Goal: Task Accomplishment & Management: Manage account settings

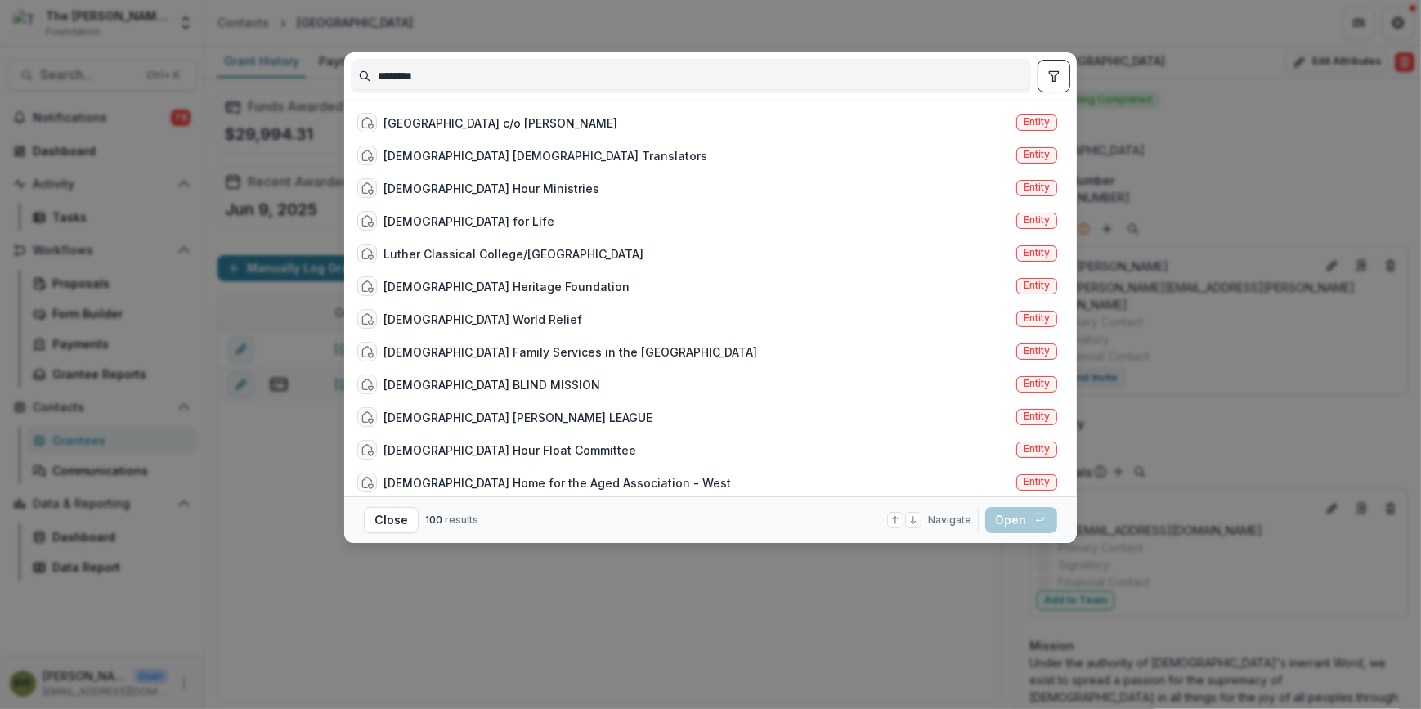
type input "*******"
click at [392, 526] on button "Close" at bounding box center [391, 520] width 55 height 26
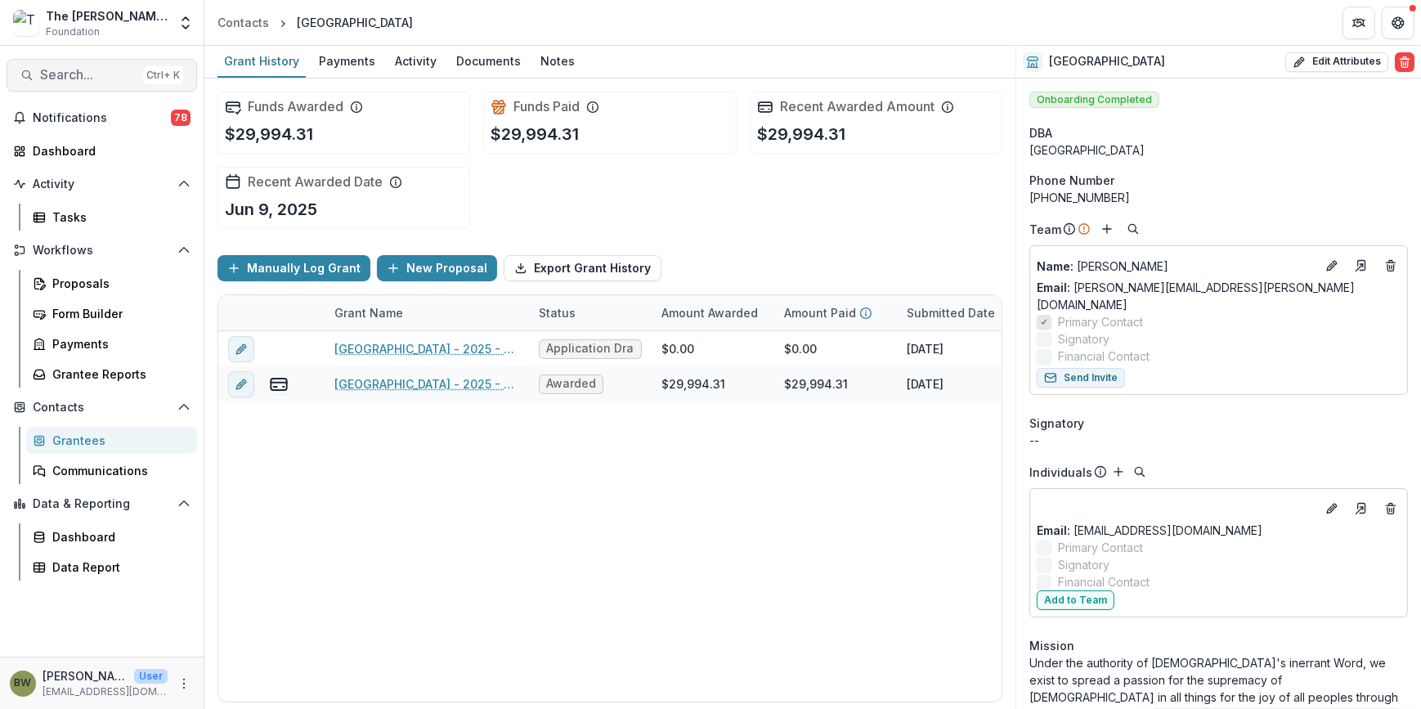
click at [172, 79] on div "Ctrl + K" at bounding box center [163, 75] width 40 height 18
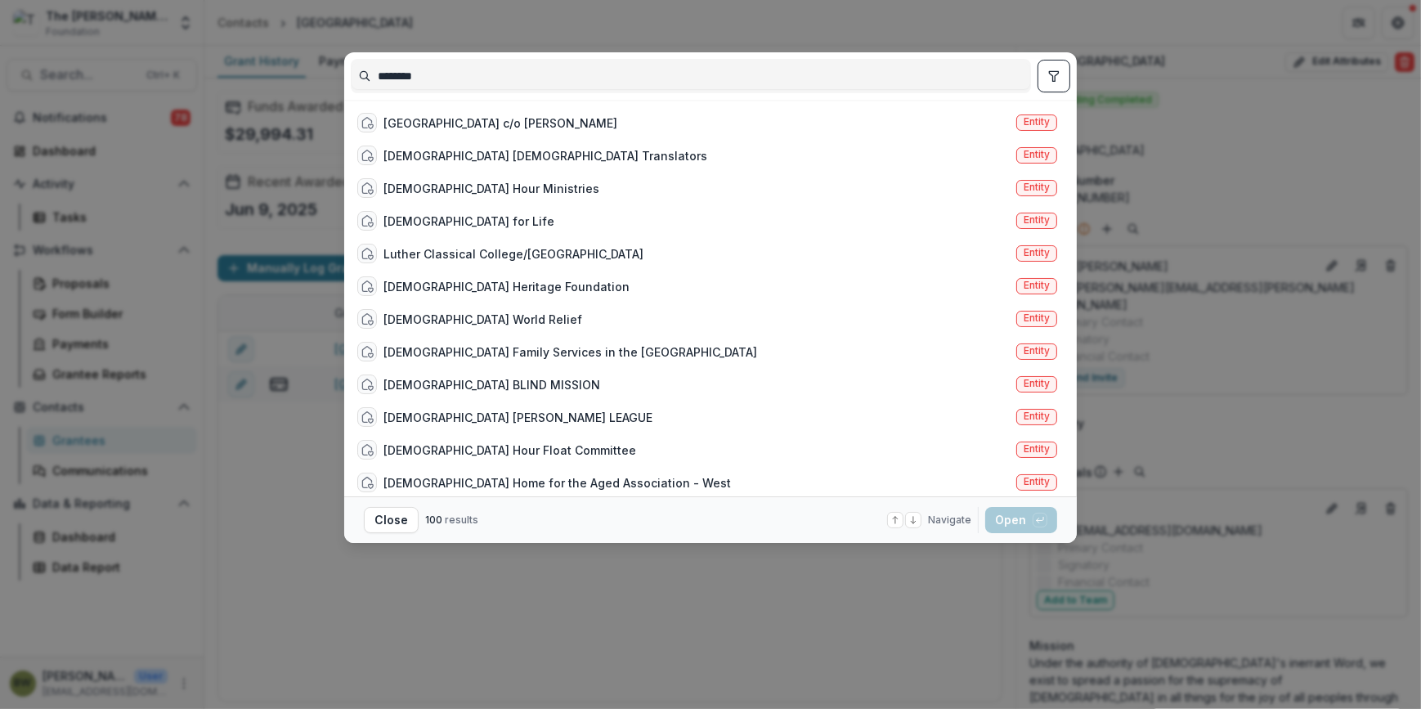
drag, startPoint x: 393, startPoint y: 513, endPoint x: 170, endPoint y: 269, distance: 330.5
click at [390, 507] on button "Close" at bounding box center [391, 520] width 55 height 26
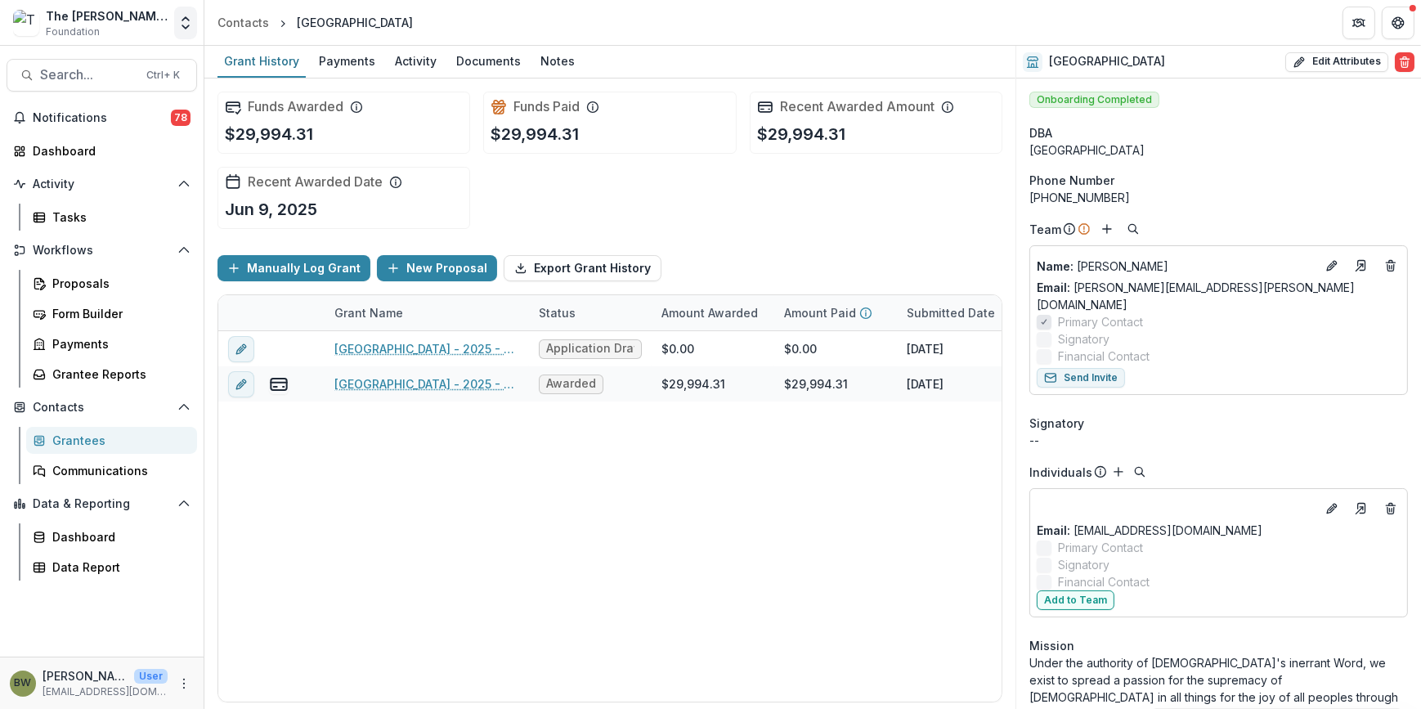
click at [191, 20] on icon "Open entity switcher" at bounding box center [185, 23] width 16 height 16
click at [115, 66] on link "Admin Settings" at bounding box center [102, 63] width 196 height 27
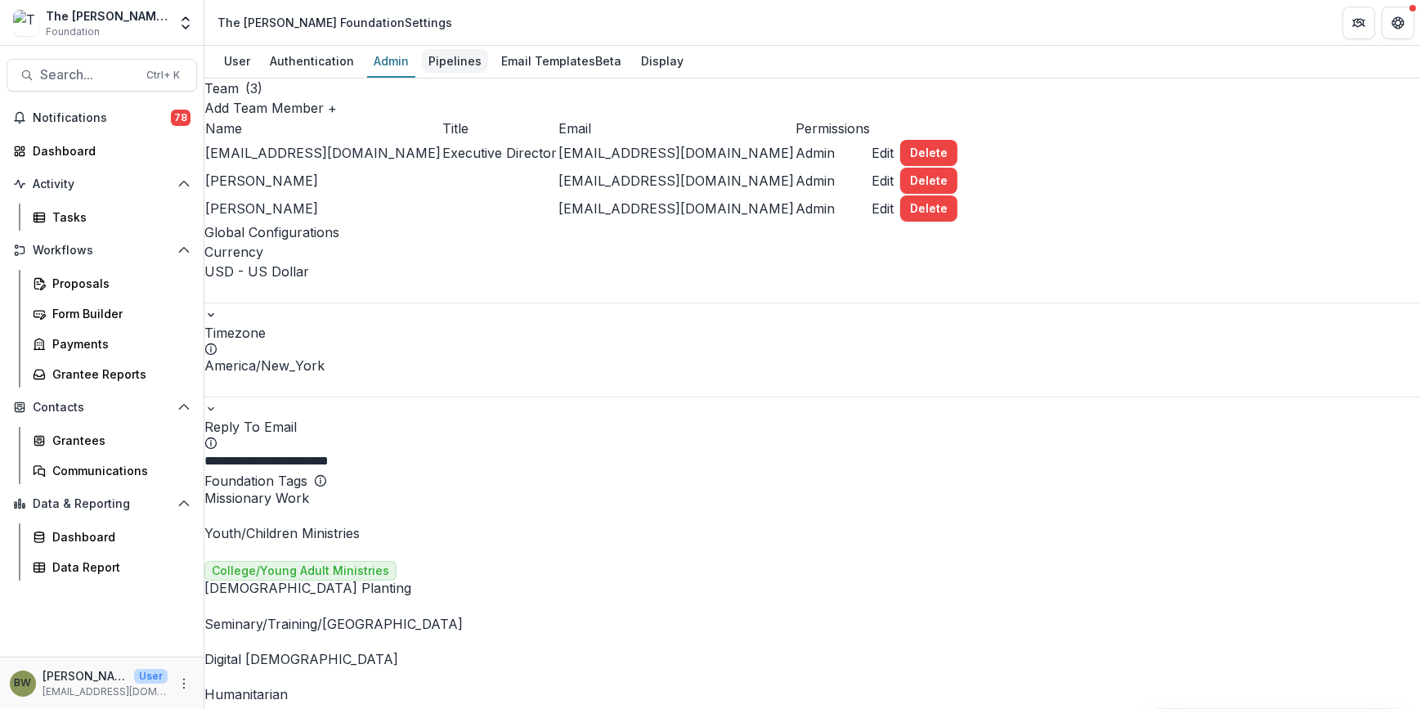
click at [447, 61] on div "Pipelines" at bounding box center [455, 61] width 66 height 24
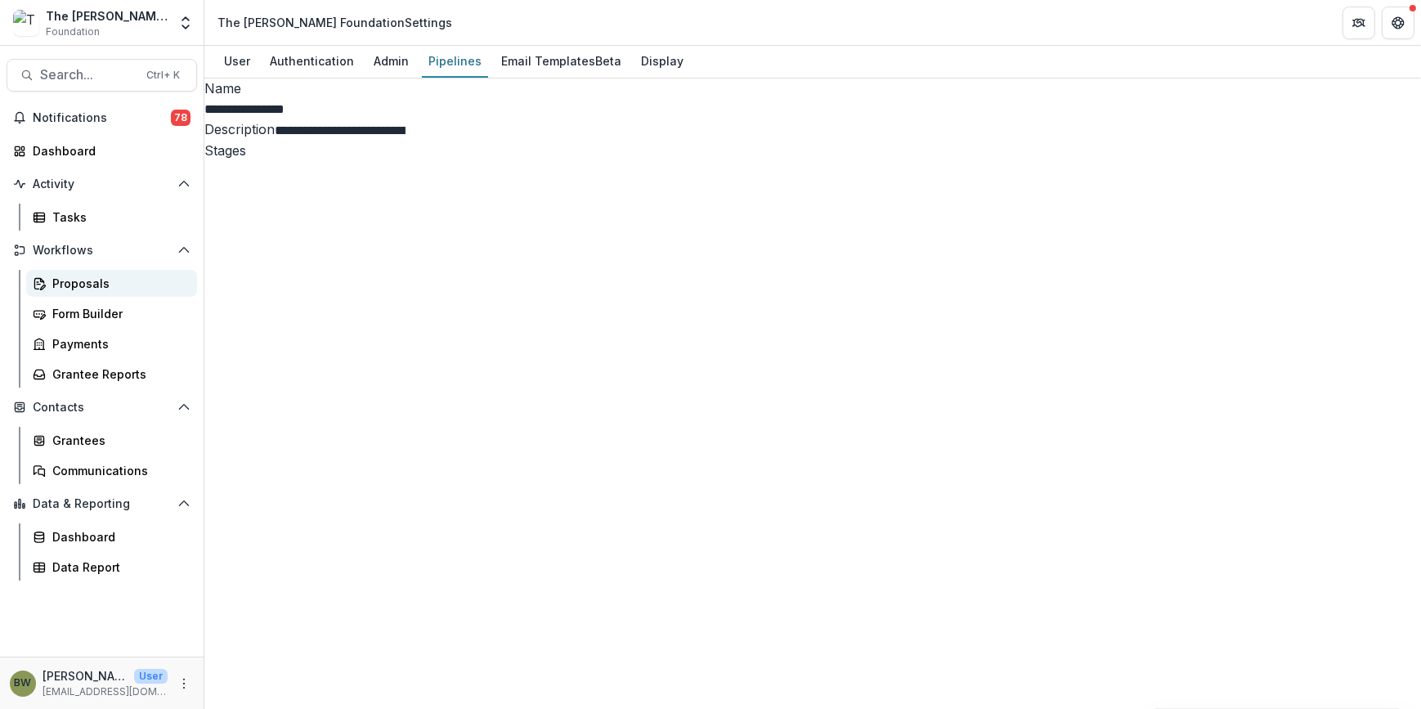
click at [73, 288] on div "Proposals" at bounding box center [118, 283] width 132 height 17
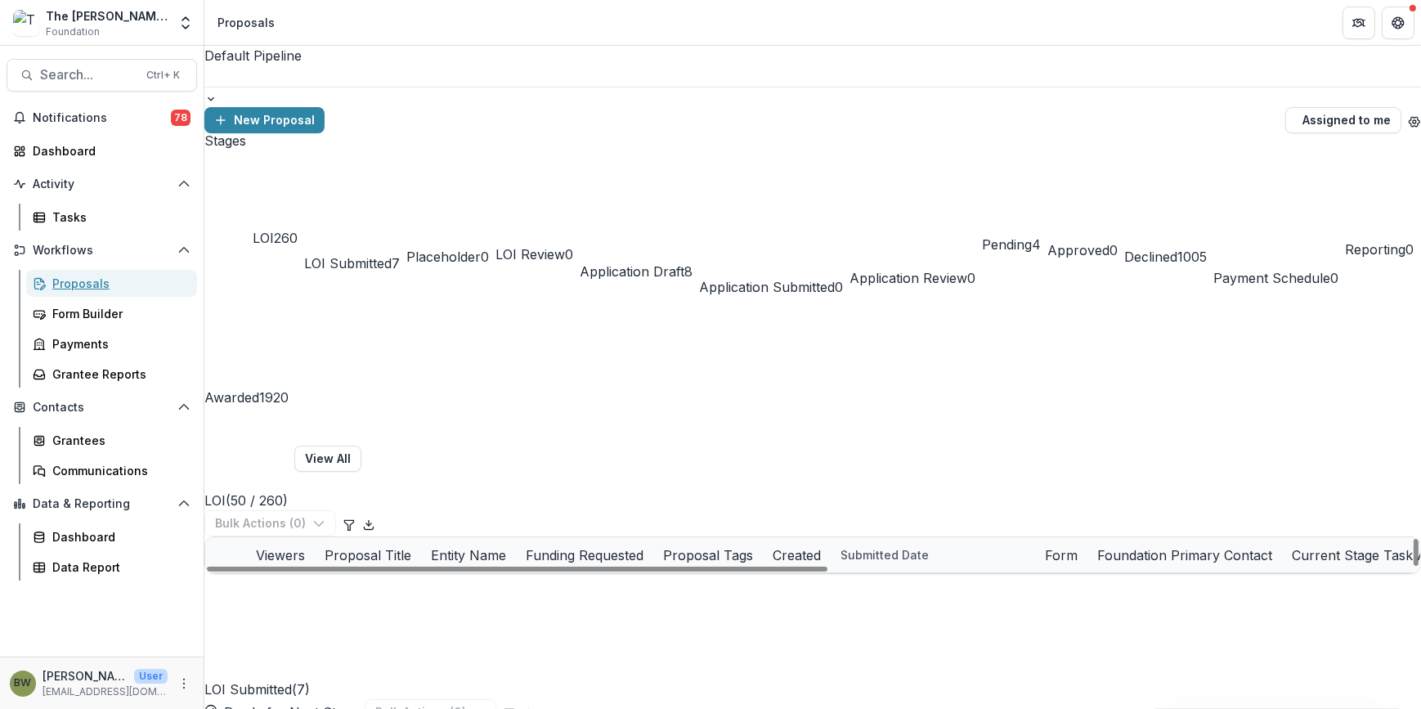
scroll to position [74, 0]
click at [259, 389] on span "Awarded" at bounding box center [231, 397] width 55 height 16
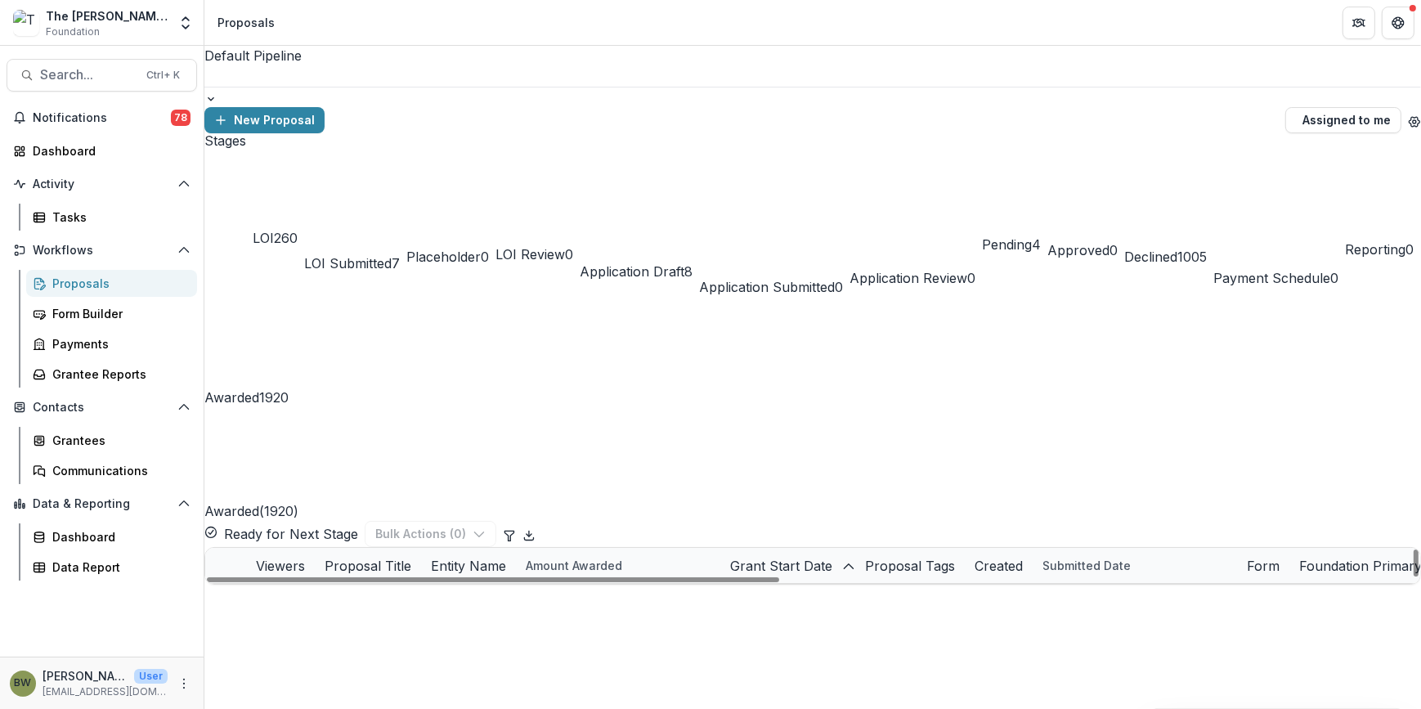
click at [421, 556] on div "Proposal Title" at bounding box center [368, 566] width 106 height 20
click at [557, 342] on span "Sort Ascending" at bounding box center [540, 340] width 96 height 20
click at [505, 407] on div "Awarded ( 1920 ) Ready for Next Stage Bulk Actions ( 0 )" at bounding box center [812, 477] width 1217 height 140
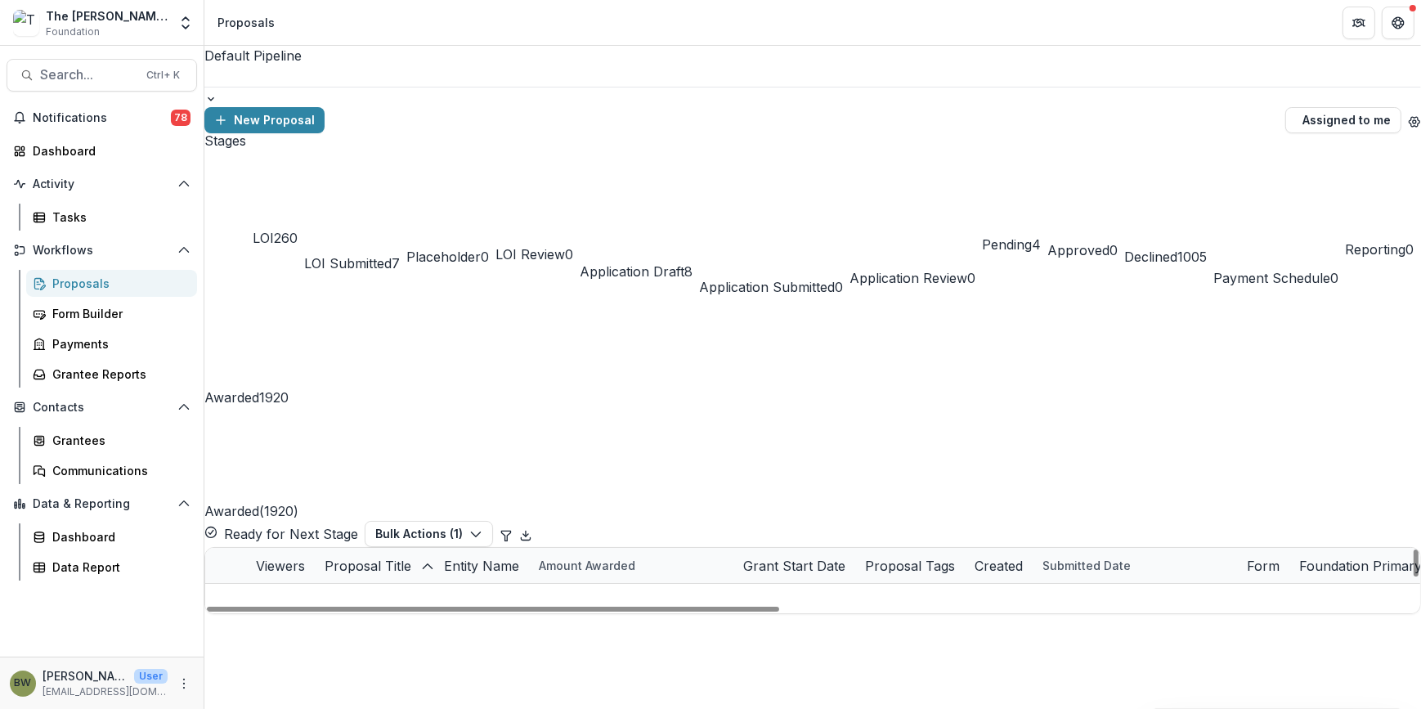
scroll to position [520, 0]
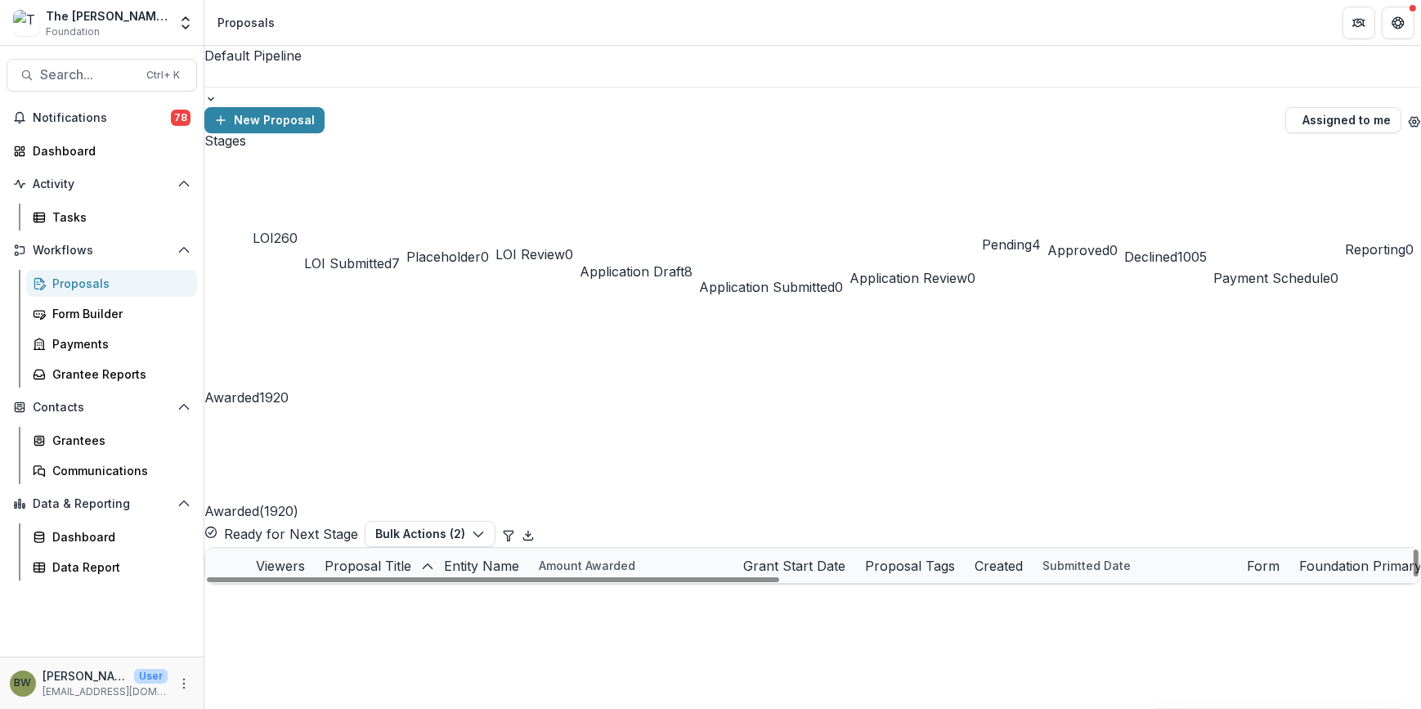
scroll to position [3419, 0]
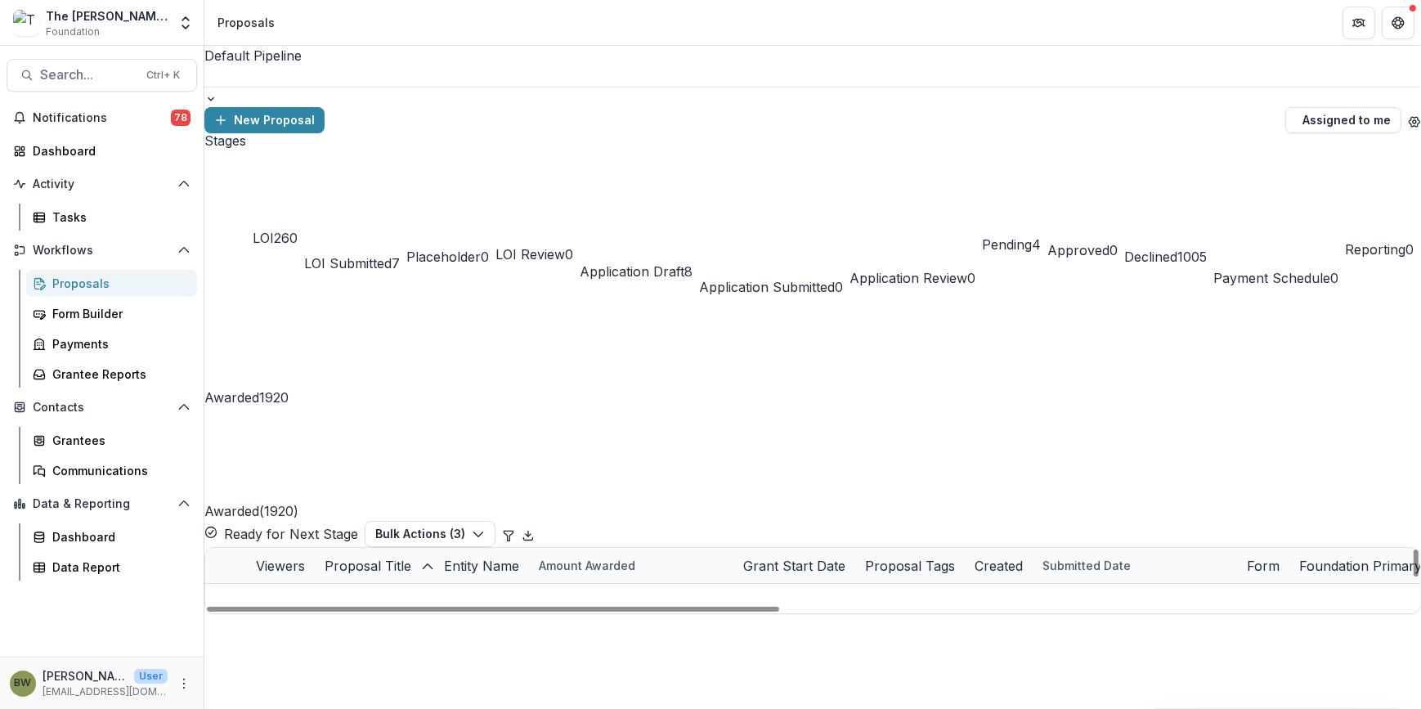
scroll to position [3493, 0]
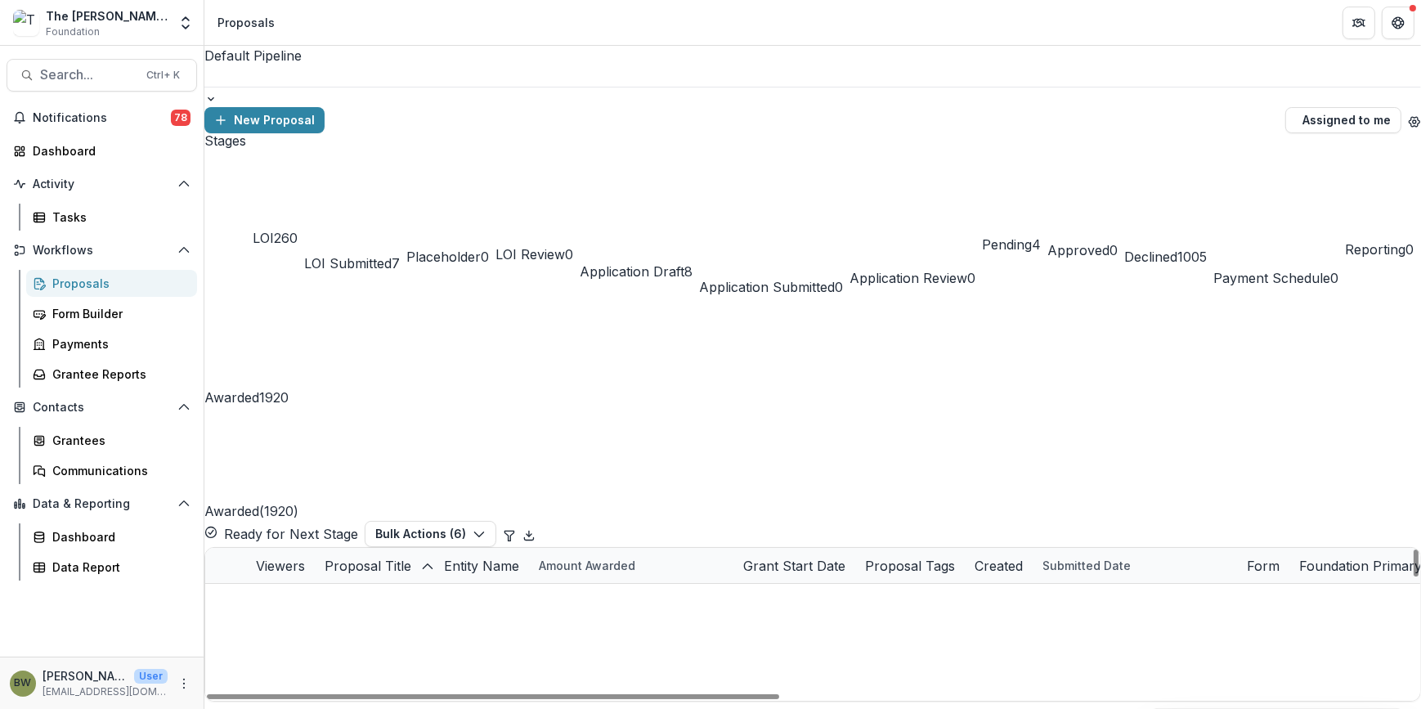
scroll to position [3568, 0]
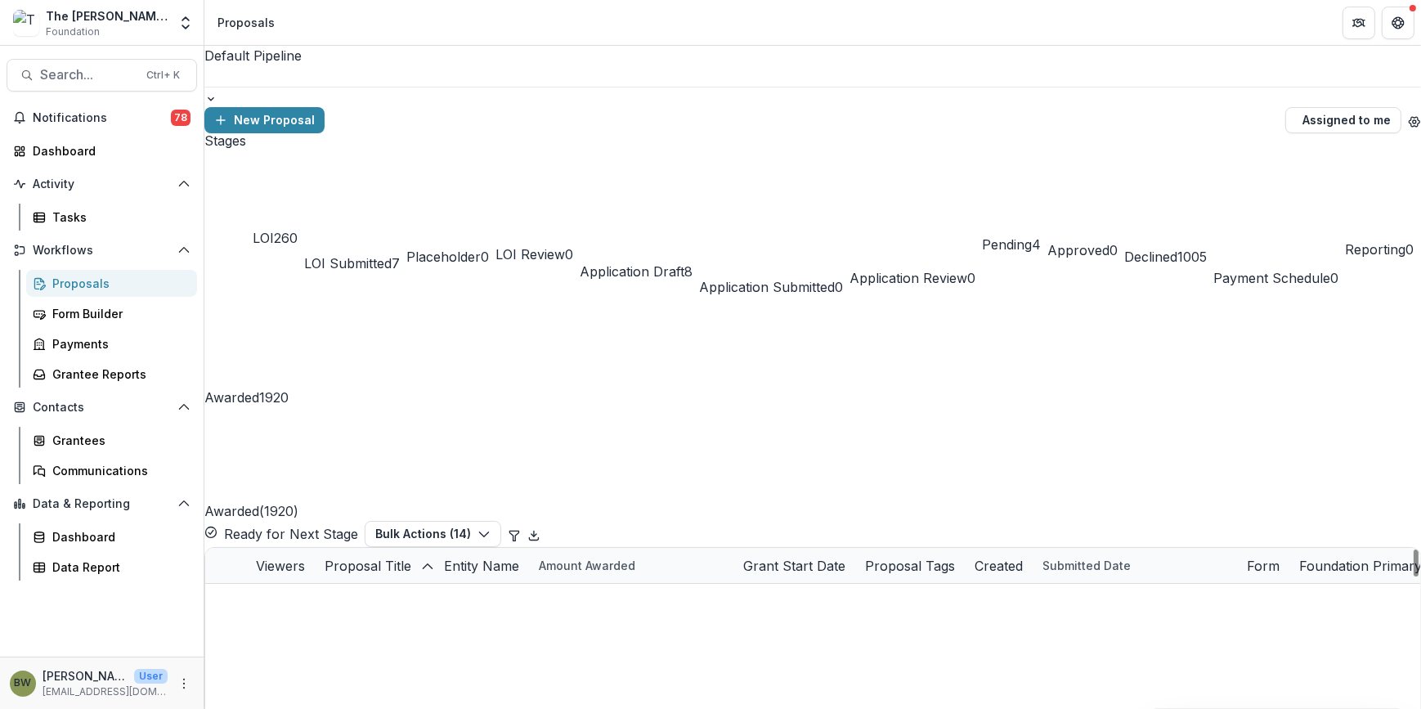
drag, startPoint x: 231, startPoint y: 449, endPoint x: 231, endPoint y: 477, distance: 27.8
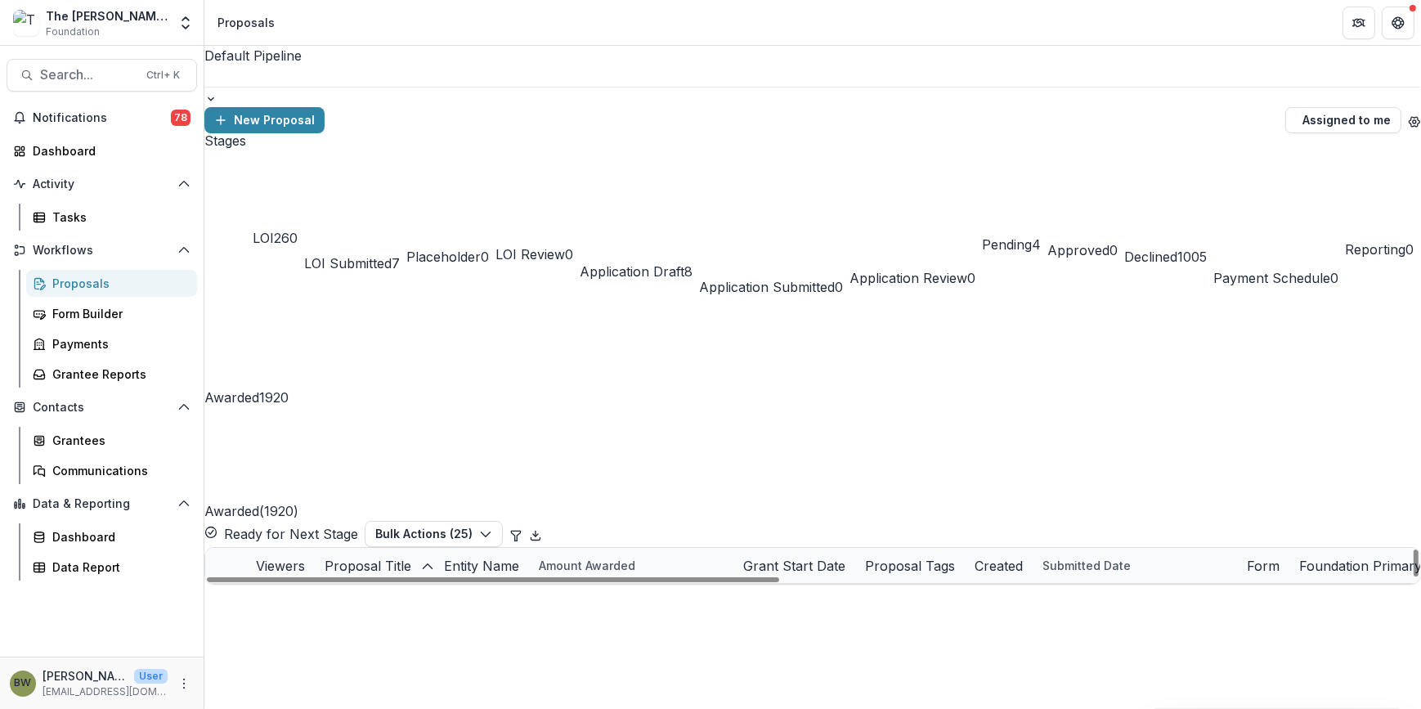
scroll to position [2304, 0]
click at [503, 521] on button "Bulk Actions ( 25 )" at bounding box center [434, 534] width 138 height 26
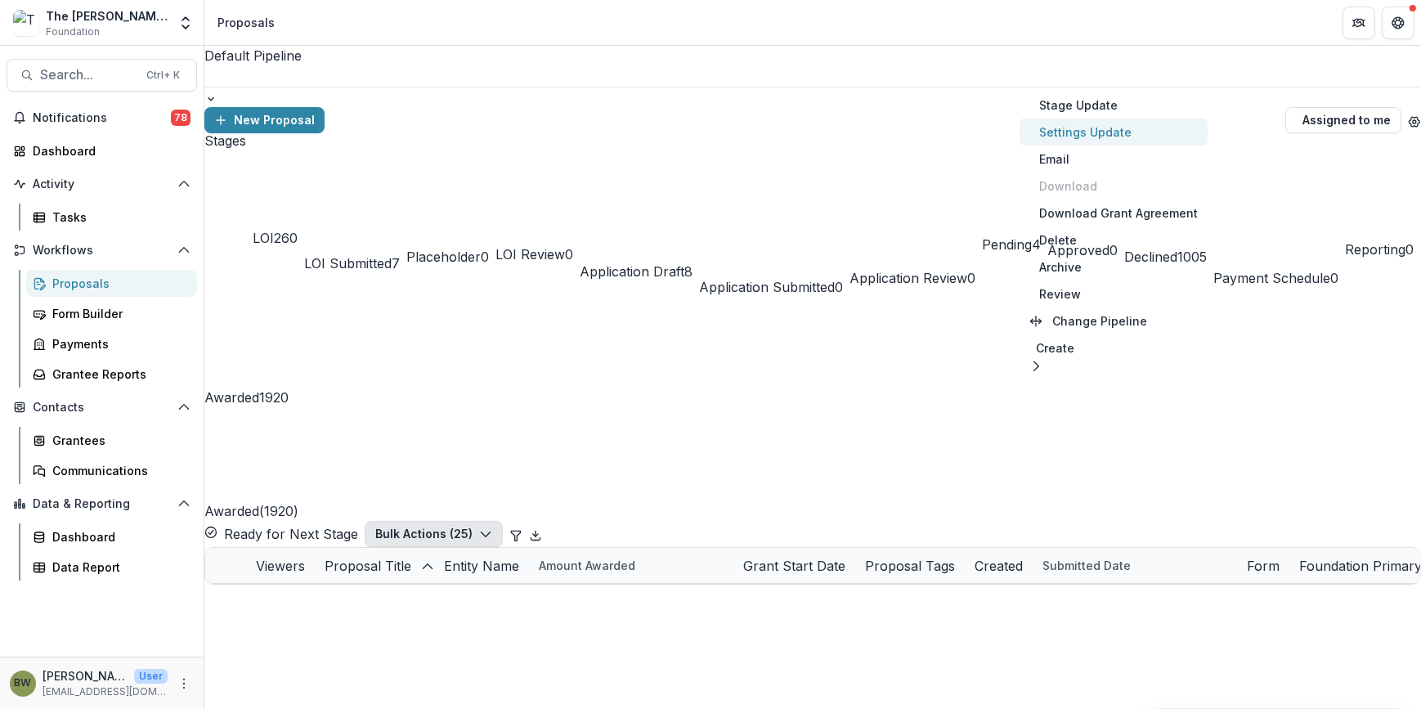
click at [1047, 137] on button "Settings Update" at bounding box center [1114, 132] width 188 height 27
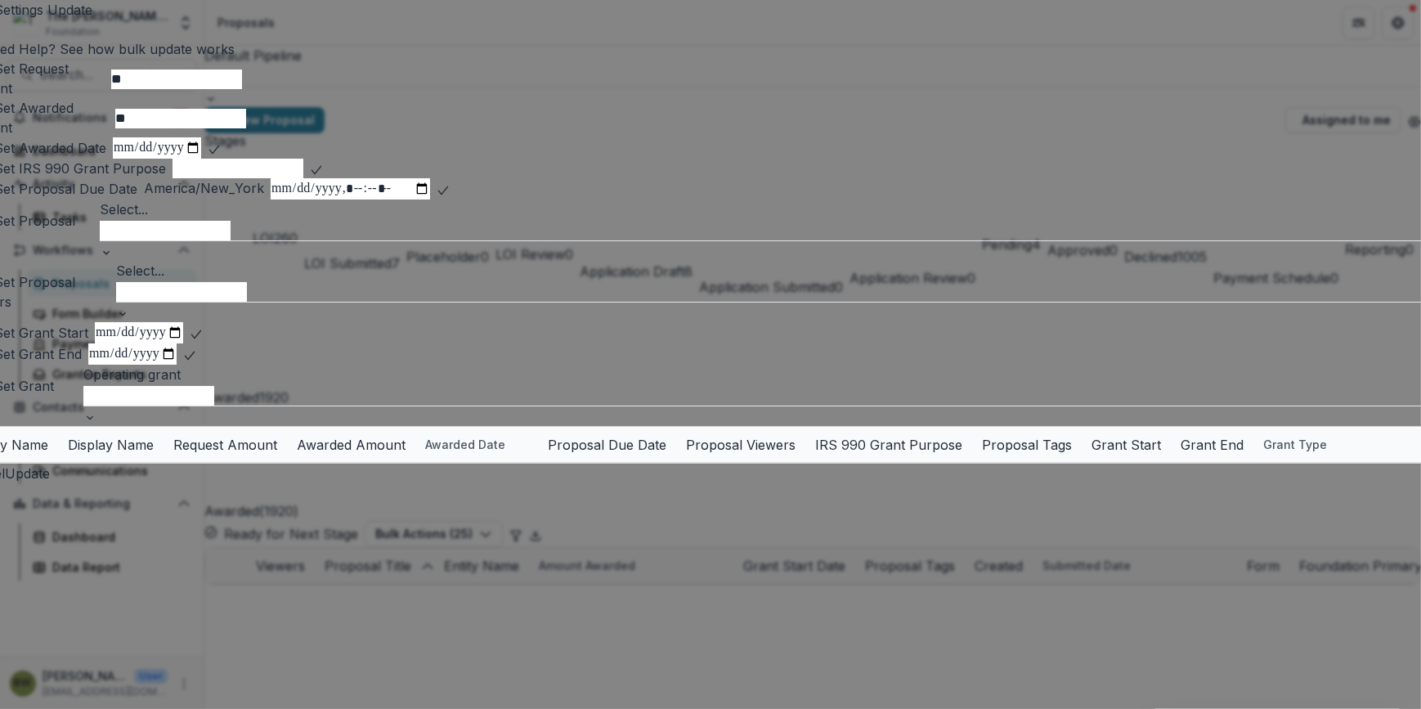
scroll to position [0, 0]
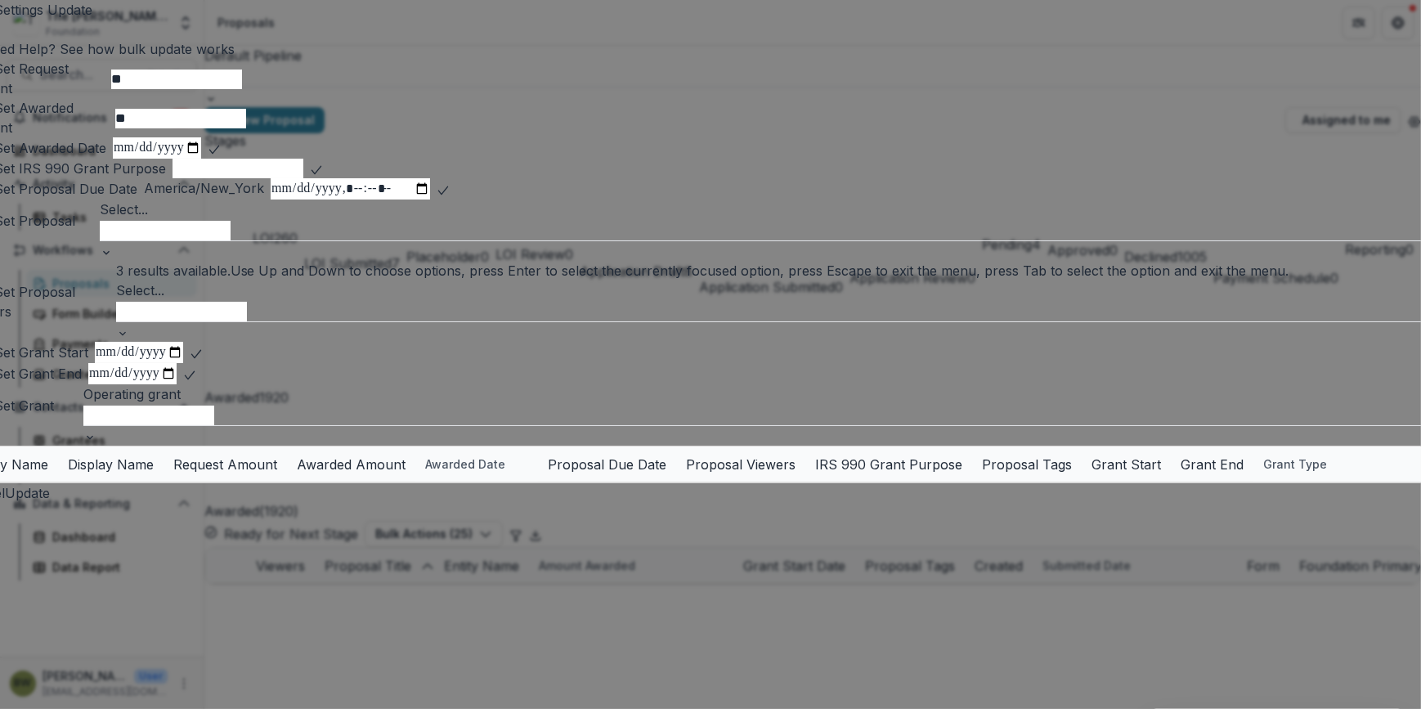
click at [239, 321] on div at bounding box center [777, 310] width 1323 height 21
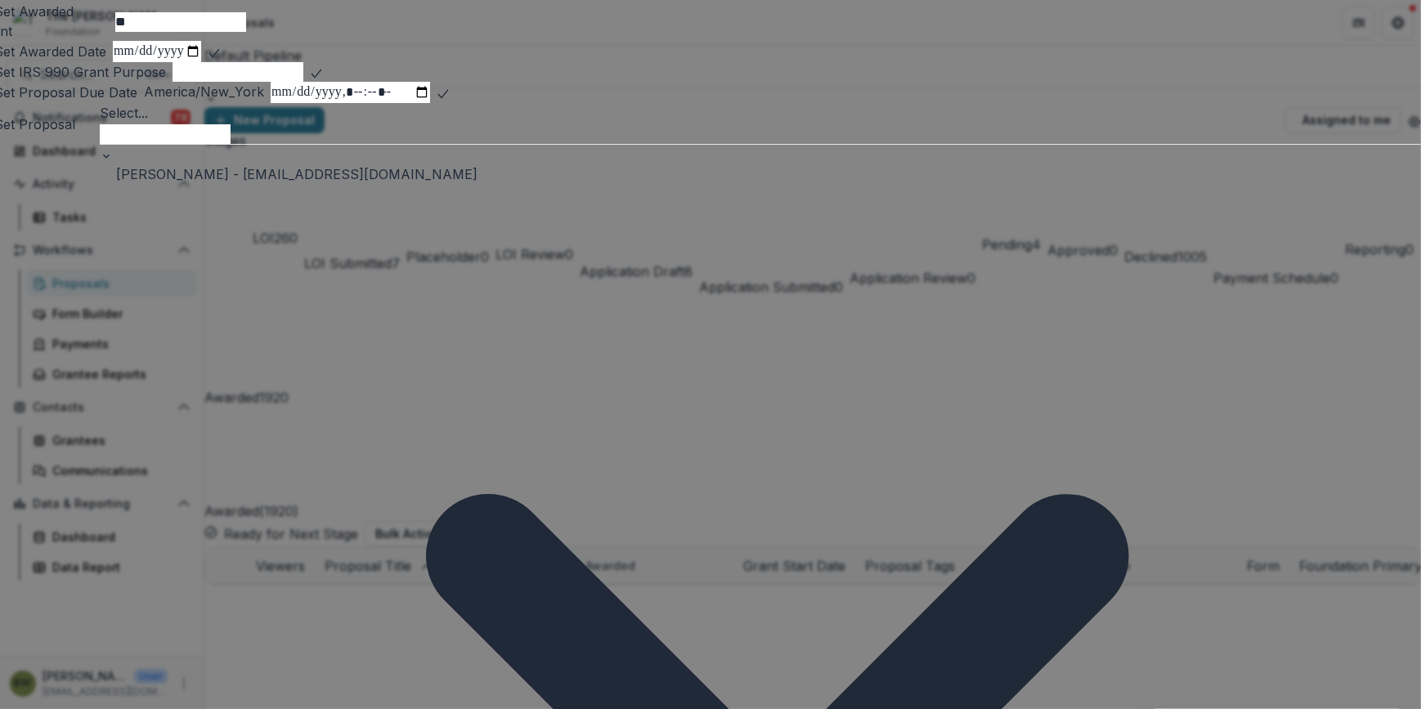
scroll to position [249, 0]
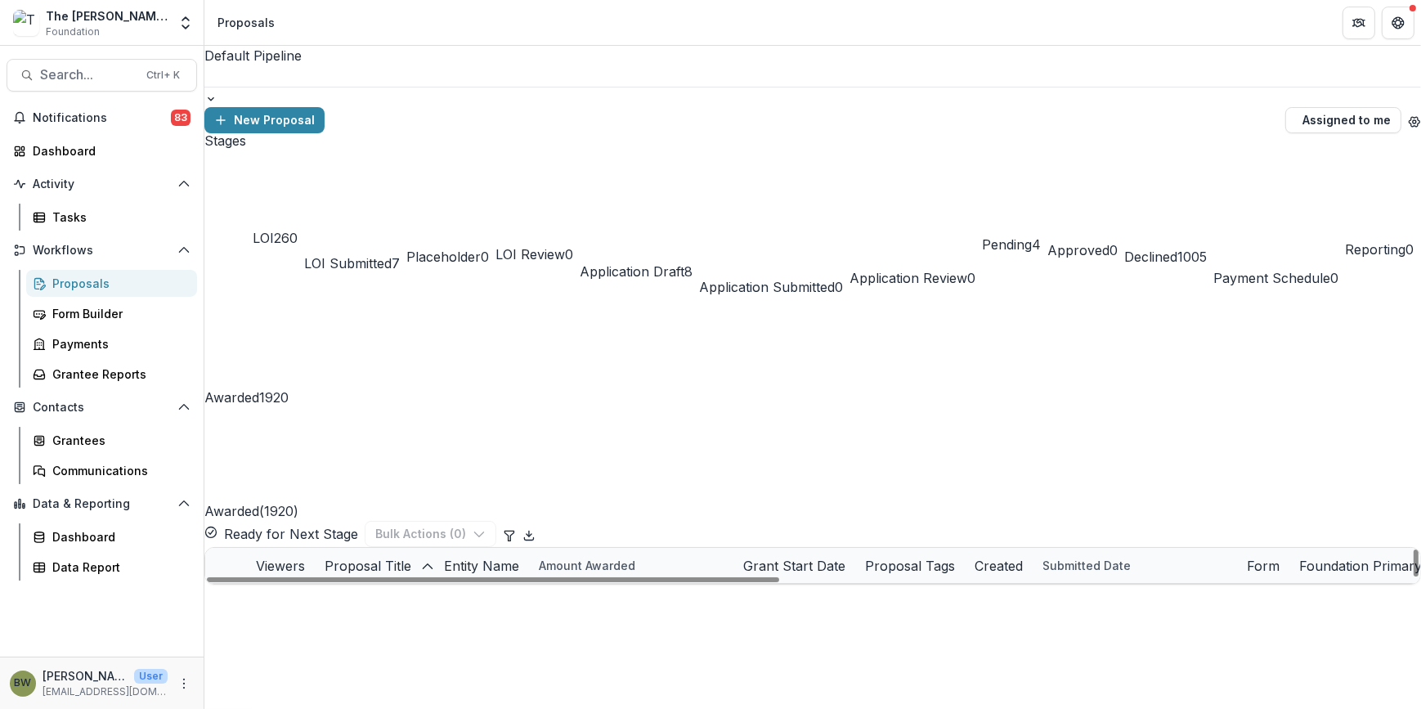
click at [529, 556] on div "Entity Name" at bounding box center [481, 566] width 95 height 20
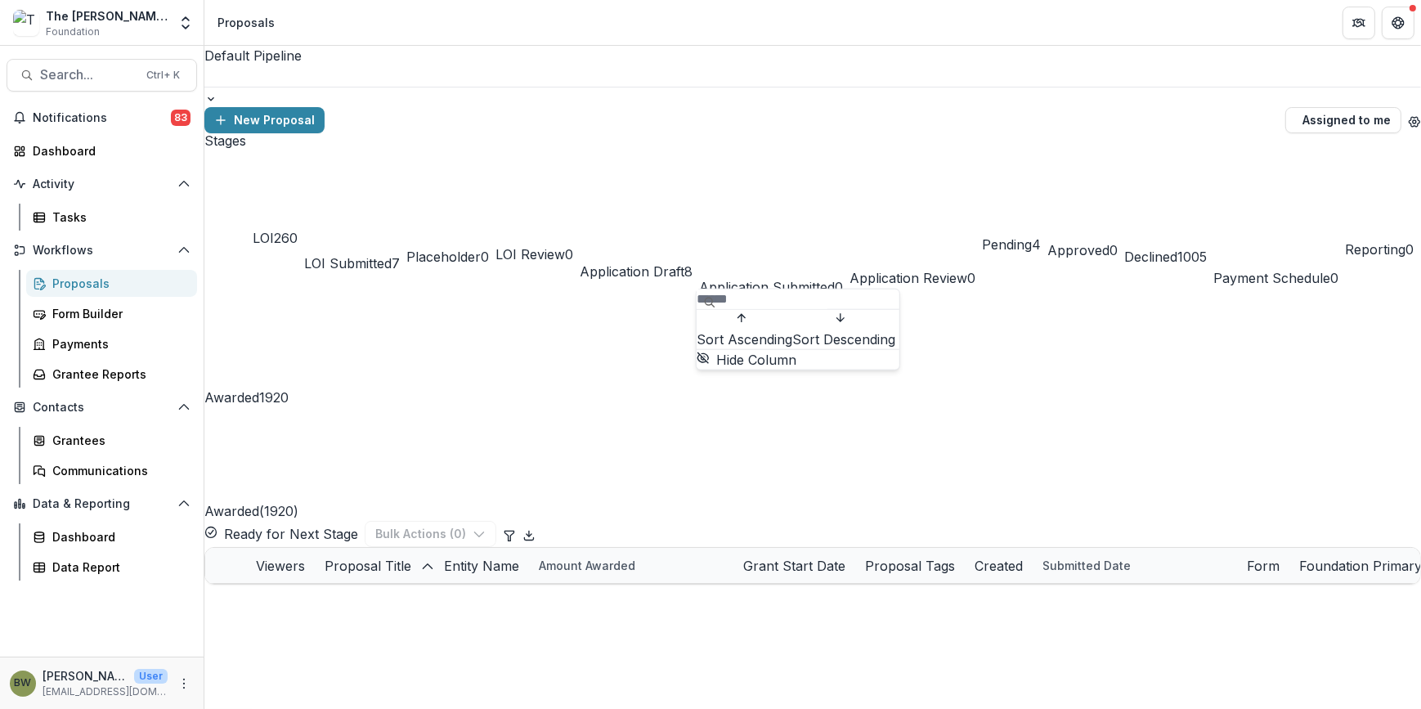
click at [749, 335] on span "Sort Ascending" at bounding box center [745, 340] width 96 height 20
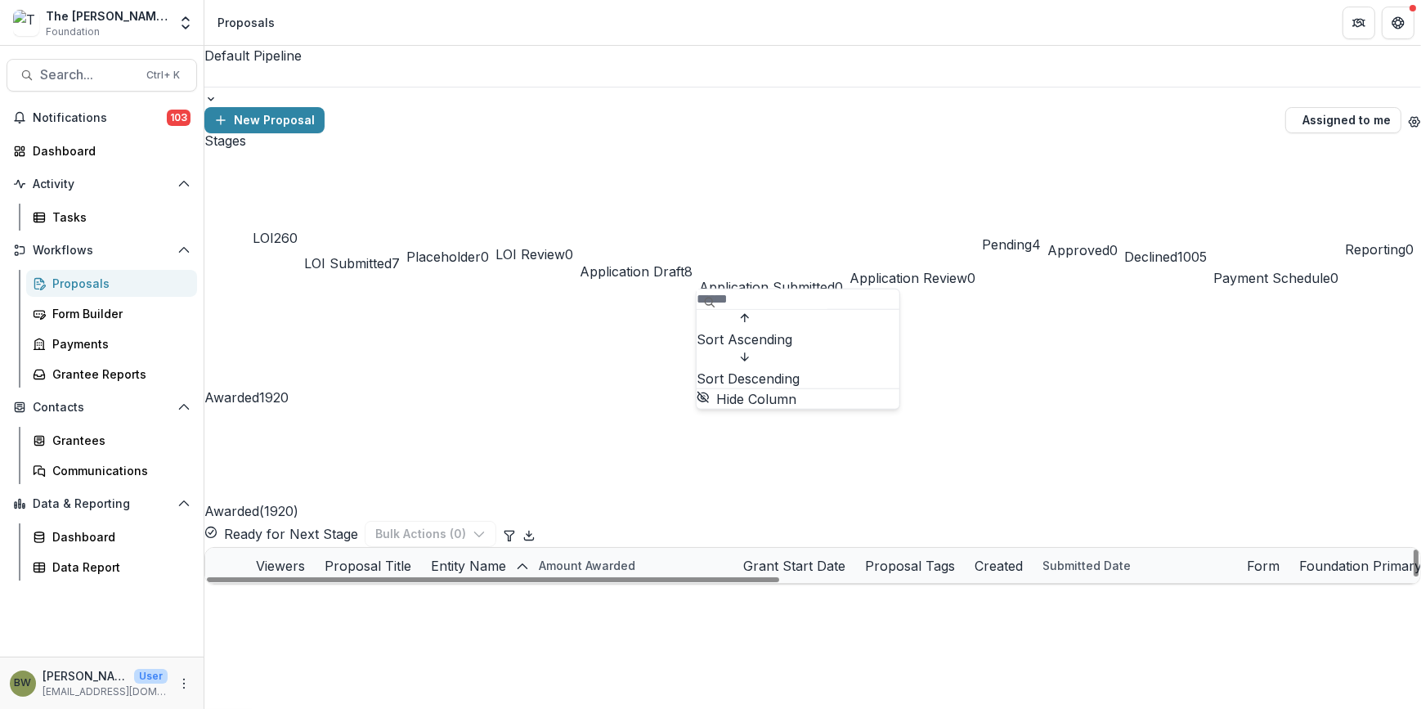
scroll to position [2156, 0]
click at [792, 339] on span "Sort Ascending" at bounding box center [745, 340] width 96 height 20
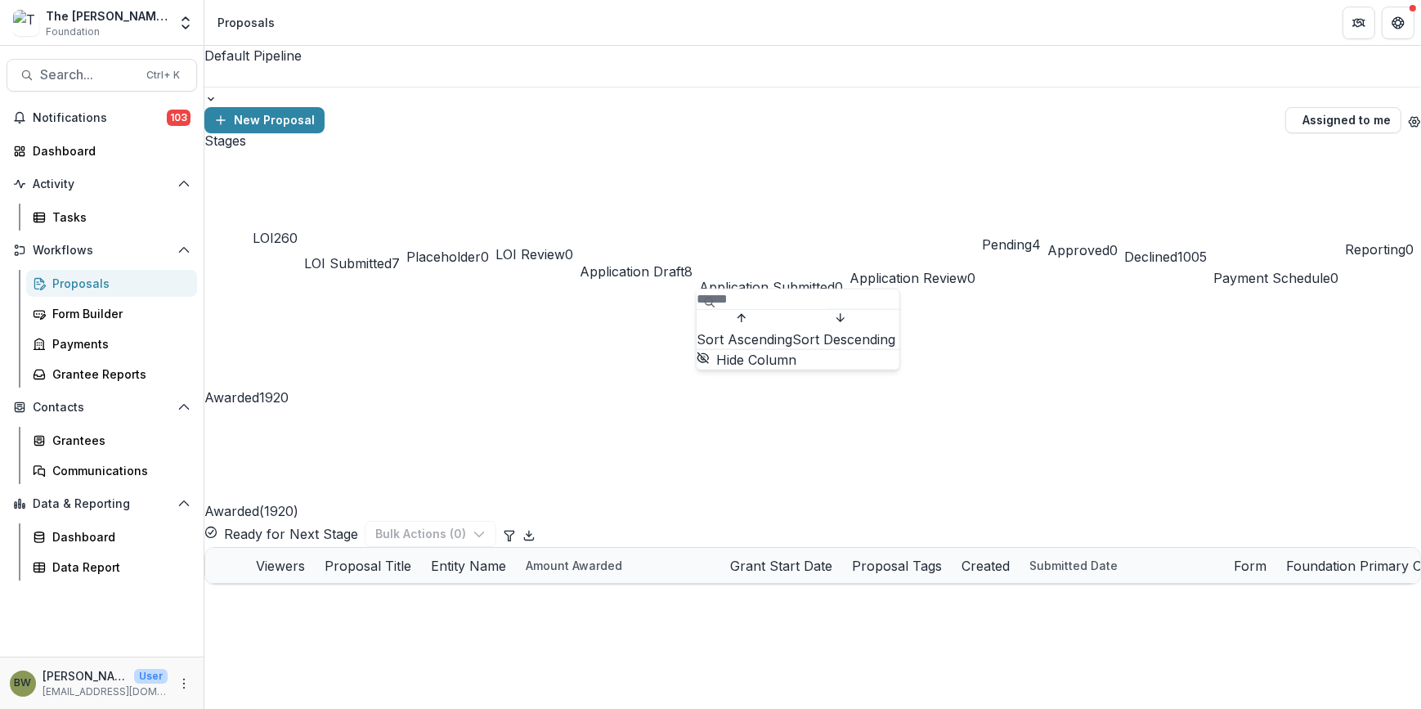
click at [761, 335] on span "Sort Ascending" at bounding box center [745, 340] width 96 height 20
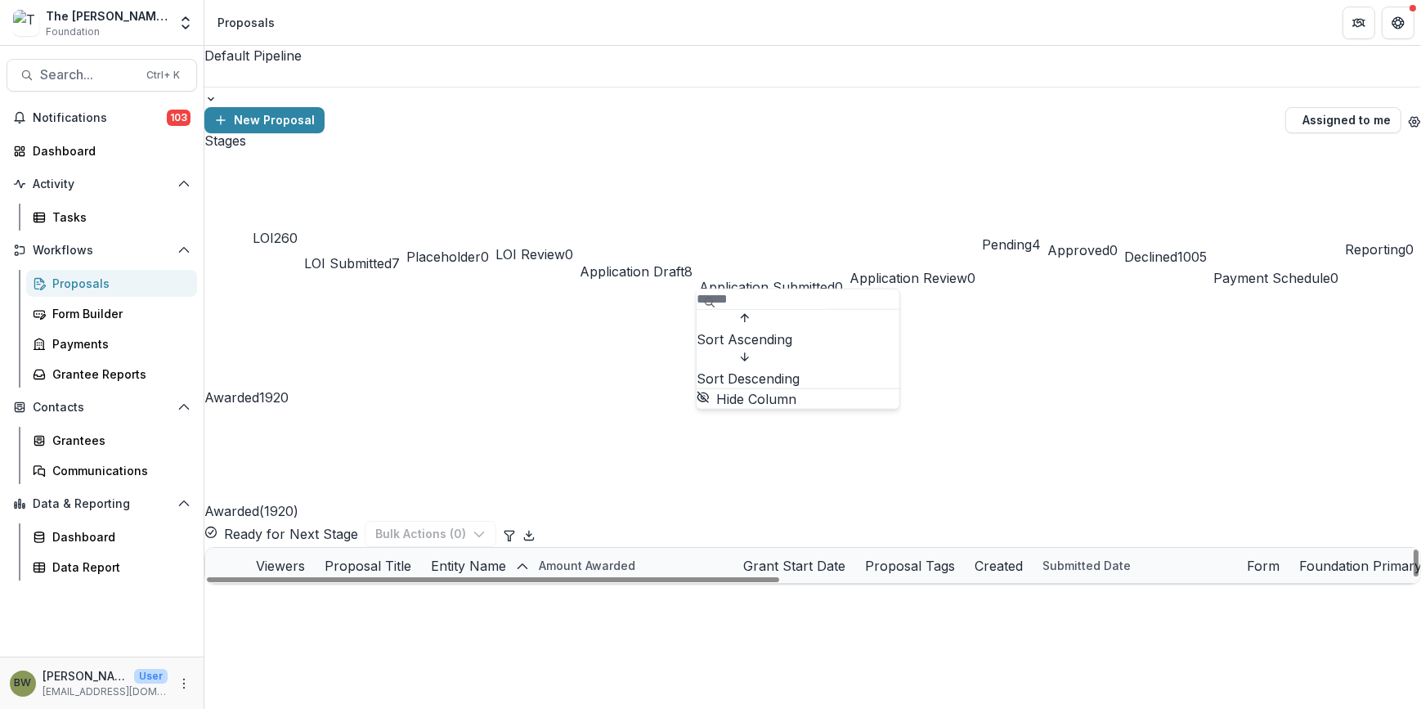
scroll to position [3419, 0]
click at [421, 556] on div "Proposal Title" at bounding box center [368, 566] width 106 height 20
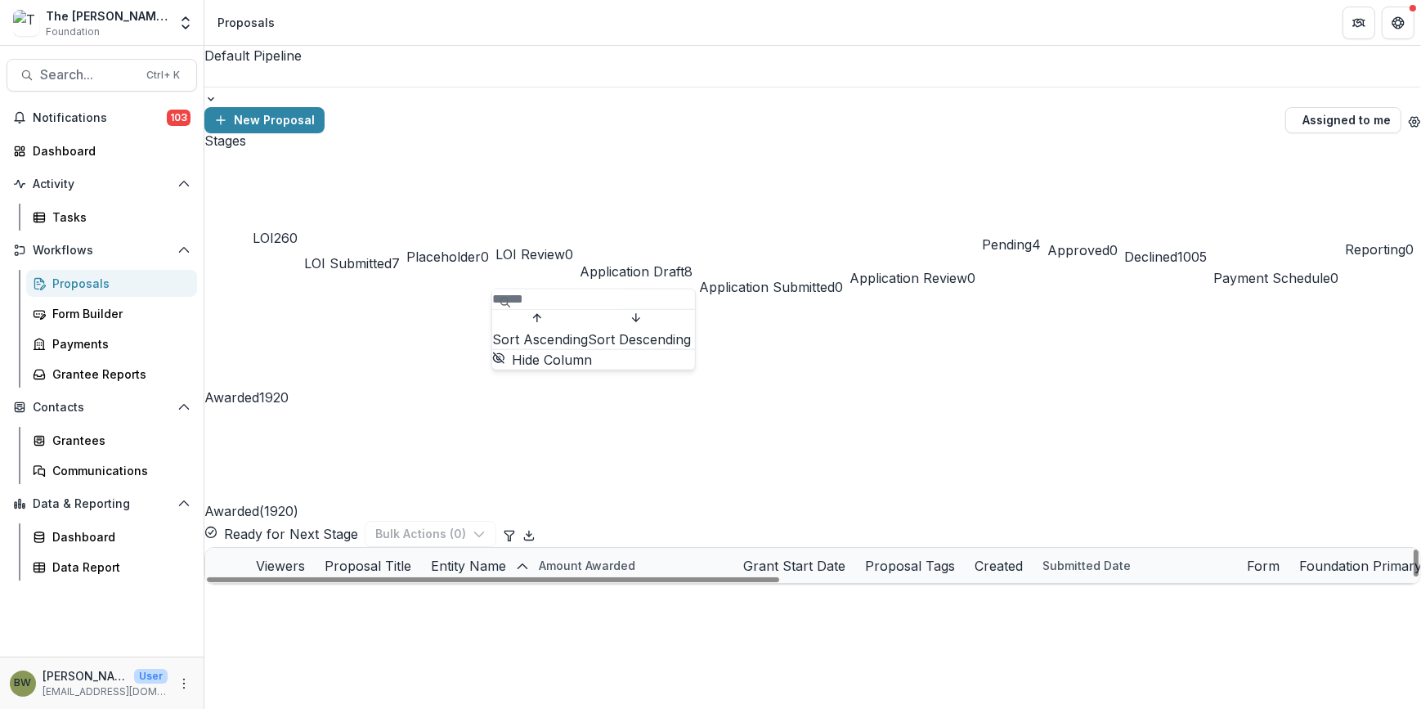
click at [563, 339] on span "Sort Ascending" at bounding box center [540, 340] width 96 height 20
click at [556, 407] on div "Awarded ( 1920 ) Ready for Next Stage Bulk Actions ( 0 )" at bounding box center [812, 477] width 1217 height 140
click at [106, 71] on span "Search..." at bounding box center [88, 75] width 96 height 16
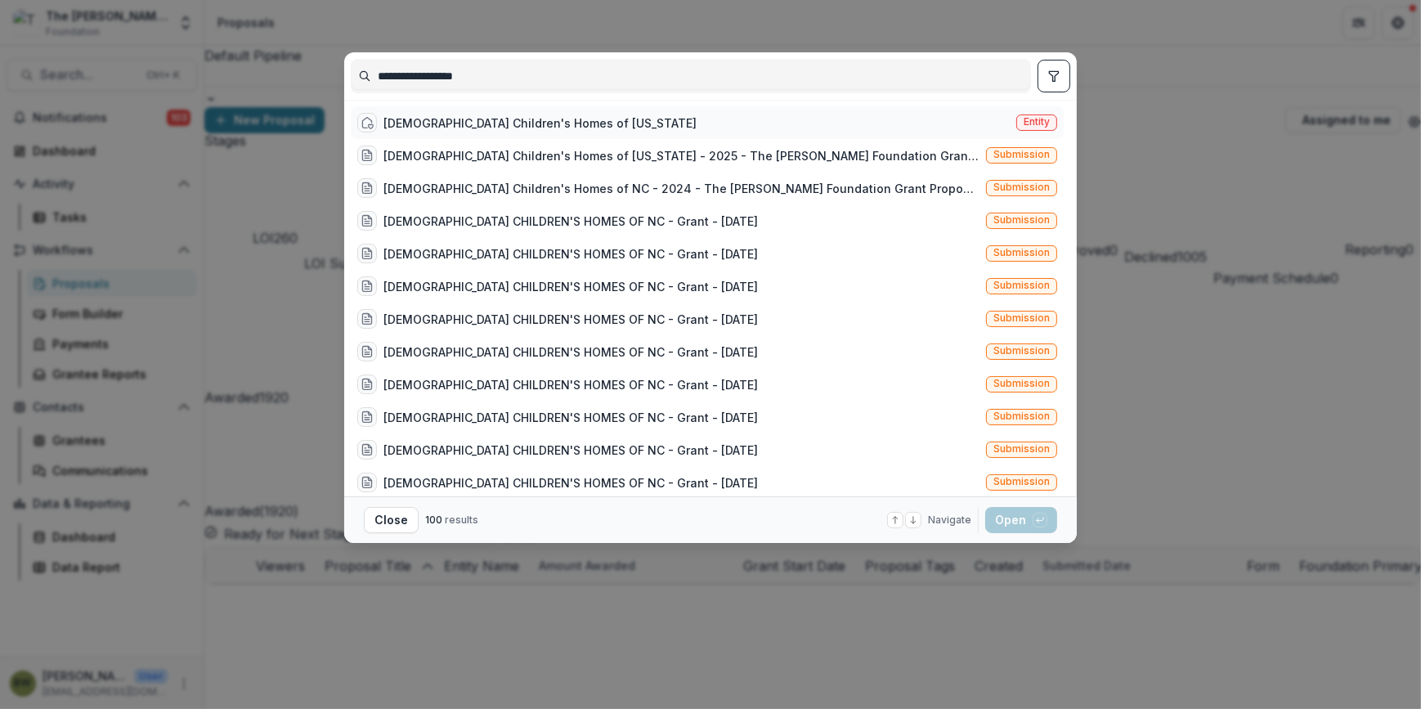
type input "**********"
click at [1040, 126] on span "Entity" at bounding box center [1037, 121] width 26 height 11
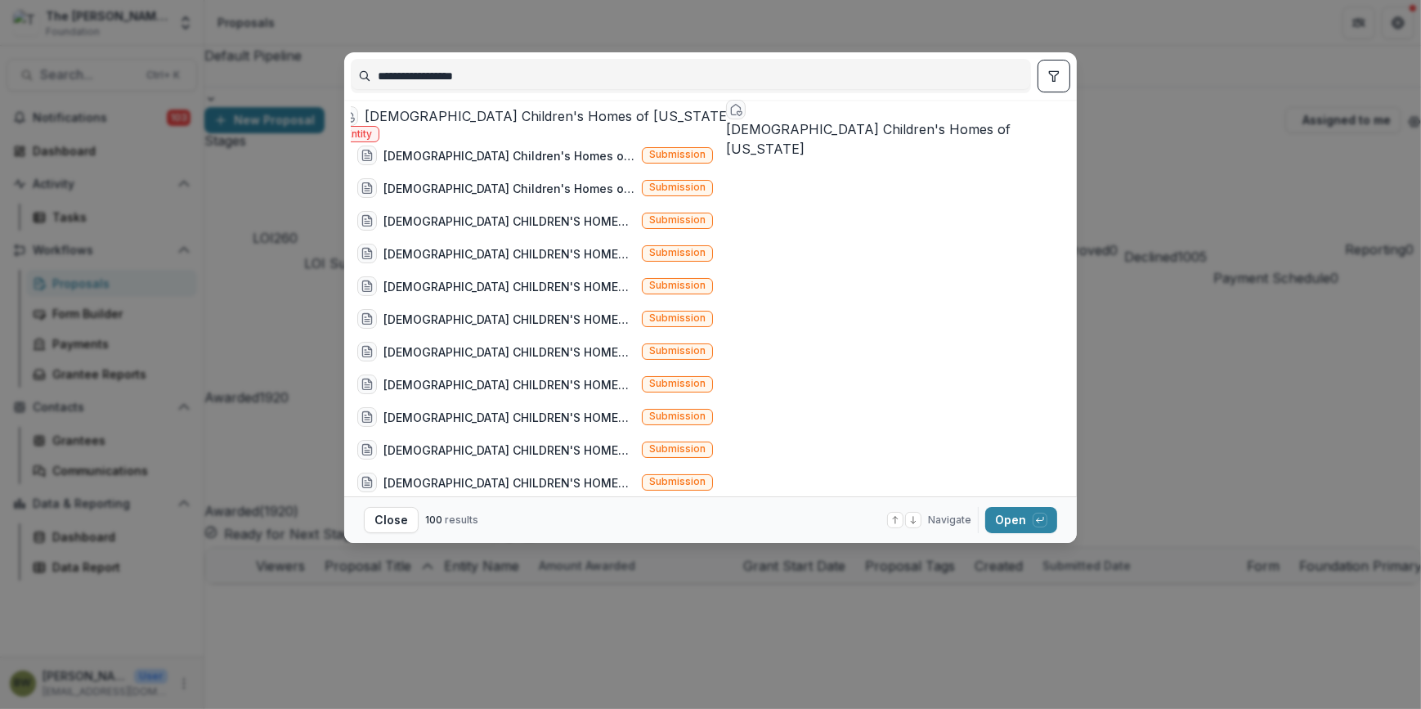
click at [554, 115] on div "[DEMOGRAPHIC_DATA] Children's Homes of [US_STATE]" at bounding box center [548, 116] width 367 height 20
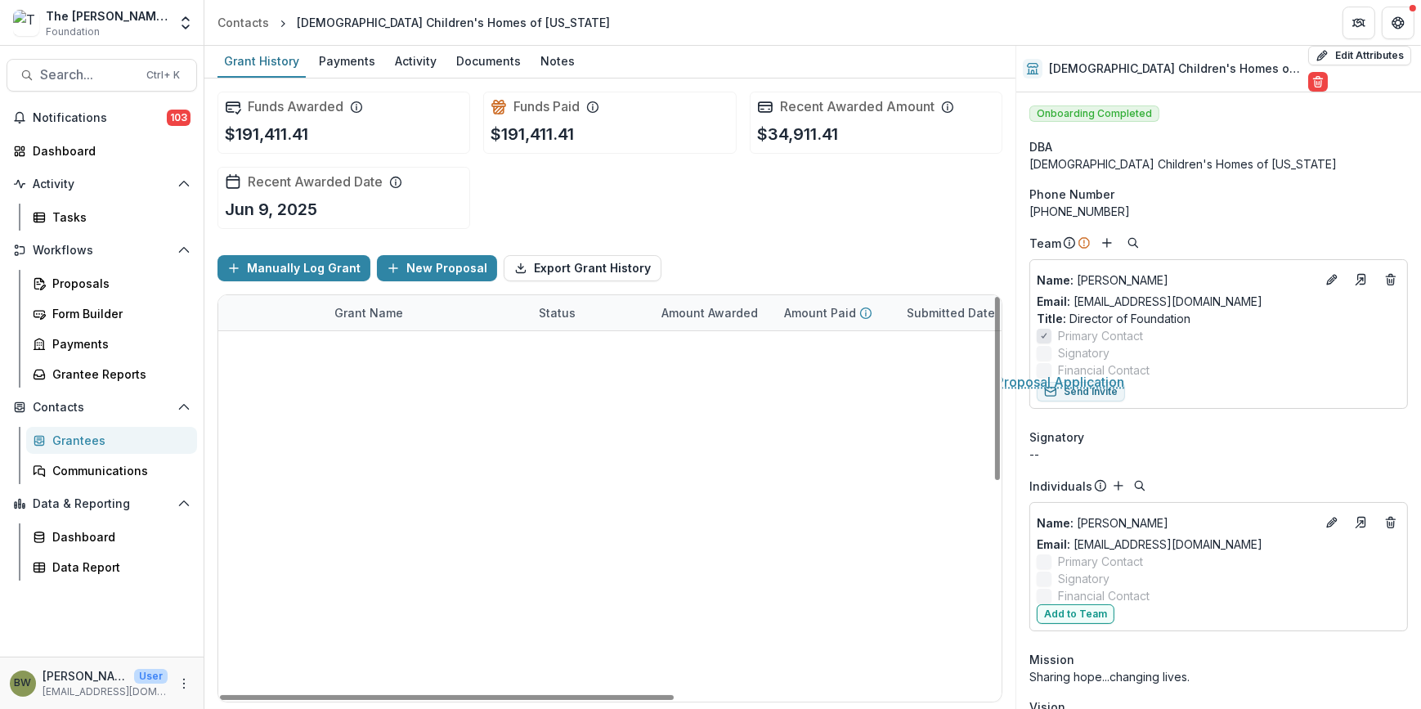
click at [431, 340] on link "[DEMOGRAPHIC_DATA] Children's Homes of [US_STATE] - 2025 - The [PERSON_NAME] Fo…" at bounding box center [426, 348] width 185 height 17
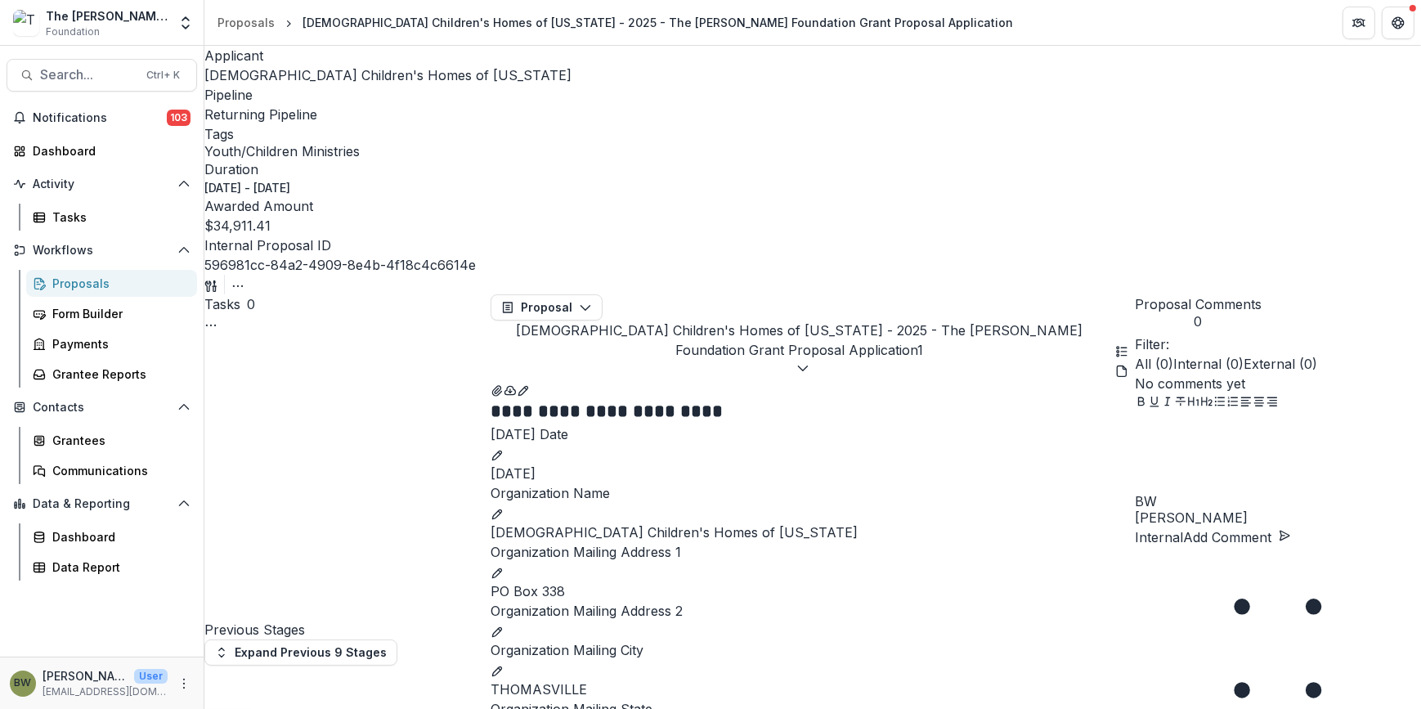
click at [259, 74] on span "[DEMOGRAPHIC_DATA] Children's Homes of [US_STATE]" at bounding box center [387, 75] width 367 height 16
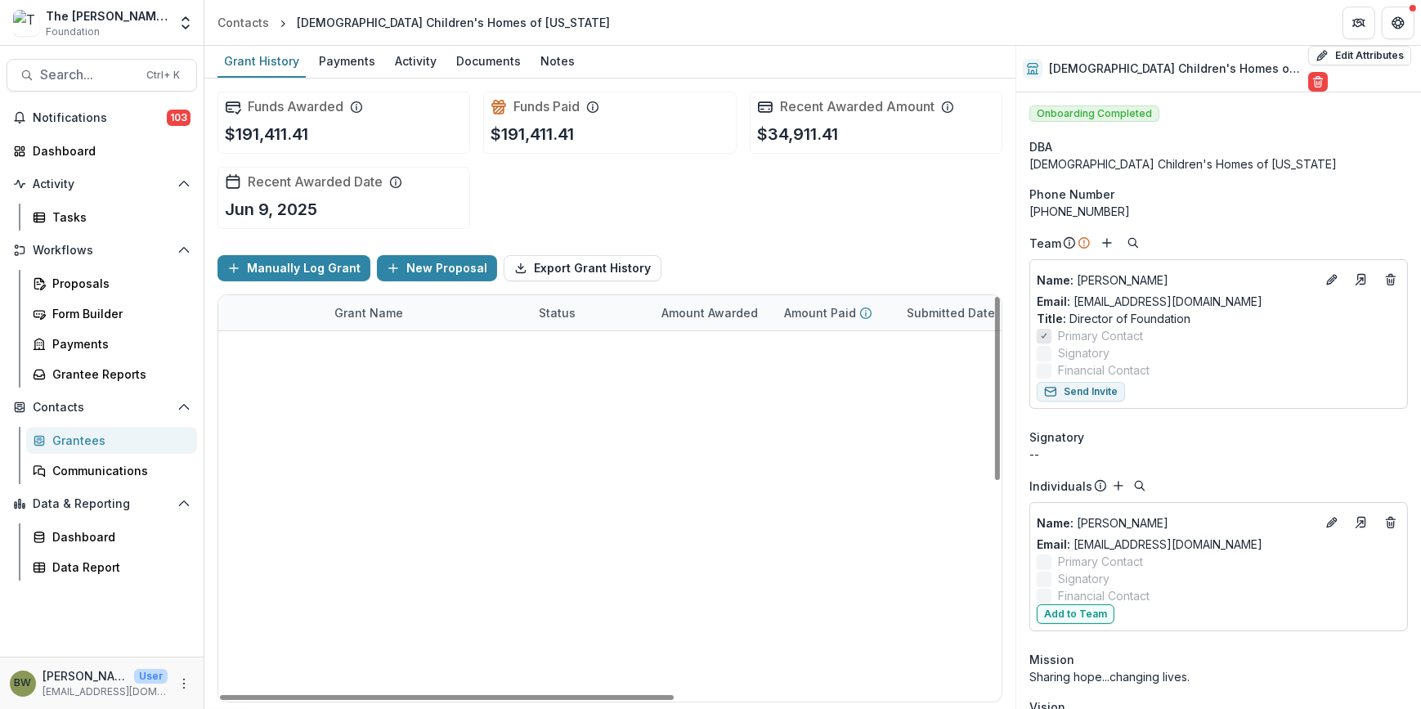
click at [237, 354] on button "edit" at bounding box center [241, 349] width 26 height 26
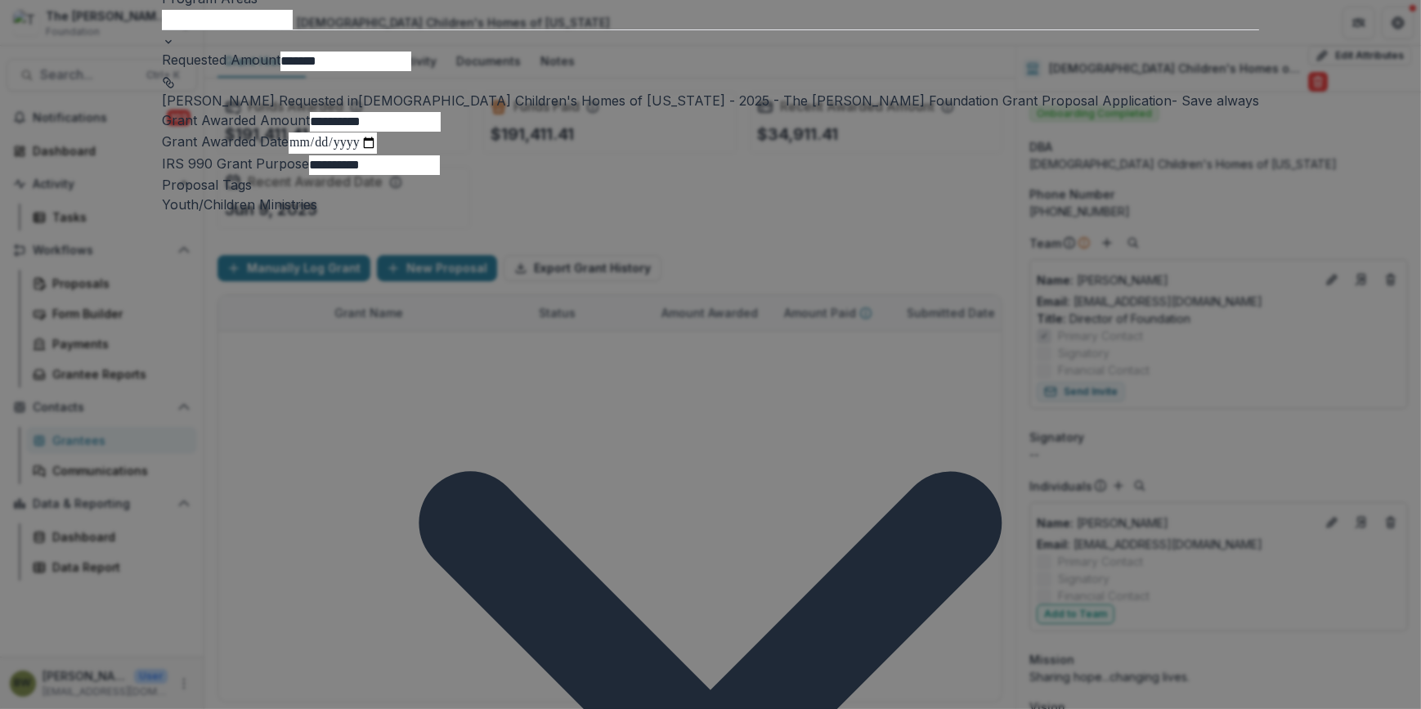
scroll to position [371, 0]
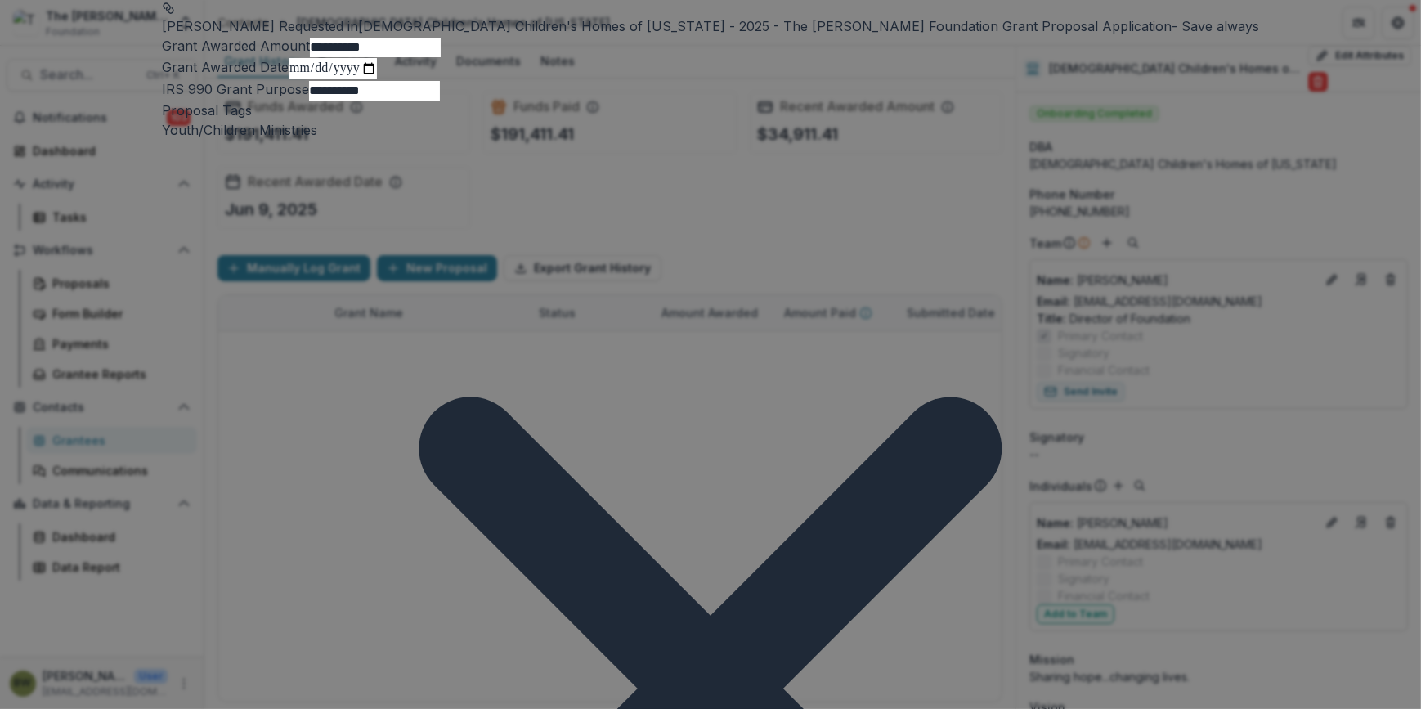
scroll to position [461, 0]
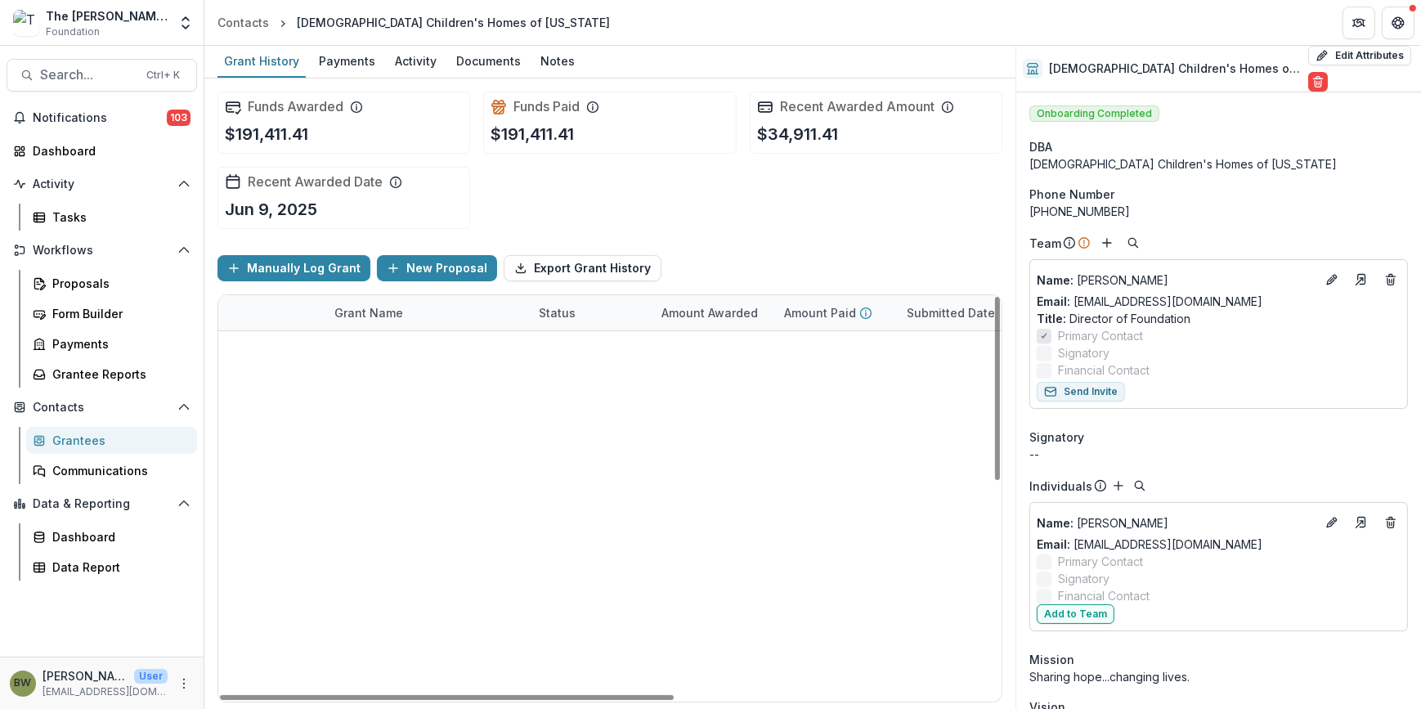
click at [239, 382] on icon "edit" at bounding box center [239, 384] width 7 height 7
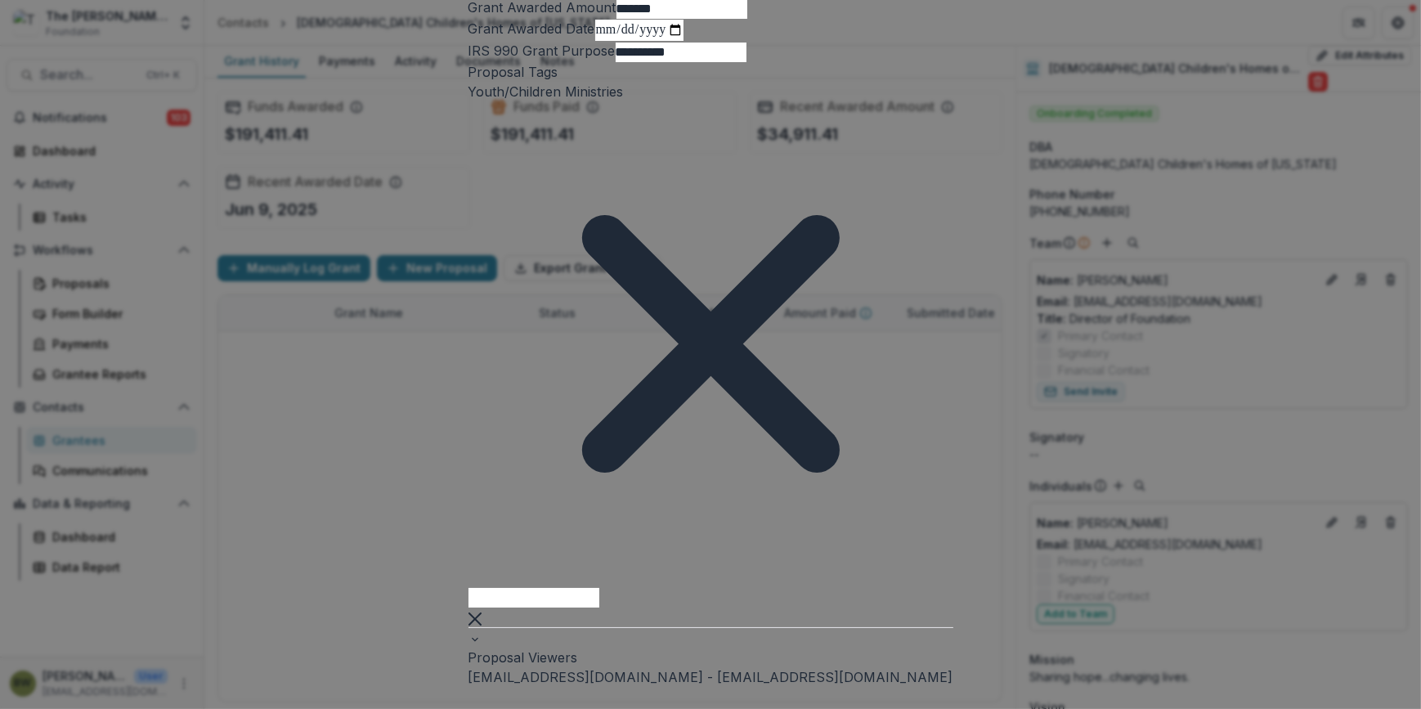
scroll to position [371, 0]
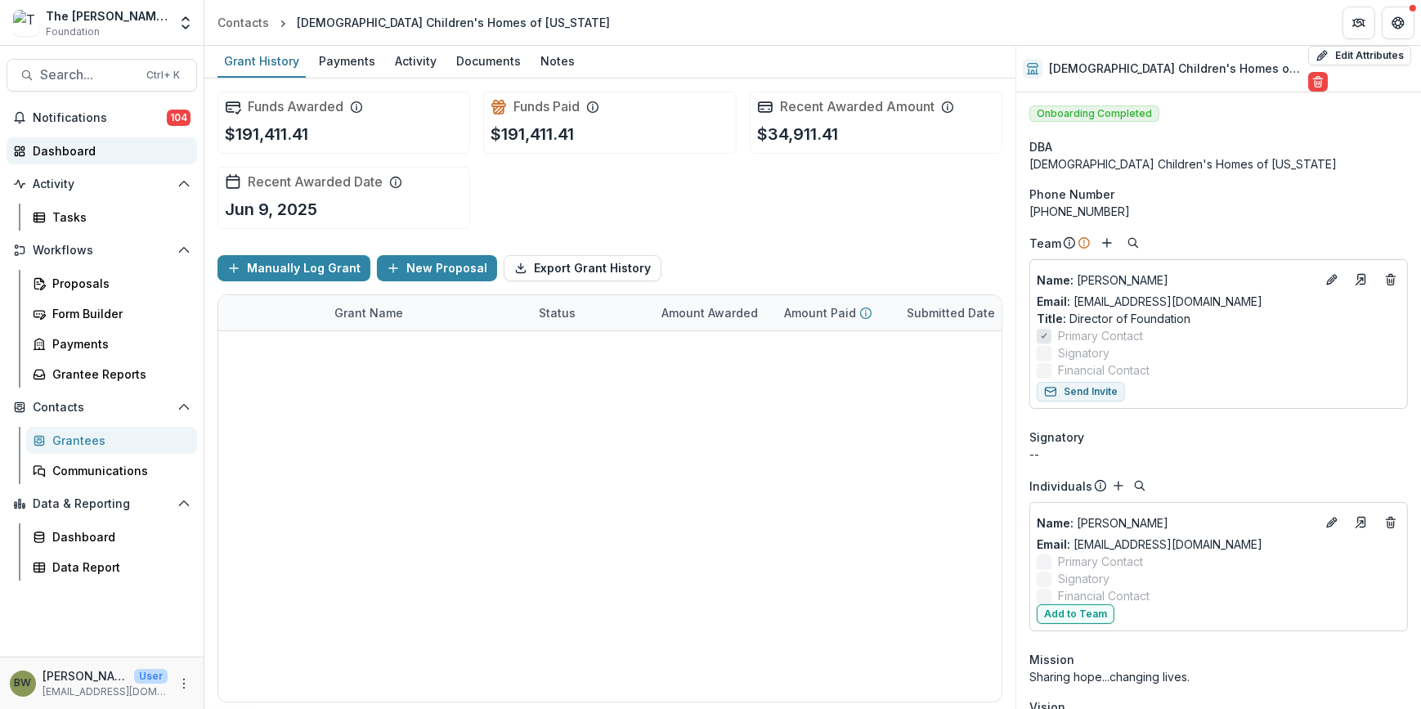
click at [68, 144] on div "Dashboard" at bounding box center [108, 150] width 151 height 17
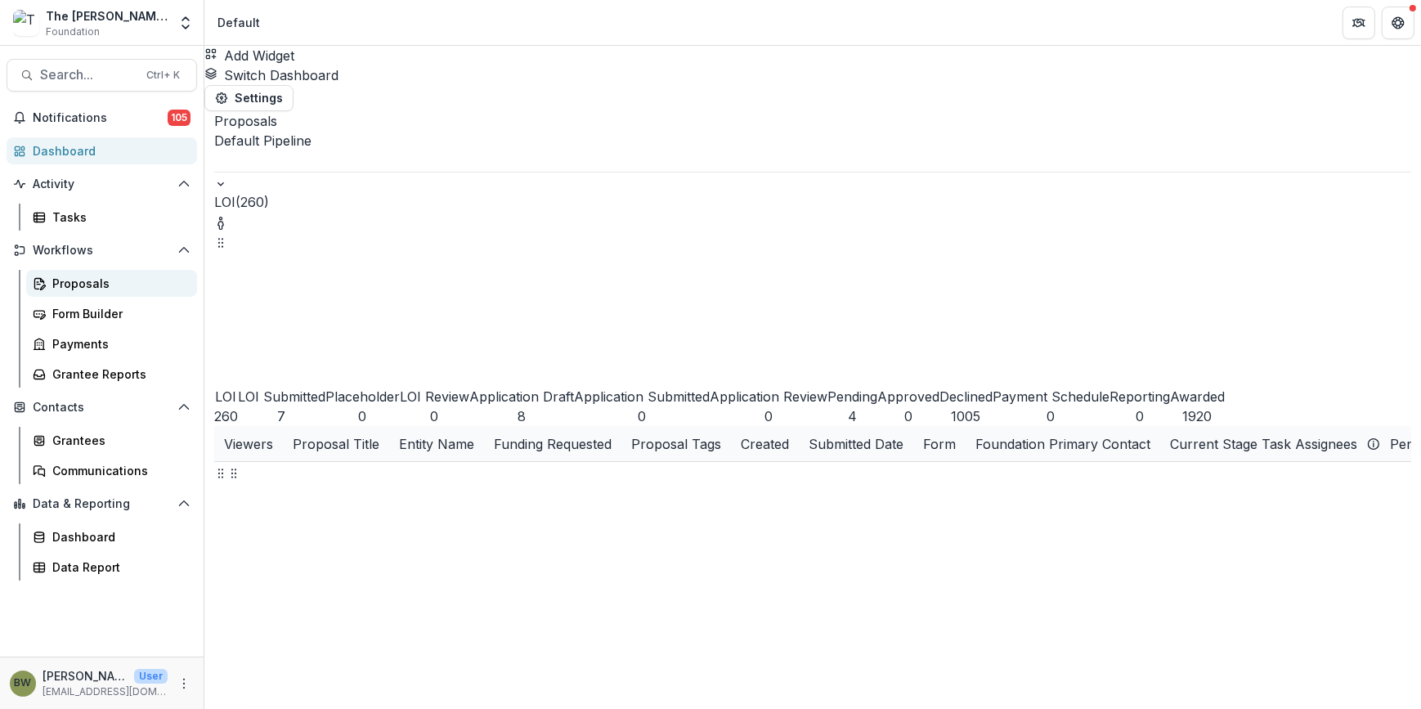
click at [55, 285] on div "Proposals" at bounding box center [118, 283] width 132 height 17
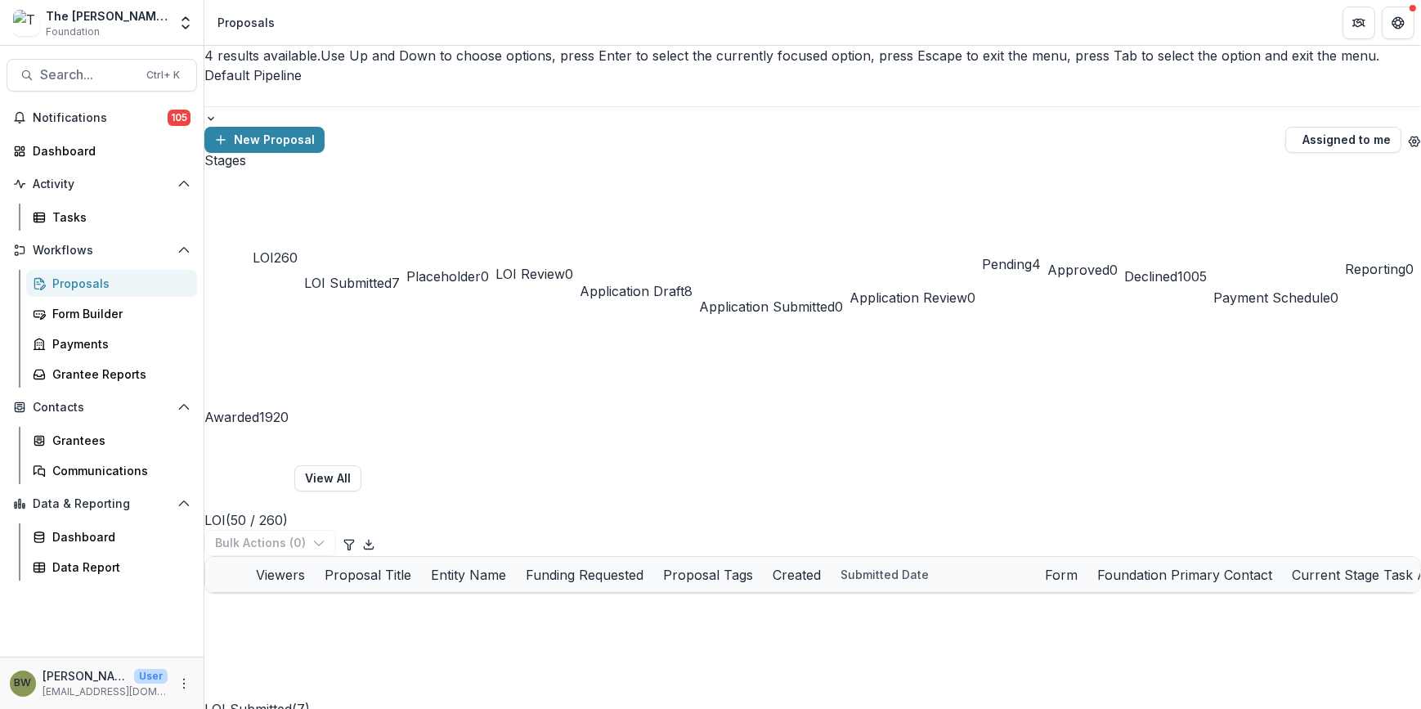
click at [281, 85] on div at bounding box center [812, 95] width 1217 height 21
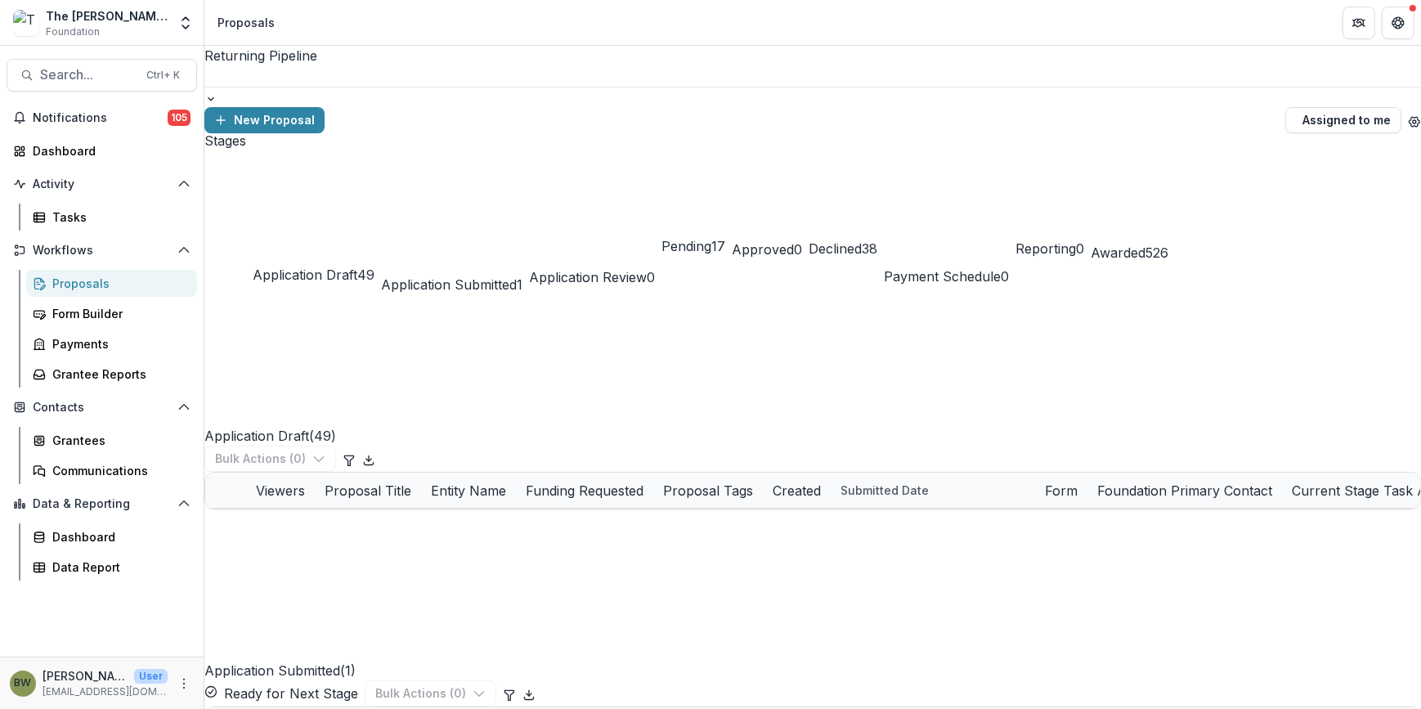
click at [1091, 245] on span "Awarded" at bounding box center [1118, 253] width 55 height 16
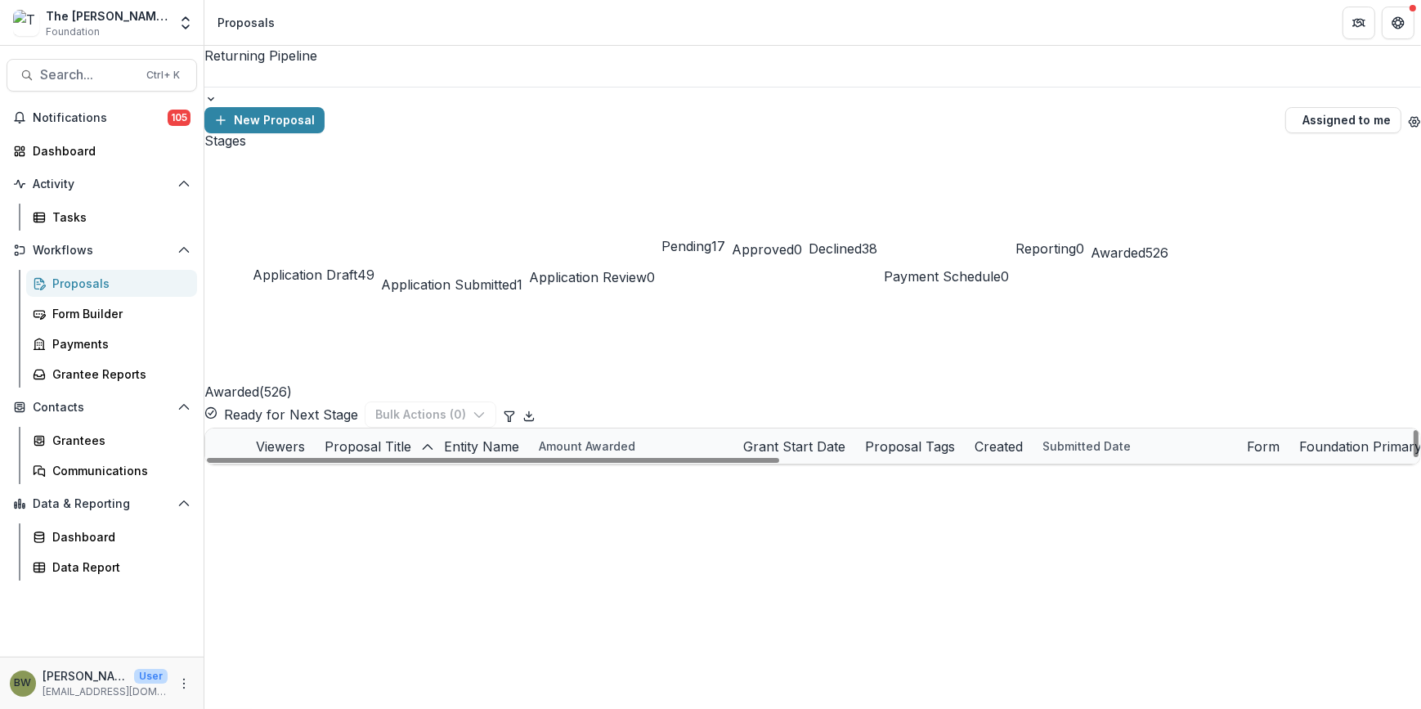
scroll to position [520, 0]
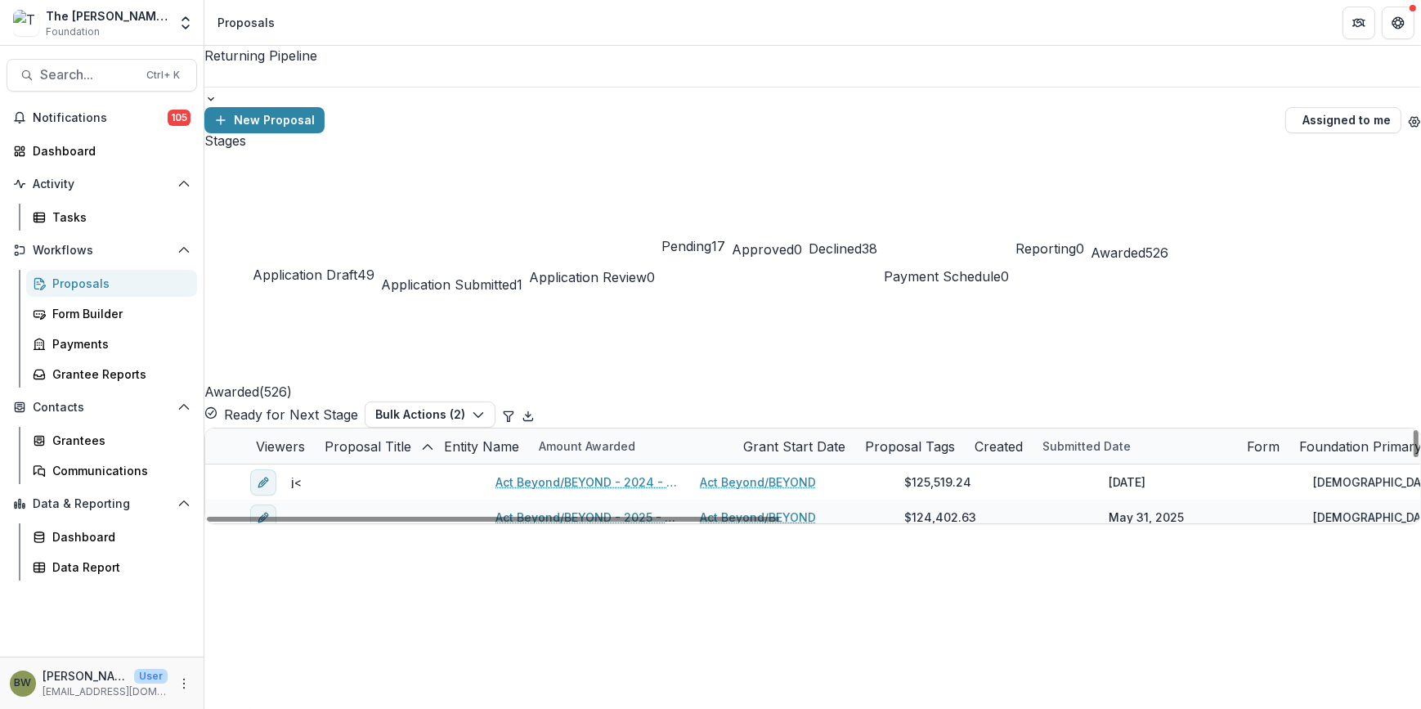
scroll to position [297, 0]
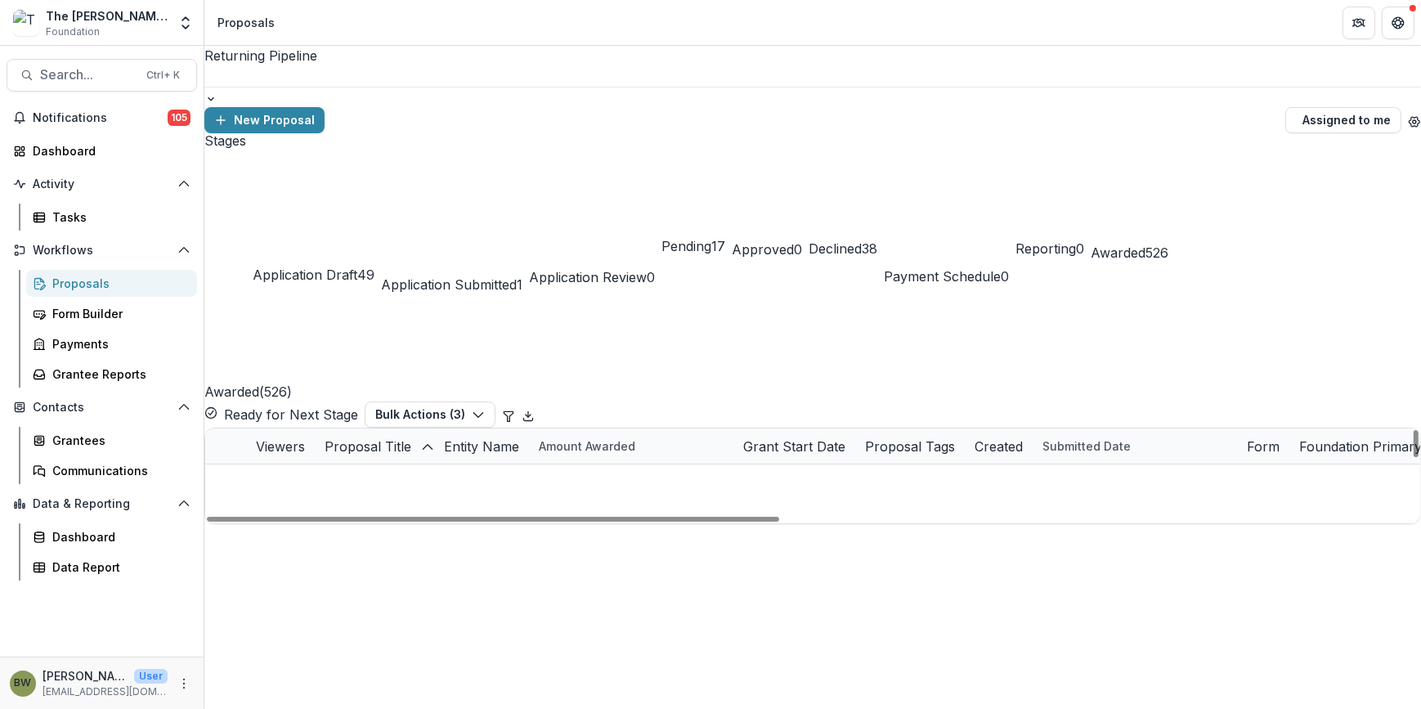
scroll to position [1040, 0]
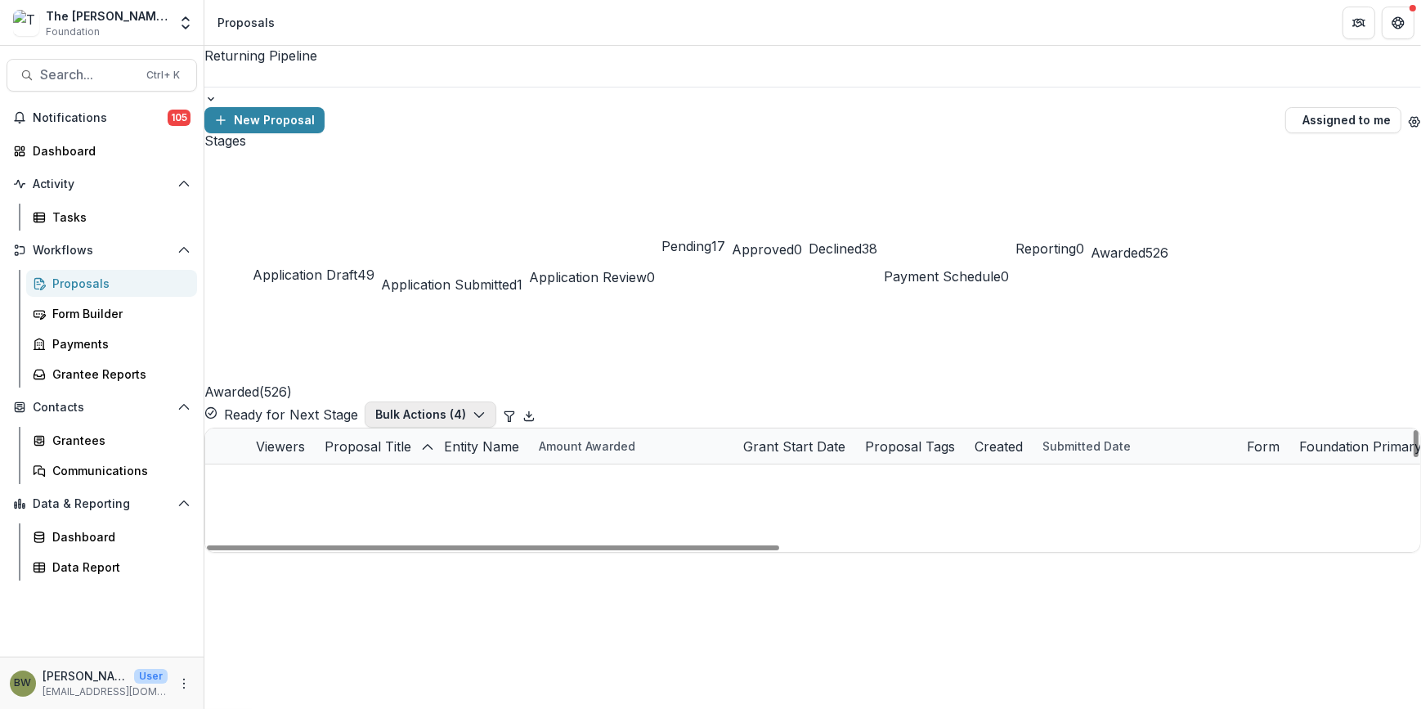
click at [496, 402] on button "Bulk Actions ( 4 )" at bounding box center [431, 415] width 132 height 26
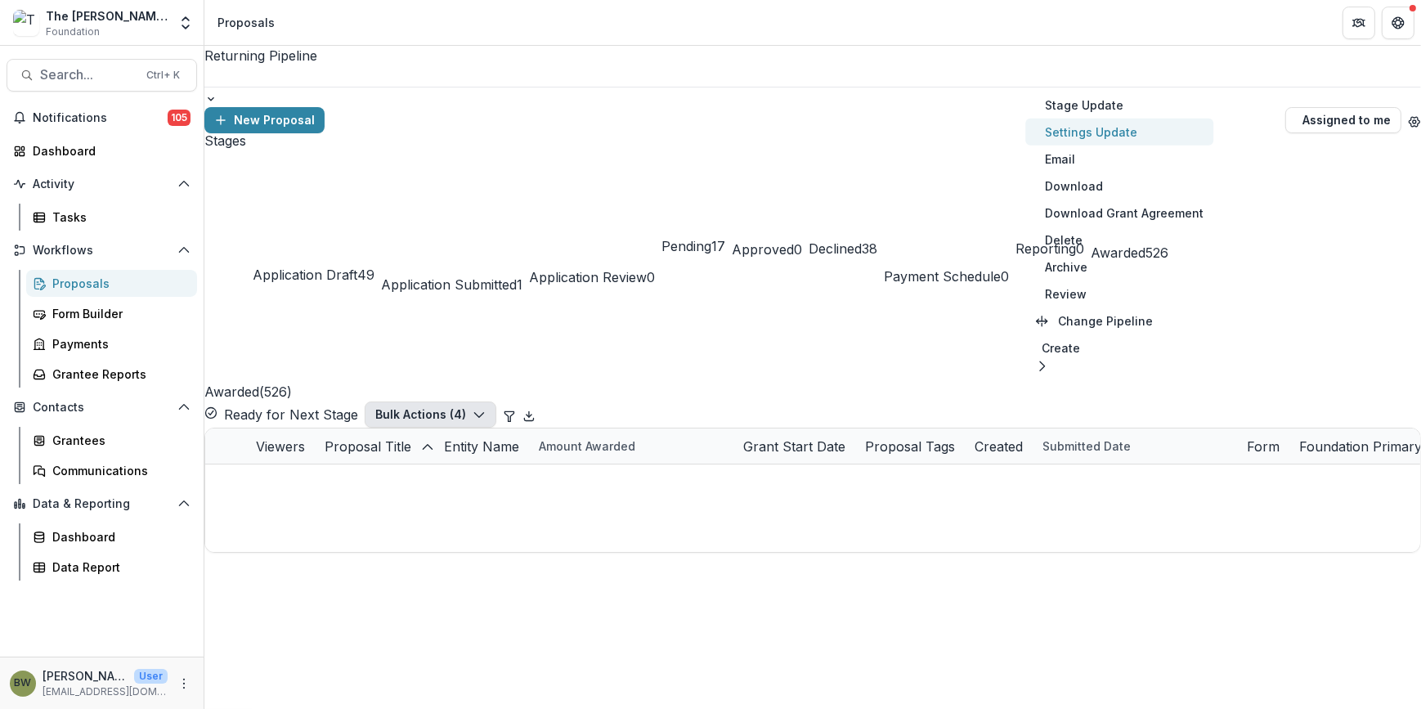
click at [1071, 133] on button "Settings Update" at bounding box center [1119, 132] width 188 height 27
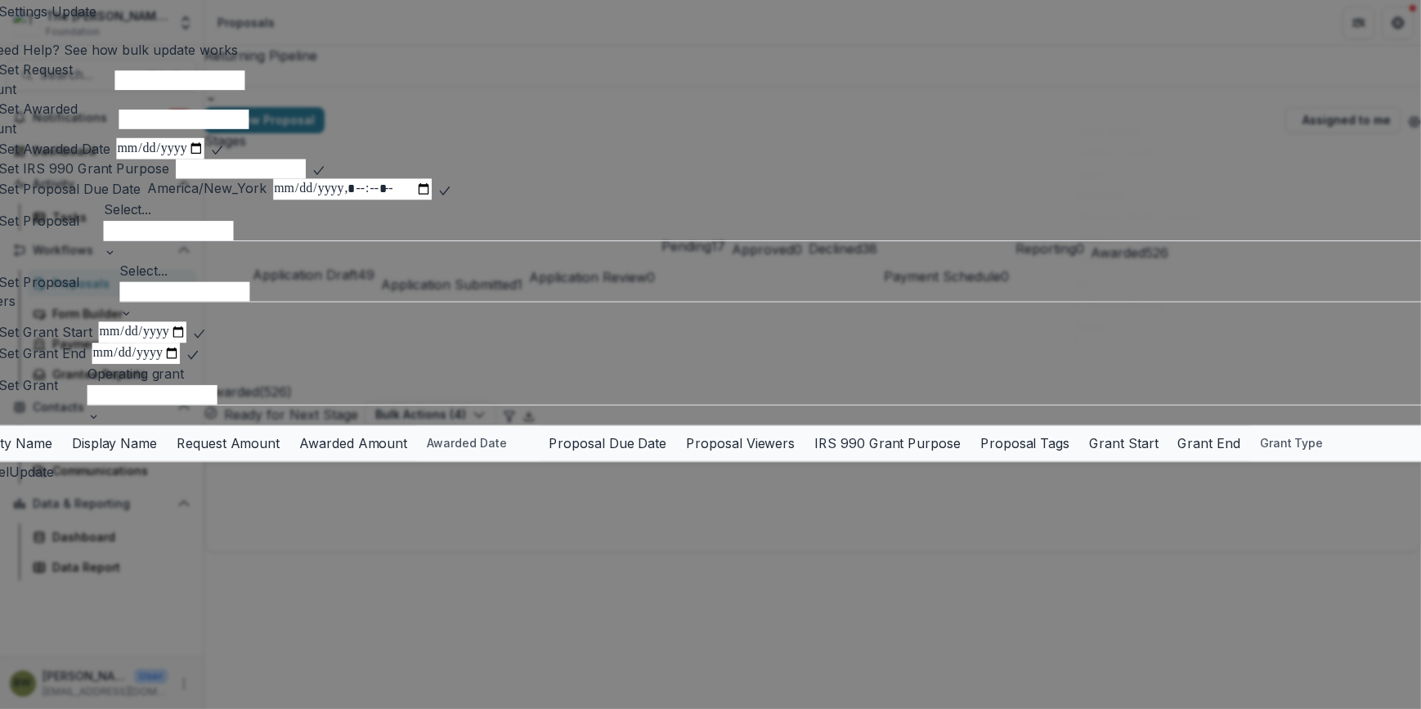
type input "**"
click at [237, 302] on div at bounding box center [777, 290] width 1323 height 21
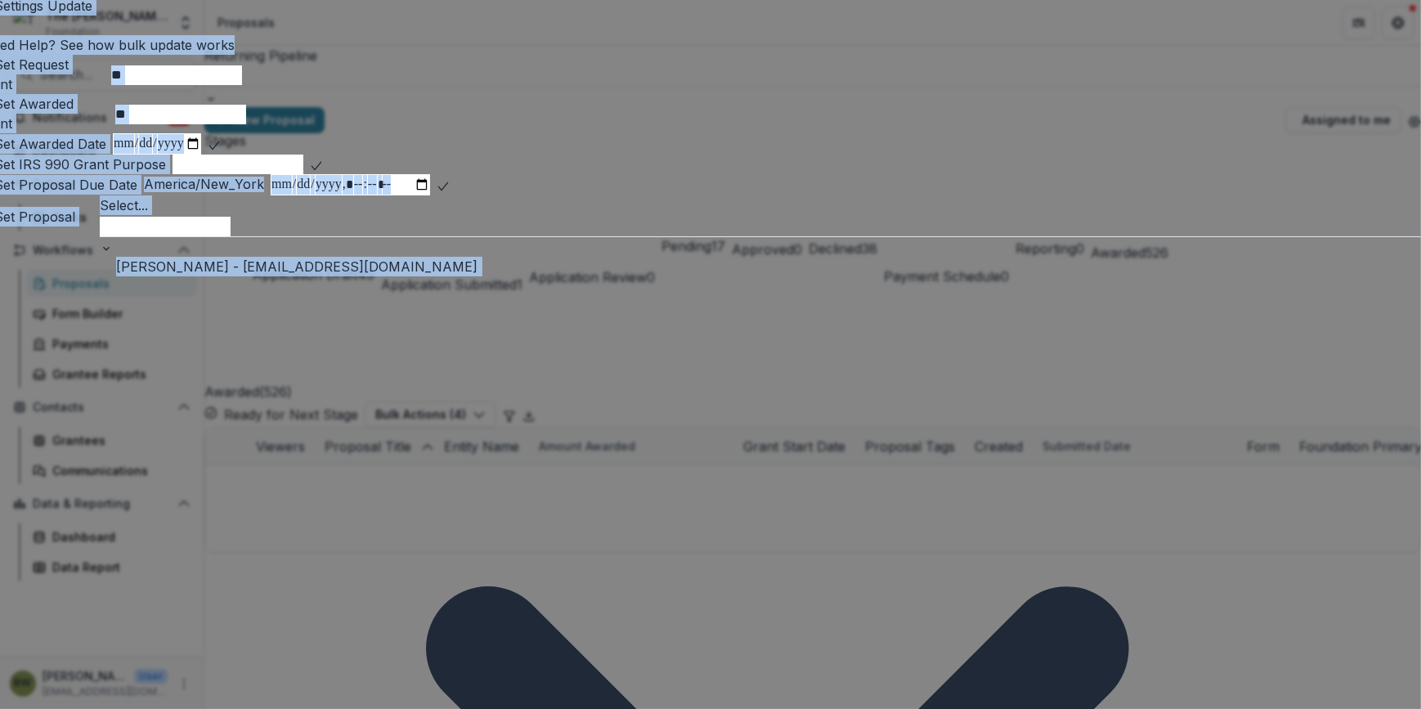
drag, startPoint x: 1155, startPoint y: 684, endPoint x: 1055, endPoint y: 680, distance: 99.9
click at [1055, 680] on body "Skip to content The Bolick Foundation Foundation Team Settings Admin Settings P…" at bounding box center [710, 354] width 1421 height 709
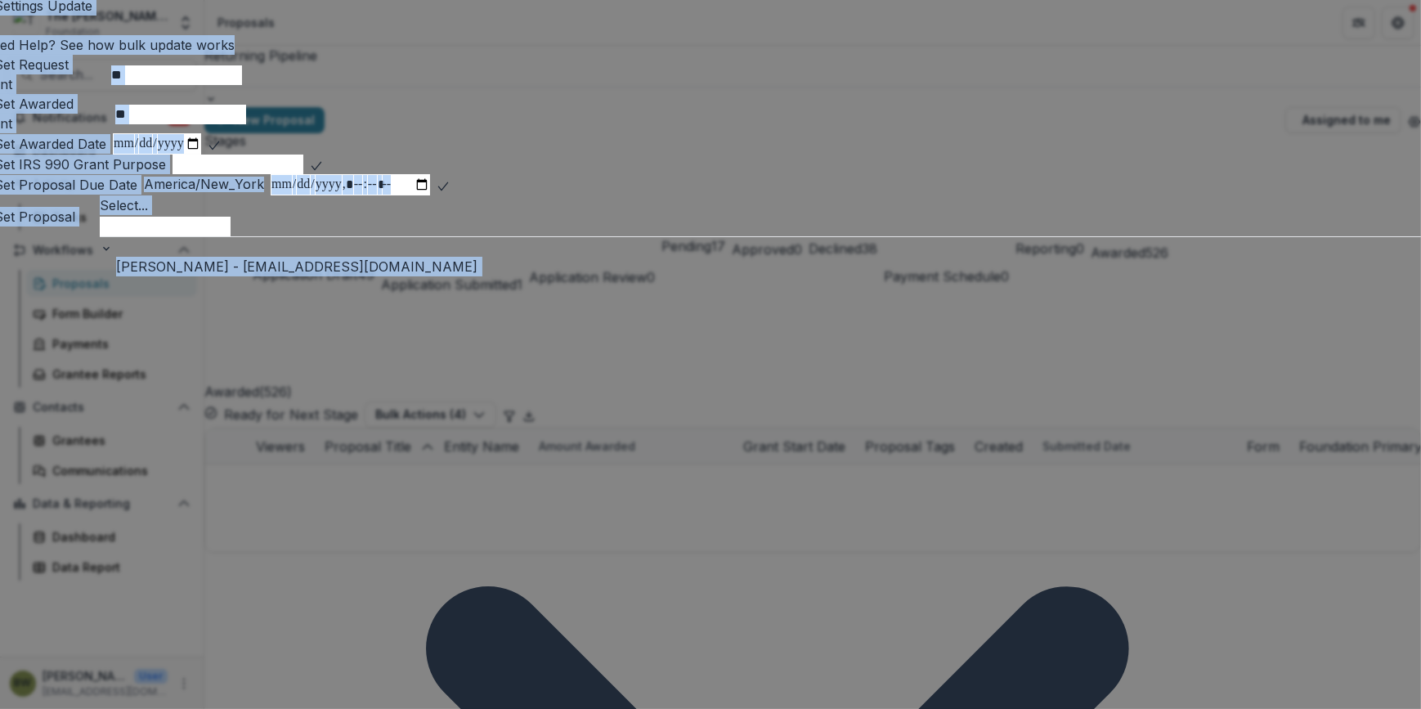
drag, startPoint x: 1349, startPoint y: 690, endPoint x: 1273, endPoint y: 654, distance: 84.1
click at [1273, 654] on body "Skip to content The Bolick Foundation Foundation Team Settings Admin Settings P…" at bounding box center [710, 354] width 1421 height 709
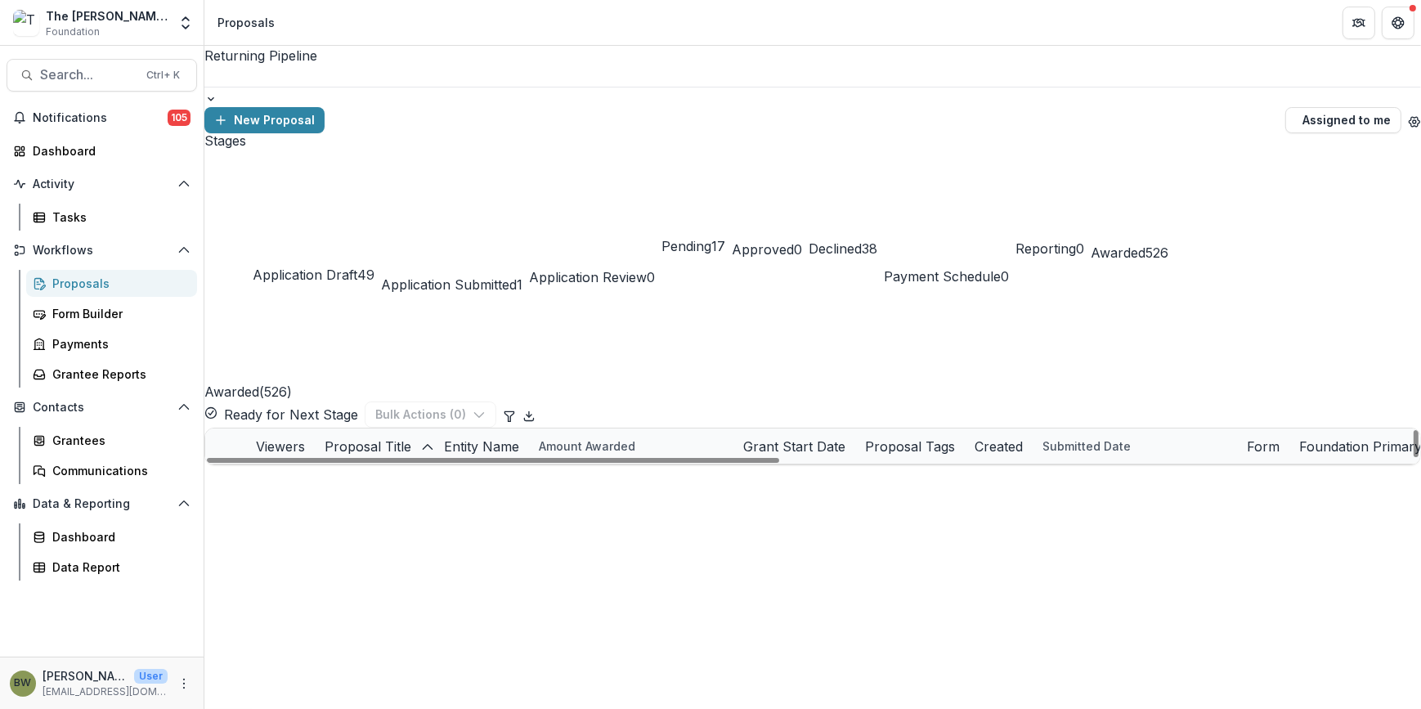
scroll to position [595, 0]
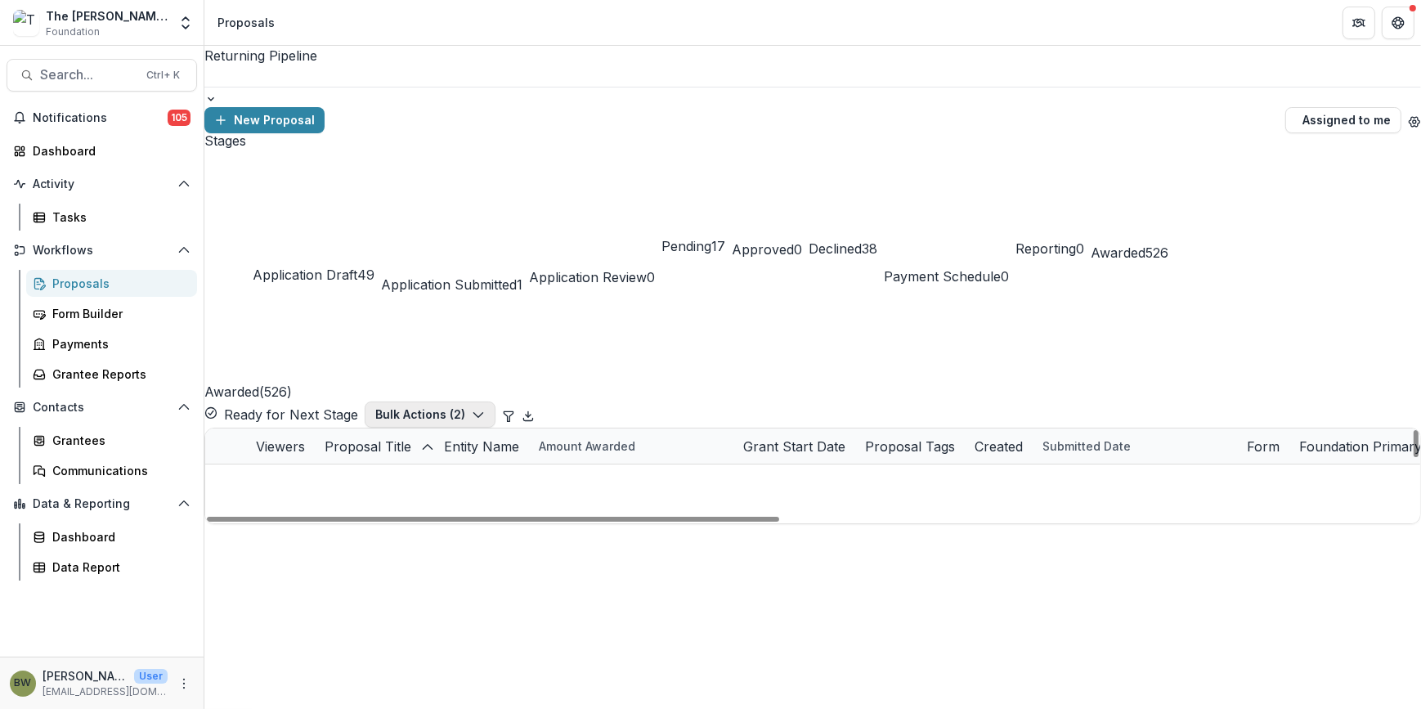
click at [485, 408] on icon "button" at bounding box center [478, 414] width 13 height 13
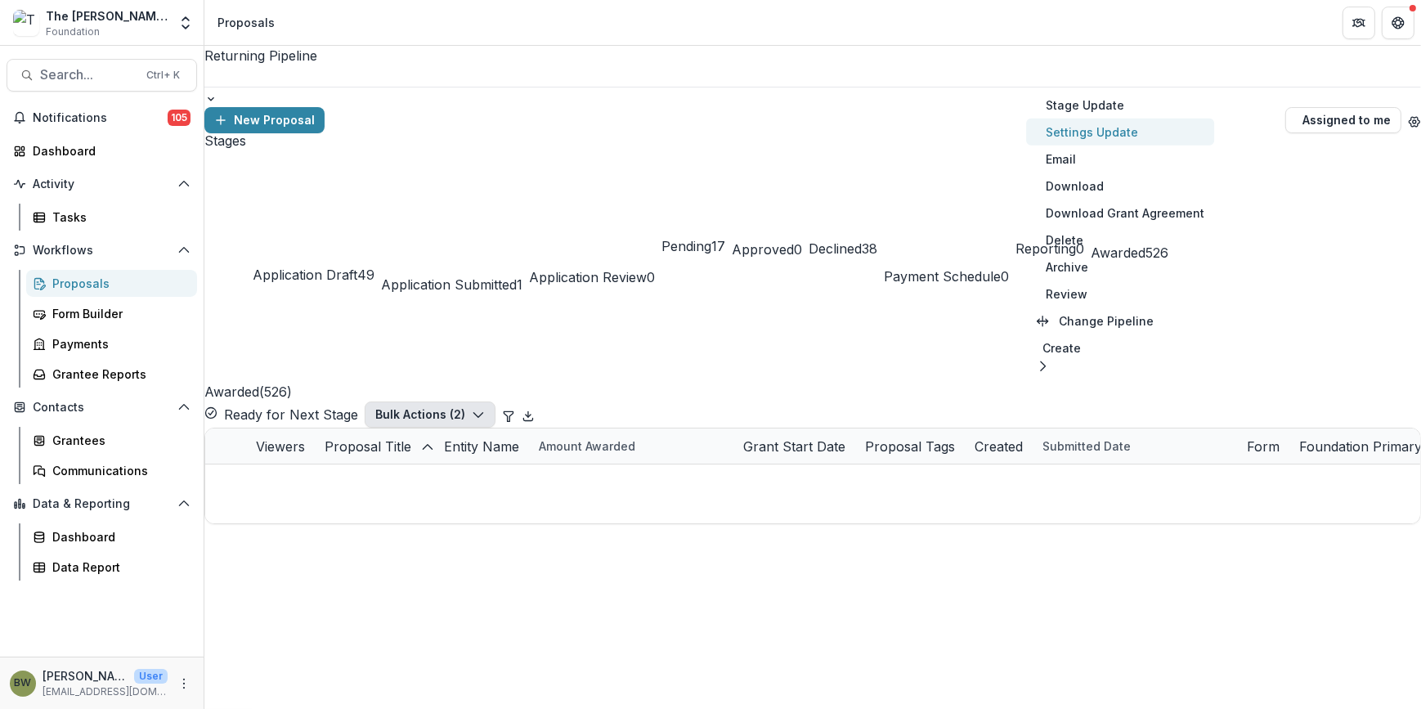
click at [1088, 137] on button "Settings Update" at bounding box center [1120, 132] width 188 height 27
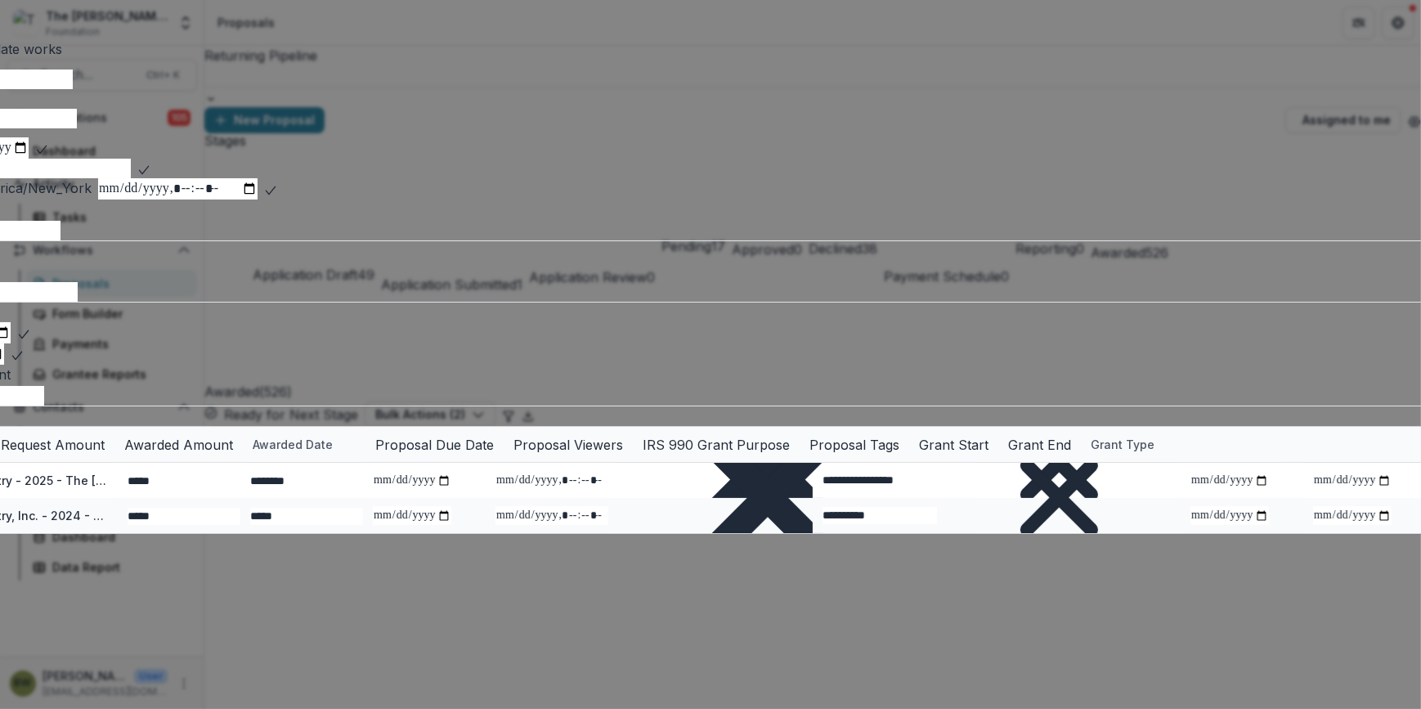
click at [202, 302] on div at bounding box center [779, 290] width 1665 height 21
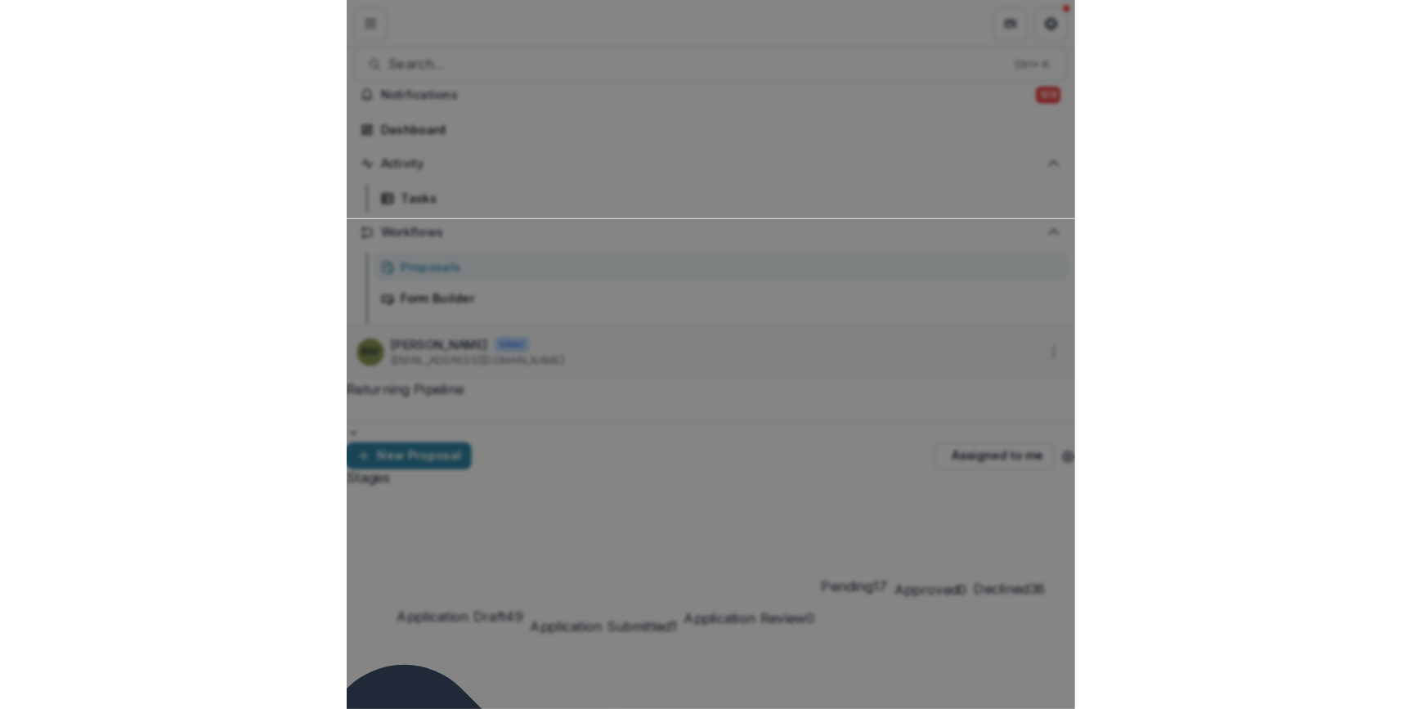
scroll to position [4, 0]
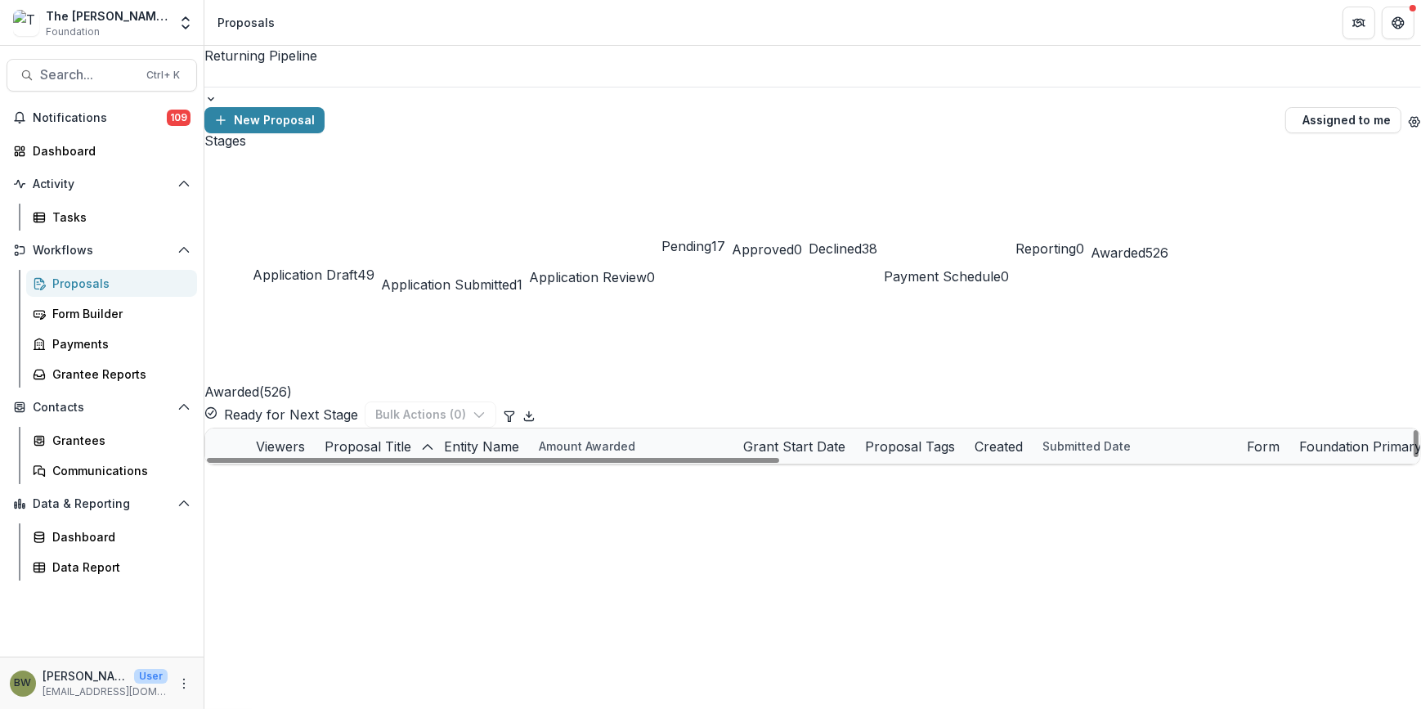
scroll to position [1263, 0]
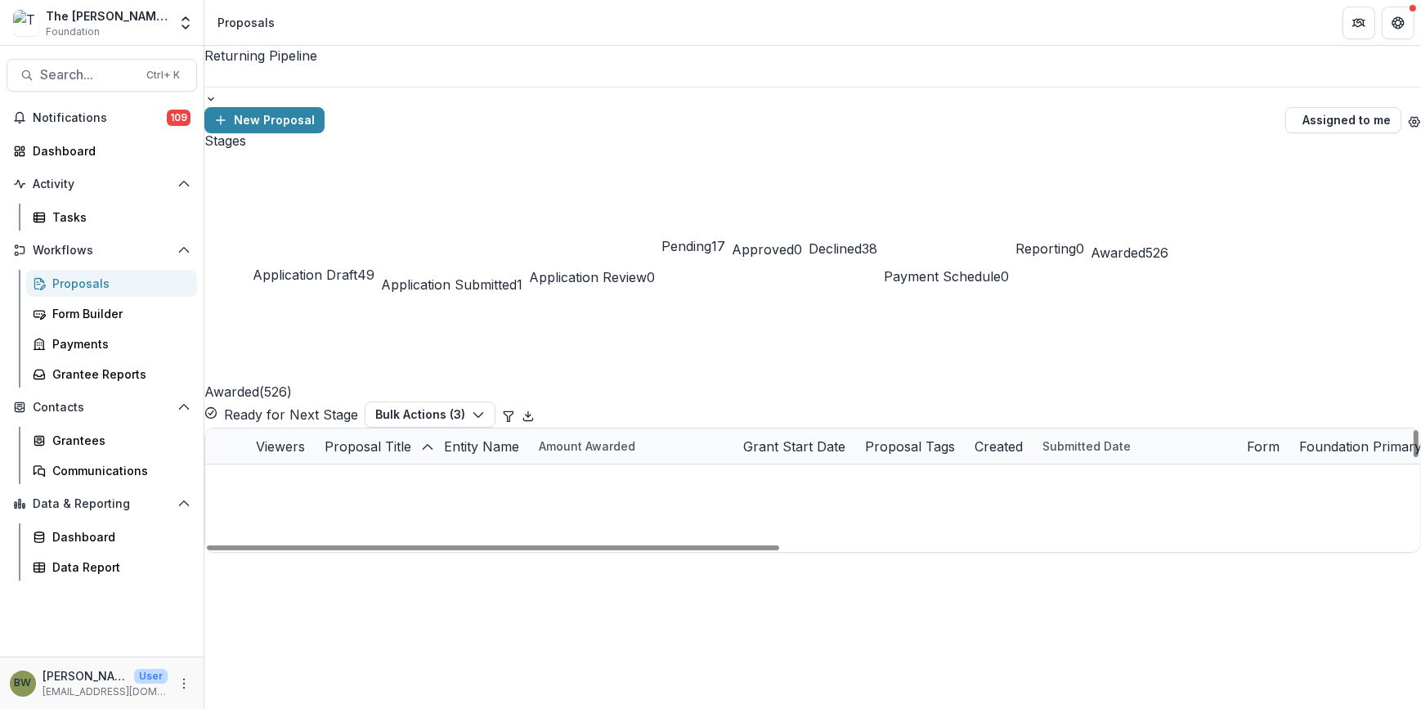
scroll to position [1412, 0]
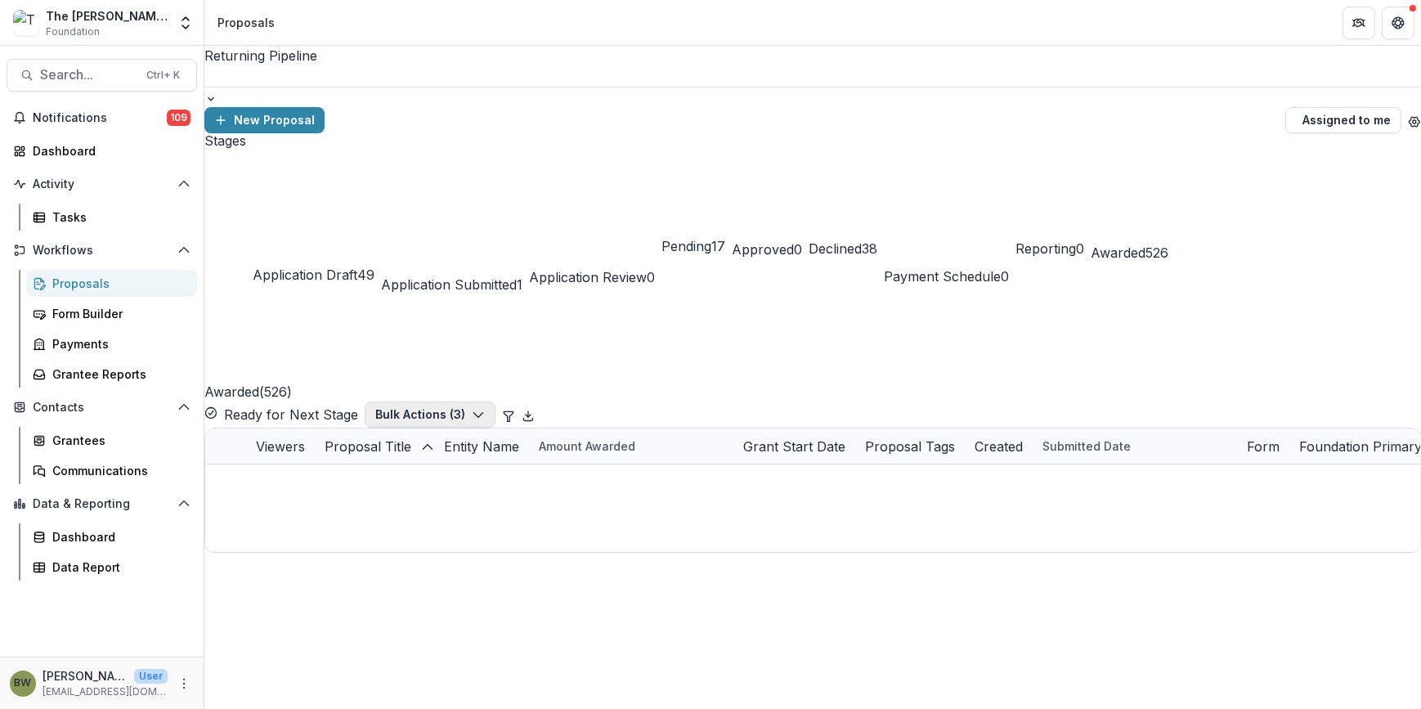
click at [496, 402] on button "Bulk Actions ( 3 )" at bounding box center [430, 415] width 131 height 26
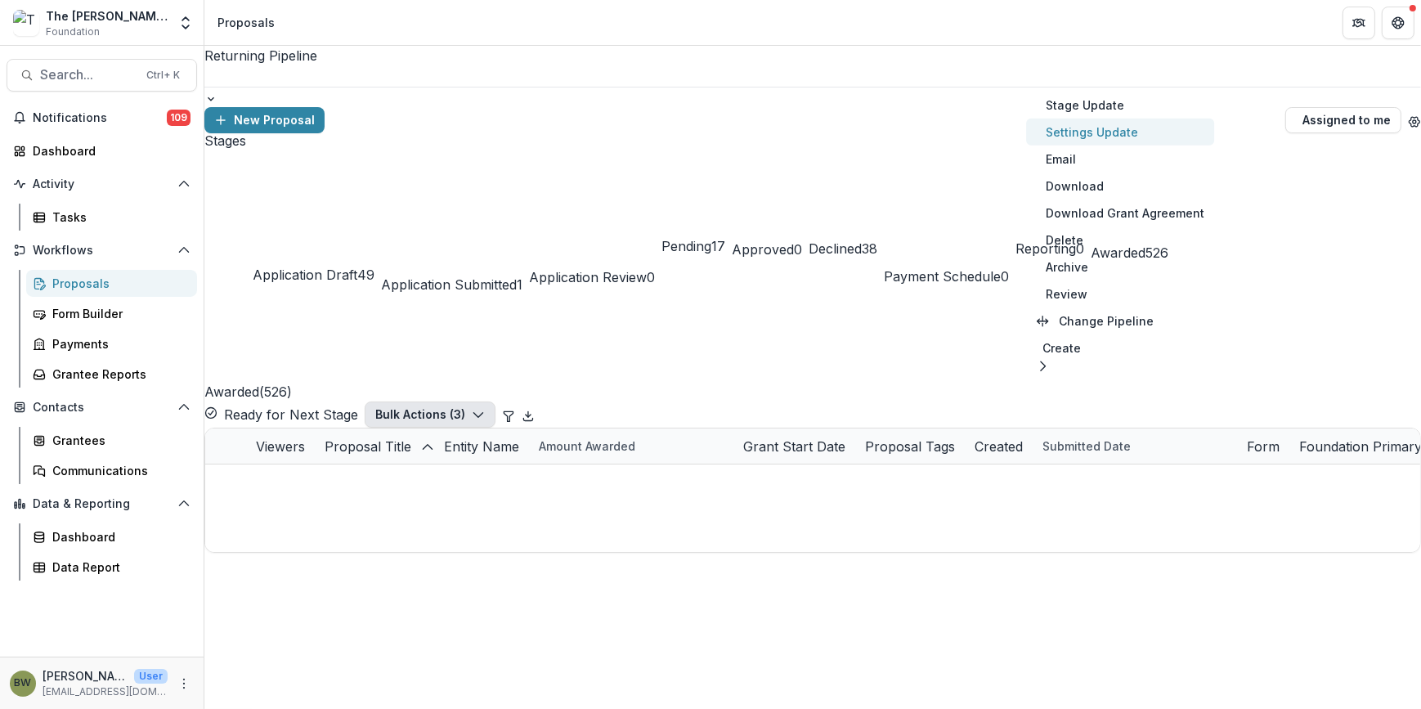
click at [1114, 142] on button "Settings Update" at bounding box center [1120, 132] width 188 height 27
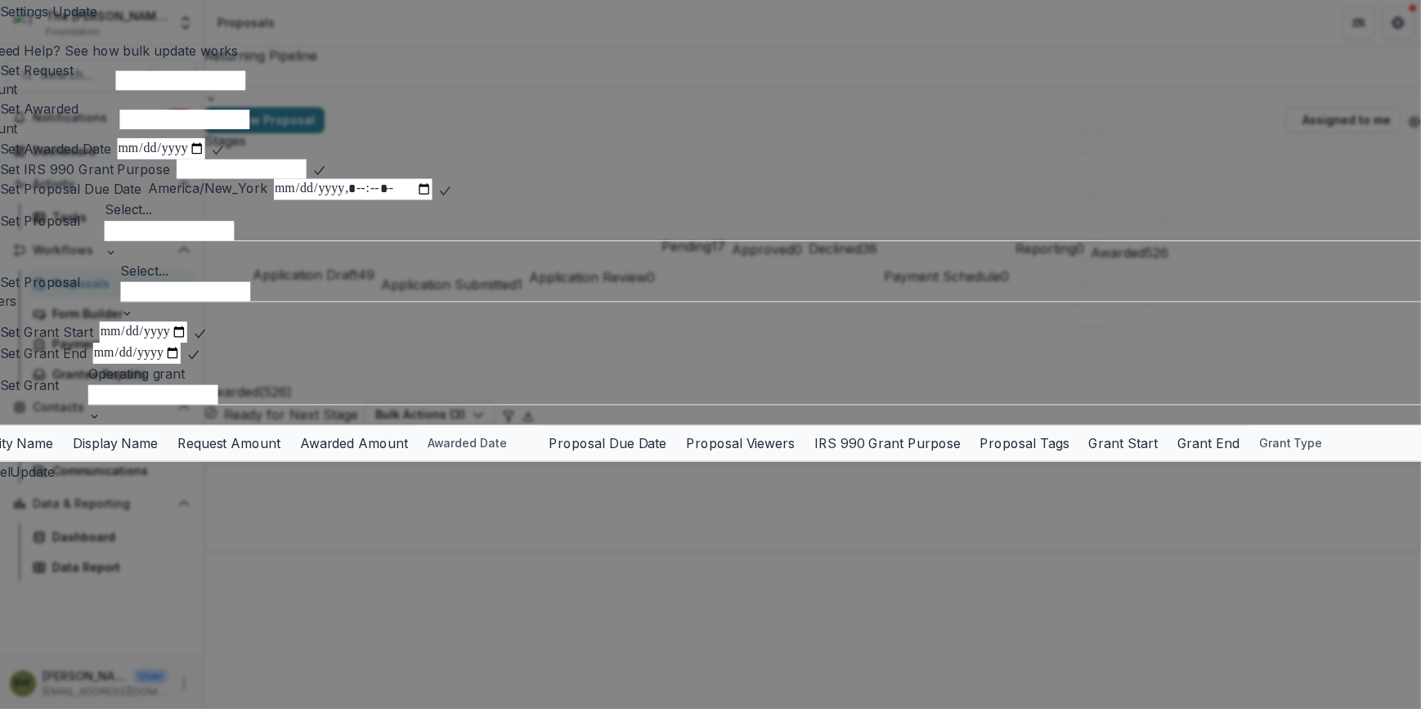
type input "**"
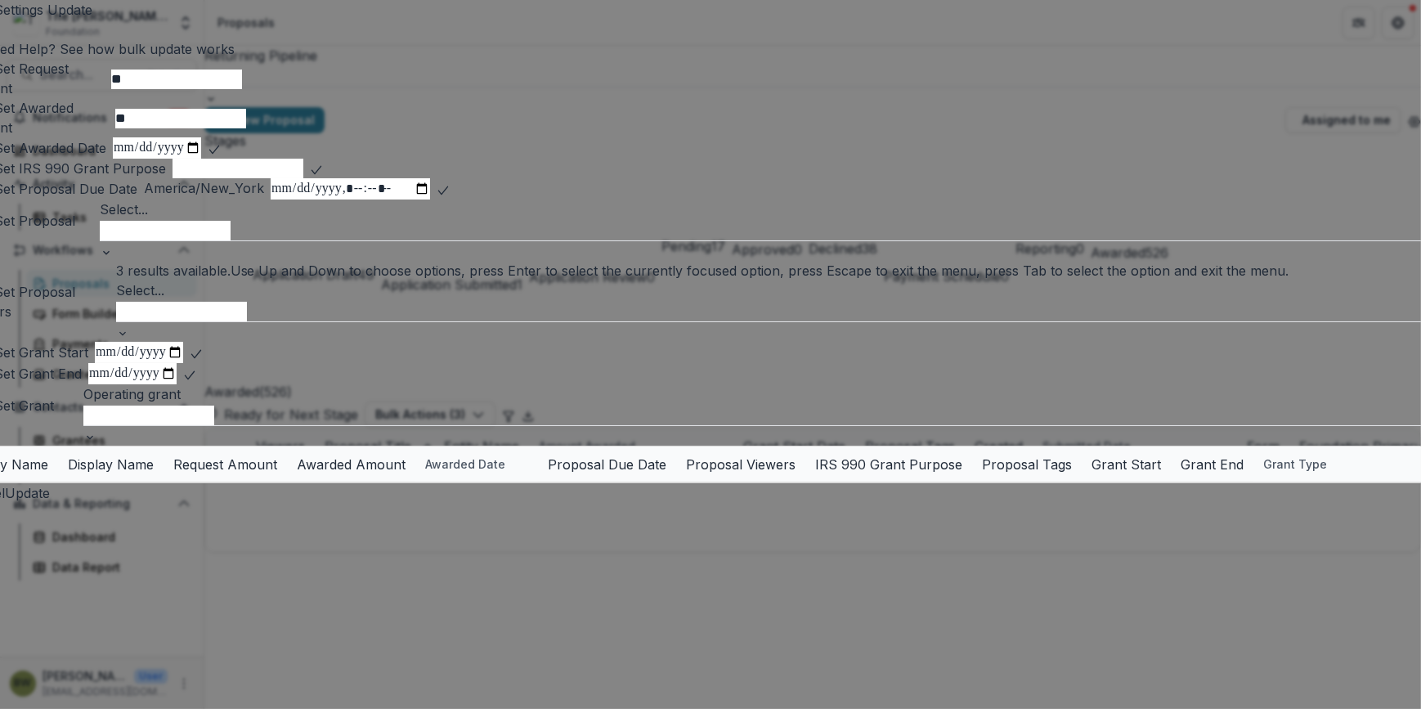
click at [231, 321] on div at bounding box center [777, 310] width 1323 height 21
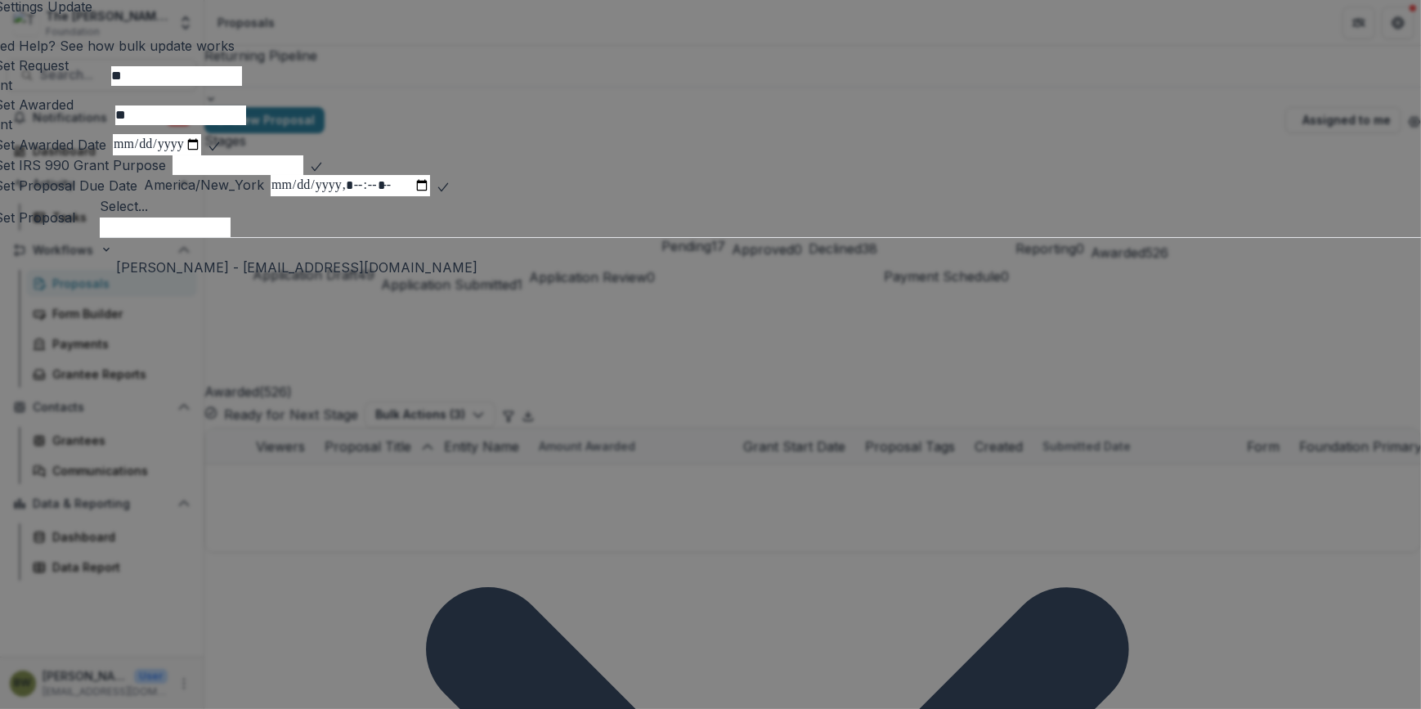
scroll to position [4, 0]
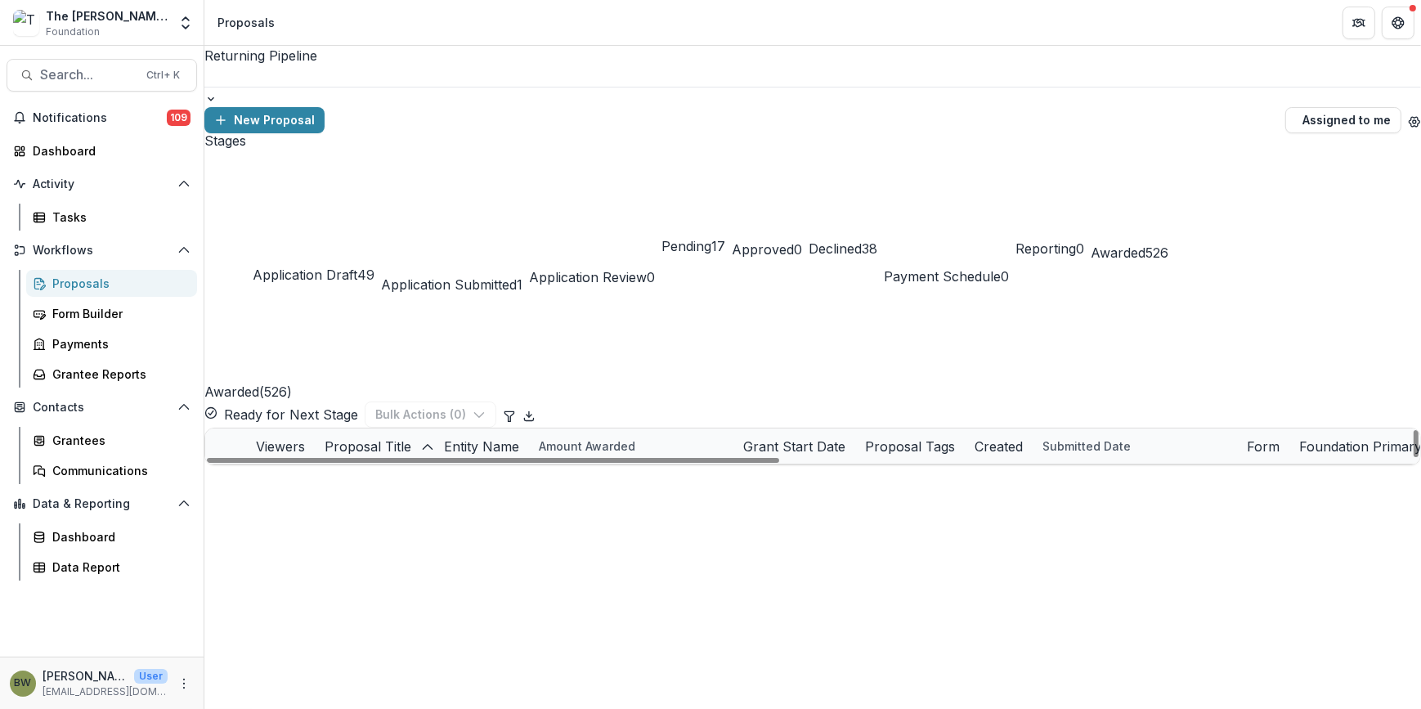
scroll to position [1263, 0]
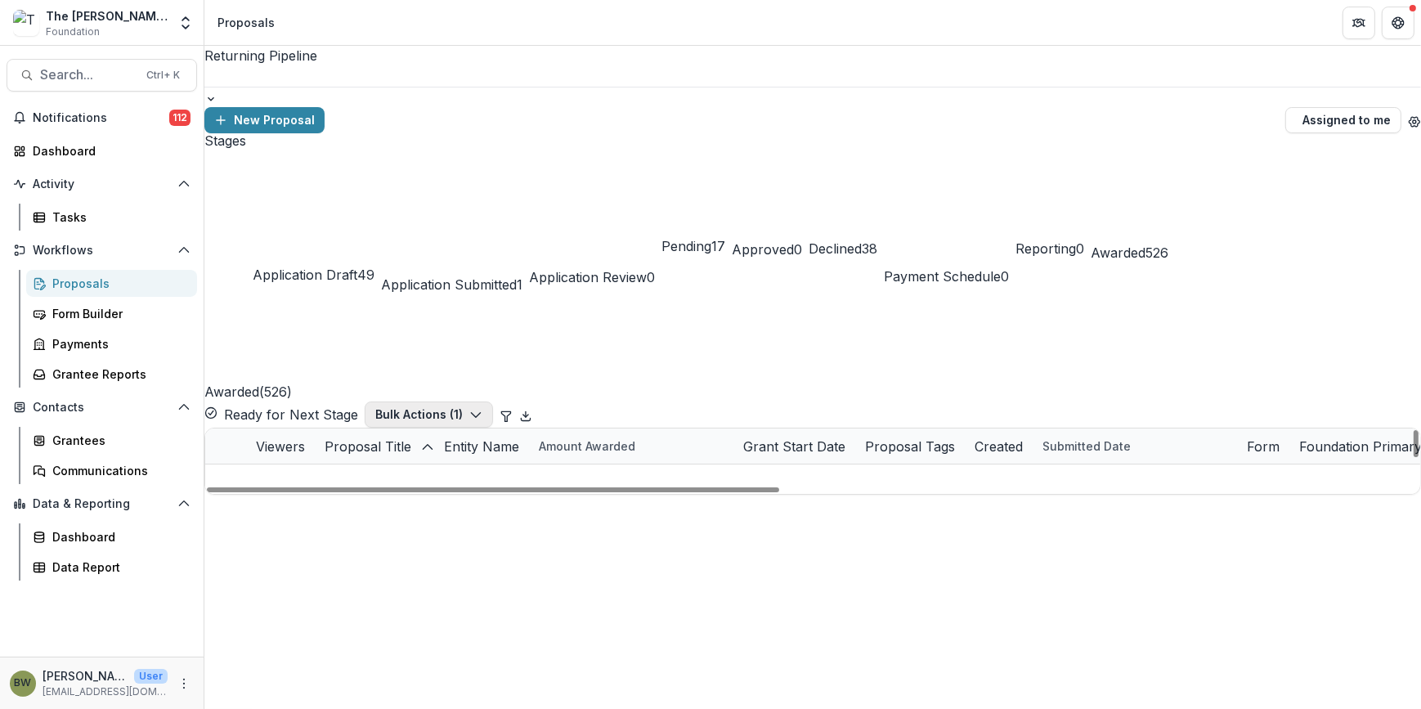
click at [493, 402] on button "Bulk Actions ( 1 )" at bounding box center [429, 415] width 128 height 26
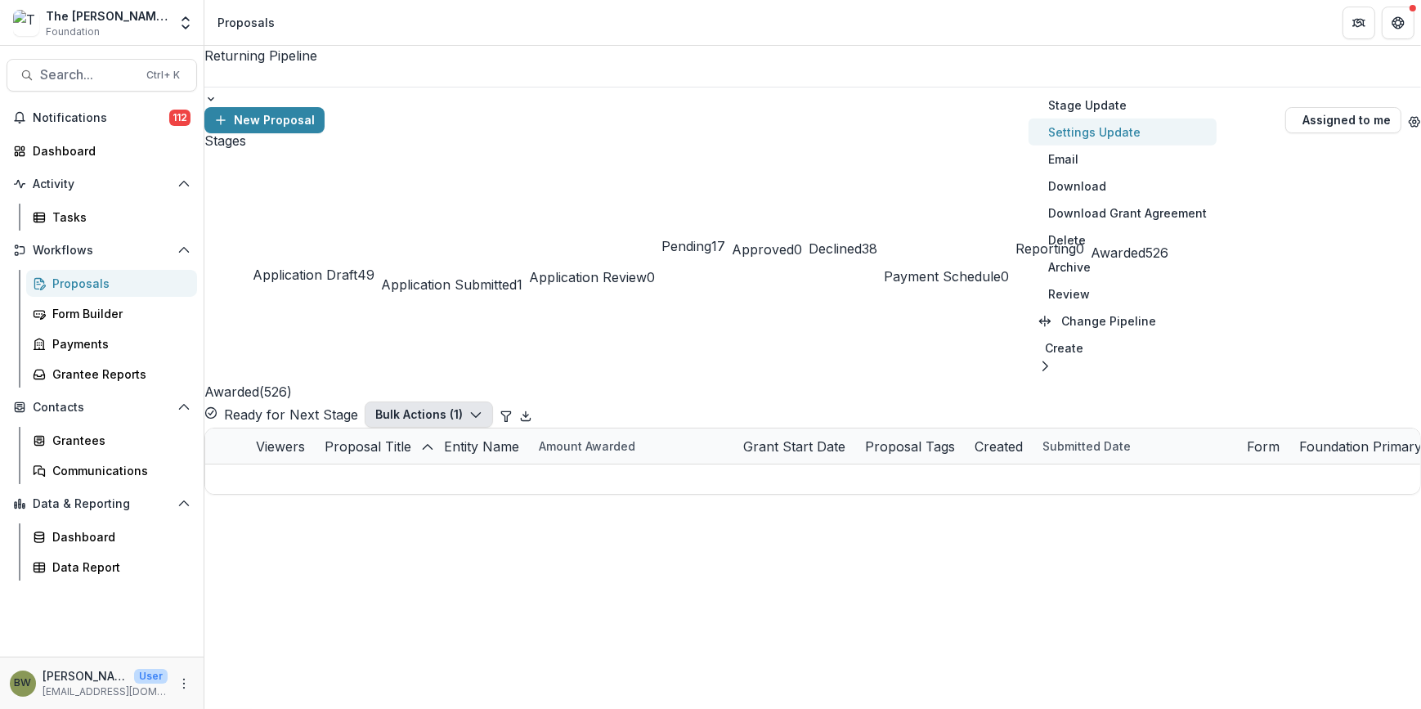
click at [1093, 137] on button "Settings Update" at bounding box center [1123, 132] width 188 height 27
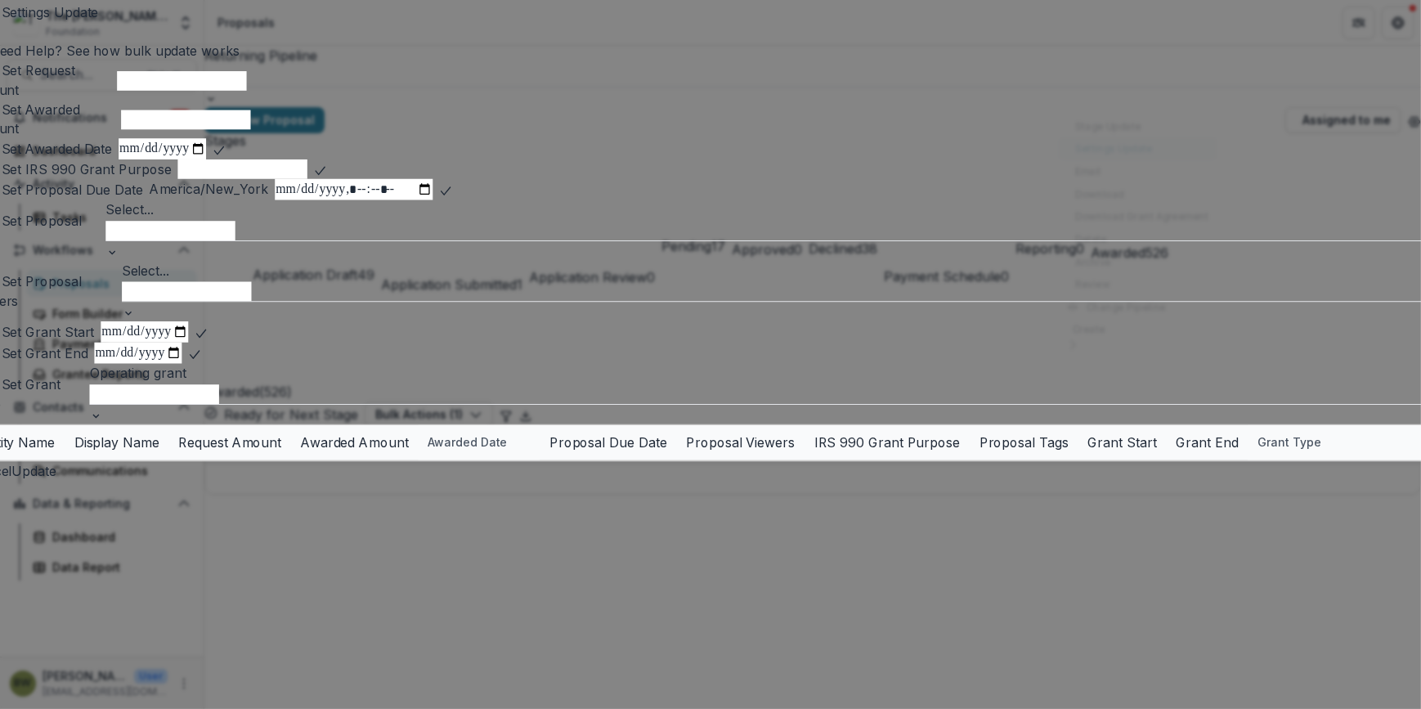
type input "**"
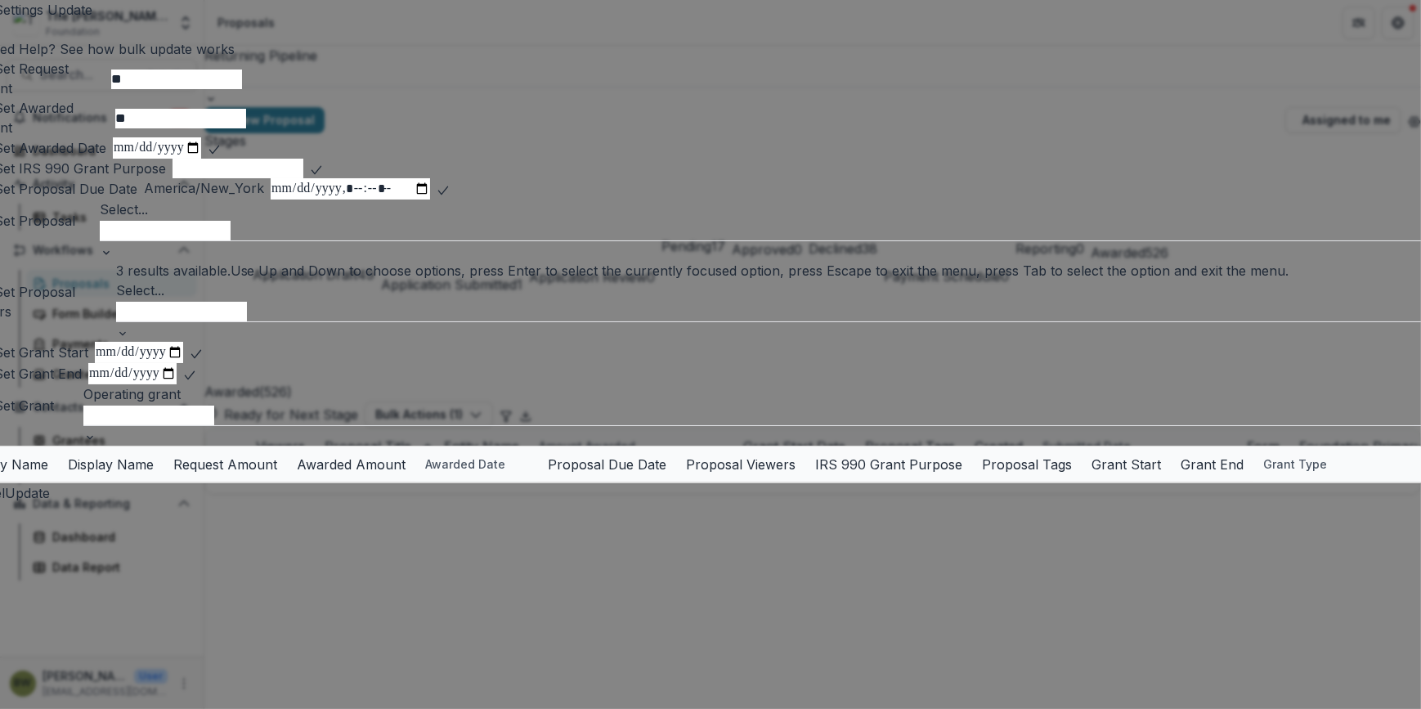
click at [218, 321] on div at bounding box center [777, 310] width 1323 height 21
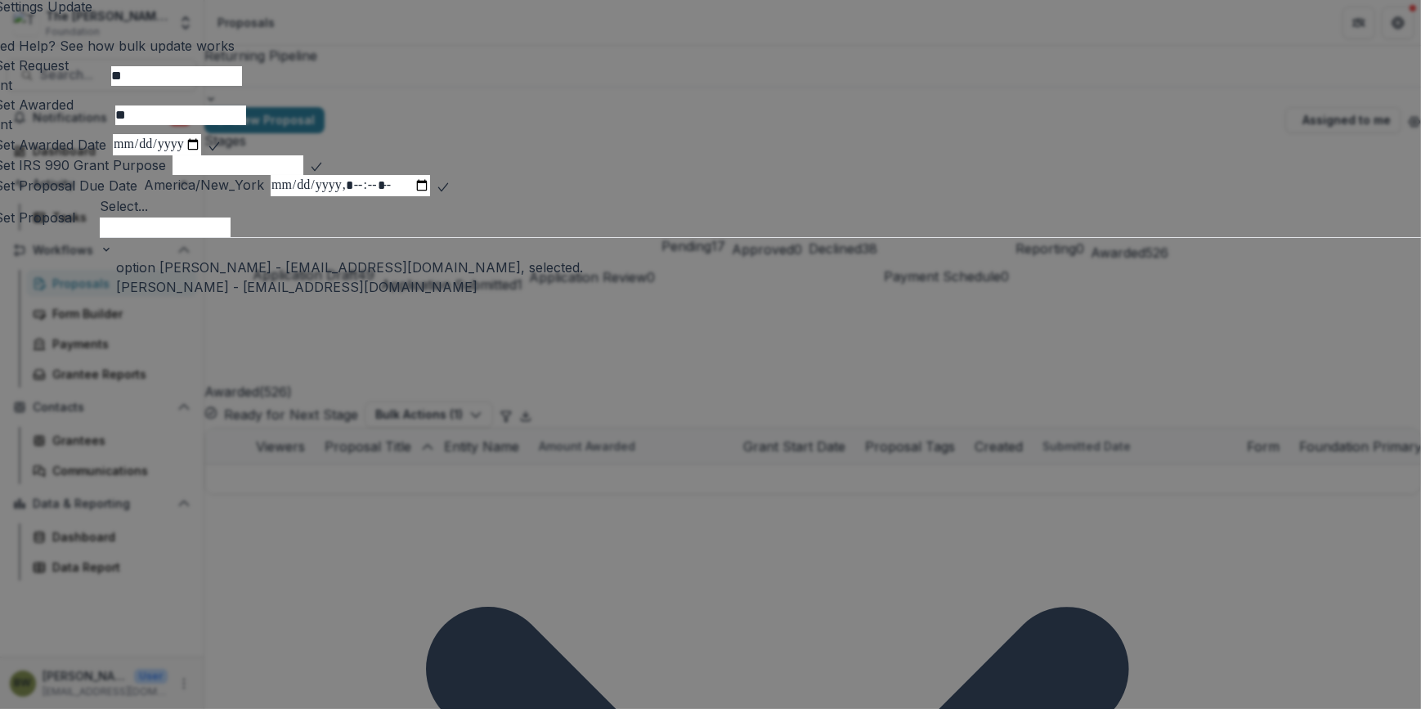
scroll to position [4, 0]
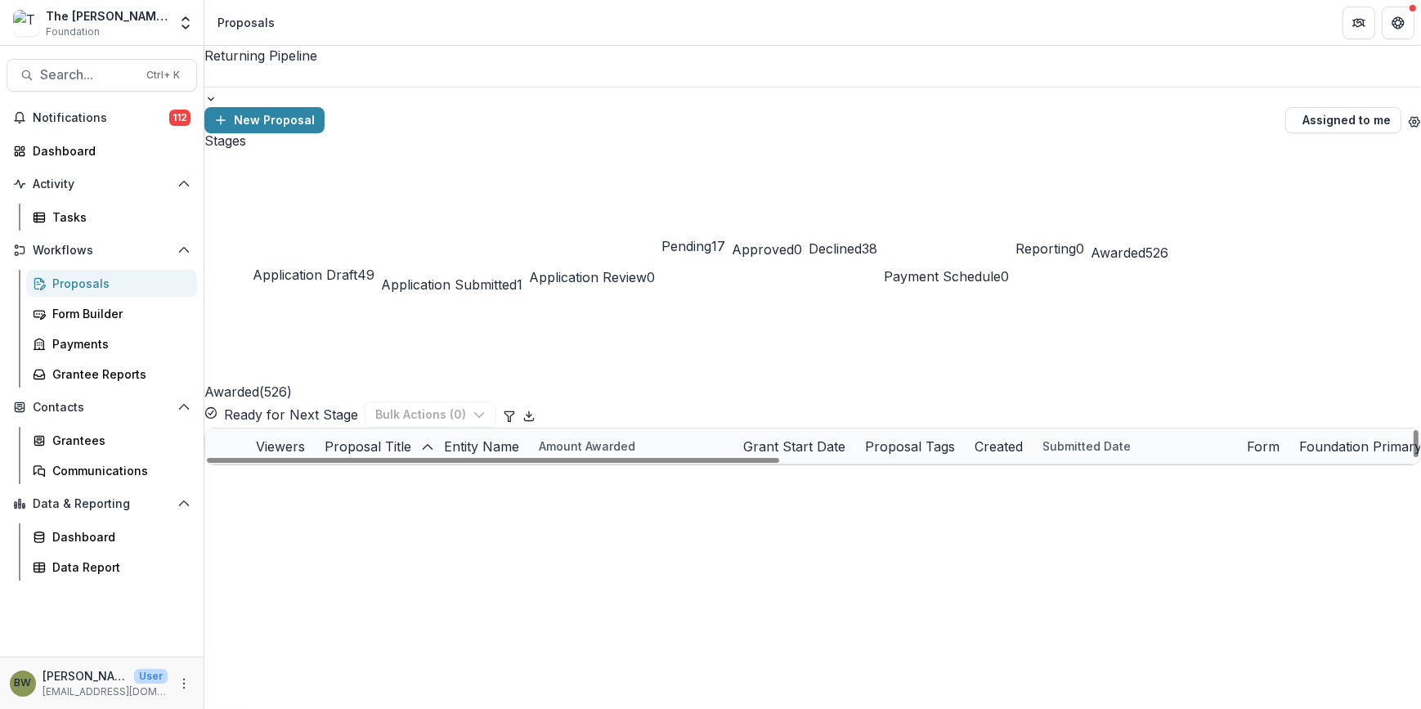
scroll to position [1636, 0]
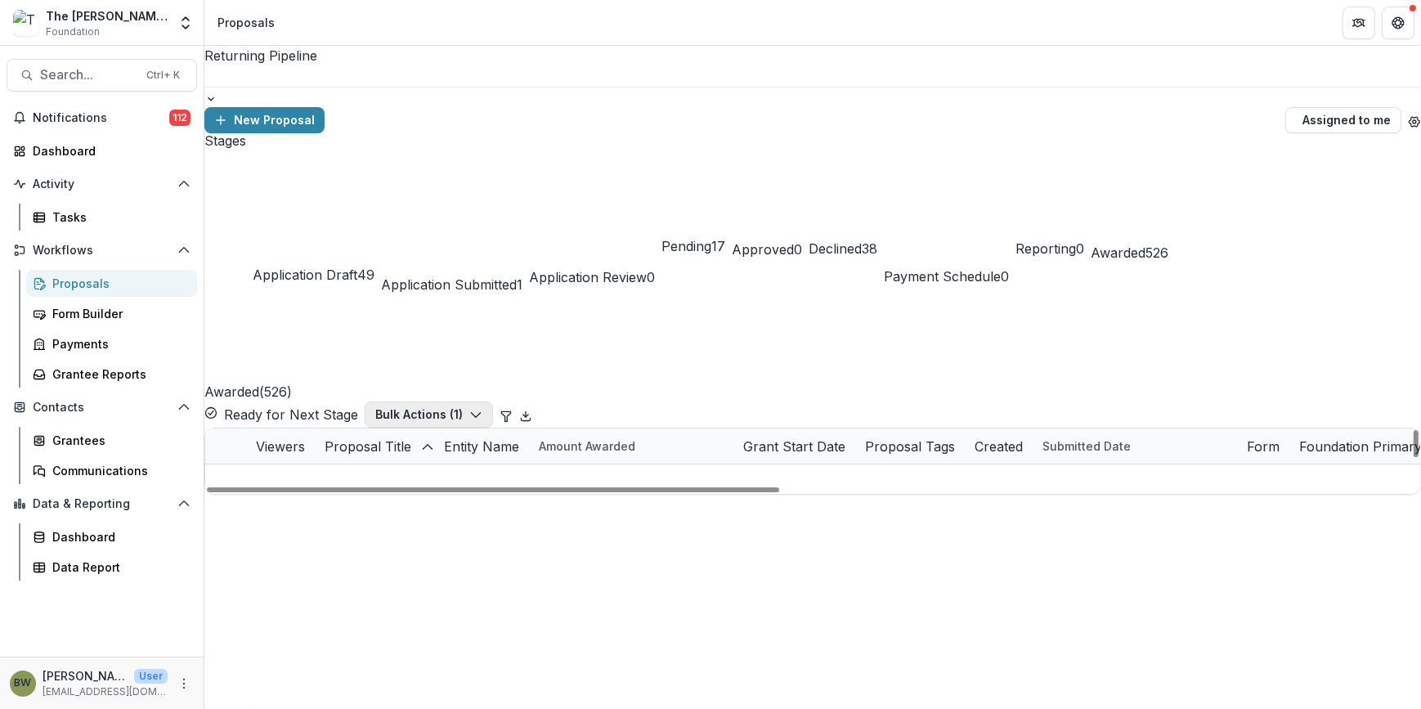
click at [493, 402] on button "Bulk Actions ( 1 )" at bounding box center [429, 415] width 128 height 26
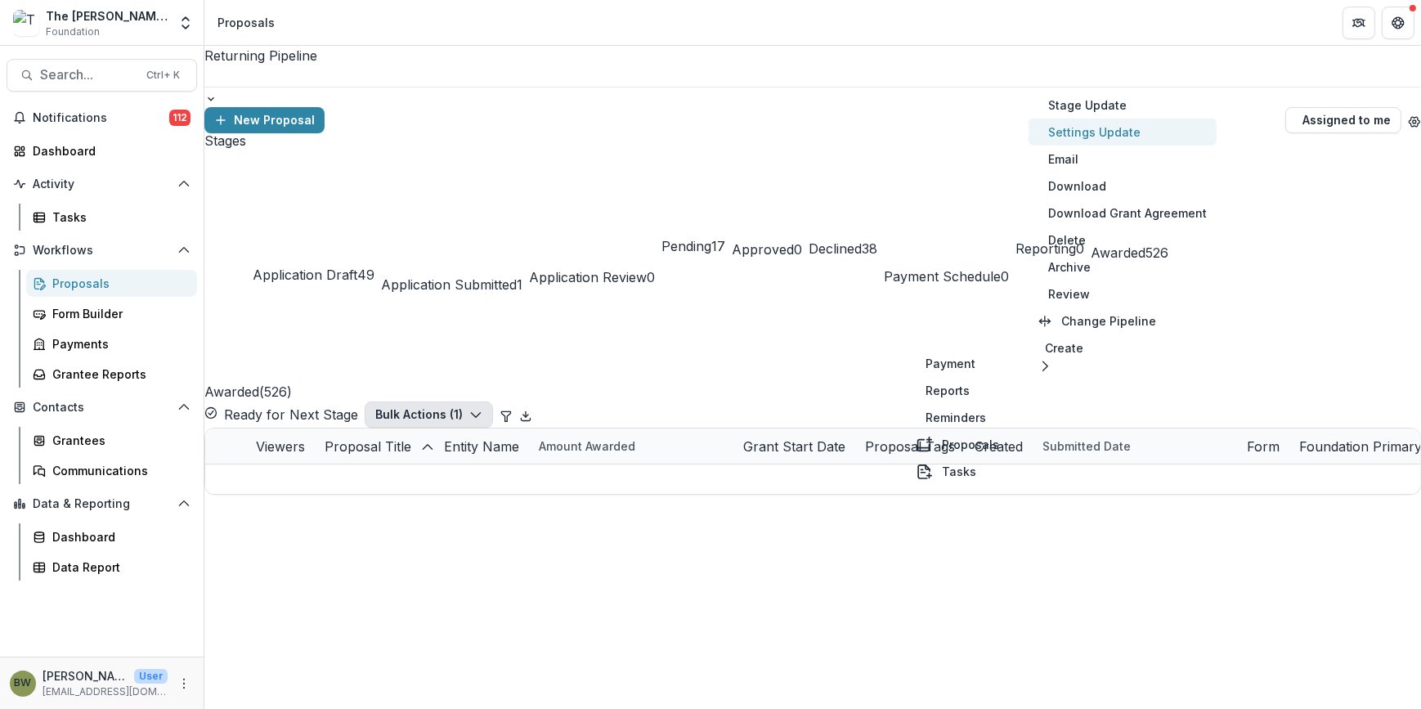
click at [1086, 133] on button "Settings Update" at bounding box center [1123, 132] width 188 height 27
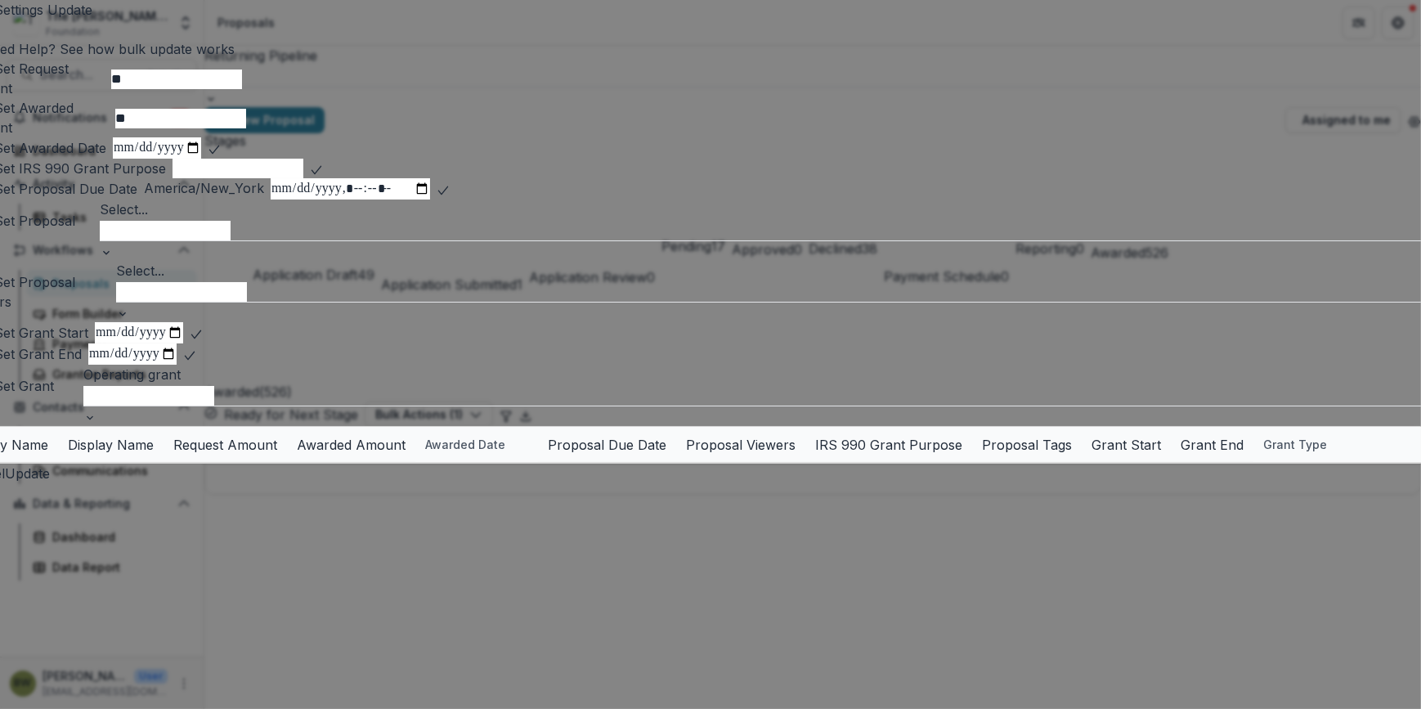
click at [229, 302] on div at bounding box center [777, 290] width 1323 height 21
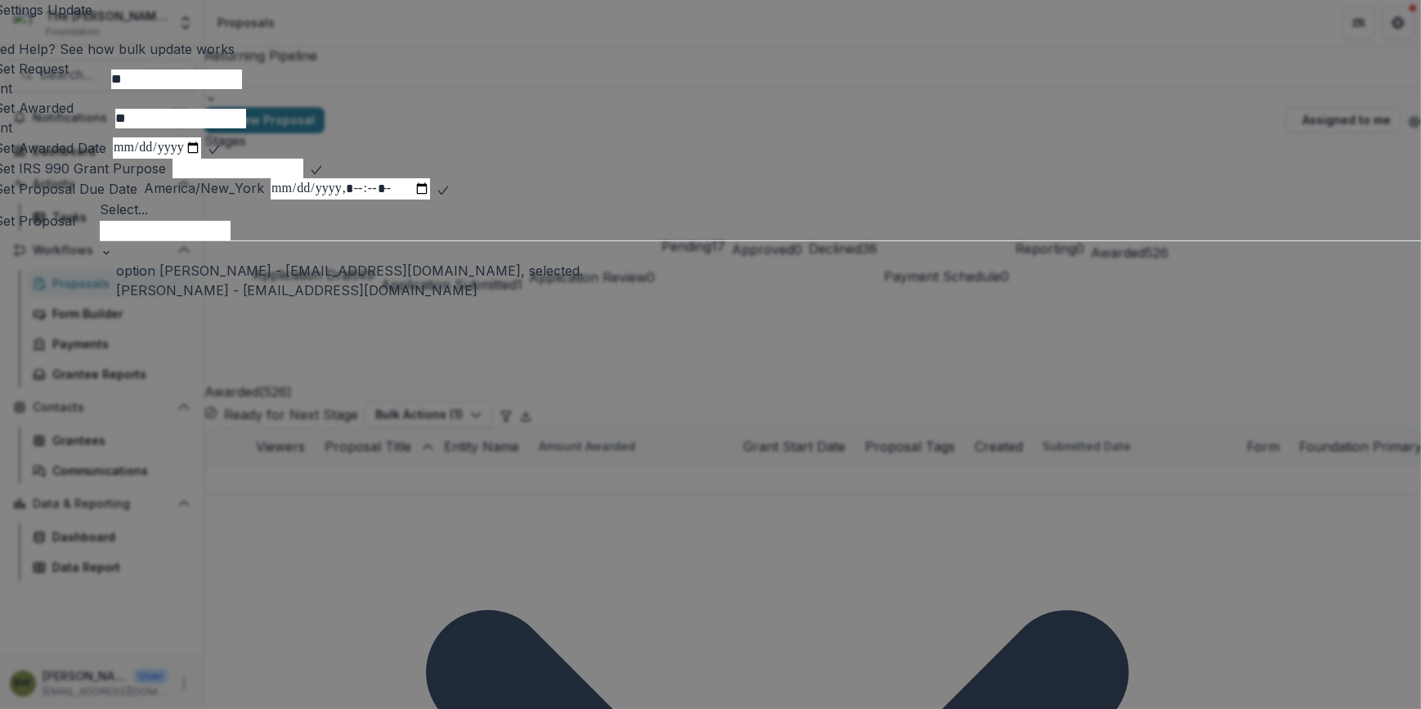
scroll to position [4, 0]
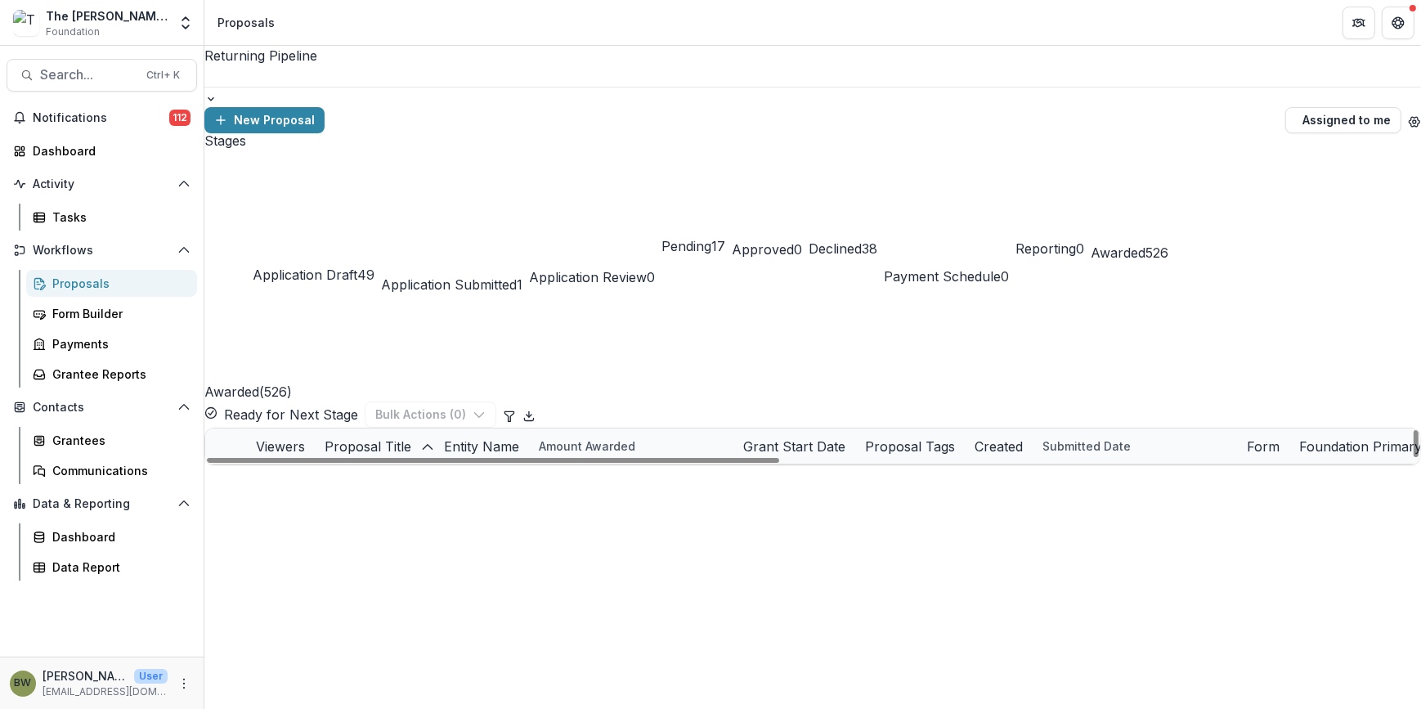
scroll to position [2601, 0]
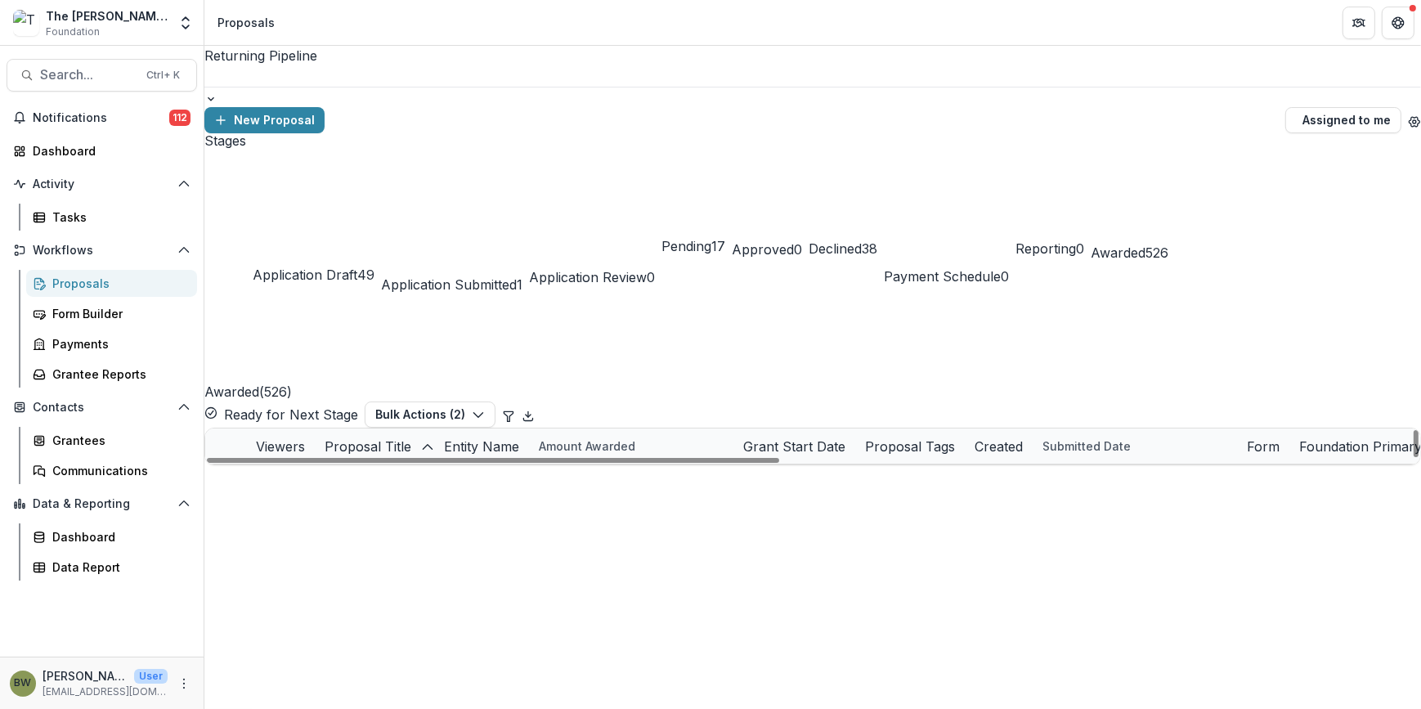
scroll to position [2007, 0]
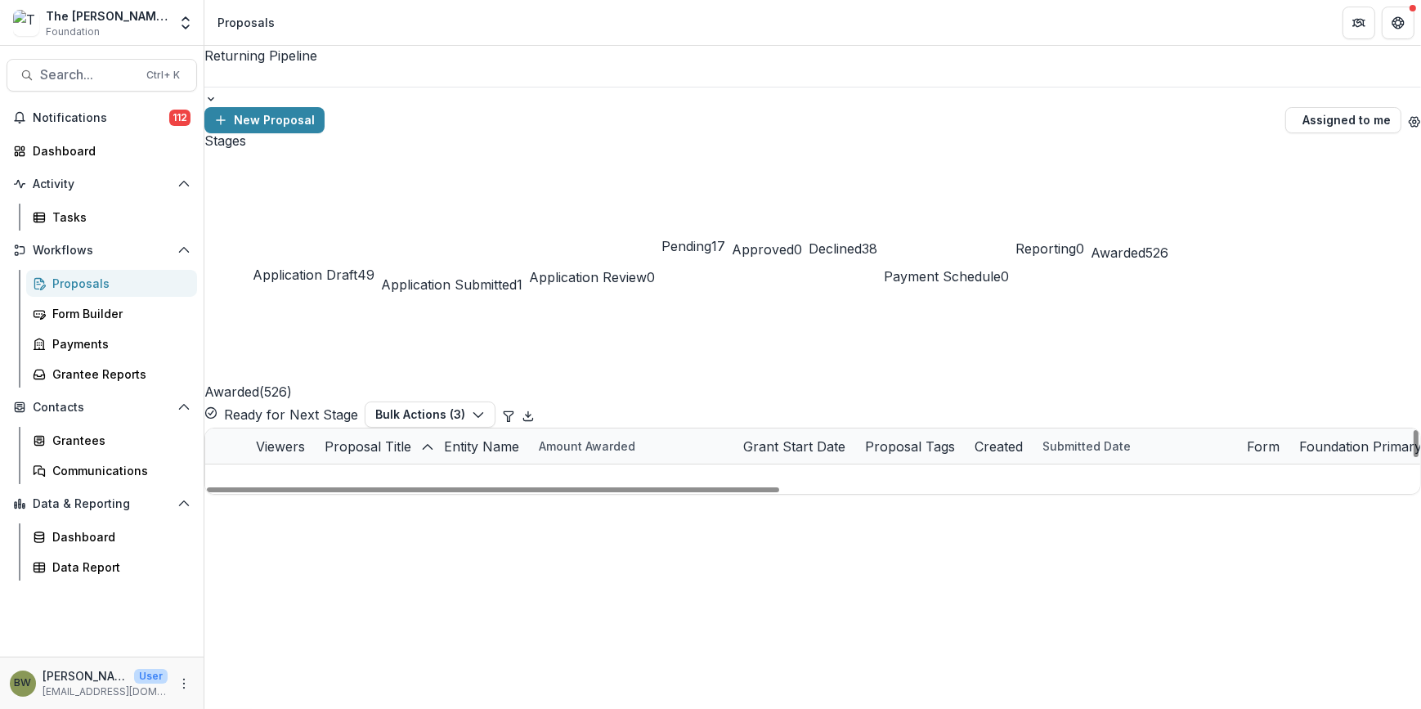
scroll to position [1932, 0]
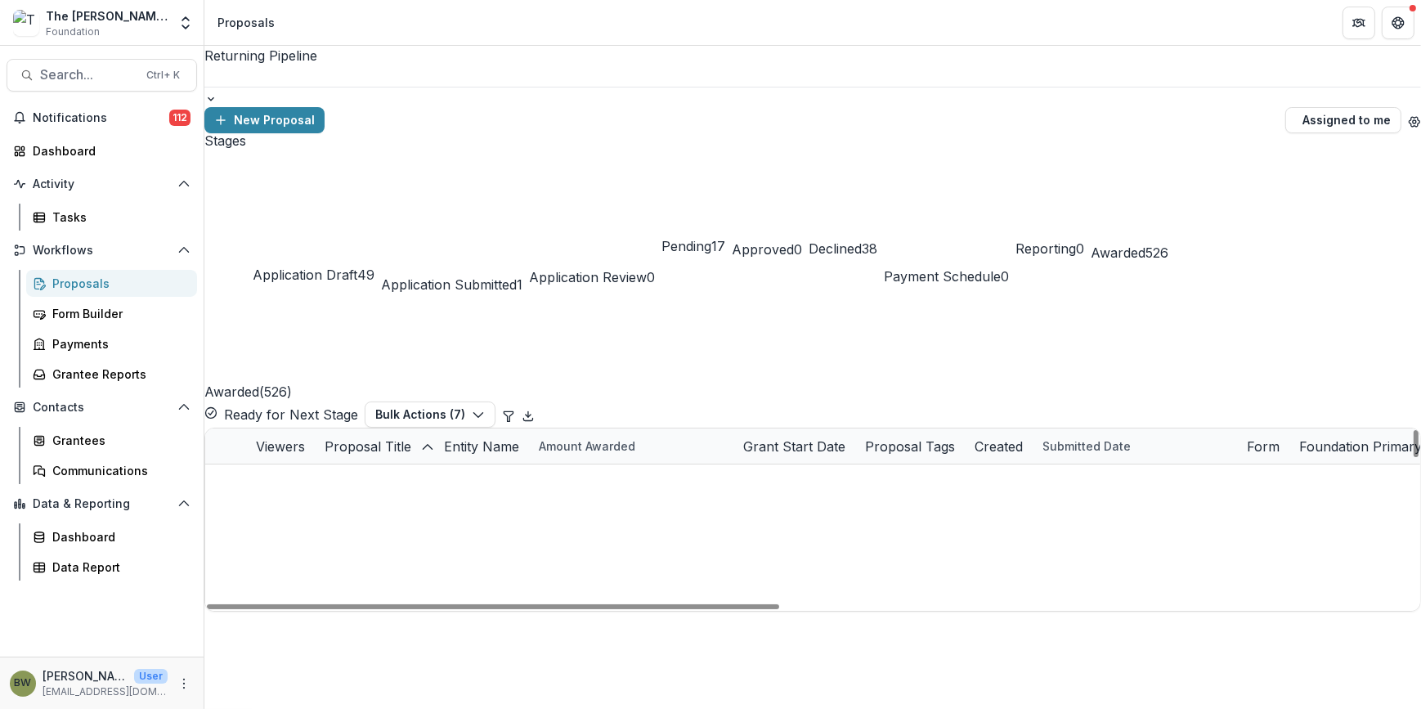
scroll to position [2081, 0]
click at [496, 402] on button "Bulk Actions ( 7 )" at bounding box center [430, 415] width 131 height 26
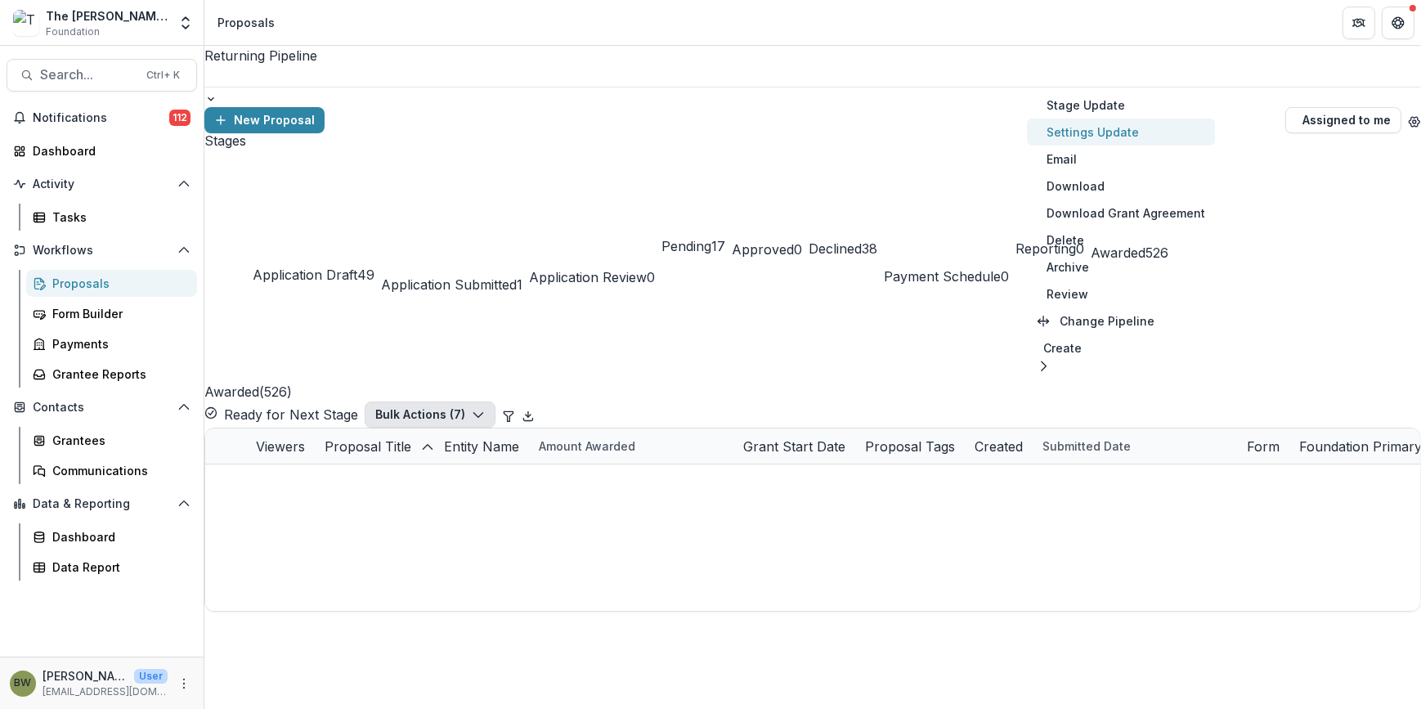
click at [1066, 128] on button "Settings Update" at bounding box center [1121, 132] width 188 height 27
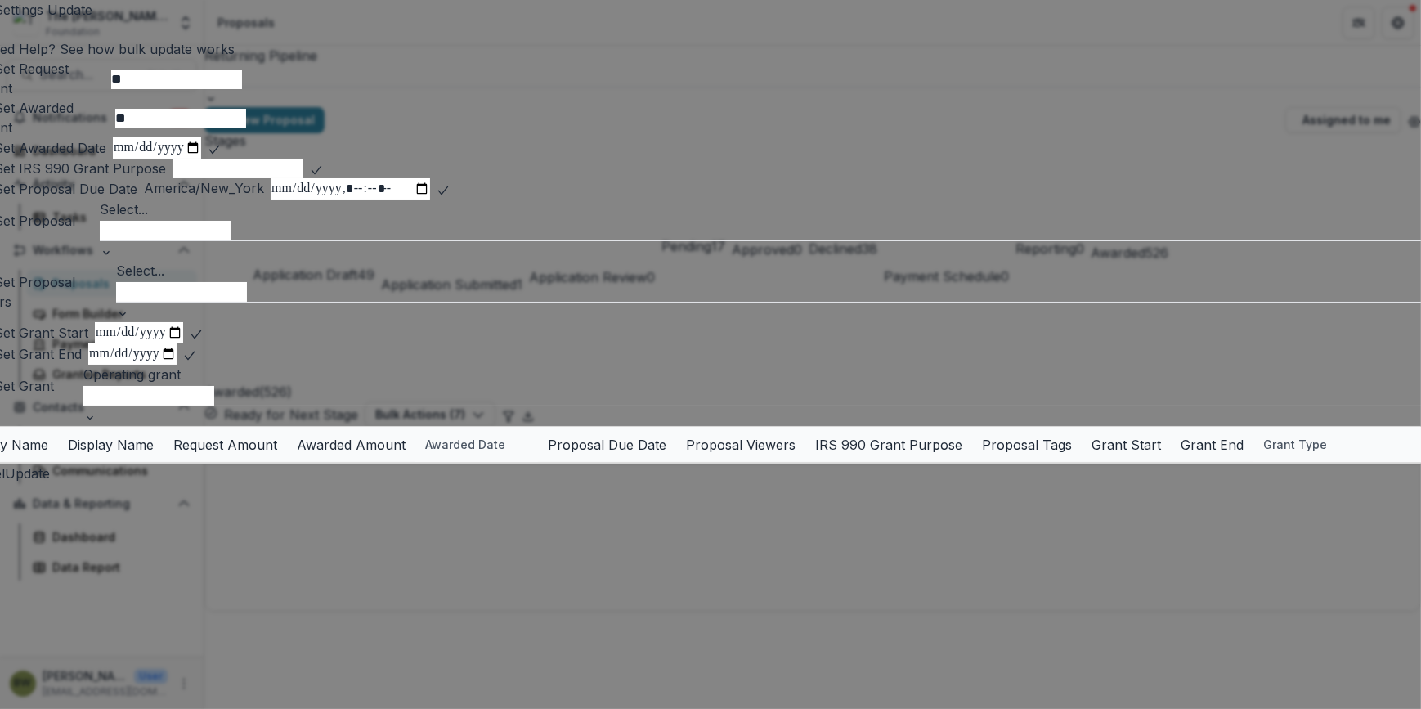
click at [245, 302] on div at bounding box center [777, 290] width 1323 height 21
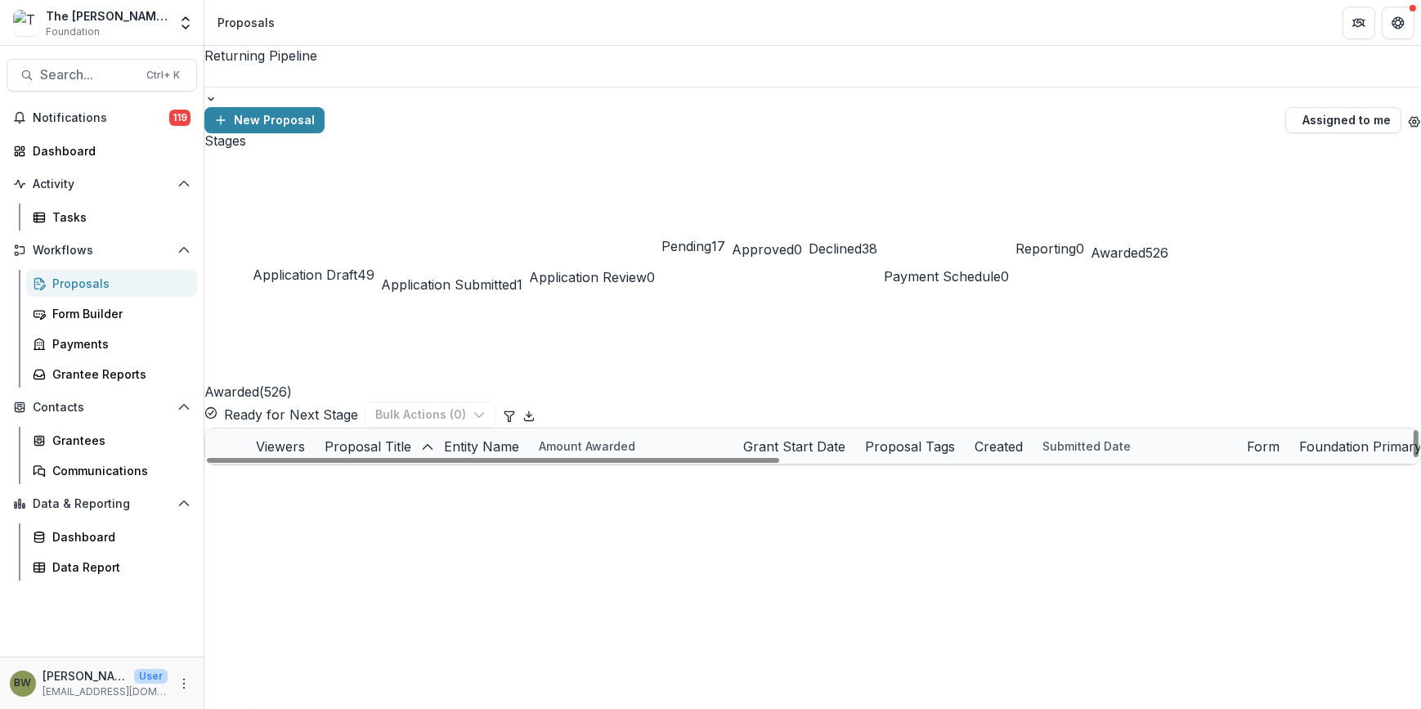
scroll to position [2304, 0]
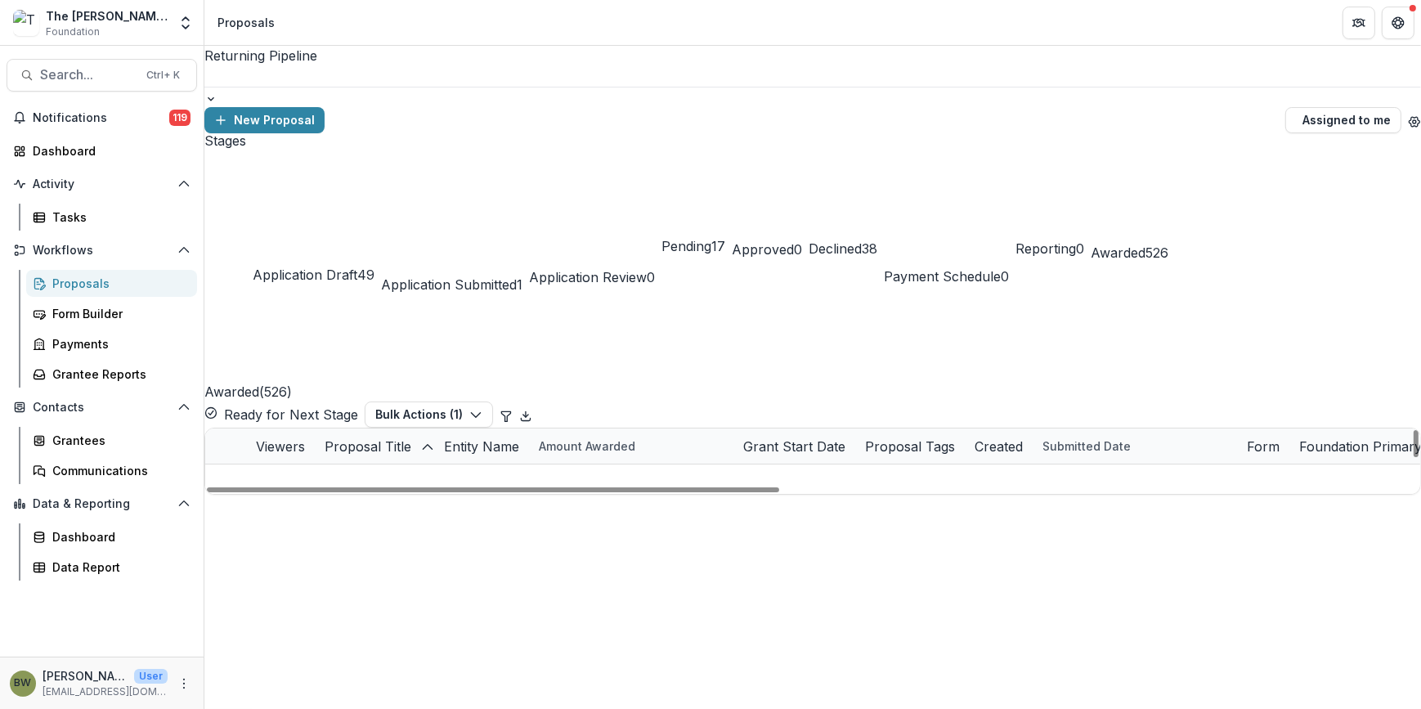
scroll to position [2230, 0]
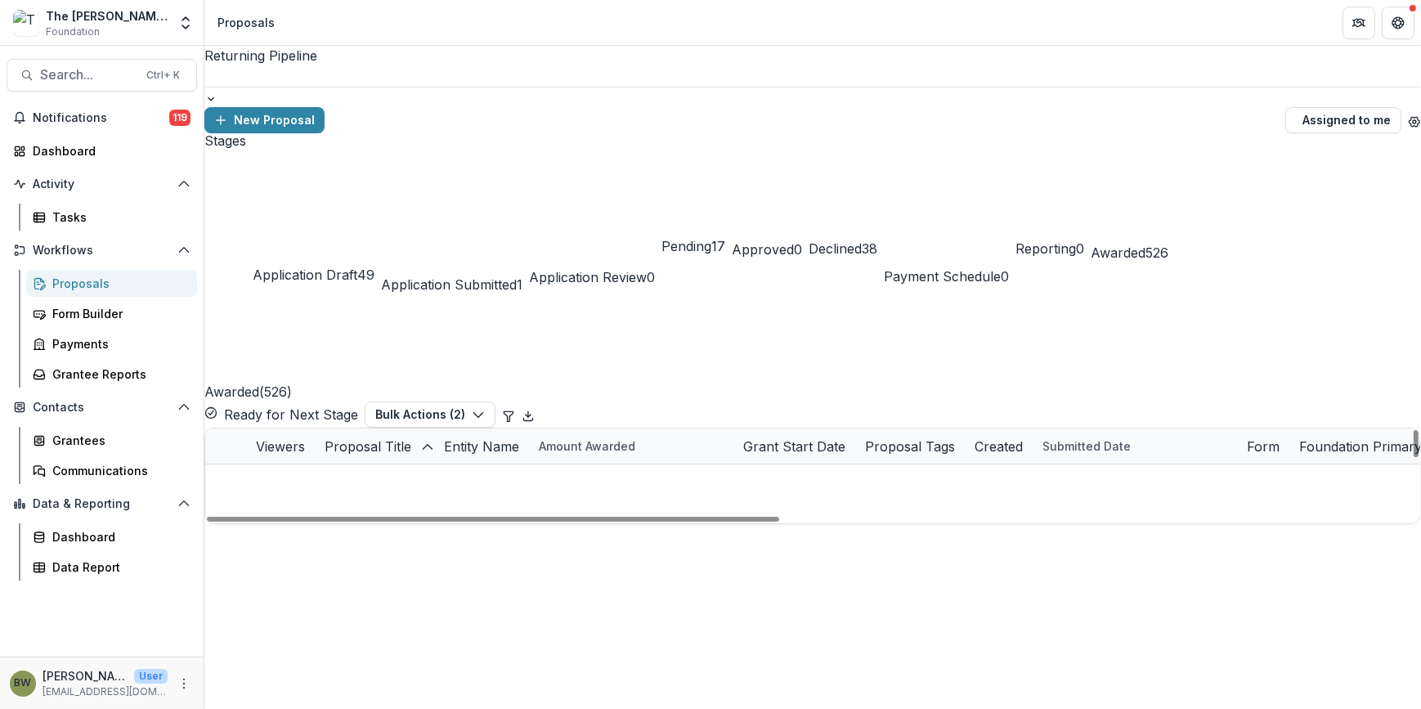
scroll to position [2304, 0]
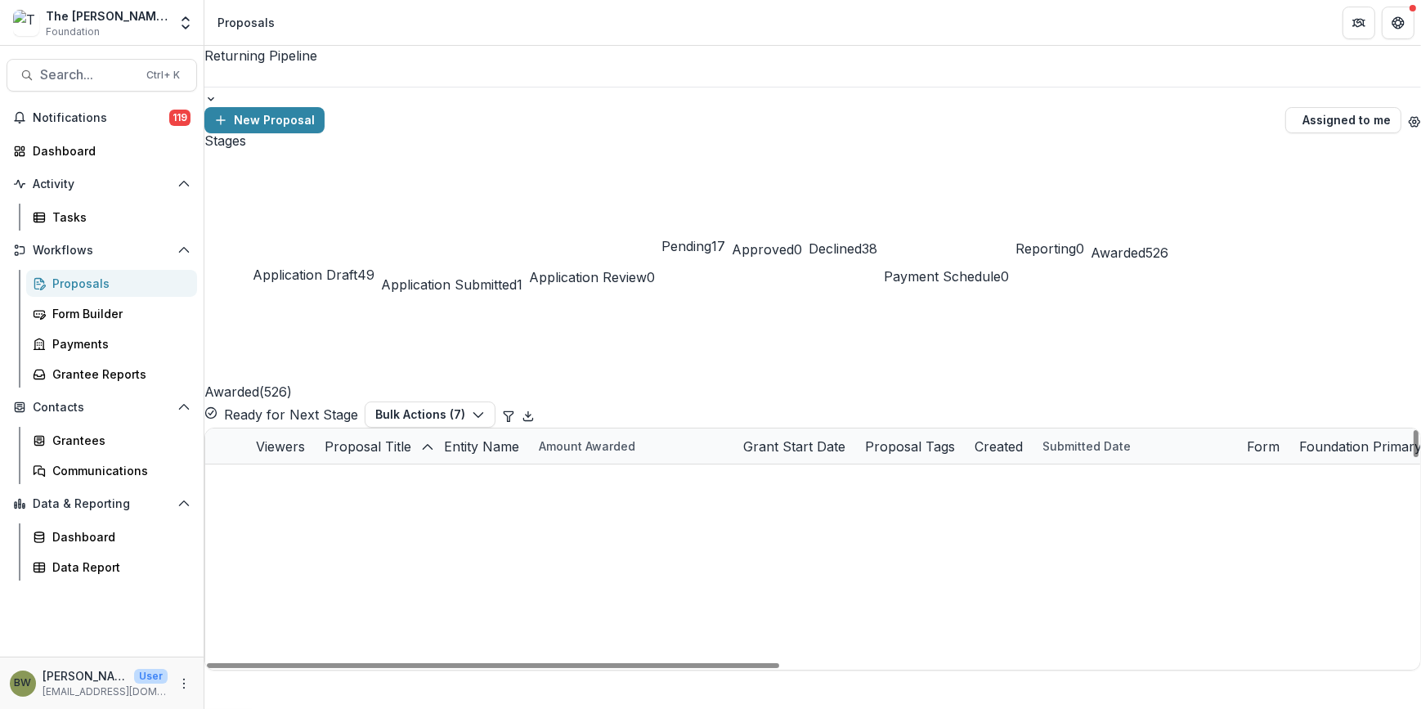
scroll to position [2379, 0]
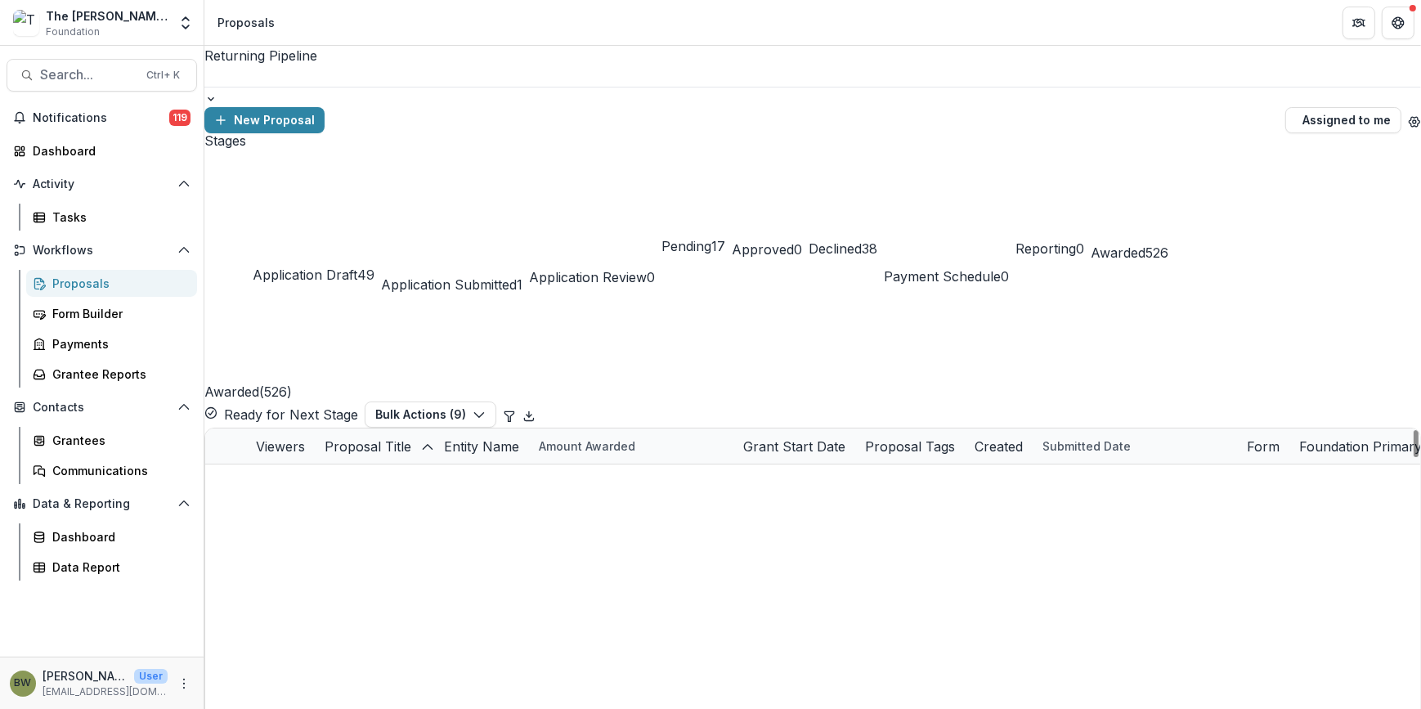
scroll to position [2453, 0]
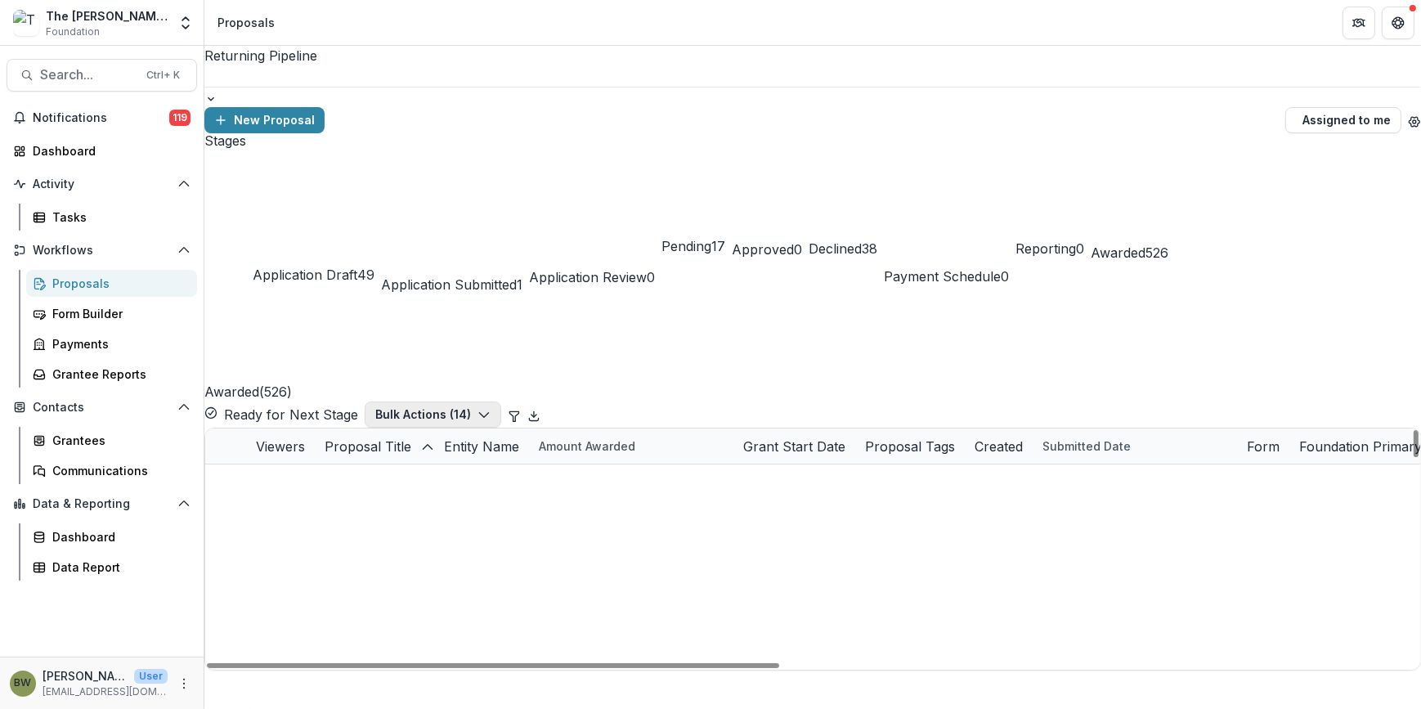
click at [501, 402] on button "Bulk Actions ( 14 )" at bounding box center [433, 415] width 137 height 26
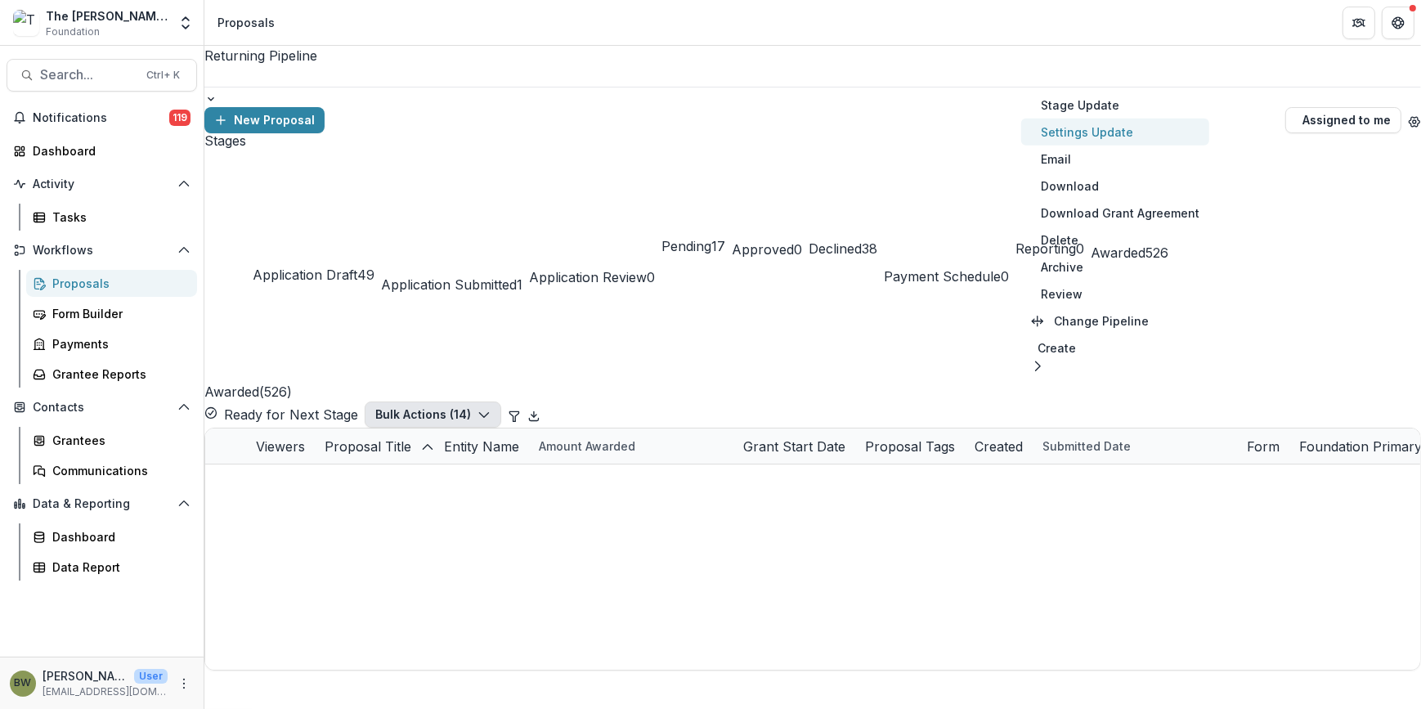
click at [1066, 142] on button "Settings Update" at bounding box center [1115, 132] width 188 height 27
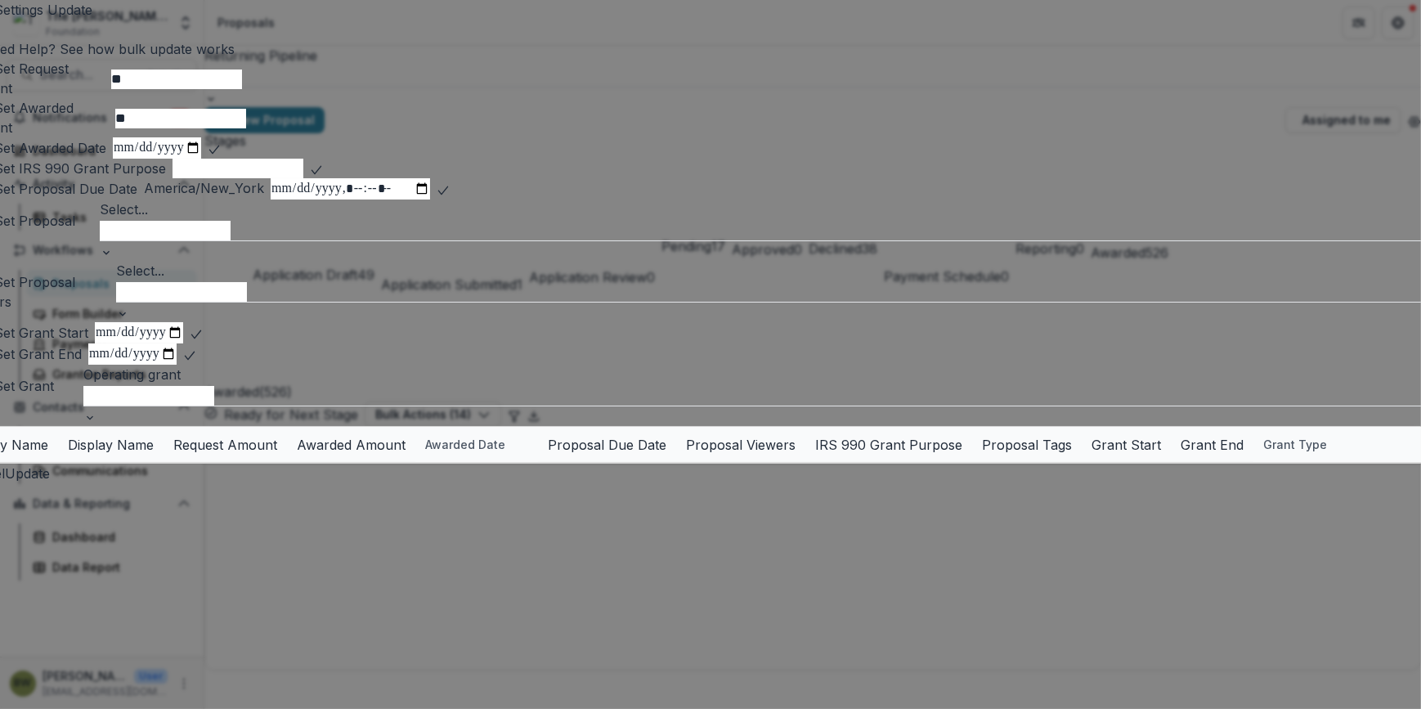
click at [239, 302] on div at bounding box center [777, 290] width 1323 height 21
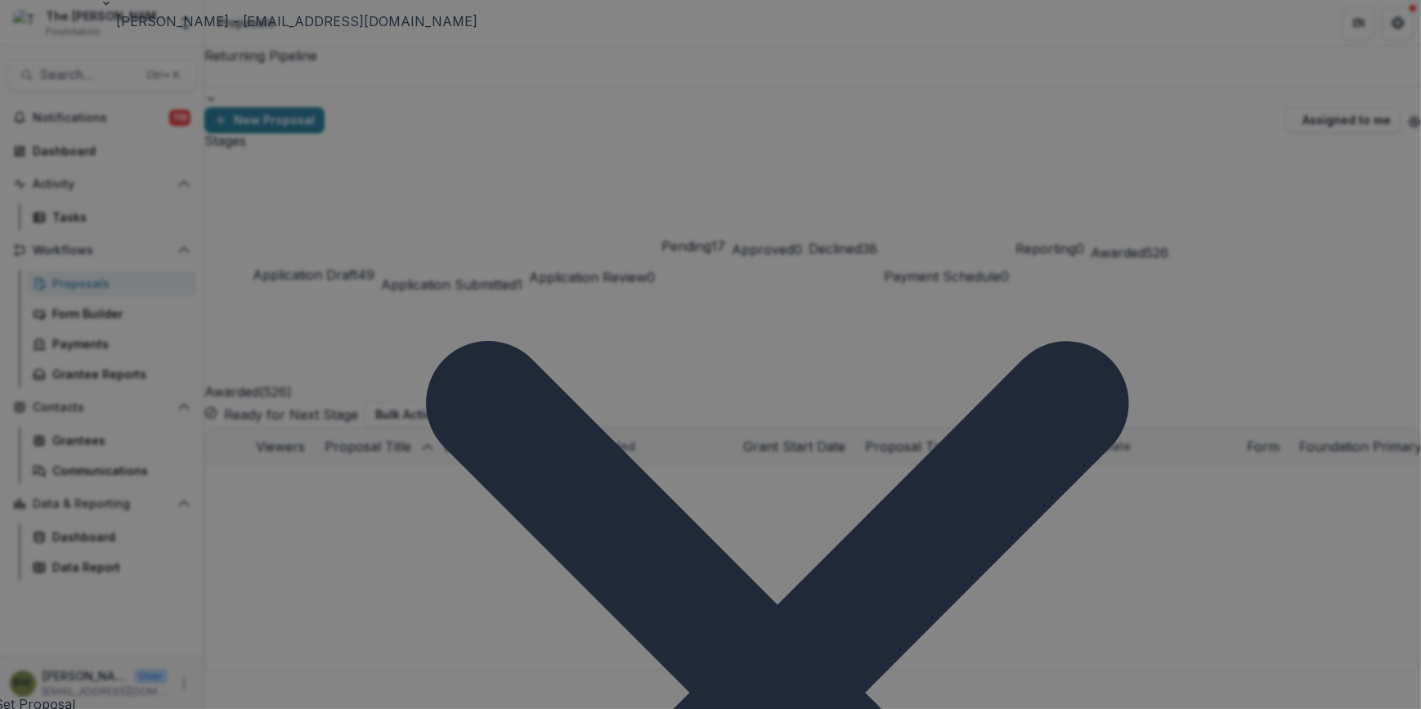
scroll to position [52, 0]
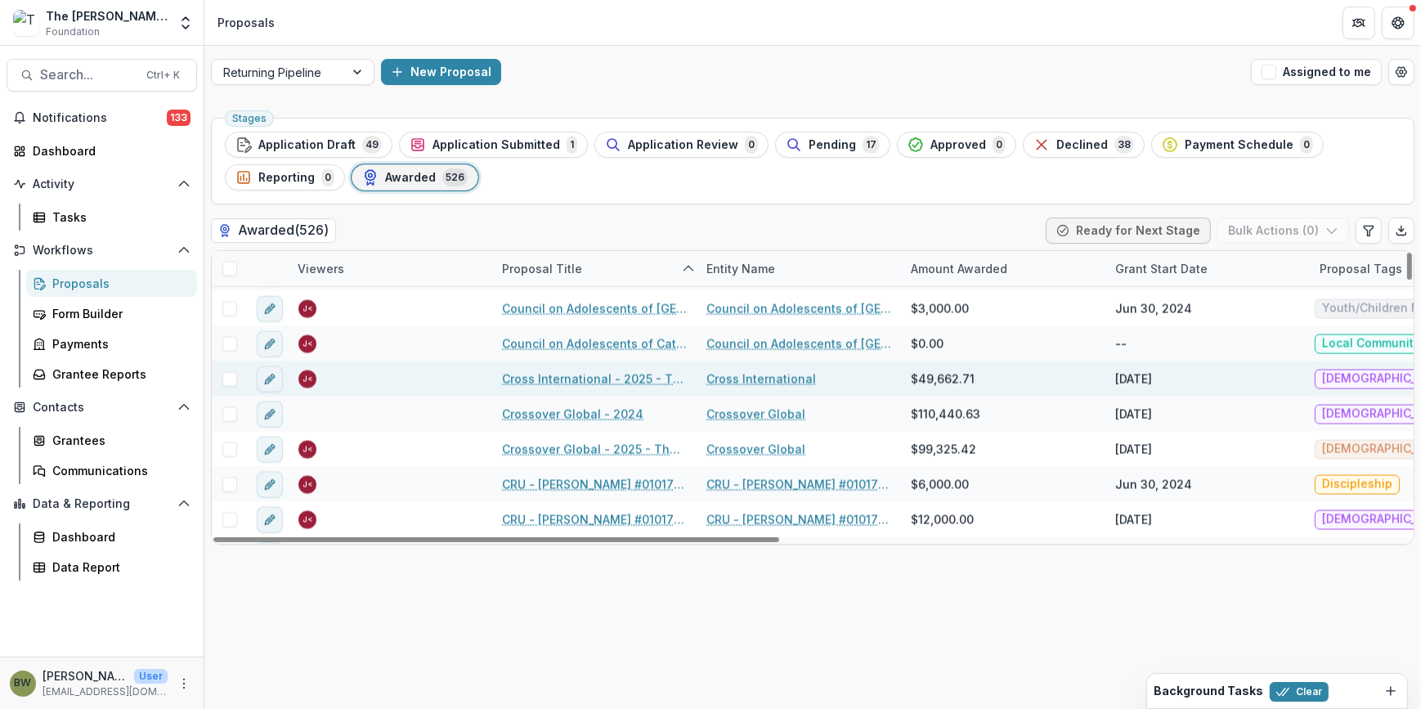
scroll to position [3345, 0]
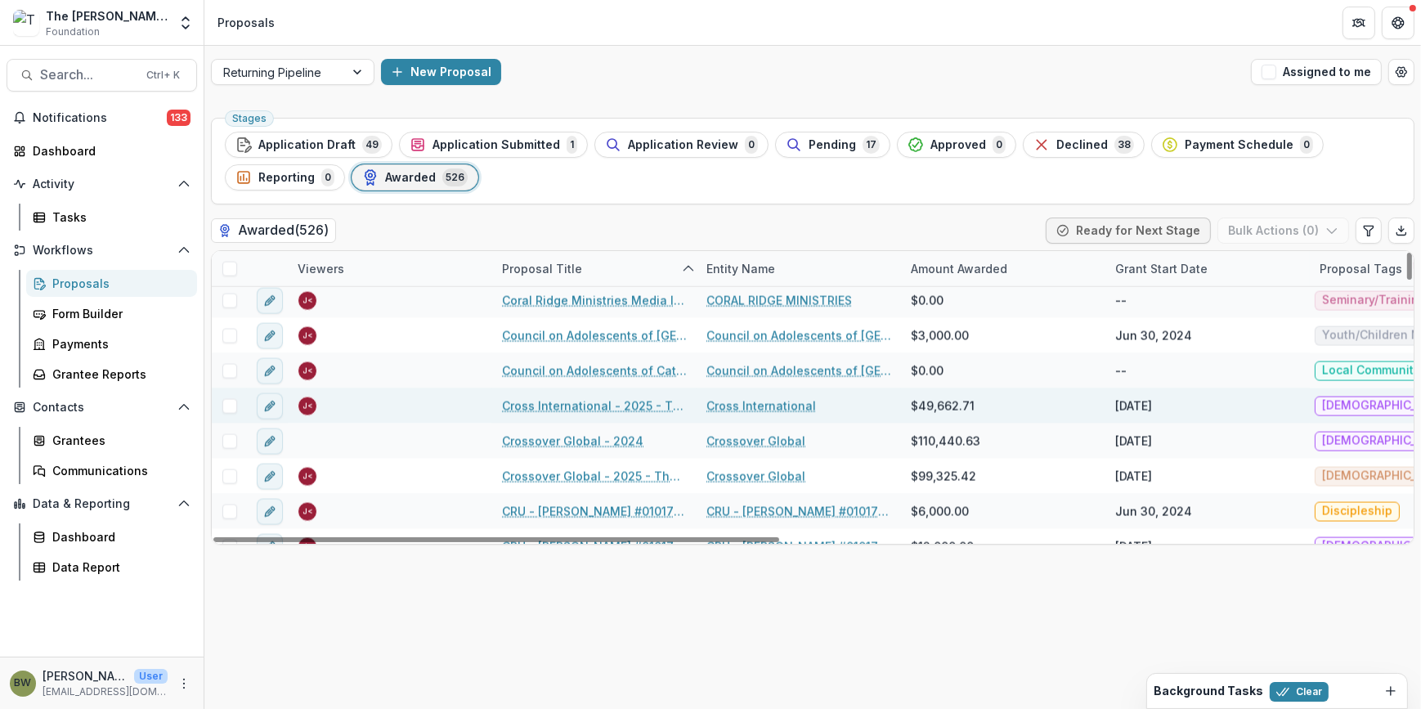
click at [226, 404] on span at bounding box center [229, 406] width 15 height 15
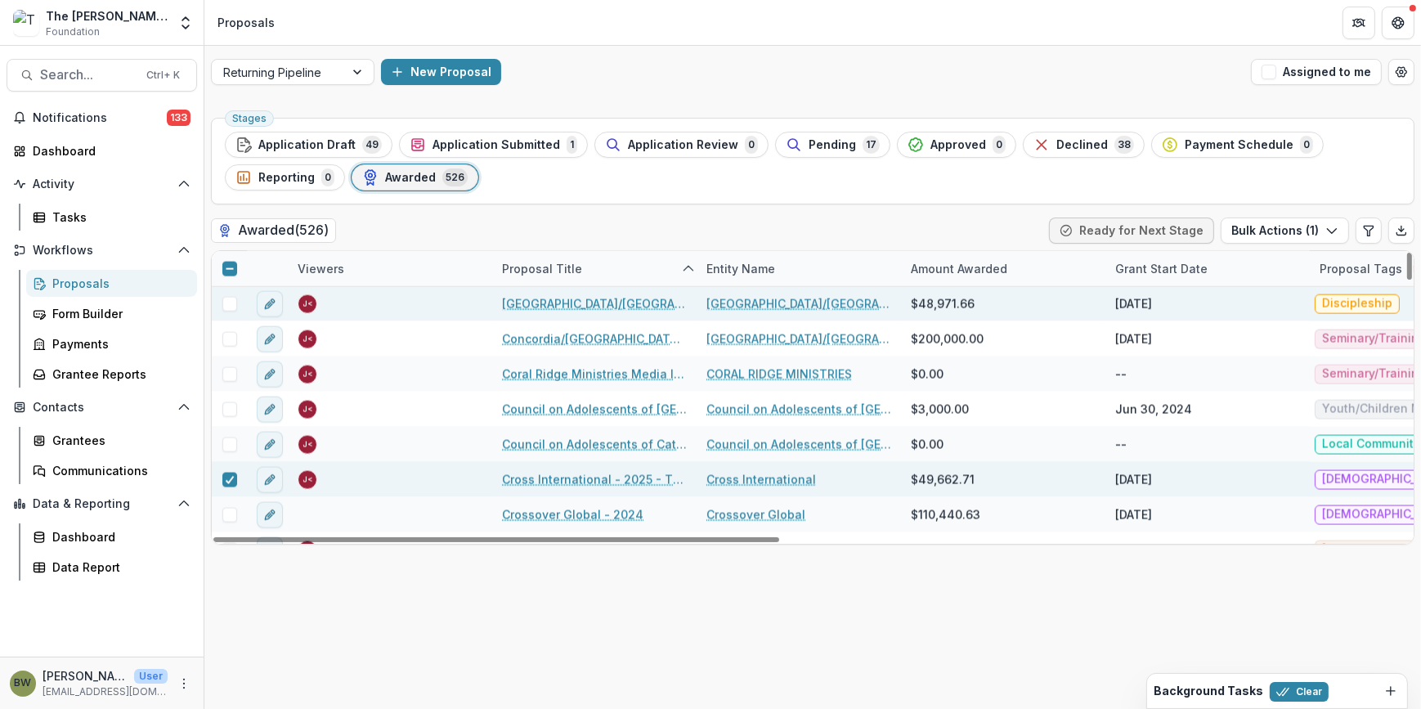
click at [231, 301] on span at bounding box center [229, 304] width 15 height 15
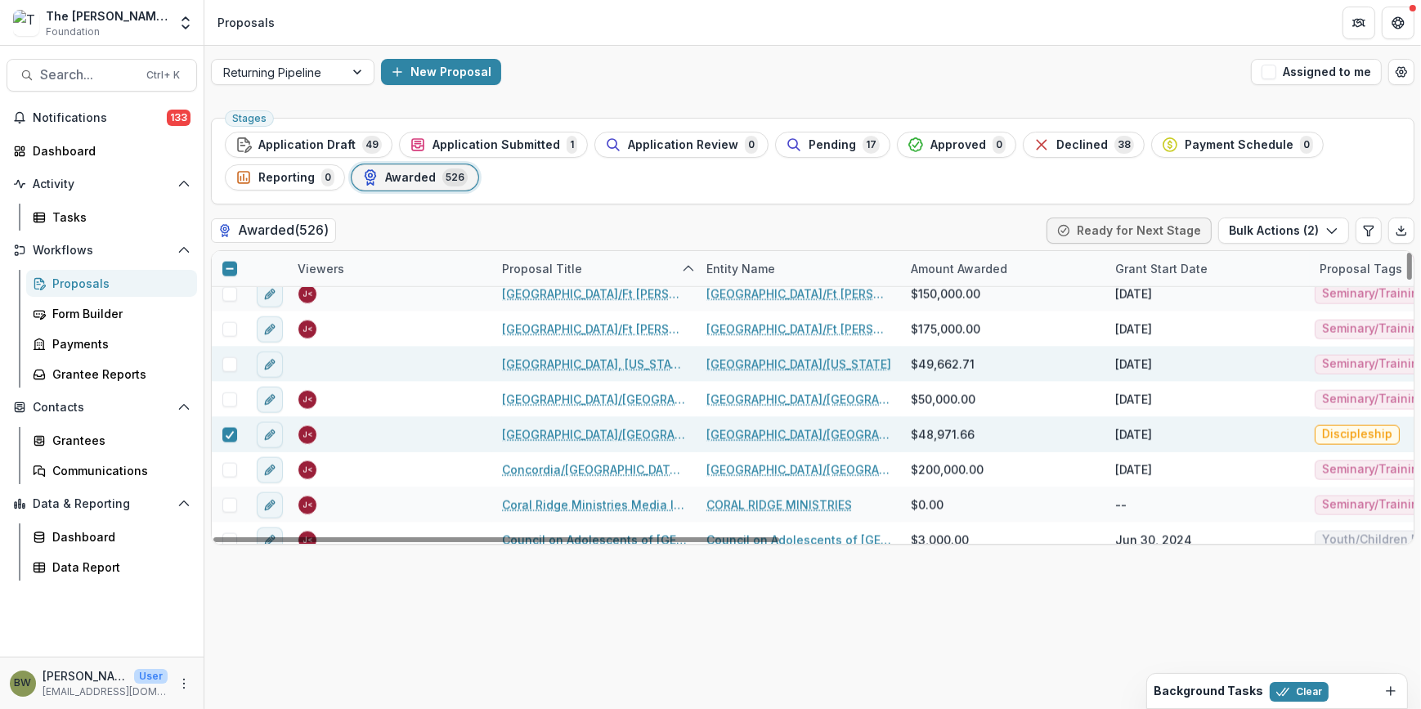
scroll to position [3122, 0]
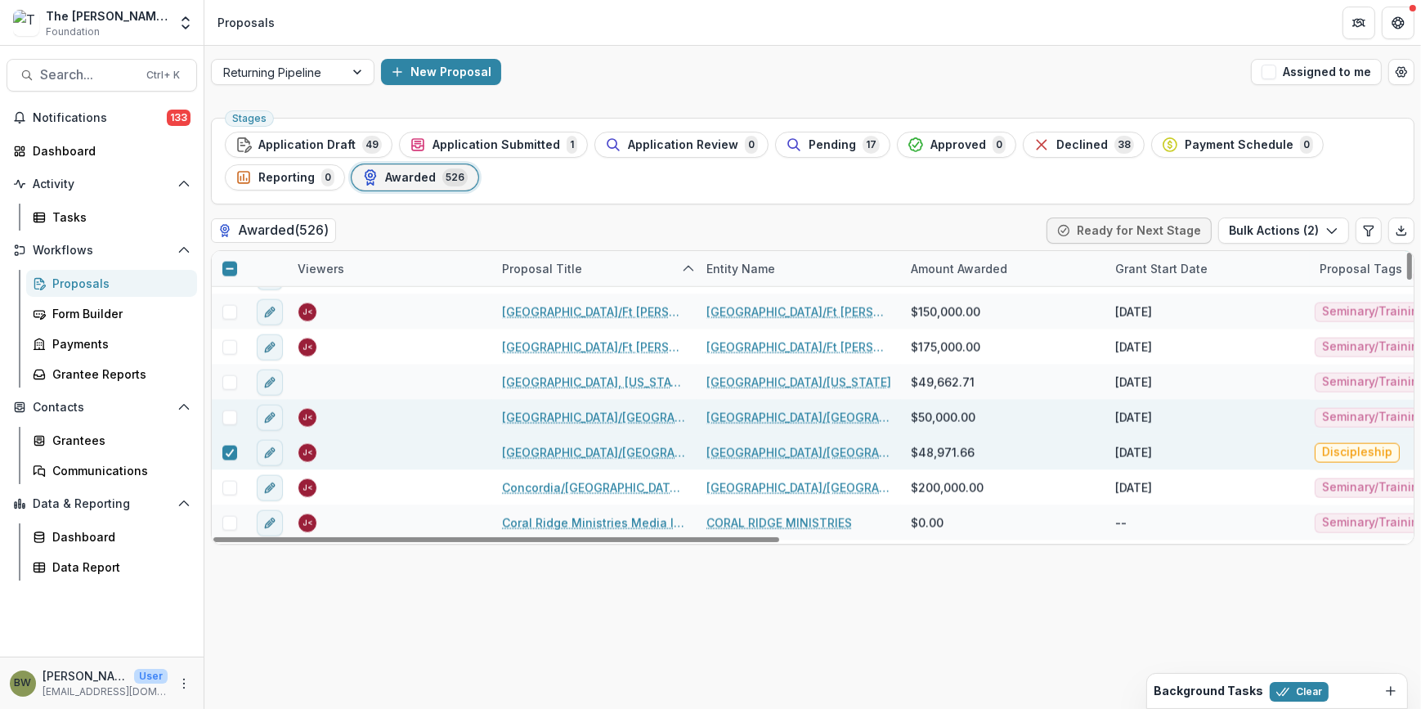
click at [228, 425] on div at bounding box center [229, 417] width 35 height 35
click at [228, 411] on span at bounding box center [229, 418] width 15 height 15
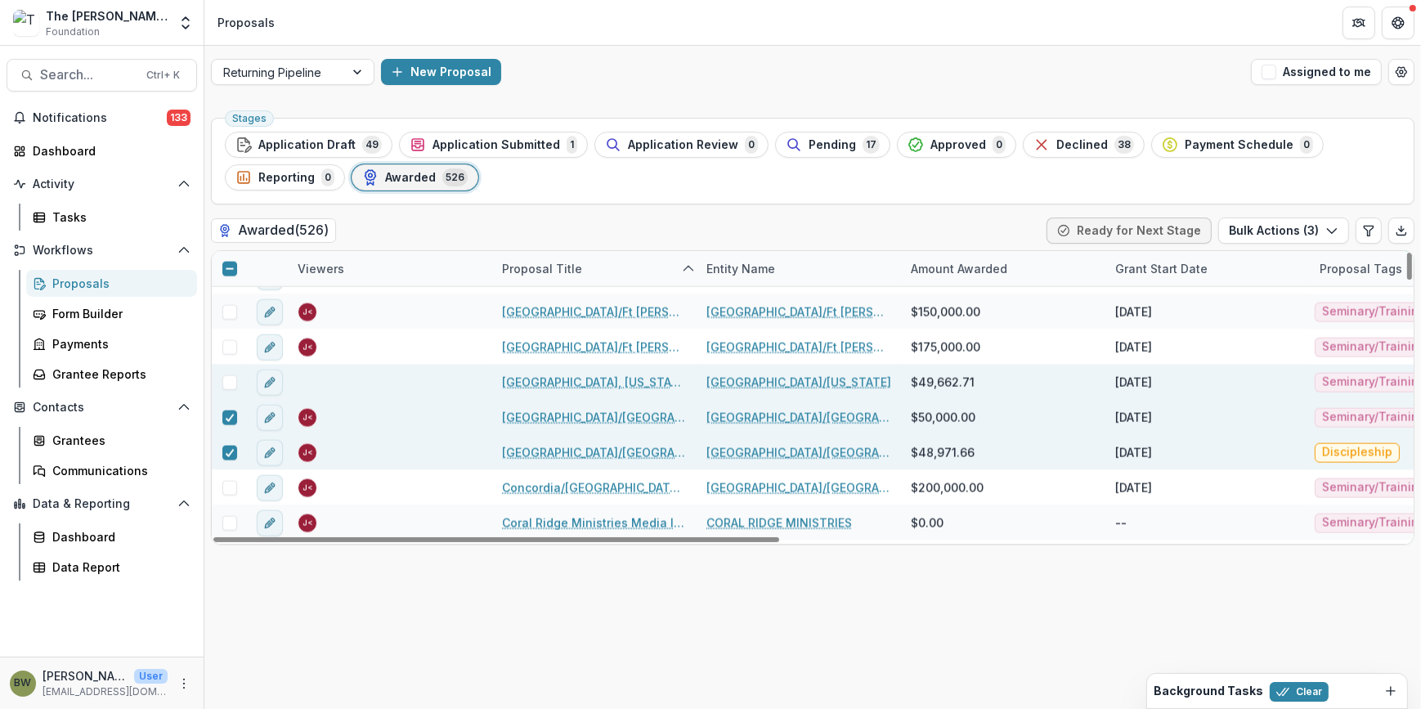
click at [228, 382] on span at bounding box center [229, 382] width 15 height 15
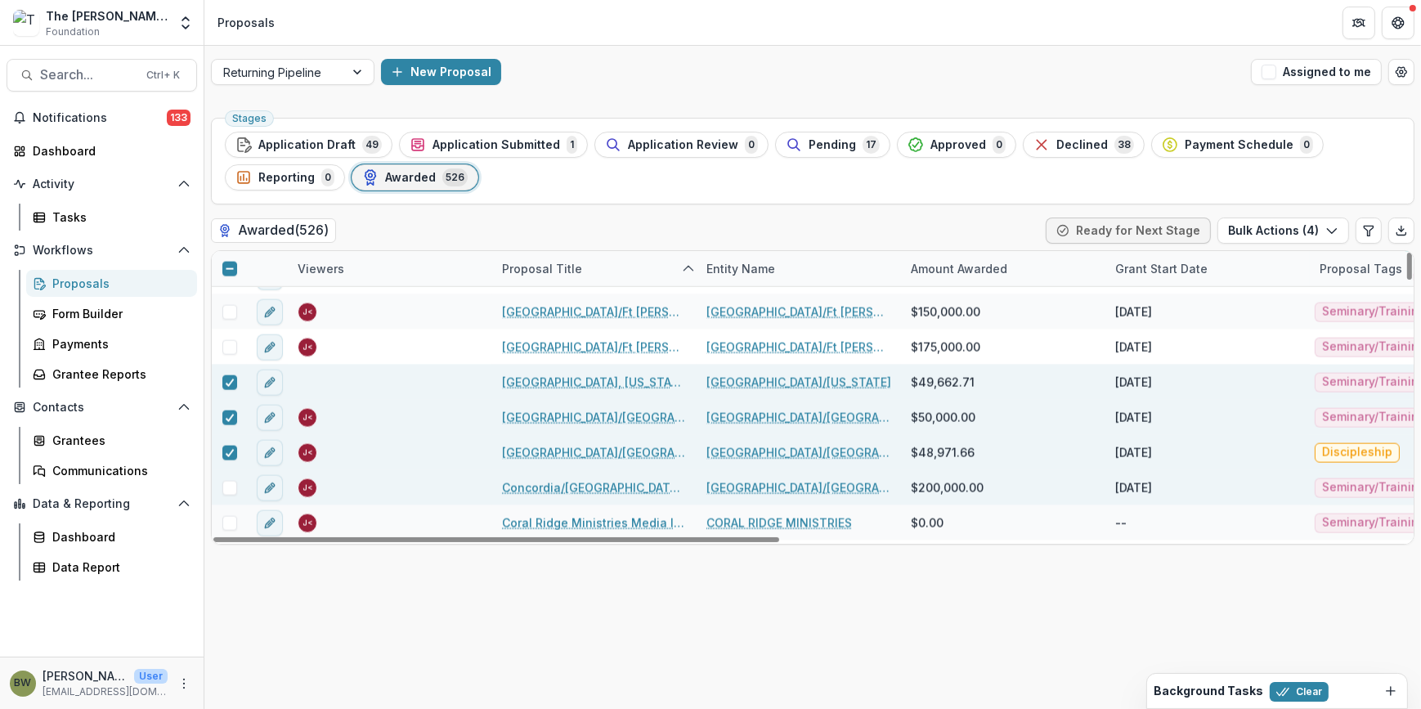
click at [229, 491] on span at bounding box center [229, 488] width 15 height 15
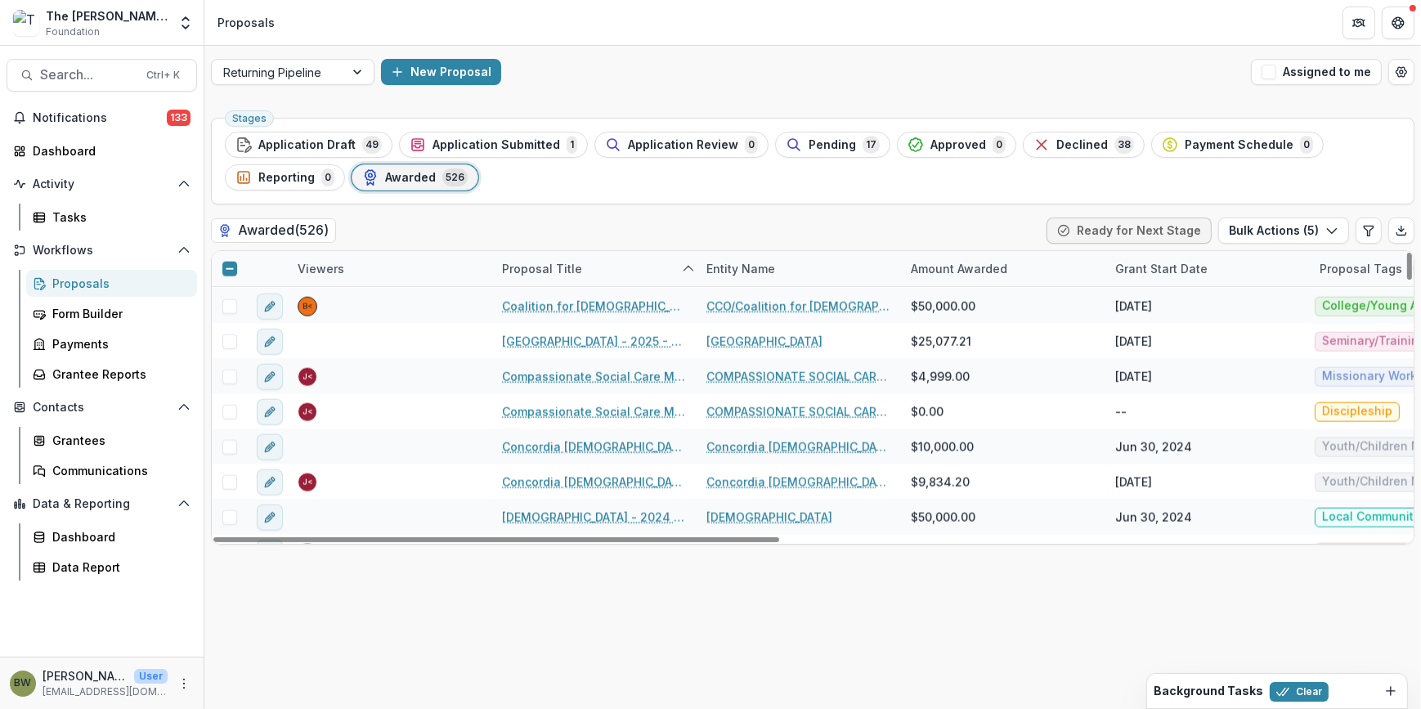
scroll to position [2750, 0]
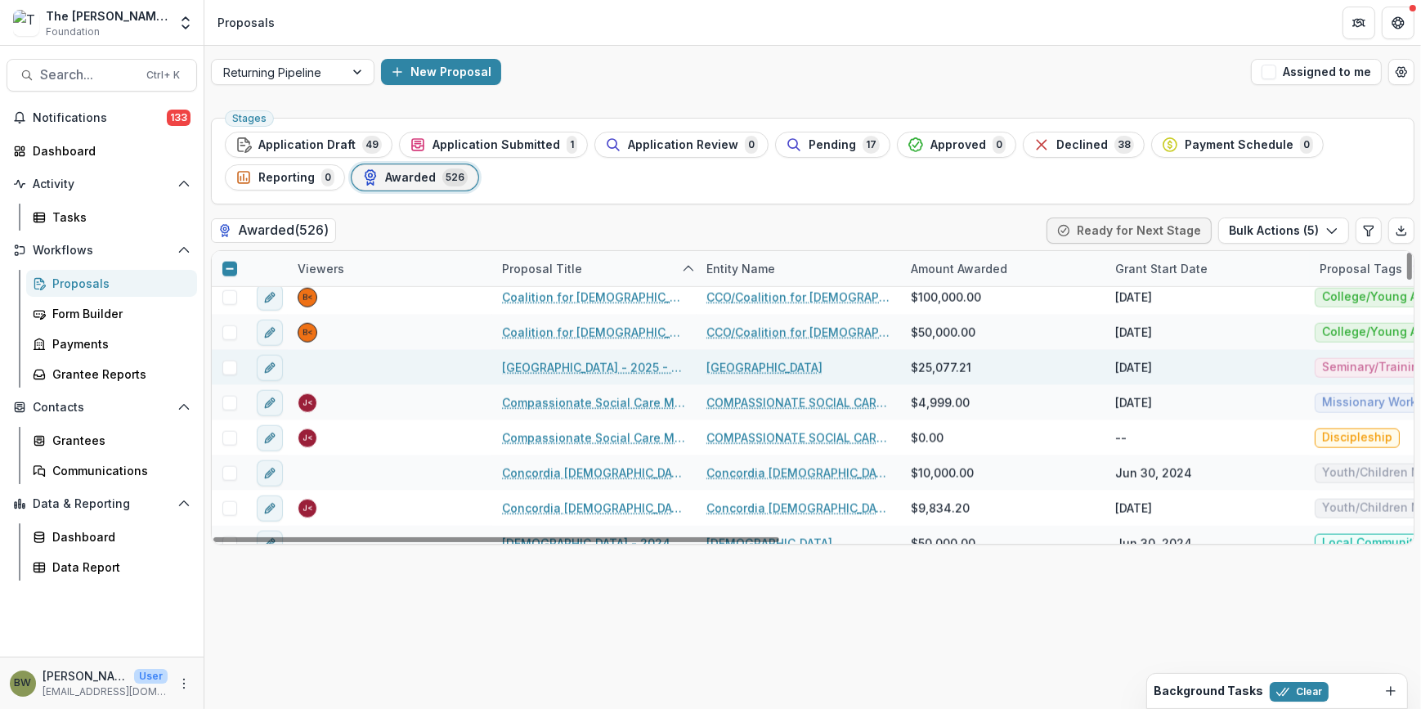
click at [227, 367] on span at bounding box center [229, 368] width 15 height 15
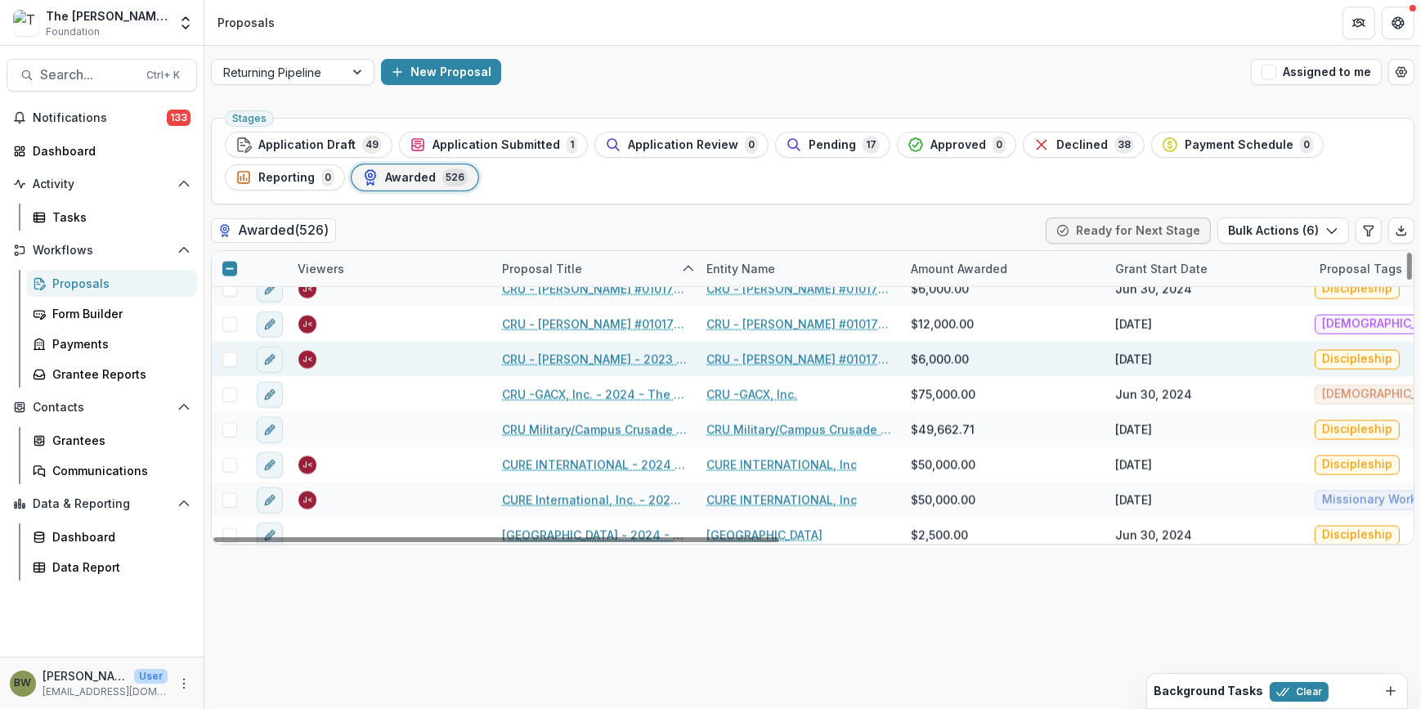
scroll to position [3568, 0]
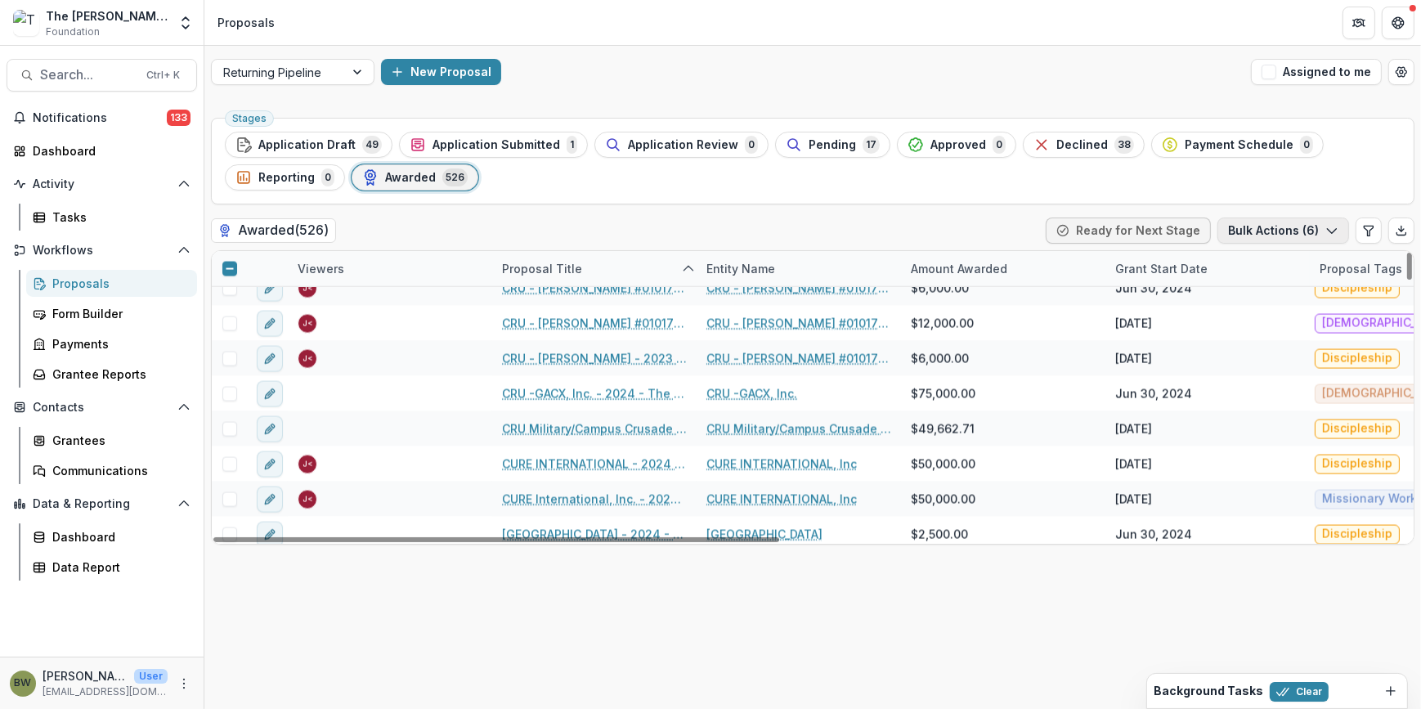
click at [1288, 230] on button "Bulk Actions ( 6 )" at bounding box center [1284, 231] width 132 height 26
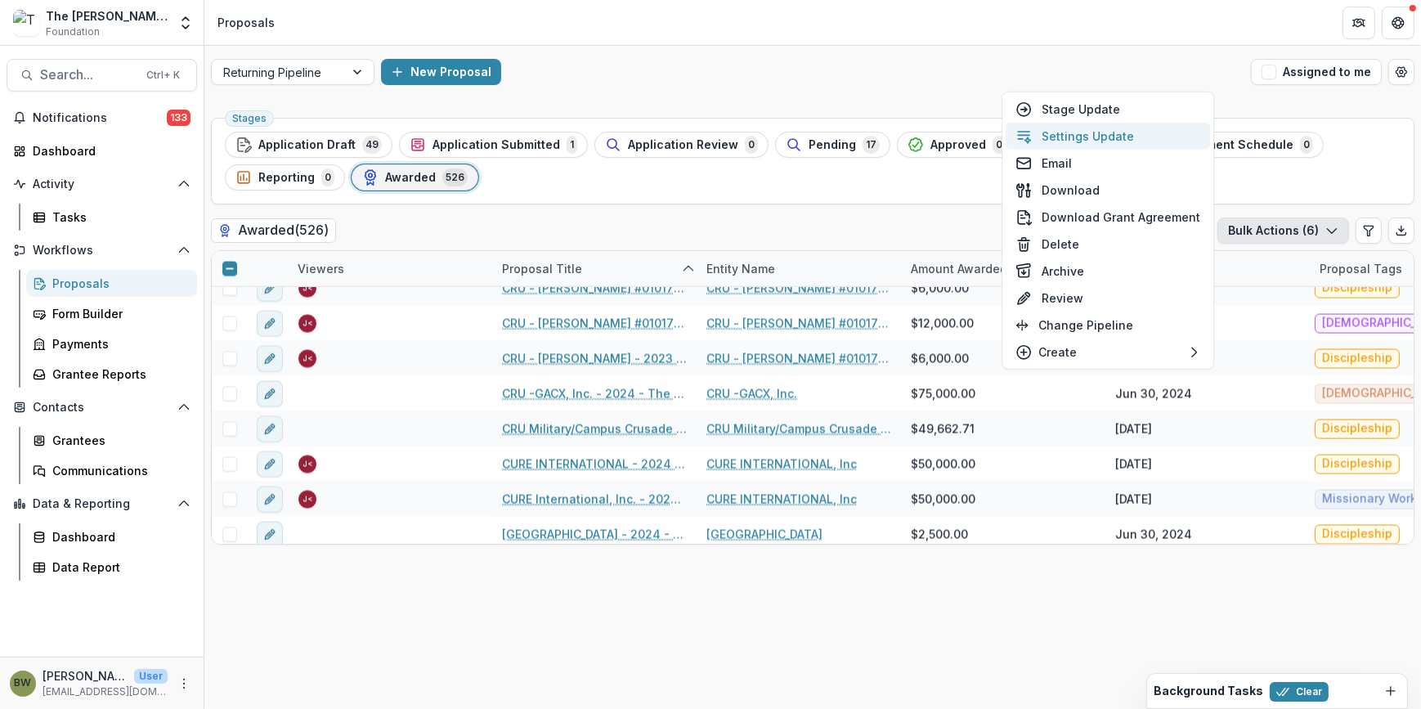
click at [1078, 132] on button "Settings Update" at bounding box center [1108, 136] width 204 height 27
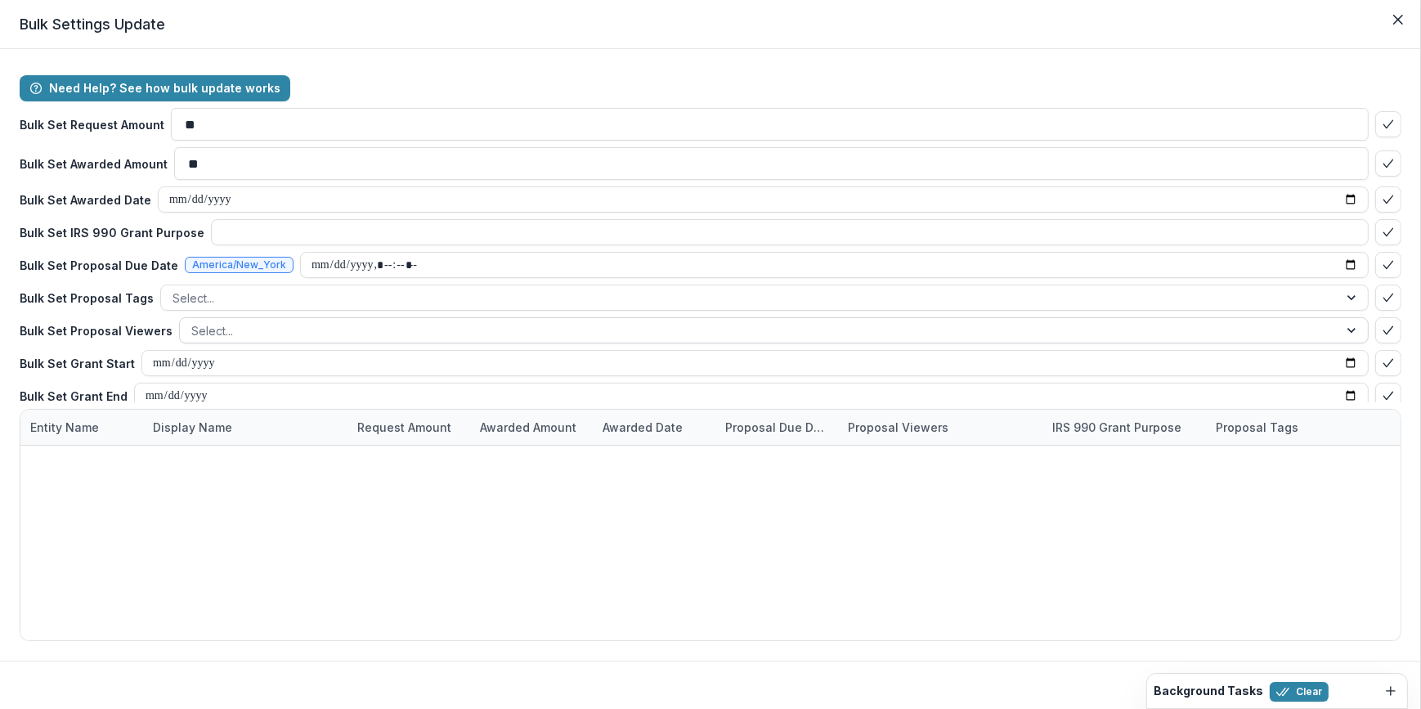
click at [237, 330] on div at bounding box center [759, 331] width 1136 height 20
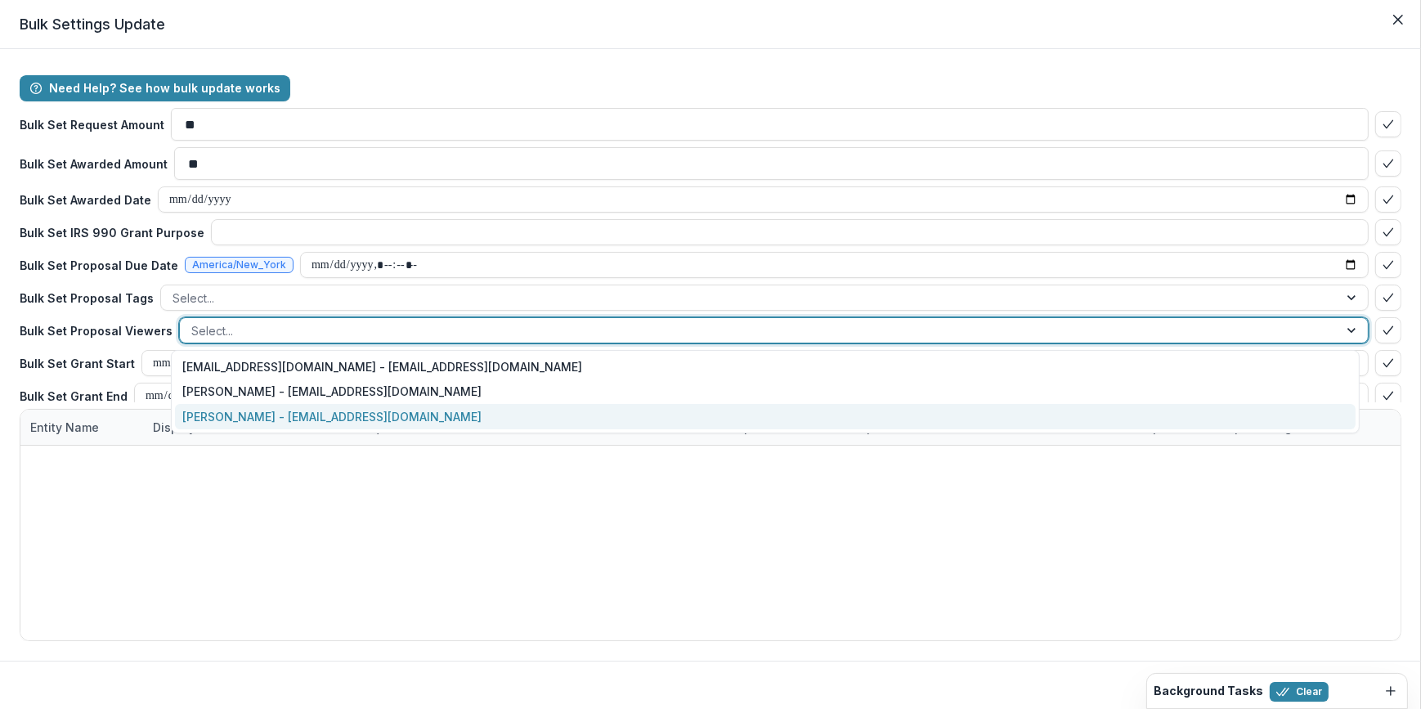
click at [237, 413] on div "[PERSON_NAME] - [EMAIL_ADDRESS][DOMAIN_NAME]" at bounding box center [766, 416] width 1182 height 25
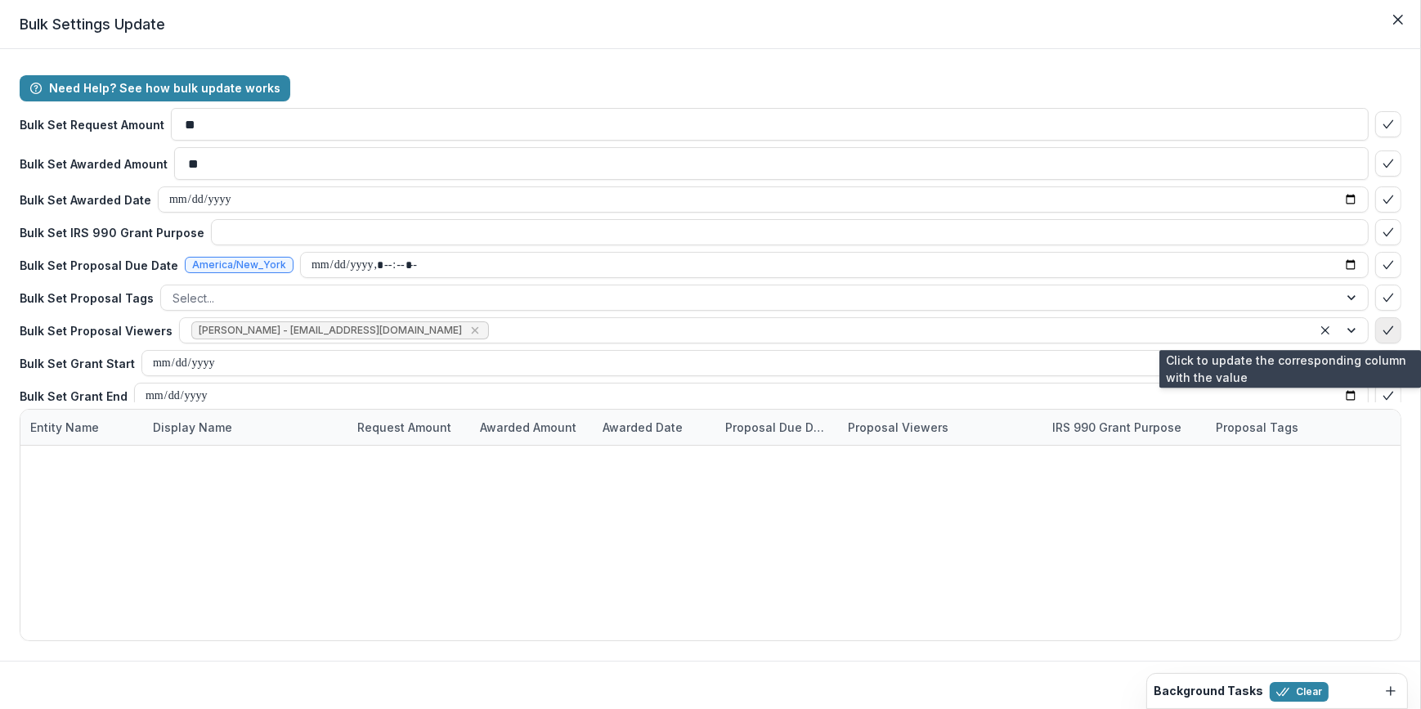
click at [1382, 329] on icon "bulk-confirm-option" at bounding box center [1388, 330] width 13 height 13
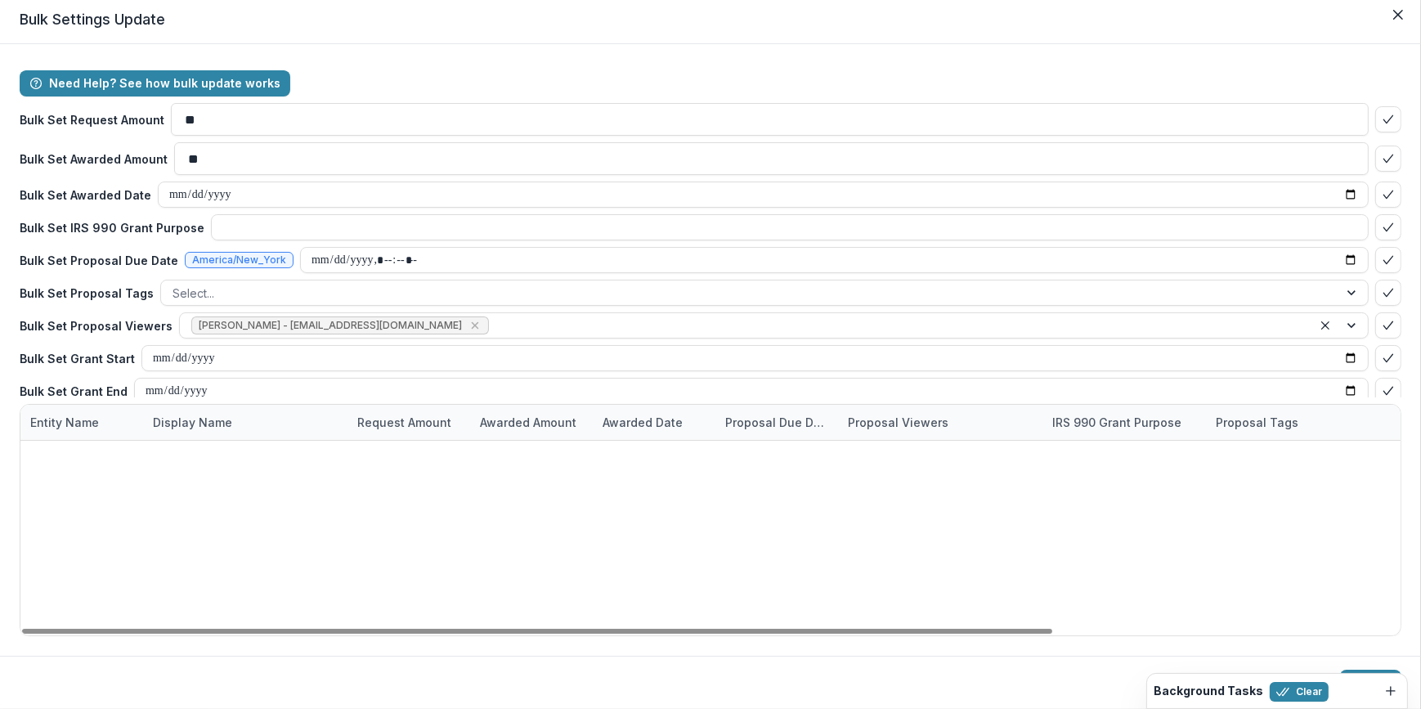
scroll to position [20, 0]
click at [1371, 671] on button "Update" at bounding box center [1370, 683] width 61 height 26
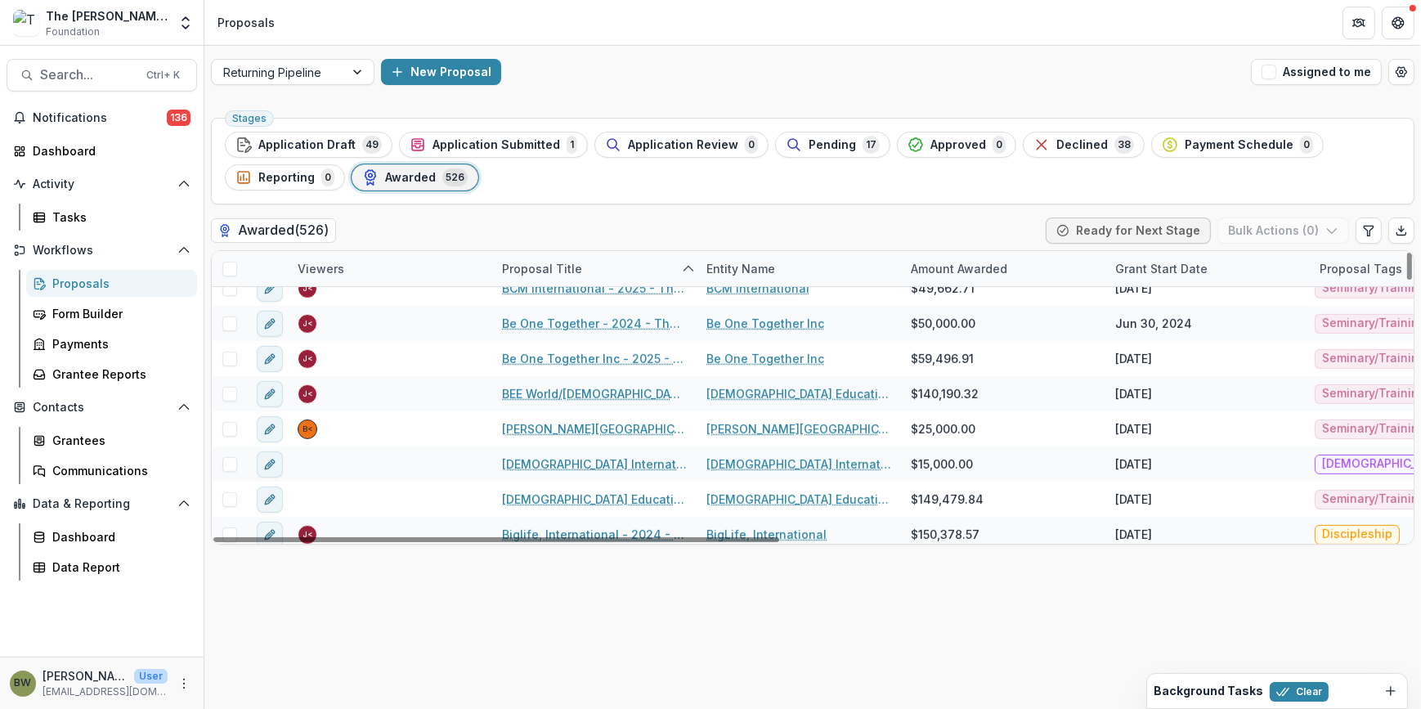
scroll to position [1115, 0]
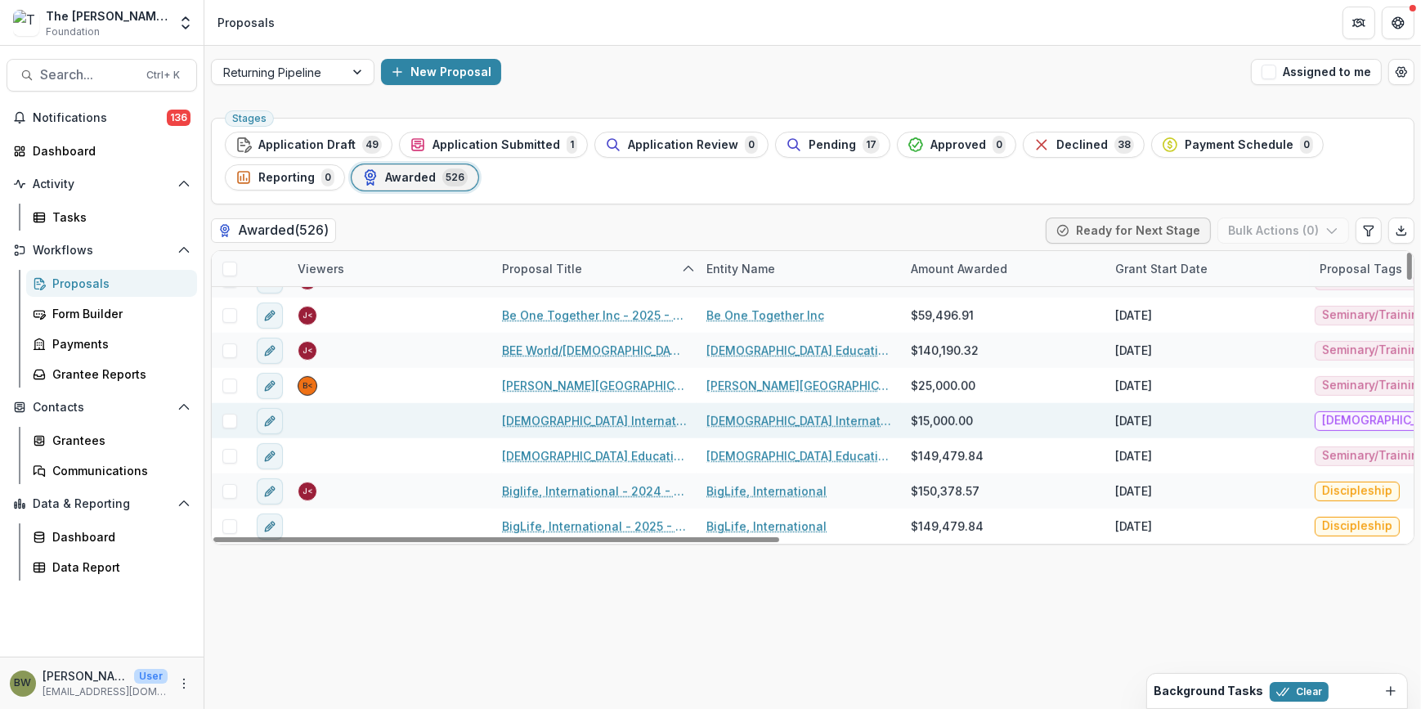
click at [230, 420] on span at bounding box center [229, 421] width 15 height 15
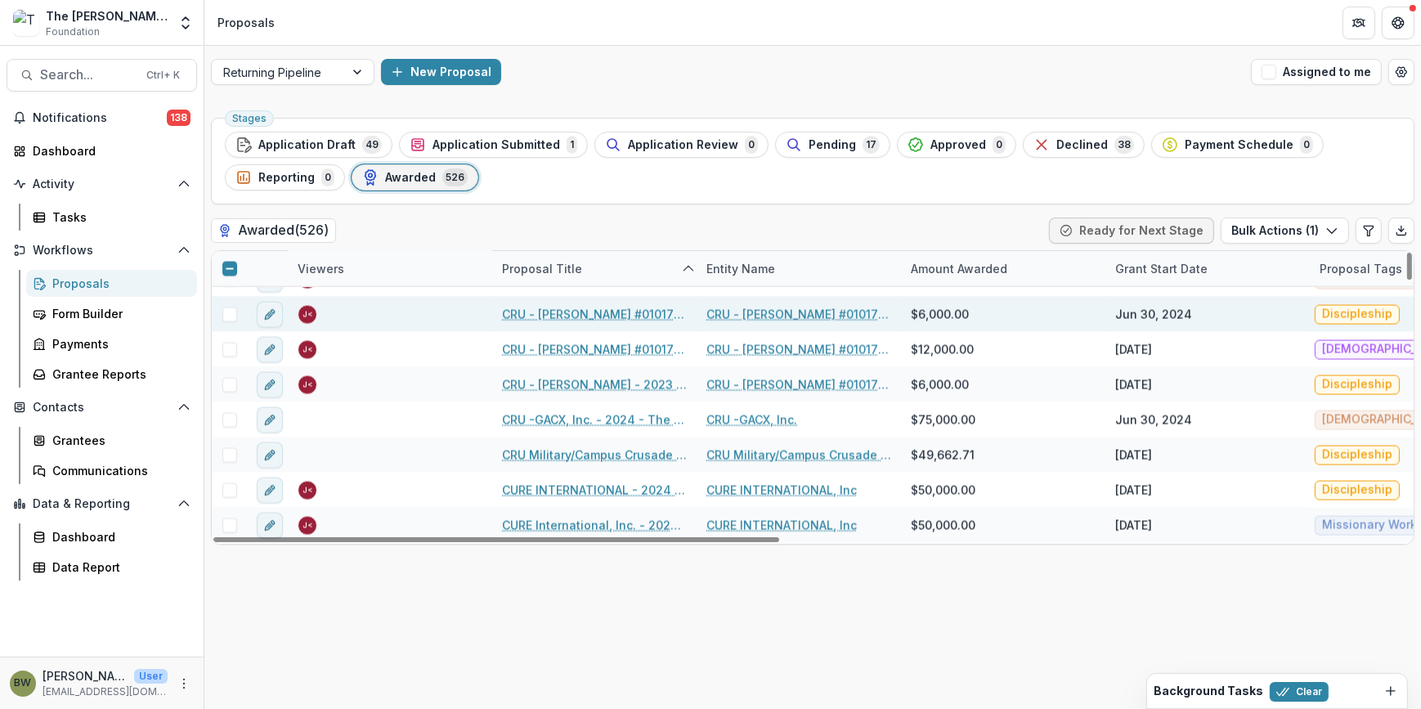
scroll to position [3568, 0]
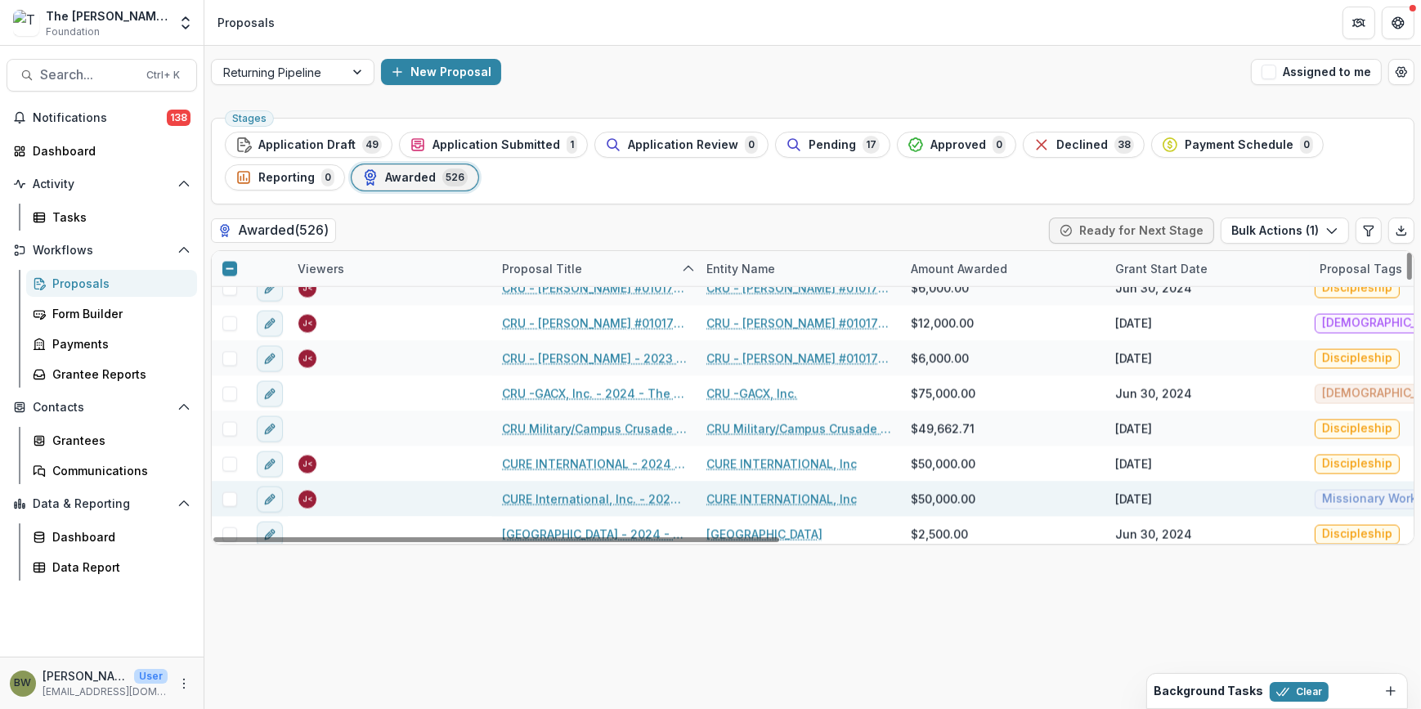
click at [228, 499] on span at bounding box center [229, 499] width 15 height 15
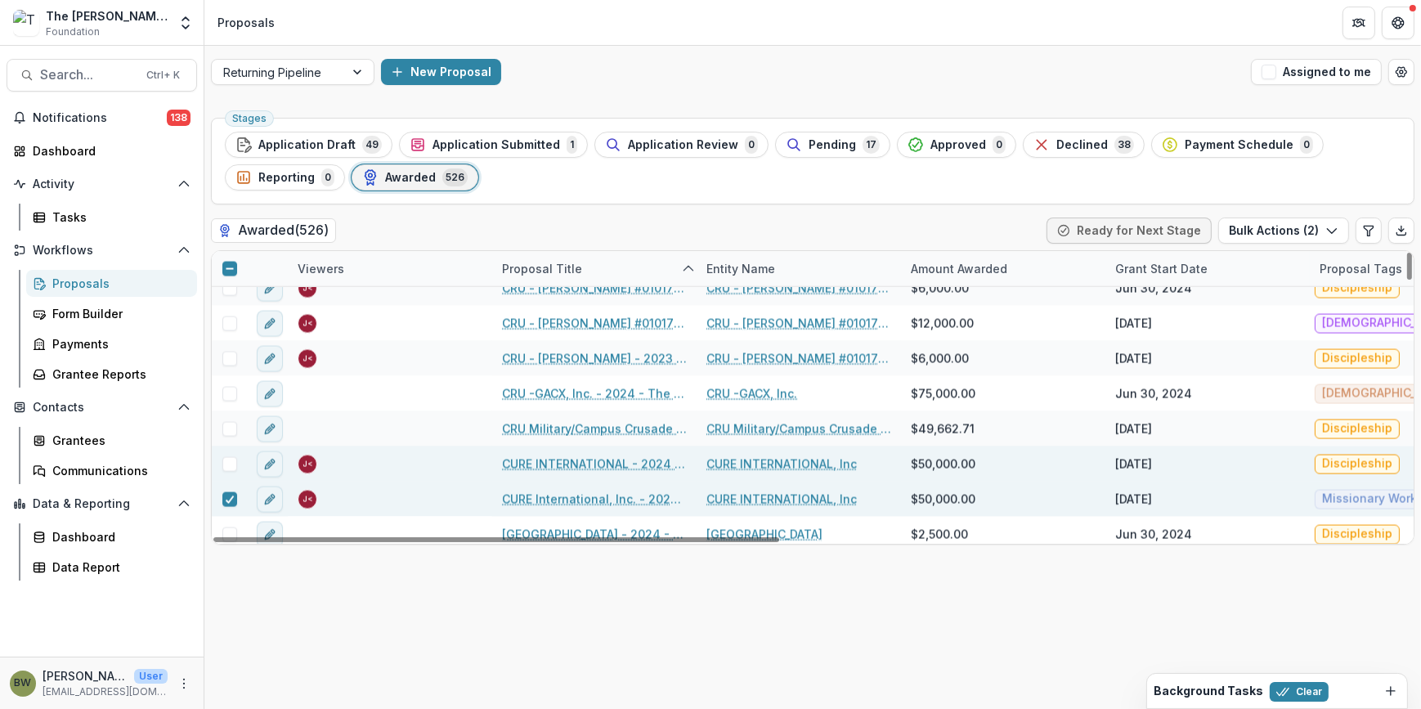
click at [232, 467] on span at bounding box center [229, 464] width 15 height 15
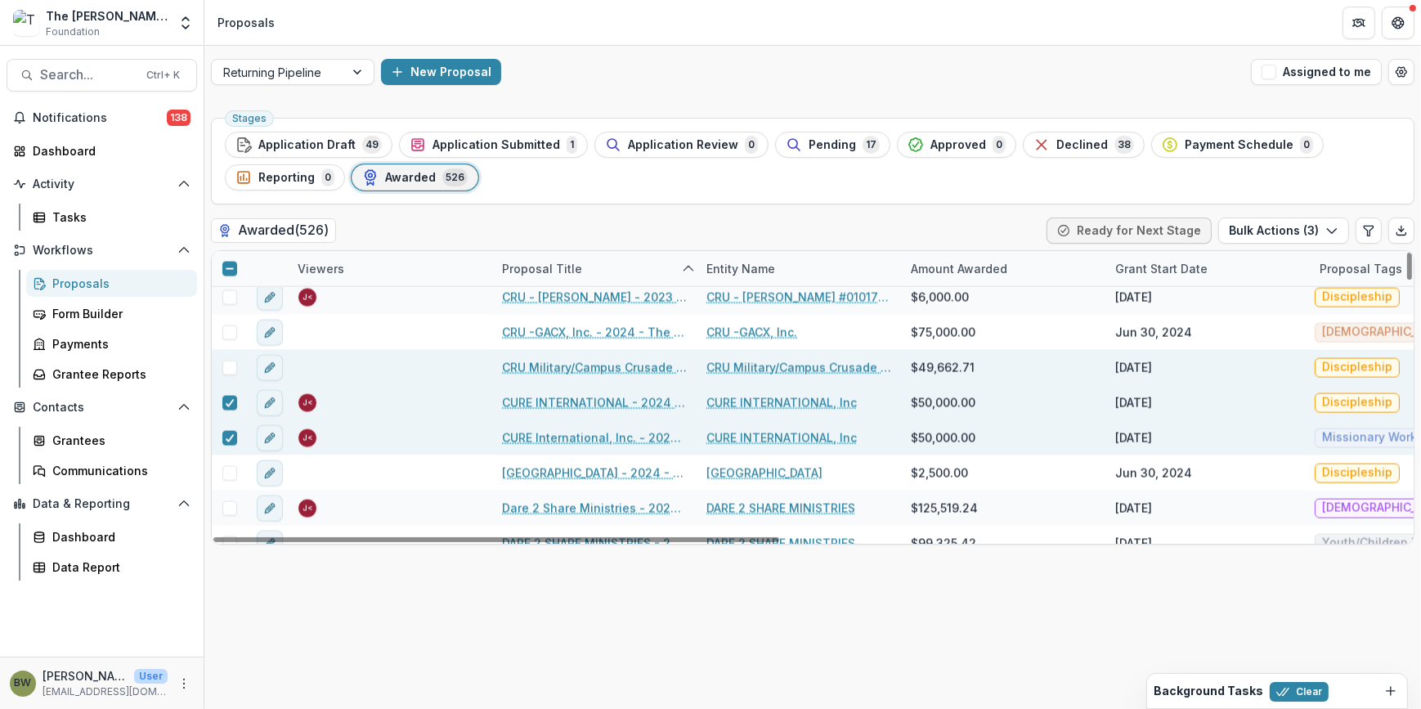
scroll to position [3642, 0]
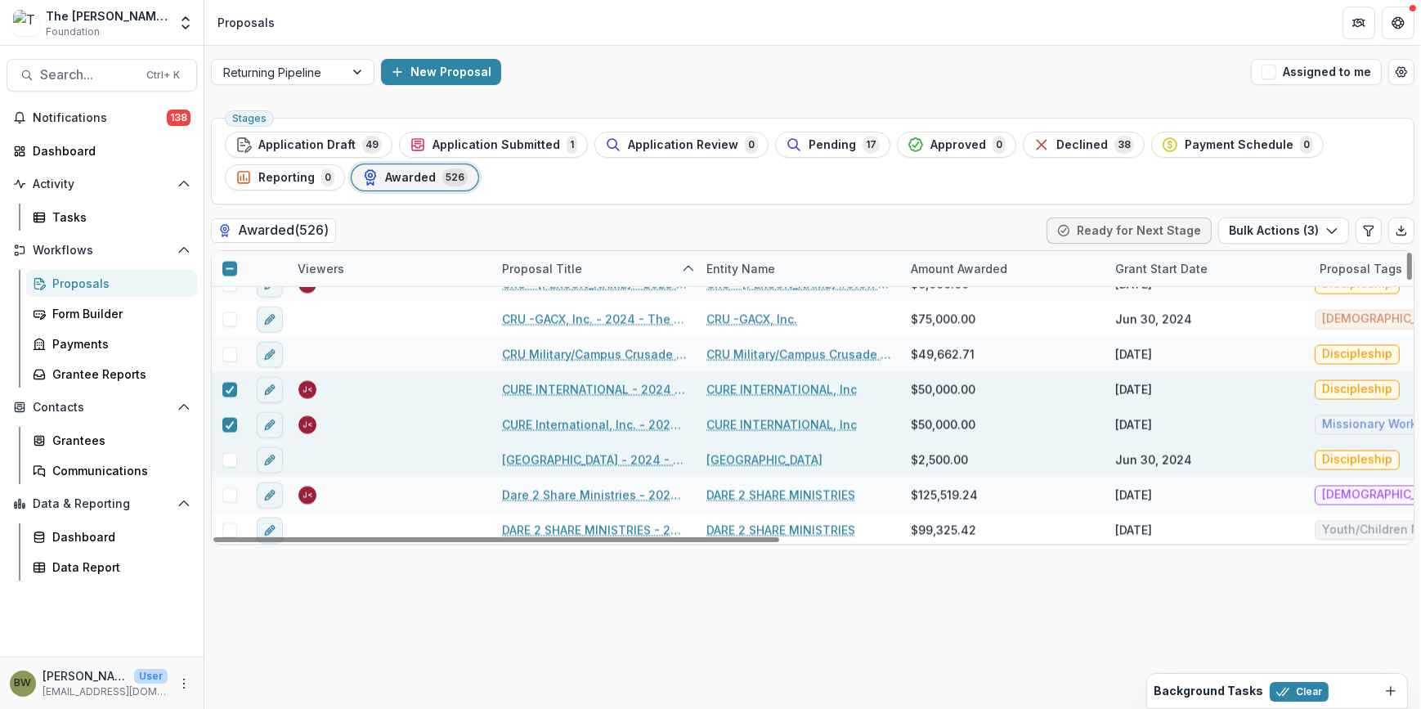
click at [234, 458] on span at bounding box center [229, 460] width 15 height 15
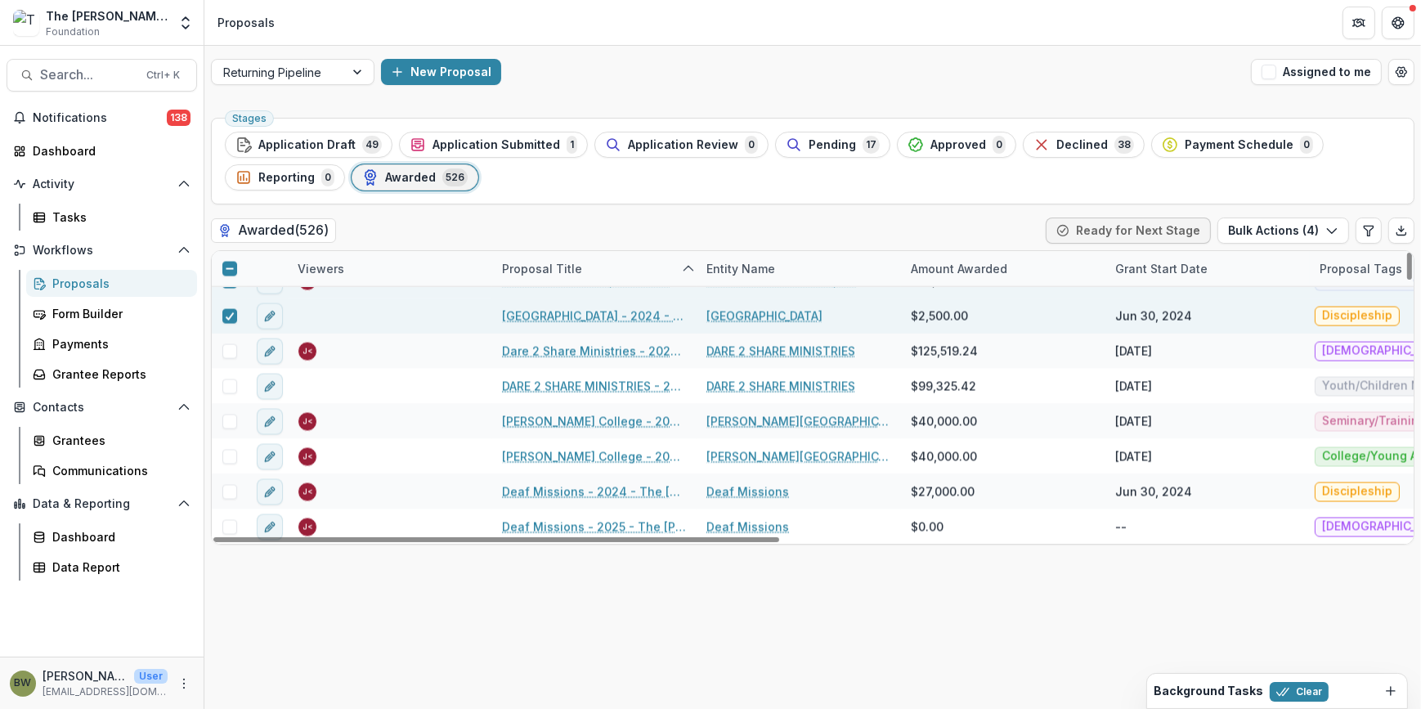
scroll to position [3791, 0]
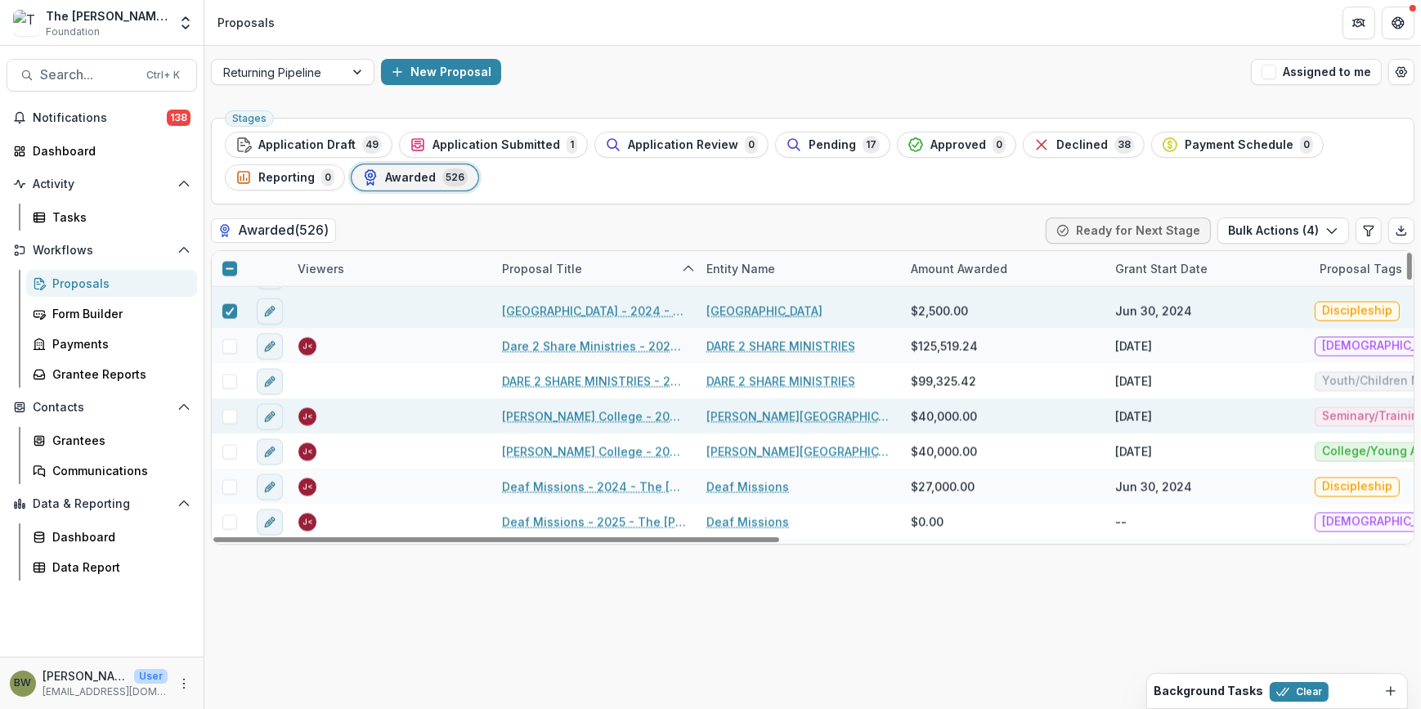
click at [222, 420] on span at bounding box center [229, 417] width 15 height 15
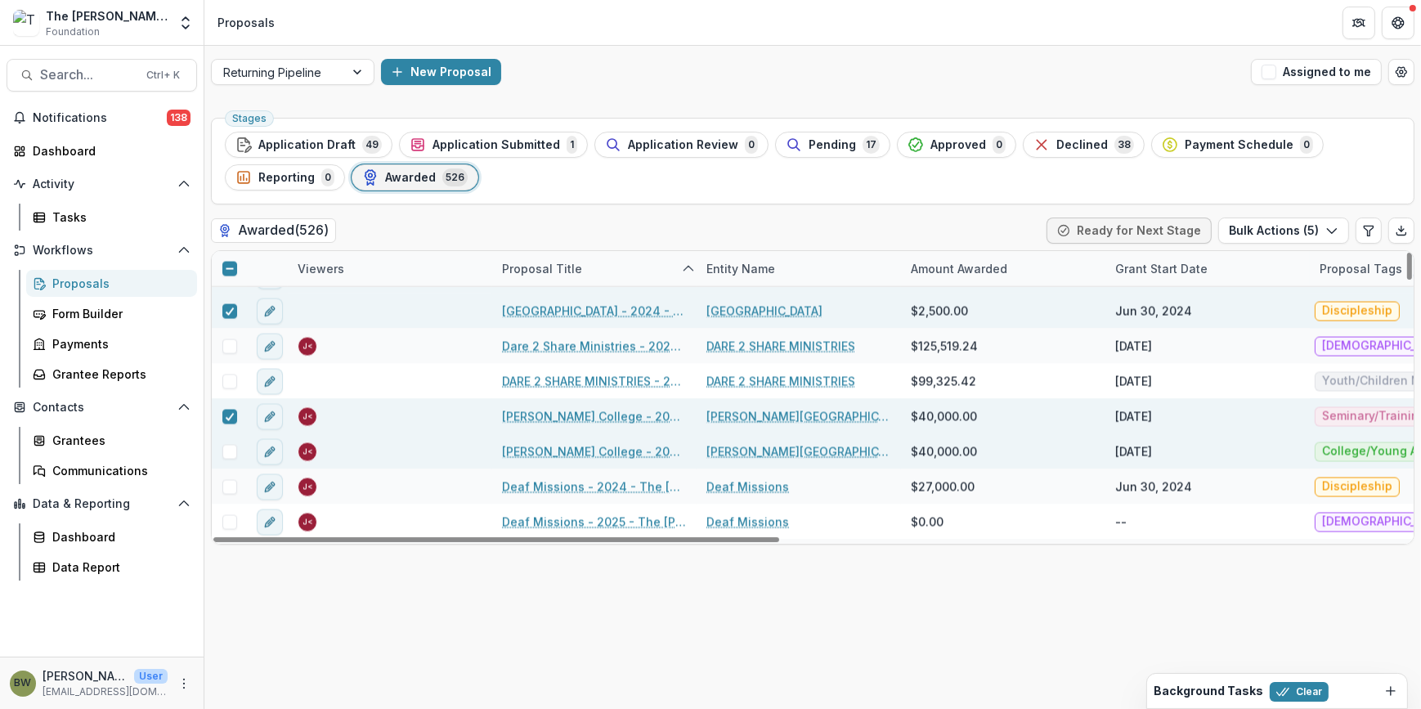
click at [230, 455] on span at bounding box center [229, 452] width 15 height 15
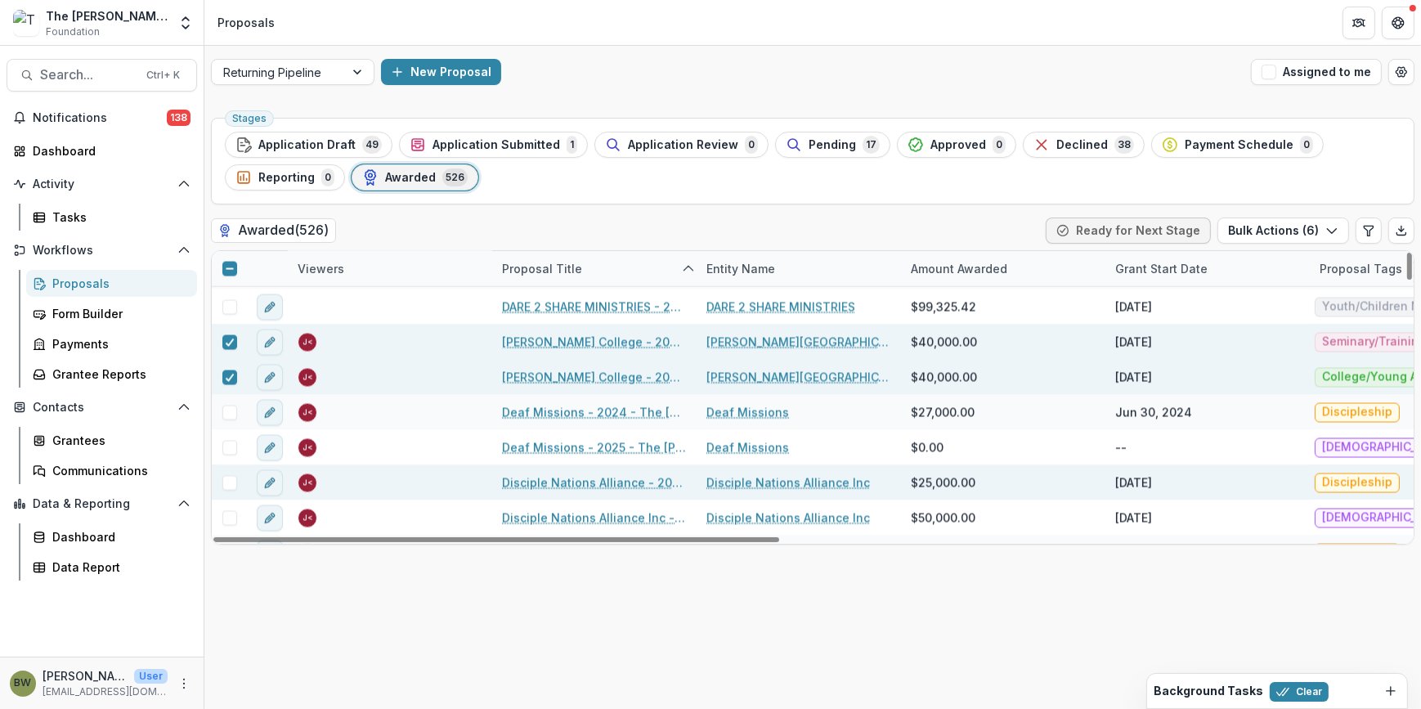
click at [230, 480] on span at bounding box center [229, 483] width 15 height 15
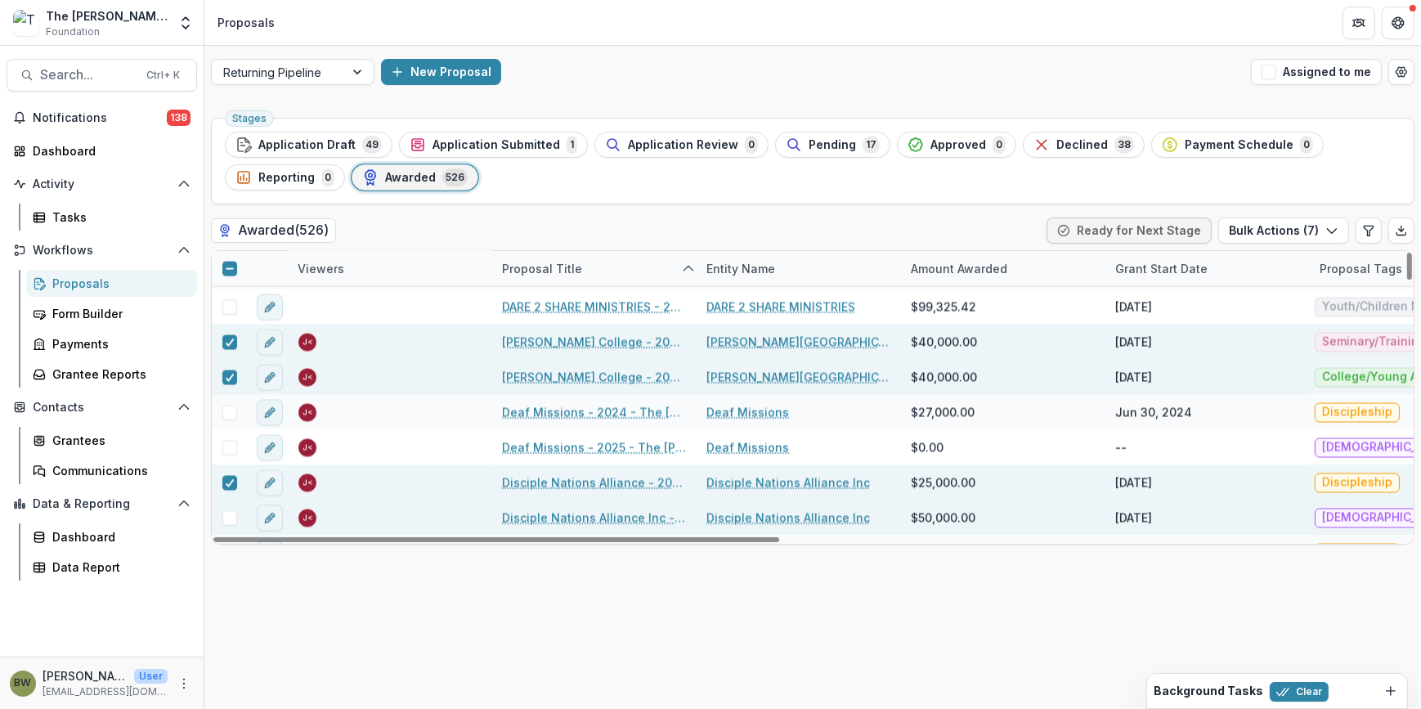
click at [230, 514] on span at bounding box center [229, 518] width 15 height 15
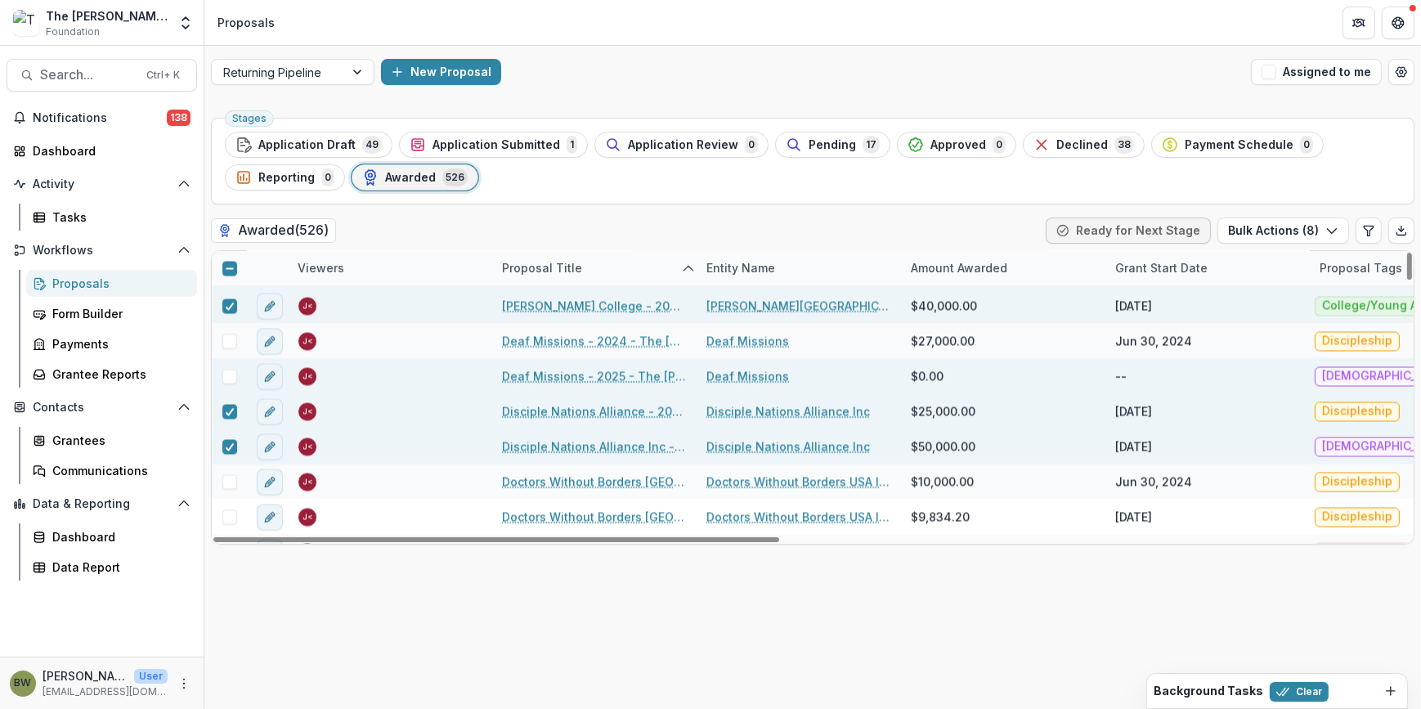
scroll to position [3940, 0]
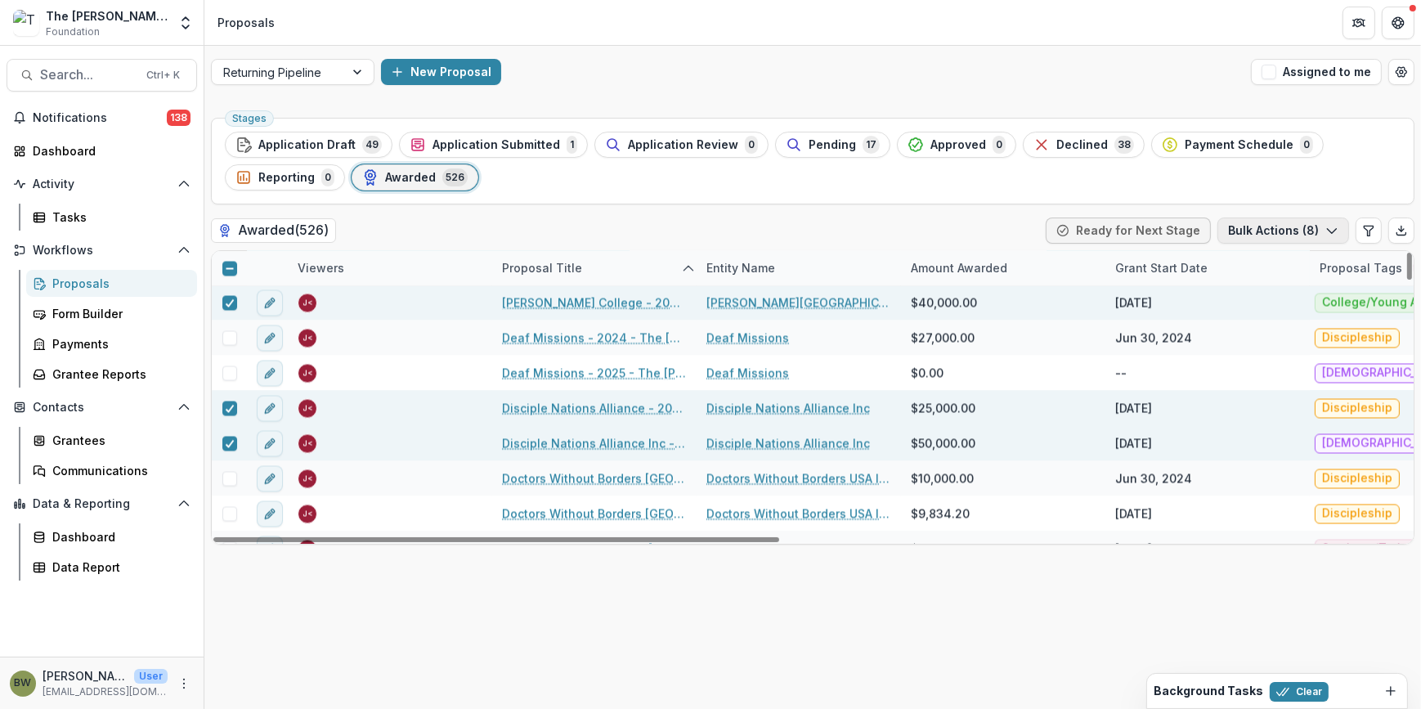
click at [1308, 223] on button "Bulk Actions ( 8 )" at bounding box center [1284, 231] width 132 height 26
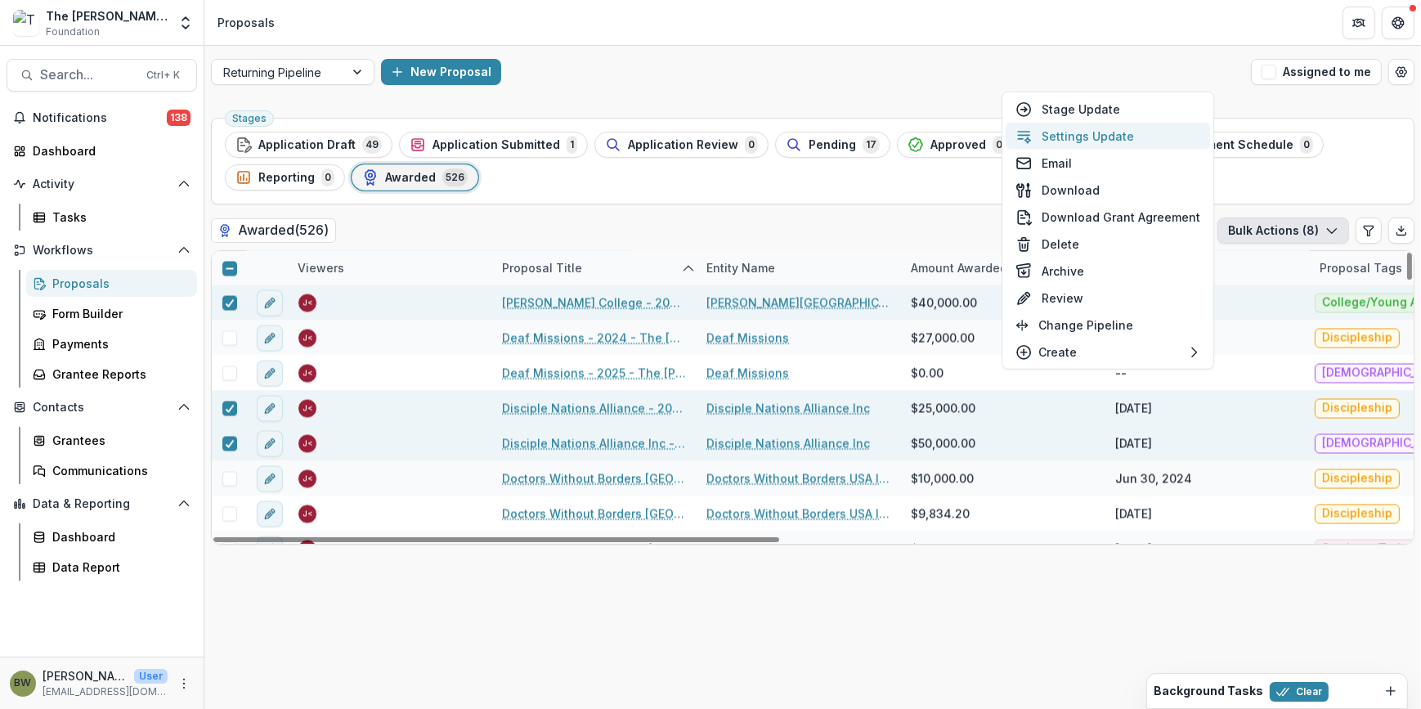
click at [1075, 131] on button "Settings Update" at bounding box center [1108, 136] width 204 height 27
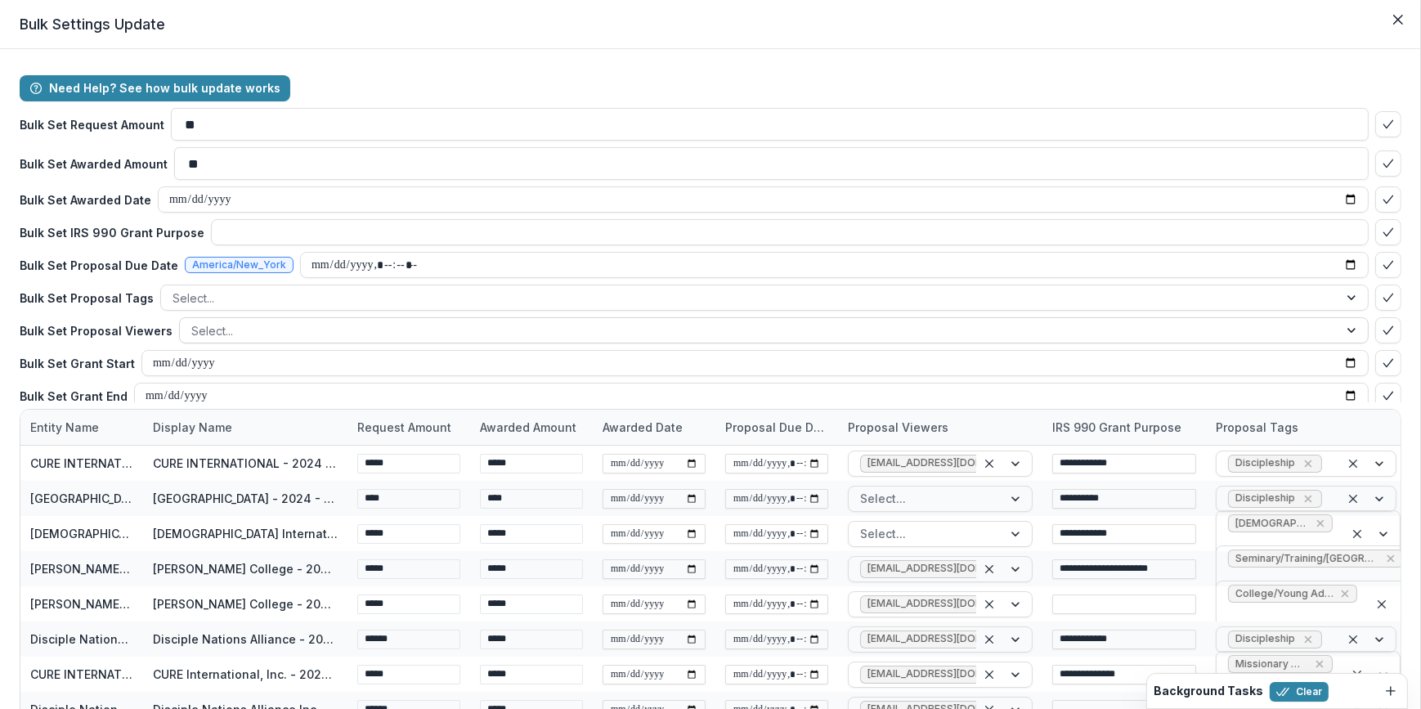
click at [236, 330] on div at bounding box center [759, 331] width 1136 height 20
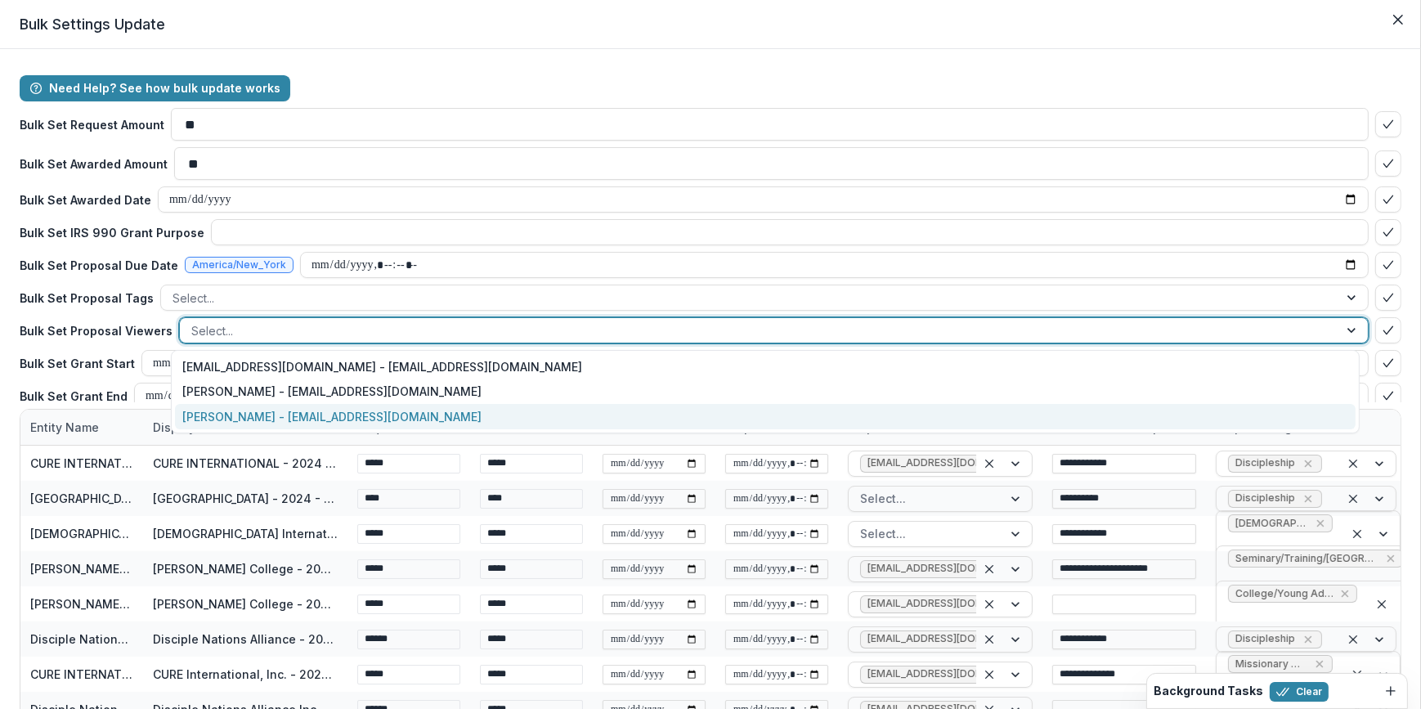
click at [245, 408] on div "[PERSON_NAME] - [EMAIL_ADDRESS][DOMAIN_NAME]" at bounding box center [766, 416] width 1182 height 25
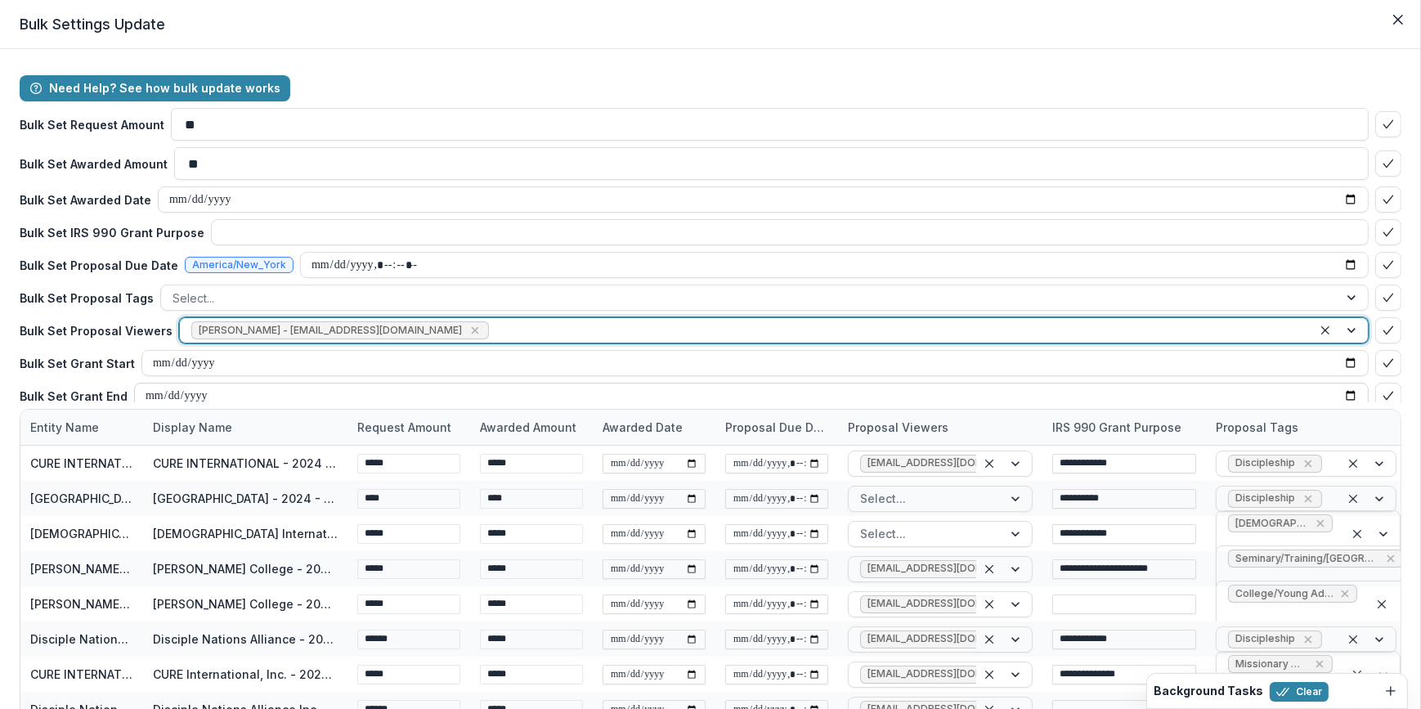
scroll to position [39, 0]
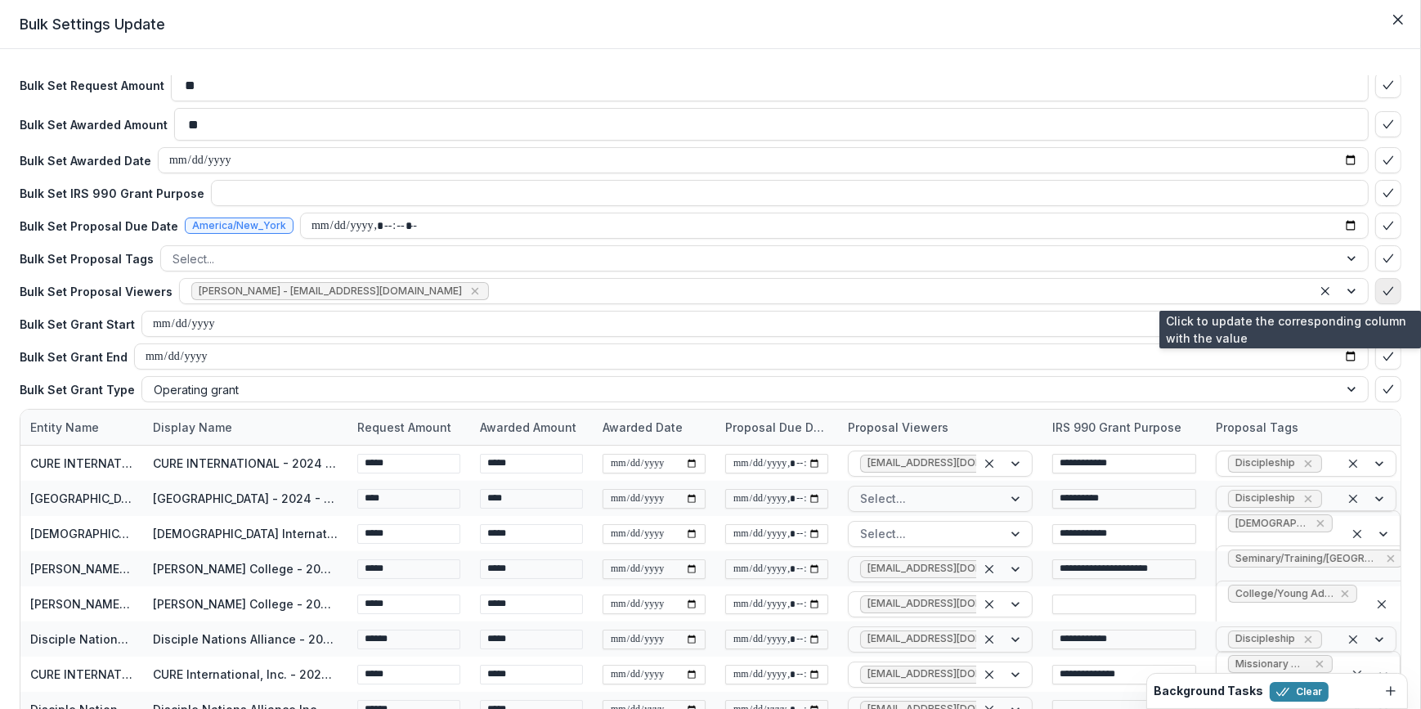
click at [1383, 294] on icon "bulk-confirm-option" at bounding box center [1388, 291] width 13 height 13
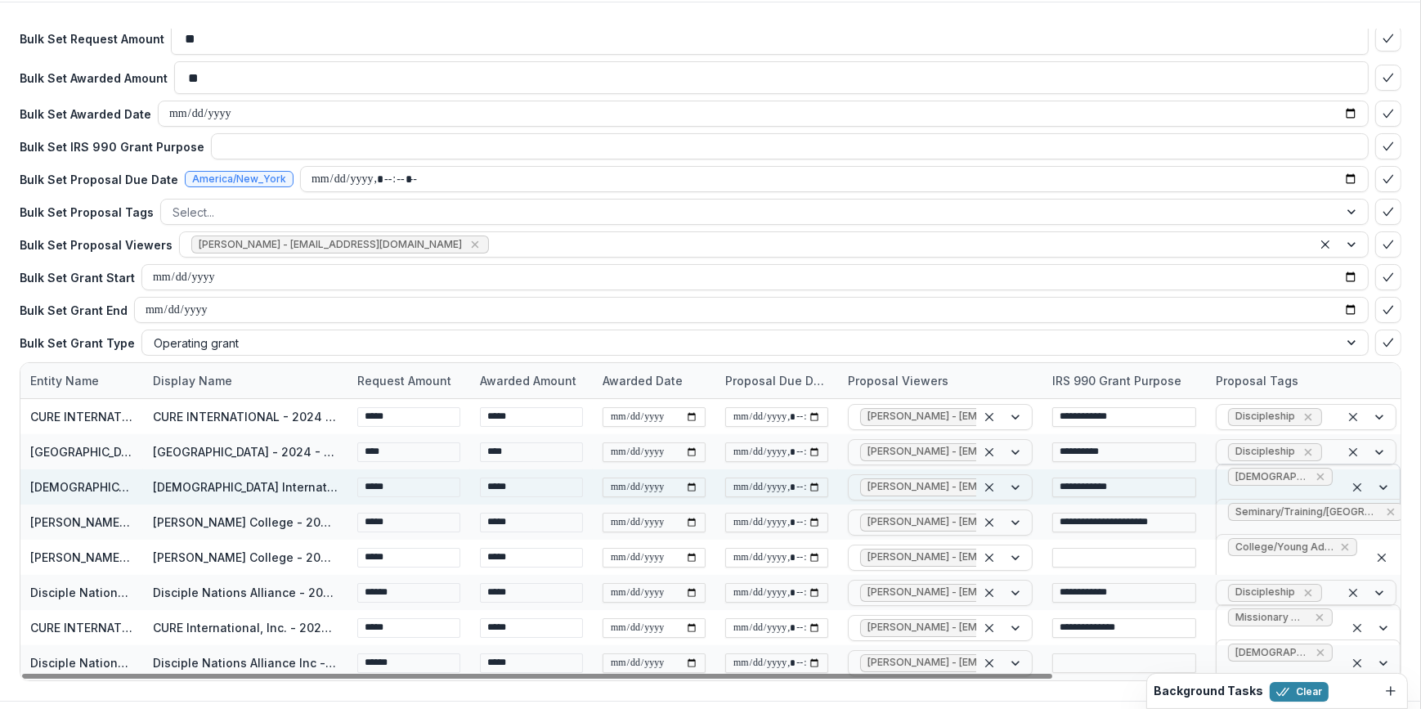
scroll to position [90, 0]
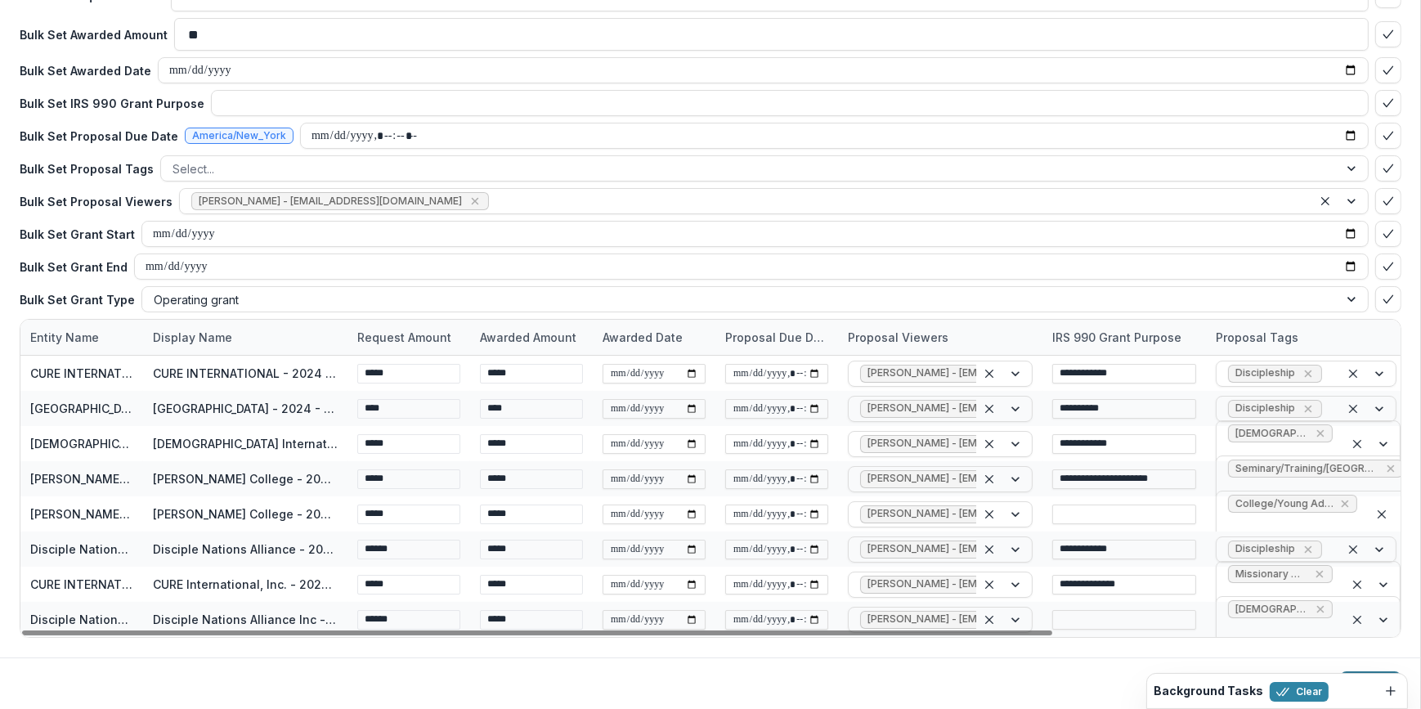
click at [1380, 671] on button "Update" at bounding box center [1370, 684] width 61 height 26
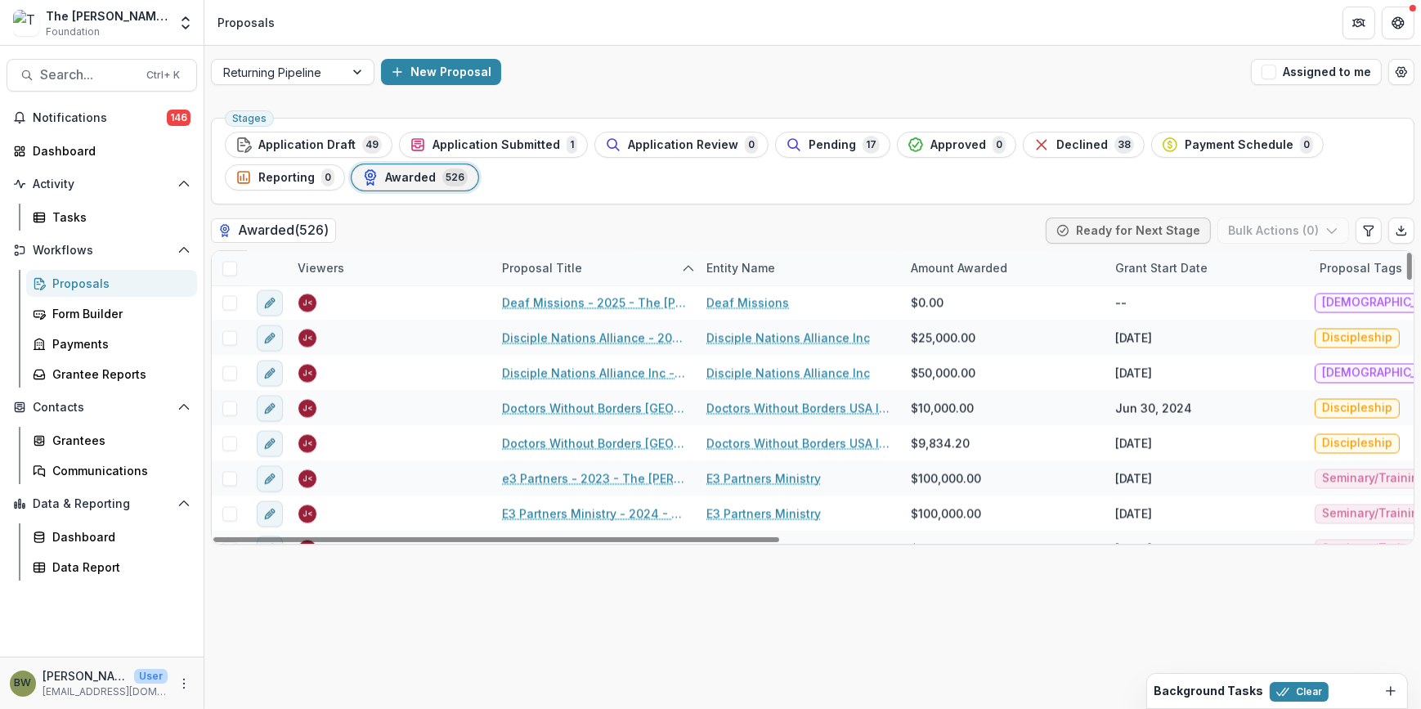
scroll to position [4014, 0]
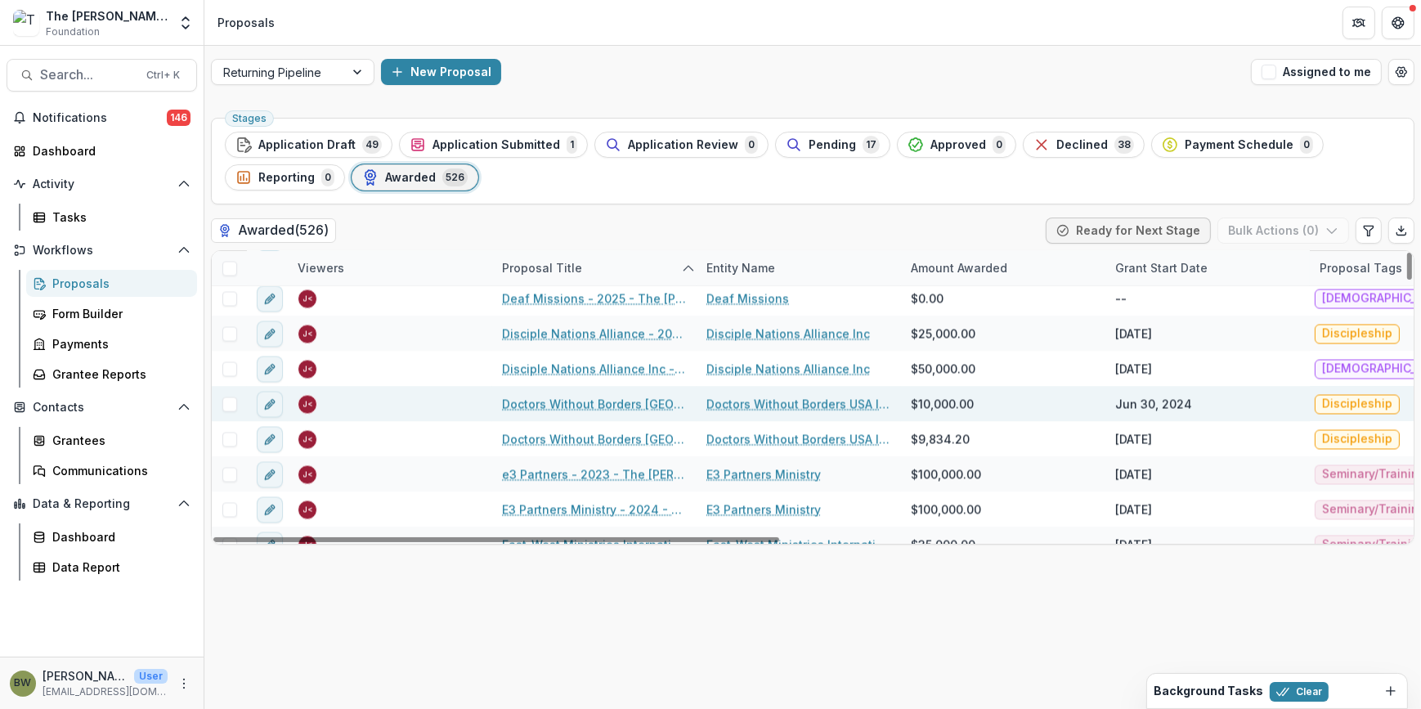
click at [230, 400] on span at bounding box center [229, 404] width 15 height 15
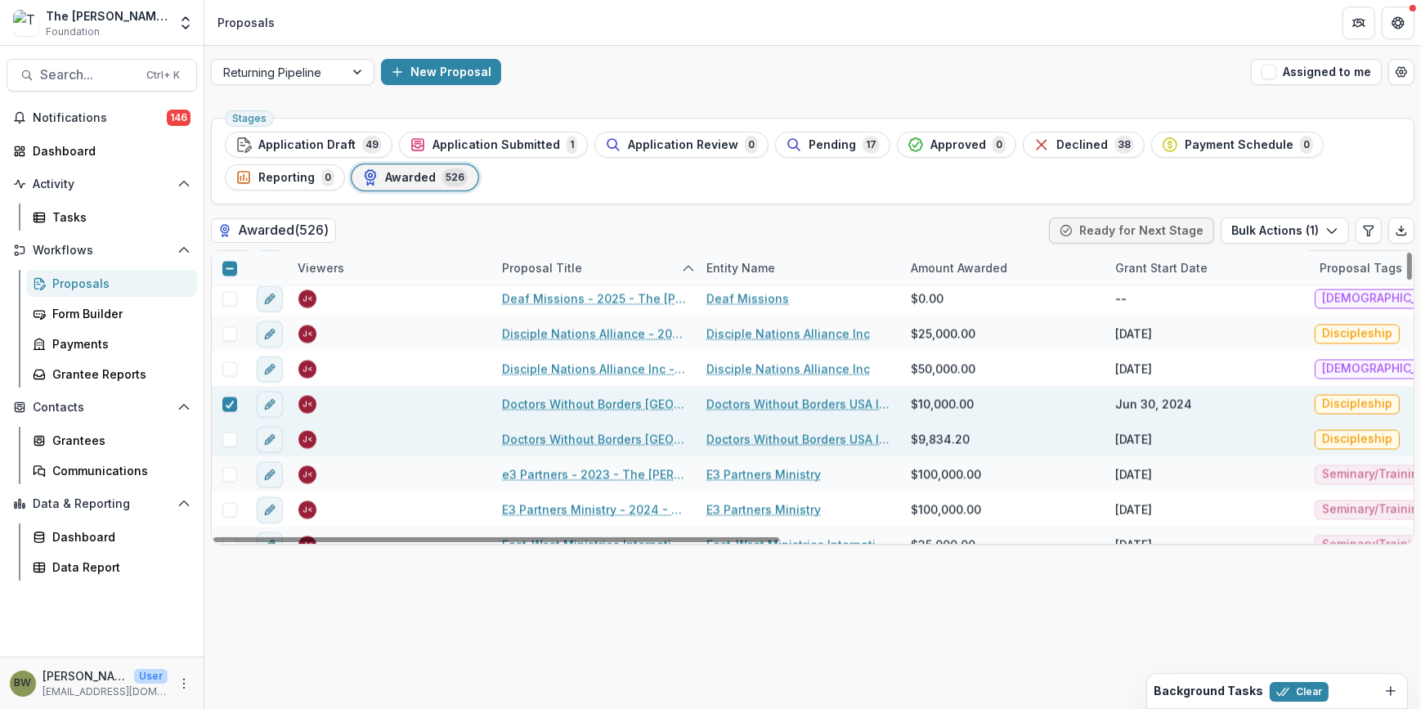
click at [229, 442] on span at bounding box center [229, 440] width 15 height 15
click at [229, 333] on span at bounding box center [229, 334] width 15 height 15
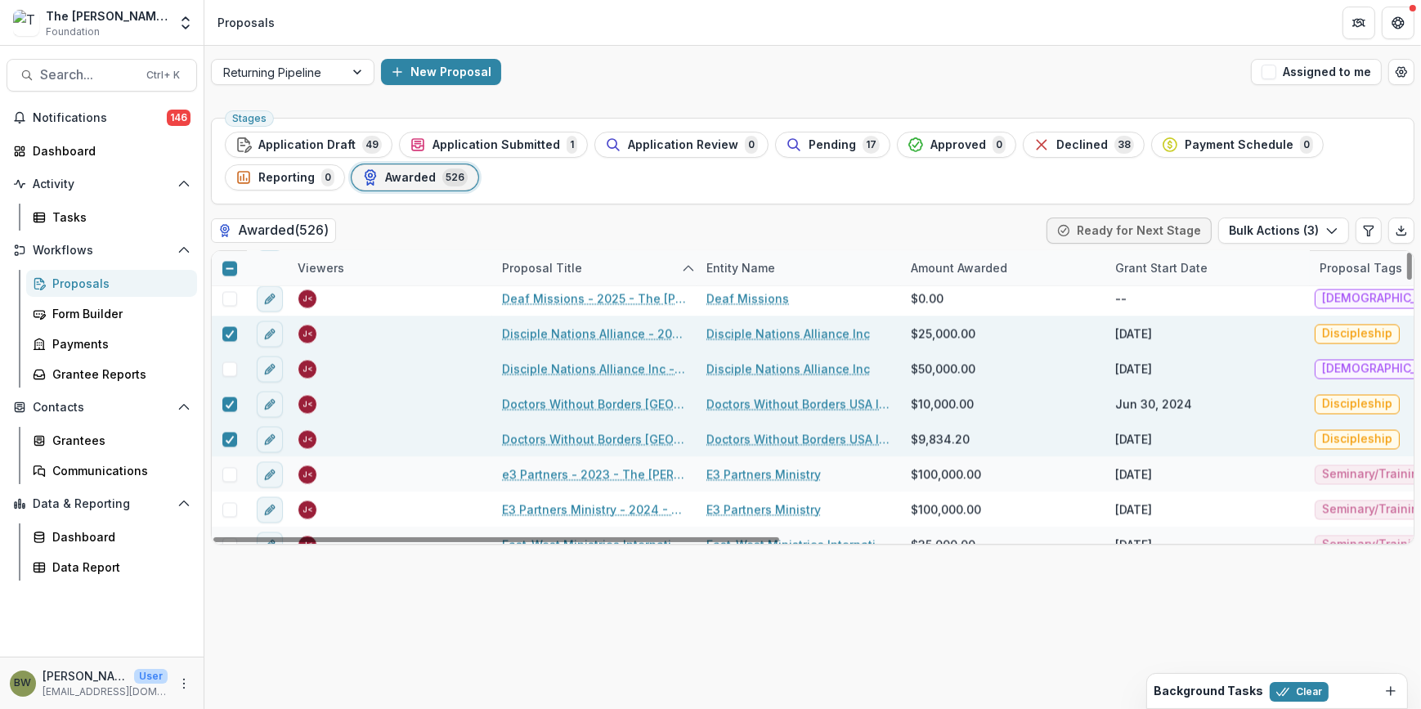
click at [232, 373] on span at bounding box center [229, 369] width 15 height 15
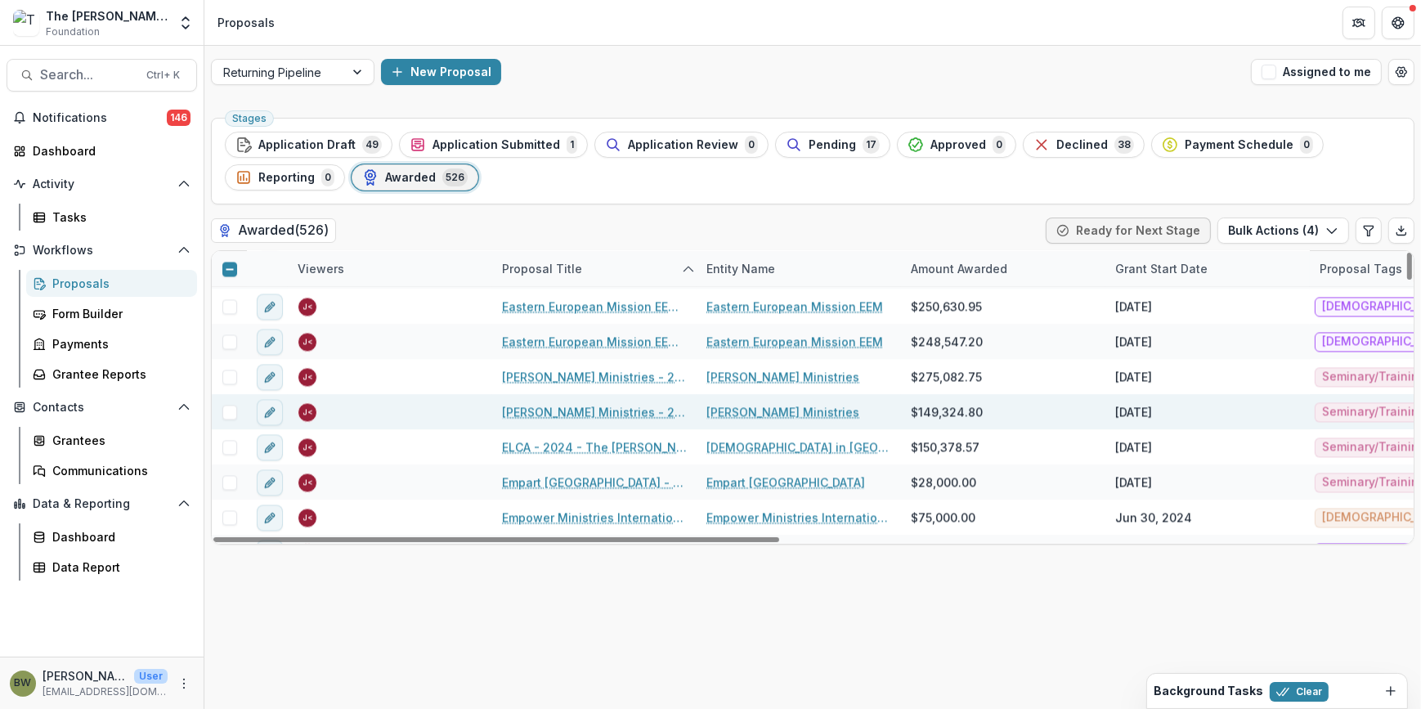
scroll to position [4386, 0]
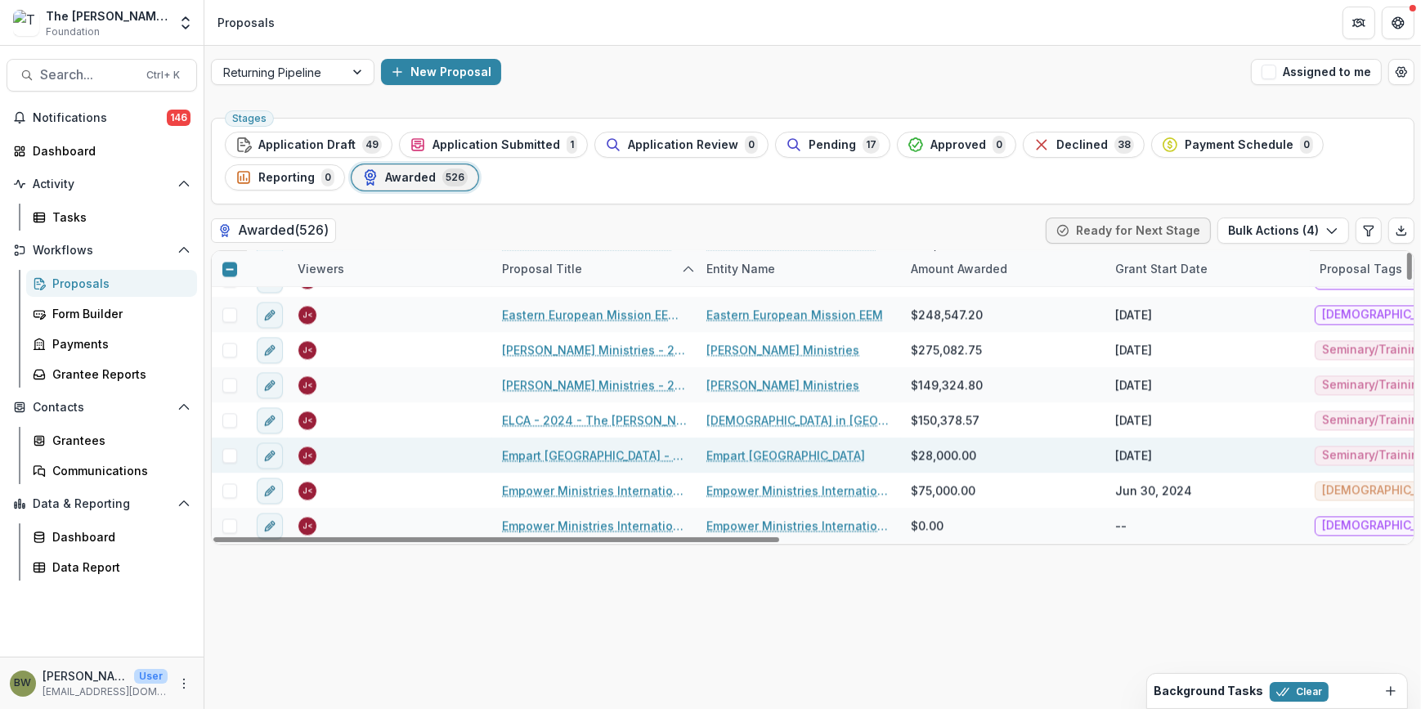
click at [229, 455] on span at bounding box center [229, 455] width 15 height 15
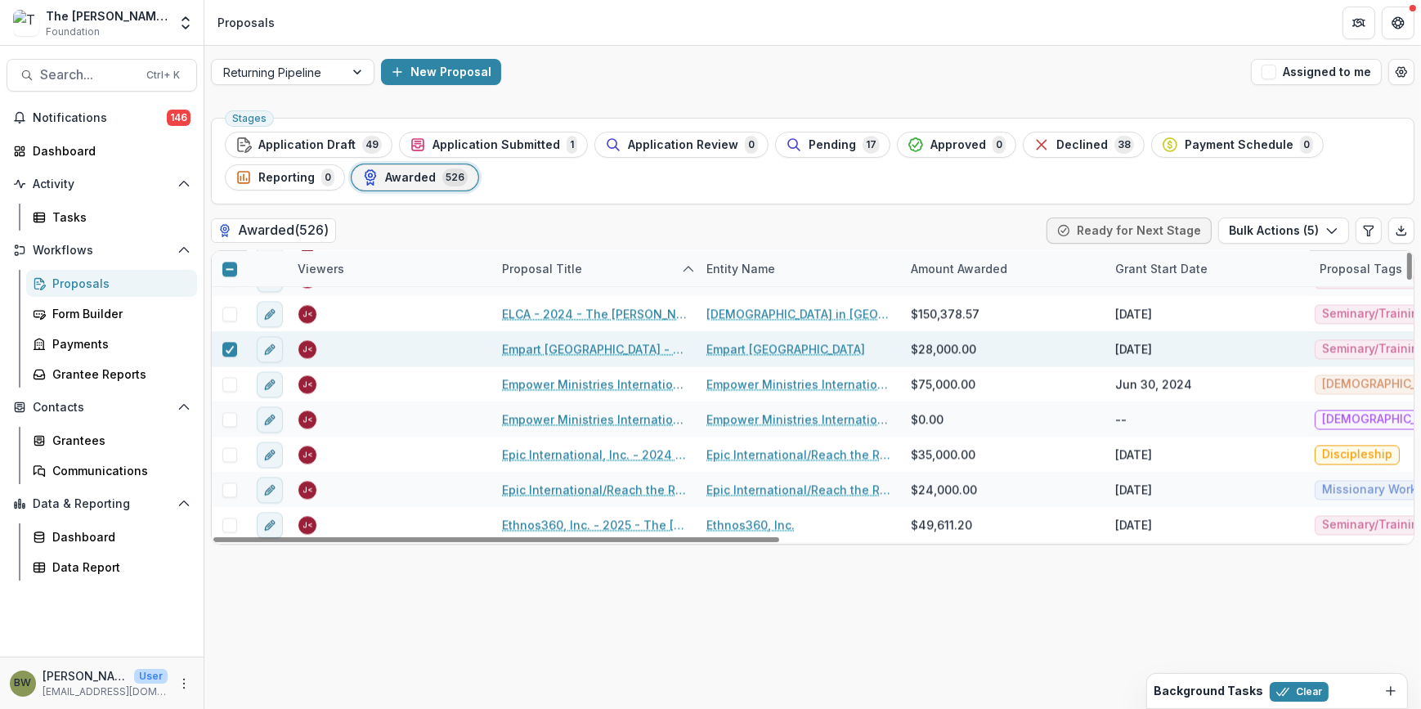
scroll to position [4535, 0]
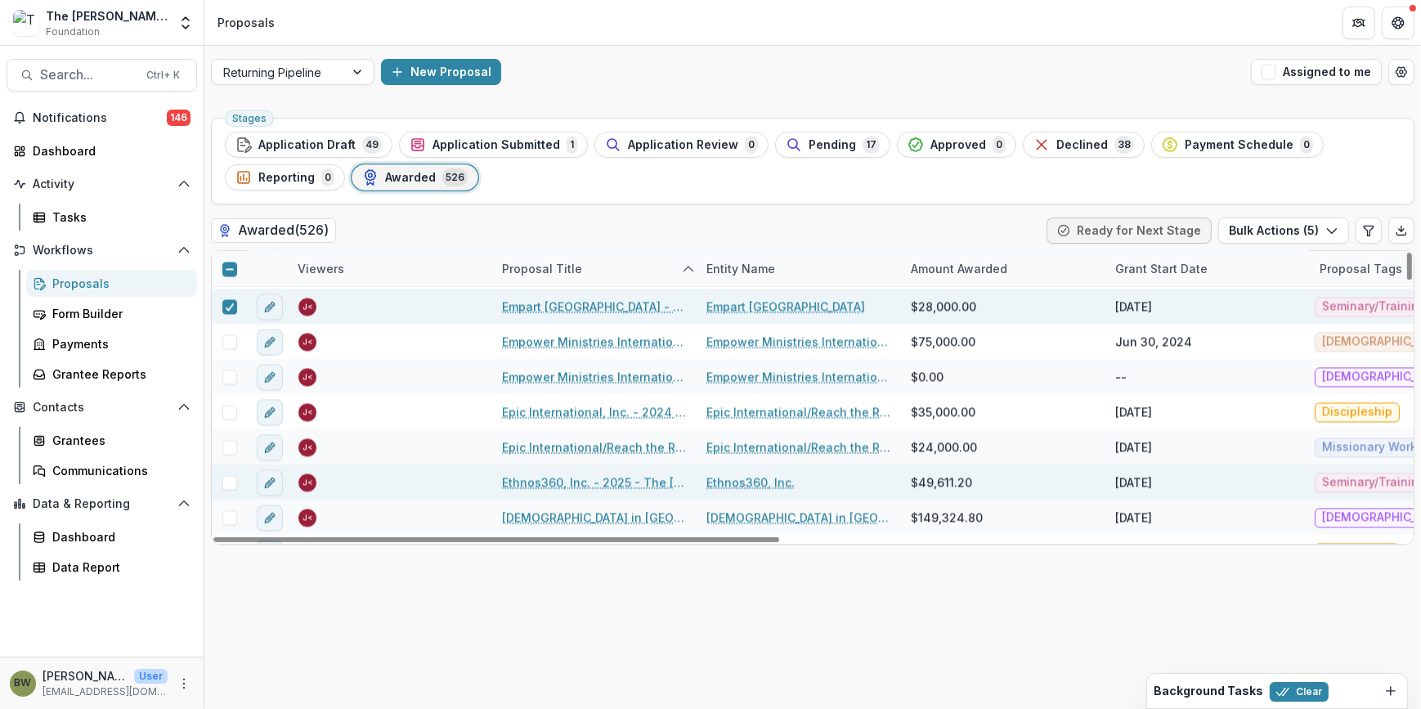
click at [232, 475] on span at bounding box center [229, 482] width 15 height 15
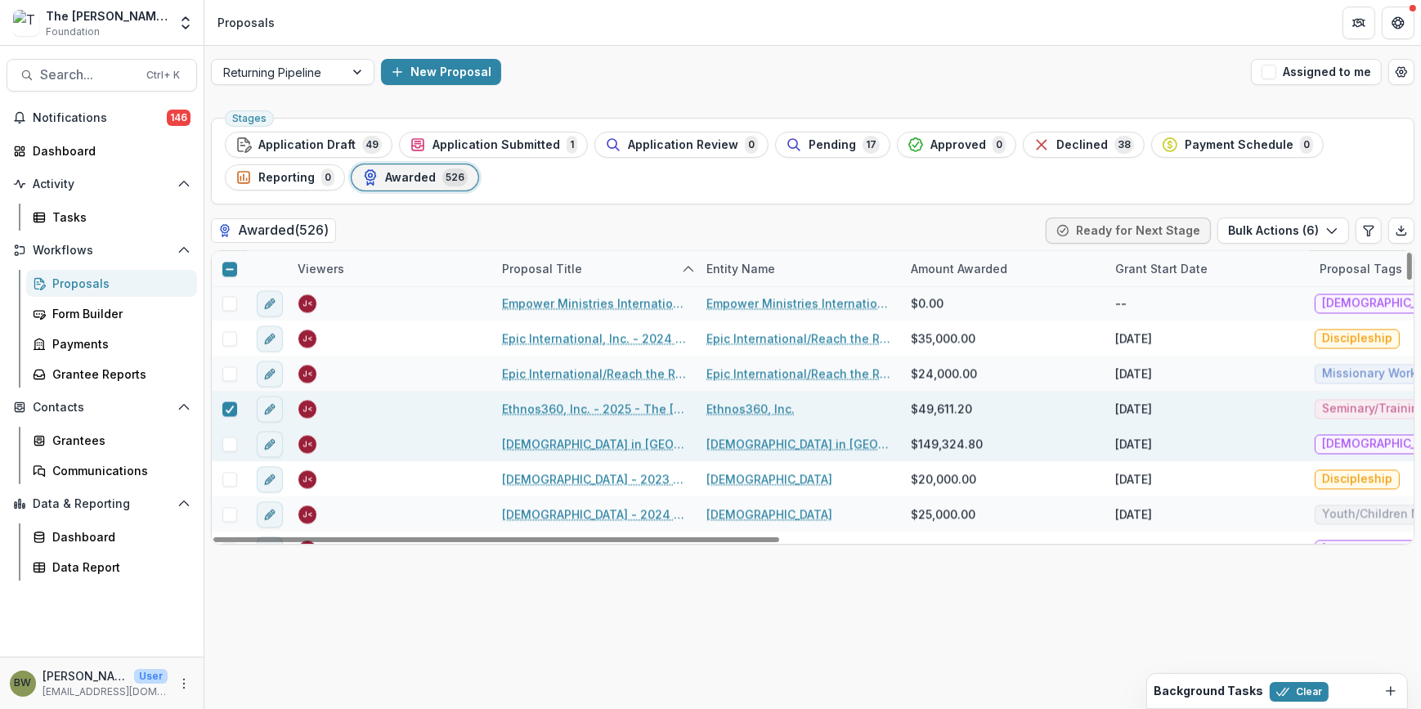
scroll to position [4609, 0]
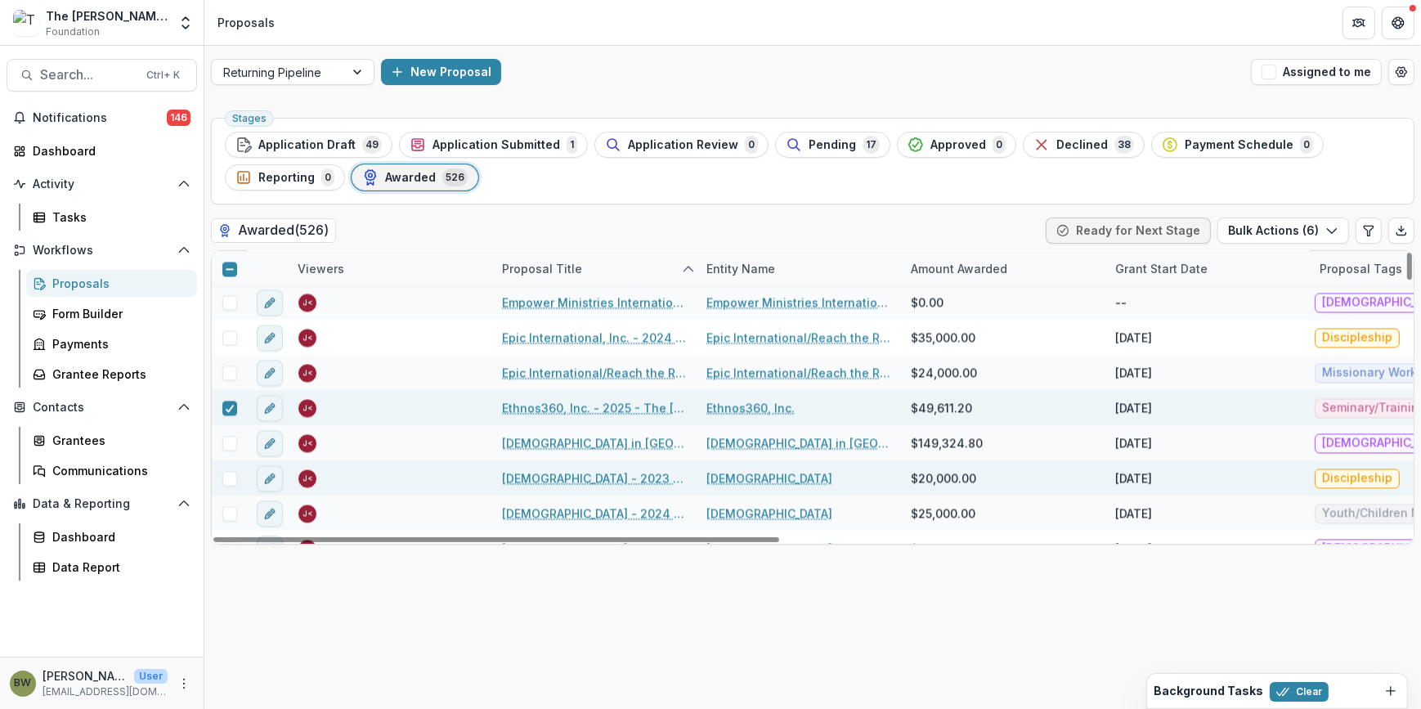
click at [230, 477] on span at bounding box center [229, 478] width 15 height 15
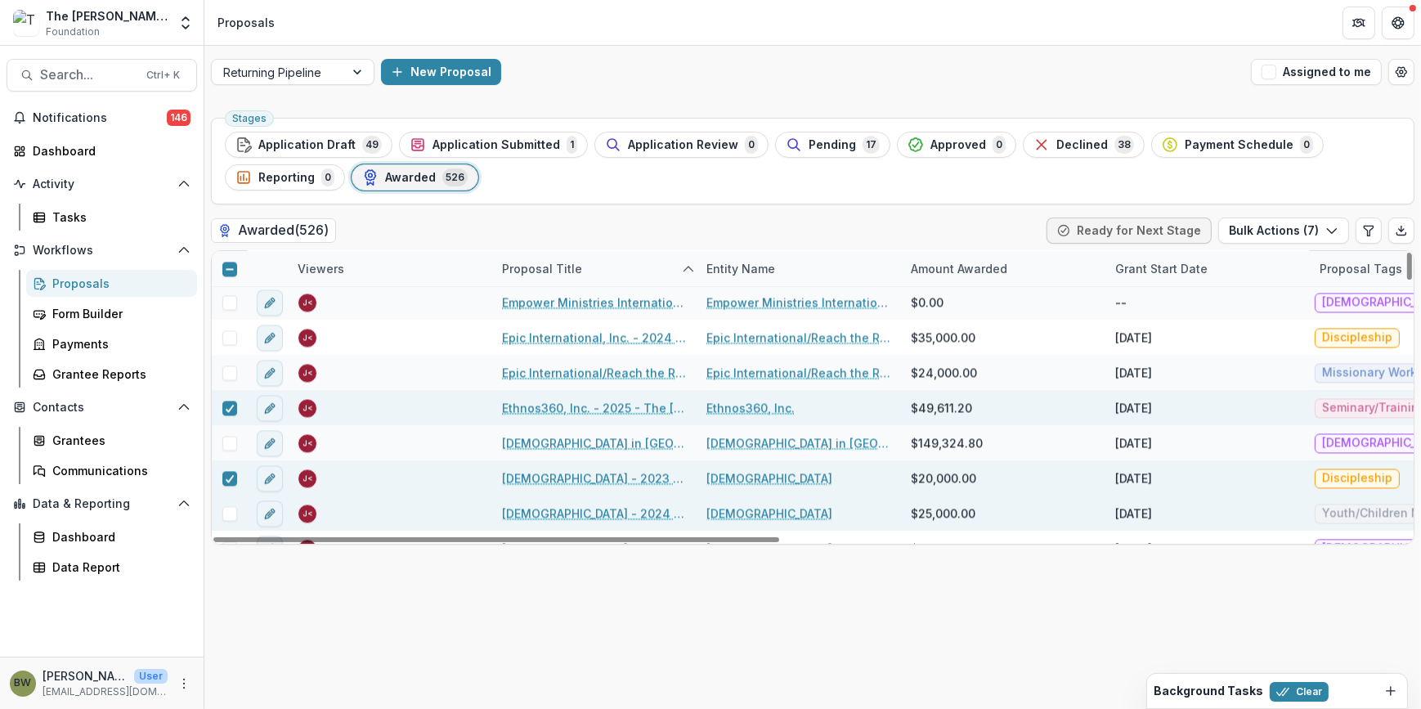
click at [227, 523] on div at bounding box center [229, 513] width 35 height 35
click at [230, 516] on span at bounding box center [229, 513] width 15 height 15
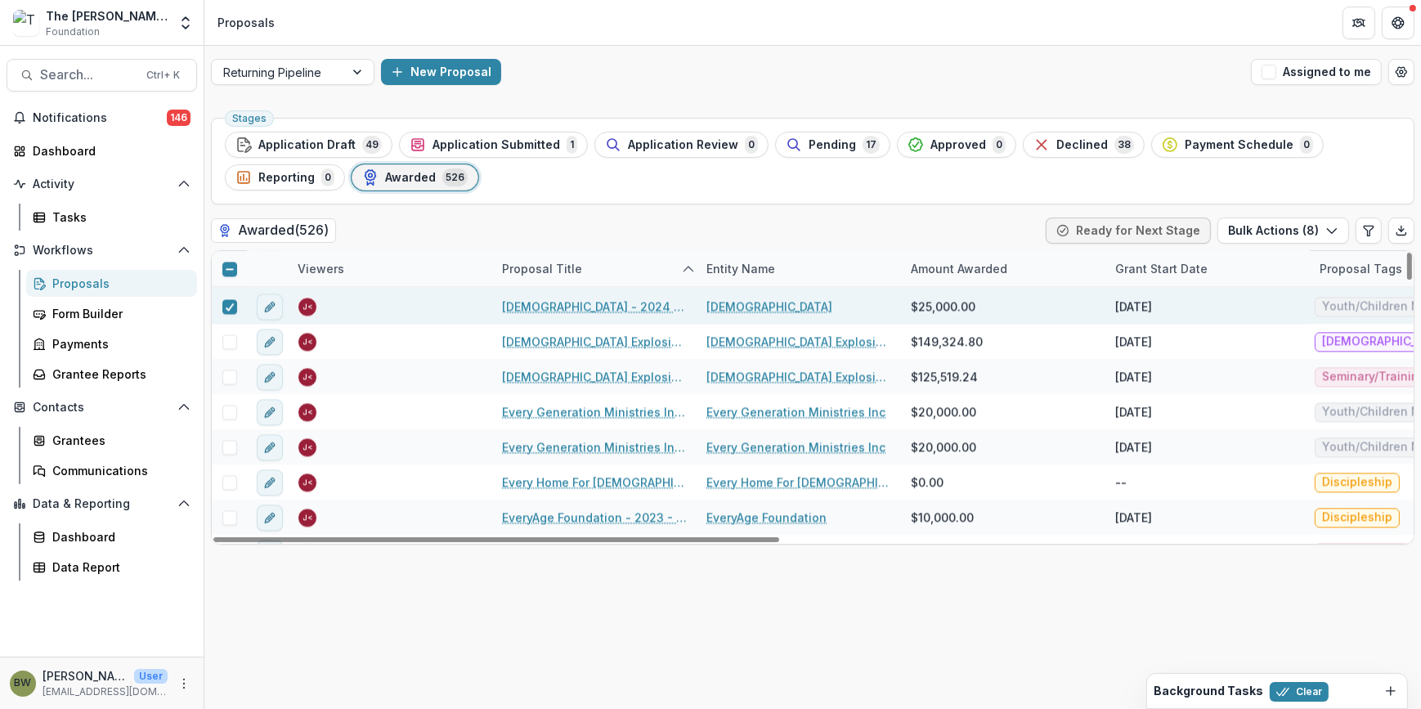
scroll to position [4832, 0]
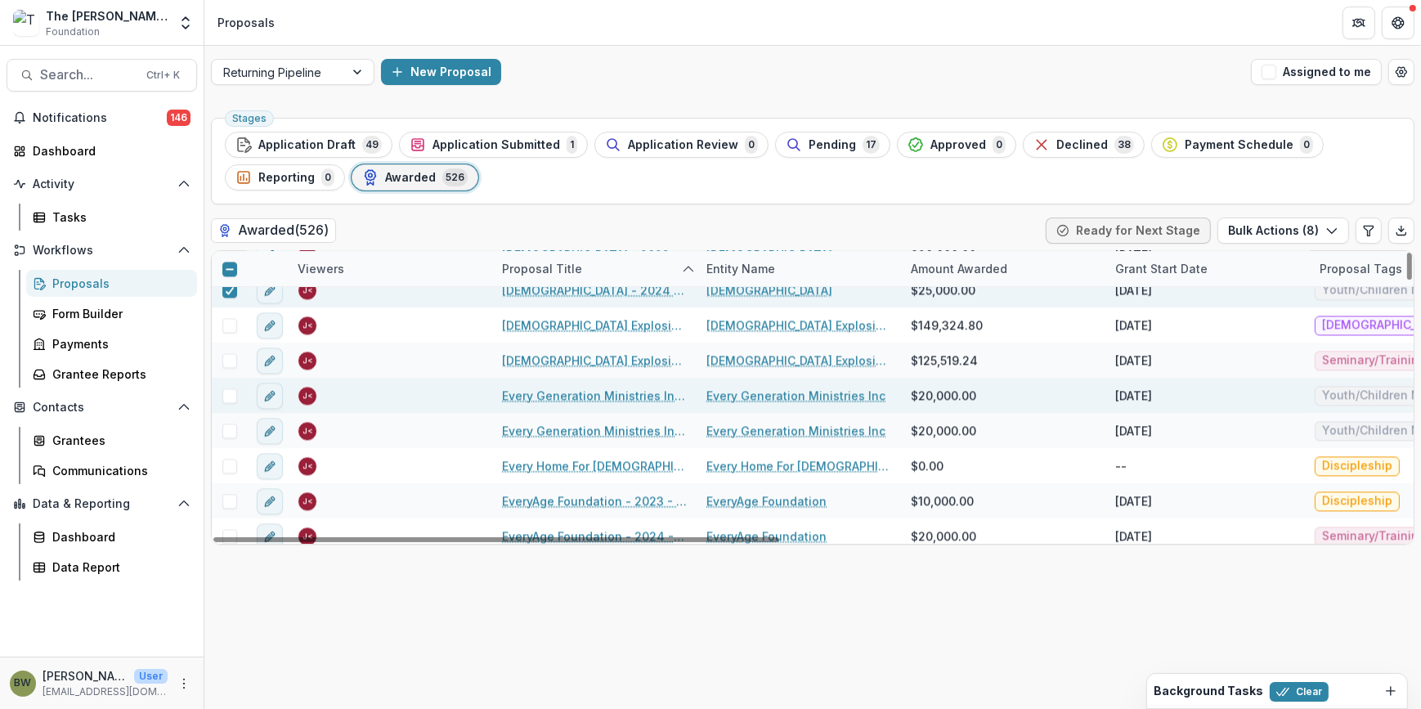
click at [224, 393] on span at bounding box center [229, 395] width 15 height 15
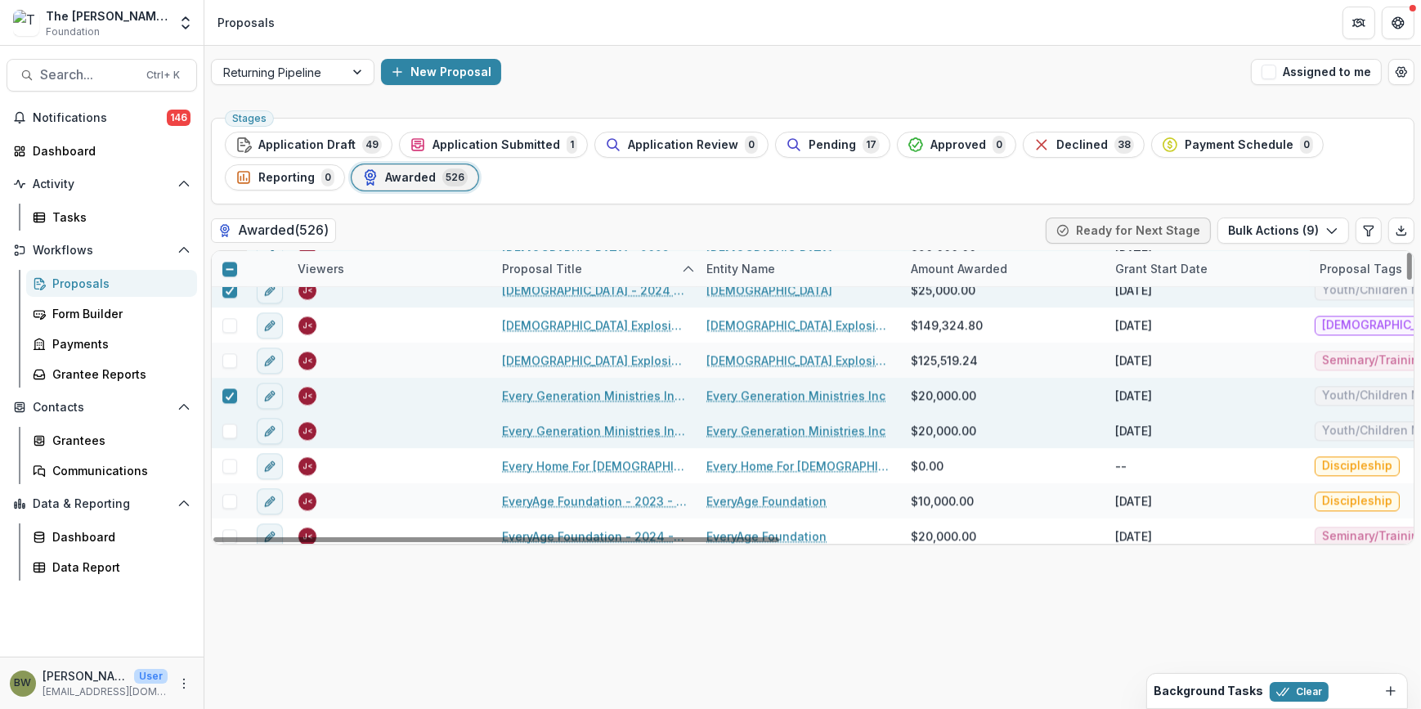
click at [229, 432] on span at bounding box center [229, 431] width 15 height 15
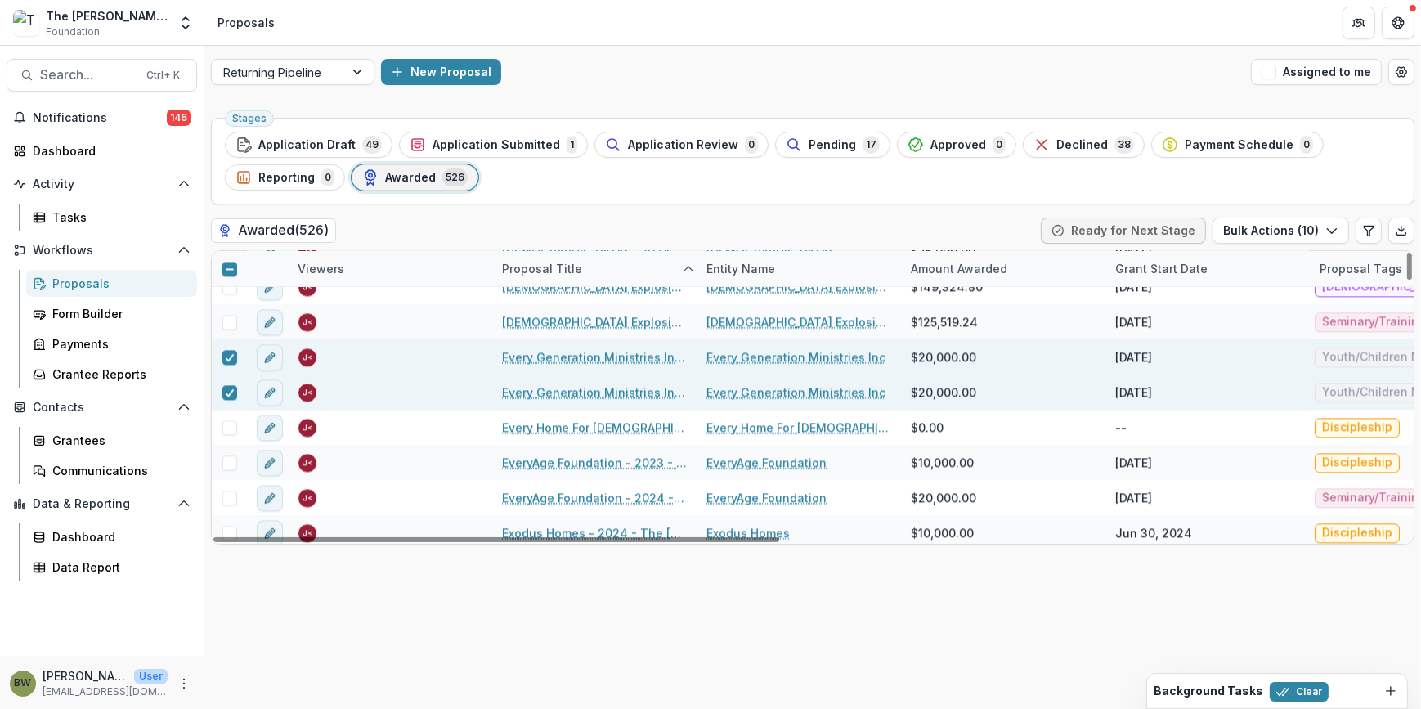
scroll to position [4907, 0]
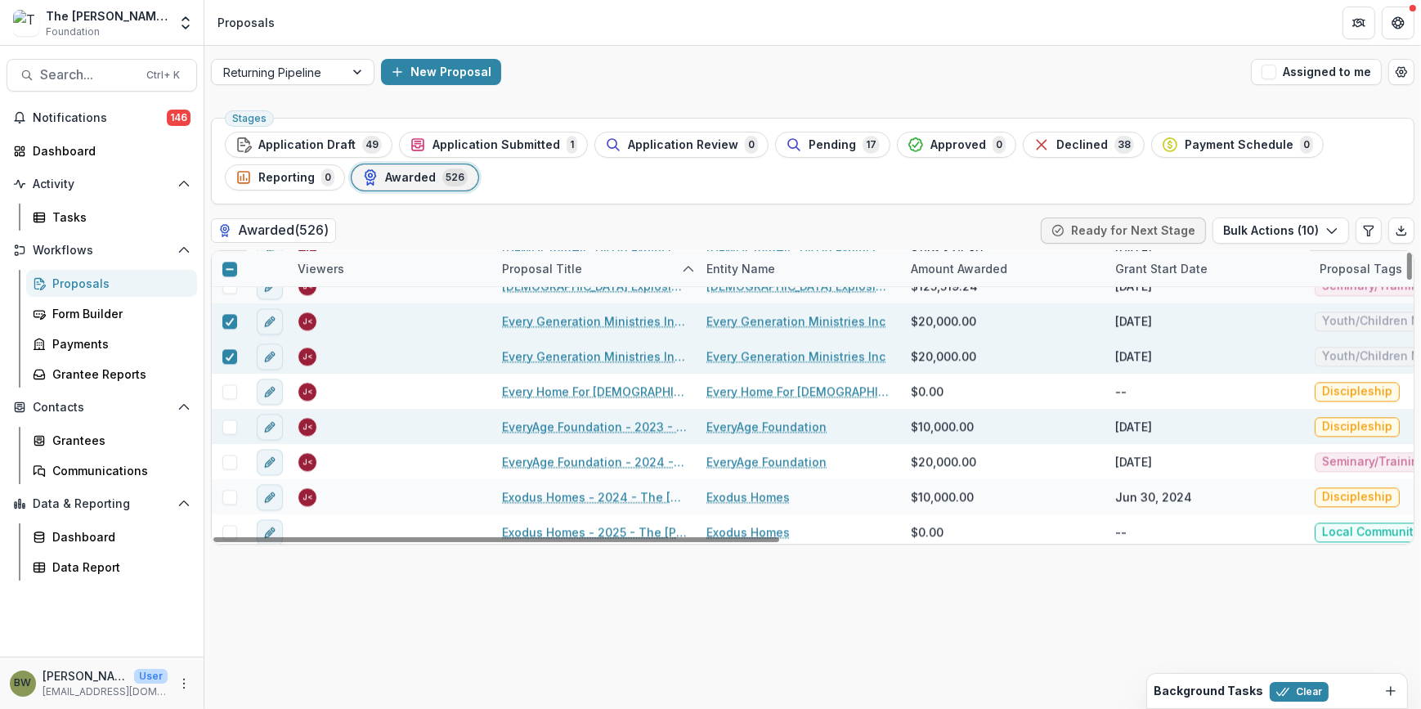
click at [230, 429] on span at bounding box center [229, 427] width 15 height 15
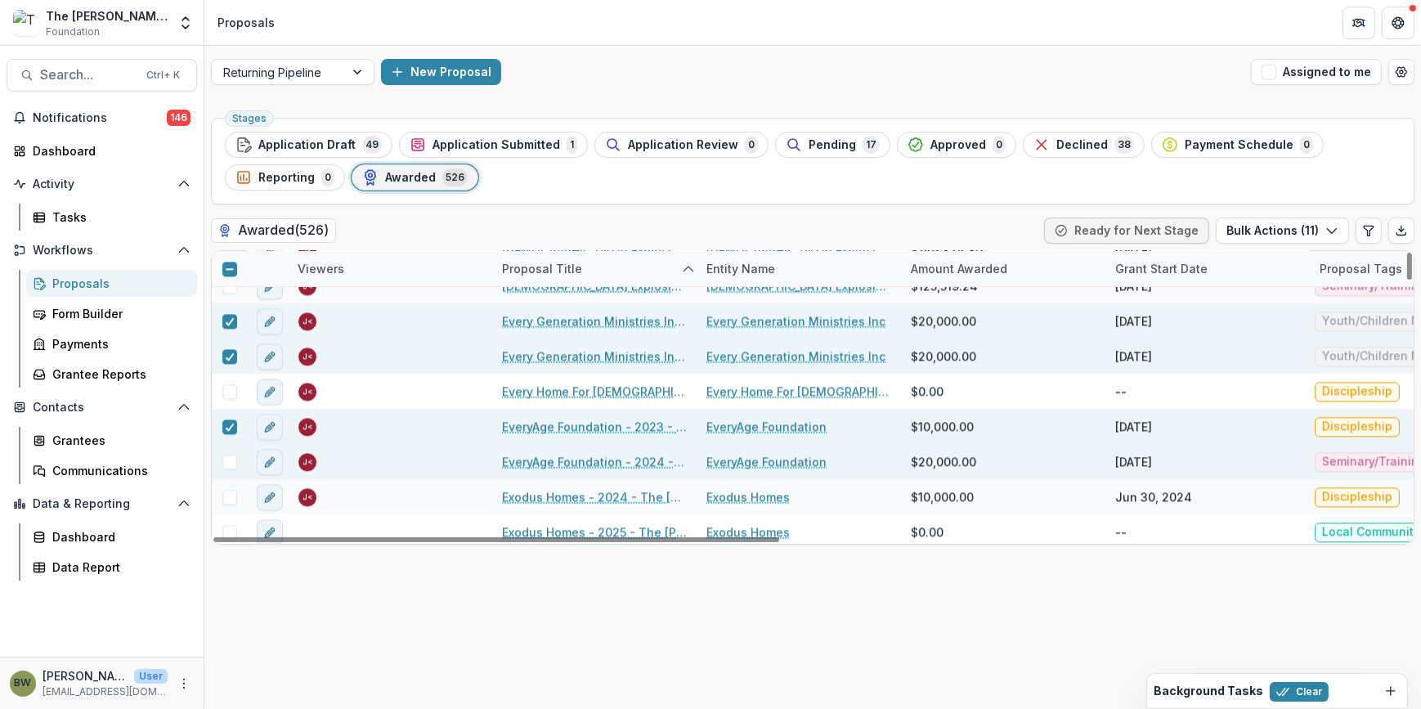
click at [230, 461] on span at bounding box center [229, 462] width 15 height 15
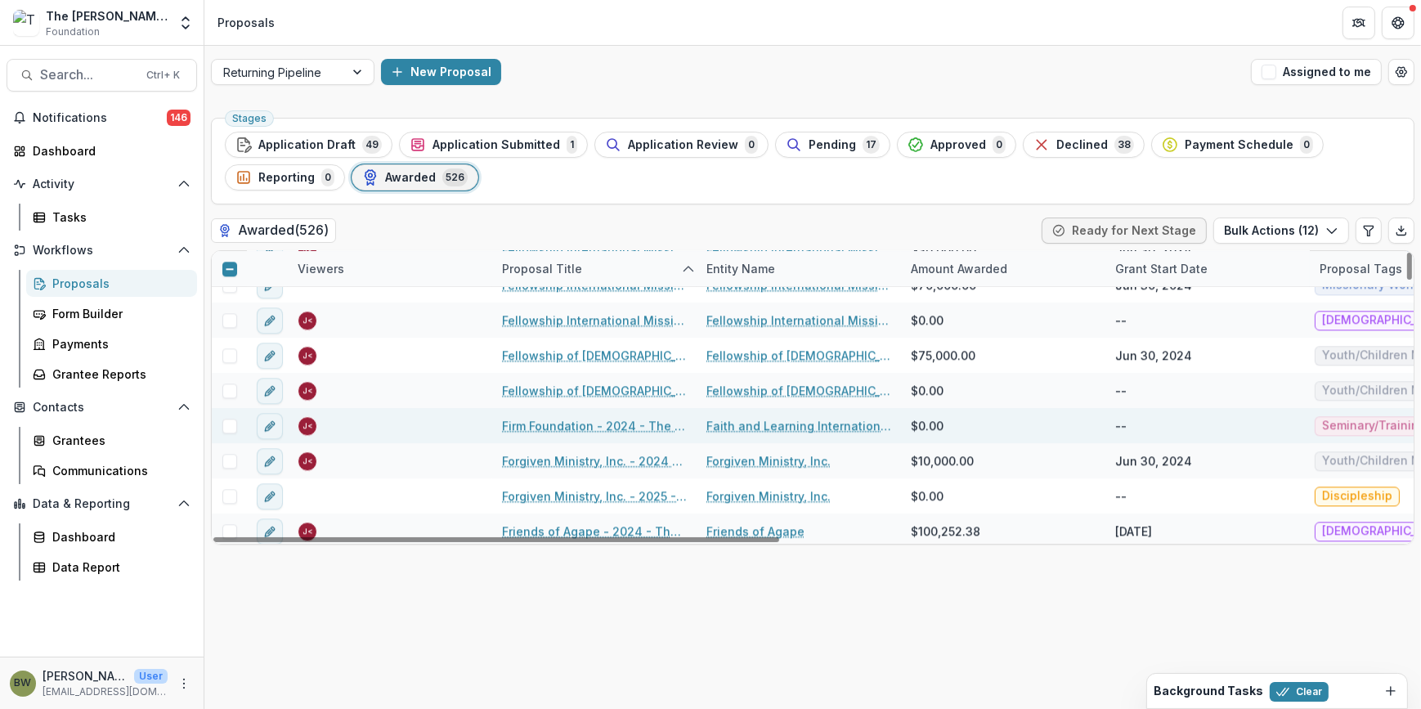
scroll to position [5650, 0]
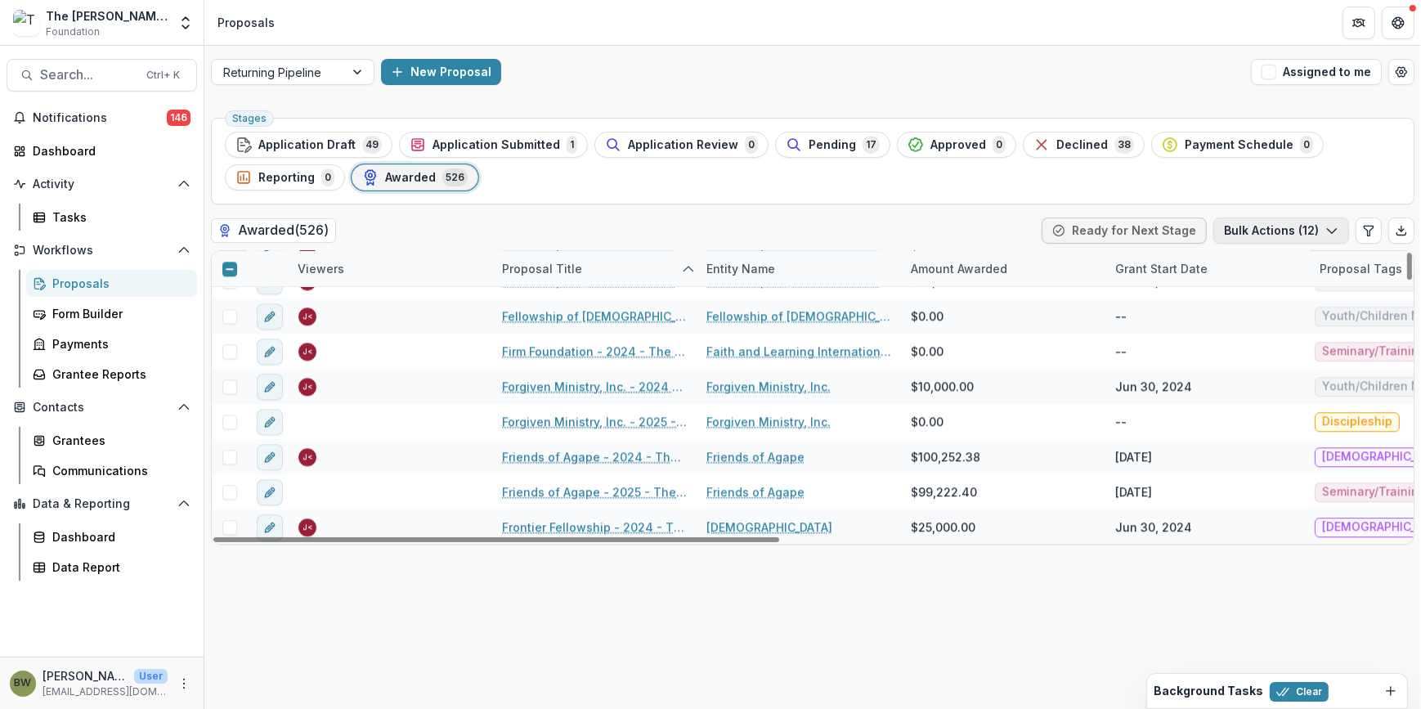
click at [1322, 236] on button "Bulk Actions ( 12 )" at bounding box center [1282, 231] width 136 height 26
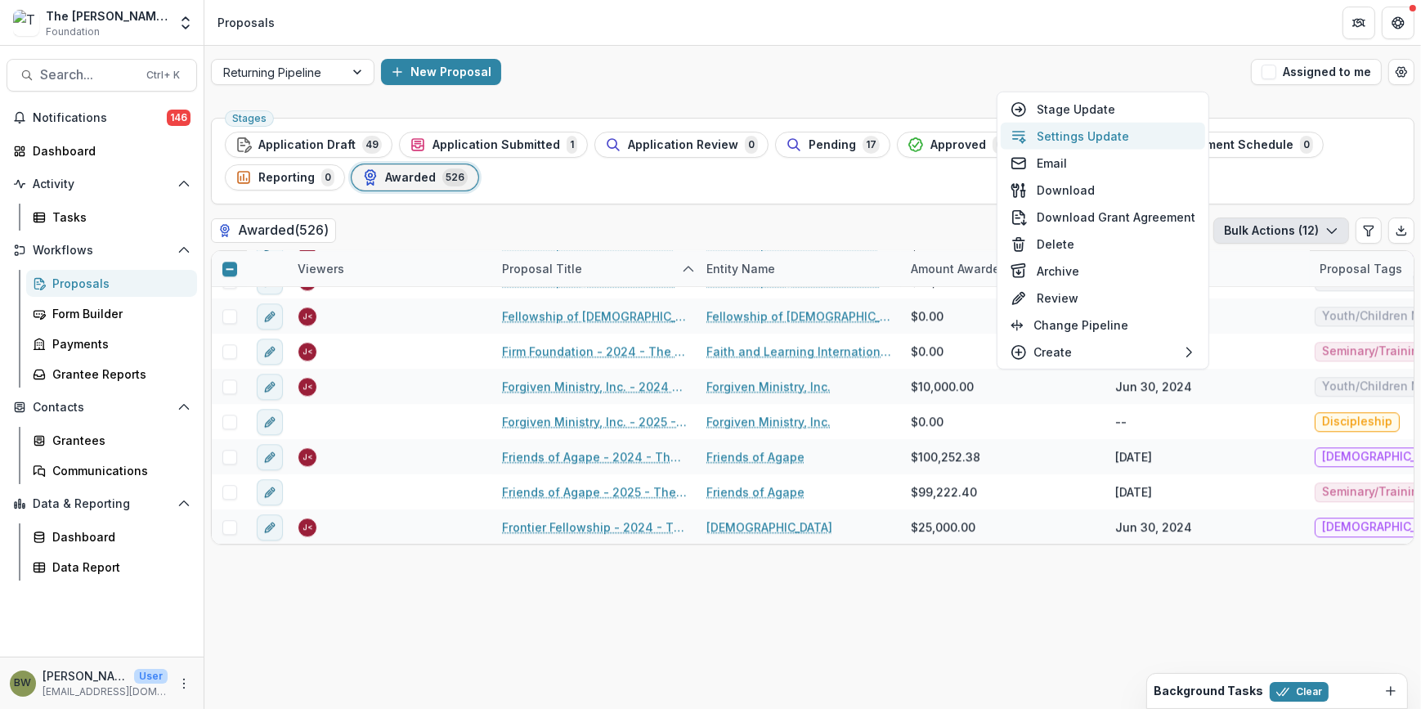
click at [1070, 137] on button "Settings Update" at bounding box center [1103, 136] width 204 height 27
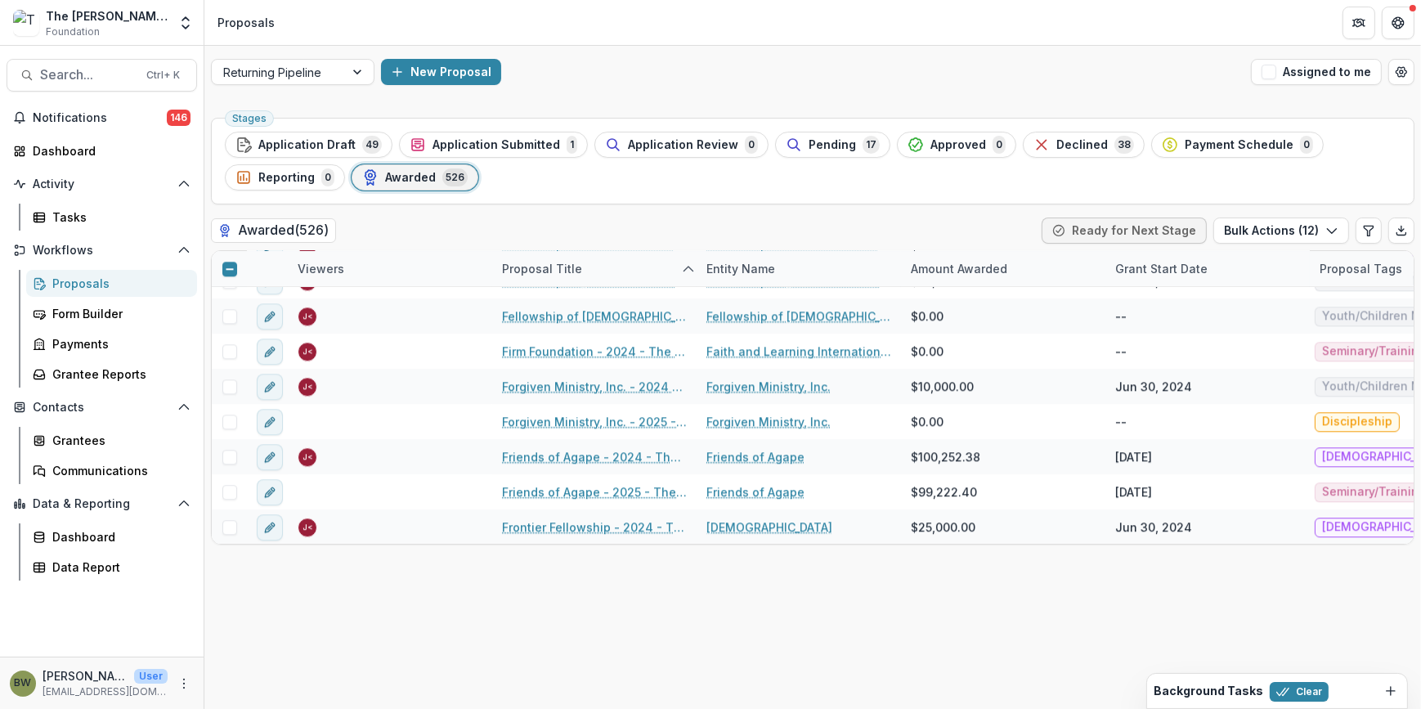
type input "**"
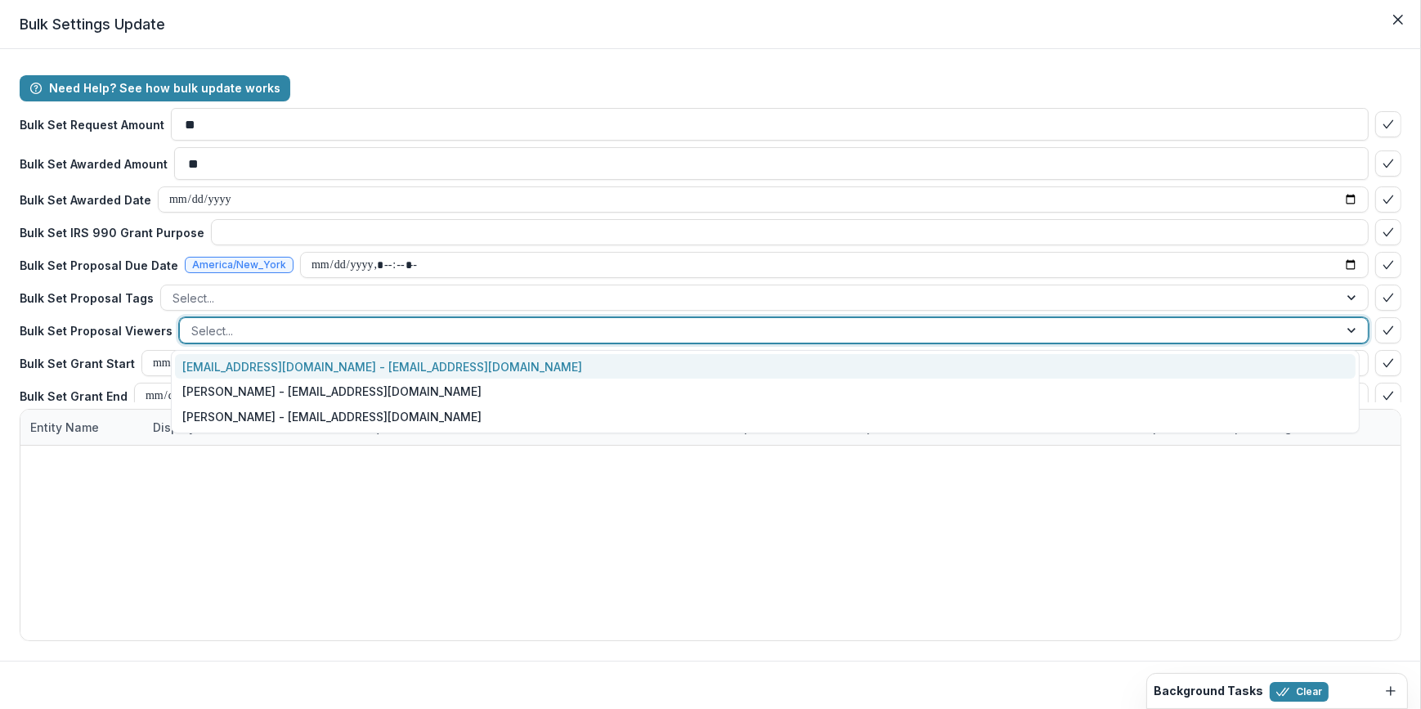
click at [228, 330] on div at bounding box center [759, 331] width 1136 height 20
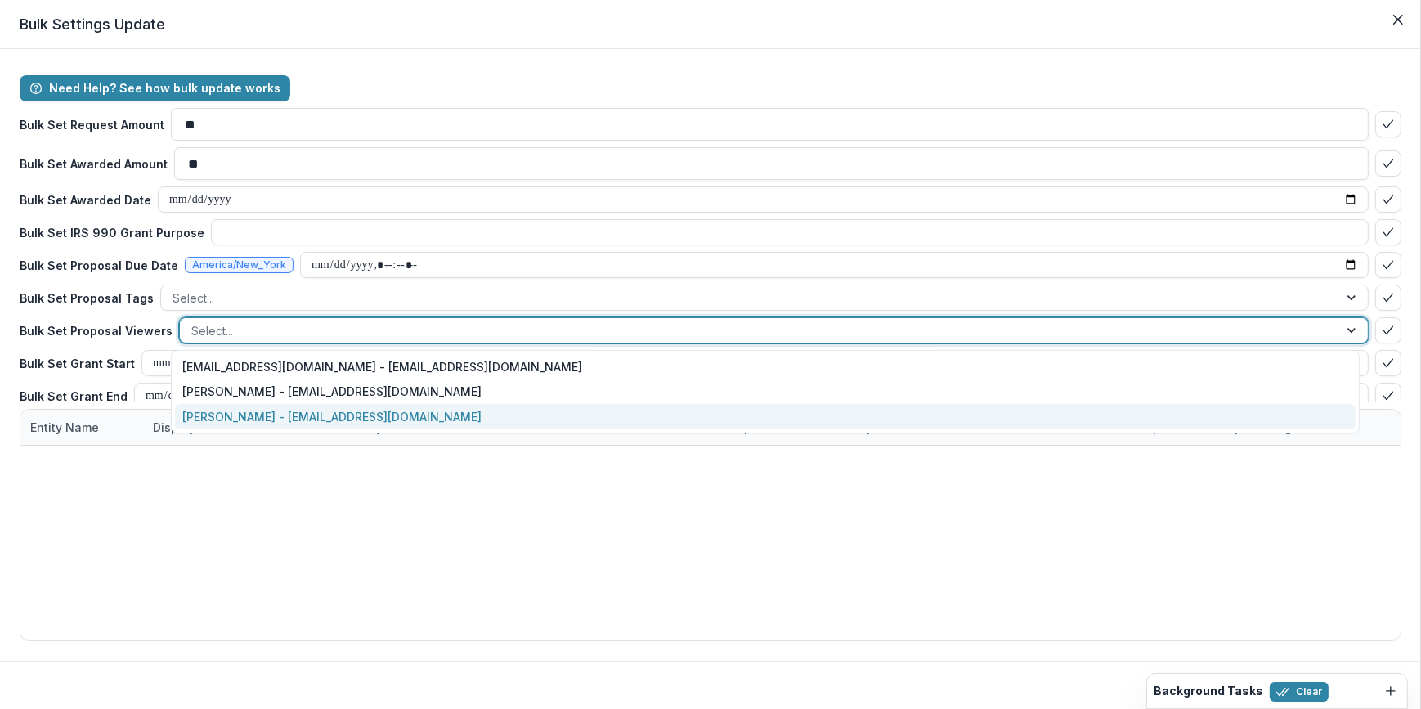
click at [231, 415] on div "[PERSON_NAME] - [EMAIL_ADDRESS][DOMAIN_NAME]" at bounding box center [766, 416] width 1182 height 25
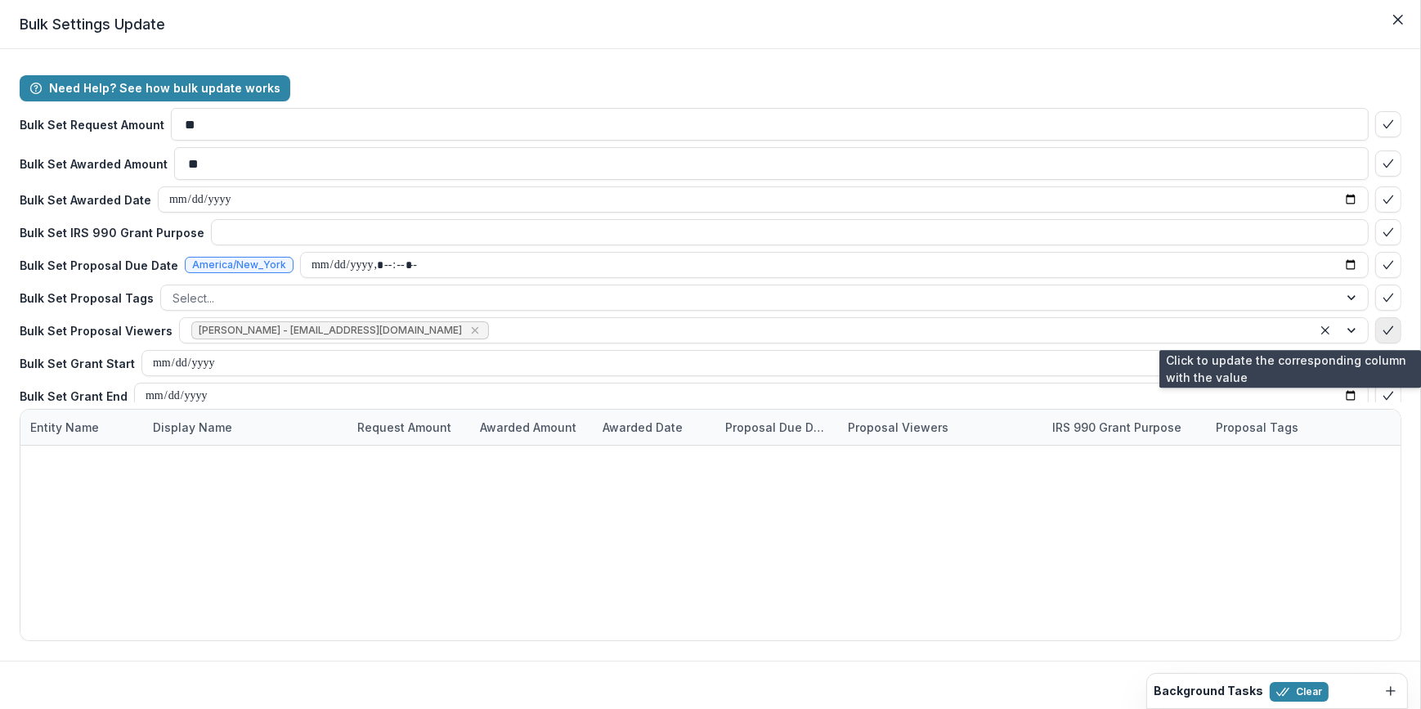
click at [1382, 327] on icon "bulk-confirm-option" at bounding box center [1388, 330] width 13 height 13
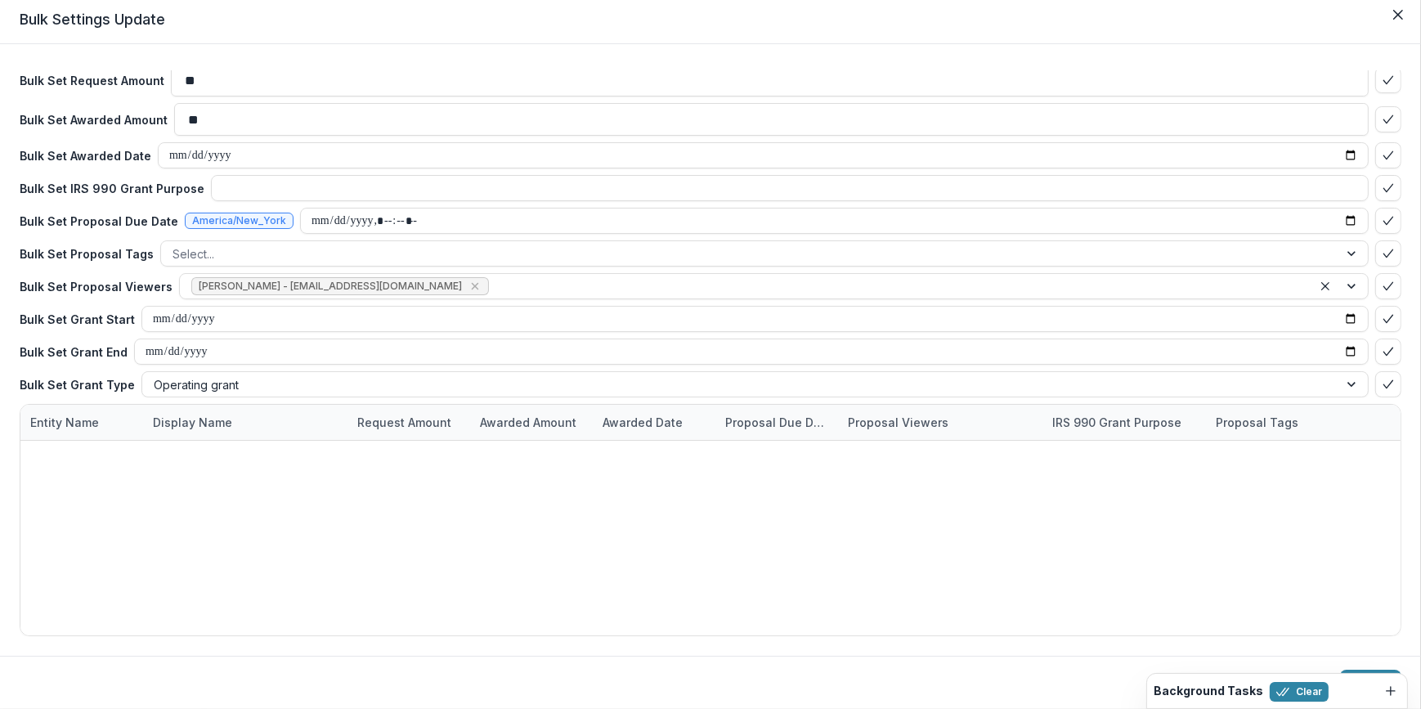
scroll to position [231, 0]
click at [1369, 670] on button "Update" at bounding box center [1370, 683] width 61 height 26
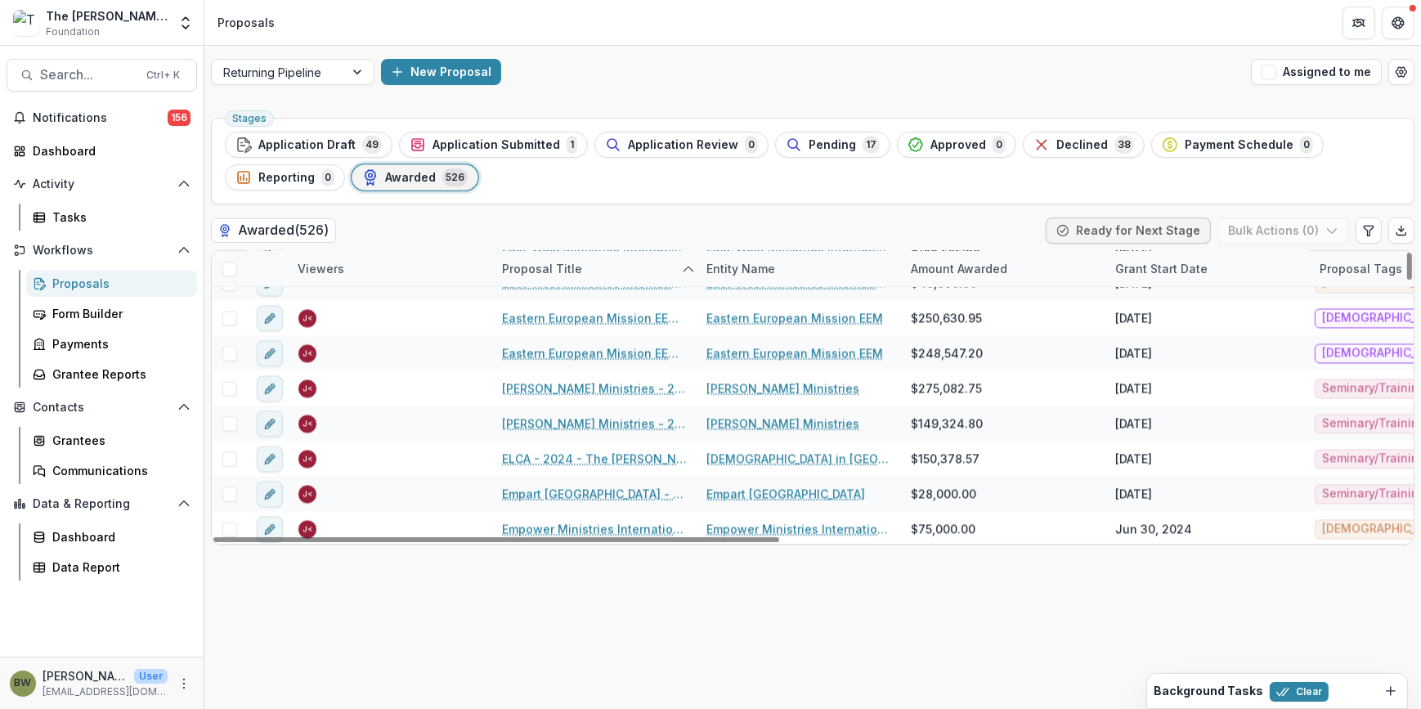
scroll to position [4422, 0]
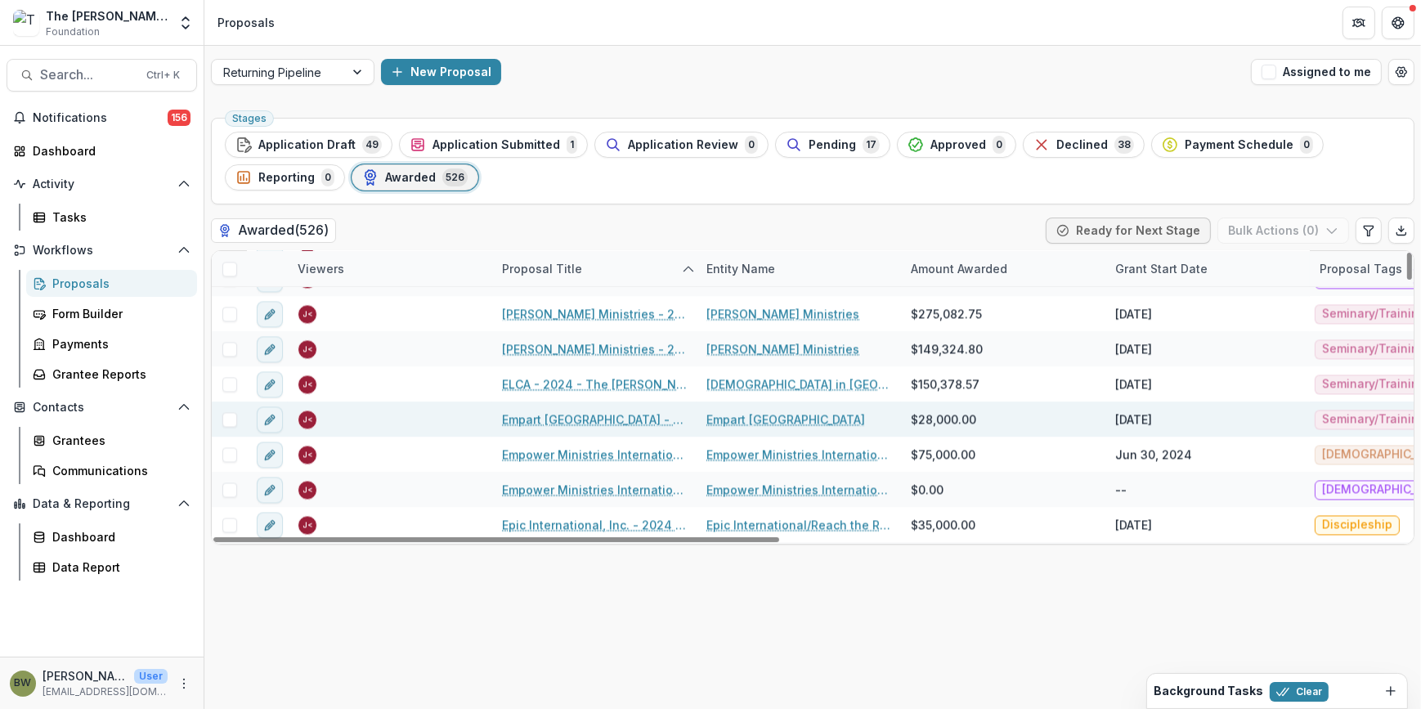
click at [221, 419] on div at bounding box center [229, 419] width 35 height 15
click at [231, 420] on span at bounding box center [229, 419] width 15 height 15
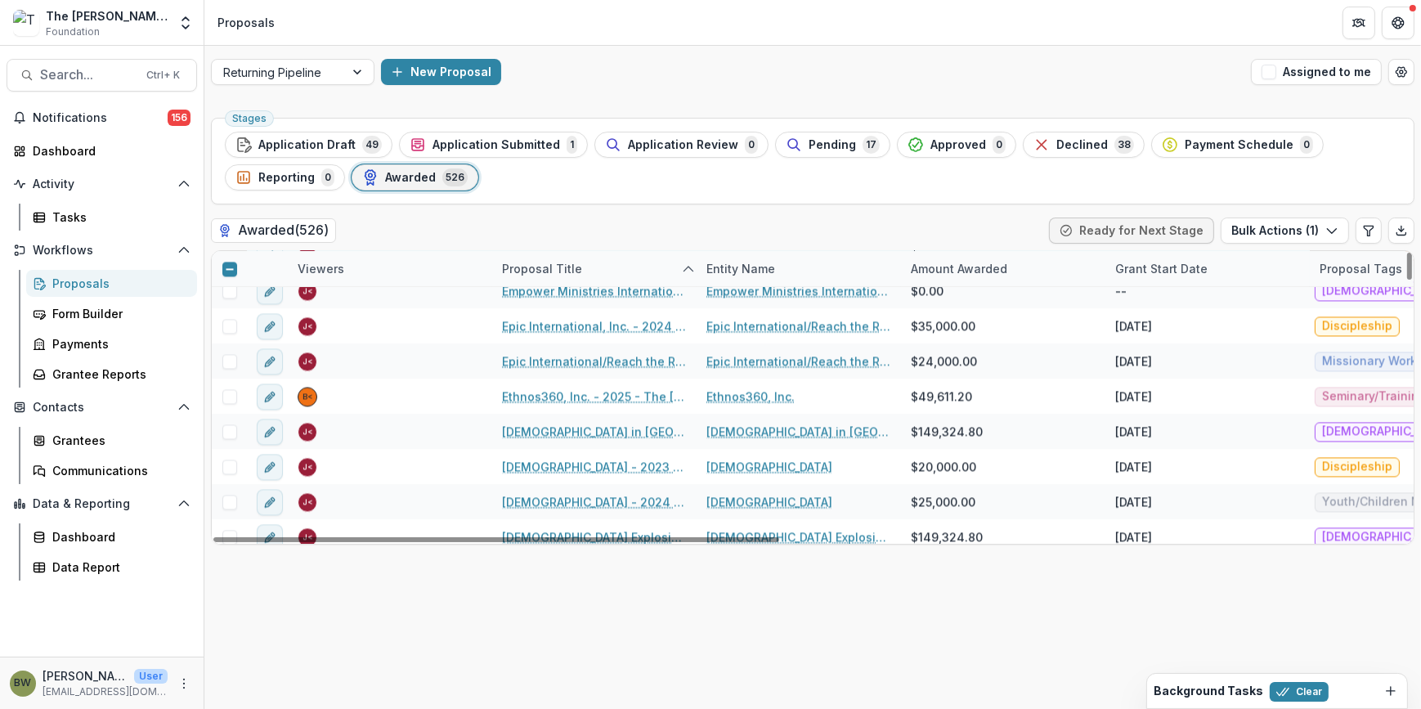
scroll to position [4645, 0]
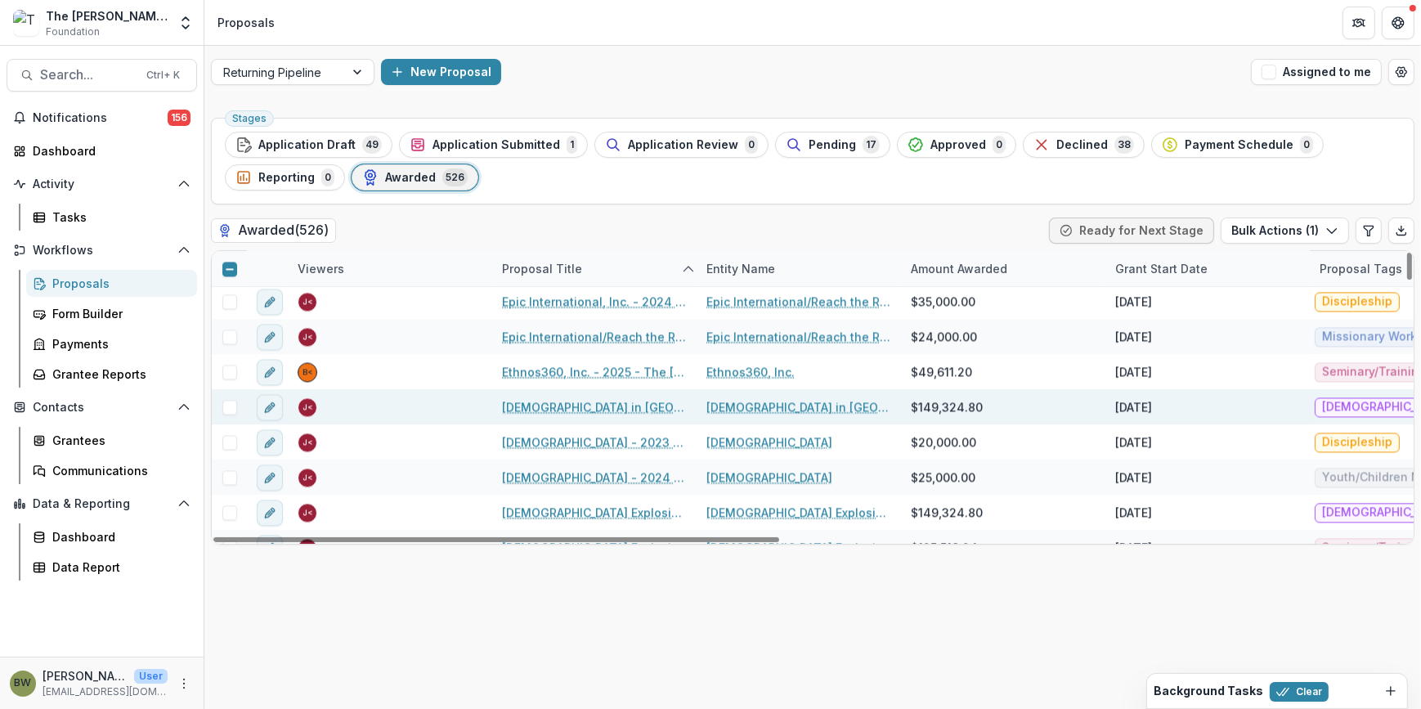
click at [227, 406] on span at bounding box center [229, 407] width 15 height 15
click at [227, 406] on icon at bounding box center [230, 407] width 10 height 8
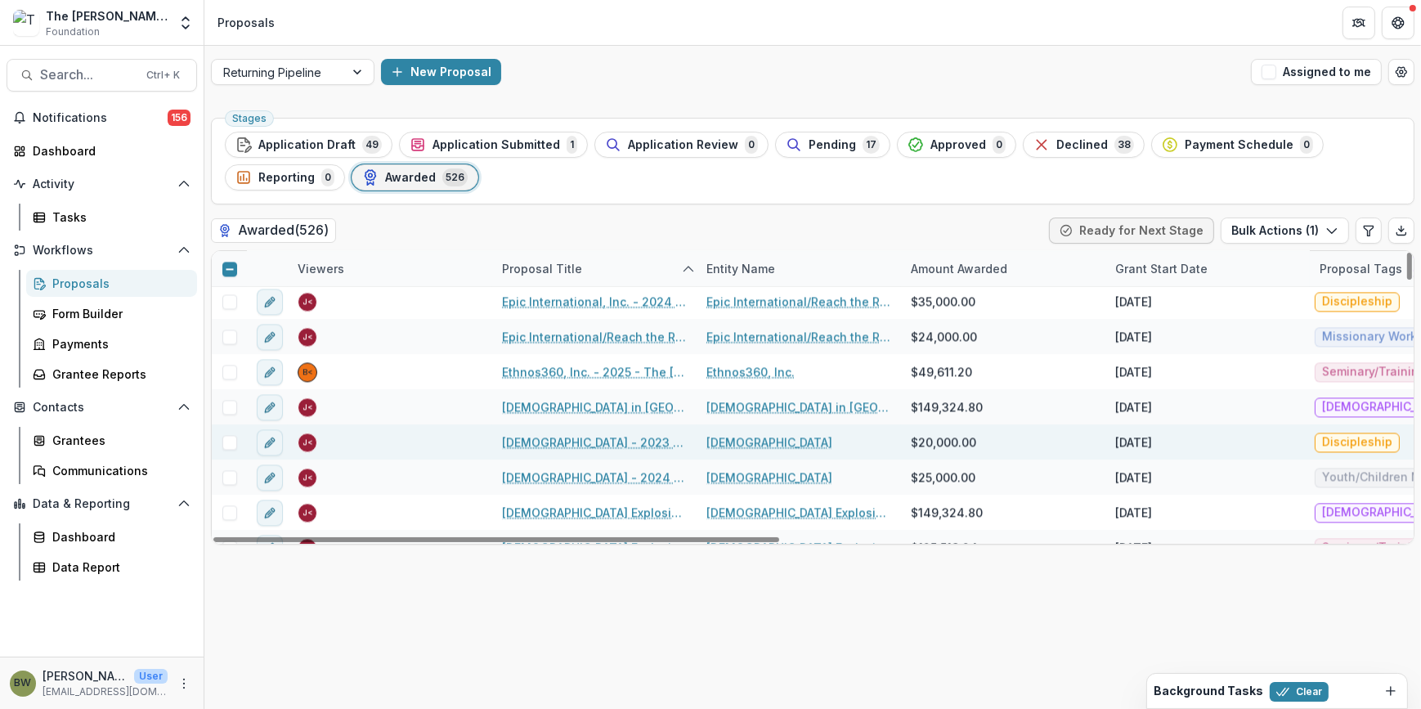
click at [228, 442] on span at bounding box center [229, 442] width 15 height 15
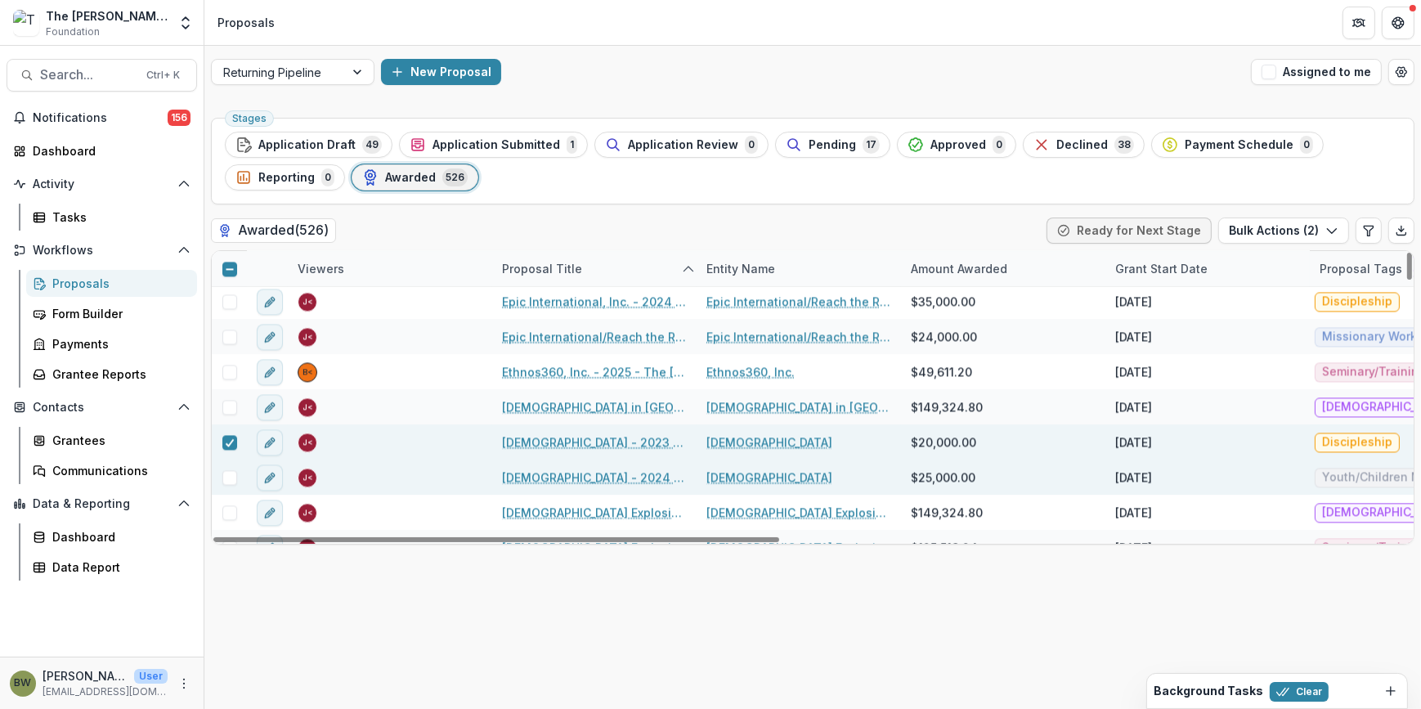
click at [229, 473] on span at bounding box center [229, 477] width 15 height 15
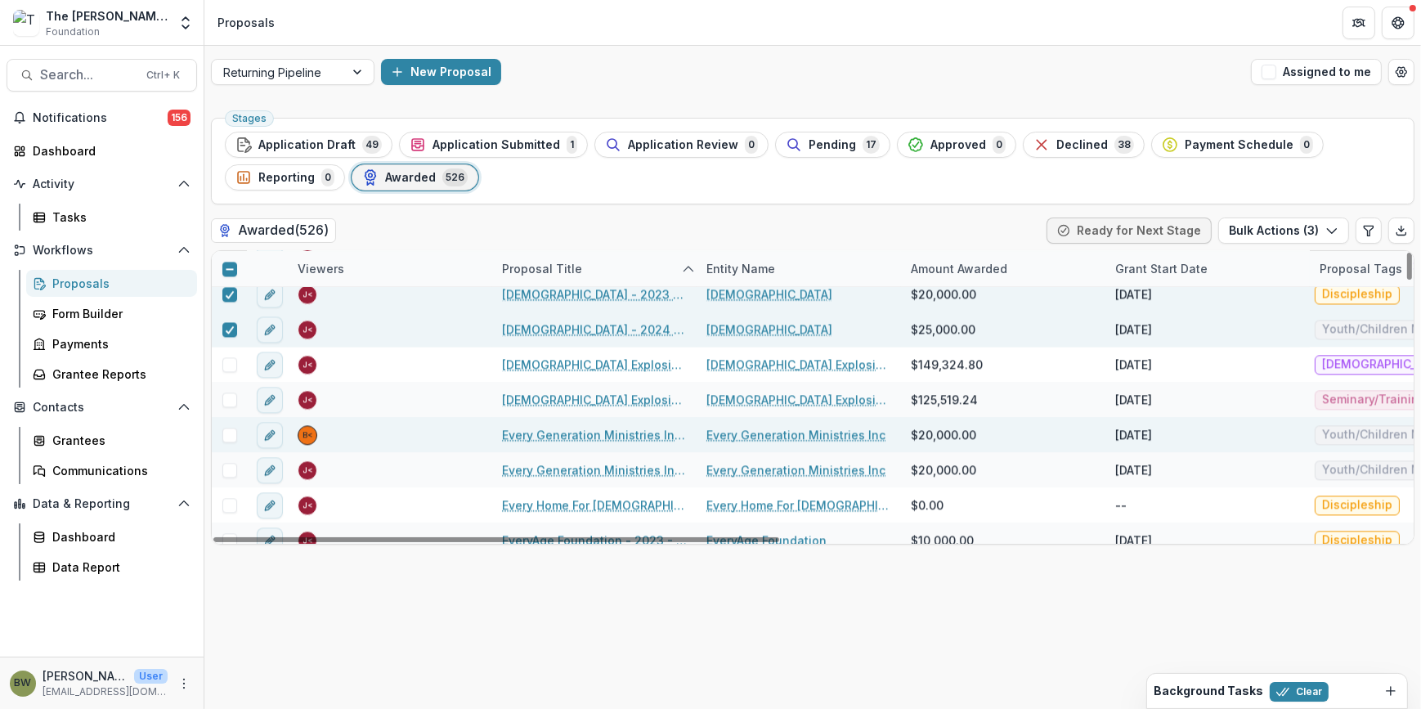
scroll to position [4867, 0]
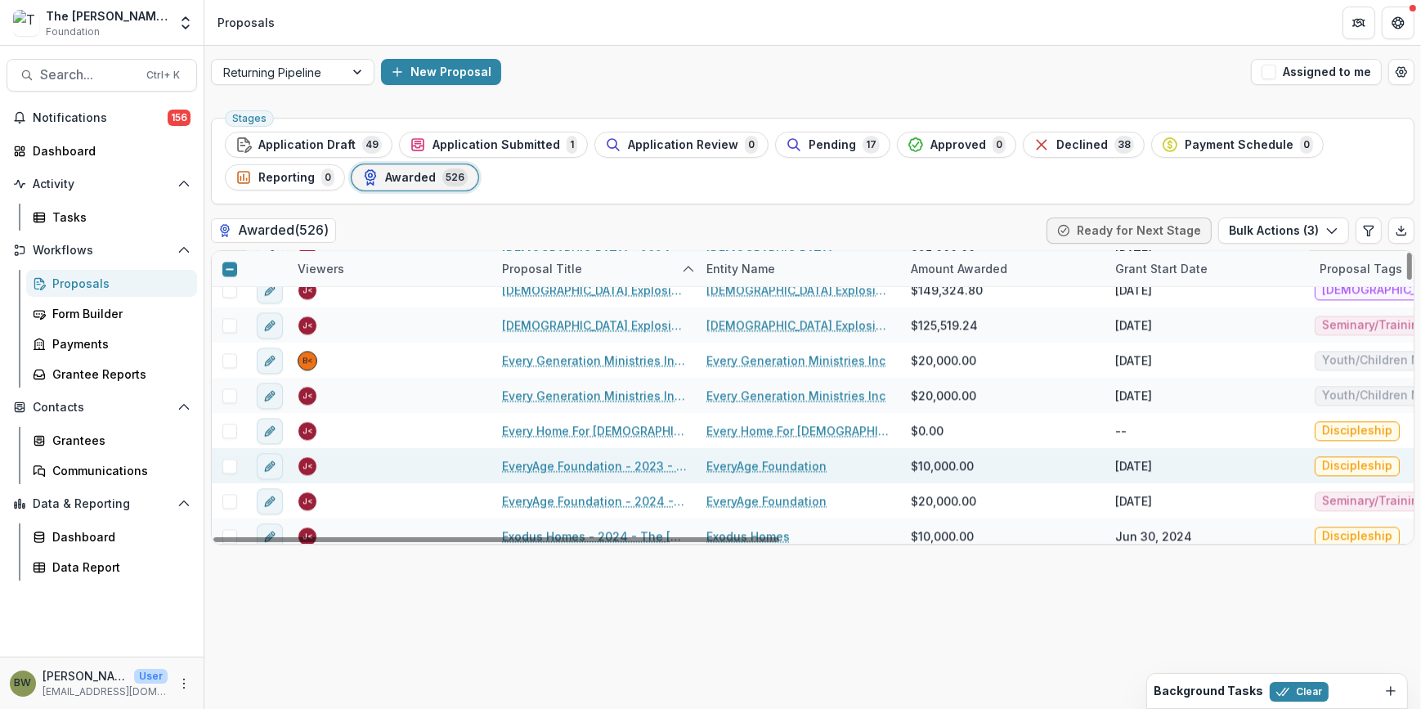
click at [227, 467] on span at bounding box center [229, 466] width 15 height 15
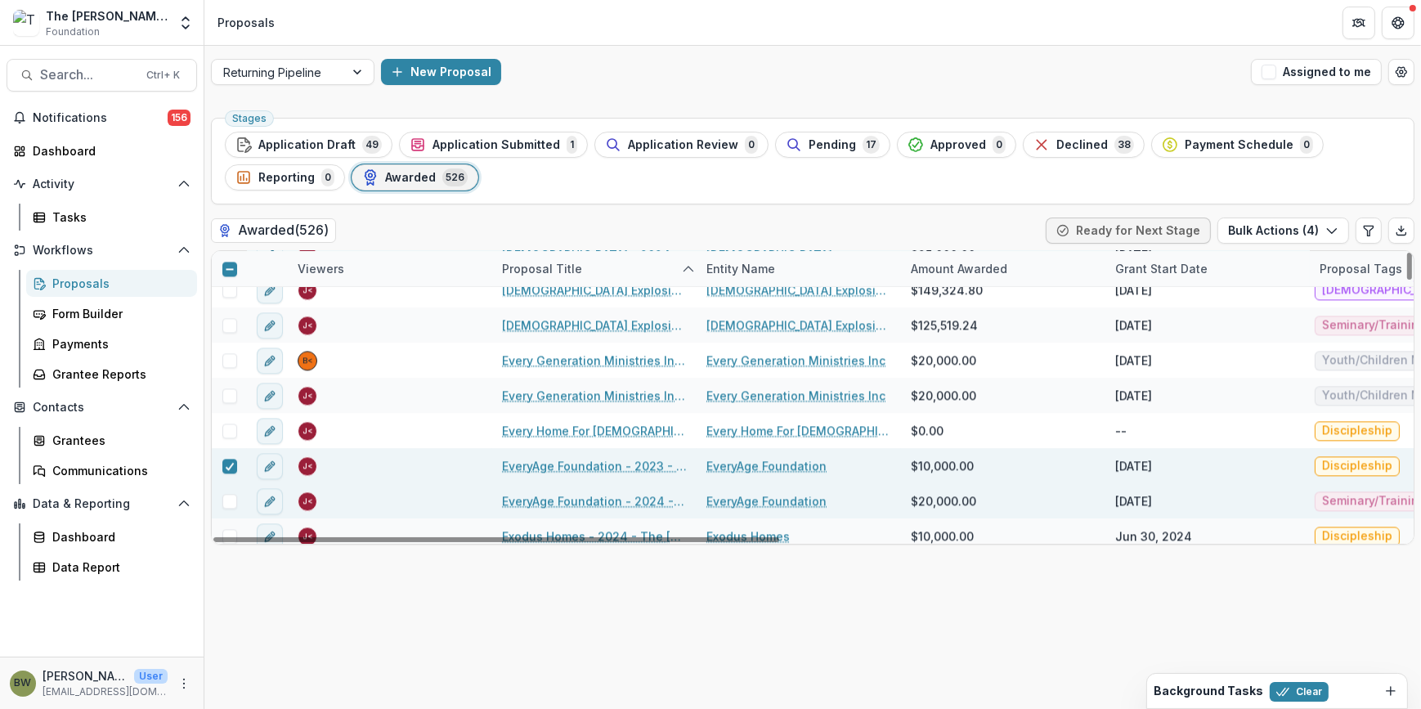
click at [227, 505] on span at bounding box center [229, 501] width 15 height 15
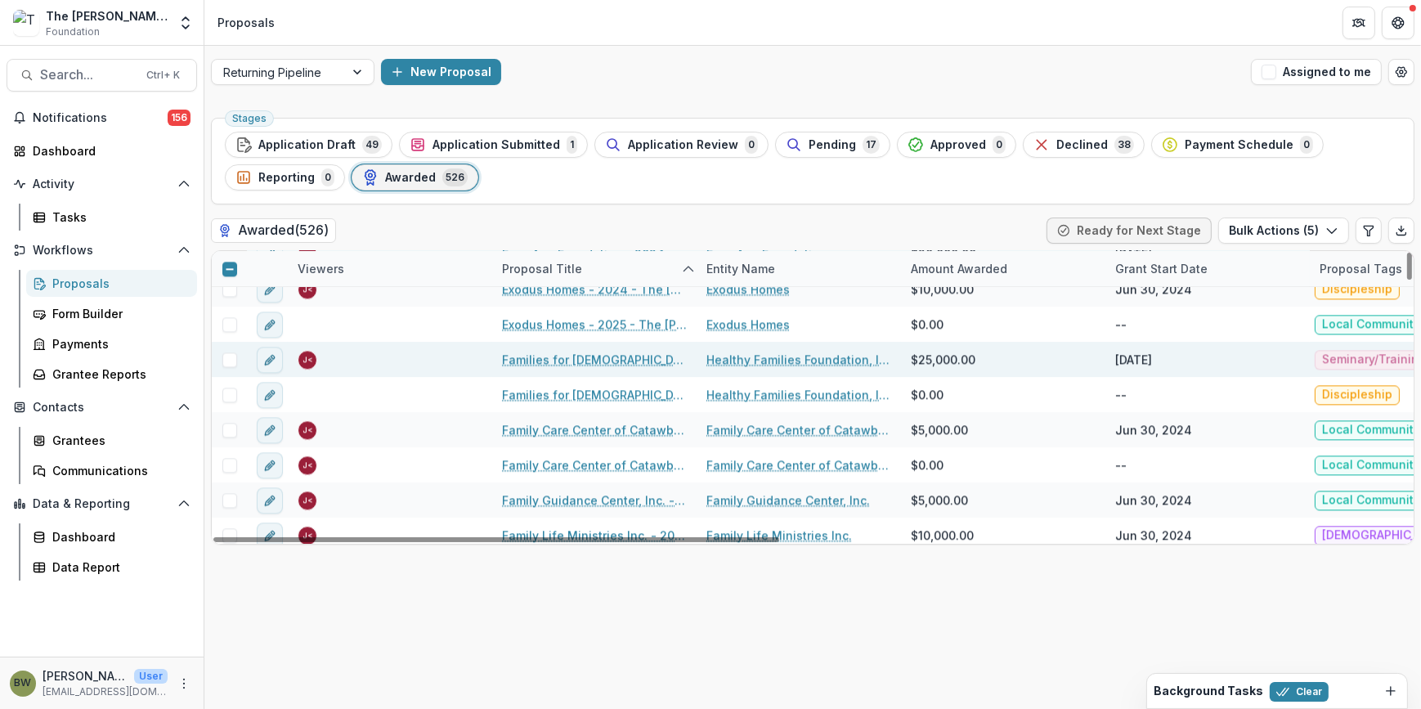
scroll to position [5091, 0]
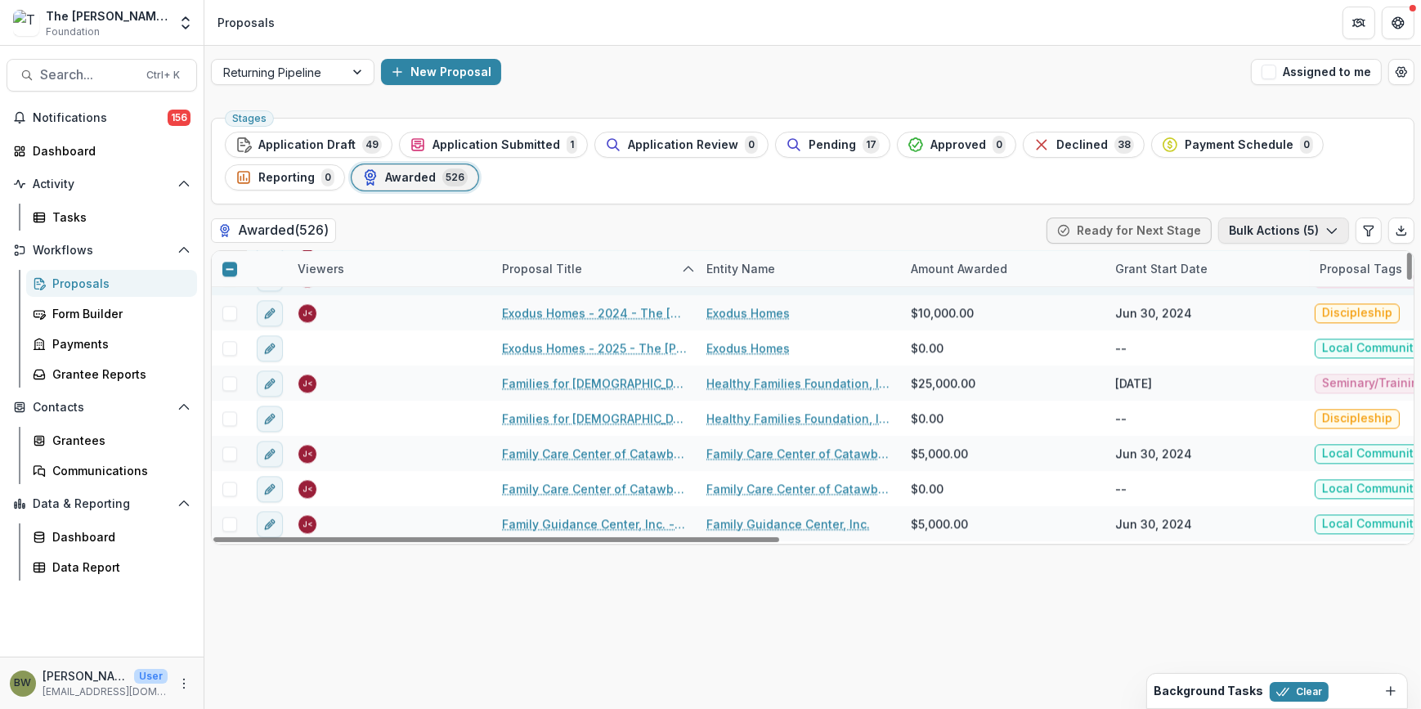
click at [1317, 228] on button "Bulk Actions ( 5 )" at bounding box center [1283, 231] width 131 height 26
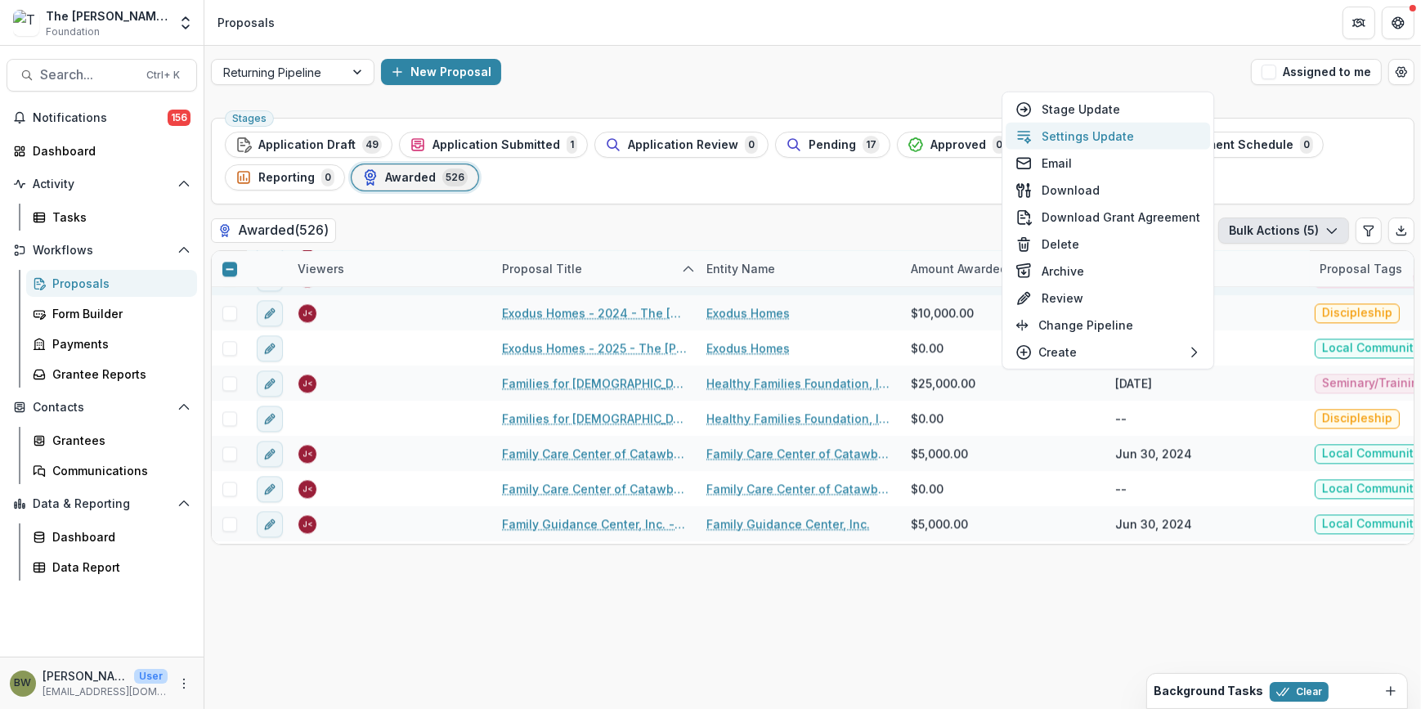
click at [1086, 137] on button "Settings Update" at bounding box center [1108, 136] width 204 height 27
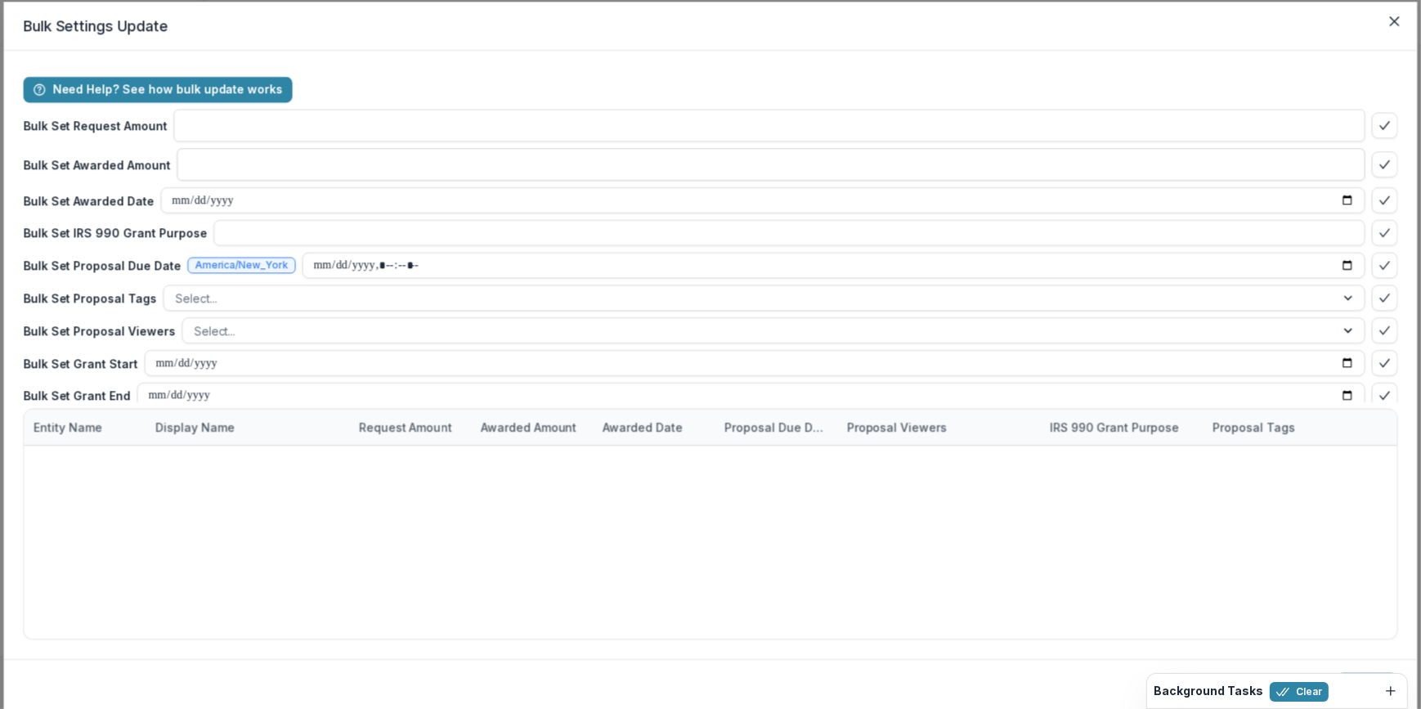
type input "**"
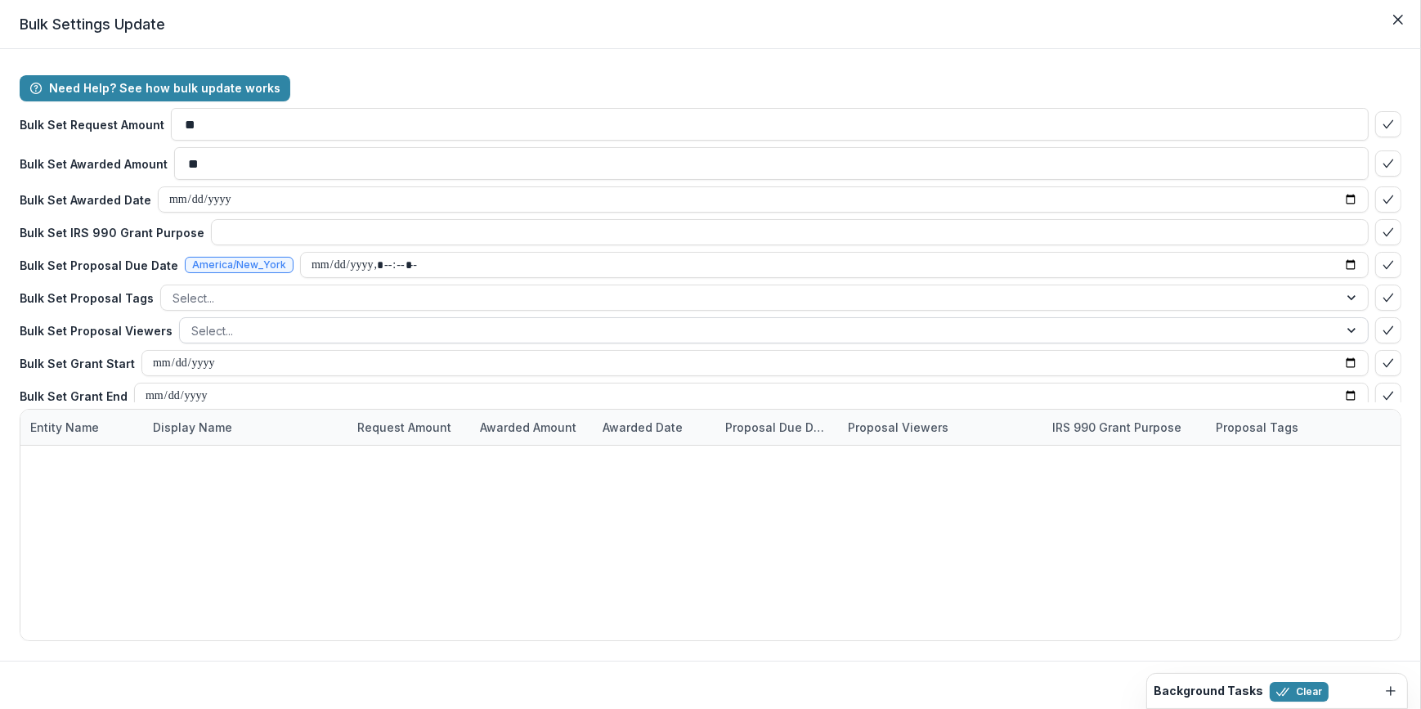
click at [221, 328] on div at bounding box center [759, 331] width 1136 height 20
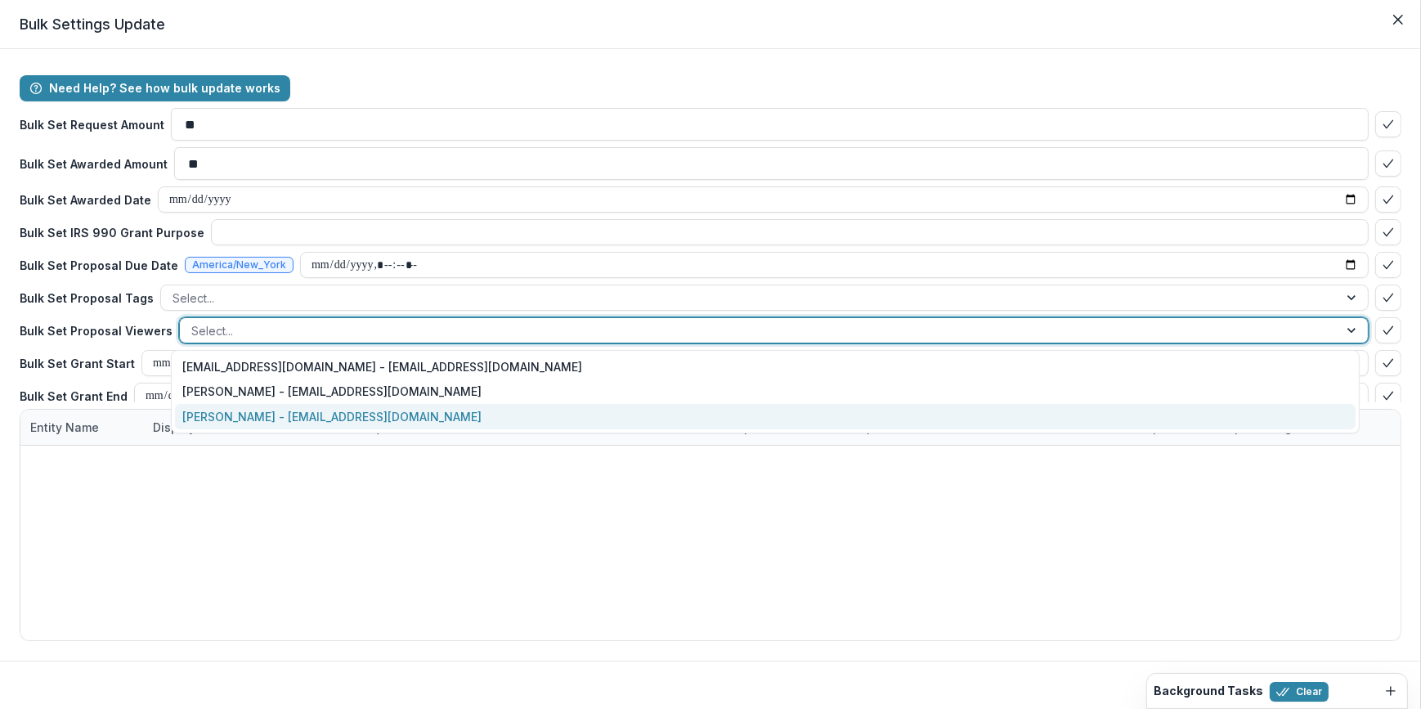
click at [237, 411] on div "[PERSON_NAME] - [EMAIL_ADDRESS][DOMAIN_NAME]" at bounding box center [766, 416] width 1182 height 25
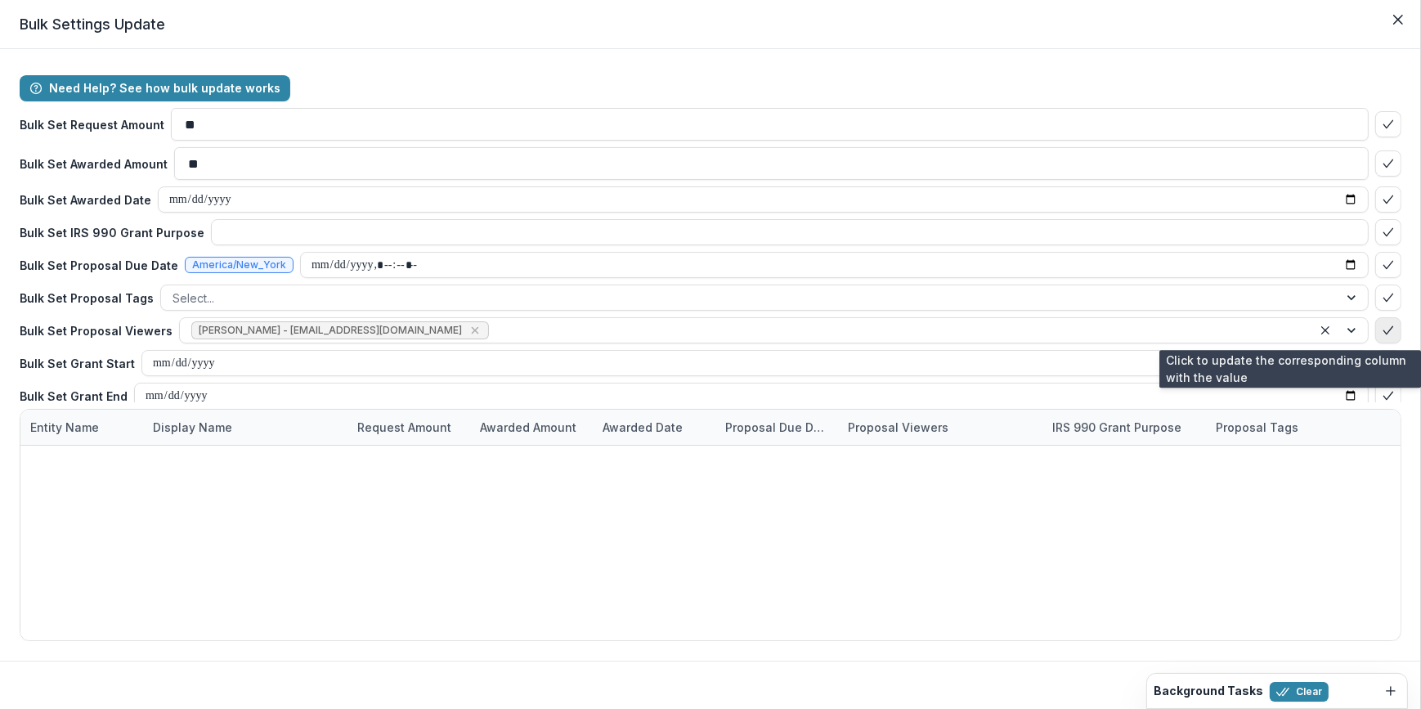
click at [1387, 327] on button "bulk-confirm-option" at bounding box center [1388, 330] width 26 height 26
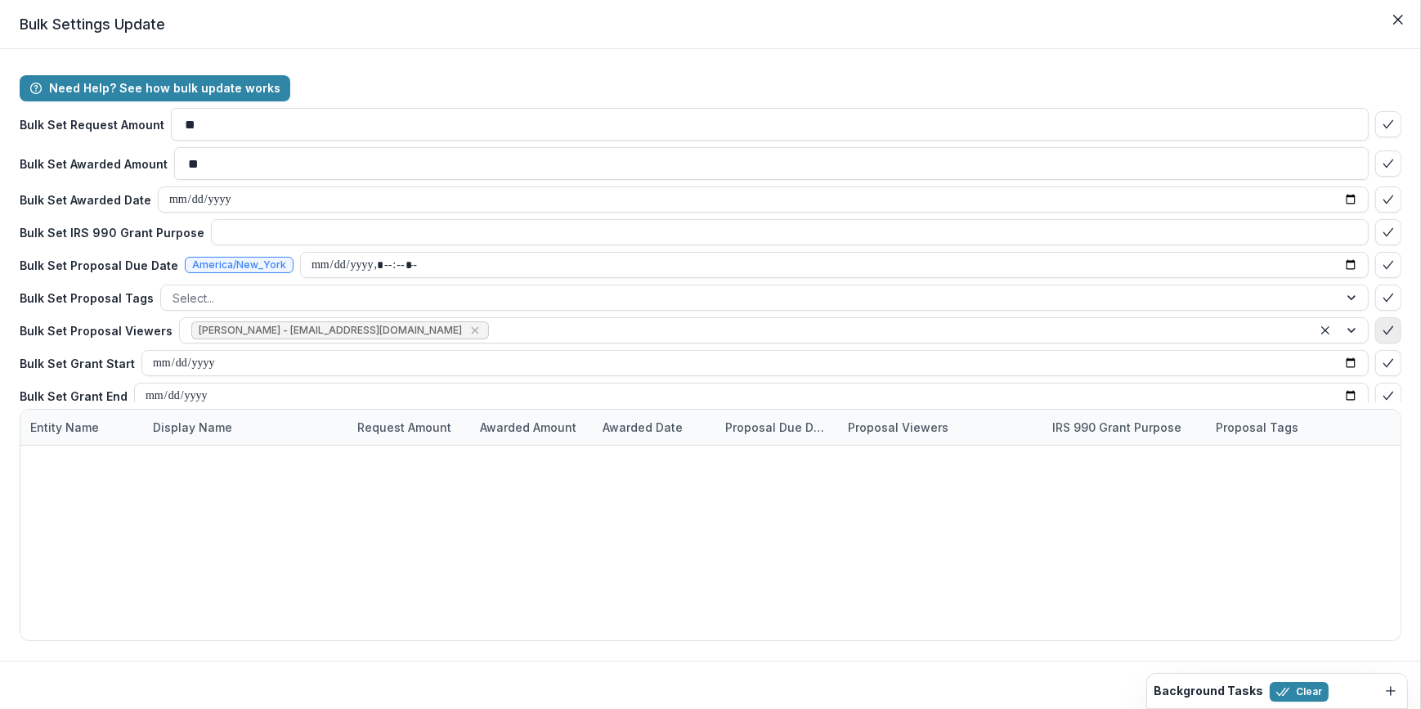
click at [1384, 330] on polyline "bulk-confirm-option" at bounding box center [1388, 329] width 9 height 7
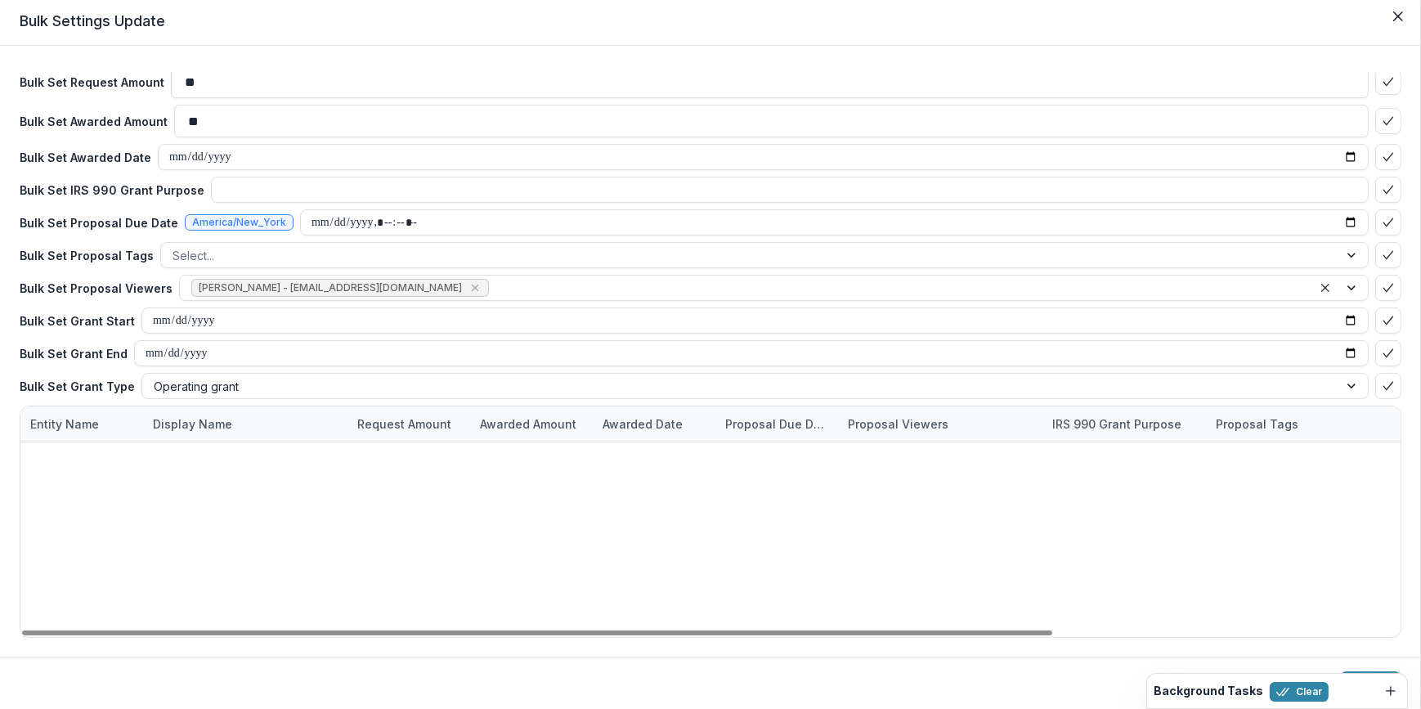
scroll to position [4, 0]
click at [1363, 671] on button "Update" at bounding box center [1370, 684] width 61 height 26
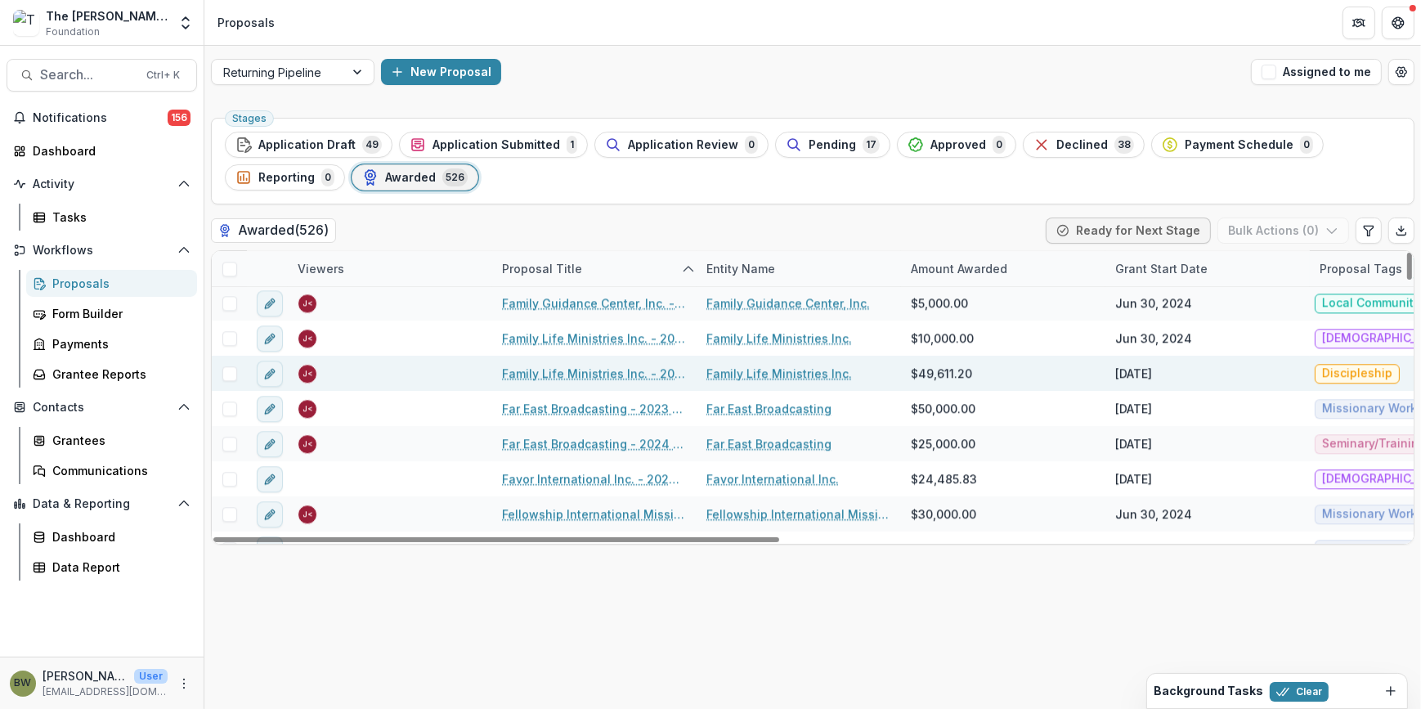
scroll to position [5278, 0]
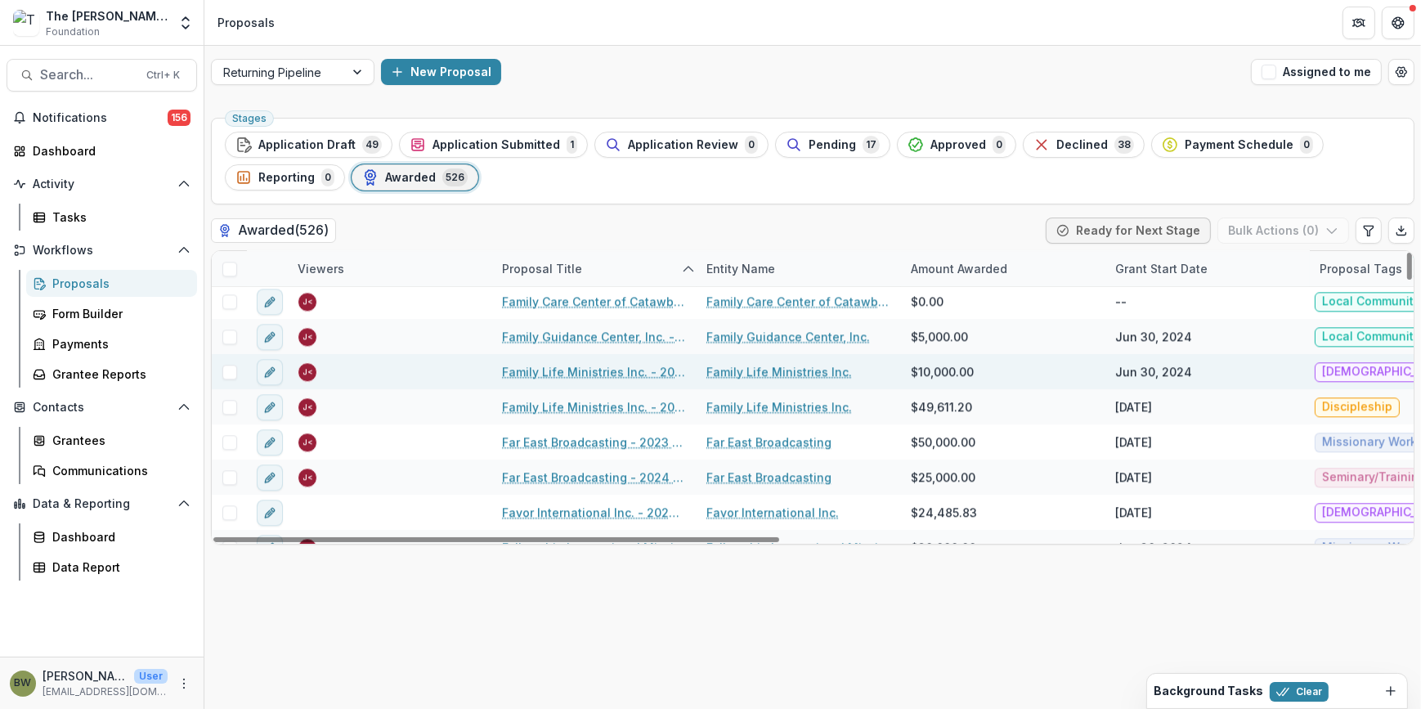
click at [227, 373] on span at bounding box center [229, 372] width 15 height 15
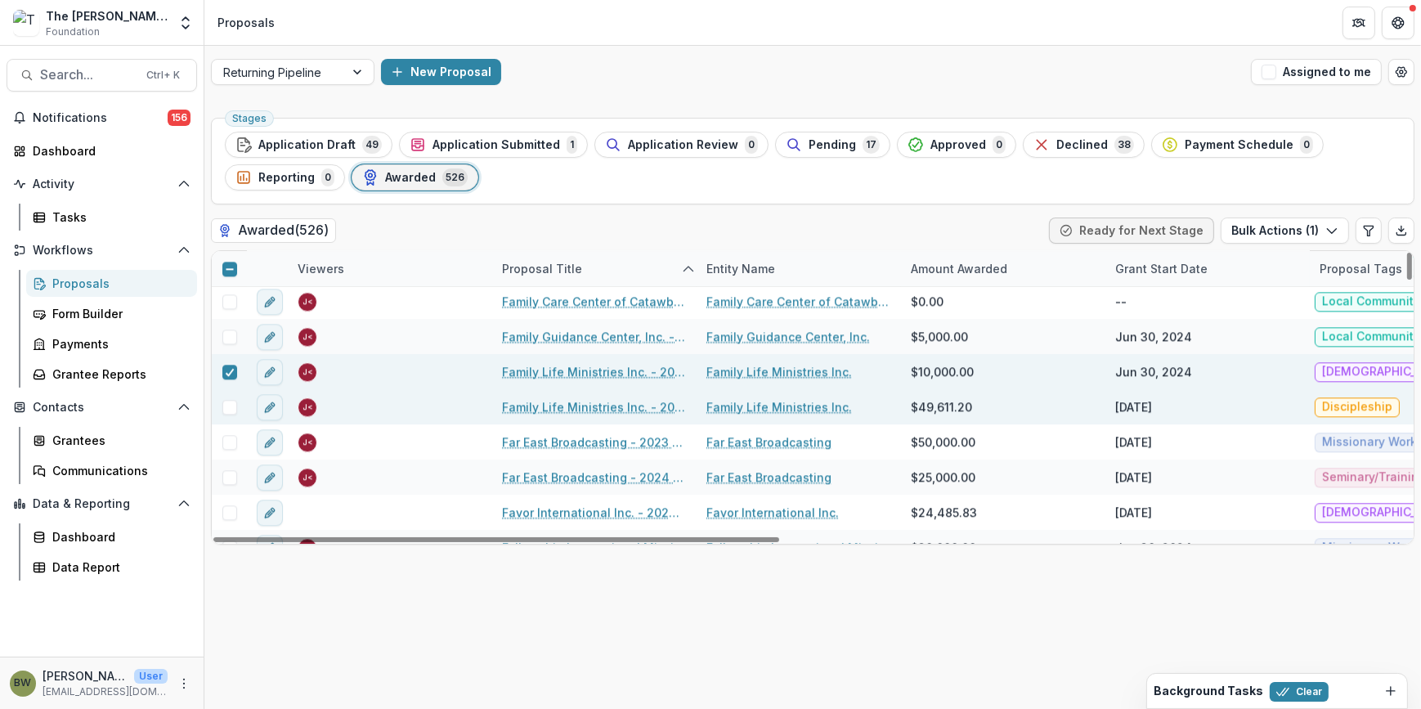
click at [229, 410] on span at bounding box center [229, 407] width 15 height 15
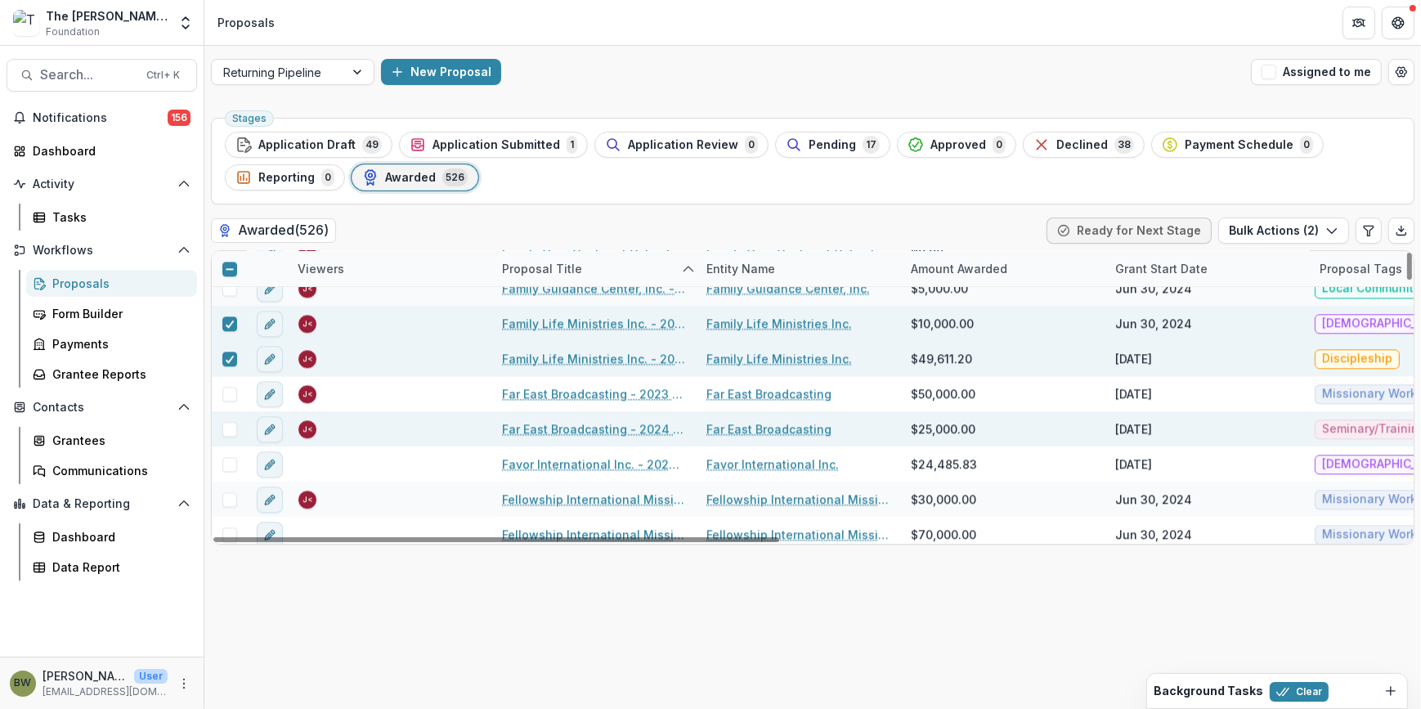
scroll to position [5352, 0]
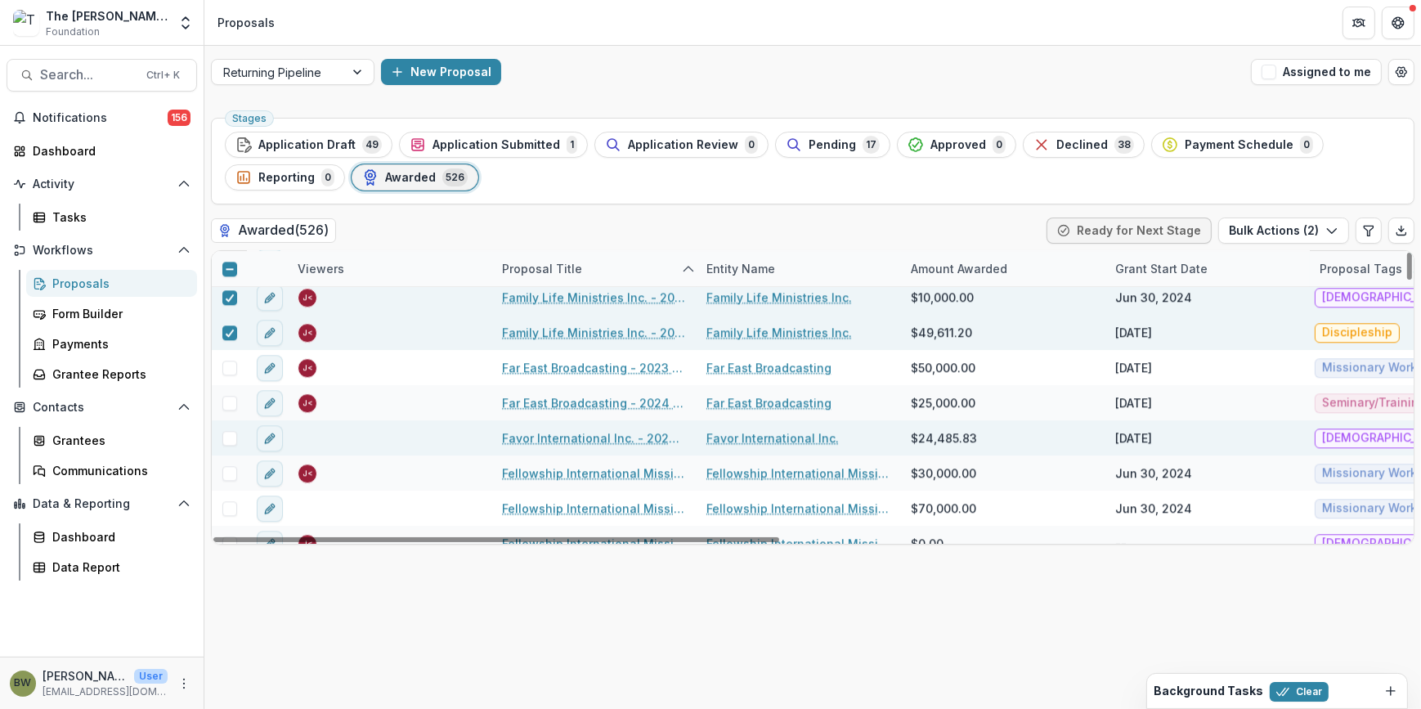
click at [235, 438] on span at bounding box center [229, 438] width 15 height 15
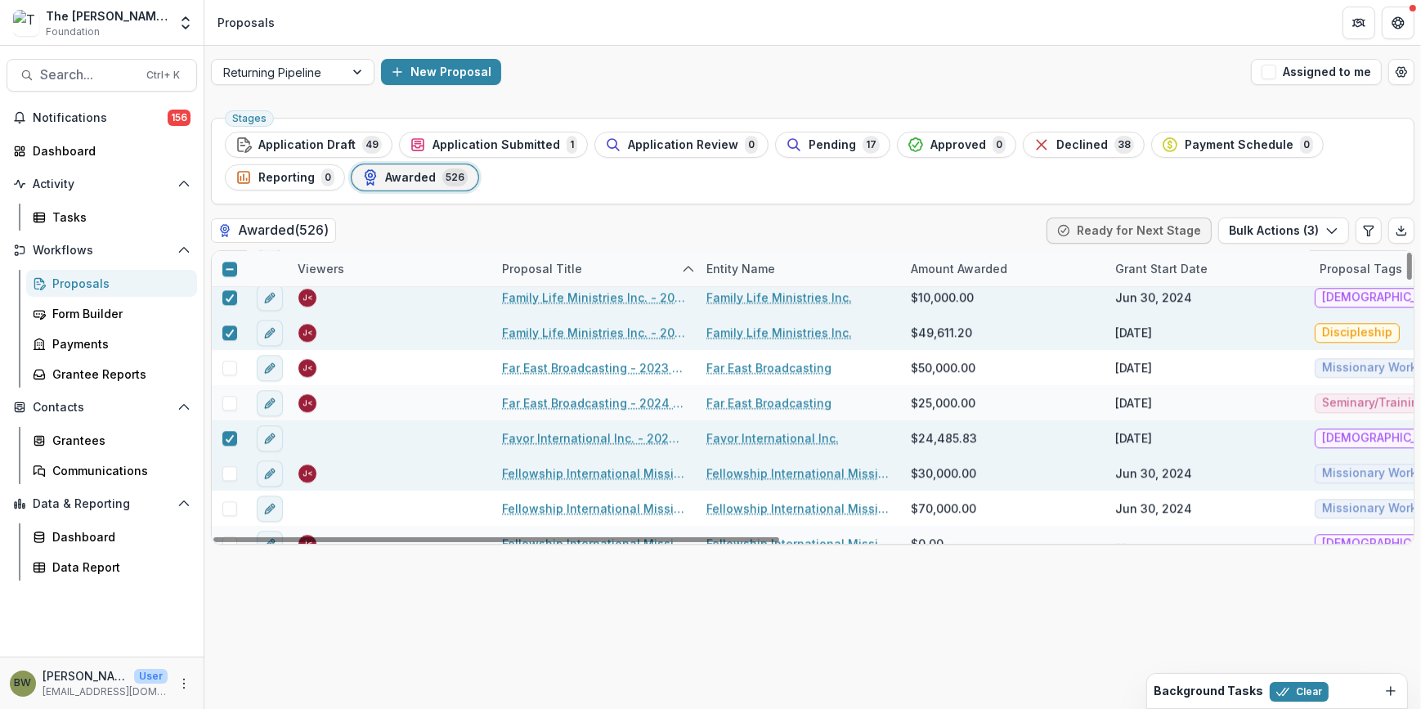
click at [224, 473] on span at bounding box center [229, 473] width 15 height 15
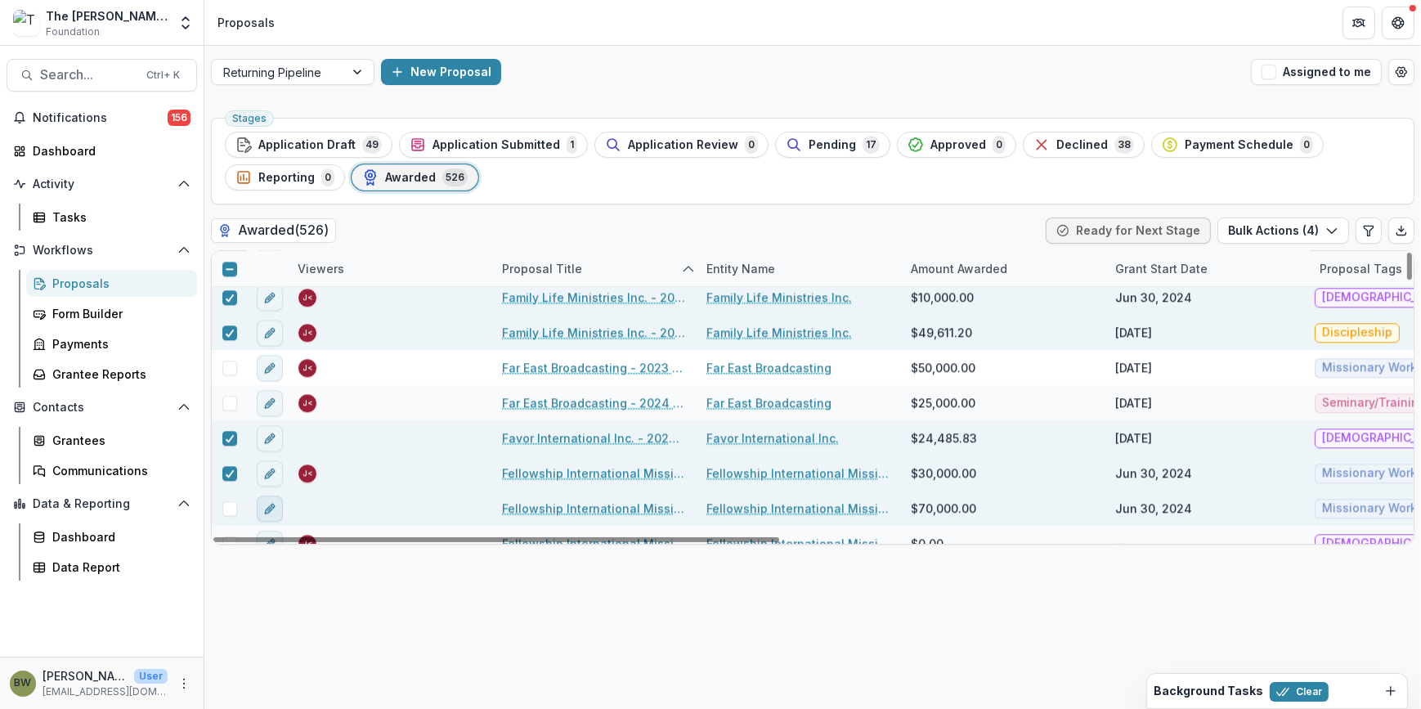
drag, startPoint x: 230, startPoint y: 504, endPoint x: 256, endPoint y: 502, distance: 26.2
click at [230, 505] on span at bounding box center [229, 508] width 15 height 15
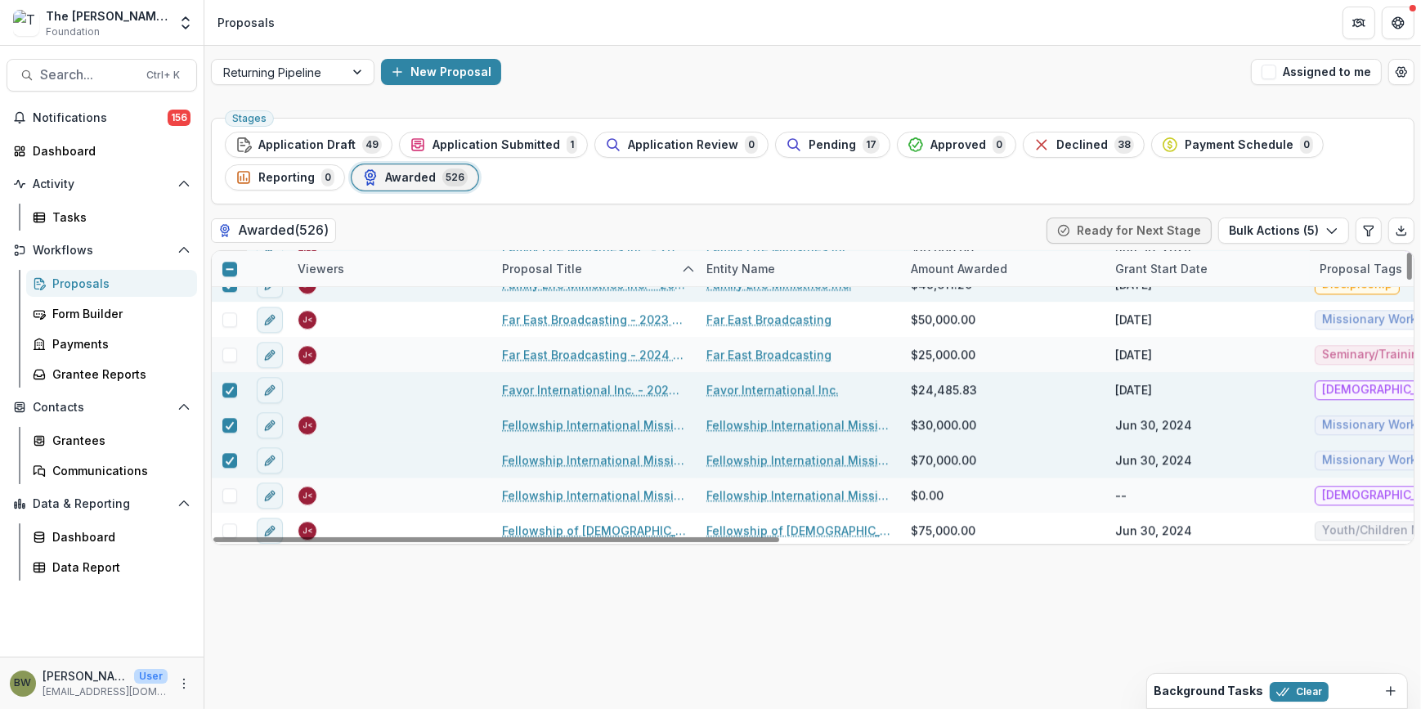
scroll to position [5427, 0]
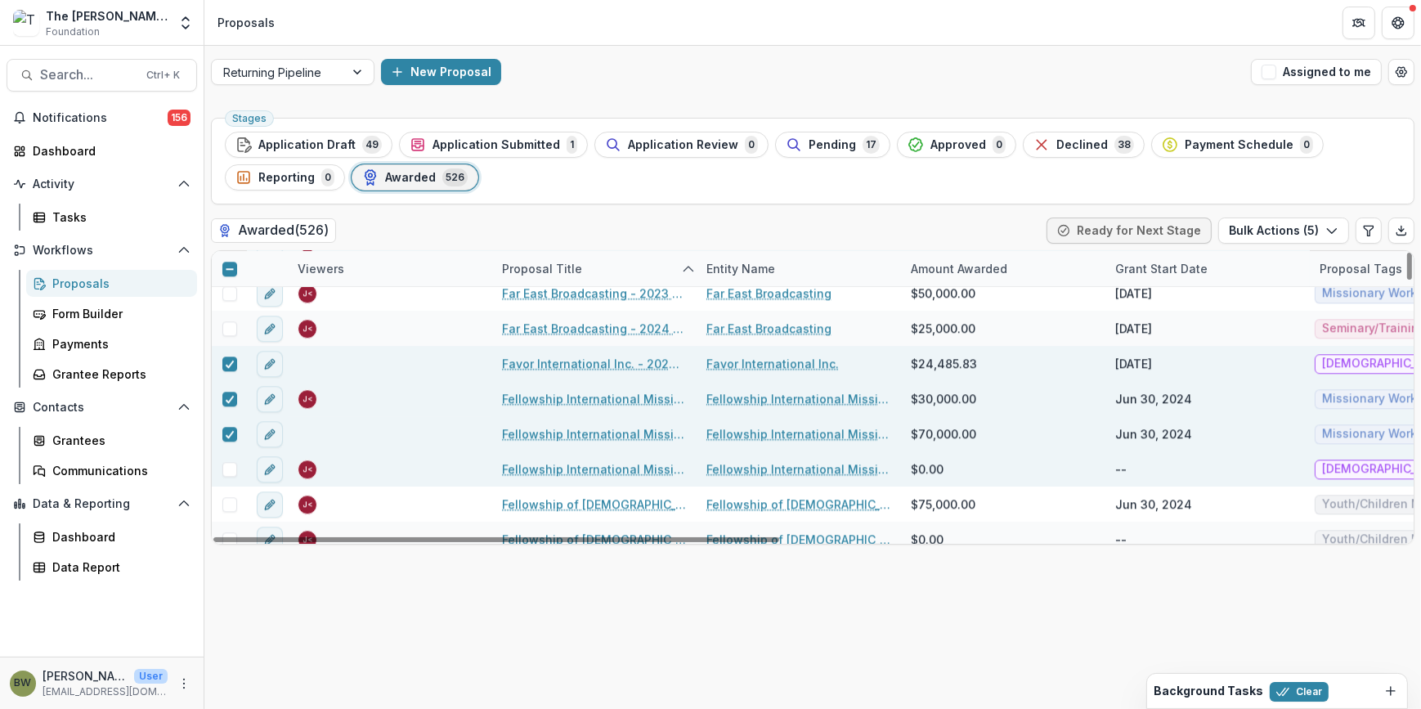
click at [231, 472] on span at bounding box center [229, 469] width 15 height 15
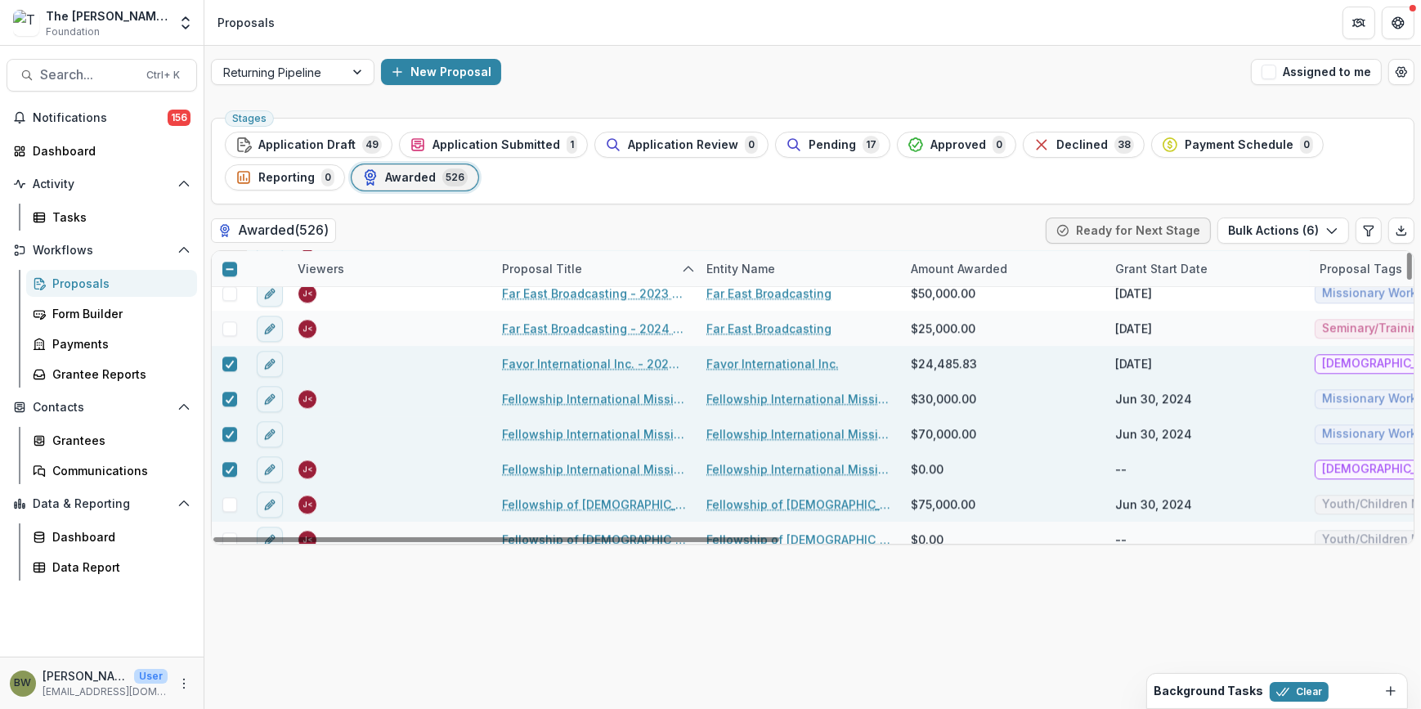
click at [230, 509] on span at bounding box center [229, 504] width 15 height 15
click at [228, 502] on icon at bounding box center [230, 504] width 10 height 8
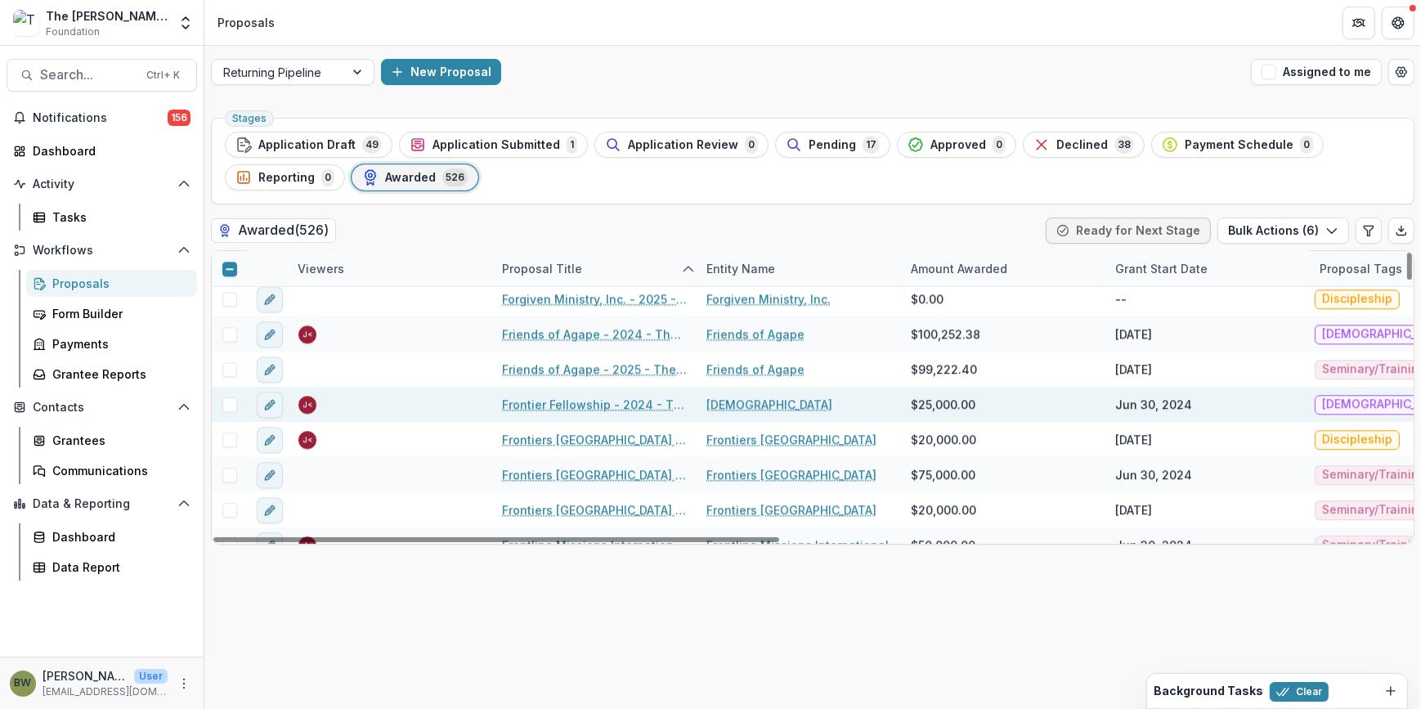
scroll to position [5798, 0]
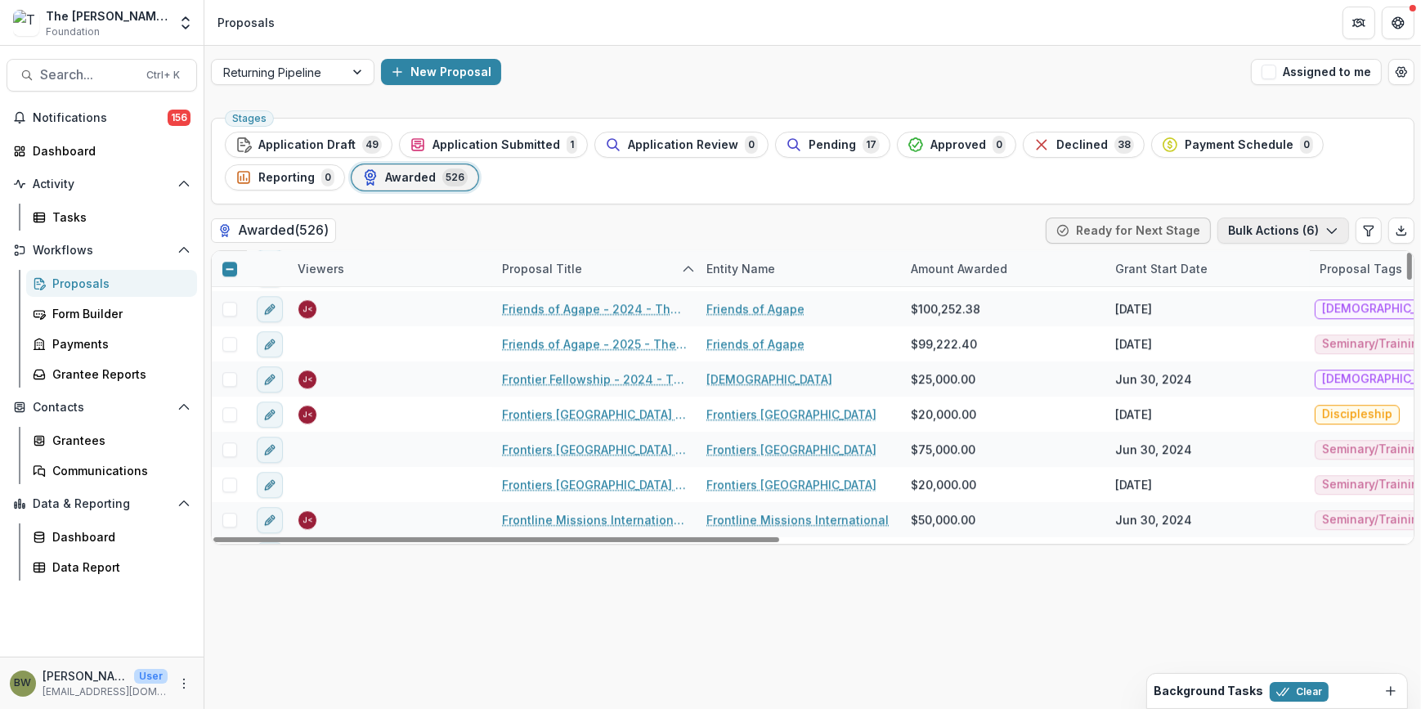
click at [1263, 224] on button "Bulk Actions ( 6 )" at bounding box center [1284, 231] width 132 height 26
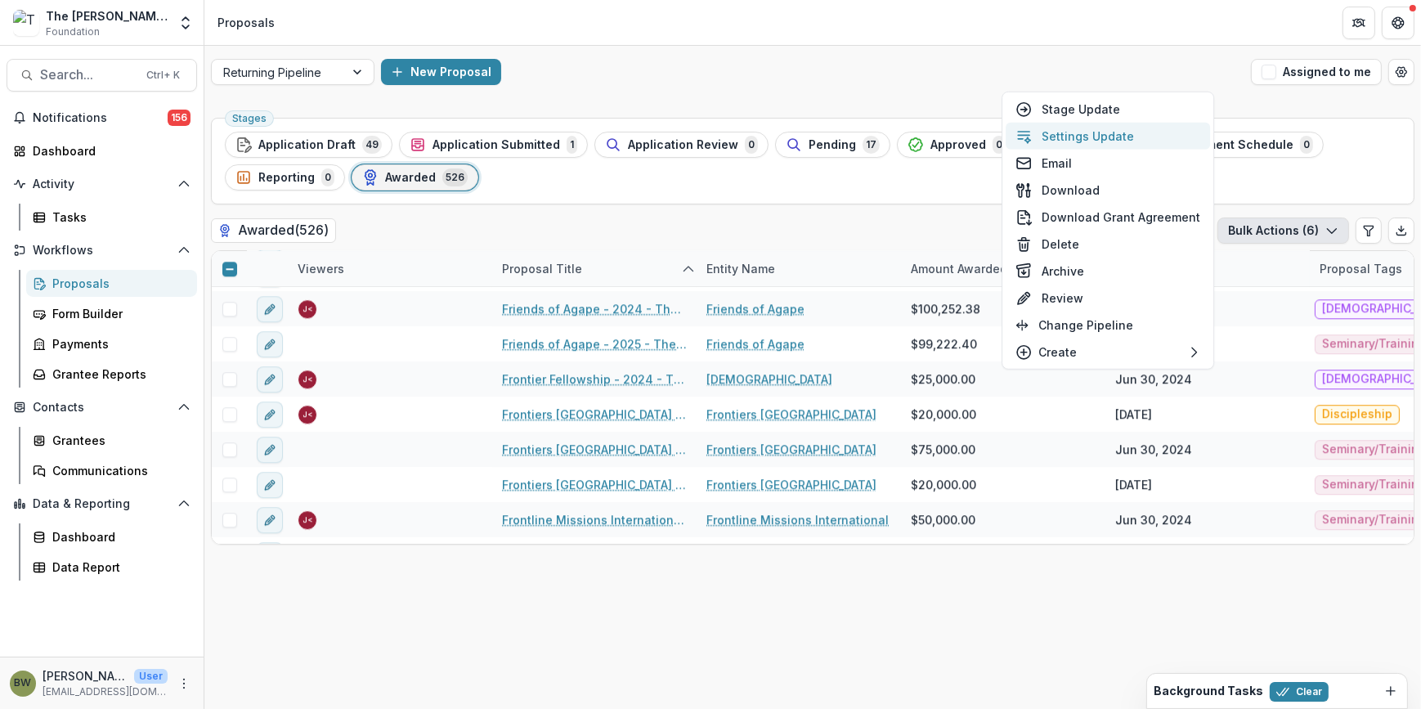
click at [1087, 137] on button "Settings Update" at bounding box center [1108, 136] width 204 height 27
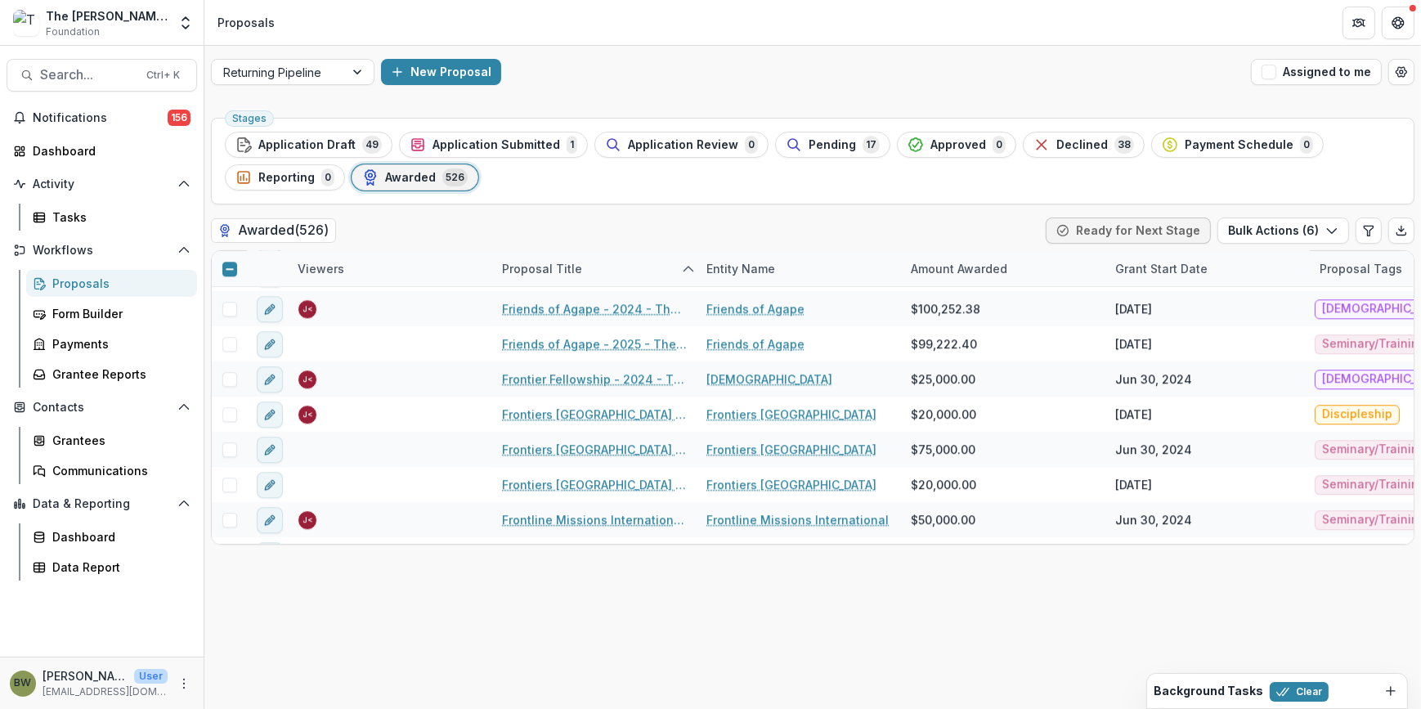
type input "**"
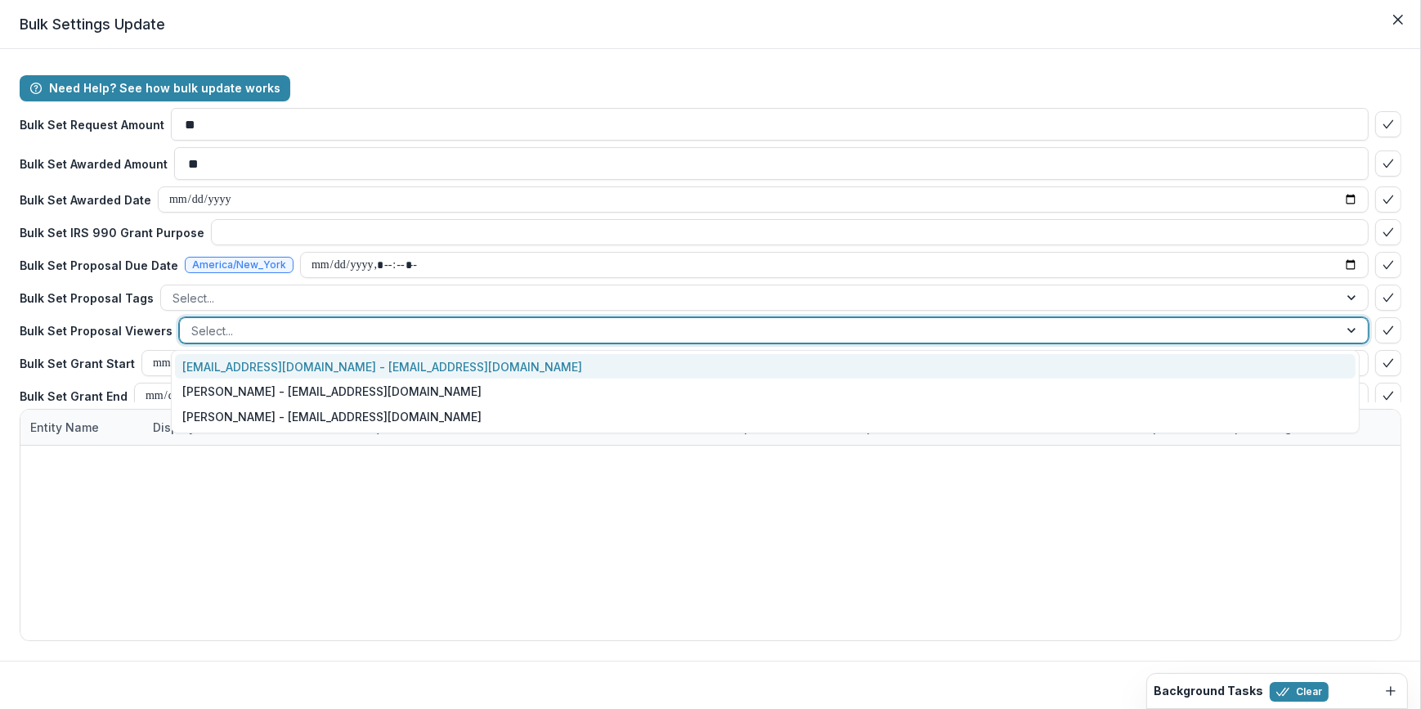
click at [206, 329] on div at bounding box center [759, 331] width 1136 height 20
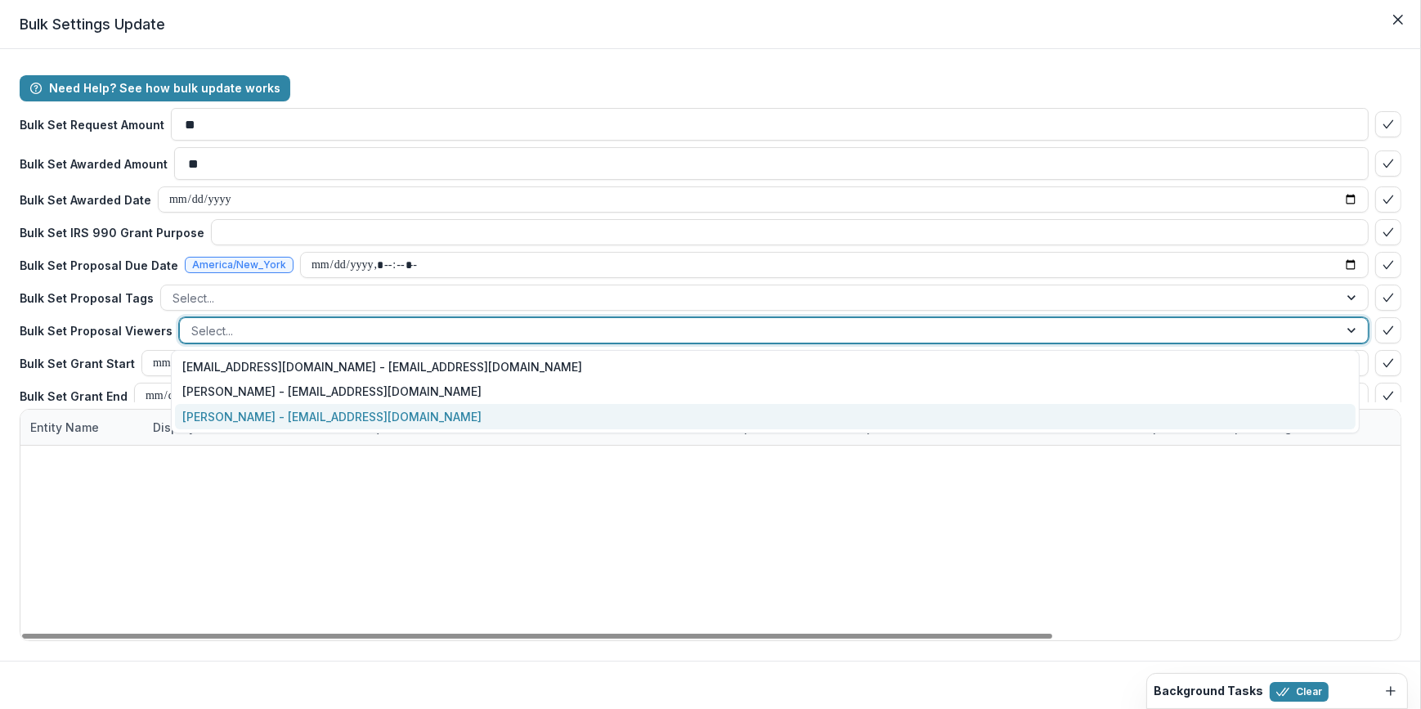
click at [252, 418] on div "[PERSON_NAME] - [EMAIL_ADDRESS][DOMAIN_NAME]" at bounding box center [766, 416] width 1182 height 25
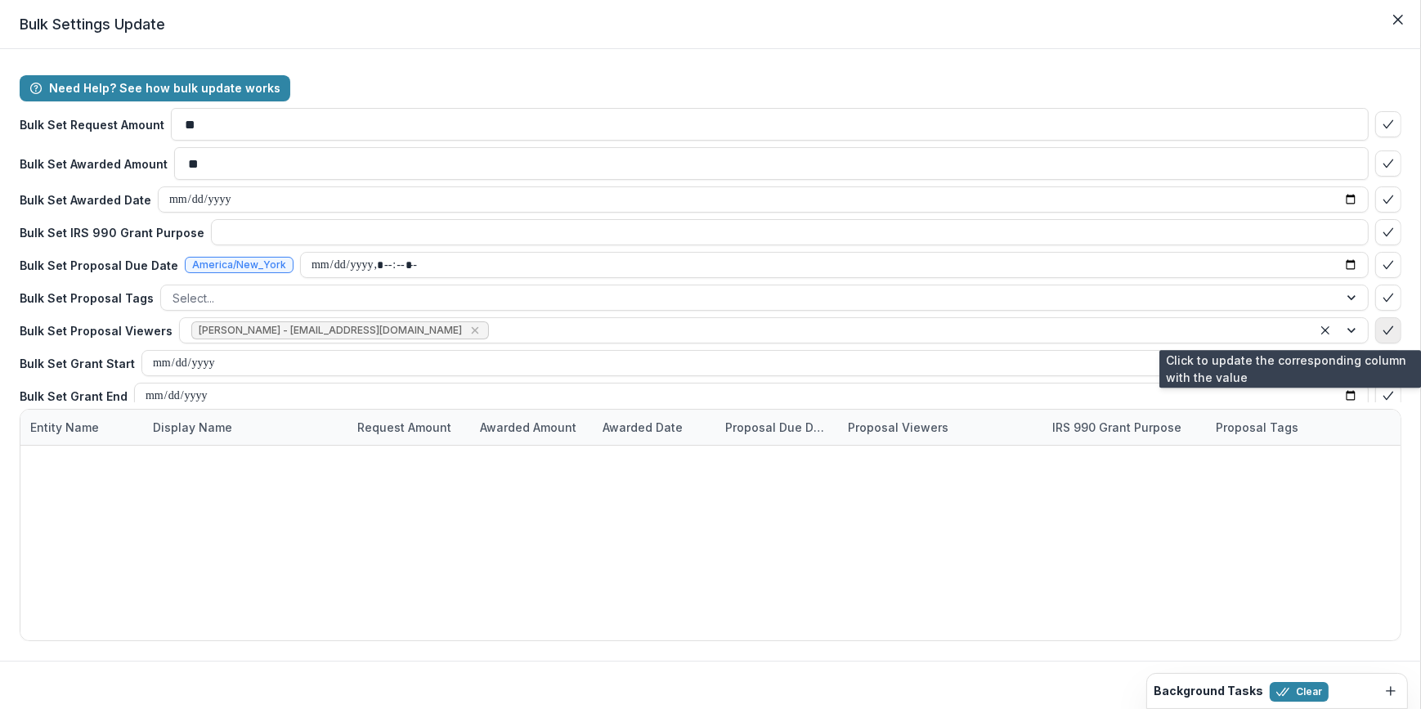
click at [1382, 327] on icon "bulk-confirm-option" at bounding box center [1388, 330] width 13 height 13
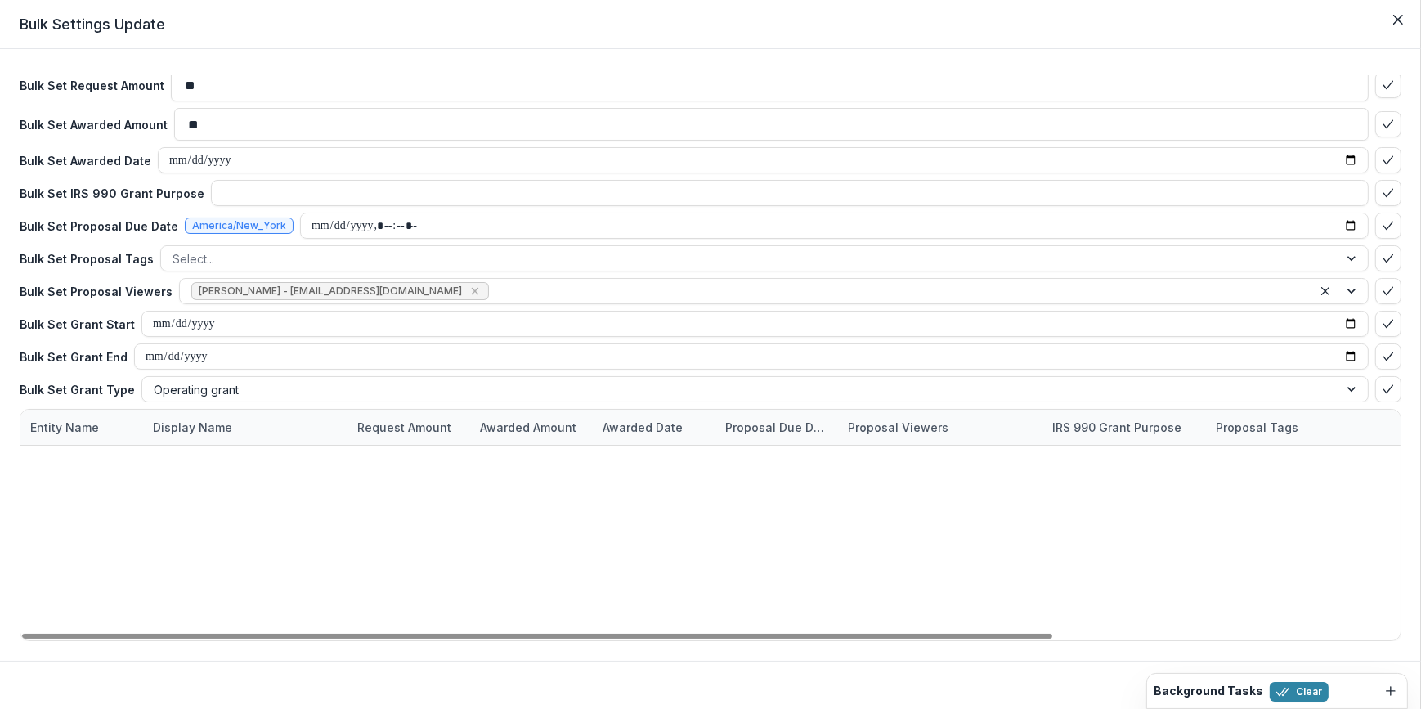
scroll to position [20, 0]
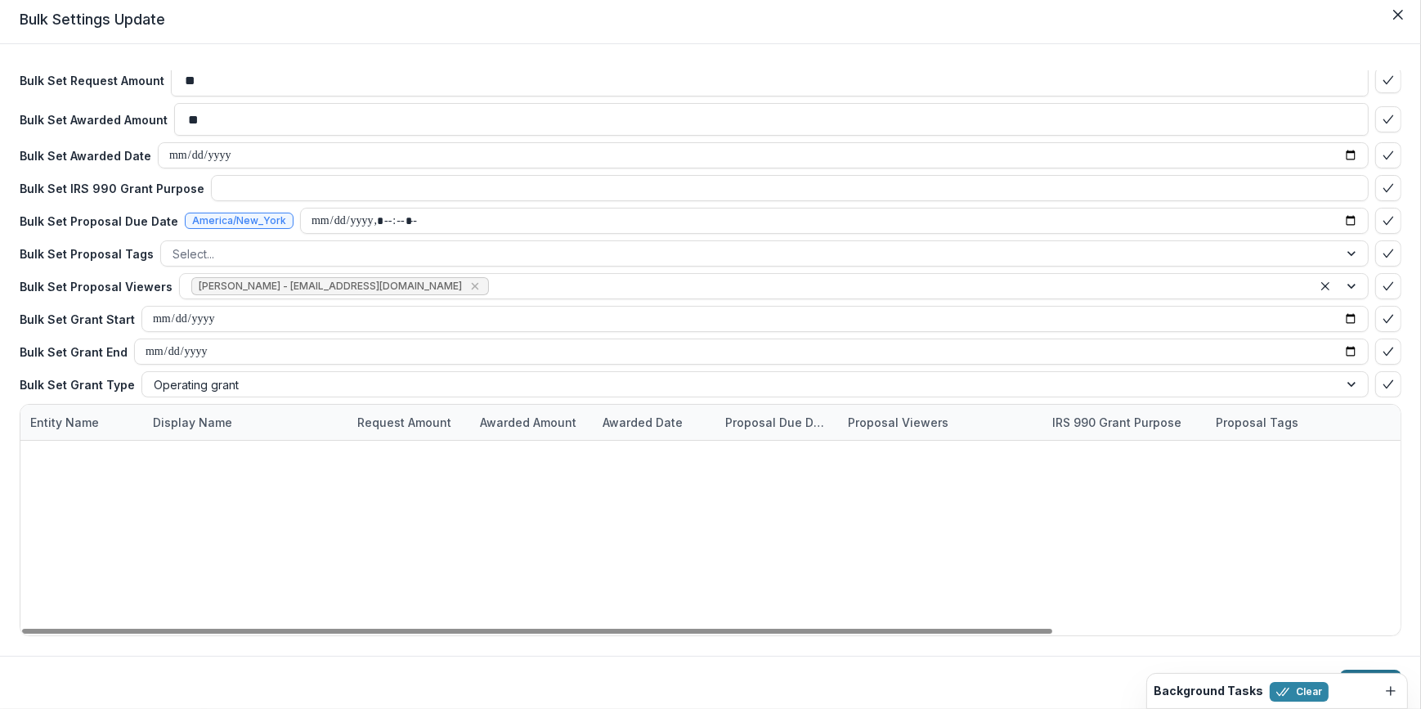
click at [1348, 670] on button "Update" at bounding box center [1370, 683] width 61 height 26
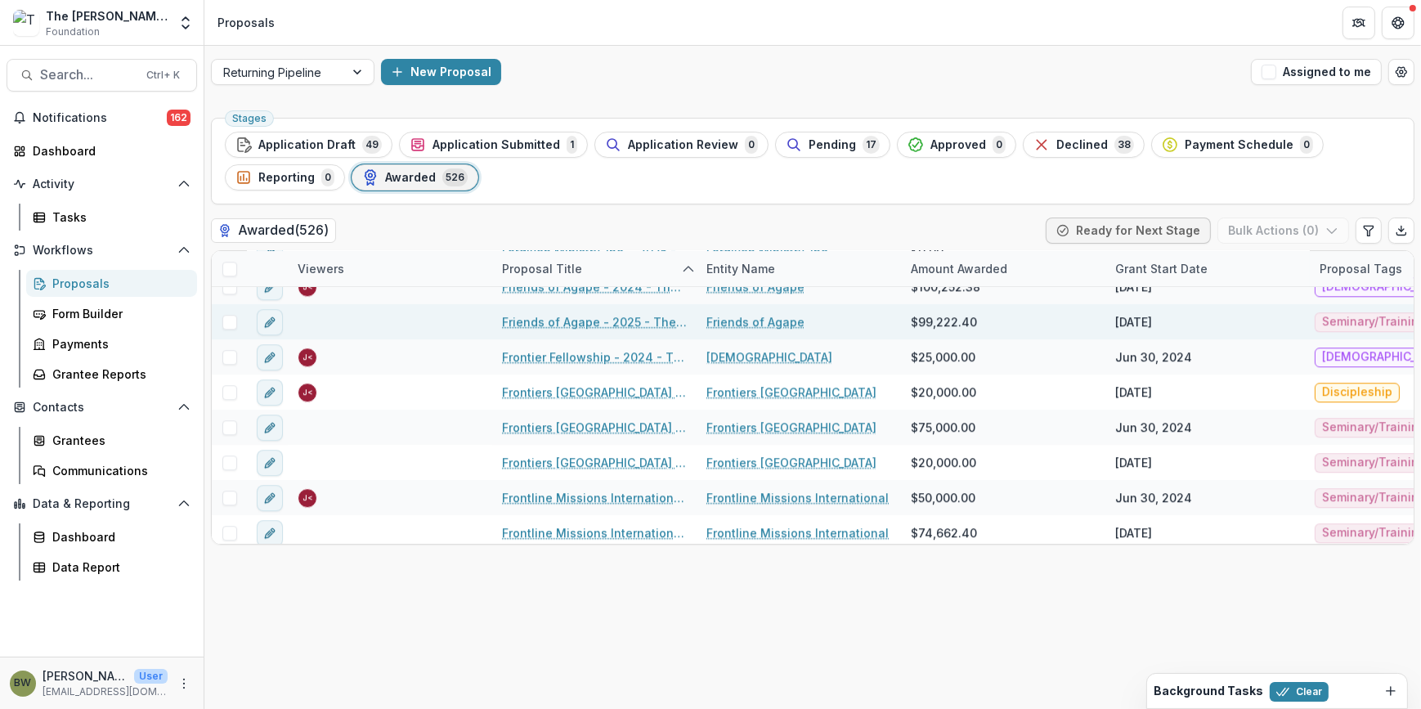
scroll to position [5798, 0]
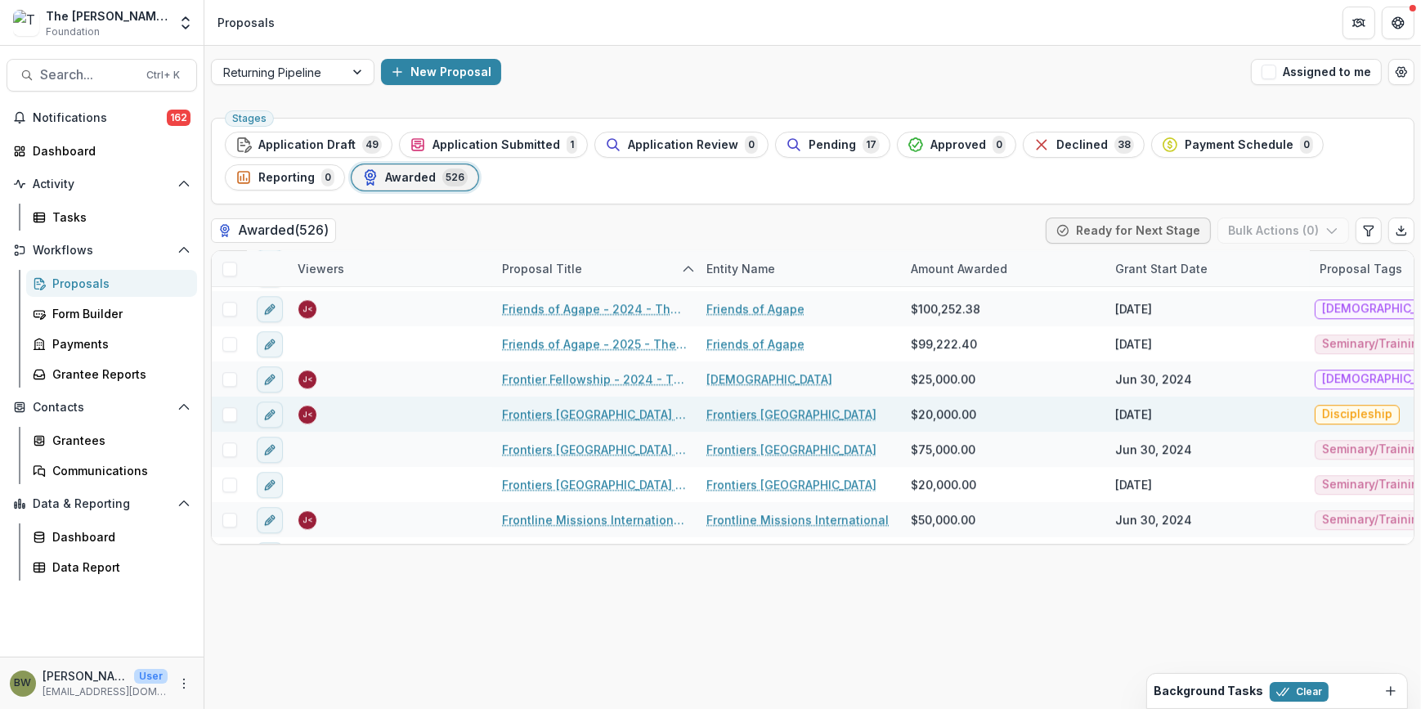
click at [237, 414] on div at bounding box center [229, 414] width 35 height 15
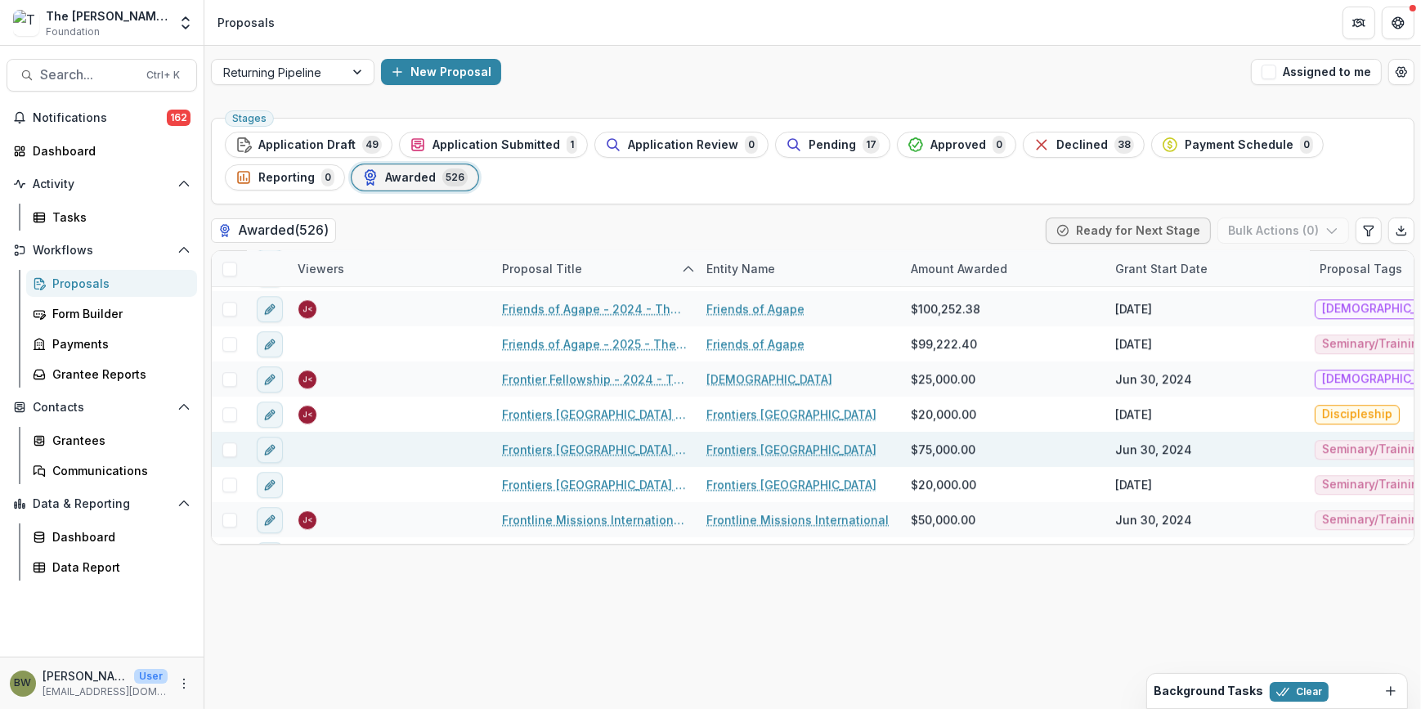
drag, startPoint x: 229, startPoint y: 455, endPoint x: 229, endPoint y: 434, distance: 21.3
click at [229, 446] on span at bounding box center [229, 449] width 15 height 15
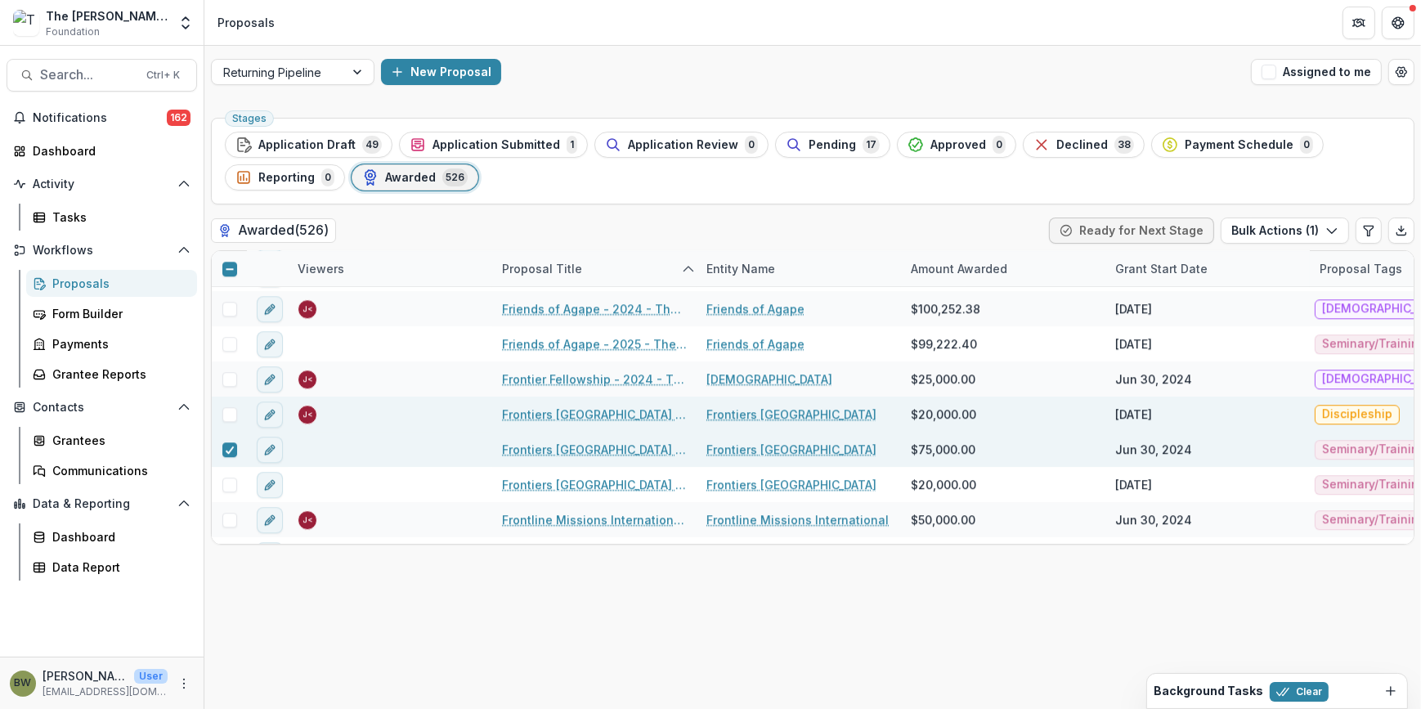
click at [230, 416] on span at bounding box center [229, 414] width 15 height 15
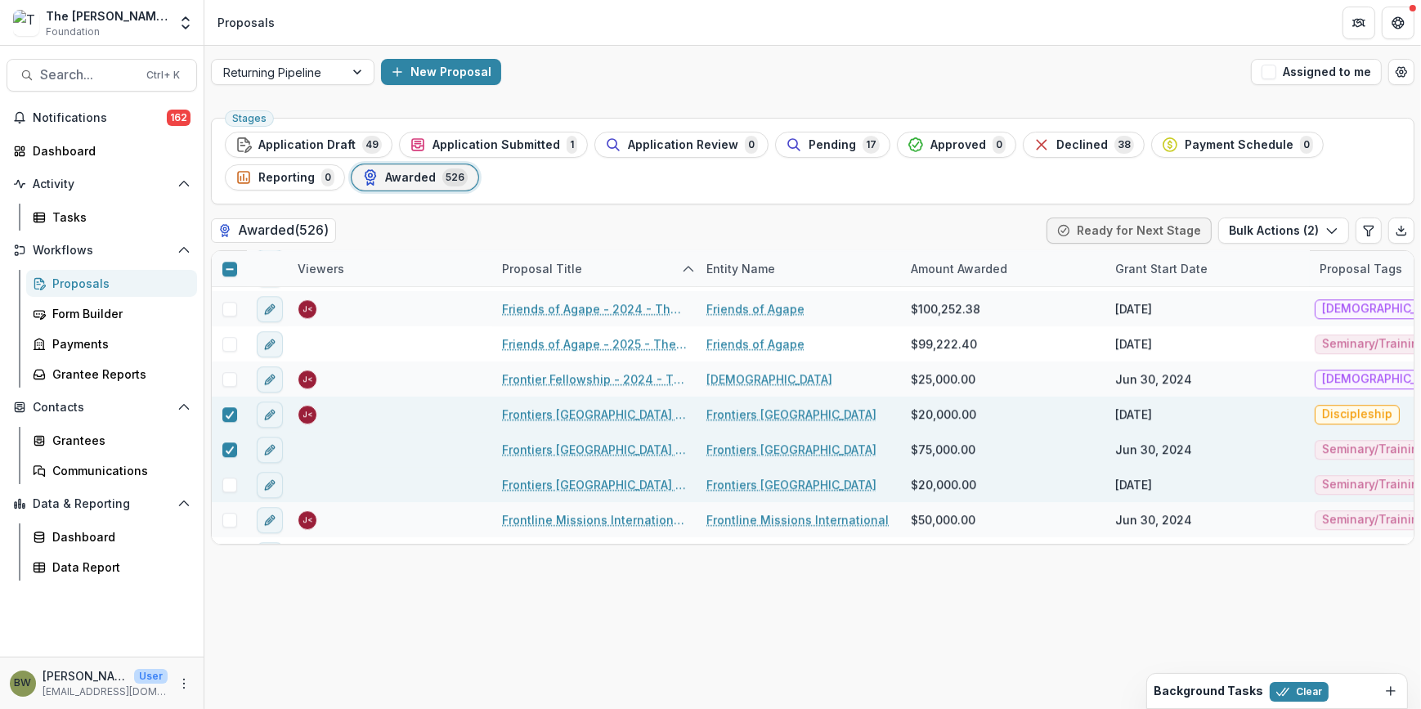
click at [229, 486] on span at bounding box center [229, 485] width 15 height 15
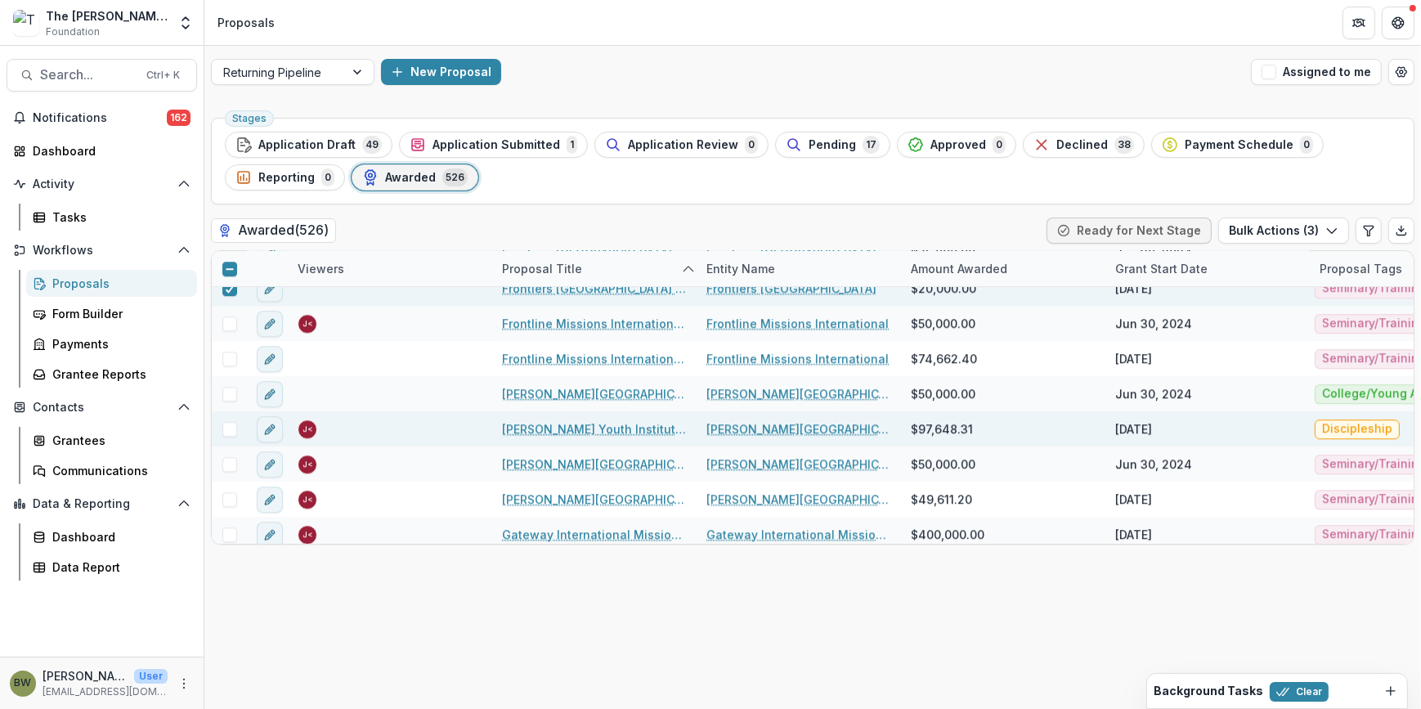
scroll to position [6021, 0]
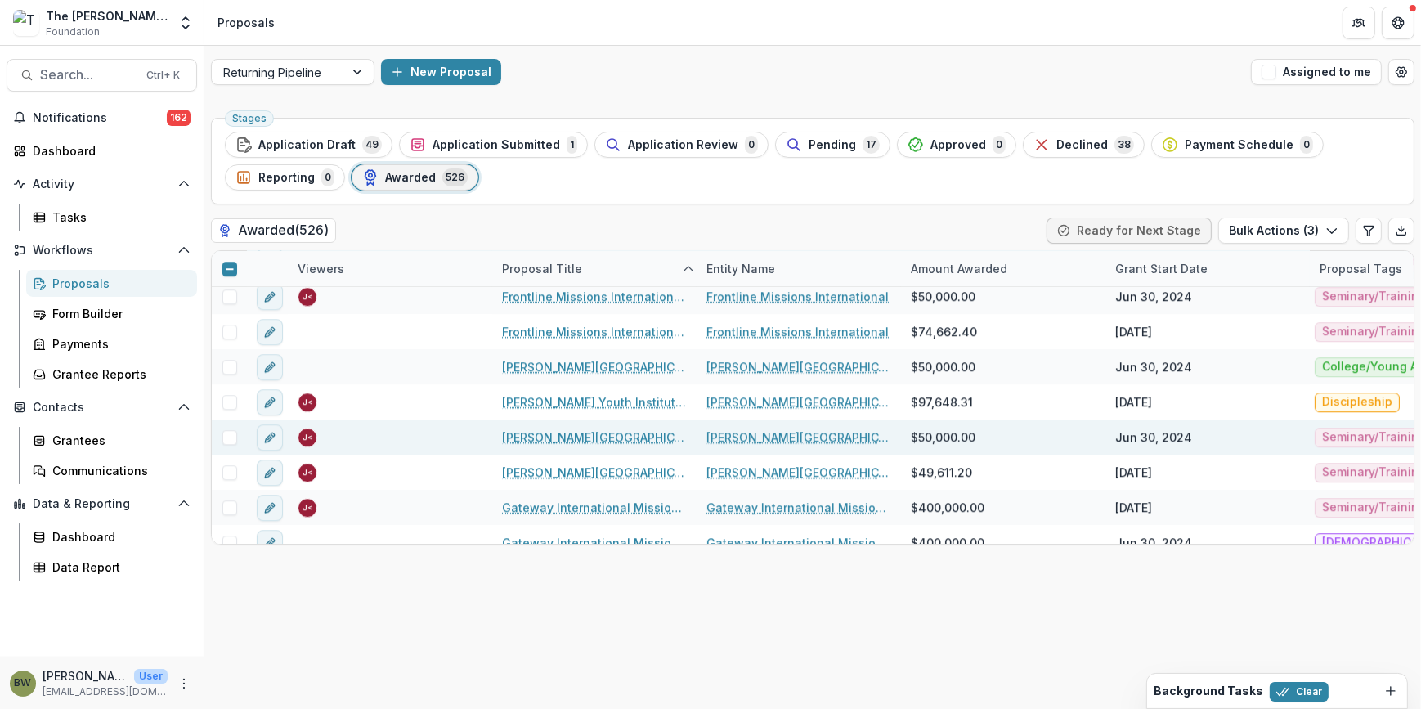
click at [236, 435] on span at bounding box center [229, 437] width 15 height 15
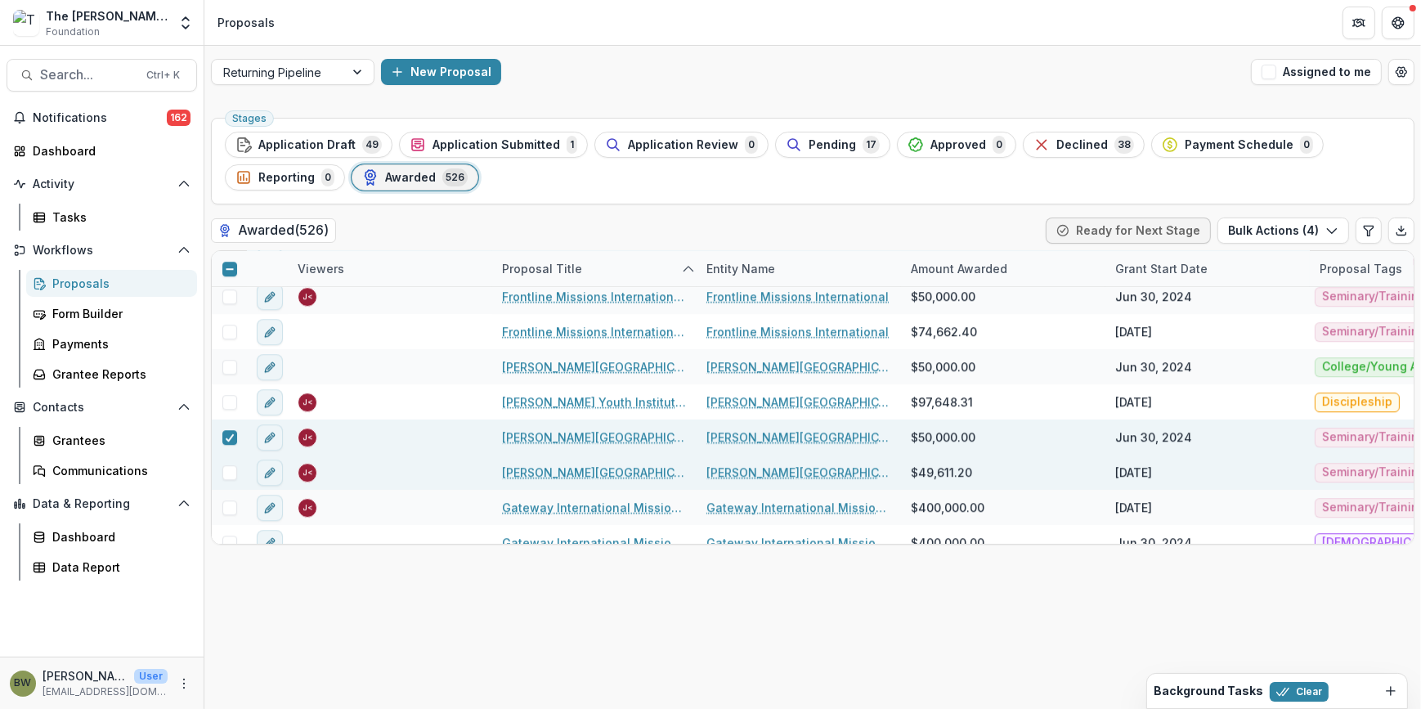
click at [231, 469] on span at bounding box center [229, 472] width 15 height 15
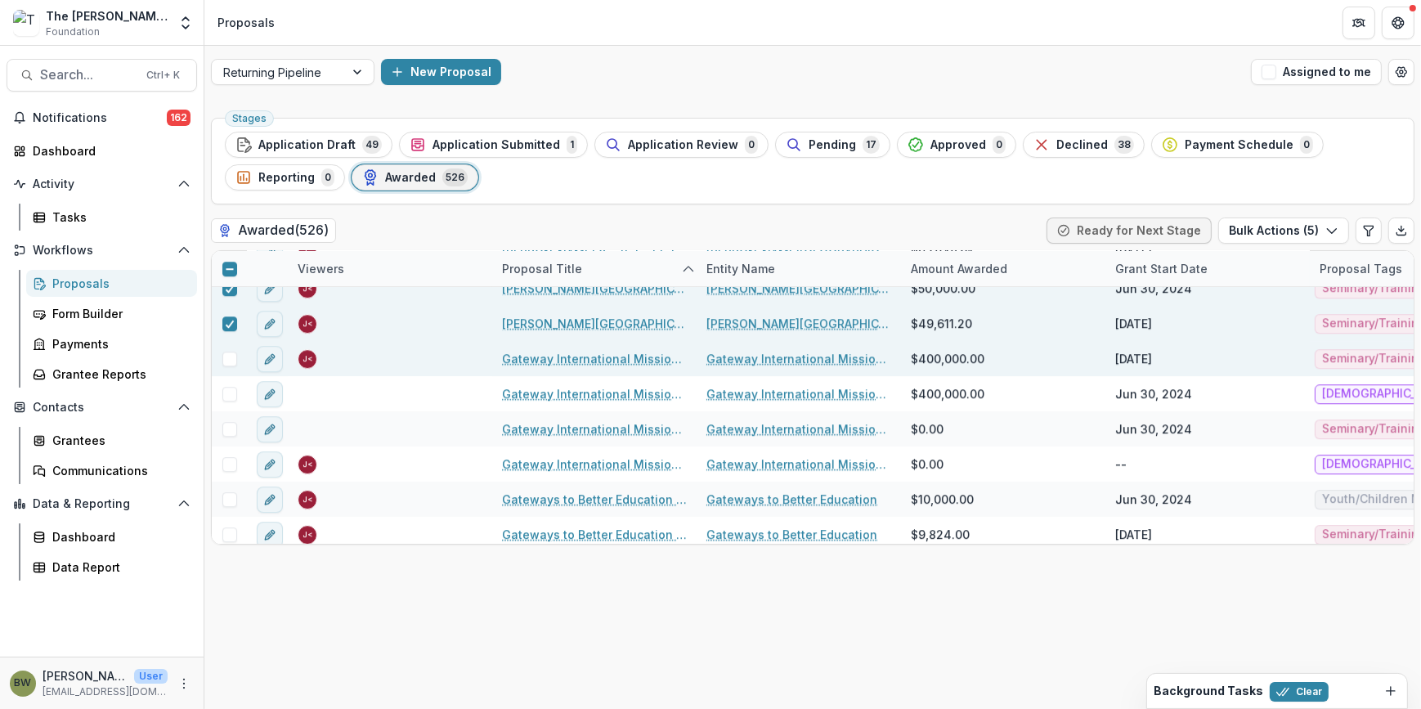
scroll to position [6244, 0]
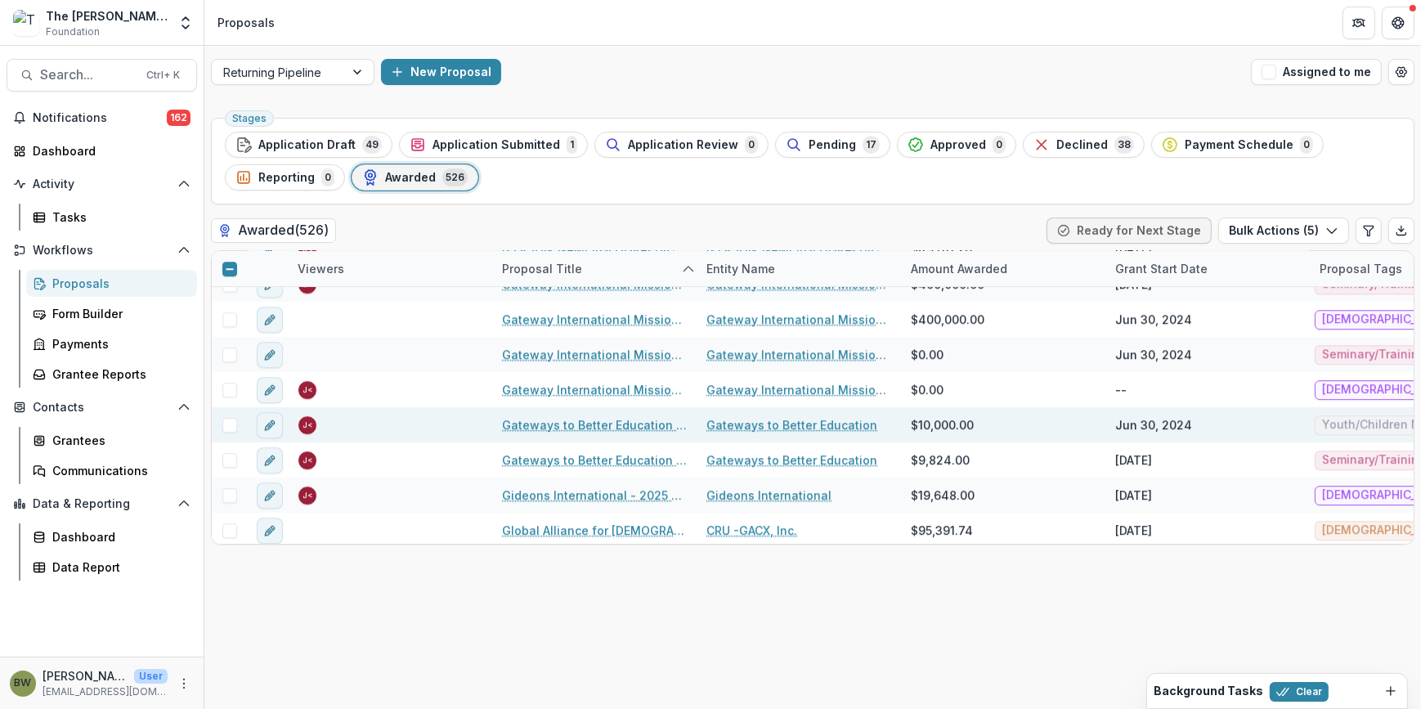
click at [231, 424] on span at bounding box center [229, 425] width 15 height 15
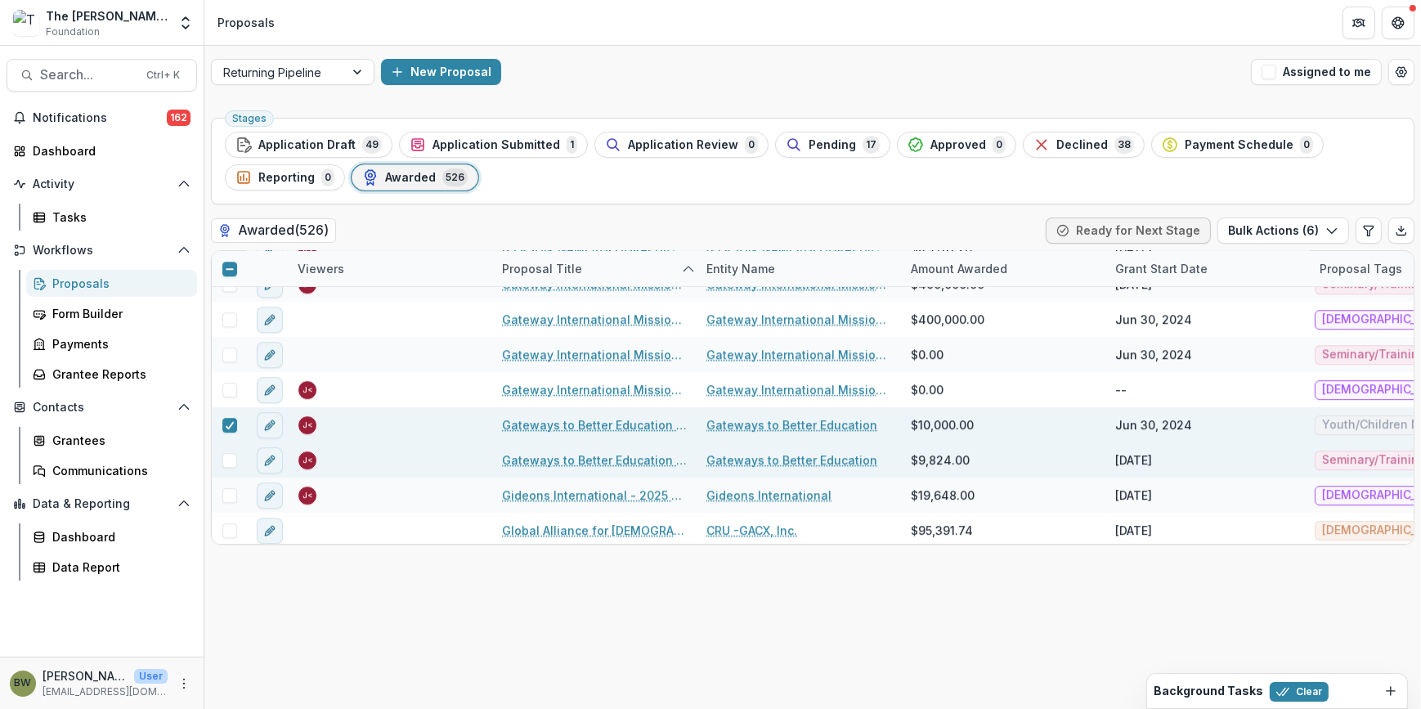
click at [227, 458] on span at bounding box center [229, 460] width 15 height 15
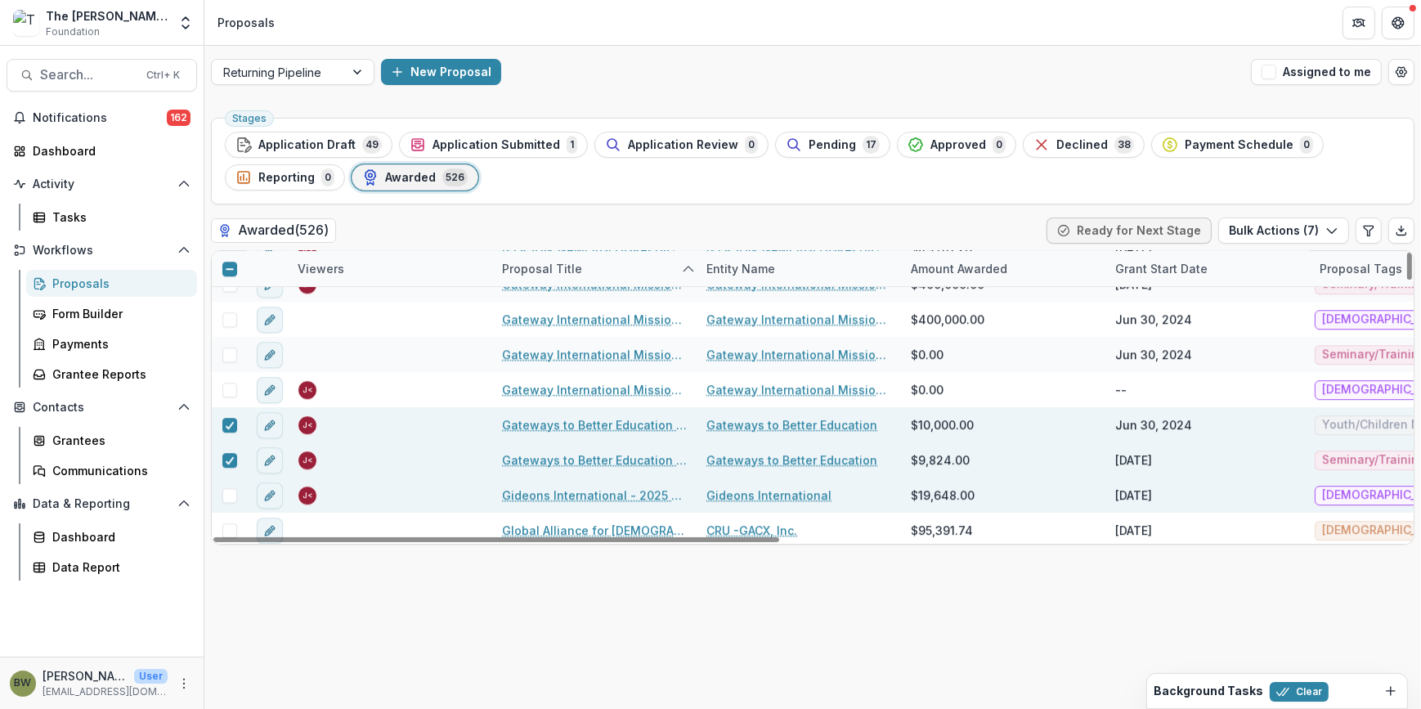
click at [237, 490] on div at bounding box center [229, 495] width 35 height 15
click at [230, 496] on span at bounding box center [229, 495] width 15 height 15
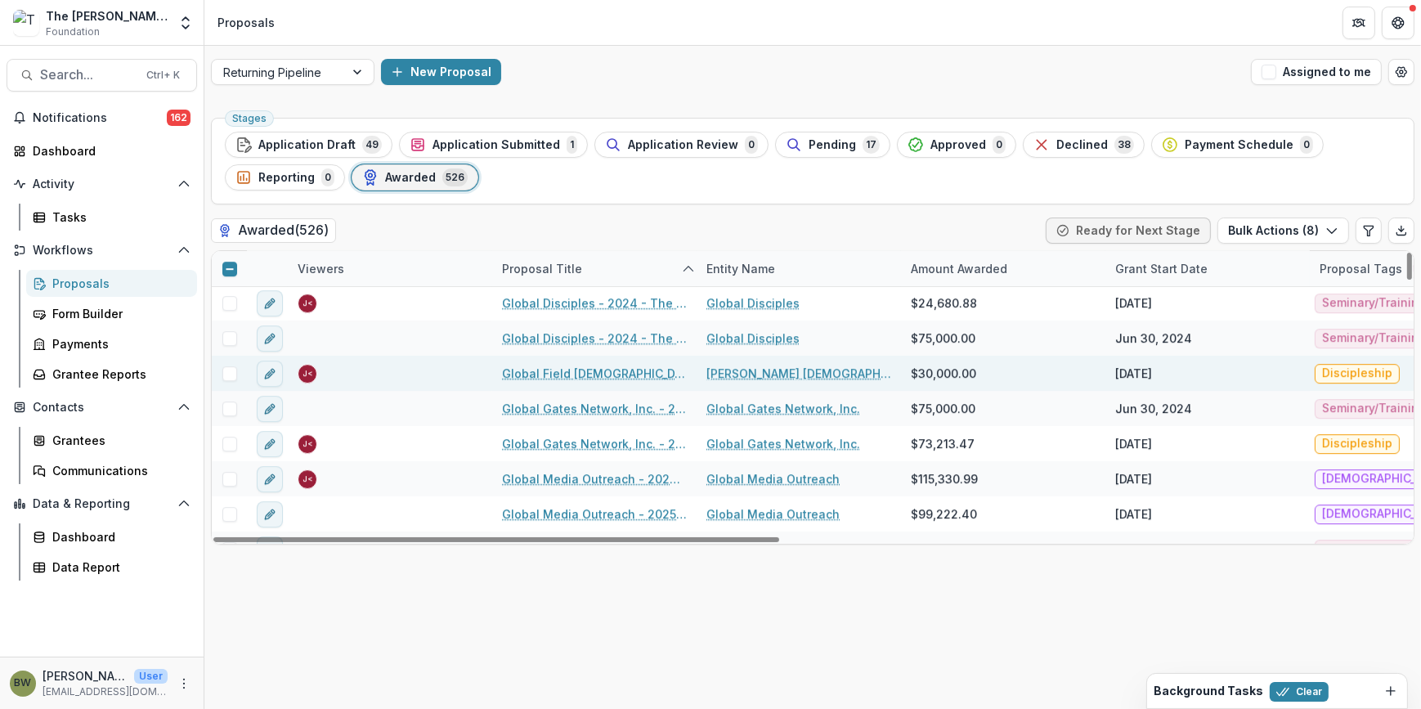
scroll to position [6616, 0]
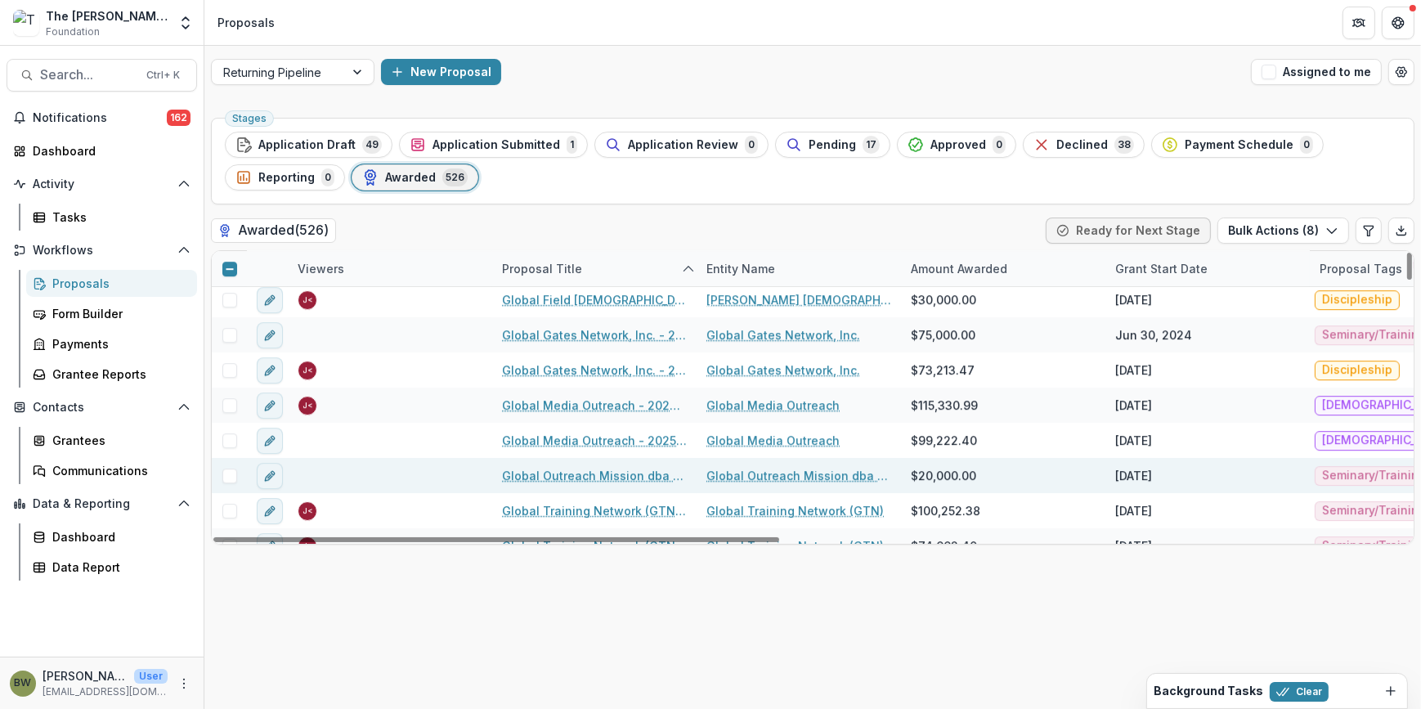
click at [230, 474] on span at bounding box center [229, 476] width 15 height 15
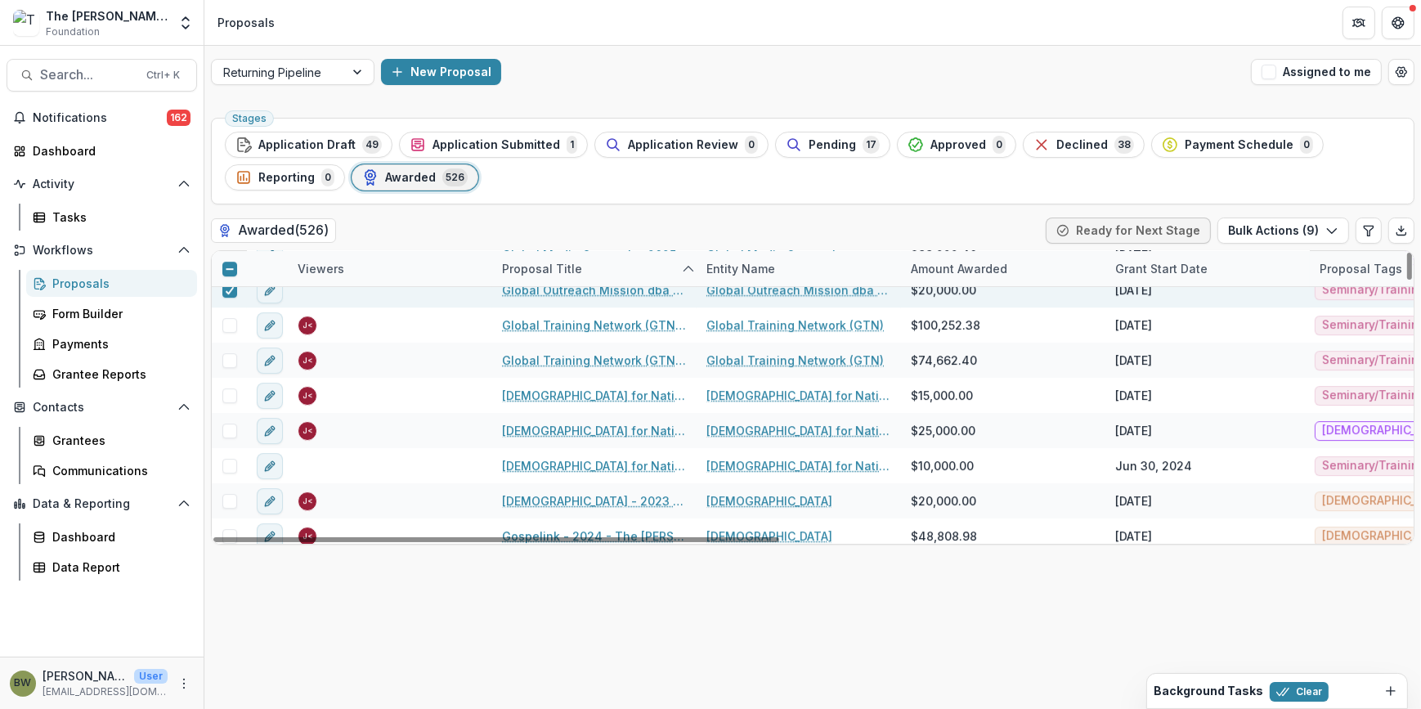
scroll to position [6765, 0]
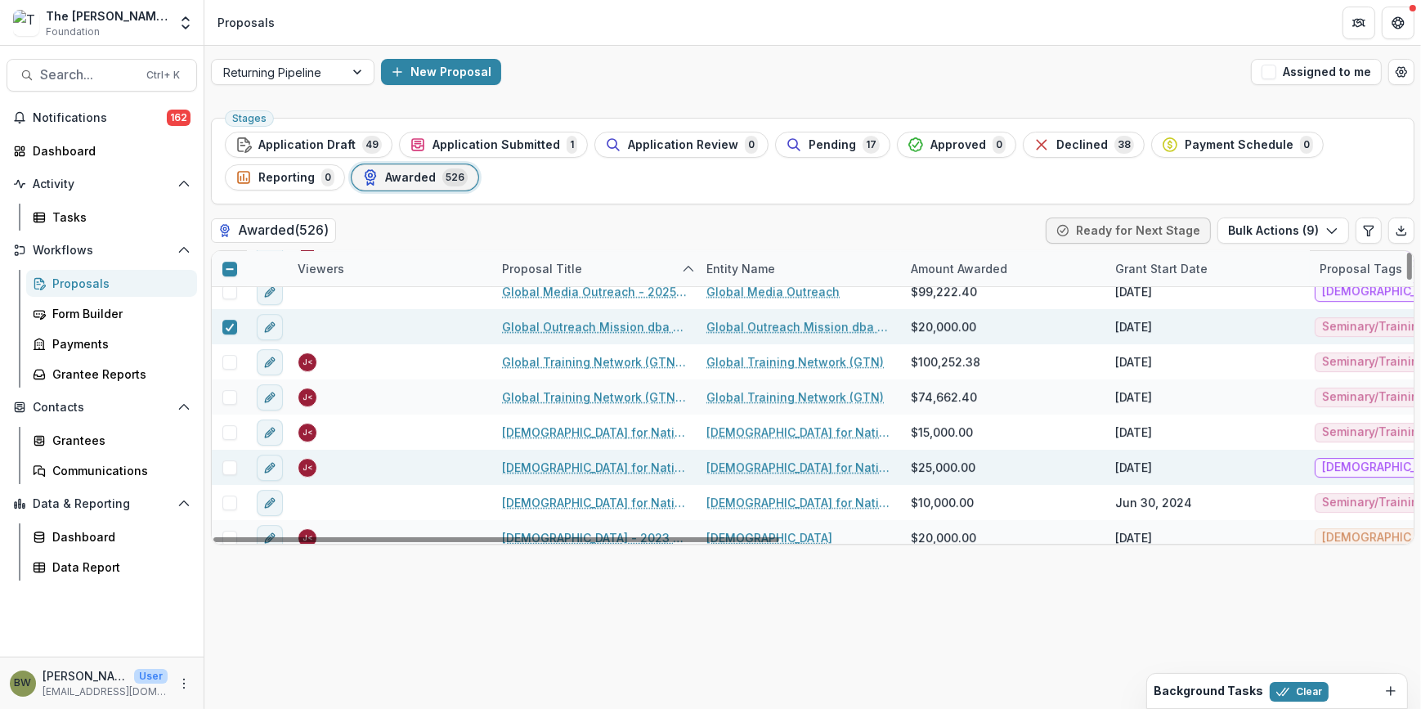
drag, startPoint x: 227, startPoint y: 432, endPoint x: 224, endPoint y: 457, distance: 25.6
click at [227, 436] on span at bounding box center [229, 432] width 15 height 15
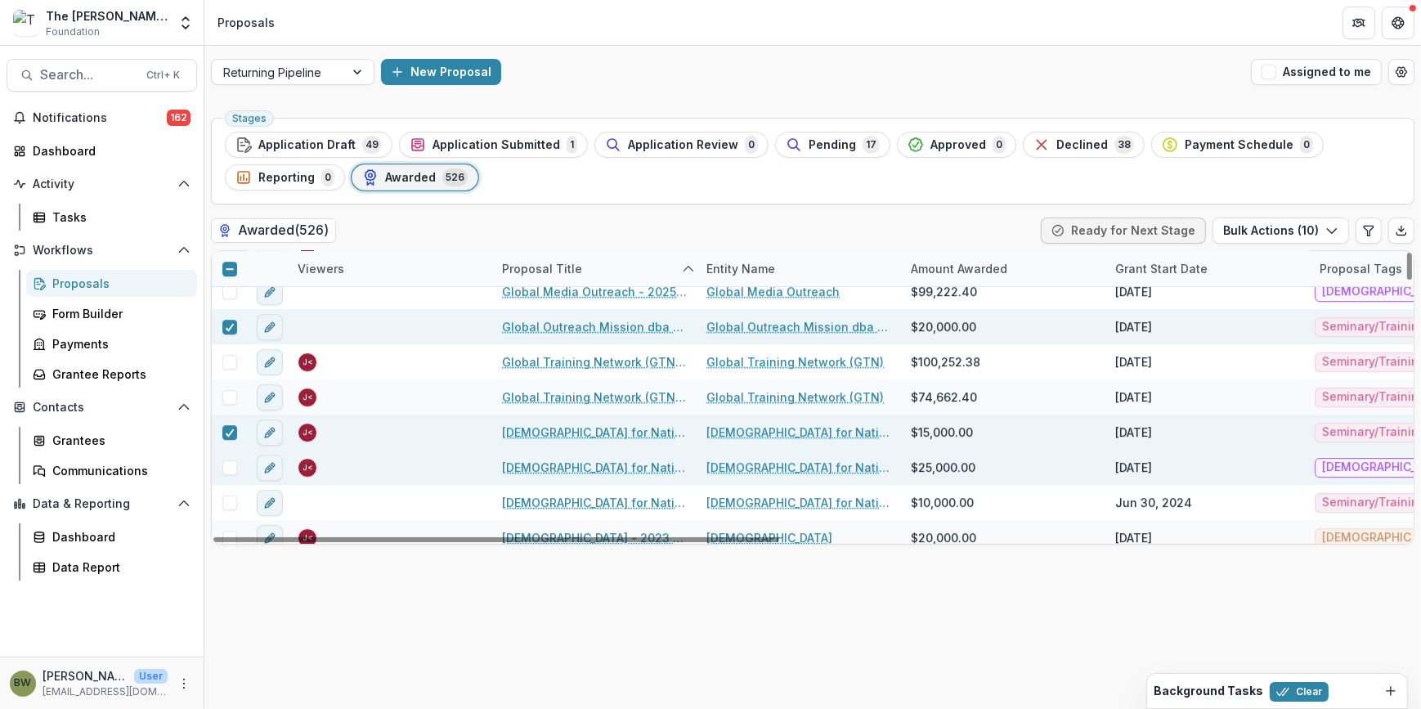
click at [227, 473] on span at bounding box center [229, 467] width 15 height 15
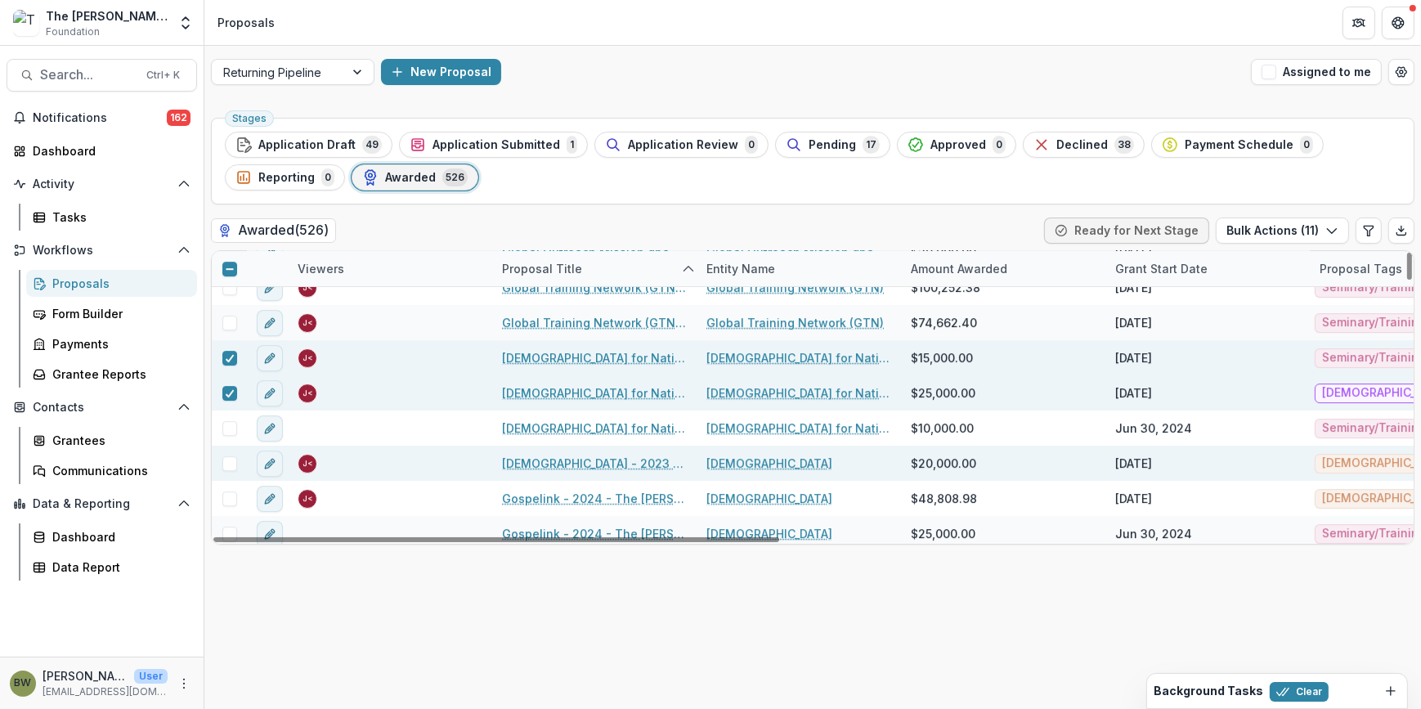
click at [231, 458] on span at bounding box center [229, 463] width 15 height 15
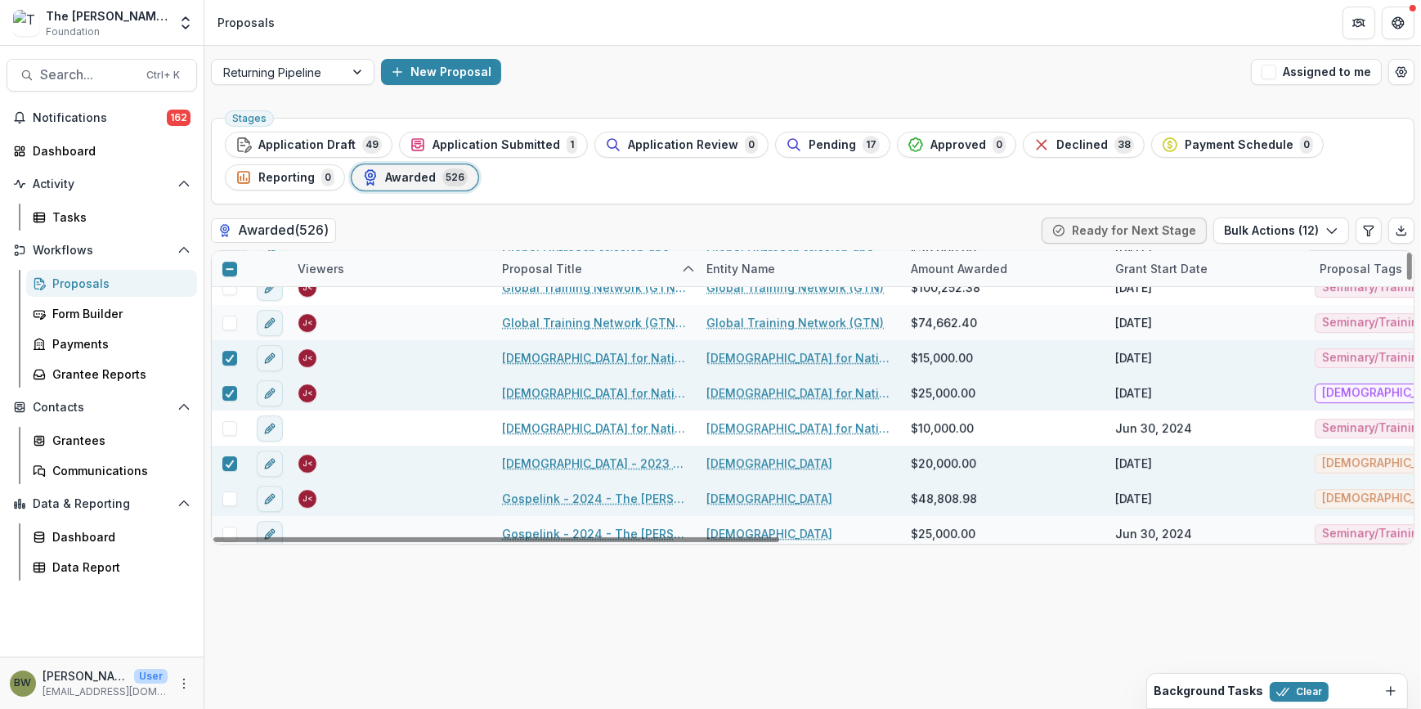
click at [231, 491] on div at bounding box center [229, 498] width 35 height 35
click at [229, 497] on span at bounding box center [229, 498] width 15 height 15
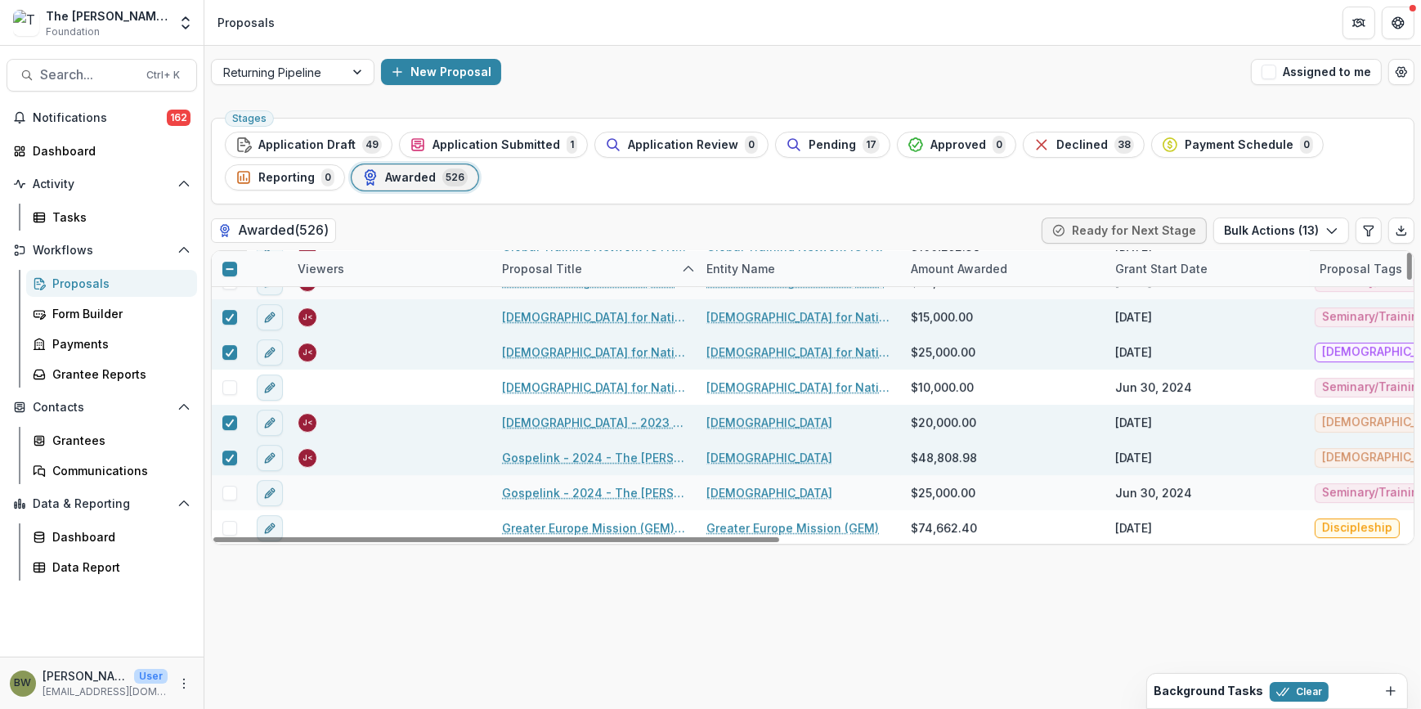
scroll to position [6913, 0]
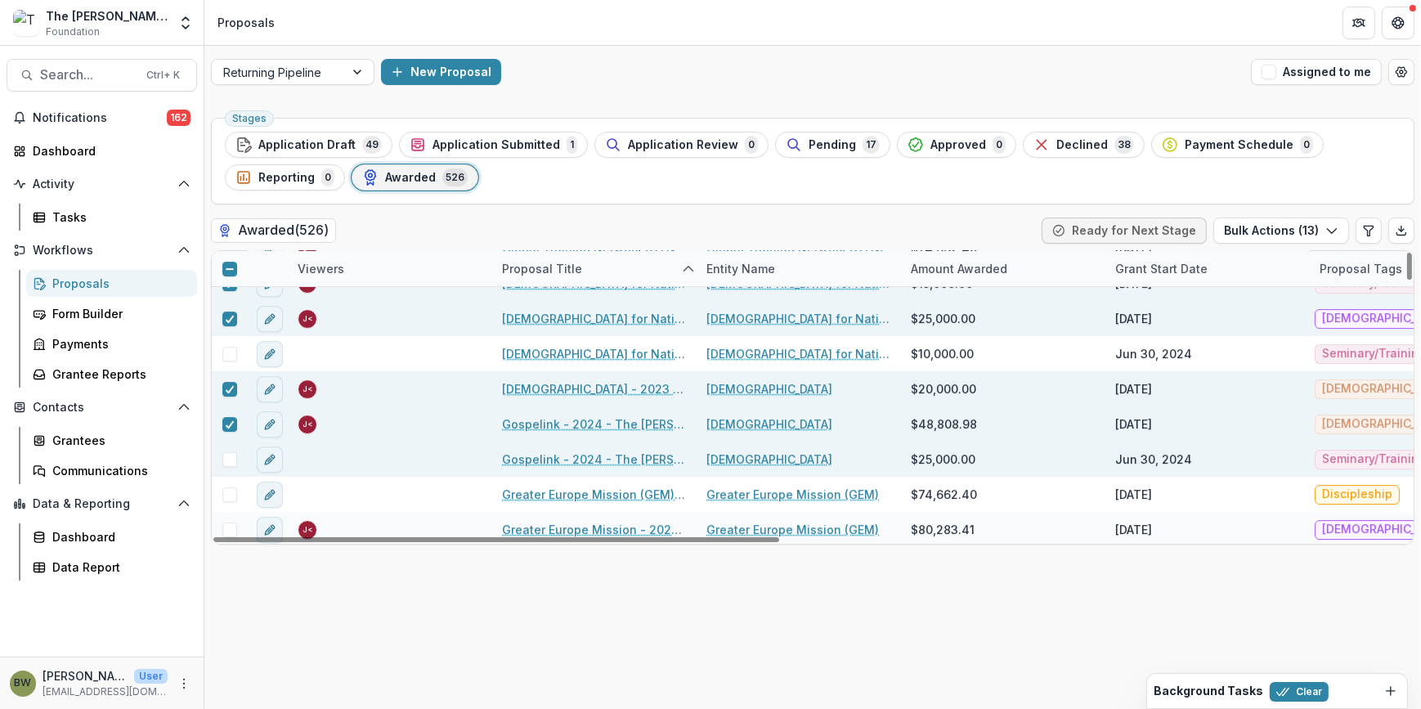
click at [228, 462] on span at bounding box center [229, 459] width 15 height 15
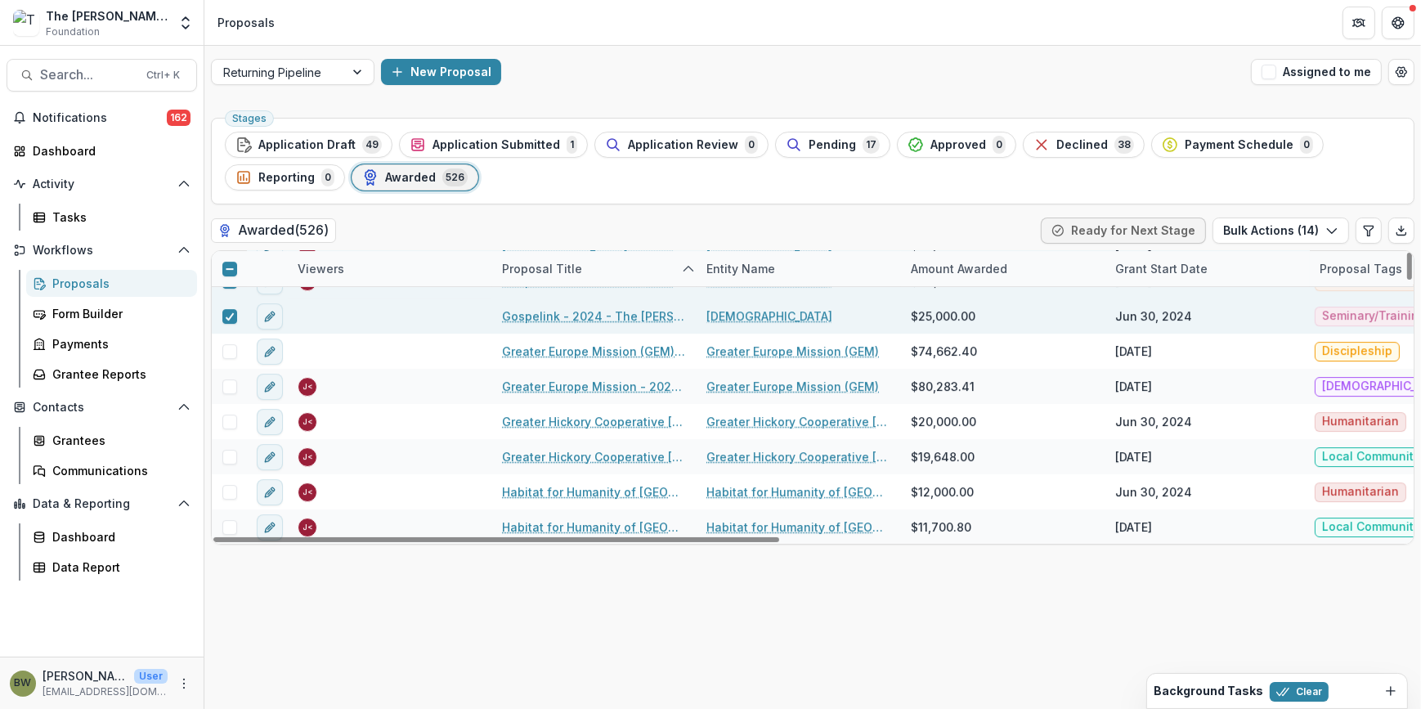
scroll to position [7062, 0]
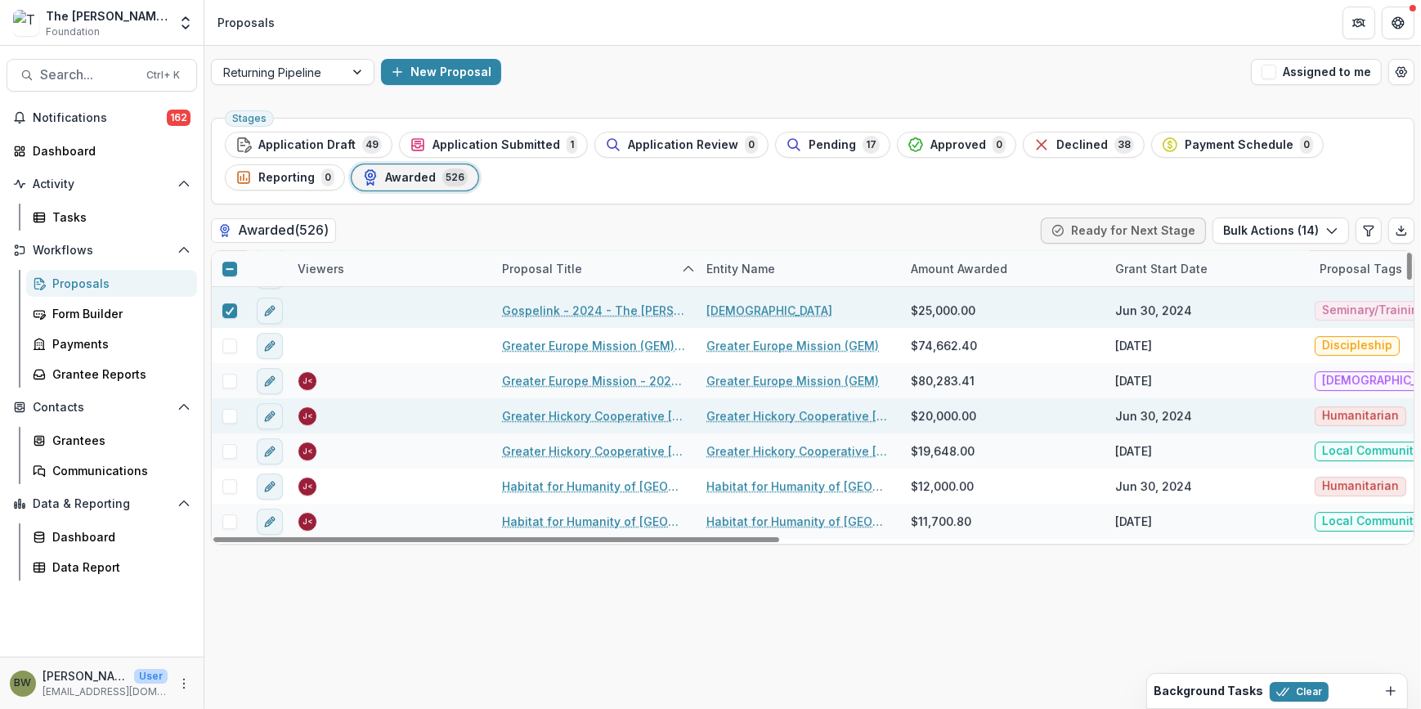
click at [225, 419] on span at bounding box center [229, 416] width 15 height 15
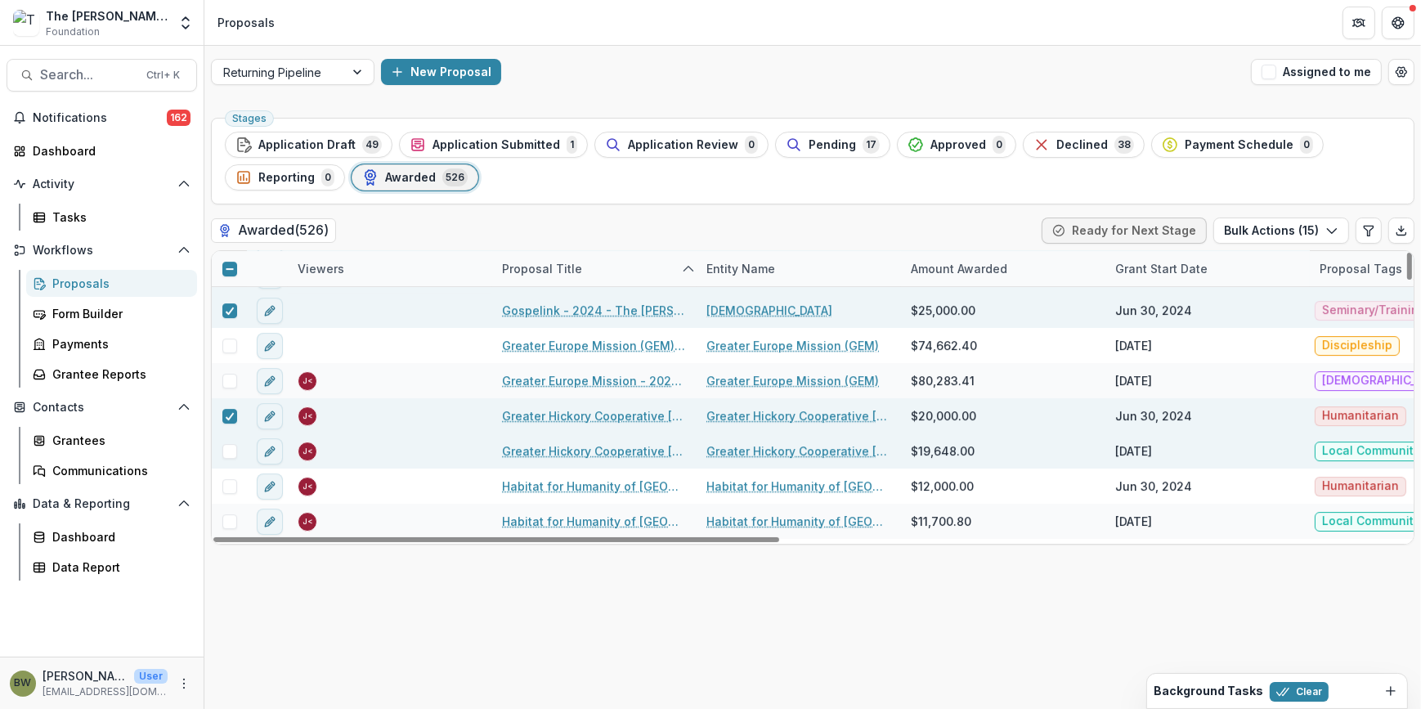
click at [227, 444] on span at bounding box center [229, 451] width 15 height 15
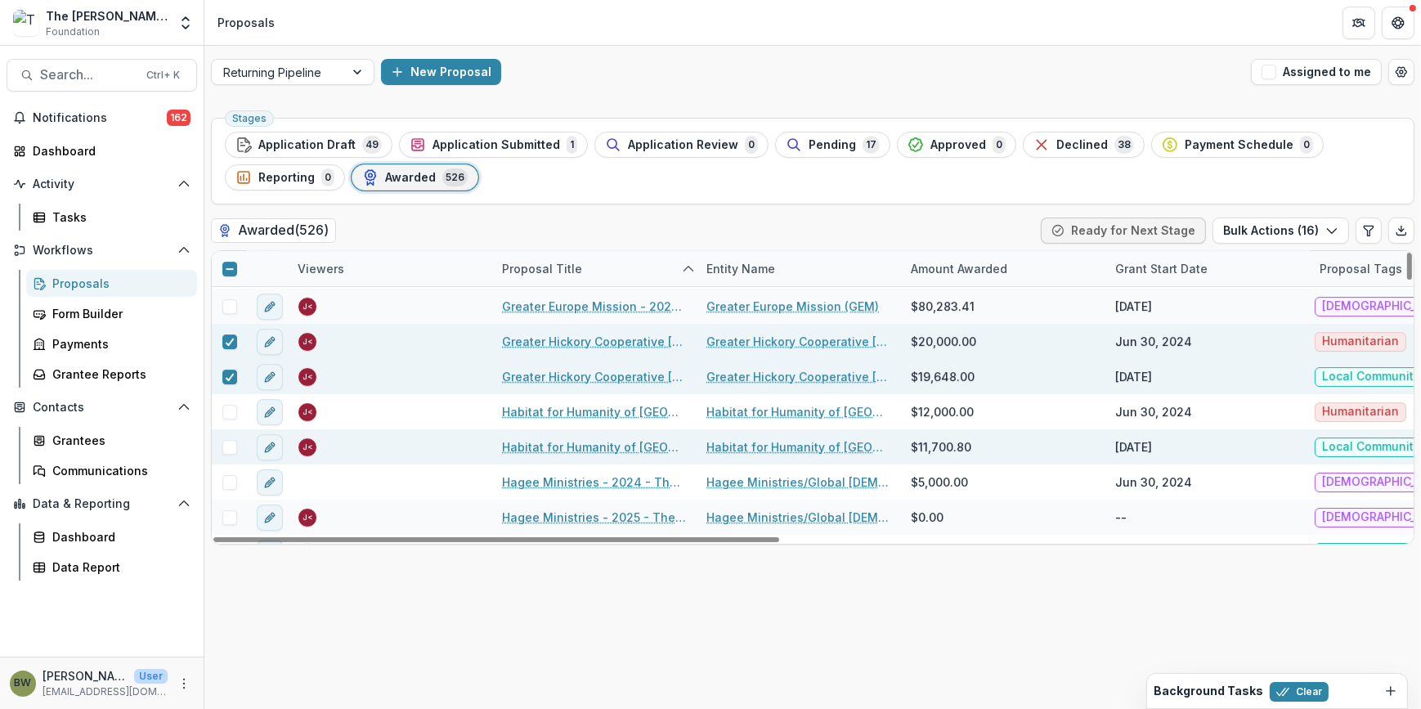
scroll to position [7211, 0]
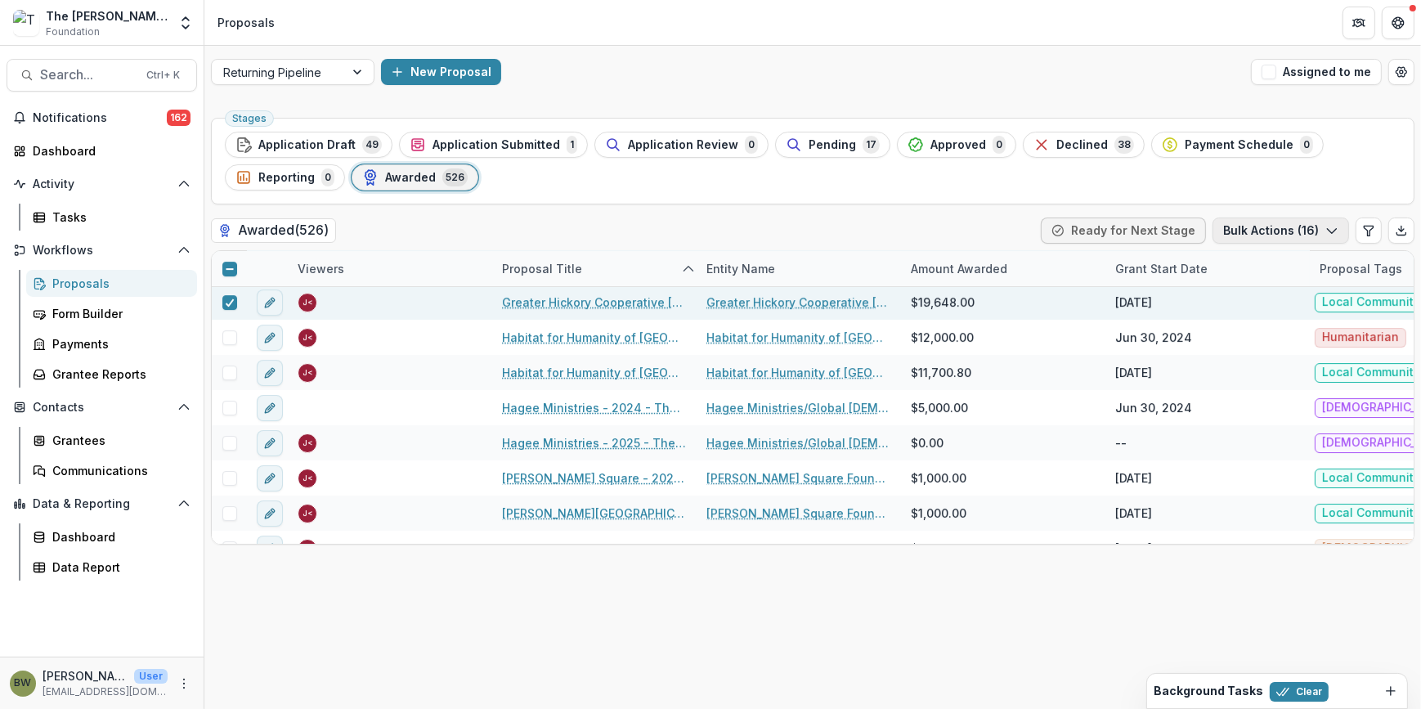
click at [1295, 234] on button "Bulk Actions ( 16 )" at bounding box center [1281, 231] width 137 height 26
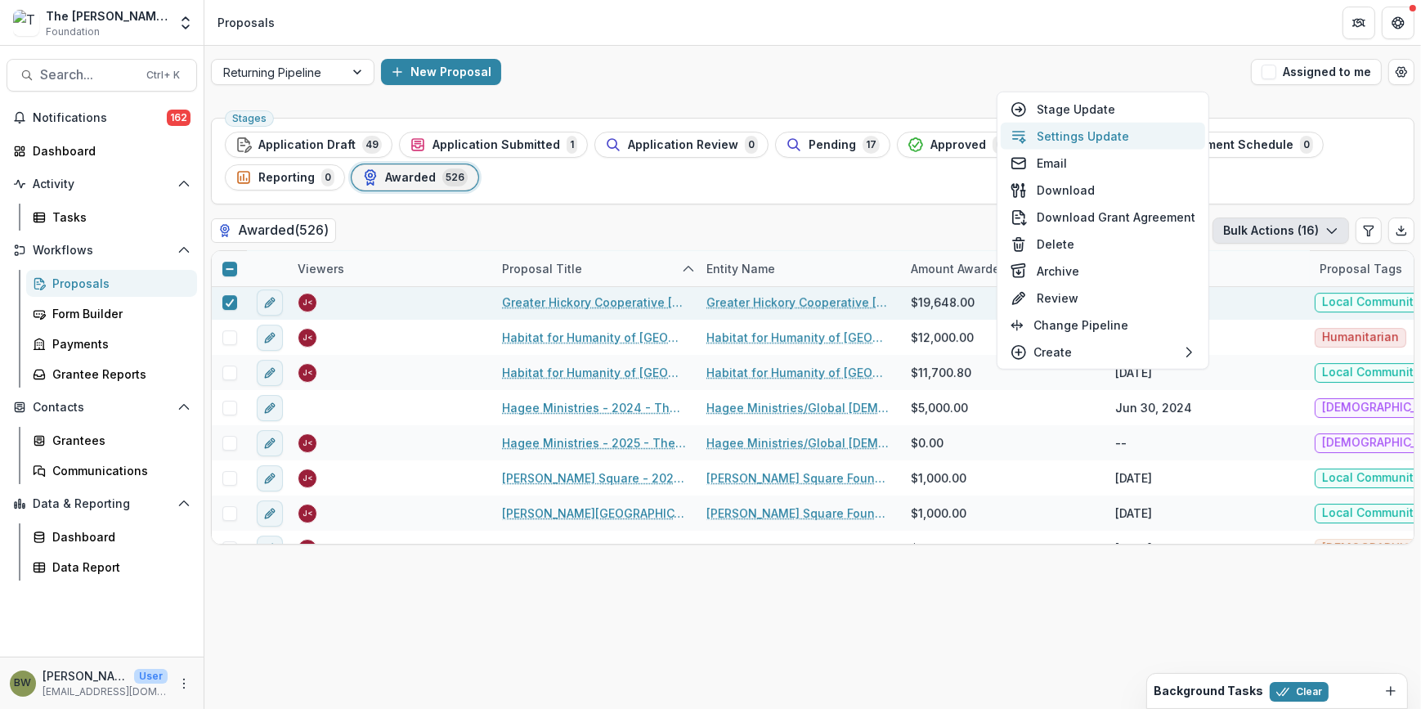
click at [1062, 131] on button "Settings Update" at bounding box center [1103, 136] width 204 height 27
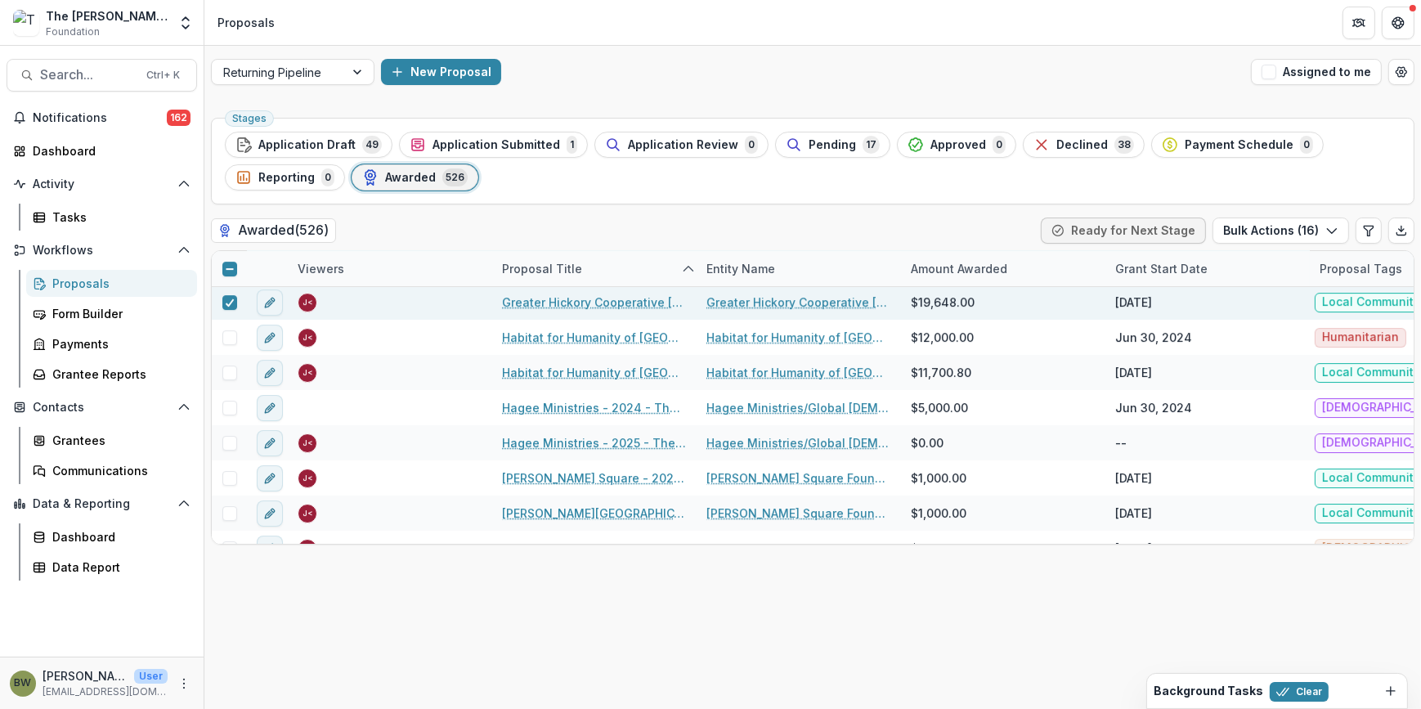
type input "**"
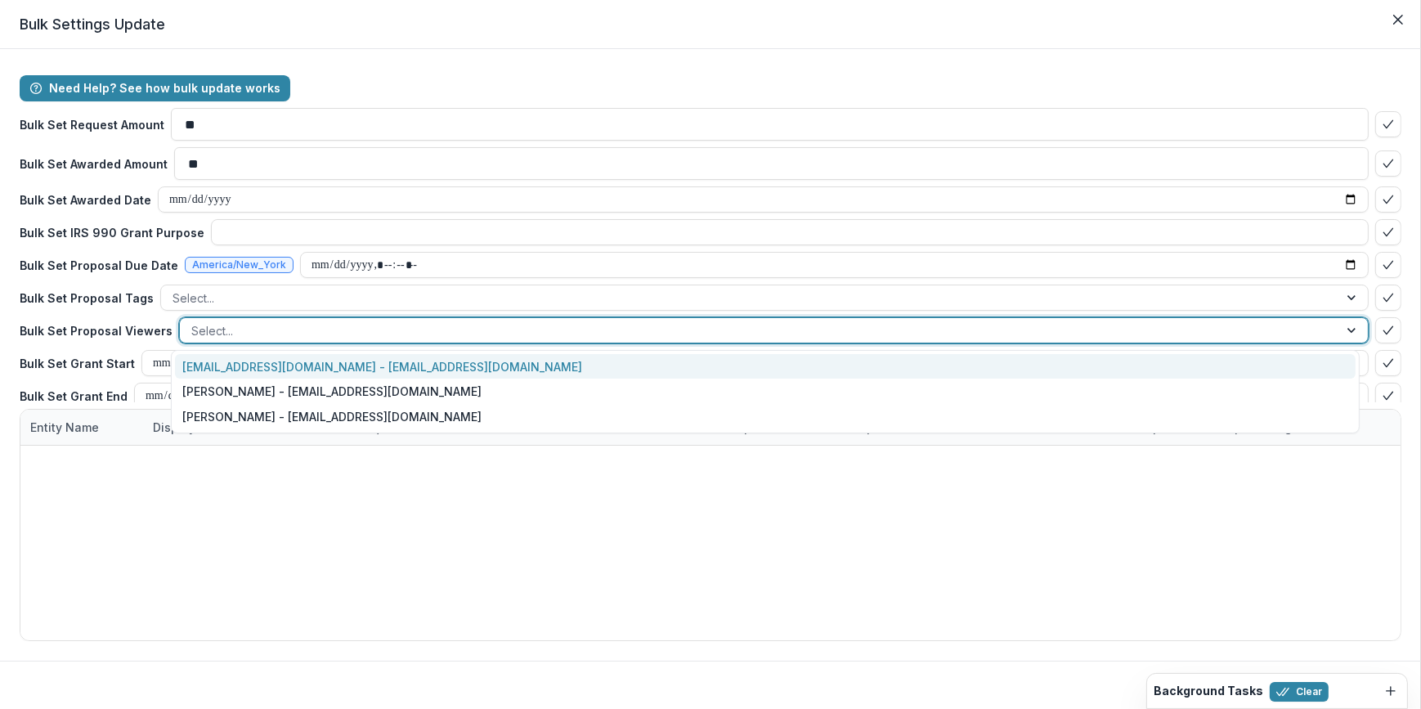
click at [206, 330] on div at bounding box center [759, 331] width 1136 height 20
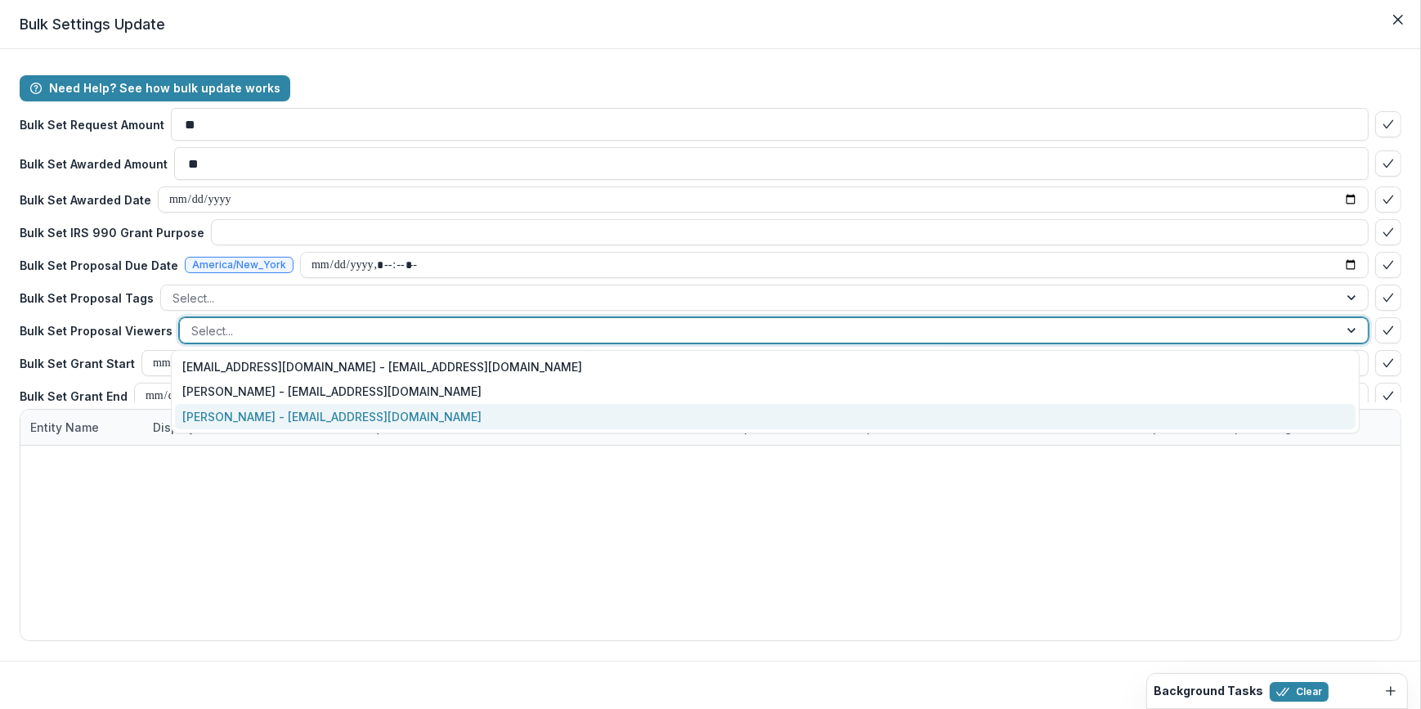
click at [229, 411] on div "[PERSON_NAME] - [EMAIL_ADDRESS][DOMAIN_NAME]" at bounding box center [766, 416] width 1182 height 25
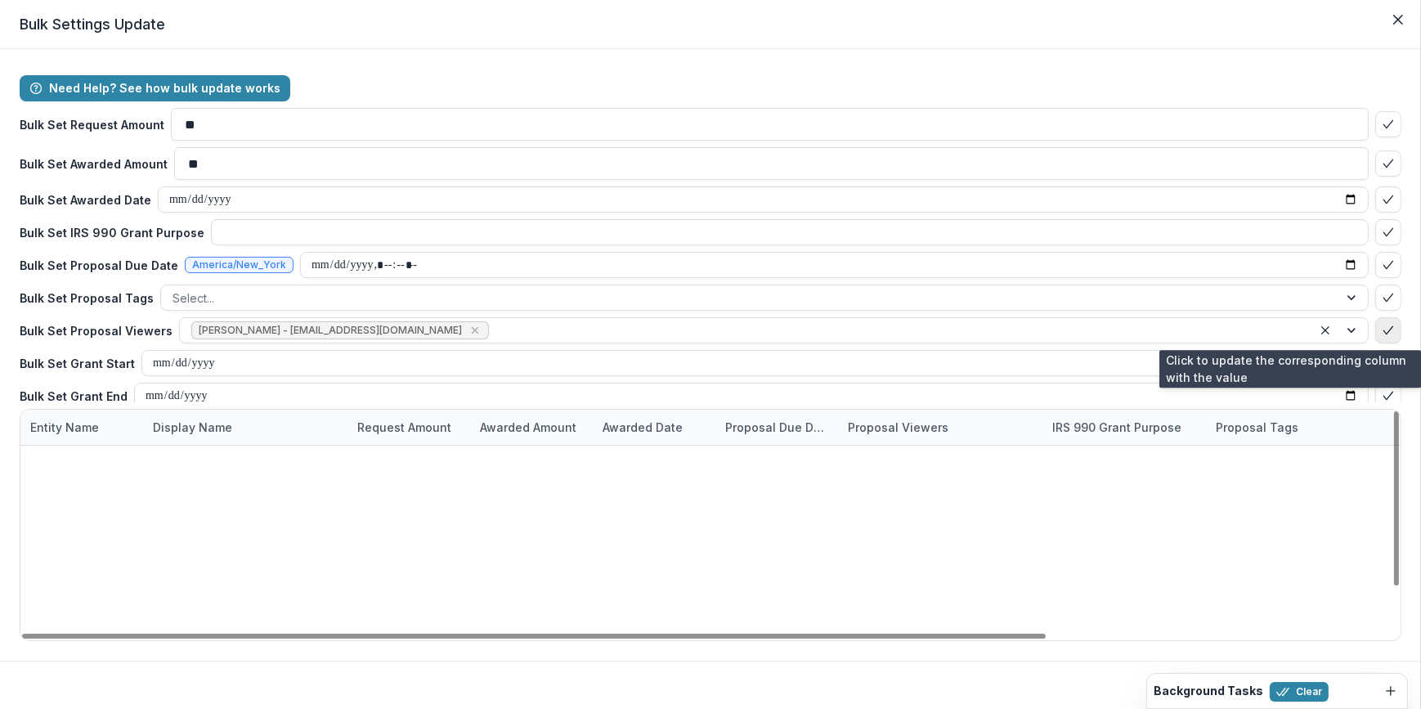
click at [1382, 333] on icon "bulk-confirm-option" at bounding box center [1388, 330] width 13 height 13
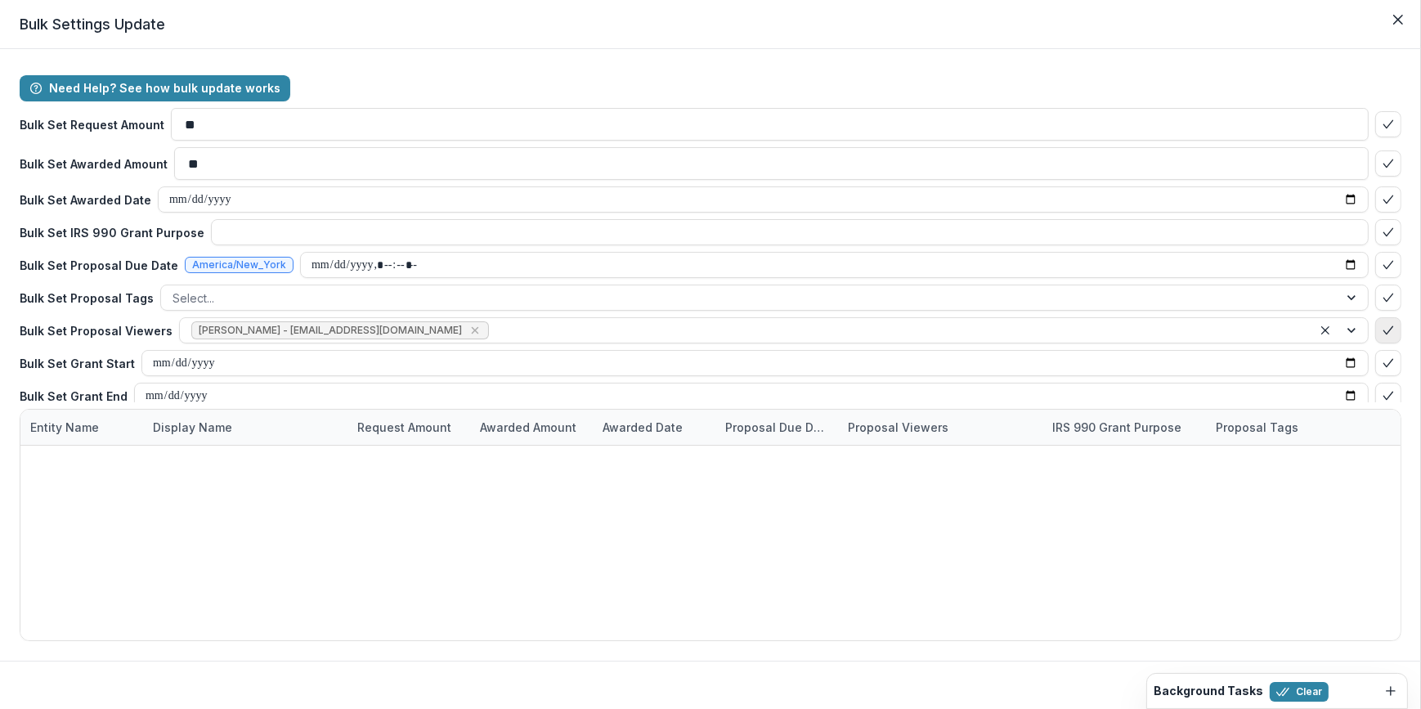
click at [1382, 328] on icon "bulk-confirm-option" at bounding box center [1388, 330] width 13 height 13
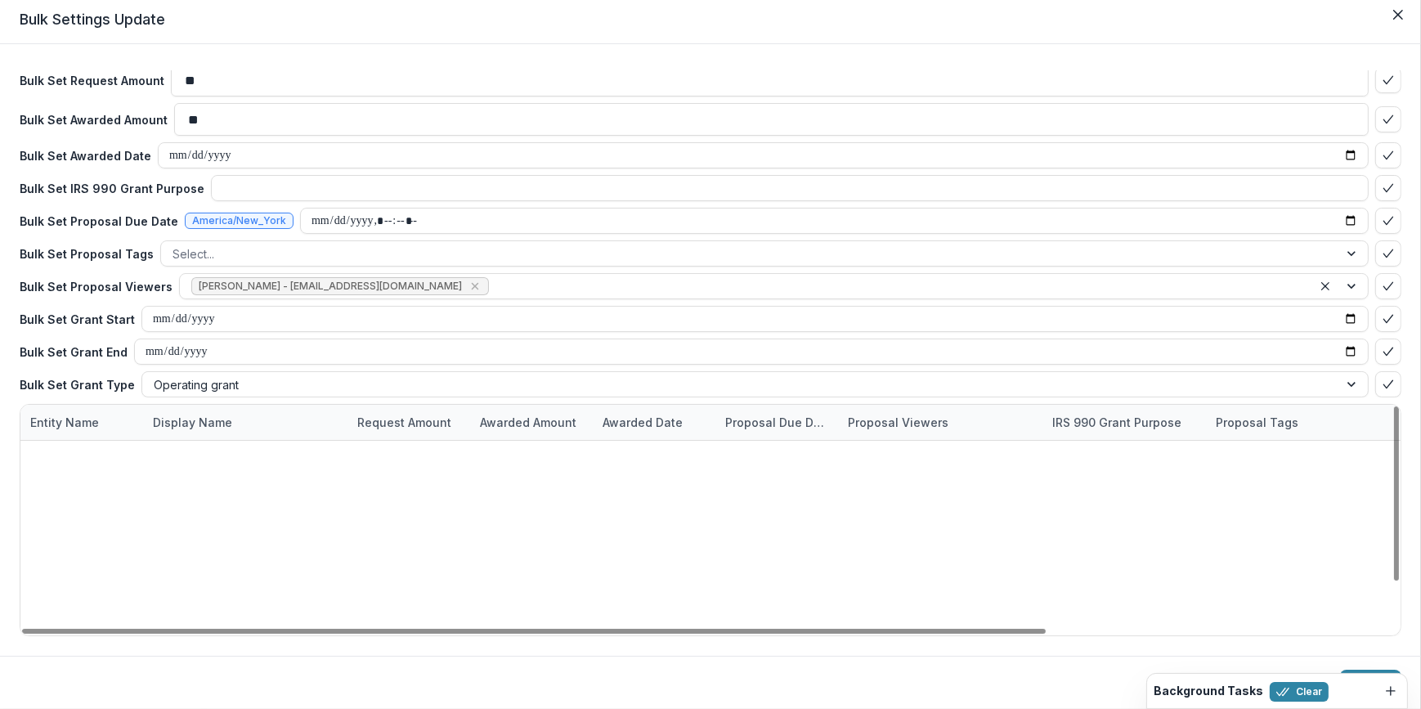
scroll to position [249, 0]
click at [1368, 671] on button "Update" at bounding box center [1370, 683] width 61 height 26
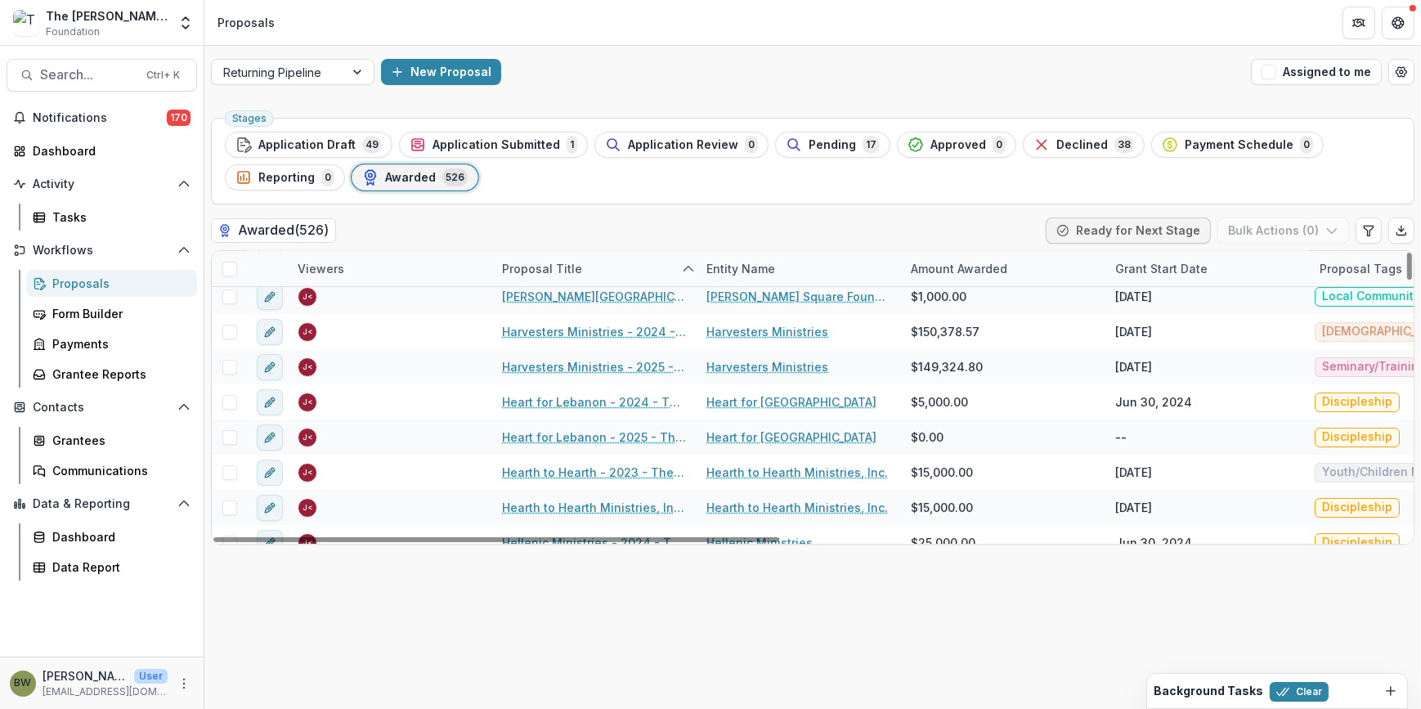
scroll to position [7433, 0]
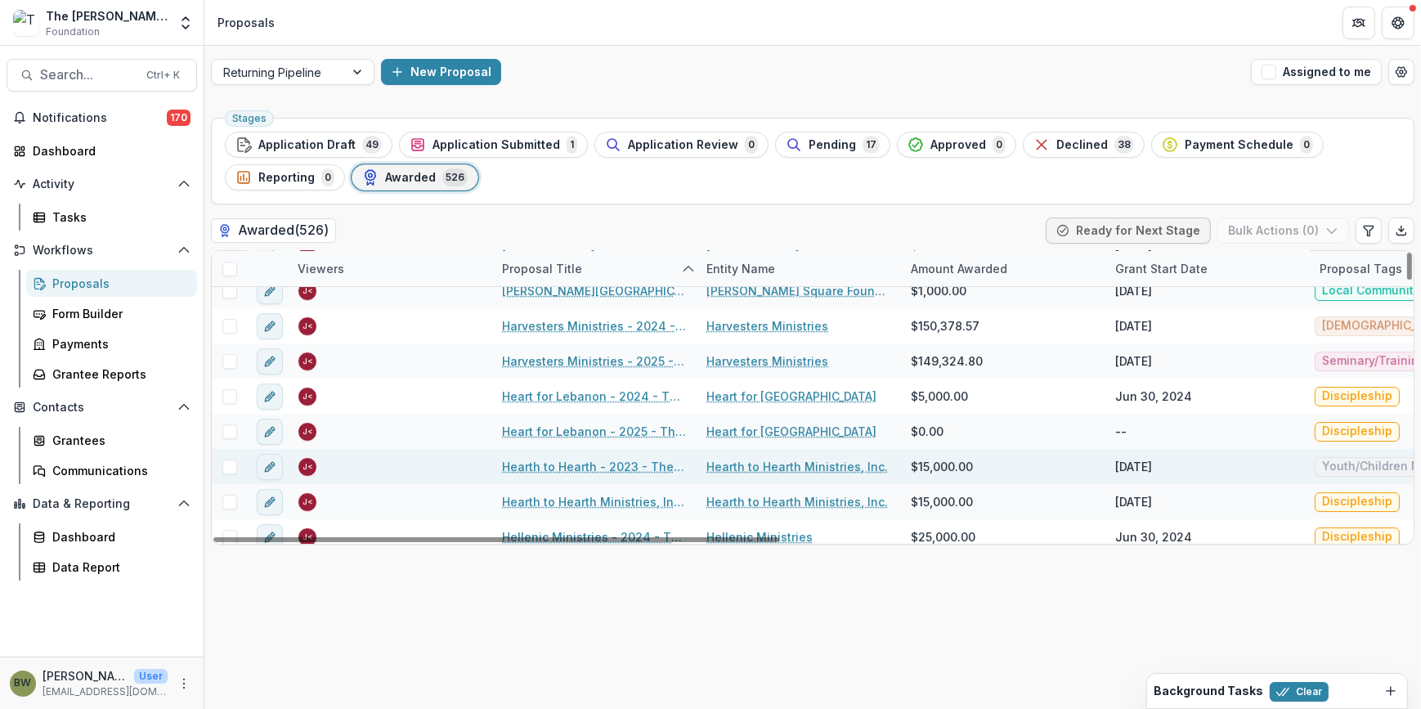
click at [232, 466] on span at bounding box center [229, 467] width 15 height 15
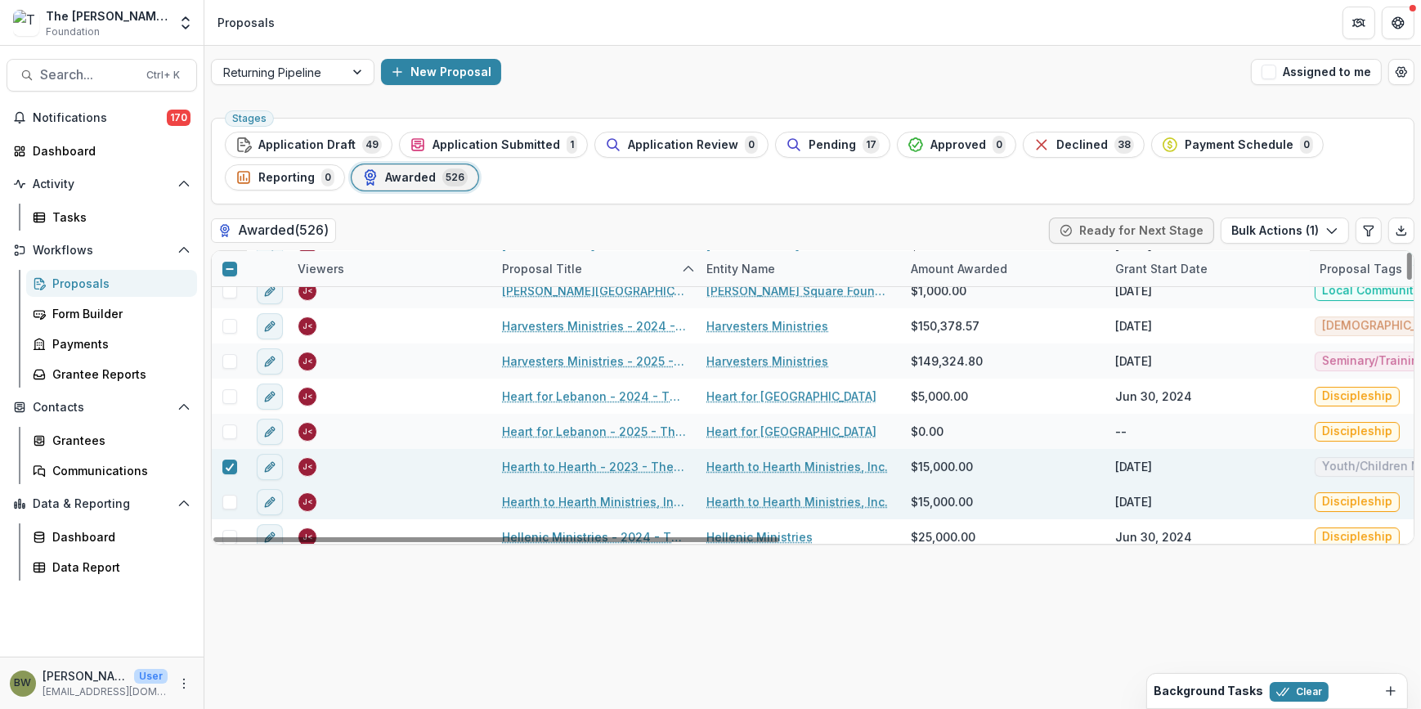
click at [229, 503] on span at bounding box center [229, 502] width 15 height 15
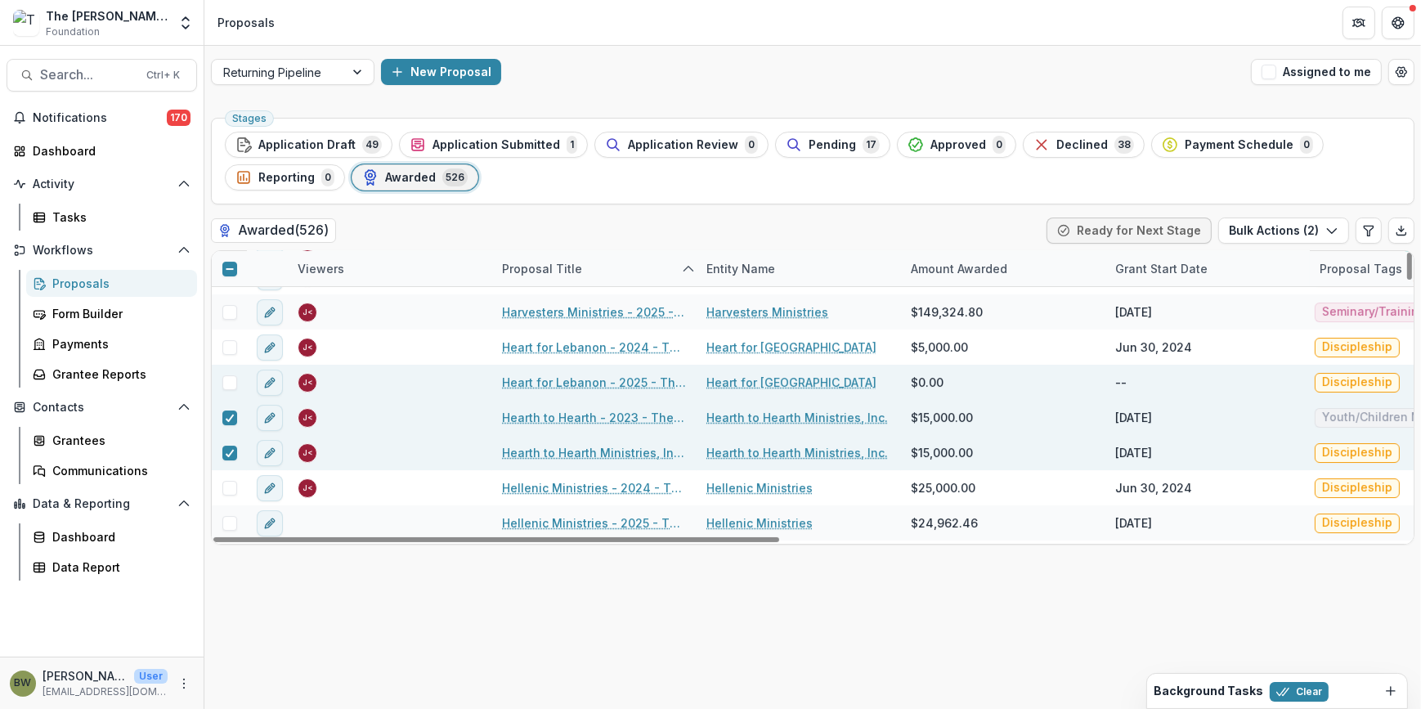
scroll to position [7508, 0]
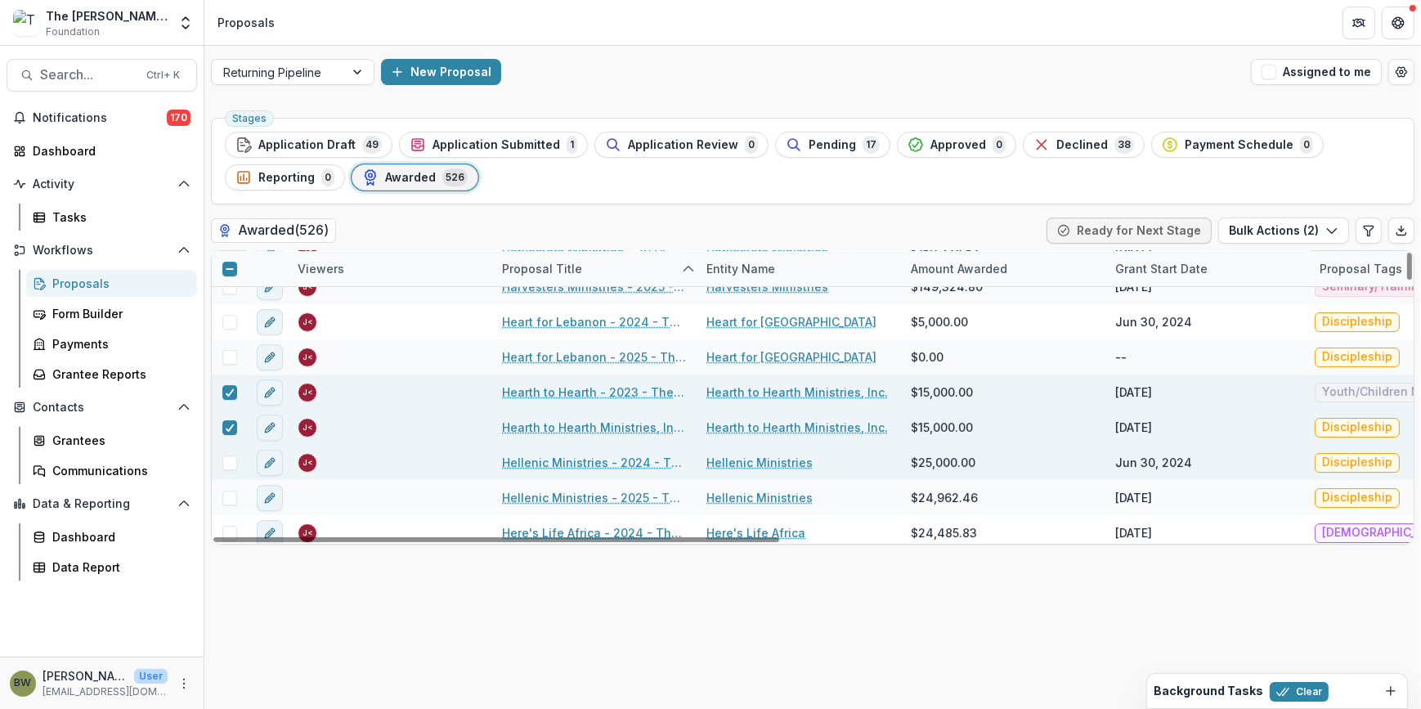
click at [233, 458] on span at bounding box center [229, 462] width 15 height 15
drag, startPoint x: 232, startPoint y: 491, endPoint x: 503, endPoint y: 398, distance: 286.3
click at [234, 491] on span at bounding box center [229, 498] width 15 height 15
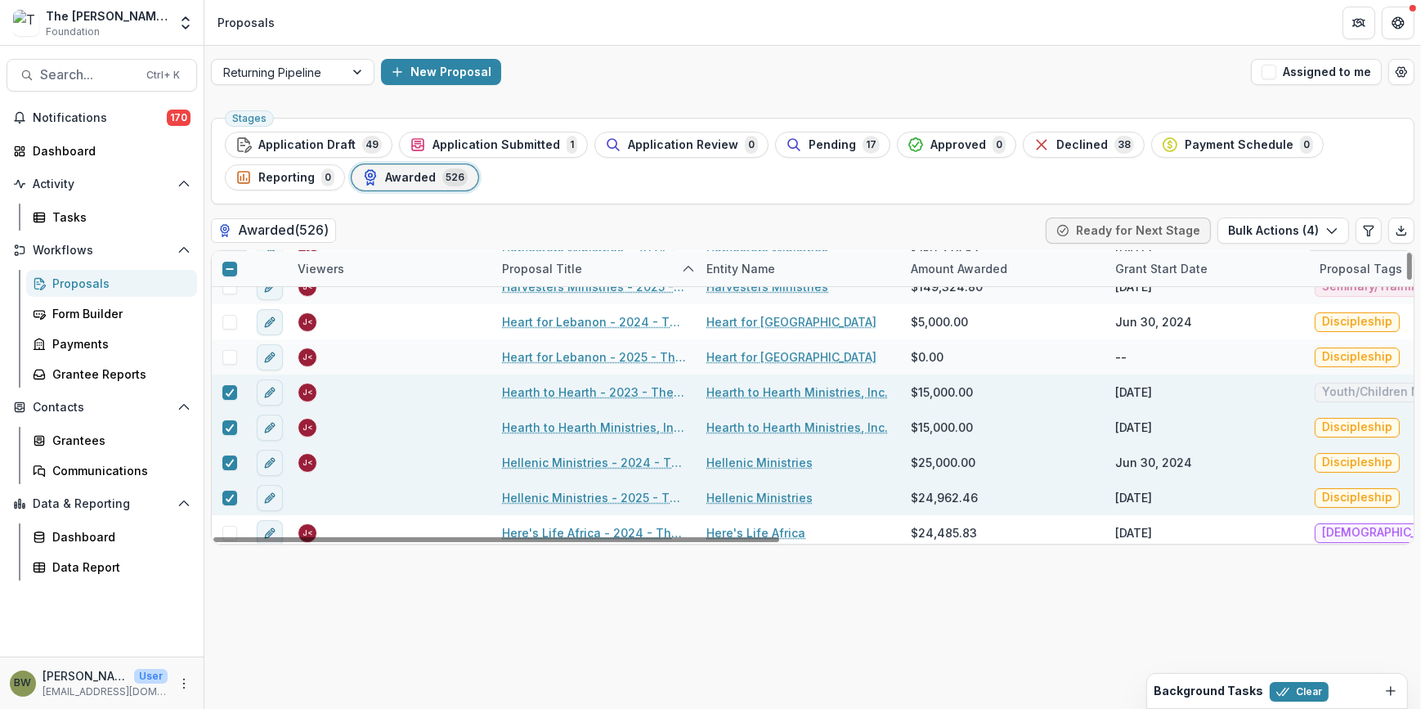
scroll to position [7582, 0]
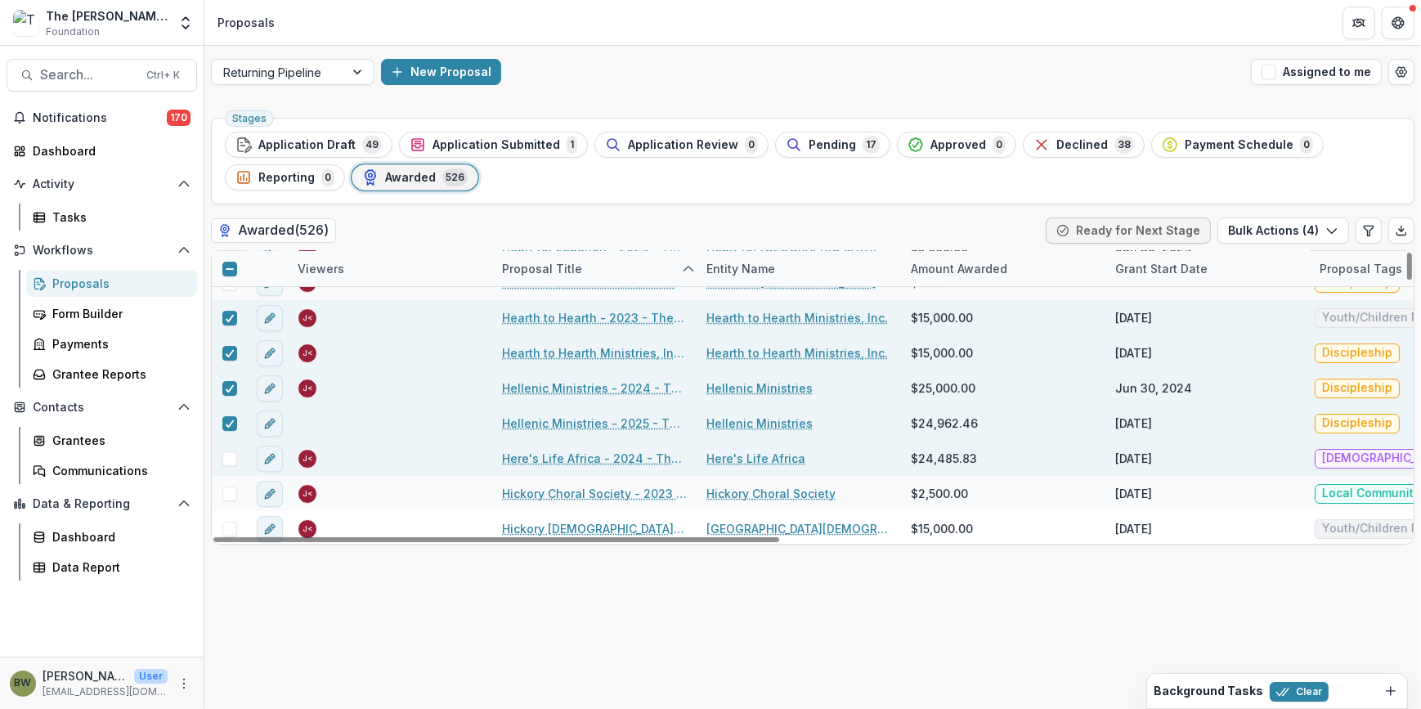
click at [218, 455] on div at bounding box center [229, 458] width 35 height 15
click at [231, 455] on span at bounding box center [229, 458] width 15 height 15
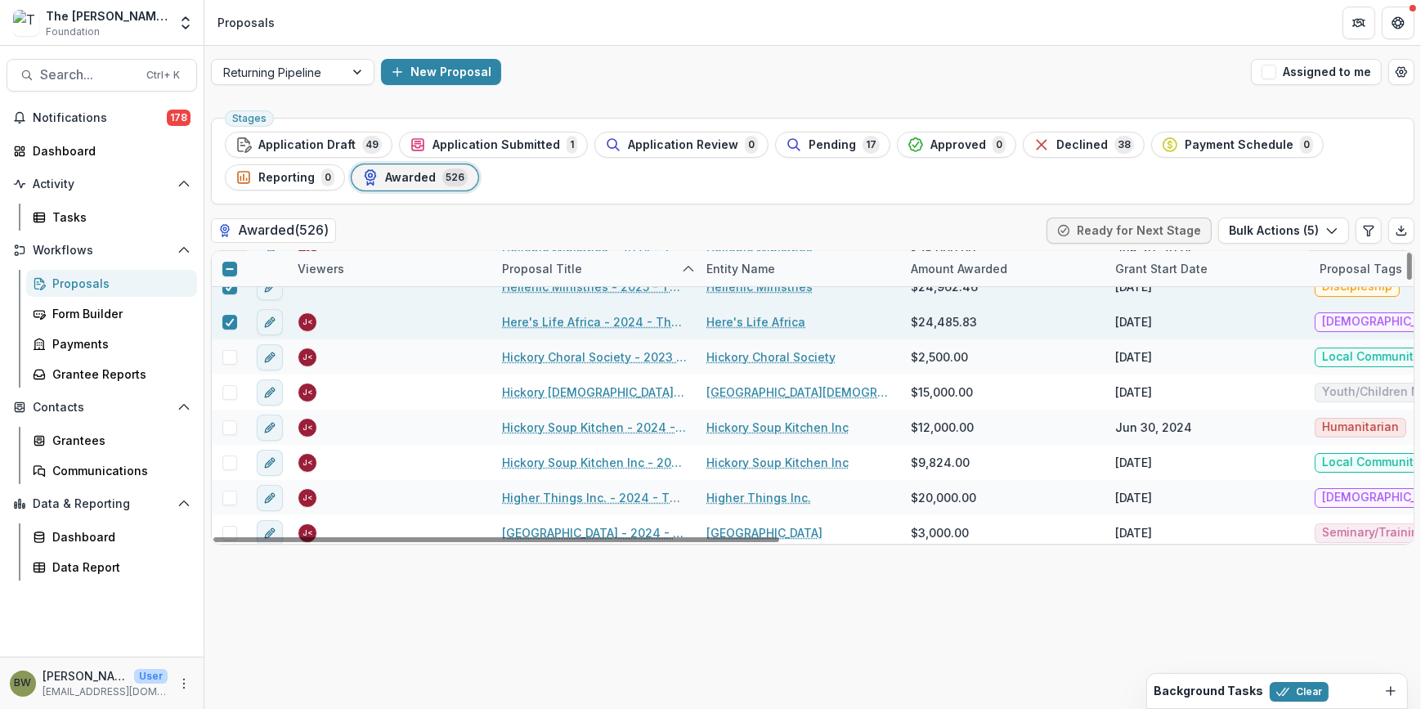
scroll to position [7731, 0]
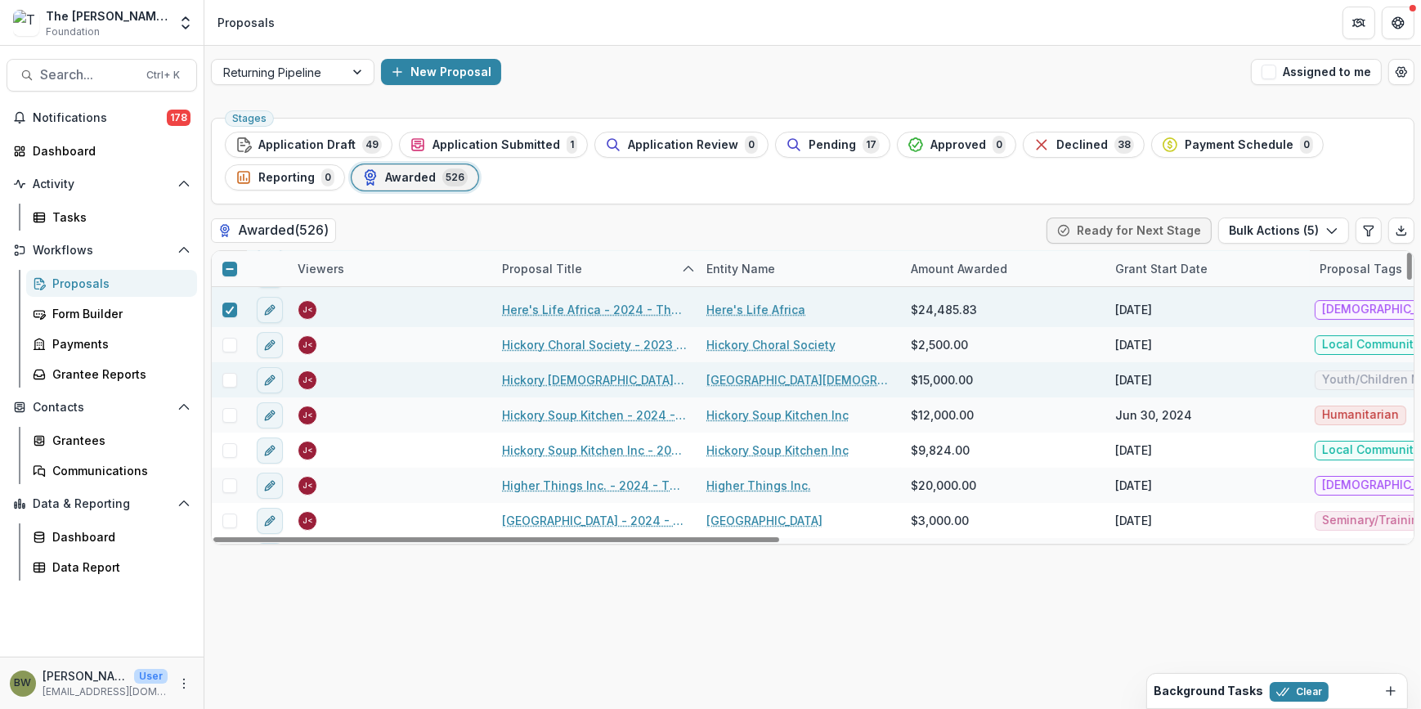
click at [229, 378] on span at bounding box center [229, 380] width 15 height 15
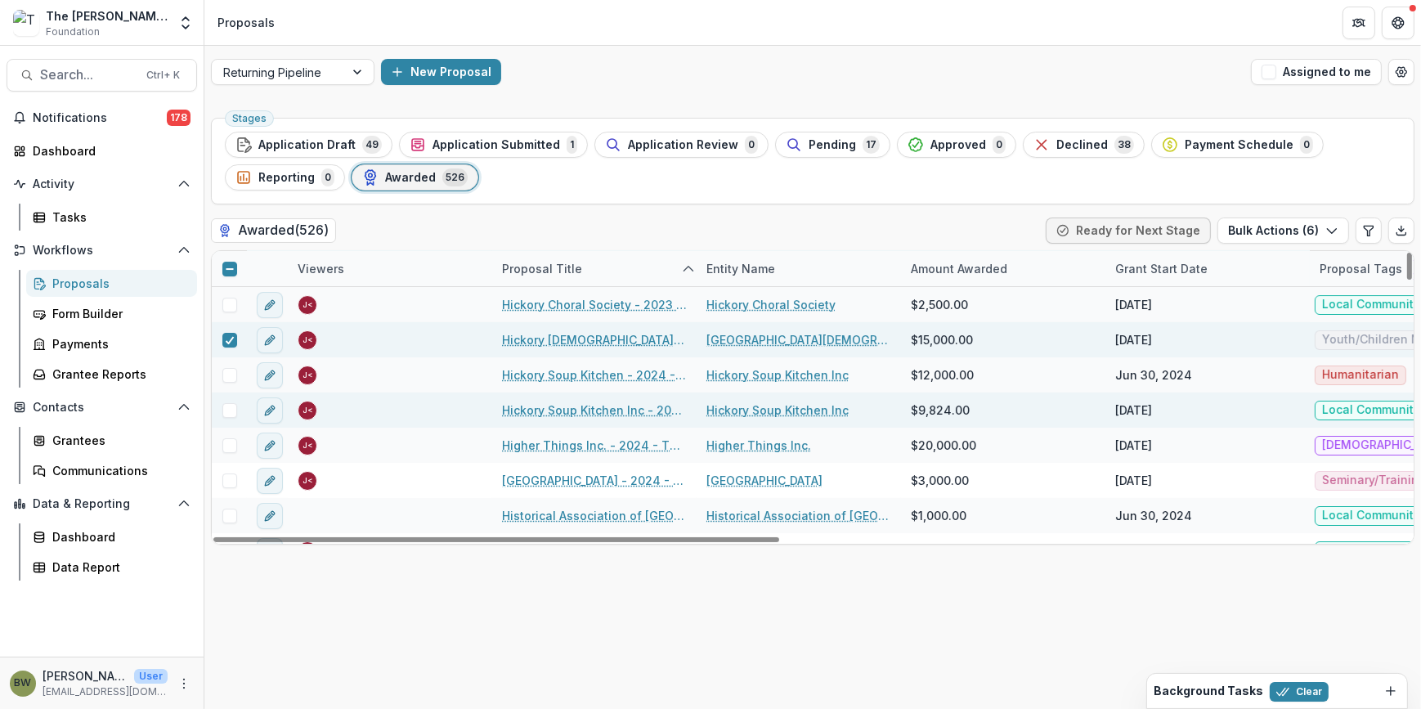
scroll to position [7806, 0]
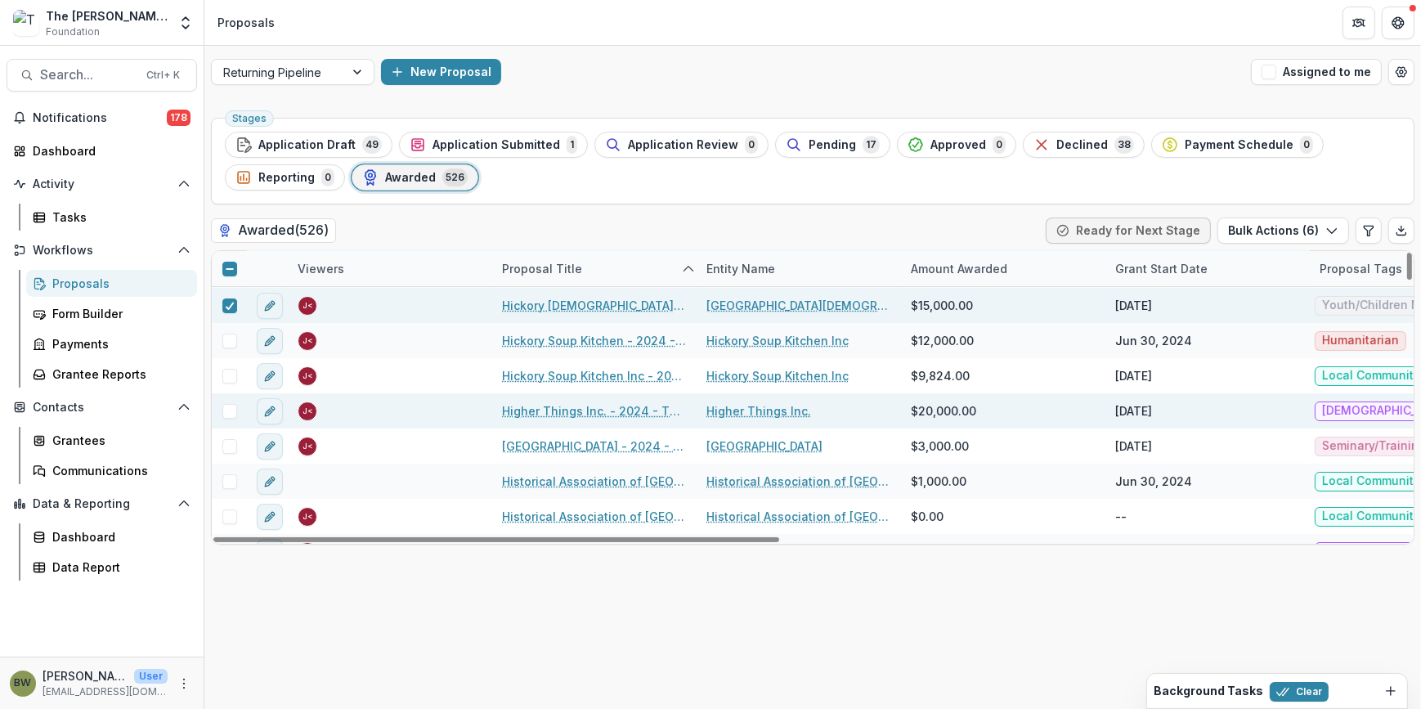
click at [226, 411] on span at bounding box center [229, 411] width 15 height 15
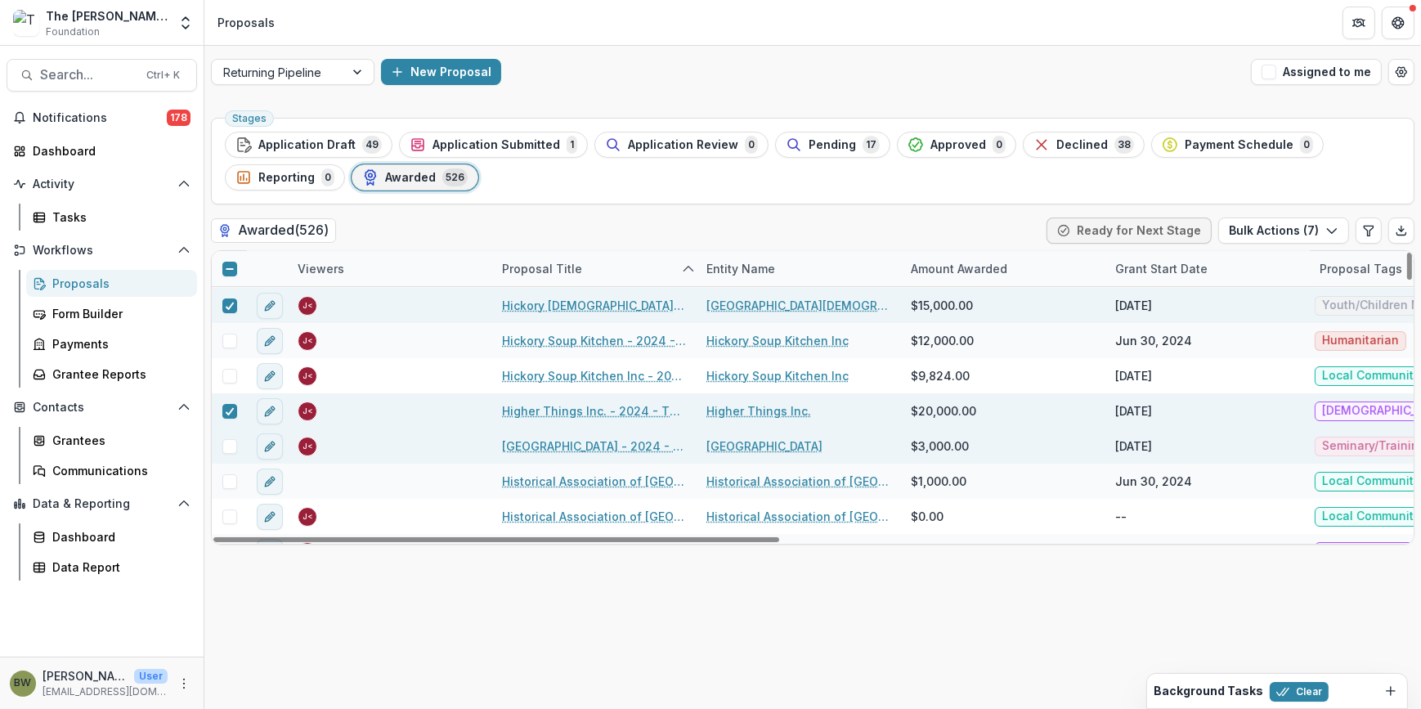
click at [232, 447] on span at bounding box center [229, 446] width 15 height 15
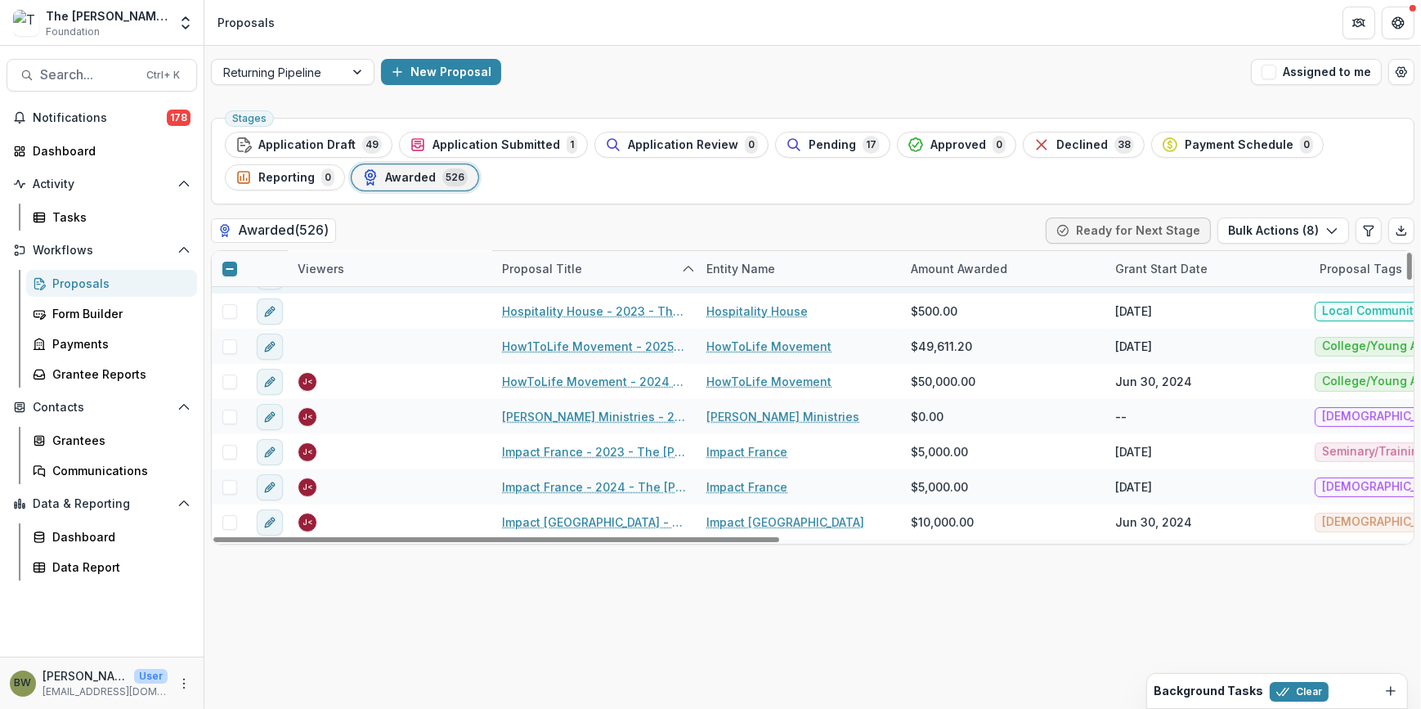
scroll to position [8178, 0]
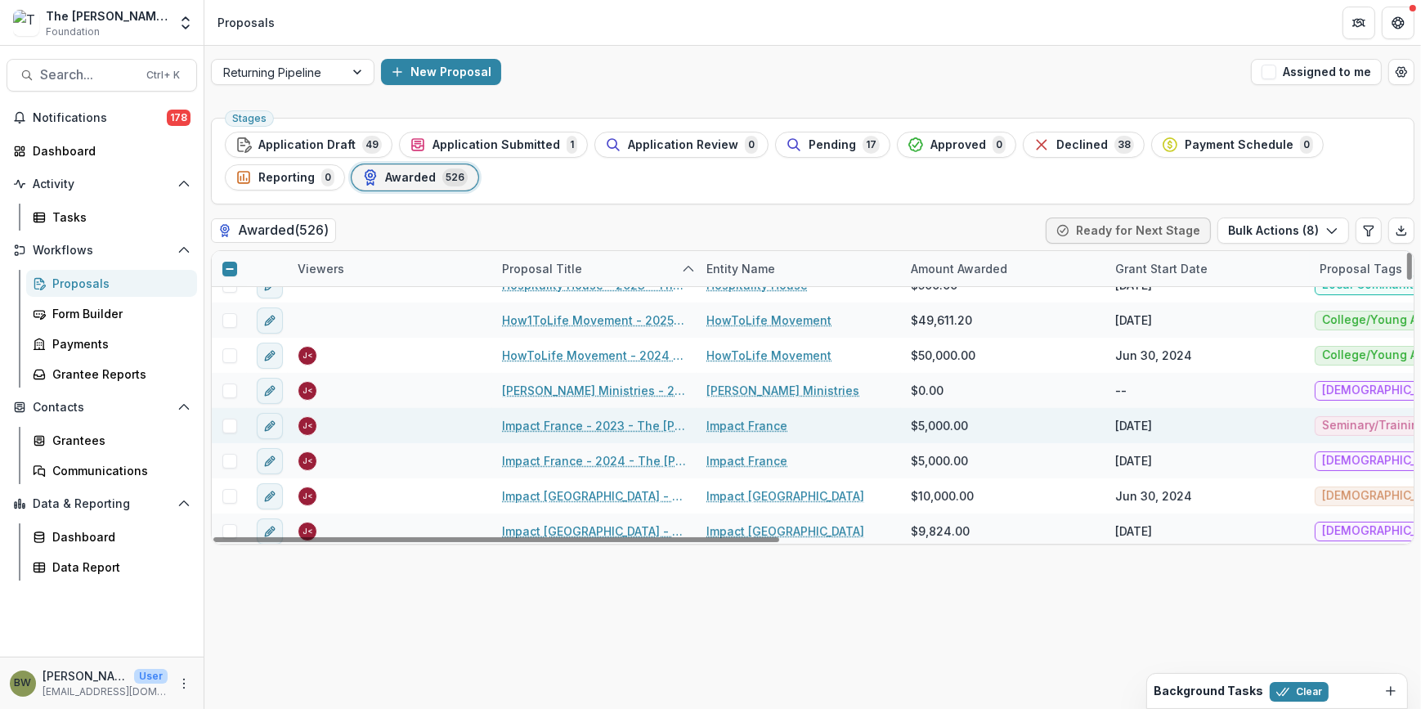
click at [226, 429] on span at bounding box center [229, 426] width 15 height 15
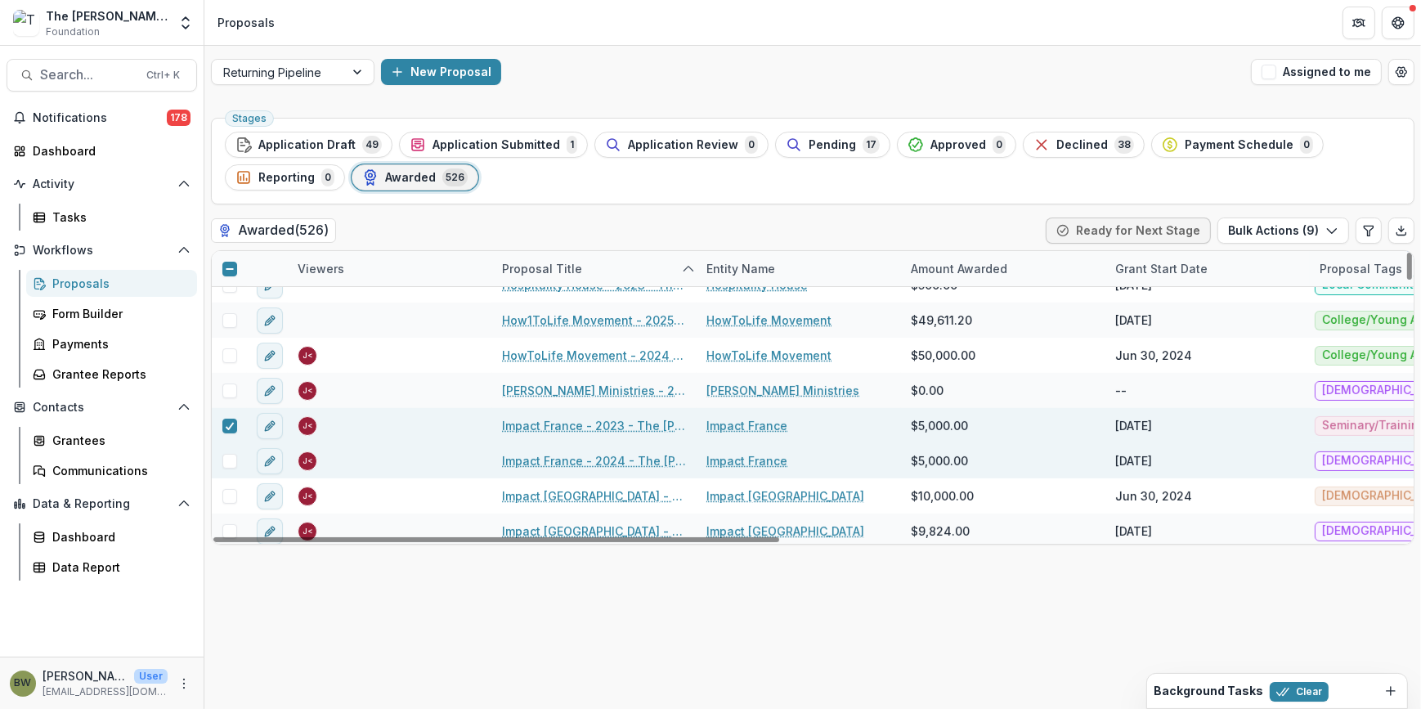
click at [233, 464] on span at bounding box center [229, 461] width 15 height 15
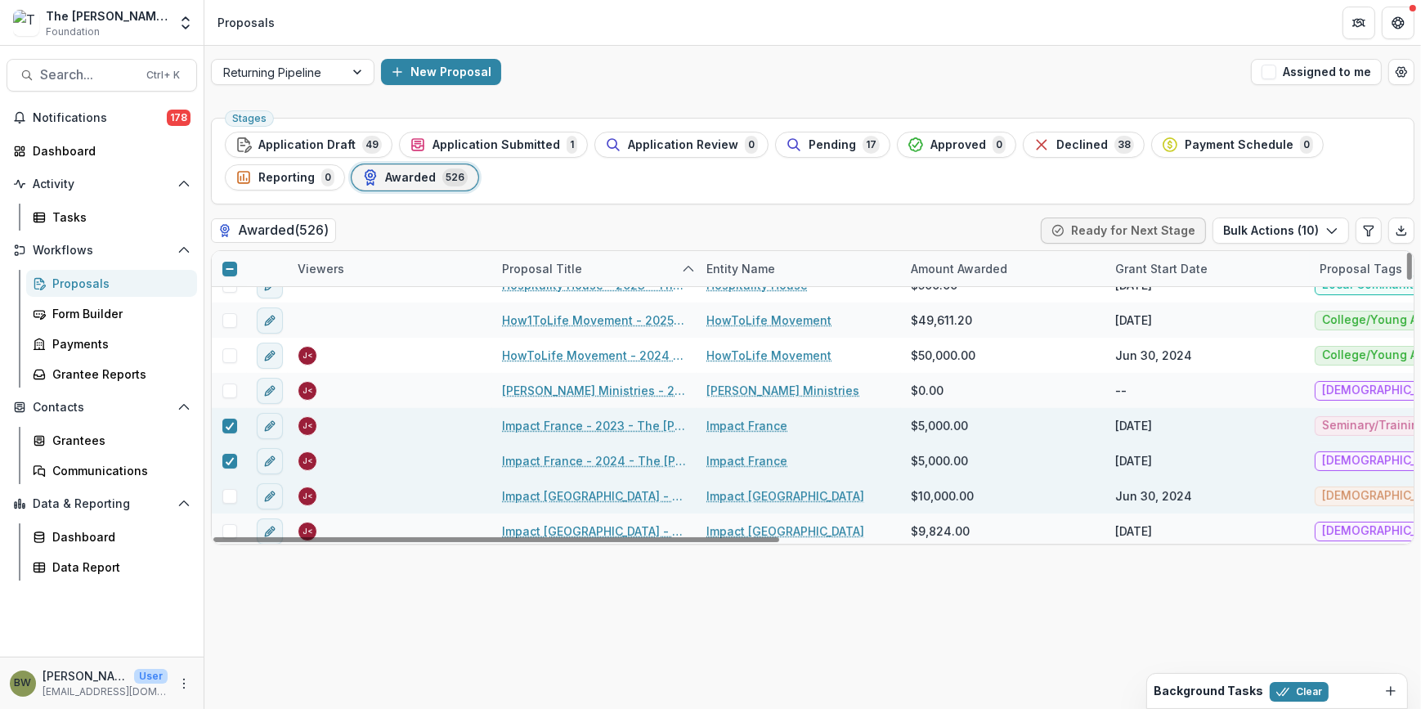
click at [232, 501] on span at bounding box center [229, 496] width 15 height 15
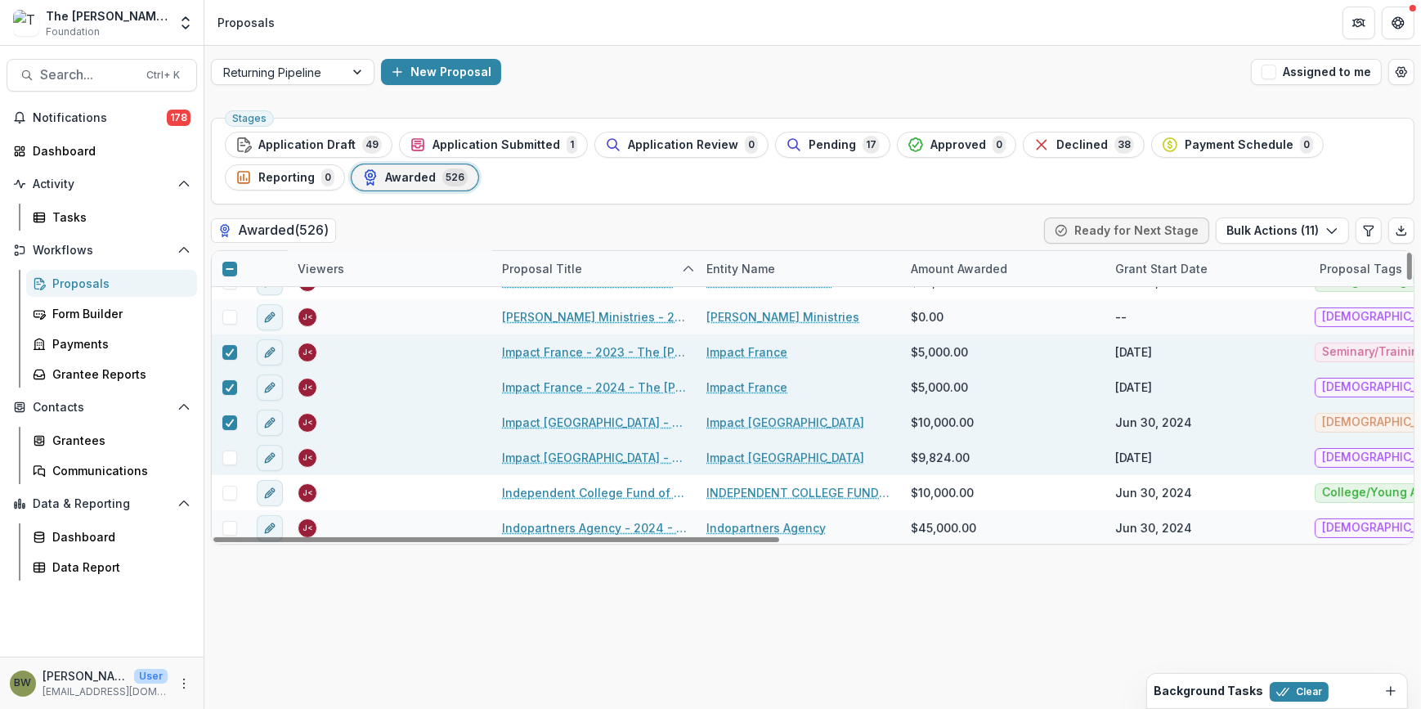
click at [231, 460] on span at bounding box center [229, 458] width 15 height 15
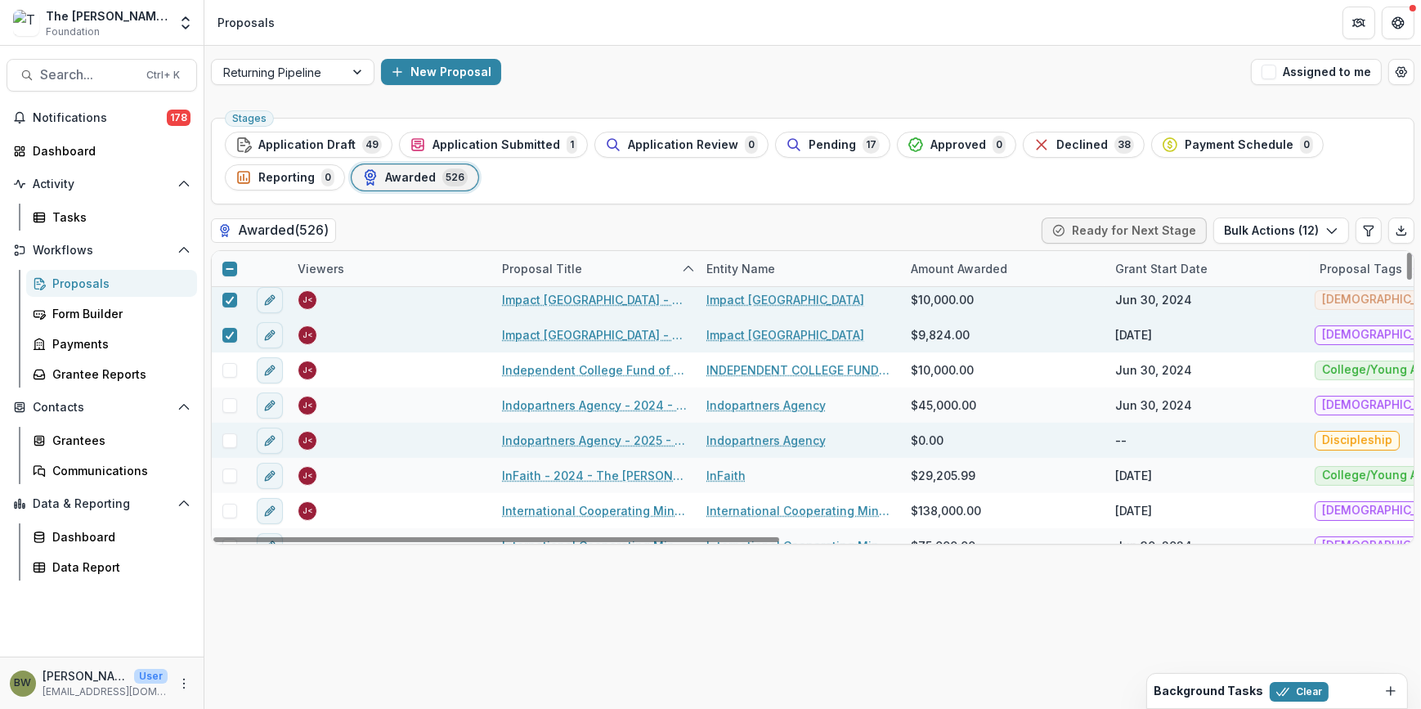
scroll to position [8400, 0]
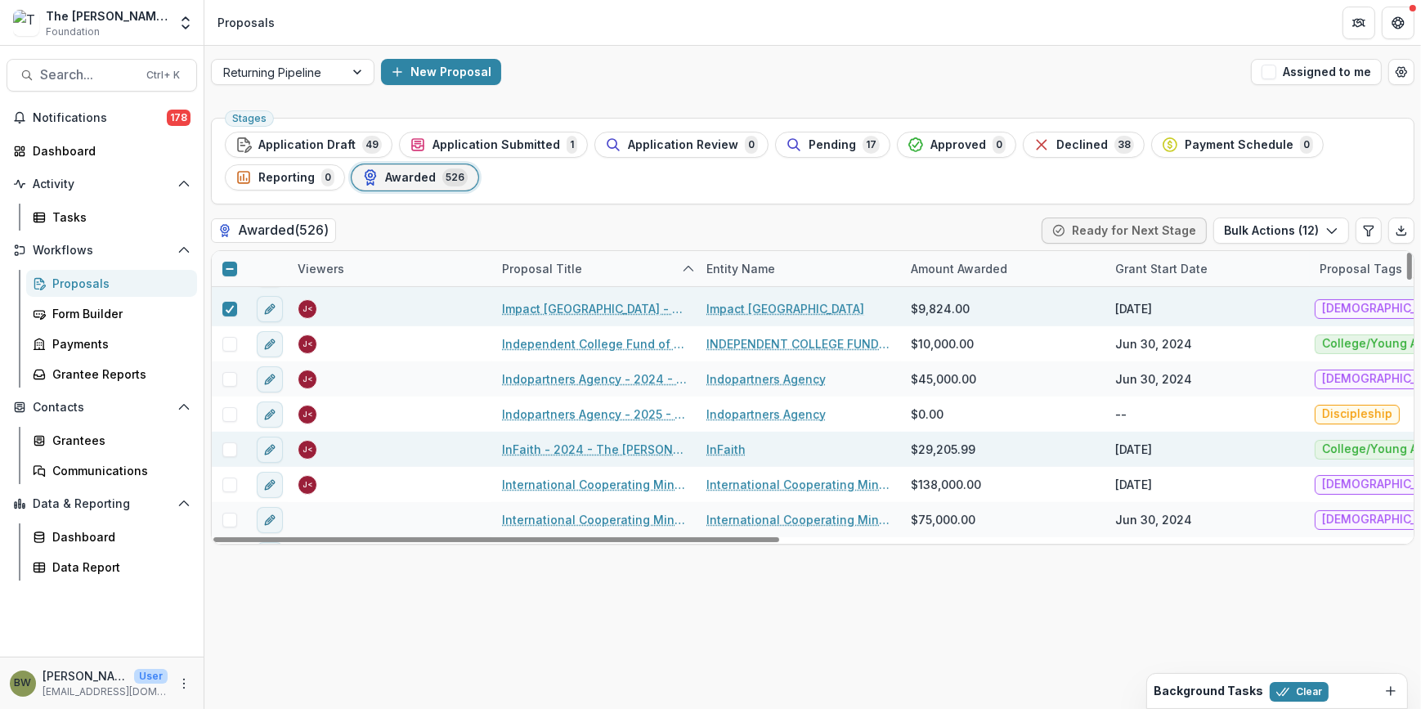
click at [227, 449] on span at bounding box center [229, 449] width 15 height 15
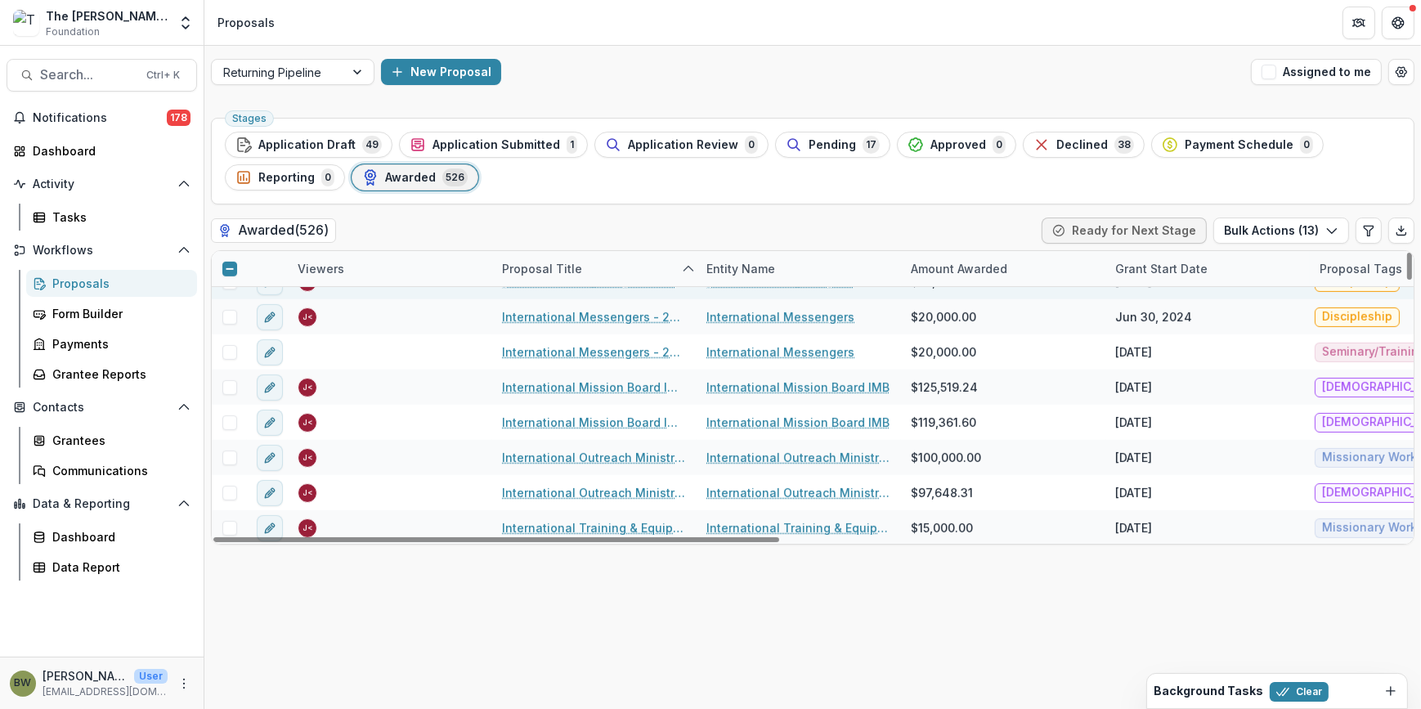
scroll to position [8847, 0]
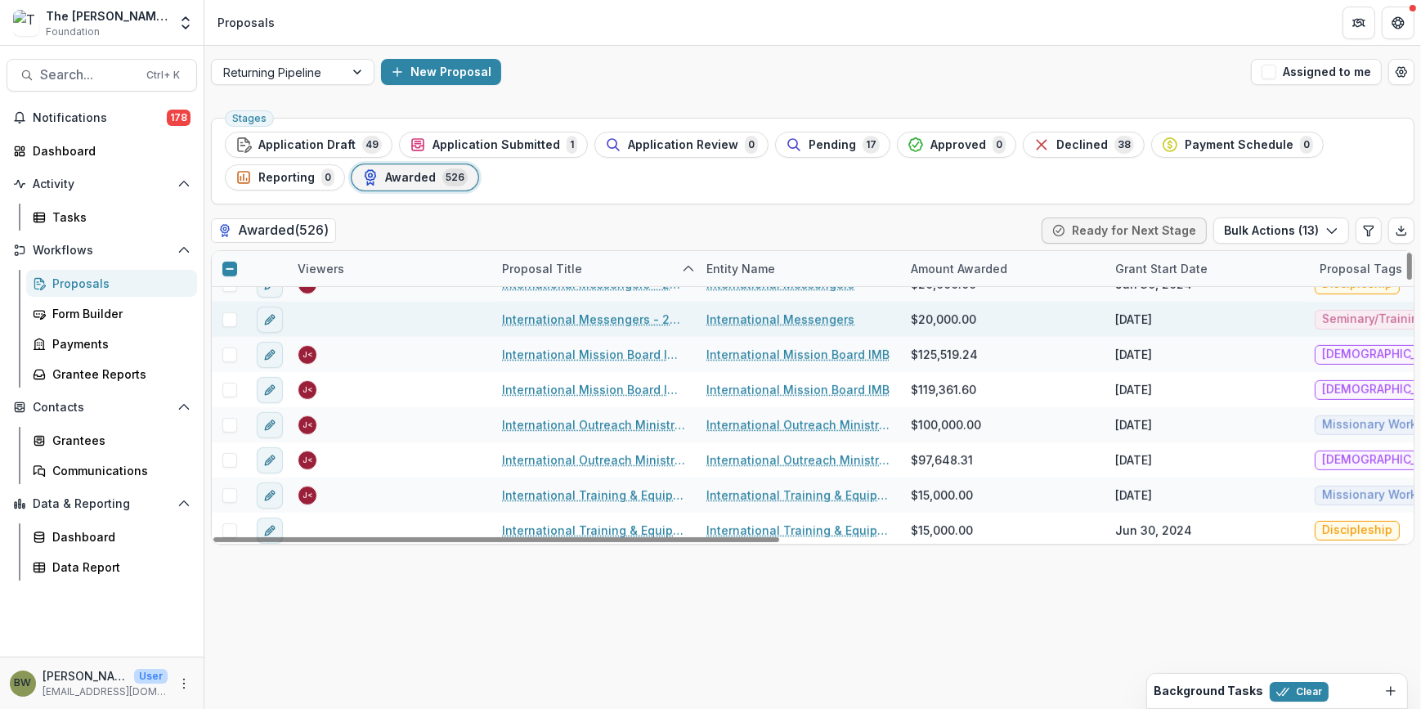
click at [233, 319] on span at bounding box center [229, 319] width 15 height 15
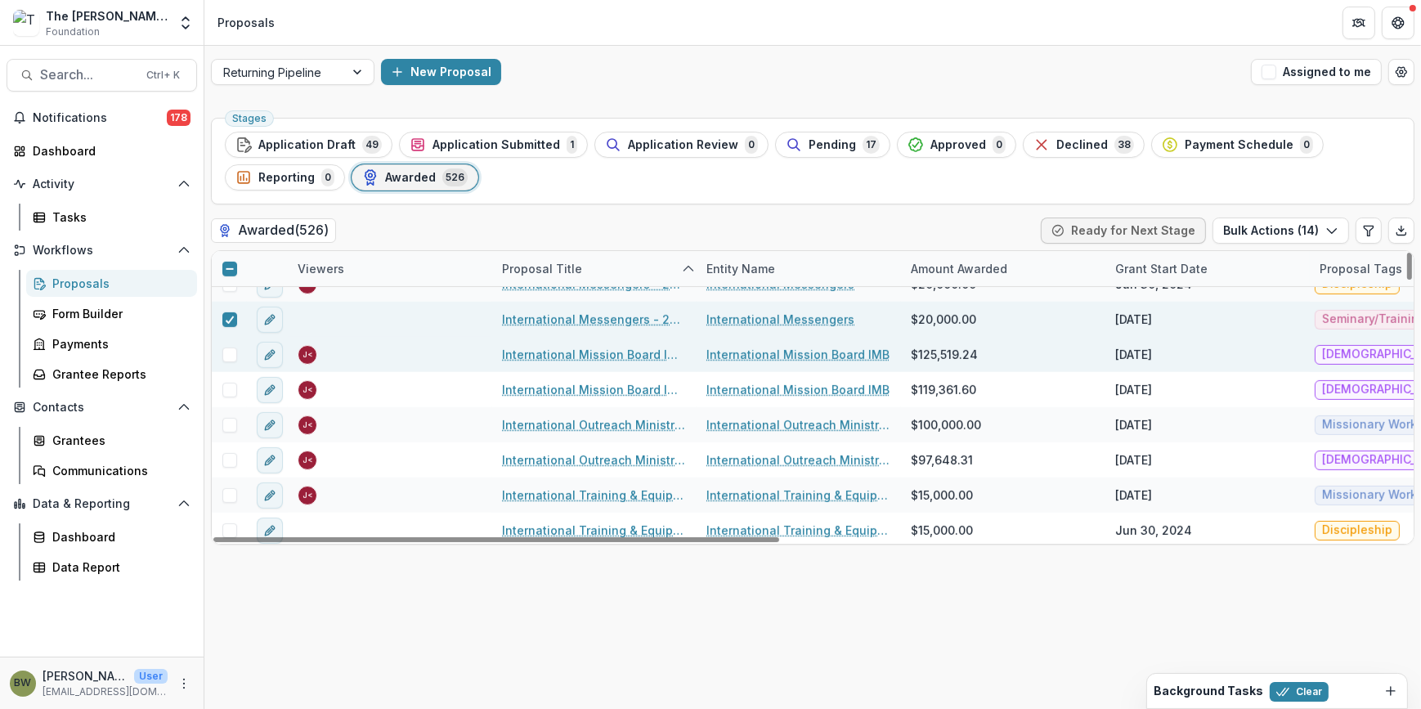
scroll to position [8772, 0]
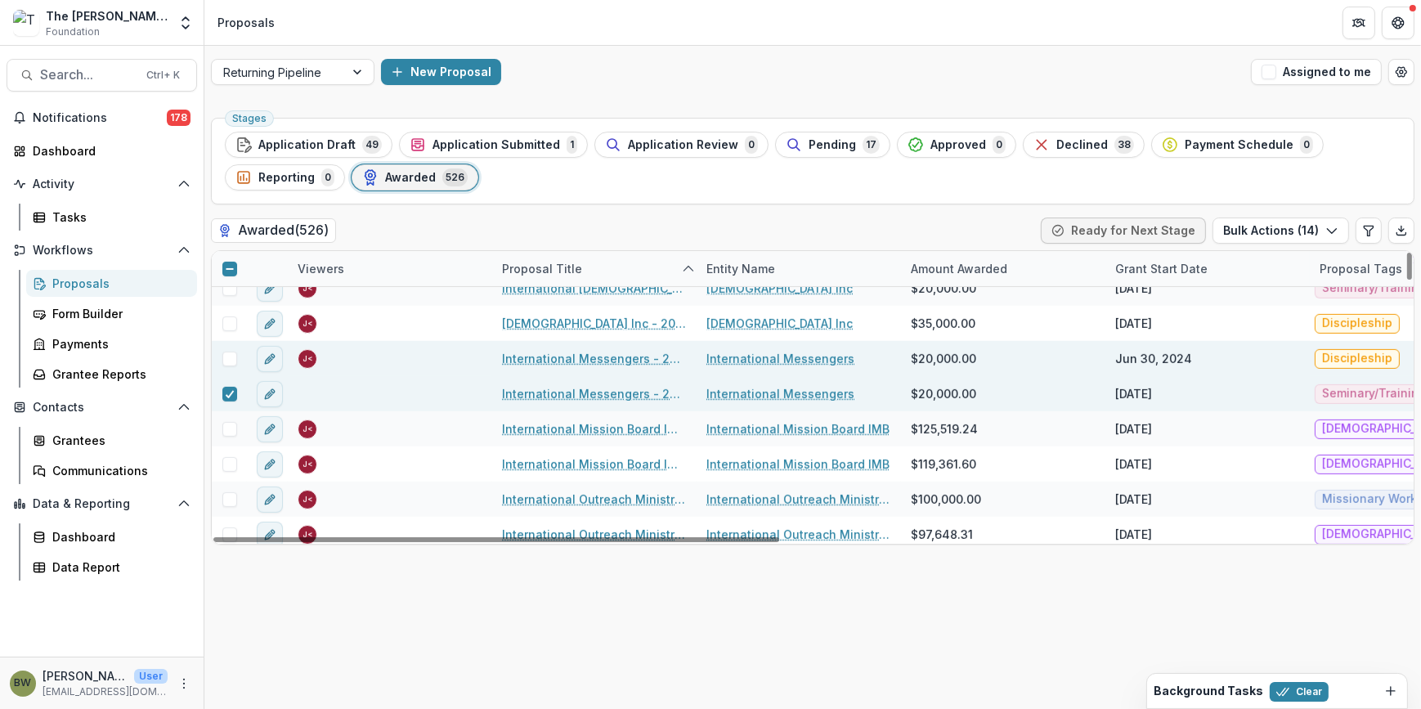
click at [242, 358] on div at bounding box center [229, 359] width 35 height 15
click at [229, 359] on span at bounding box center [229, 359] width 15 height 15
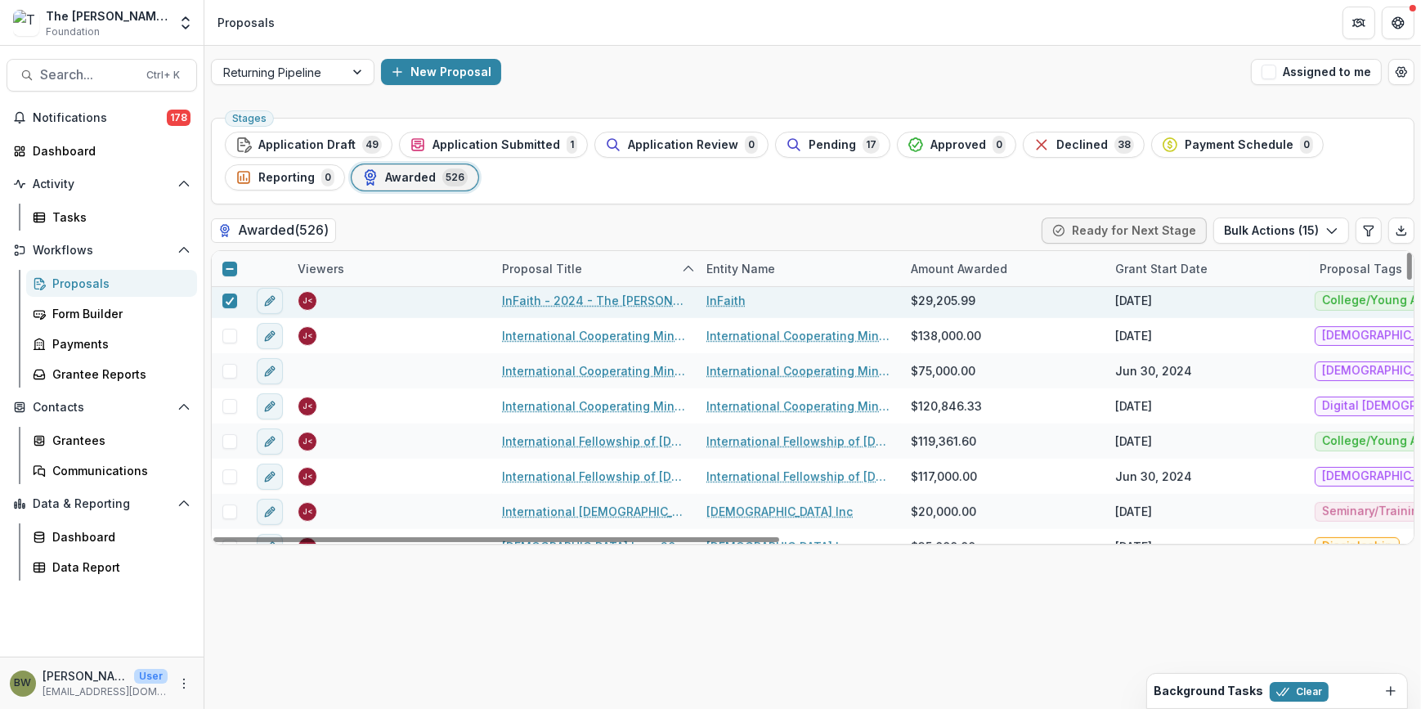
scroll to position [8474, 0]
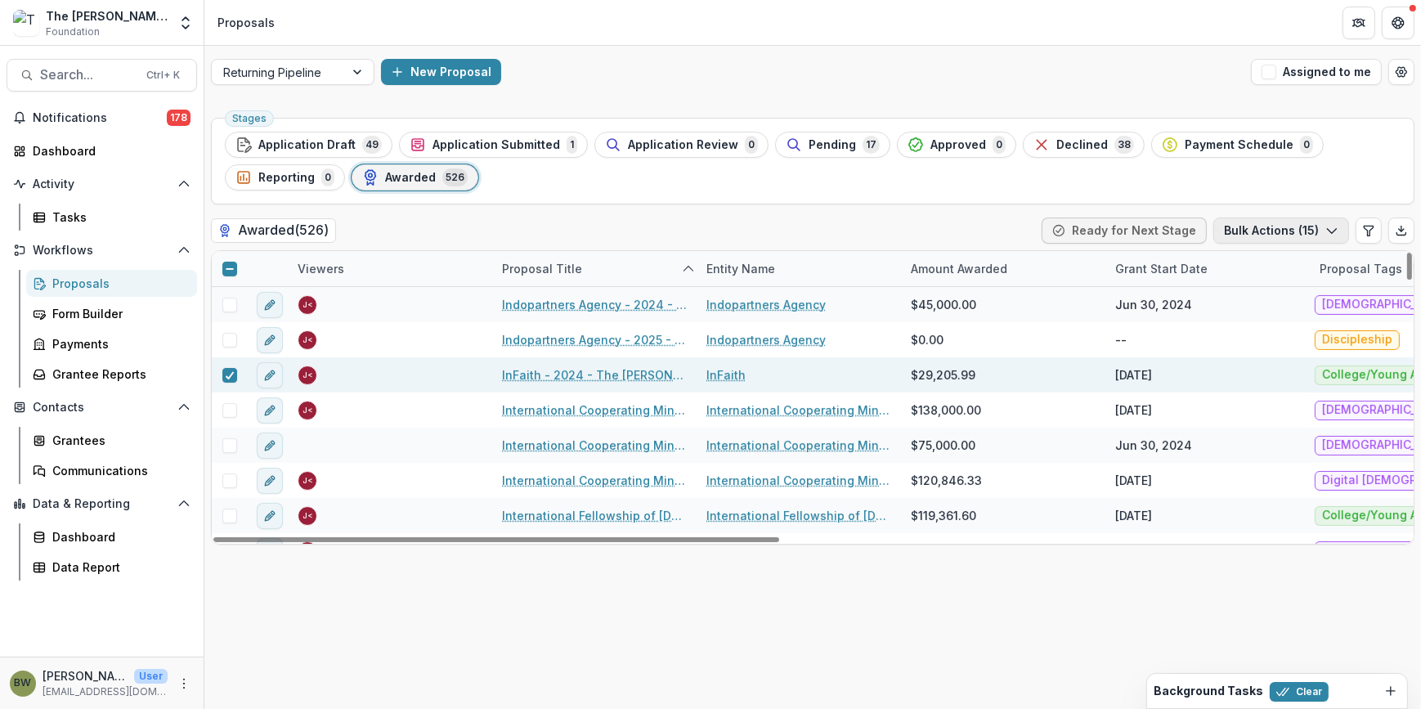
click at [1273, 226] on button "Bulk Actions ( 15 )" at bounding box center [1282, 231] width 136 height 26
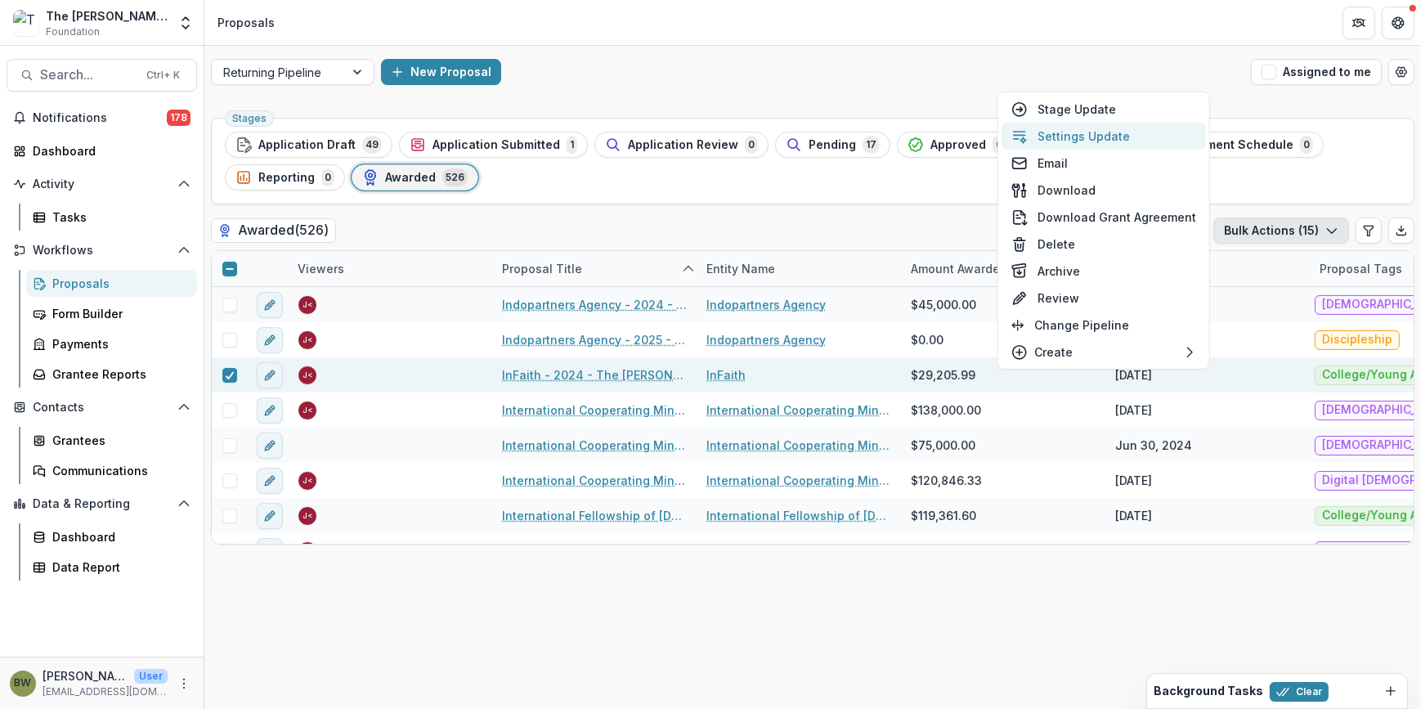
click at [1063, 137] on button "Settings Update" at bounding box center [1104, 136] width 204 height 27
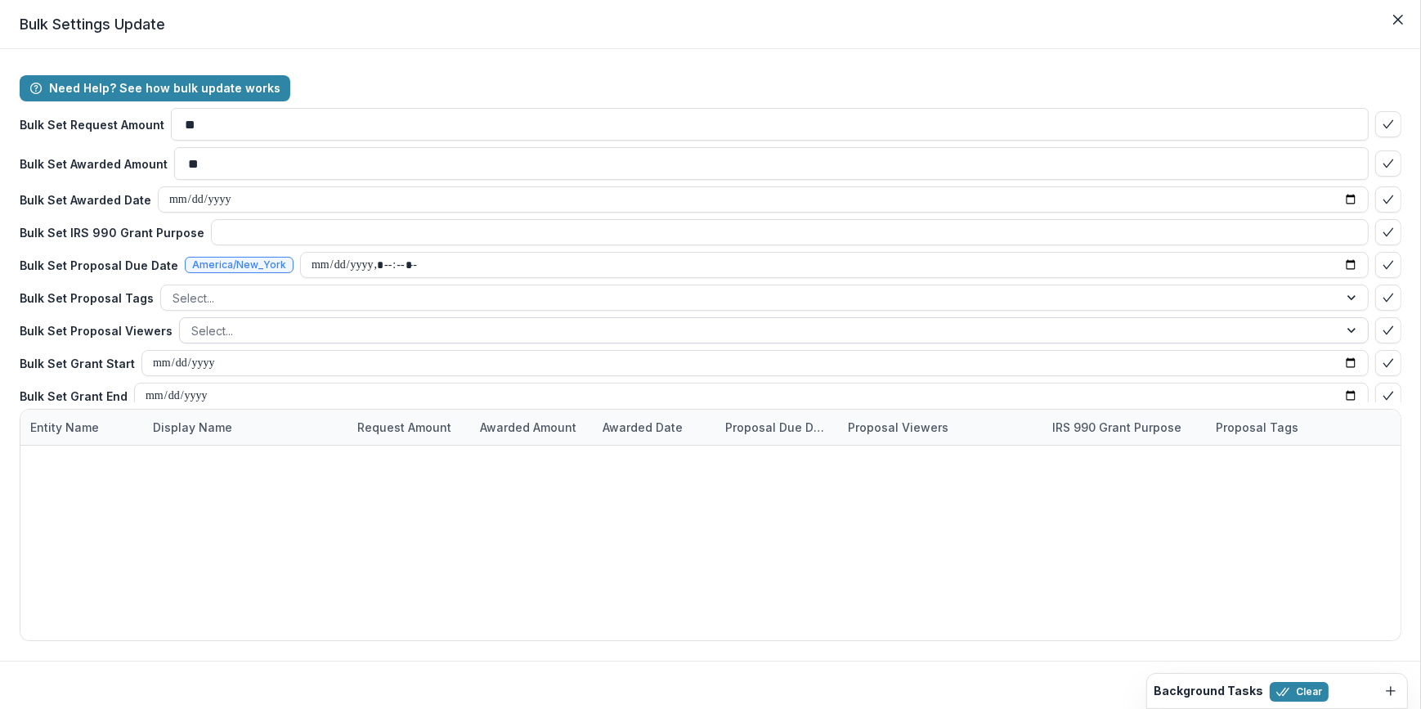
click at [225, 334] on div at bounding box center [759, 331] width 1136 height 20
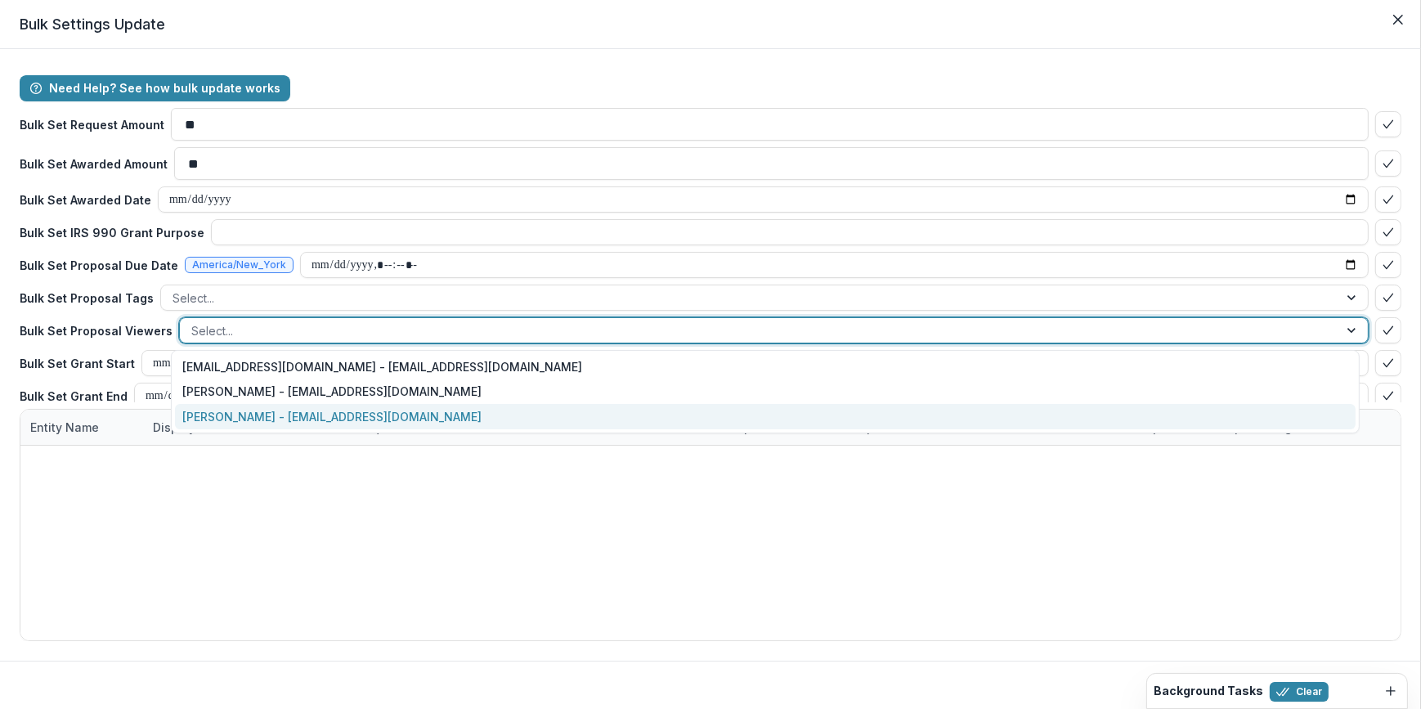
click at [221, 417] on div "[PERSON_NAME] - [EMAIL_ADDRESS][DOMAIN_NAME]" at bounding box center [766, 416] width 1182 height 25
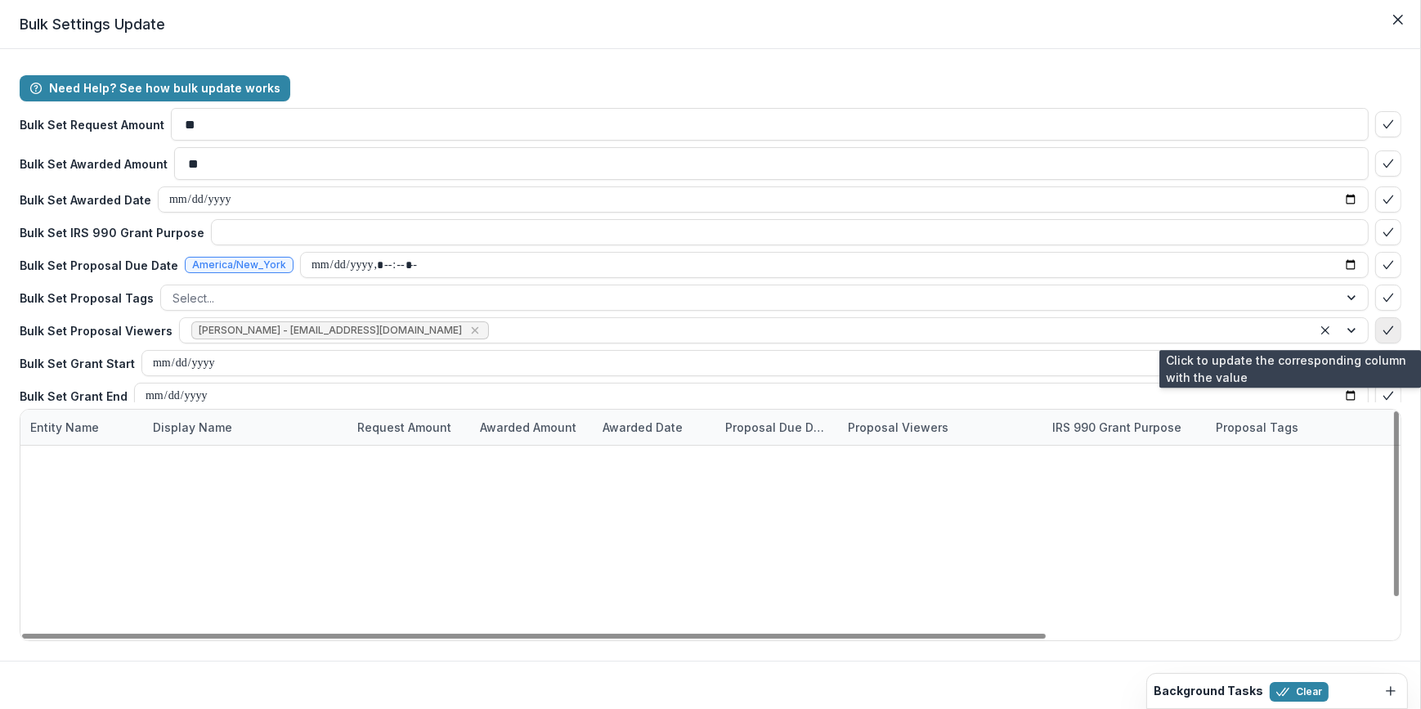
click at [1382, 325] on icon "bulk-confirm-option" at bounding box center [1388, 330] width 13 height 13
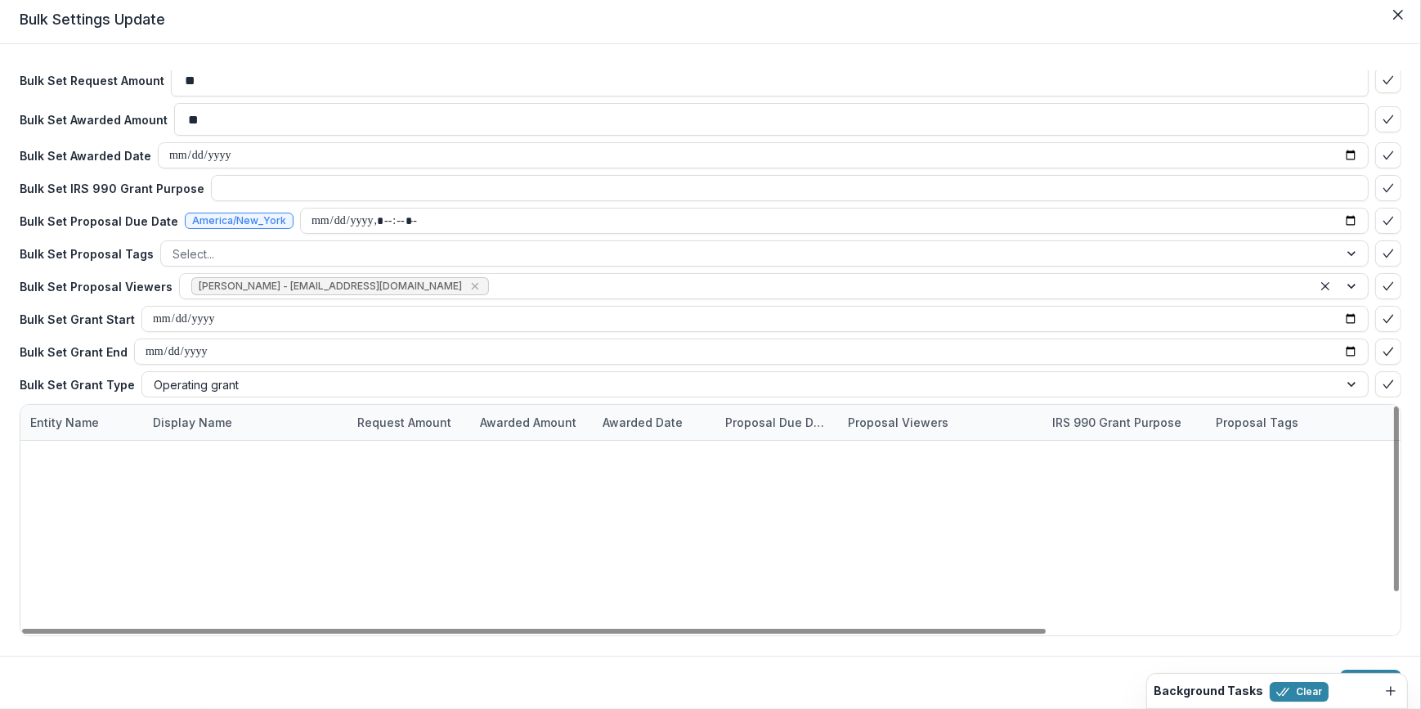
scroll to position [249, 0]
click at [1357, 671] on button "Update" at bounding box center [1370, 683] width 61 height 26
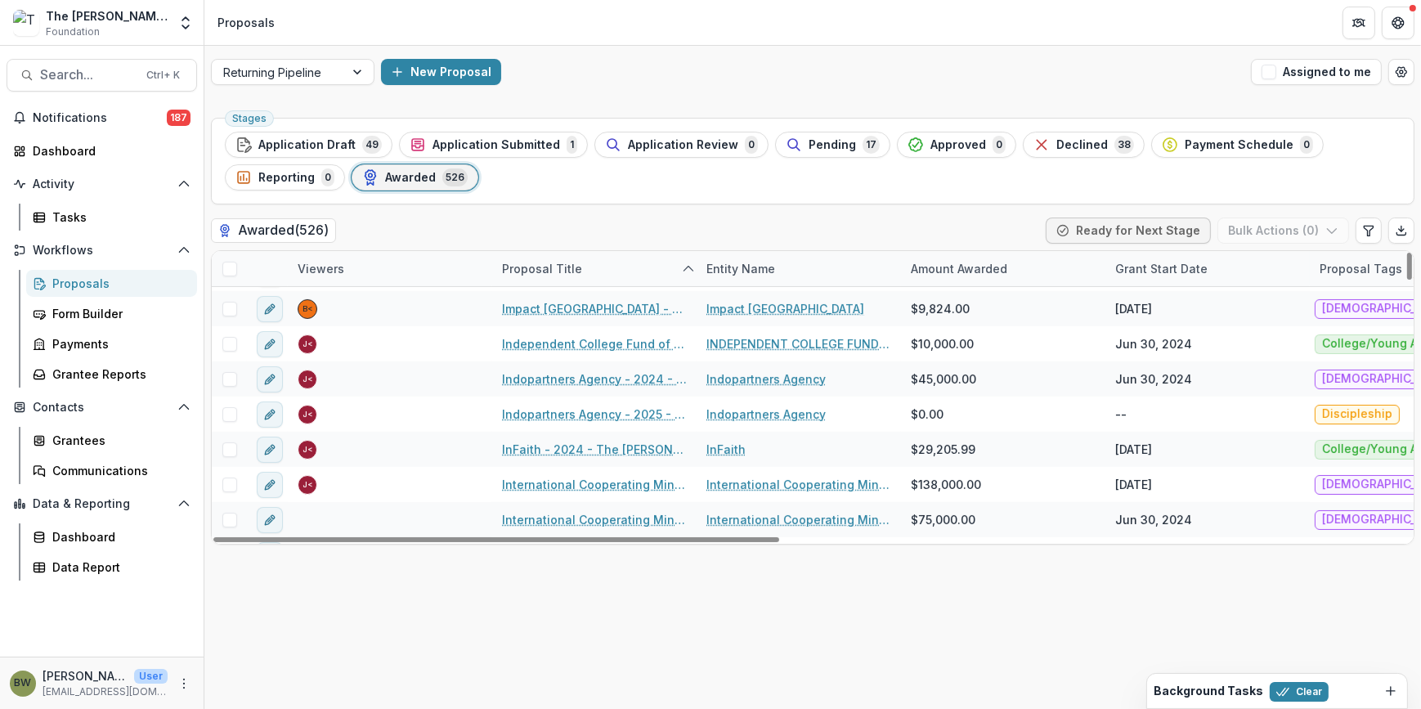
scroll to position [8474, 0]
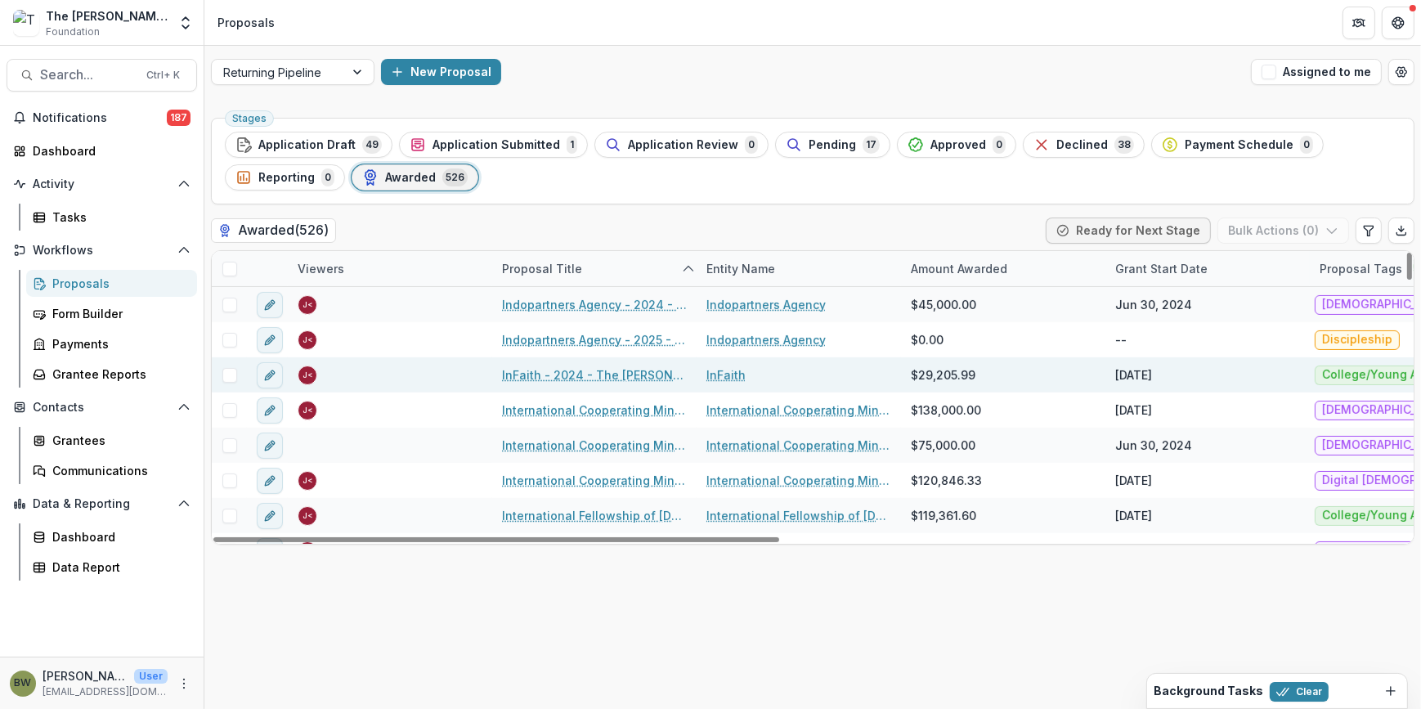
click at [229, 375] on span at bounding box center [229, 375] width 15 height 15
click at [1284, 236] on button "Bulk Actions ( 1 )" at bounding box center [1285, 231] width 128 height 26
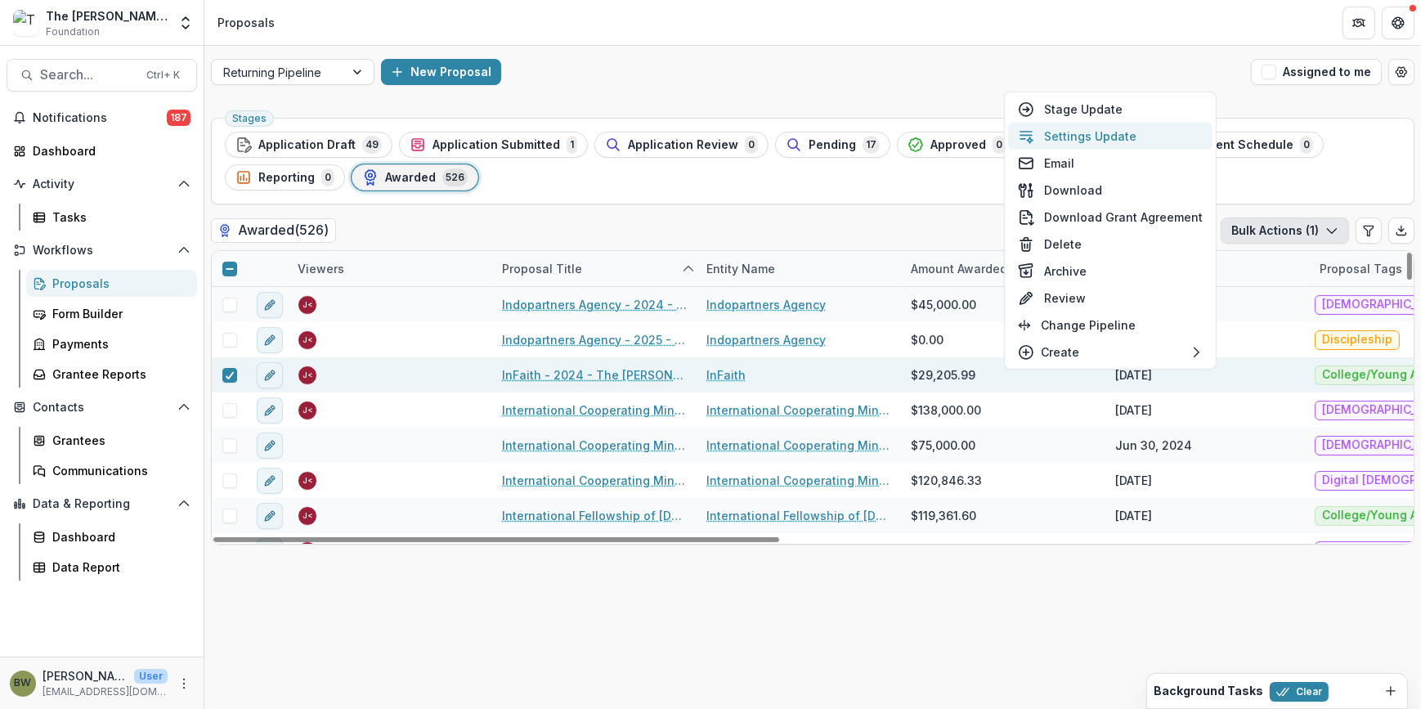
click at [1087, 139] on button "Settings Update" at bounding box center [1110, 136] width 204 height 27
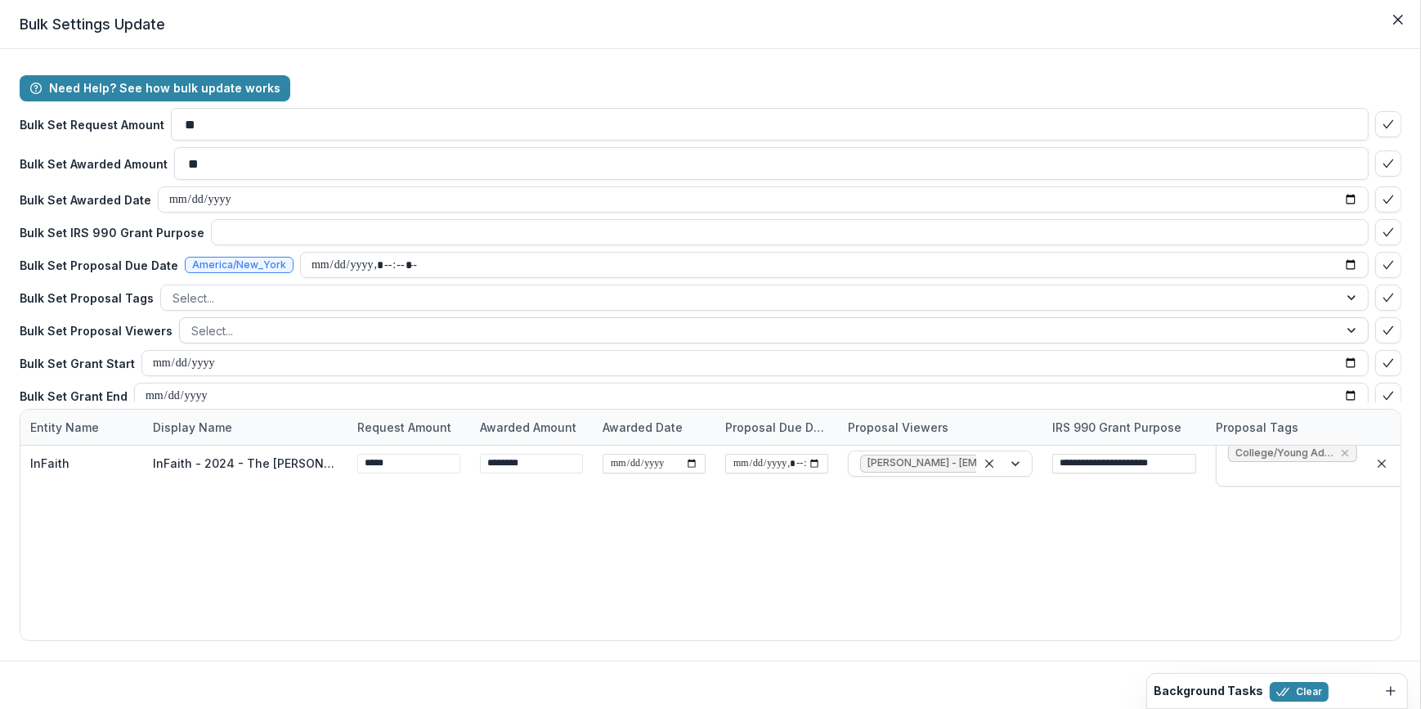
click at [224, 321] on div at bounding box center [759, 331] width 1136 height 20
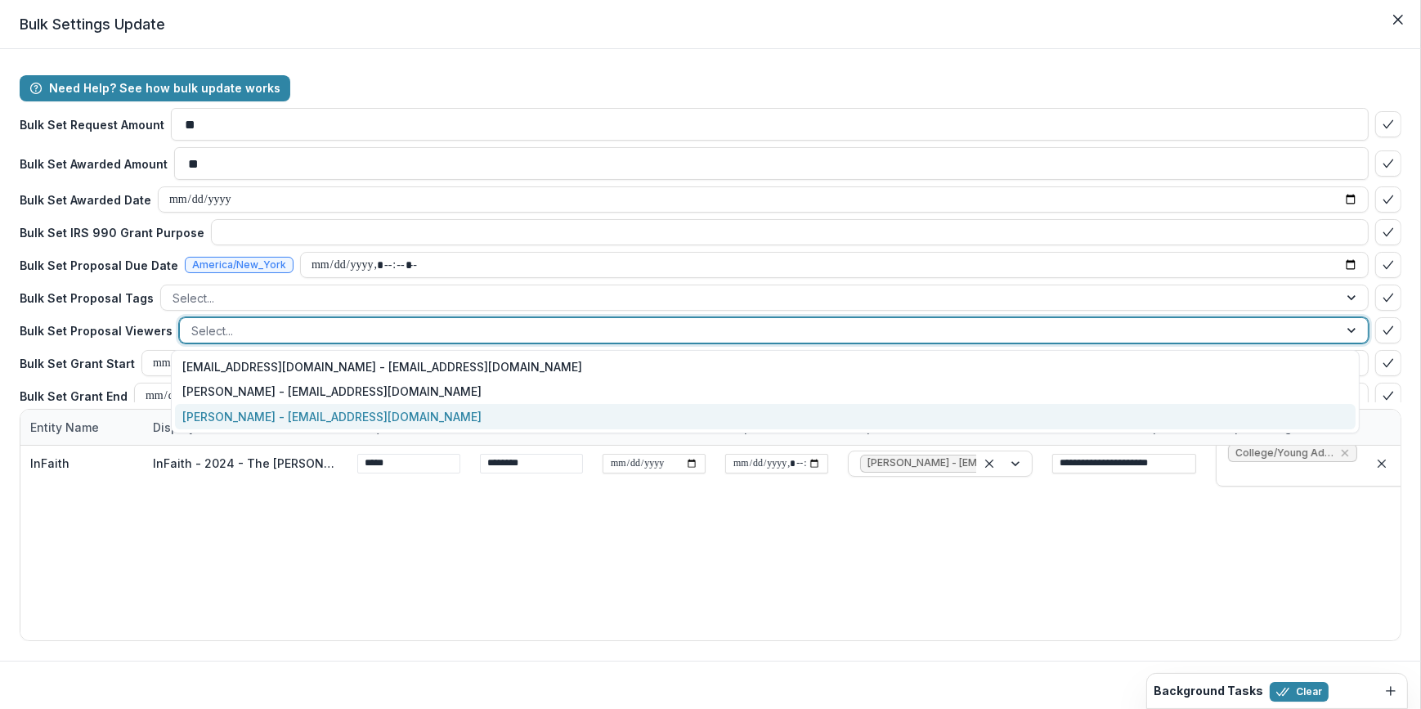
click at [237, 408] on div "[PERSON_NAME] - [EMAIL_ADDRESS][DOMAIN_NAME]" at bounding box center [766, 416] width 1182 height 25
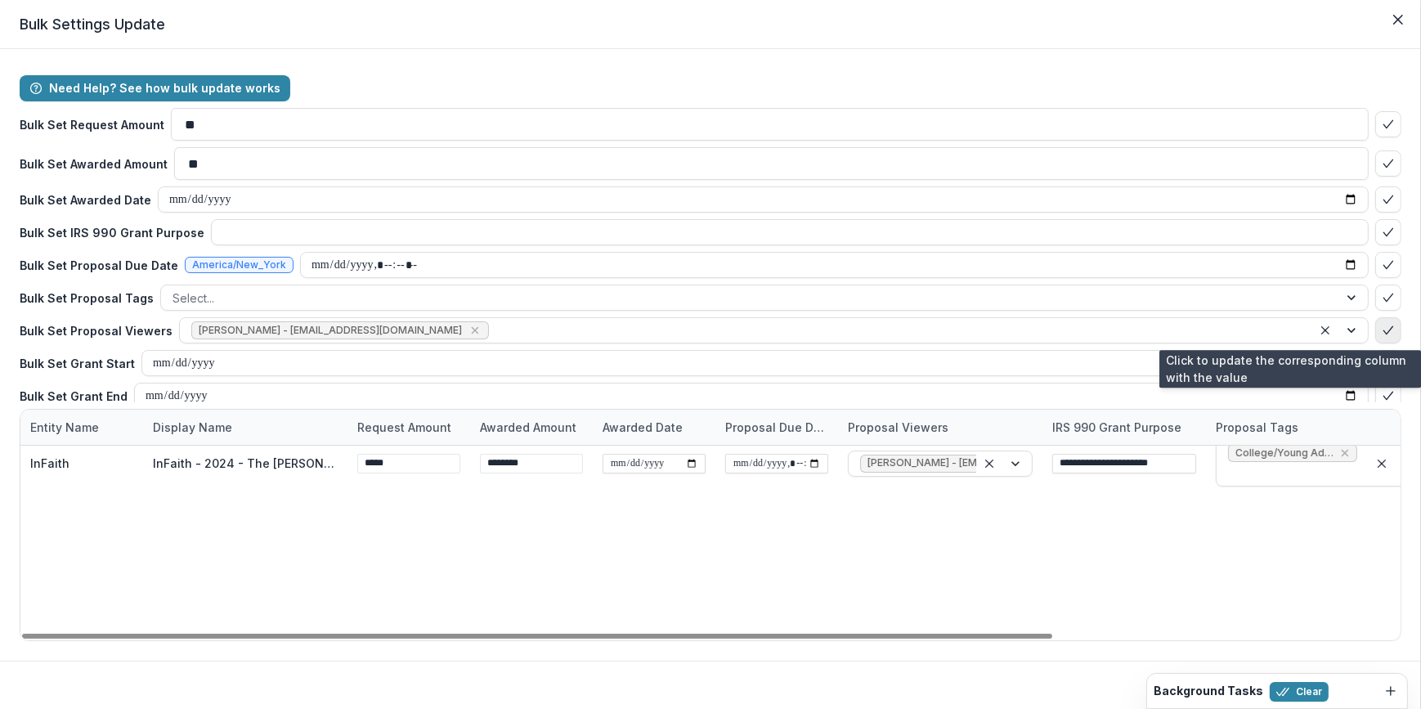
click at [1382, 334] on icon "bulk-confirm-option" at bounding box center [1388, 330] width 13 height 13
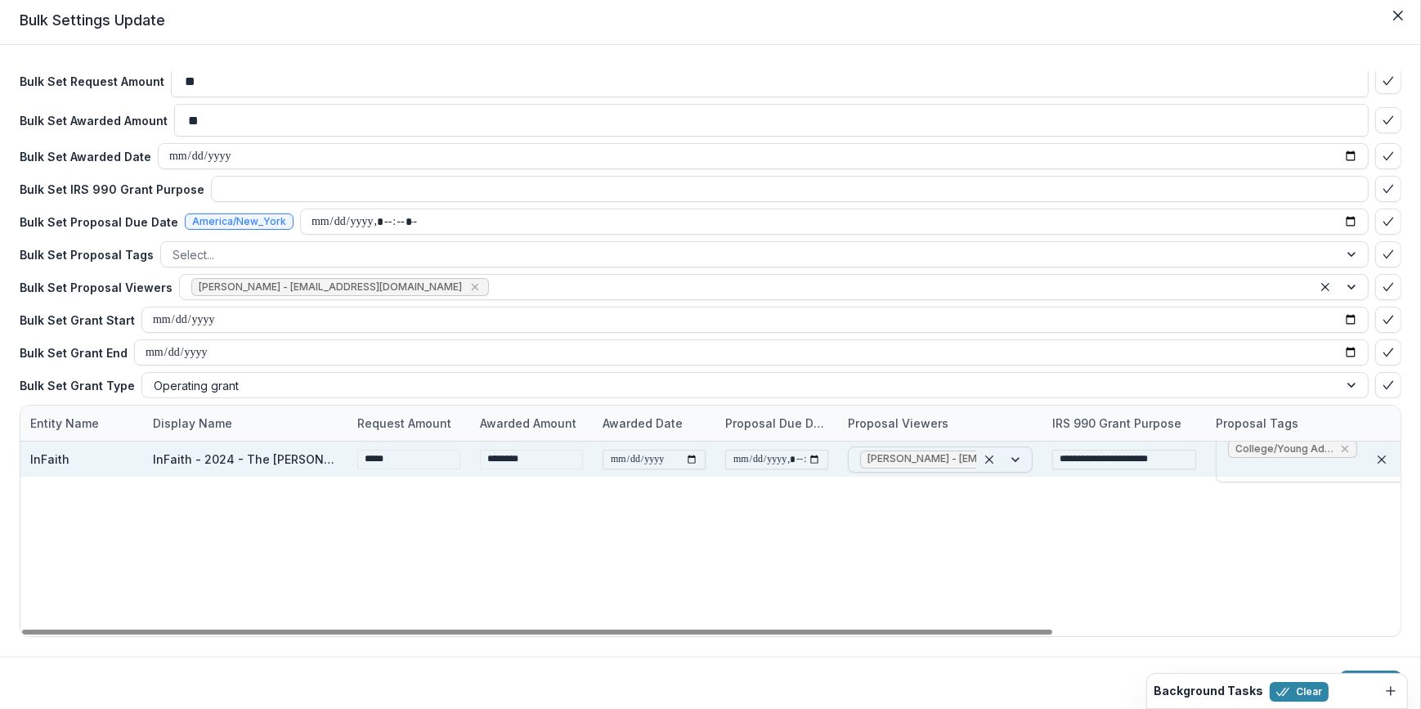
scroll to position [0, 133]
click at [1016, 464] on div at bounding box center [1004, 459] width 56 height 25
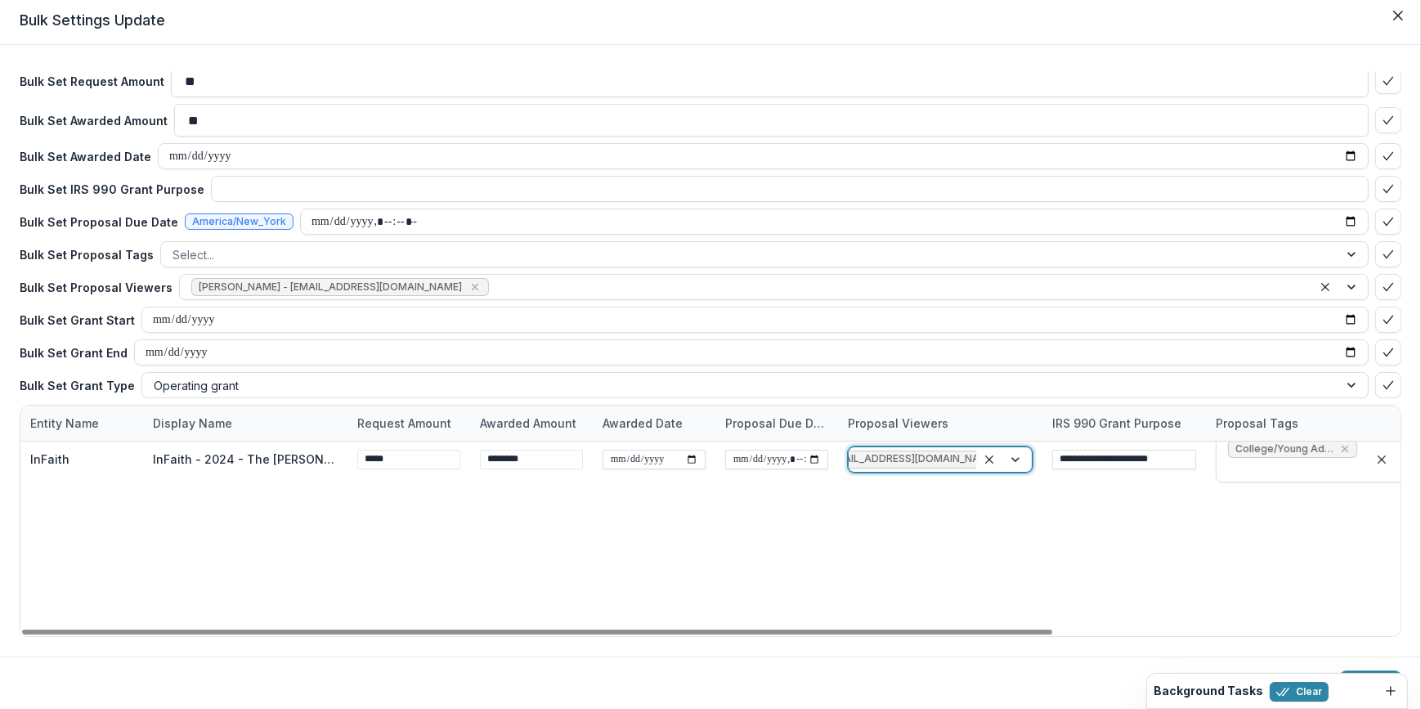
click at [1133, 514] on div "**********" at bounding box center [940, 539] width 1840 height 195
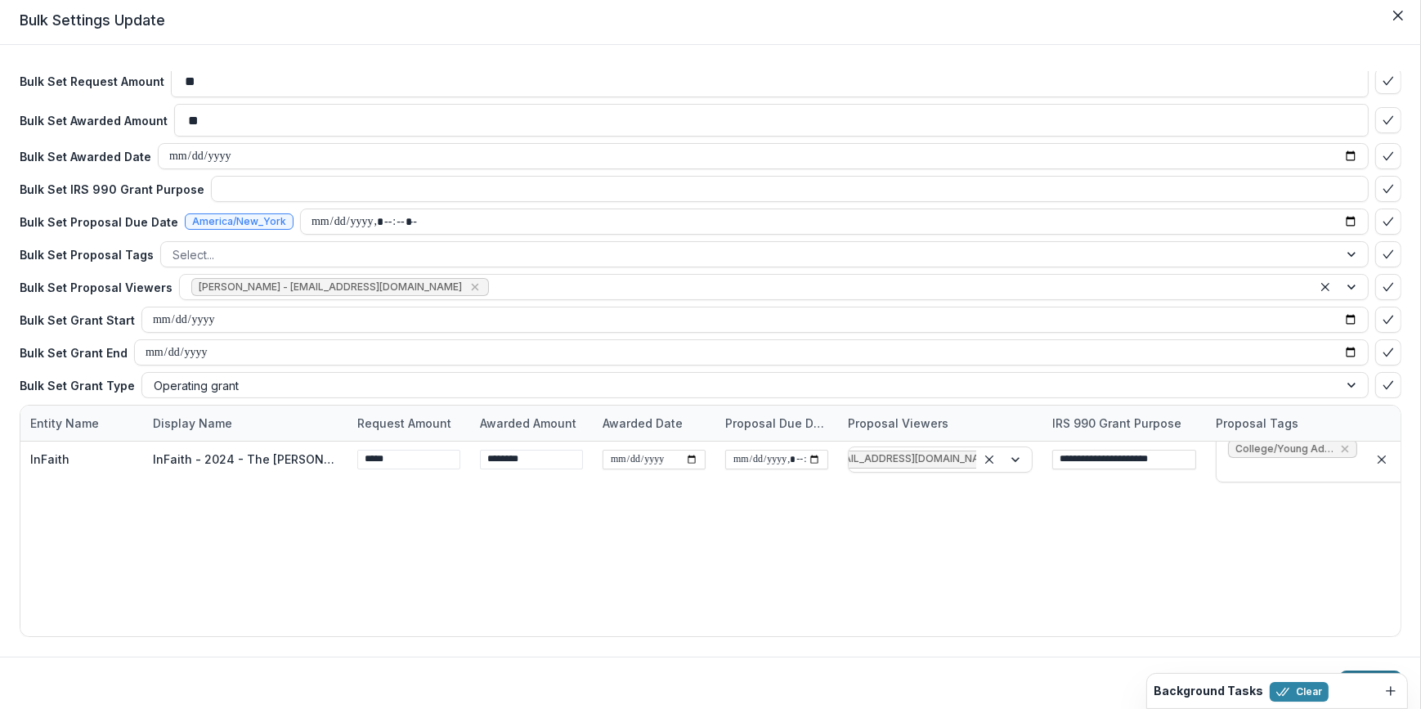
click at [1378, 671] on button "Update" at bounding box center [1370, 684] width 61 height 26
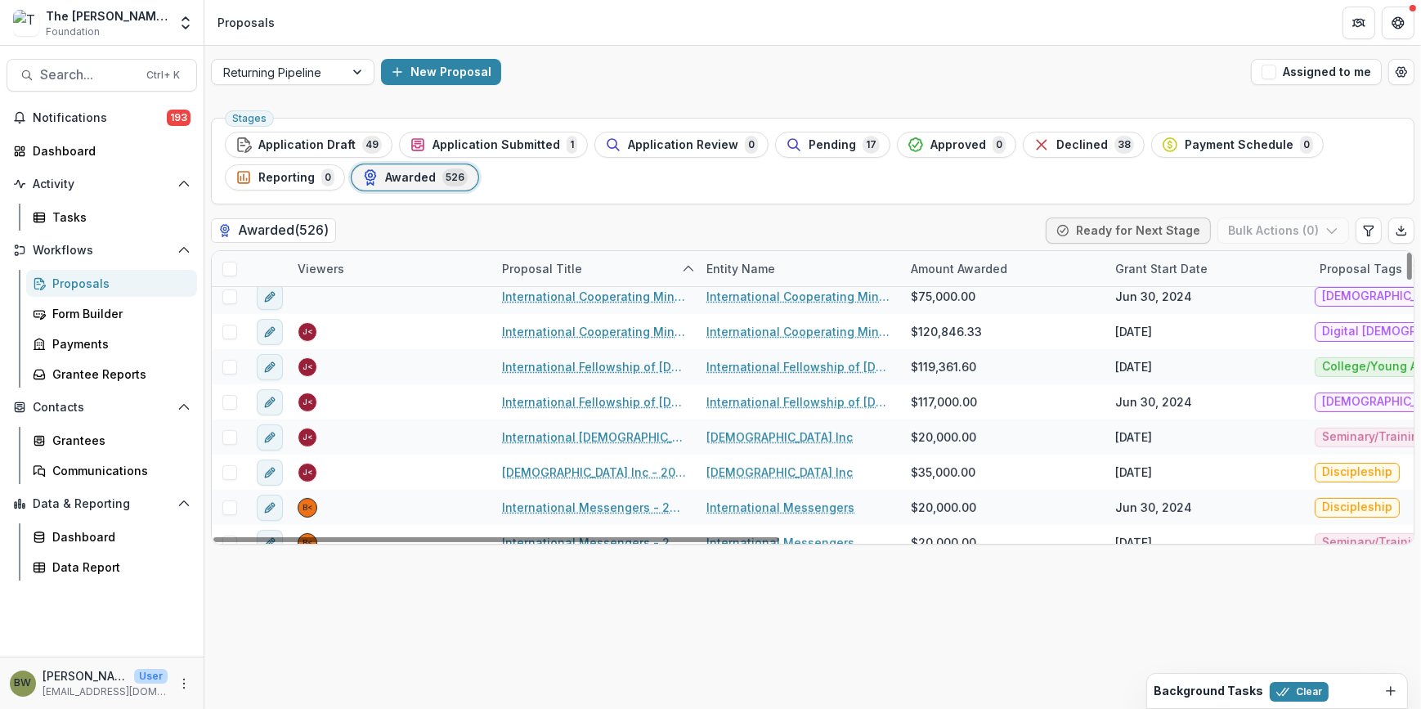
scroll to position [8698, 0]
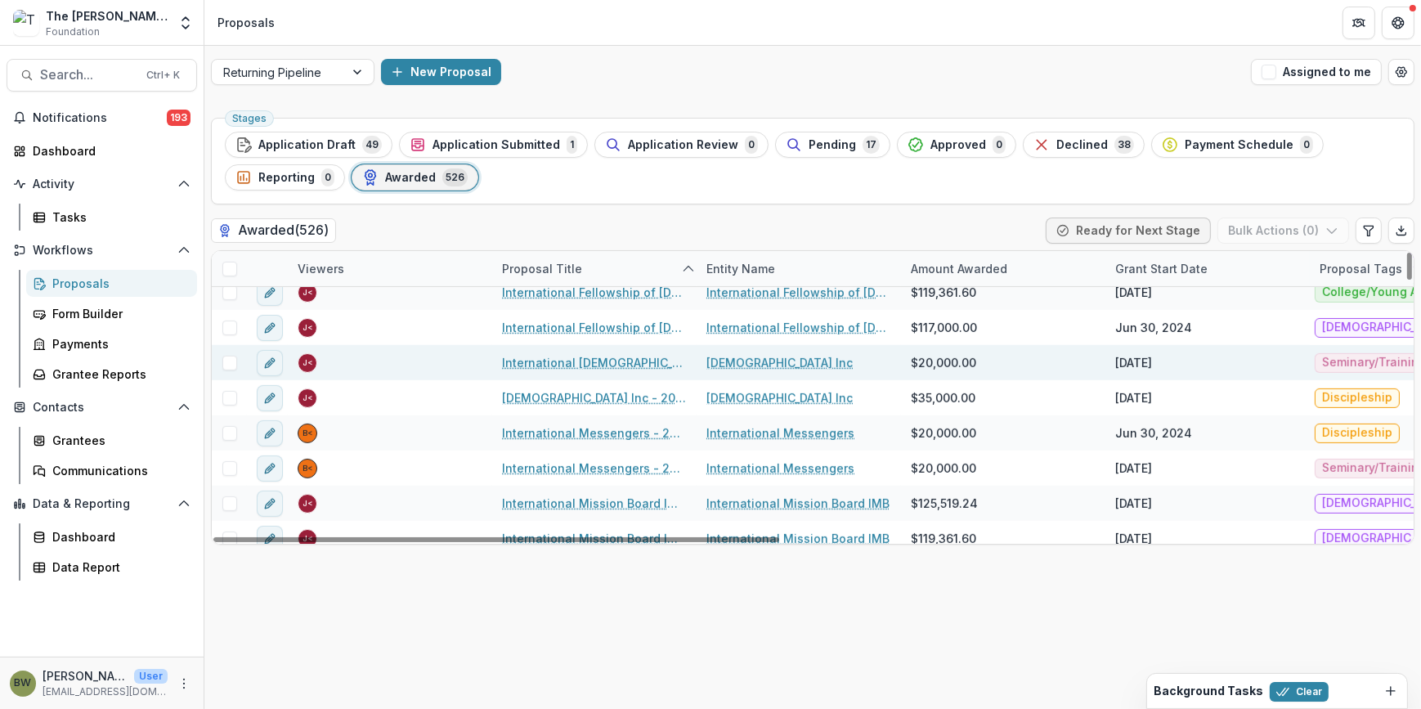
click at [229, 366] on span at bounding box center [229, 363] width 15 height 15
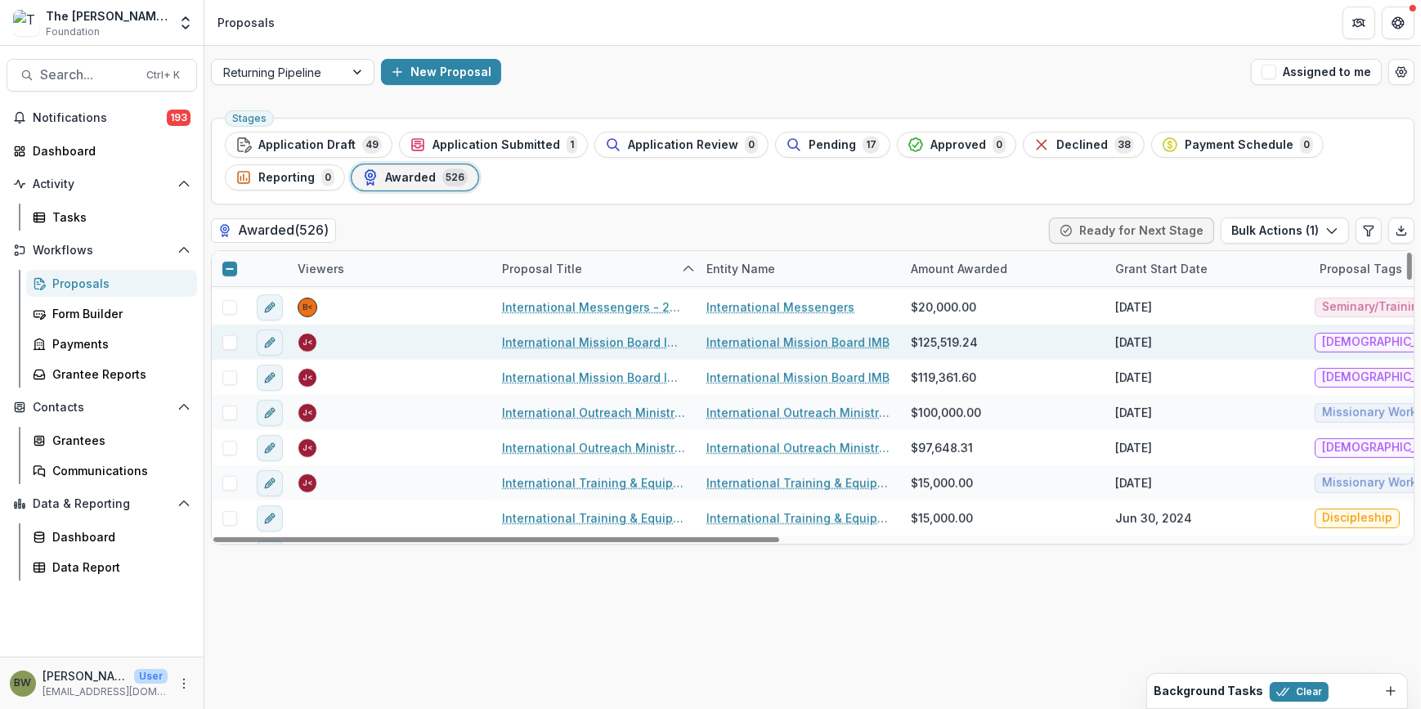
scroll to position [8921, 0]
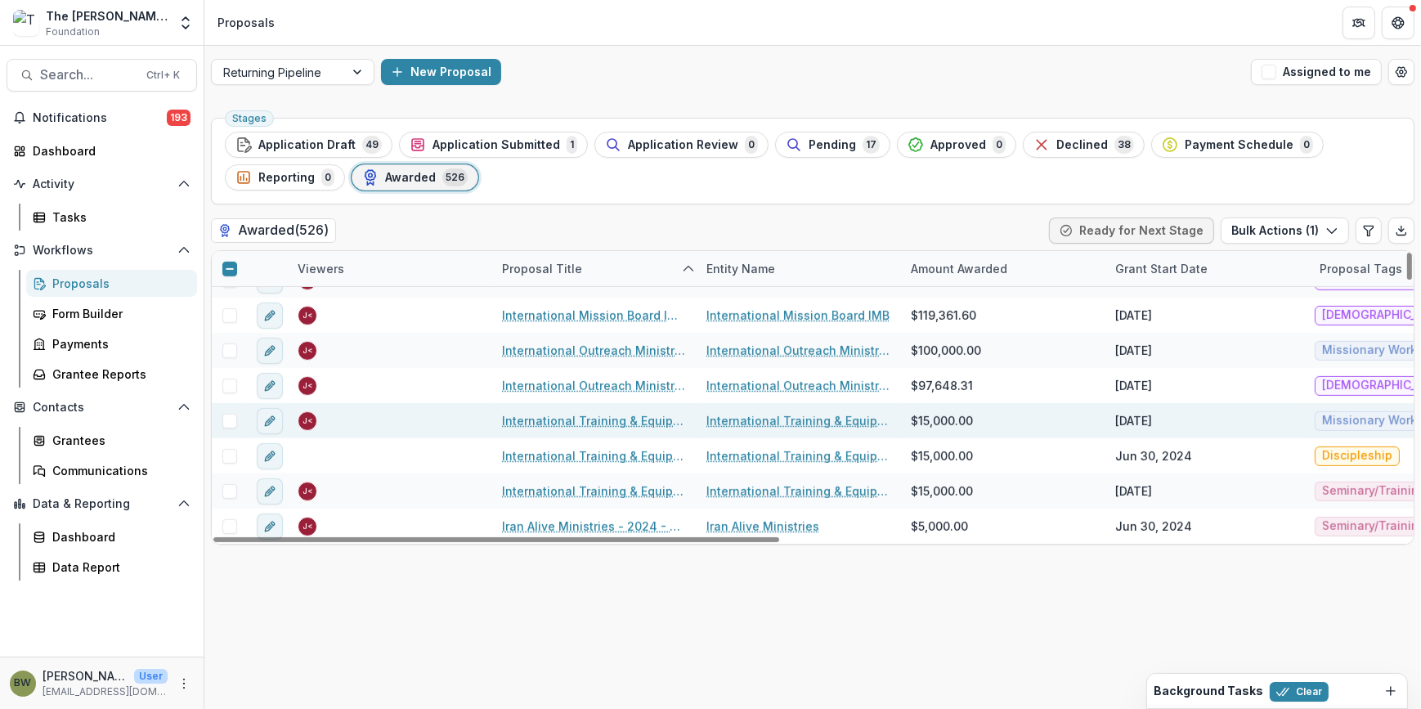
click at [230, 417] on span at bounding box center [229, 421] width 15 height 15
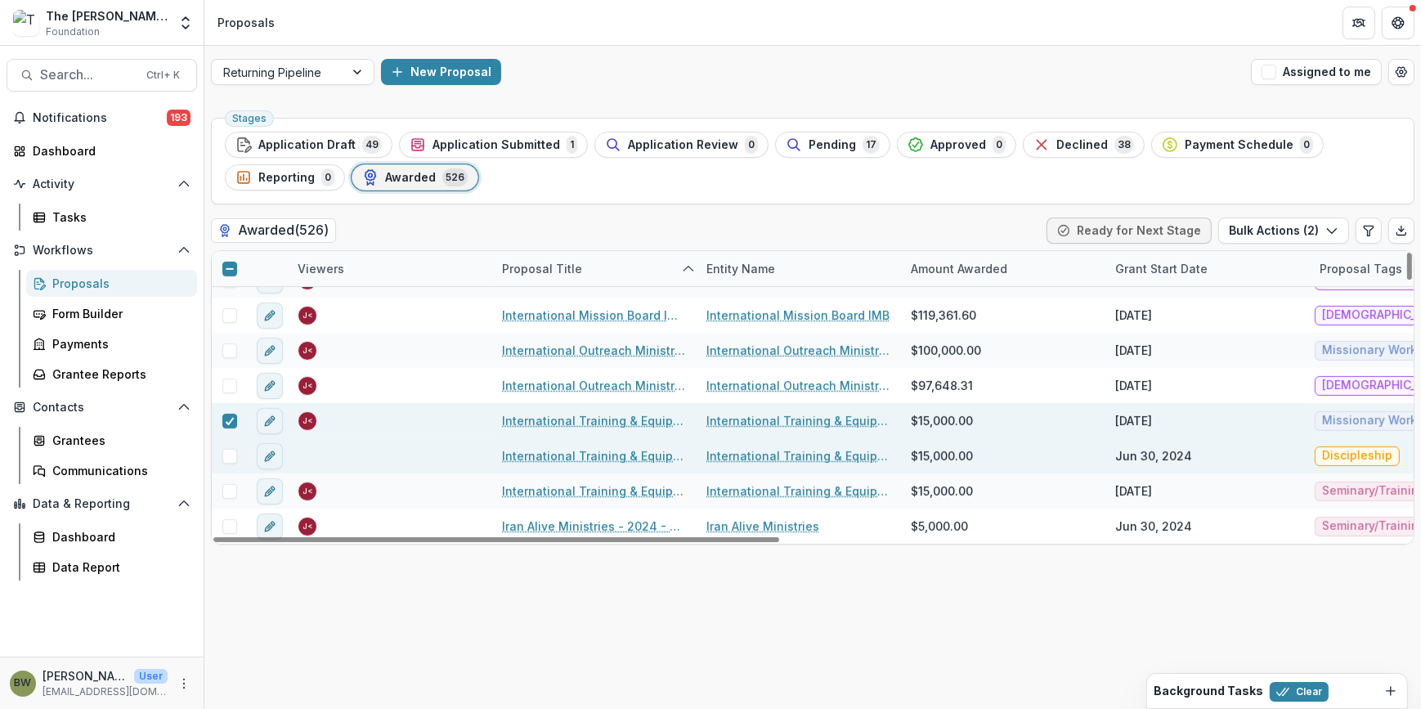
click at [232, 455] on span at bounding box center [229, 456] width 15 height 15
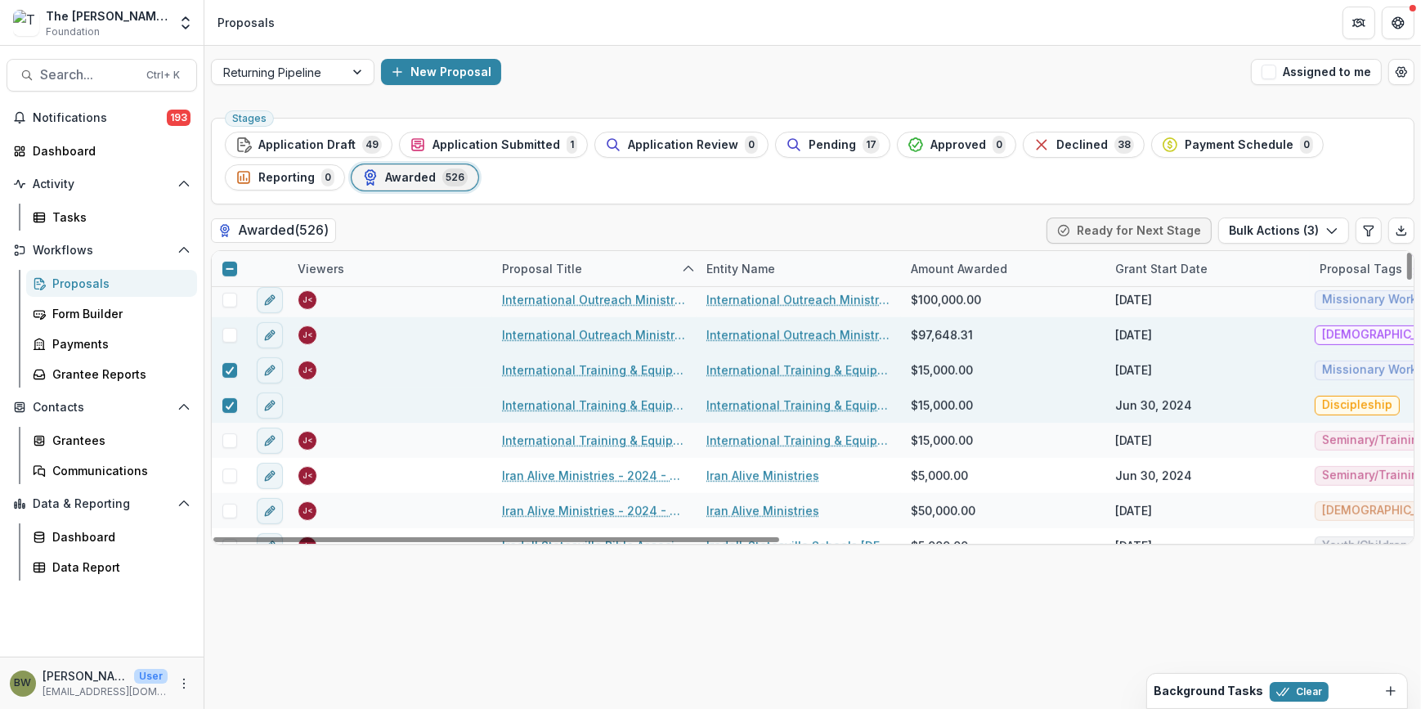
scroll to position [8995, 0]
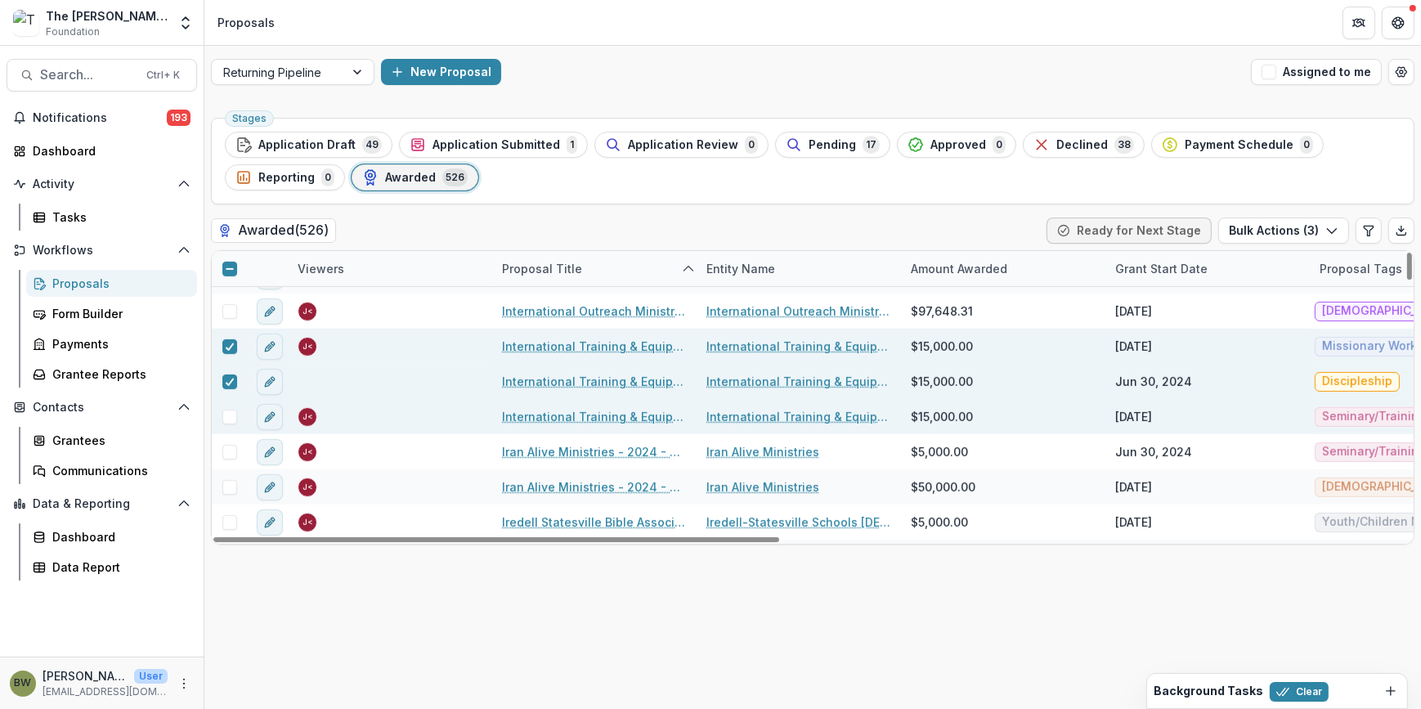
click at [222, 413] on span at bounding box center [229, 417] width 15 height 15
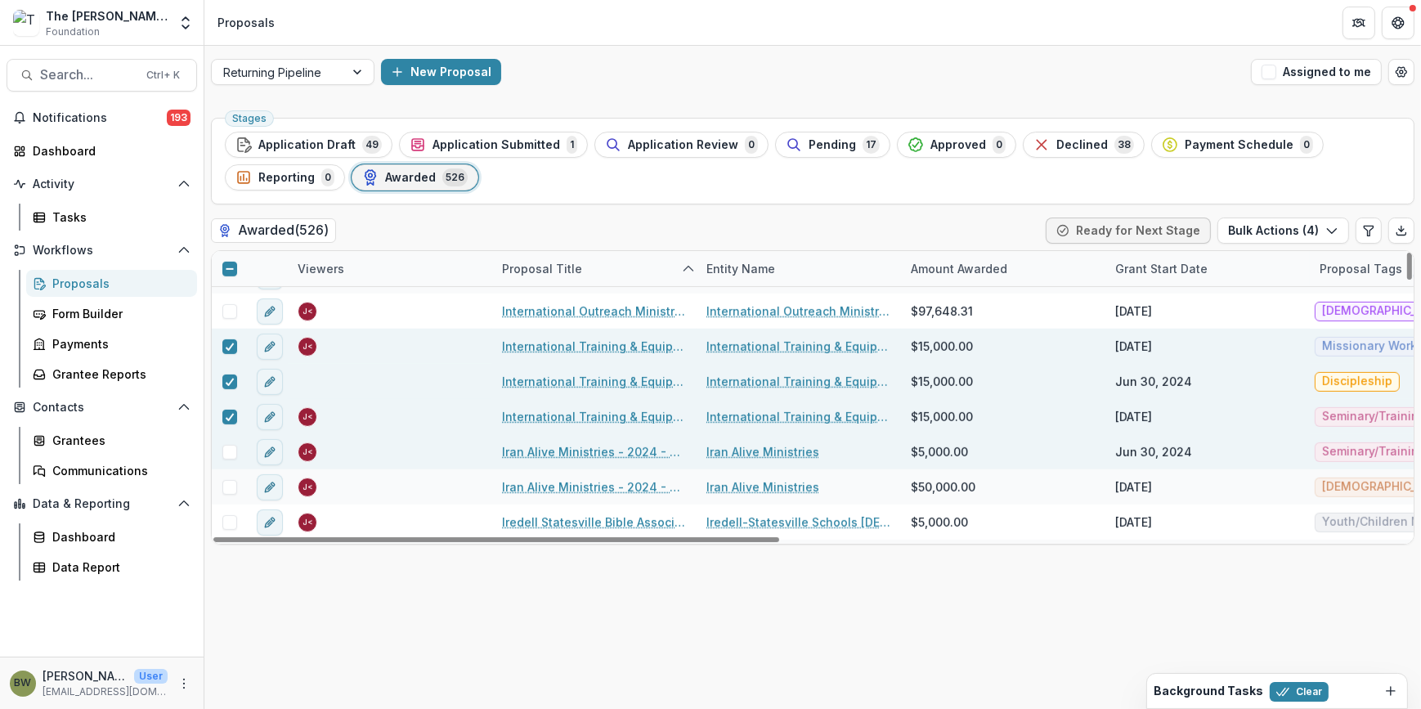
click at [229, 451] on span at bounding box center [229, 452] width 15 height 15
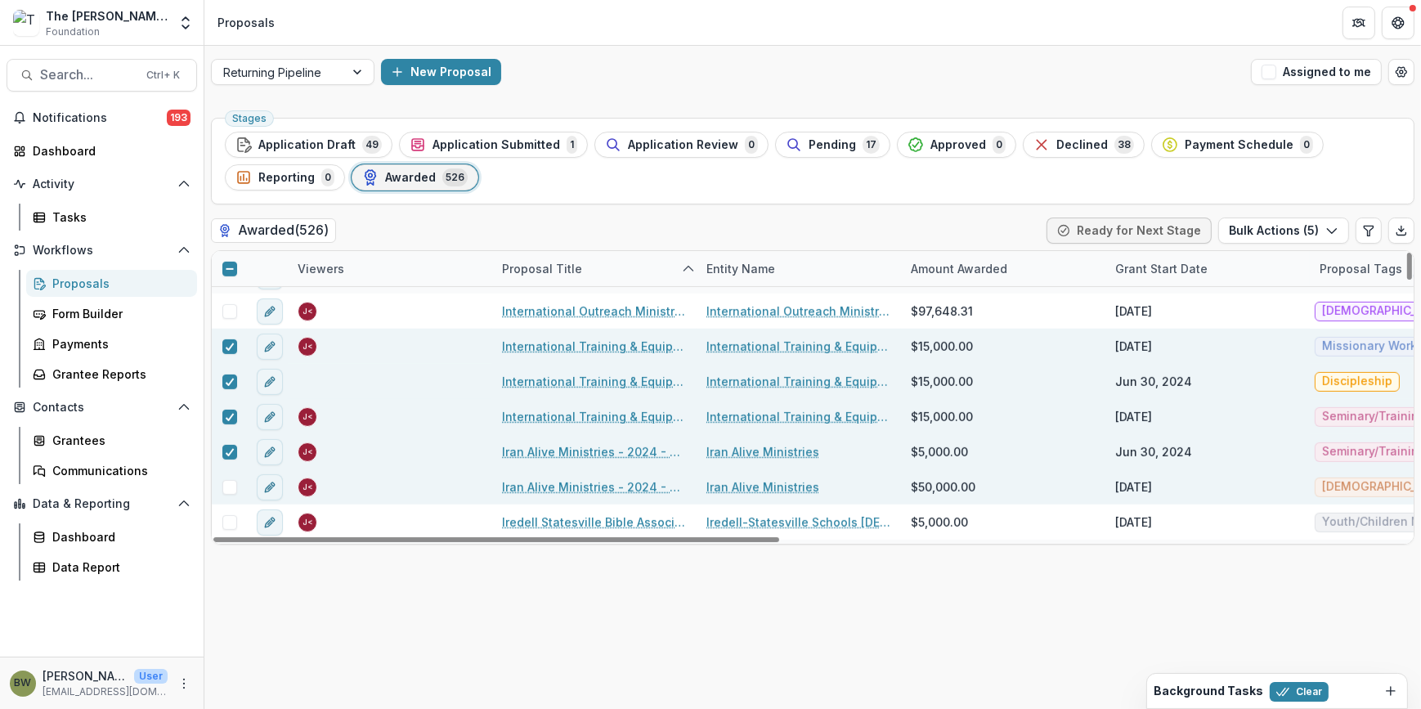
click at [229, 474] on div at bounding box center [229, 486] width 35 height 35
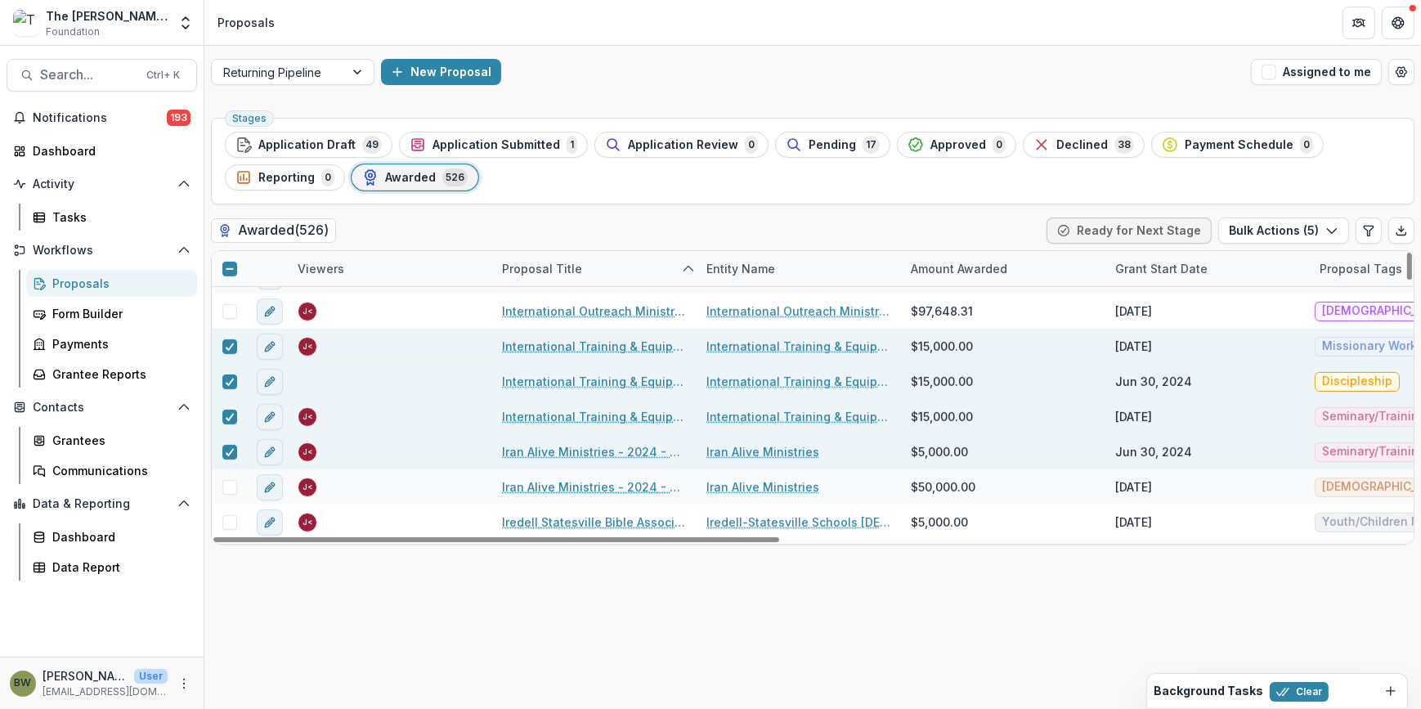
scroll to position [9069, 0]
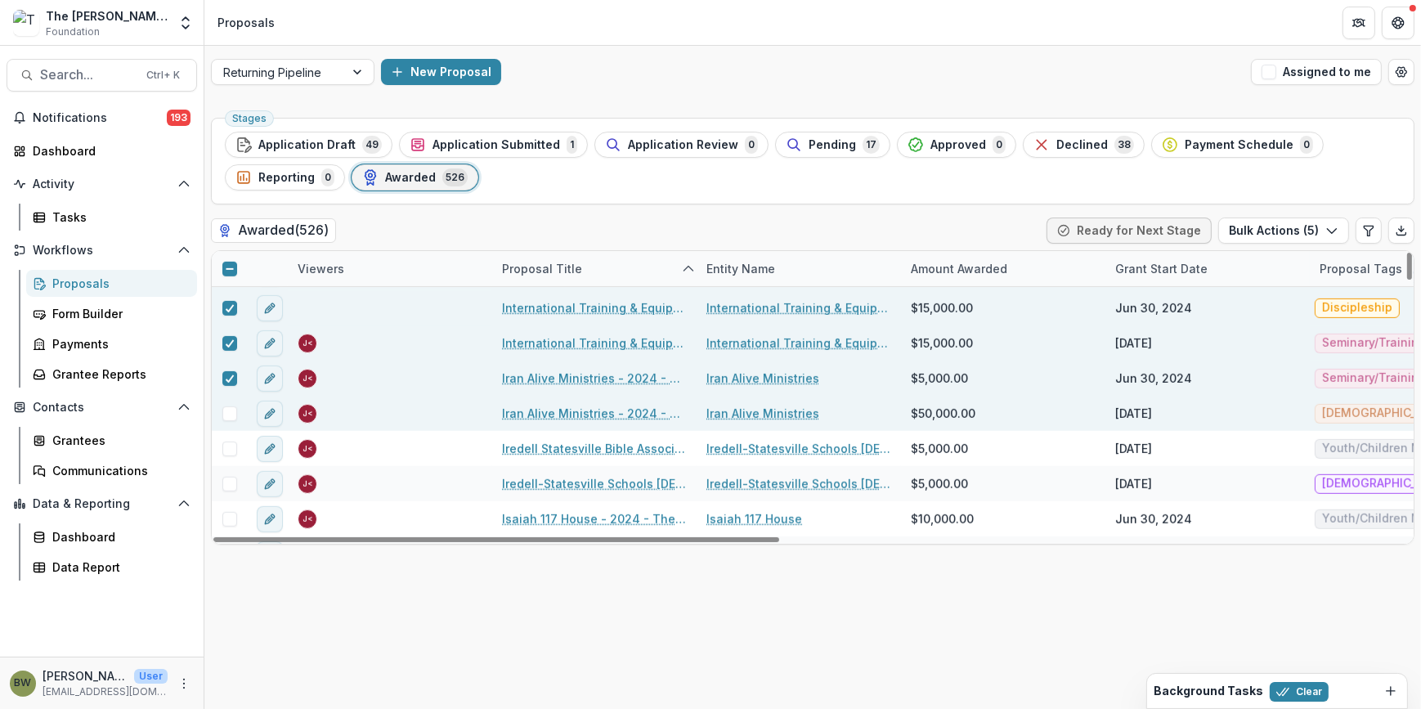
click at [226, 411] on span at bounding box center [229, 413] width 15 height 15
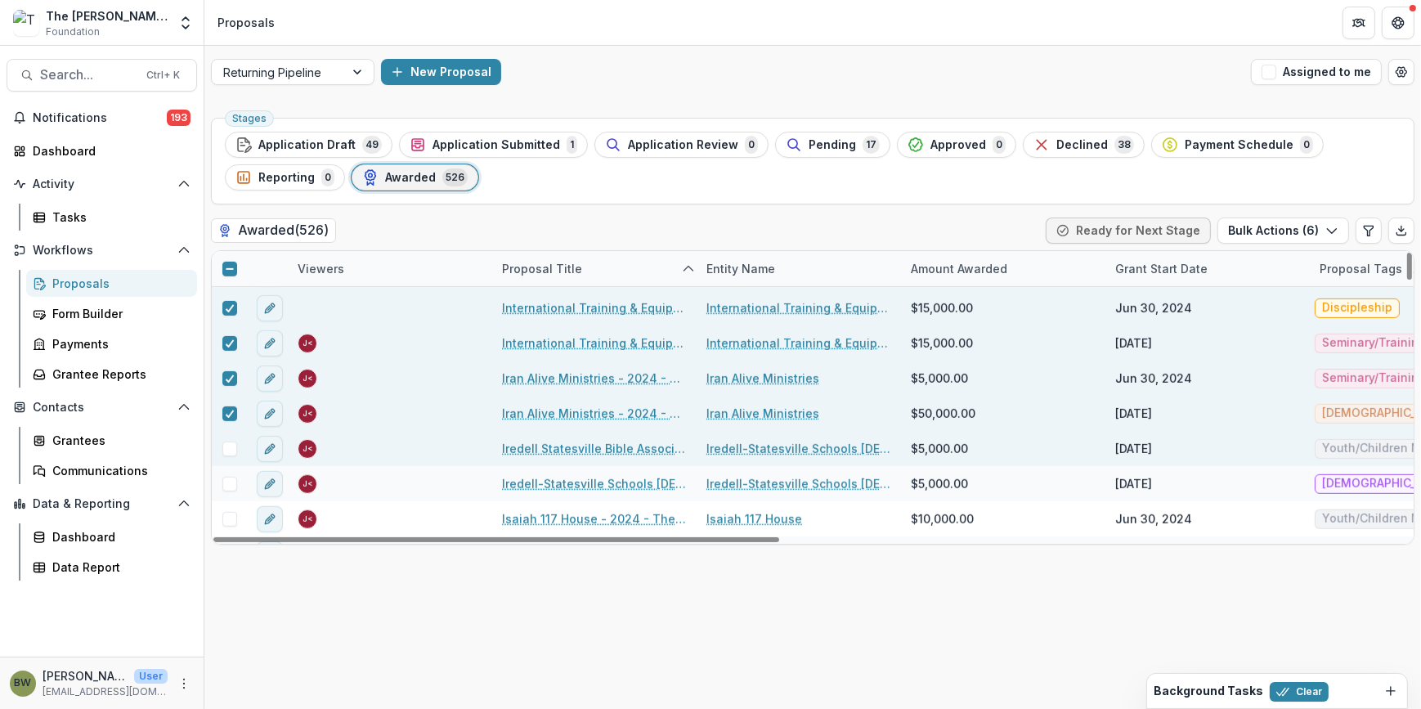
click at [232, 455] on div at bounding box center [229, 448] width 35 height 35
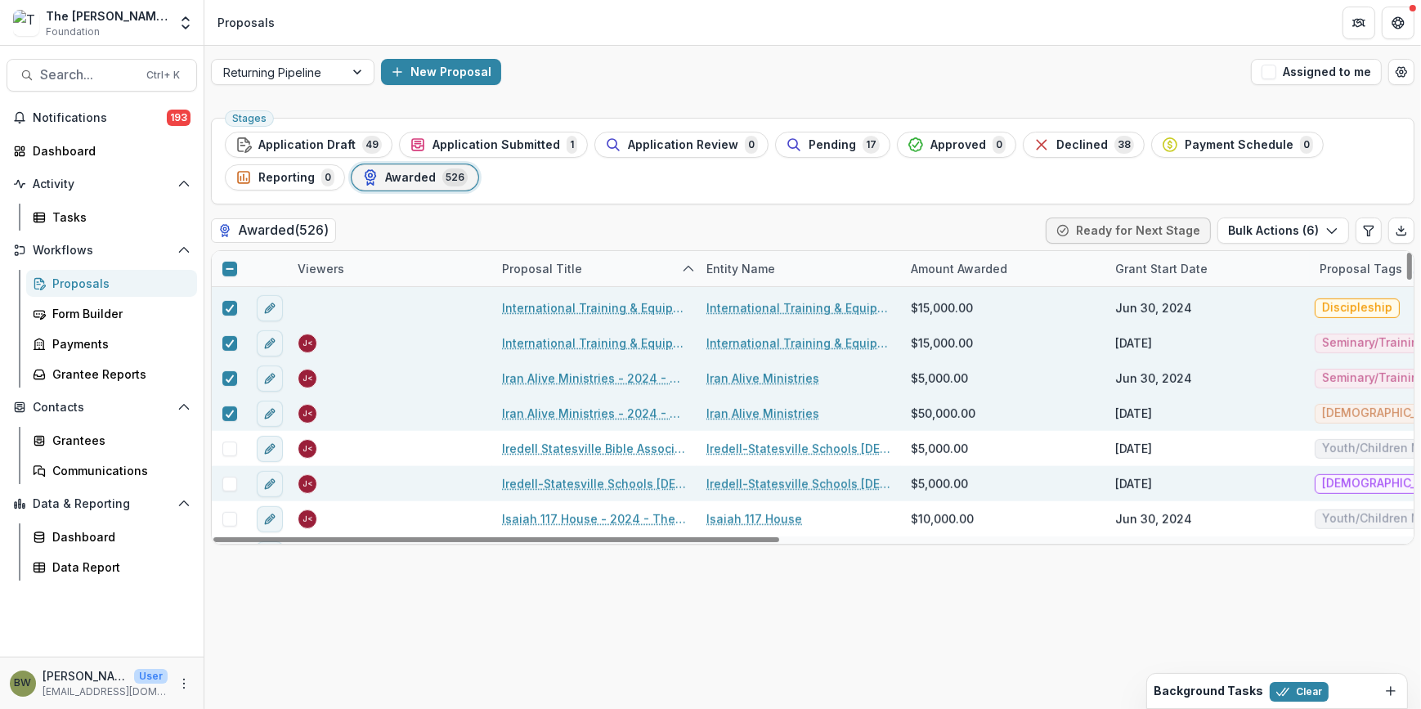
click at [234, 484] on span at bounding box center [229, 484] width 15 height 15
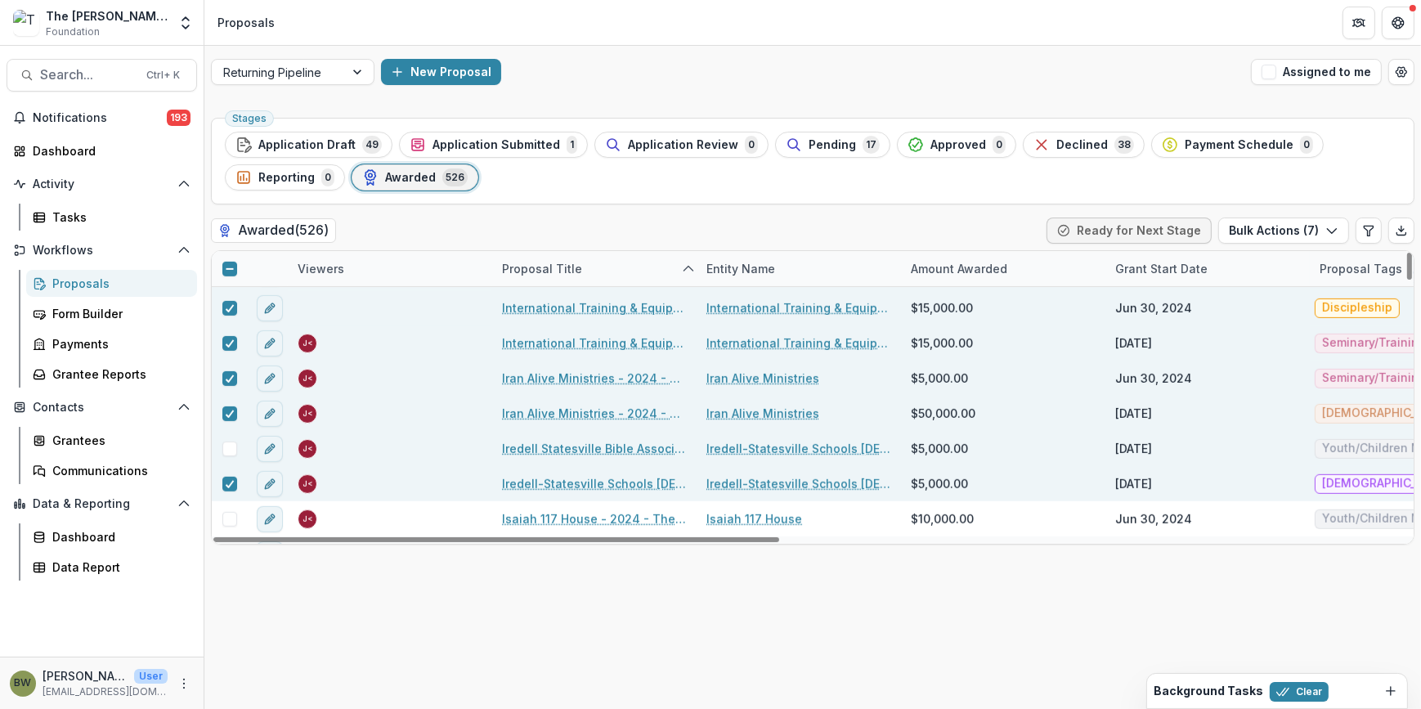
click at [235, 444] on span at bounding box center [229, 449] width 15 height 15
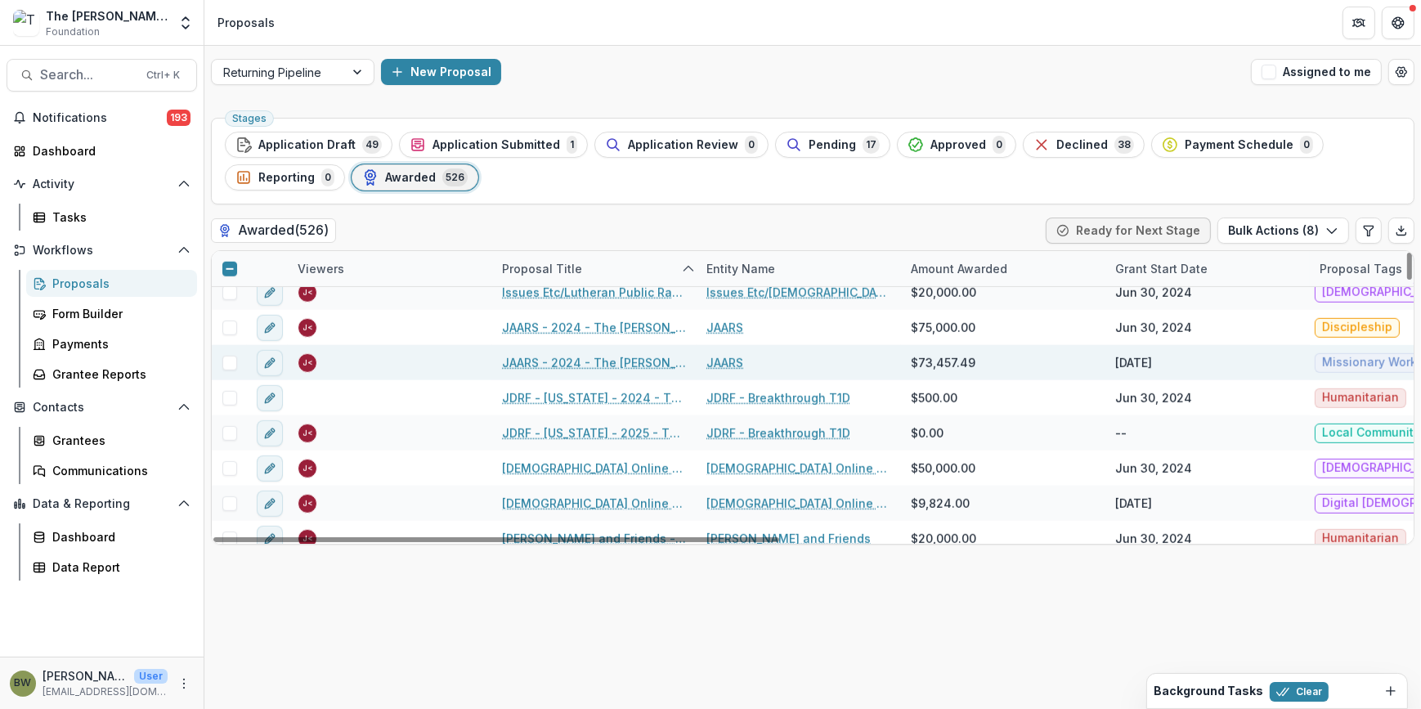
scroll to position [9367, 0]
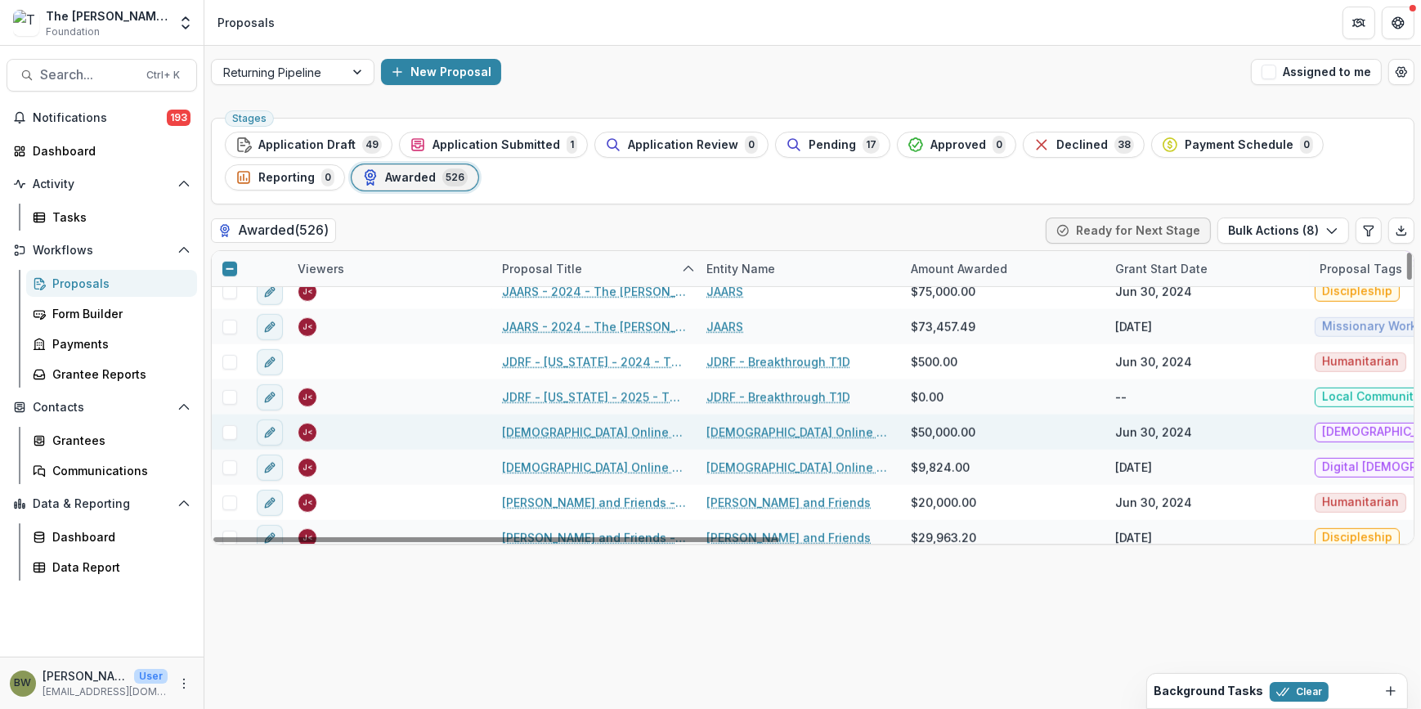
click at [231, 431] on span at bounding box center [229, 432] width 15 height 15
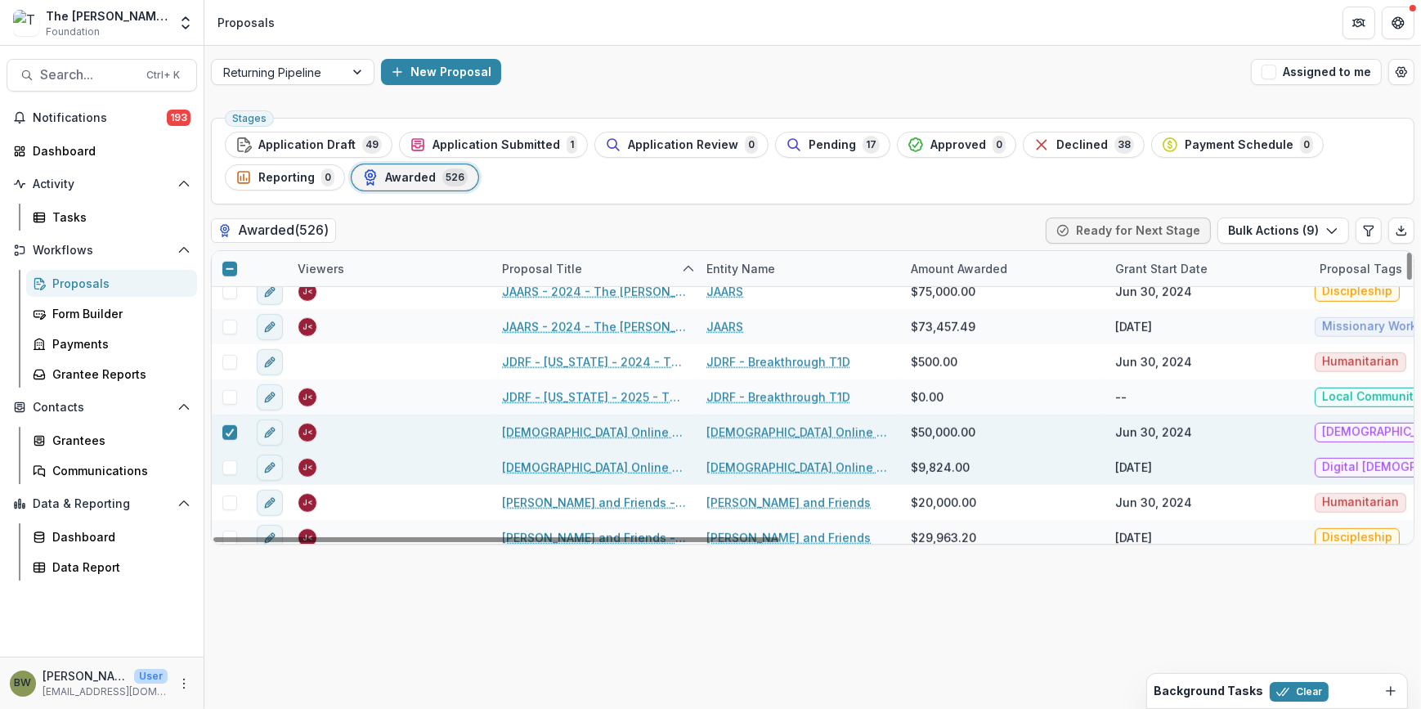
click at [230, 468] on span at bounding box center [229, 467] width 15 height 15
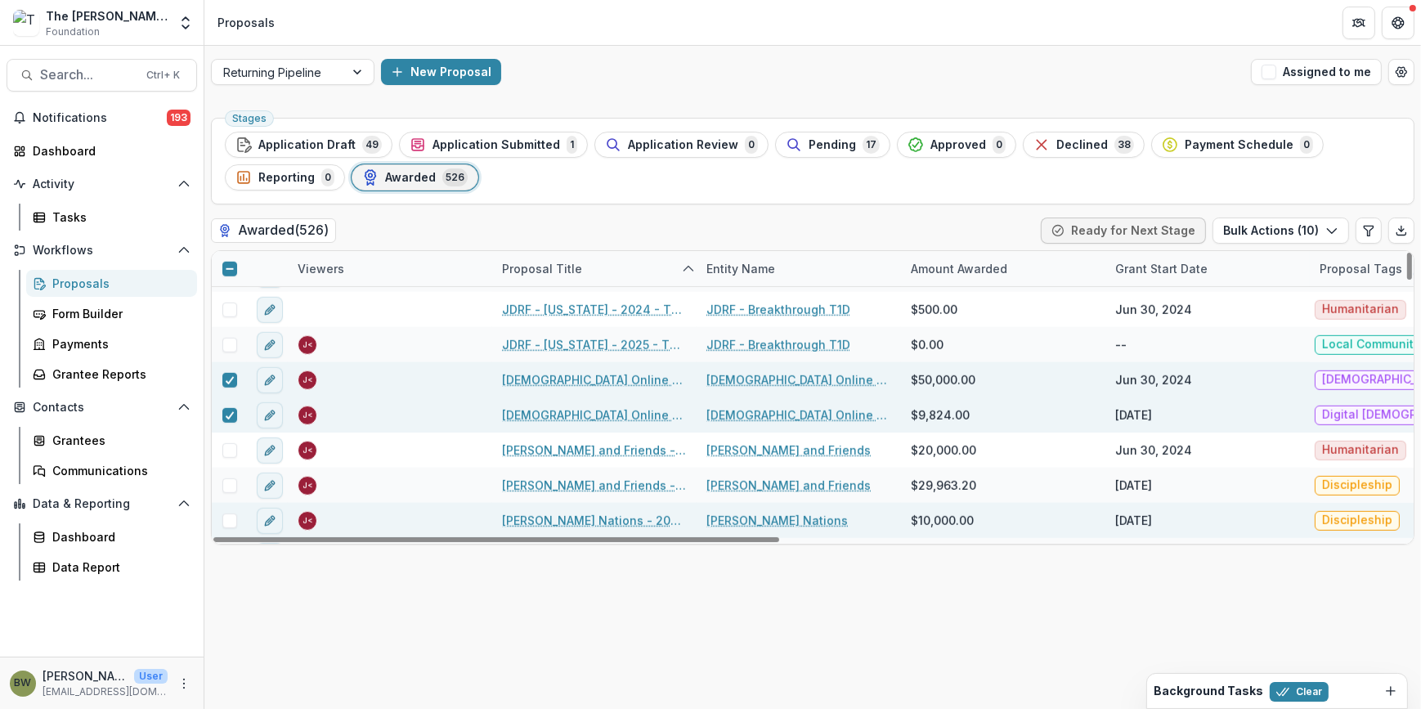
scroll to position [9441, 0]
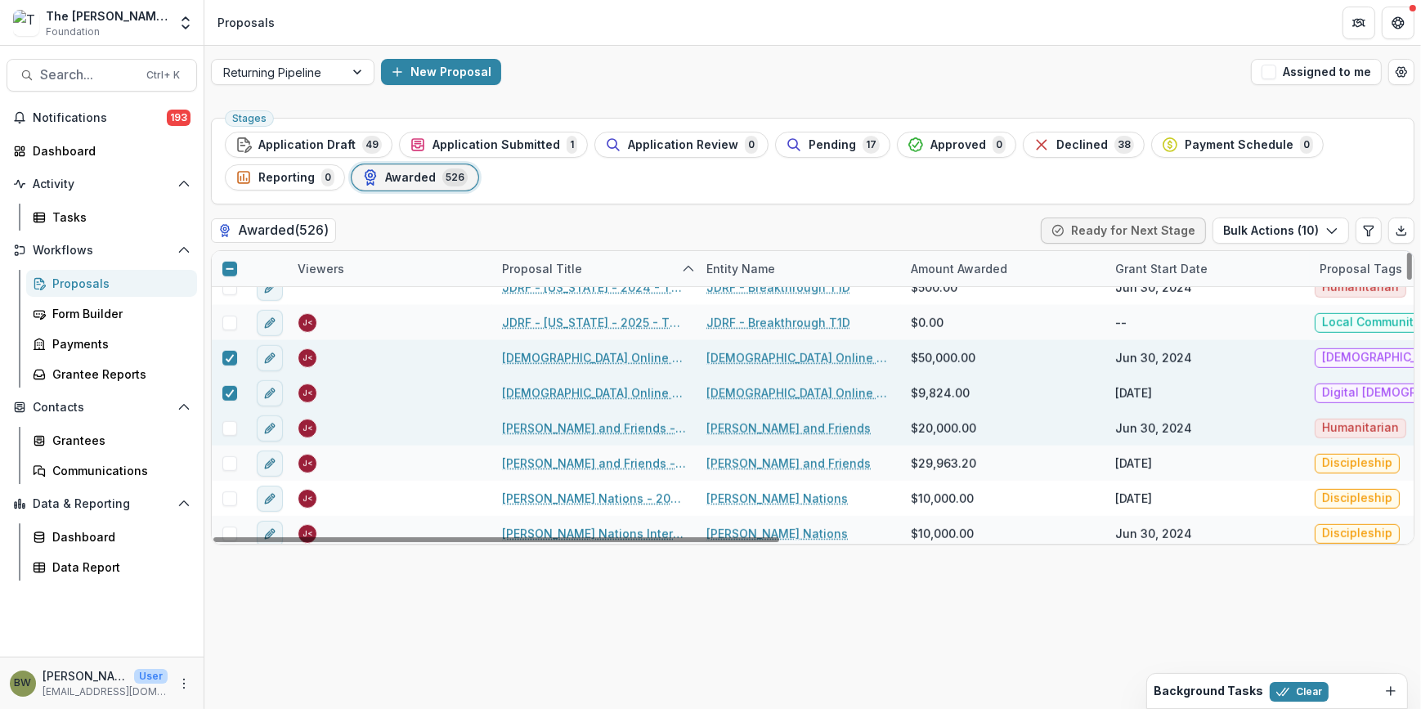
click at [233, 429] on span at bounding box center [229, 428] width 15 height 15
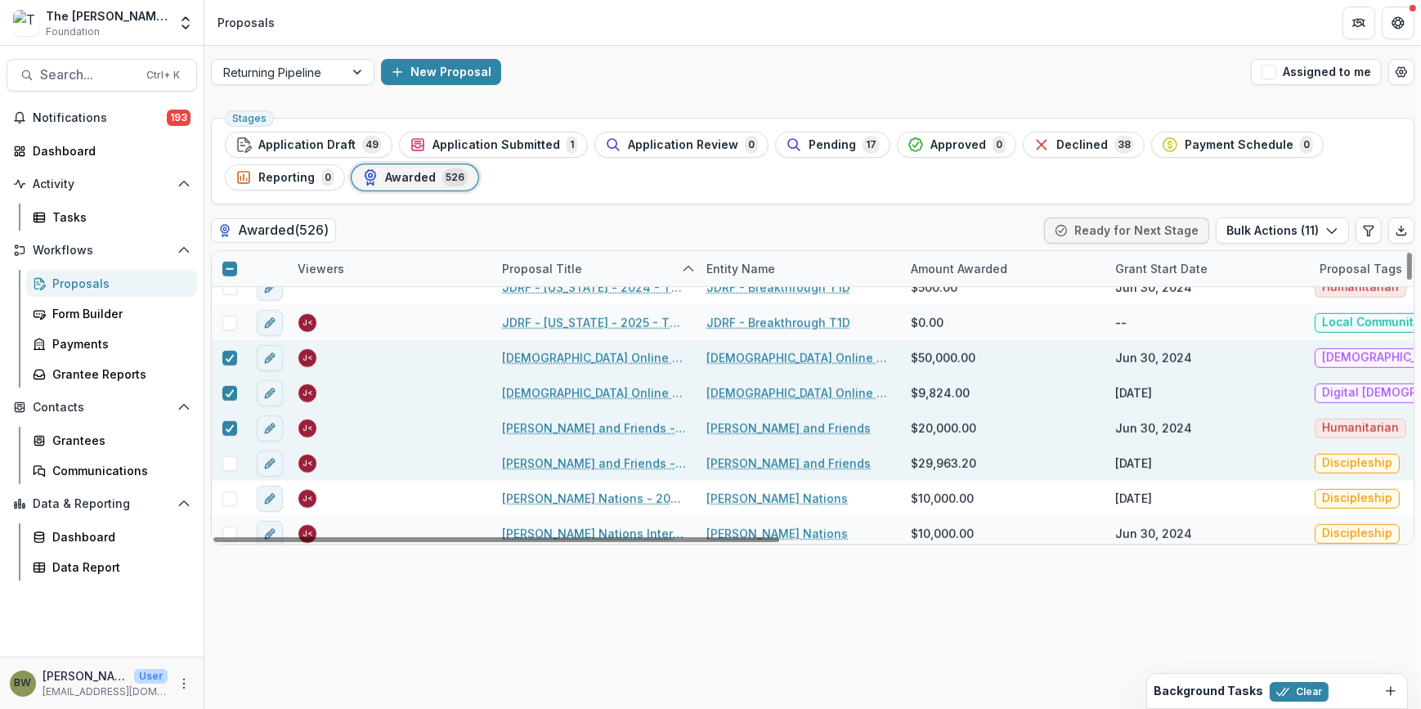
click at [231, 461] on span at bounding box center [229, 463] width 15 height 15
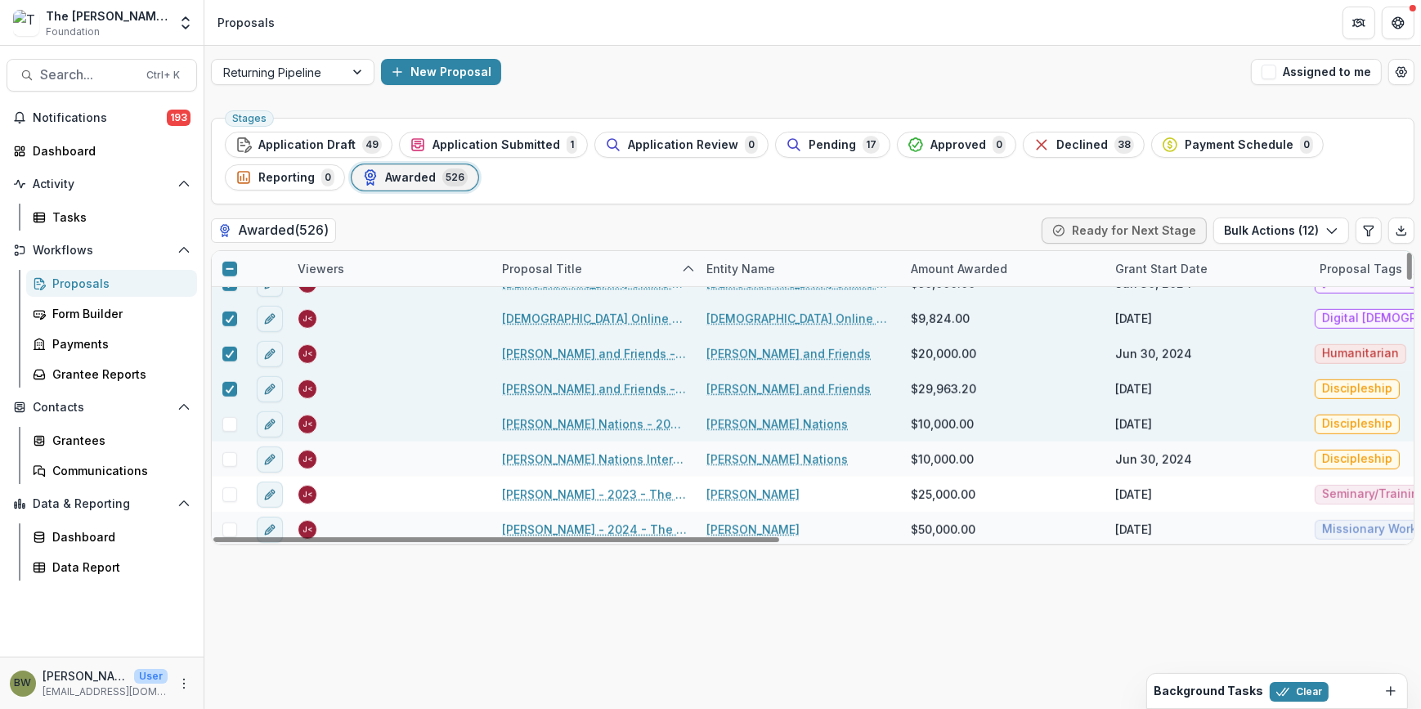
click at [227, 428] on span at bounding box center [229, 424] width 15 height 15
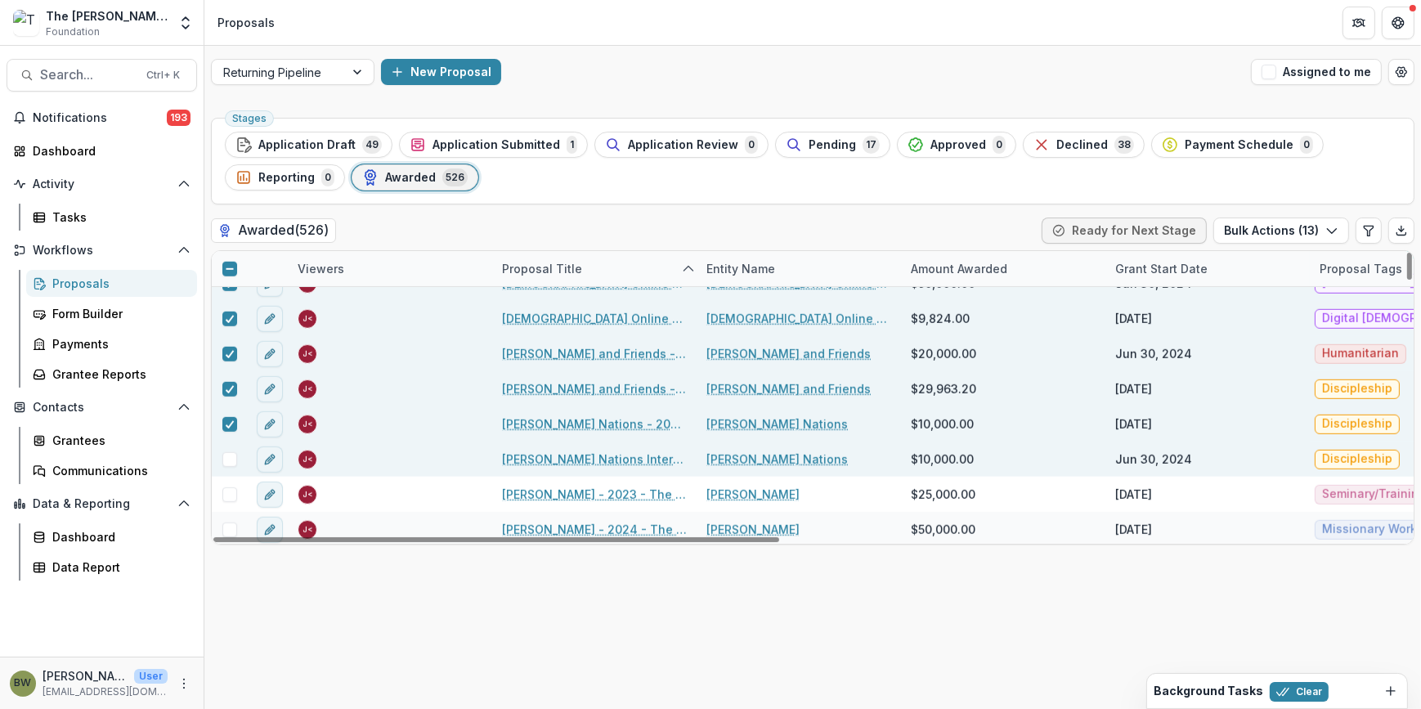
click at [229, 456] on span at bounding box center [229, 459] width 15 height 15
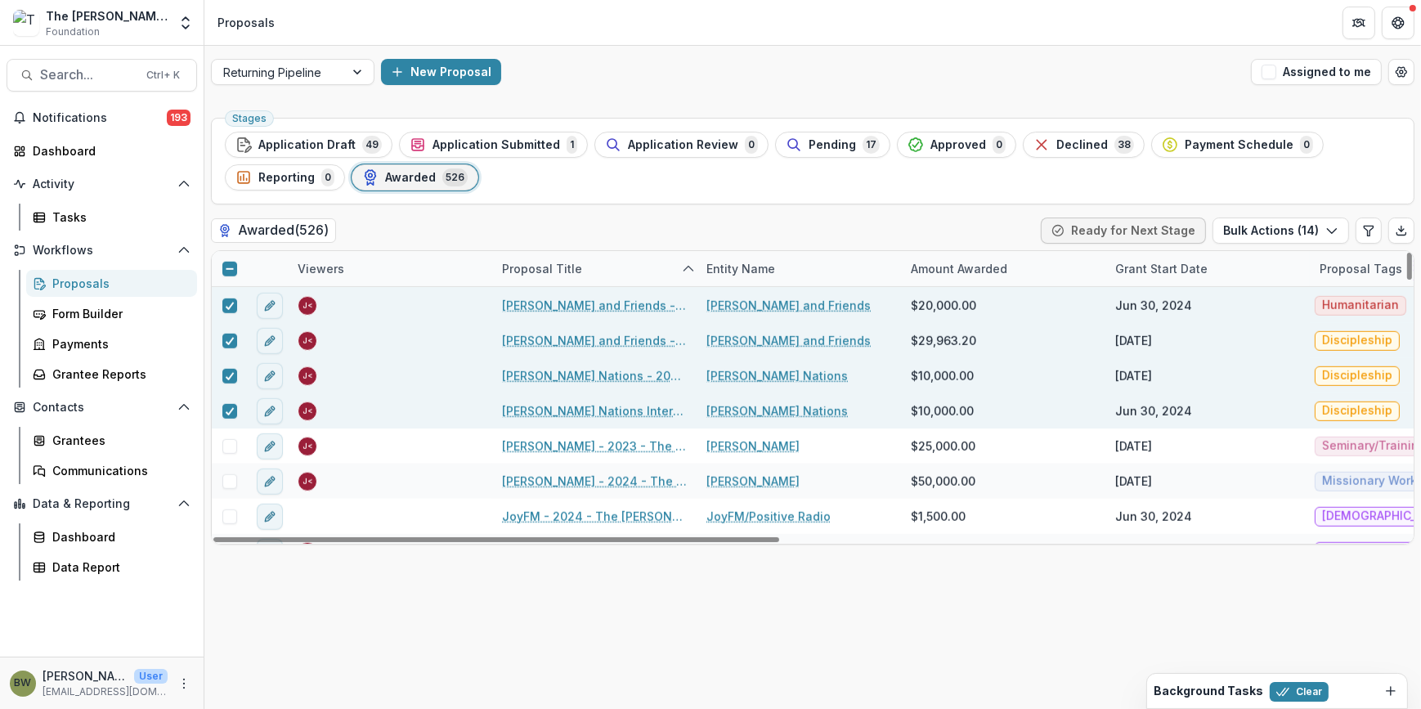
scroll to position [9590, 0]
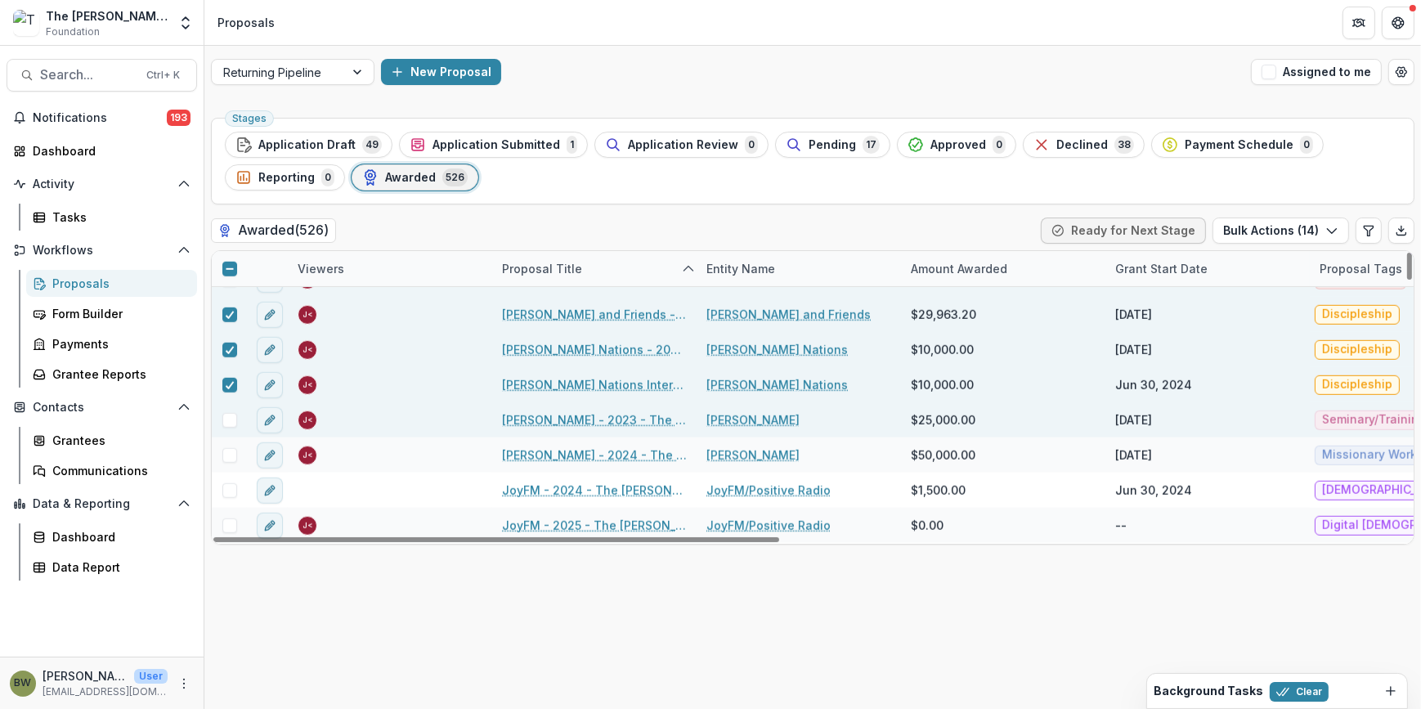
click at [233, 416] on span at bounding box center [229, 420] width 15 height 15
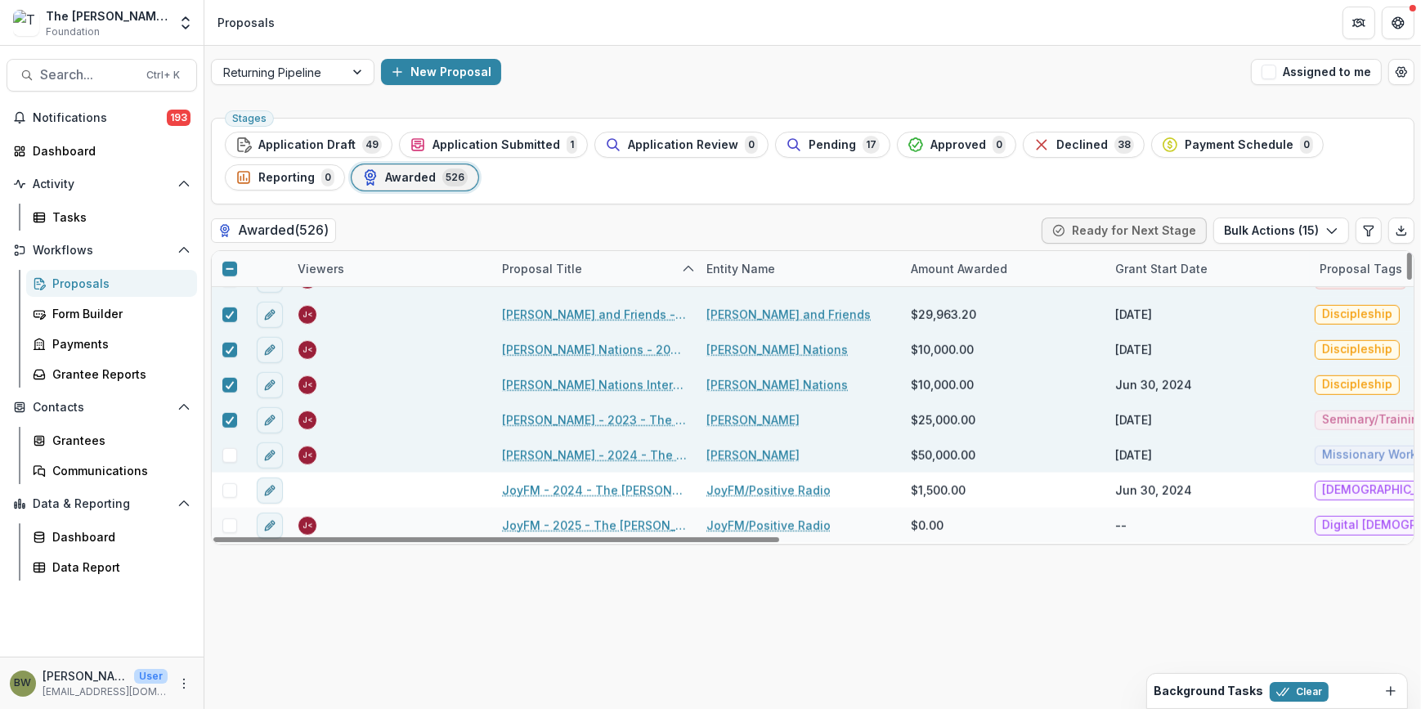
click at [231, 451] on span at bounding box center [229, 455] width 15 height 15
click at [1246, 228] on button "Bulk Actions ( 16 )" at bounding box center [1281, 231] width 137 height 26
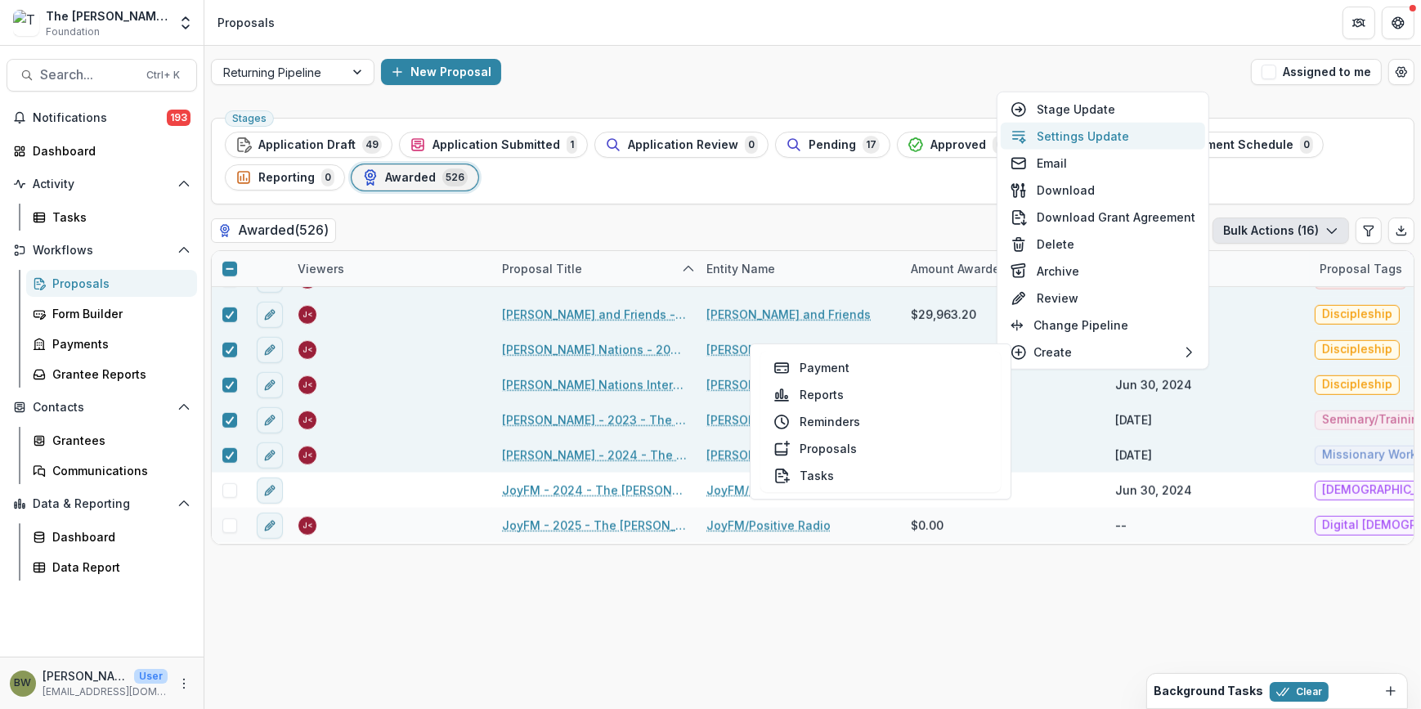
click at [1061, 130] on button "Settings Update" at bounding box center [1103, 136] width 204 height 27
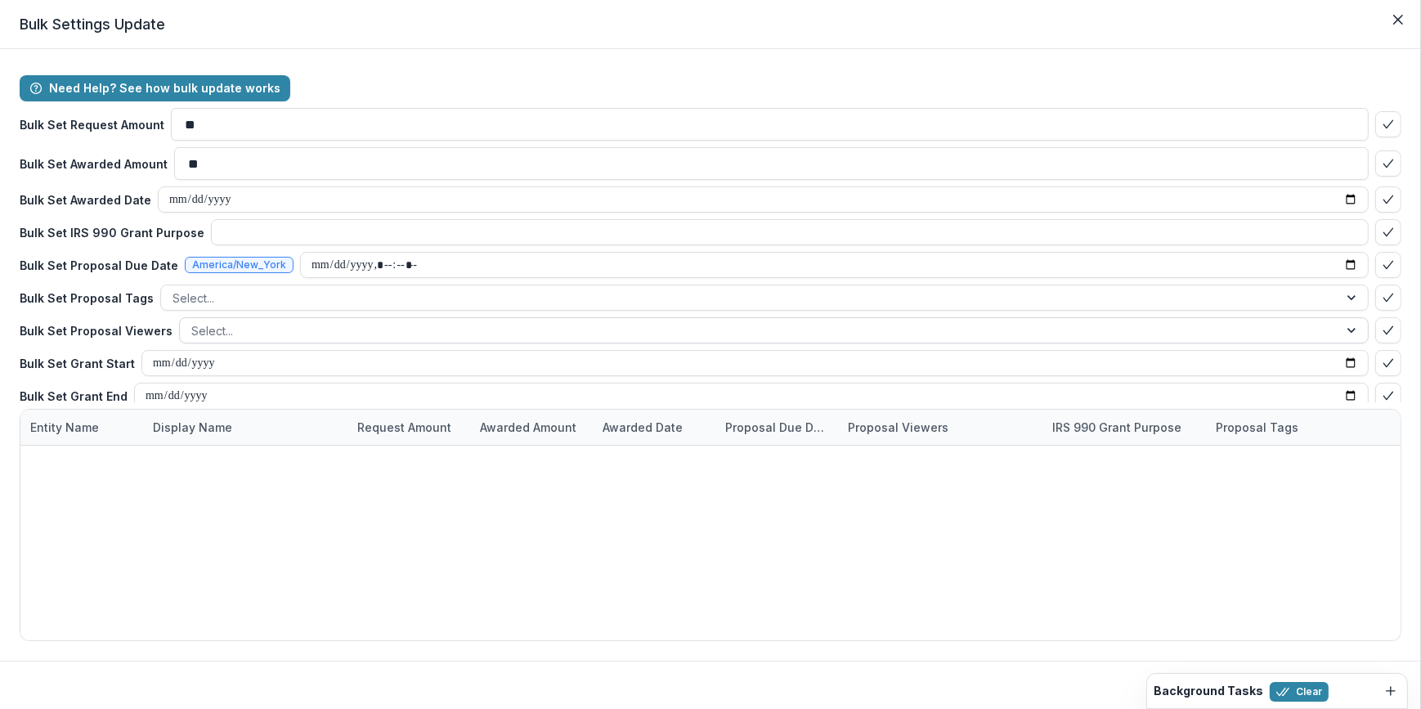
click at [240, 330] on div at bounding box center [759, 331] width 1136 height 20
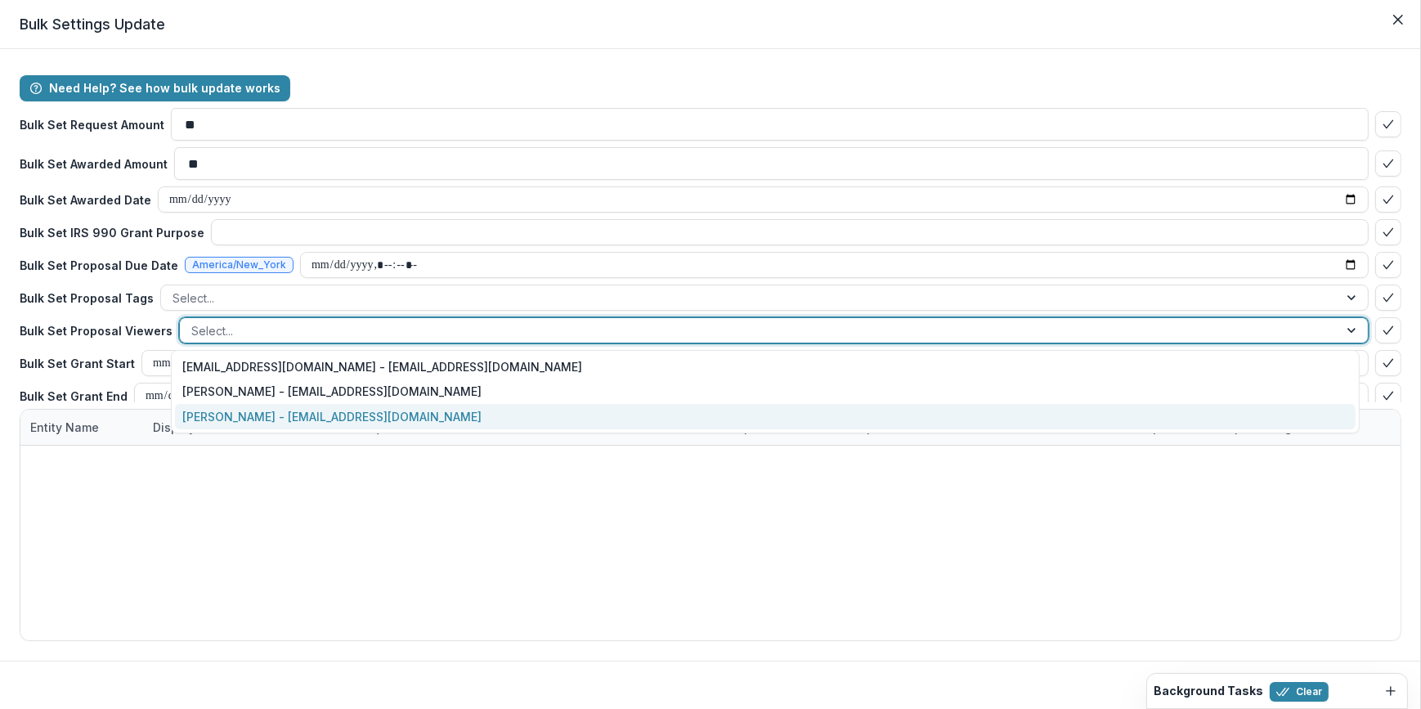
click at [240, 418] on div "[PERSON_NAME] - [EMAIL_ADDRESS][DOMAIN_NAME]" at bounding box center [766, 416] width 1182 height 25
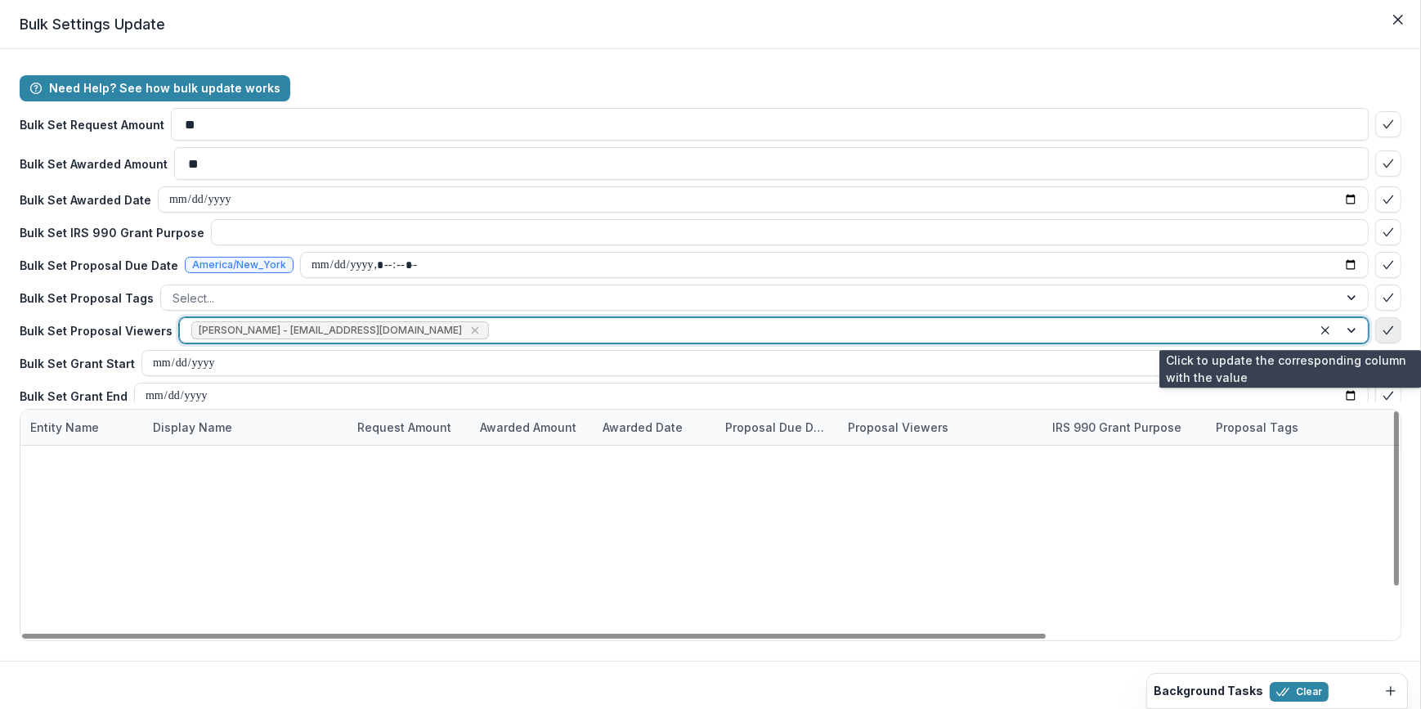
click at [1382, 339] on button "bulk-confirm-option" at bounding box center [1388, 330] width 26 height 26
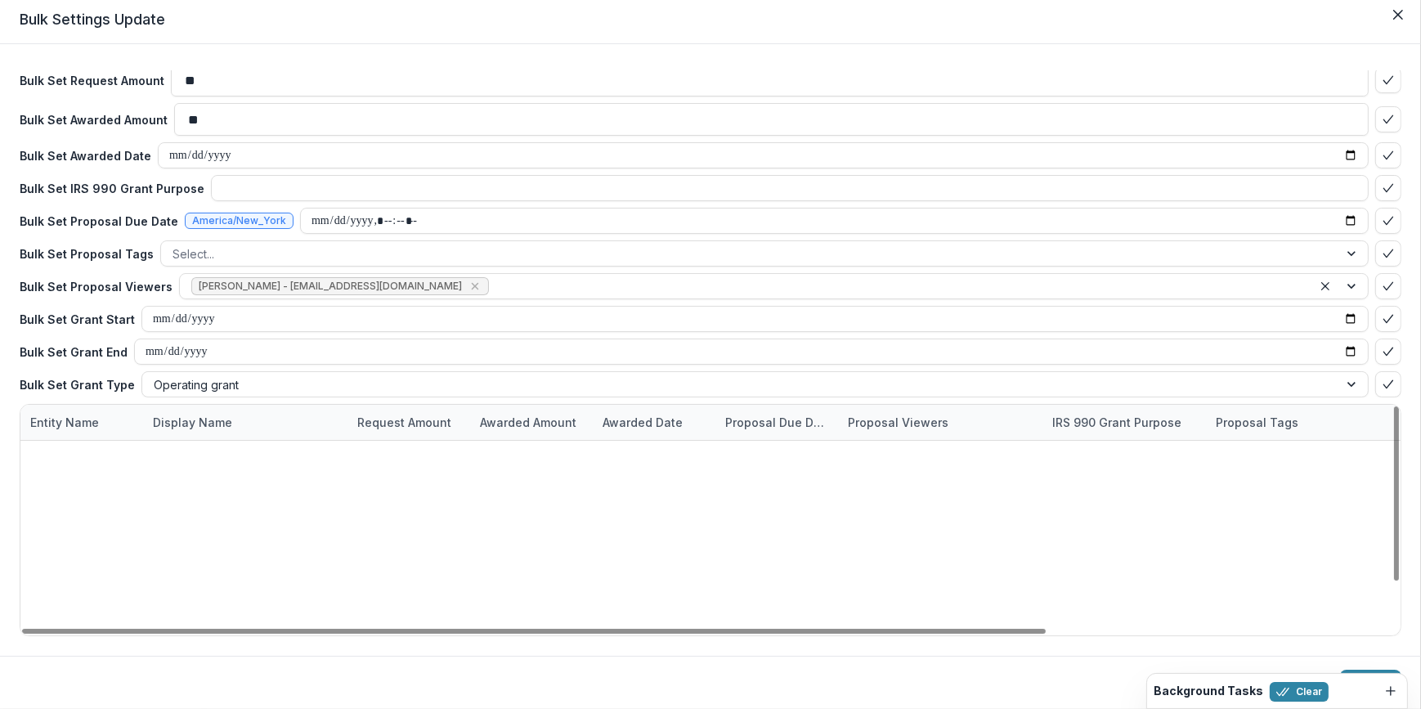
scroll to position [249, 0]
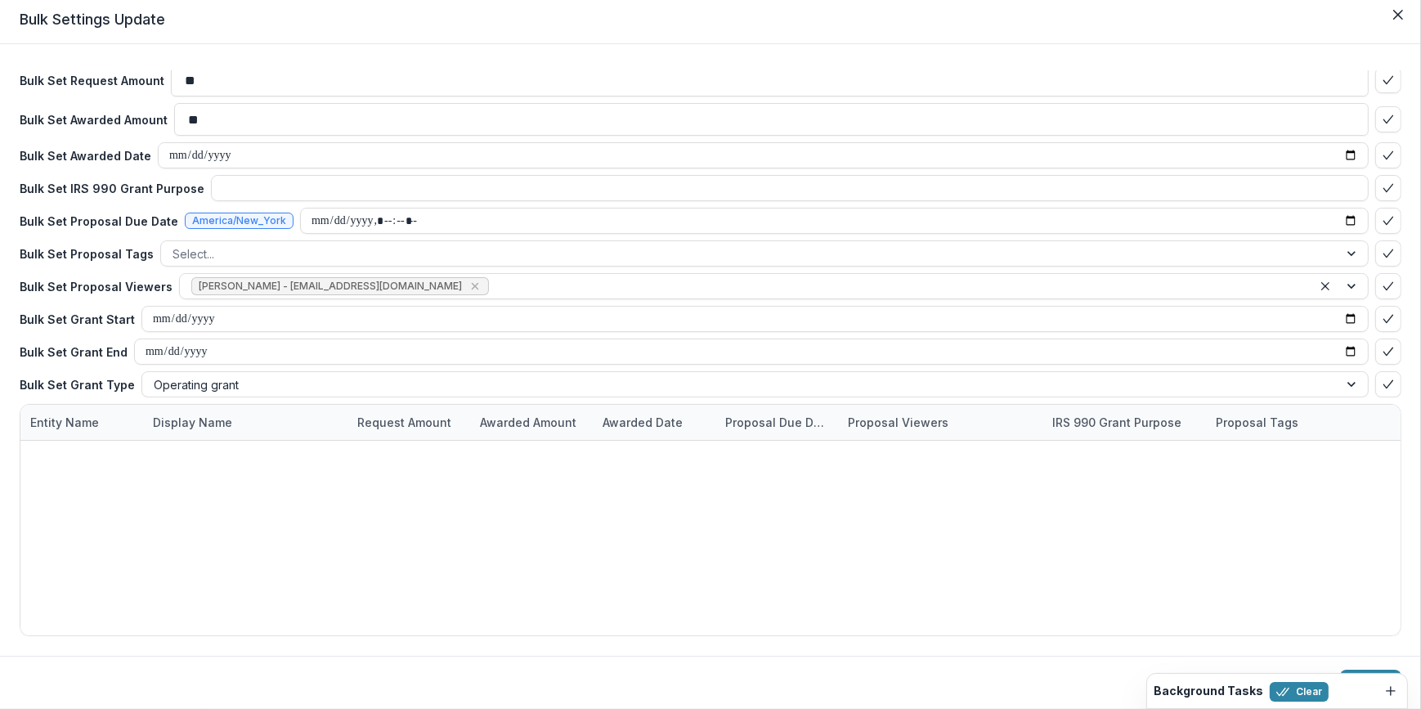
click at [1353, 669] on footer "Cancel Update" at bounding box center [710, 682] width 1421 height 53
click at [1366, 670] on button "Update" at bounding box center [1370, 683] width 61 height 26
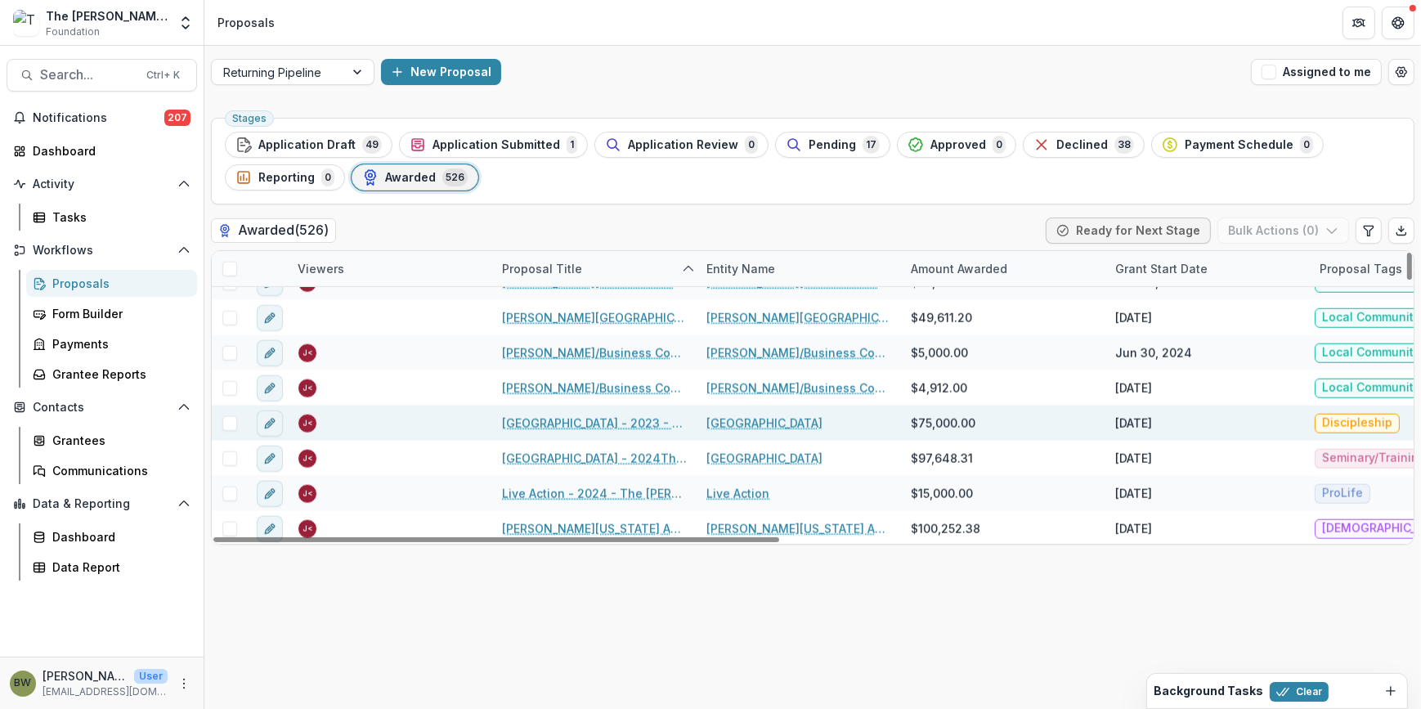
scroll to position [10259, 0]
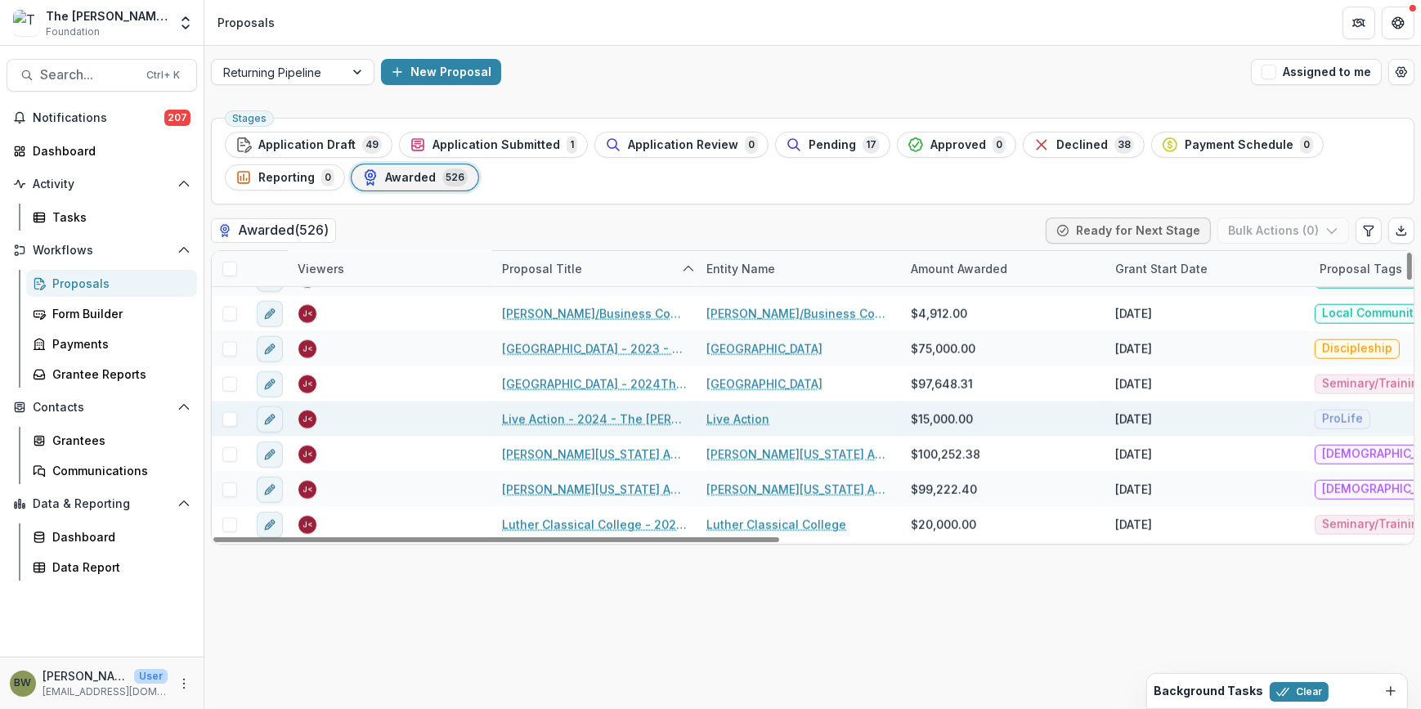
click at [233, 418] on span at bounding box center [229, 419] width 15 height 15
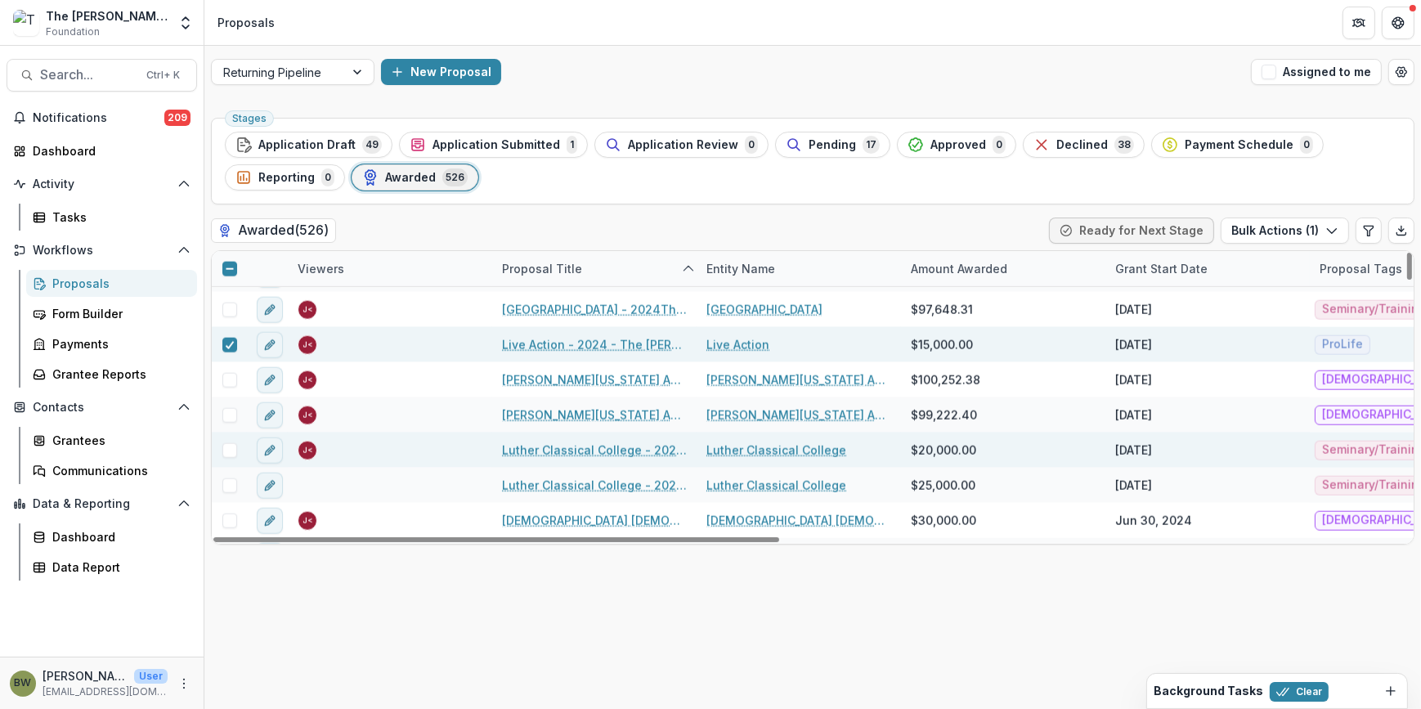
click at [231, 452] on span at bounding box center [229, 450] width 15 height 15
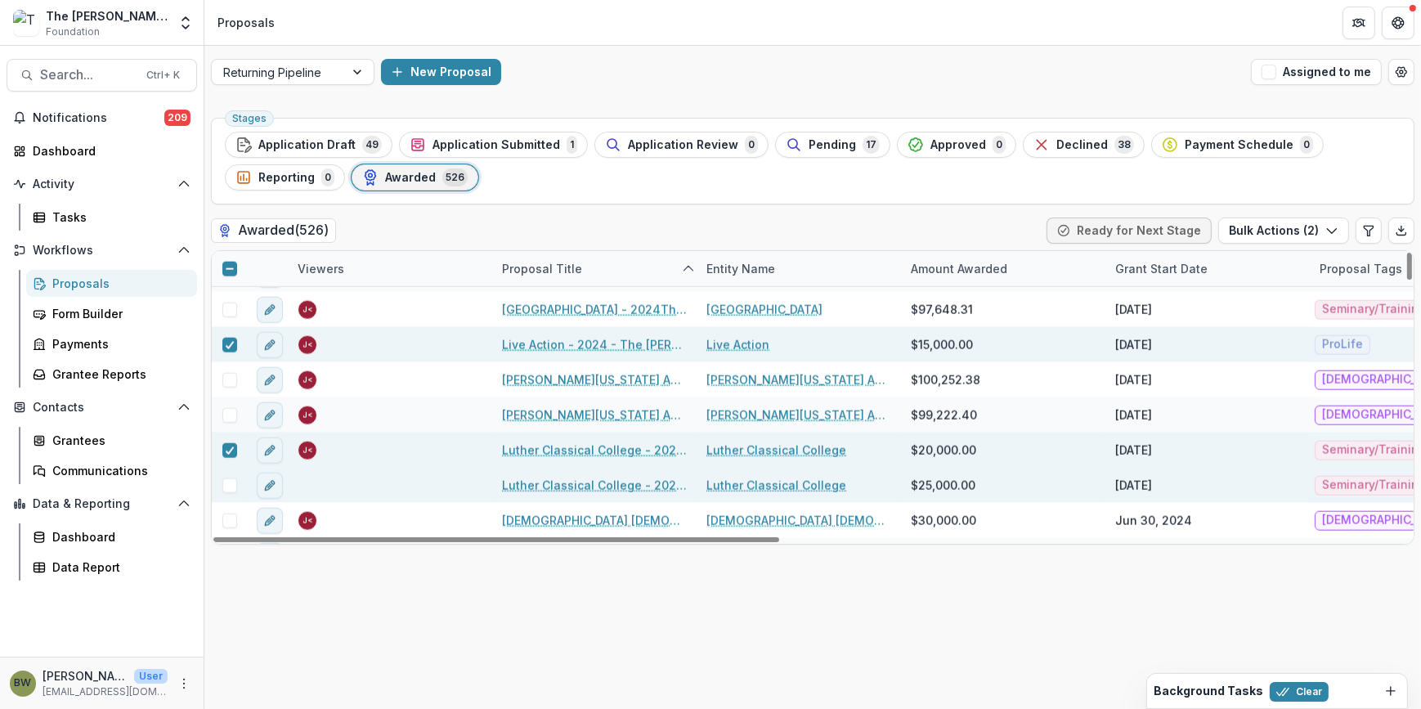
click at [231, 485] on span at bounding box center [229, 485] width 15 height 15
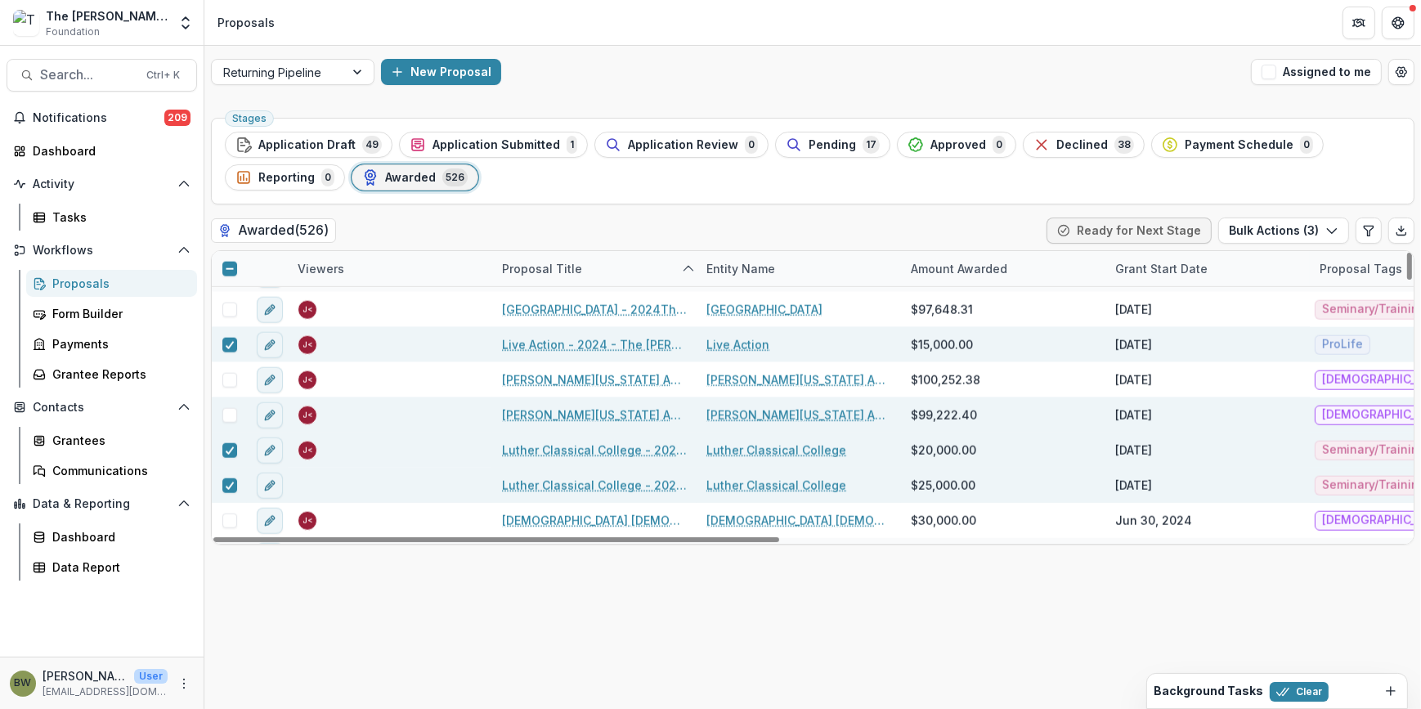
scroll to position [10408, 0]
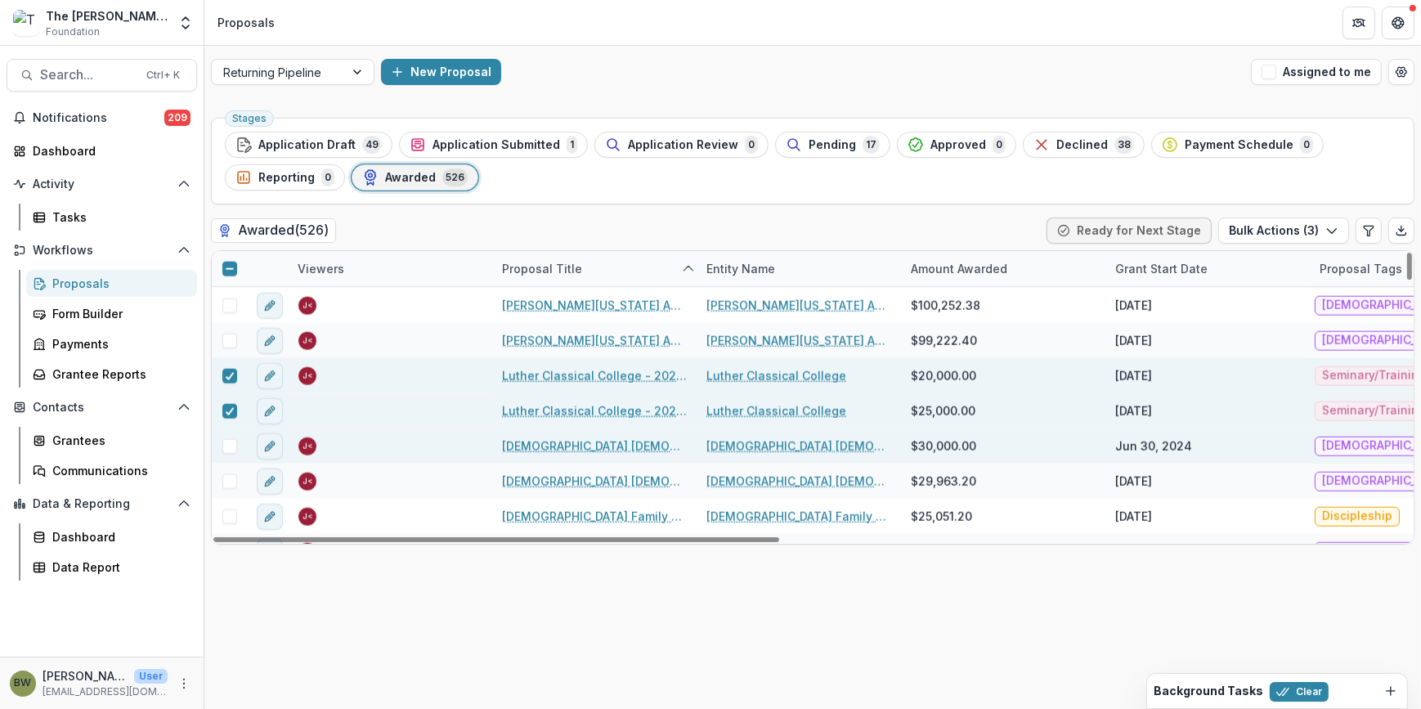
click at [231, 445] on span at bounding box center [229, 446] width 15 height 15
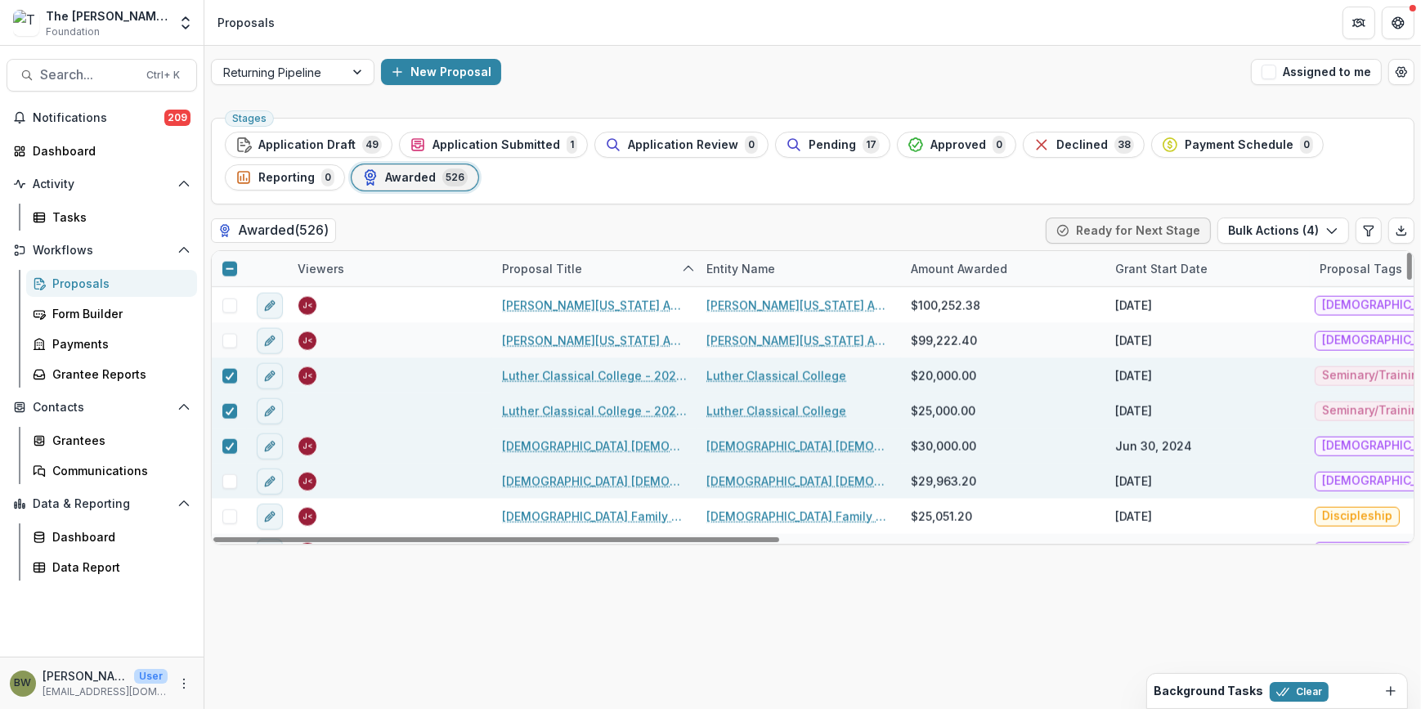
click at [230, 482] on span at bounding box center [229, 481] width 15 height 15
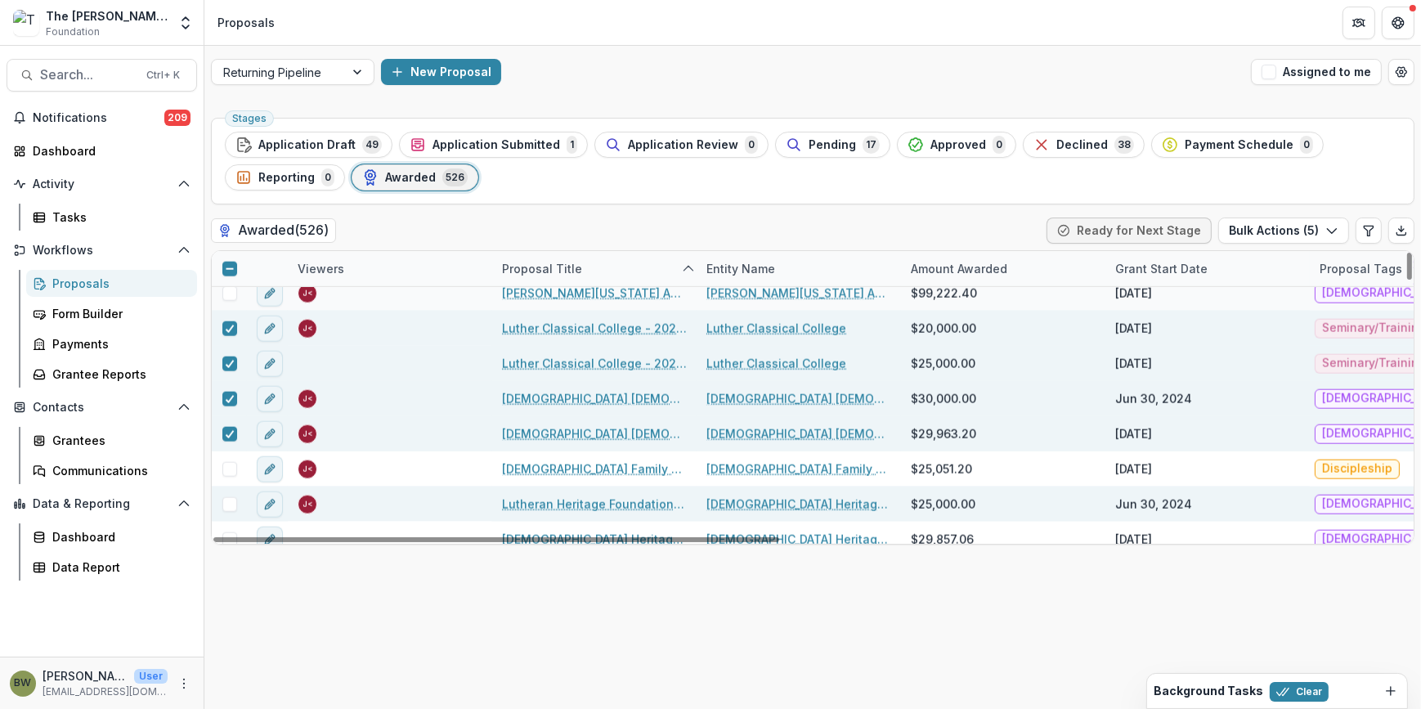
scroll to position [10482, 0]
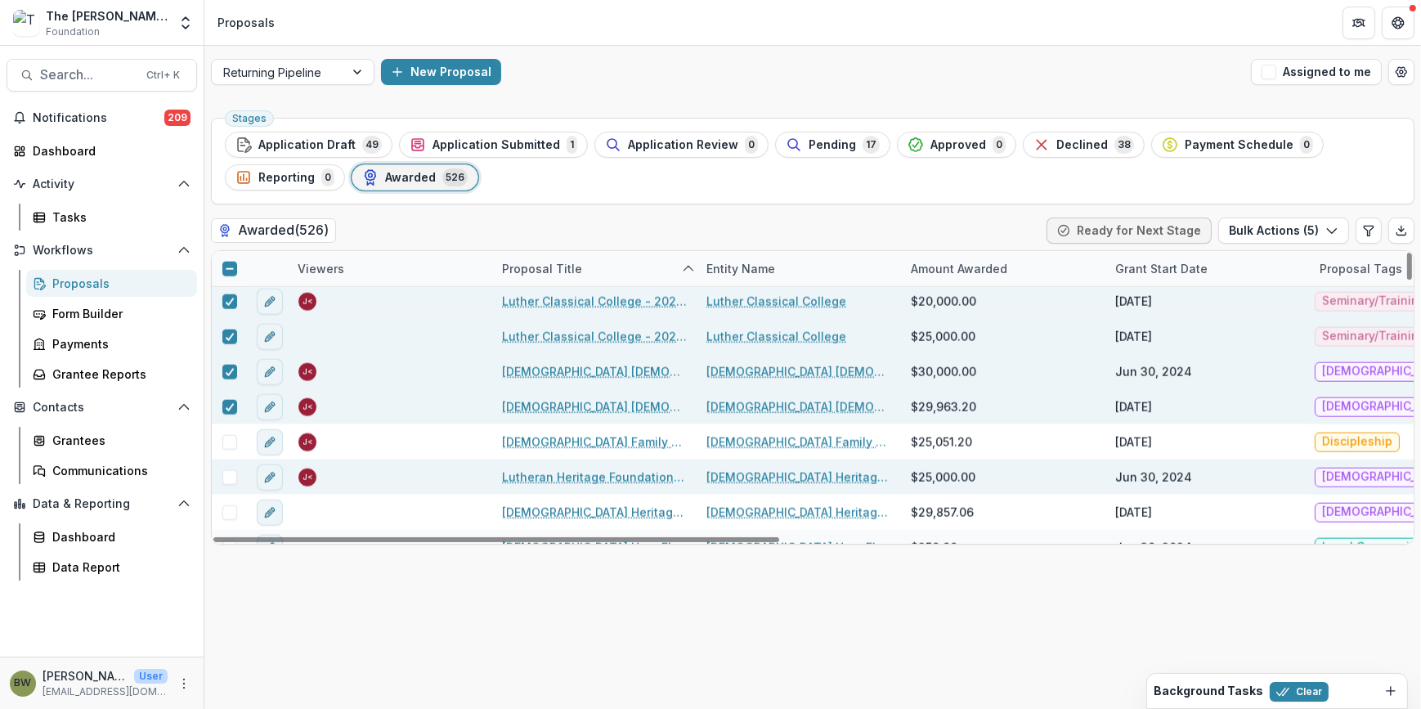
click at [233, 477] on span at bounding box center [229, 477] width 15 height 15
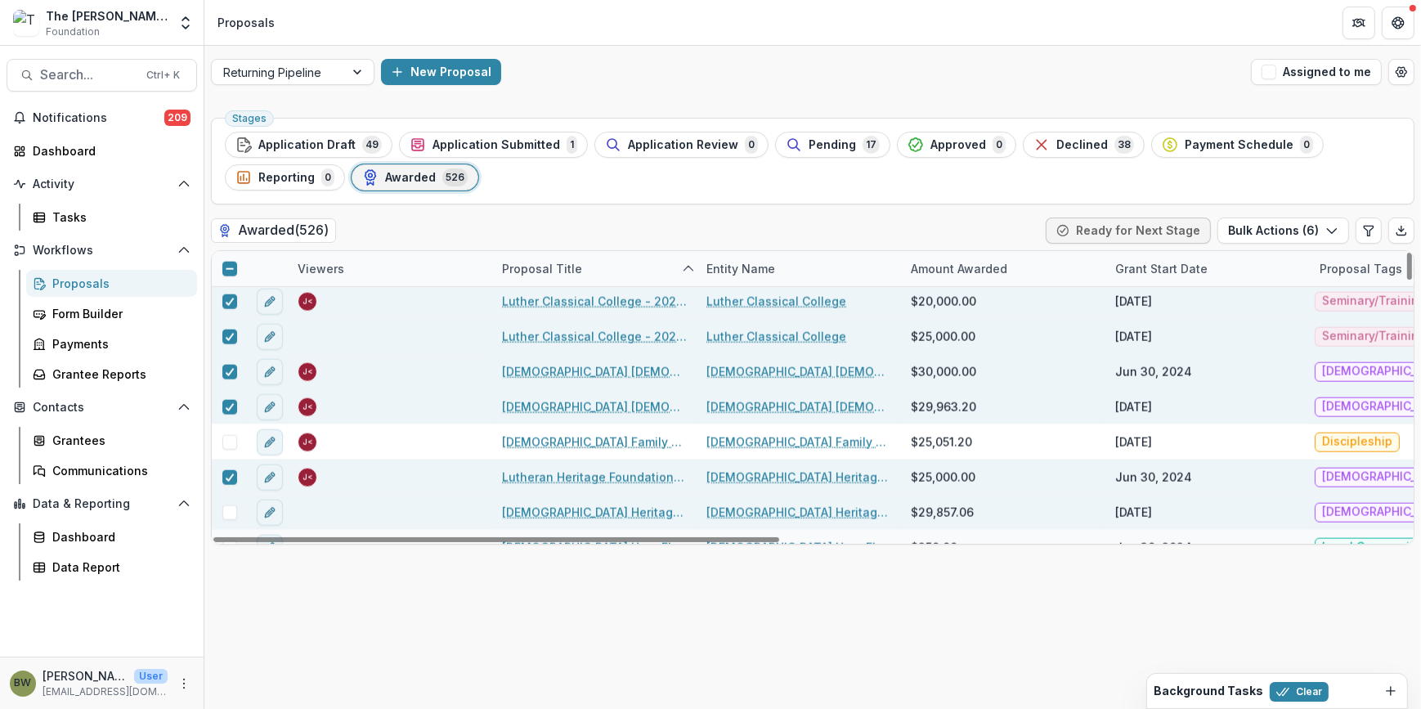
click at [228, 513] on span at bounding box center [229, 512] width 15 height 15
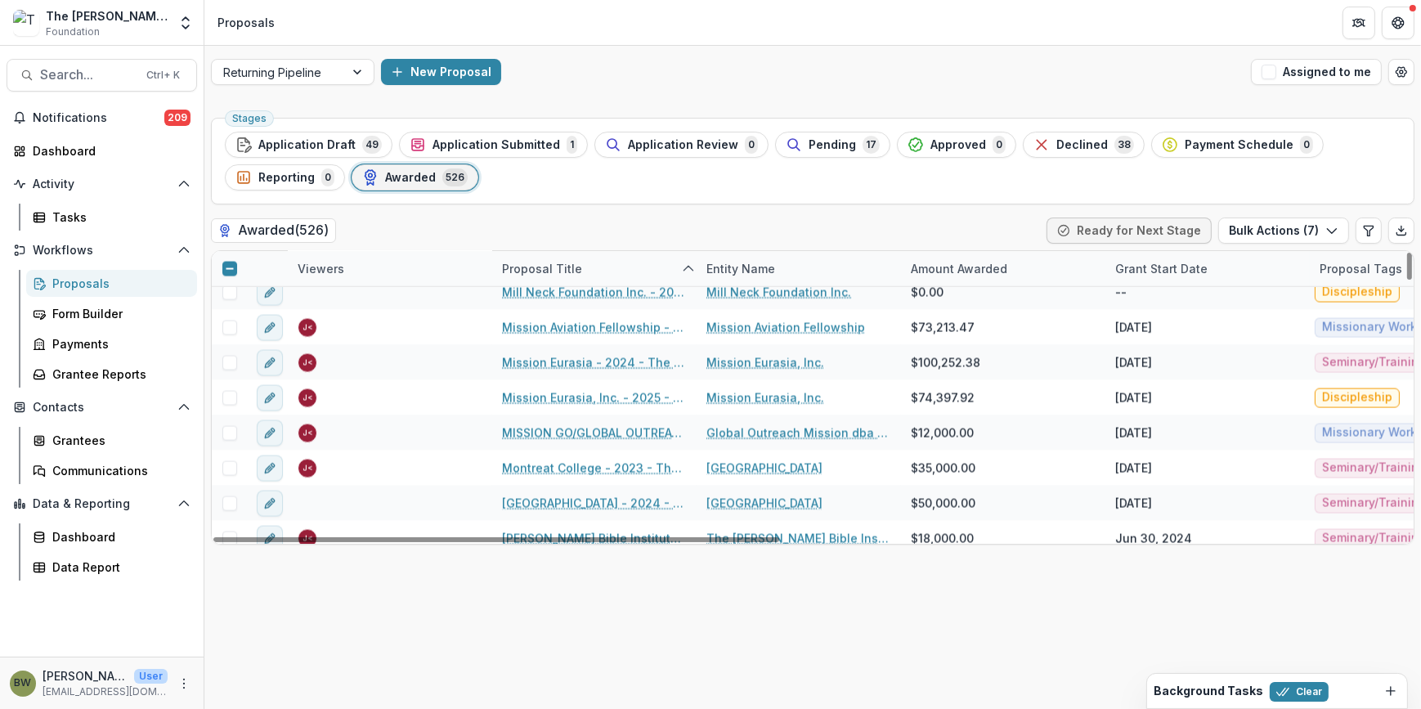
scroll to position [11374, 0]
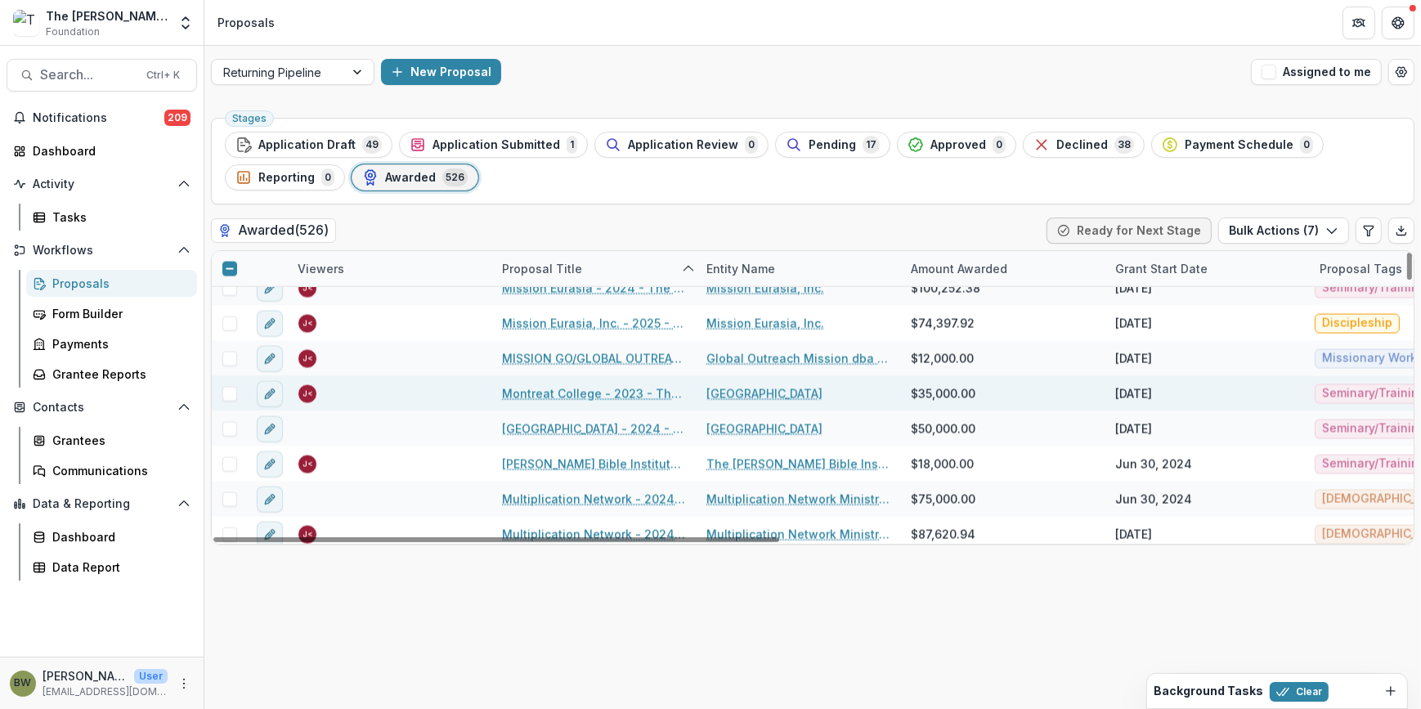
click at [222, 389] on span at bounding box center [229, 394] width 15 height 15
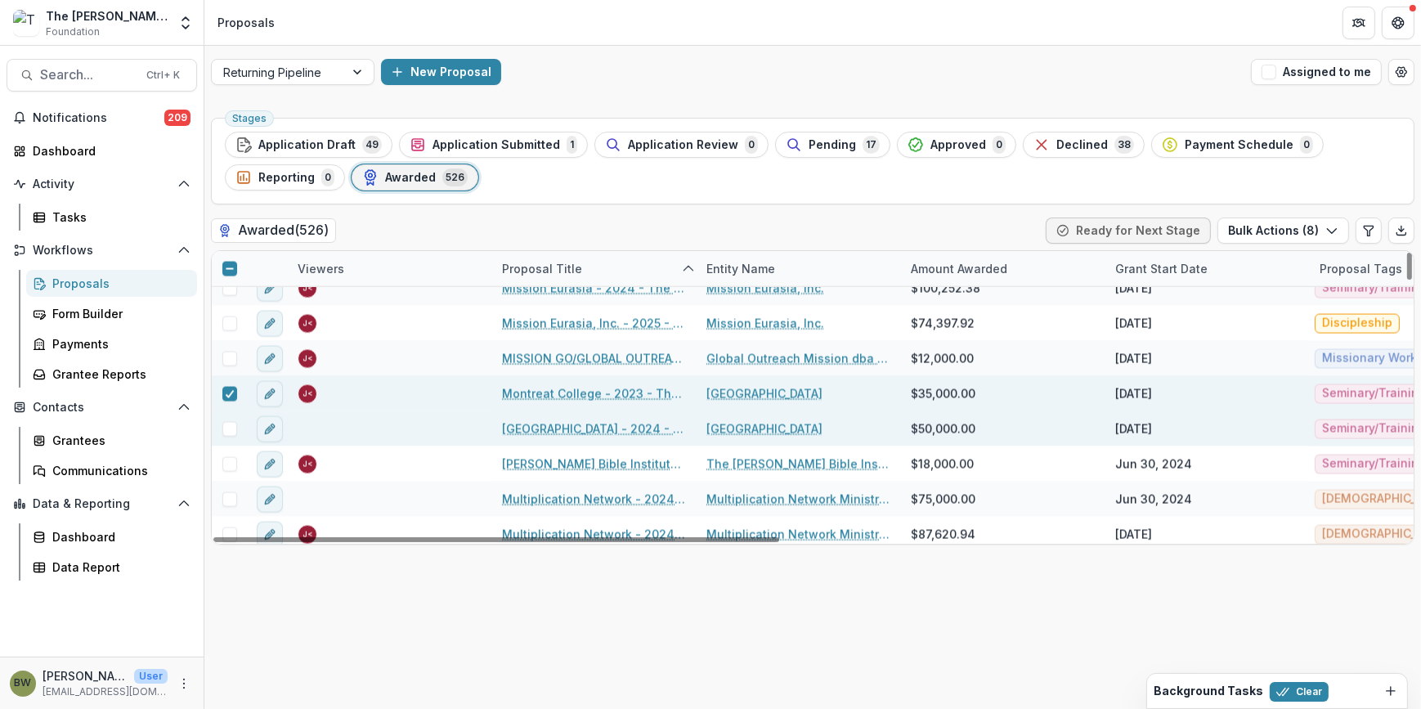
click at [229, 429] on span at bounding box center [229, 429] width 15 height 15
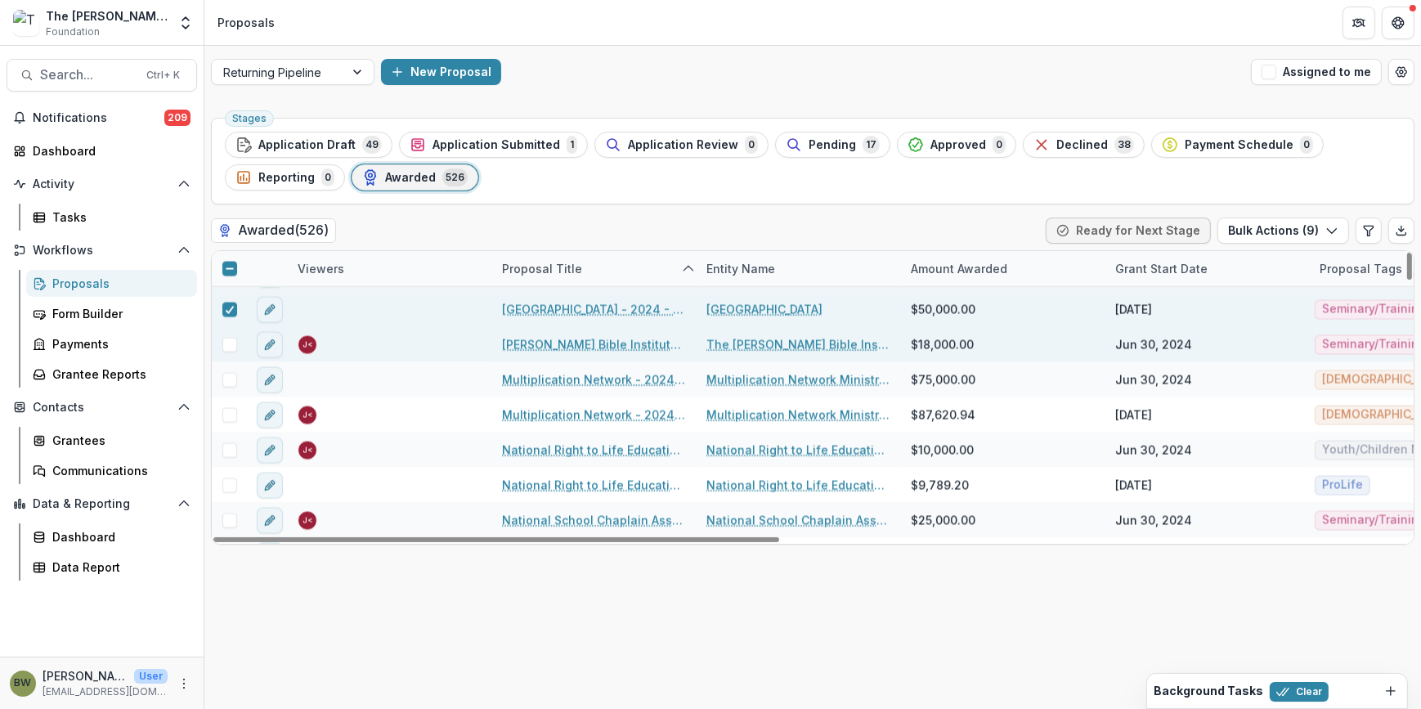
scroll to position [11597, 0]
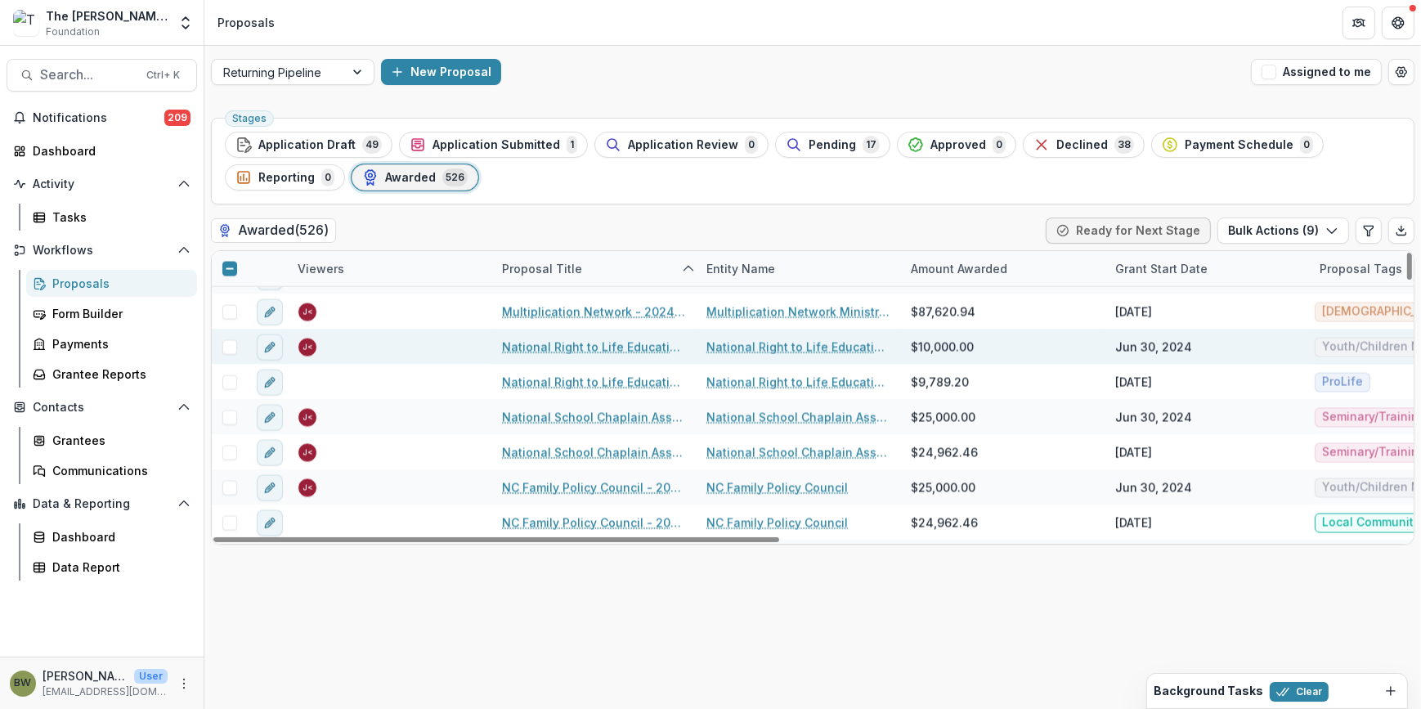
click at [235, 345] on span at bounding box center [229, 347] width 15 height 15
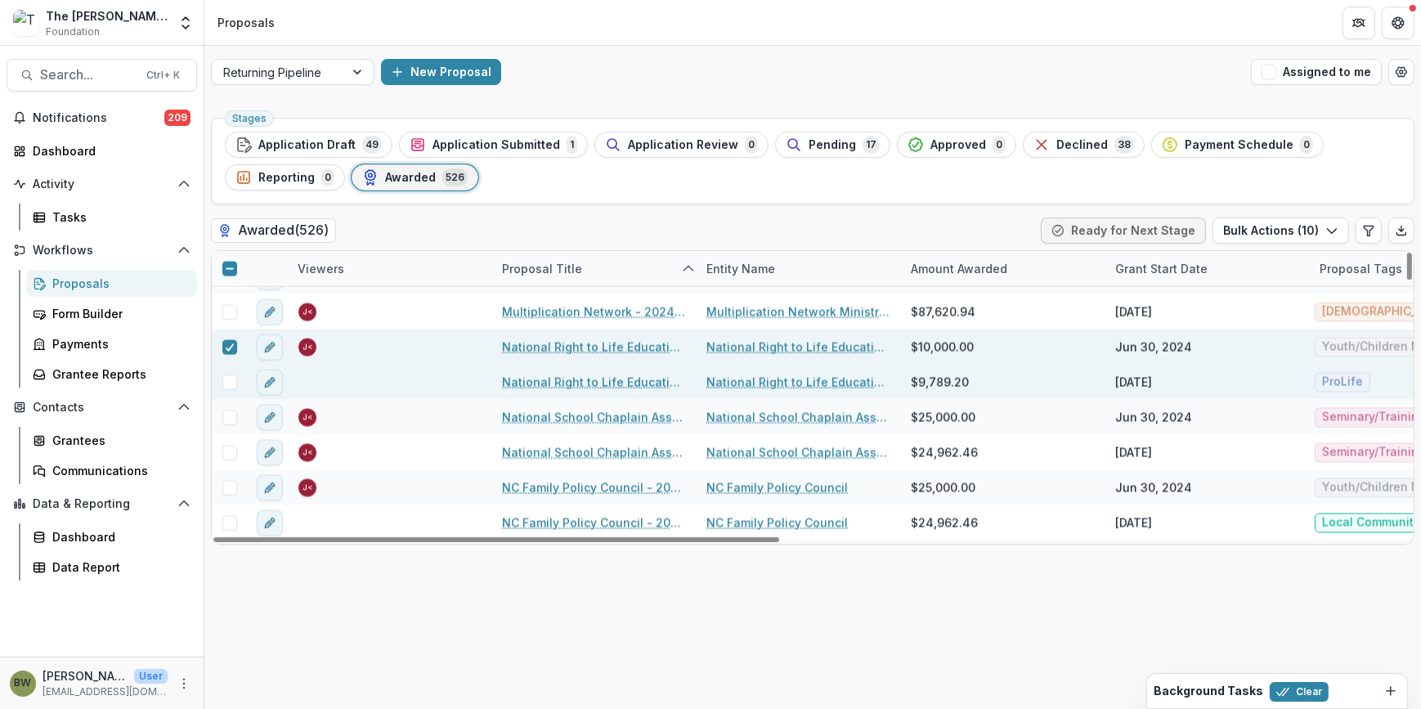
click at [231, 381] on span at bounding box center [229, 382] width 15 height 15
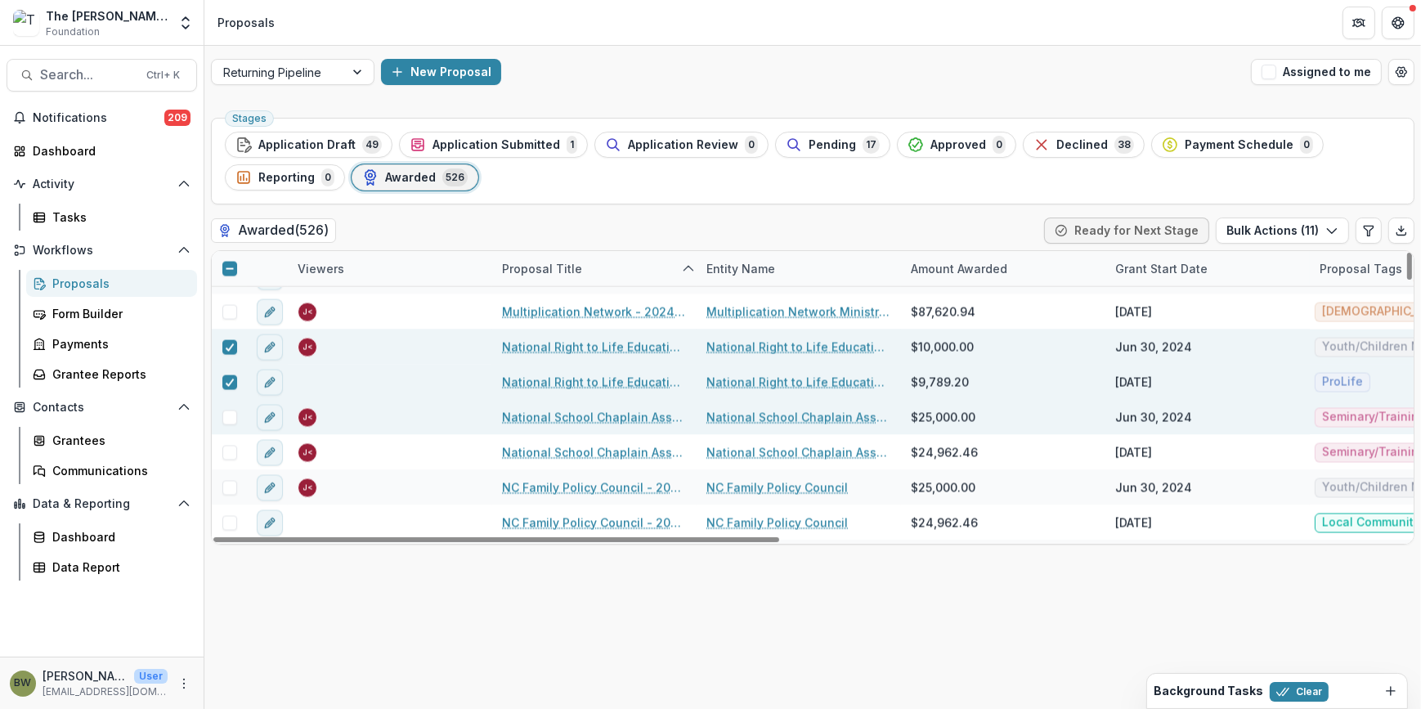
click at [231, 417] on span at bounding box center [229, 418] width 15 height 15
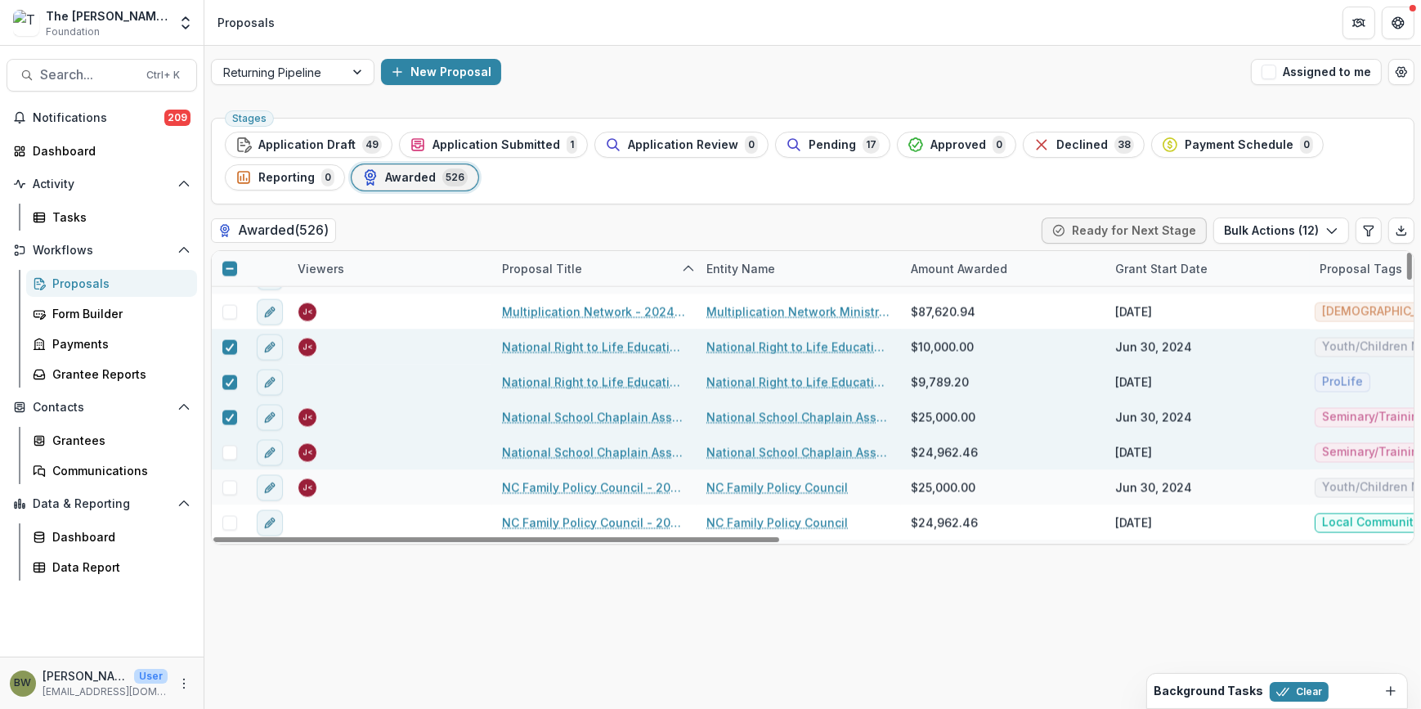
click at [229, 448] on span at bounding box center [229, 453] width 15 height 15
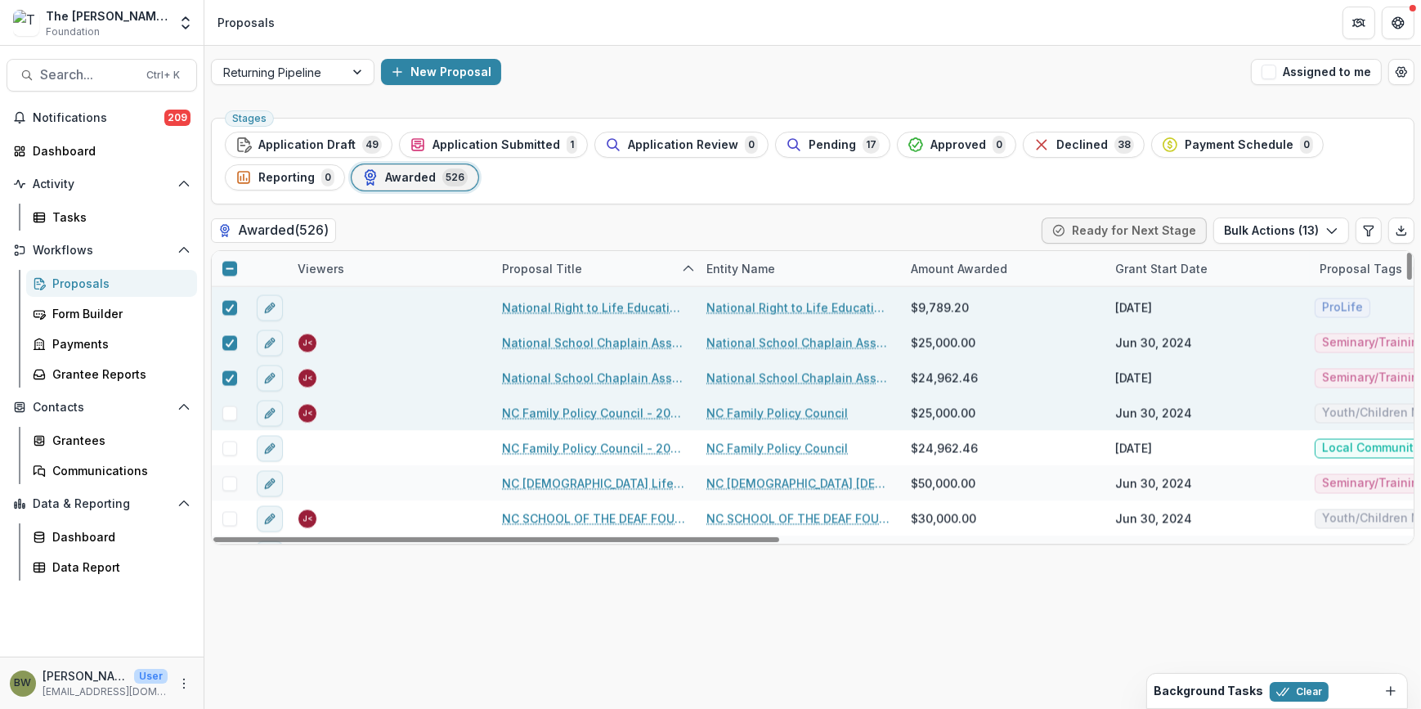
click at [229, 413] on span at bounding box center [229, 413] width 15 height 15
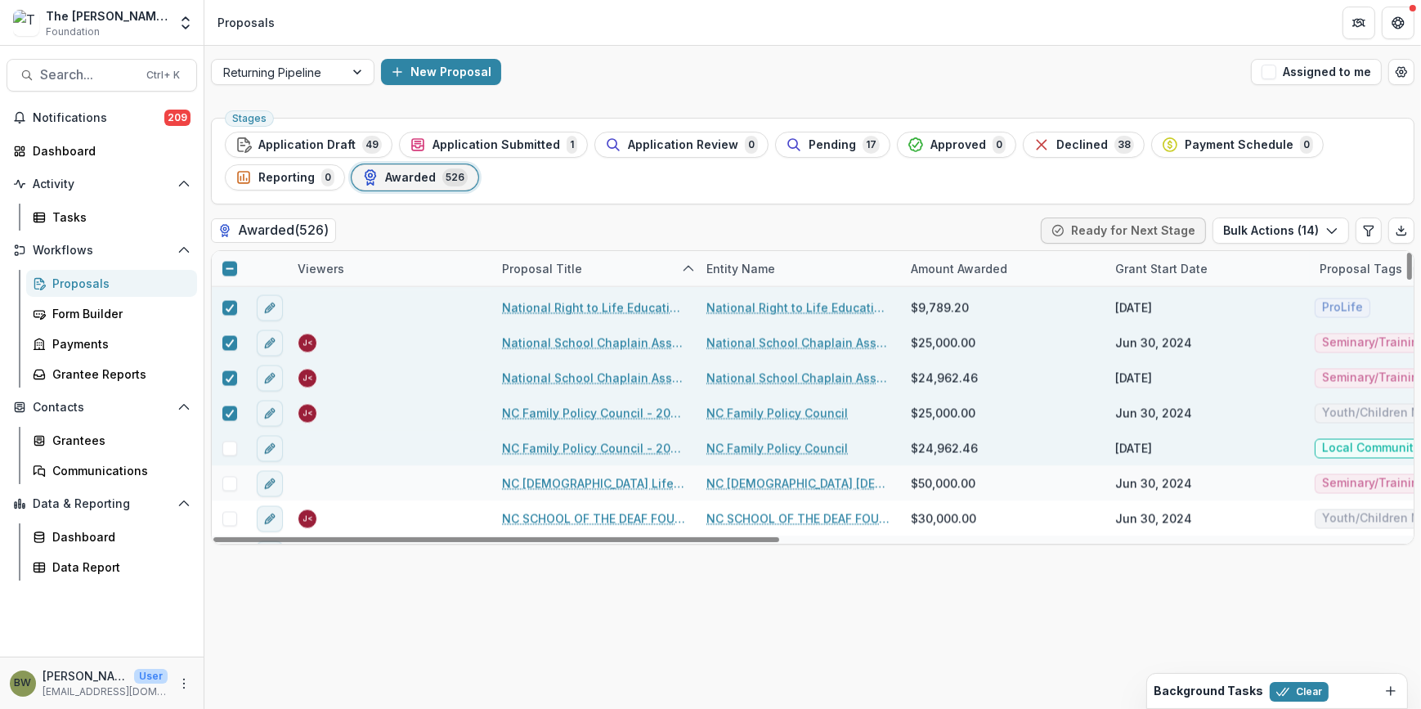
click at [230, 450] on span at bounding box center [229, 449] width 15 height 15
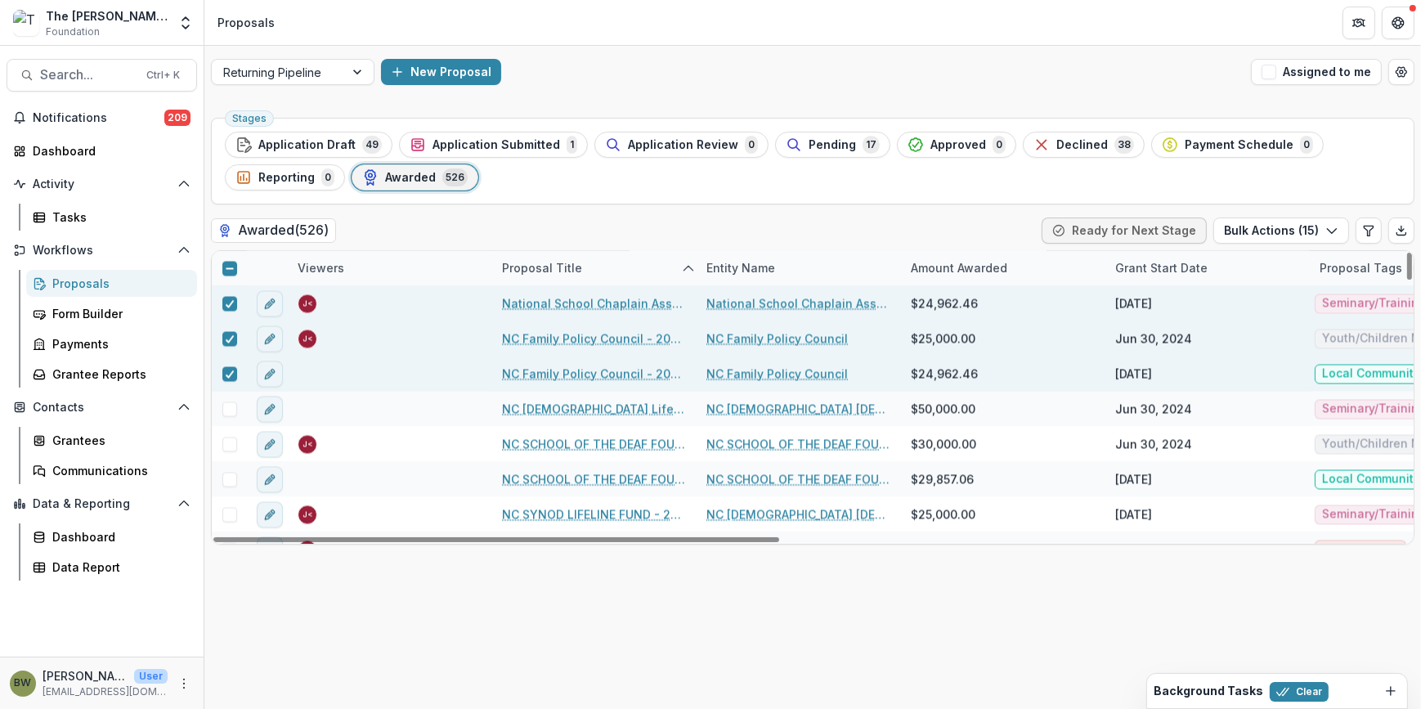
scroll to position [11820, 0]
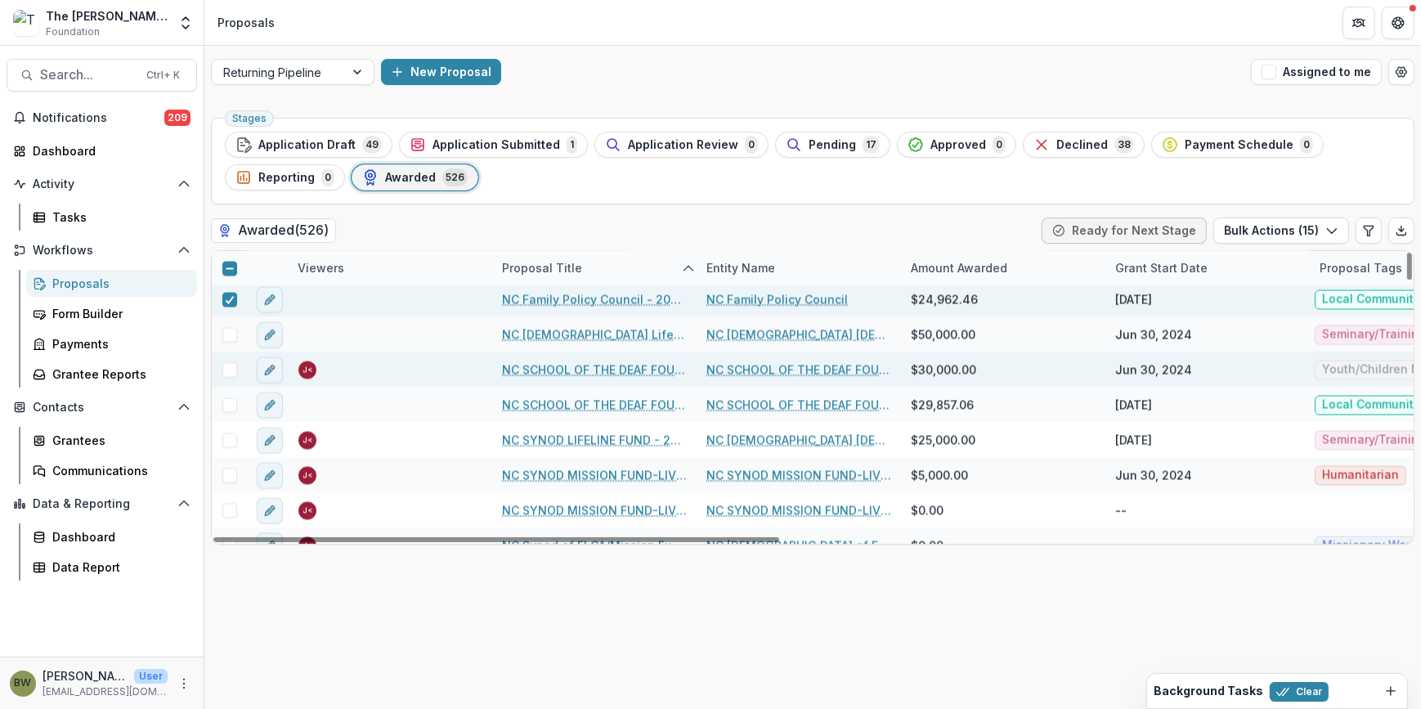
click at [229, 371] on span at bounding box center [229, 370] width 15 height 15
drag, startPoint x: 223, startPoint y: 402, endPoint x: 319, endPoint y: 377, distance: 98.8
click at [227, 402] on span at bounding box center [229, 405] width 15 height 15
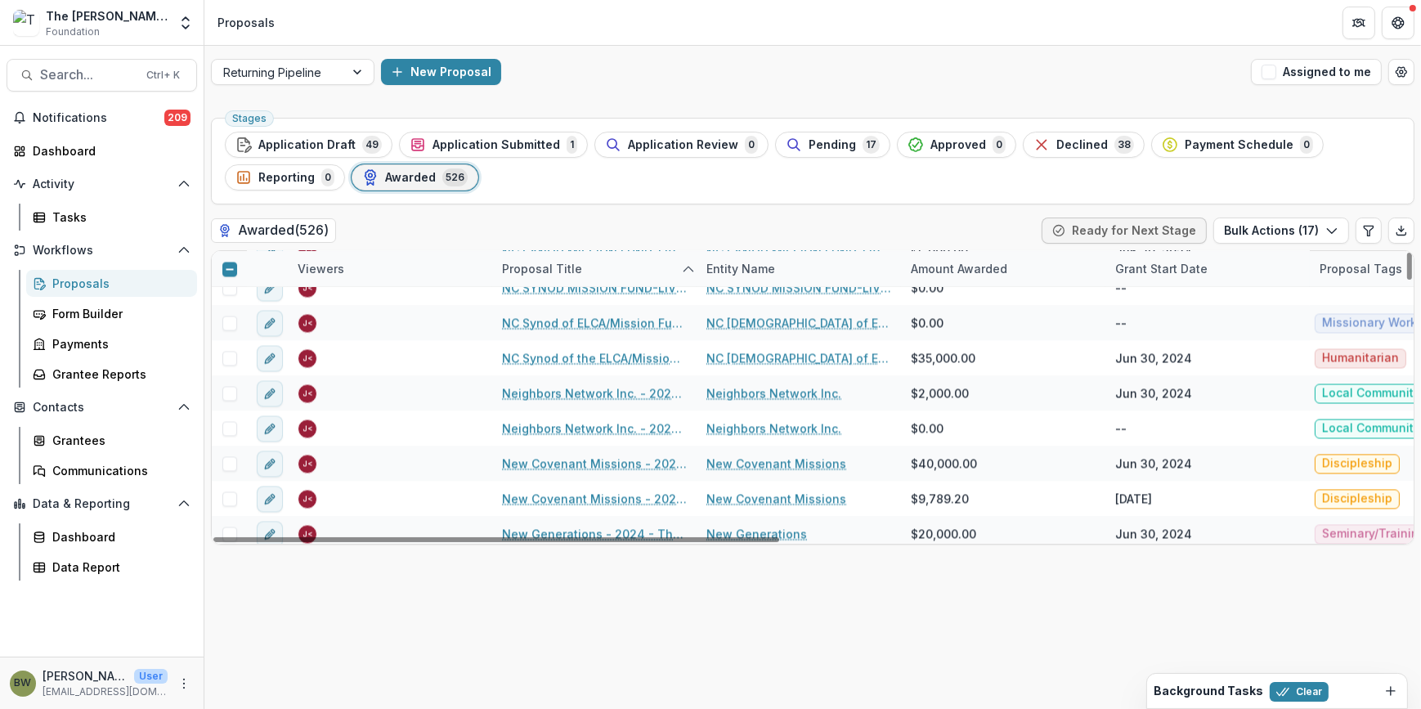
scroll to position [12118, 0]
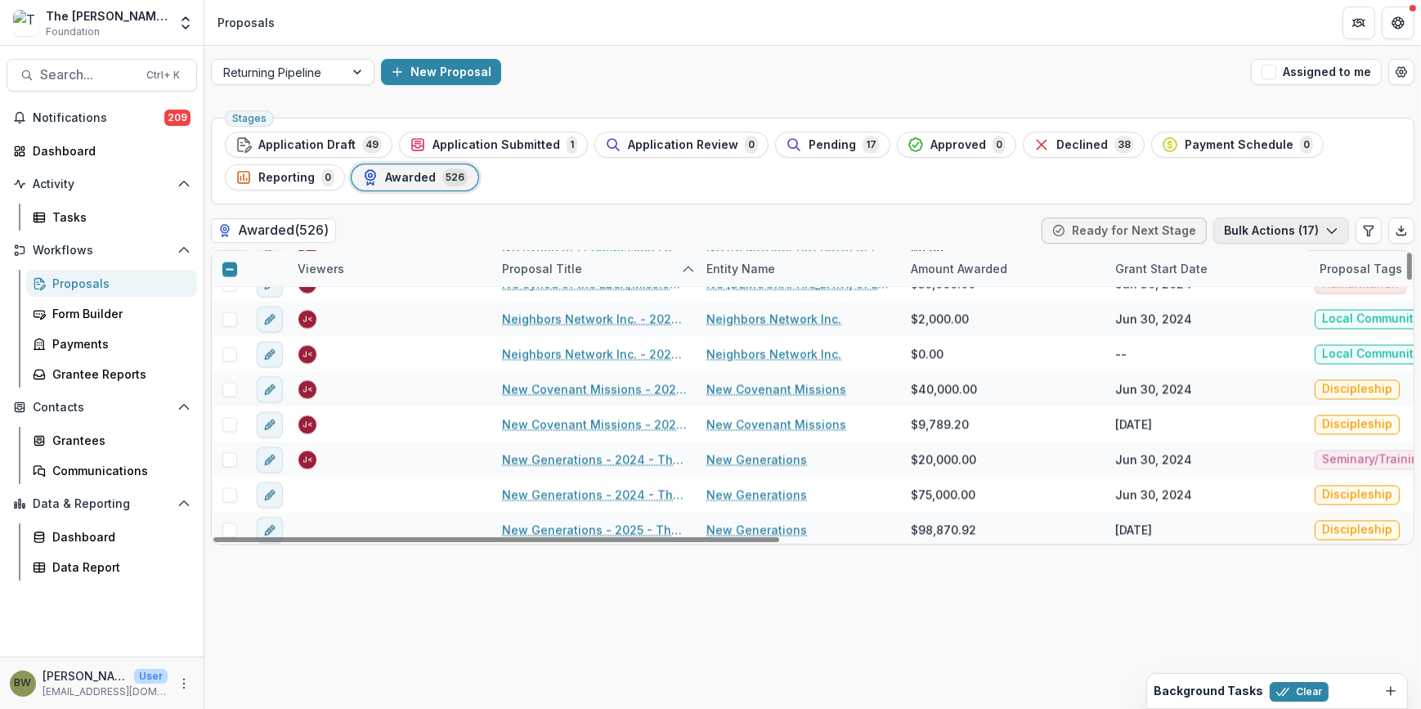
click at [1295, 227] on button "Bulk Actions ( 17 )" at bounding box center [1282, 231] width 136 height 26
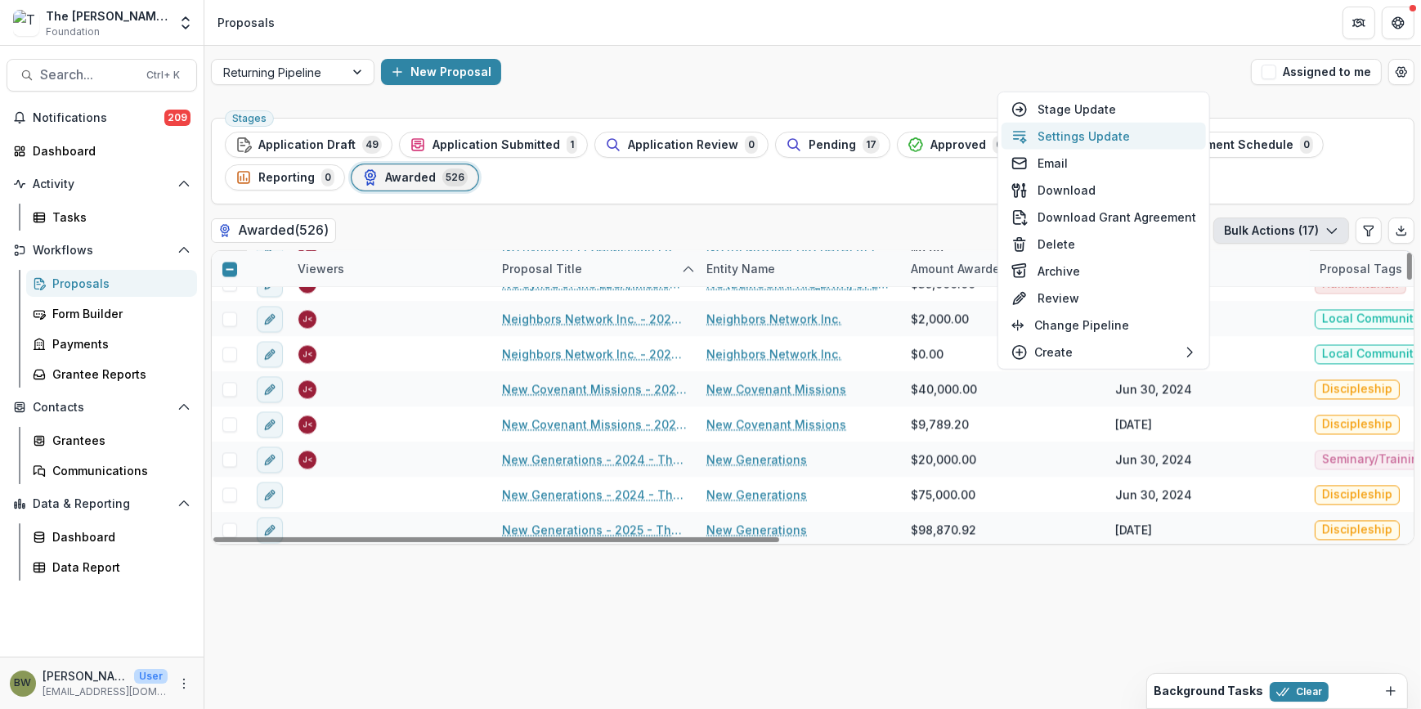
click at [1079, 143] on button "Settings Update" at bounding box center [1104, 136] width 204 height 27
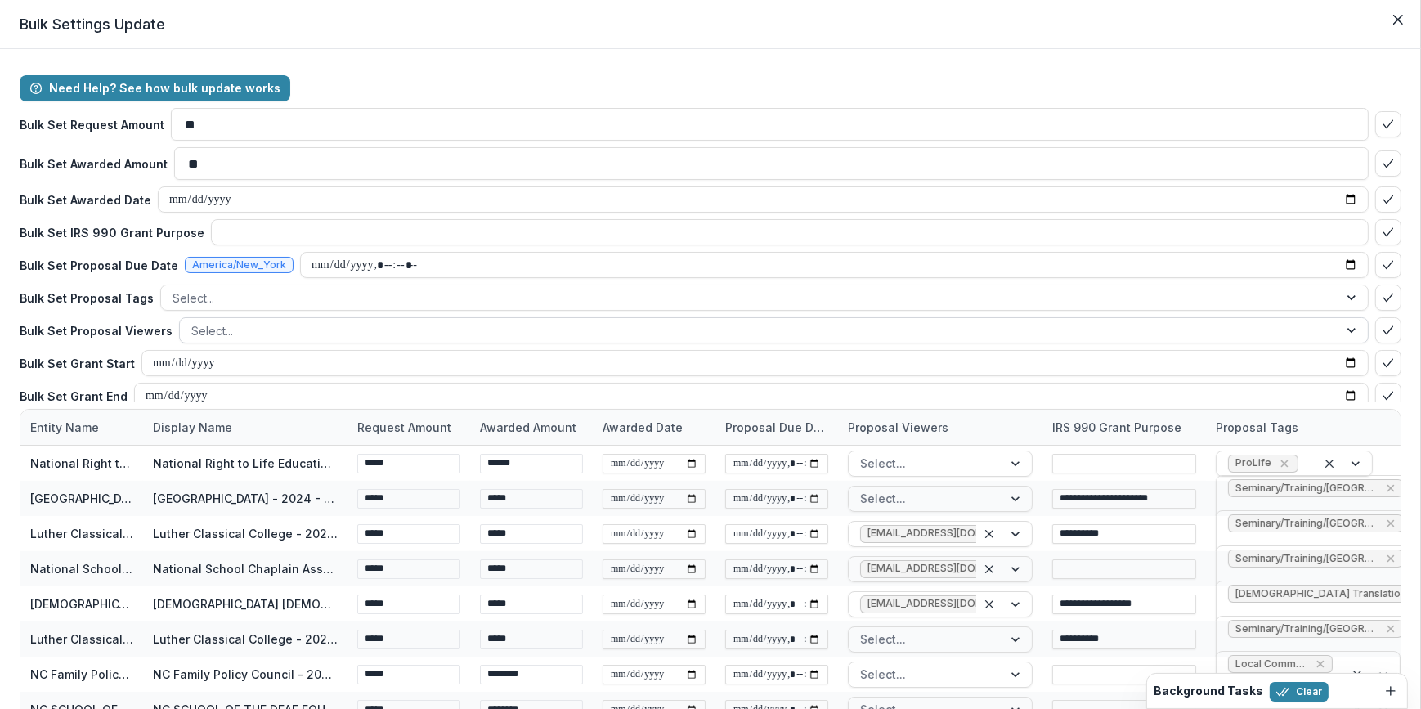
click at [214, 333] on div at bounding box center [759, 331] width 1136 height 20
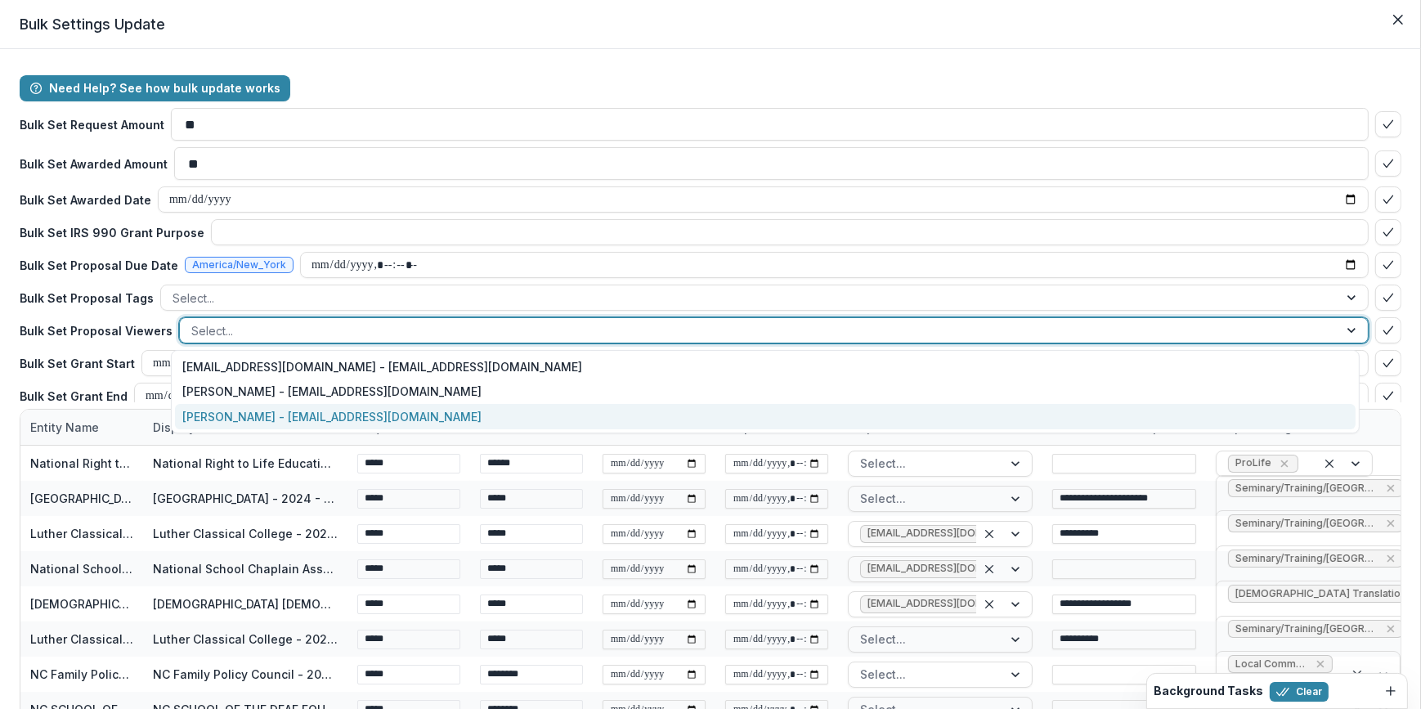
click at [236, 408] on div "[PERSON_NAME] - [EMAIL_ADDRESS][DOMAIN_NAME]" at bounding box center [766, 416] width 1182 height 25
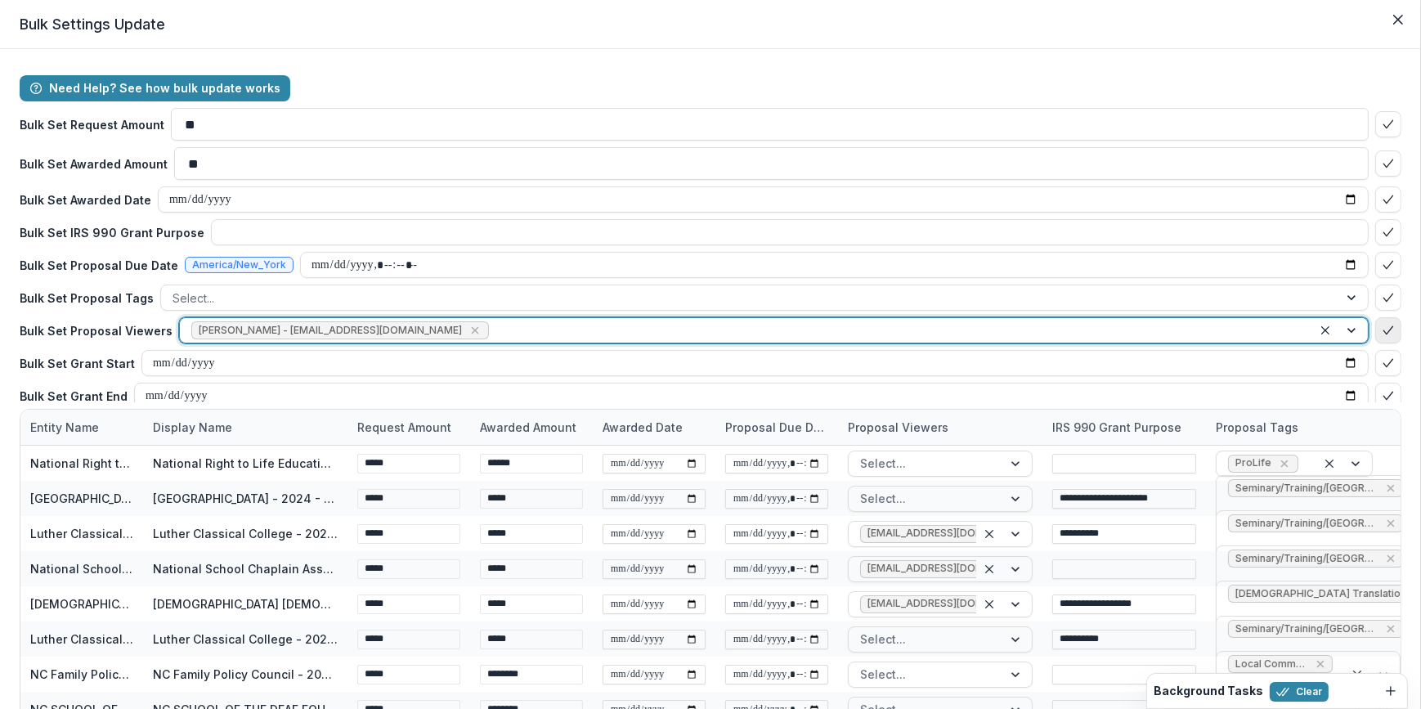
click at [1378, 322] on button "bulk-confirm-option" at bounding box center [1388, 330] width 26 height 26
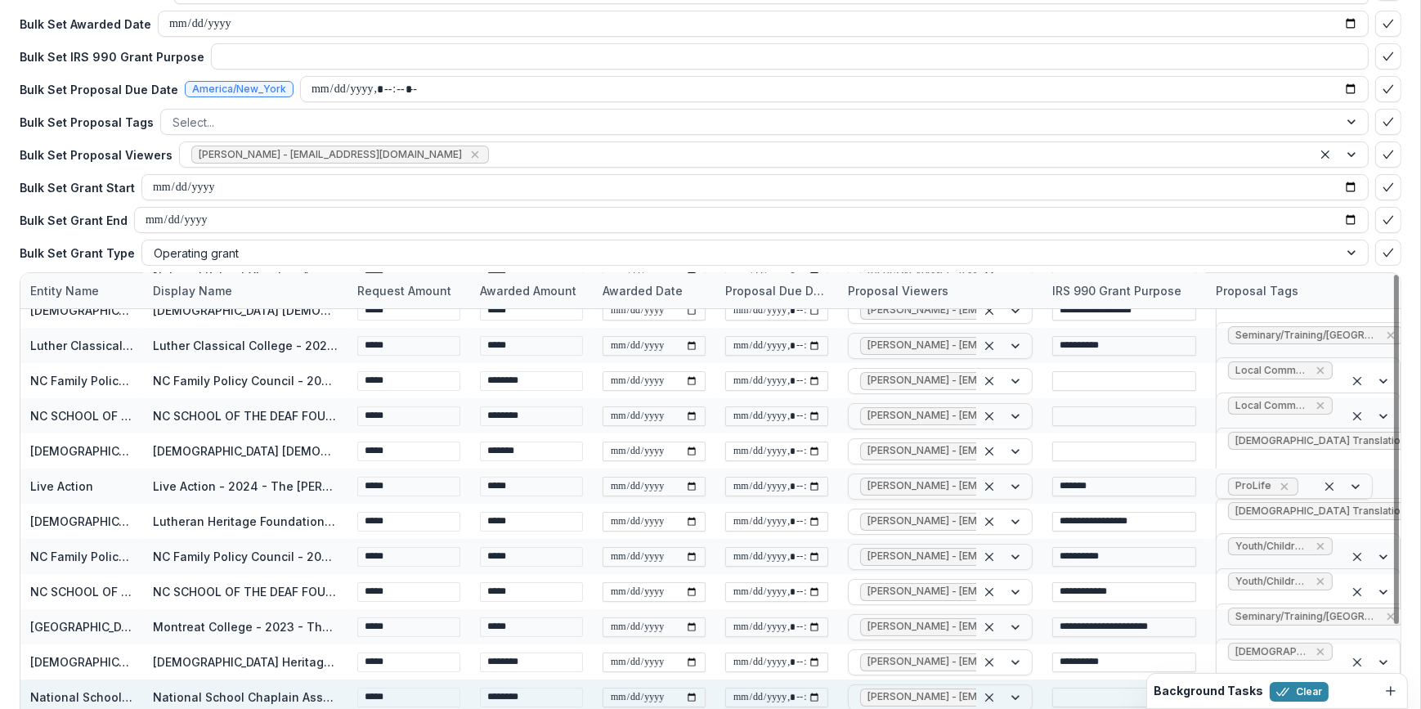
scroll to position [249, 0]
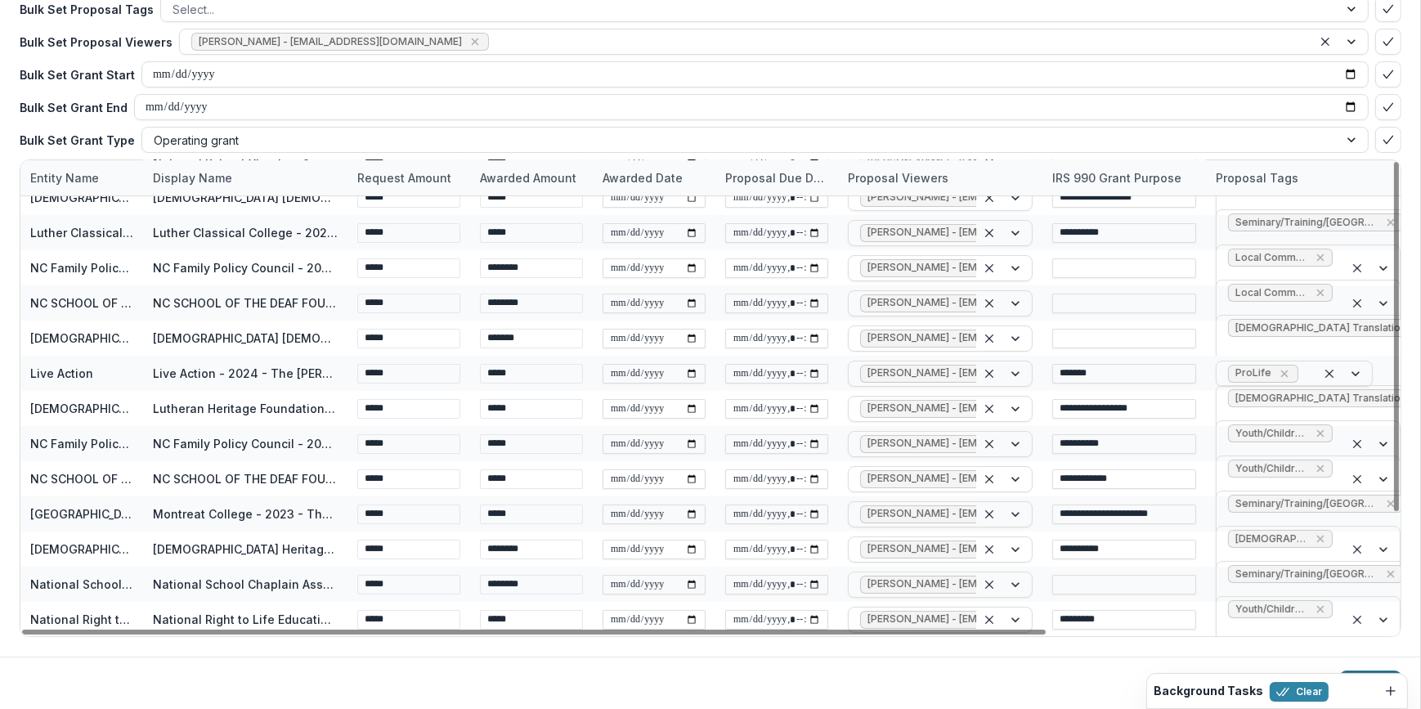
click at [1353, 671] on button "Update" at bounding box center [1370, 684] width 61 height 26
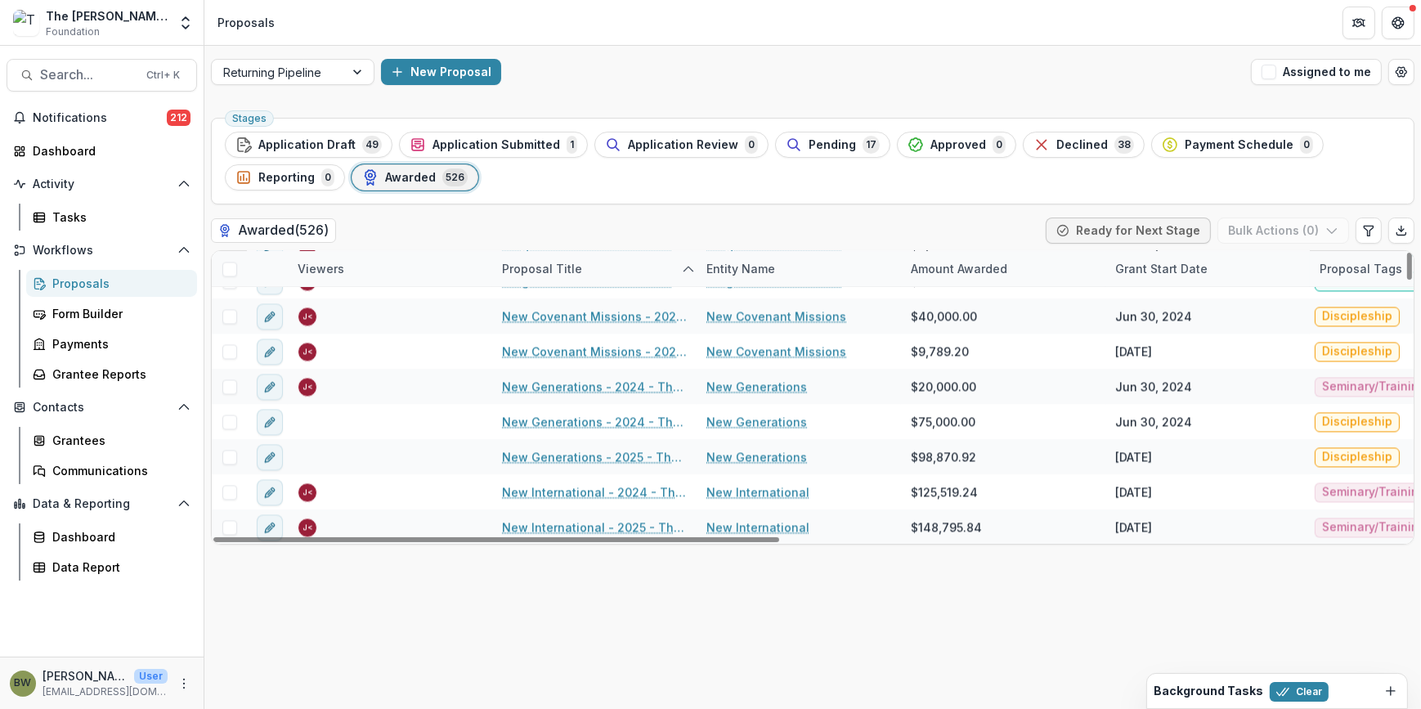
scroll to position [12192, 0]
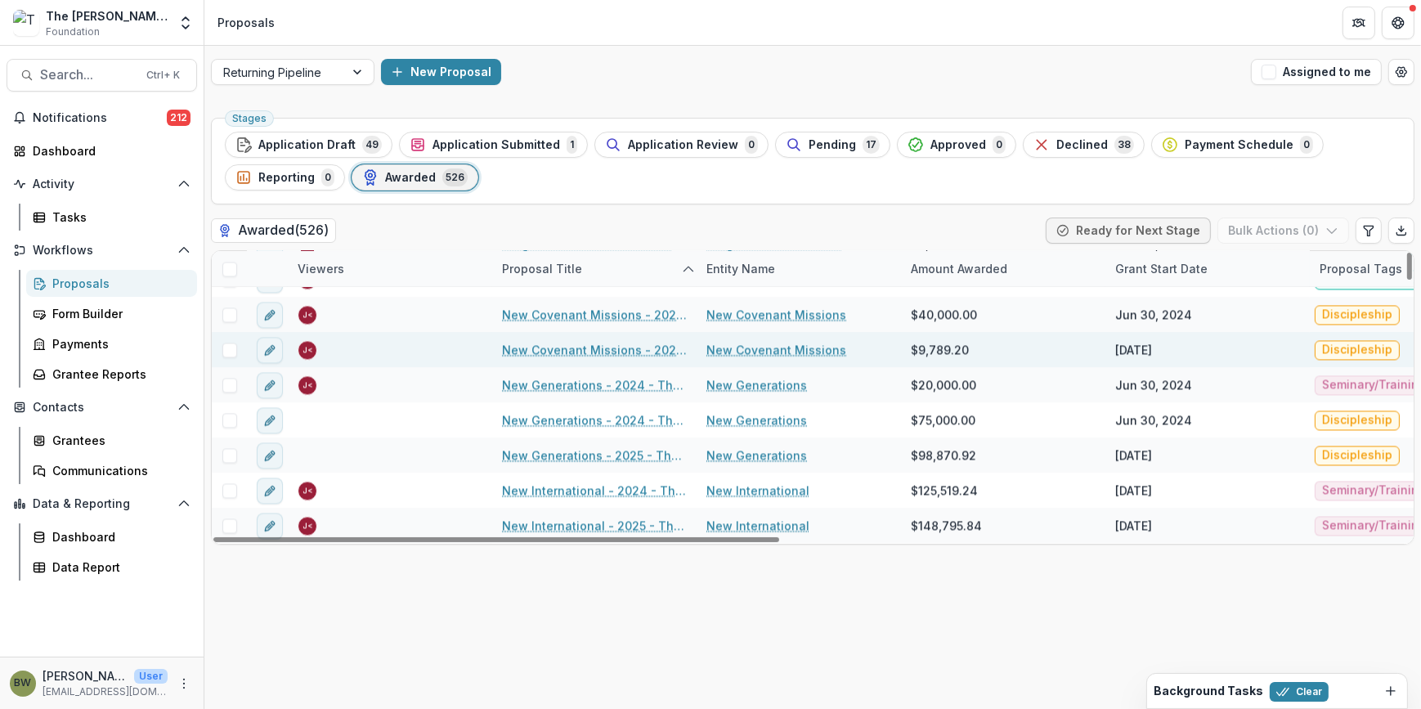
click at [227, 351] on span at bounding box center [229, 350] width 15 height 15
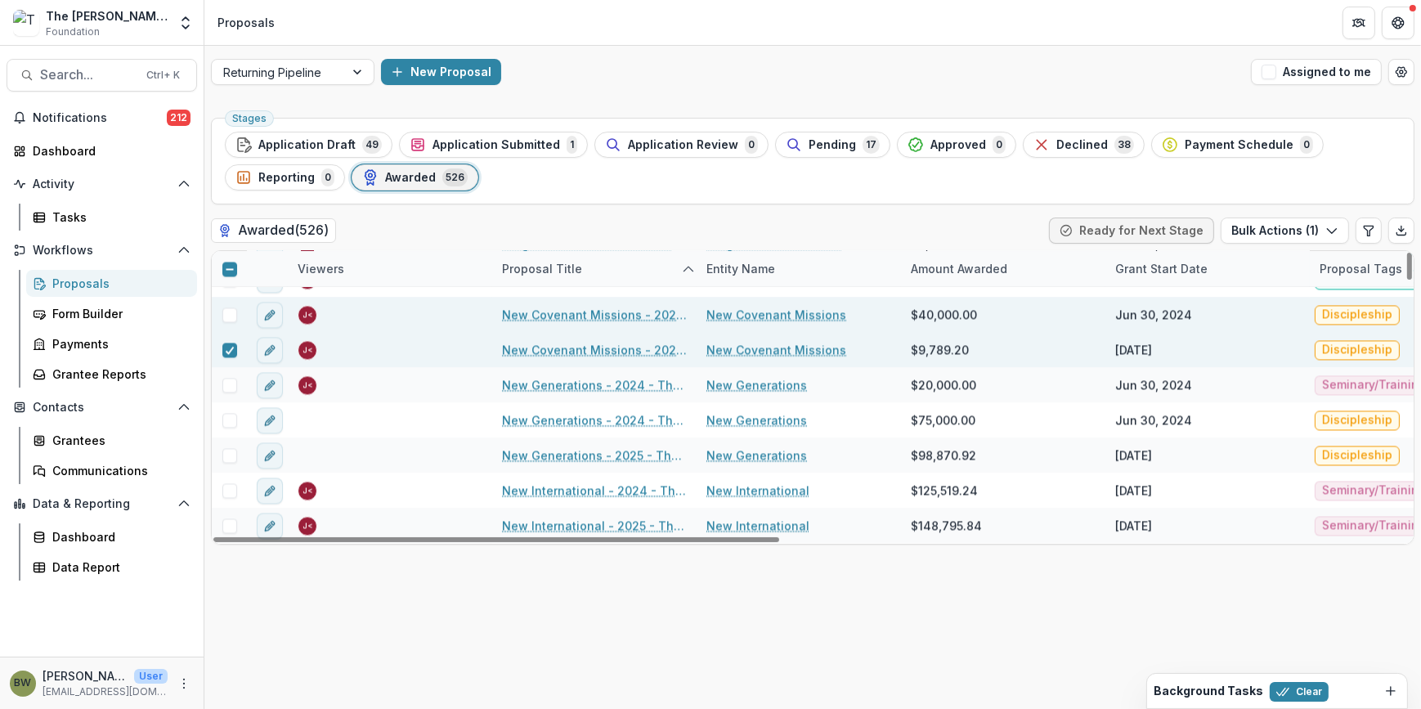
click at [229, 310] on span at bounding box center [229, 314] width 15 height 15
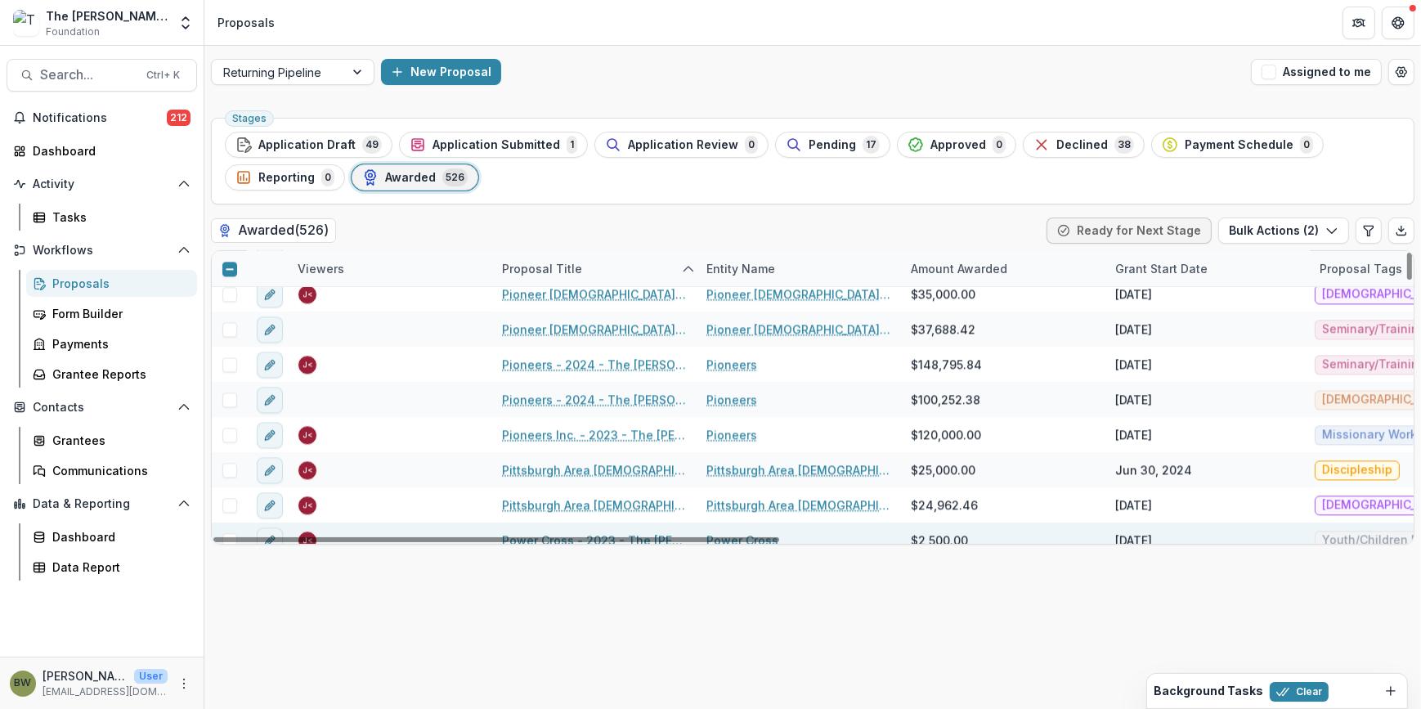
scroll to position [12935, 0]
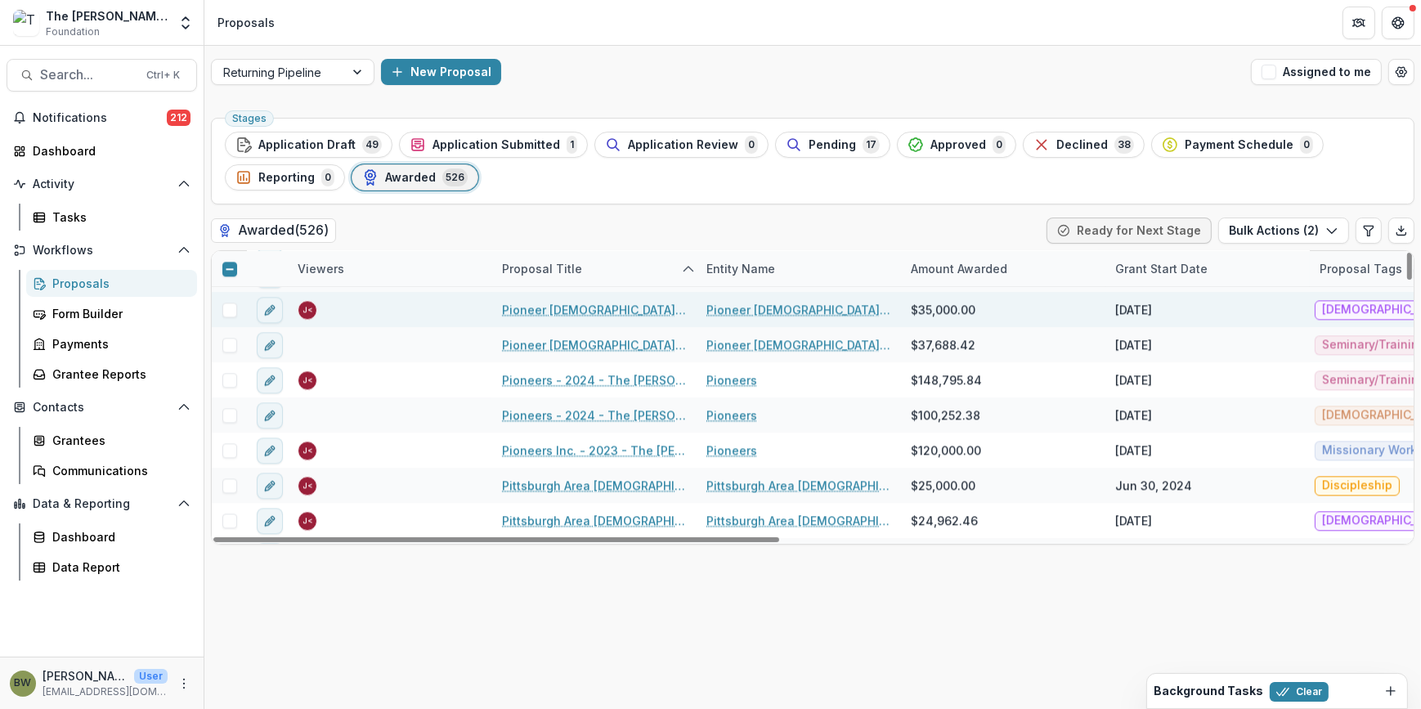
click at [227, 311] on span at bounding box center [229, 310] width 15 height 15
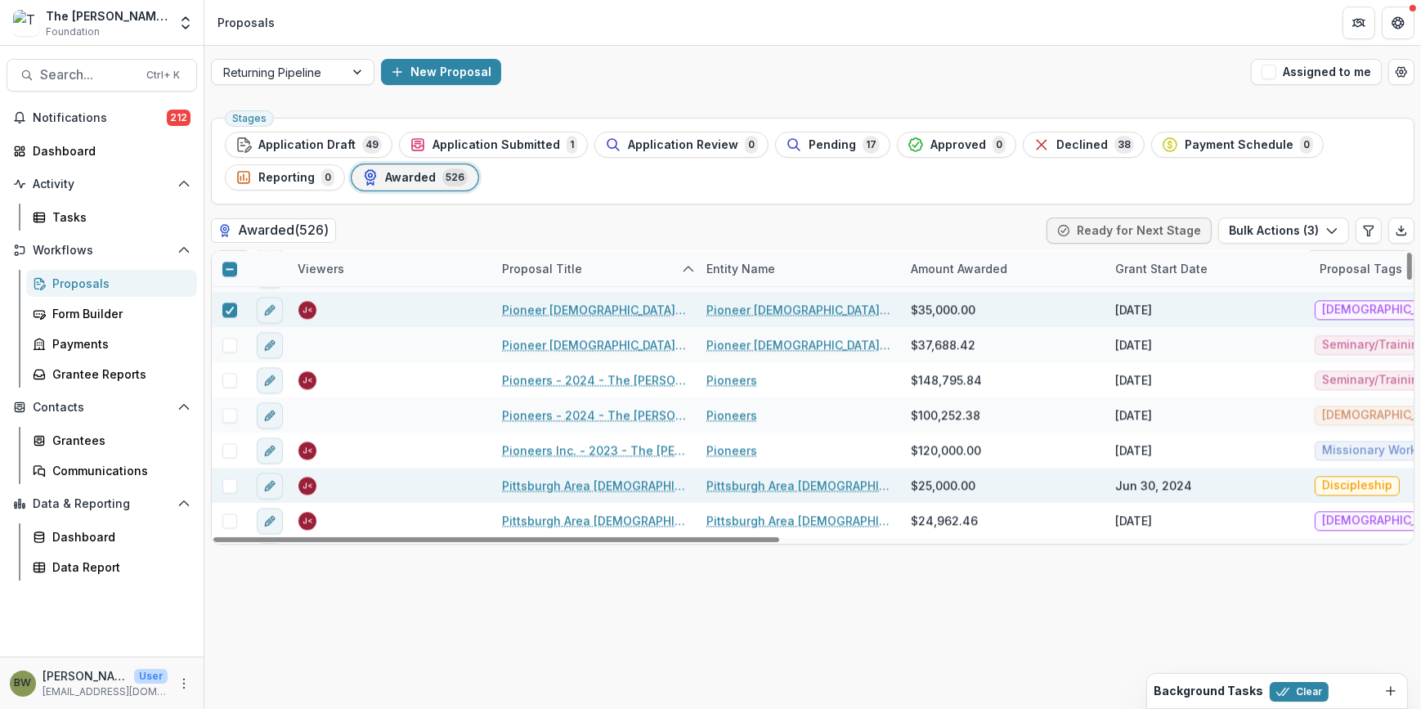
click at [227, 482] on span at bounding box center [229, 485] width 15 height 15
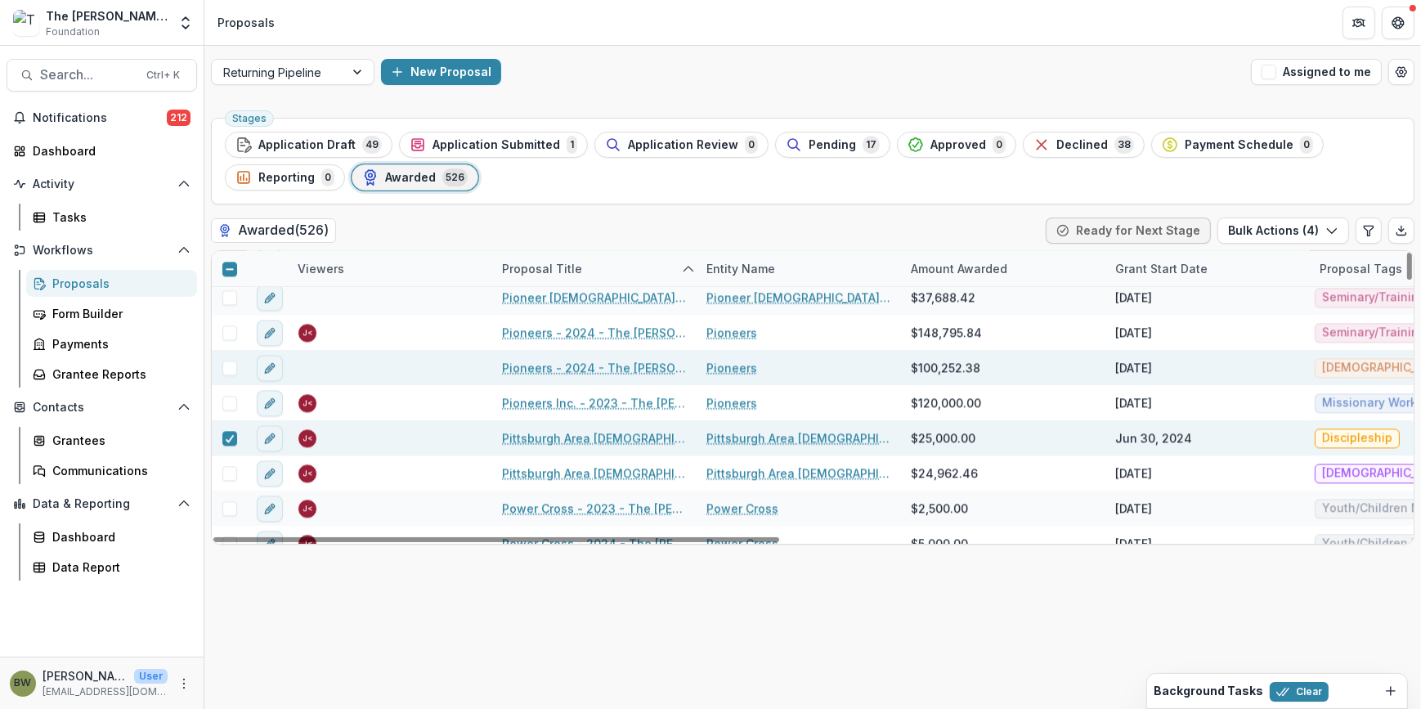
scroll to position [13010, 0]
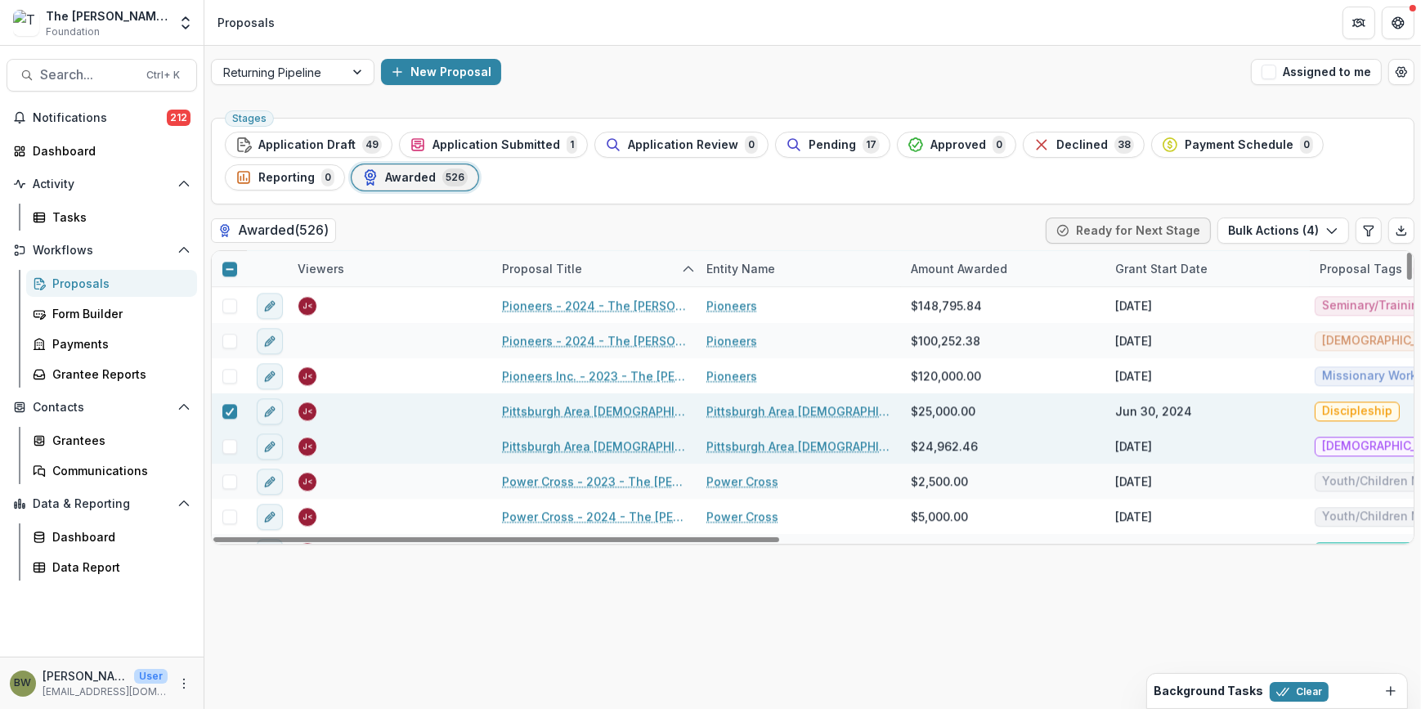
click at [231, 451] on span at bounding box center [229, 446] width 15 height 15
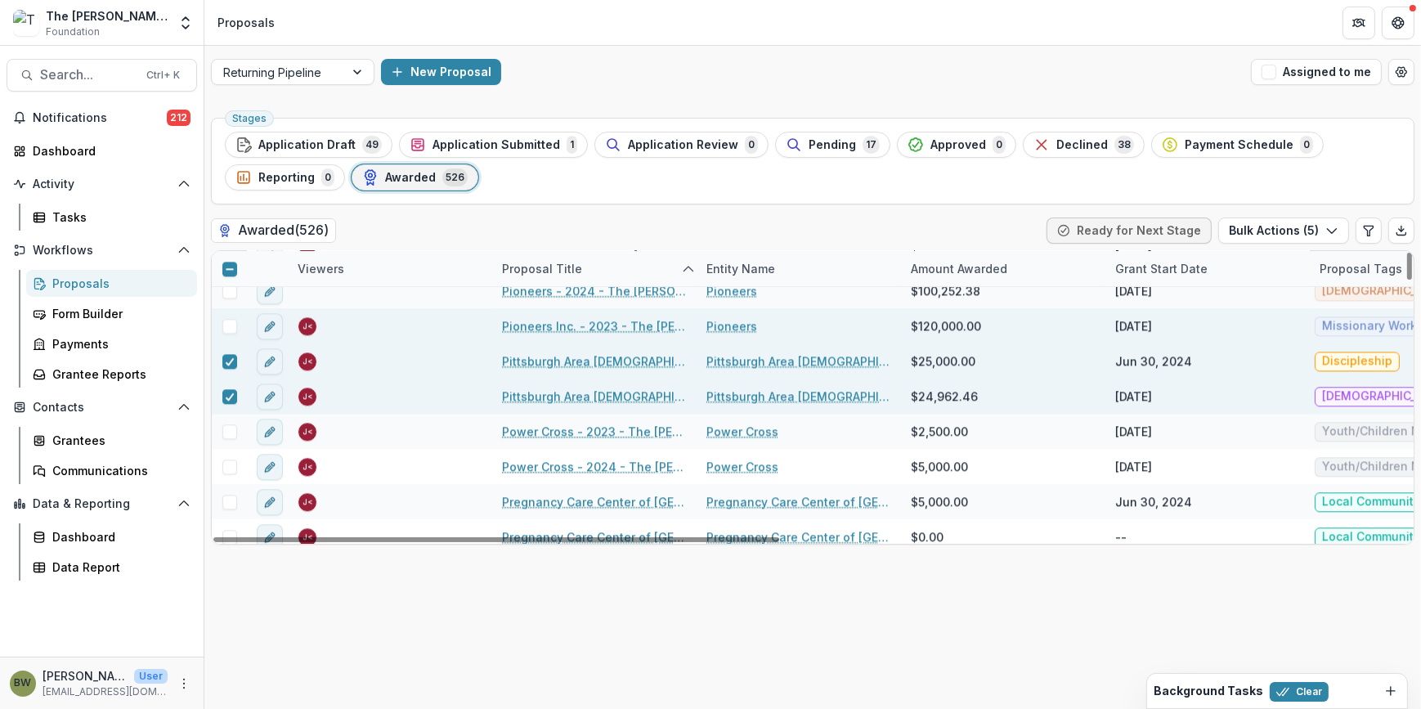
scroll to position [13084, 0]
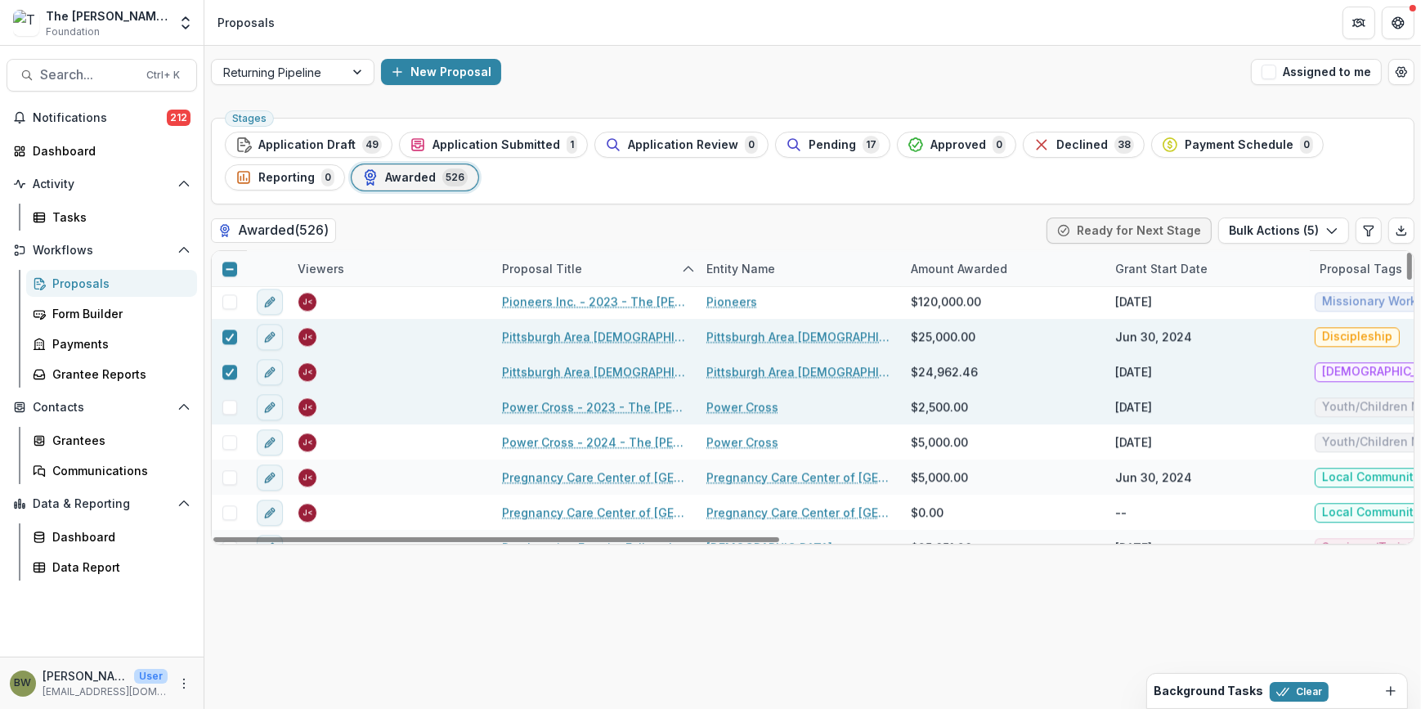
click at [227, 407] on span at bounding box center [229, 407] width 15 height 15
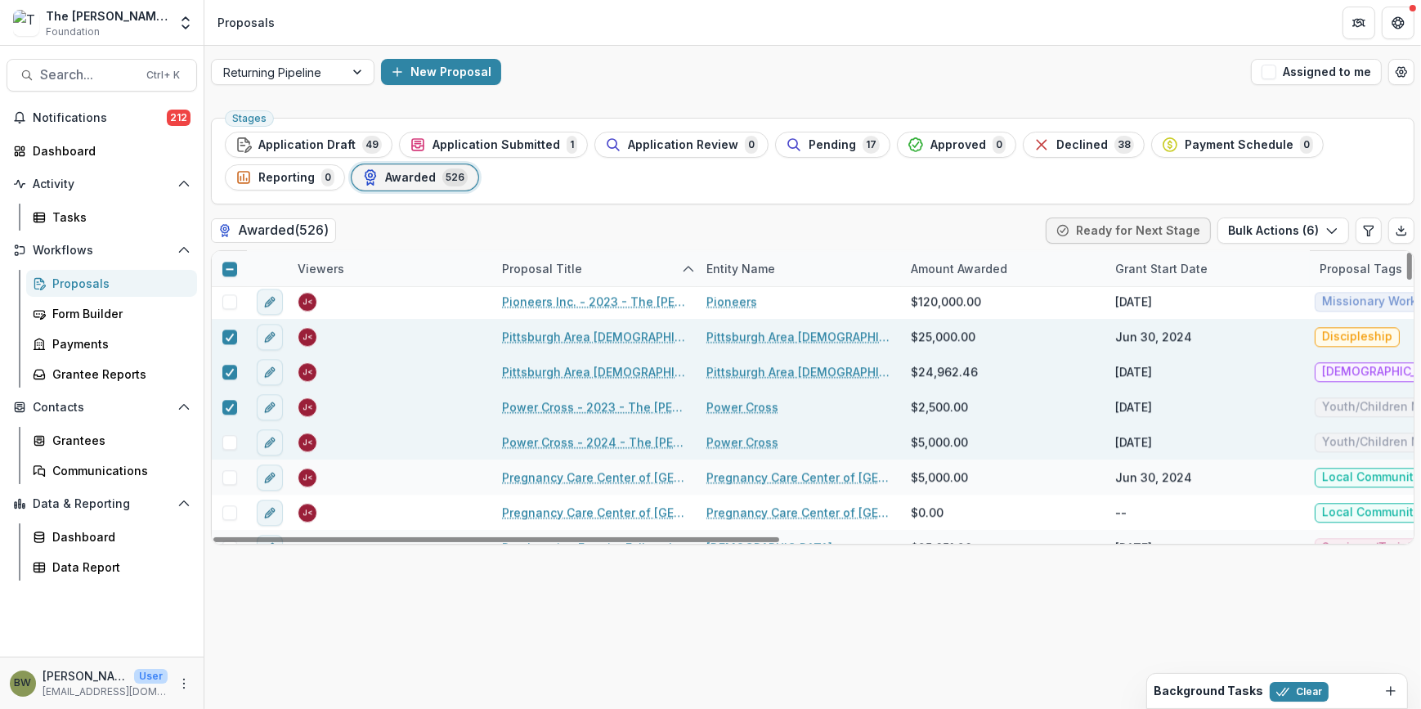
click at [228, 444] on span at bounding box center [229, 442] width 15 height 15
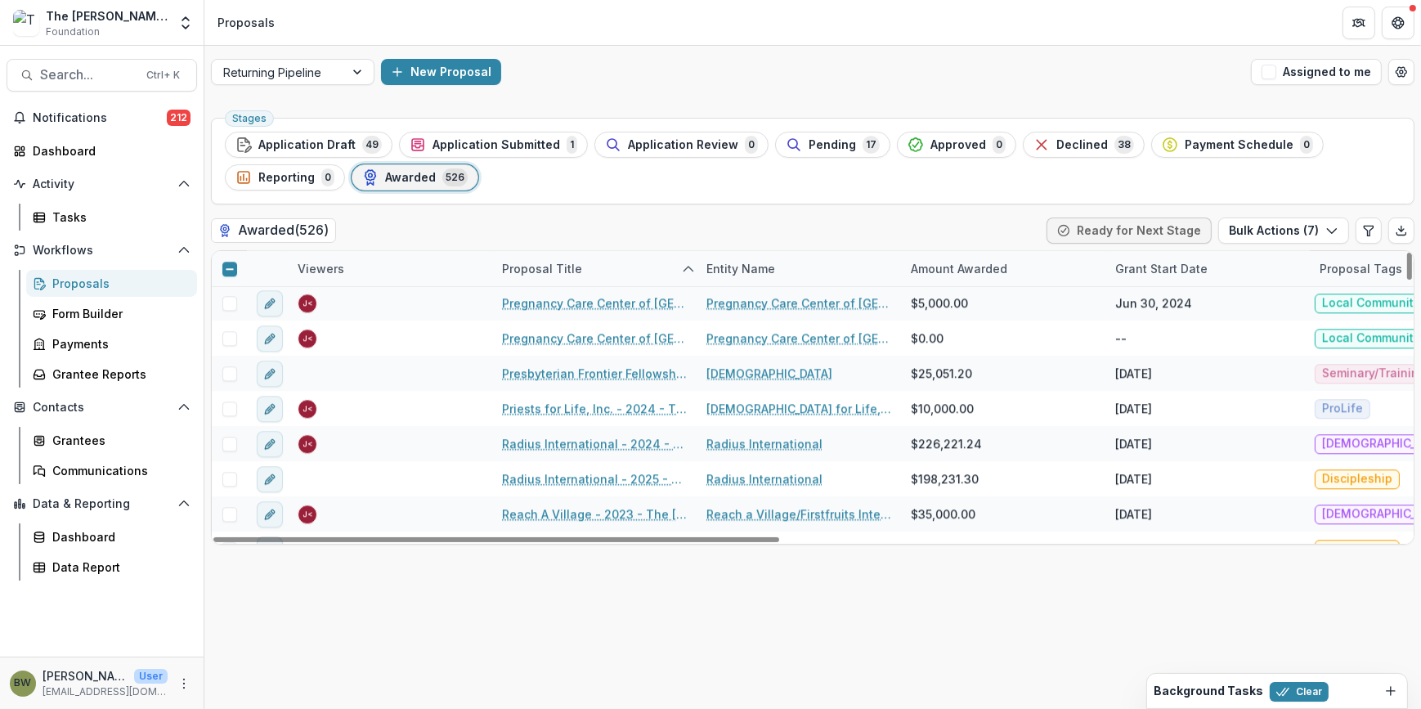
scroll to position [13232, 0]
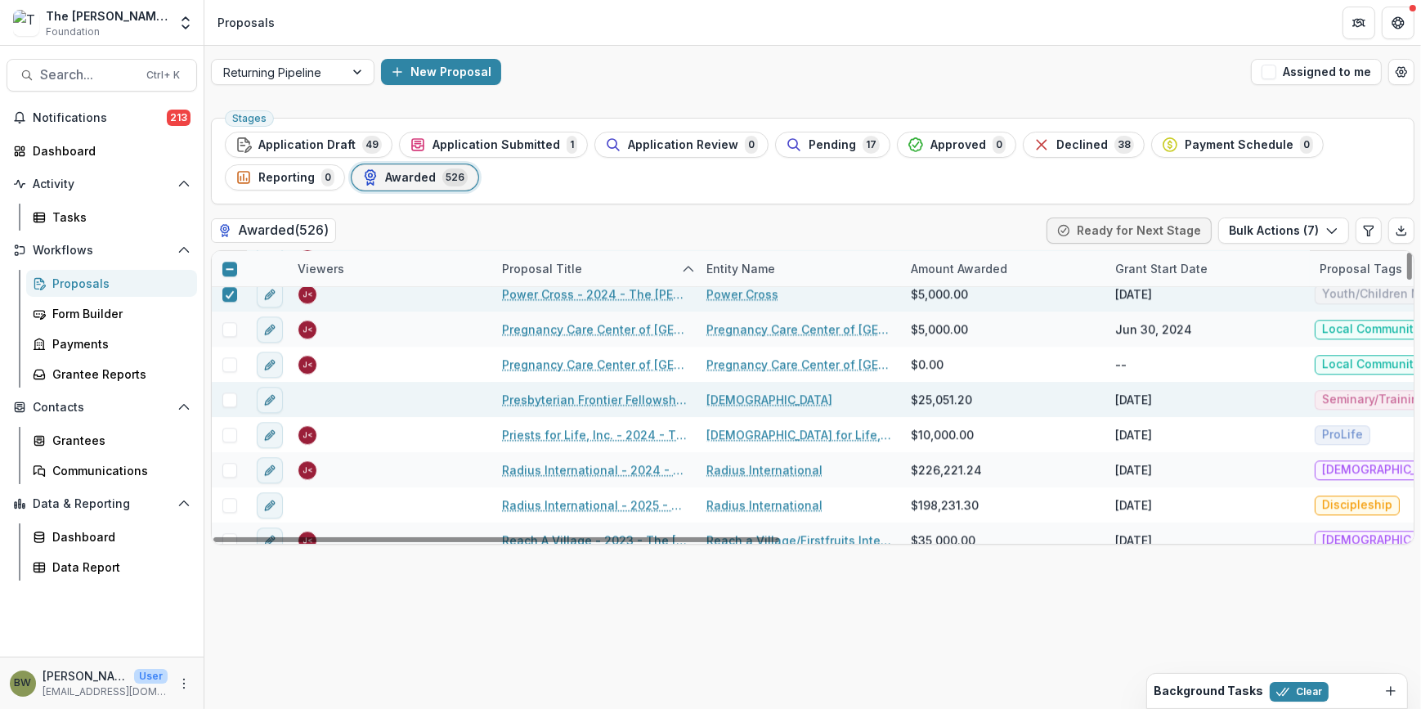
click at [229, 400] on span at bounding box center [229, 400] width 15 height 15
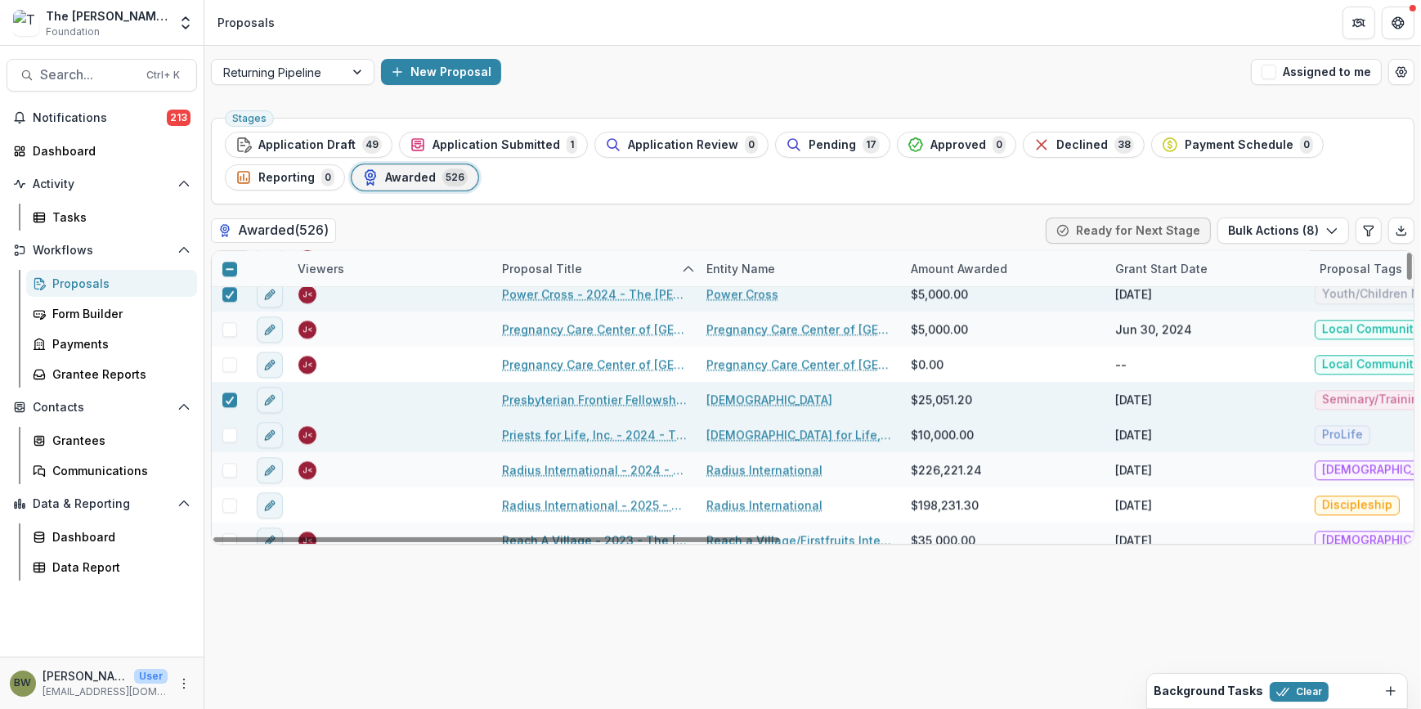
click at [235, 433] on span at bounding box center [229, 435] width 15 height 15
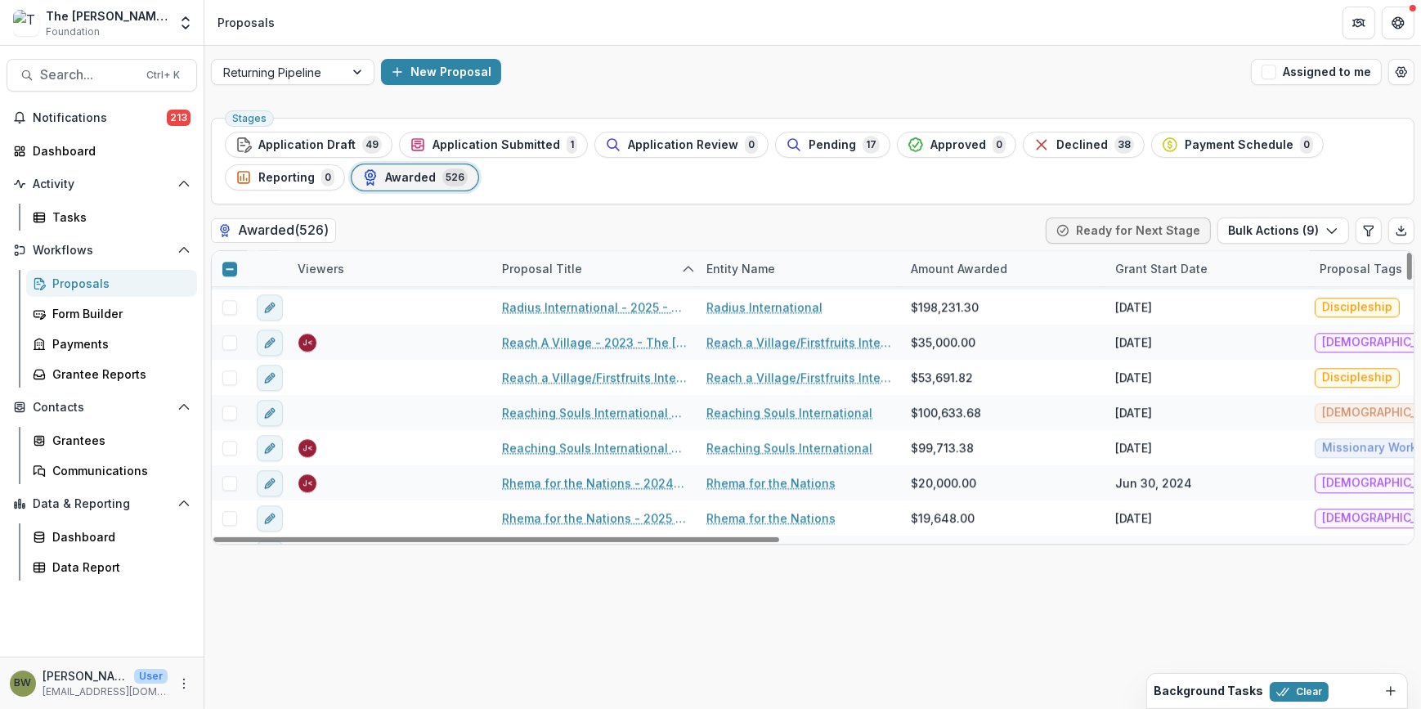
scroll to position [13455, 0]
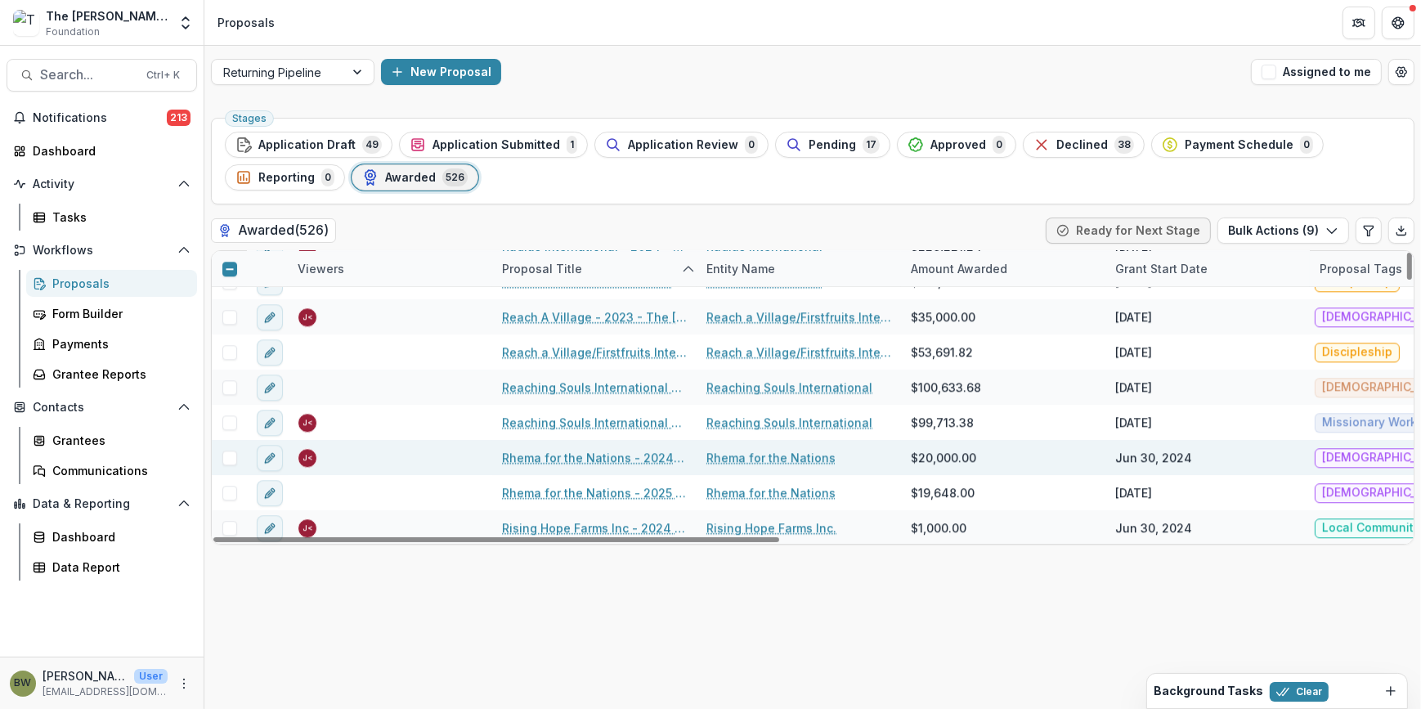
click at [227, 451] on span at bounding box center [229, 458] width 15 height 15
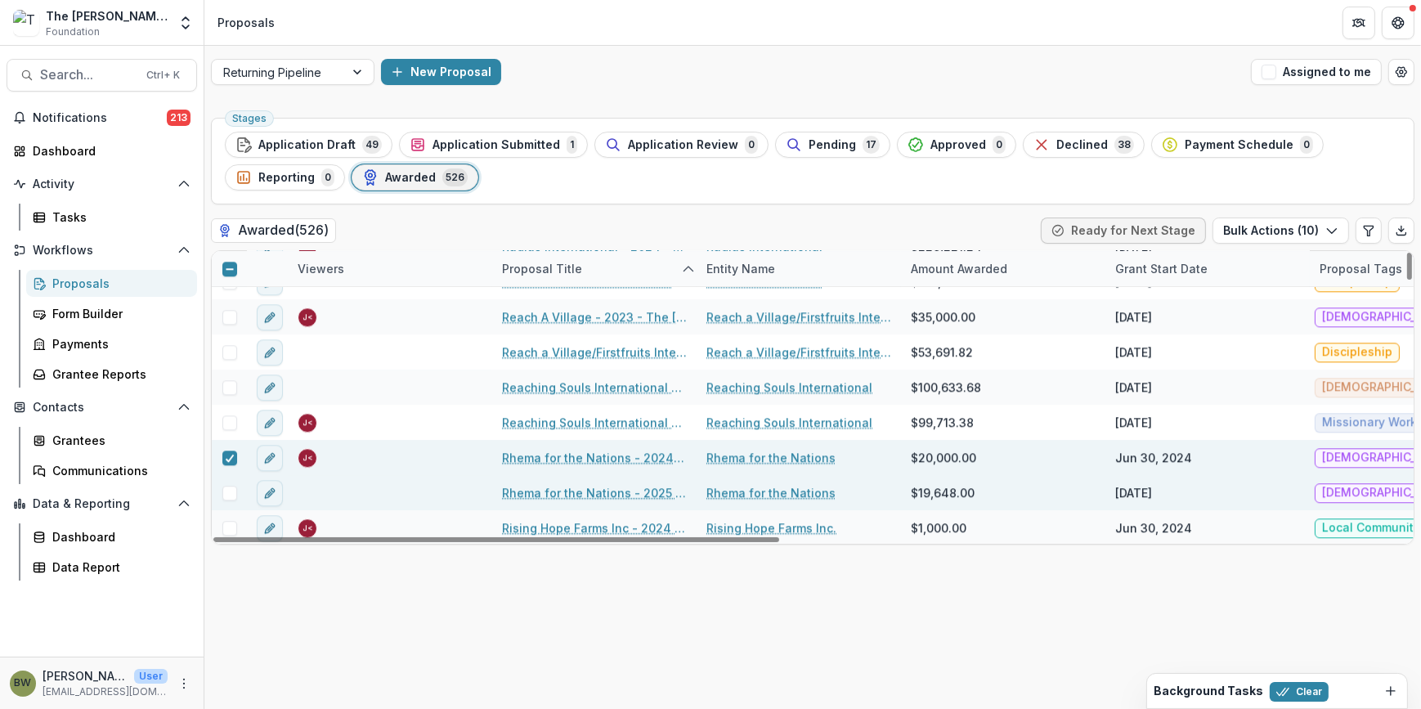
click at [222, 492] on span at bounding box center [229, 493] width 15 height 15
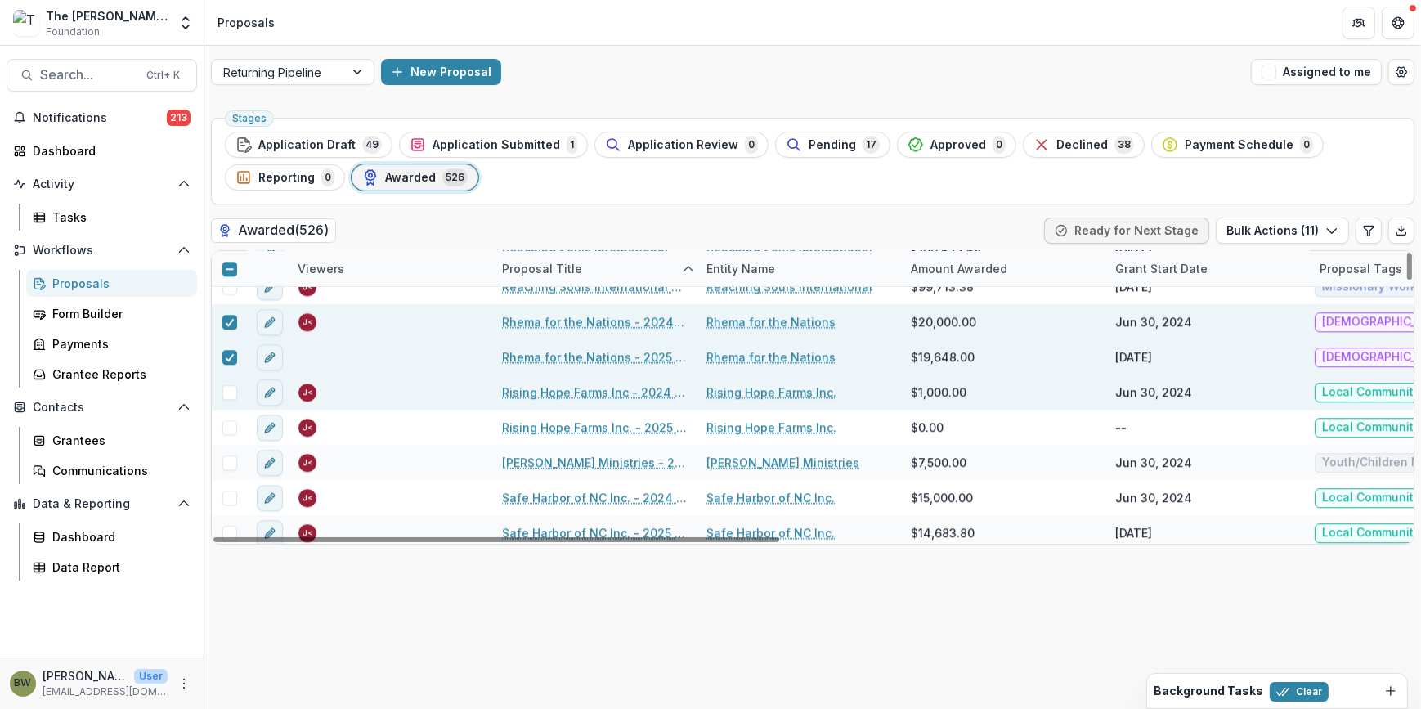
scroll to position [13679, 0]
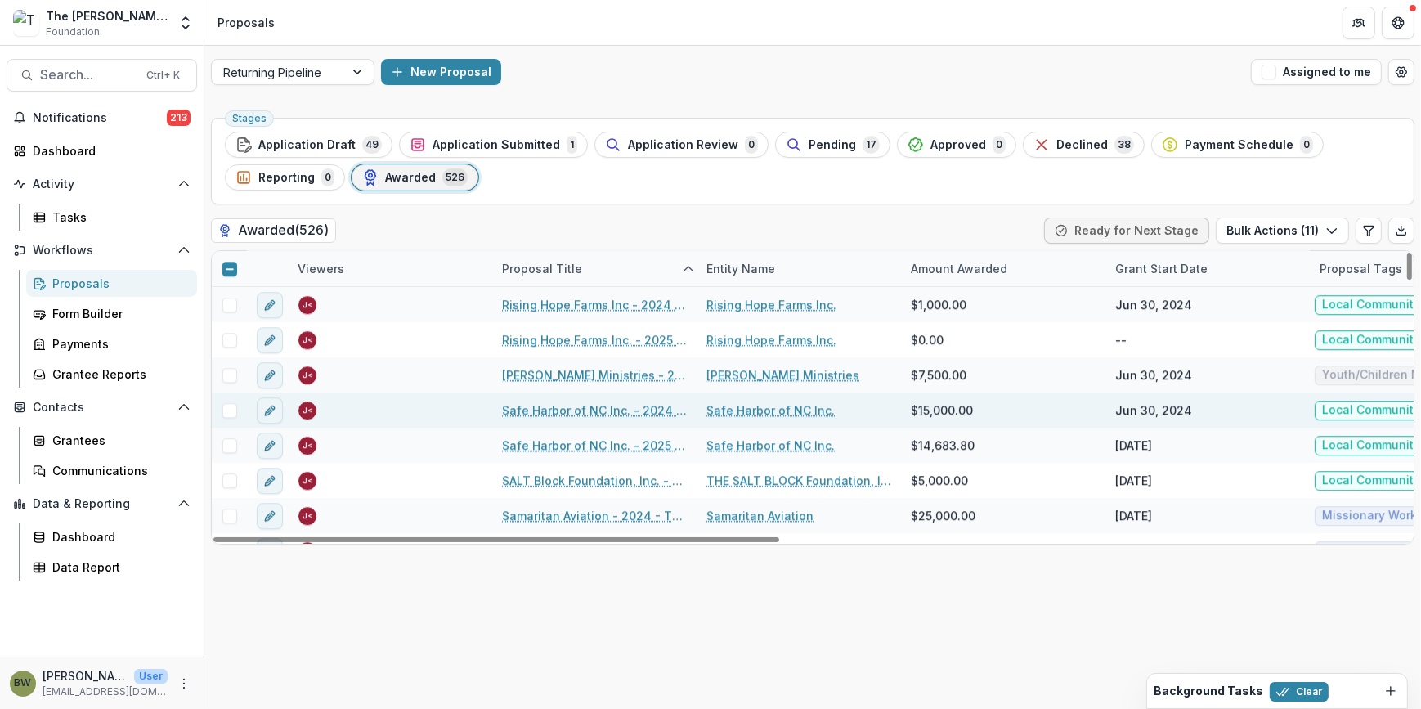
click at [229, 411] on span at bounding box center [229, 410] width 15 height 15
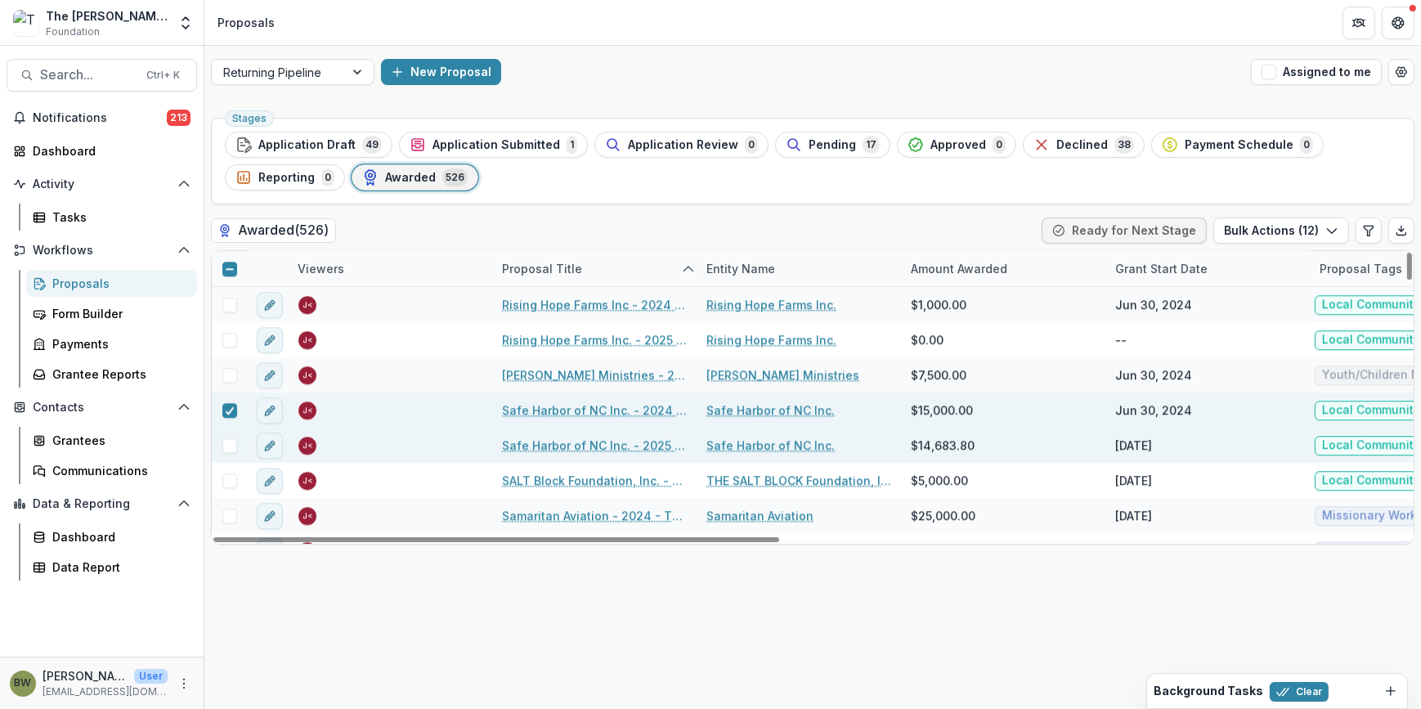
click at [231, 454] on div at bounding box center [229, 445] width 35 height 35
click at [232, 450] on span at bounding box center [229, 445] width 15 height 15
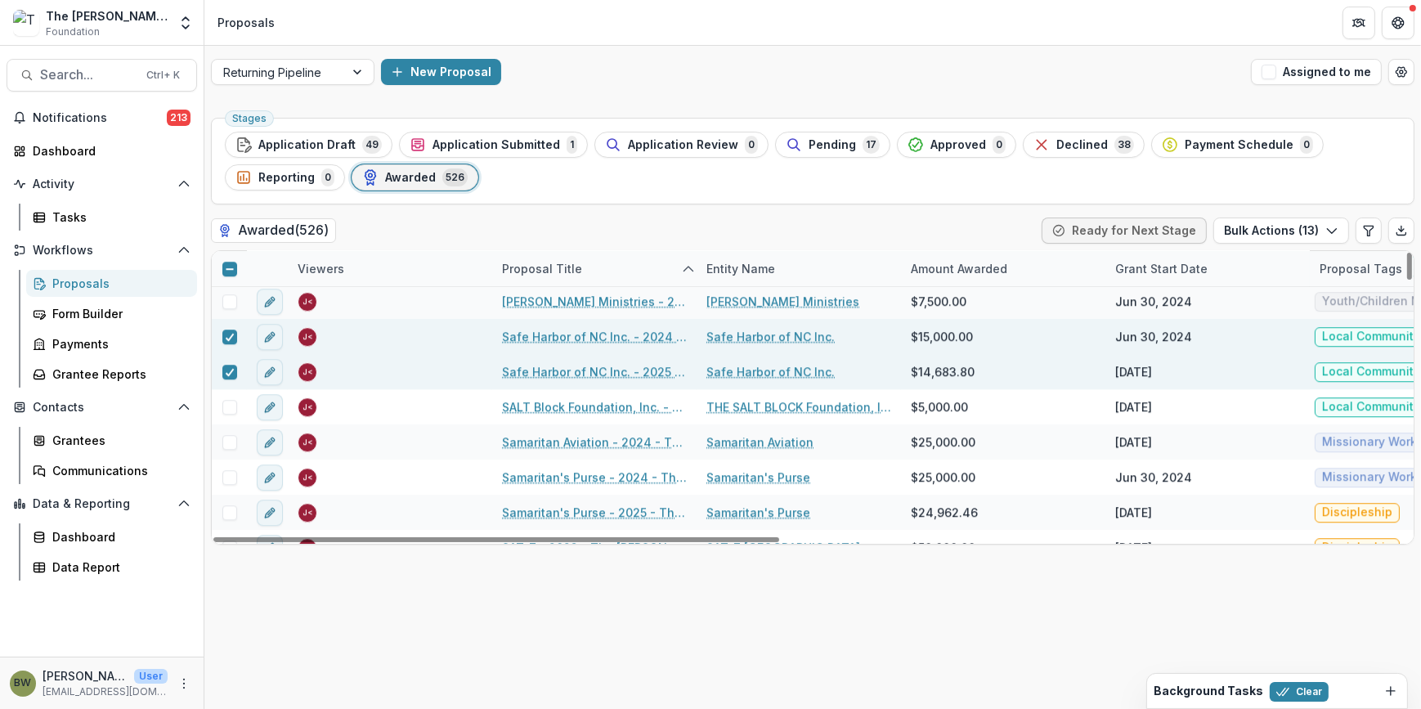
scroll to position [13753, 0]
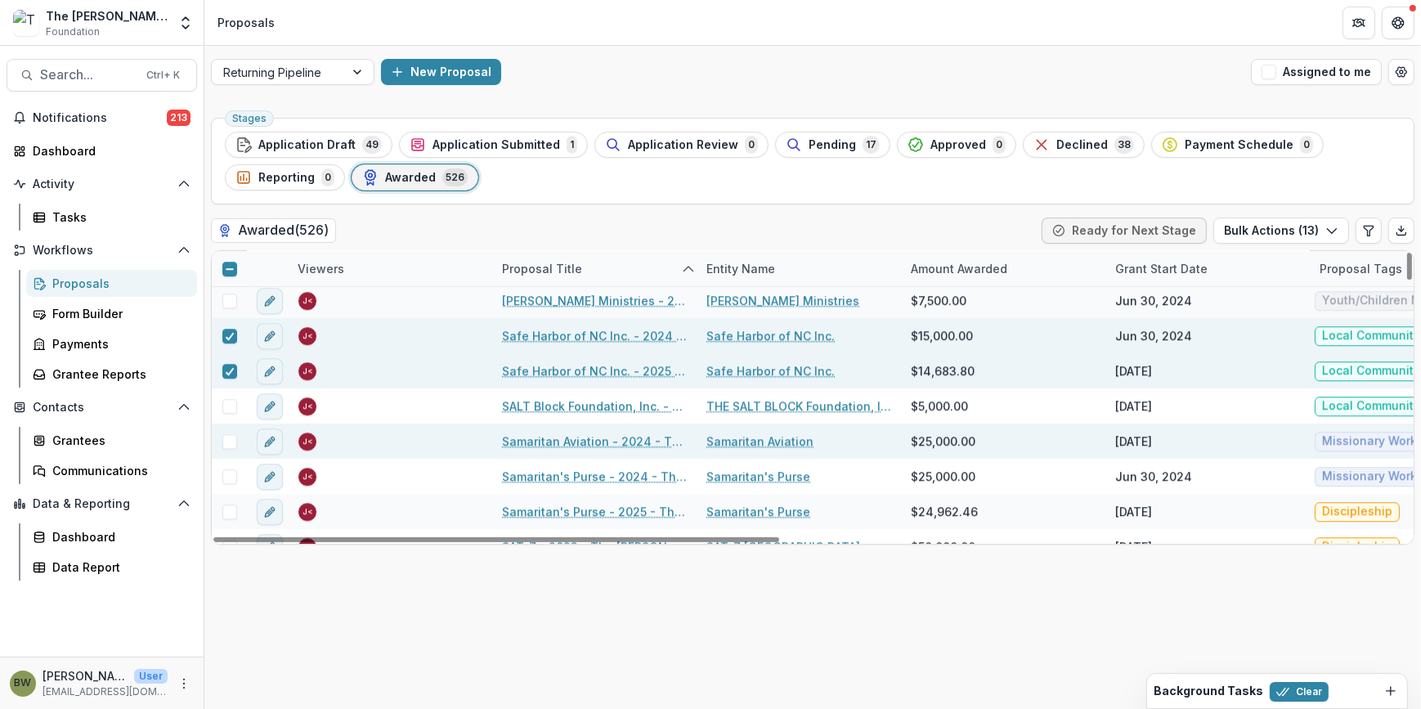
click at [231, 442] on span at bounding box center [229, 441] width 15 height 15
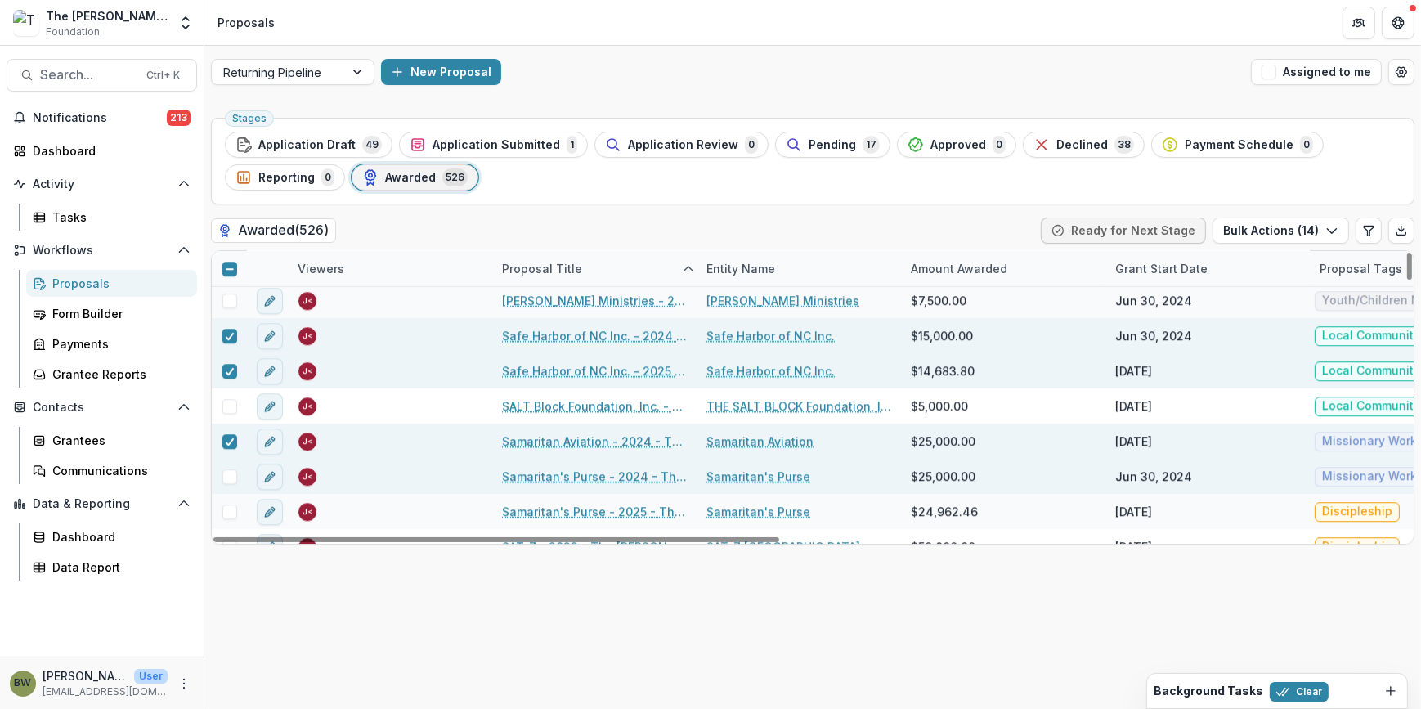
click at [231, 479] on span at bounding box center [229, 476] width 15 height 15
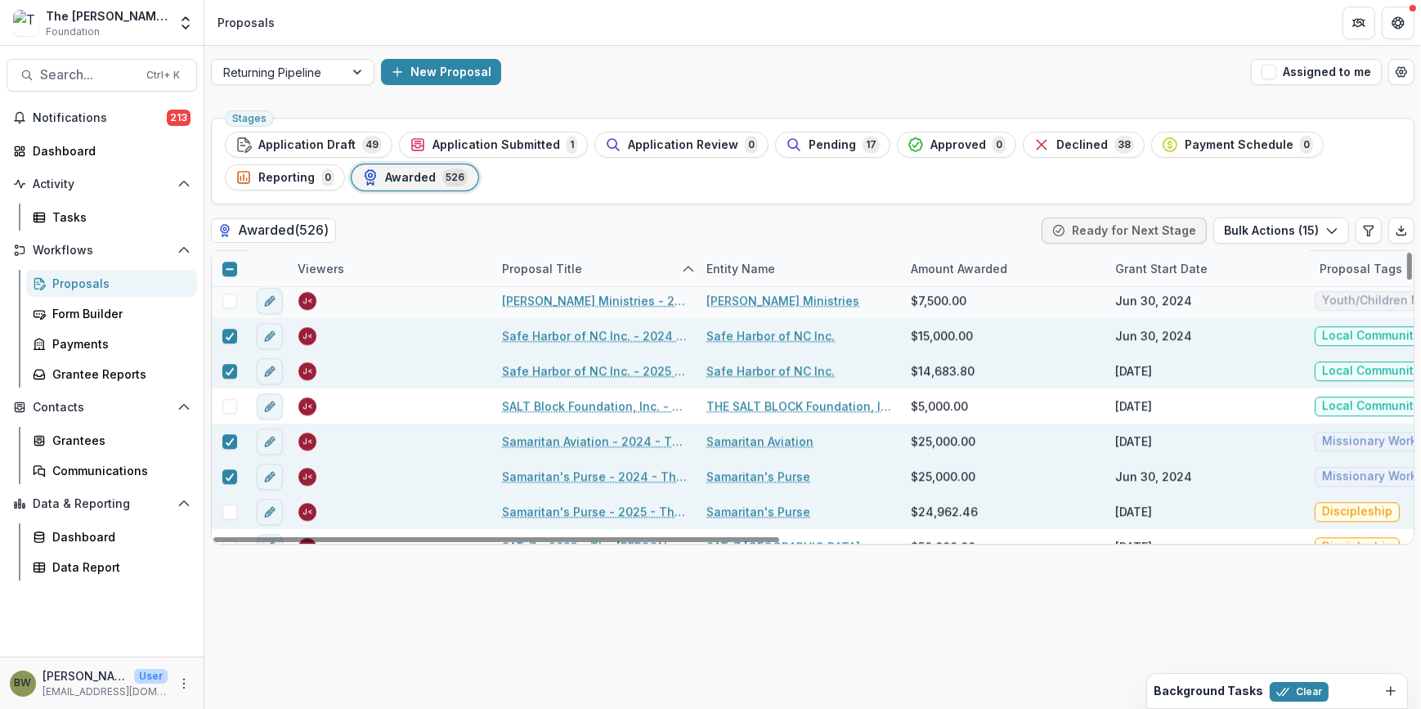
click at [229, 515] on span at bounding box center [229, 512] width 15 height 15
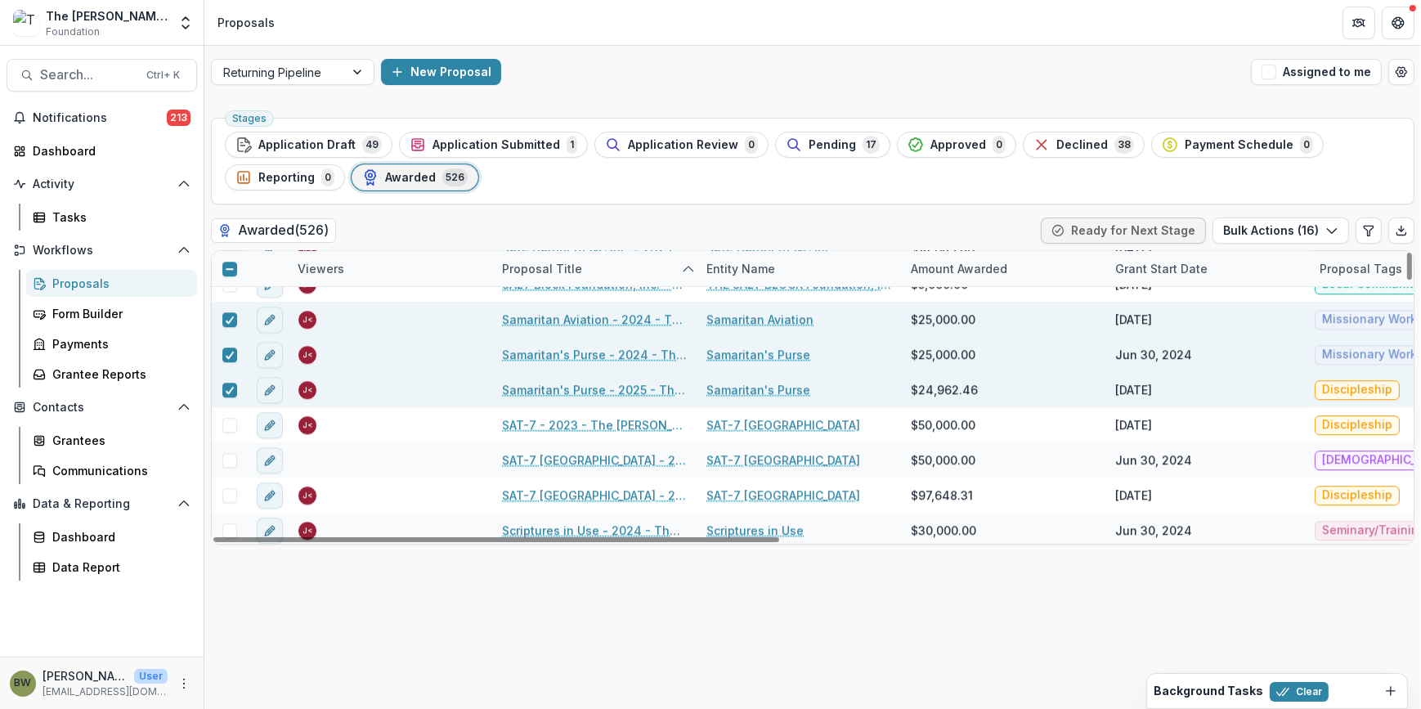
scroll to position [13902, 0]
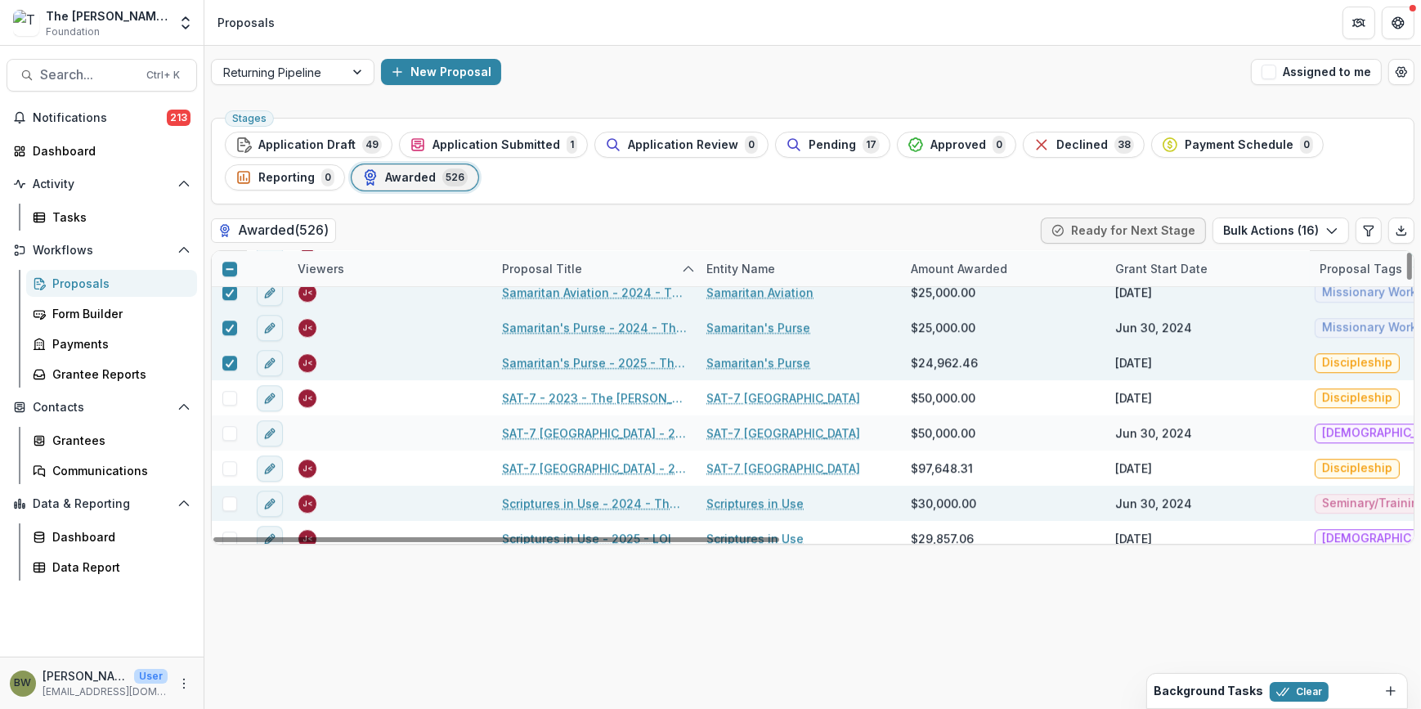
click at [226, 504] on span at bounding box center [229, 503] width 15 height 15
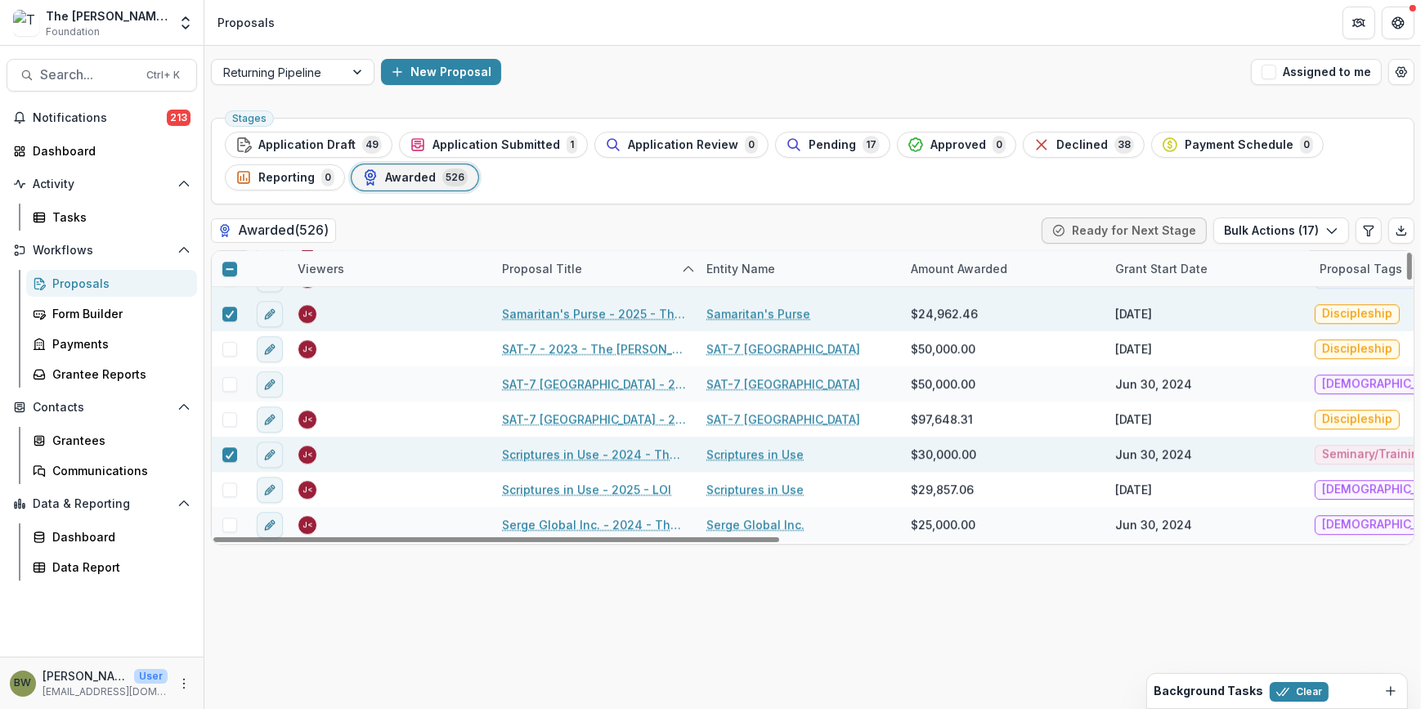
scroll to position [13976, 0]
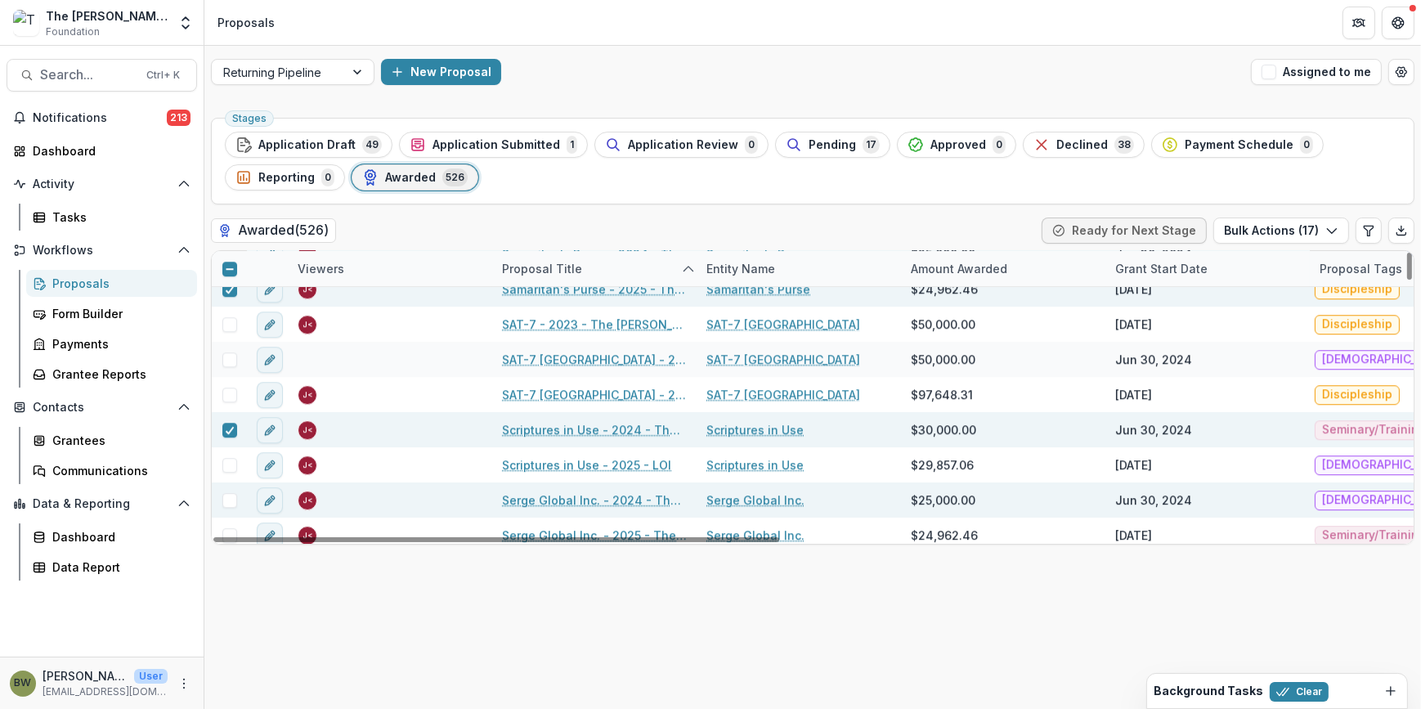
click at [233, 501] on span at bounding box center [229, 500] width 15 height 15
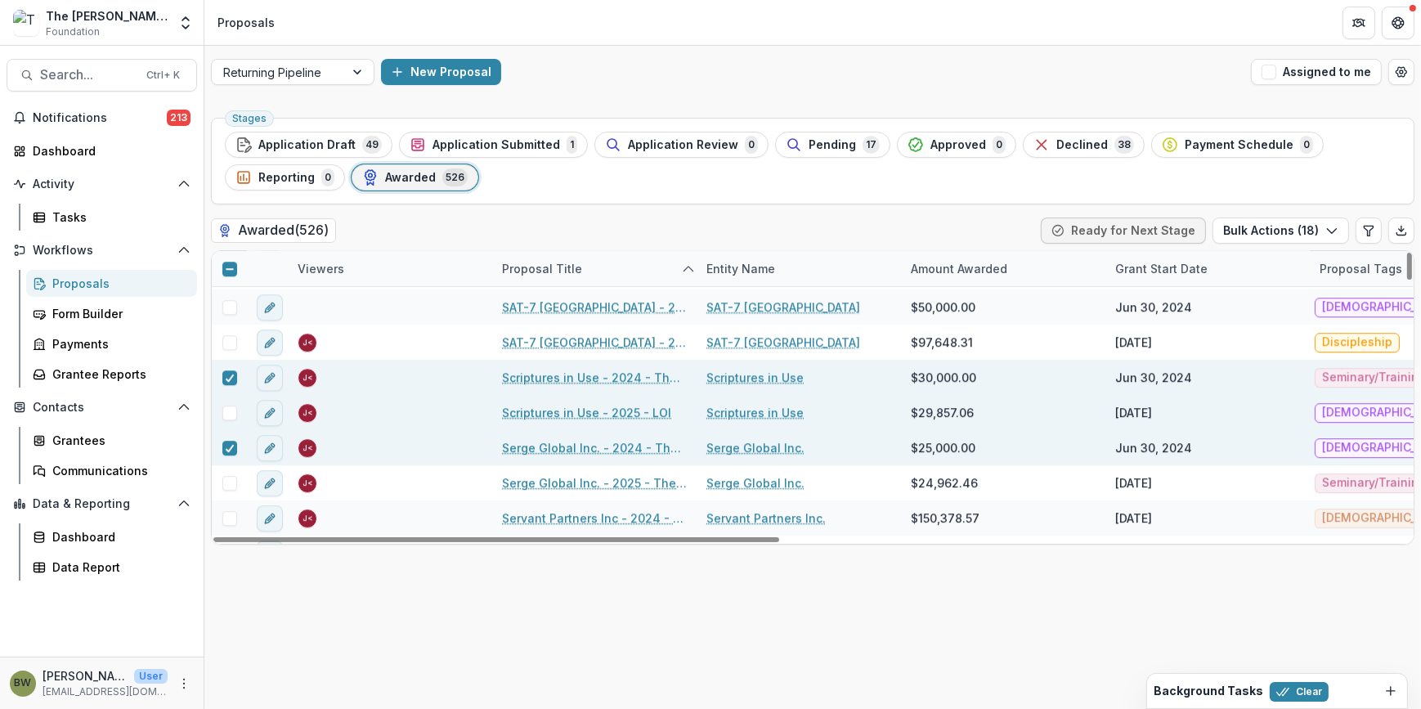
scroll to position [14050, 0]
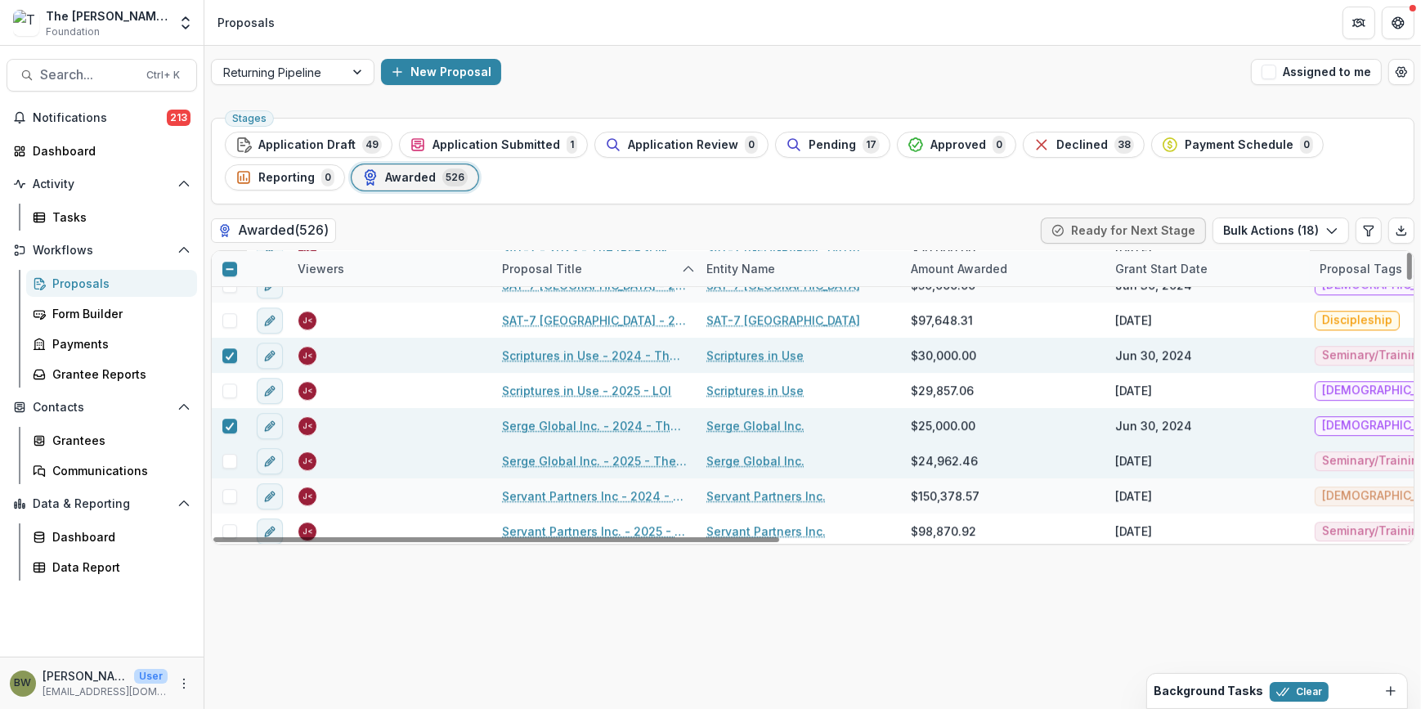
click at [228, 460] on span at bounding box center [229, 461] width 15 height 15
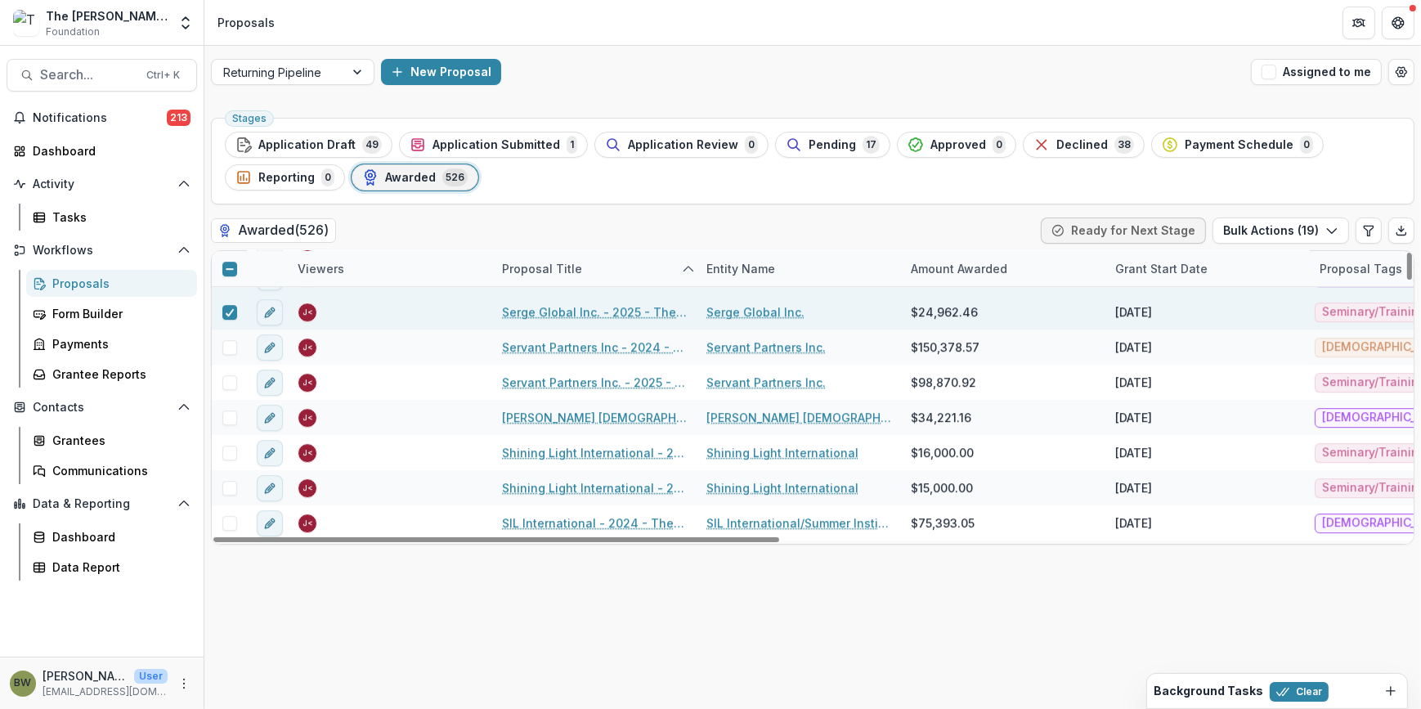
scroll to position [14124, 0]
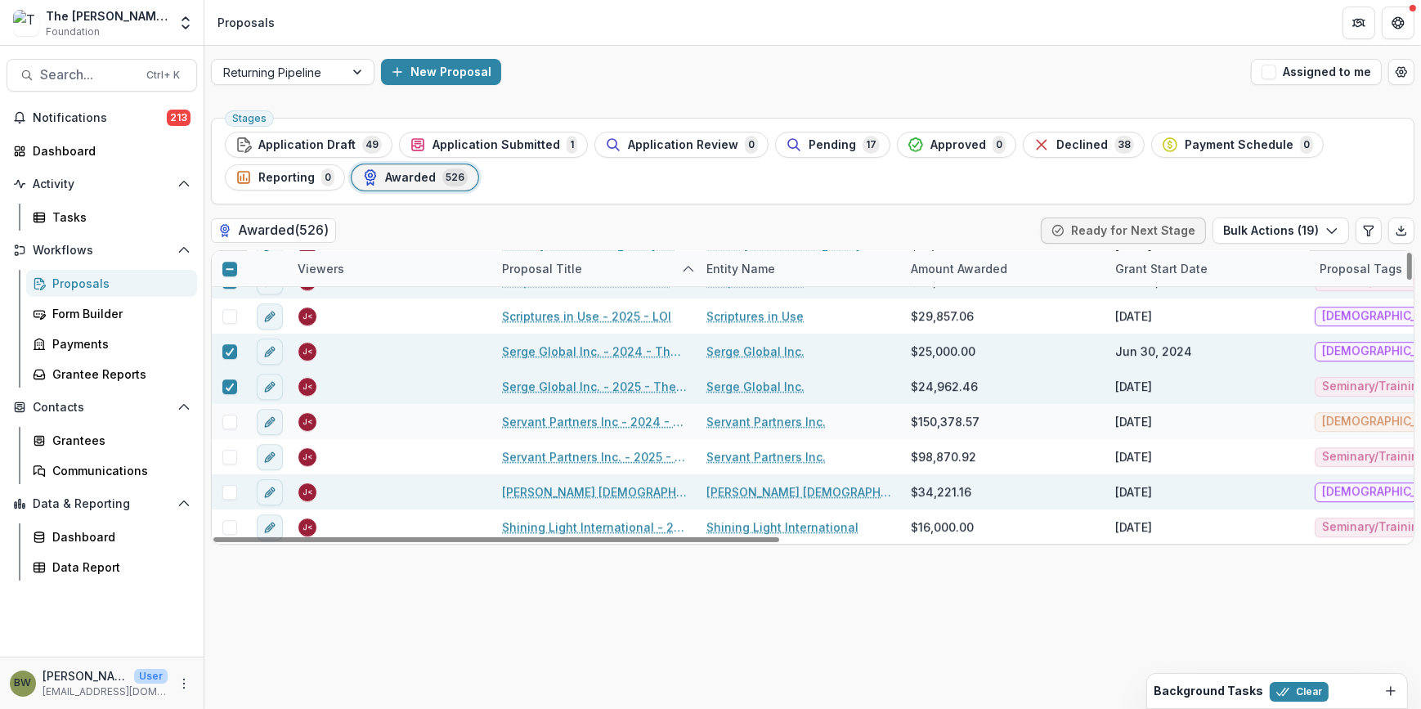
click at [225, 491] on span at bounding box center [229, 492] width 15 height 15
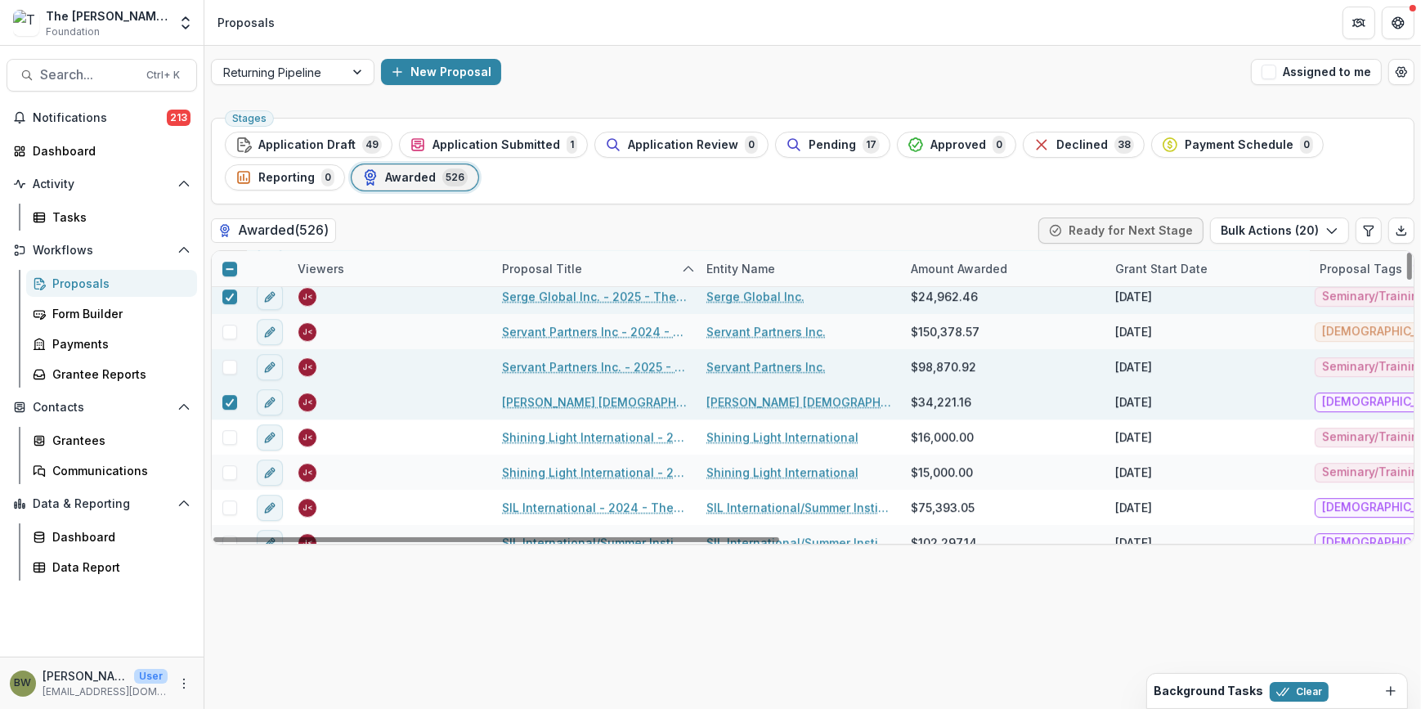
scroll to position [14199, 0]
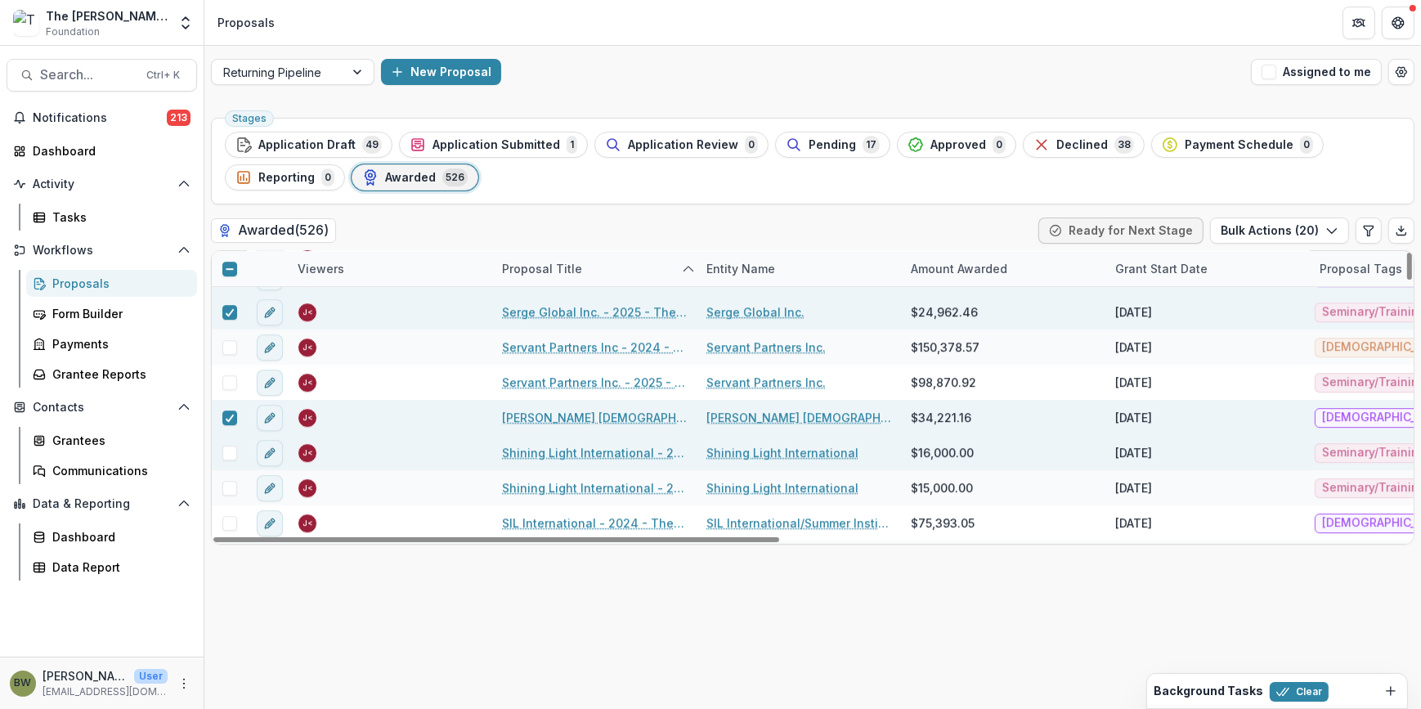
click at [235, 453] on span at bounding box center [229, 453] width 15 height 15
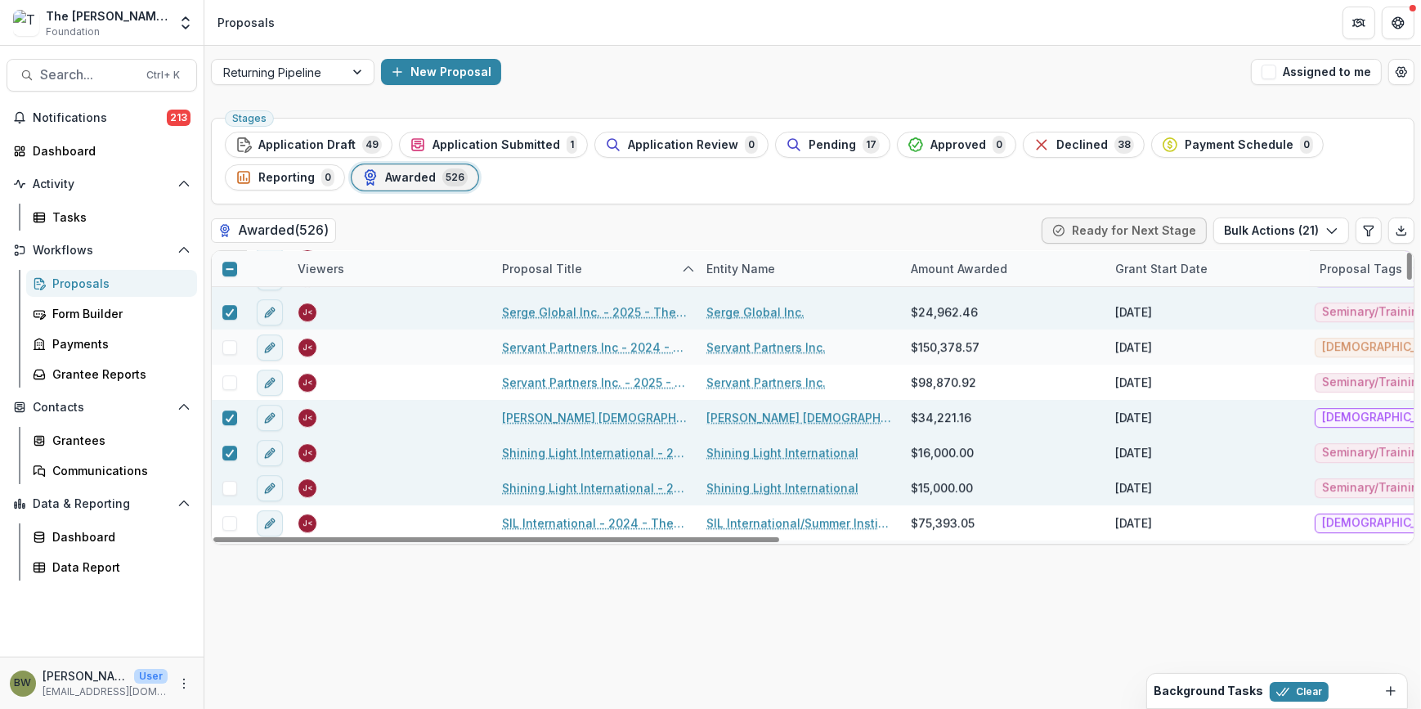
click at [234, 481] on span at bounding box center [229, 488] width 15 height 15
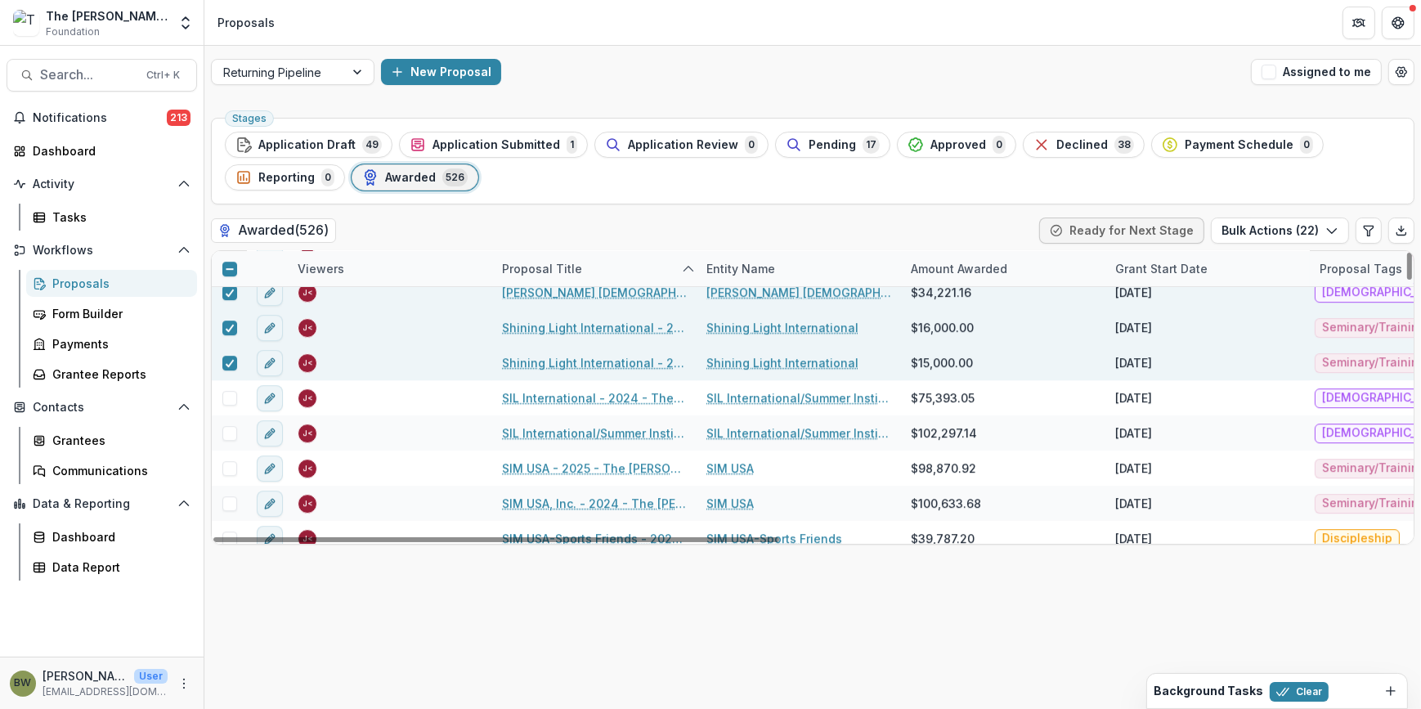
scroll to position [14348, 0]
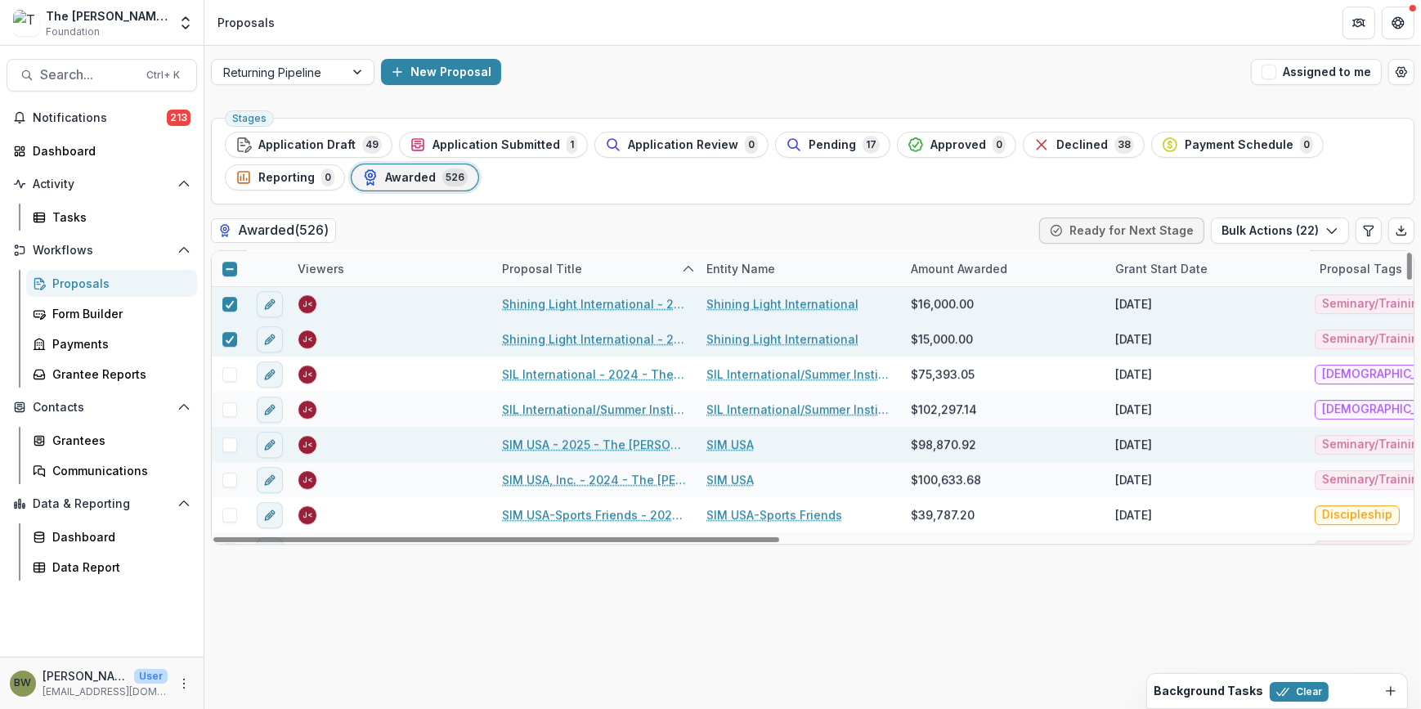
click at [231, 443] on span at bounding box center [229, 445] width 15 height 15
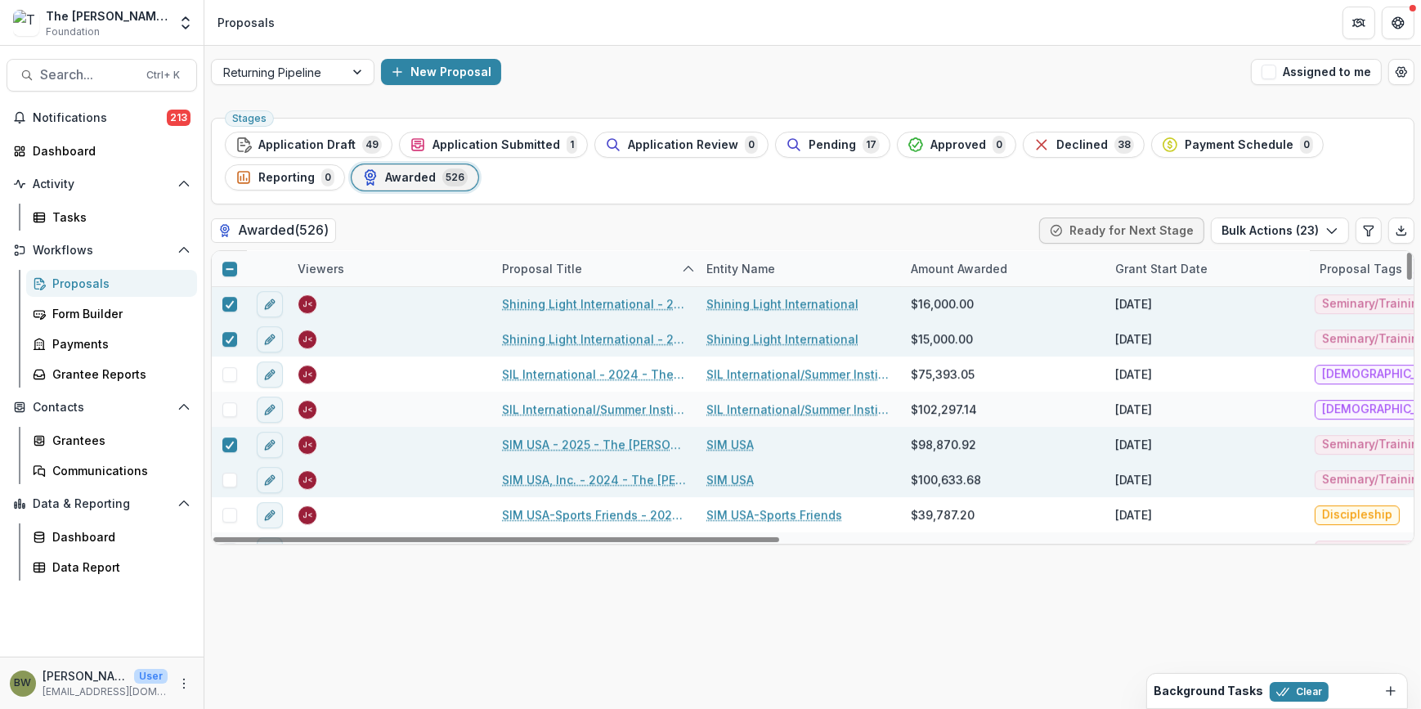
click at [229, 477] on span at bounding box center [229, 480] width 15 height 15
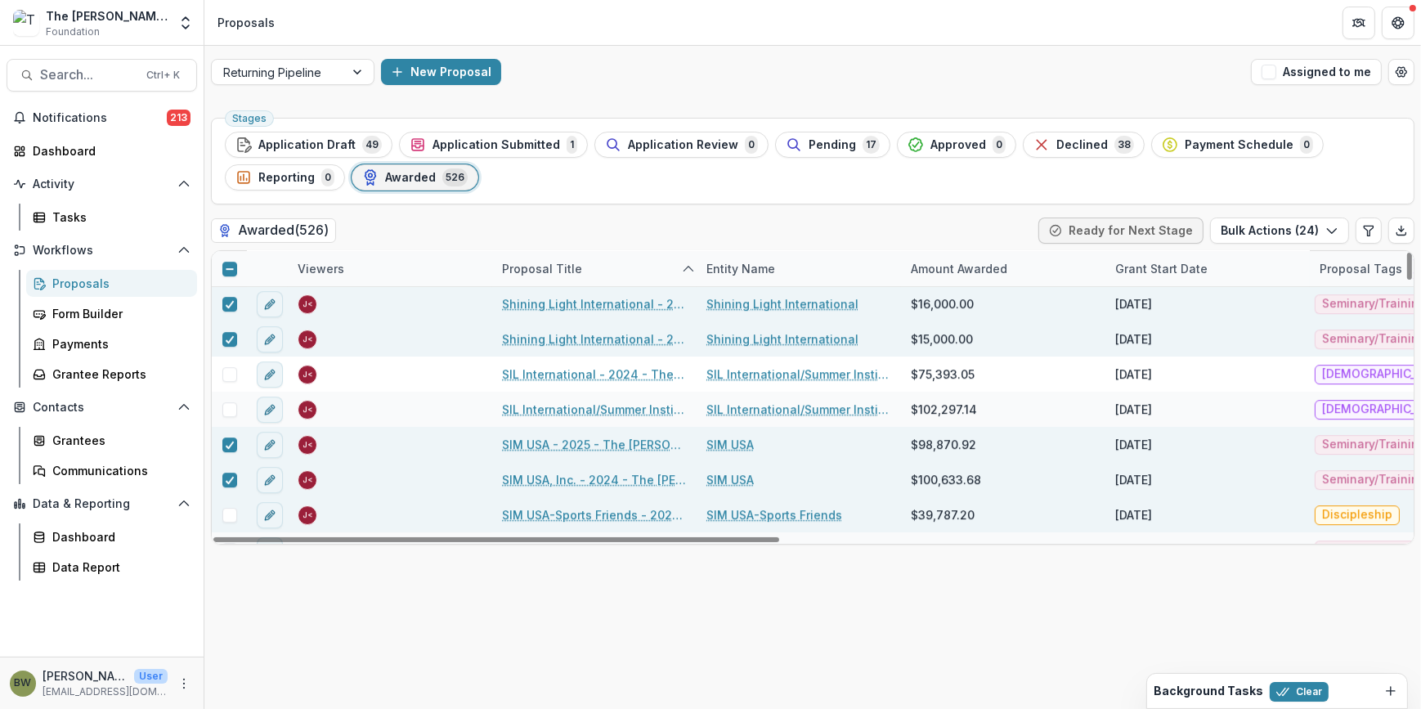
drag, startPoint x: 229, startPoint y: 511, endPoint x: 303, endPoint y: 496, distance: 75.1
click at [231, 511] on span at bounding box center [229, 515] width 15 height 15
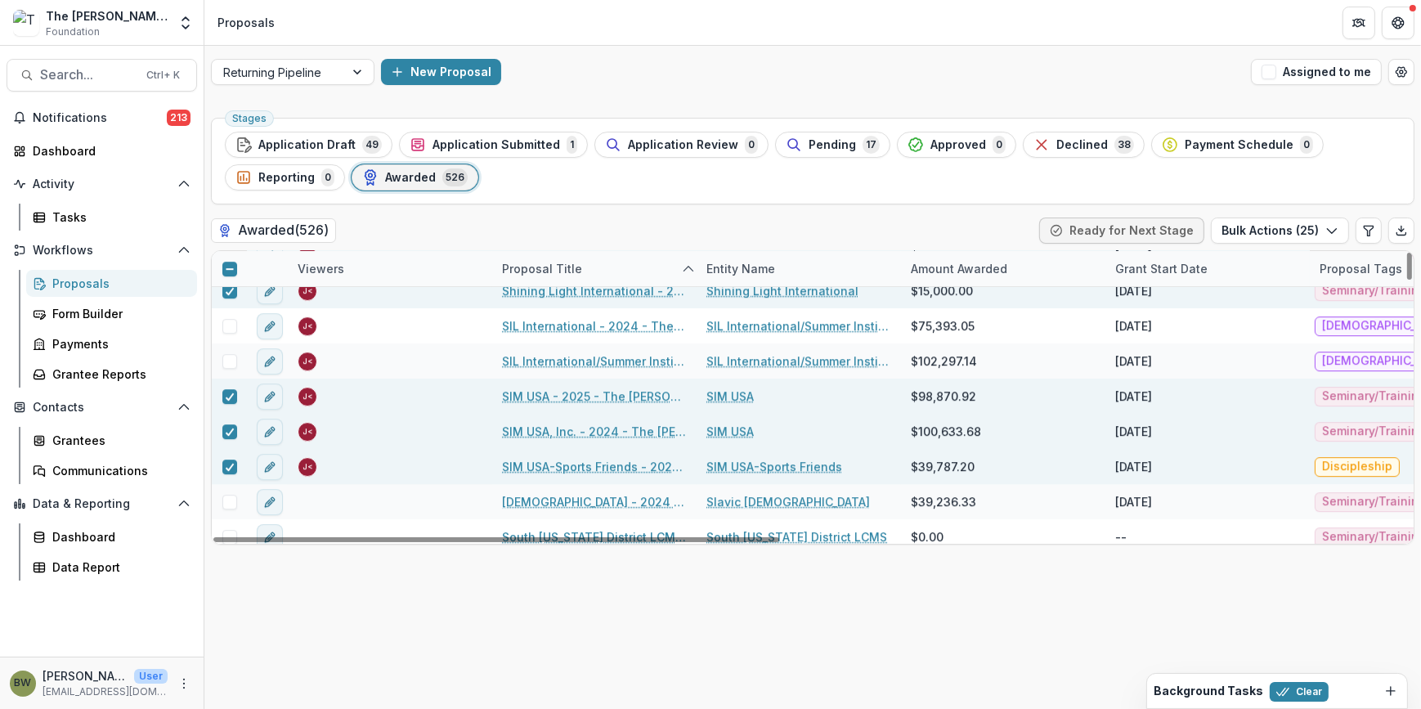
scroll to position [14422, 0]
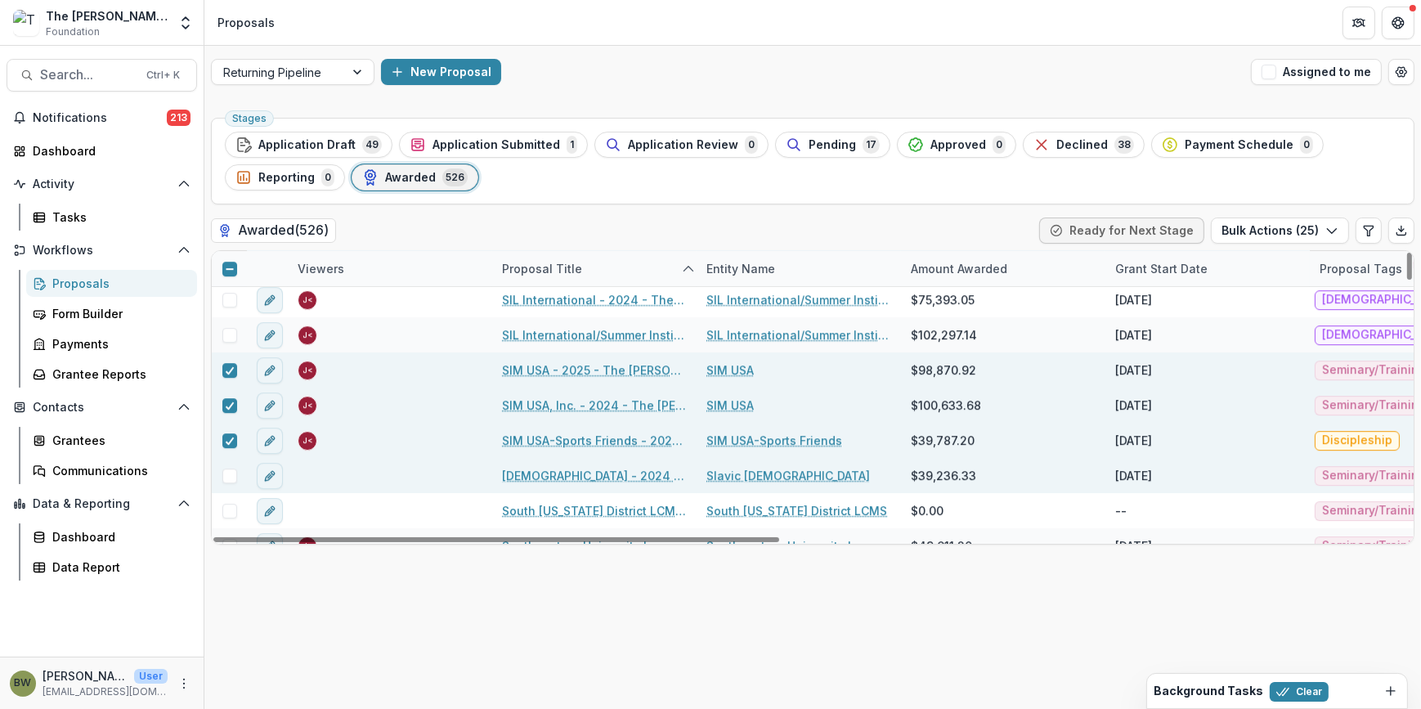
click at [232, 472] on span at bounding box center [229, 476] width 15 height 15
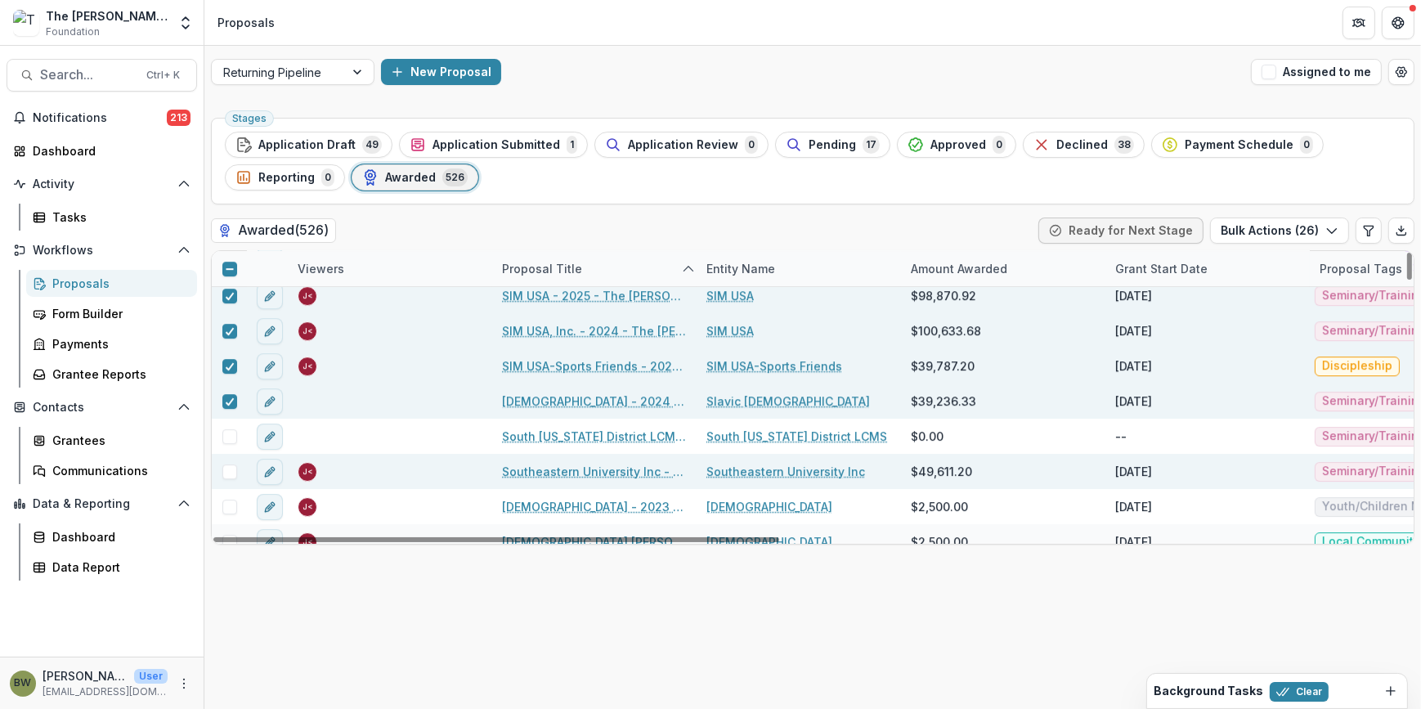
click at [234, 469] on span at bounding box center [229, 471] width 15 height 15
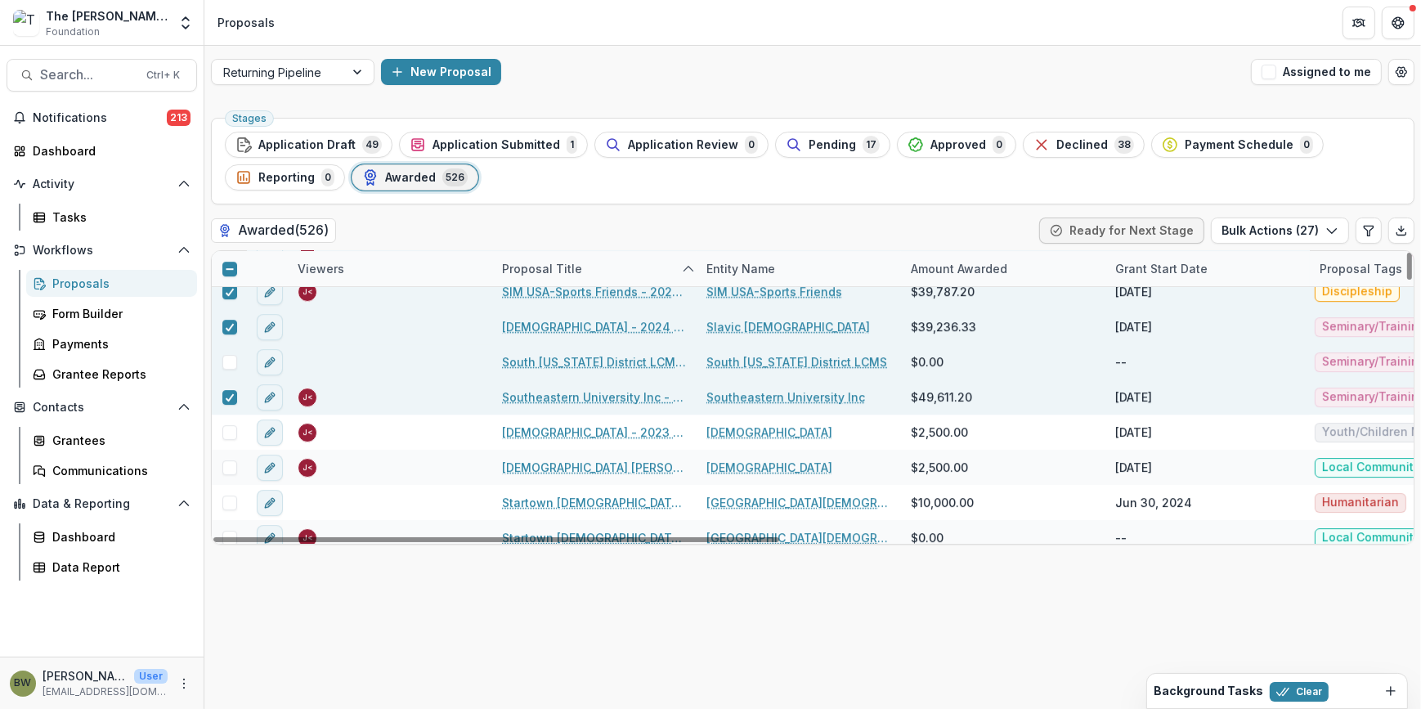
scroll to position [14645, 0]
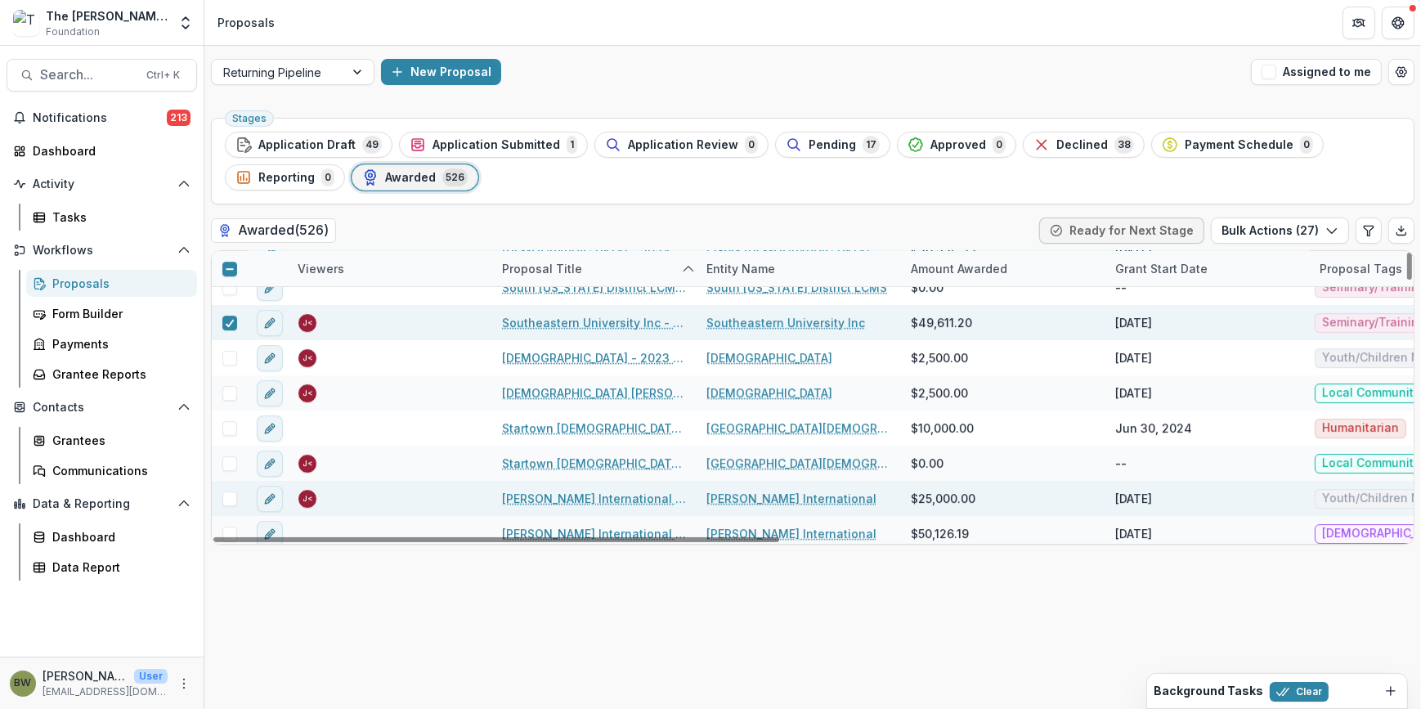
click at [230, 499] on span at bounding box center [229, 498] width 15 height 15
click at [229, 537] on div at bounding box center [496, 539] width 566 height 5
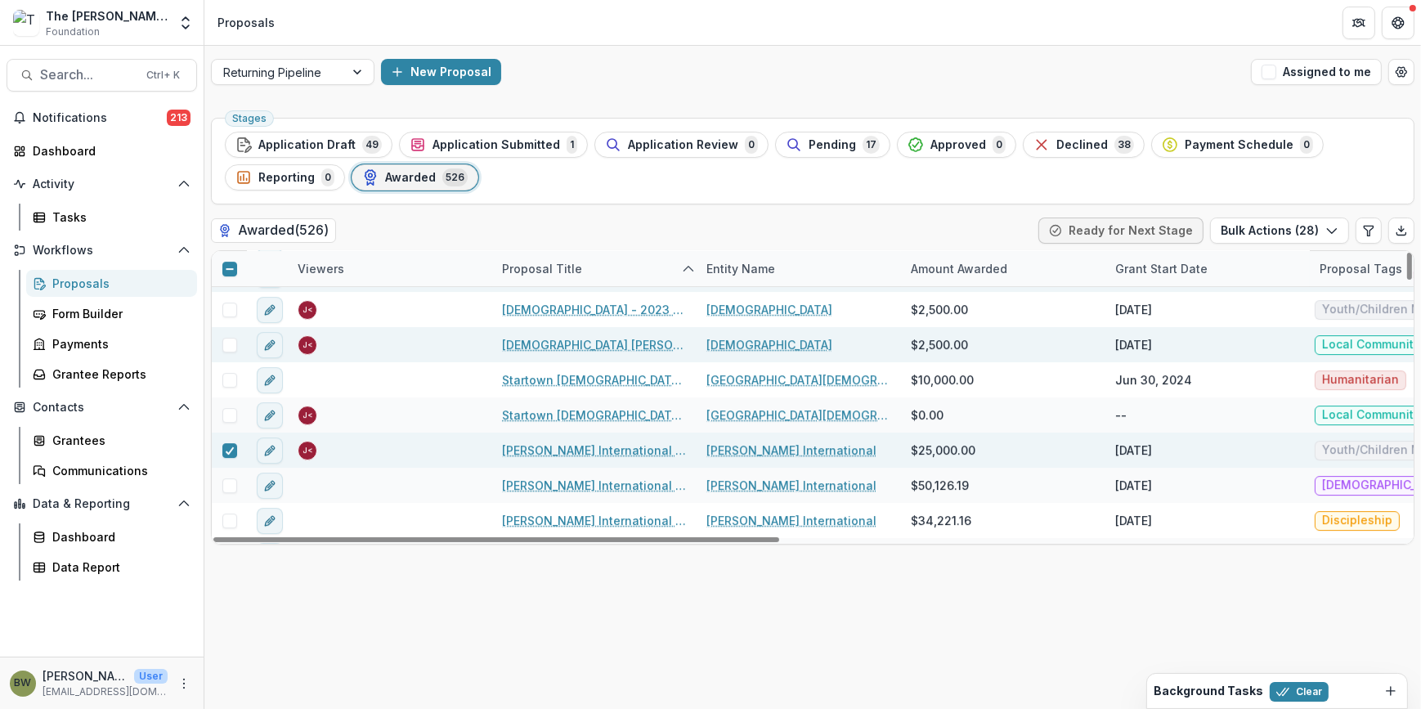
scroll to position [14720, 0]
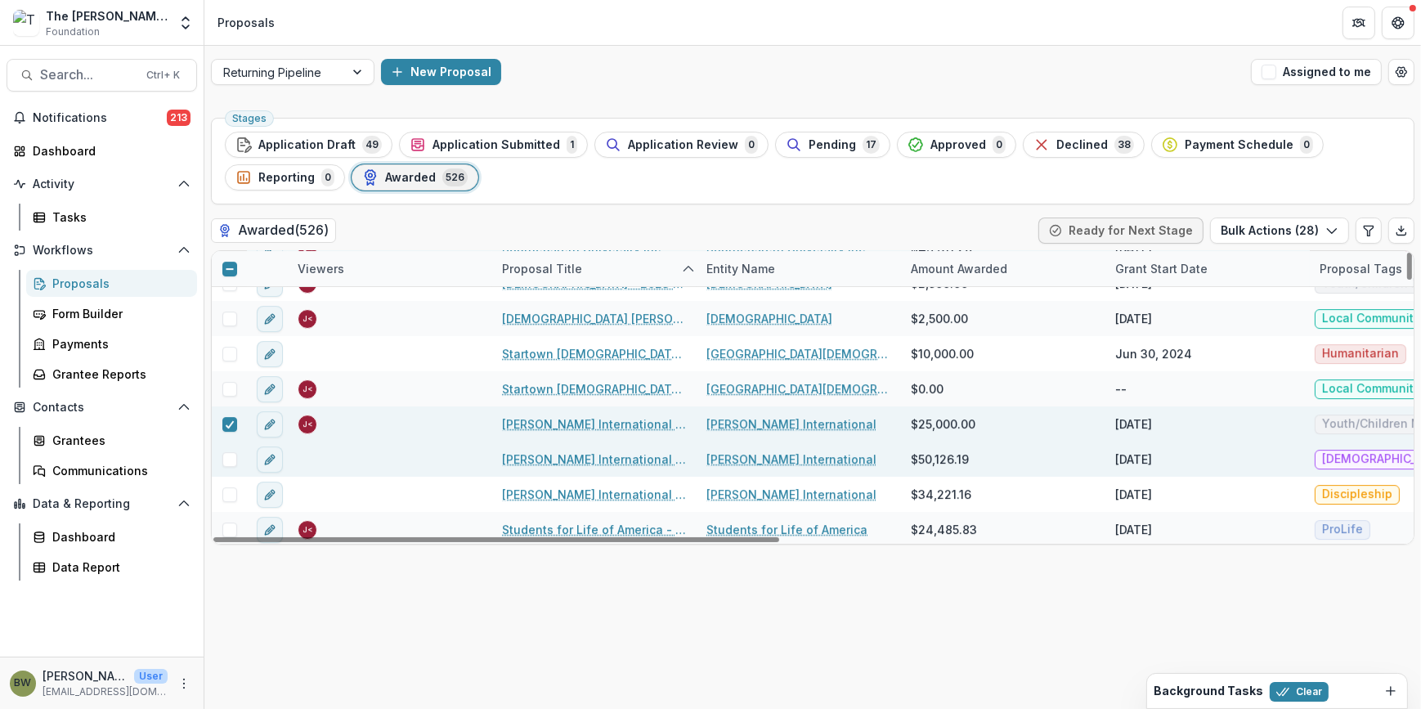
click at [234, 458] on span at bounding box center [229, 459] width 15 height 15
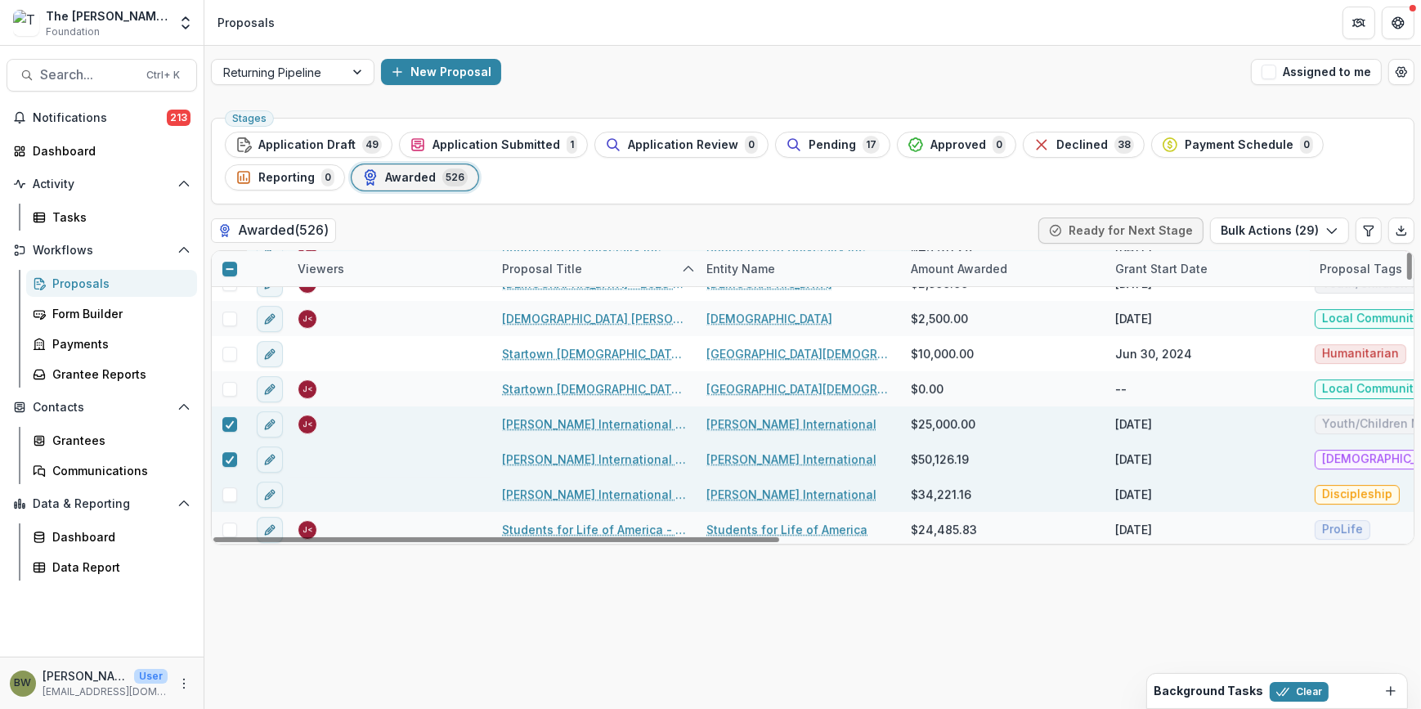
click at [233, 498] on span at bounding box center [229, 494] width 15 height 15
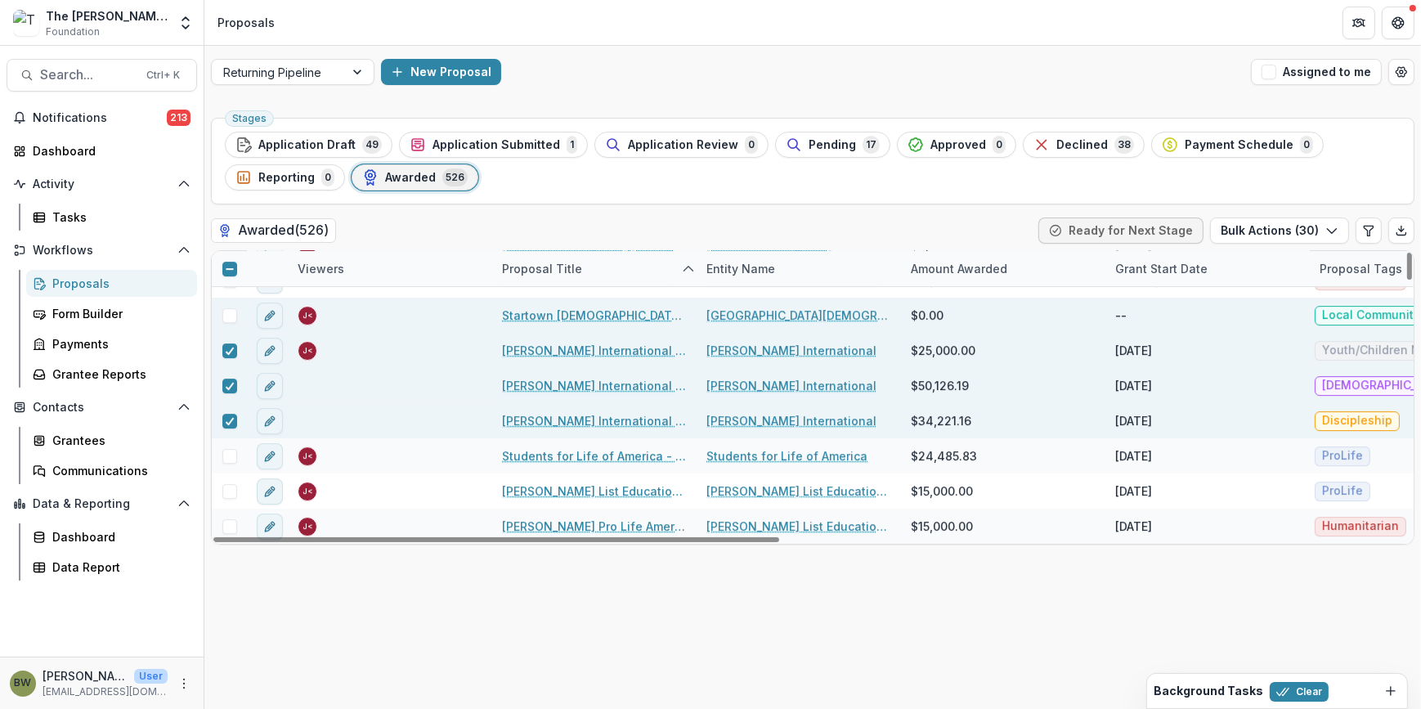
scroll to position [14868, 0]
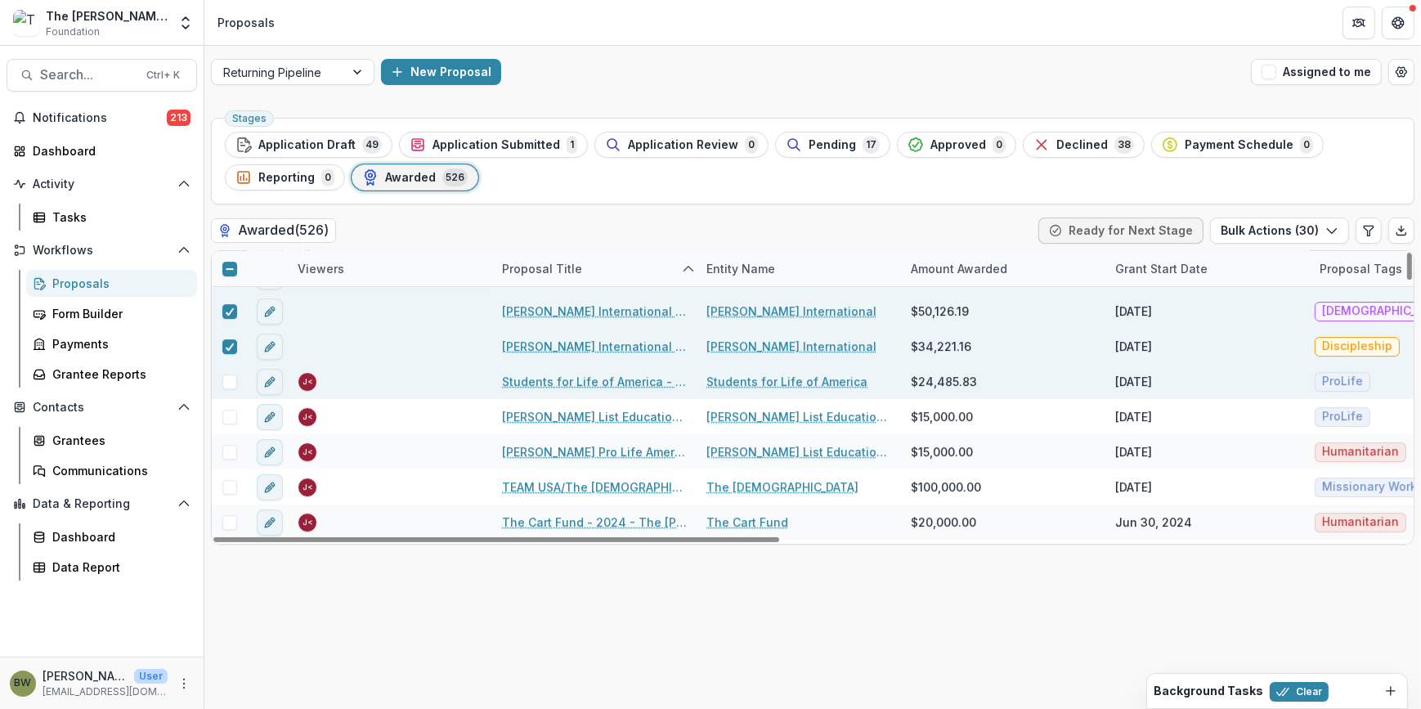
click at [229, 382] on span at bounding box center [229, 382] width 15 height 15
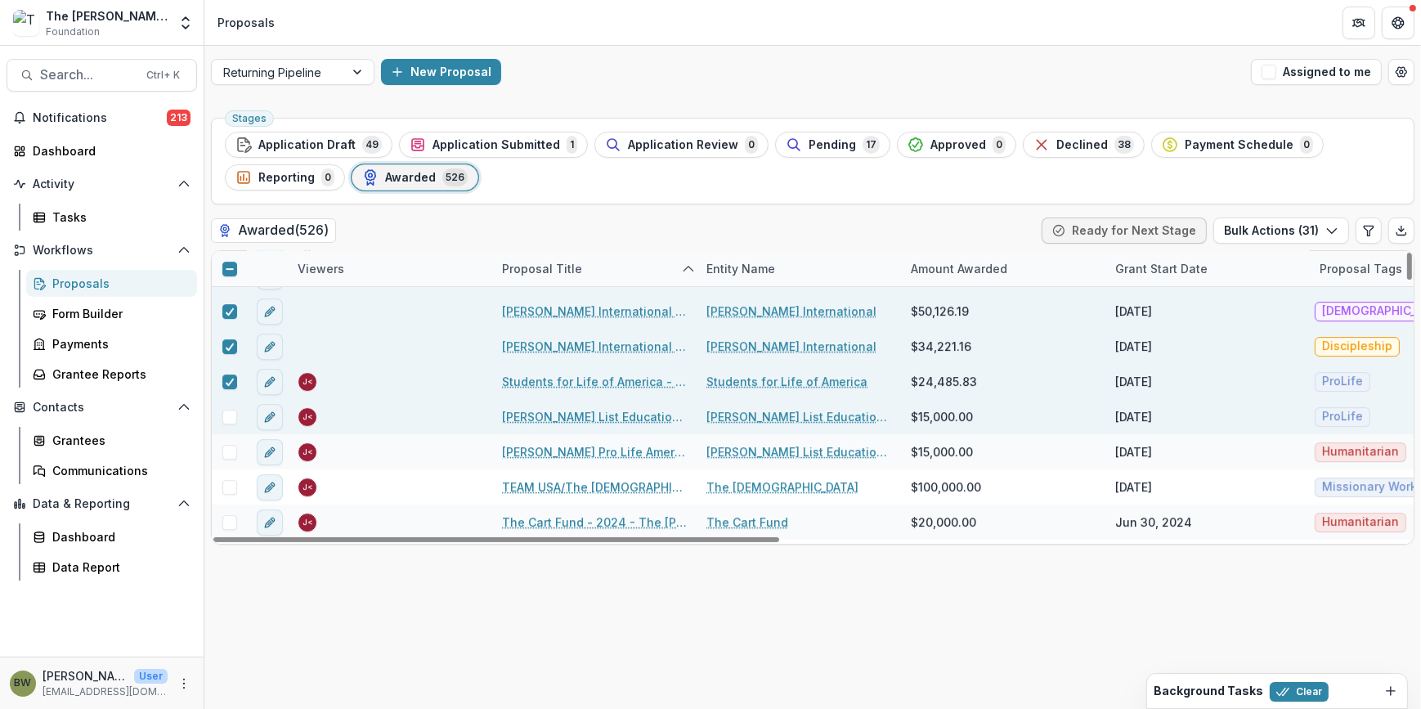
click at [231, 417] on span at bounding box center [229, 417] width 15 height 15
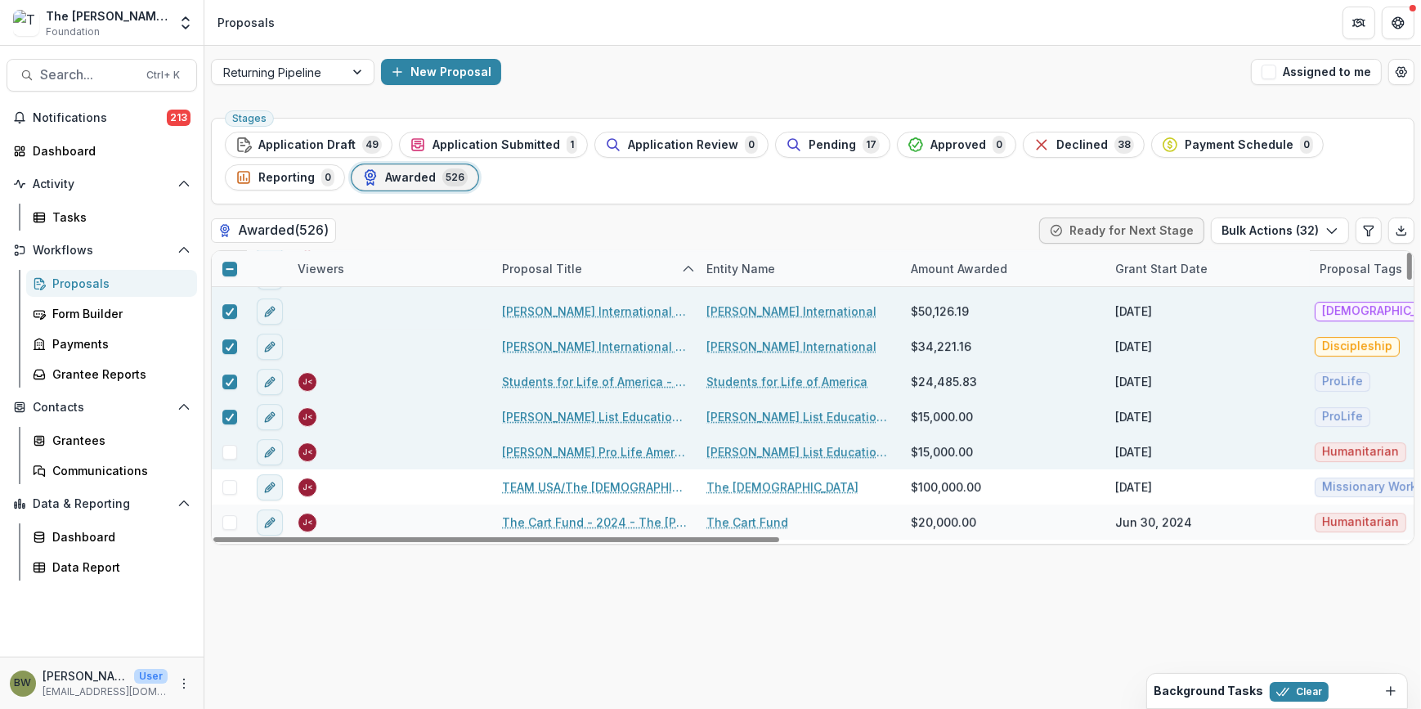
click at [233, 453] on span at bounding box center [229, 452] width 15 height 15
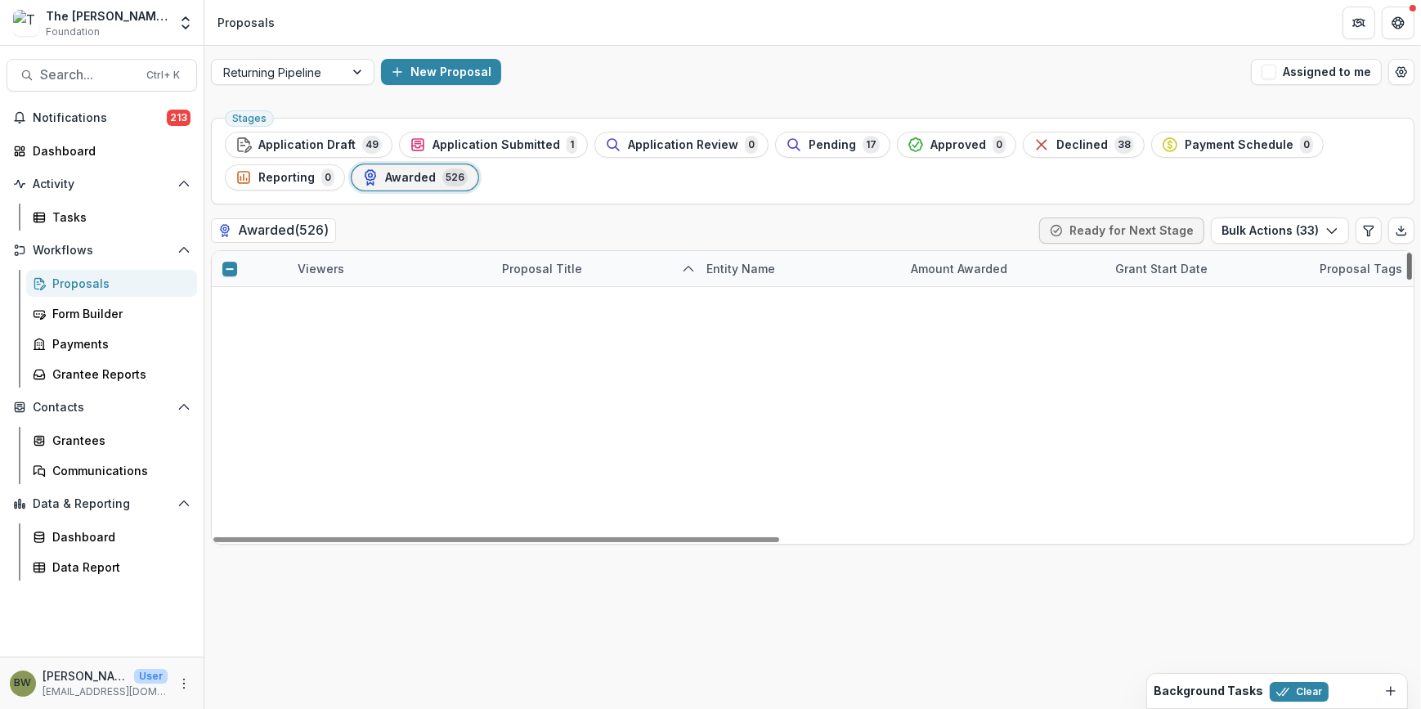
scroll to position [0, 0]
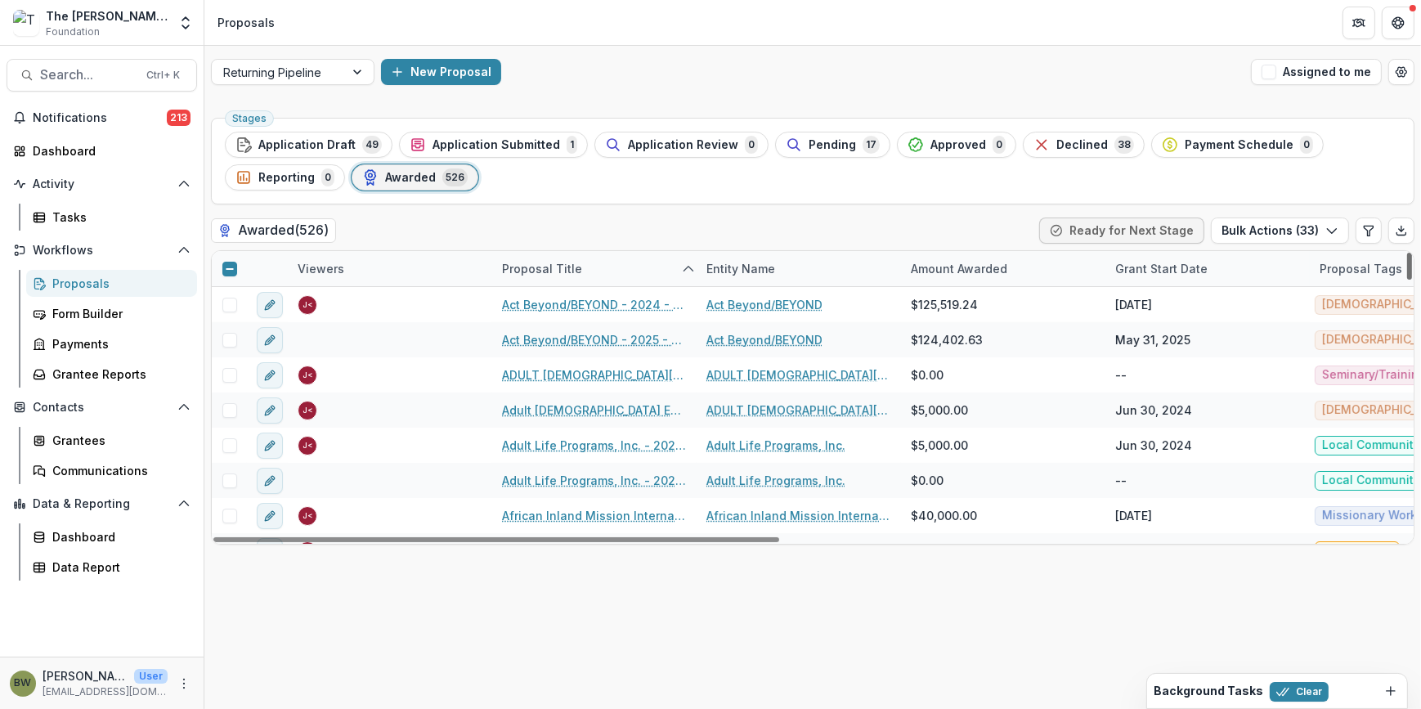
drag, startPoint x: 1408, startPoint y: 476, endPoint x: 1403, endPoint y: 244, distance: 232.3
click at [1407, 253] on div at bounding box center [1409, 266] width 5 height 27
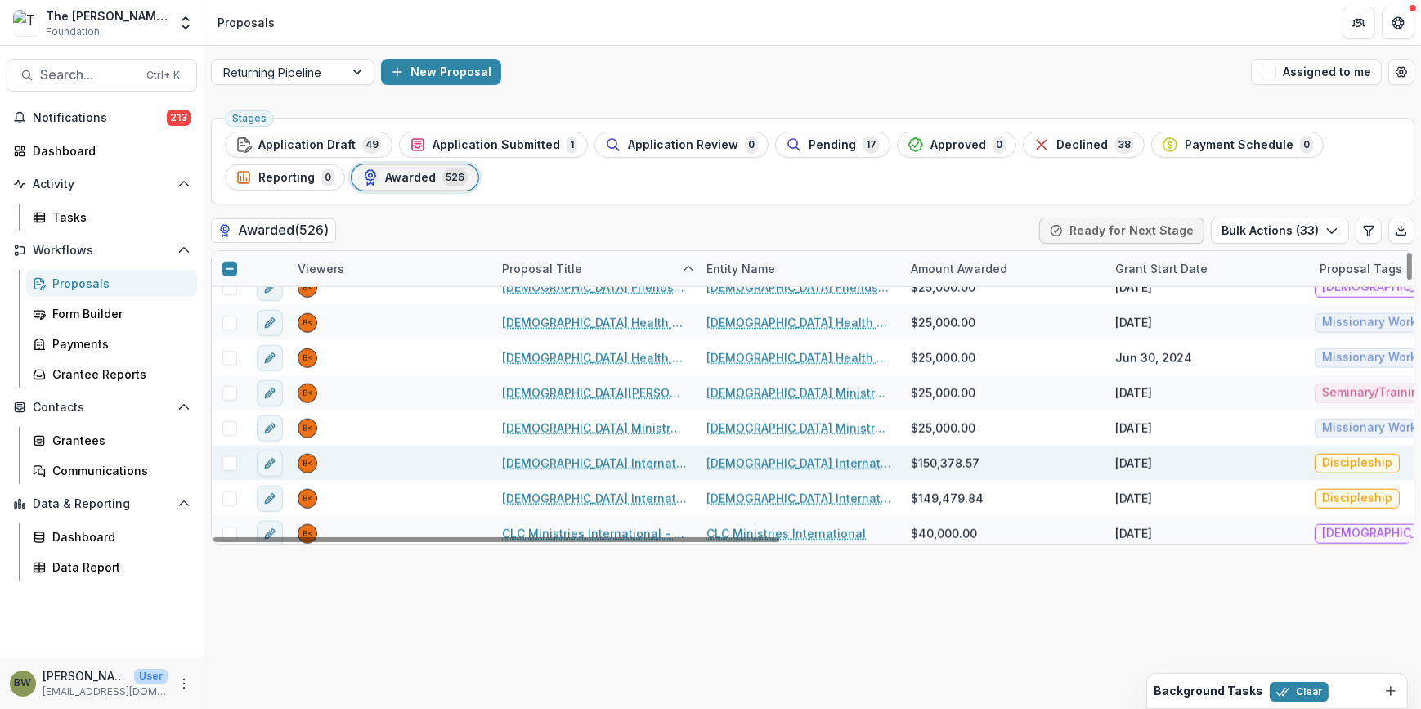
scroll to position [2453, 0]
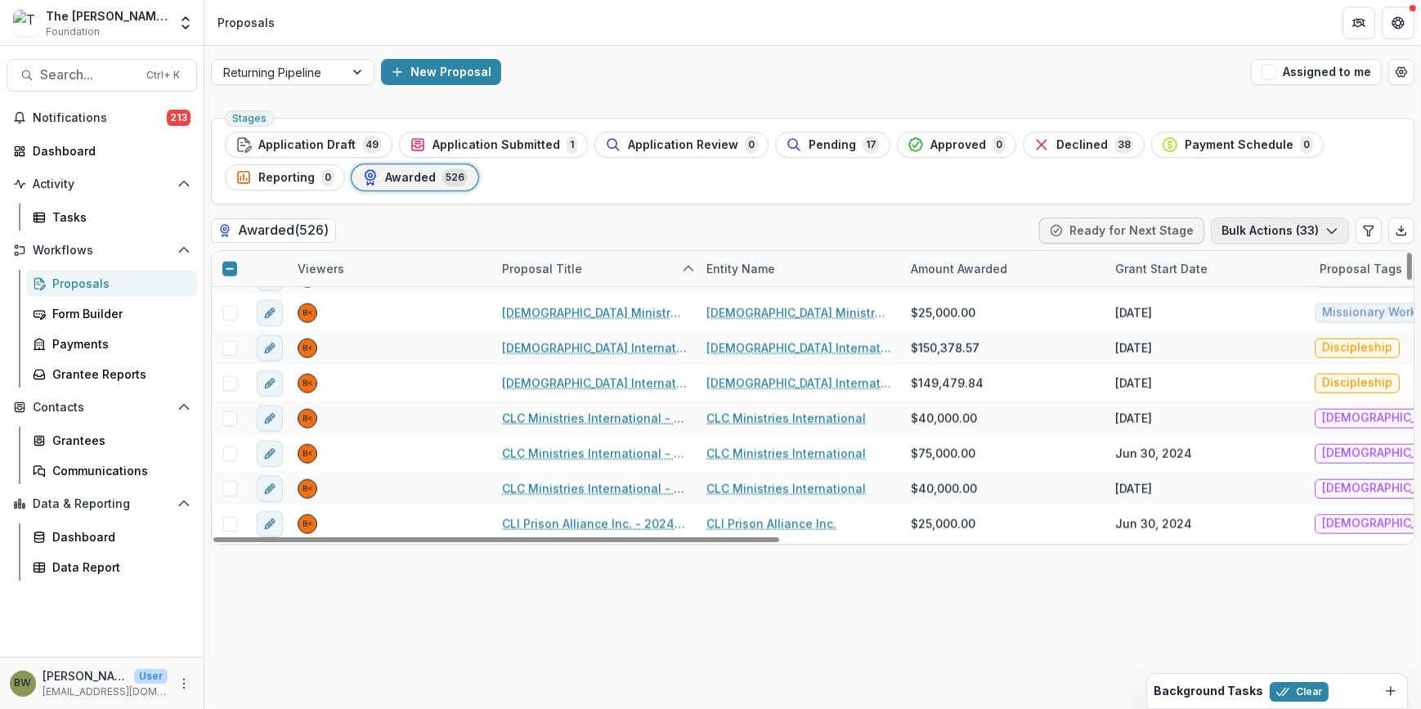
click at [1292, 233] on button "Bulk Actions ( 33 )" at bounding box center [1280, 231] width 138 height 26
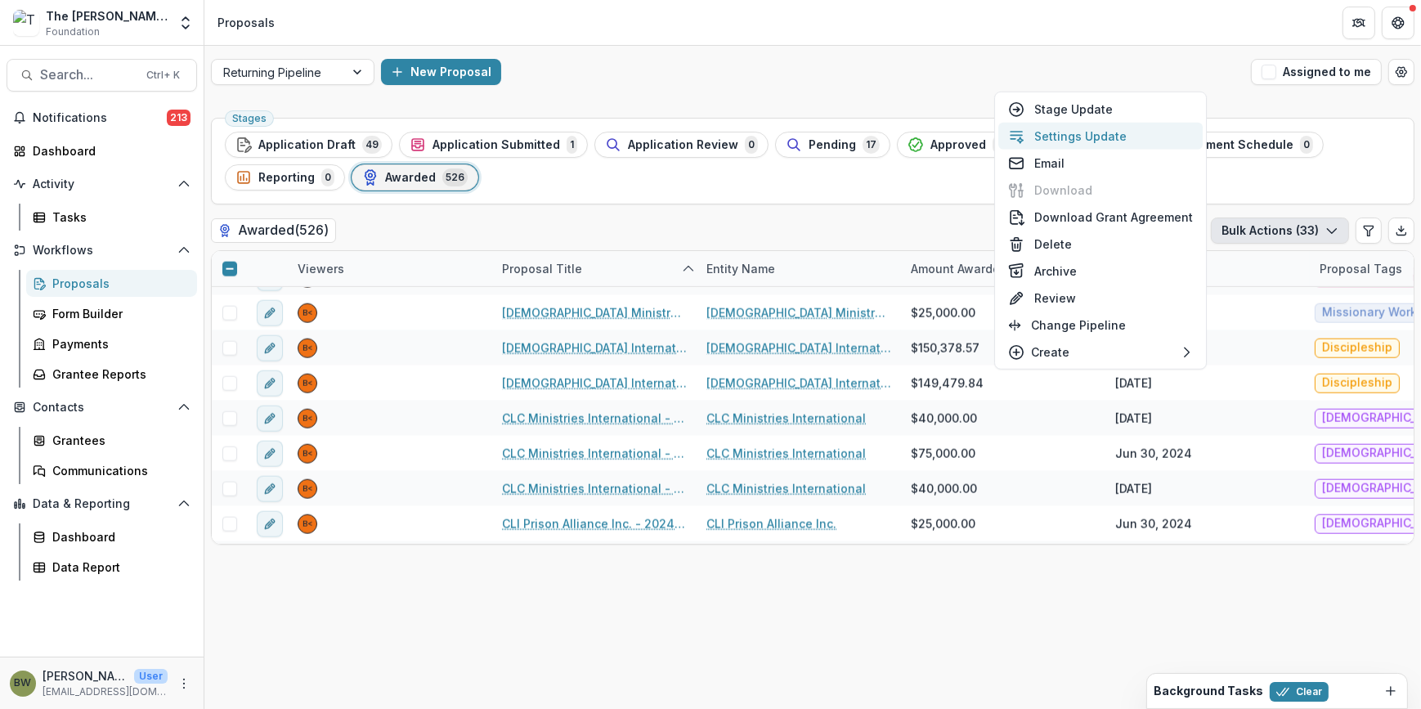
click at [1051, 142] on button "Settings Update" at bounding box center [1100, 136] width 204 height 27
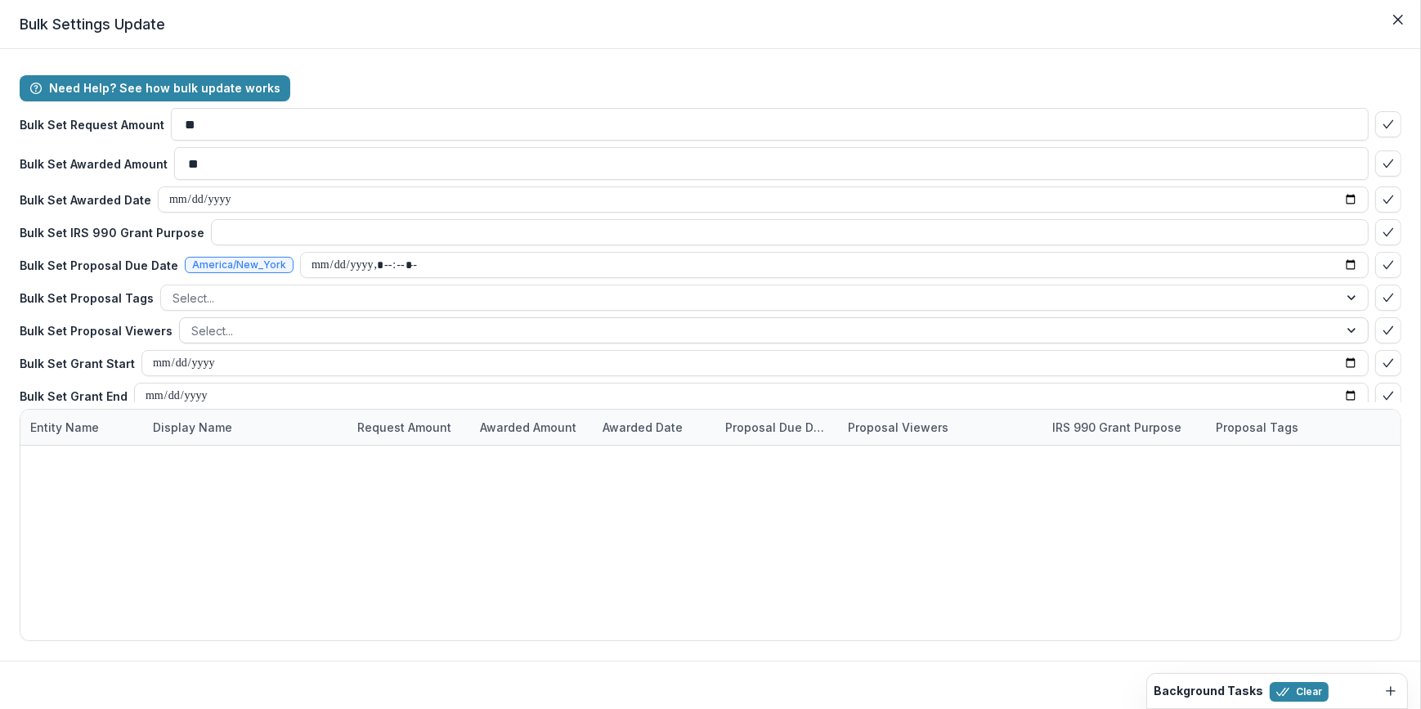
click at [202, 330] on div at bounding box center [759, 331] width 1136 height 20
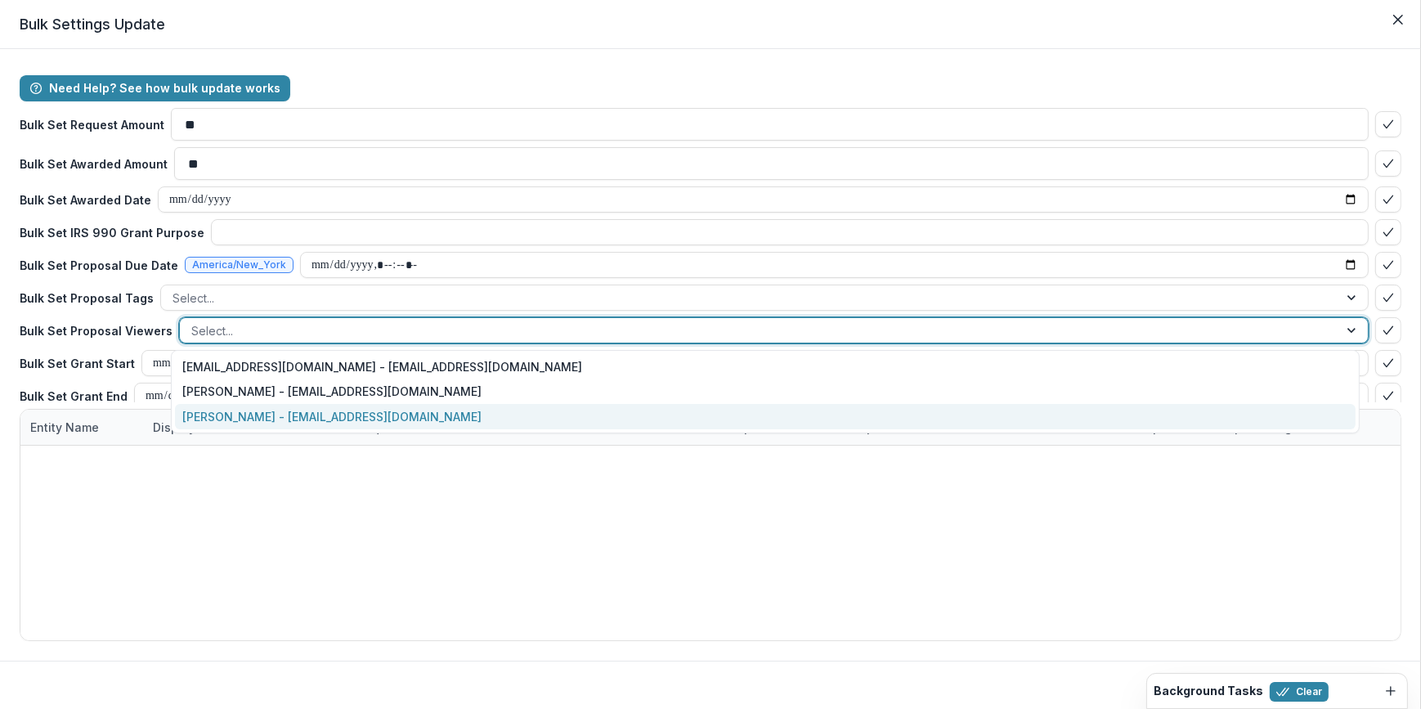
click at [236, 412] on div "[PERSON_NAME] - [EMAIL_ADDRESS][DOMAIN_NAME]" at bounding box center [766, 416] width 1182 height 25
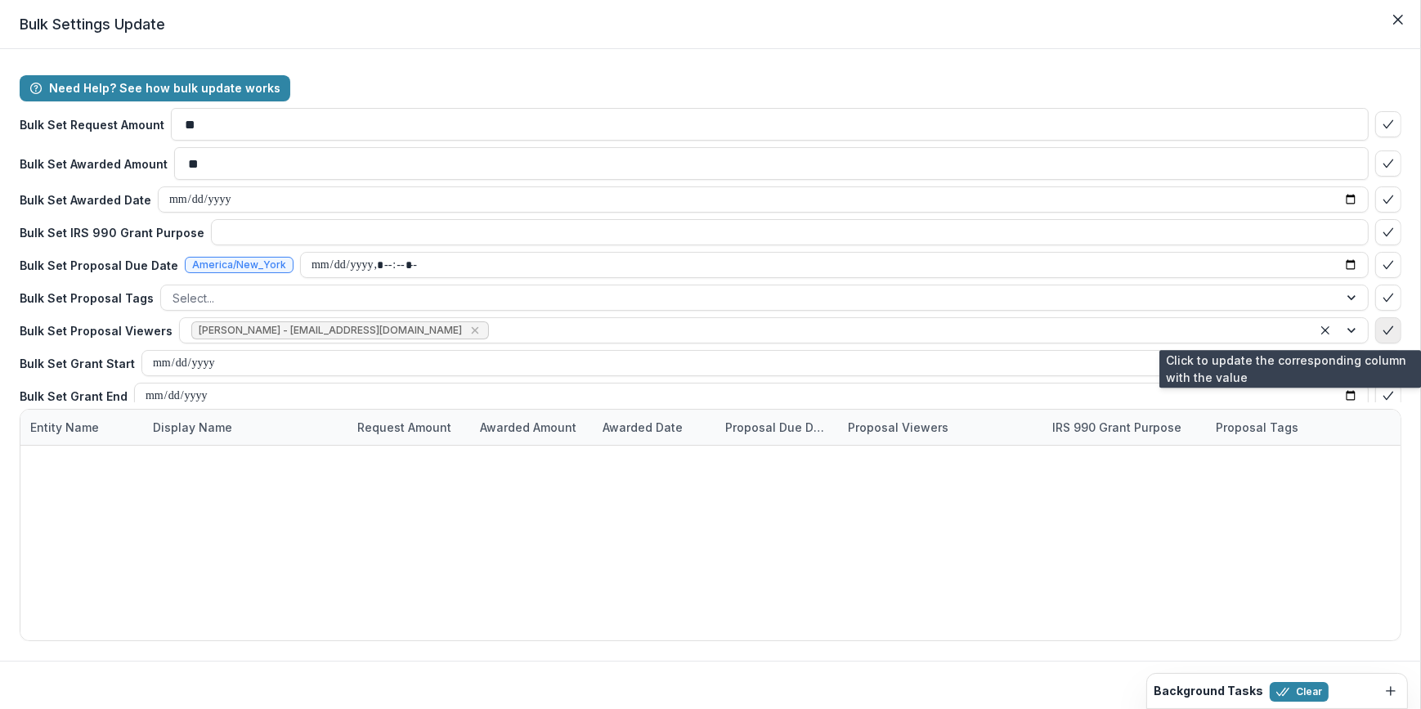
click at [1382, 328] on icon "bulk-confirm-option" at bounding box center [1388, 330] width 13 height 13
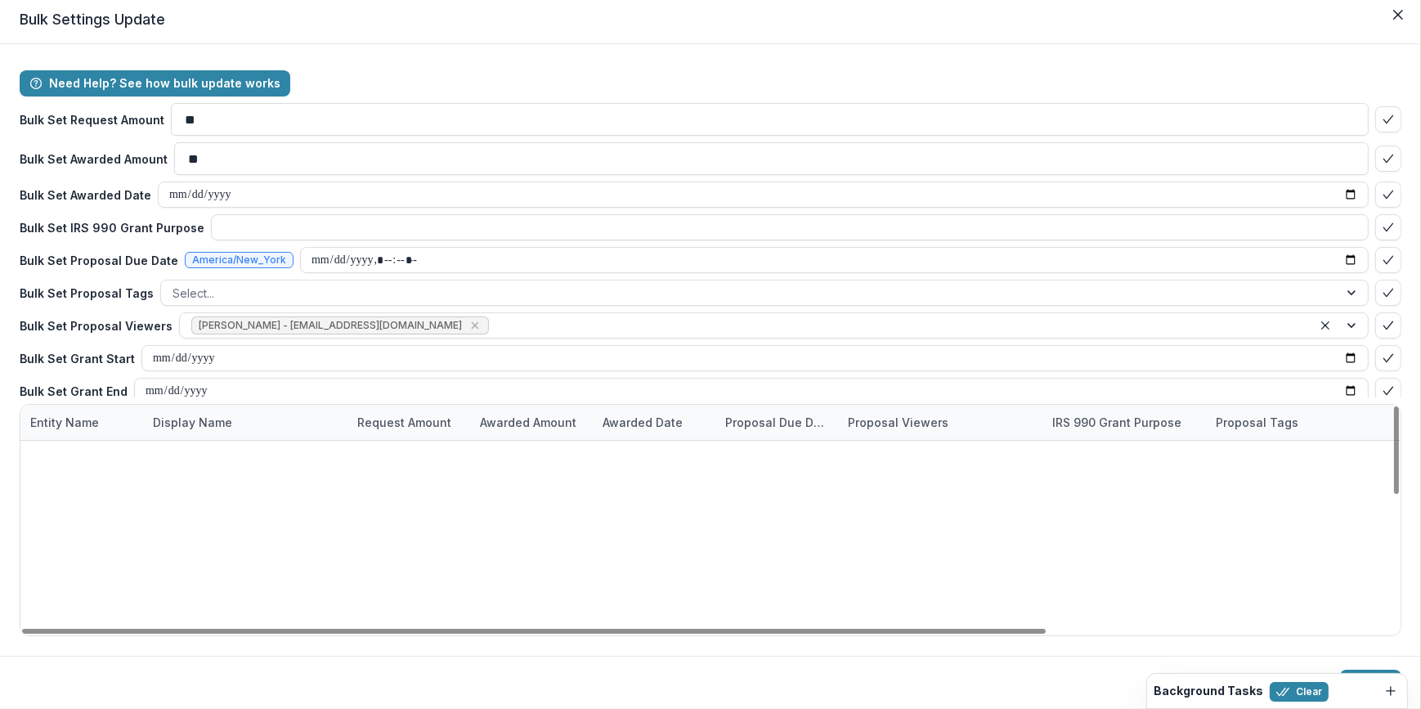
scroll to position [249, 0]
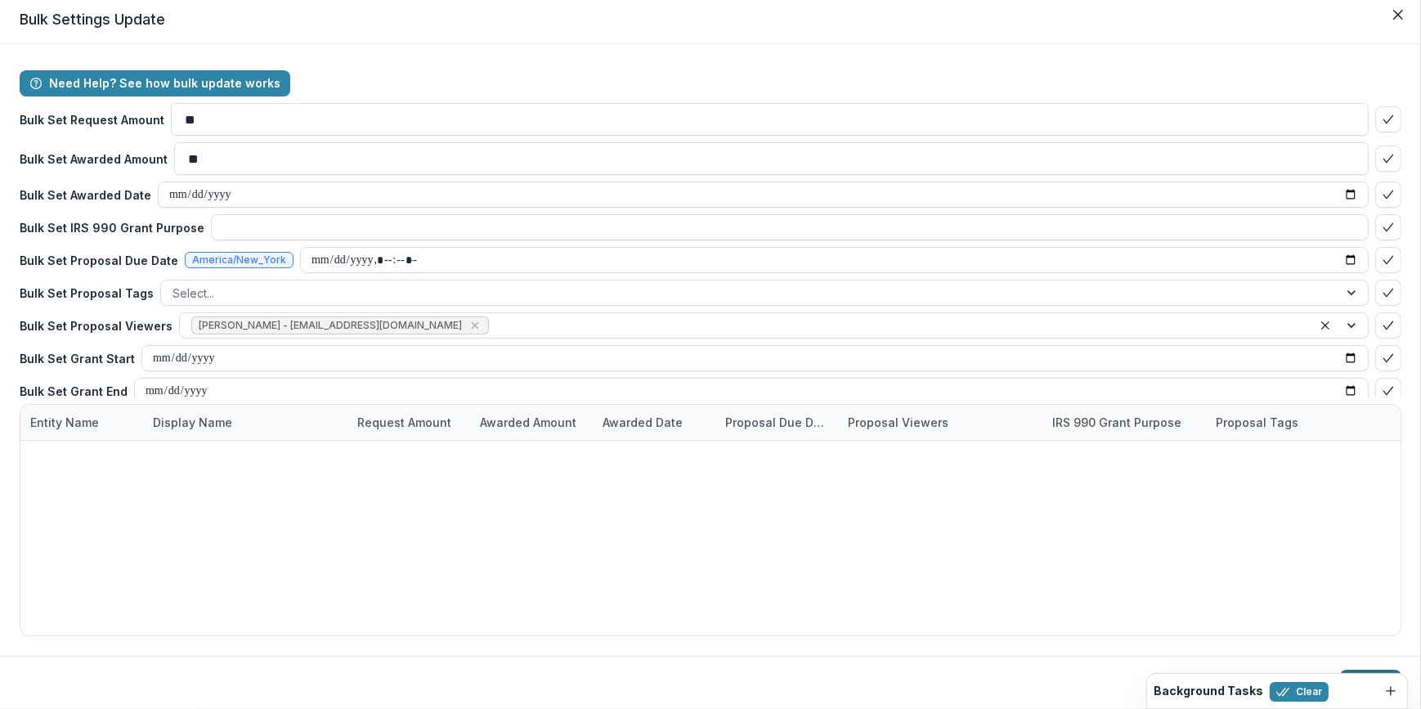
click at [1359, 671] on button "Update" at bounding box center [1370, 683] width 61 height 26
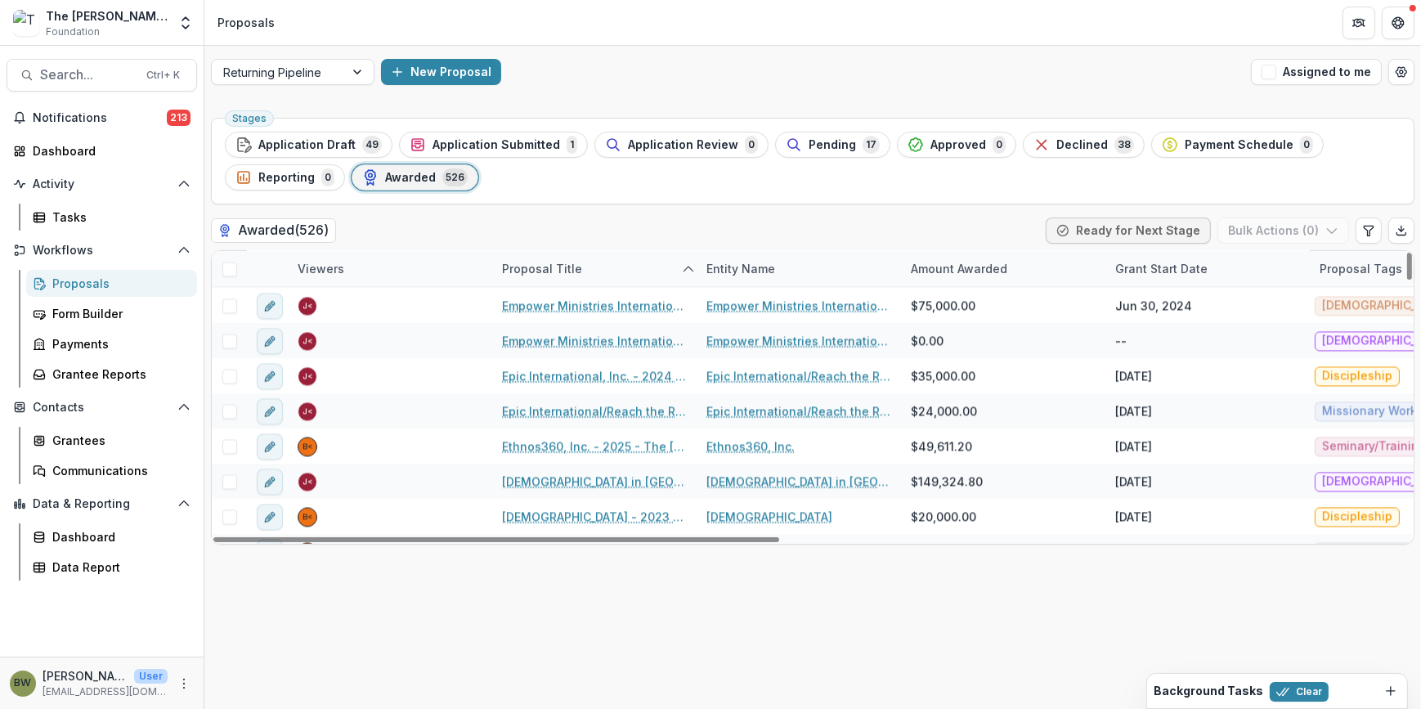
scroll to position [5016, 0]
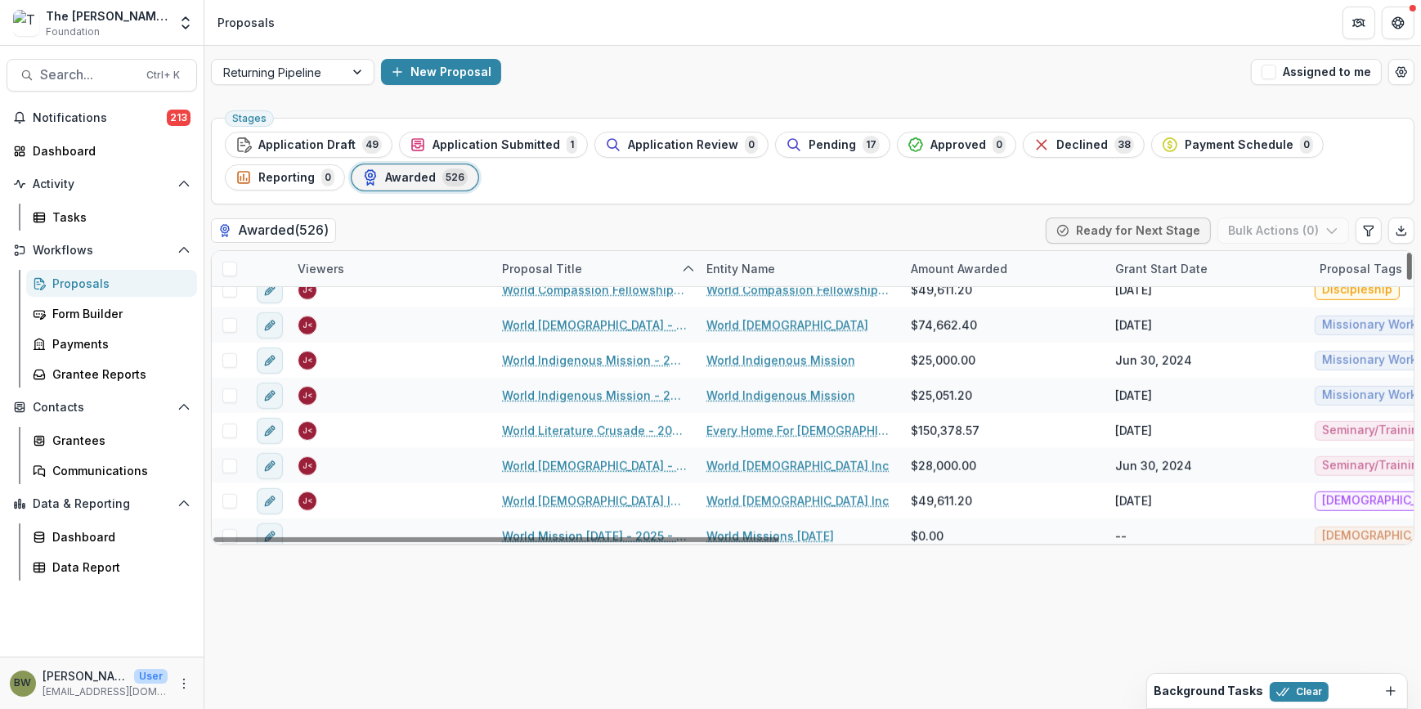
drag, startPoint x: 1408, startPoint y: 332, endPoint x: 1404, endPoint y: 505, distance: 172.6
click at [1407, 280] on div at bounding box center [1409, 266] width 5 height 27
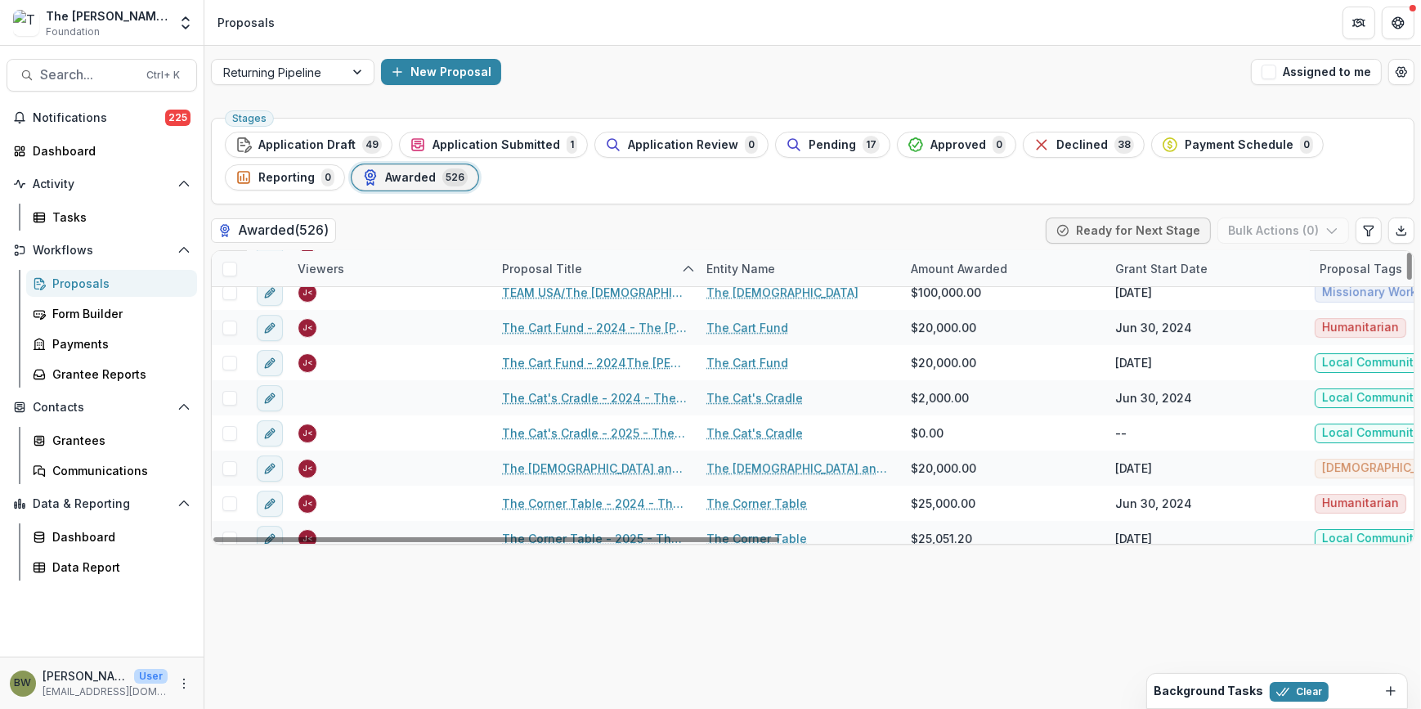
scroll to position [15080, 0]
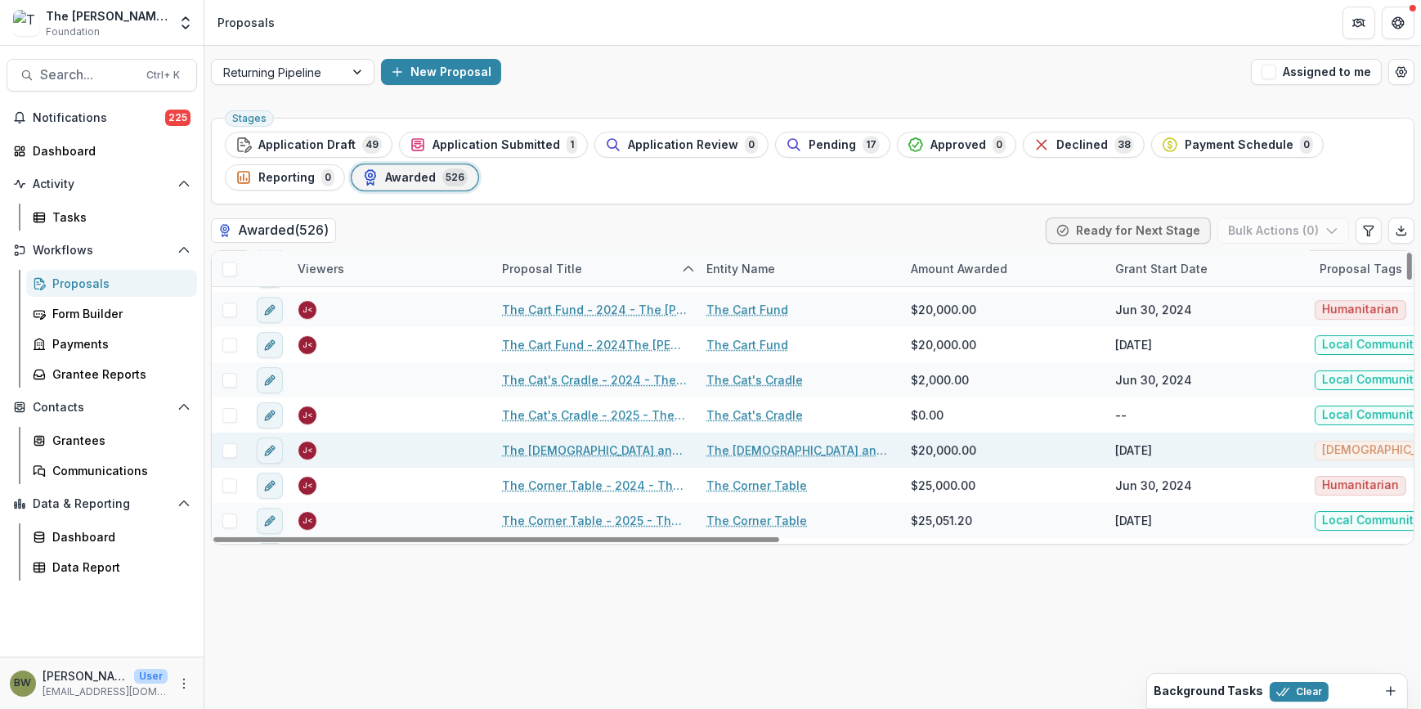
click at [229, 443] on span at bounding box center [229, 450] width 15 height 15
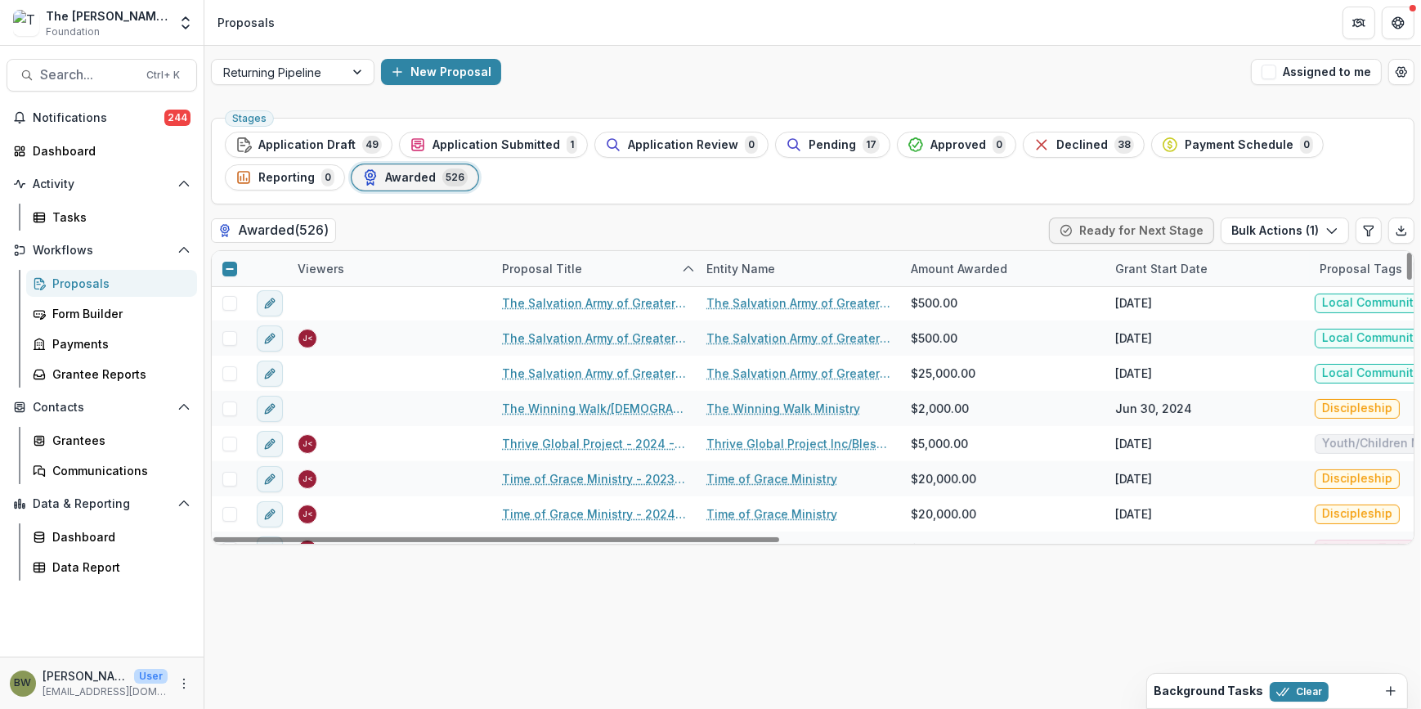
scroll to position [16121, 0]
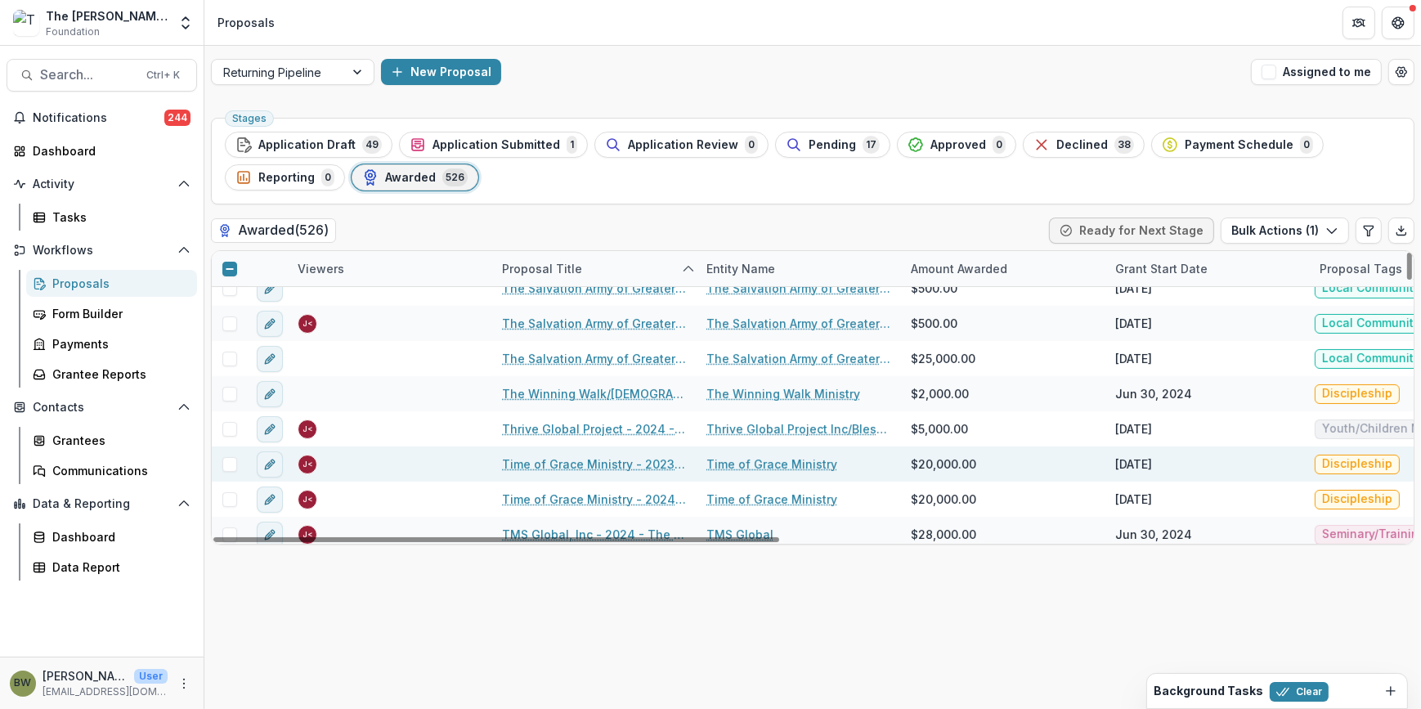
click at [231, 464] on span at bounding box center [229, 464] width 15 height 15
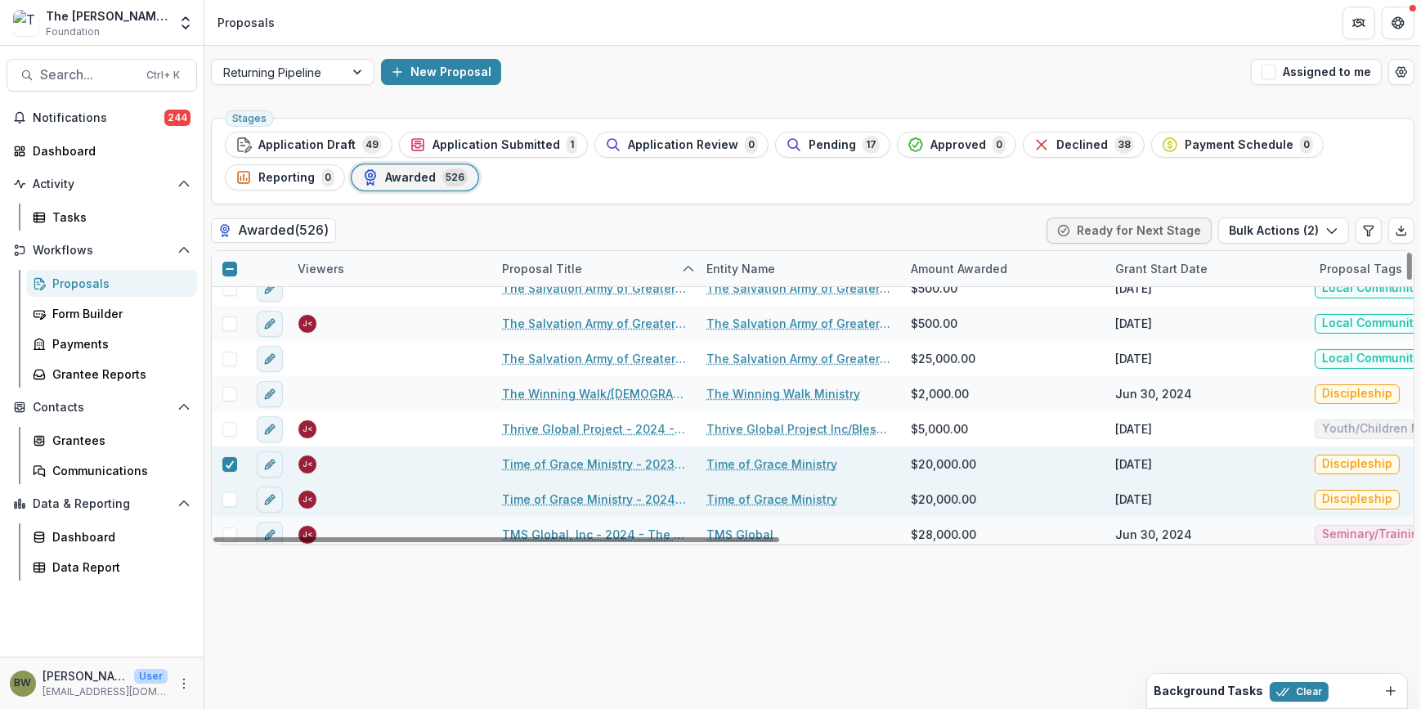
click at [231, 492] on span at bounding box center [229, 499] width 15 height 15
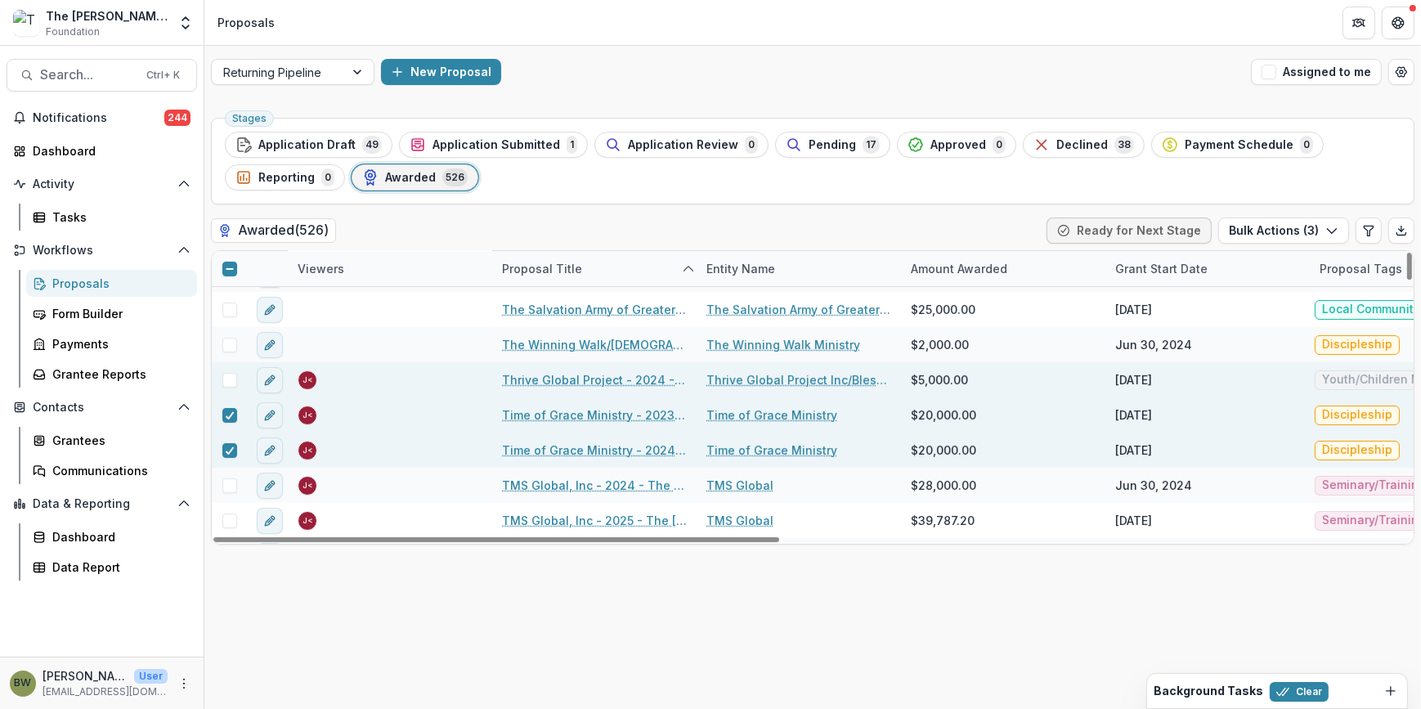
scroll to position [16196, 0]
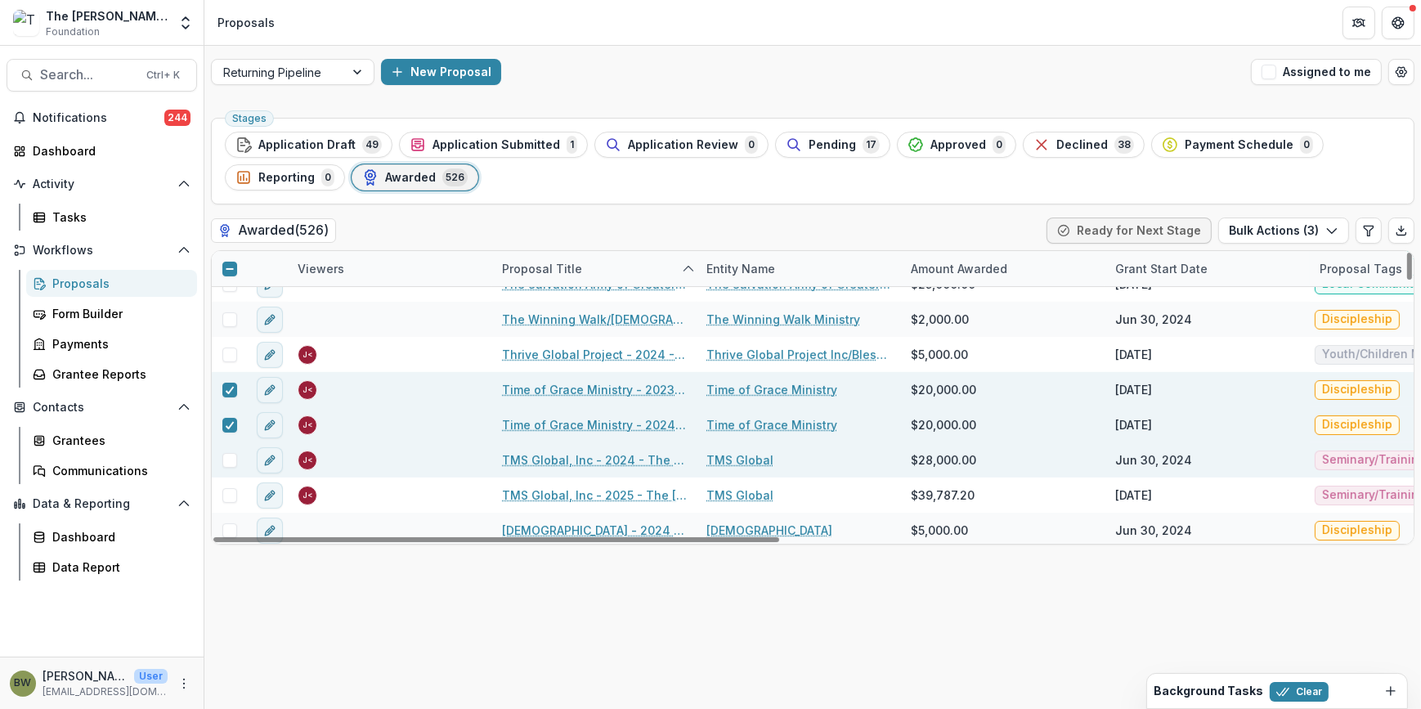
click at [231, 459] on span at bounding box center [229, 460] width 15 height 15
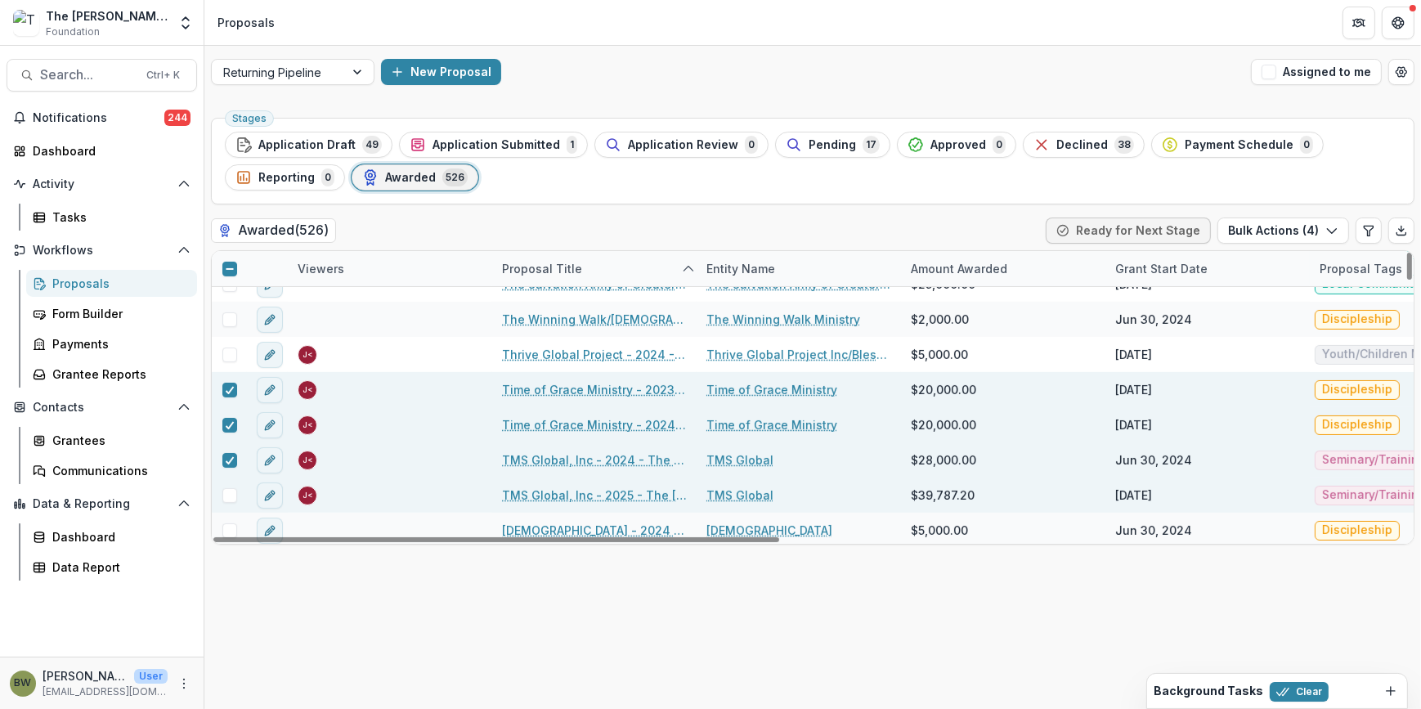
click at [230, 490] on span at bounding box center [229, 495] width 15 height 15
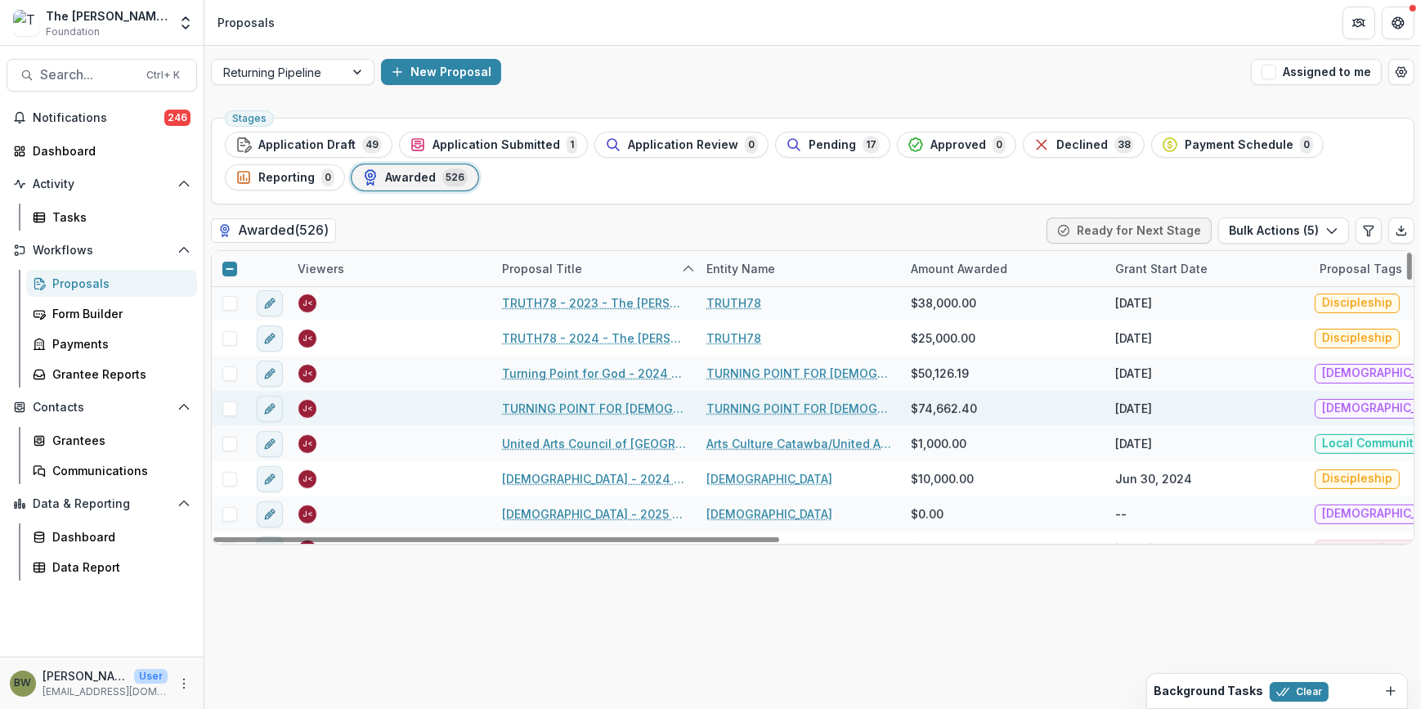
scroll to position [16419, 0]
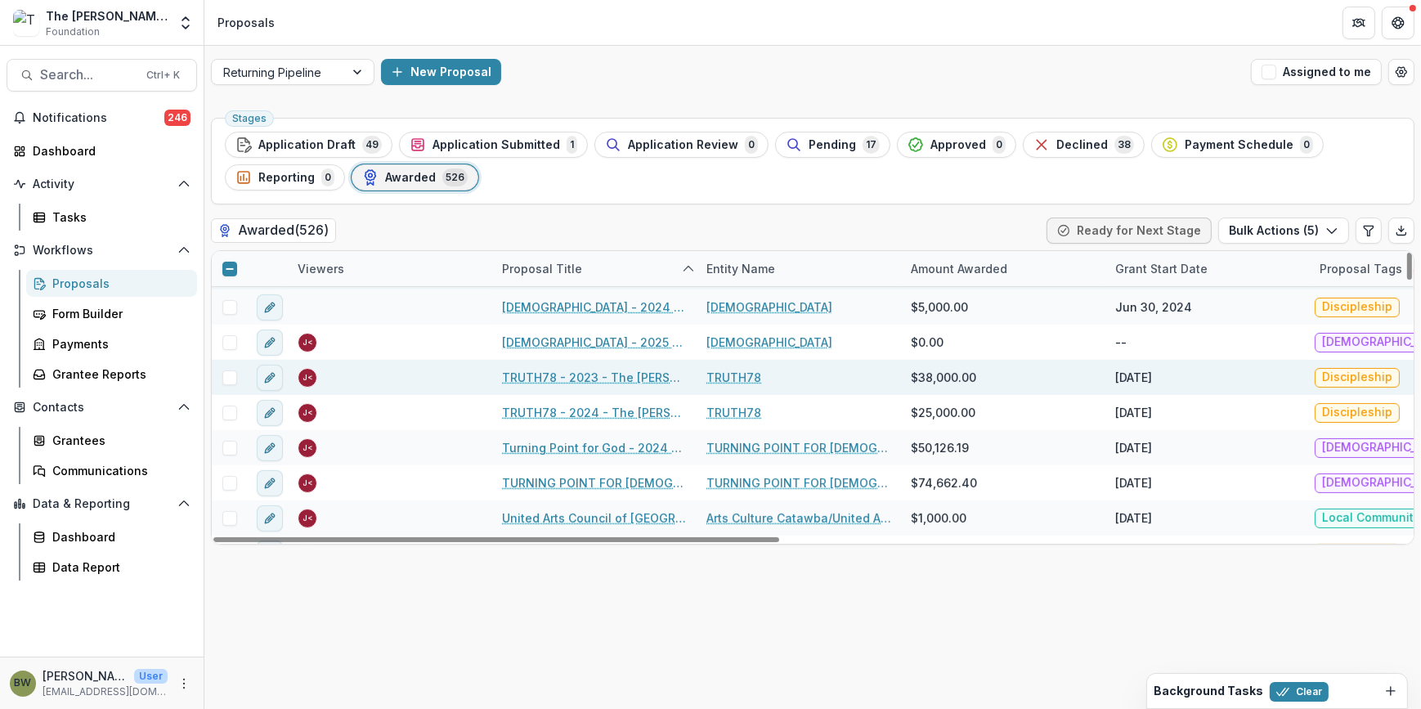
click at [225, 379] on span at bounding box center [229, 377] width 15 height 15
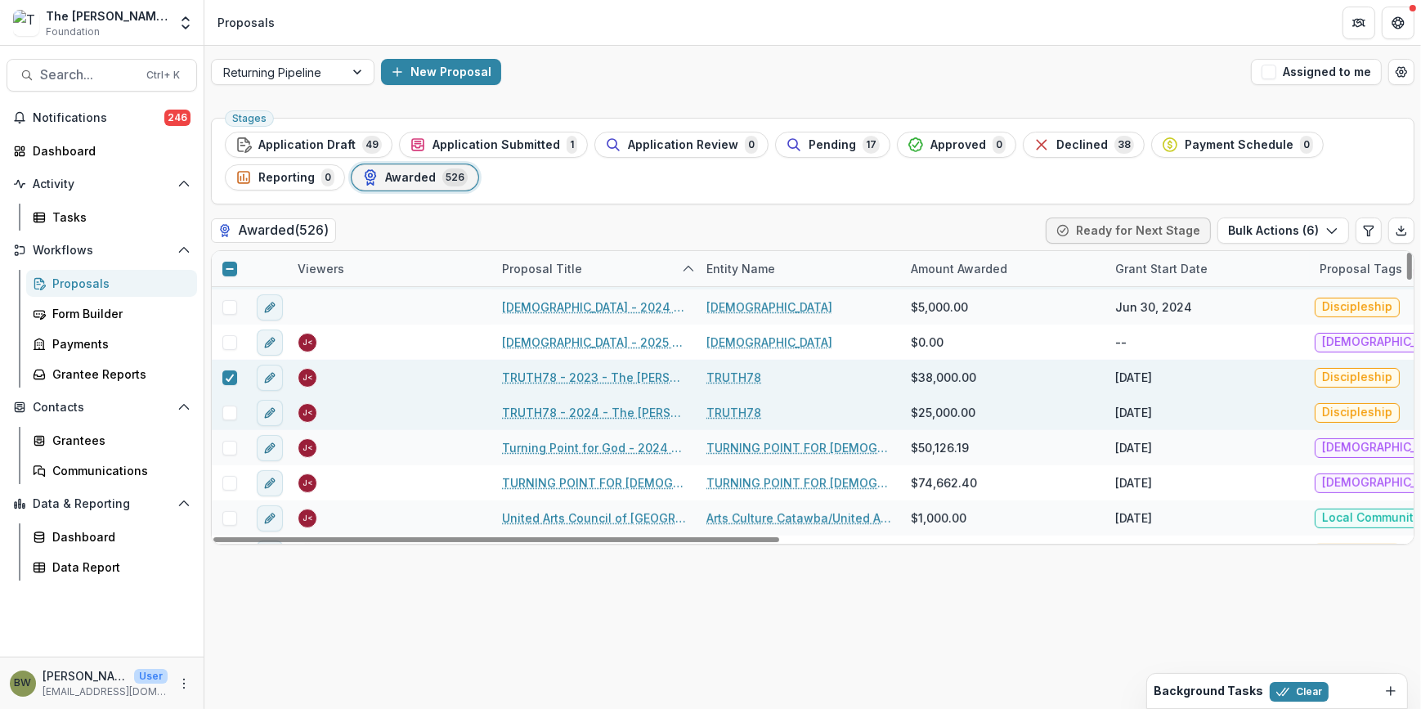
click at [226, 413] on span at bounding box center [229, 413] width 15 height 15
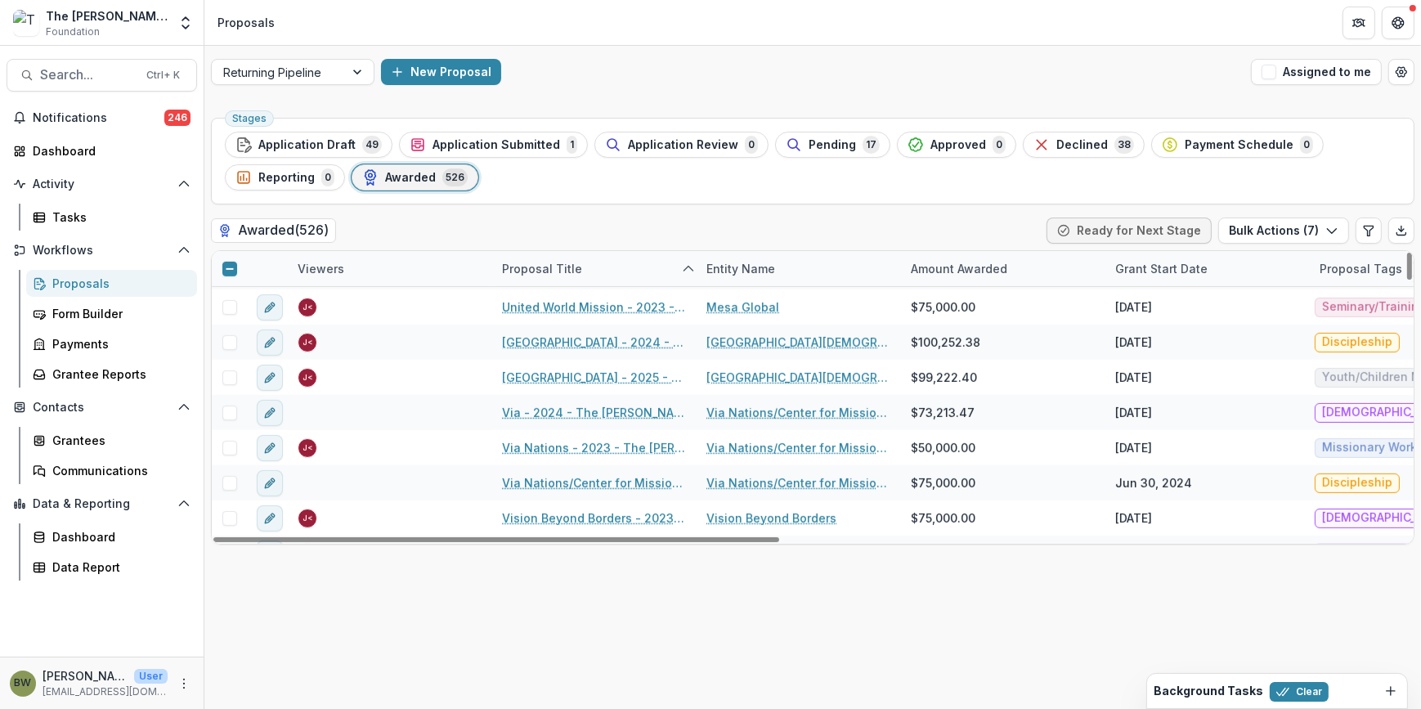
scroll to position [16939, 0]
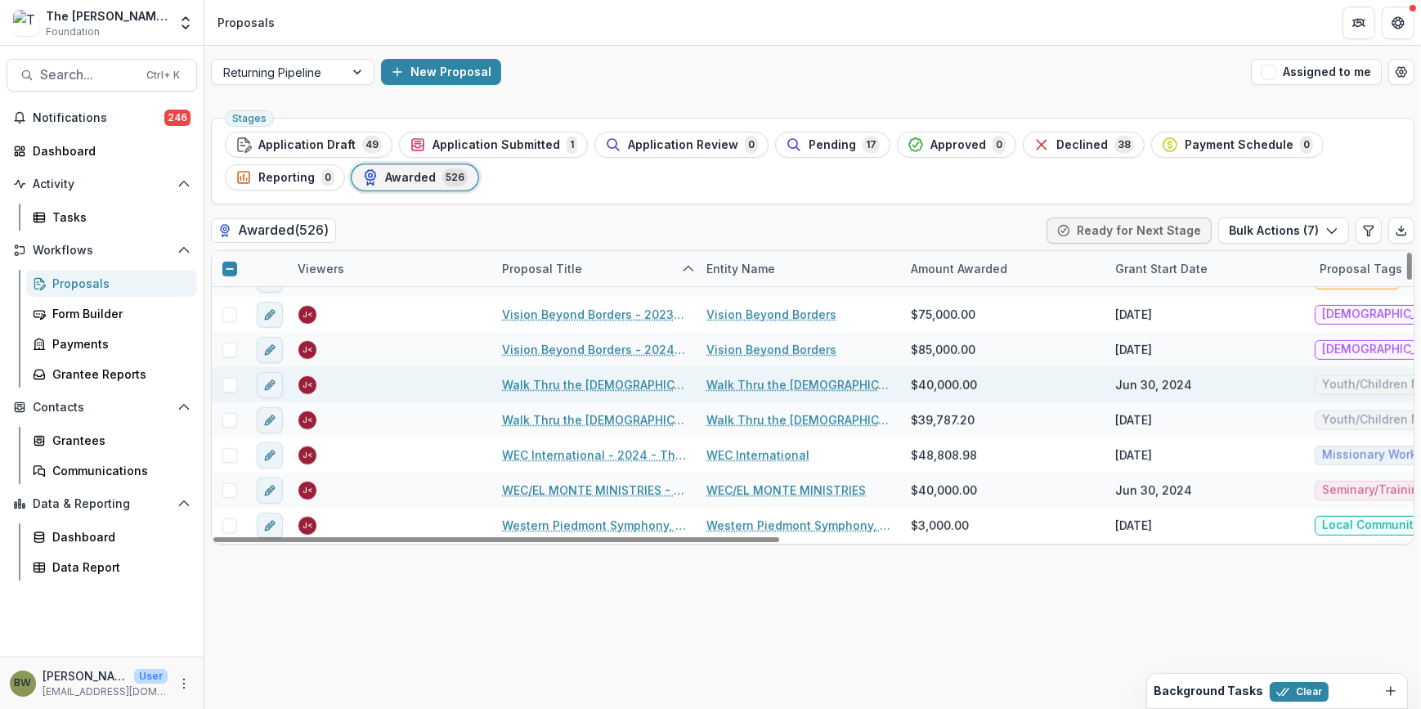
click at [229, 385] on span at bounding box center [229, 385] width 15 height 15
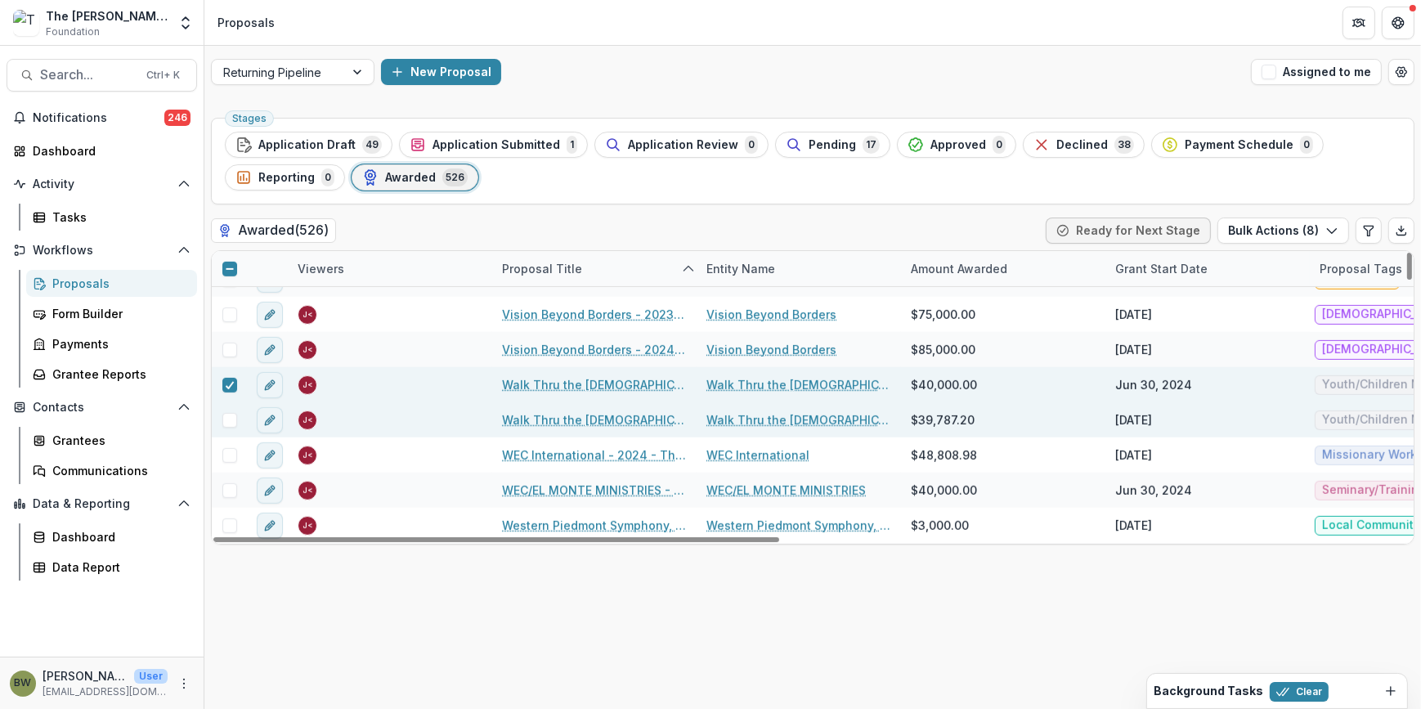
click at [229, 417] on span at bounding box center [229, 420] width 15 height 15
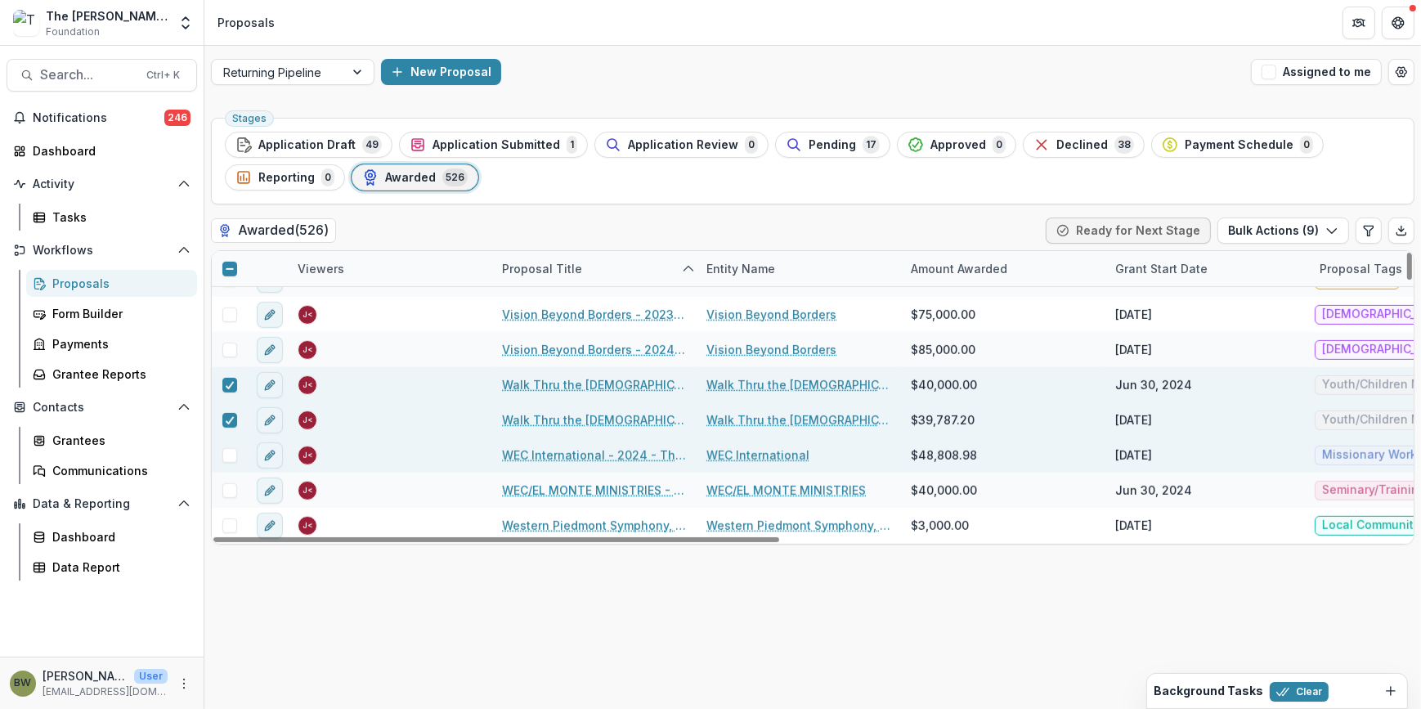
click at [228, 455] on span at bounding box center [229, 455] width 15 height 15
drag, startPoint x: 229, startPoint y: 491, endPoint x: 497, endPoint y: 433, distance: 274.3
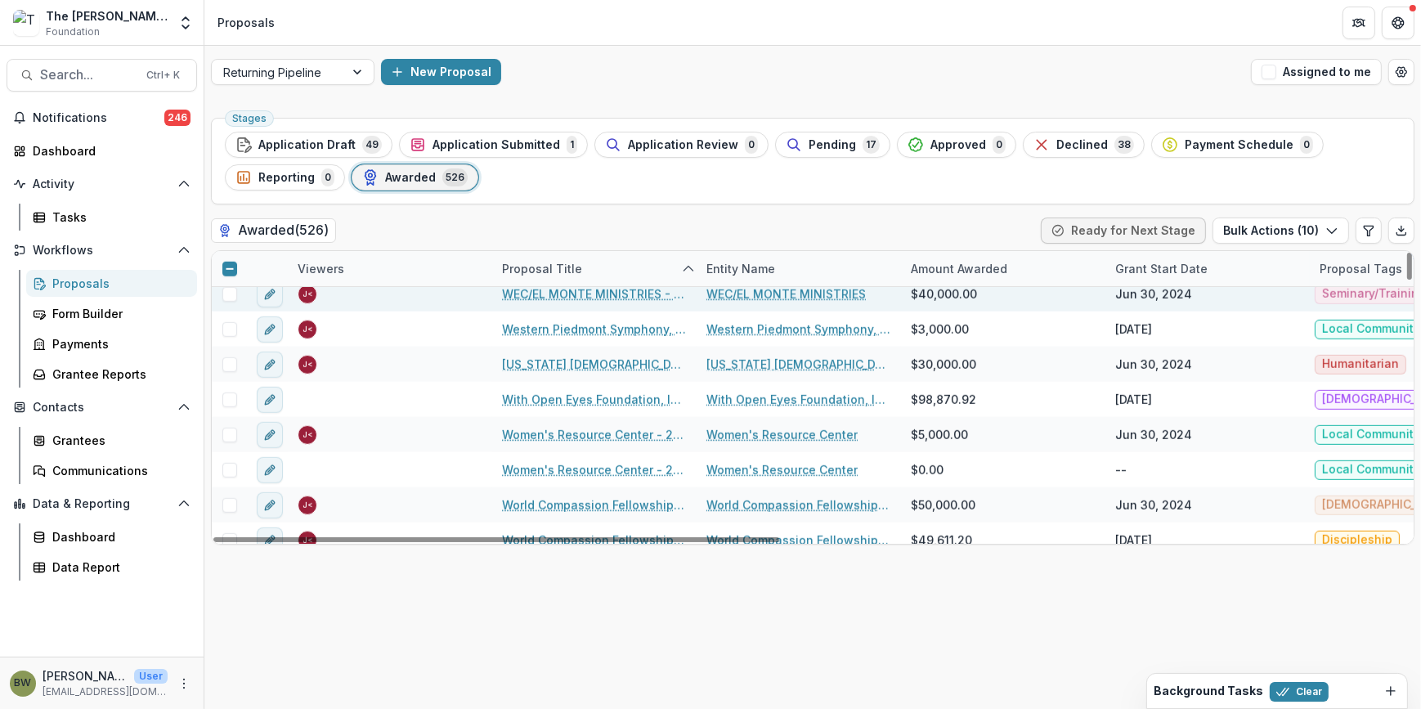
scroll to position [17162, 0]
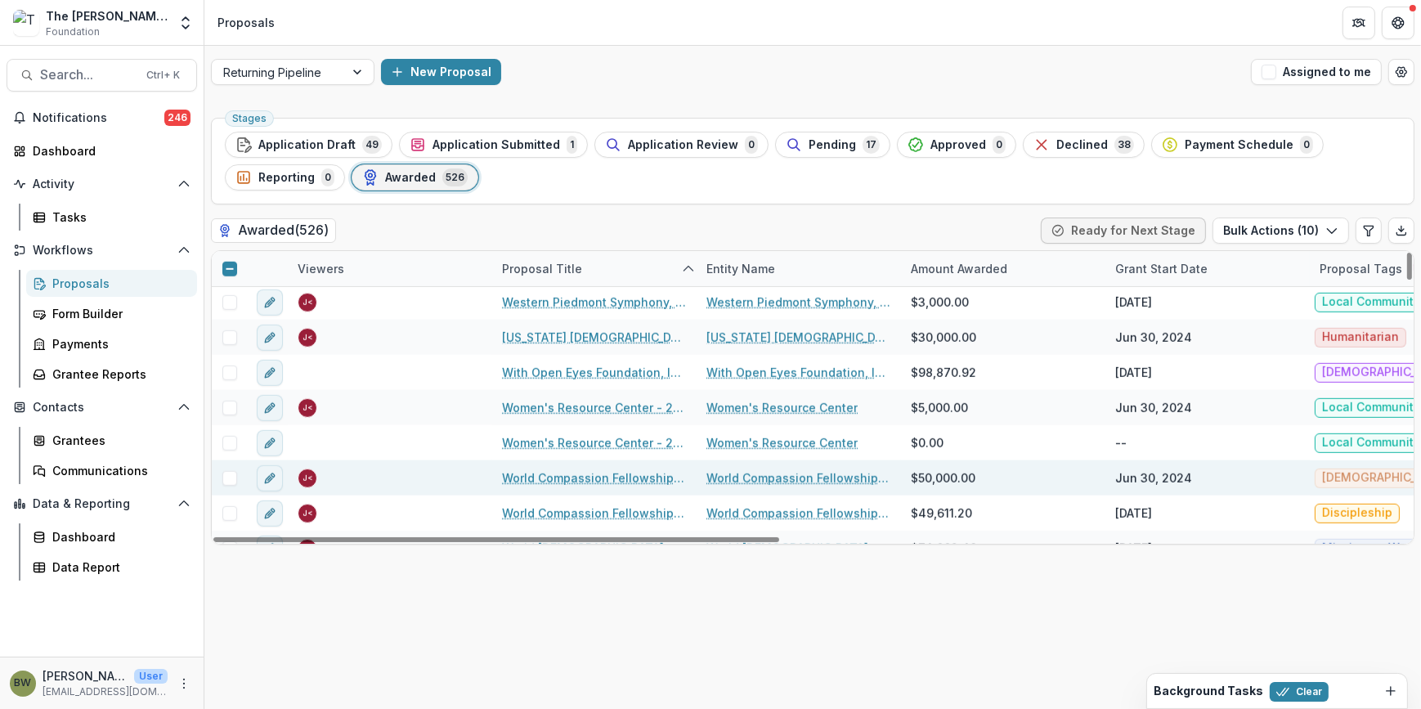
click at [223, 474] on span at bounding box center [229, 478] width 15 height 15
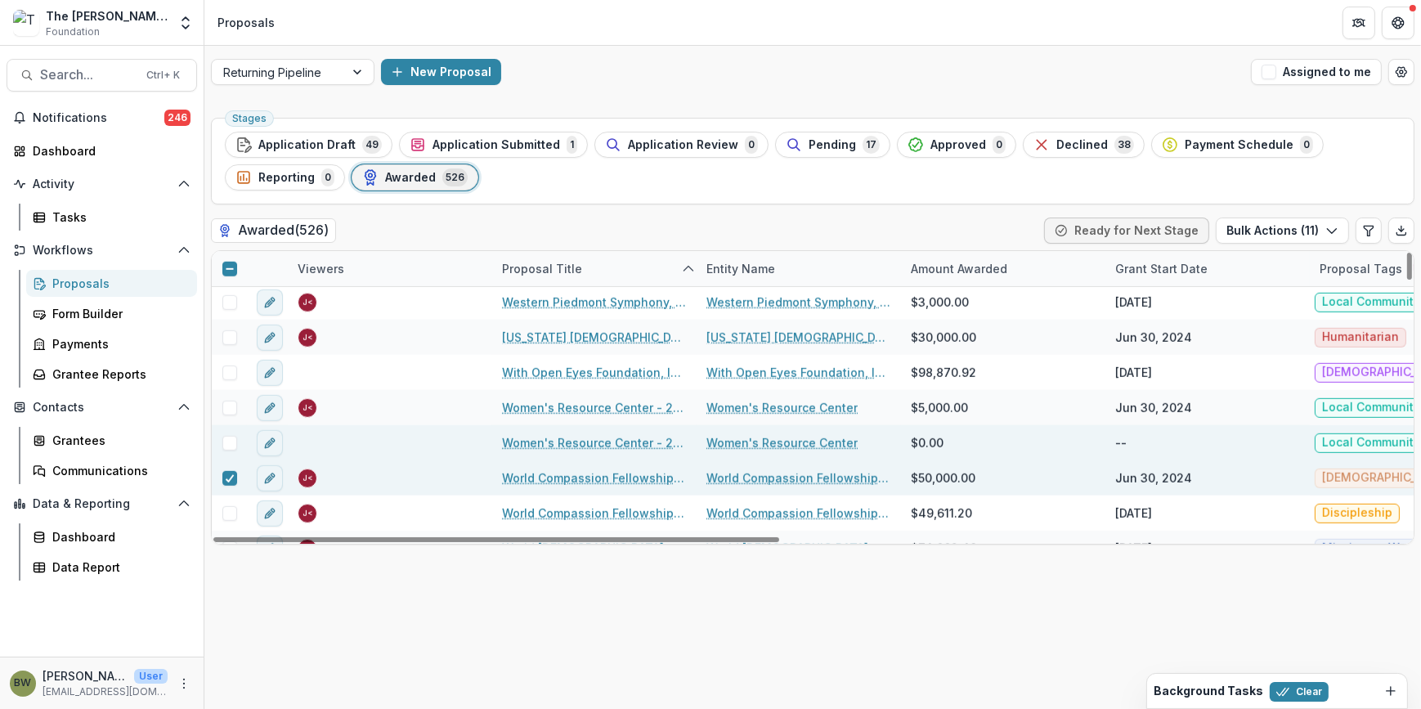
drag, startPoint x: 229, startPoint y: 518, endPoint x: 361, endPoint y: 450, distance: 148.5
click at [230, 518] on span at bounding box center [229, 513] width 15 height 15
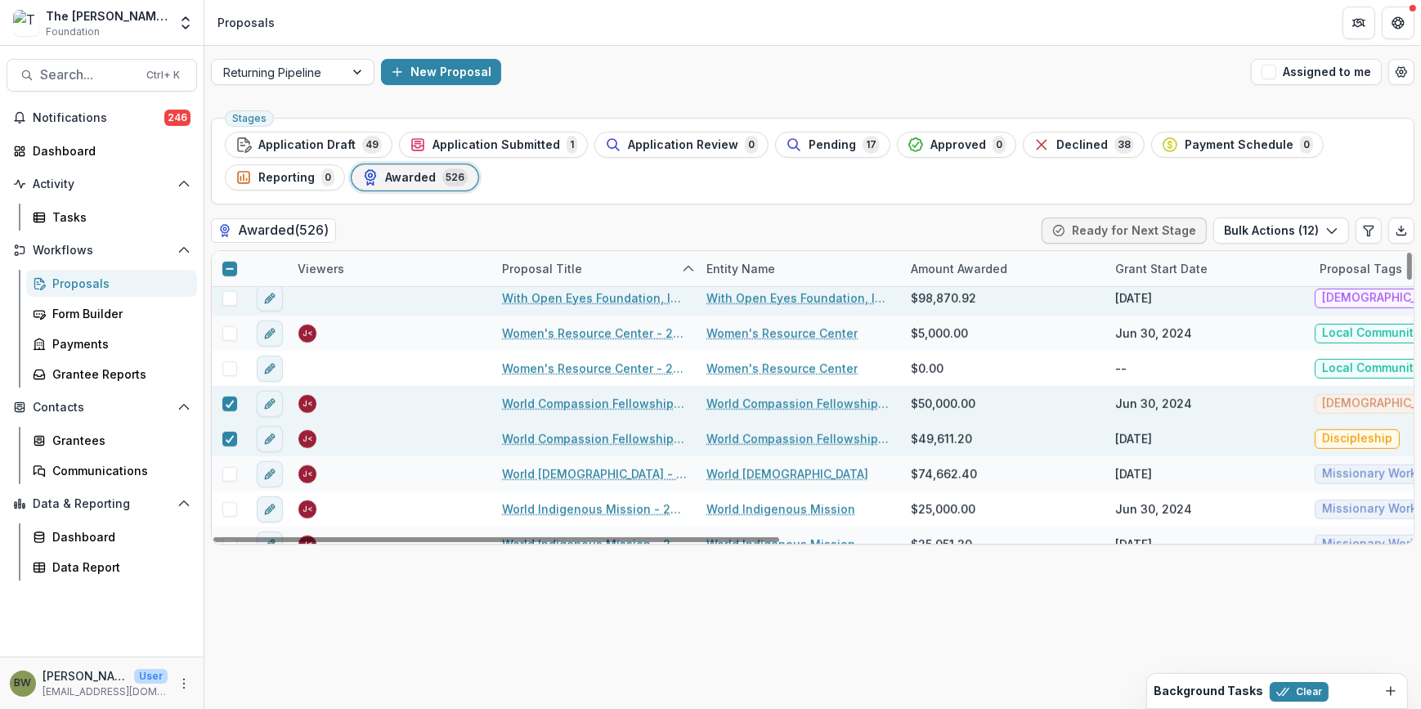
scroll to position [17311, 0]
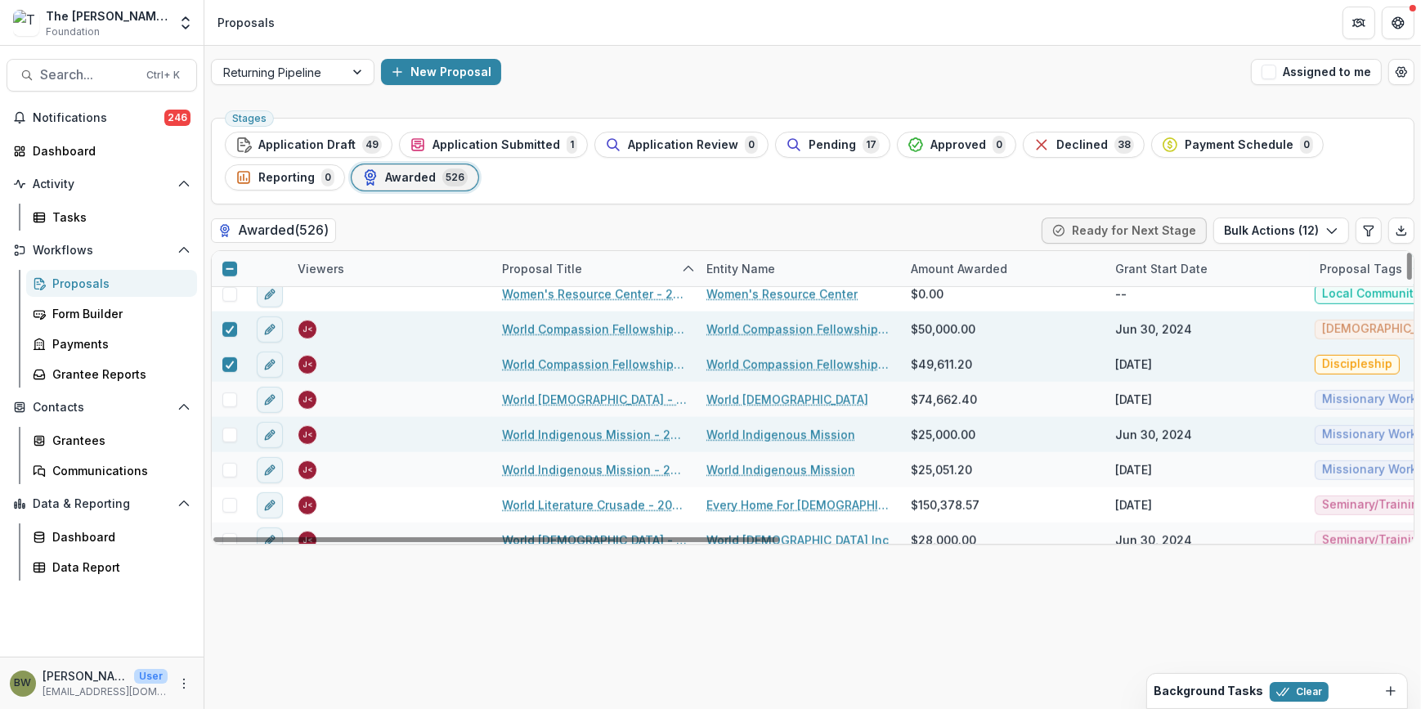
click at [237, 433] on div at bounding box center [229, 435] width 35 height 15
click at [232, 433] on span at bounding box center [229, 435] width 15 height 15
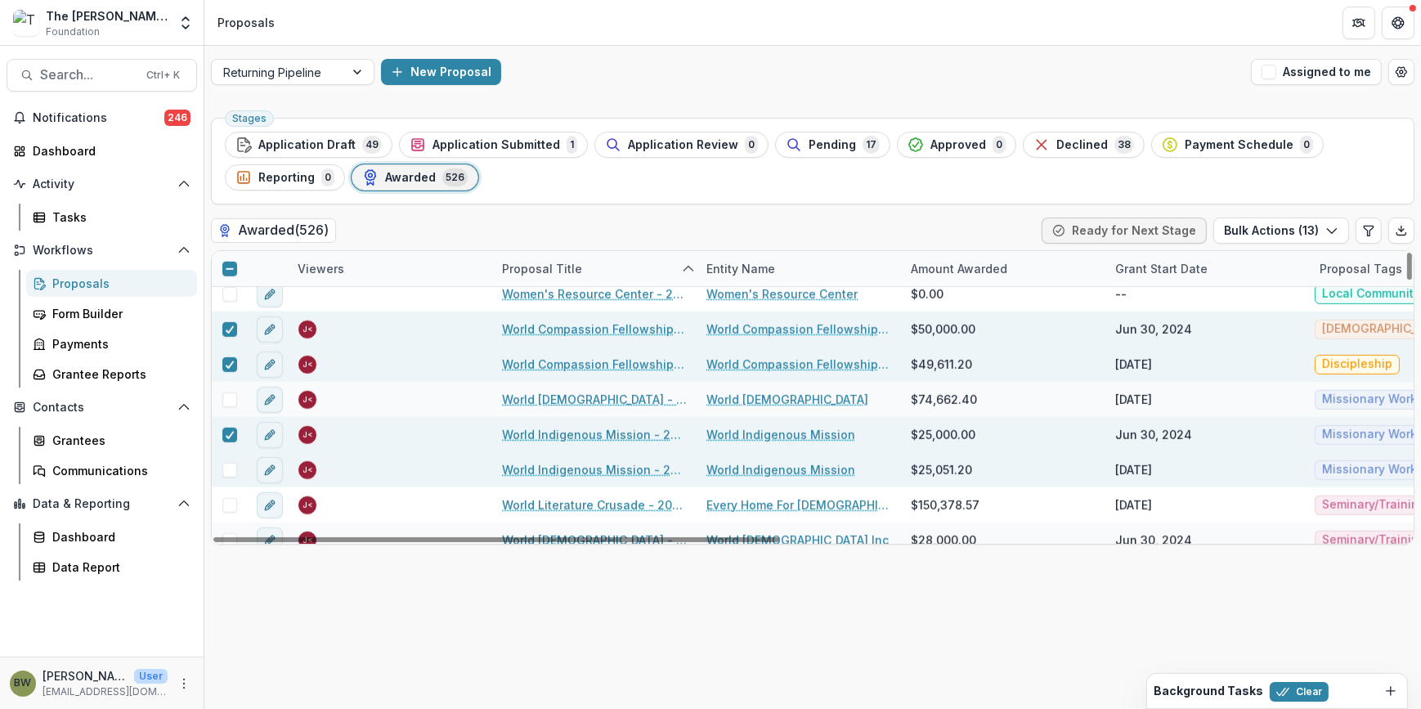
click at [229, 466] on span at bounding box center [229, 470] width 15 height 15
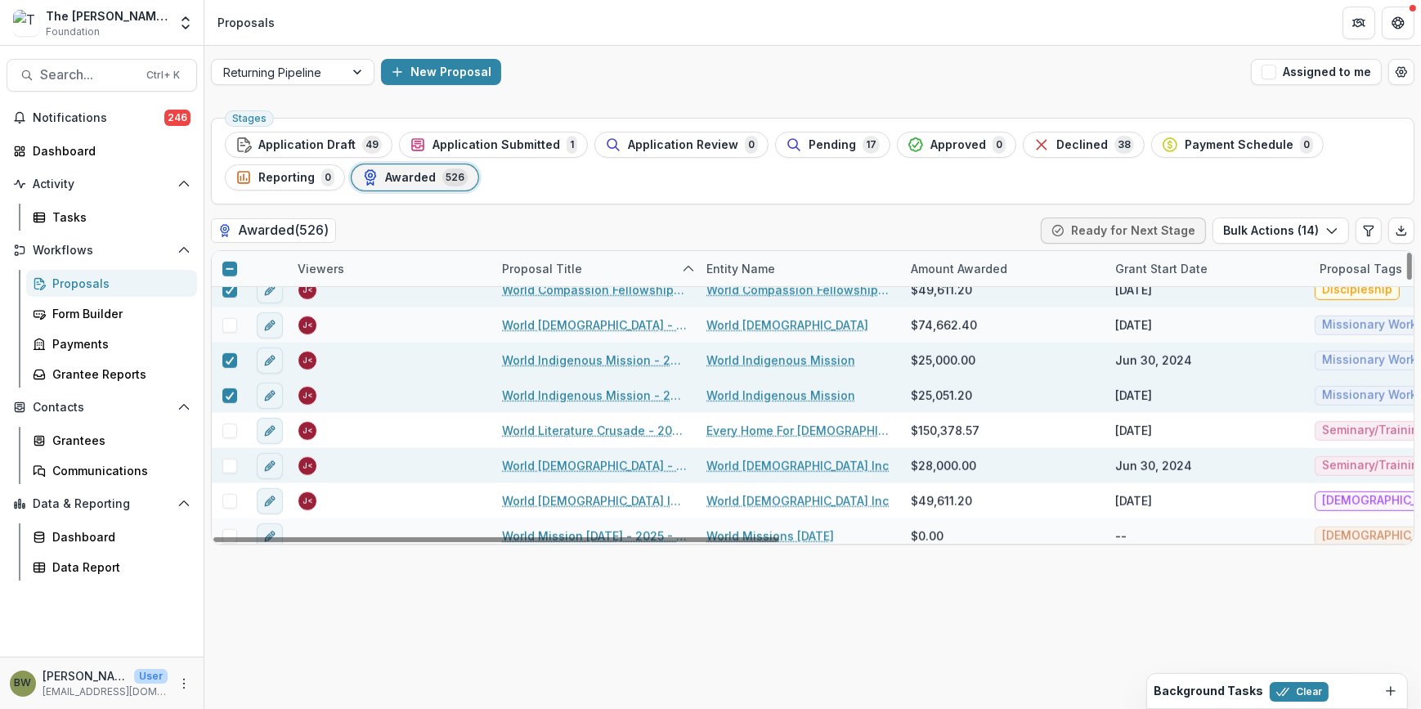
click at [226, 463] on span at bounding box center [229, 466] width 15 height 15
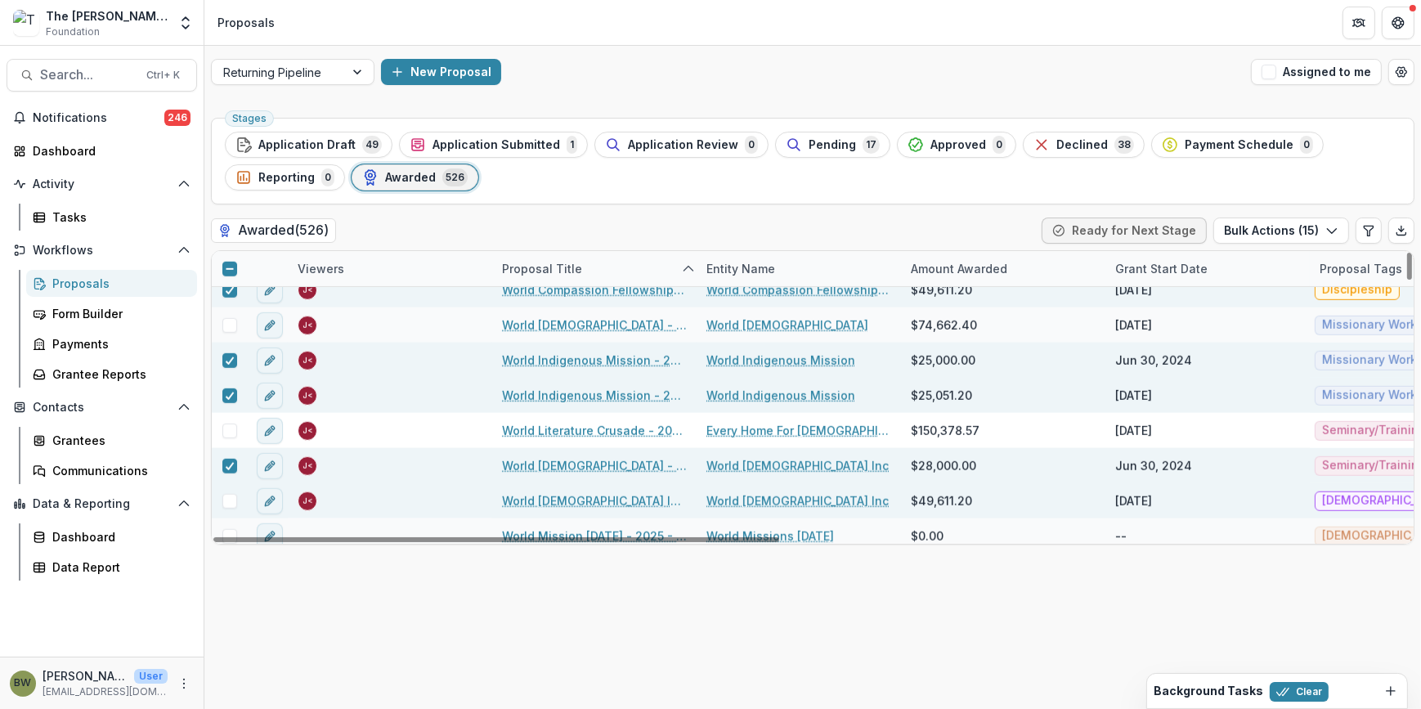
click at [227, 490] on div at bounding box center [229, 500] width 35 height 35
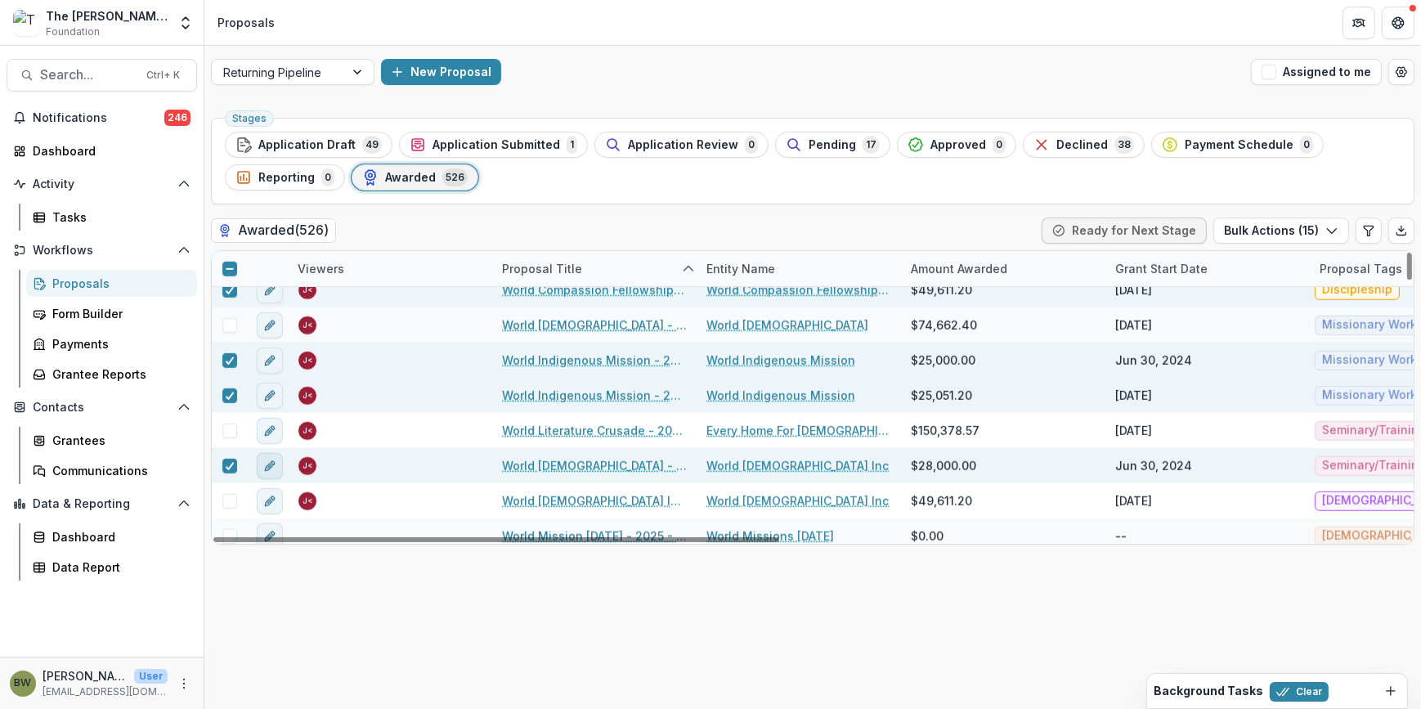
drag, startPoint x: 231, startPoint y: 504, endPoint x: 272, endPoint y: 472, distance: 51.9
click at [231, 503] on span at bounding box center [229, 501] width 15 height 15
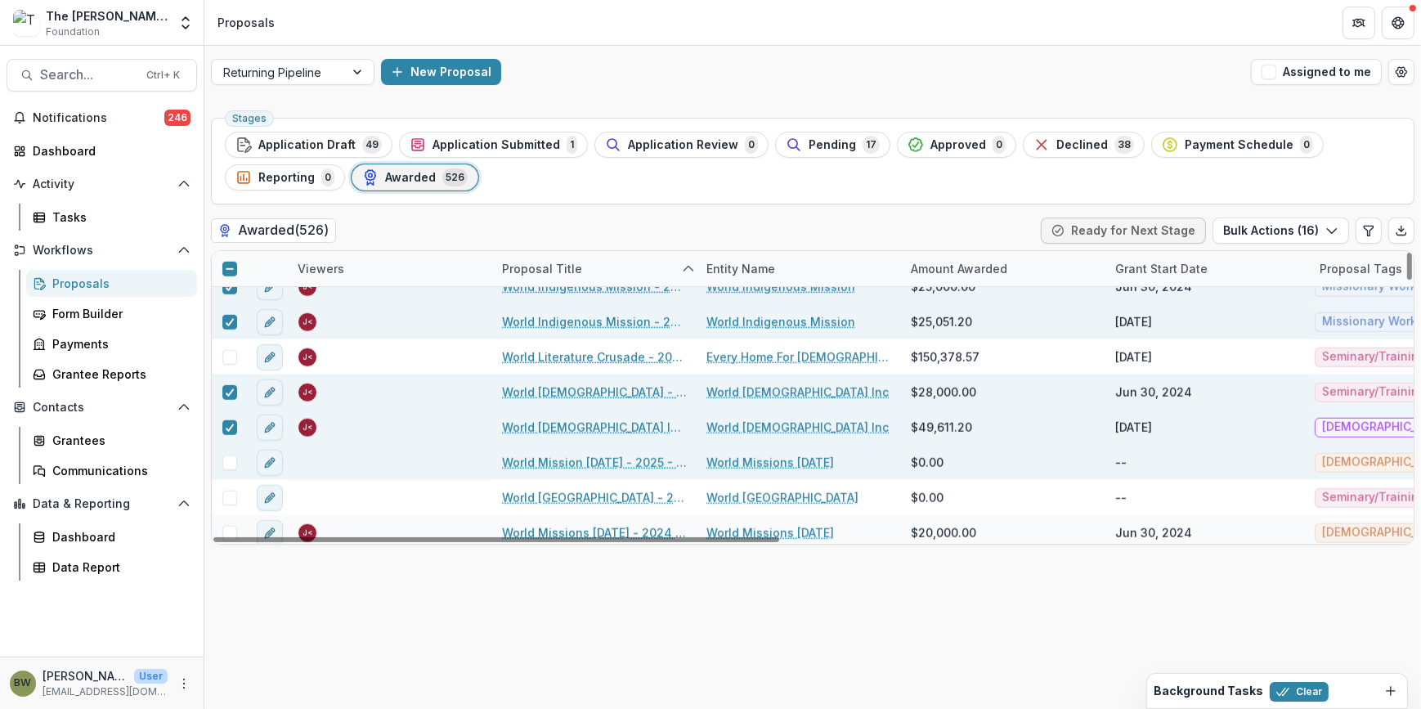
scroll to position [17534, 0]
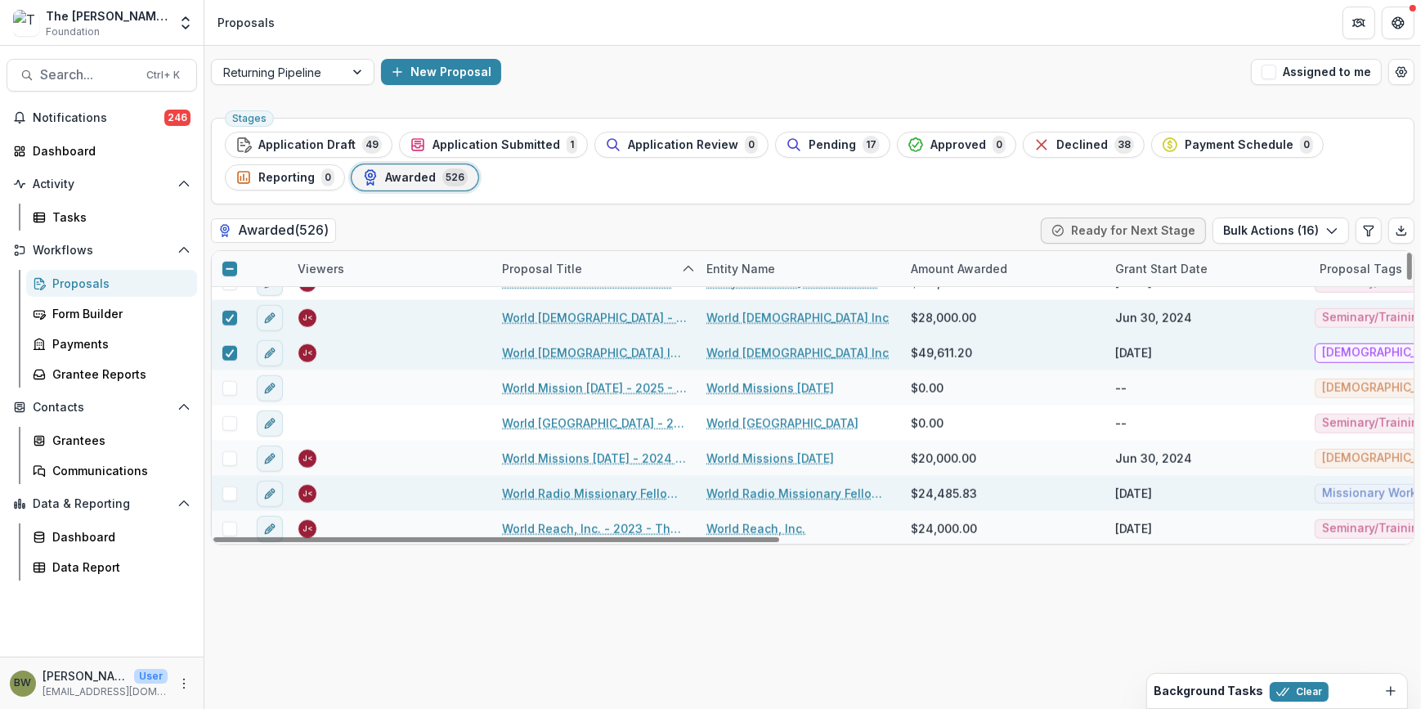
click at [233, 493] on span at bounding box center [229, 494] width 15 height 15
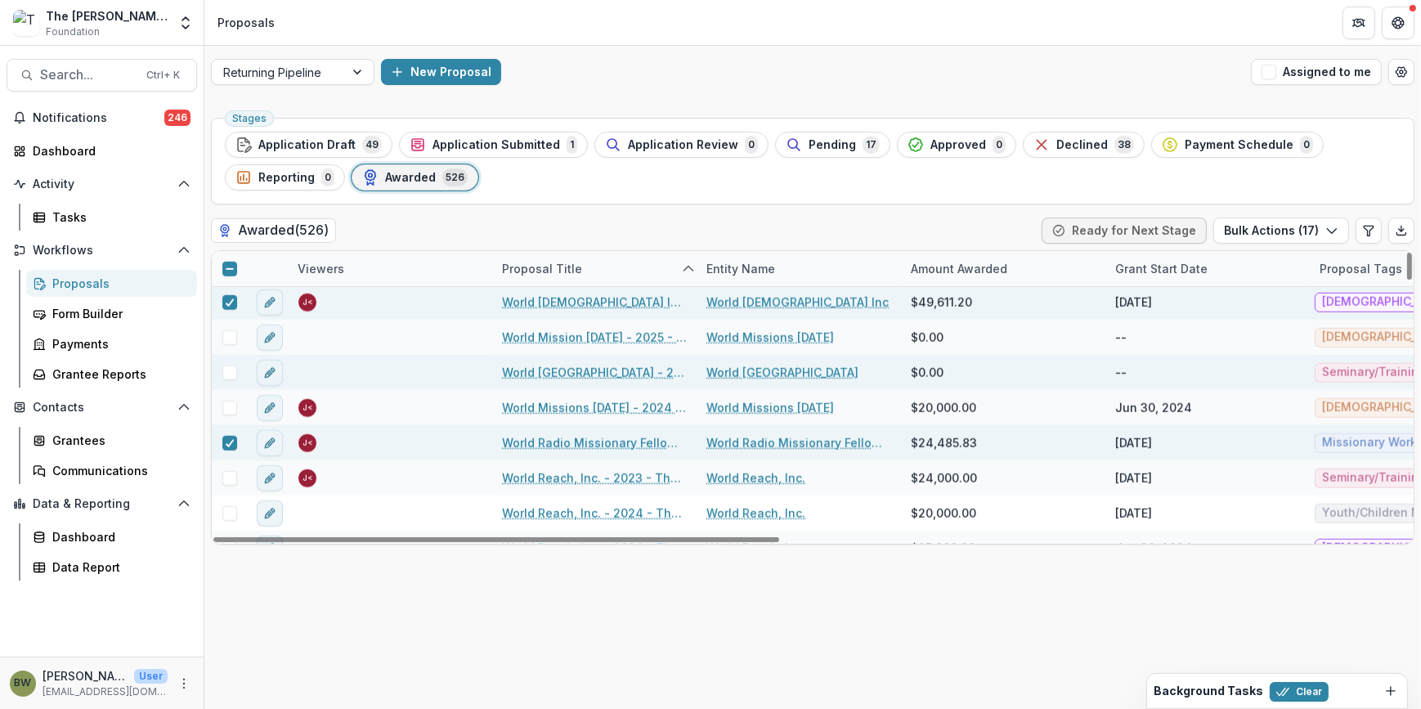
scroll to position [17608, 0]
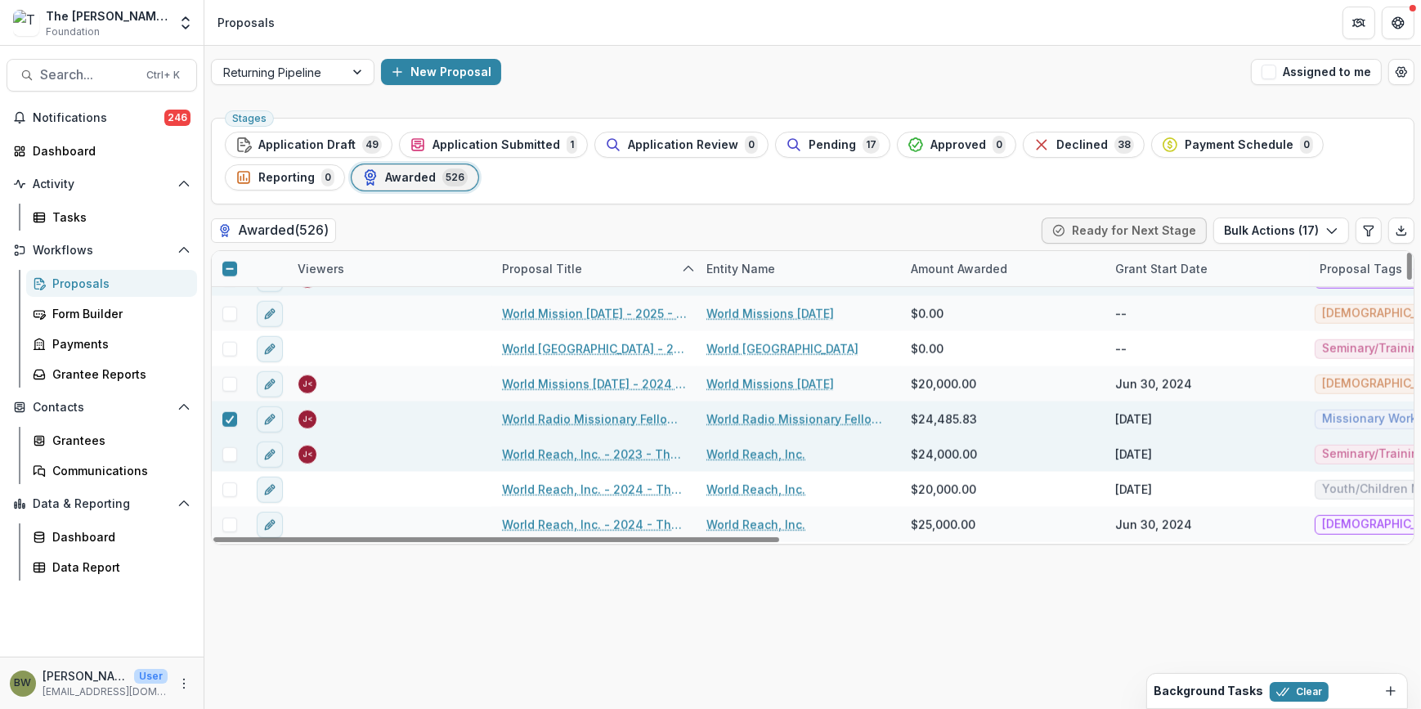
click at [219, 454] on div at bounding box center [229, 454] width 35 height 15
click at [231, 456] on span at bounding box center [229, 454] width 15 height 15
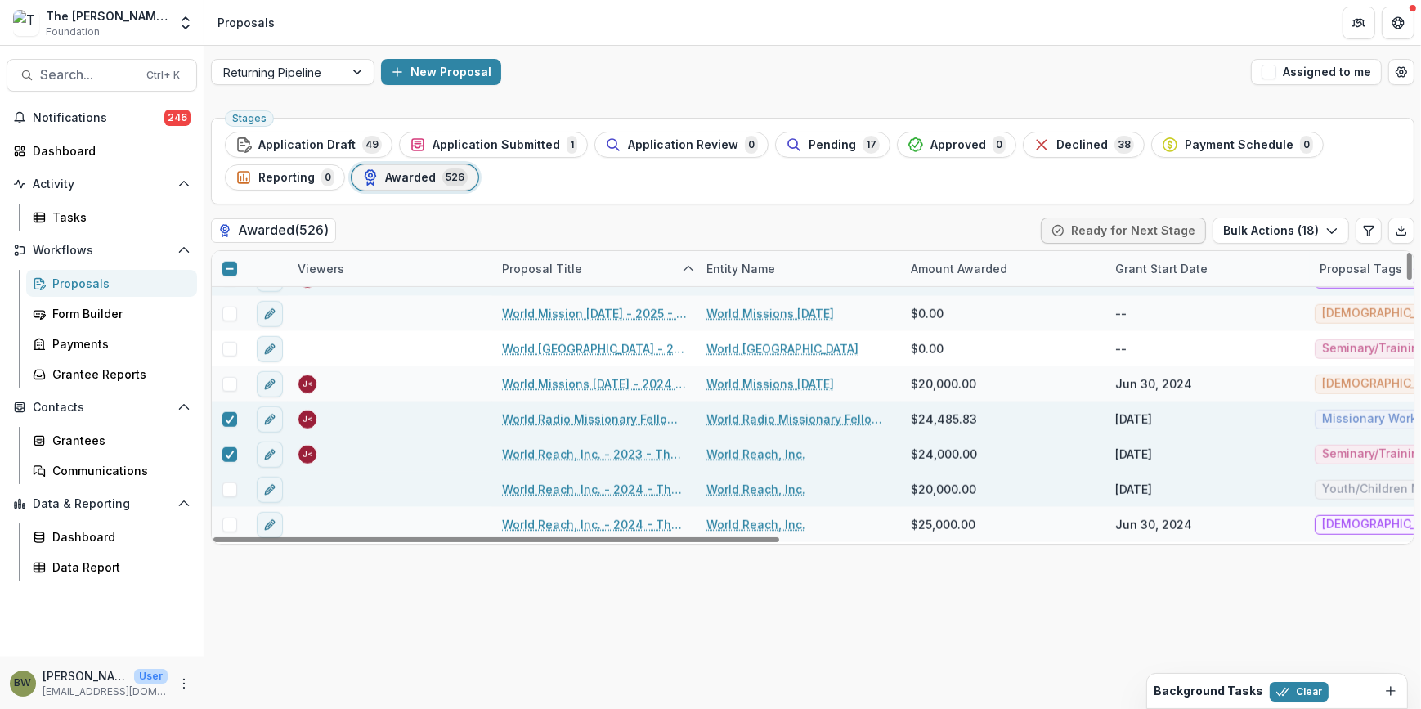
click at [229, 486] on span at bounding box center [229, 489] width 15 height 15
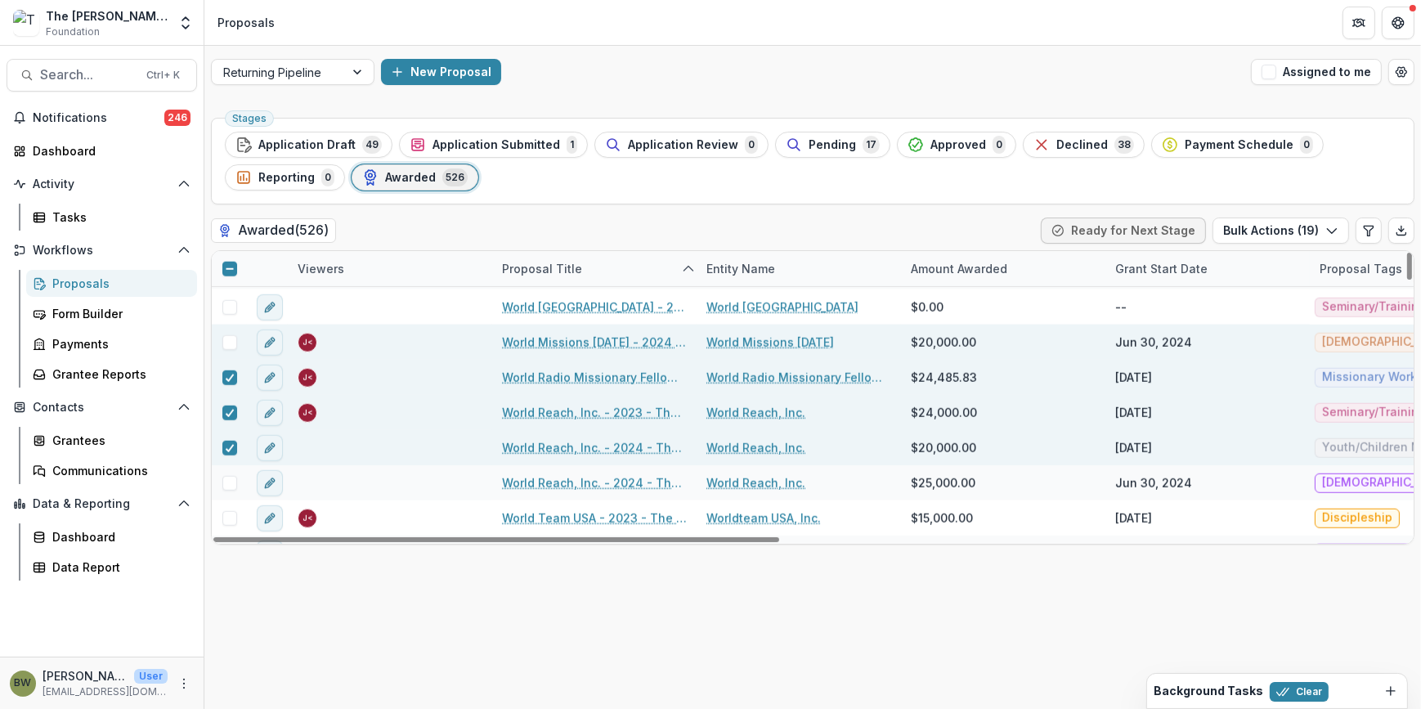
scroll to position [17683, 0]
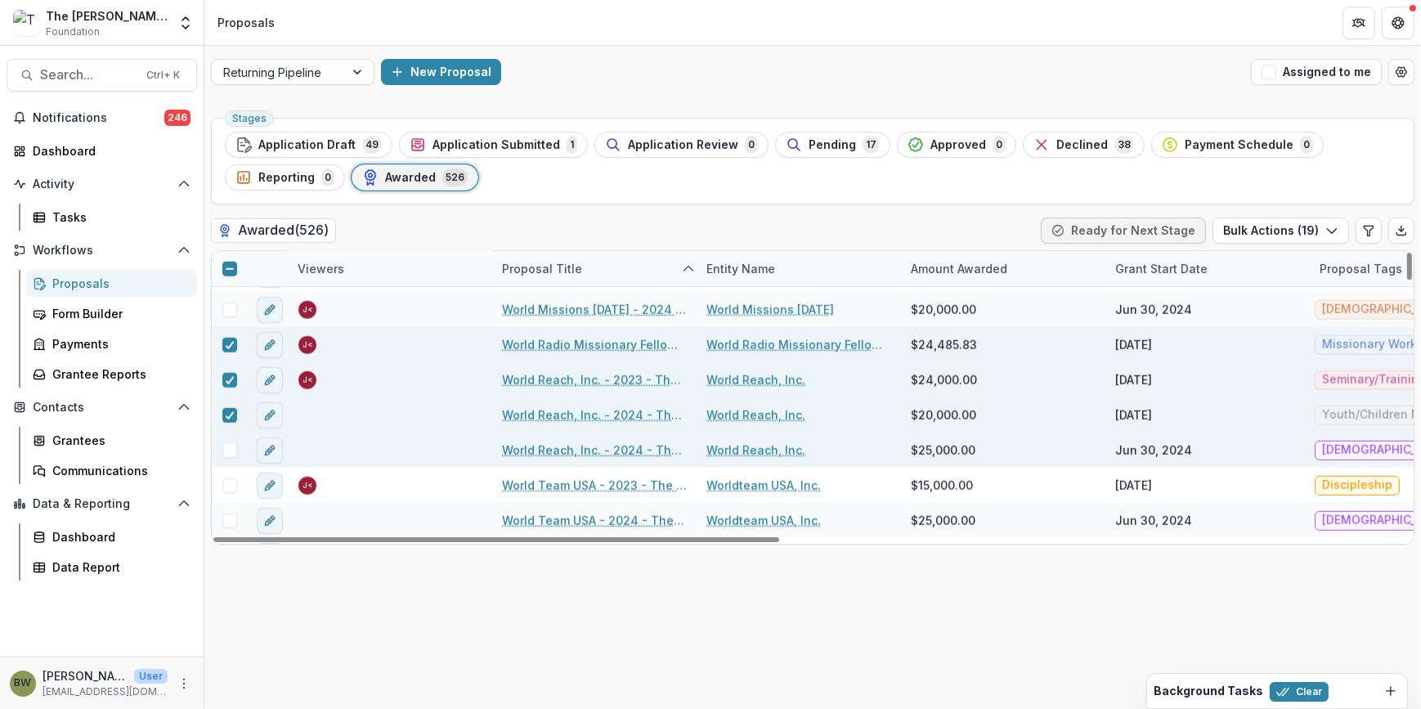
drag, startPoint x: 224, startPoint y: 446, endPoint x: 225, endPoint y: 458, distance: 12.3
click at [224, 446] on span at bounding box center [229, 450] width 15 height 15
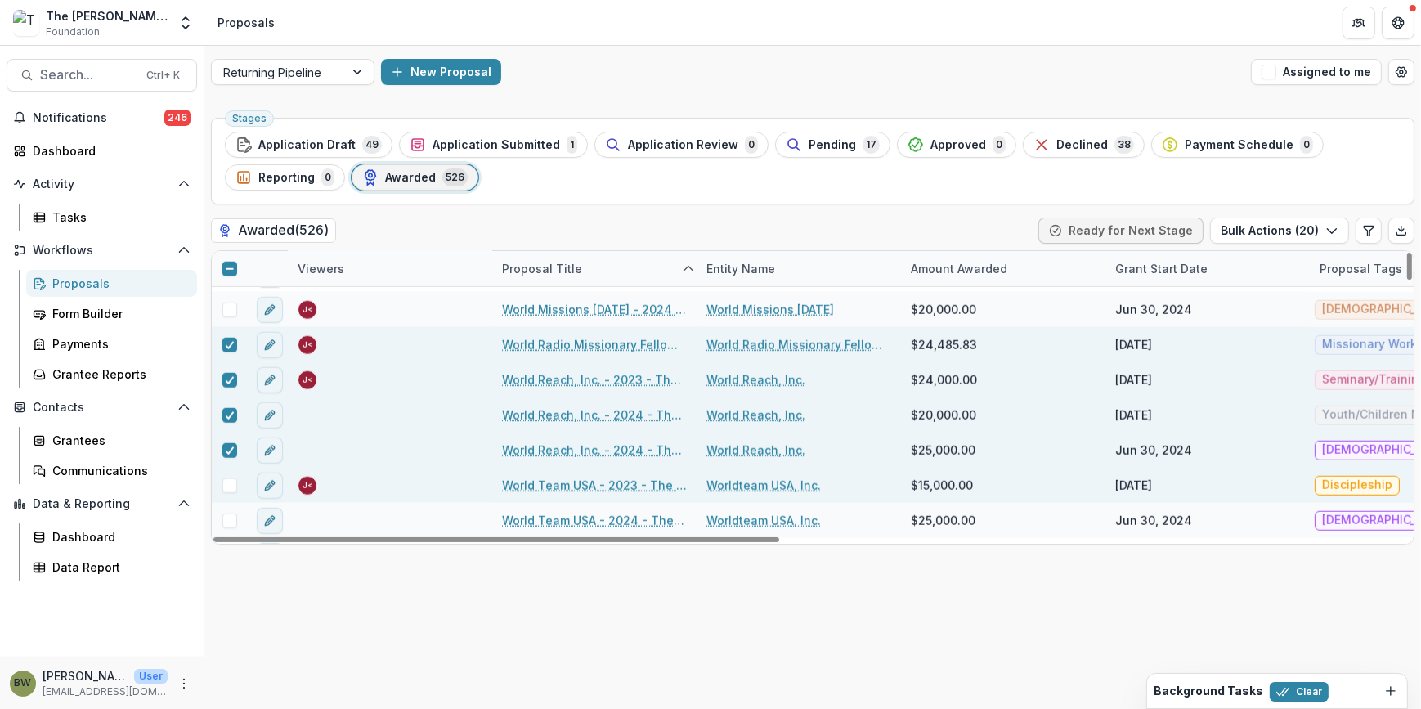
click at [225, 478] on span at bounding box center [229, 485] width 15 height 15
drag, startPoint x: 221, startPoint y: 514, endPoint x: 238, endPoint y: 491, distance: 29.3
click at [221, 514] on div at bounding box center [229, 521] width 35 height 15
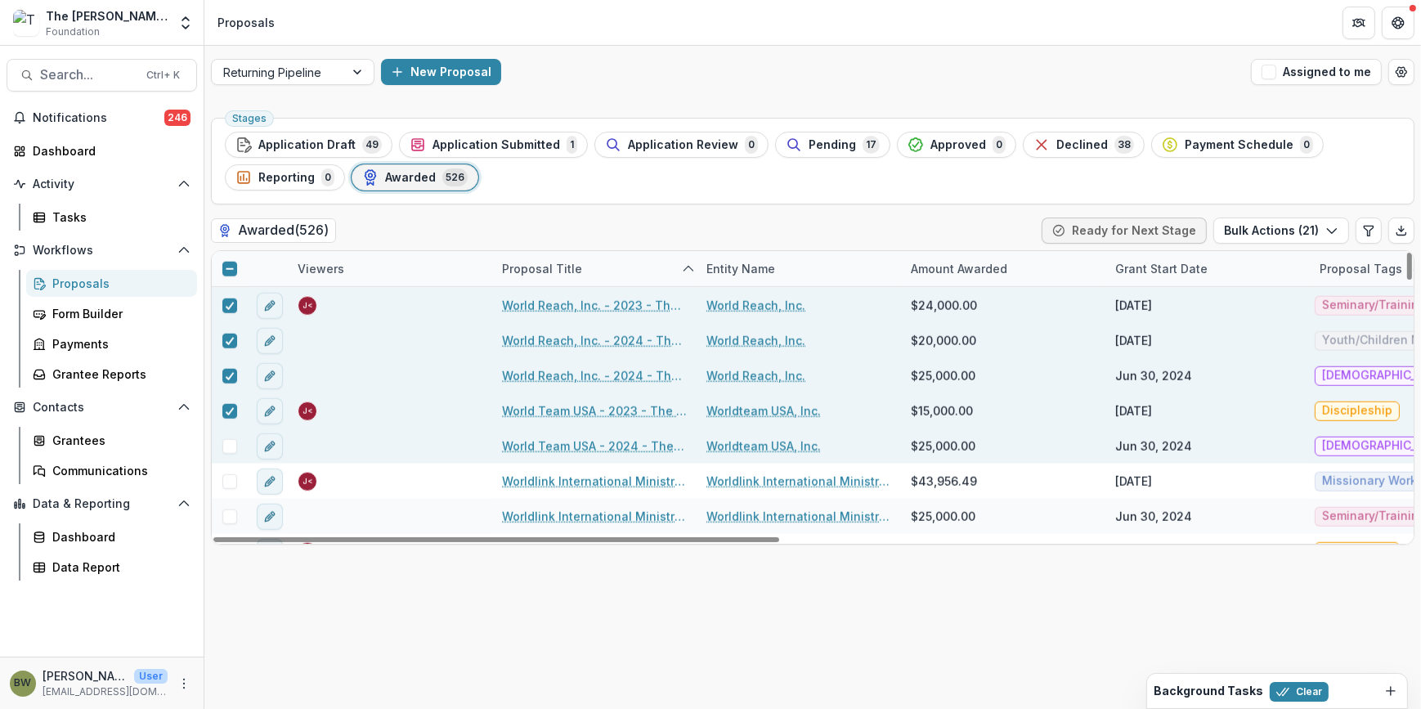
click at [233, 444] on span at bounding box center [229, 446] width 15 height 15
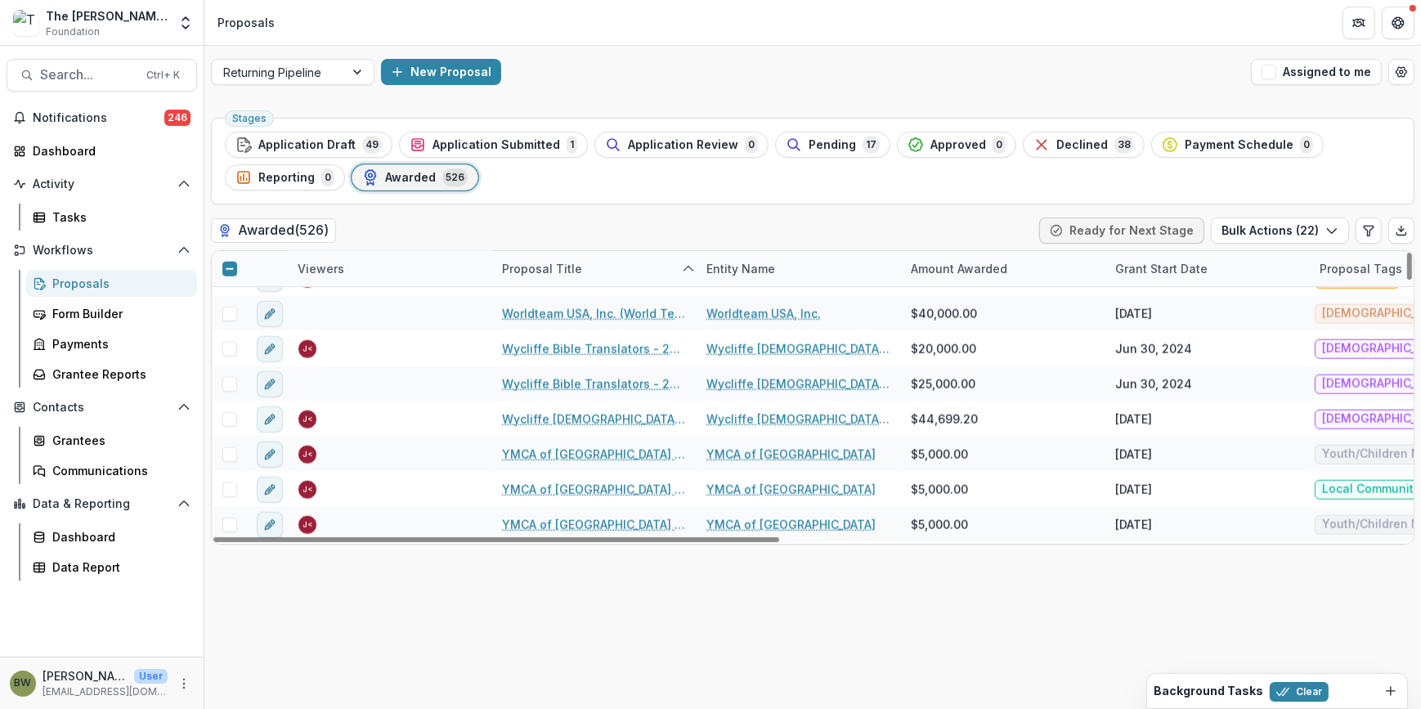
scroll to position [18055, 0]
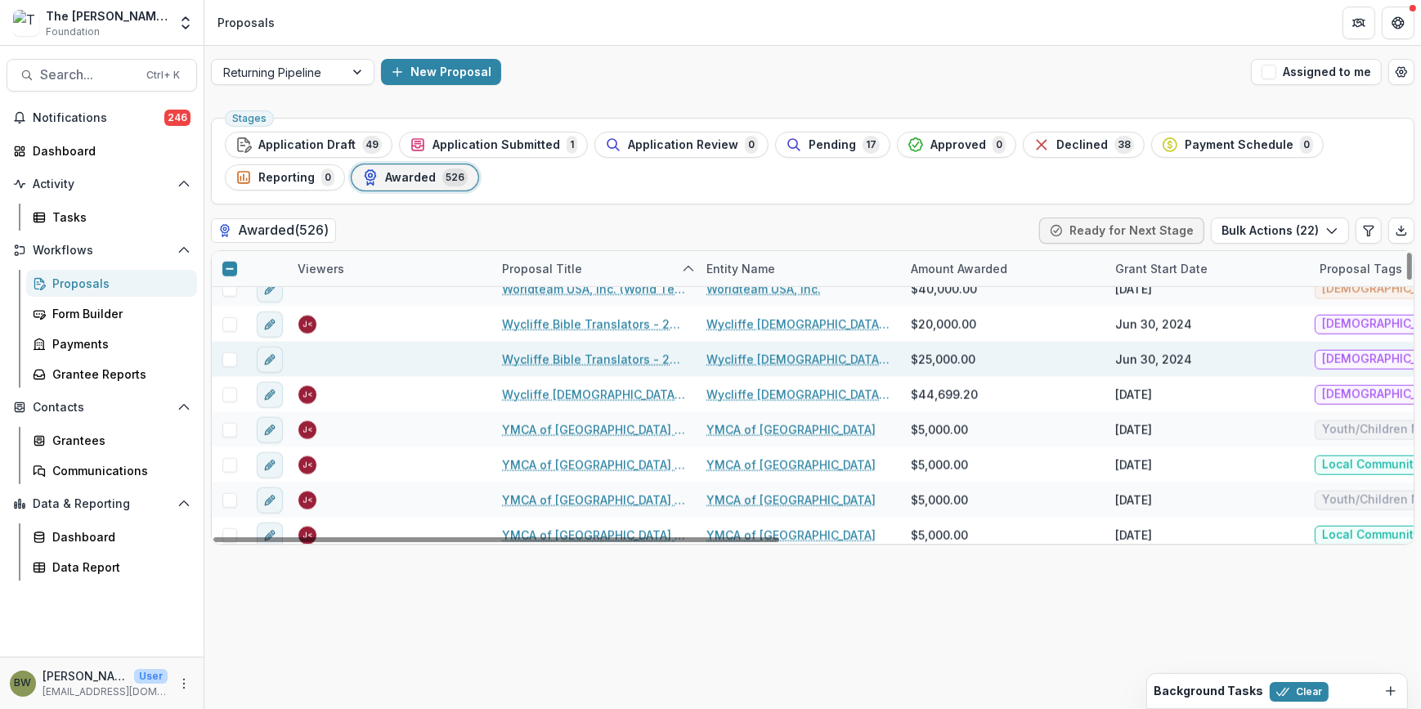
click at [232, 360] on span at bounding box center [229, 359] width 15 height 15
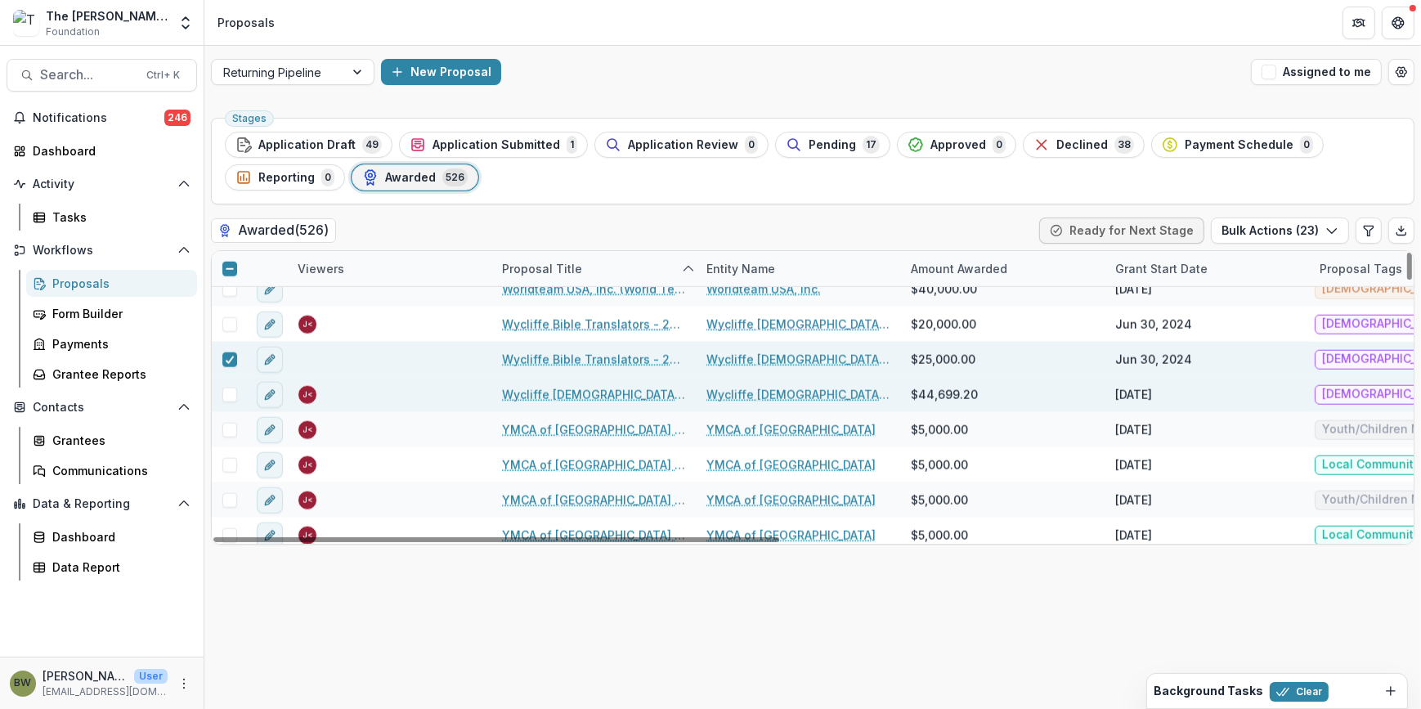
click at [227, 402] on div at bounding box center [229, 394] width 35 height 35
click at [227, 399] on span at bounding box center [229, 395] width 15 height 15
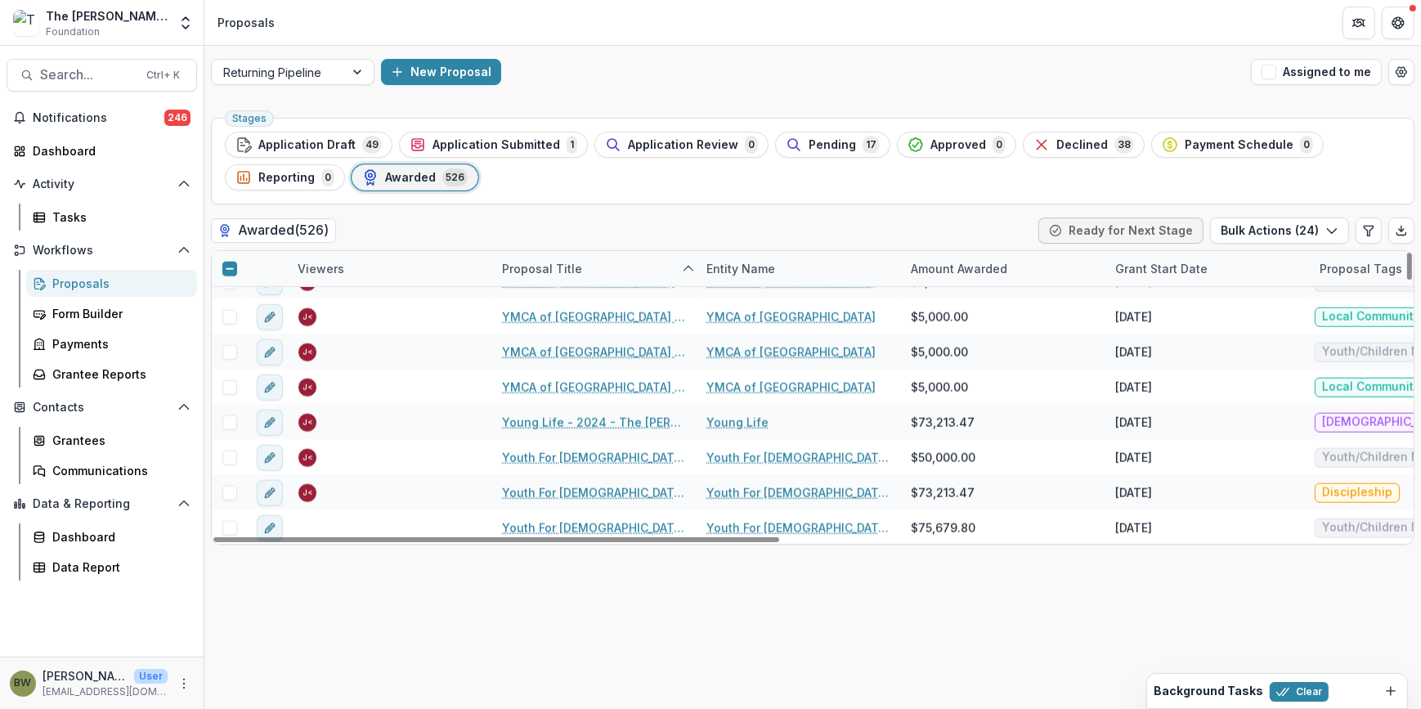
scroll to position [18203, 0]
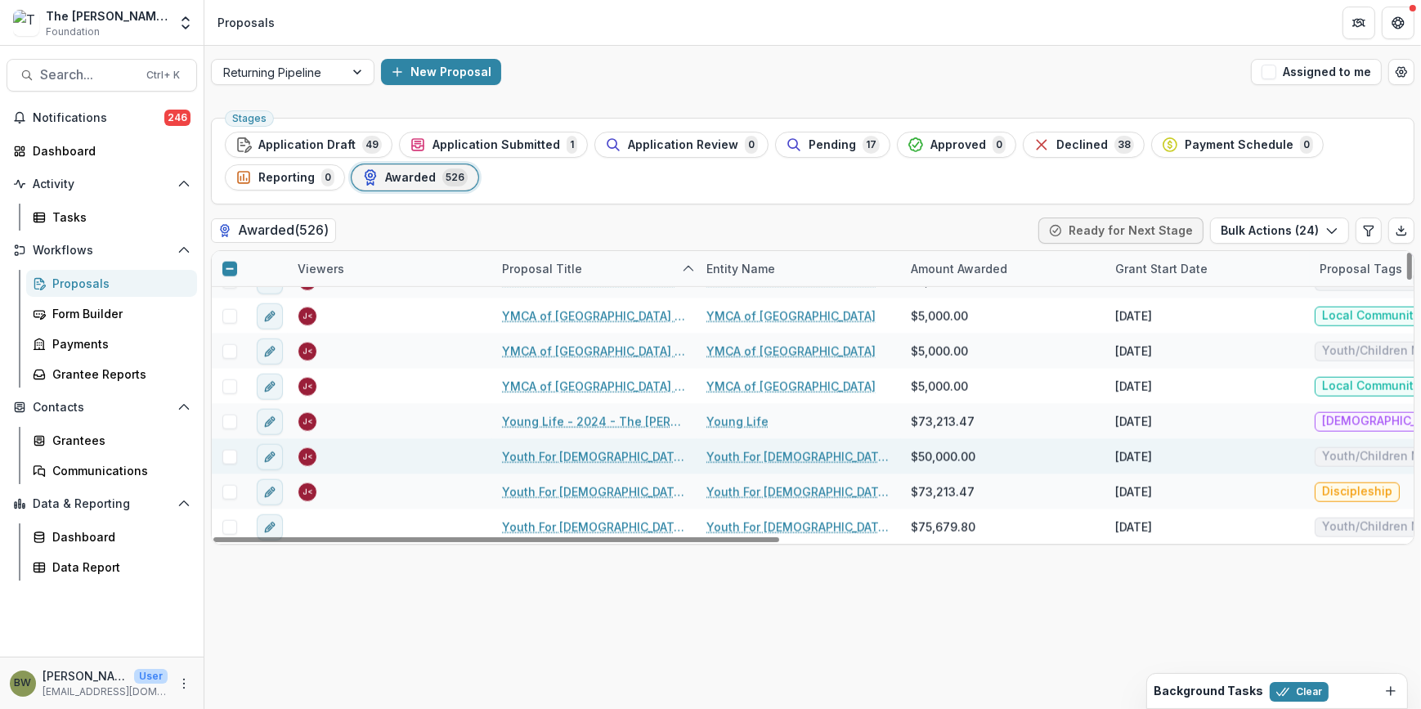
click at [227, 451] on span at bounding box center [229, 457] width 15 height 15
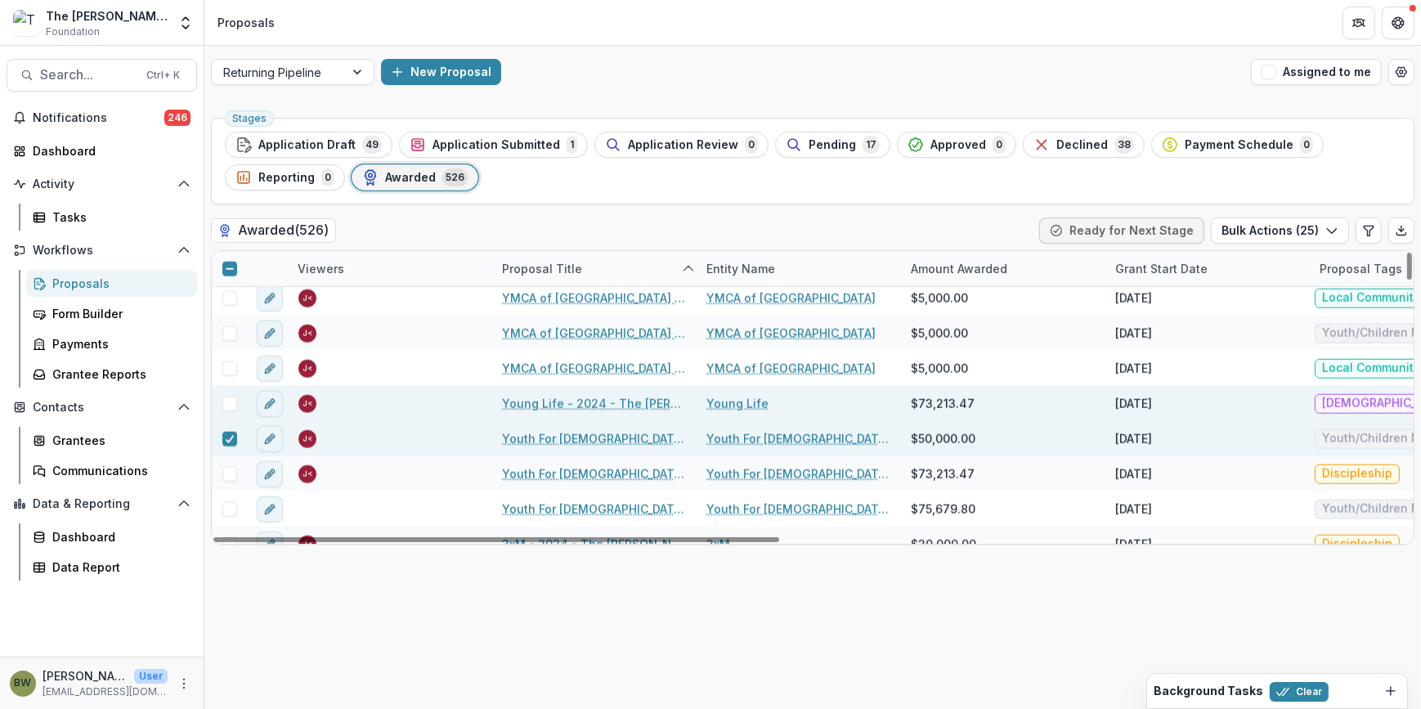
scroll to position [18239, 0]
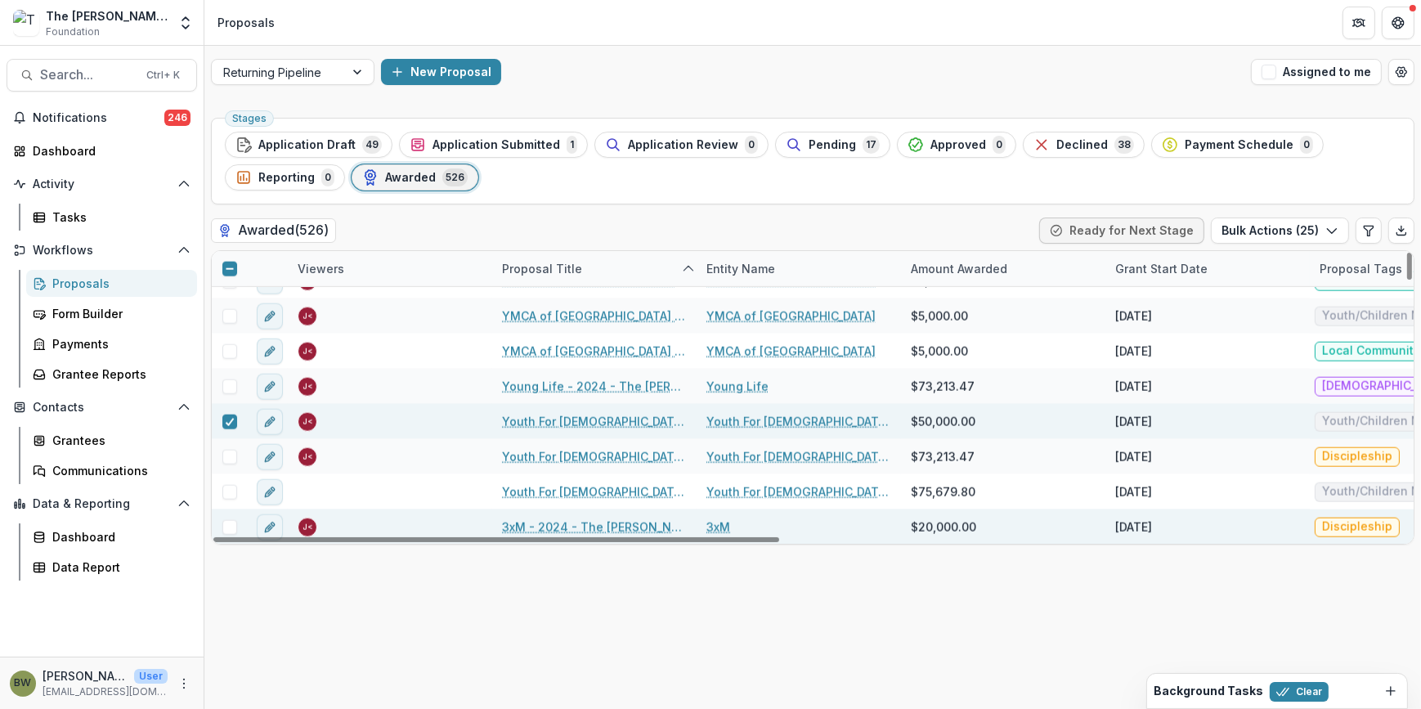
drag, startPoint x: 221, startPoint y: 523, endPoint x: 237, endPoint y: 523, distance: 16.4
click at [230, 523] on div at bounding box center [229, 527] width 35 height 15
click at [235, 523] on span at bounding box center [229, 527] width 15 height 15
click at [225, 415] on div at bounding box center [230, 421] width 10 height 13
click at [1268, 235] on button "Bulk Actions ( 25 )" at bounding box center [1280, 231] width 138 height 26
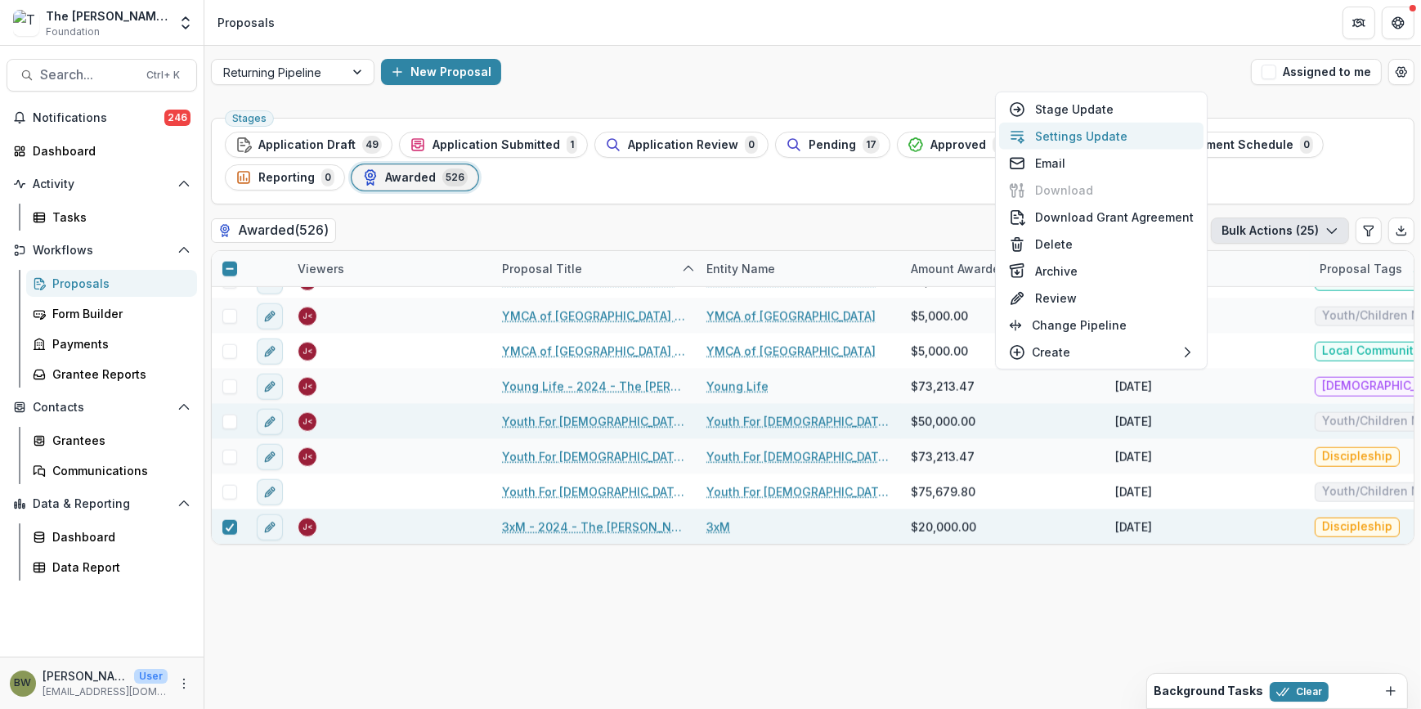
click at [1067, 141] on button "Settings Update" at bounding box center [1101, 136] width 204 height 27
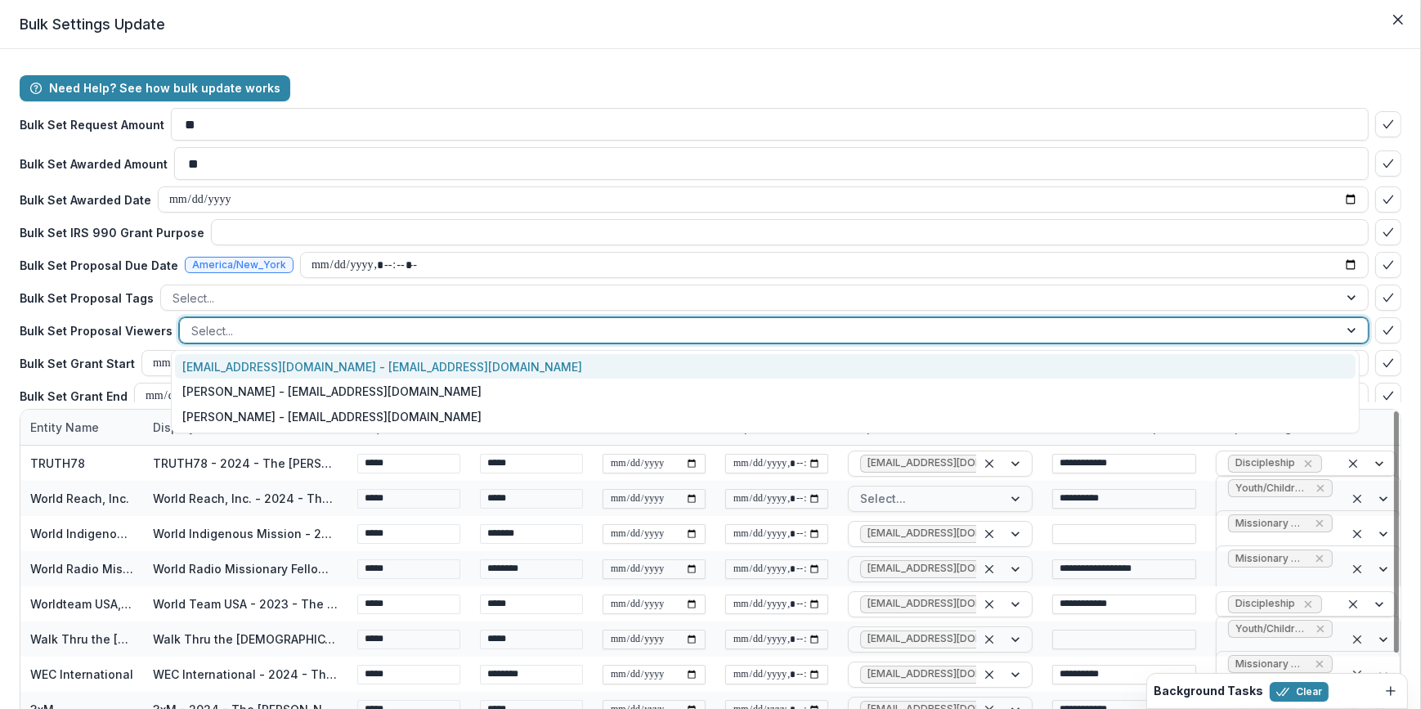
click at [234, 328] on div at bounding box center [759, 331] width 1136 height 20
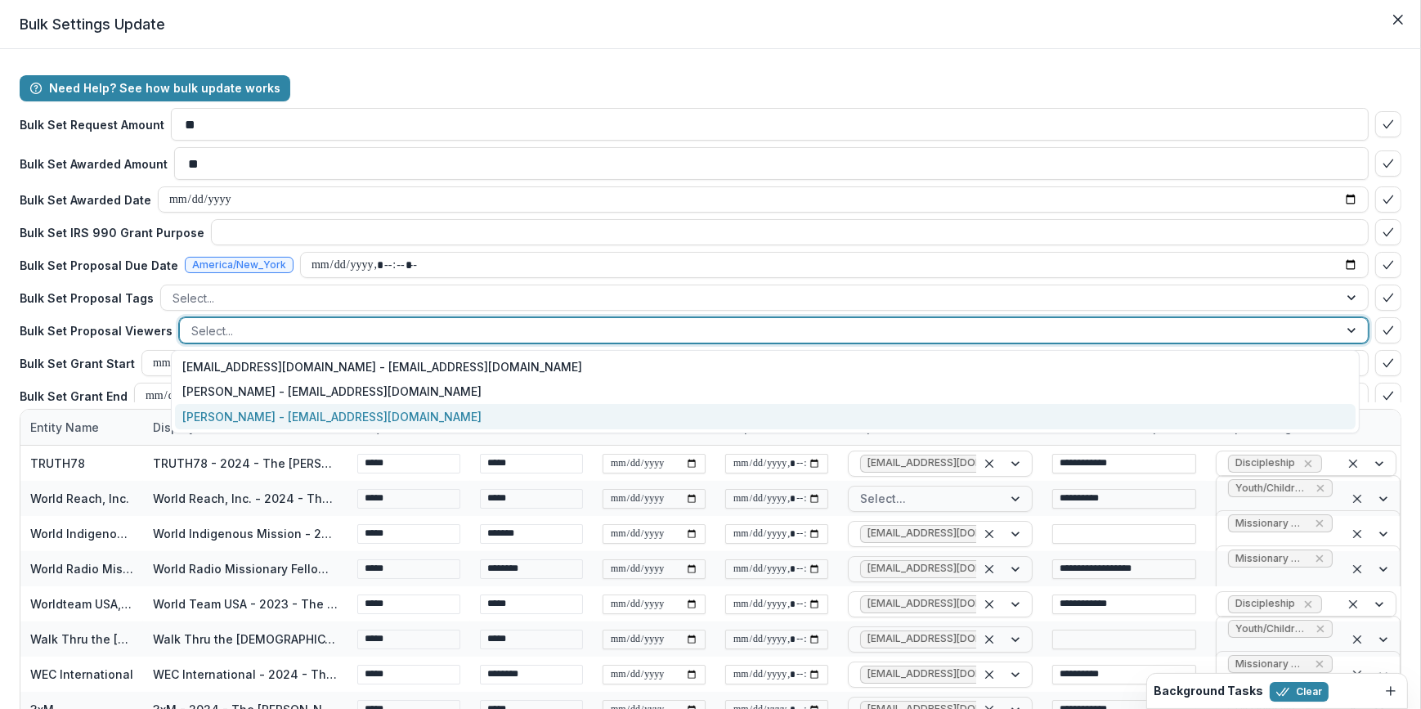
scroll to position [18239, 0]
click at [240, 420] on div "[PERSON_NAME] - [EMAIL_ADDRESS][DOMAIN_NAME]" at bounding box center [766, 416] width 1182 height 25
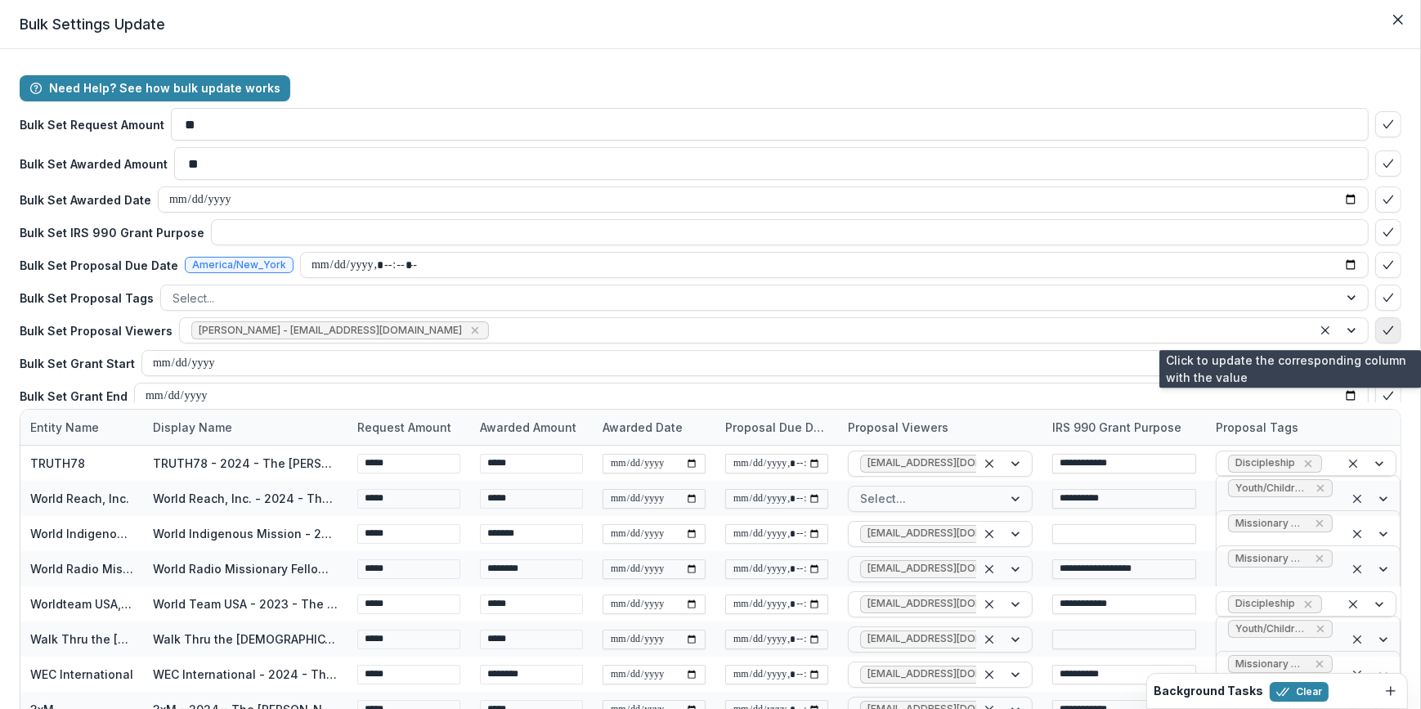
click at [1382, 335] on icon "bulk-confirm-option" at bounding box center [1388, 330] width 13 height 13
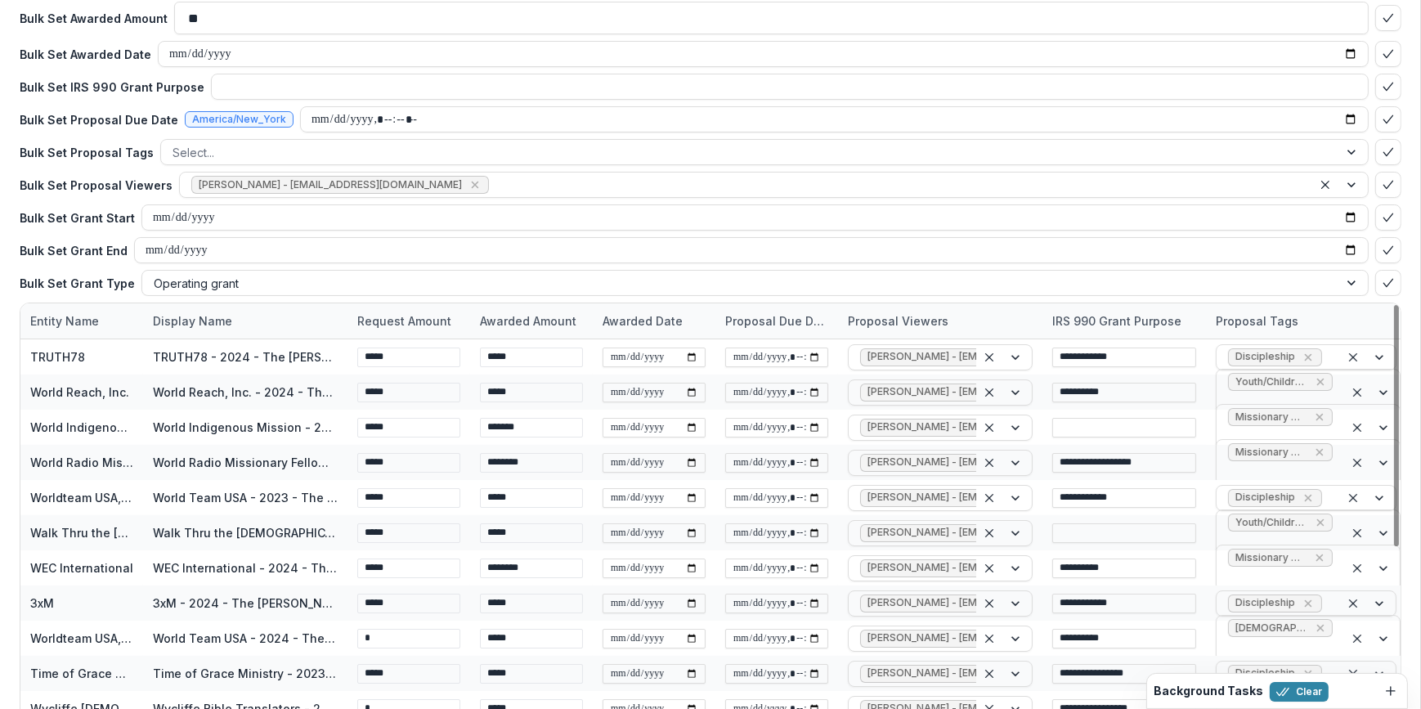
scroll to position [249, 0]
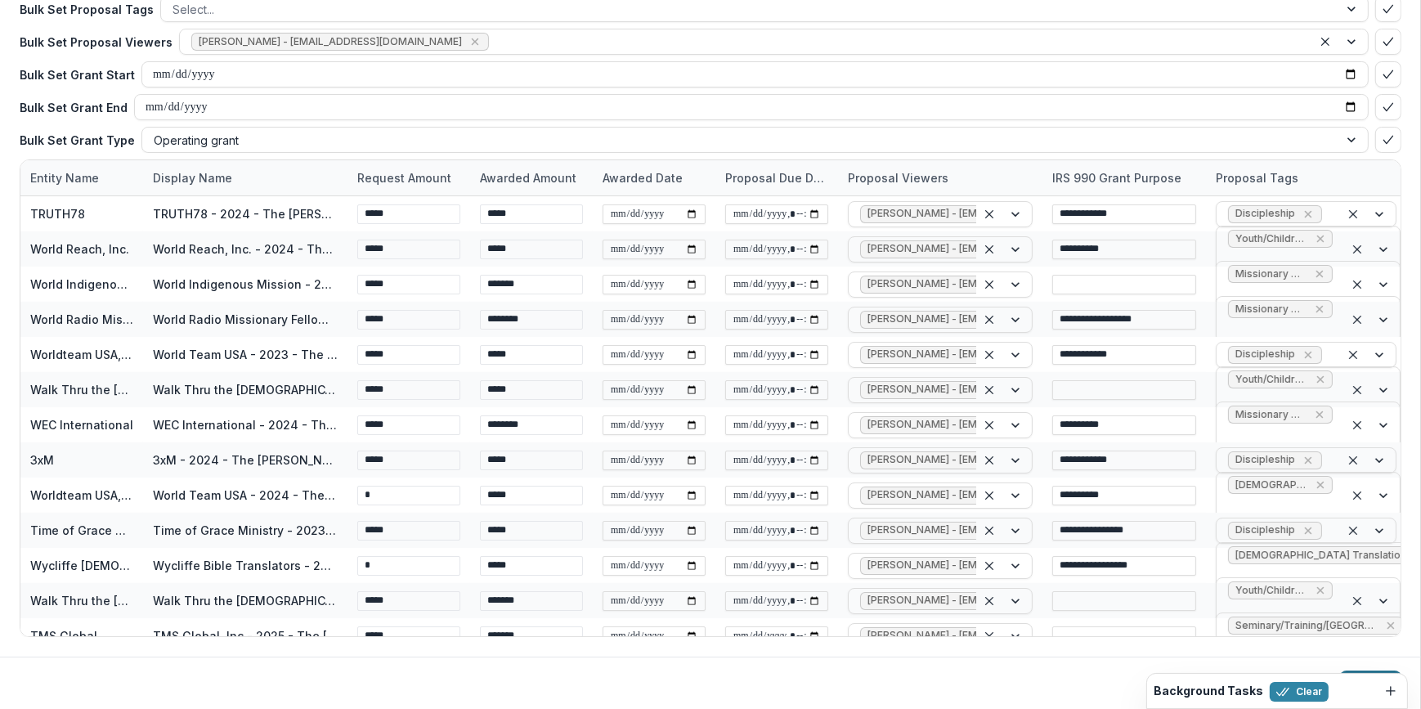
click at [1371, 671] on button "Update" at bounding box center [1370, 684] width 61 height 26
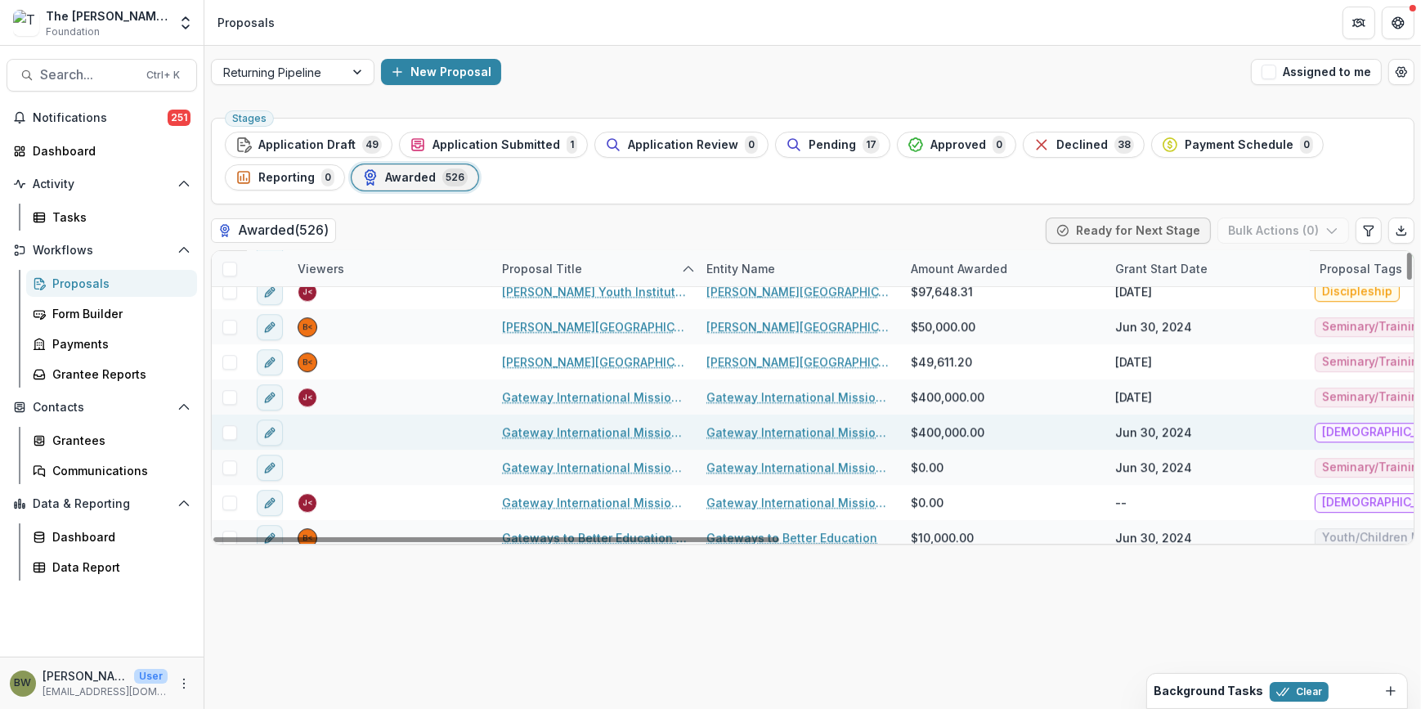
scroll to position [6652, 0]
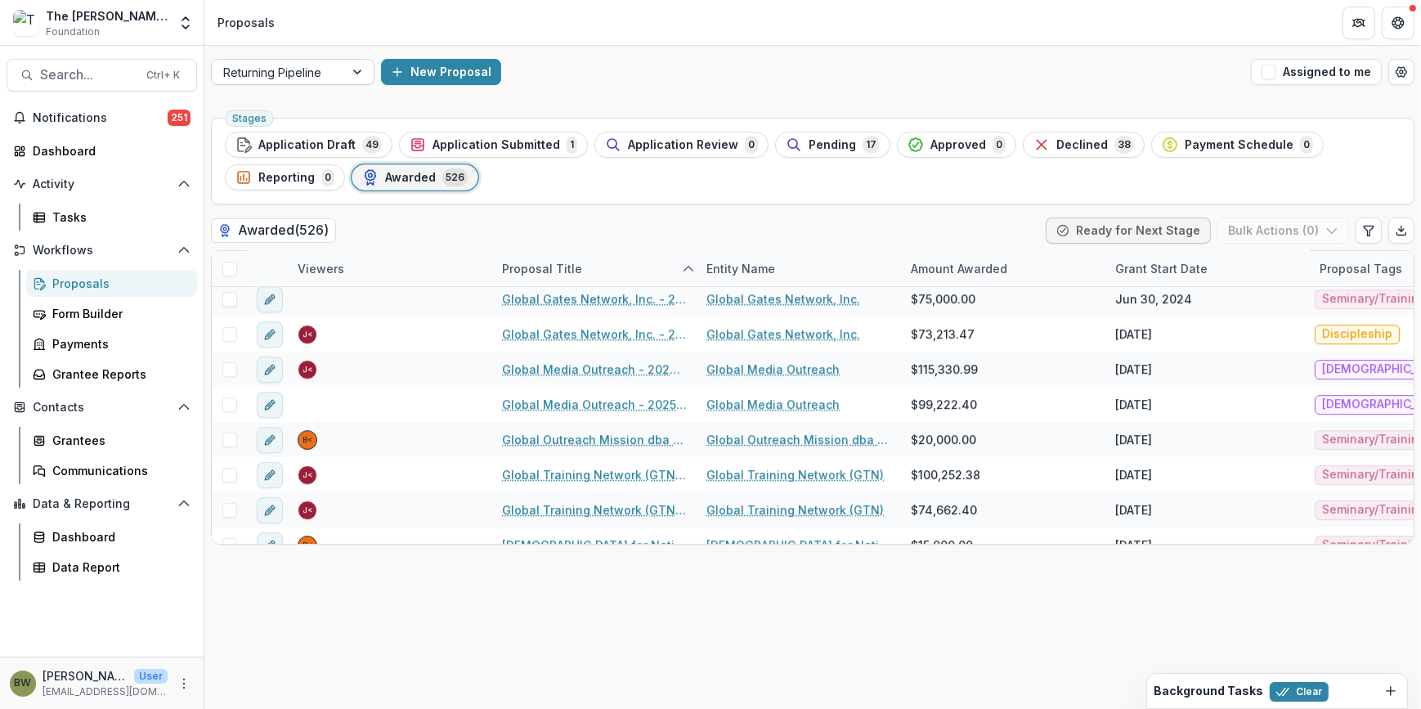
click at [357, 70] on div at bounding box center [358, 72] width 29 height 25
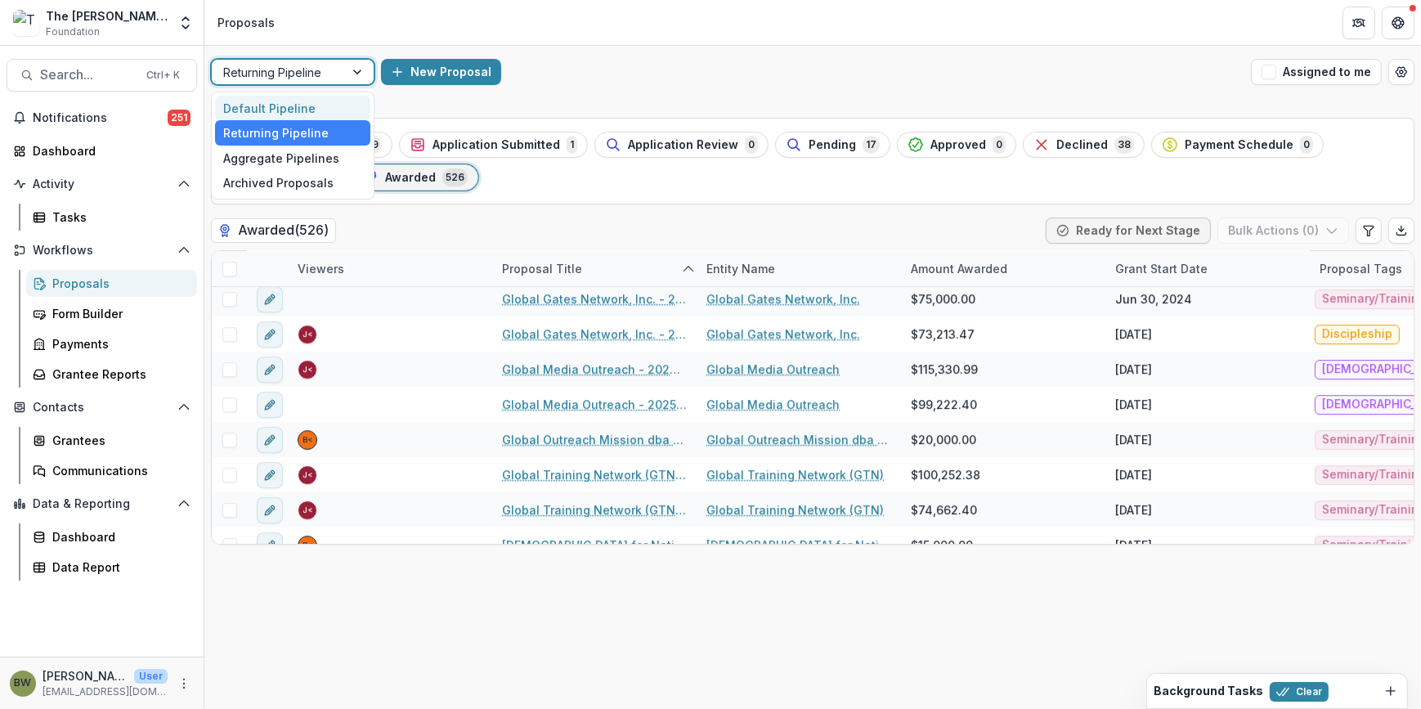
click at [329, 106] on div "Default Pipeline" at bounding box center [292, 108] width 155 height 25
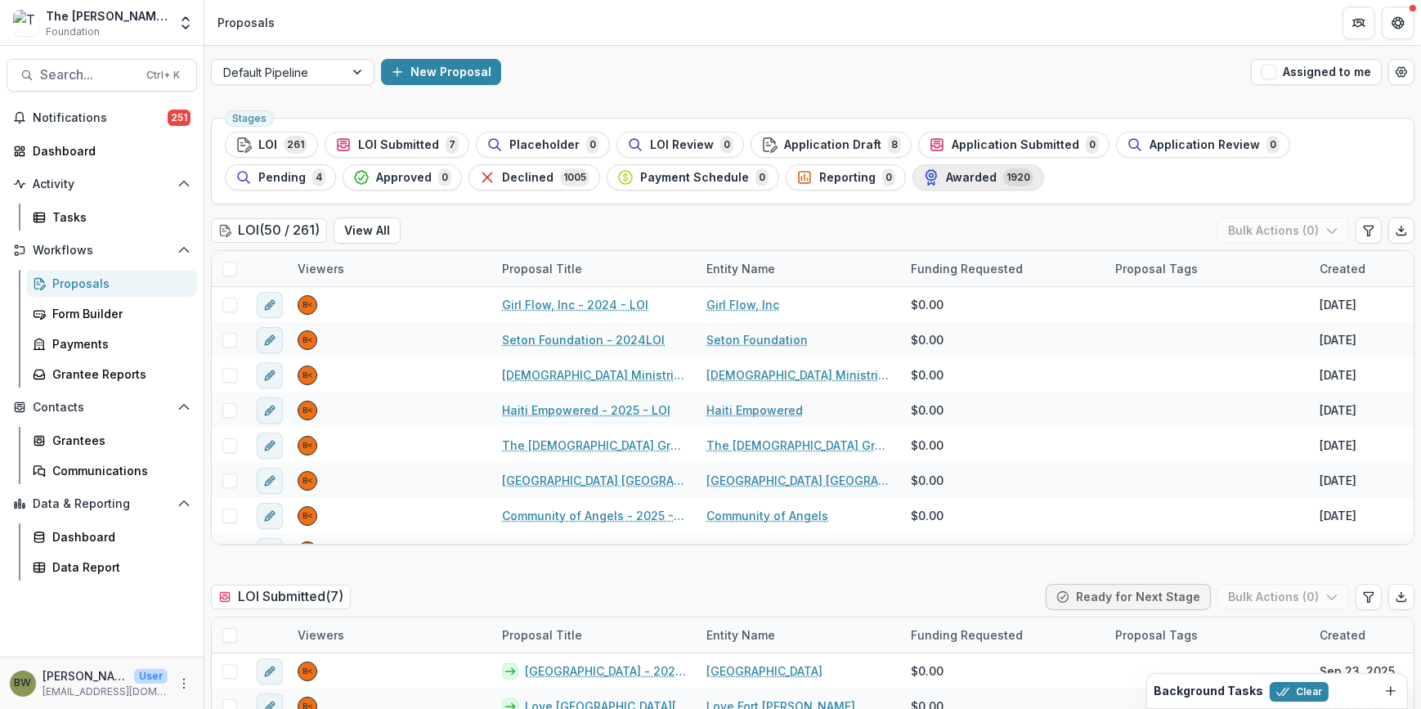
click at [946, 172] on span "Awarded" at bounding box center [971, 178] width 51 height 14
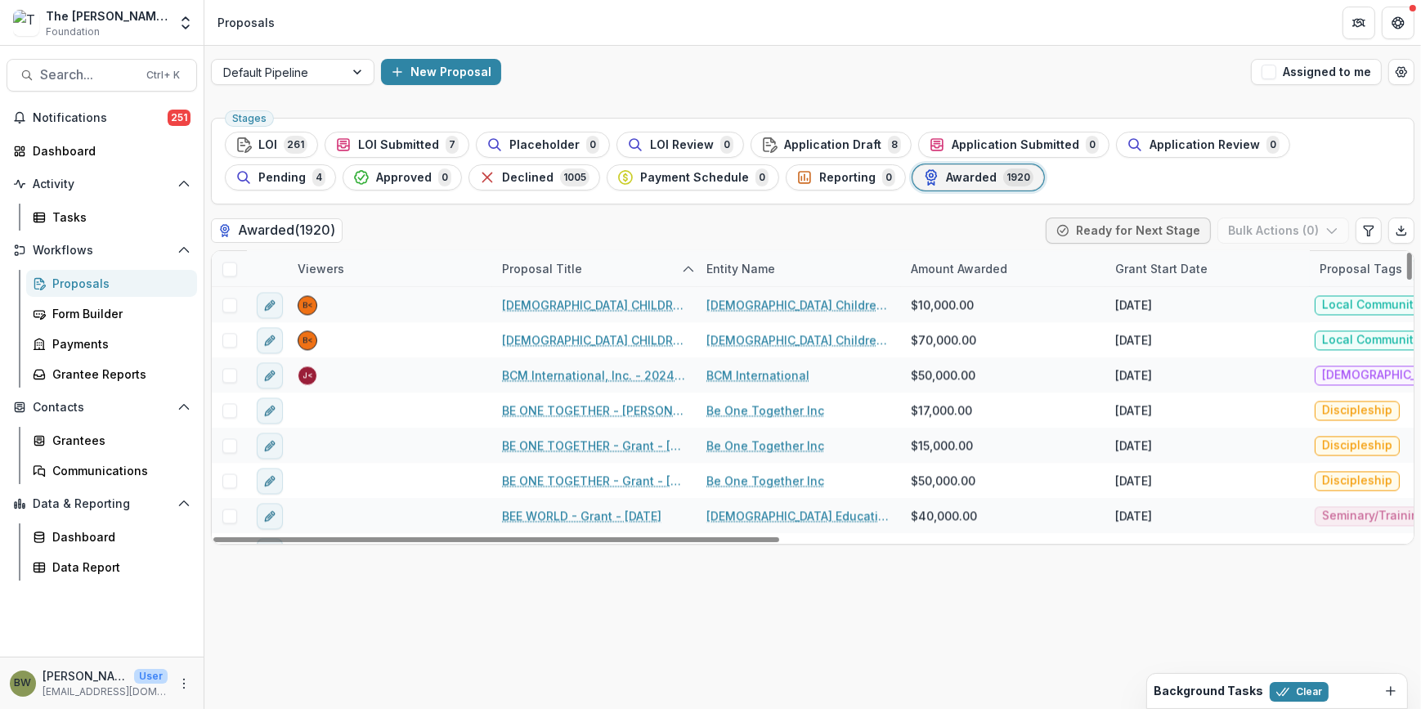
scroll to position [4237, 0]
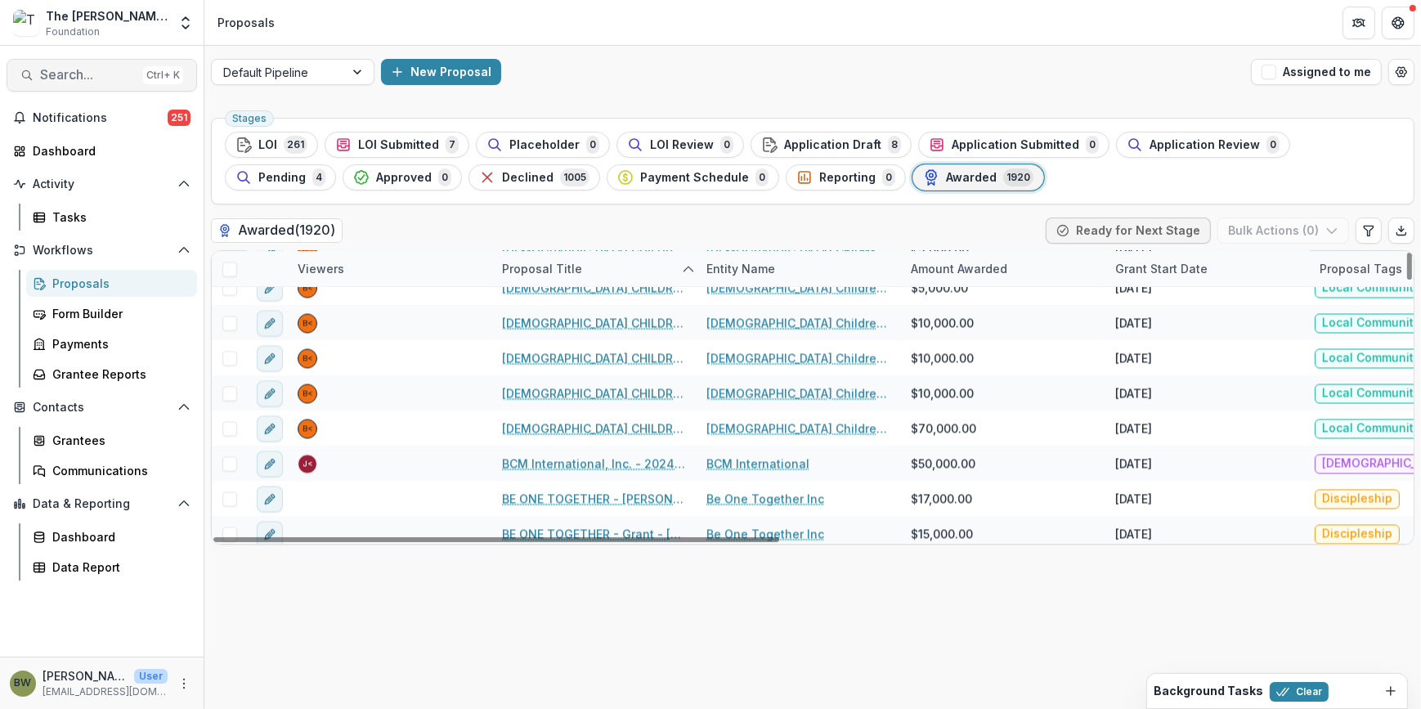
click at [41, 79] on span "Search..." at bounding box center [88, 75] width 96 height 16
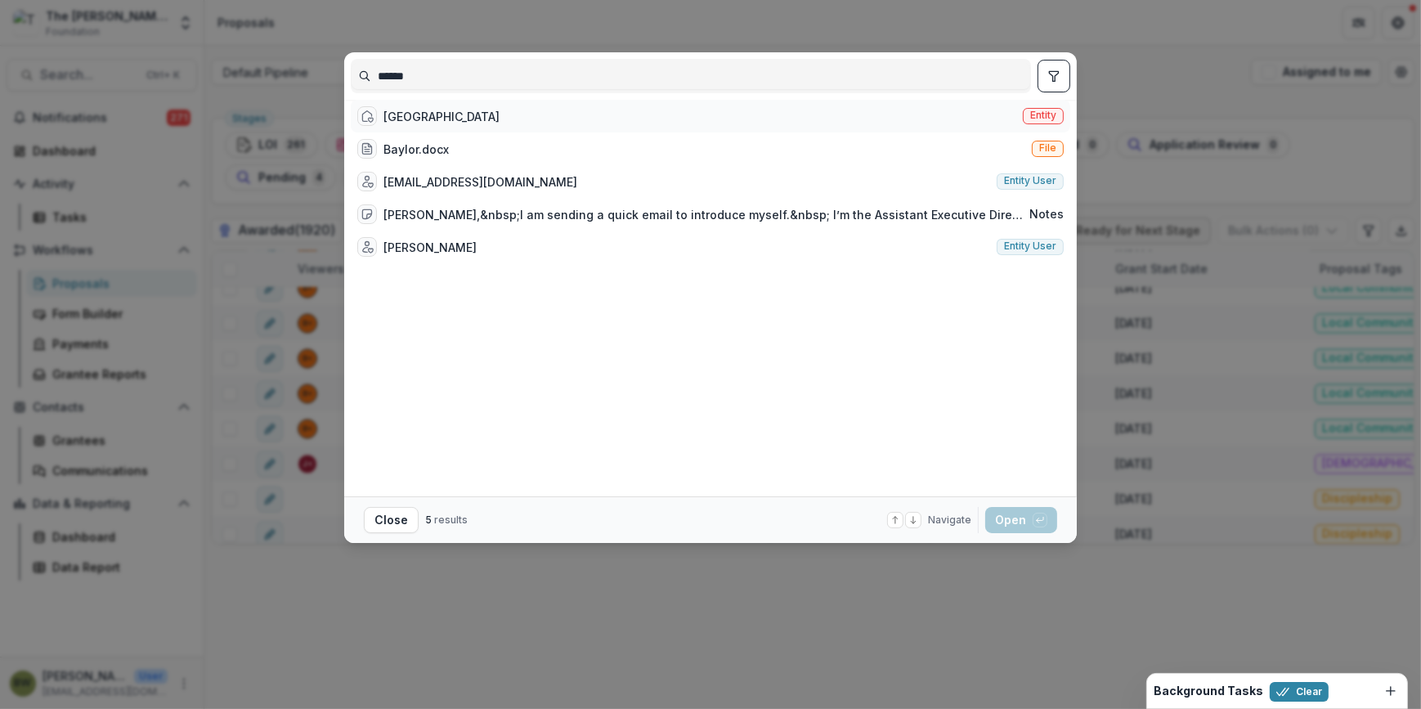
type input "******"
click at [1045, 121] on span "Entity" at bounding box center [1043, 115] width 26 height 11
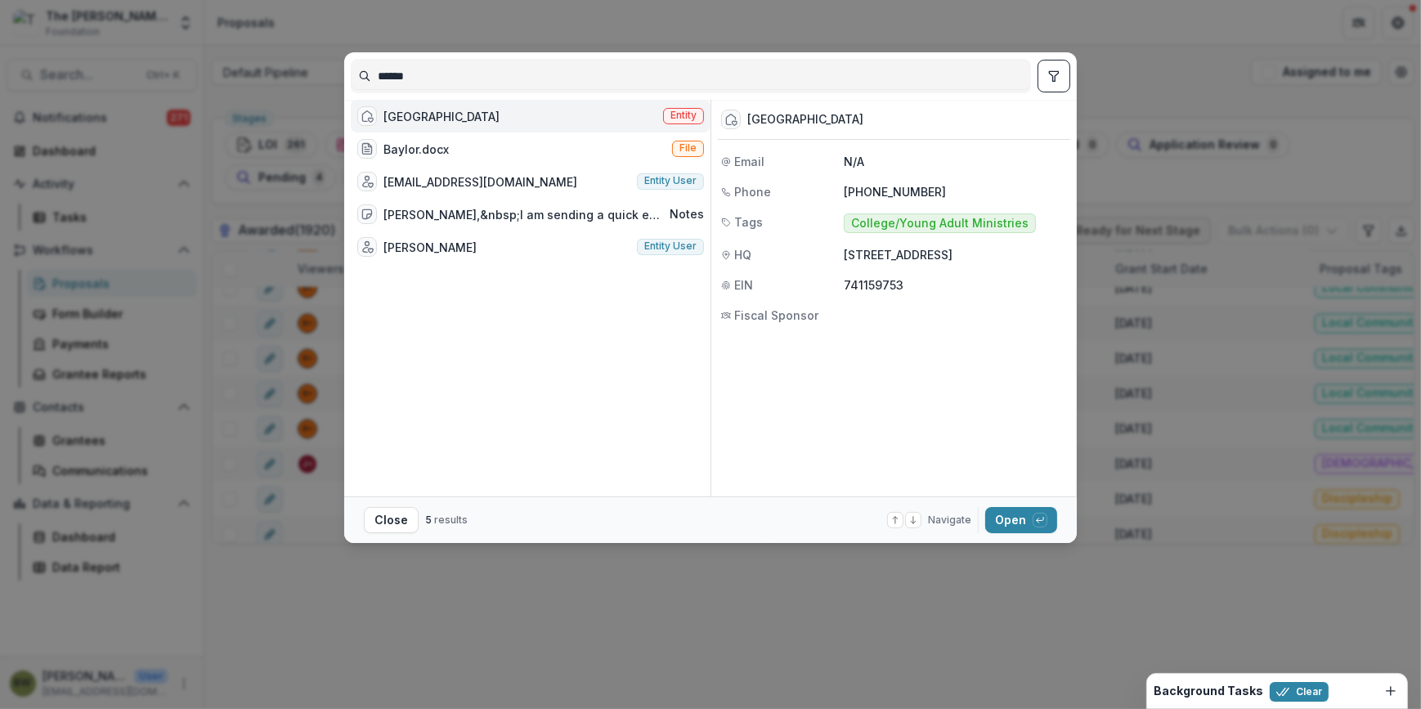
click at [679, 121] on span "Entity" at bounding box center [684, 115] width 26 height 11
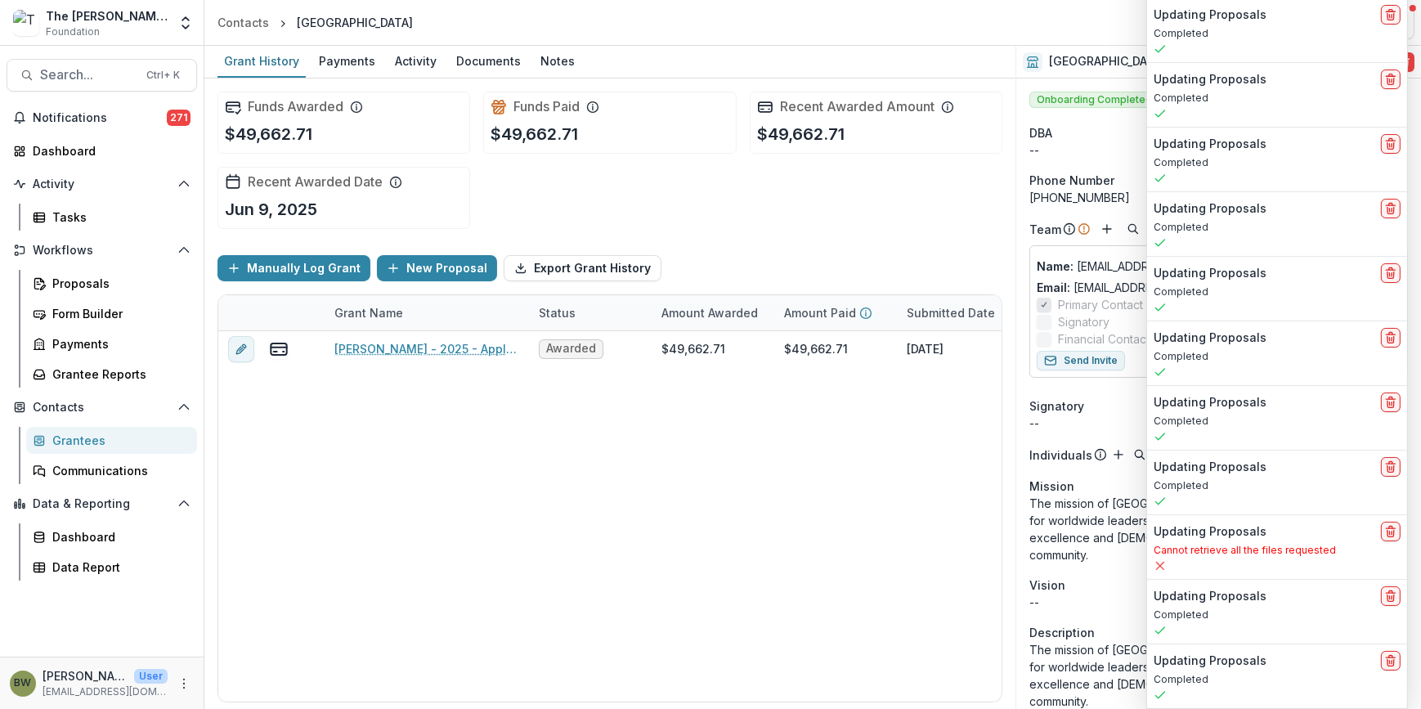
click at [769, 4] on header "Contacts Baylor University" at bounding box center [812, 22] width 1217 height 45
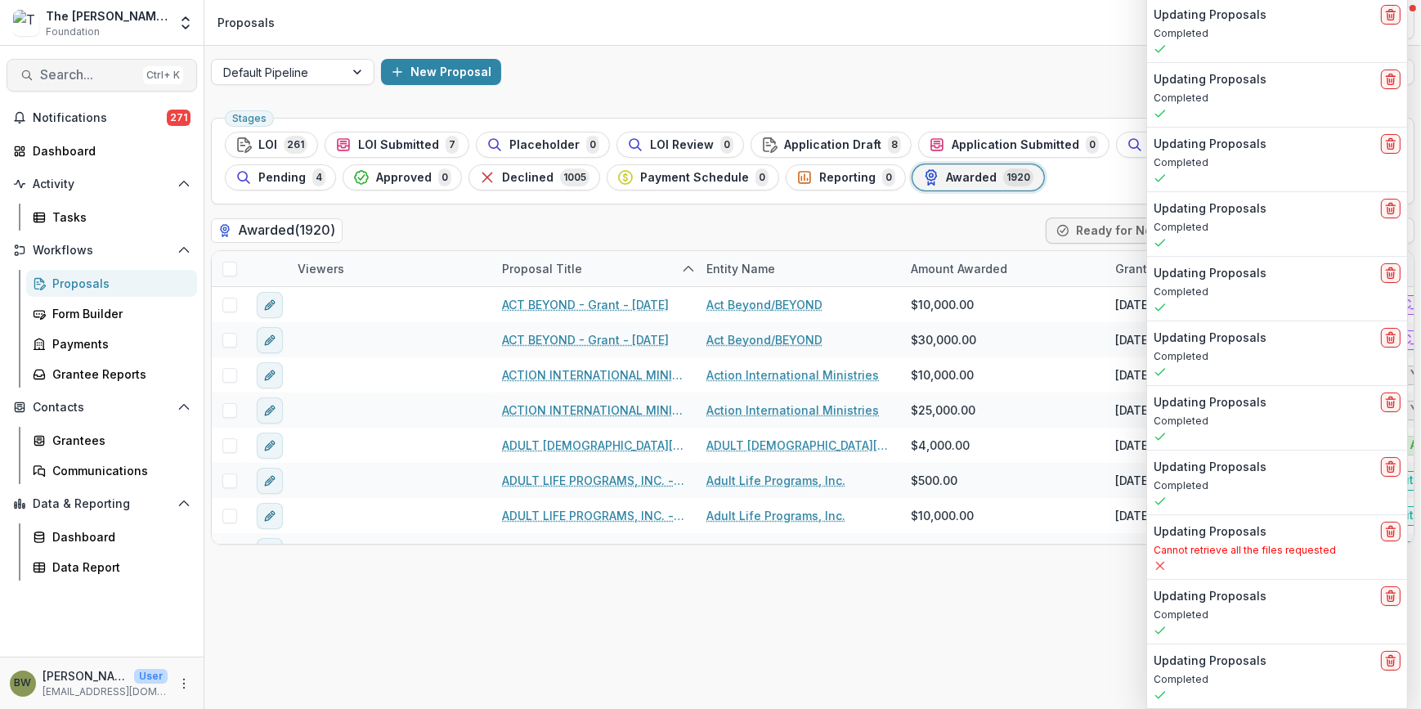
click at [96, 76] on span "Search..." at bounding box center [88, 75] width 96 height 16
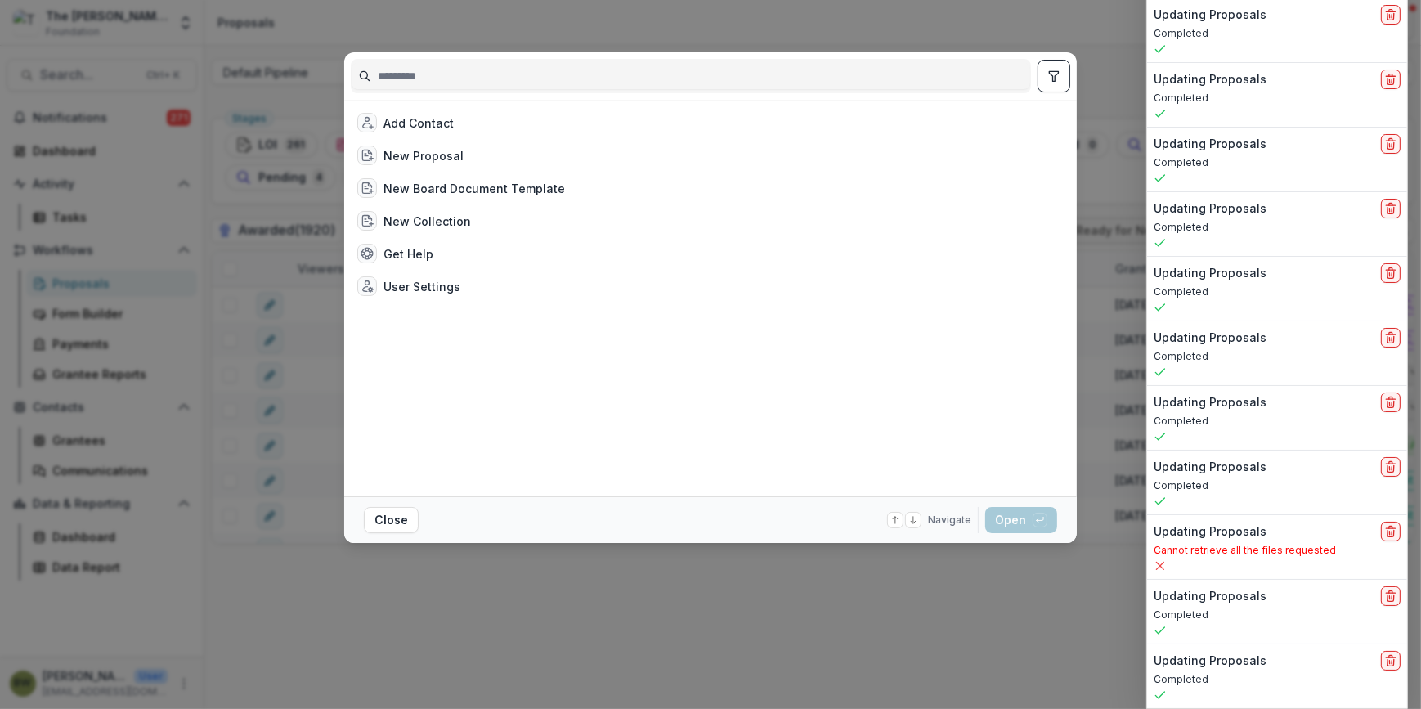
click at [491, 85] on input at bounding box center [691, 76] width 679 height 26
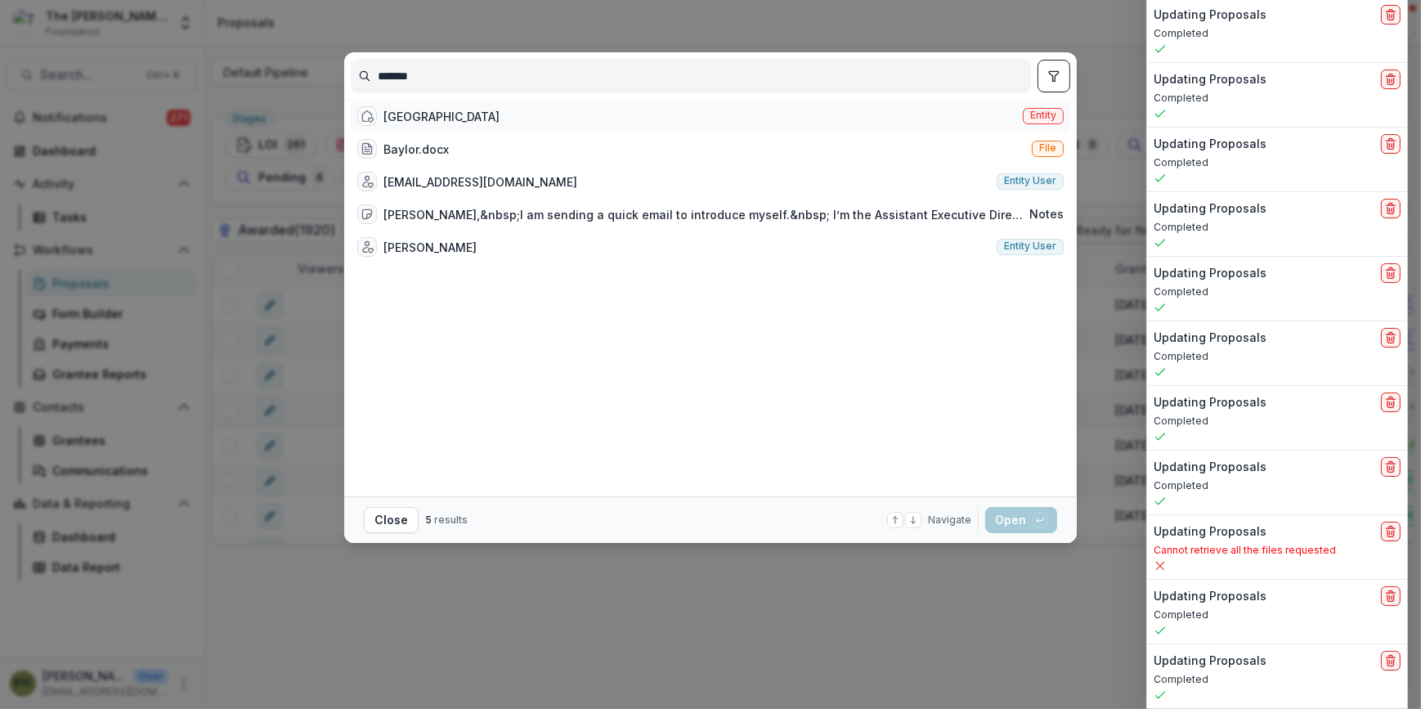
type input "******"
click at [1039, 121] on span "Entity" at bounding box center [1043, 115] width 26 height 11
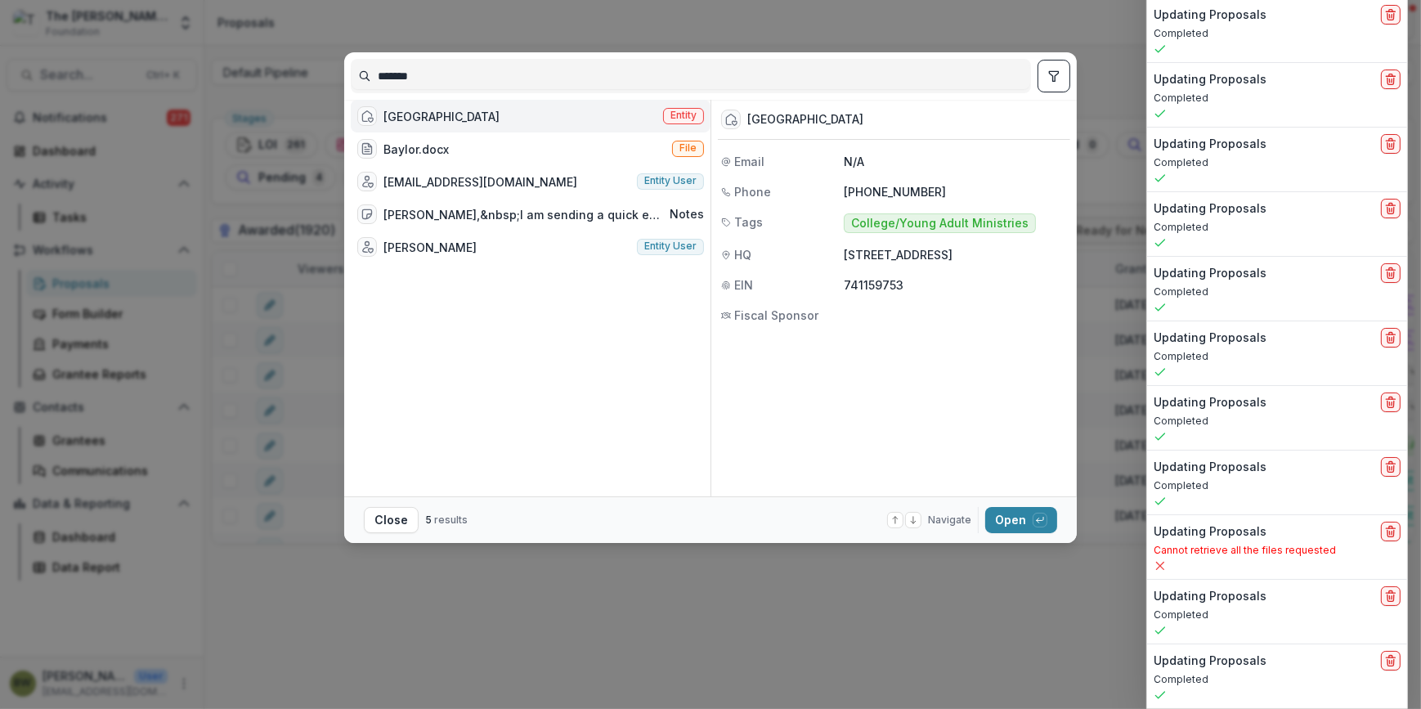
click at [676, 120] on span "Entity" at bounding box center [684, 115] width 26 height 11
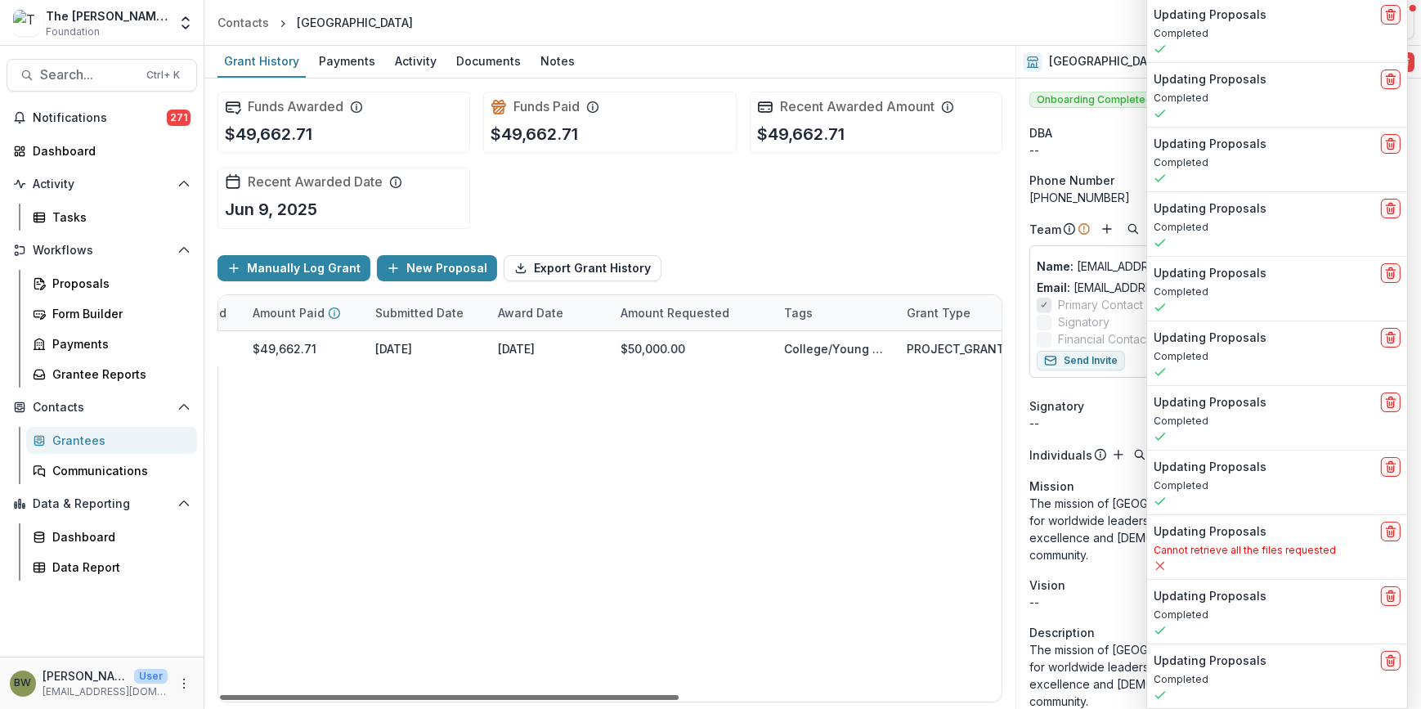
scroll to position [0, 533]
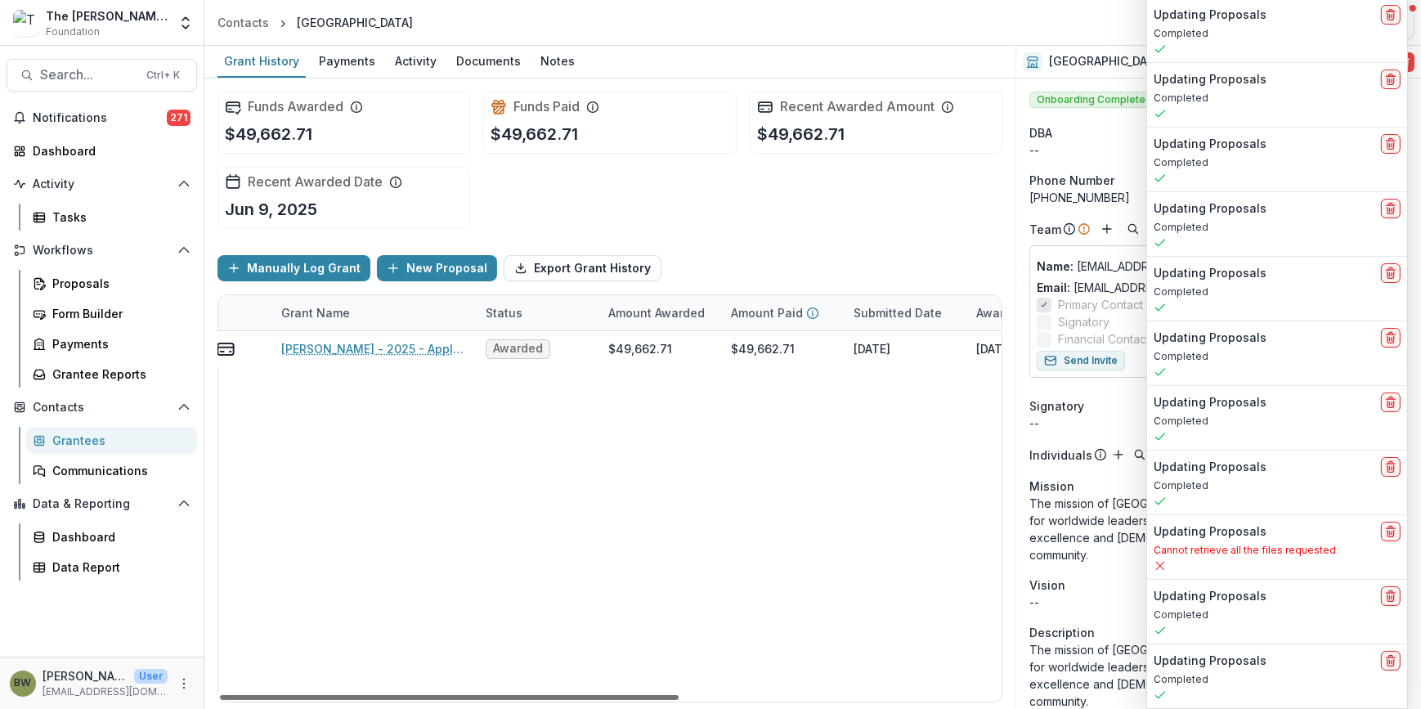
drag, startPoint x: 644, startPoint y: 696, endPoint x: 675, endPoint y: 723, distance: 41.8
click at [675, 700] on div at bounding box center [449, 697] width 459 height 5
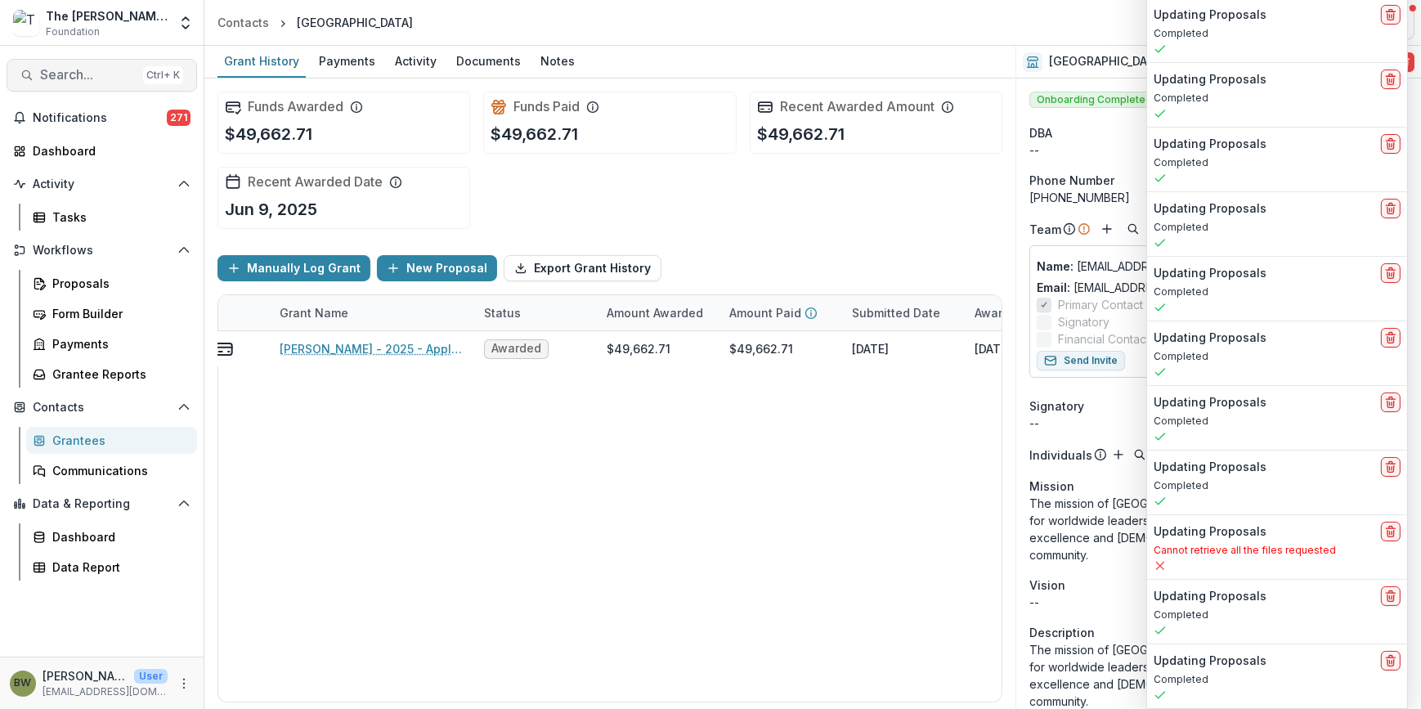
click at [82, 70] on span "Search..." at bounding box center [88, 75] width 96 height 16
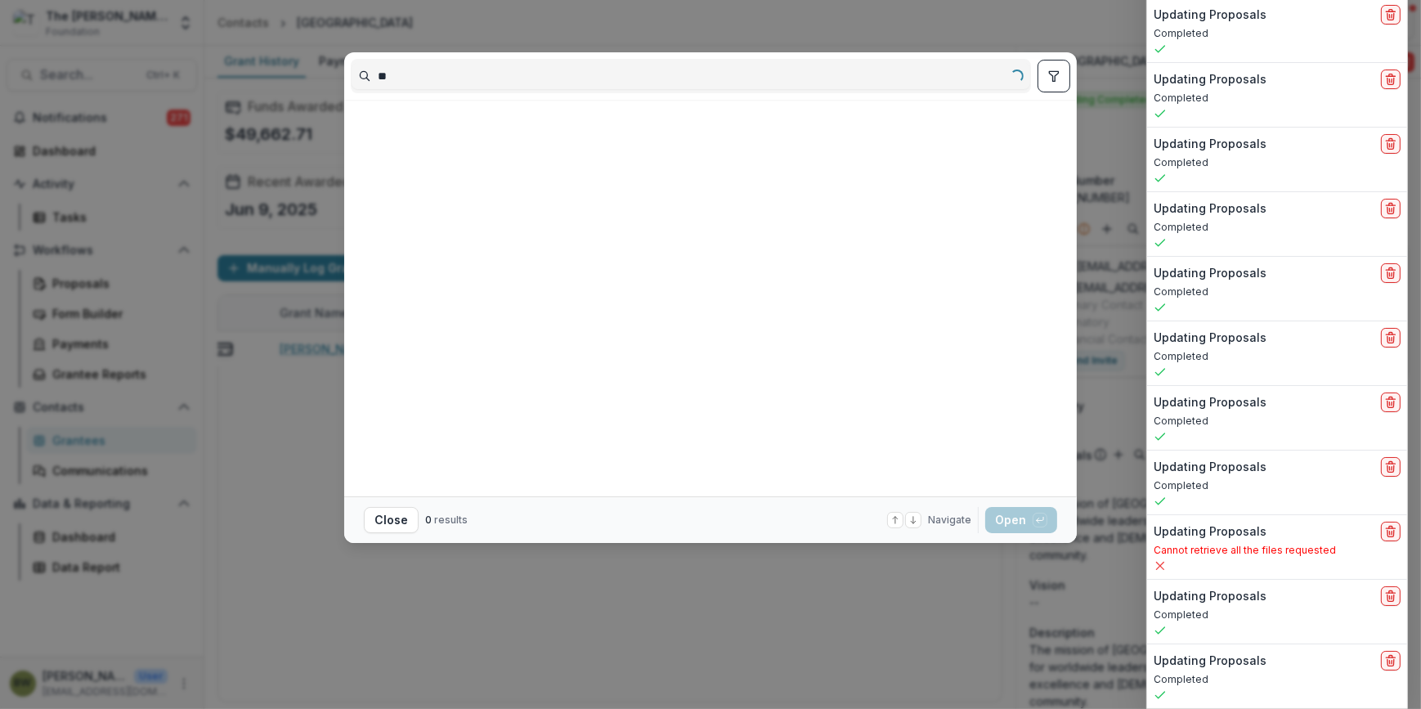
type input "*"
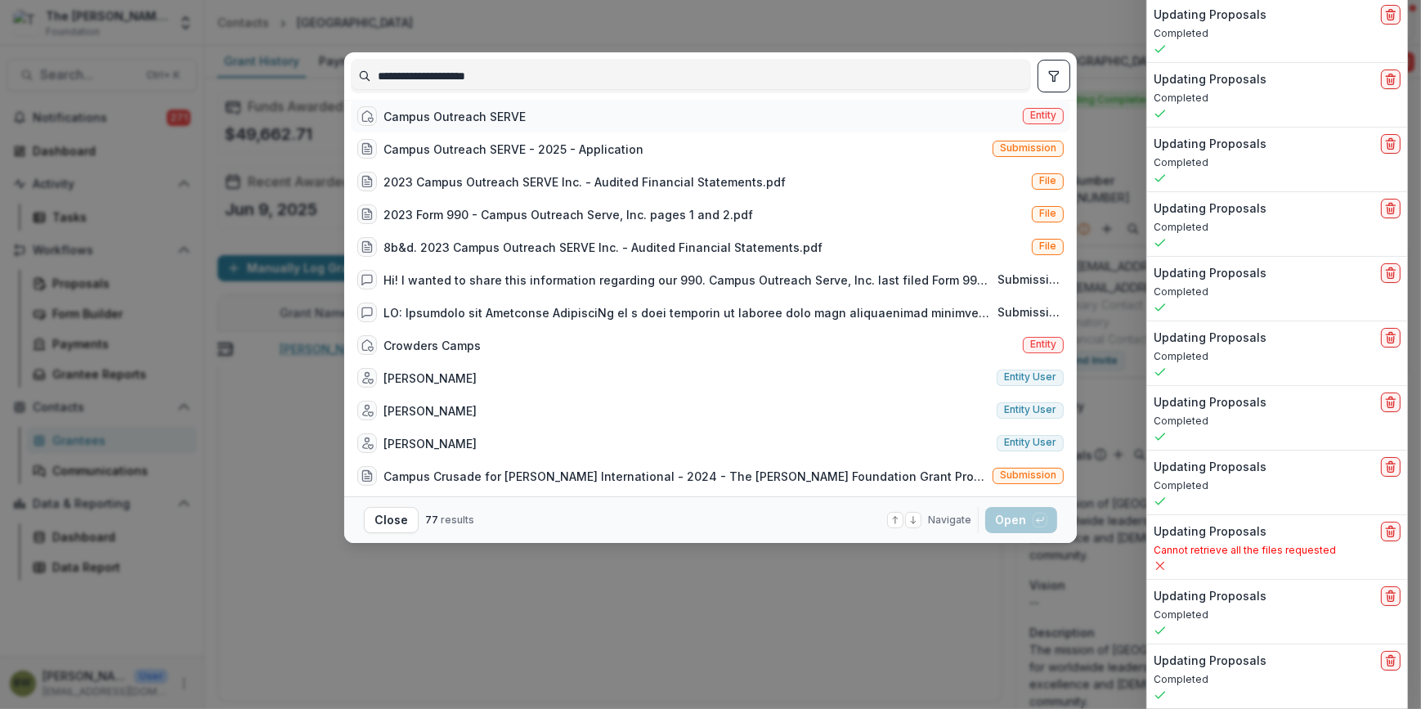
type input "**********"
click at [1031, 121] on span "Entity" at bounding box center [1043, 115] width 26 height 11
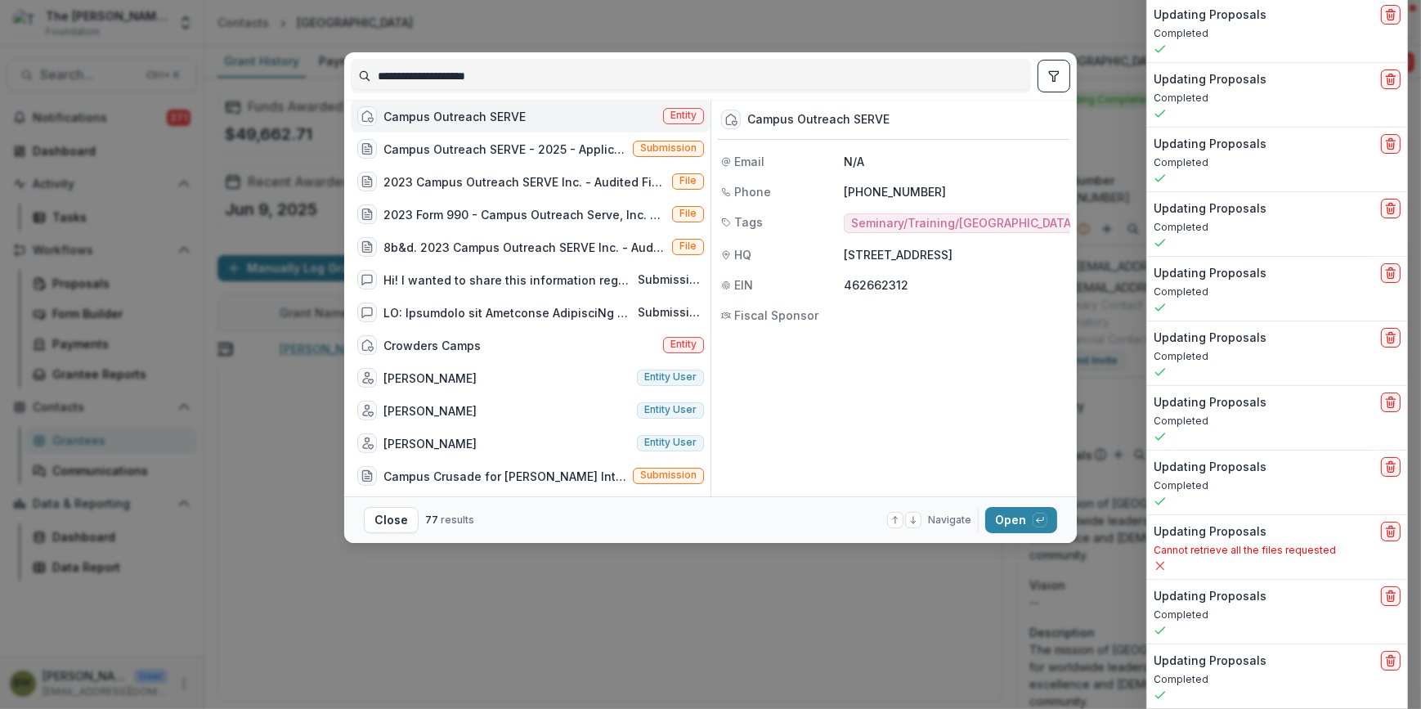
click at [663, 115] on span "Entity" at bounding box center [683, 116] width 41 height 16
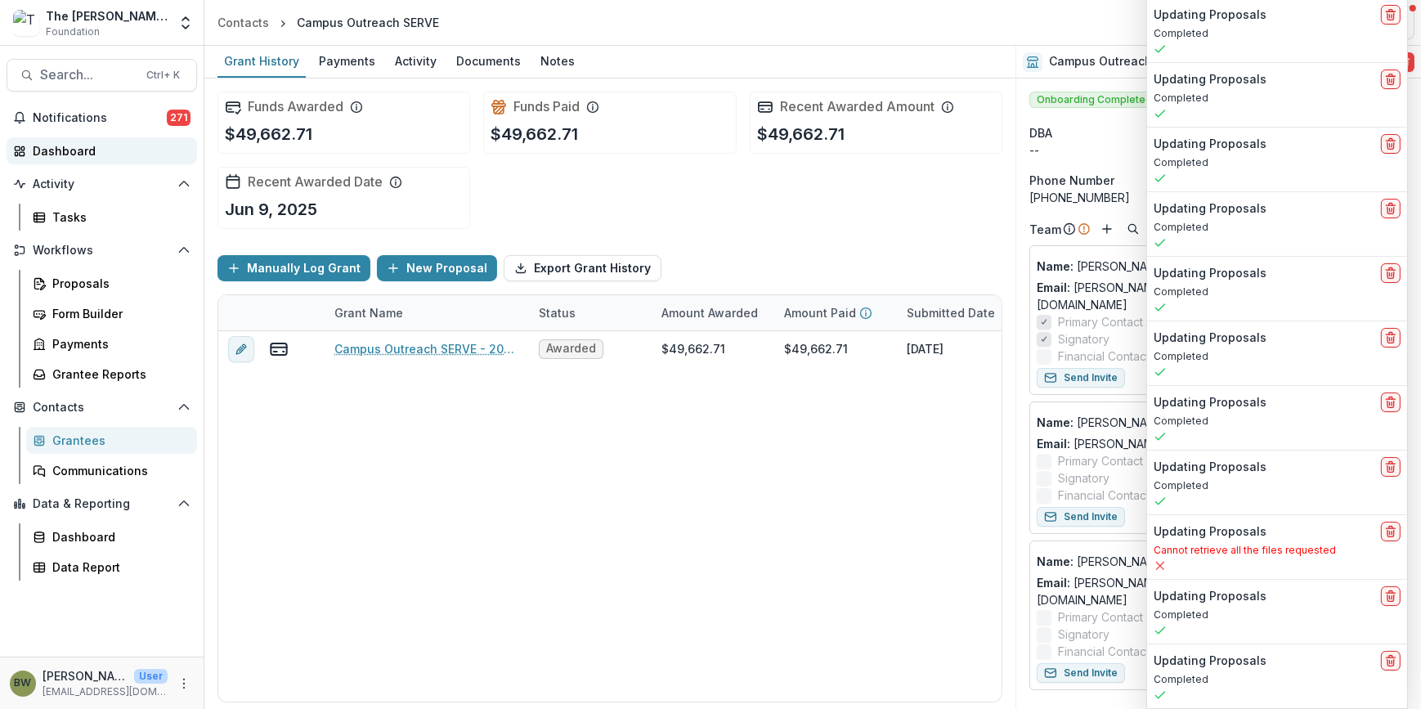
click at [84, 156] on div "Dashboard" at bounding box center [108, 150] width 151 height 17
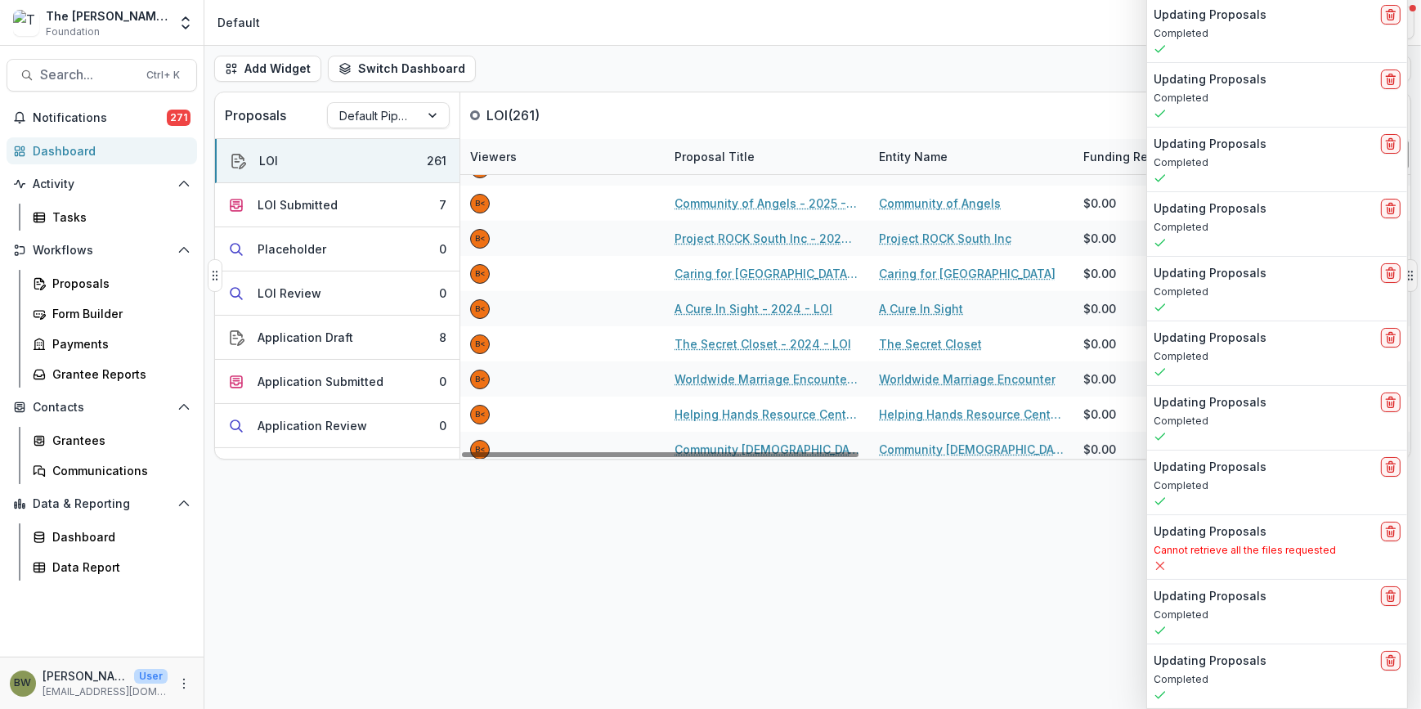
scroll to position [74, 0]
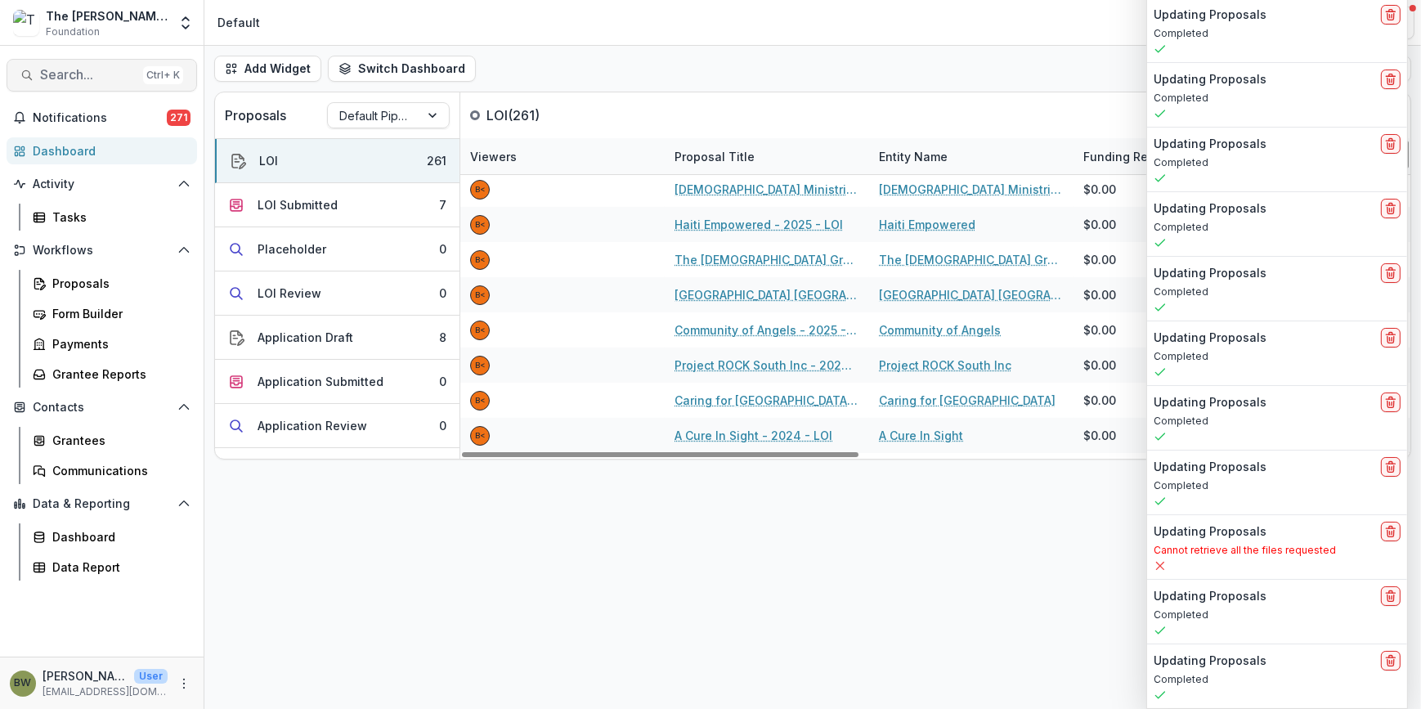
click at [76, 74] on span "Search..." at bounding box center [88, 75] width 96 height 16
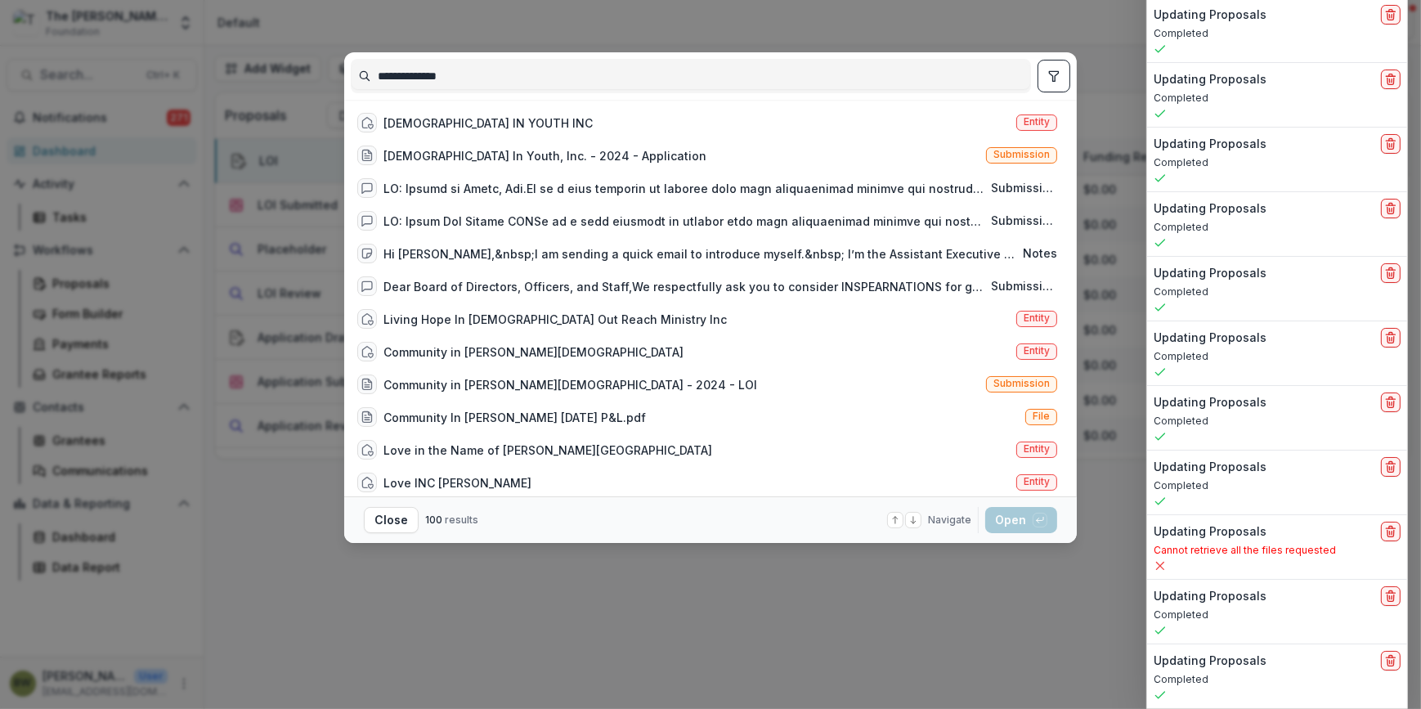
type input "**********"
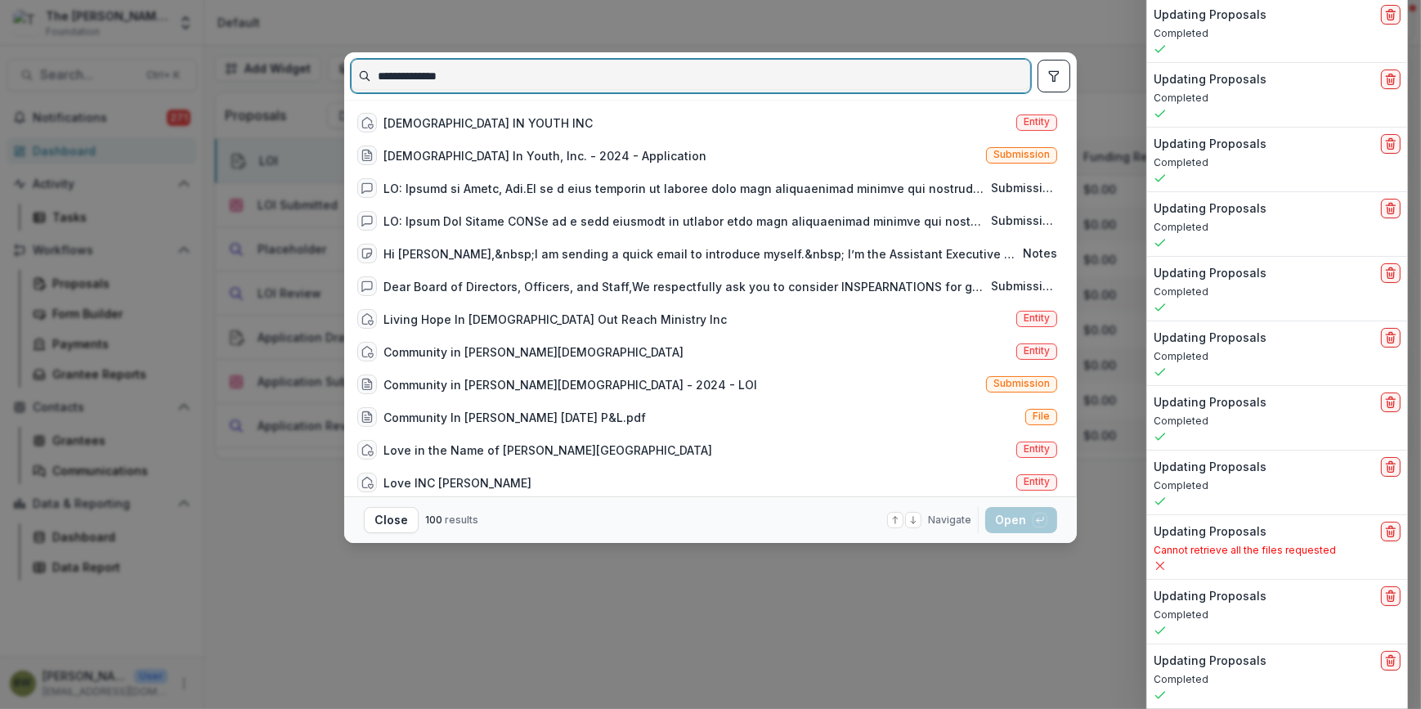
drag, startPoint x: 475, startPoint y: 78, endPoint x: 343, endPoint y: 80, distance: 132.5
click at [343, 80] on div "**********" at bounding box center [710, 354] width 1421 height 709
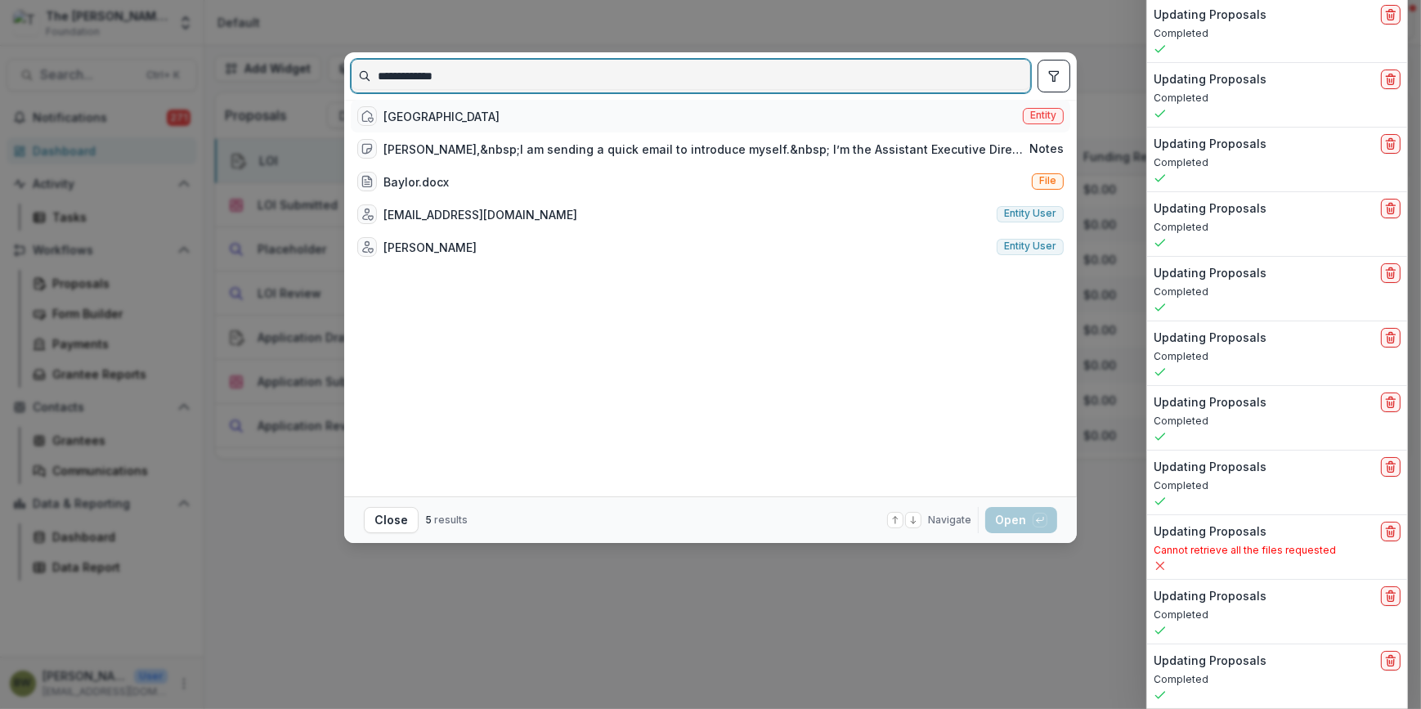
type input "**********"
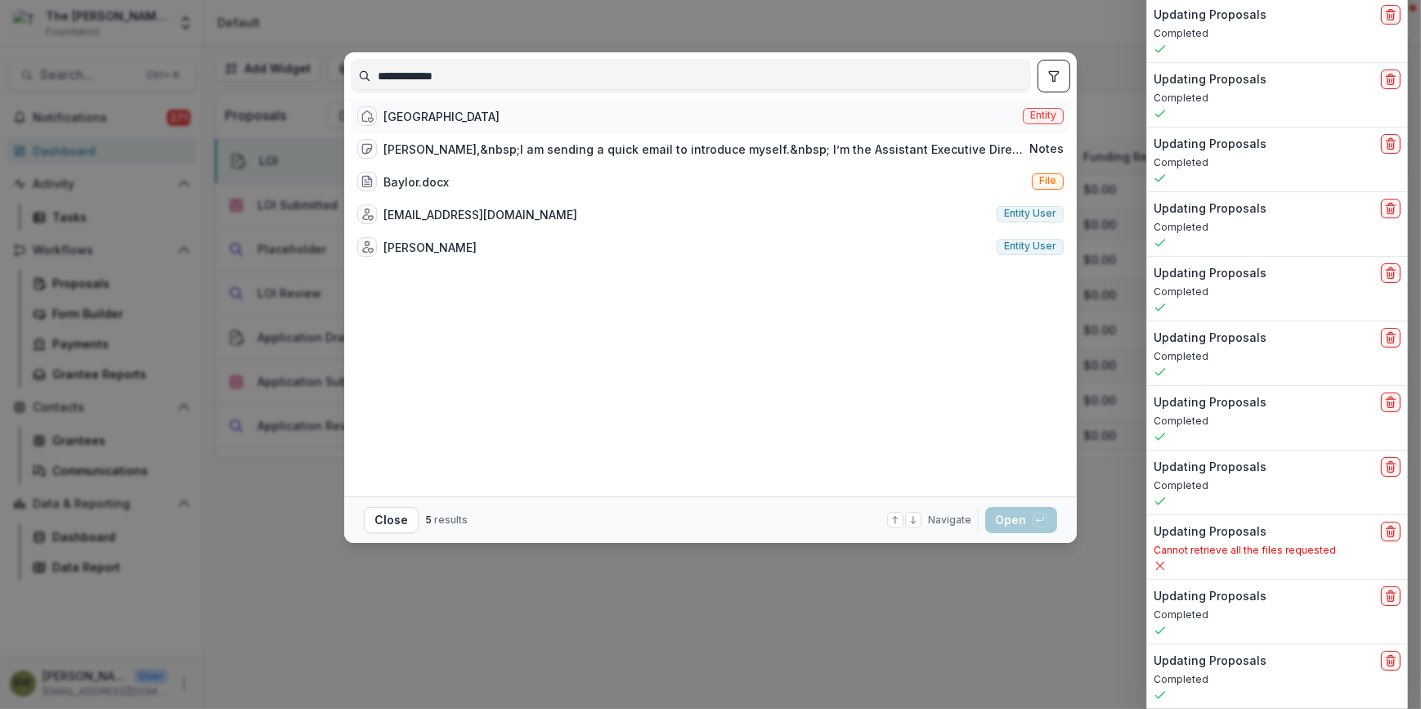
click at [1030, 121] on span "Entity" at bounding box center [1043, 115] width 26 height 11
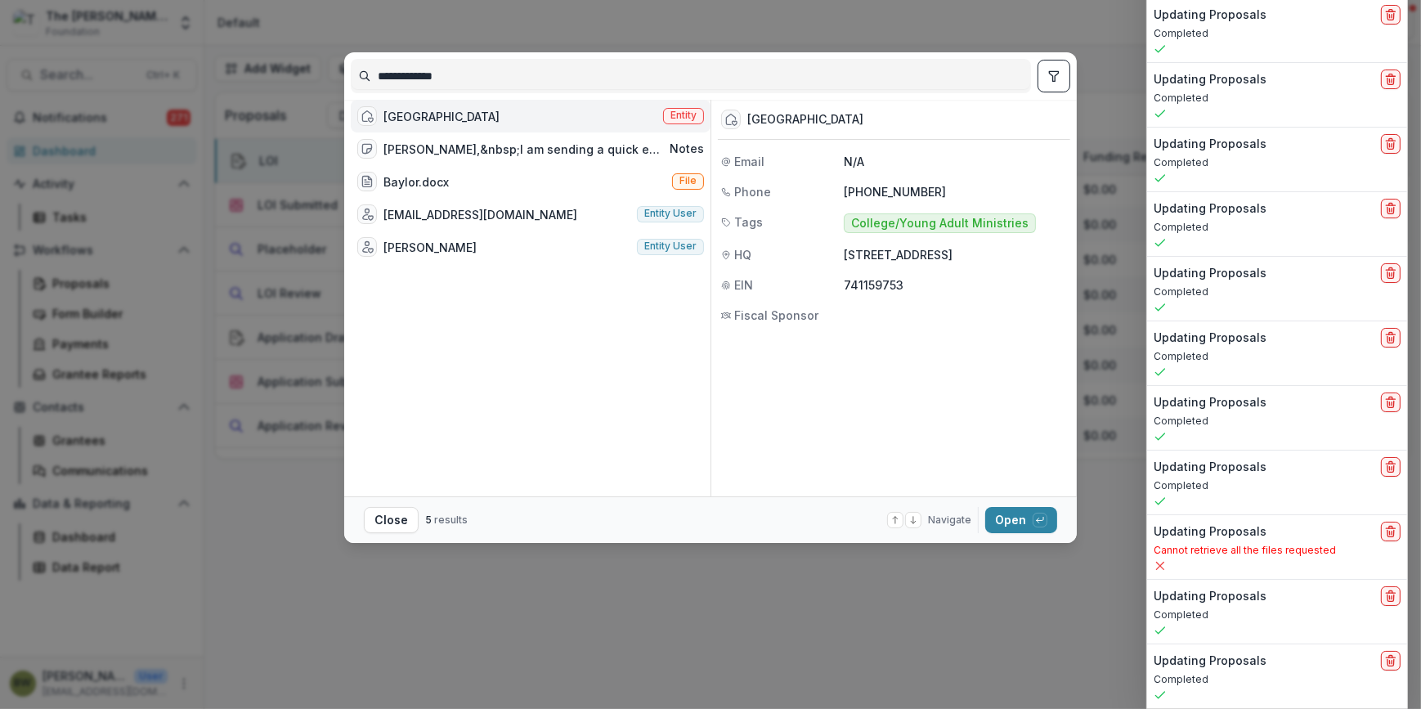
click at [681, 121] on span "Entity" at bounding box center [684, 115] width 26 height 11
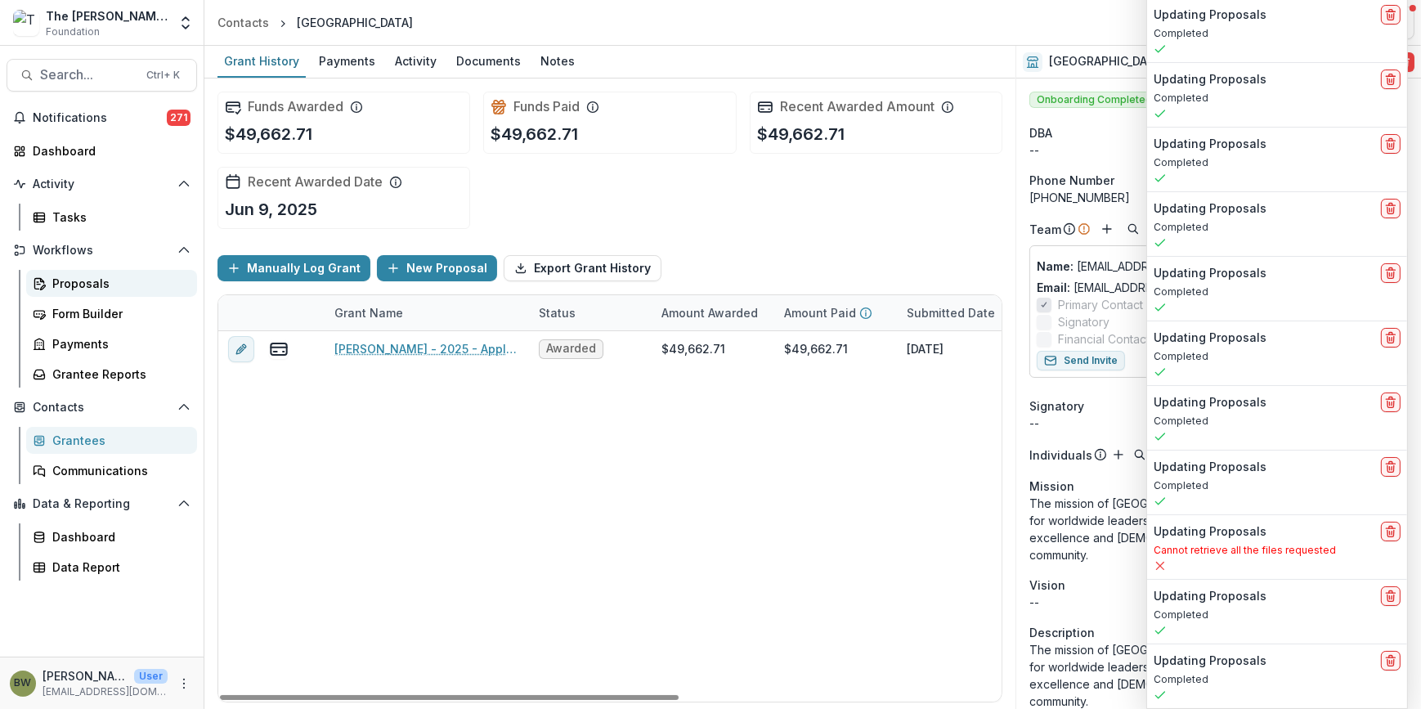
click at [77, 286] on div "Proposals" at bounding box center [118, 283] width 132 height 17
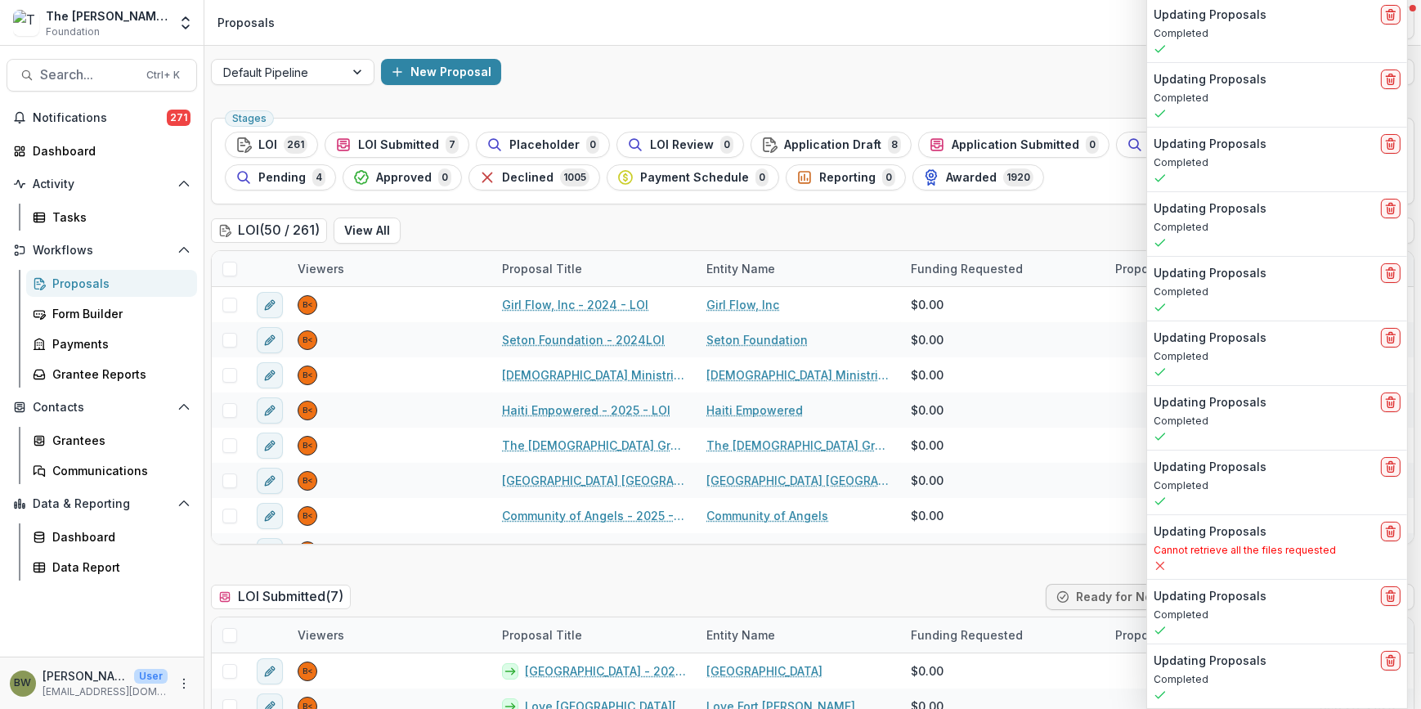
click at [1023, 81] on div "New Proposal" at bounding box center [813, 72] width 864 height 26
click at [93, 81] on span "Search..." at bounding box center [88, 75] width 96 height 16
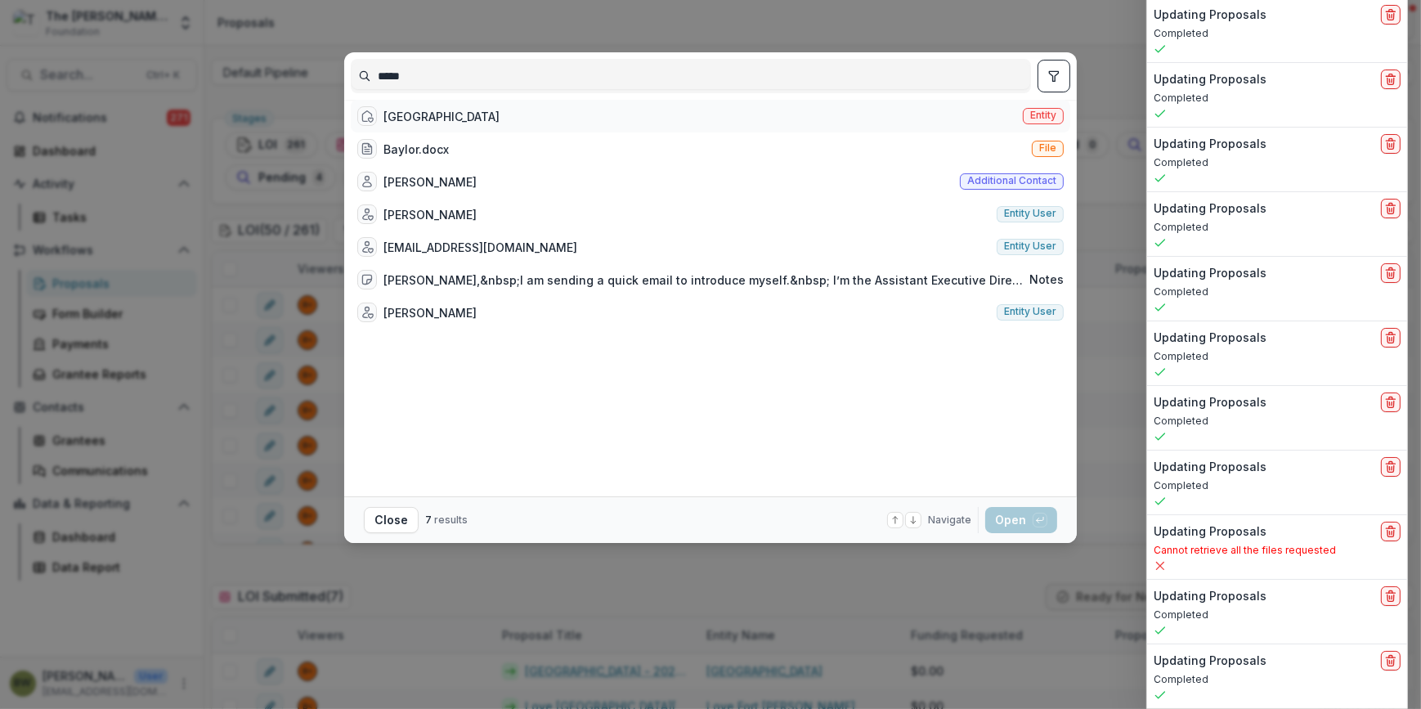
type input "*****"
click at [420, 116] on div "Baylor University" at bounding box center [442, 116] width 116 height 17
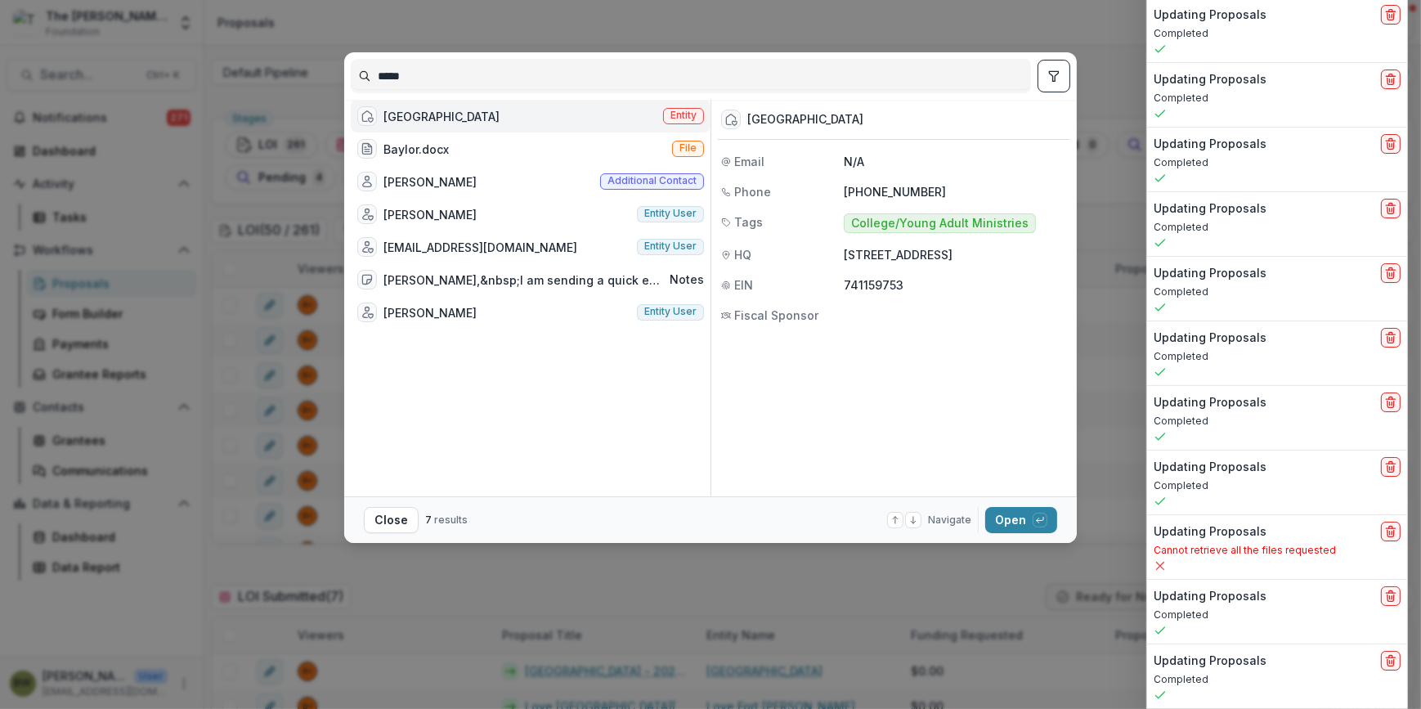
click at [681, 121] on span "Entity" at bounding box center [684, 115] width 26 height 11
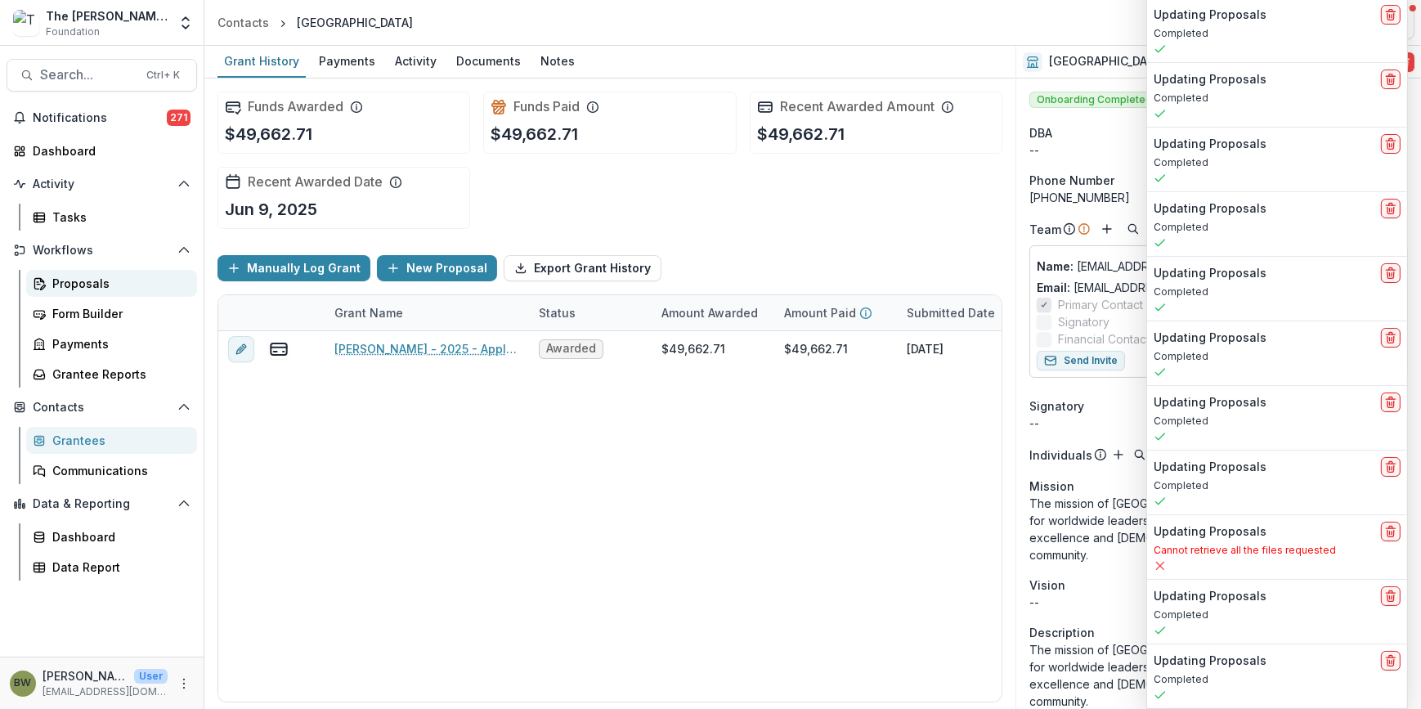
click at [74, 282] on div "Proposals" at bounding box center [118, 283] width 132 height 17
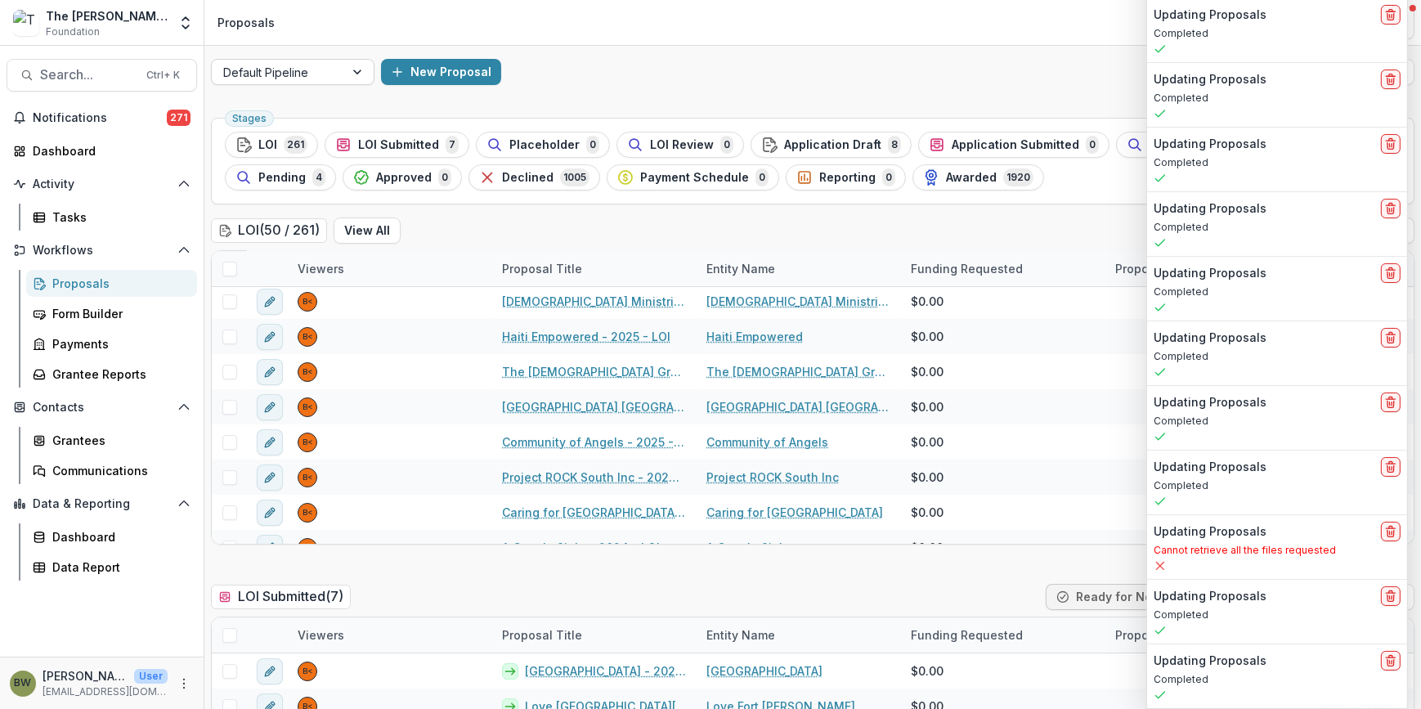
click at [359, 74] on div at bounding box center [358, 72] width 29 height 25
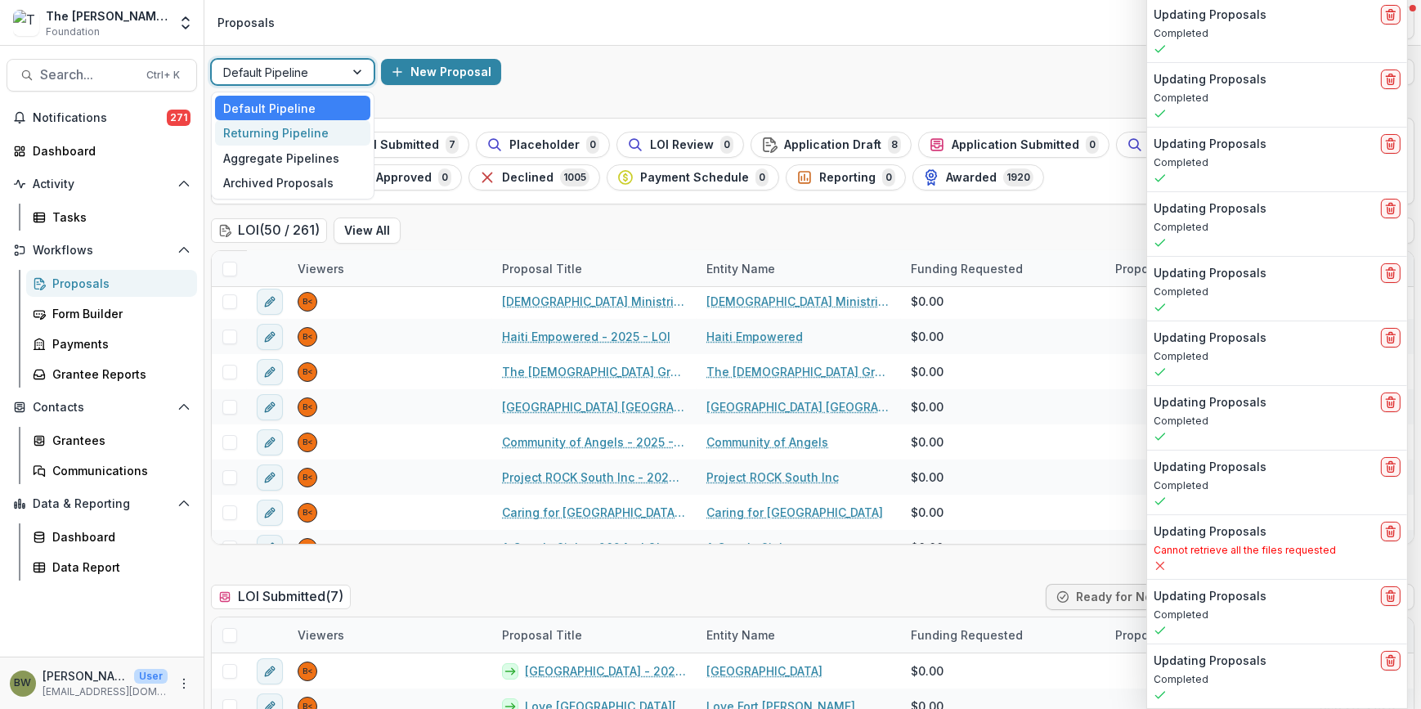
click at [325, 137] on div "Returning Pipeline" at bounding box center [292, 132] width 155 height 25
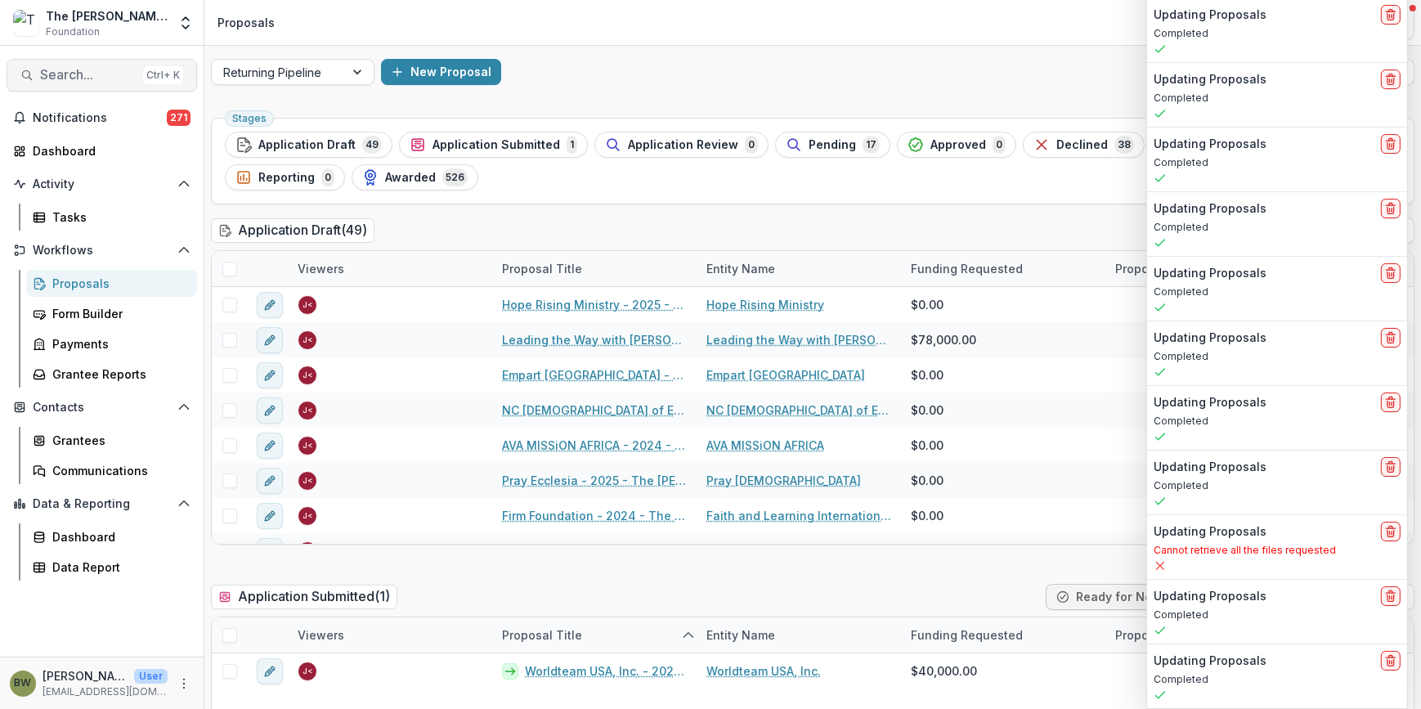
click at [74, 85] on button "Search... Ctrl + K" at bounding box center [102, 75] width 191 height 33
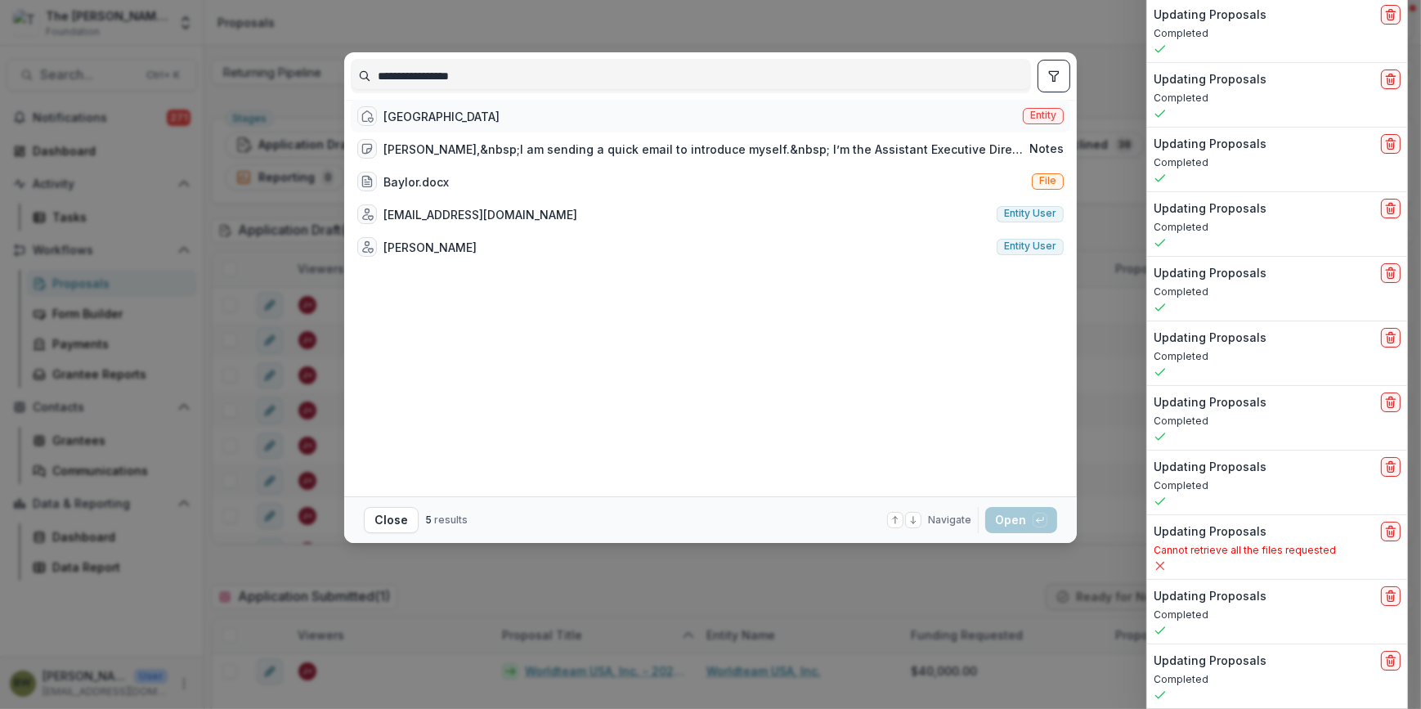
type input "**********"
click at [451, 124] on div "Baylor University" at bounding box center [442, 116] width 116 height 17
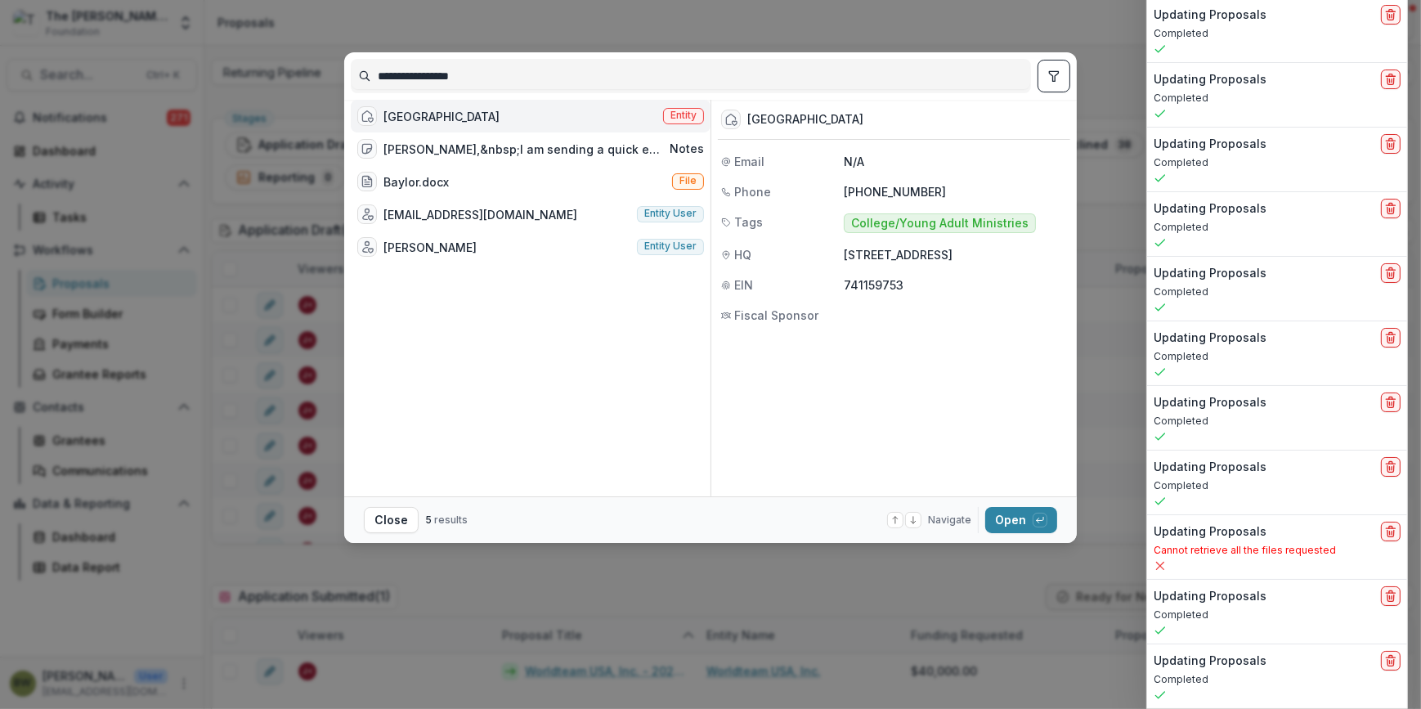
click at [671, 121] on span "Entity" at bounding box center [684, 115] width 26 height 11
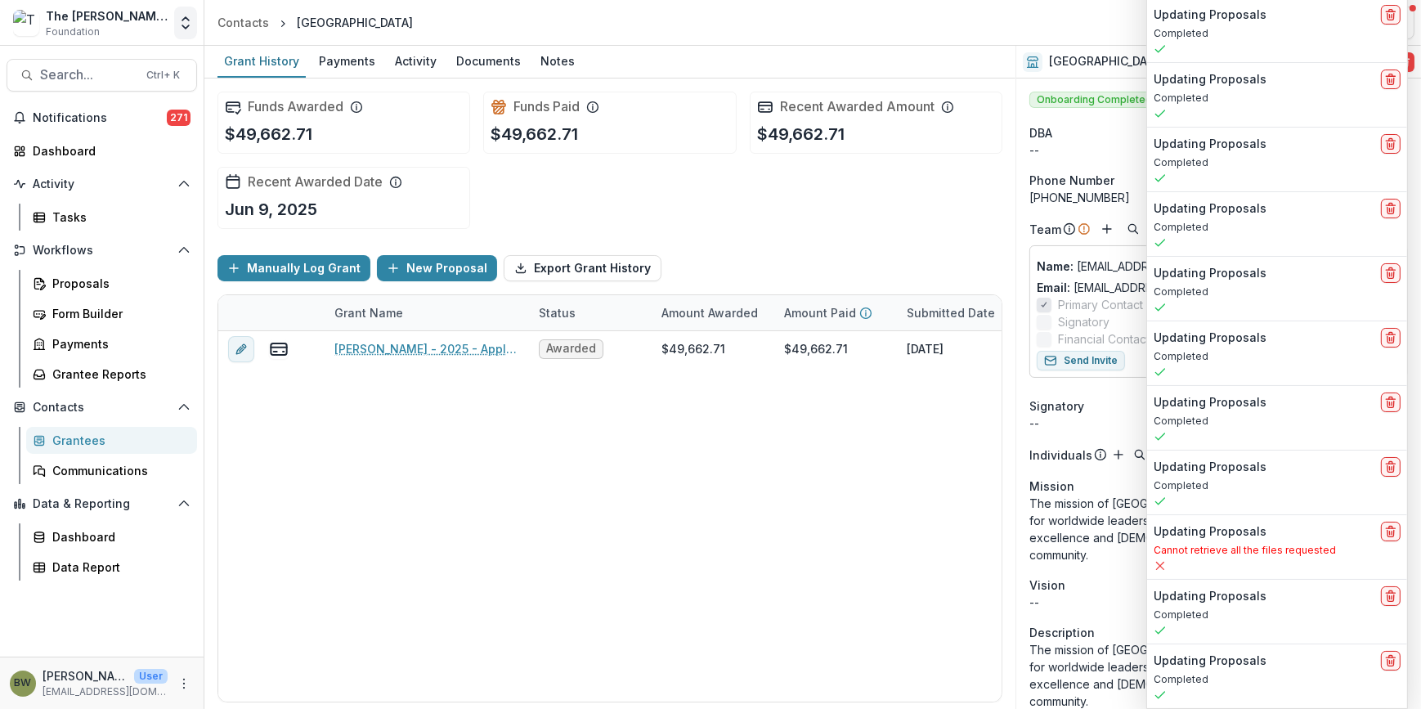
click at [179, 27] on icon "Open entity switcher" at bounding box center [185, 23] width 16 height 16
click at [136, 65] on link "Admin Settings" at bounding box center [102, 63] width 196 height 27
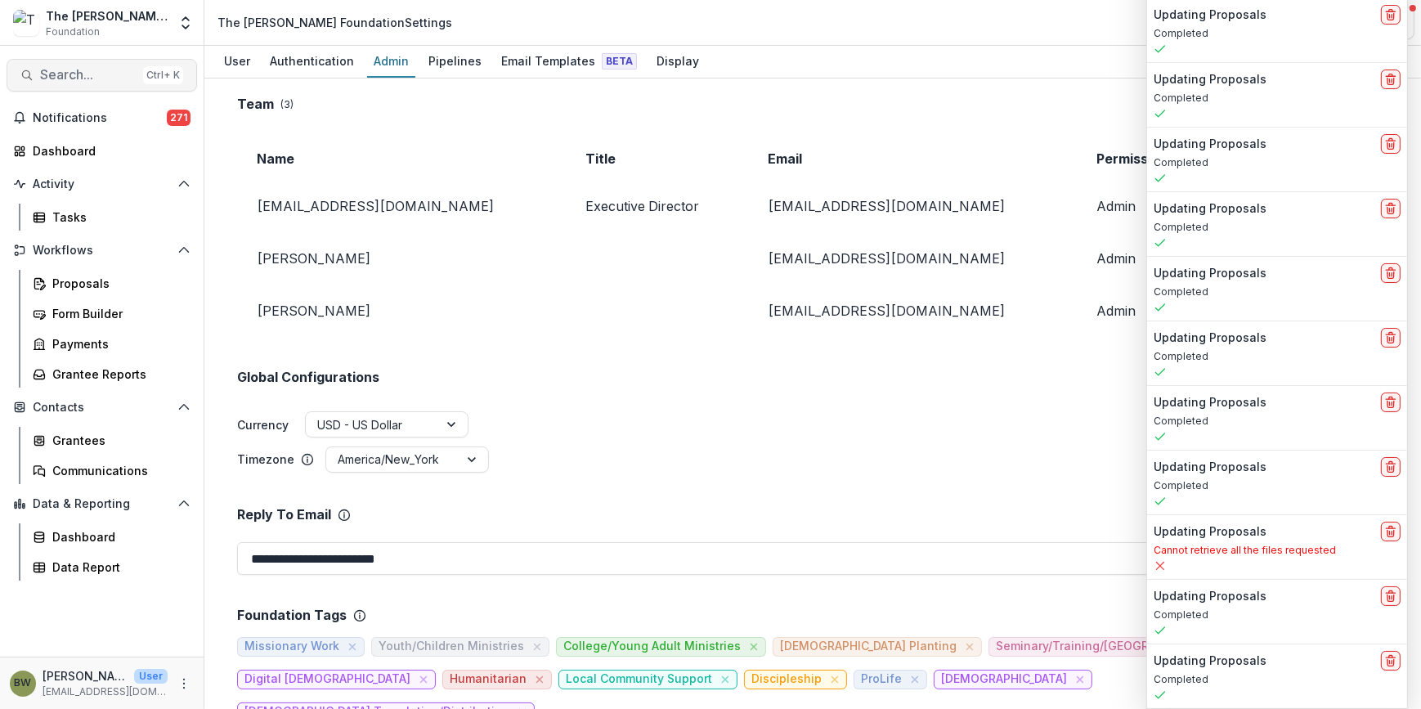
click at [109, 75] on span "Search..." at bounding box center [88, 75] width 96 height 16
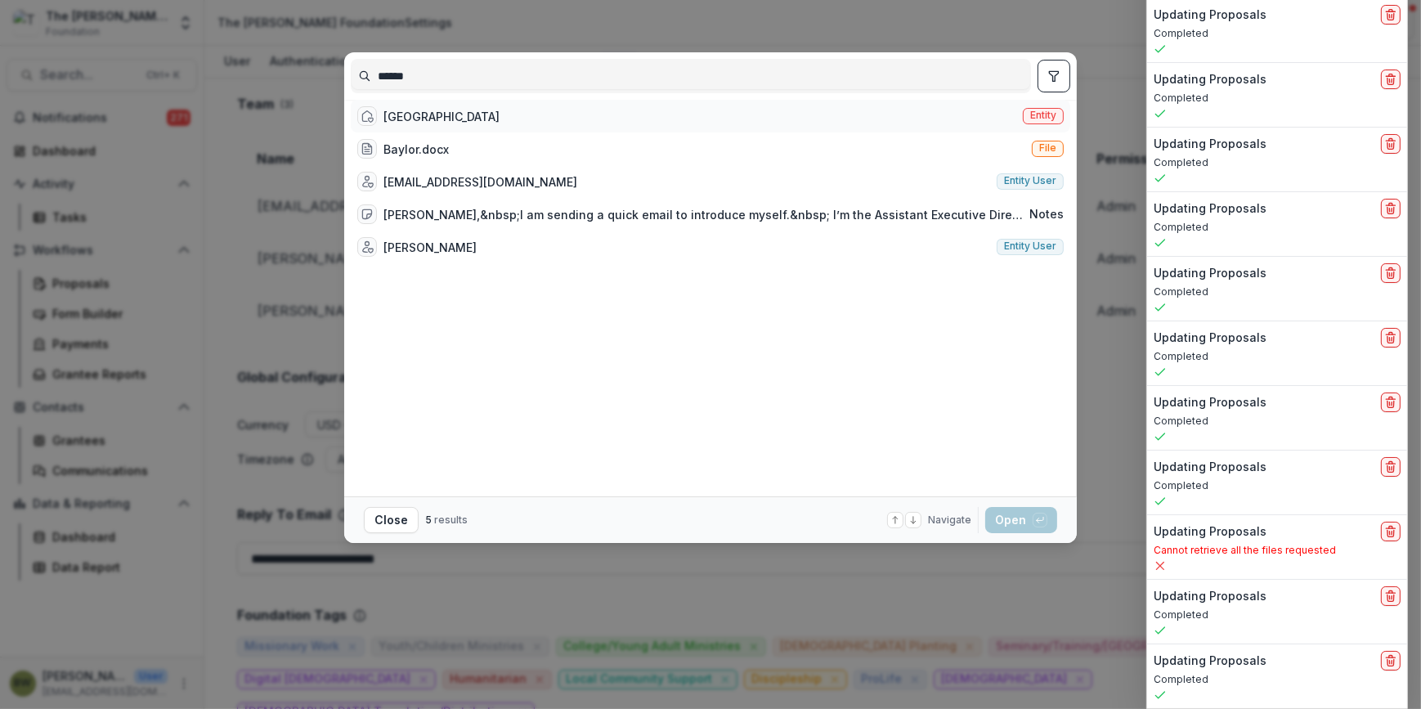
type input "******"
click at [437, 122] on div "Baylor University" at bounding box center [442, 116] width 116 height 17
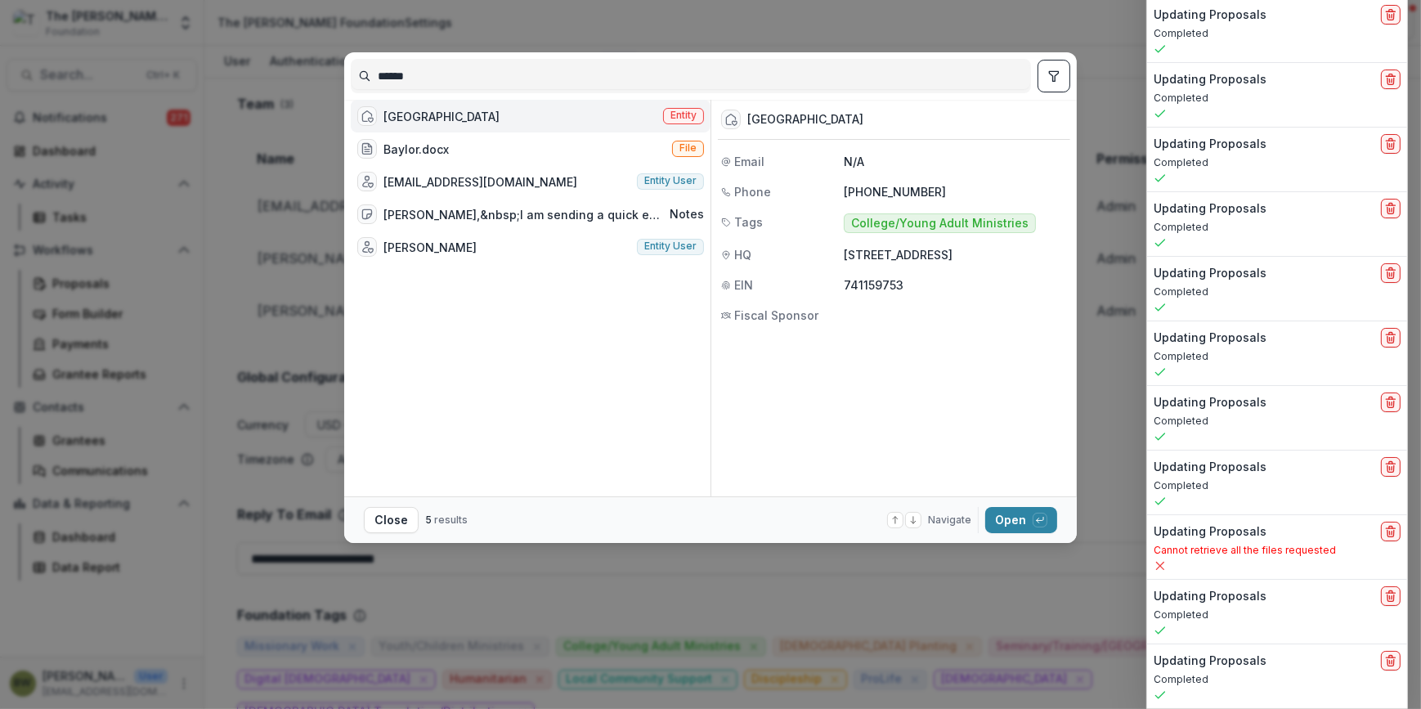
click at [671, 117] on span "Entity" at bounding box center [684, 115] width 26 height 11
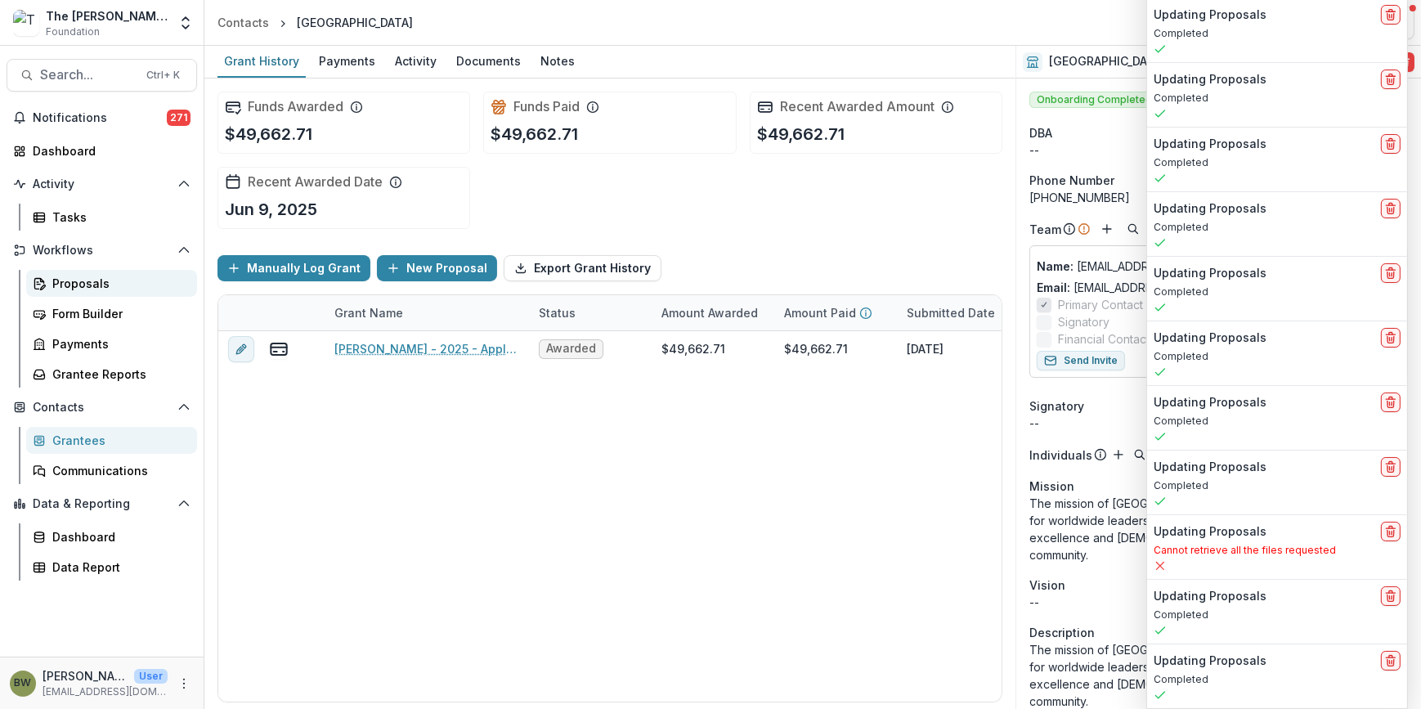
click at [80, 288] on div "Proposals" at bounding box center [118, 283] width 132 height 17
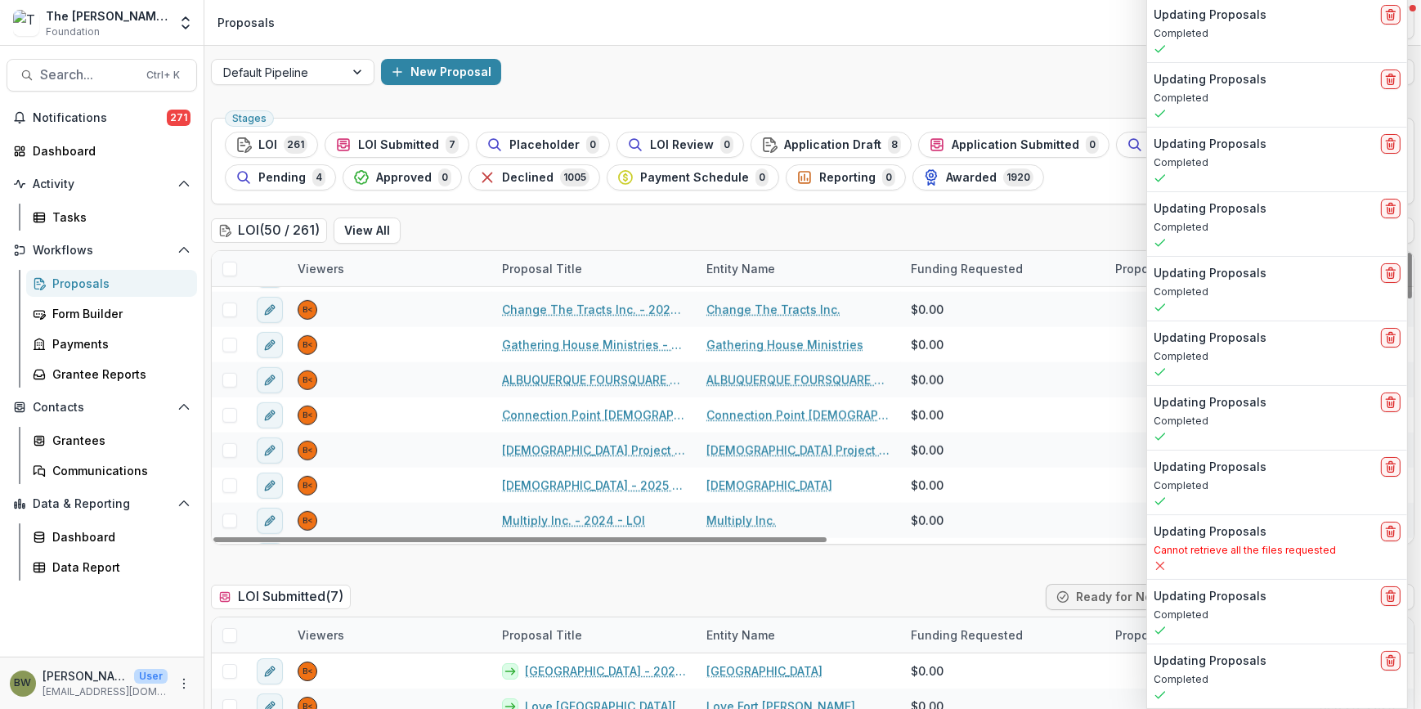
scroll to position [1501, 0]
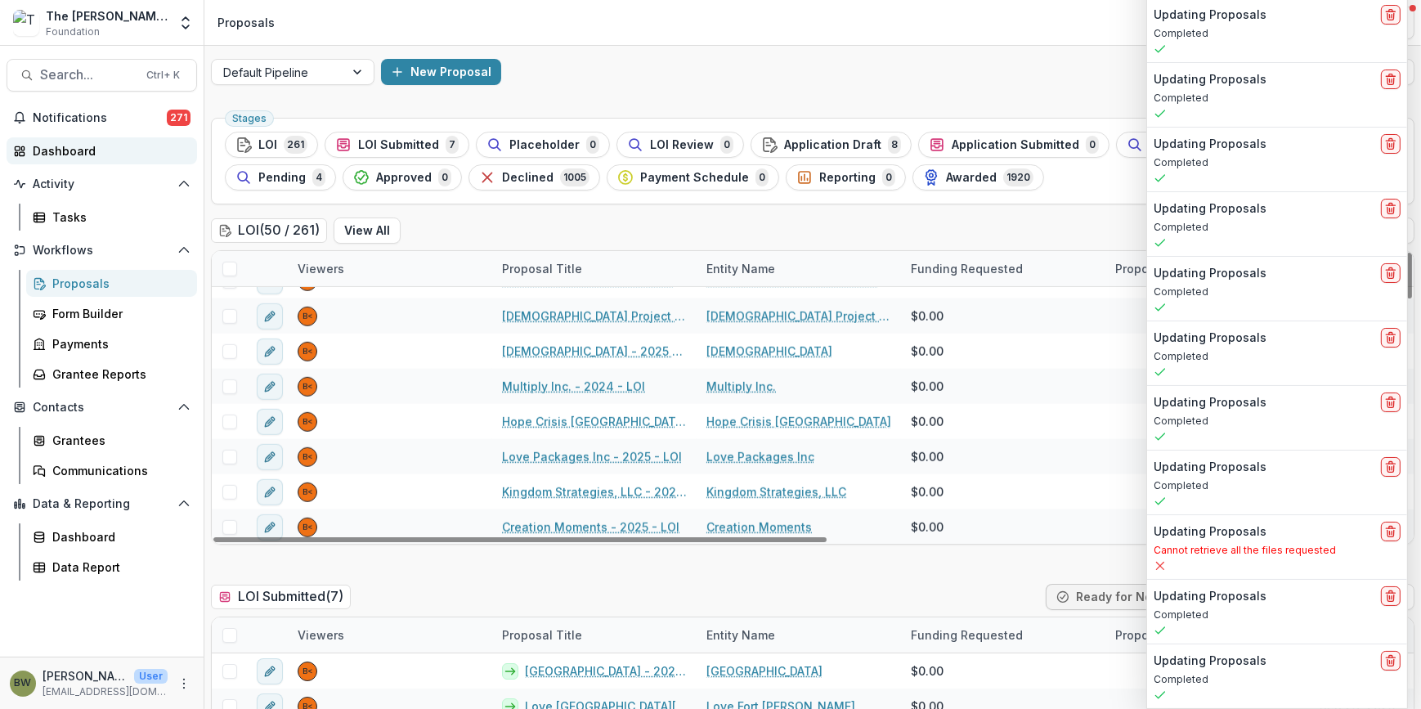
click at [93, 155] on div "Dashboard" at bounding box center [108, 150] width 151 height 17
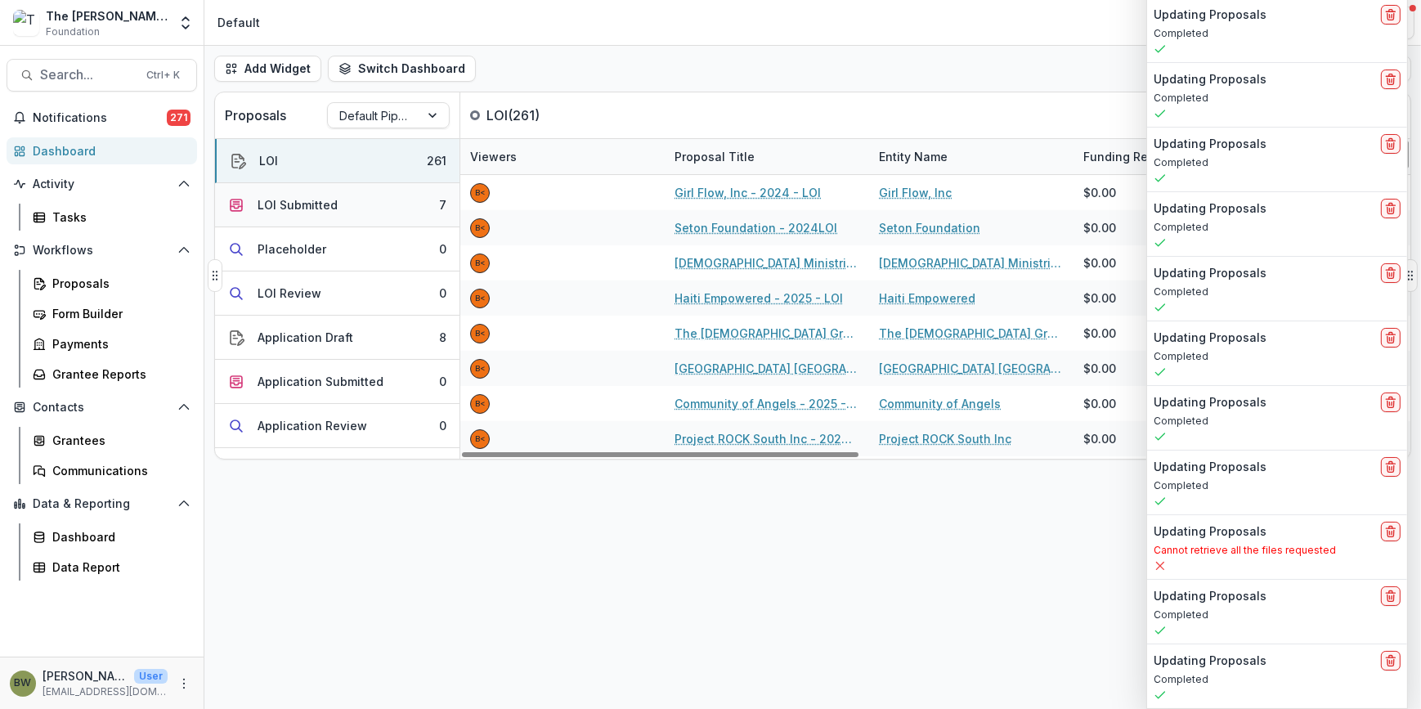
click at [298, 200] on div "LOI Submitted" at bounding box center [298, 204] width 80 height 17
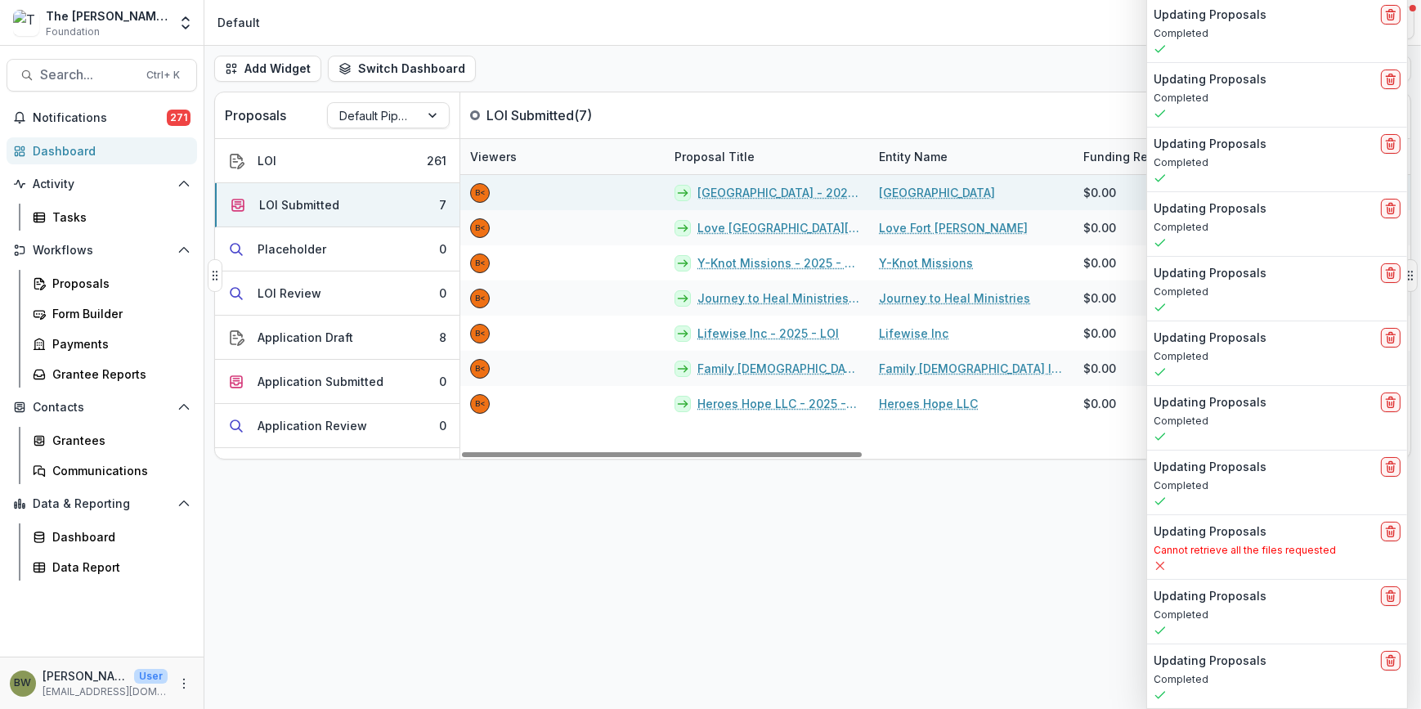
click at [810, 192] on link "Charleston Southern University - 2025 - LOI" at bounding box center [779, 192] width 162 height 17
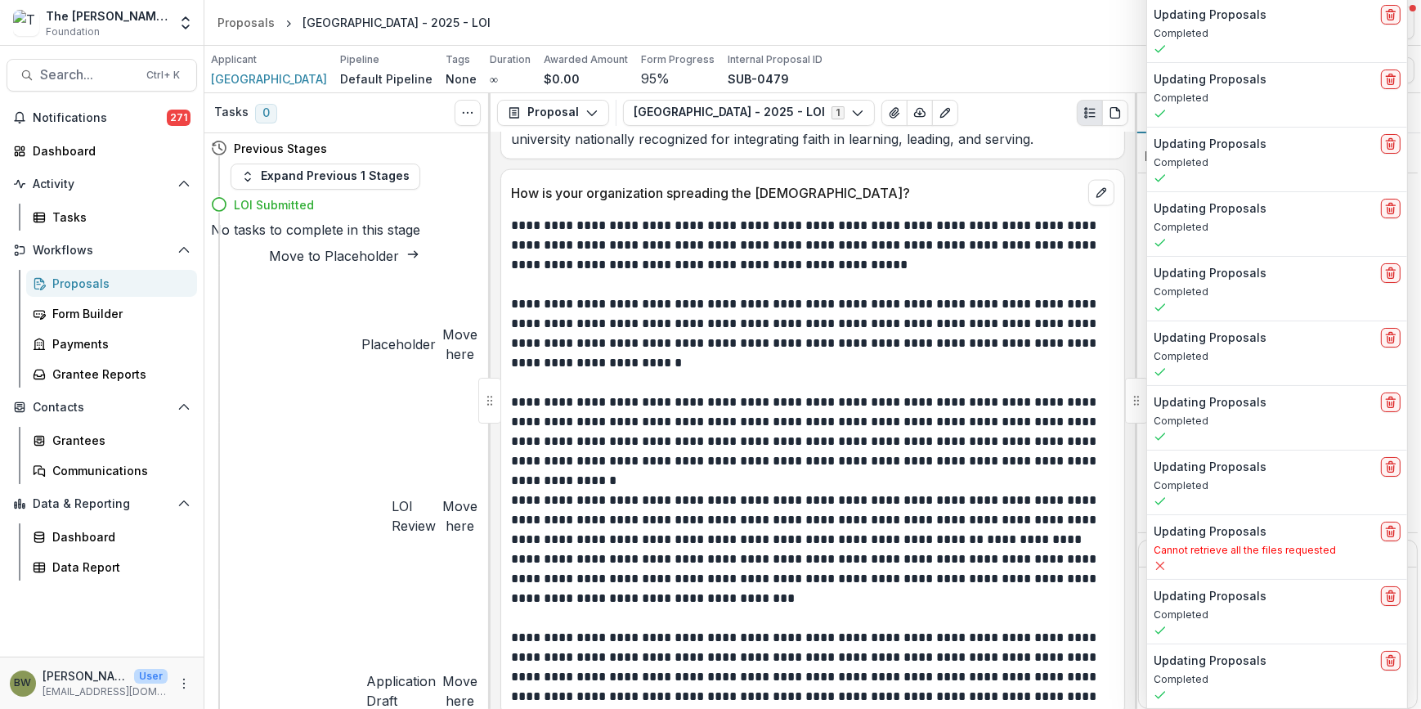
scroll to position [3160, 0]
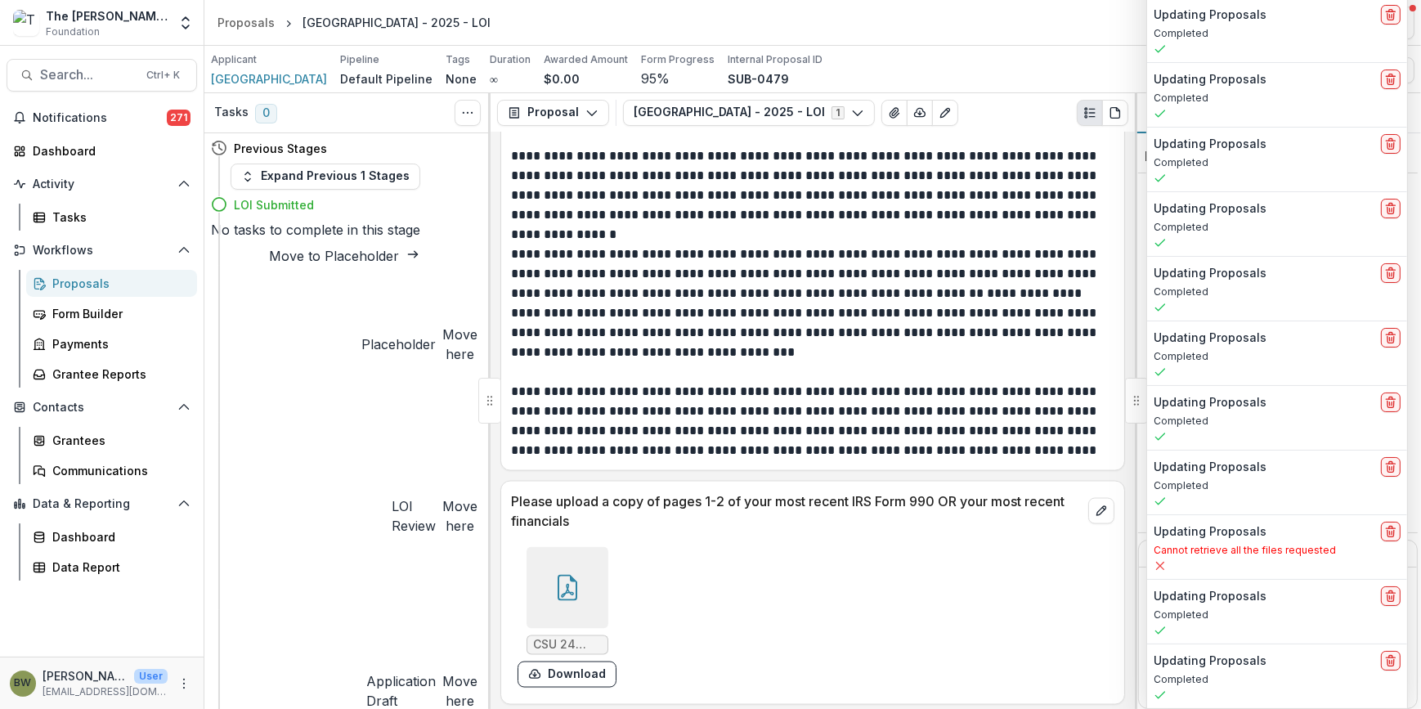
click at [558, 568] on div at bounding box center [568, 588] width 82 height 82
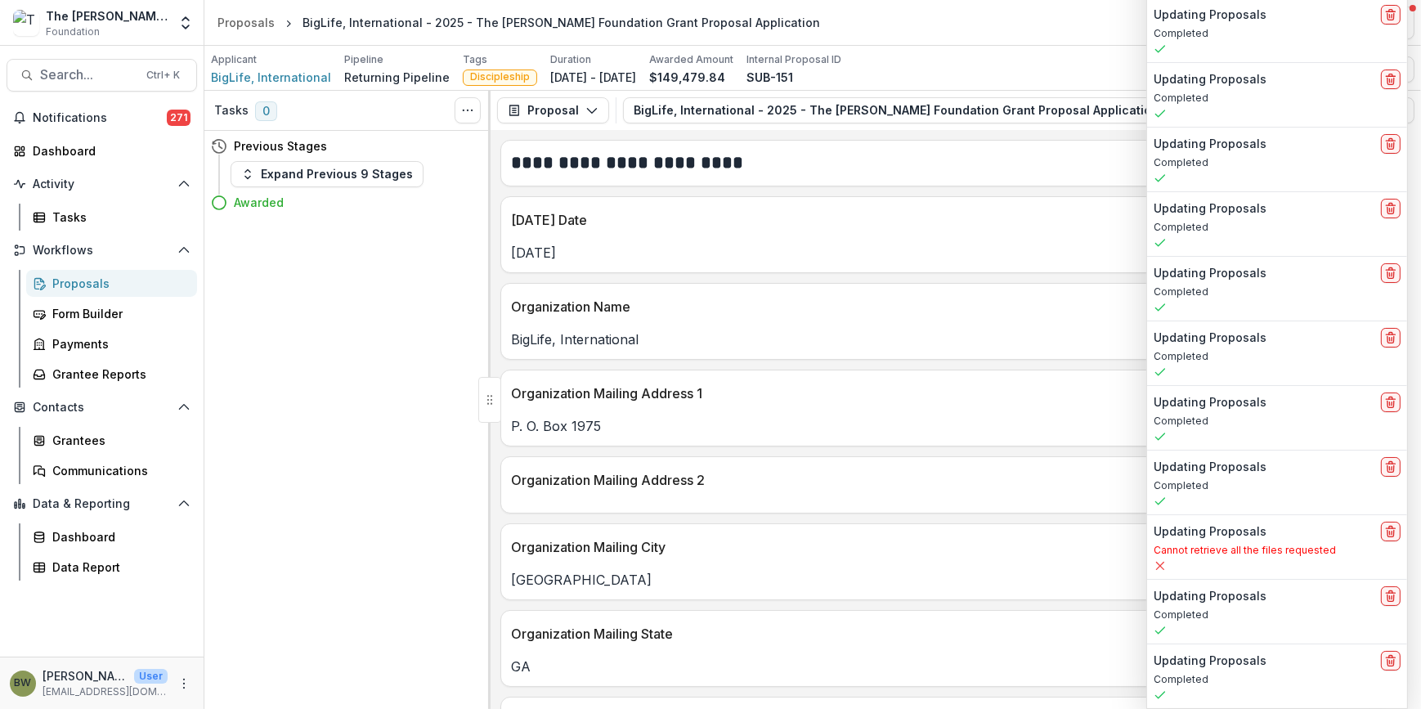
click at [1104, 378] on div "Organization Mailing Address 1" at bounding box center [935, 388] width 868 height 36
drag, startPoint x: 1142, startPoint y: 367, endPoint x: 702, endPoint y: 281, distance: 449.1
click at [1088, 366] on div "**********" at bounding box center [936, 419] width 890 height 579
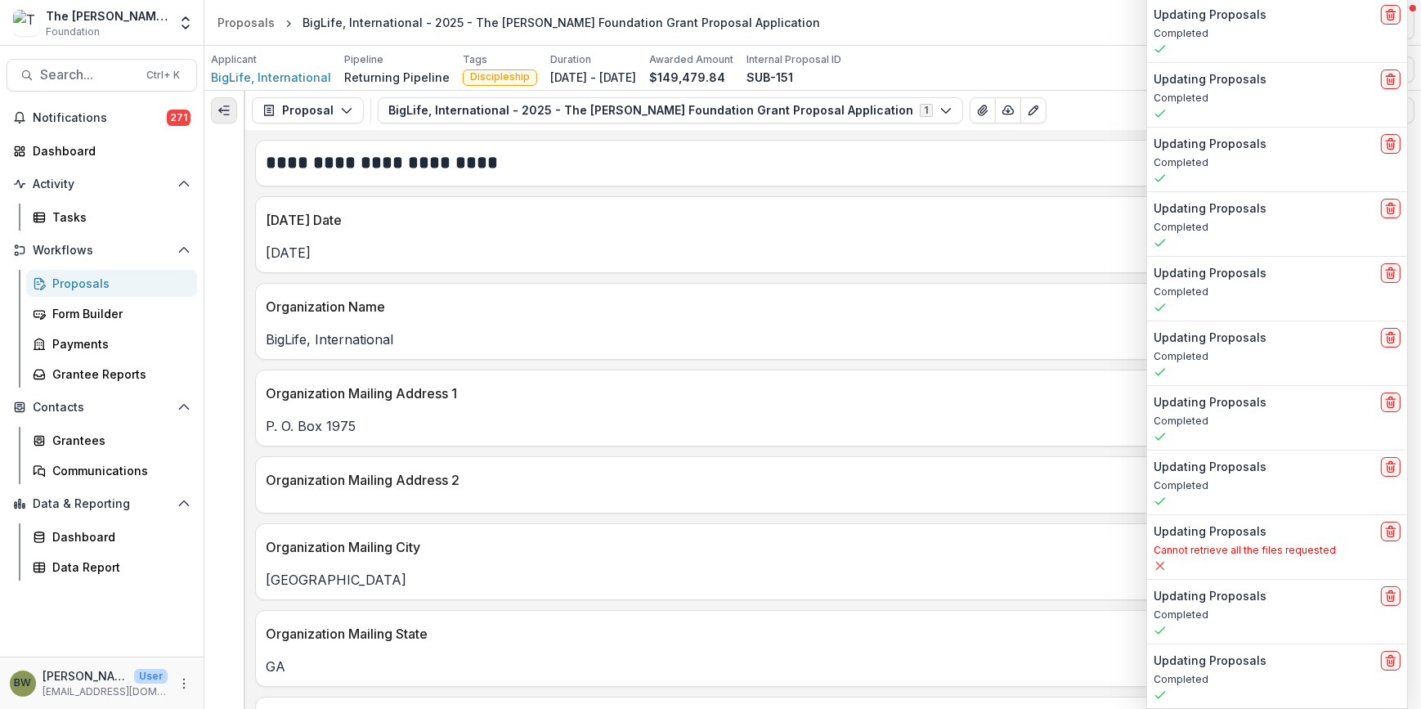
click at [222, 114] on icon "Expand left" at bounding box center [224, 110] width 13 height 13
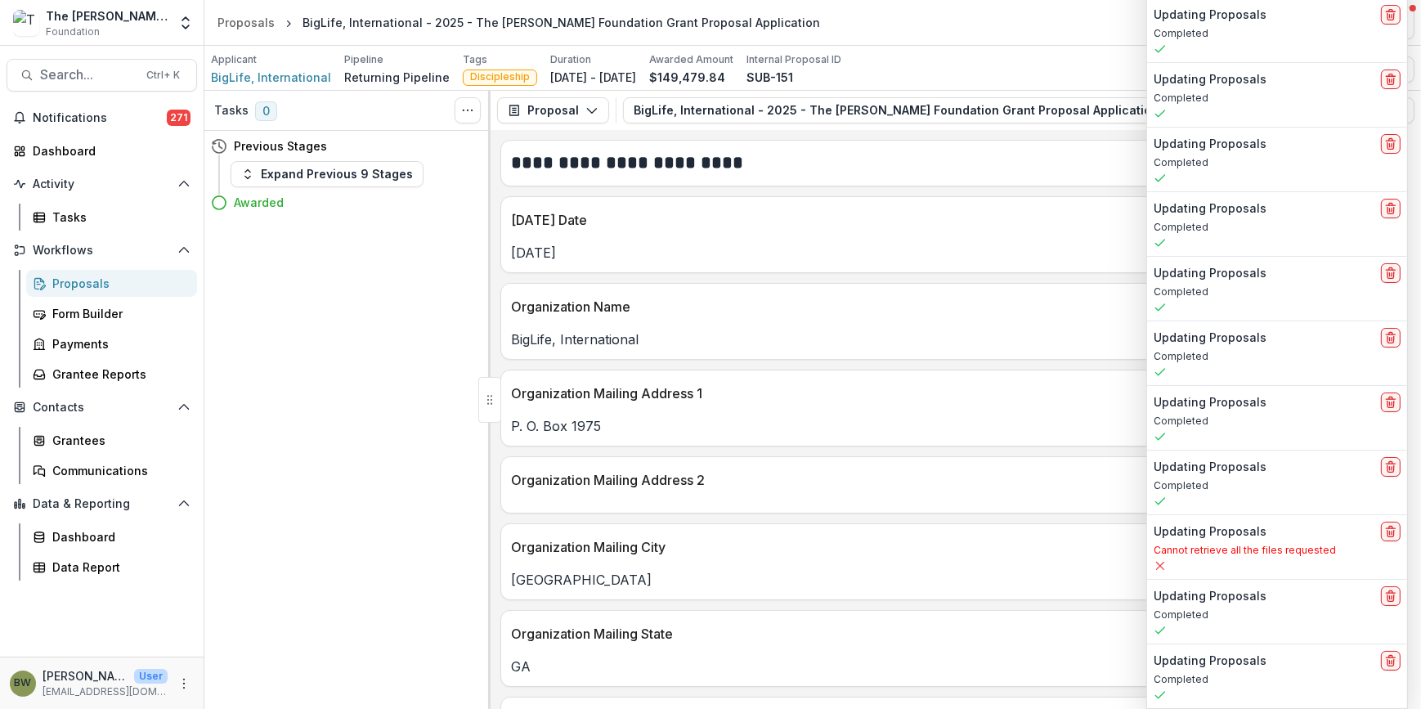
click at [1236, 16] on h2 "Updating Proposals" at bounding box center [1210, 15] width 113 height 14
click at [1247, 48] on div "Updating Proposals Completed" at bounding box center [1277, 30] width 260 height 64
drag, startPoint x: 1247, startPoint y: 48, endPoint x: 1055, endPoint y: 54, distance: 192.3
click at [1055, 54] on div "Applicant BigLife, International Pipeline Returning Pipeline Tags Discipleship …" at bounding box center [813, 69] width 1204 height 34
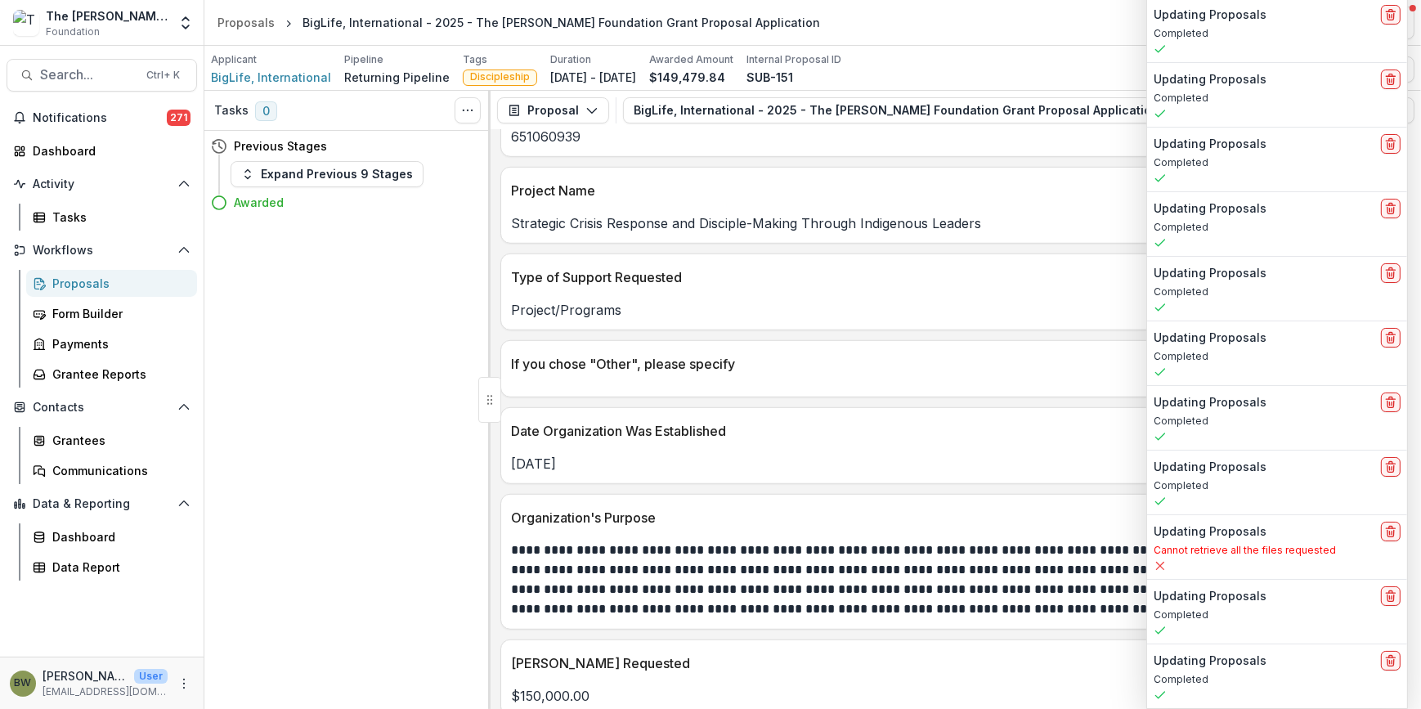
scroll to position [1709, 0]
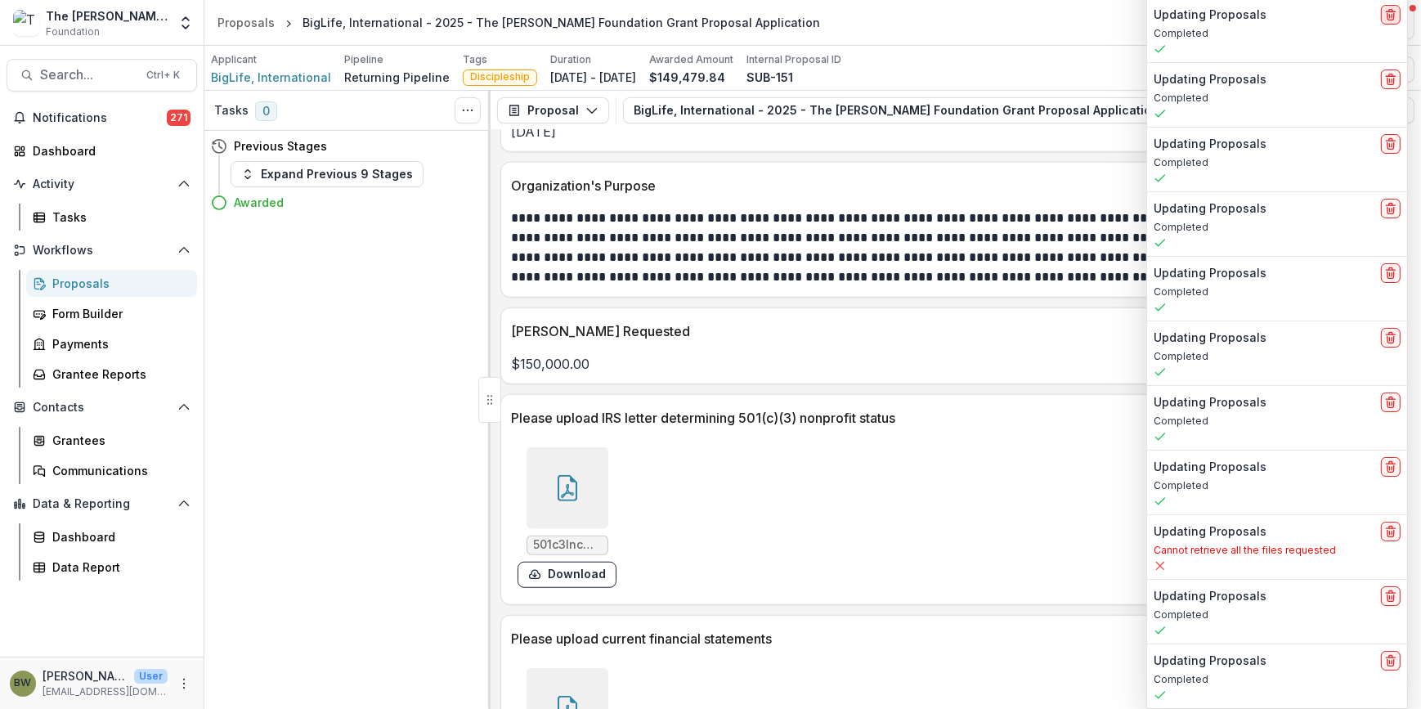
click at [1396, 21] on icon "delete" at bounding box center [1390, 14] width 13 height 13
click at [1391, 23] on button "delete" at bounding box center [1391, 15] width 20 height 20
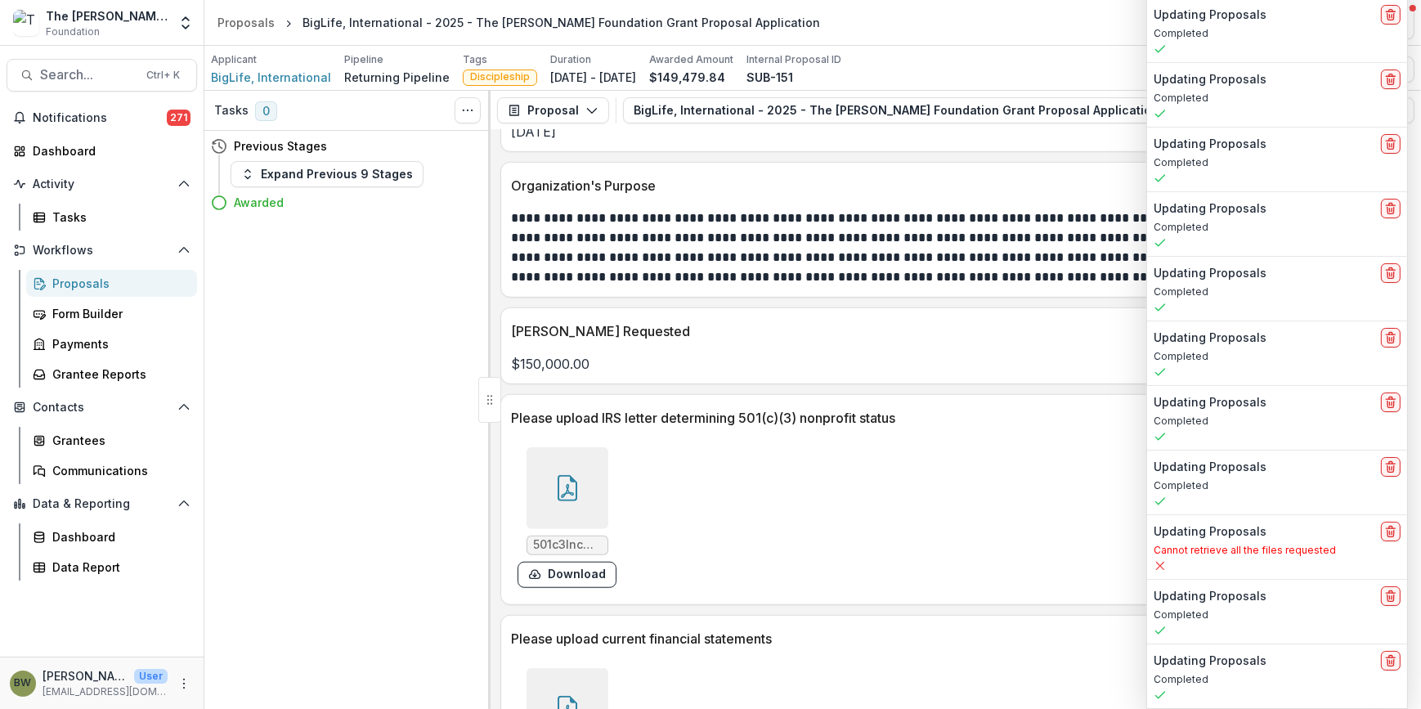
click at [1391, 23] on button "delete" at bounding box center [1391, 15] width 20 height 20
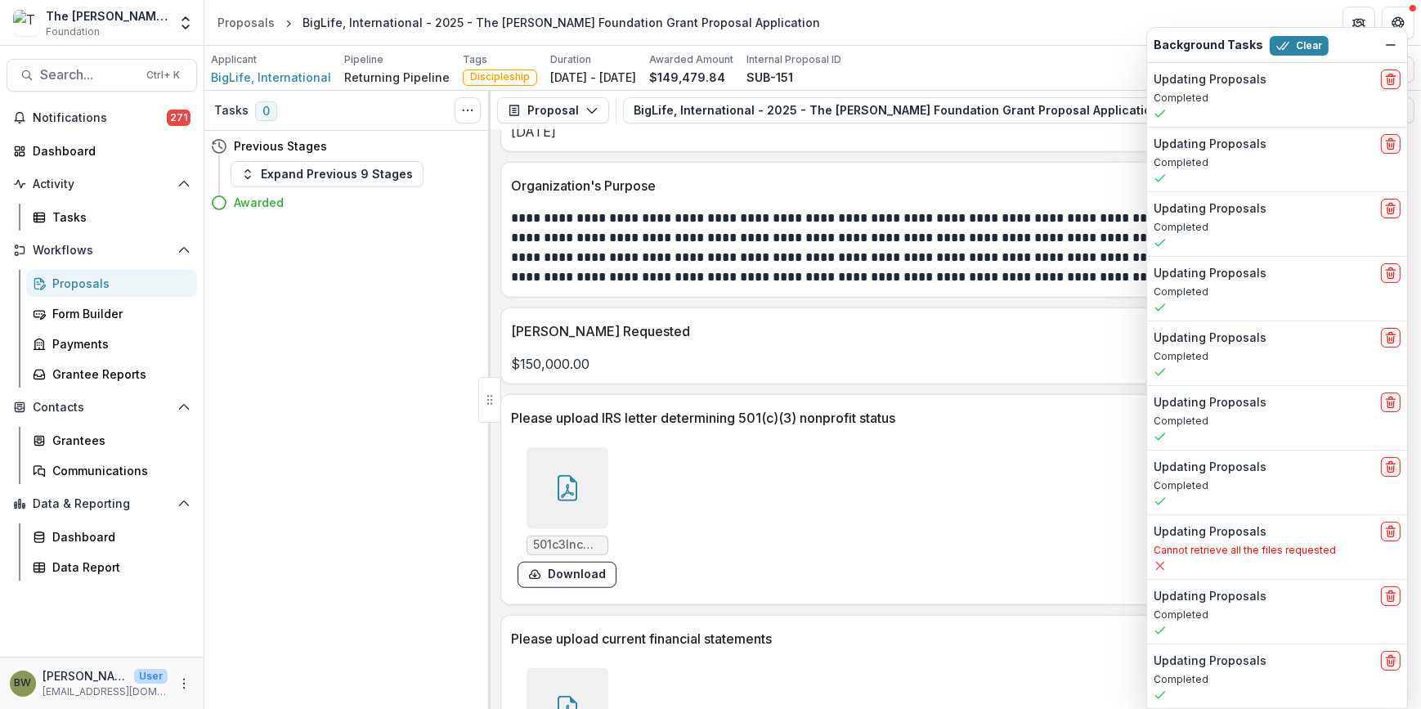
click at [1392, 23] on icon "Get Help" at bounding box center [1398, 22] width 13 height 13
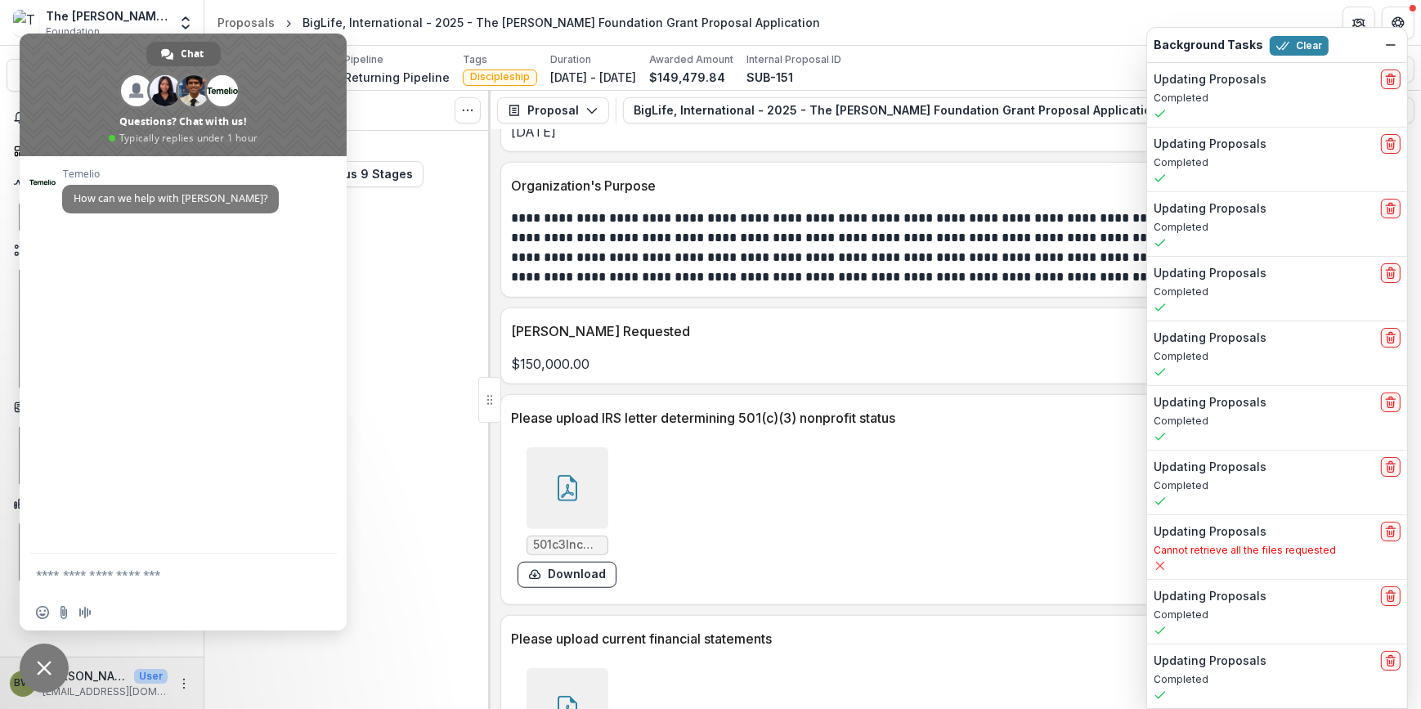
click at [792, 13] on header "Proposals BigLife, International - 2025 - The Bolick Foundation Grant Proposal …" at bounding box center [812, 22] width 1217 height 45
click at [53, 678] on span "Close chat" at bounding box center [44, 668] width 49 height 49
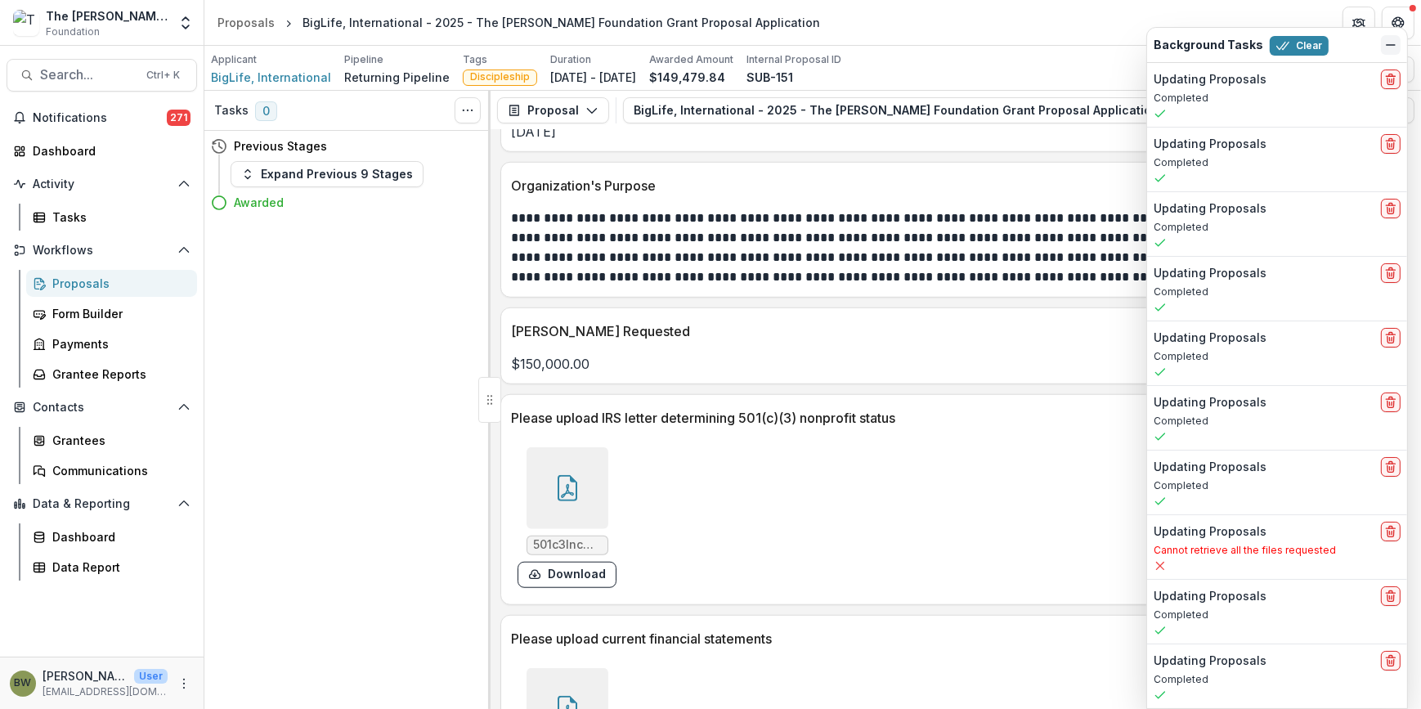
click at [1389, 51] on icon "Dismiss" at bounding box center [1390, 44] width 13 height 13
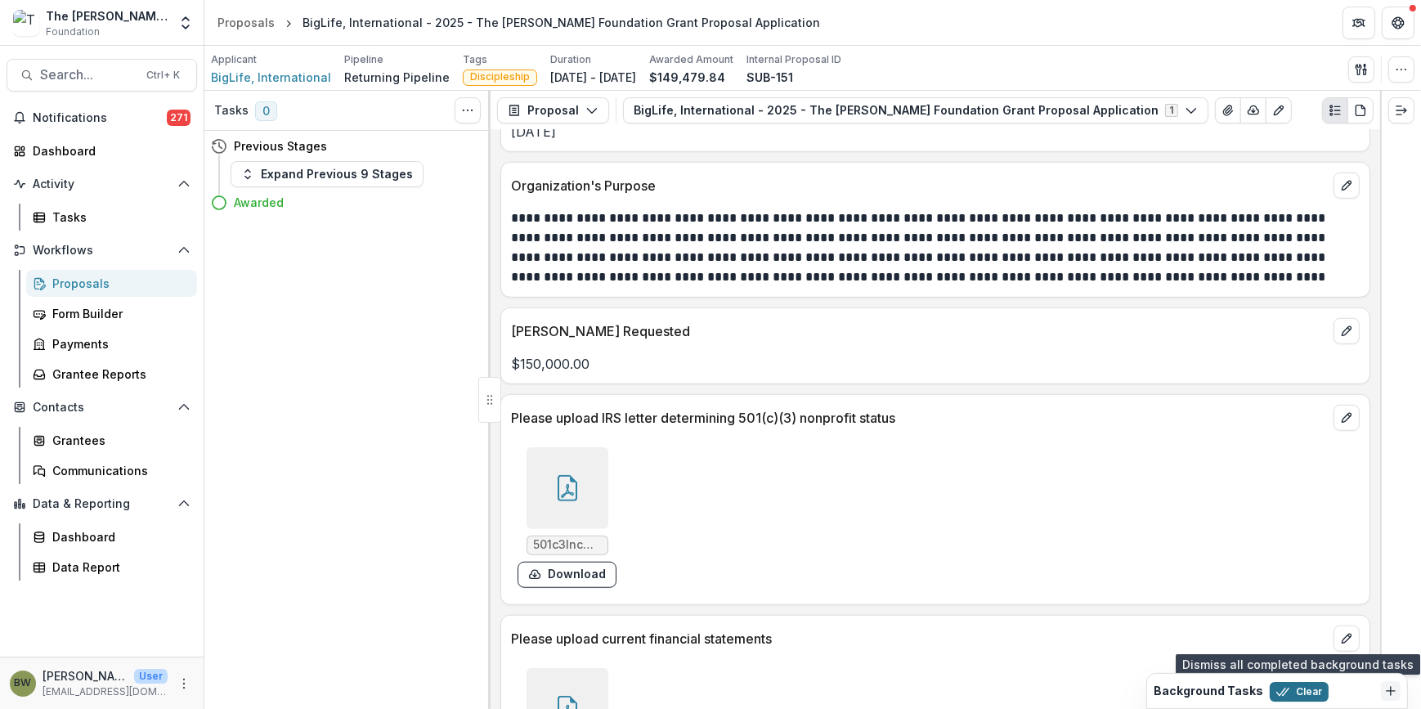
click at [1290, 695] on button "Clear" at bounding box center [1299, 692] width 59 height 20
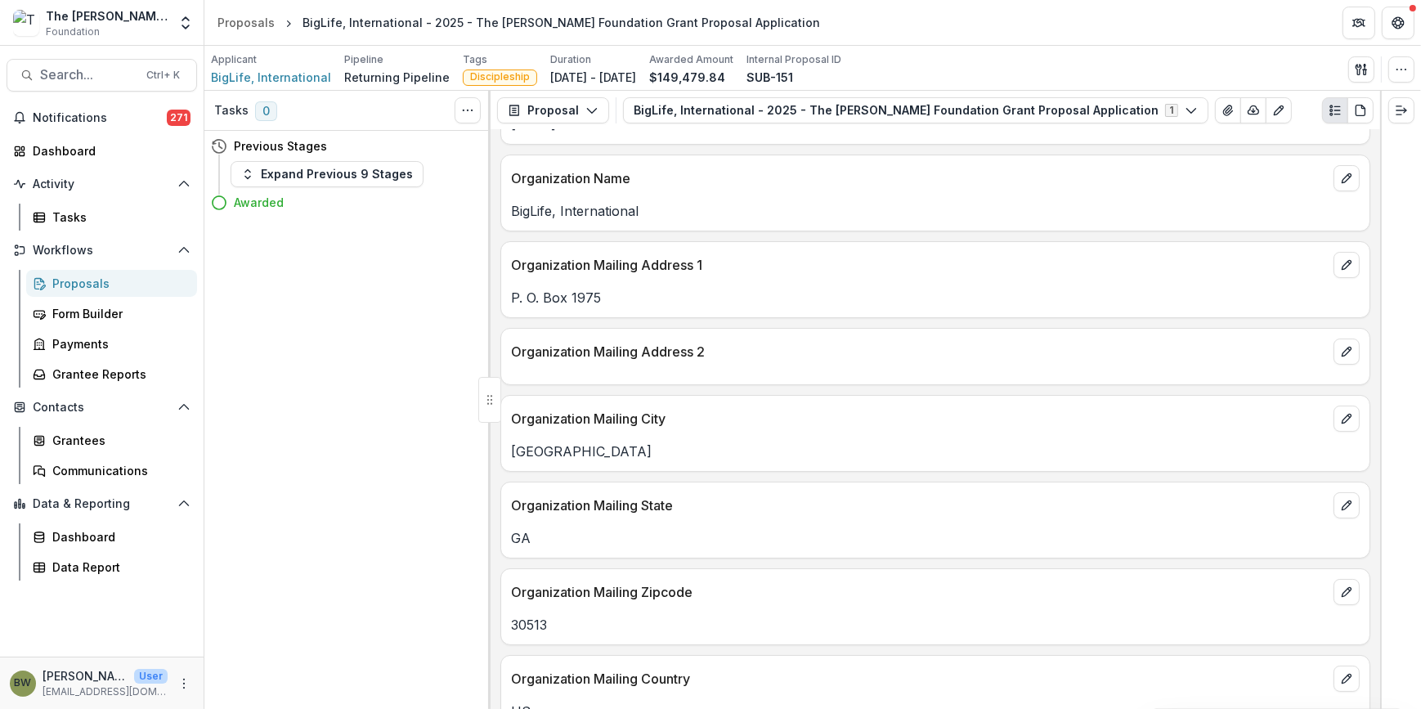
scroll to position [0, 0]
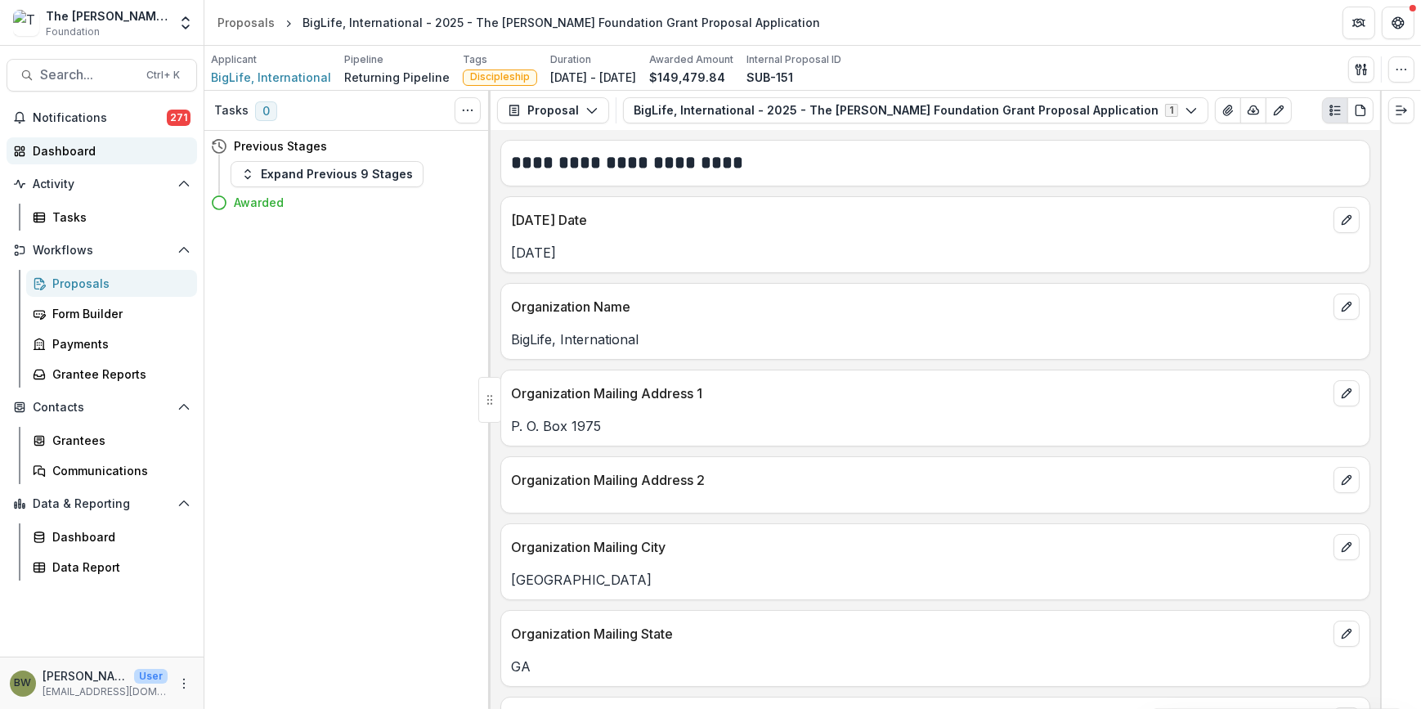
click at [63, 155] on div "Dashboard" at bounding box center [108, 150] width 151 height 17
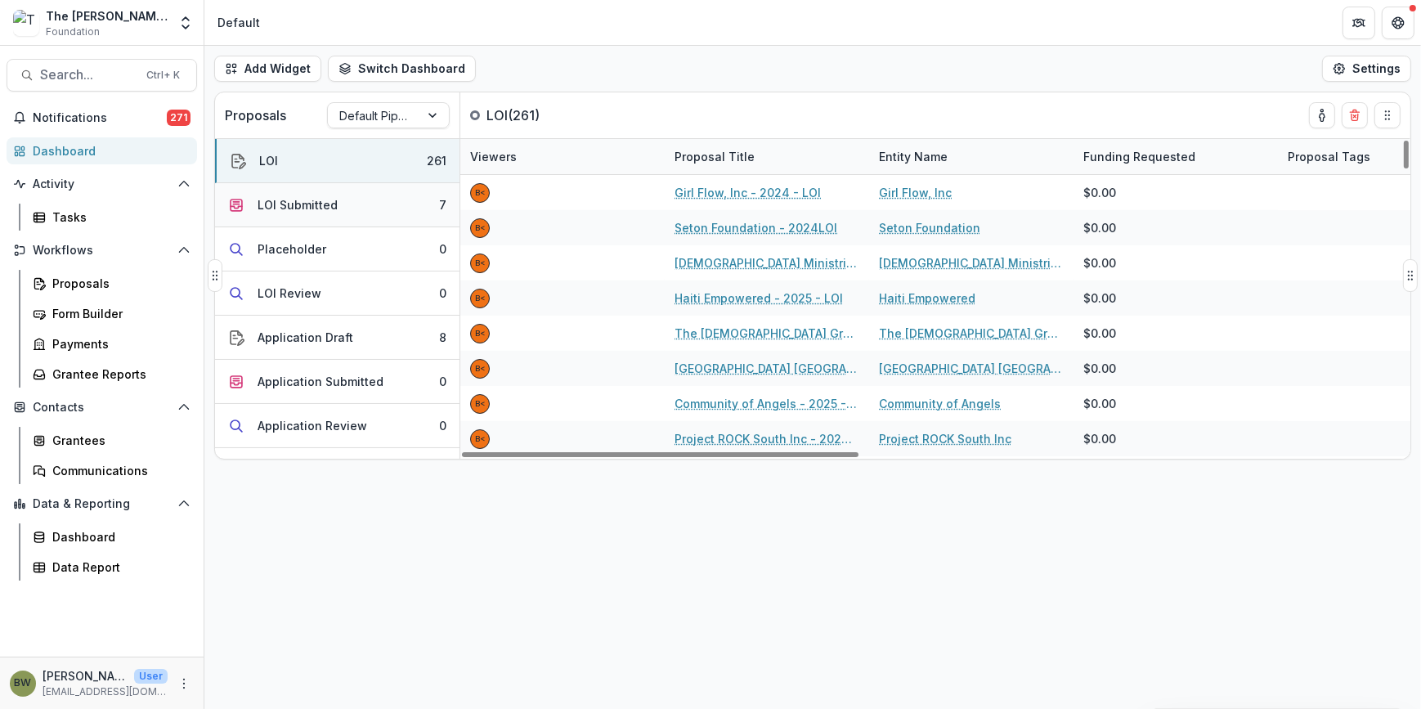
click at [335, 201] on button "LOI Submitted 7" at bounding box center [337, 205] width 245 height 44
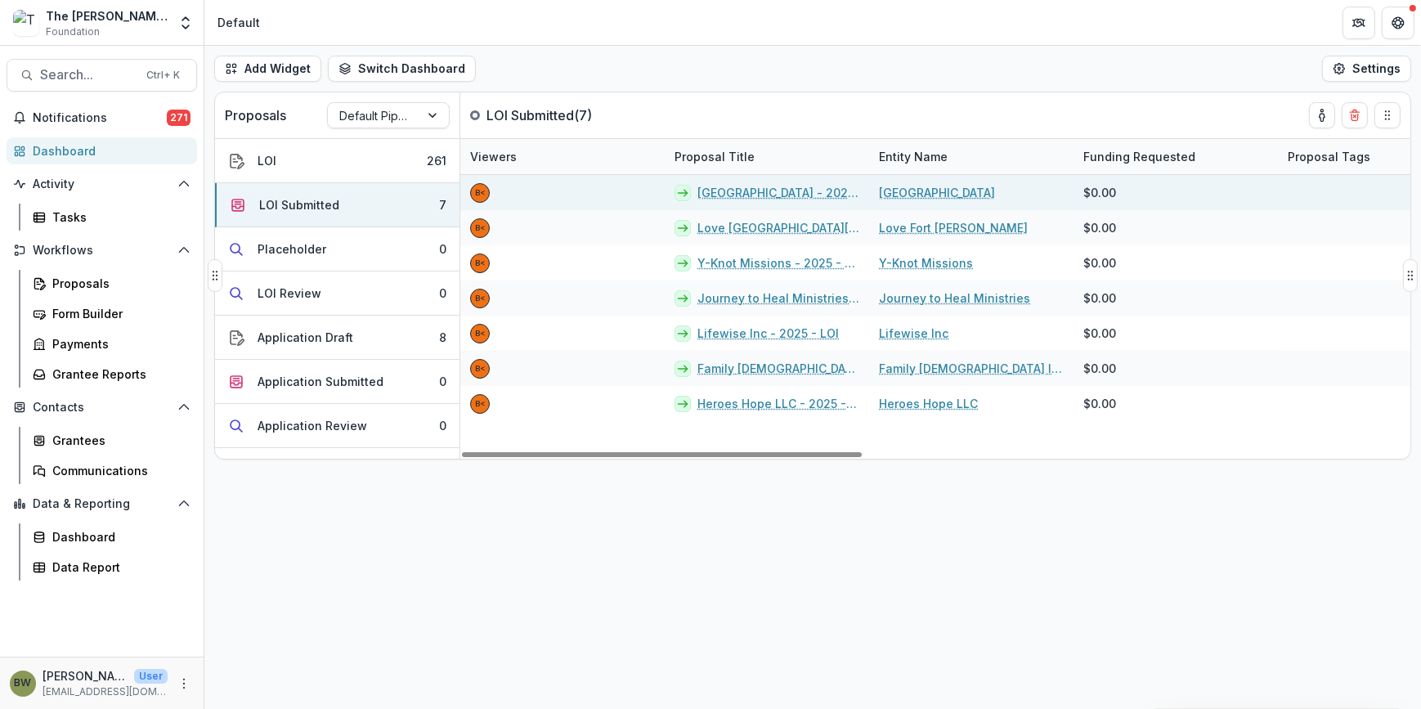
click at [781, 190] on link "Charleston Southern University - 2025 - LOI" at bounding box center [779, 192] width 162 height 17
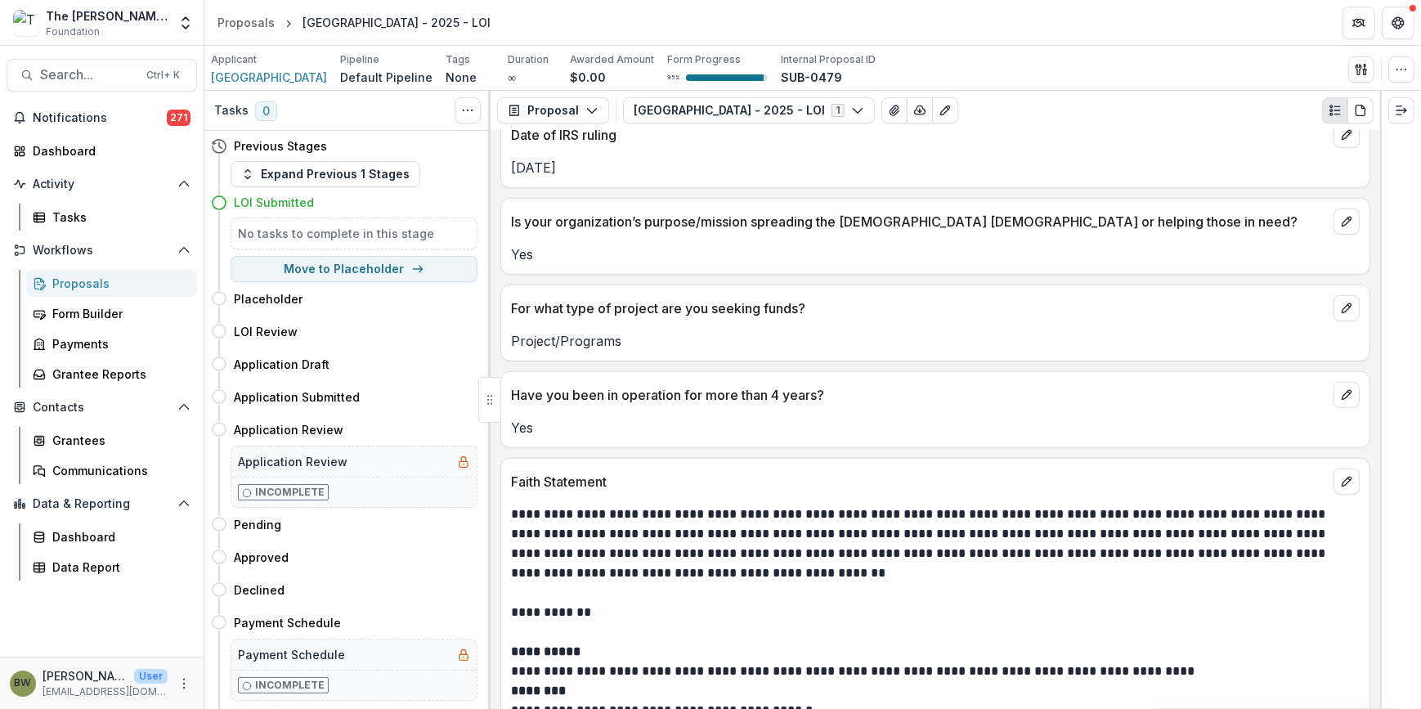
scroll to position [1784, 0]
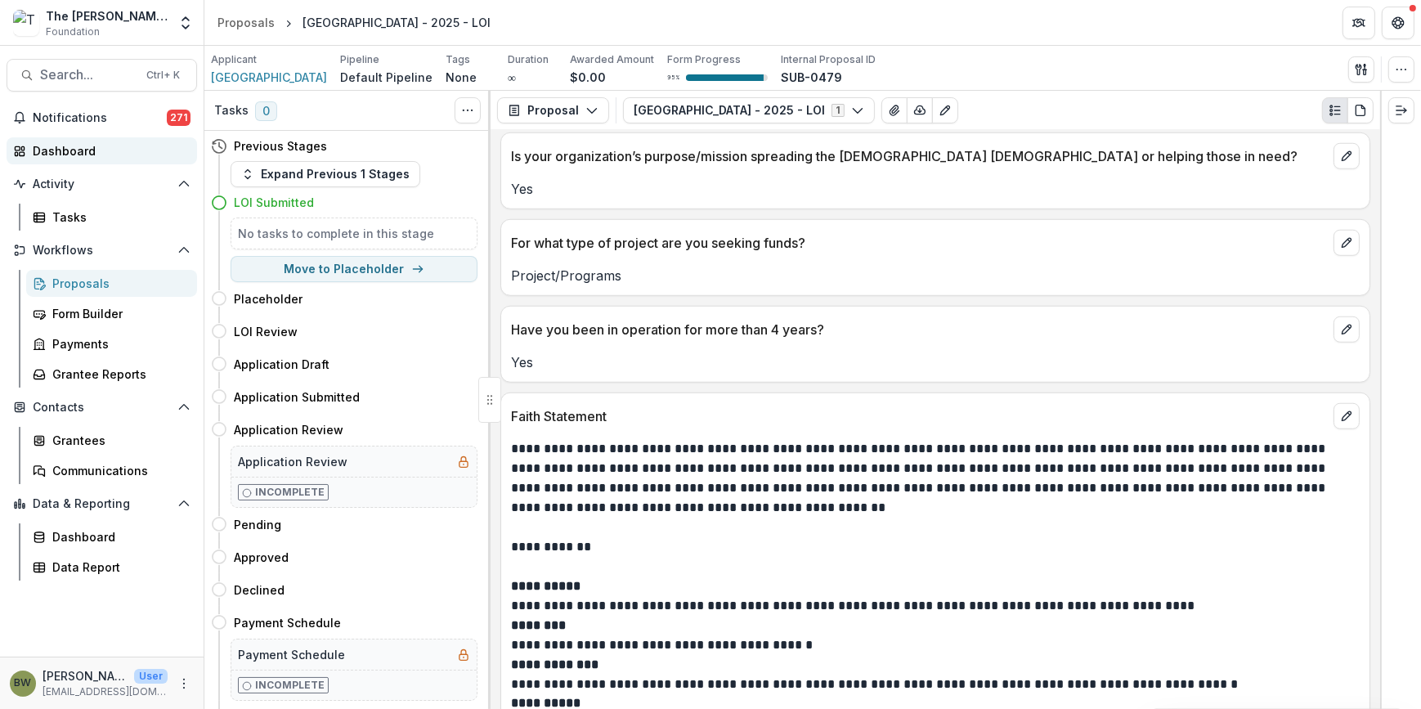
click at [74, 152] on div "Dashboard" at bounding box center [108, 150] width 151 height 17
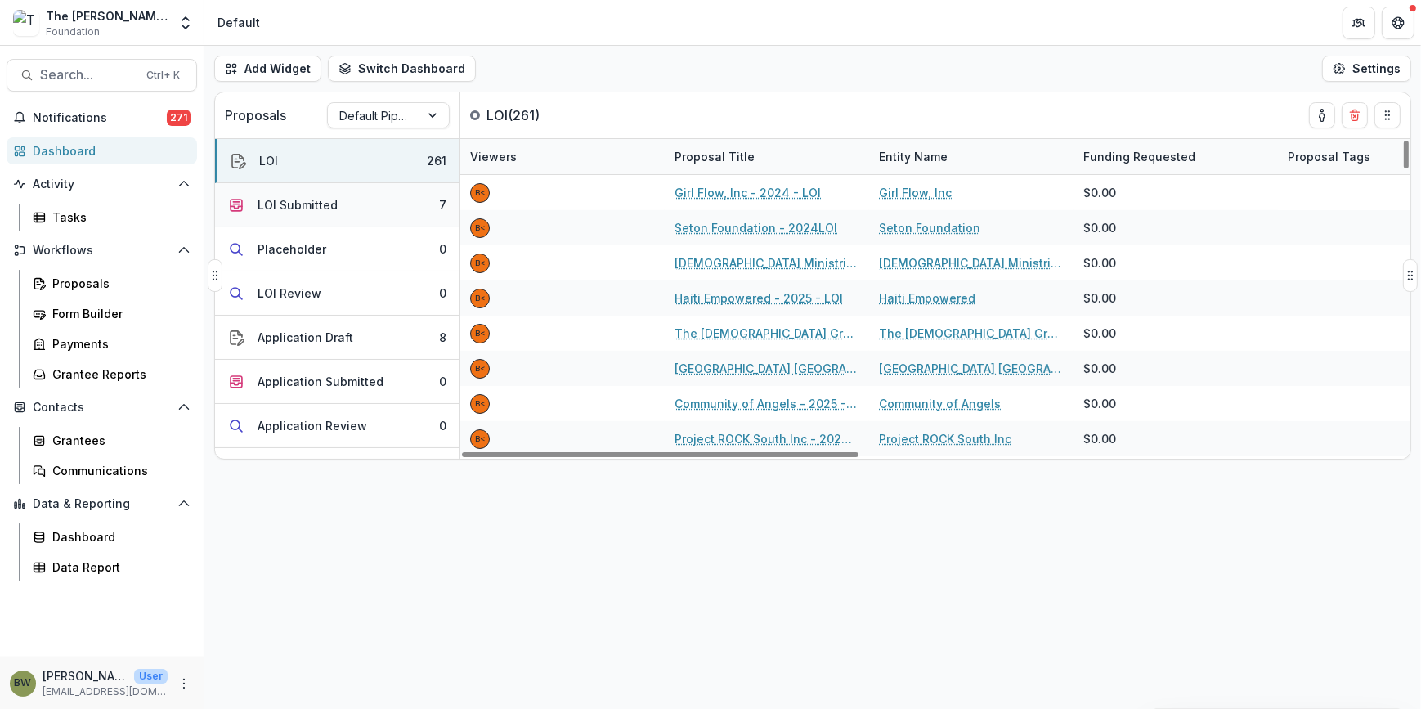
click at [303, 209] on div "LOI Submitted" at bounding box center [298, 204] width 80 height 17
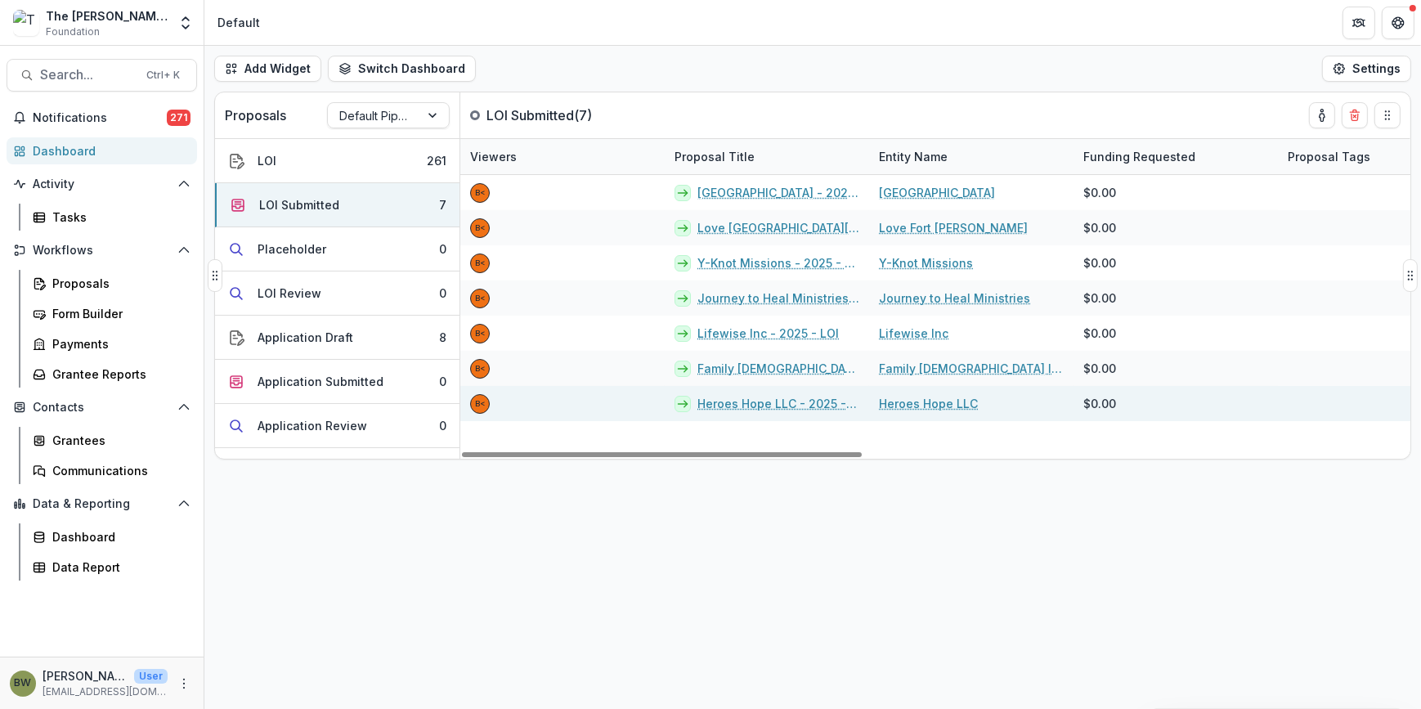
click at [760, 401] on link "Heroes Hope LLC - 2025 - LOI" at bounding box center [779, 403] width 162 height 17
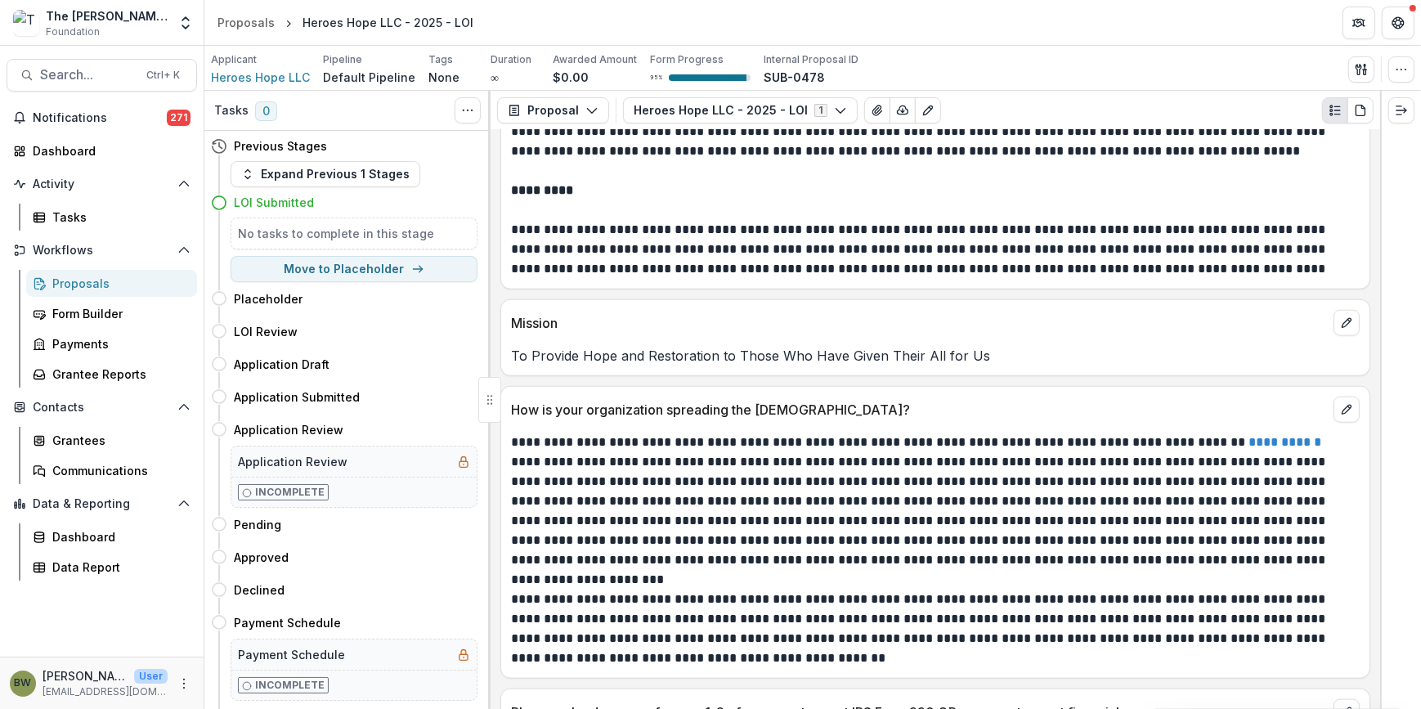
scroll to position [2650, 0]
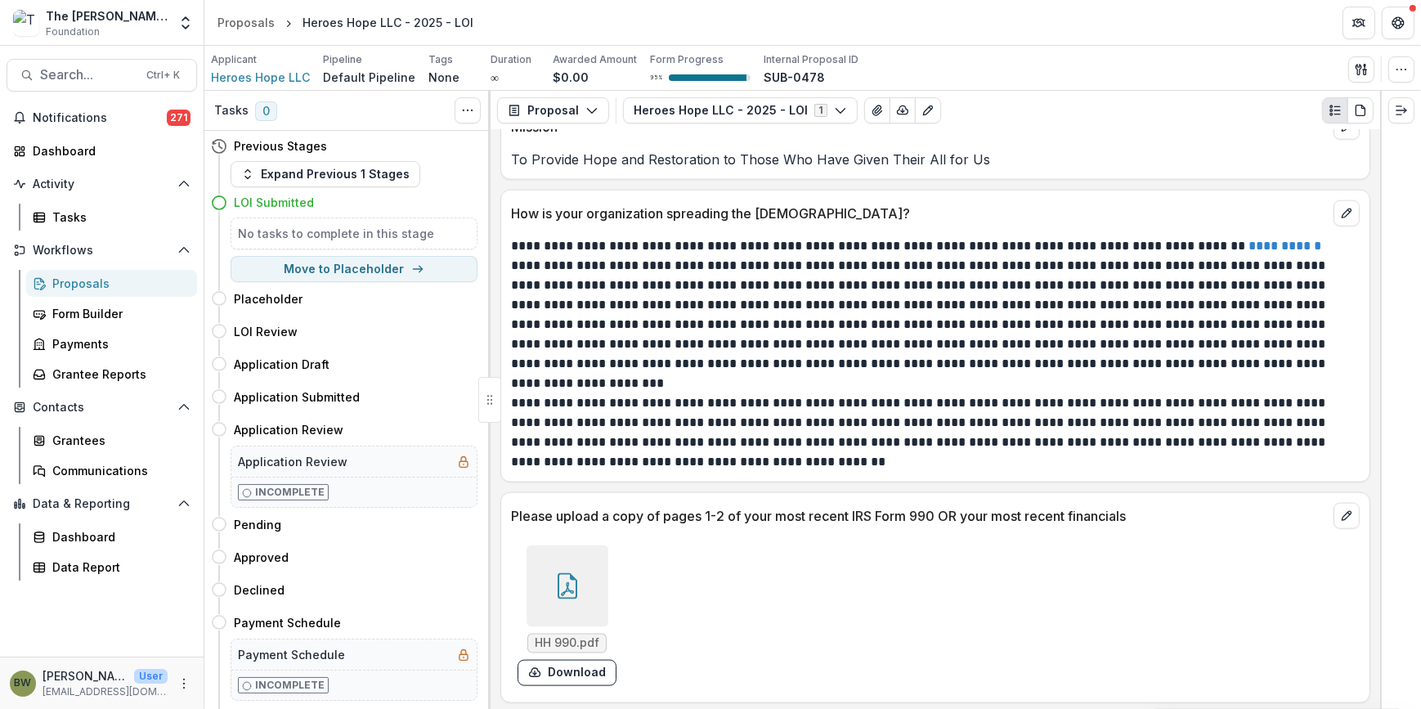
click at [559, 584] on icon at bounding box center [567, 586] width 26 height 26
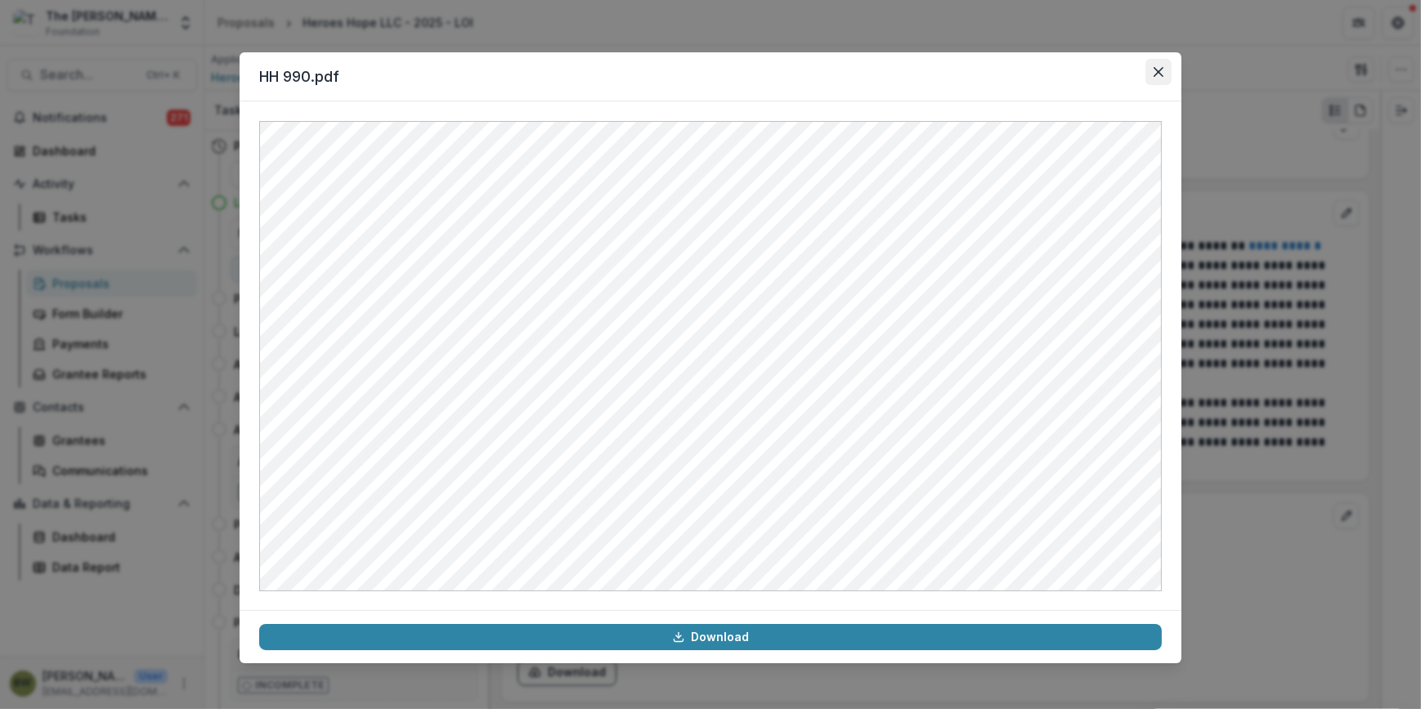
click at [1154, 77] on button "Close" at bounding box center [1159, 72] width 26 height 26
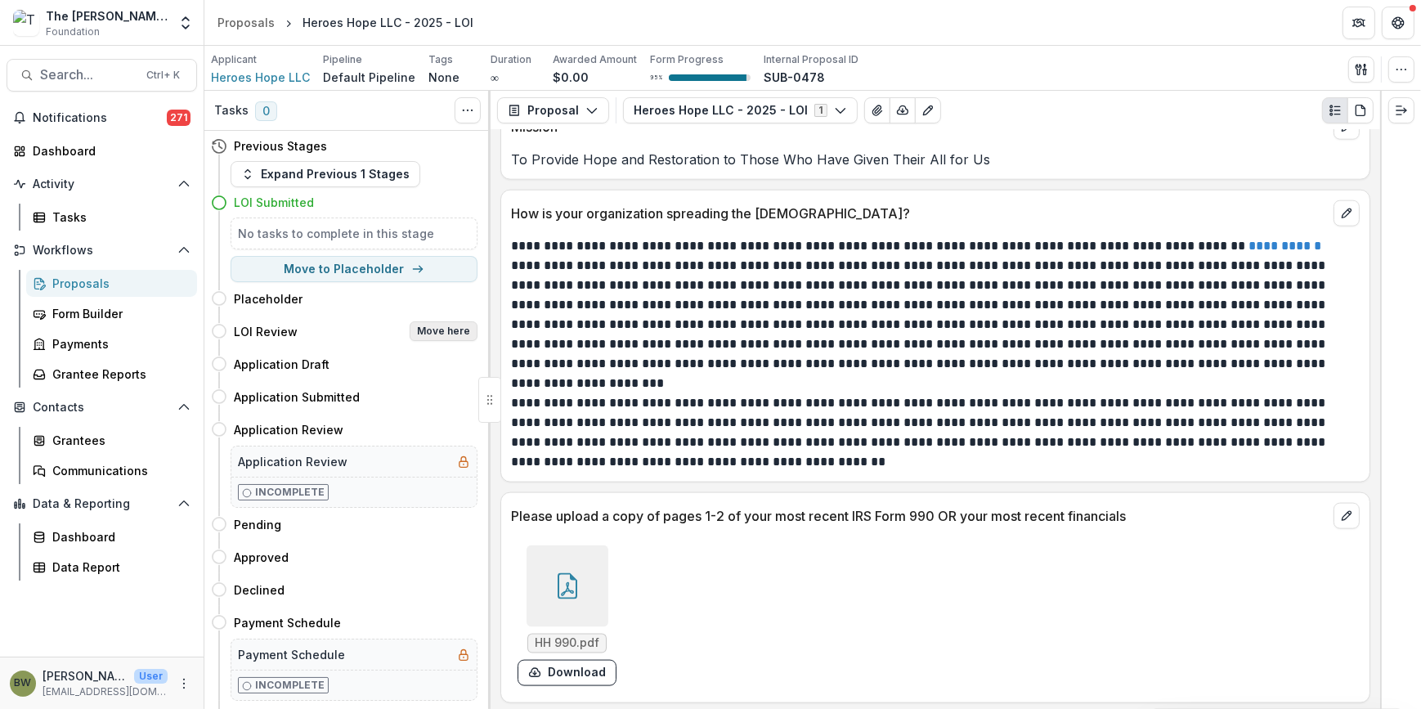
click at [454, 323] on button "Move here" at bounding box center [444, 331] width 68 height 20
select select "**********"
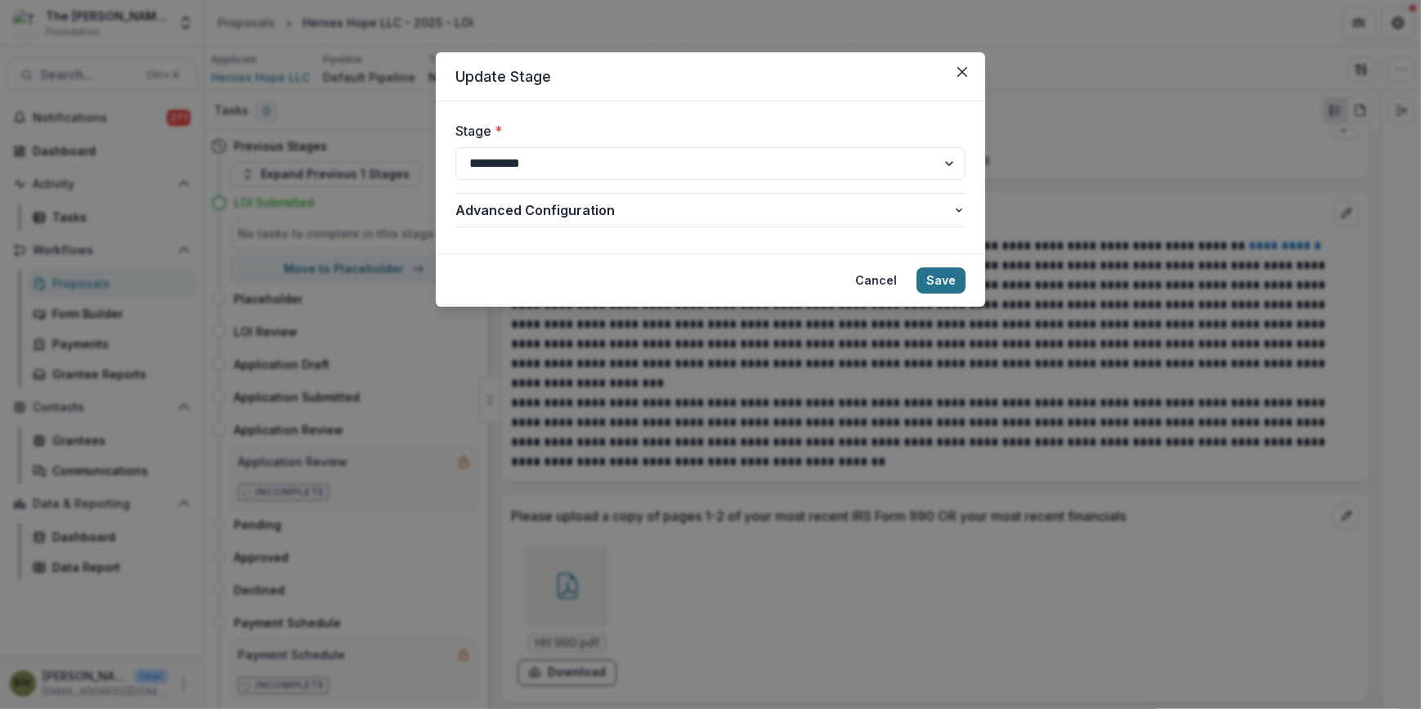
click at [946, 276] on button "Save" at bounding box center [941, 280] width 49 height 26
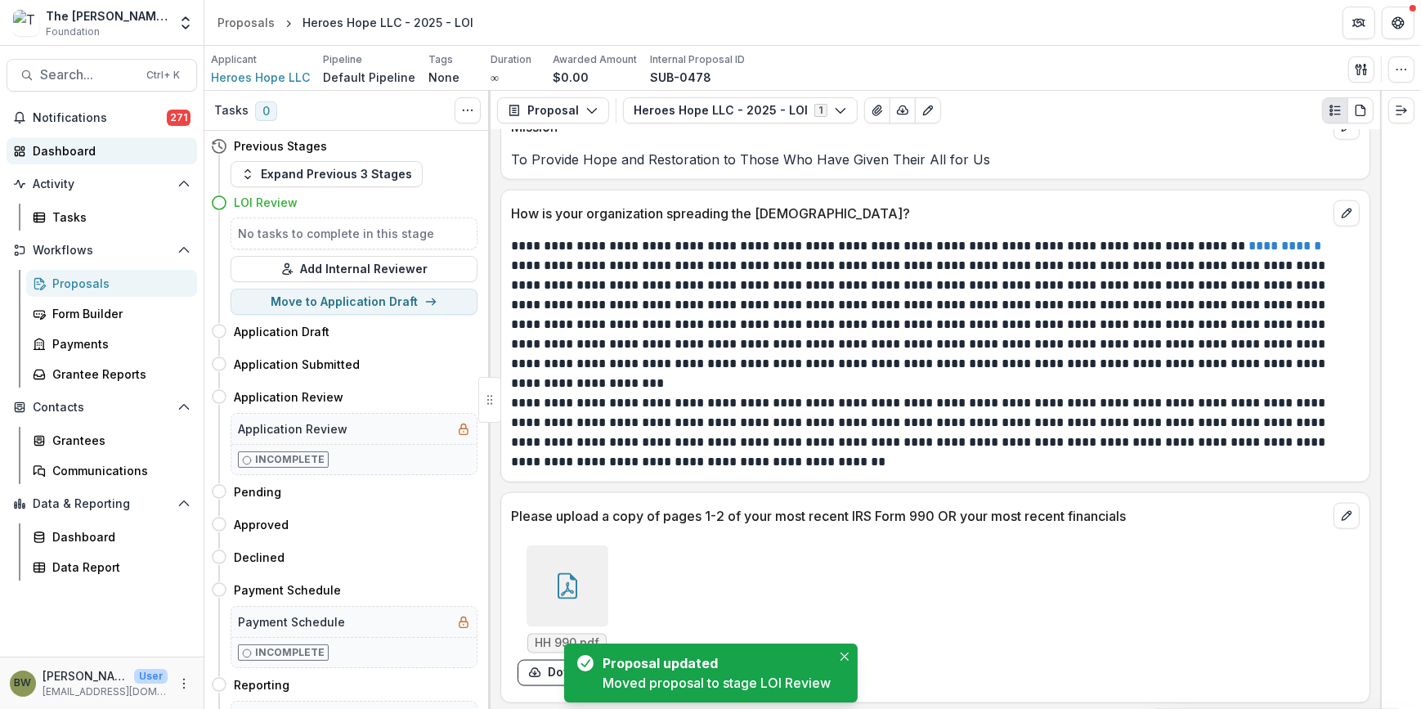
click at [61, 150] on div "Dashboard" at bounding box center [108, 150] width 151 height 17
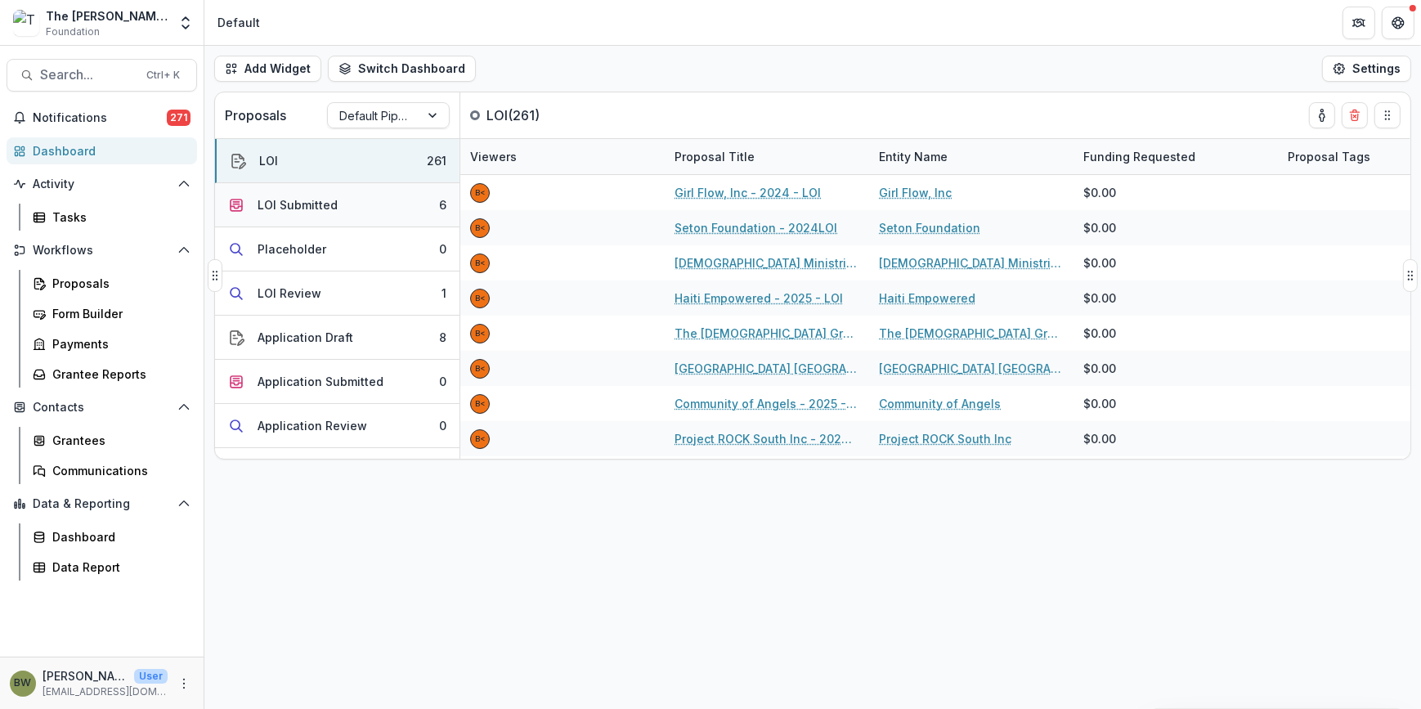
click at [277, 206] on div "LOI Submitted" at bounding box center [298, 204] width 80 height 17
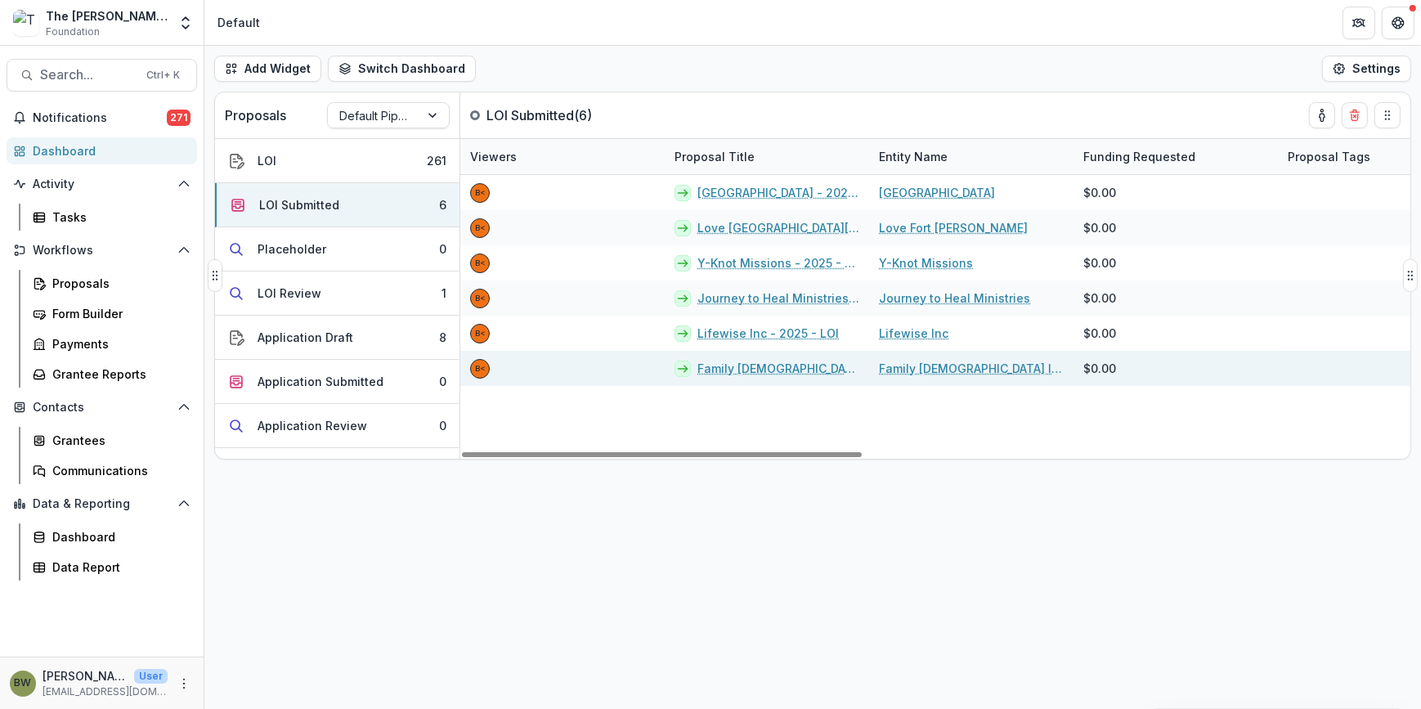
click at [772, 363] on link "Family Bible Inc. - 2025 - LOI" at bounding box center [779, 368] width 162 height 17
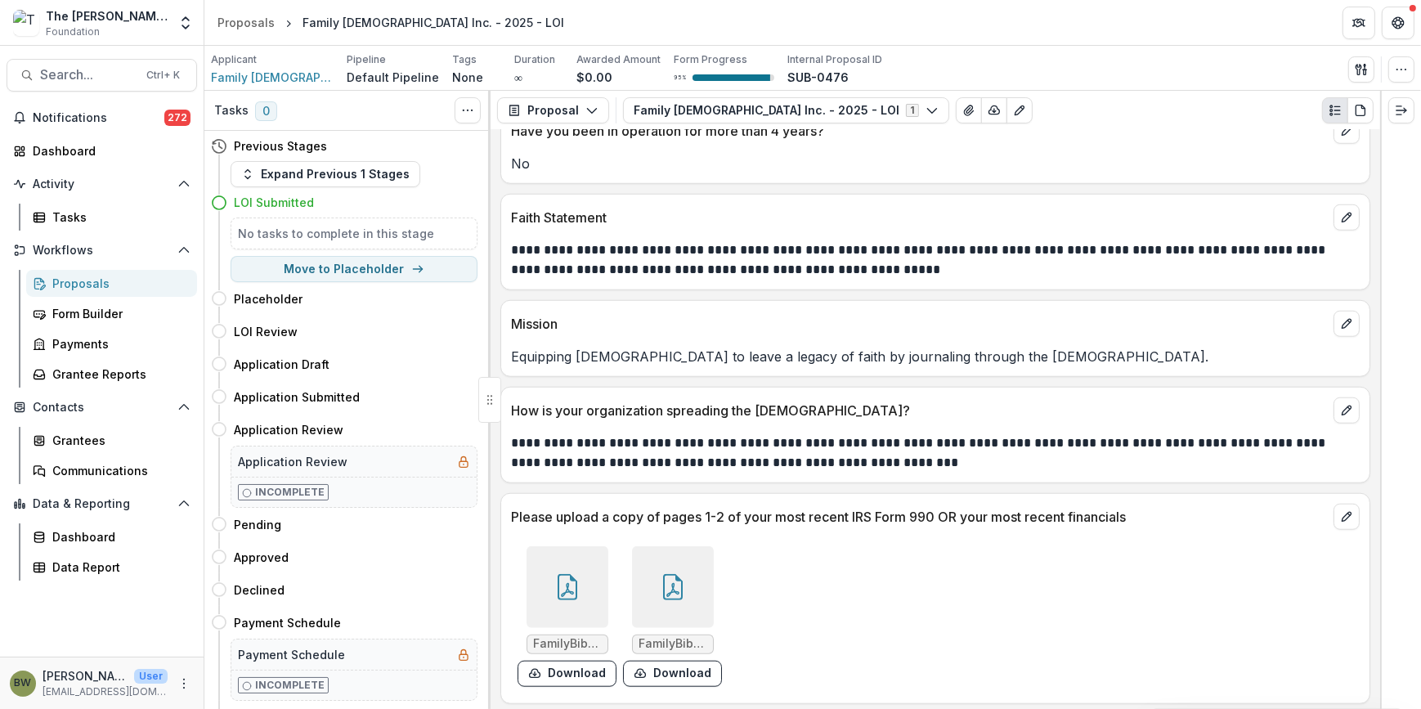
scroll to position [1865, 0]
click at [577, 603] on div at bounding box center [568, 586] width 82 height 82
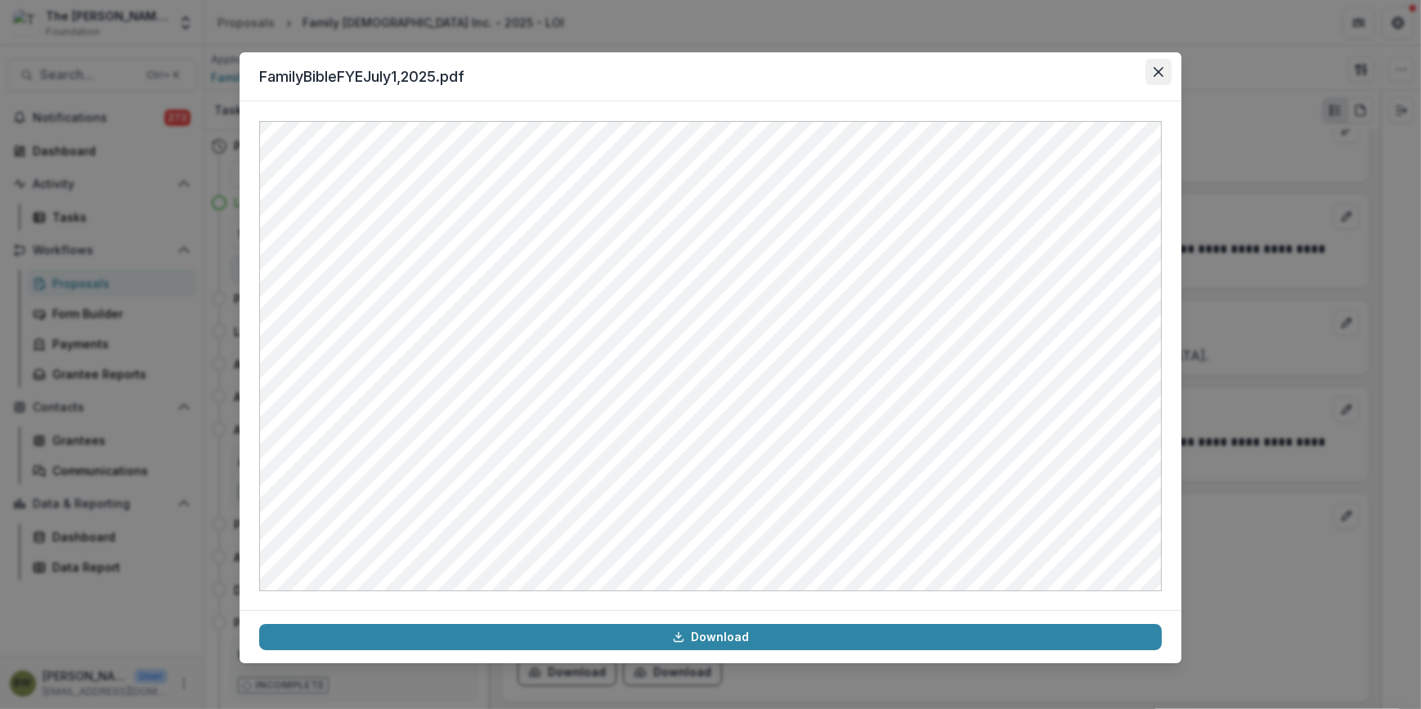
click at [1163, 77] on button "Close" at bounding box center [1159, 72] width 26 height 26
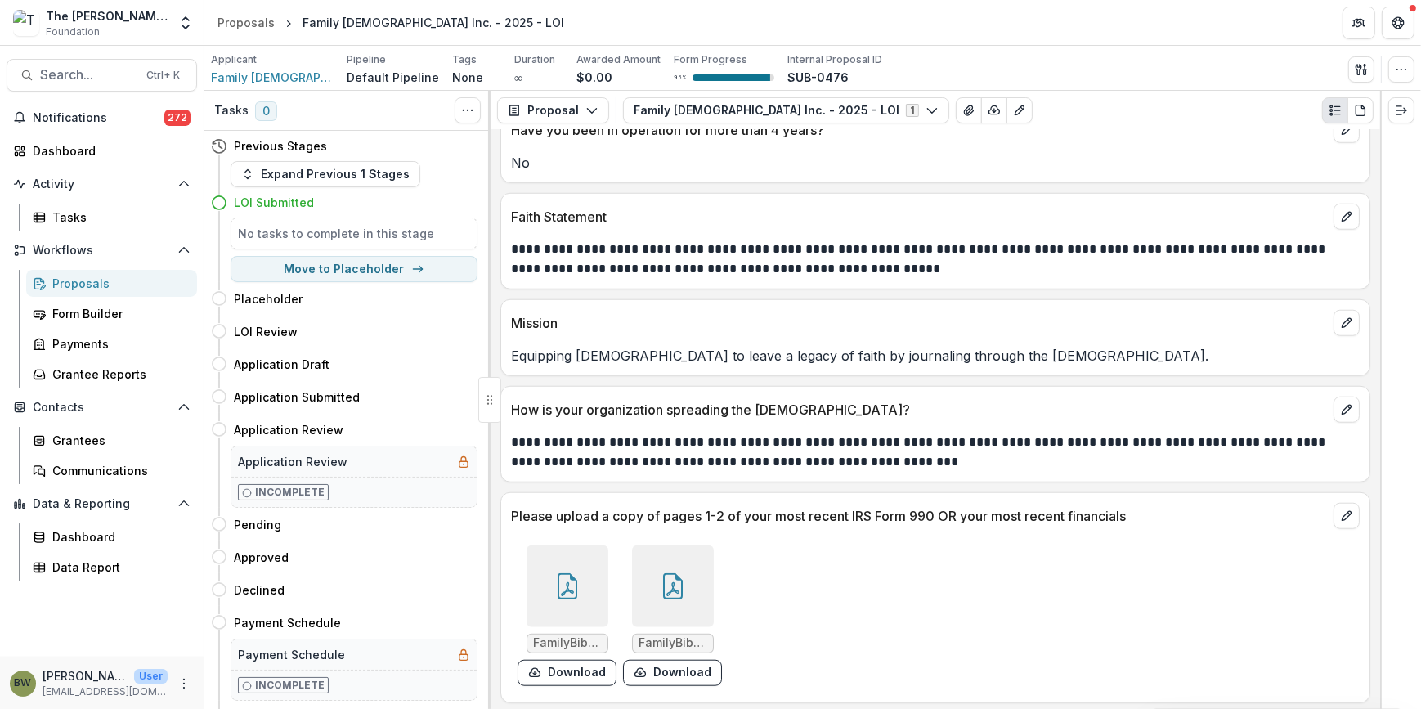
click at [681, 618] on div at bounding box center [673, 586] width 82 height 82
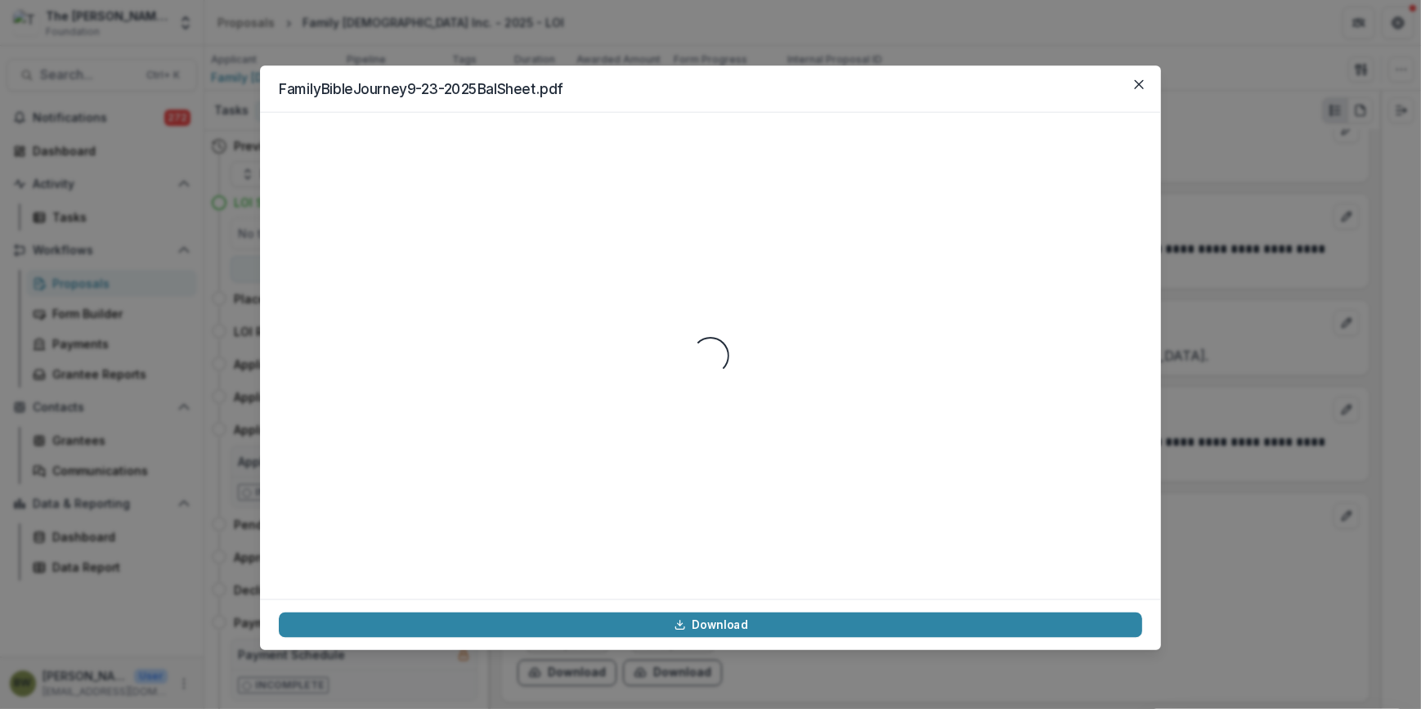
click at [681, 618] on footer "Download" at bounding box center [710, 624] width 901 height 51
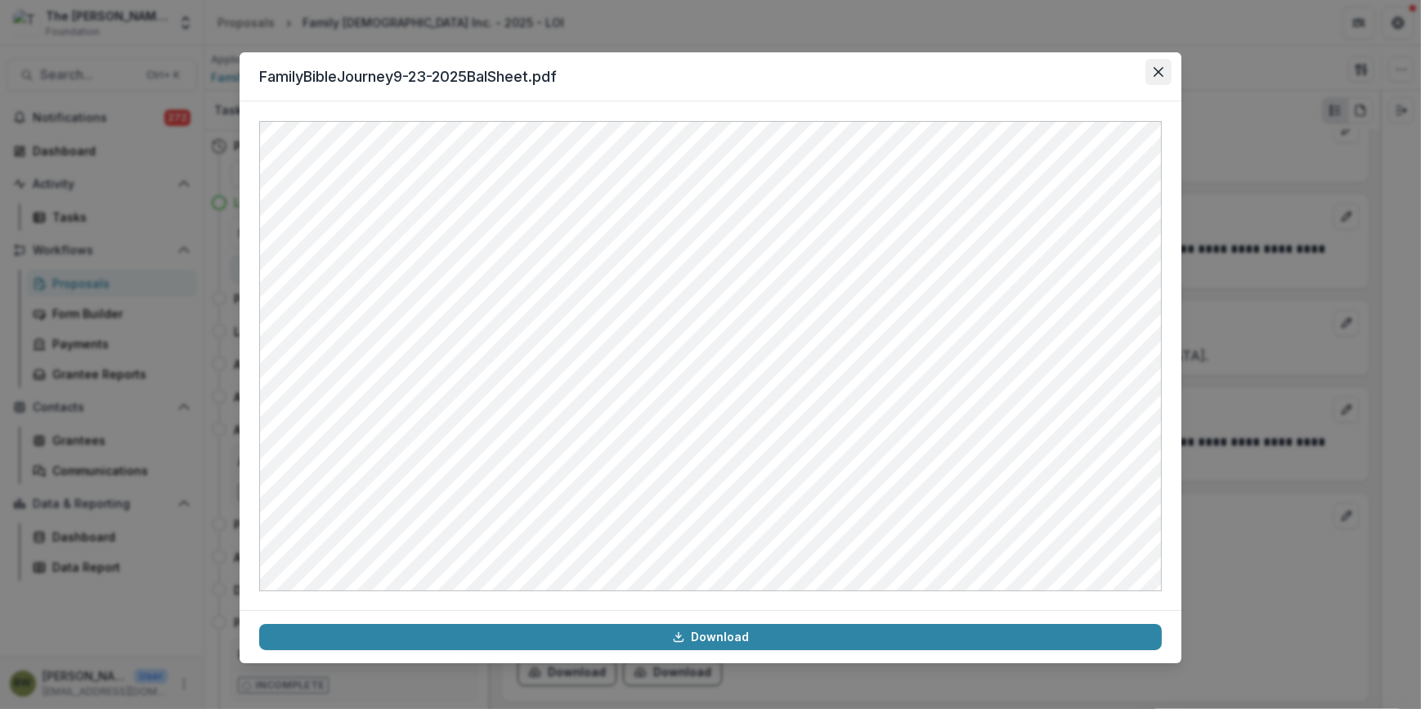
click at [1169, 69] on button "Close" at bounding box center [1159, 72] width 26 height 26
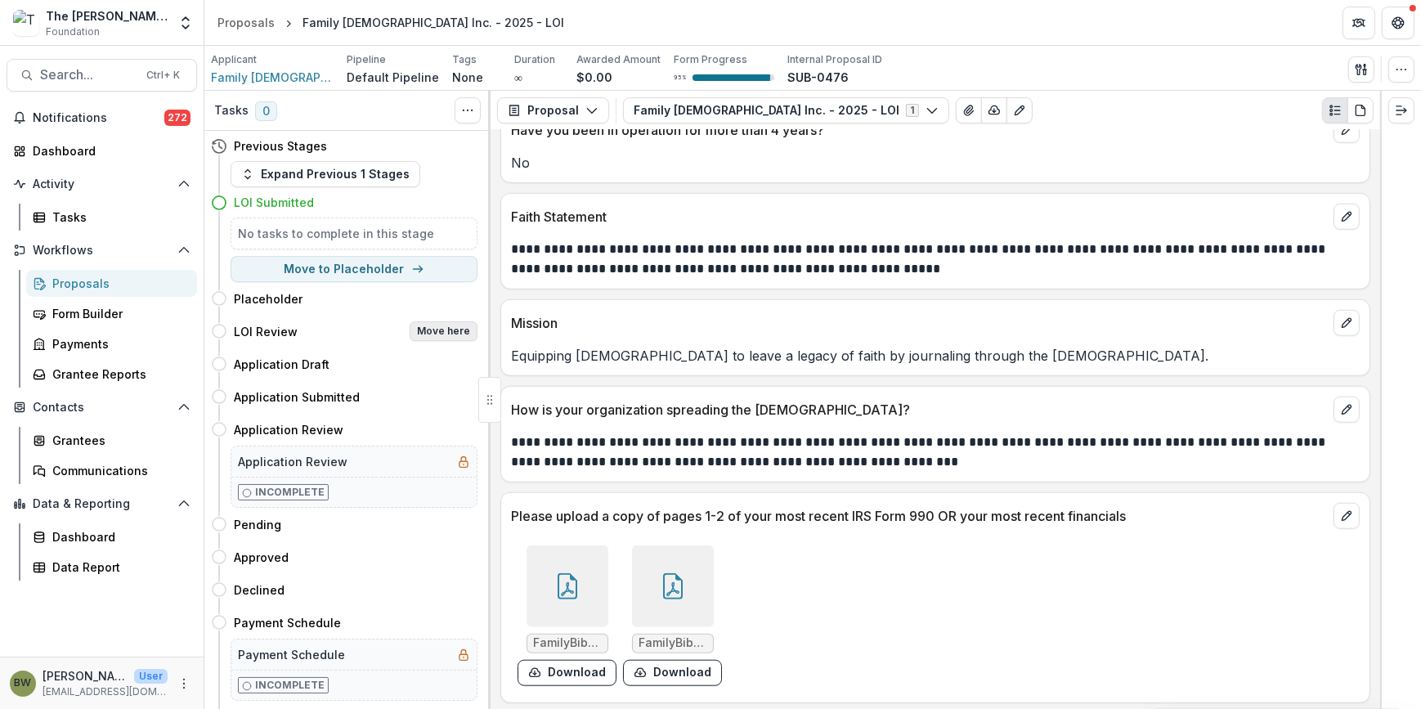
click at [443, 338] on button "Move here" at bounding box center [444, 331] width 68 height 20
select select "**********"
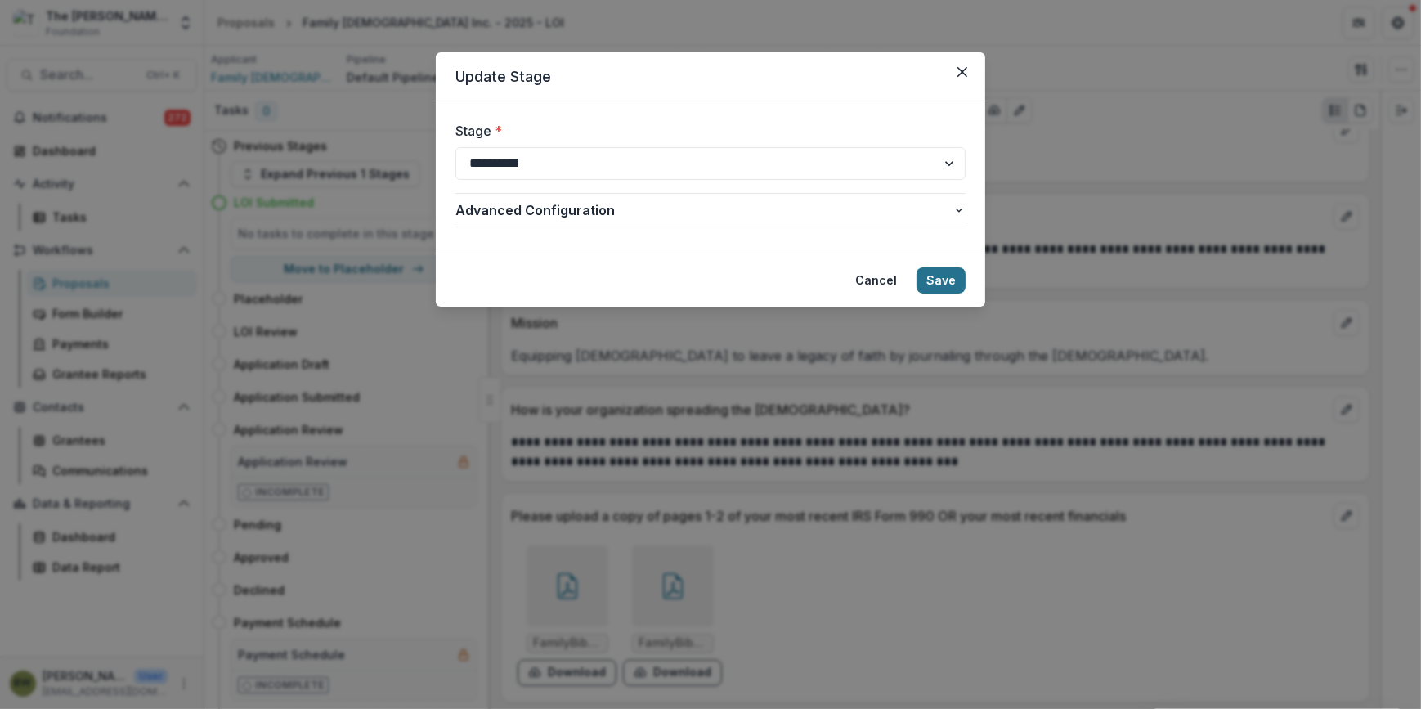
click at [948, 281] on button "Save" at bounding box center [941, 280] width 49 height 26
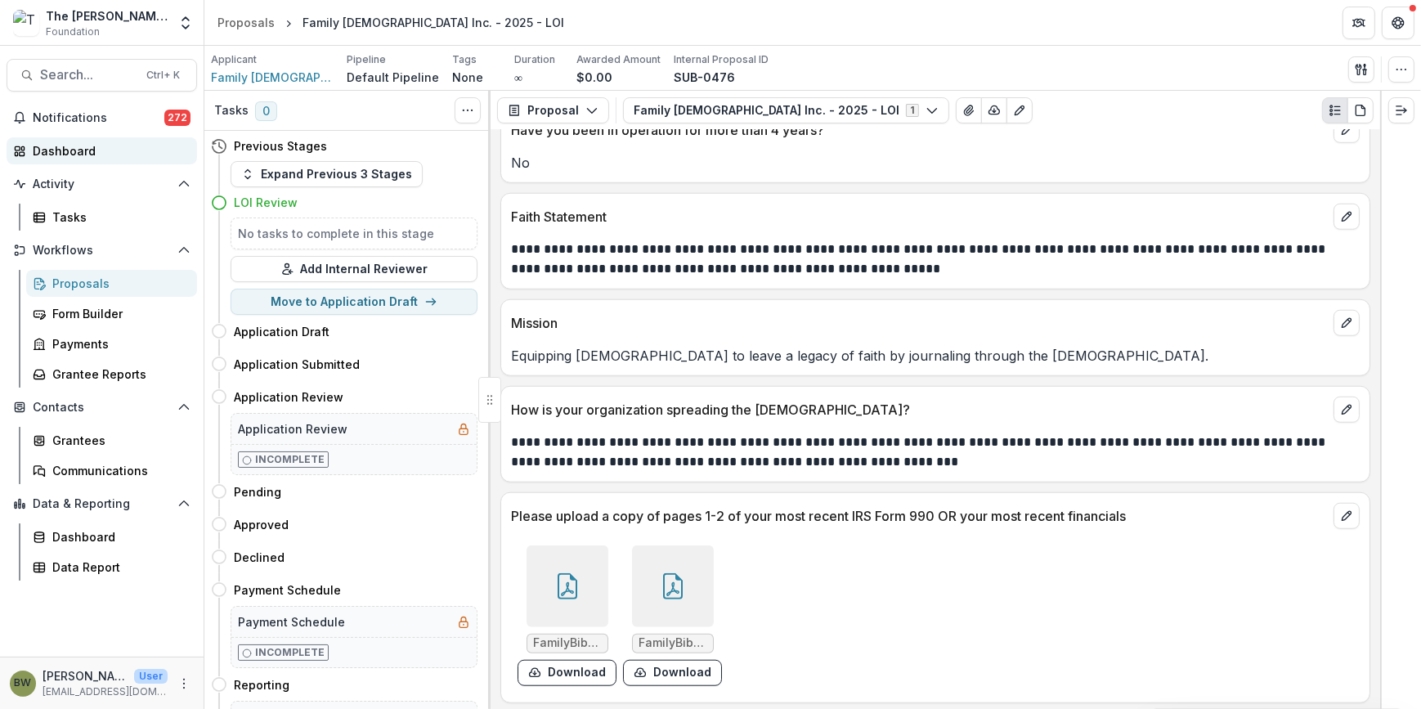
click at [63, 142] on div "Dashboard" at bounding box center [108, 150] width 151 height 17
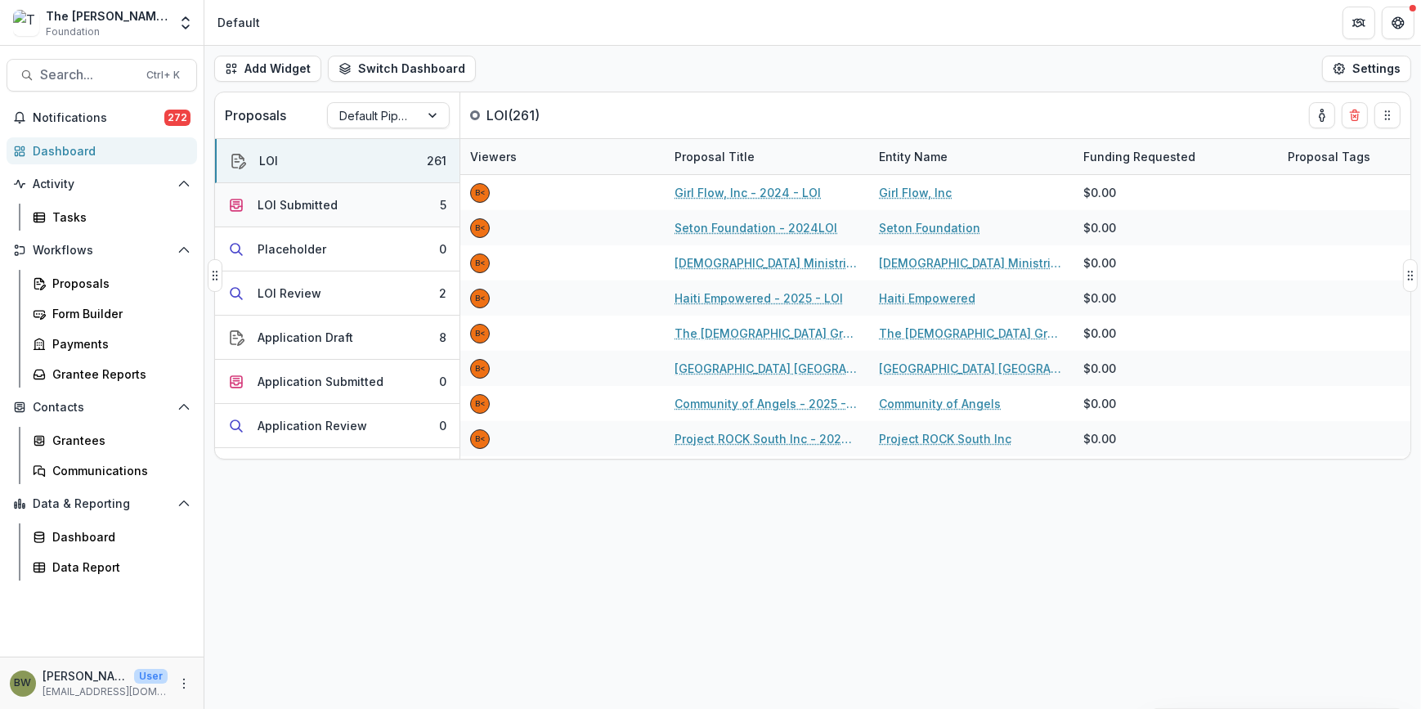
click at [313, 205] on div "LOI Submitted" at bounding box center [298, 204] width 80 height 17
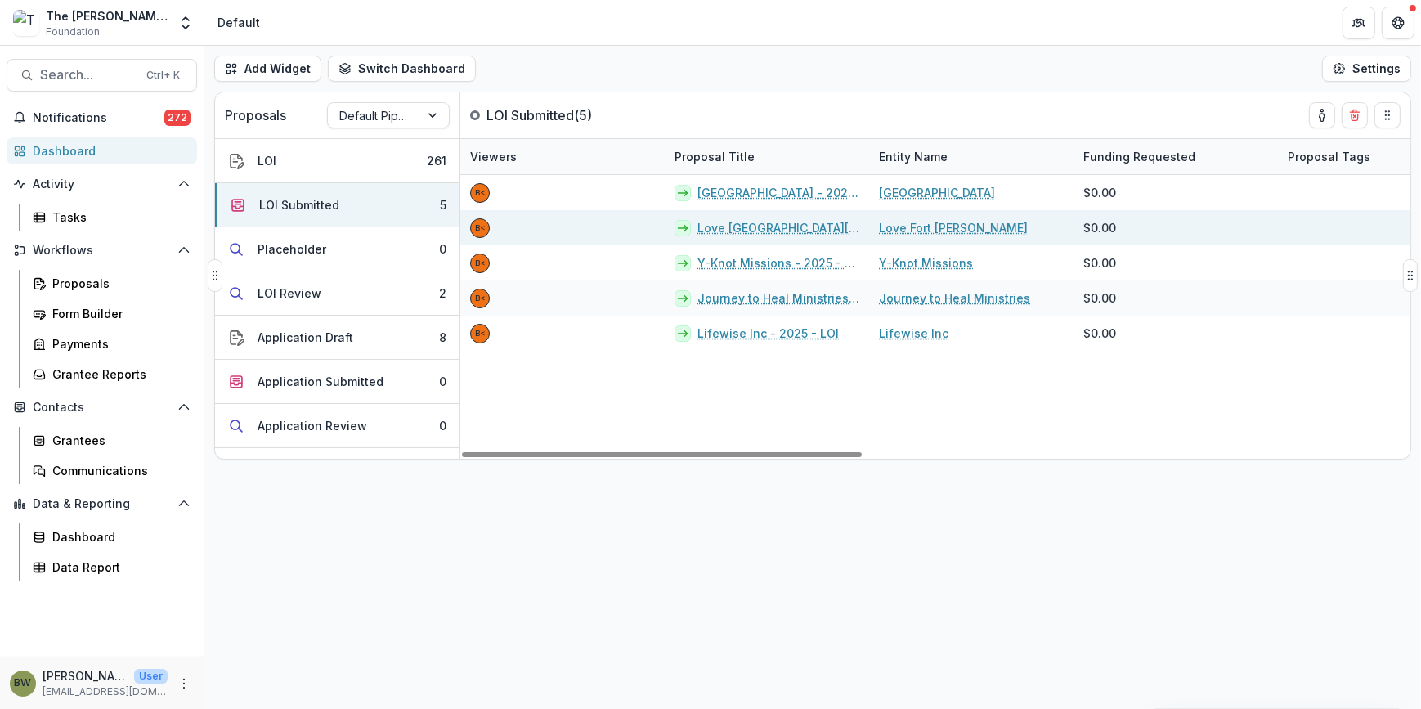
click at [758, 225] on link "Love Fort Wayne - 2025 - LOI" at bounding box center [779, 227] width 162 height 17
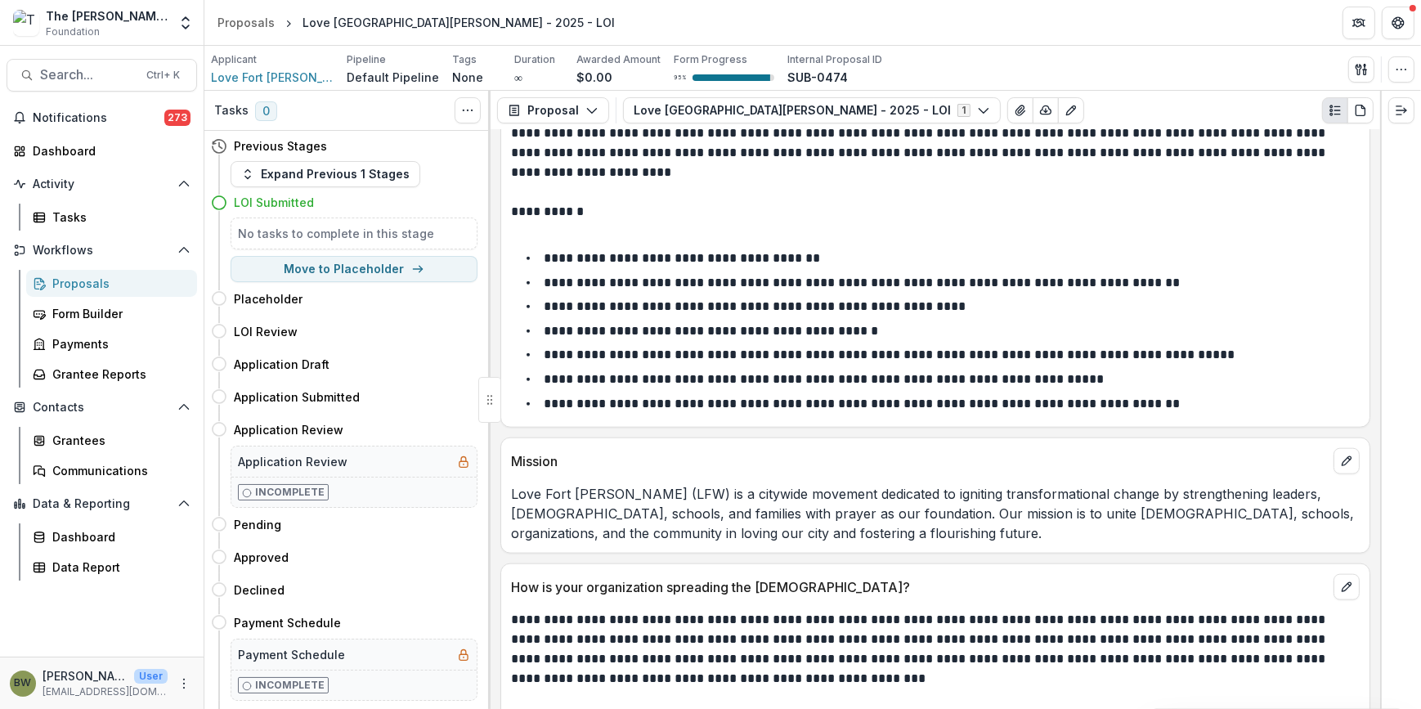
scroll to position [2726, 0]
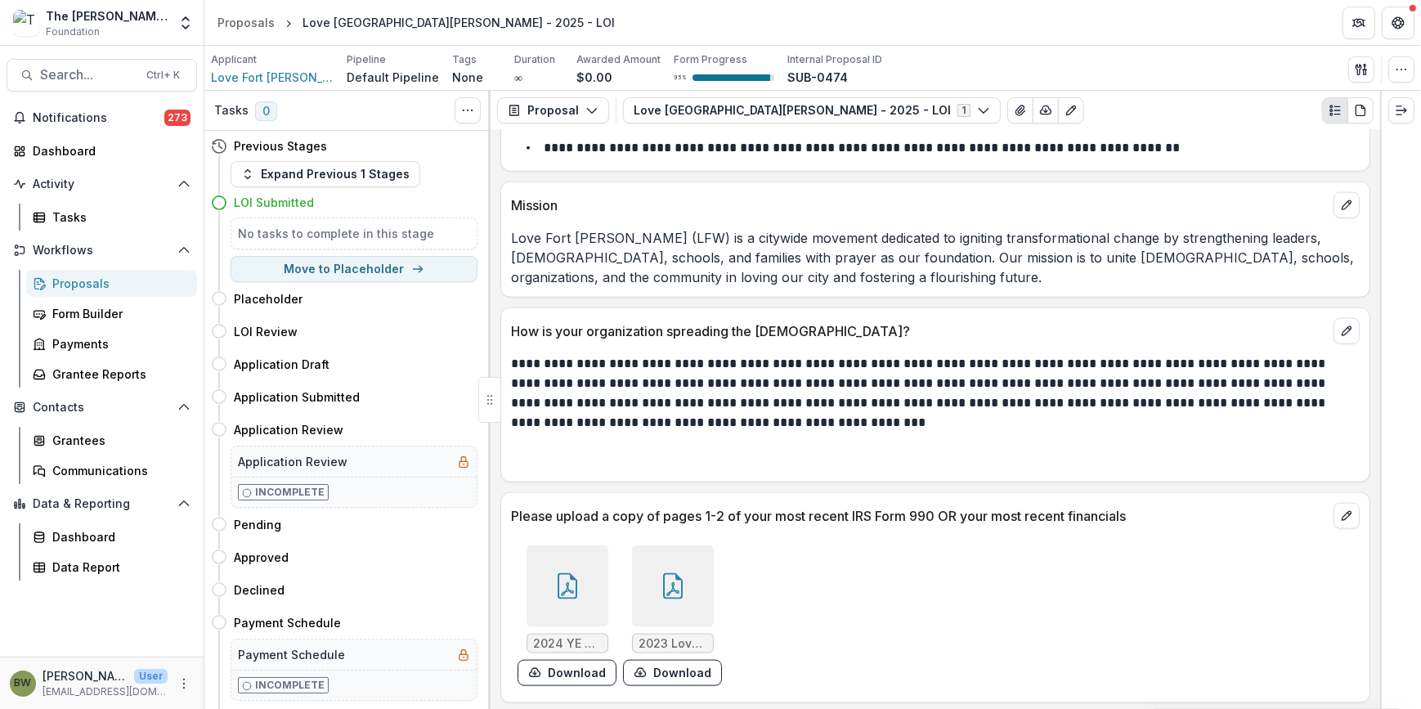
click at [554, 573] on icon at bounding box center [567, 586] width 26 height 26
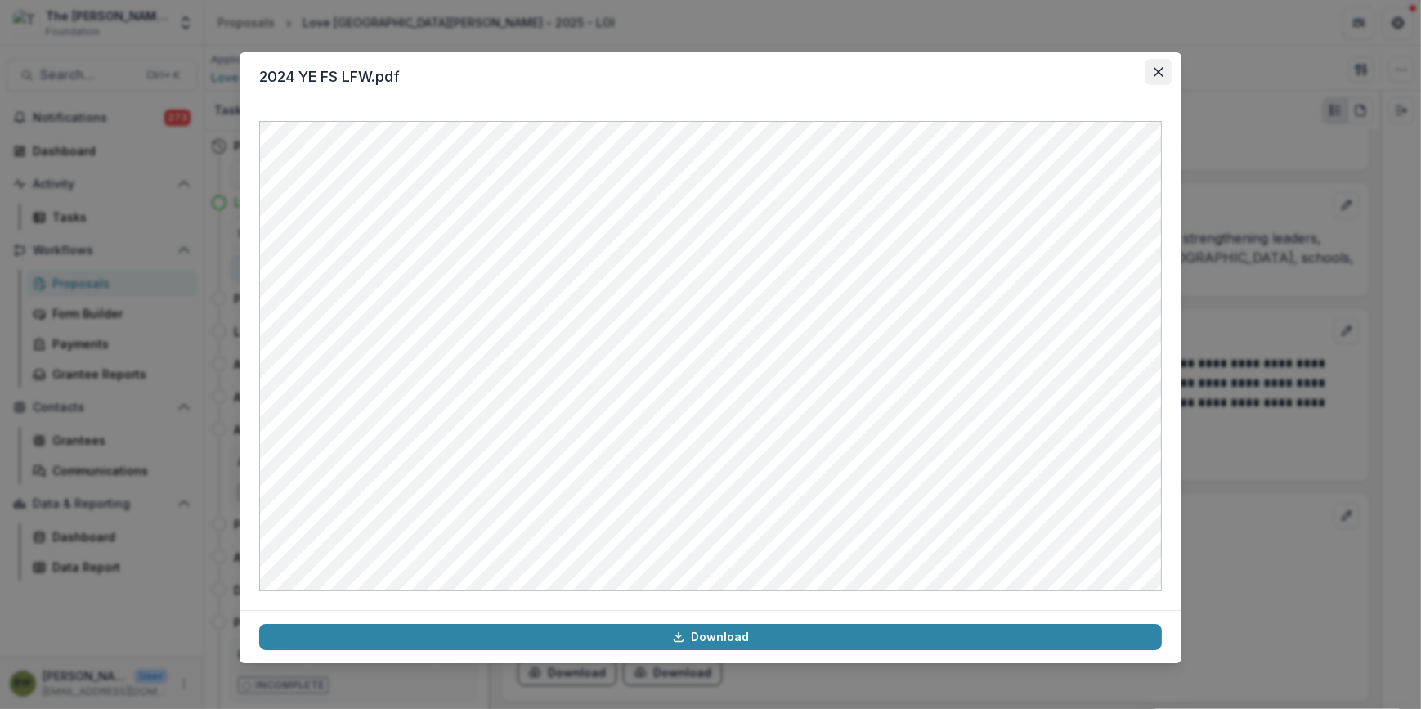
click at [1159, 65] on button "Close" at bounding box center [1159, 72] width 26 height 26
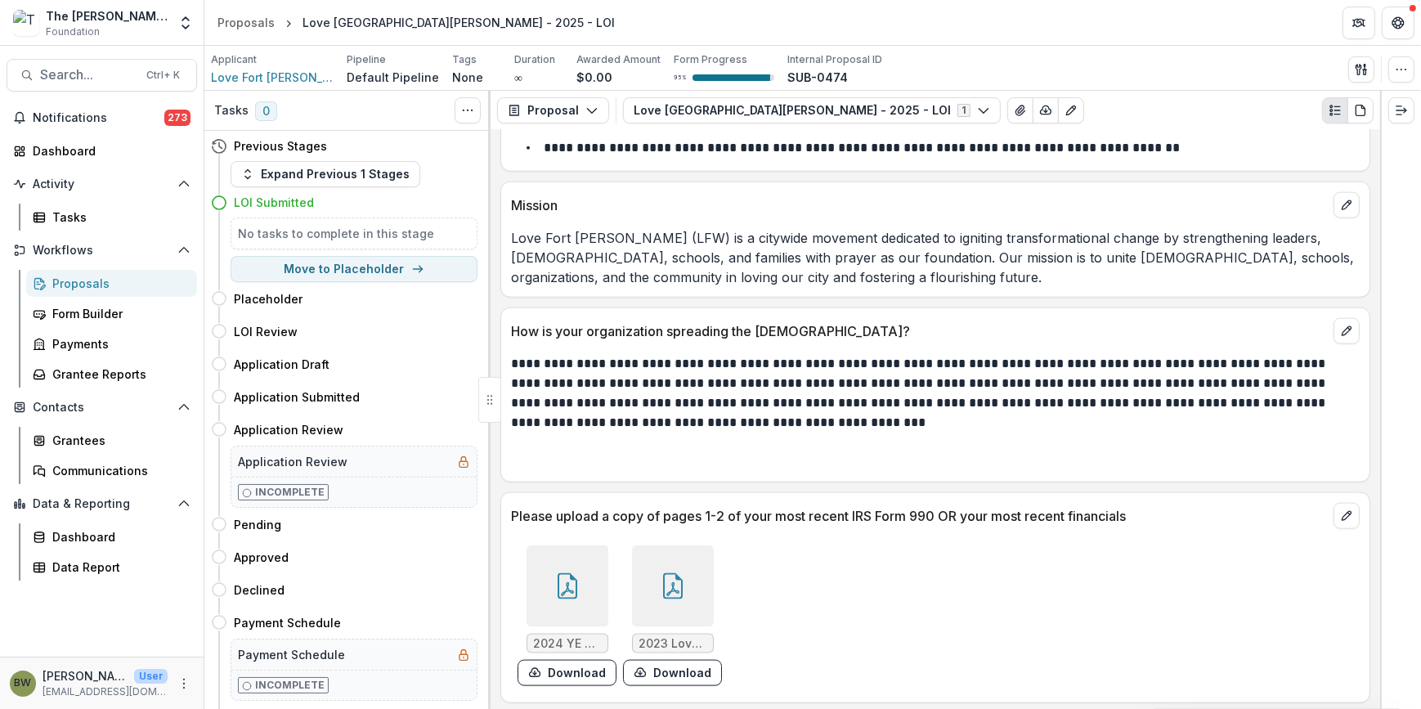
click at [549, 578] on div at bounding box center [568, 586] width 82 height 82
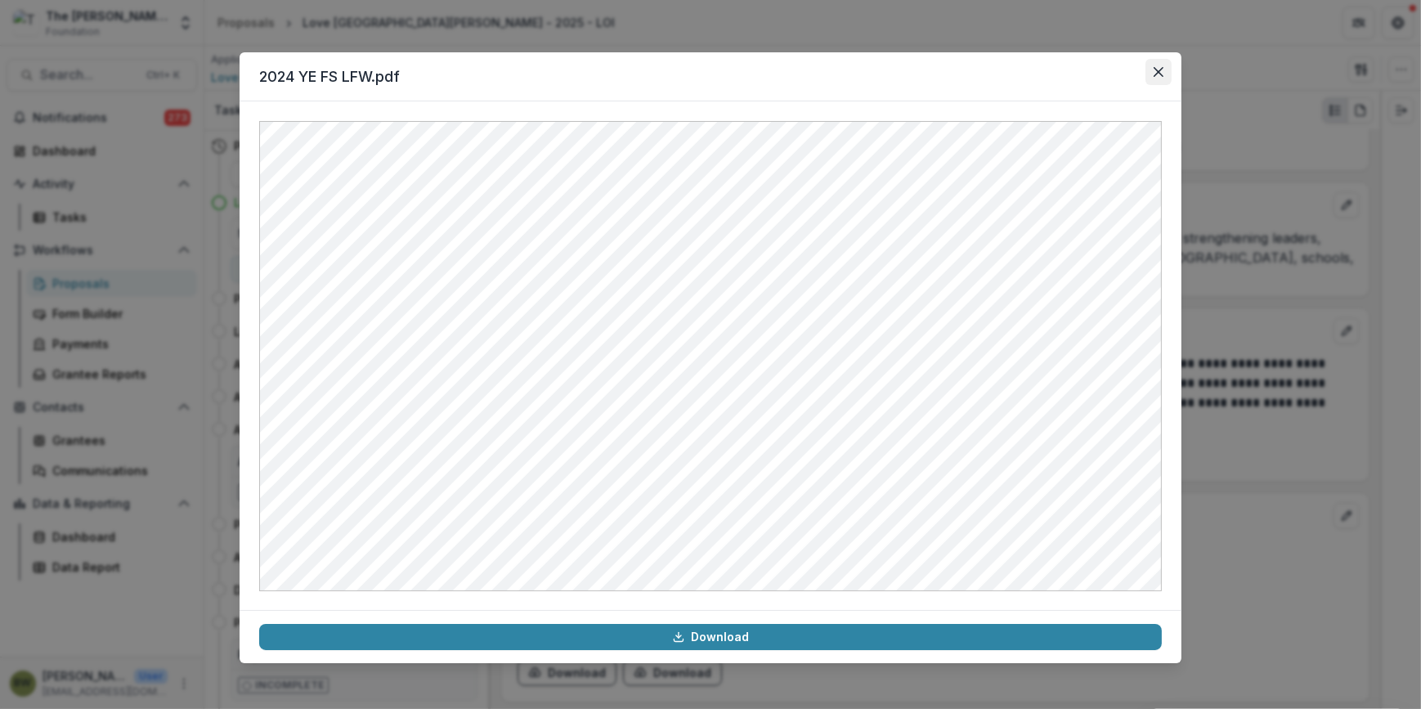
click at [1166, 75] on button "Close" at bounding box center [1159, 72] width 26 height 26
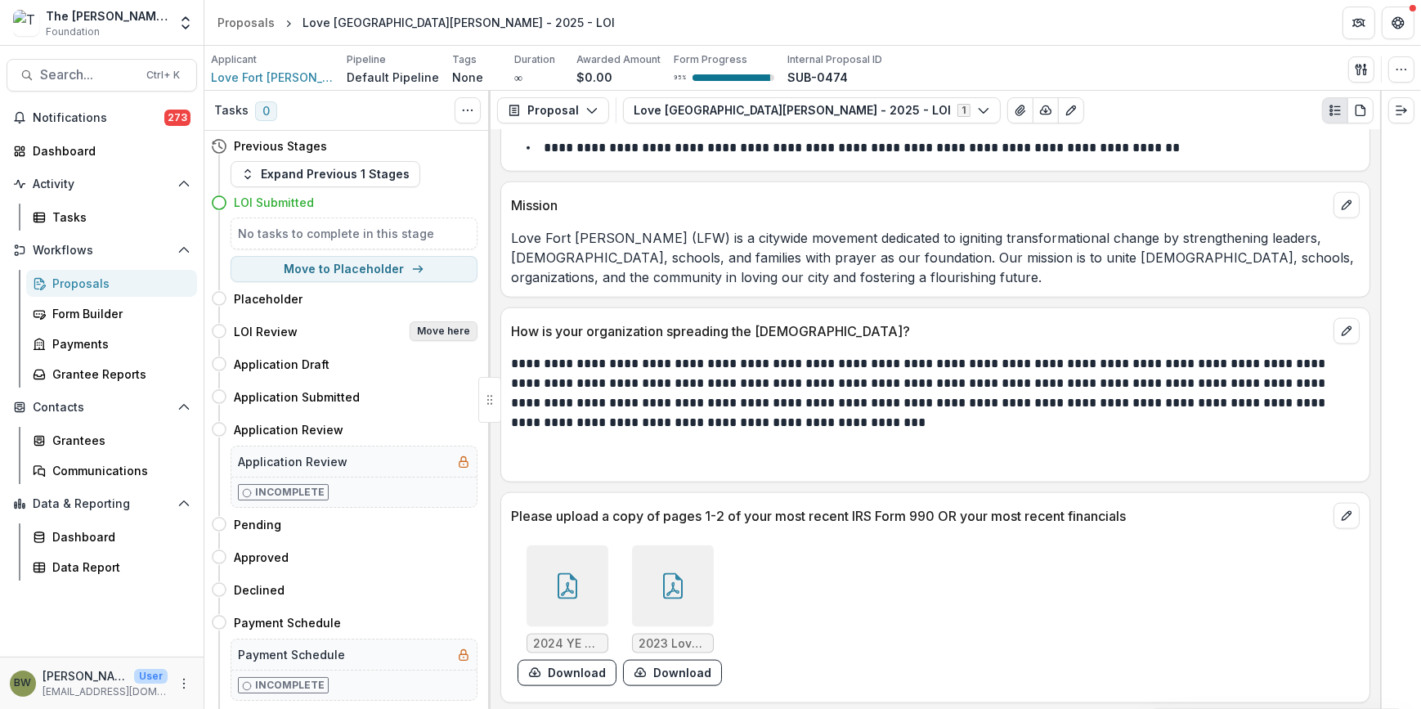
click at [432, 327] on button "Move here" at bounding box center [444, 331] width 68 height 20
select select "**********"
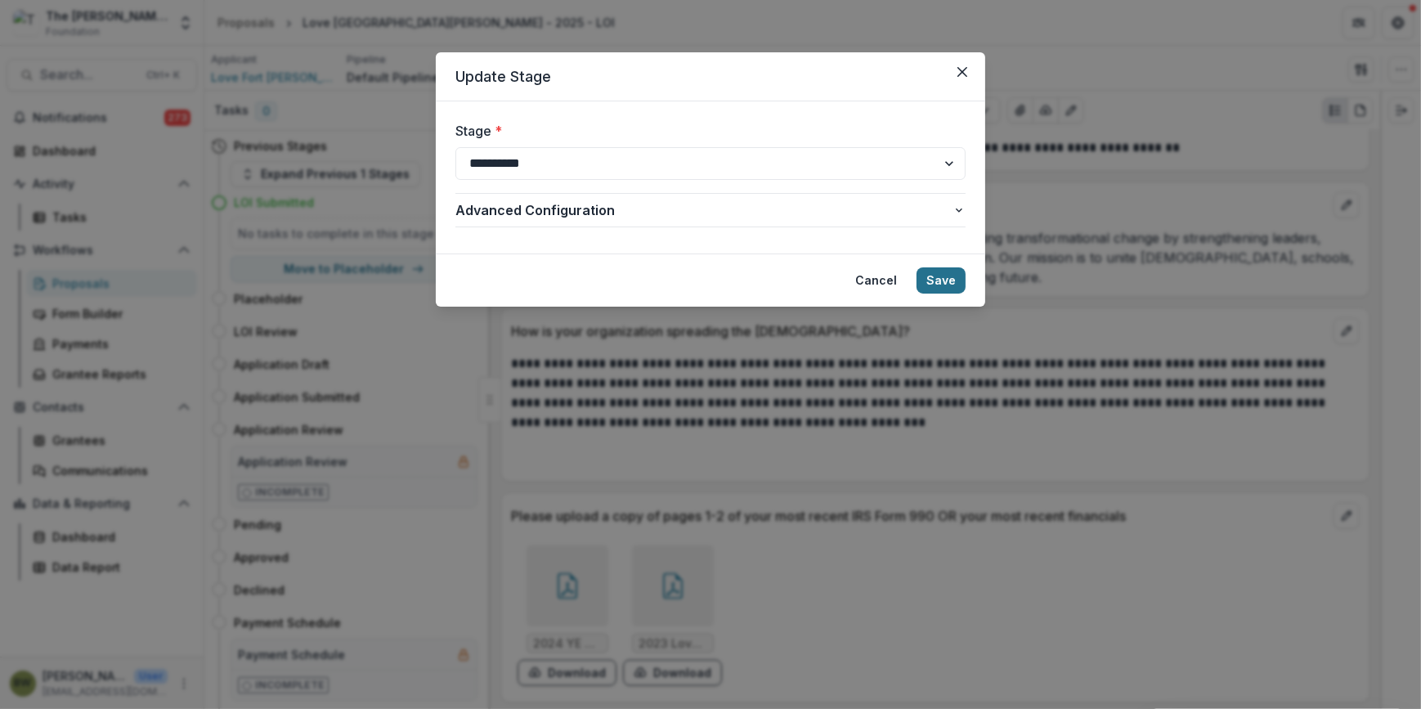
click at [940, 285] on button "Save" at bounding box center [941, 280] width 49 height 26
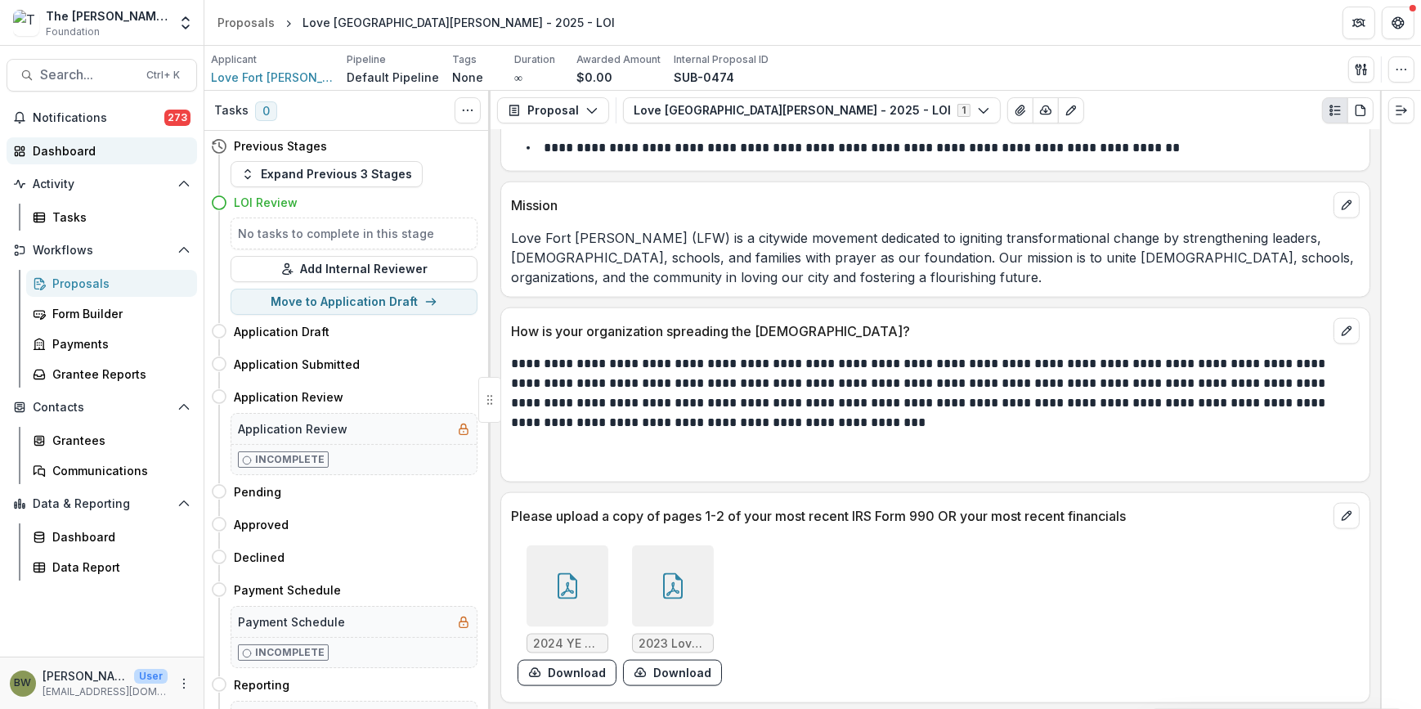
click at [74, 146] on div "Dashboard" at bounding box center [108, 150] width 151 height 17
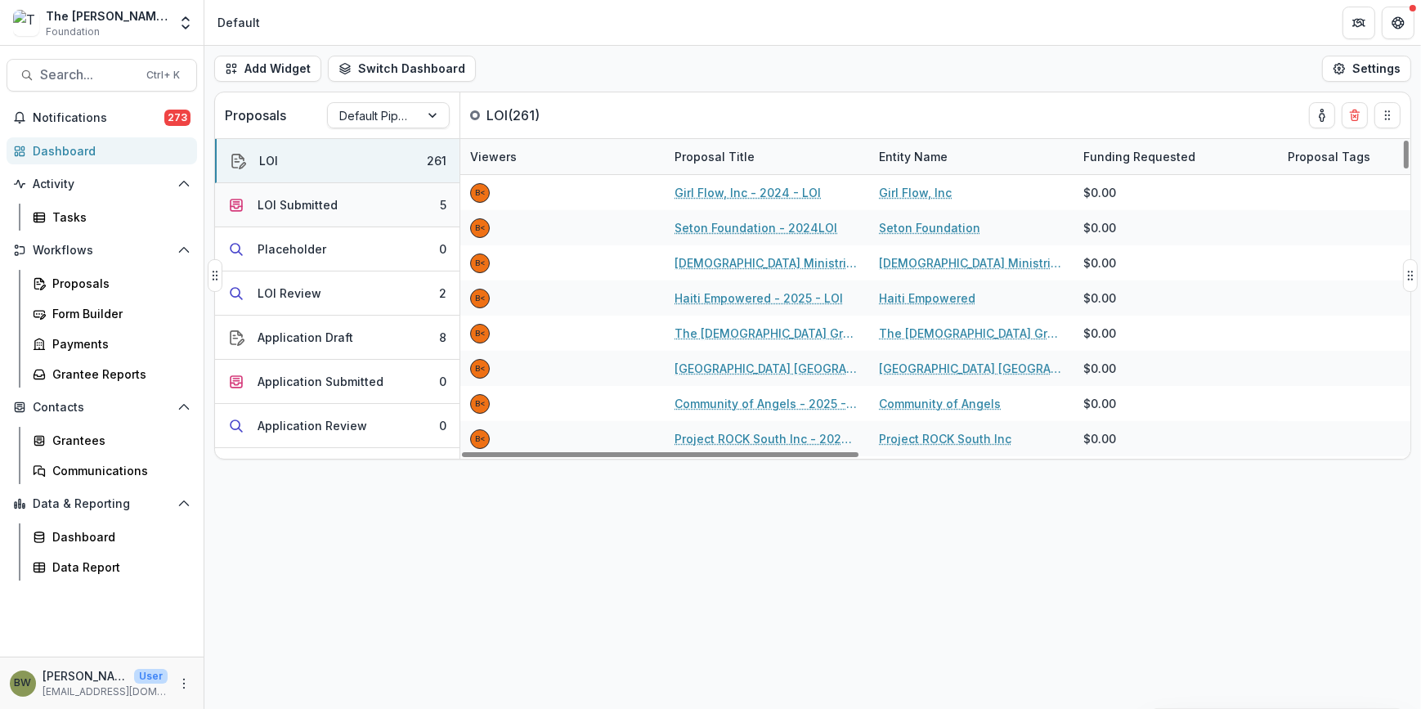
click at [280, 209] on div "LOI Submitted" at bounding box center [298, 204] width 80 height 17
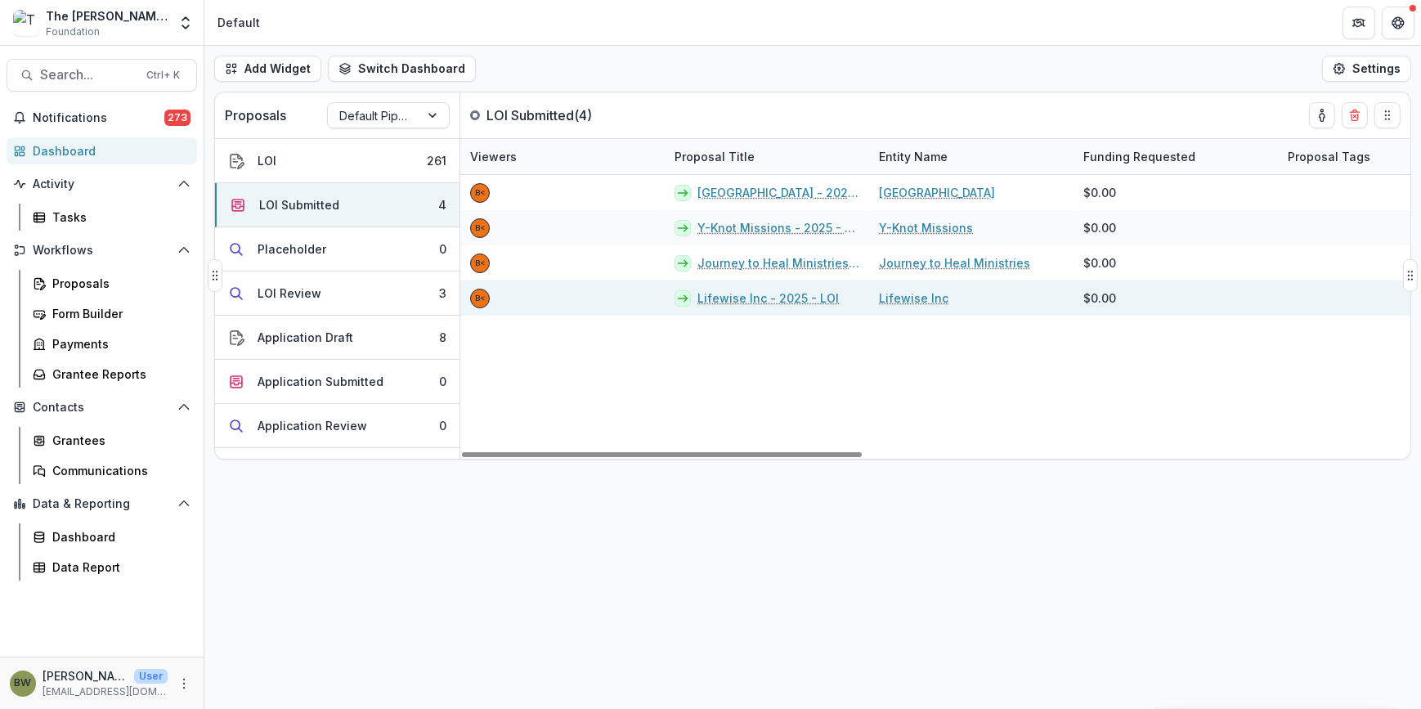
click at [747, 297] on link "Lifewise Inc - 2025 - LOI" at bounding box center [768, 297] width 141 height 17
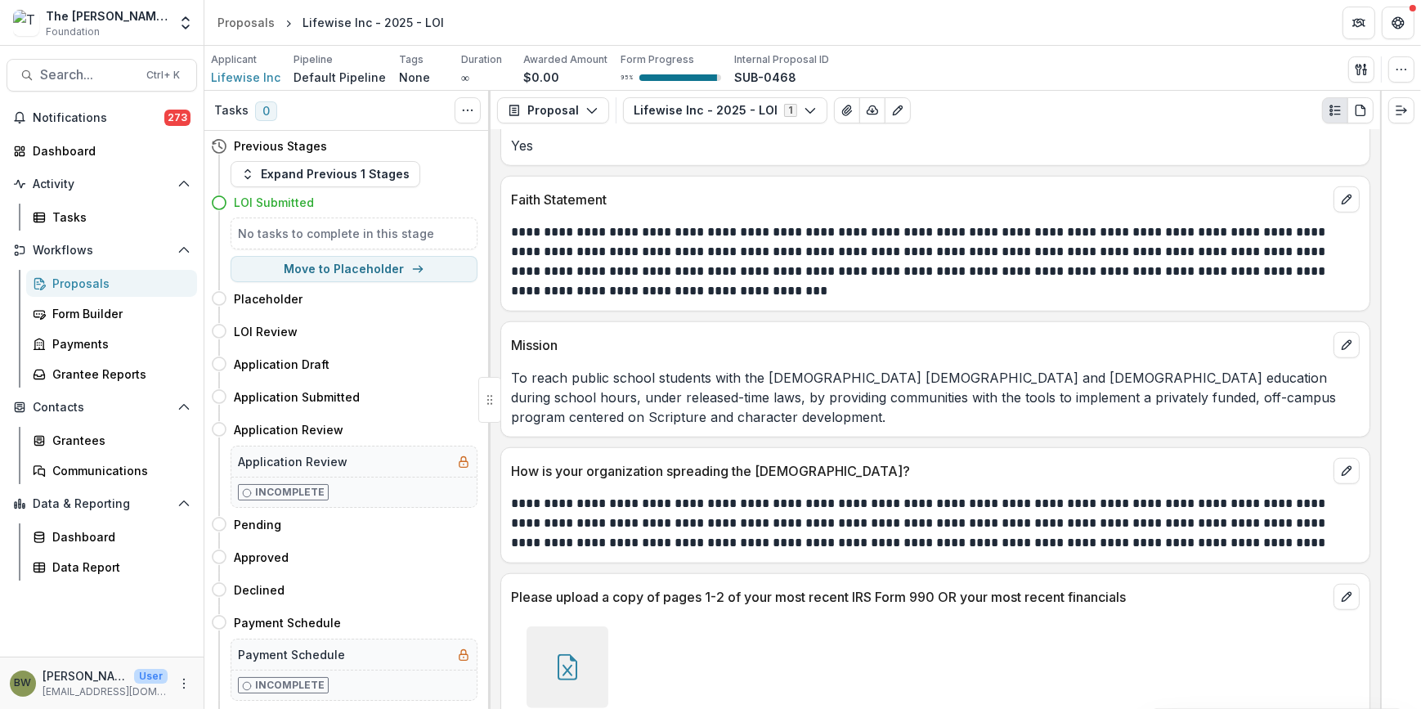
scroll to position [1865, 0]
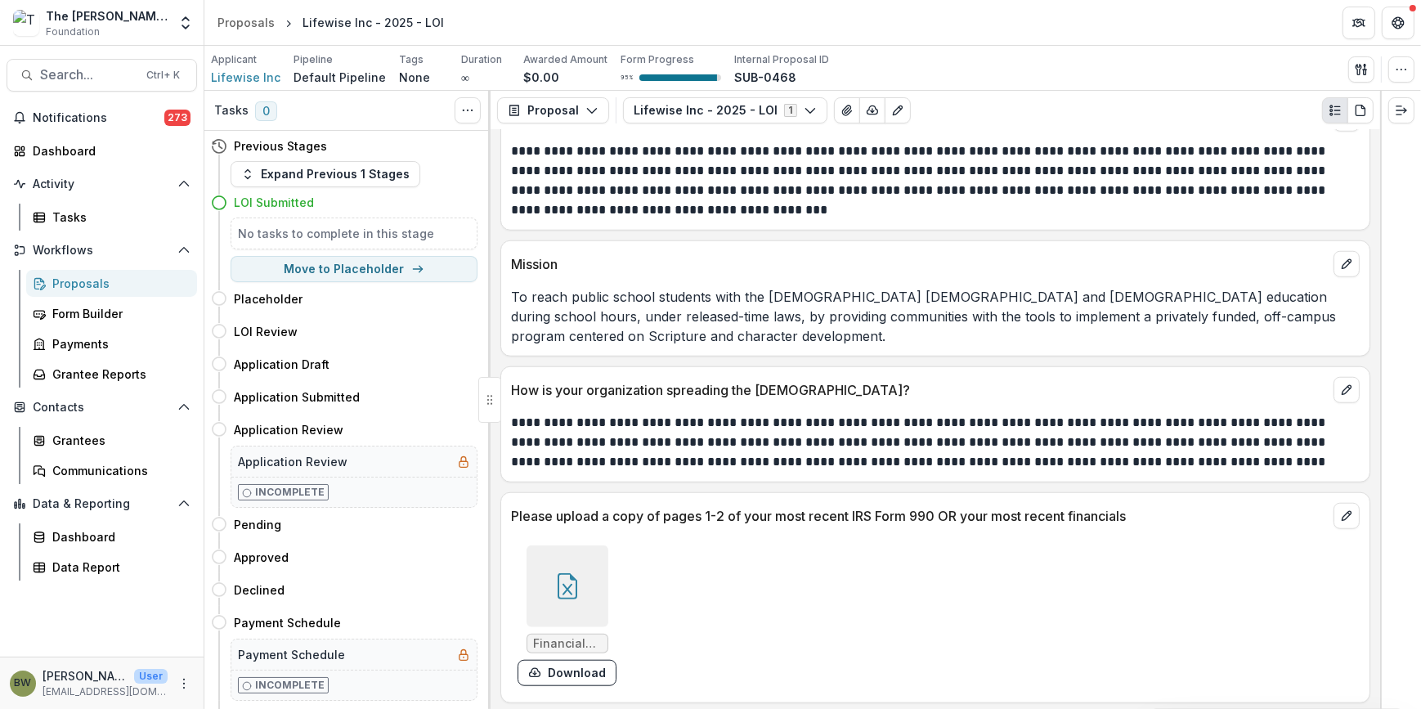
click at [572, 595] on div at bounding box center [568, 586] width 82 height 82
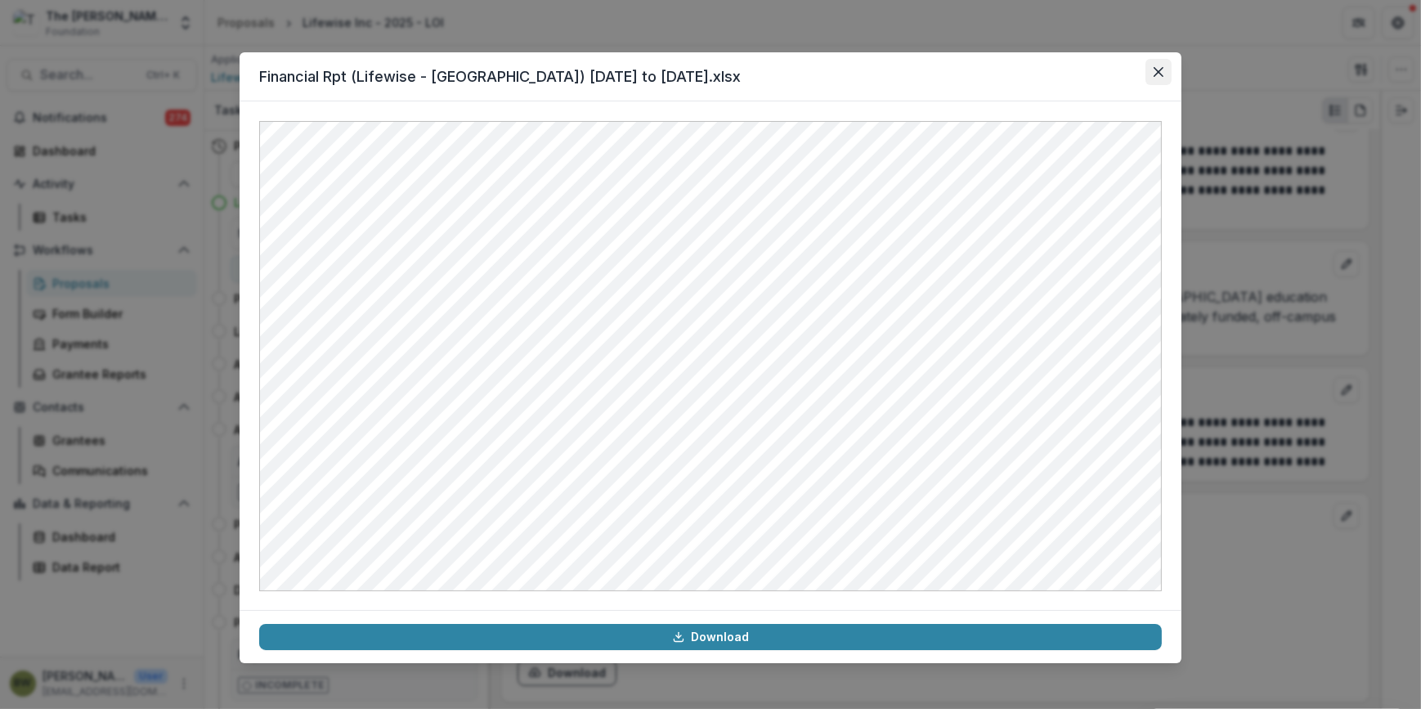
click at [1161, 69] on icon "Close" at bounding box center [1159, 72] width 10 height 10
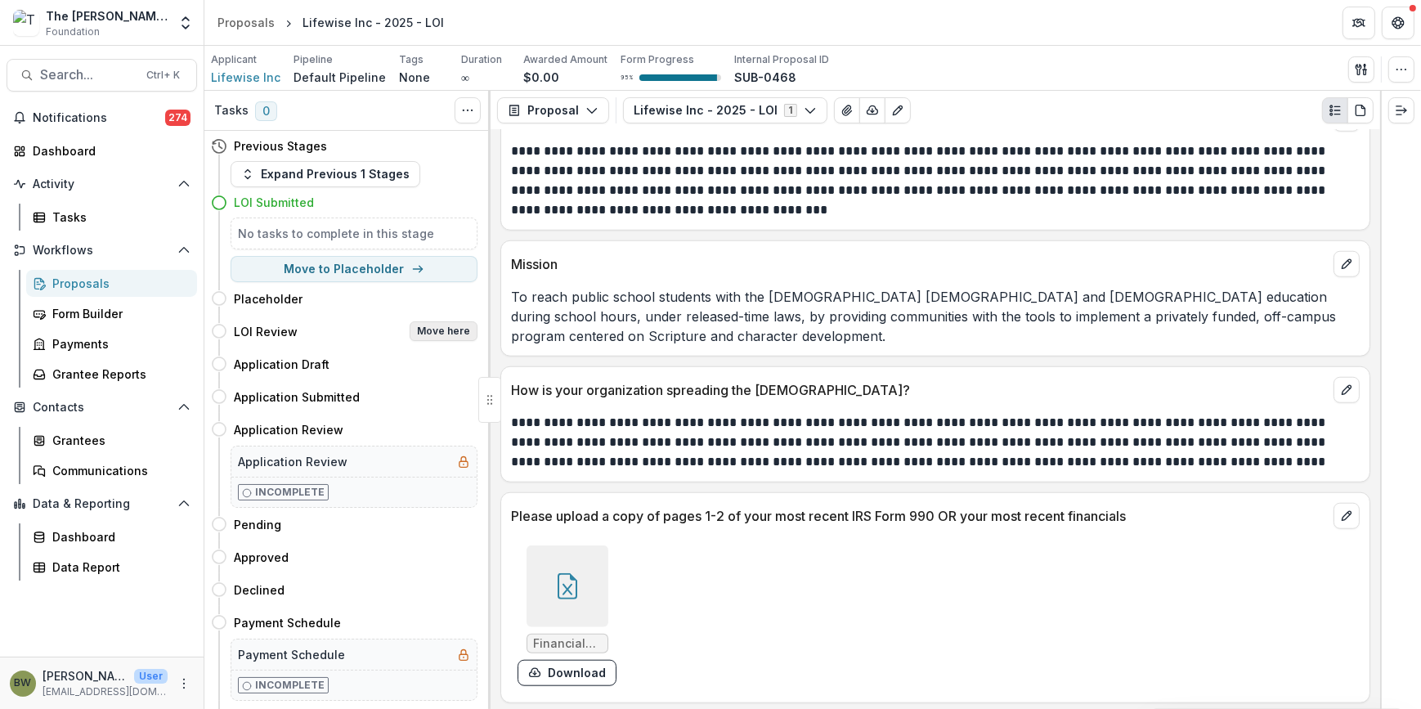
click at [452, 329] on button "Move here" at bounding box center [444, 331] width 68 height 20
select select "**********"
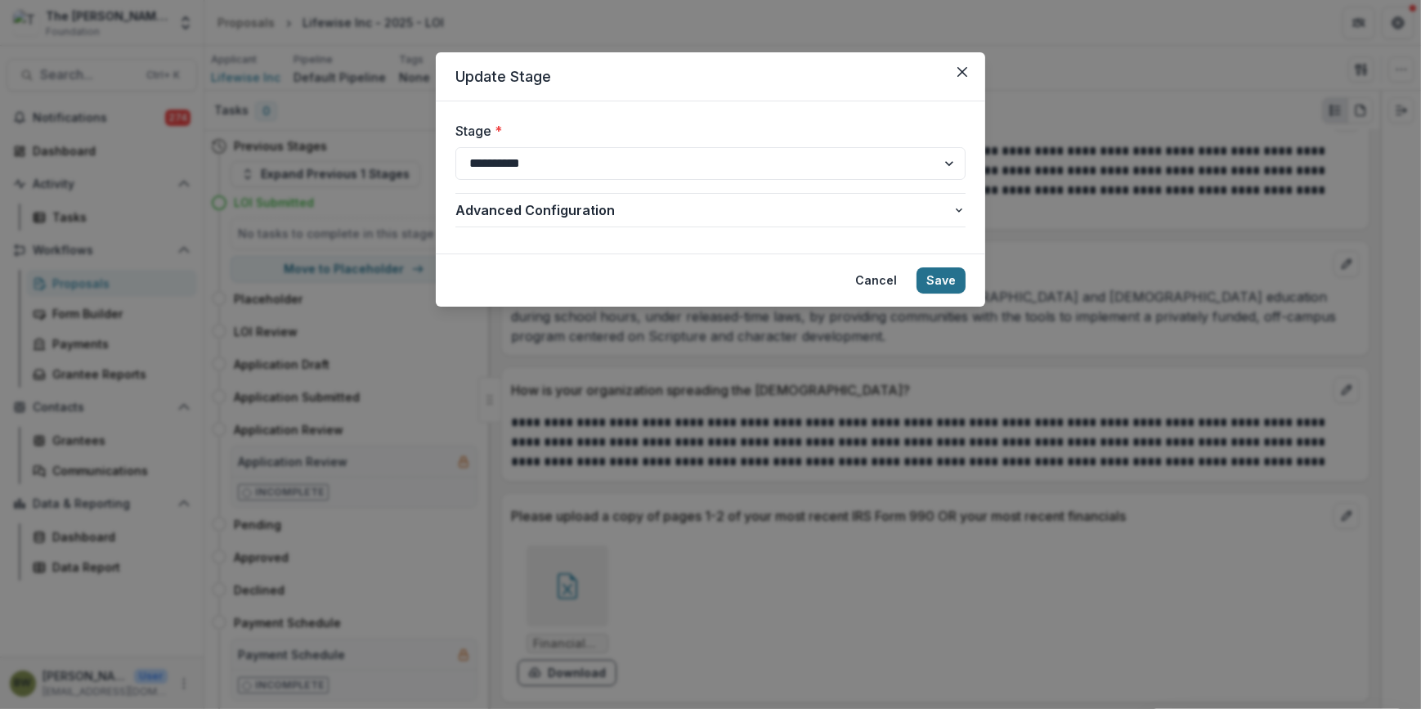
click at [935, 280] on button "Save" at bounding box center [941, 280] width 49 height 26
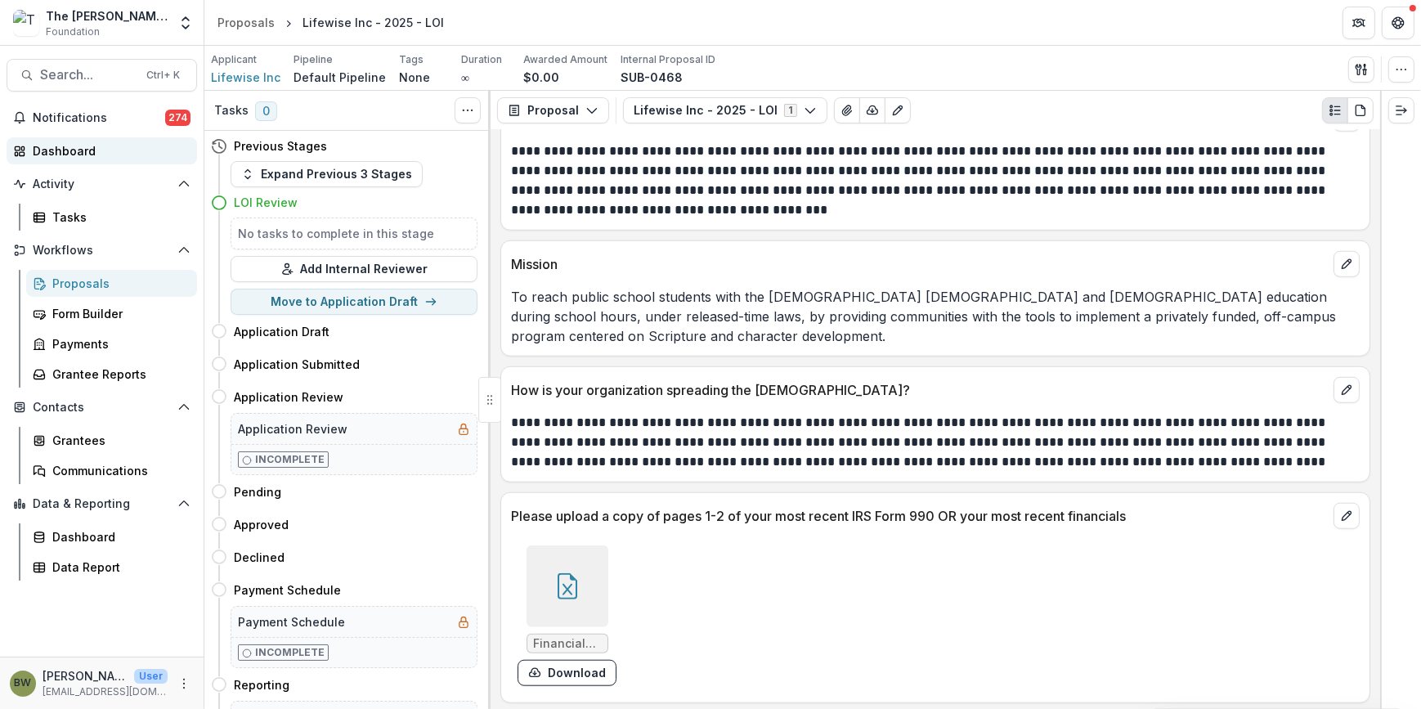
click at [55, 149] on div "Dashboard" at bounding box center [108, 150] width 151 height 17
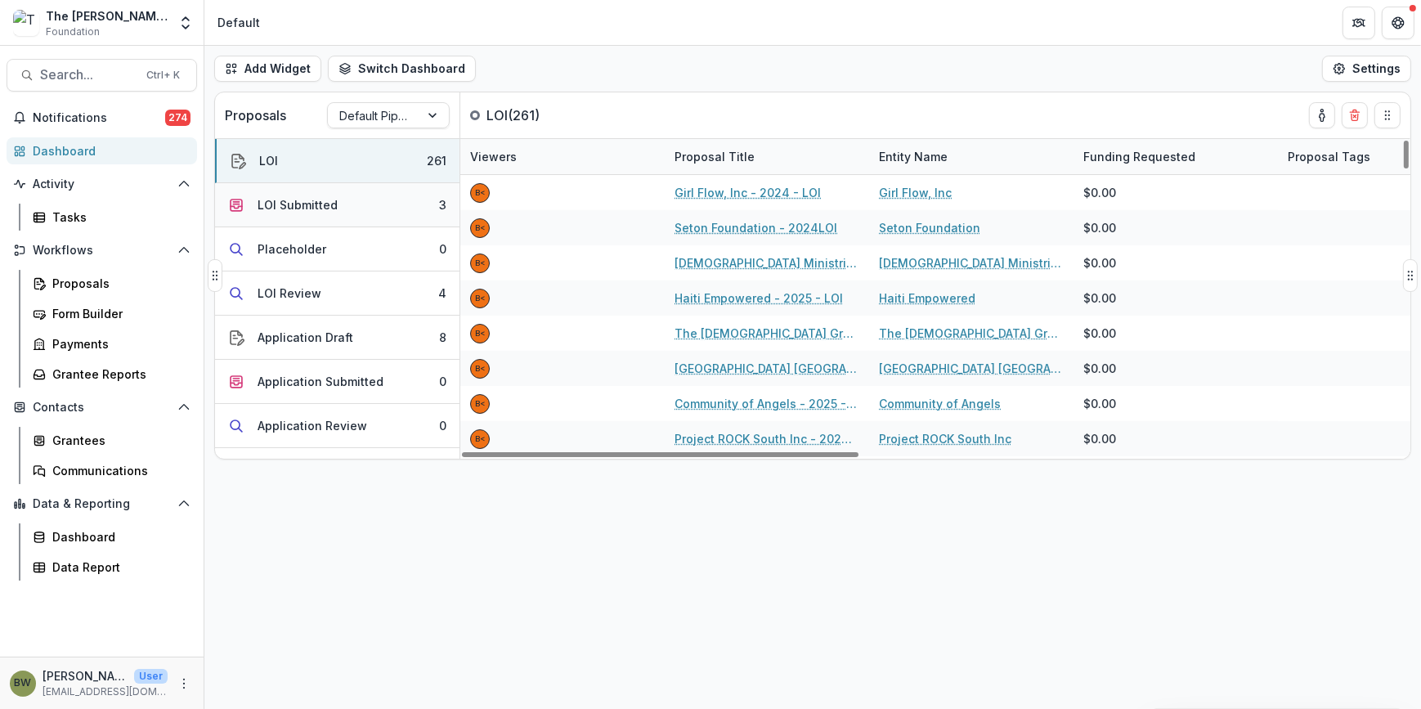
click at [266, 208] on div "LOI Submitted" at bounding box center [298, 204] width 80 height 17
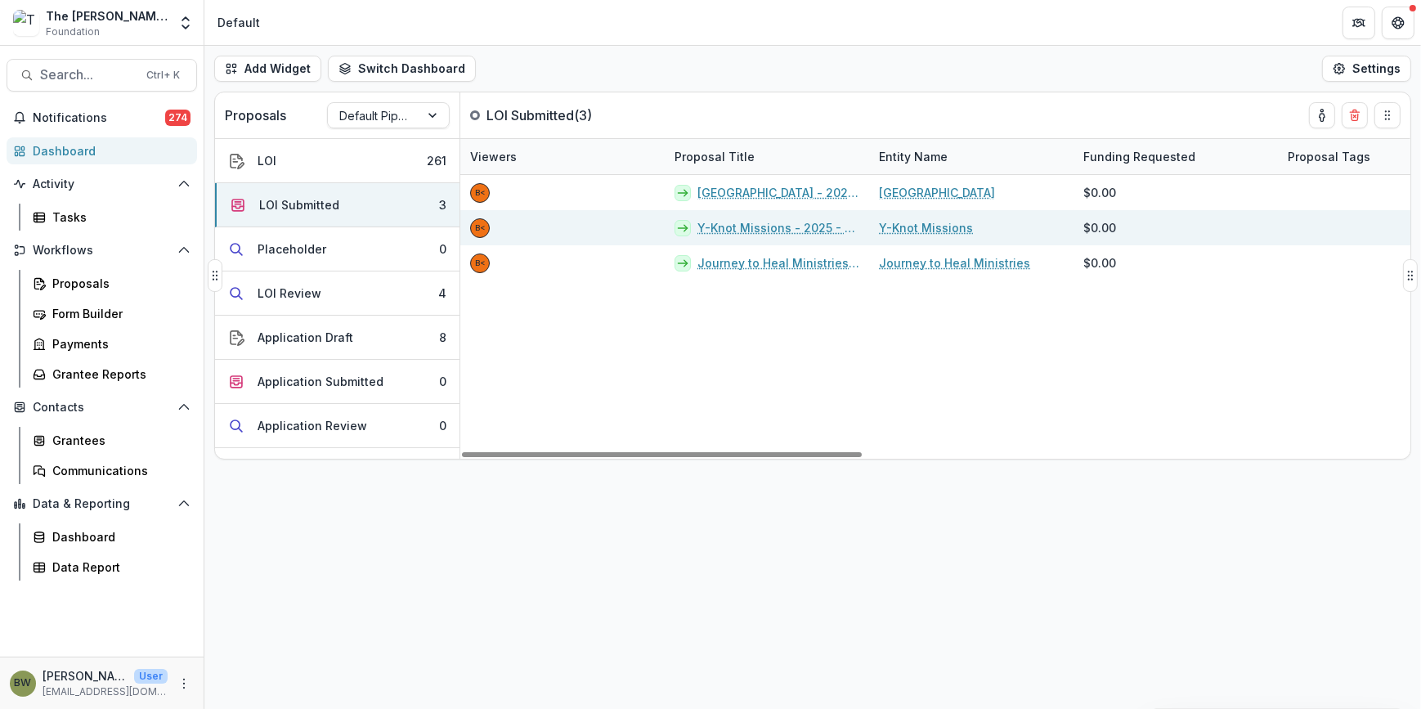
click at [736, 231] on link "Y-Knot Missions - 2025 - The Bolick Foundation Grant Proposal Application" at bounding box center [779, 227] width 162 height 17
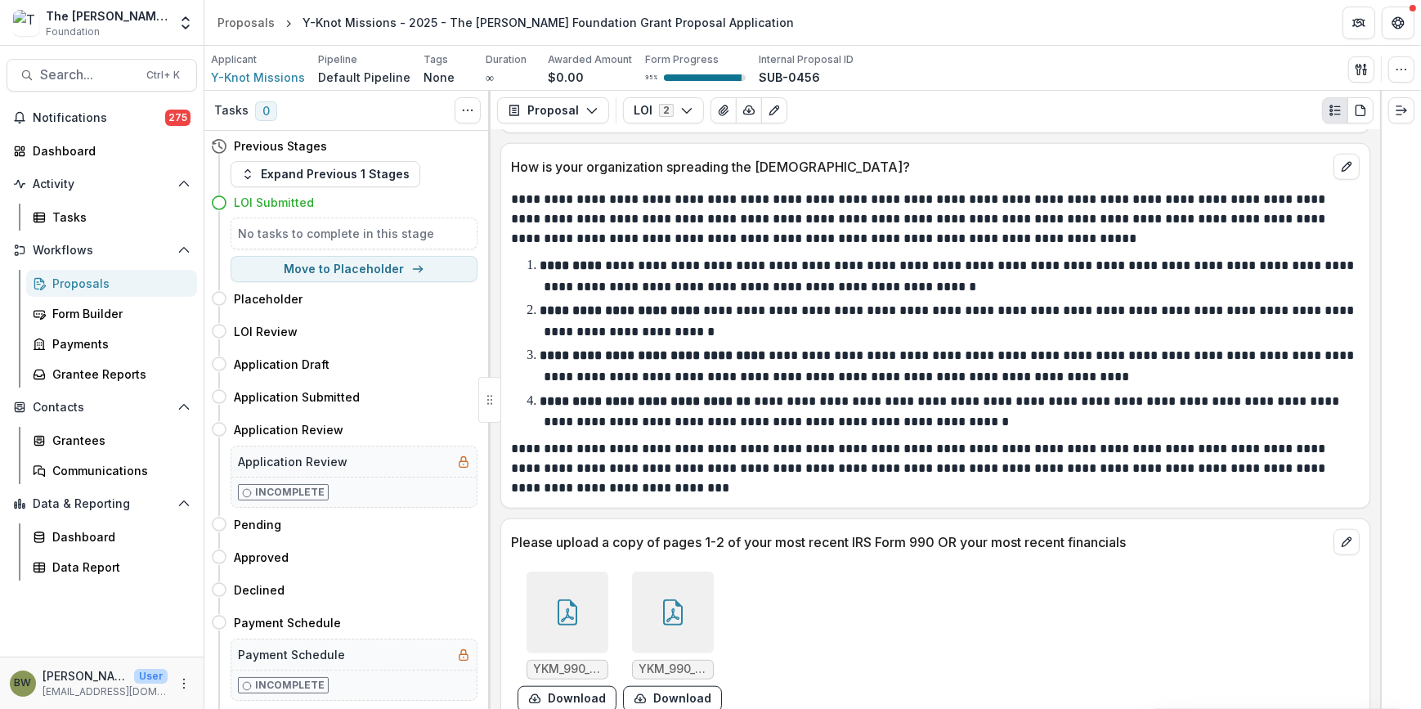
scroll to position [2154, 0]
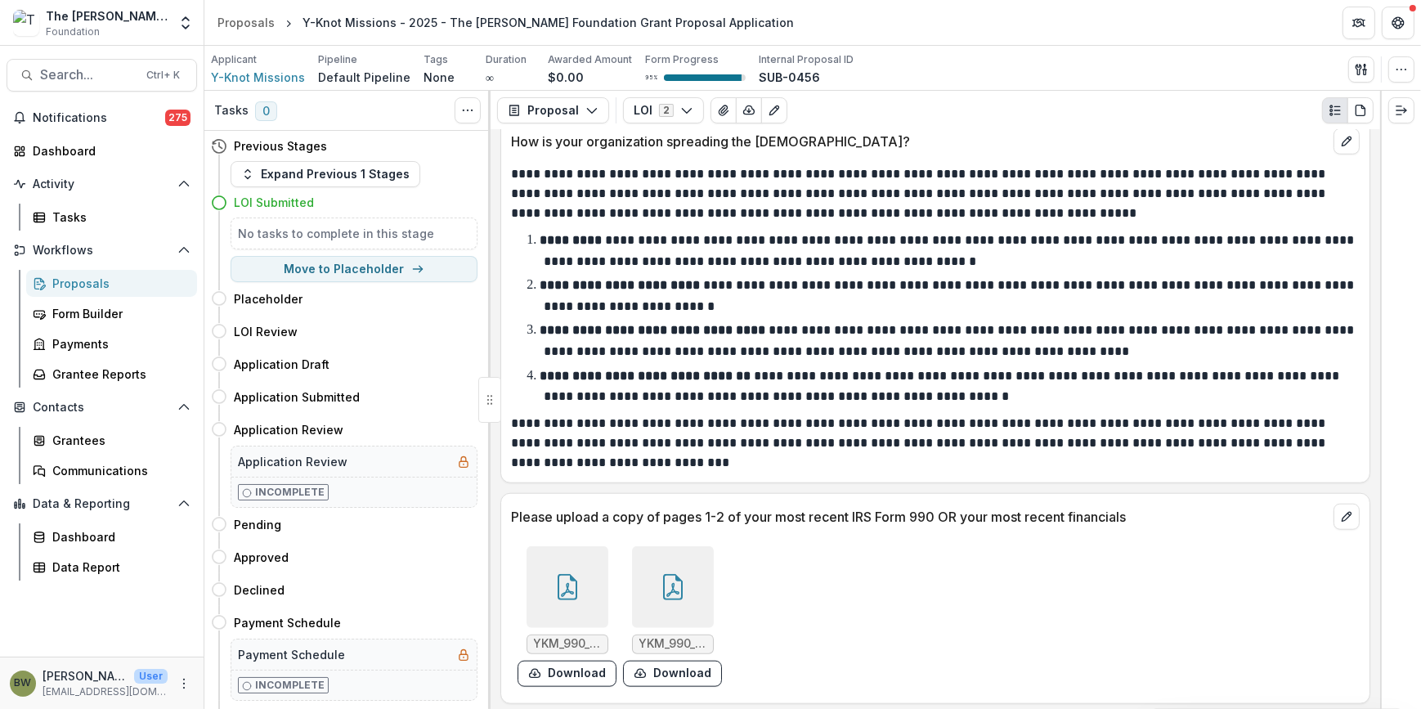
click at [566, 605] on div at bounding box center [568, 587] width 82 height 82
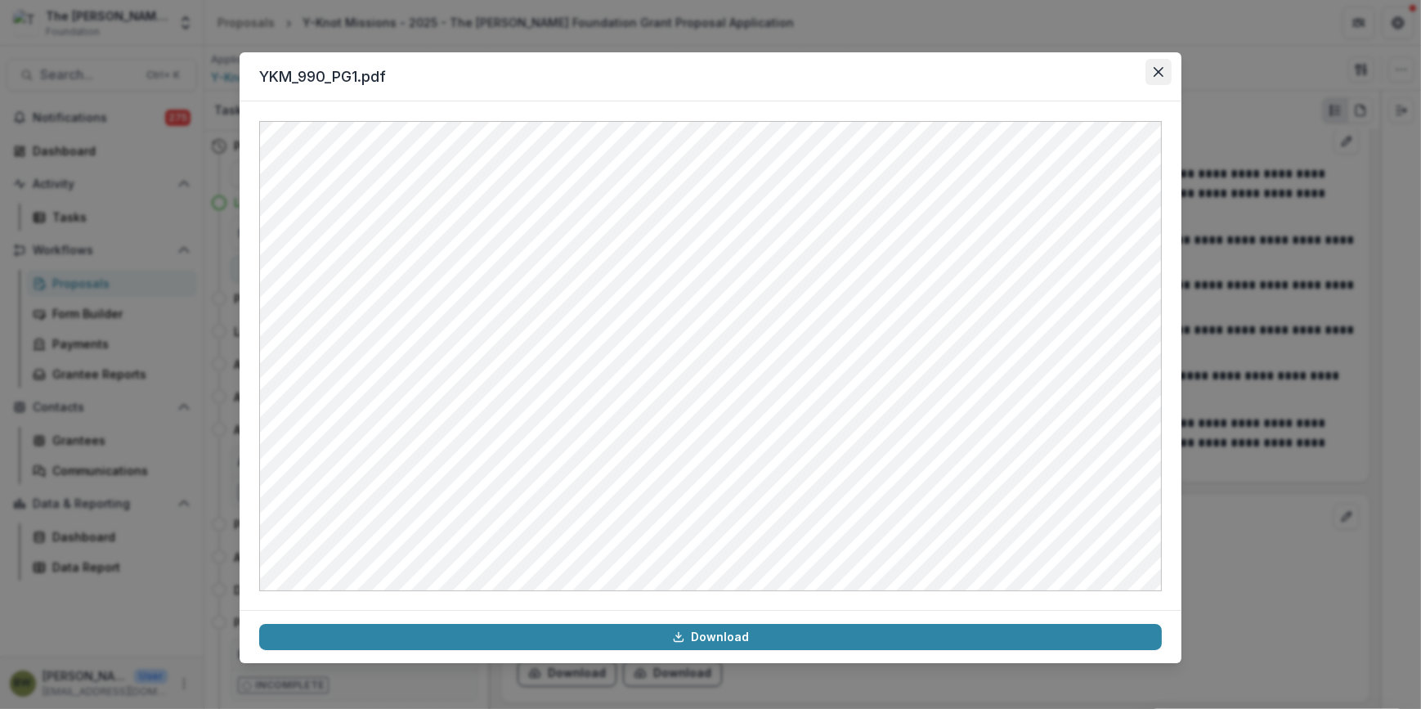
click at [1165, 75] on button "Close" at bounding box center [1159, 72] width 26 height 26
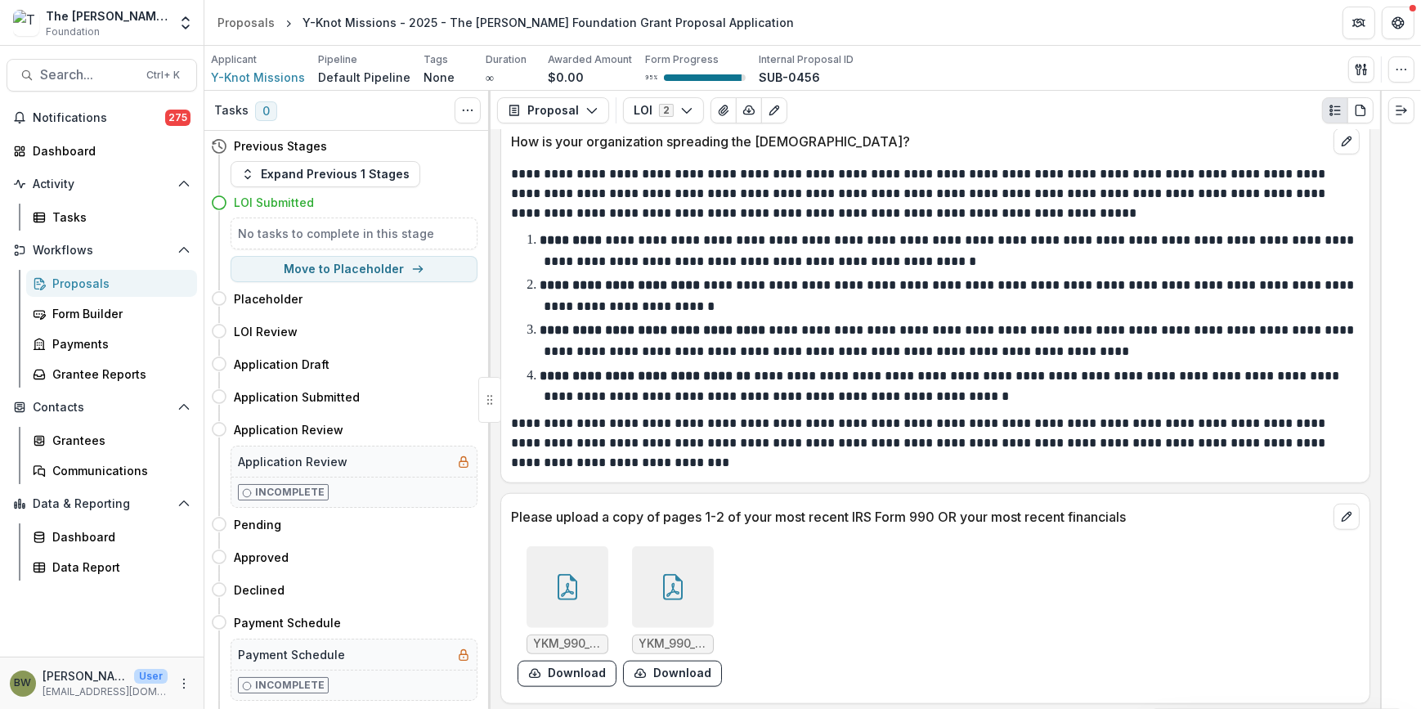
click at [681, 617] on div at bounding box center [673, 587] width 82 height 82
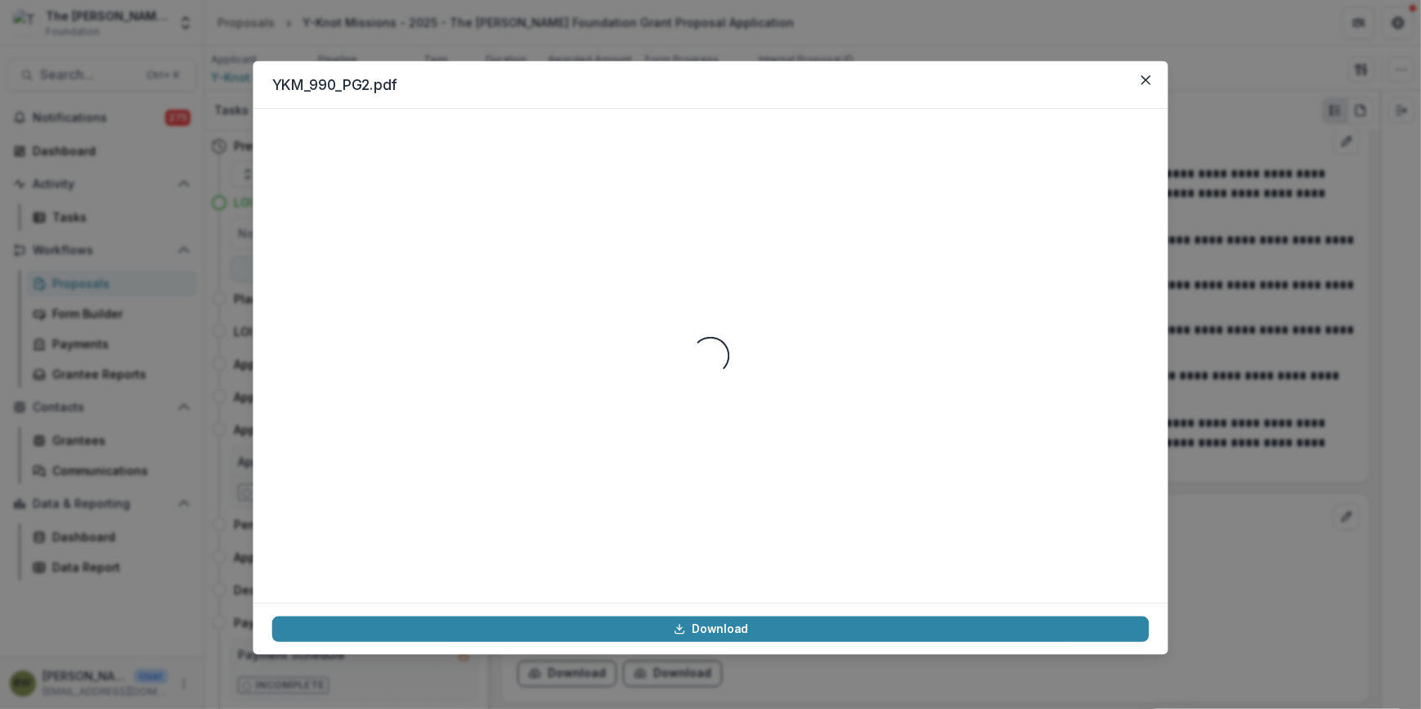
click at [681, 617] on footer "Download" at bounding box center [710, 629] width 915 height 52
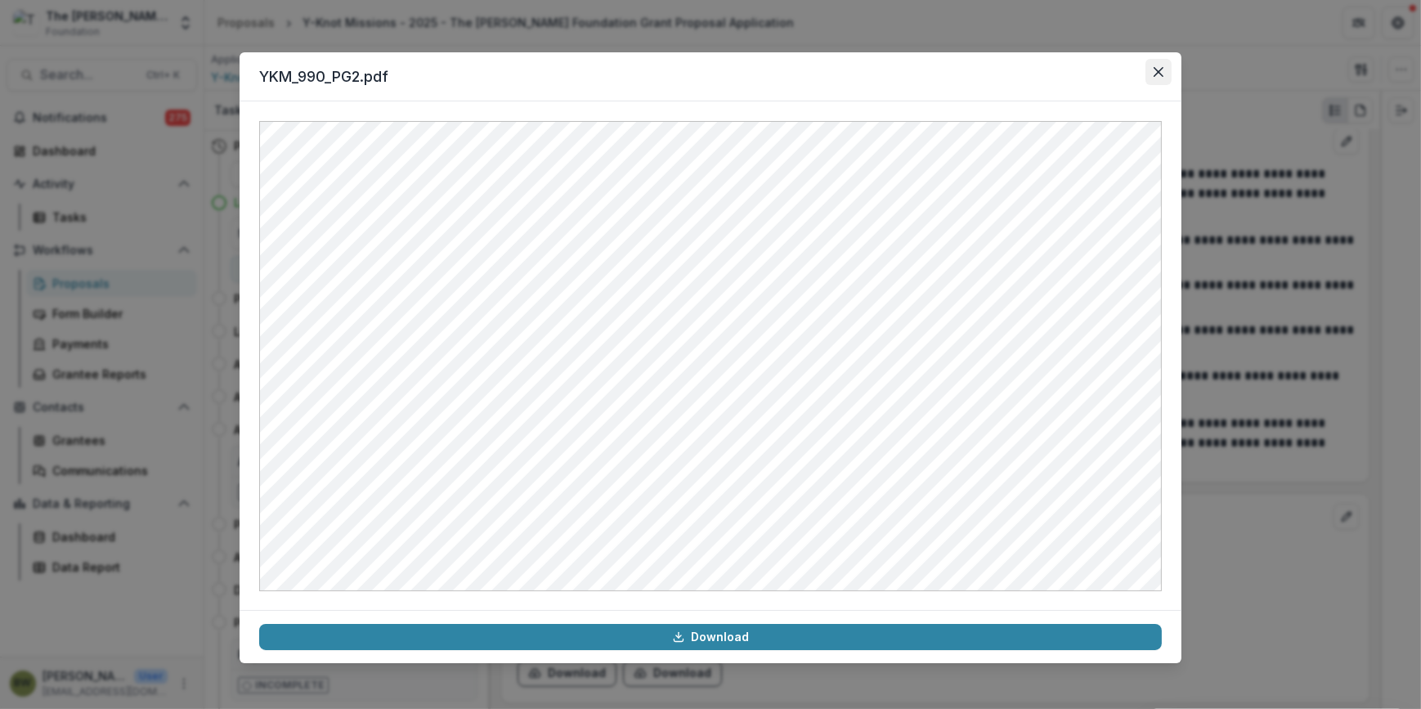
click at [1158, 80] on button "Close" at bounding box center [1159, 72] width 26 height 26
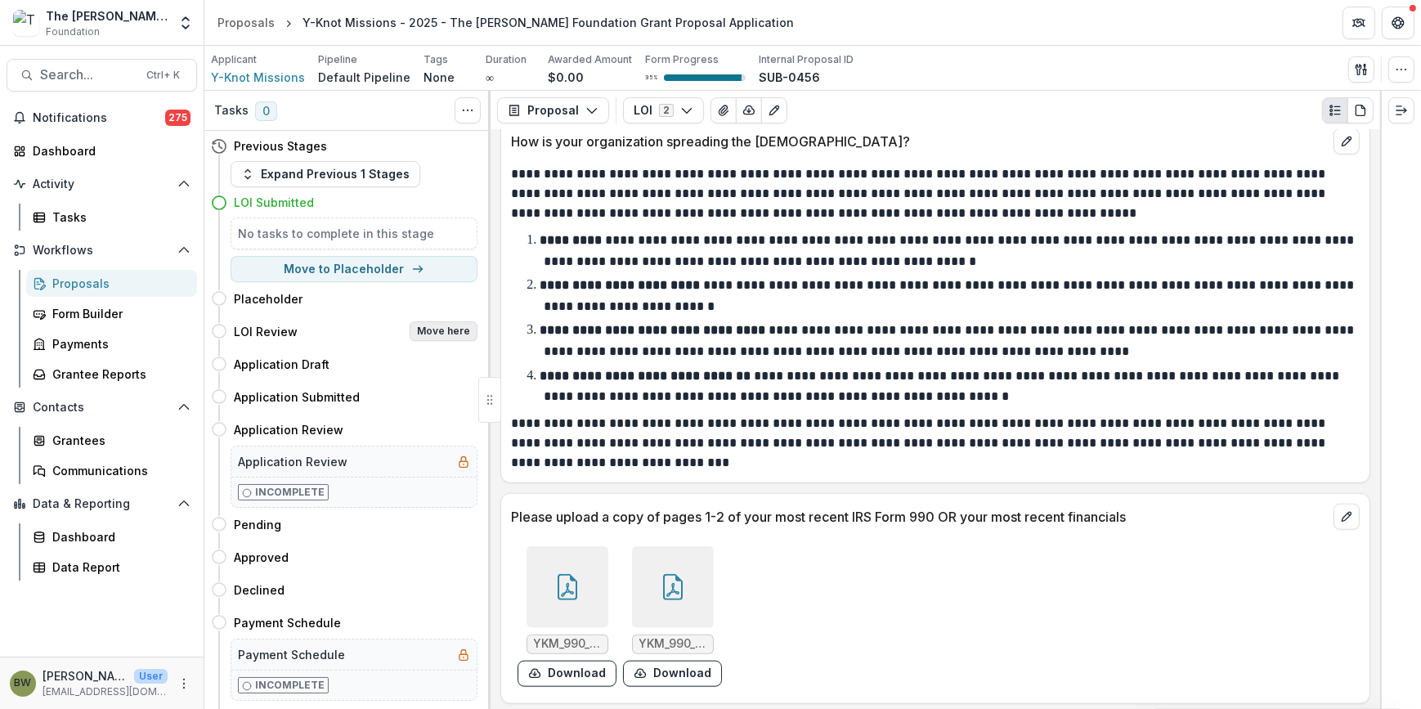
click at [433, 330] on button "Move here" at bounding box center [444, 331] width 68 height 20
select select "**********"
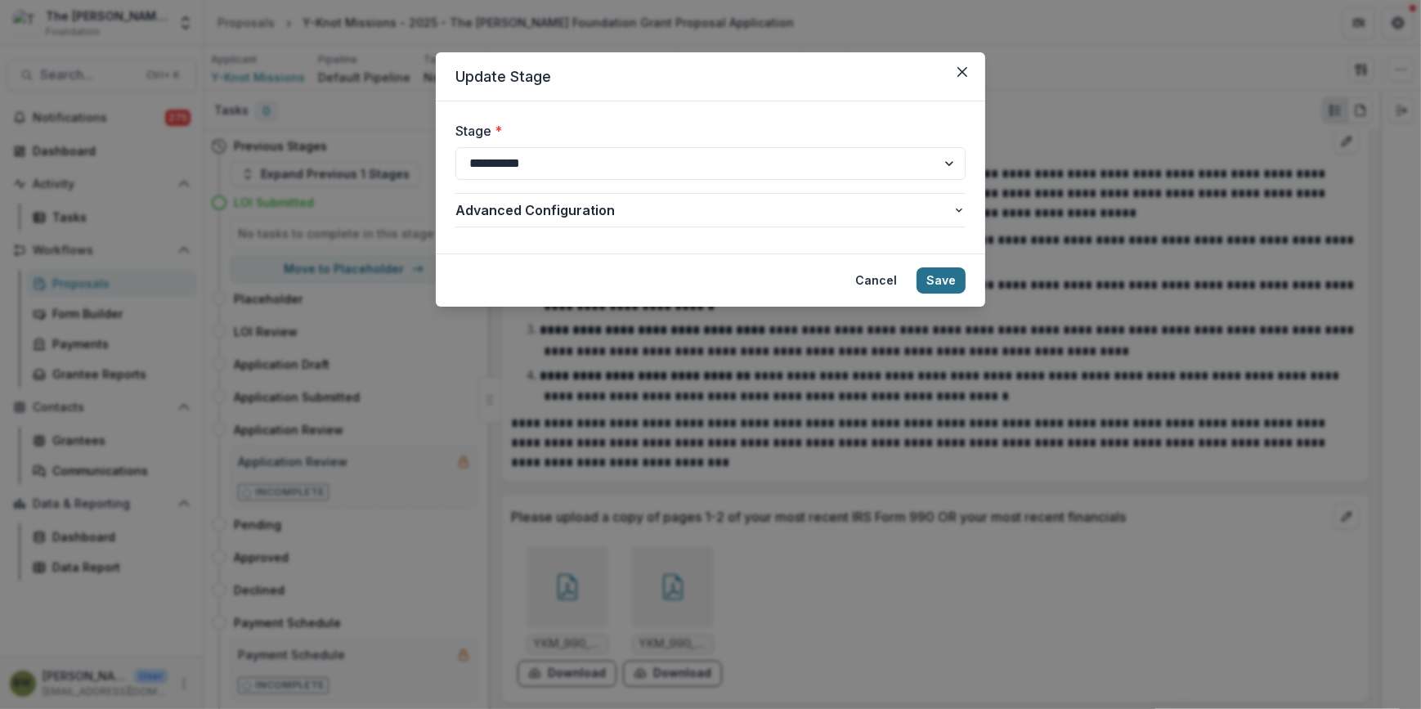
click at [956, 276] on button "Save" at bounding box center [941, 280] width 49 height 26
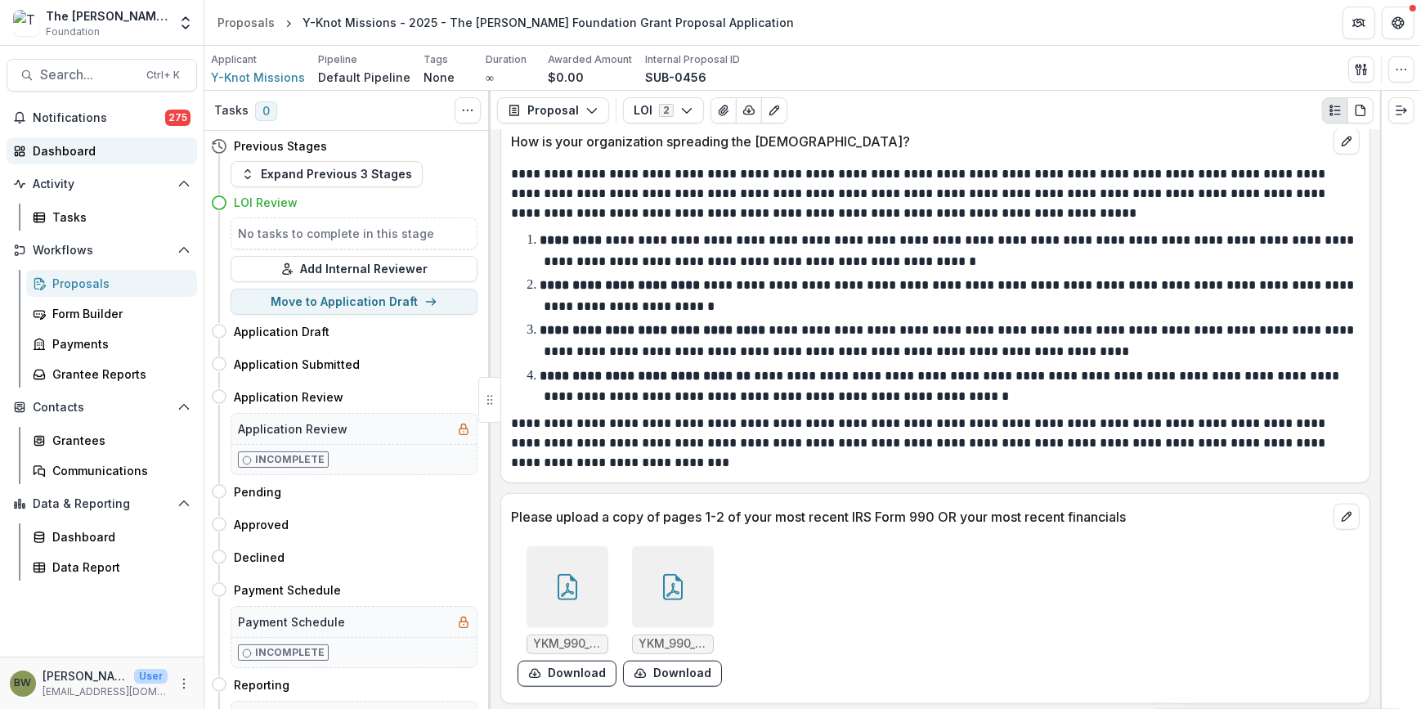
click at [33, 153] on div "Dashboard" at bounding box center [108, 150] width 151 height 17
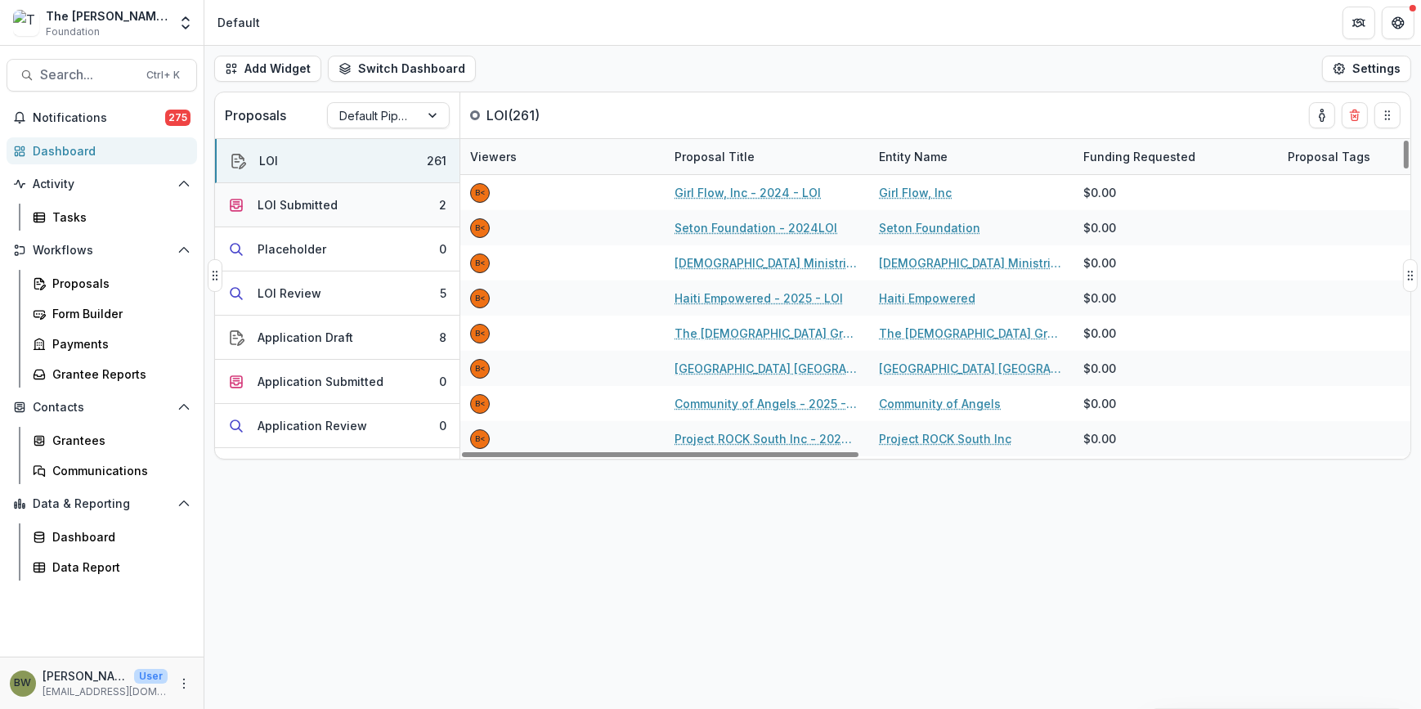
click at [321, 210] on div "LOI Submitted" at bounding box center [298, 204] width 80 height 17
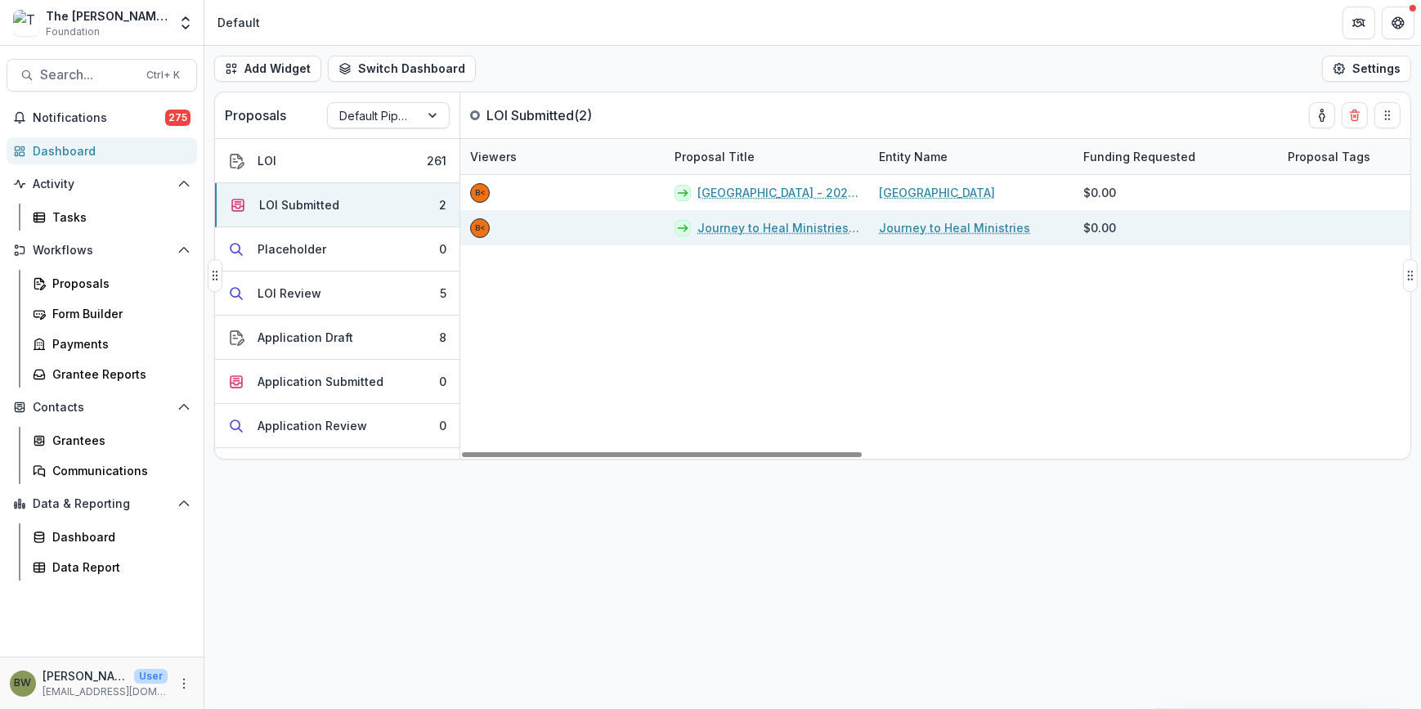
click at [705, 222] on link "Journey to Heal Ministries - 2025 - LOI" at bounding box center [779, 227] width 162 height 17
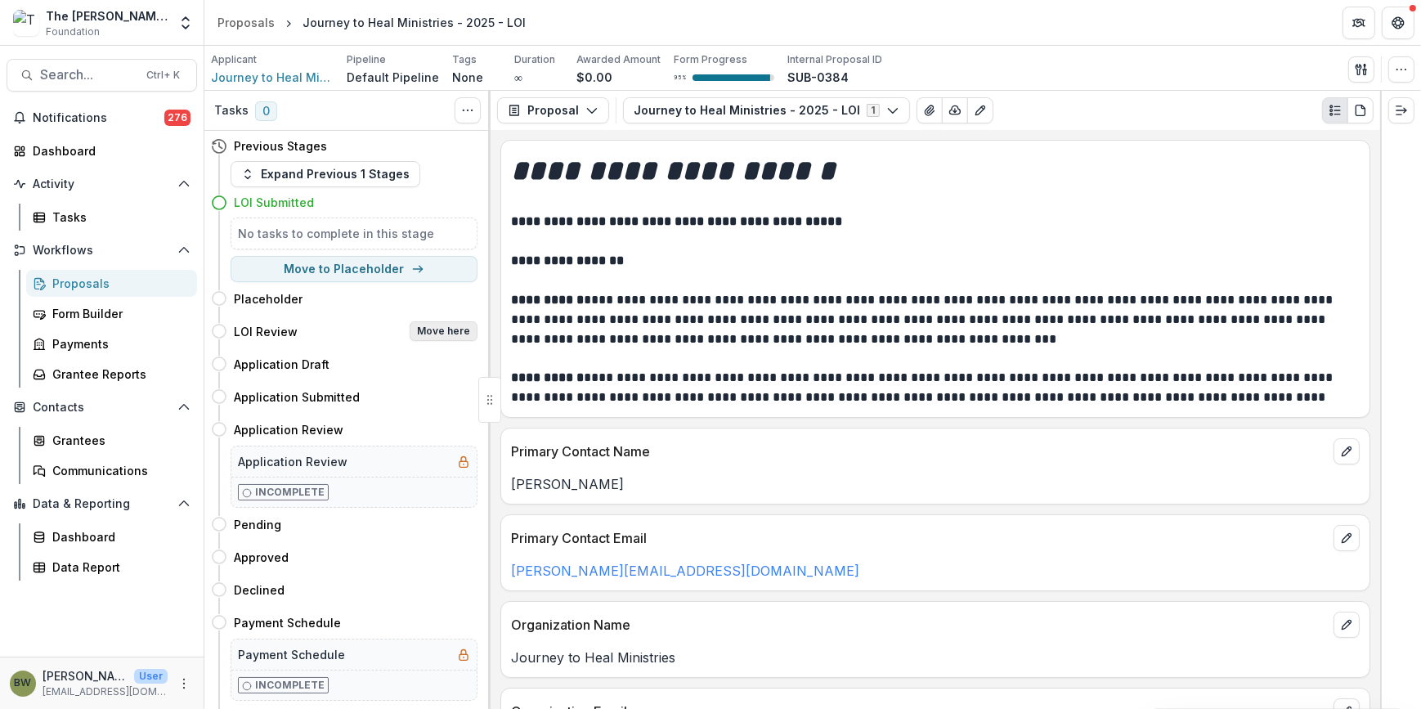
click at [428, 329] on button "Move here" at bounding box center [444, 331] width 68 height 20
select select "**********"
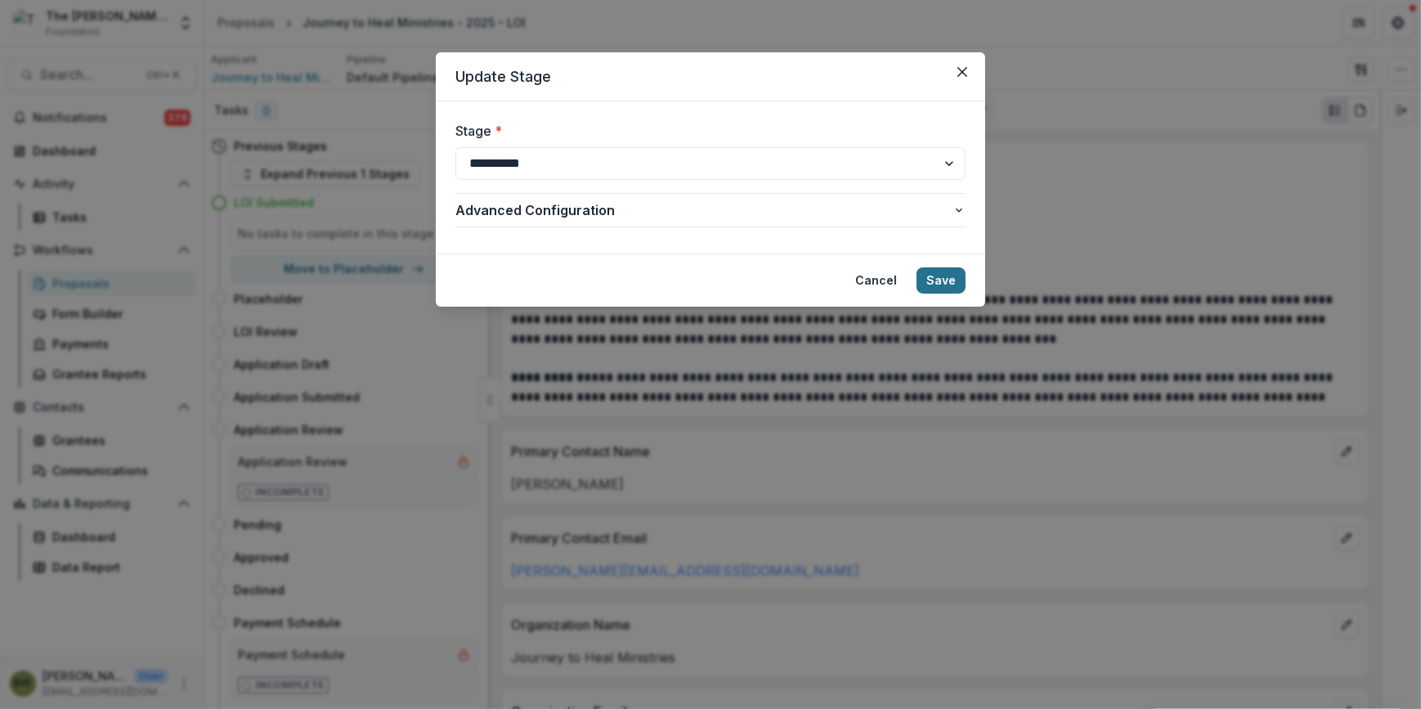
click at [931, 279] on button "Save" at bounding box center [941, 280] width 49 height 26
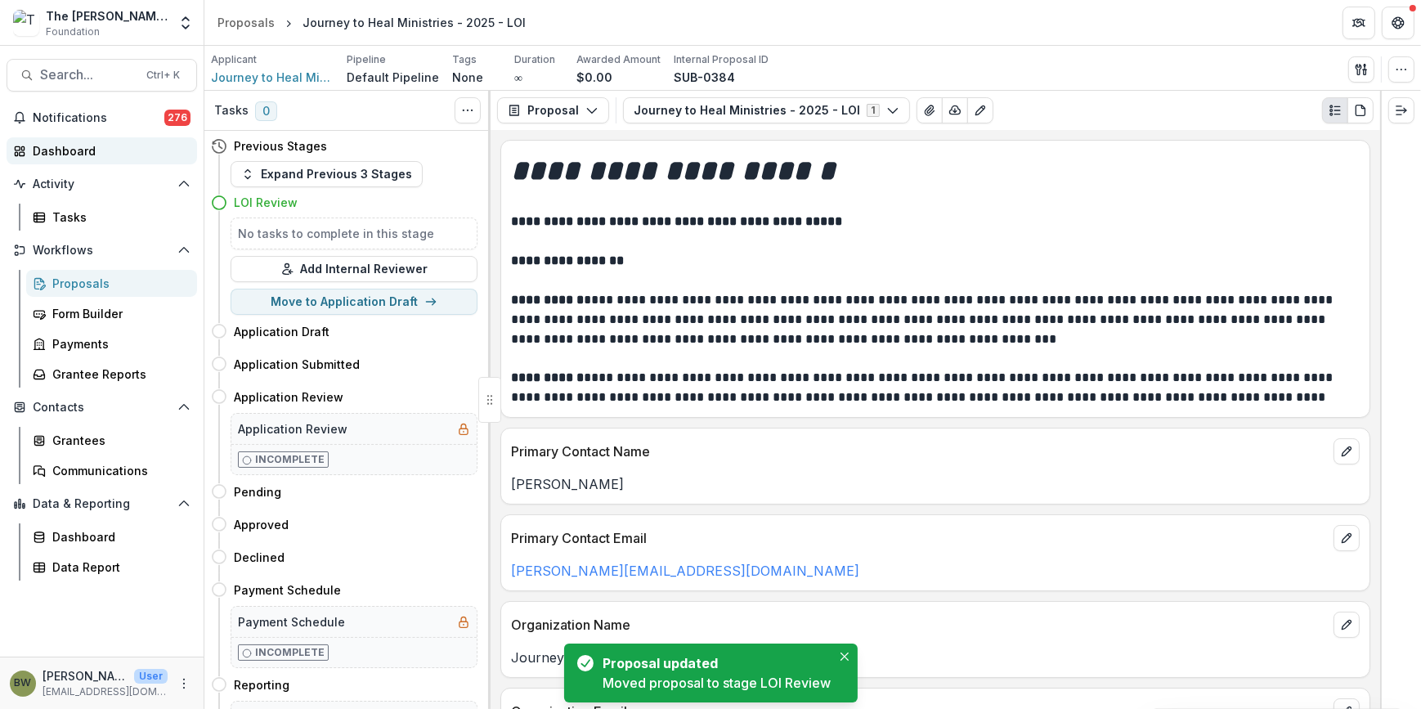
click at [82, 151] on div "Dashboard" at bounding box center [108, 150] width 151 height 17
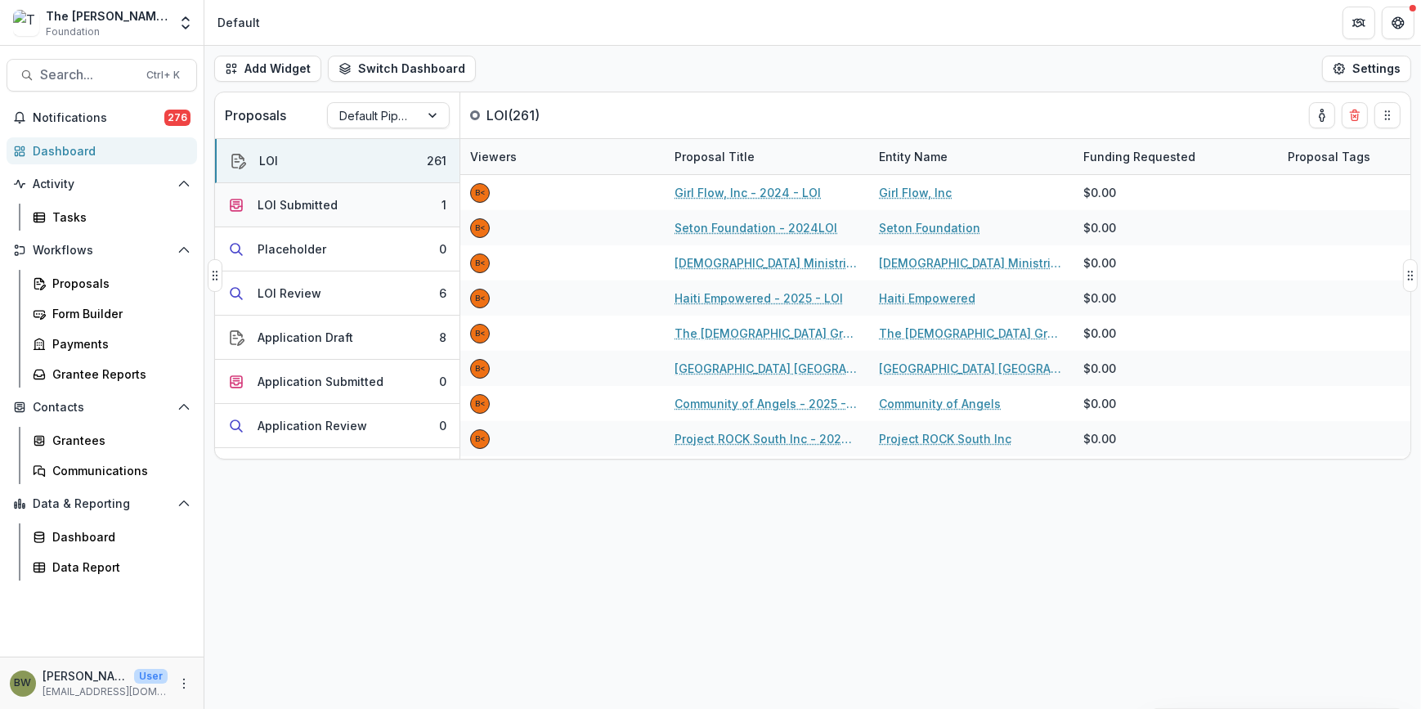
click at [299, 200] on div "LOI Submitted" at bounding box center [298, 204] width 80 height 17
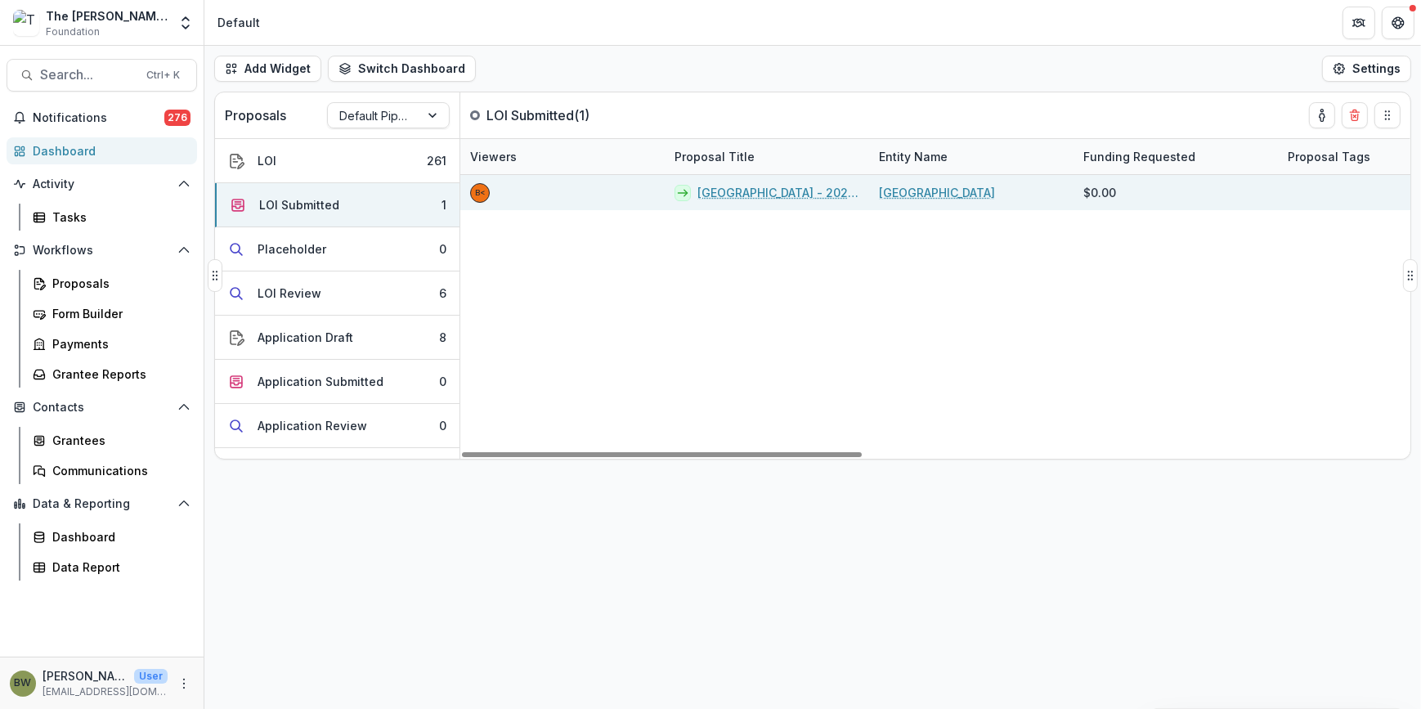
click at [818, 190] on link "Charleston Southern University - 2025 - LOI" at bounding box center [779, 192] width 162 height 17
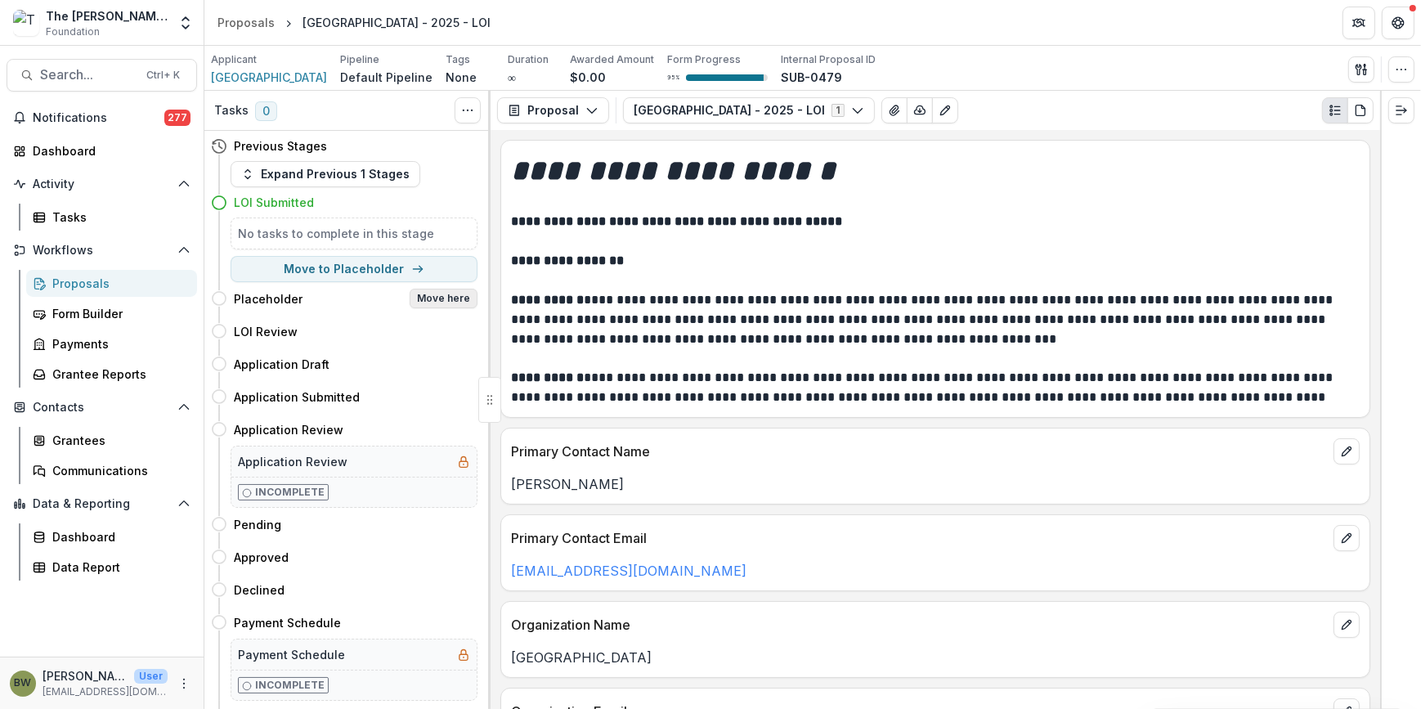
click at [446, 300] on button "Move here" at bounding box center [444, 299] width 68 height 20
select select "**********"
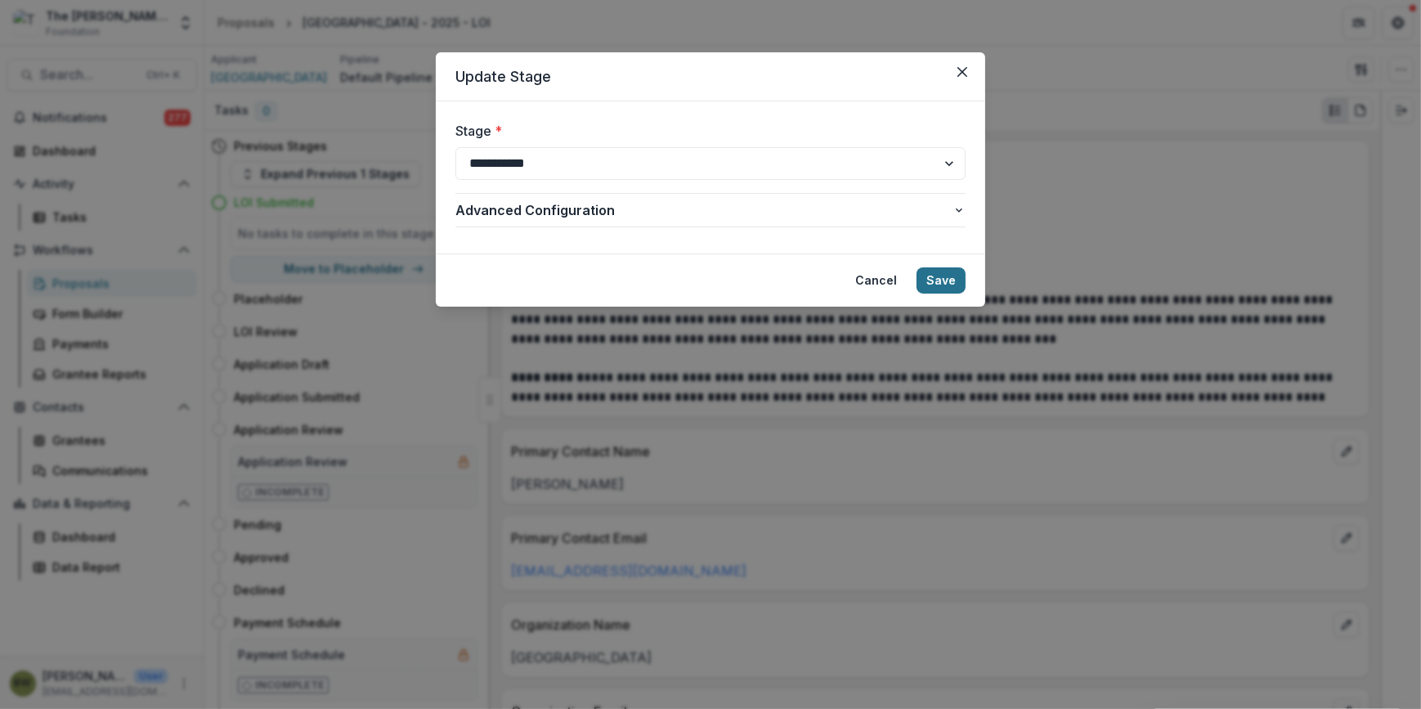
click at [954, 281] on button "Save" at bounding box center [941, 280] width 49 height 26
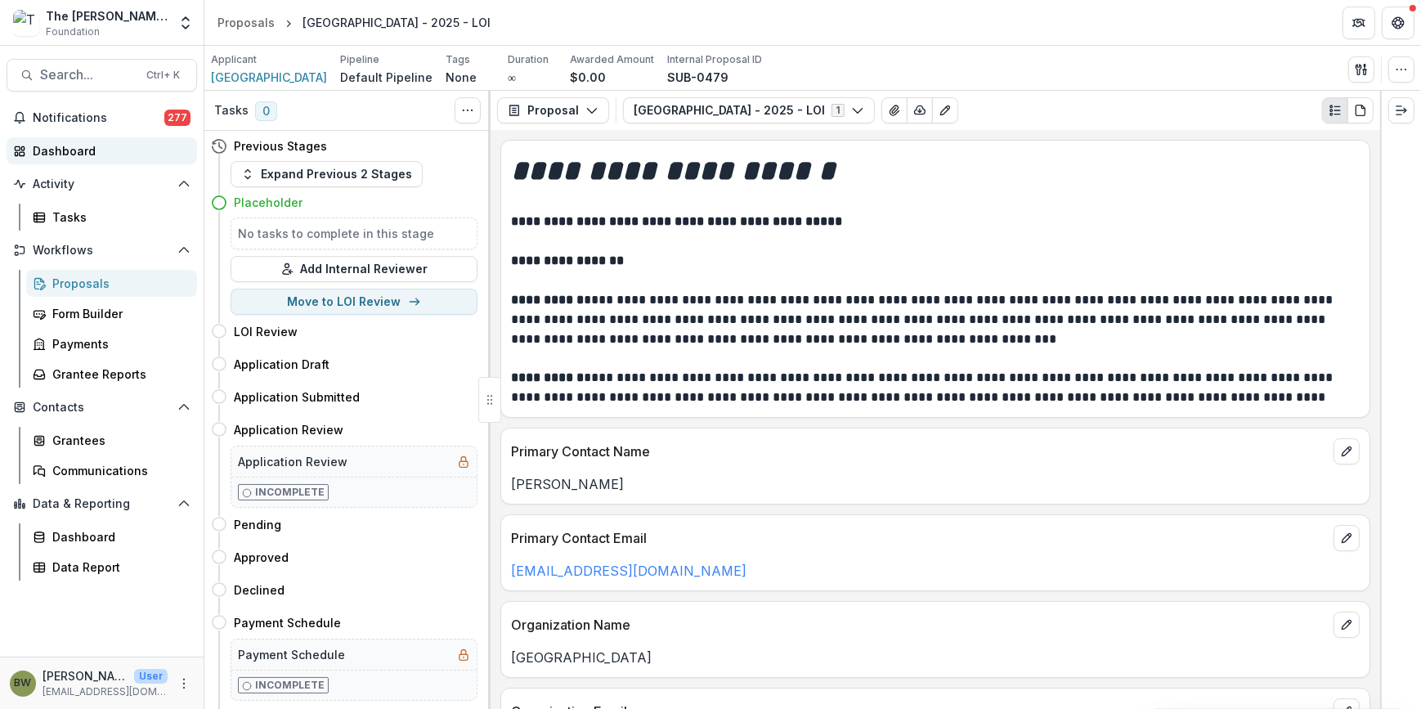
click at [68, 146] on div "Dashboard" at bounding box center [108, 150] width 151 height 17
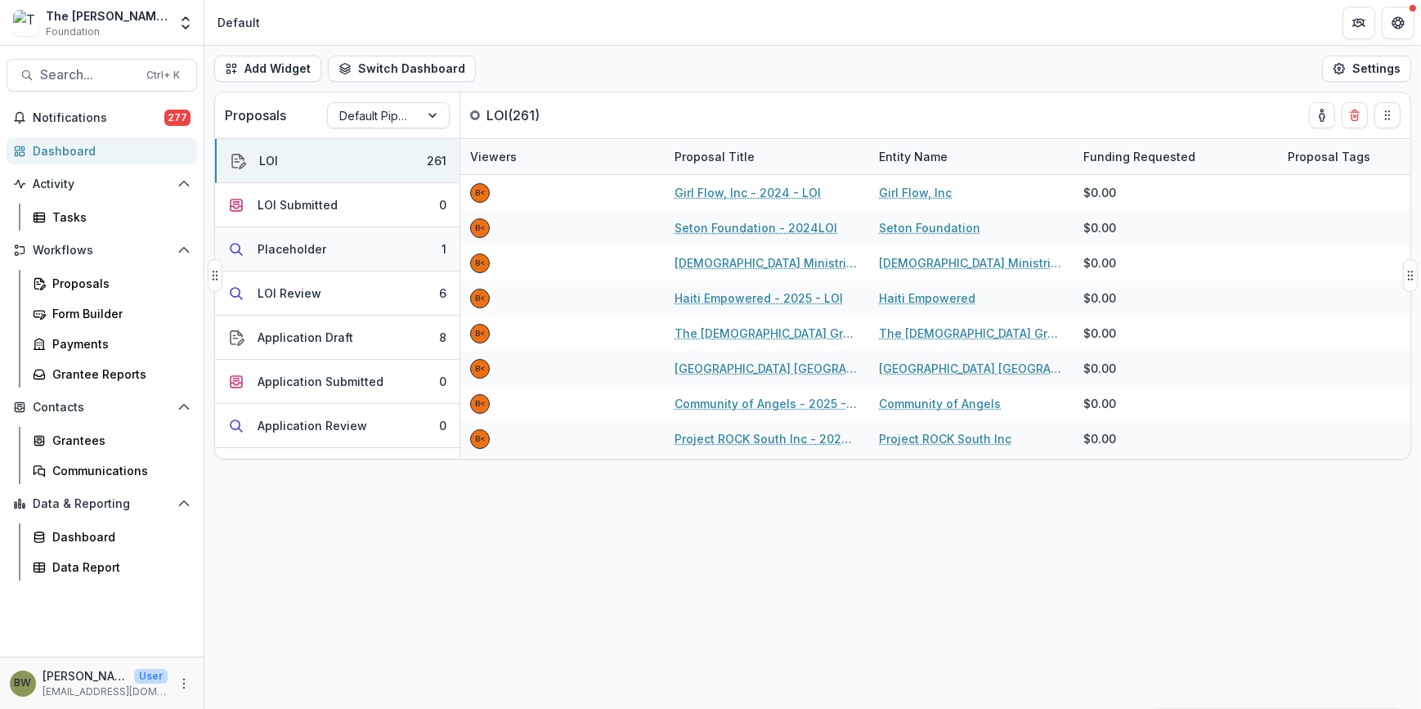
click at [293, 249] on div "Placeholder" at bounding box center [292, 248] width 69 height 17
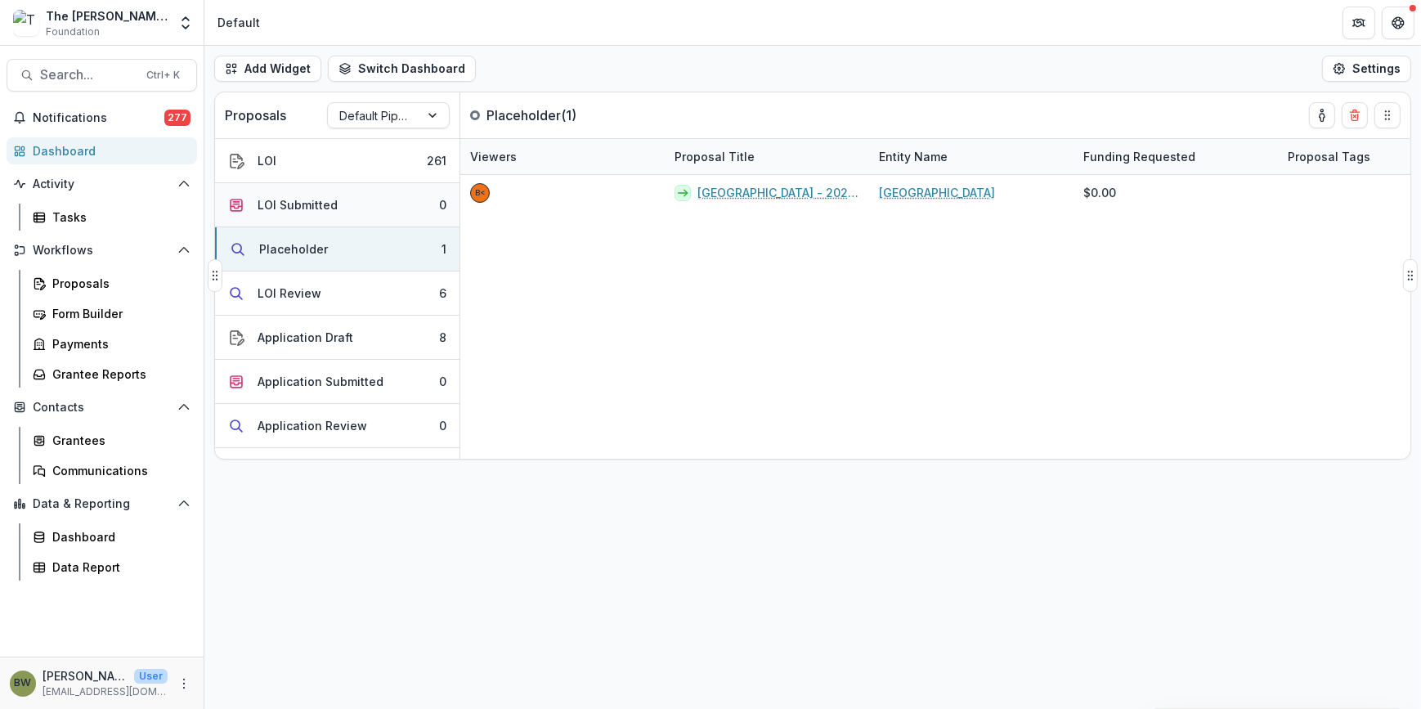
click at [305, 196] on div "LOI Submitted" at bounding box center [298, 204] width 80 height 17
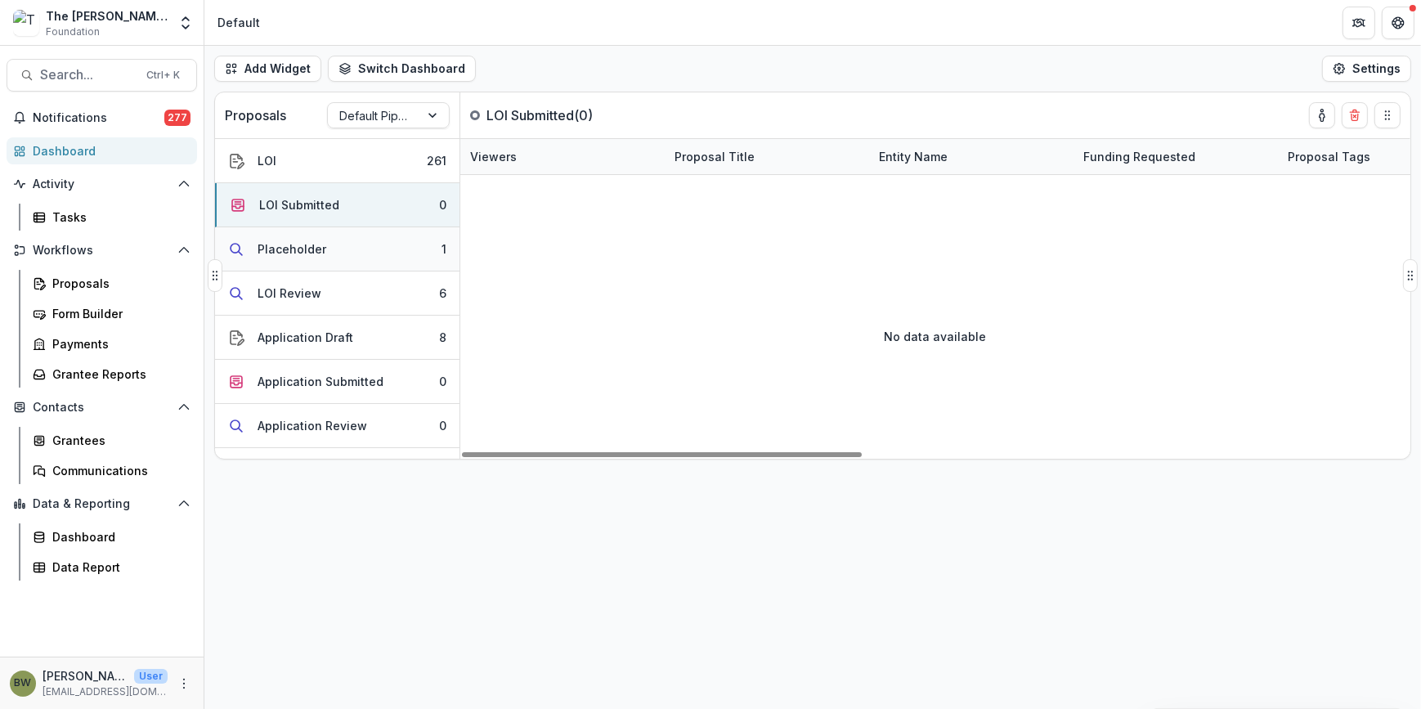
click at [316, 240] on div "Placeholder" at bounding box center [292, 248] width 69 height 17
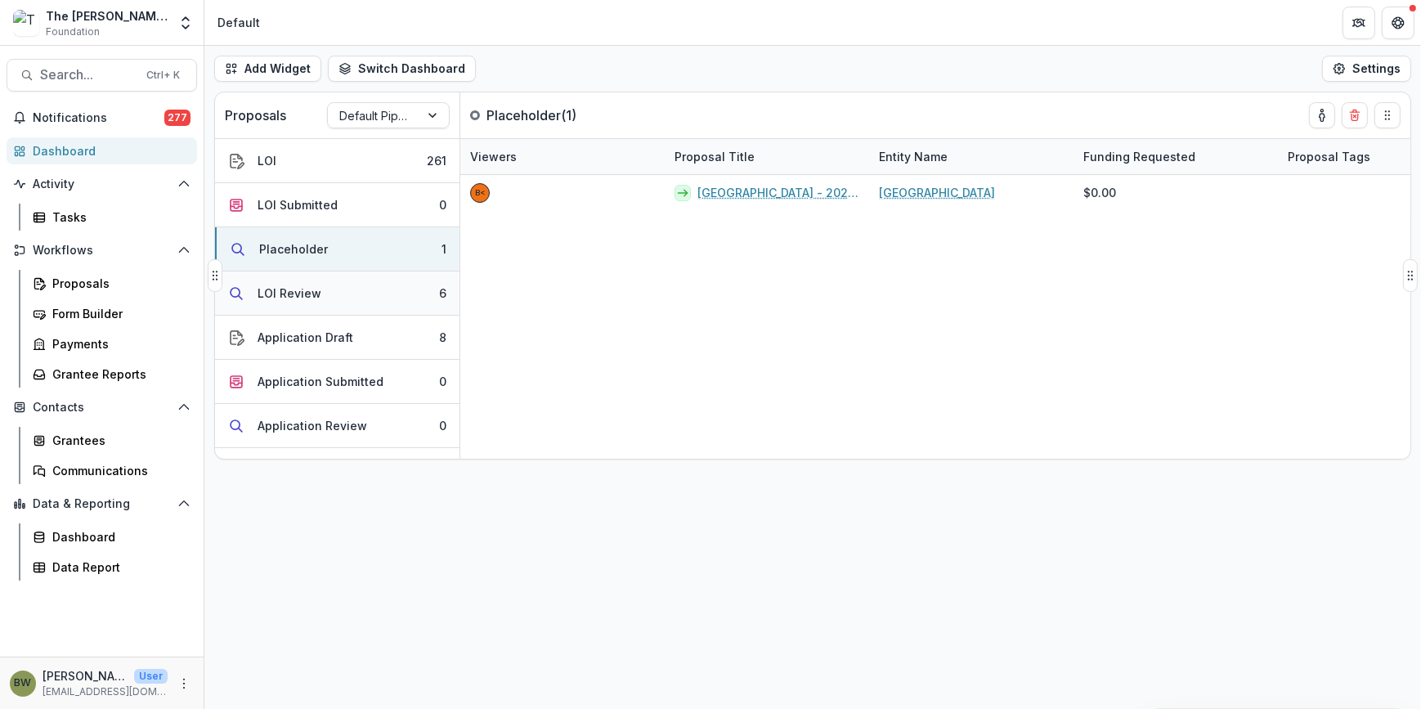
click at [263, 289] on div "LOI Review" at bounding box center [290, 293] width 64 height 17
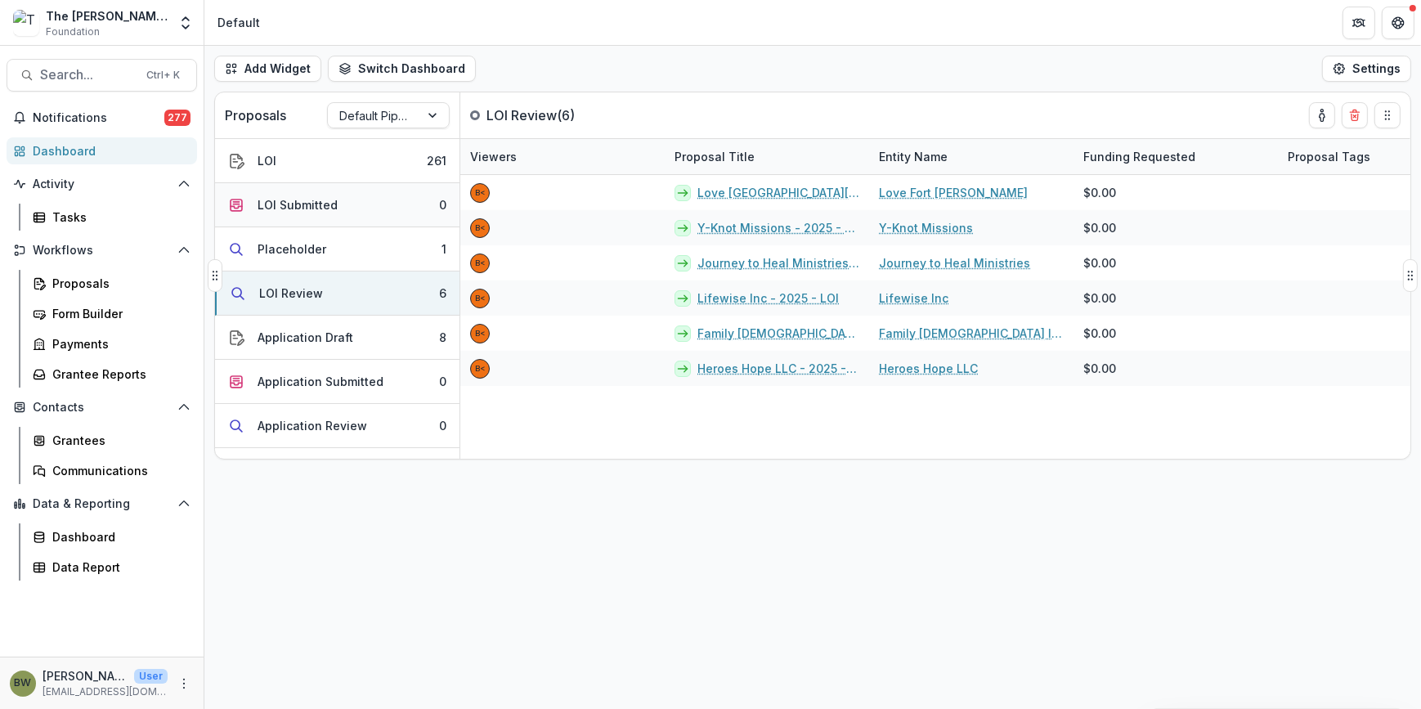
click at [293, 204] on div "LOI Submitted" at bounding box center [298, 204] width 80 height 17
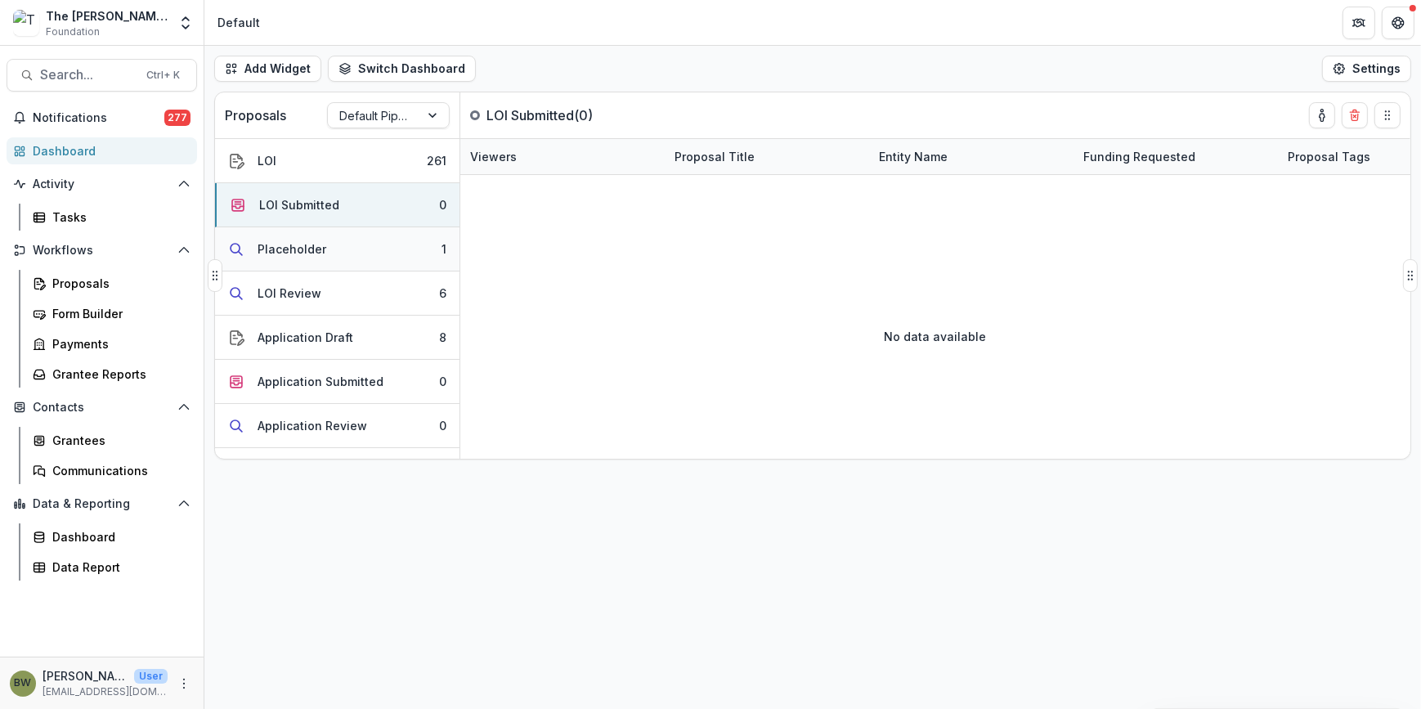
click at [293, 252] on div "Placeholder" at bounding box center [292, 248] width 69 height 17
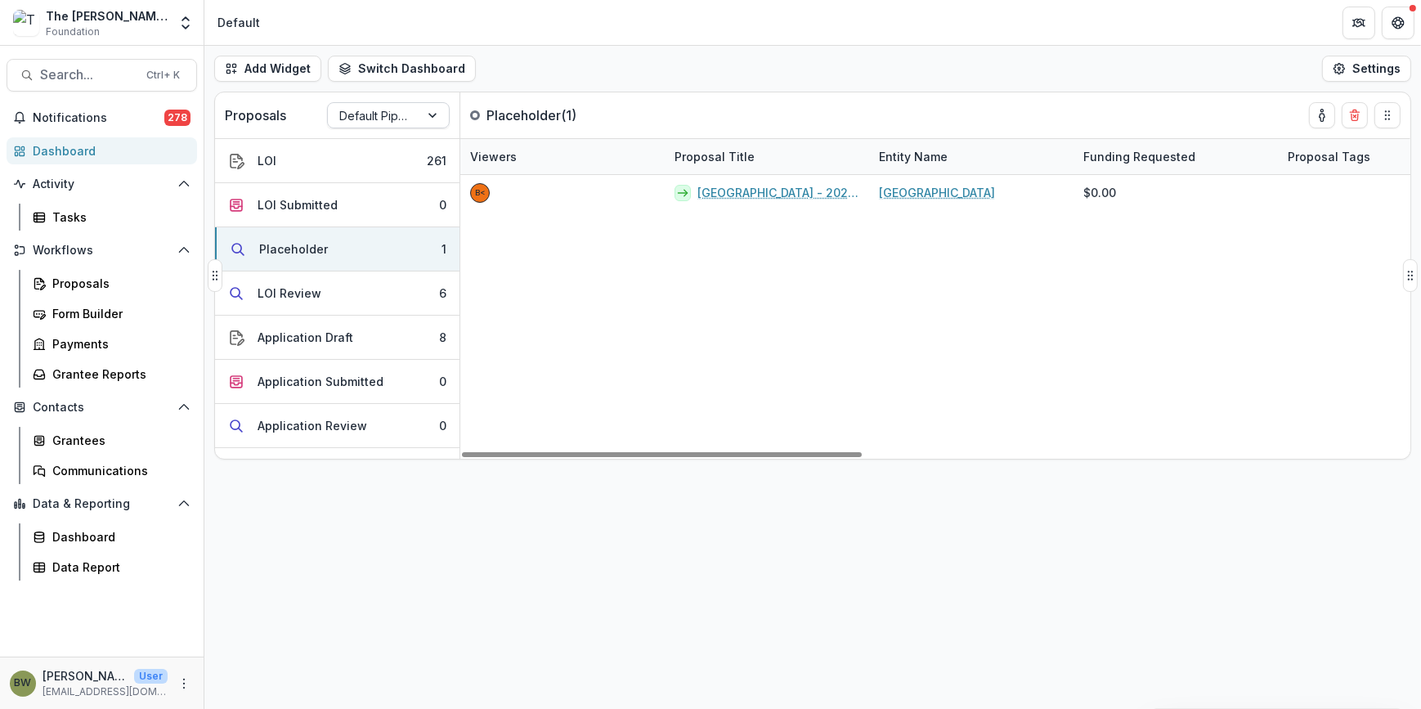
click at [363, 108] on div at bounding box center [373, 115] width 69 height 20
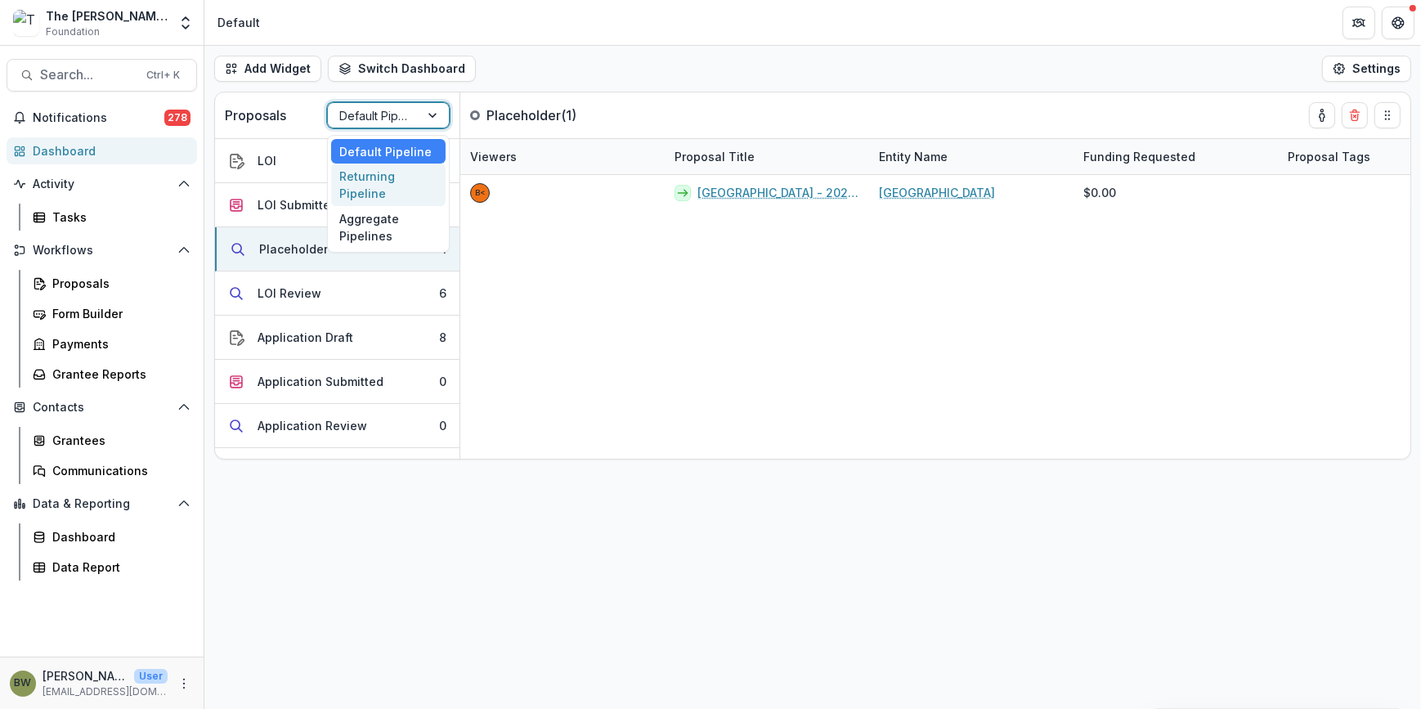
click at [370, 173] on div "Returning Pipeline" at bounding box center [388, 185] width 114 height 43
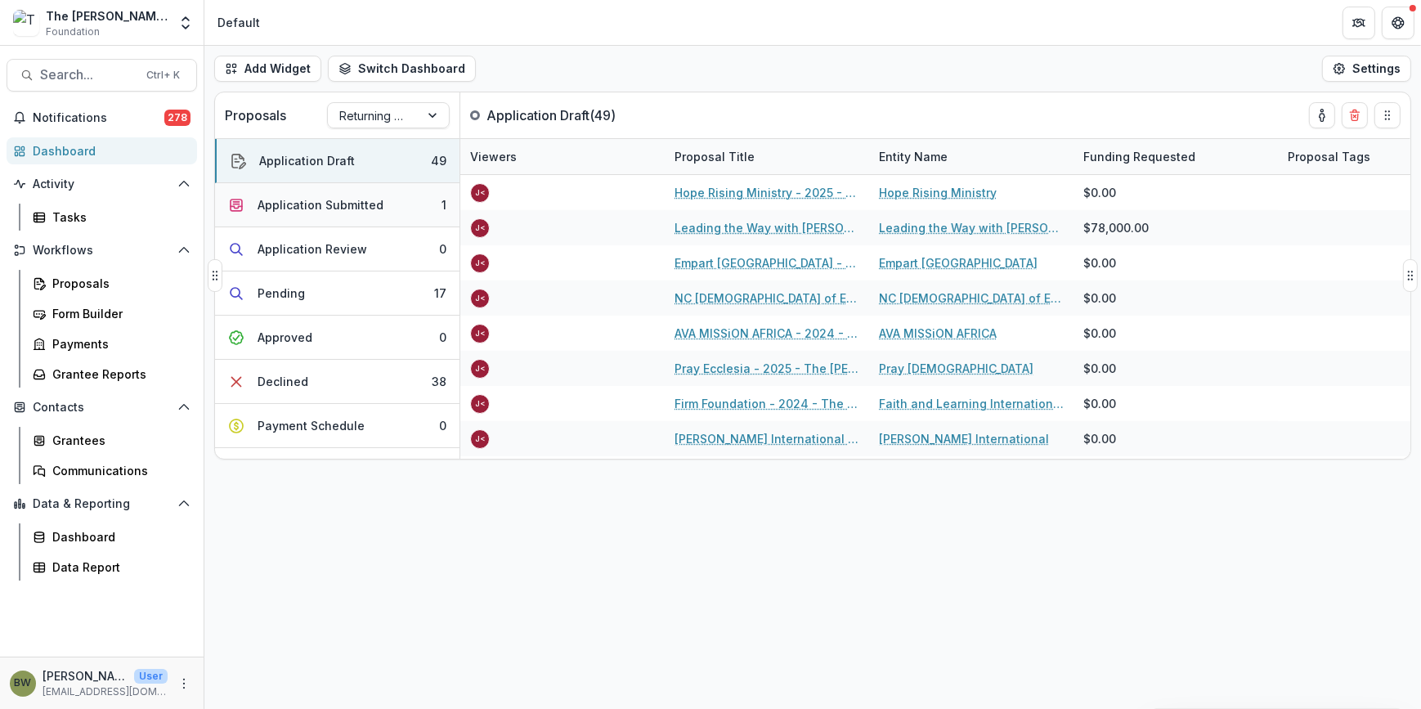
click at [323, 203] on div "Application Submitted" at bounding box center [321, 204] width 126 height 17
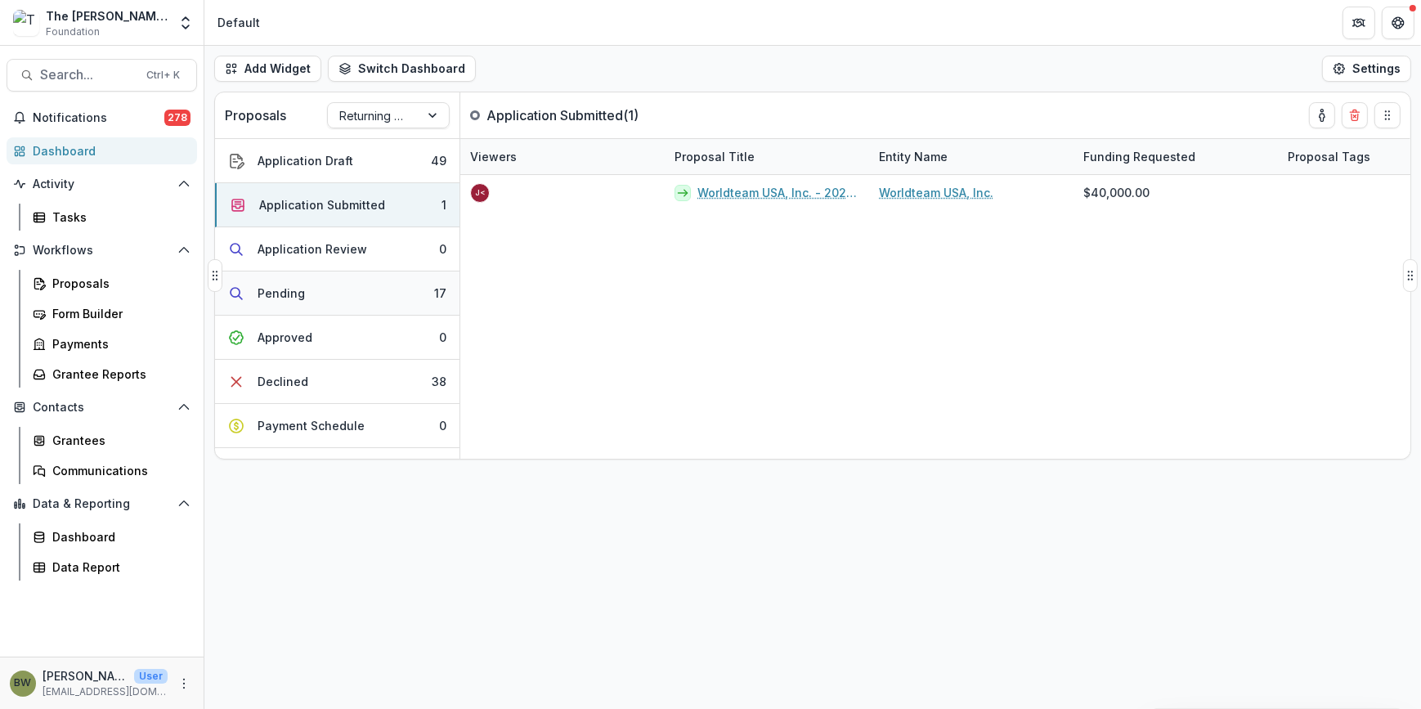
click at [299, 294] on div "Pending" at bounding box center [281, 293] width 47 height 17
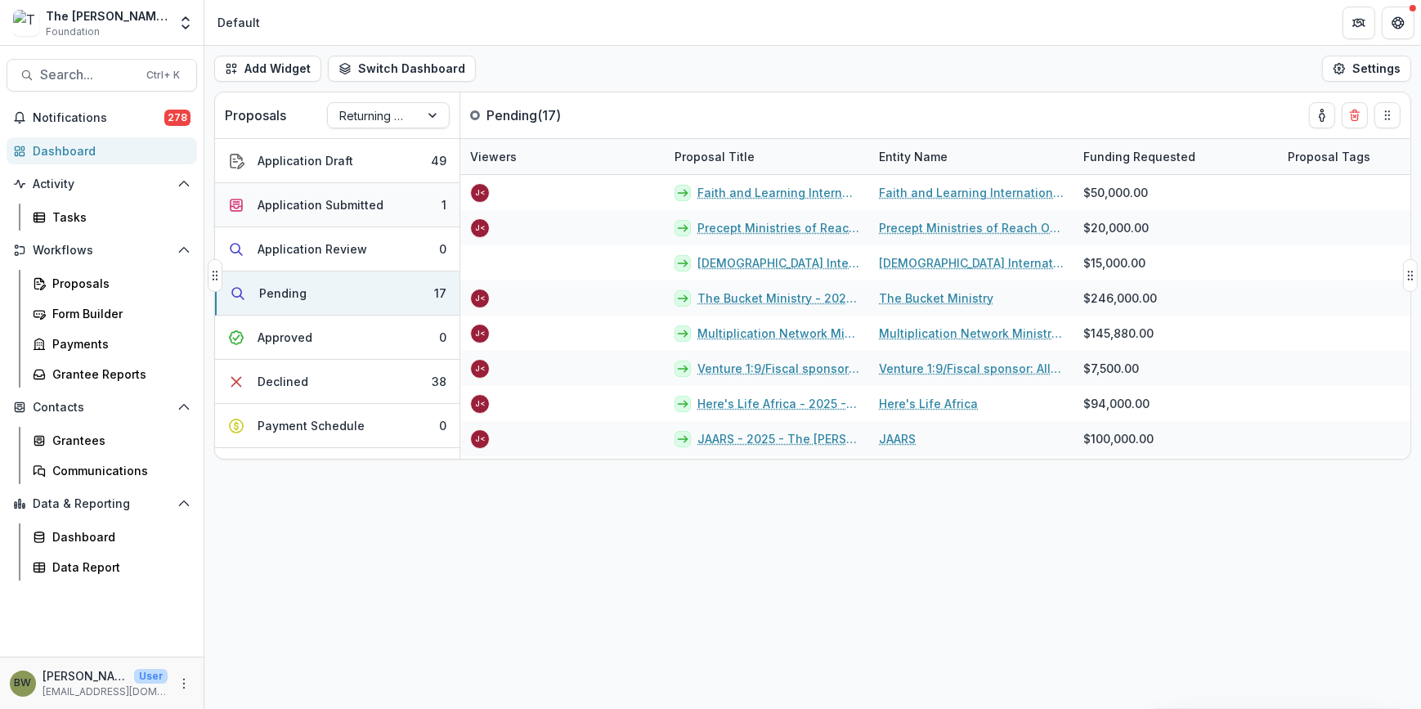
click at [339, 203] on div "Application Submitted" at bounding box center [321, 204] width 126 height 17
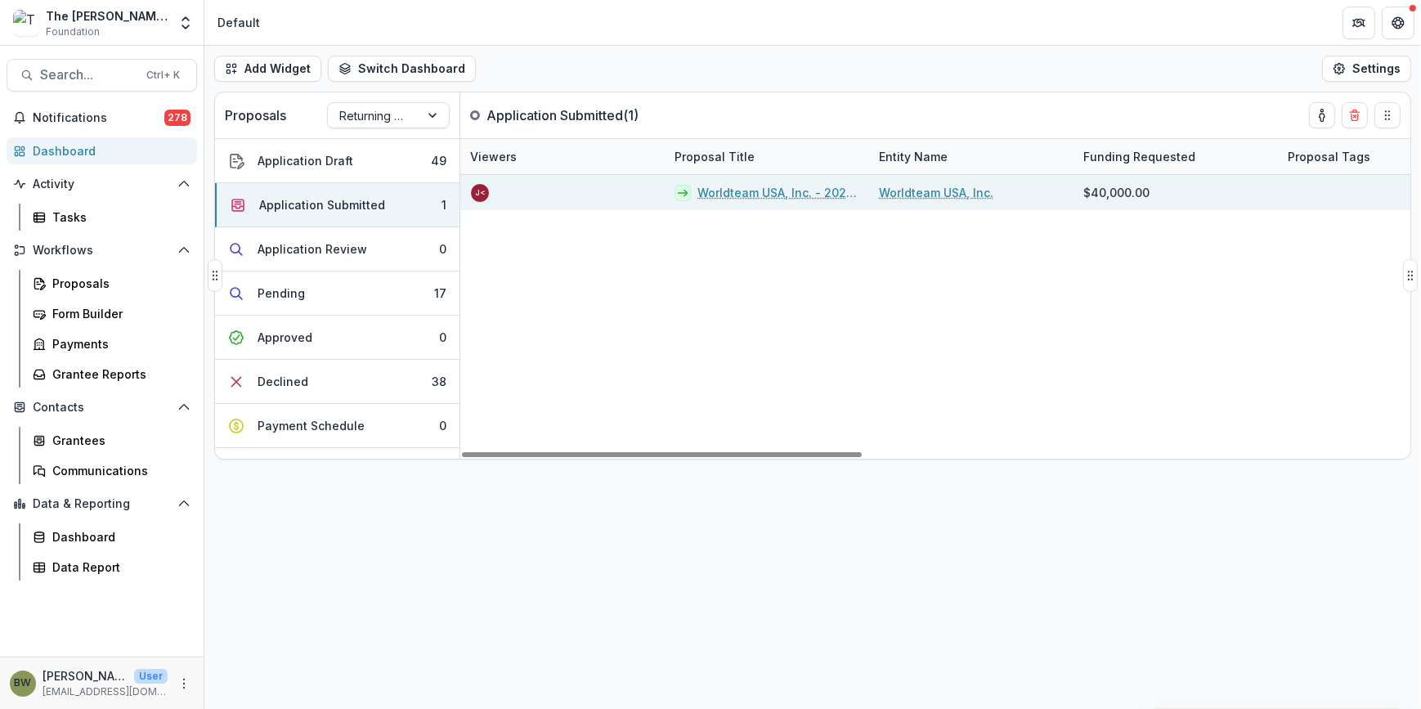
click at [776, 192] on link "Worldteam USA, Inc. - 2025 - The Bolick Foundation Grant Proposal Application" at bounding box center [779, 192] width 162 height 17
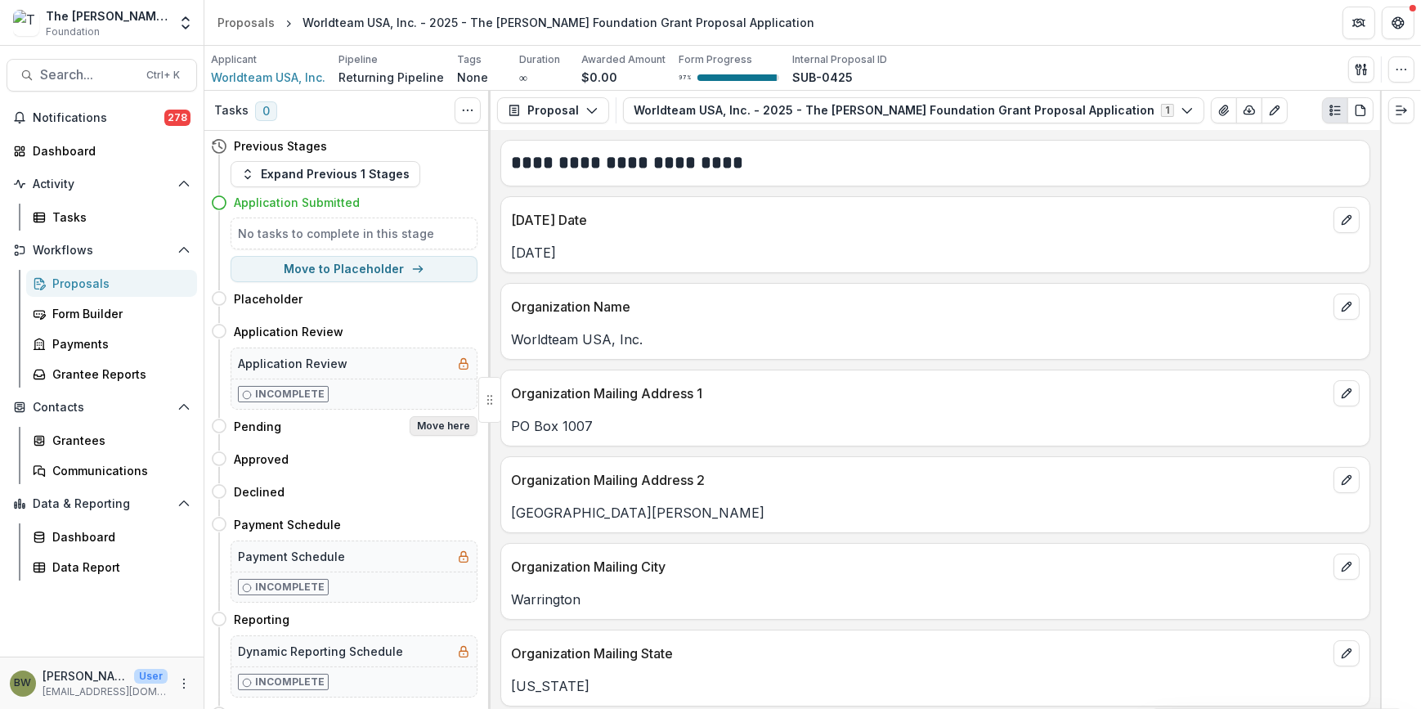
click at [435, 429] on button "Move here" at bounding box center [444, 426] width 68 height 20
select select "*******"
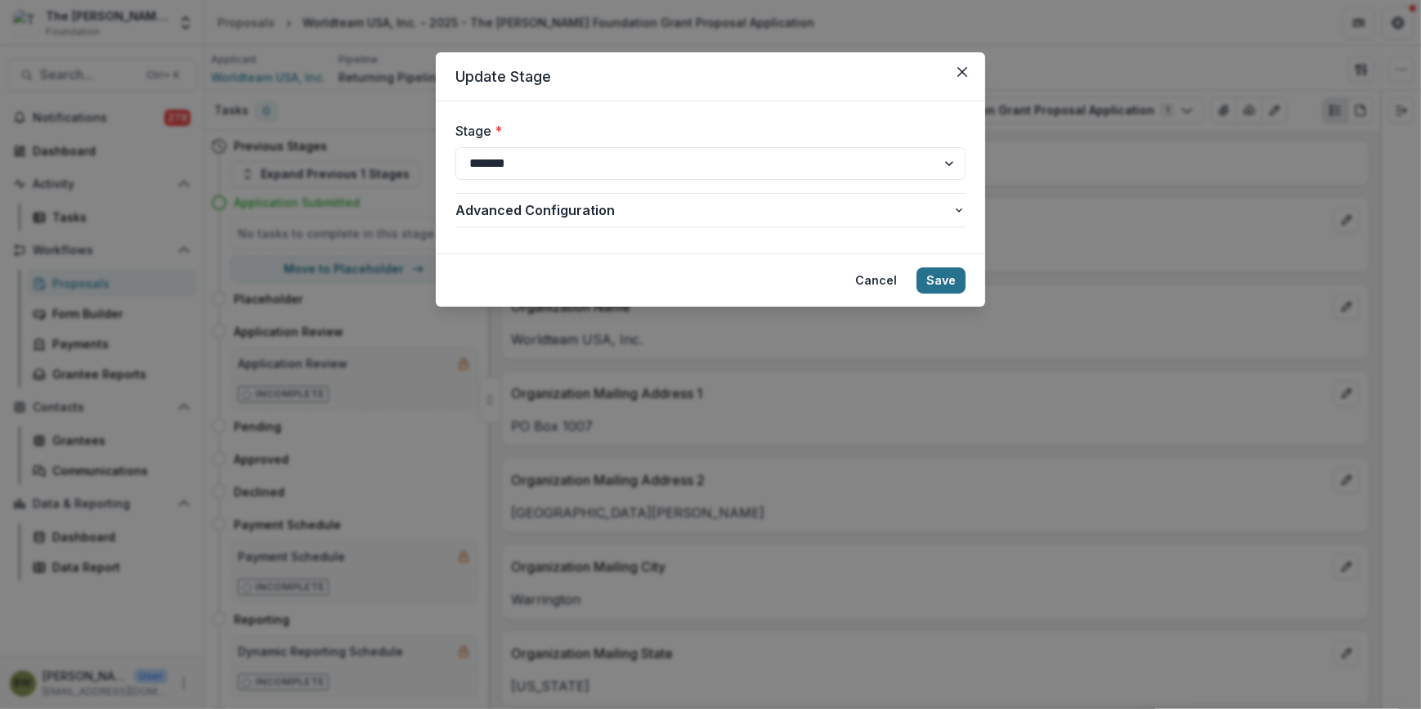
click at [938, 280] on button "Save" at bounding box center [941, 280] width 49 height 26
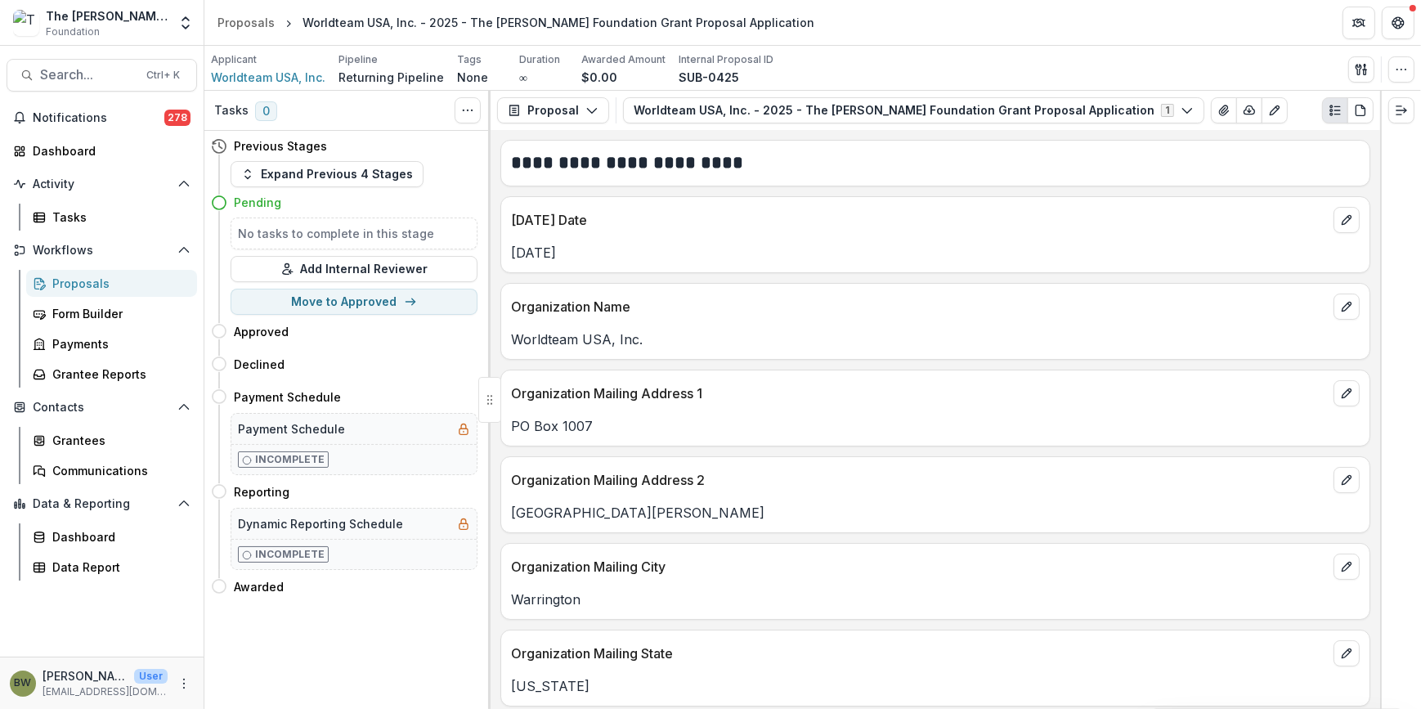
click at [95, 25] on span "Foundation" at bounding box center [73, 32] width 54 height 15
click at [189, 16] on icon "Open entity switcher" at bounding box center [185, 23] width 16 height 16
click at [106, 56] on link "Admin Settings" at bounding box center [102, 63] width 196 height 27
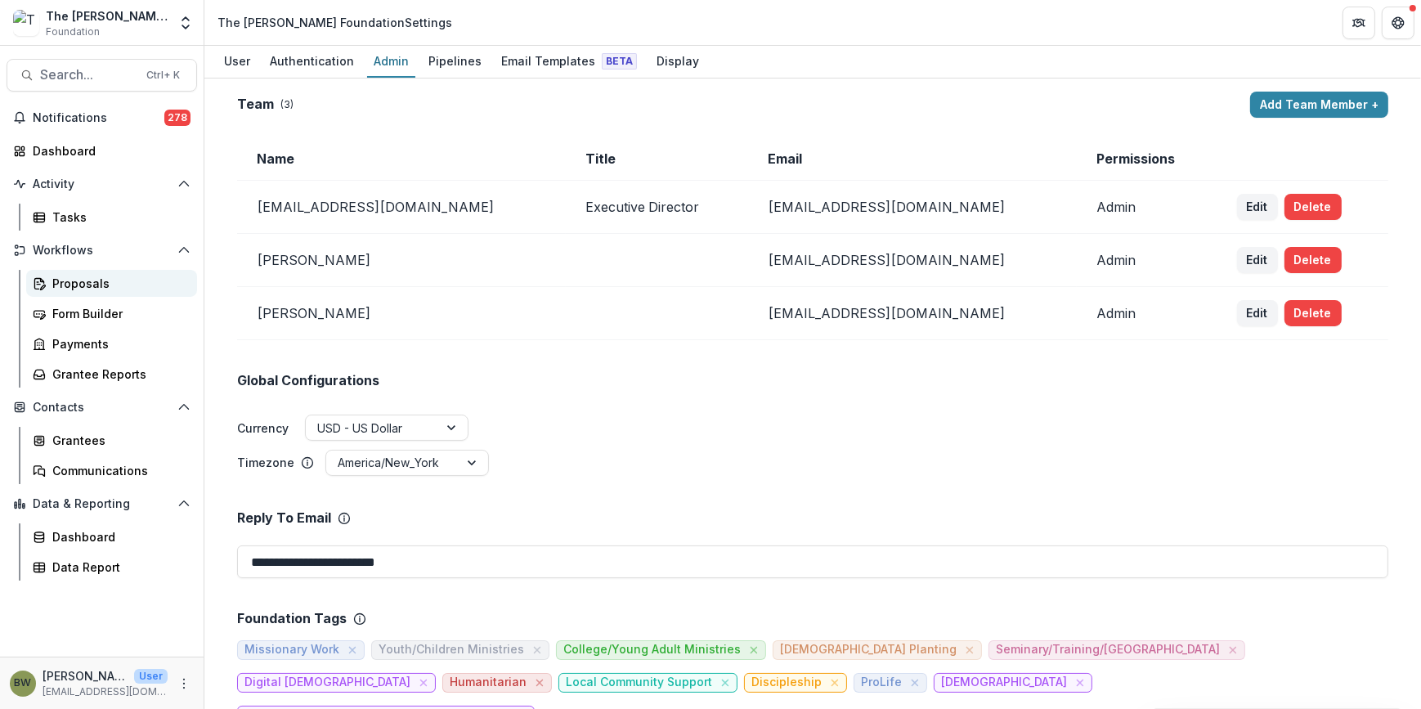
click at [69, 287] on div "Proposals" at bounding box center [118, 283] width 132 height 17
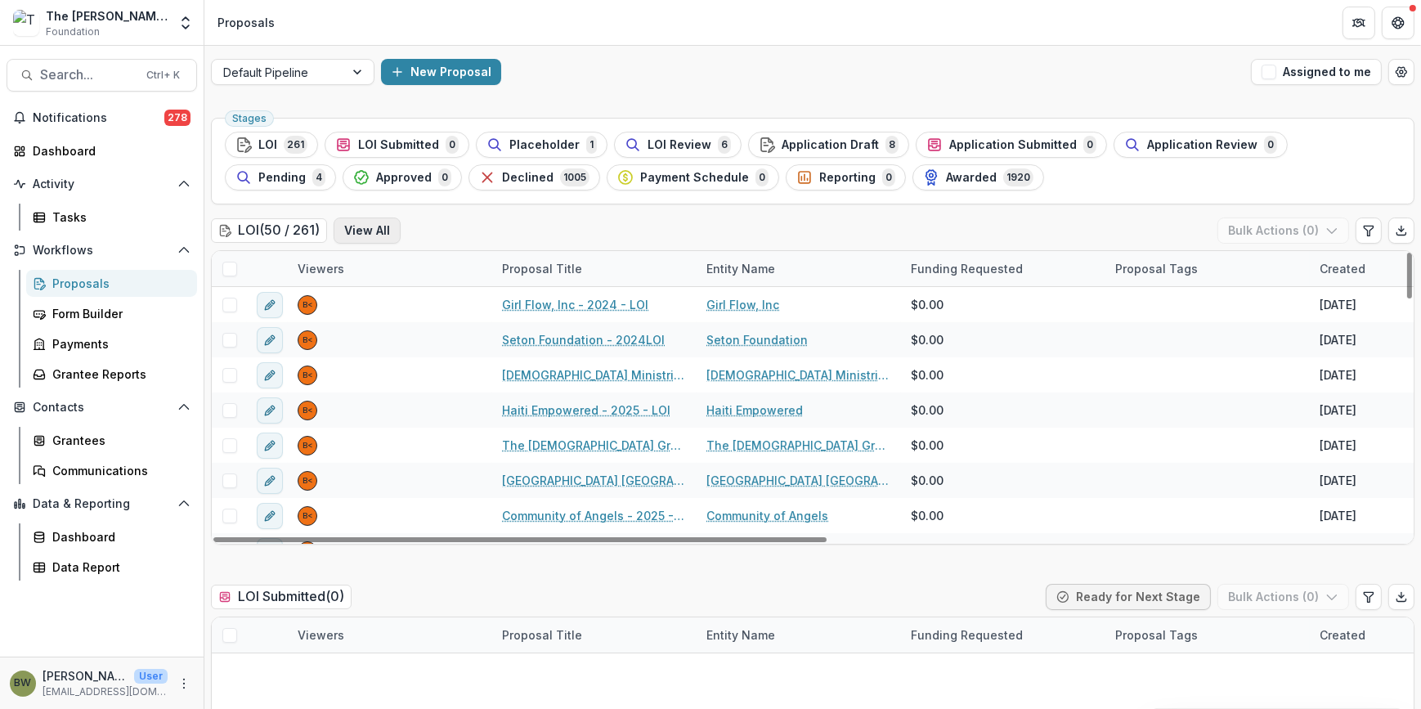
click at [371, 227] on button "View All" at bounding box center [367, 231] width 67 height 26
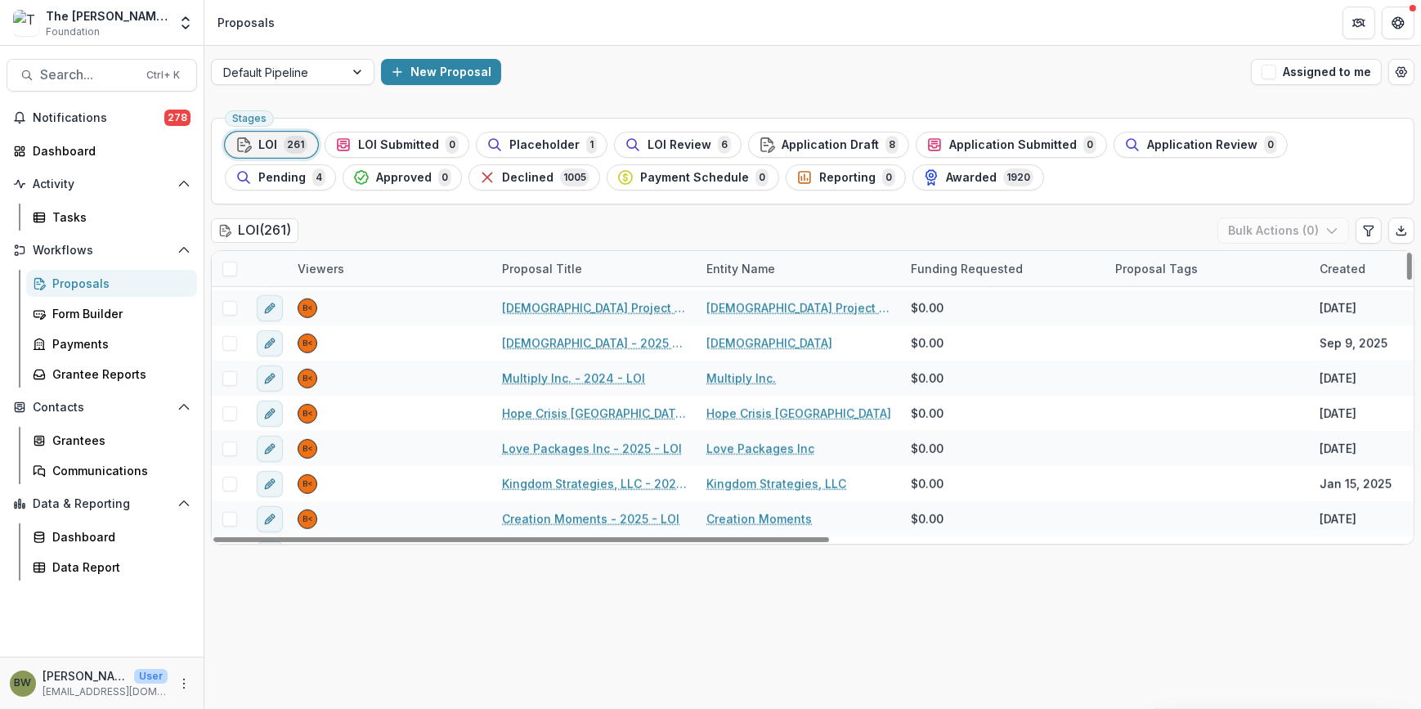
scroll to position [1510, 0]
click at [362, 69] on div at bounding box center [358, 72] width 29 height 25
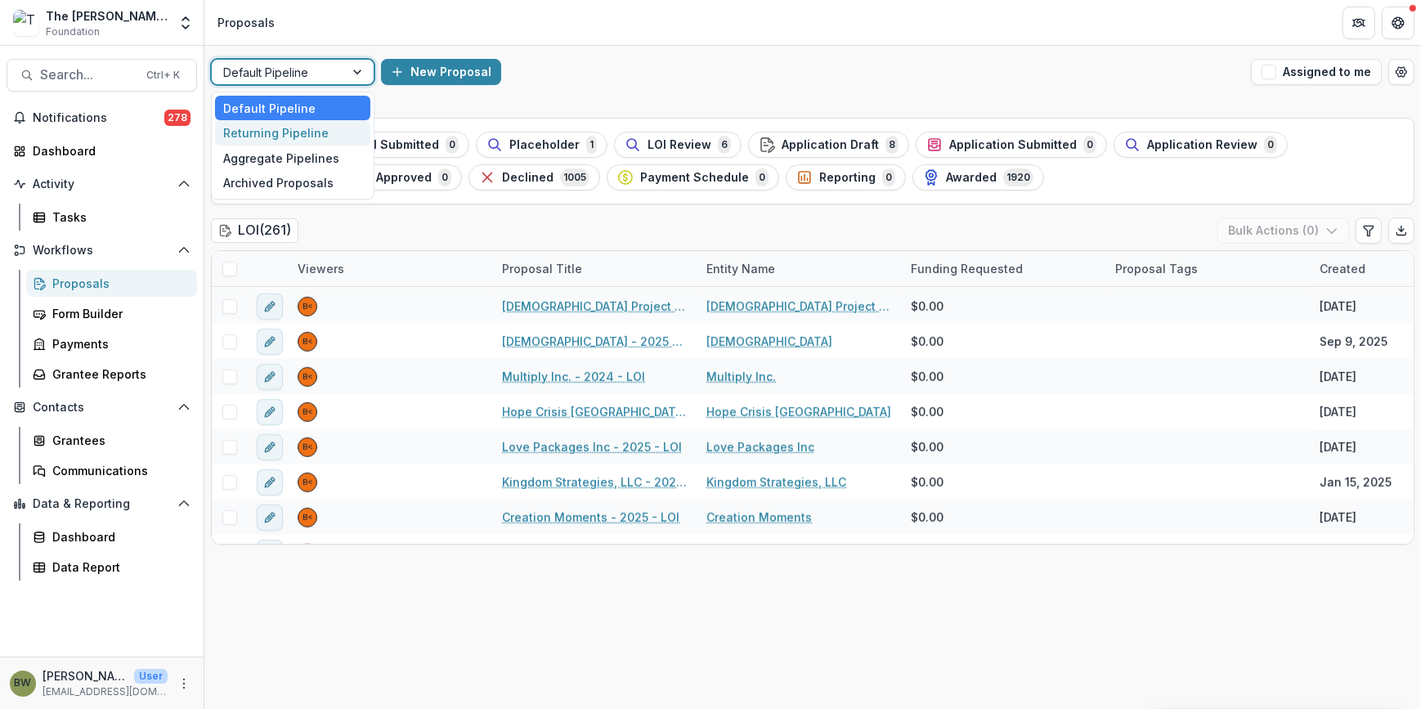
click at [335, 126] on div "Returning Pipeline" at bounding box center [292, 132] width 155 height 25
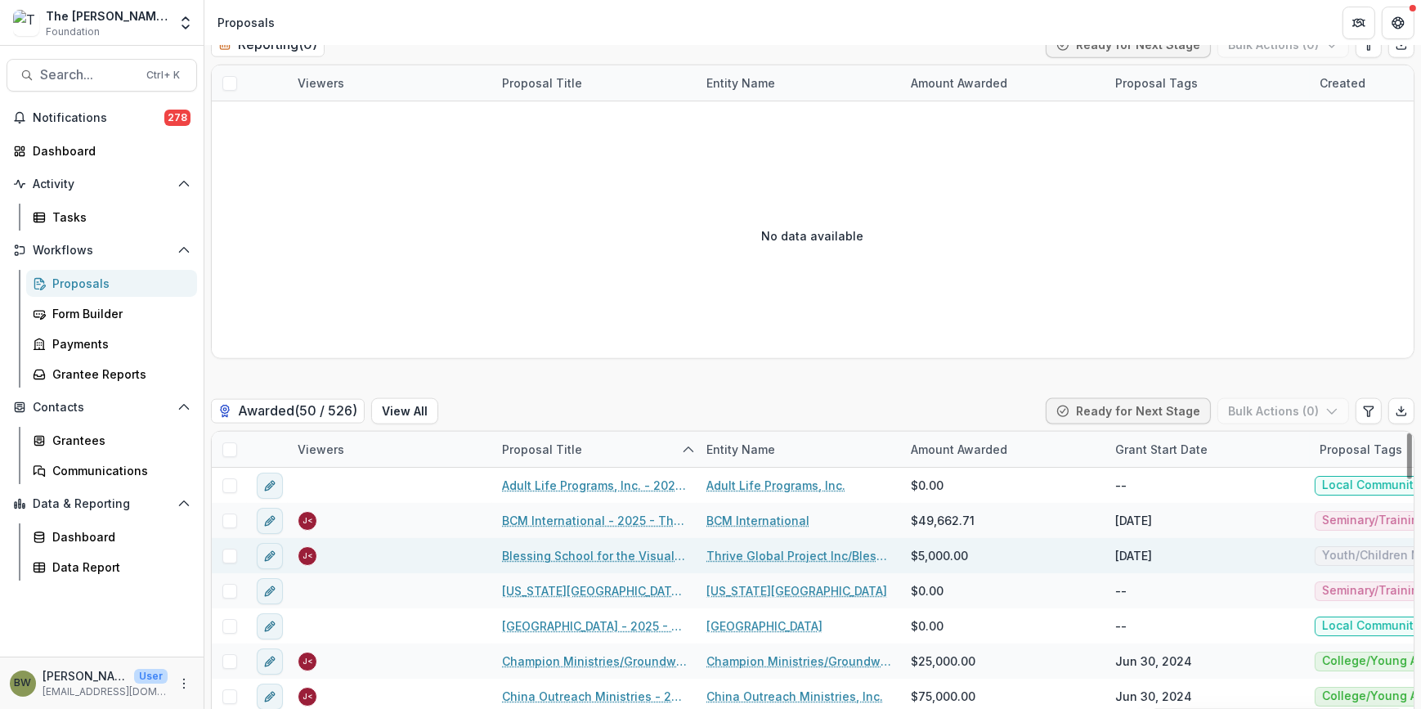
scroll to position [74, 0]
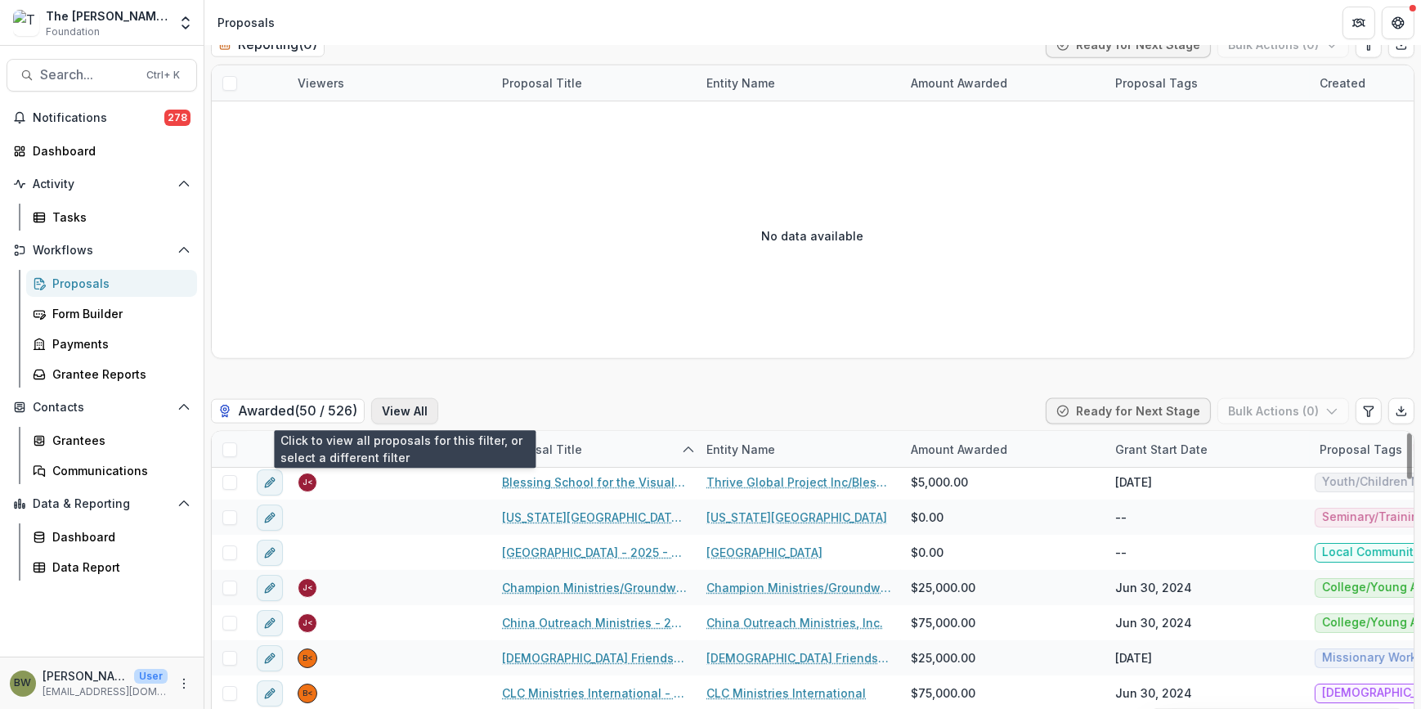
click at [414, 413] on button "View All" at bounding box center [404, 411] width 67 height 26
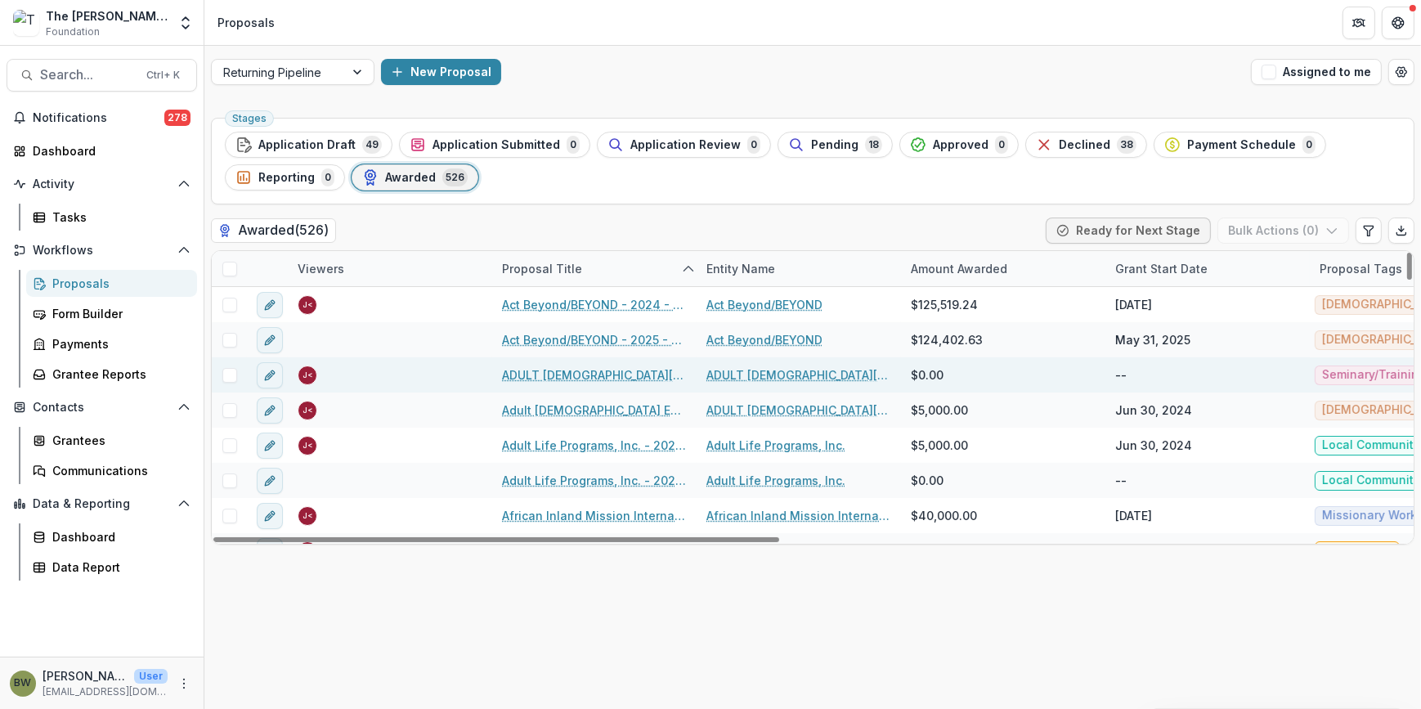
scroll to position [74, 0]
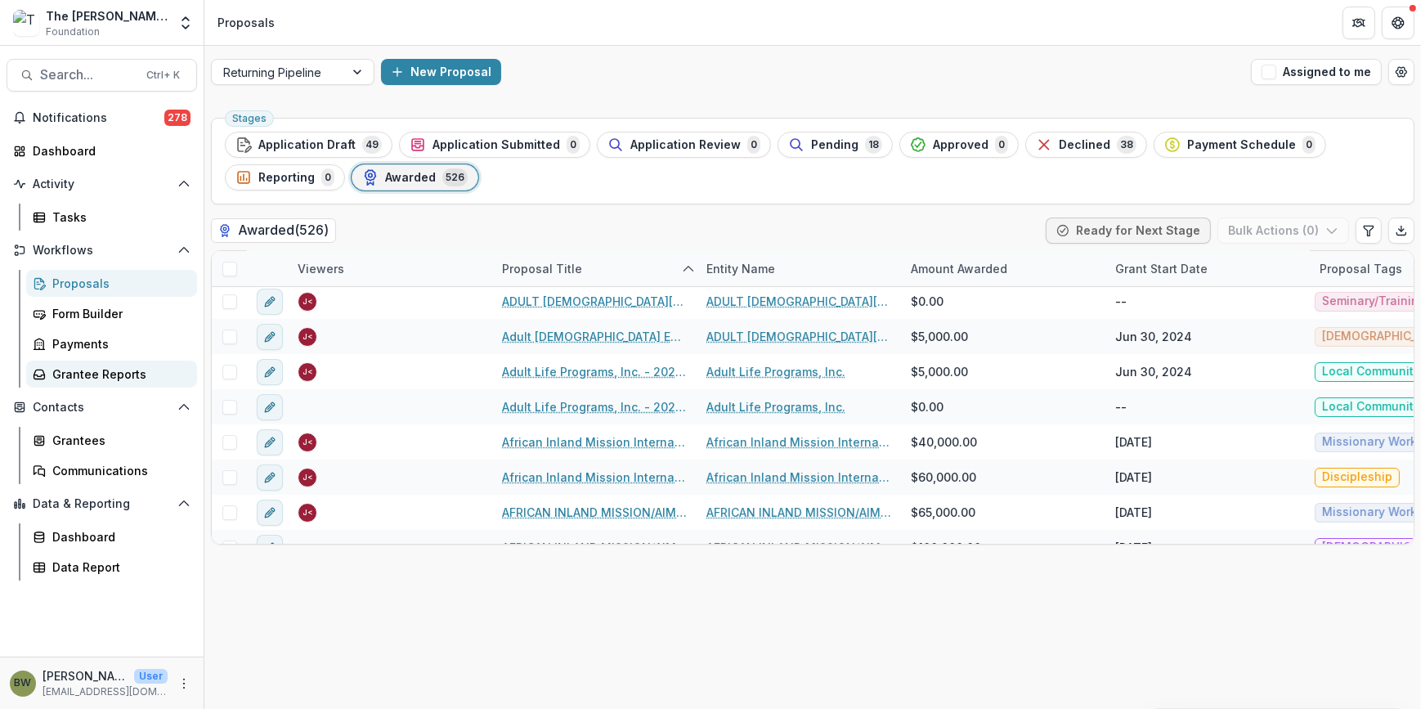
click at [84, 375] on div "Grantee Reports" at bounding box center [118, 374] width 132 height 17
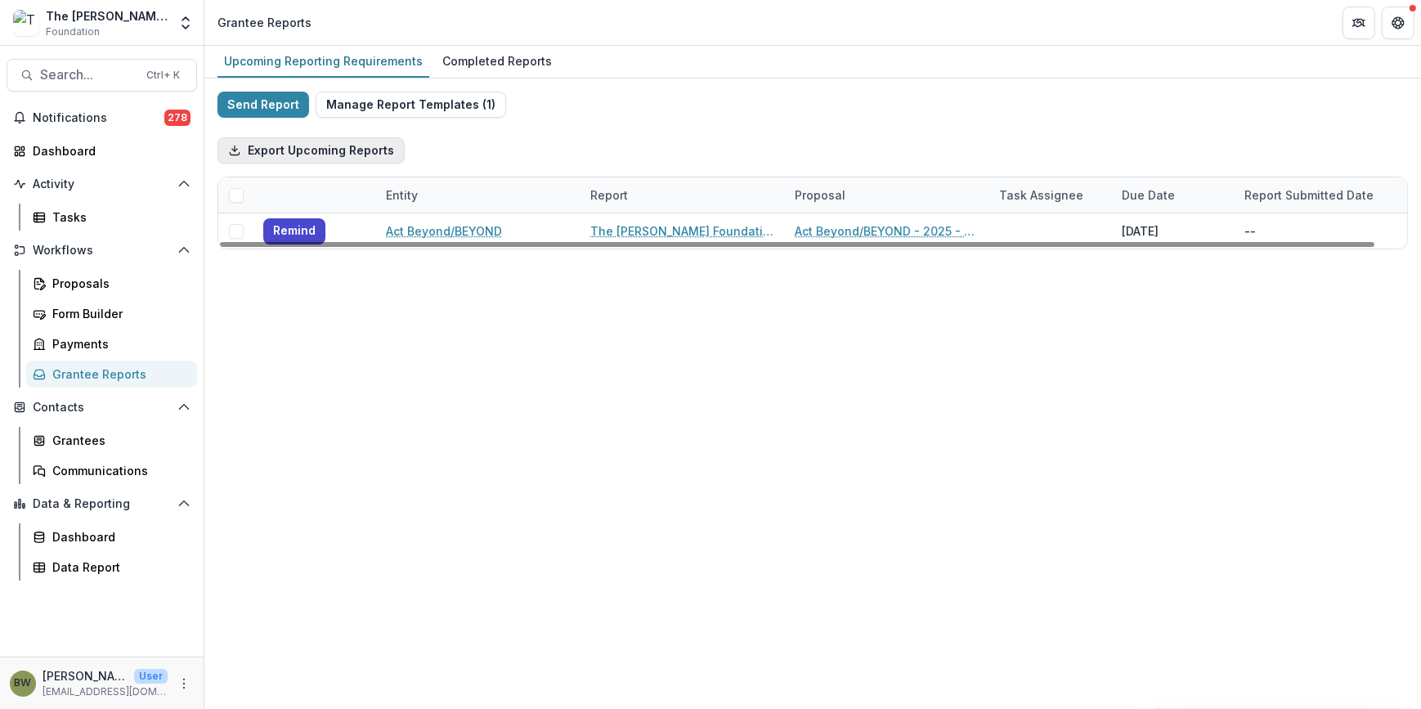
drag, startPoint x: 335, startPoint y: 150, endPoint x: 271, endPoint y: 156, distance: 64.9
click at [236, 177] on div "Export Upcoming Reports Entity Report Proposal Task Assignee Due Date Report Su…" at bounding box center [813, 186] width 1191 height 125
click at [289, 147] on button "Export Upcoming Reports" at bounding box center [311, 150] width 187 height 26
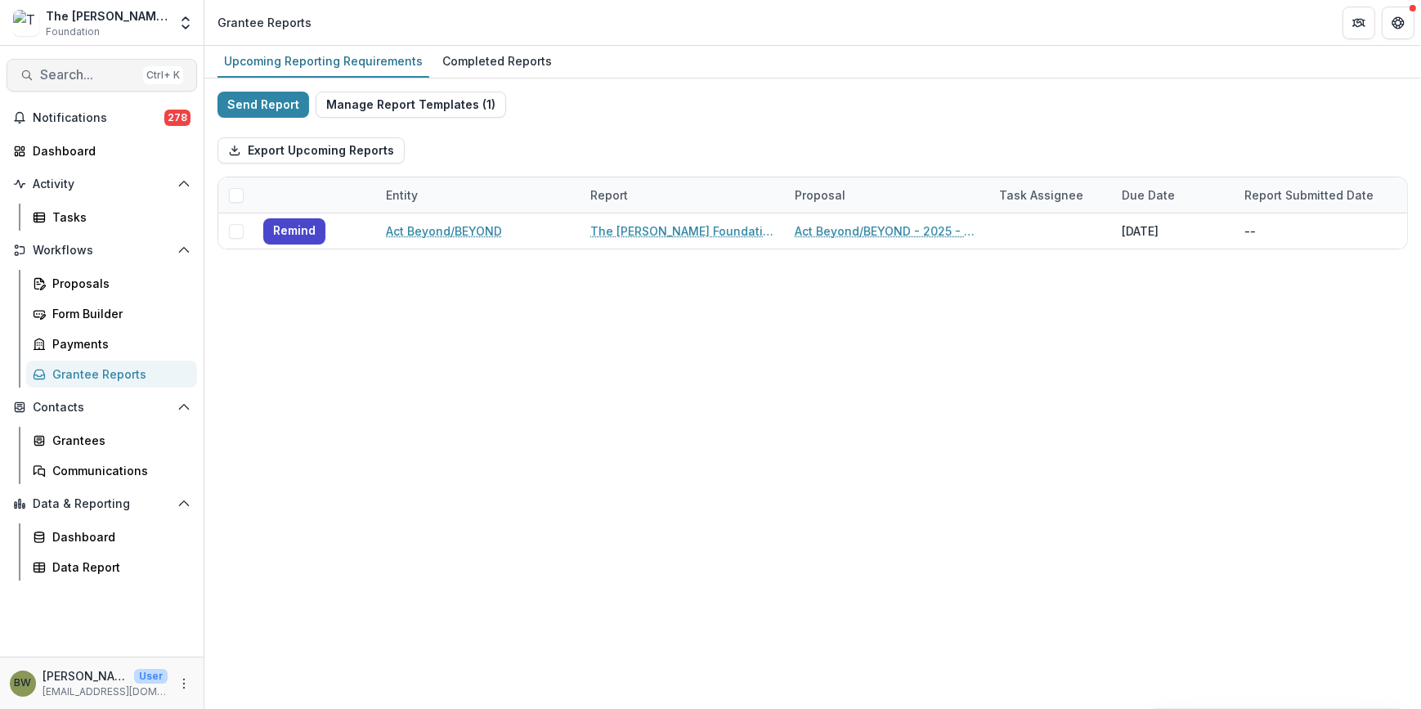
click at [99, 79] on span "Search..." at bounding box center [88, 75] width 96 height 16
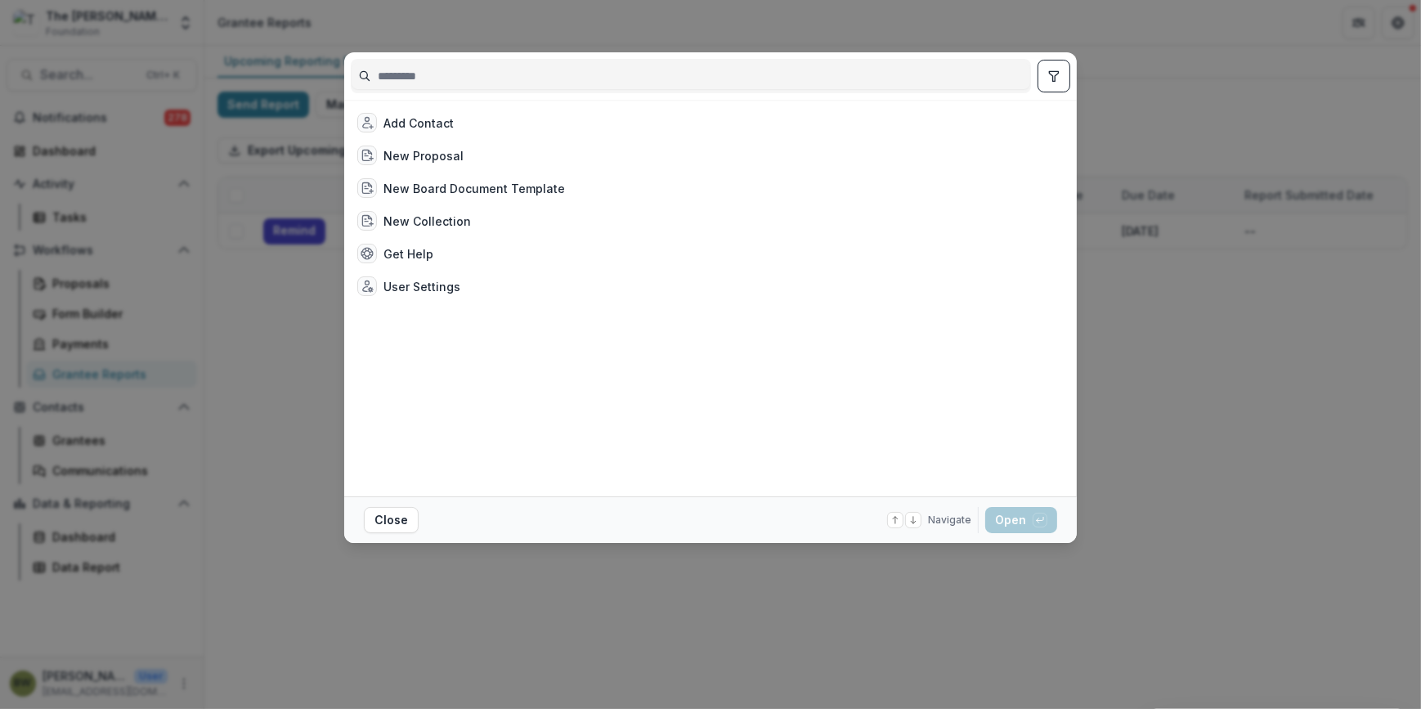
click at [508, 25] on div "Add Contact New Proposal New Board Document Template New Collection Get Help Us…" at bounding box center [710, 354] width 1421 height 709
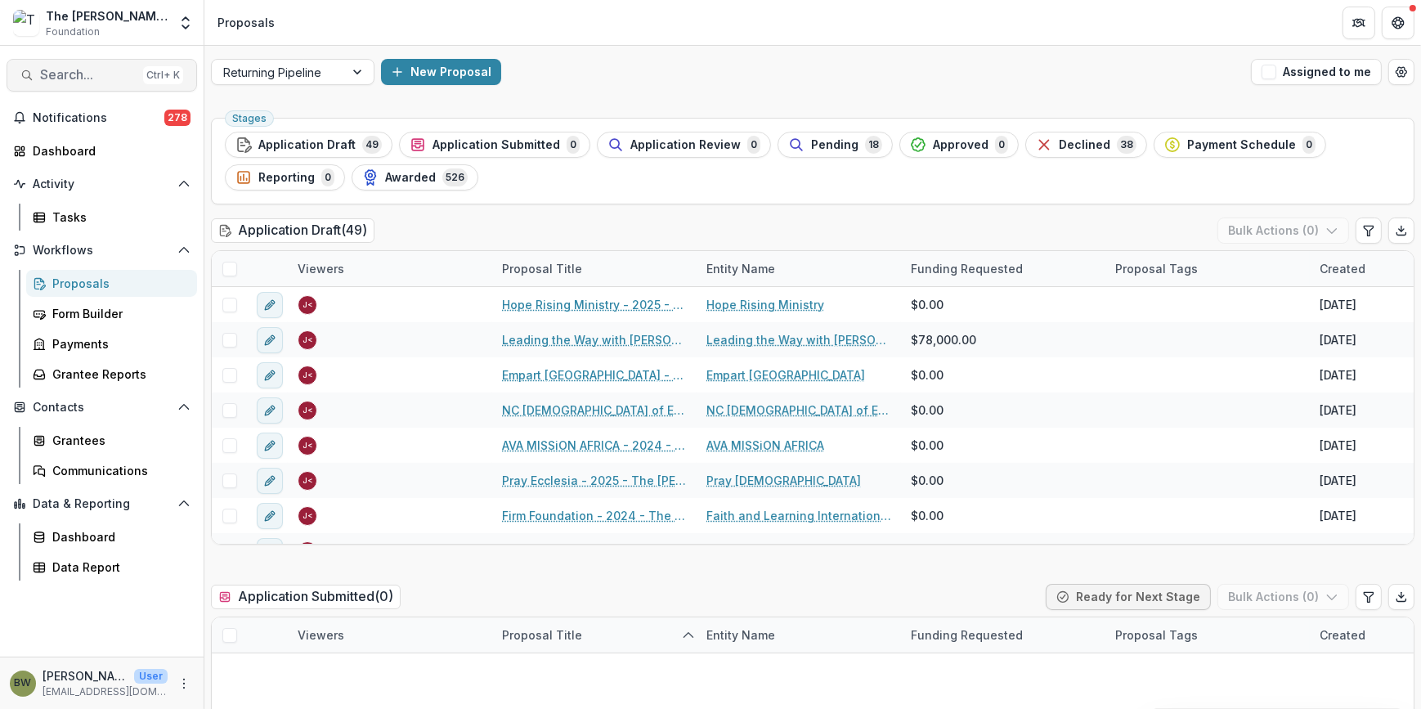
click at [70, 74] on span "Search..." at bounding box center [88, 75] width 96 height 16
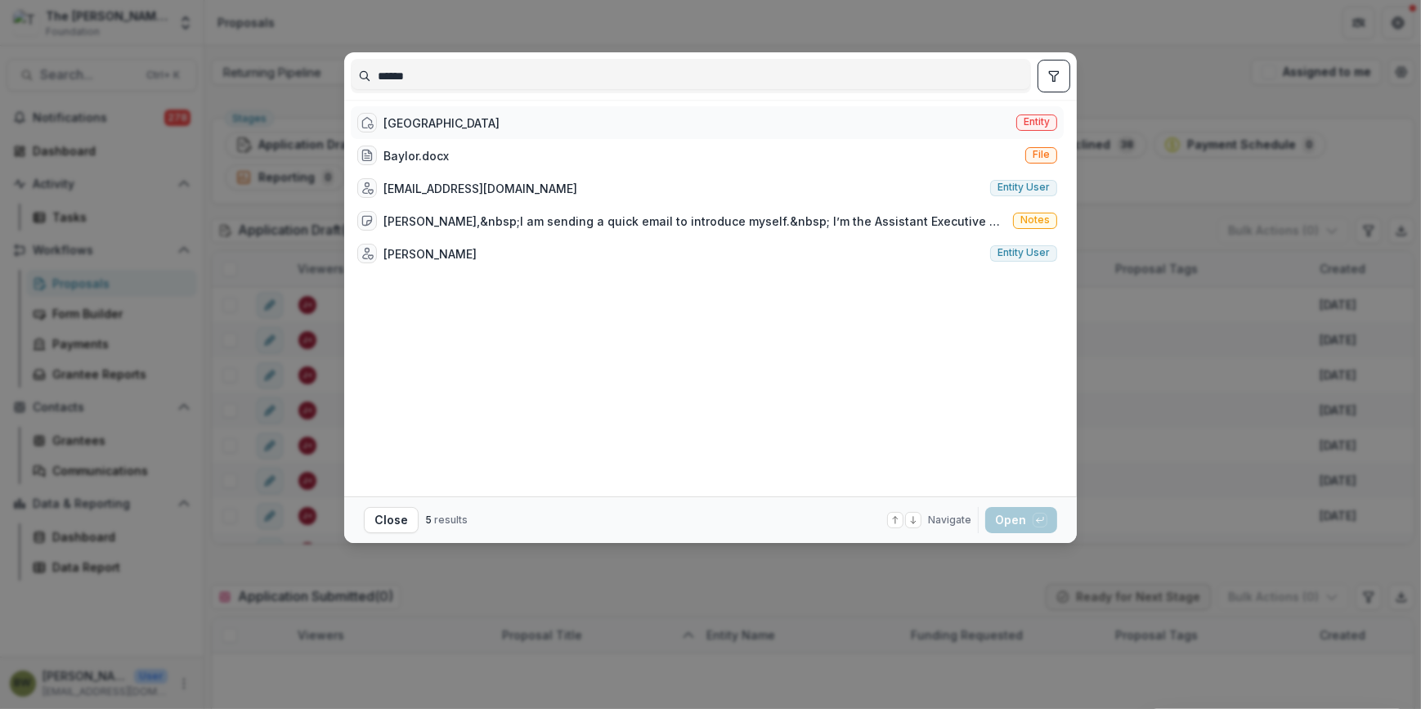
type input "******"
click at [459, 119] on div "Baylor University" at bounding box center [442, 122] width 116 height 17
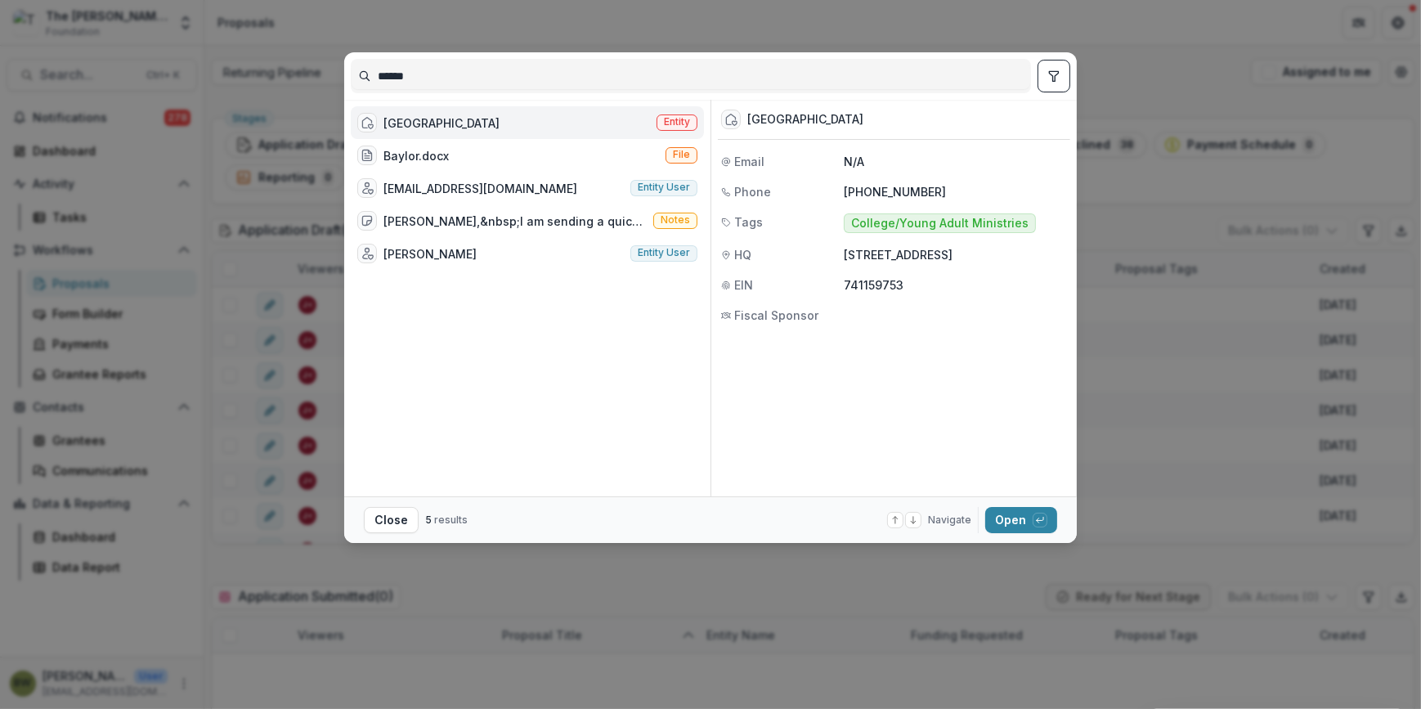
click at [672, 128] on span "Entity" at bounding box center [677, 122] width 41 height 16
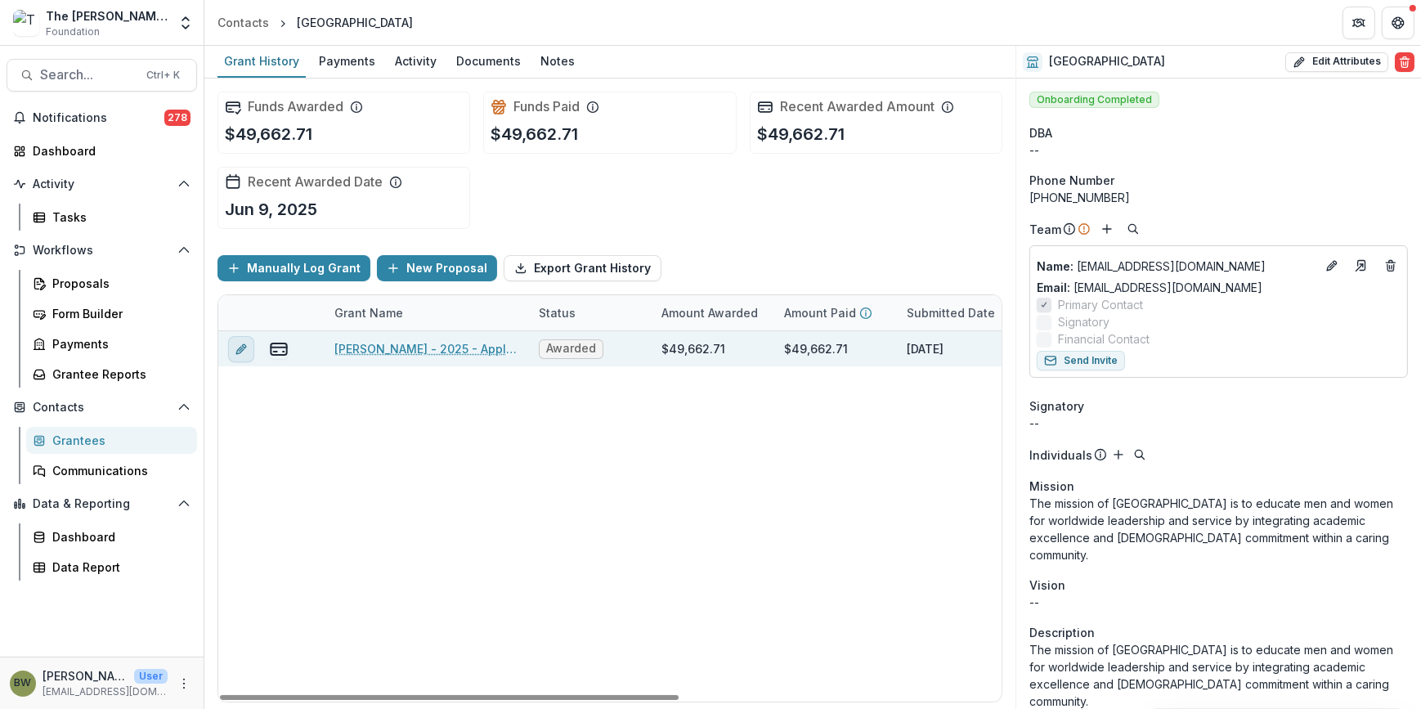
click at [243, 348] on line "edit" at bounding box center [241, 349] width 3 height 3
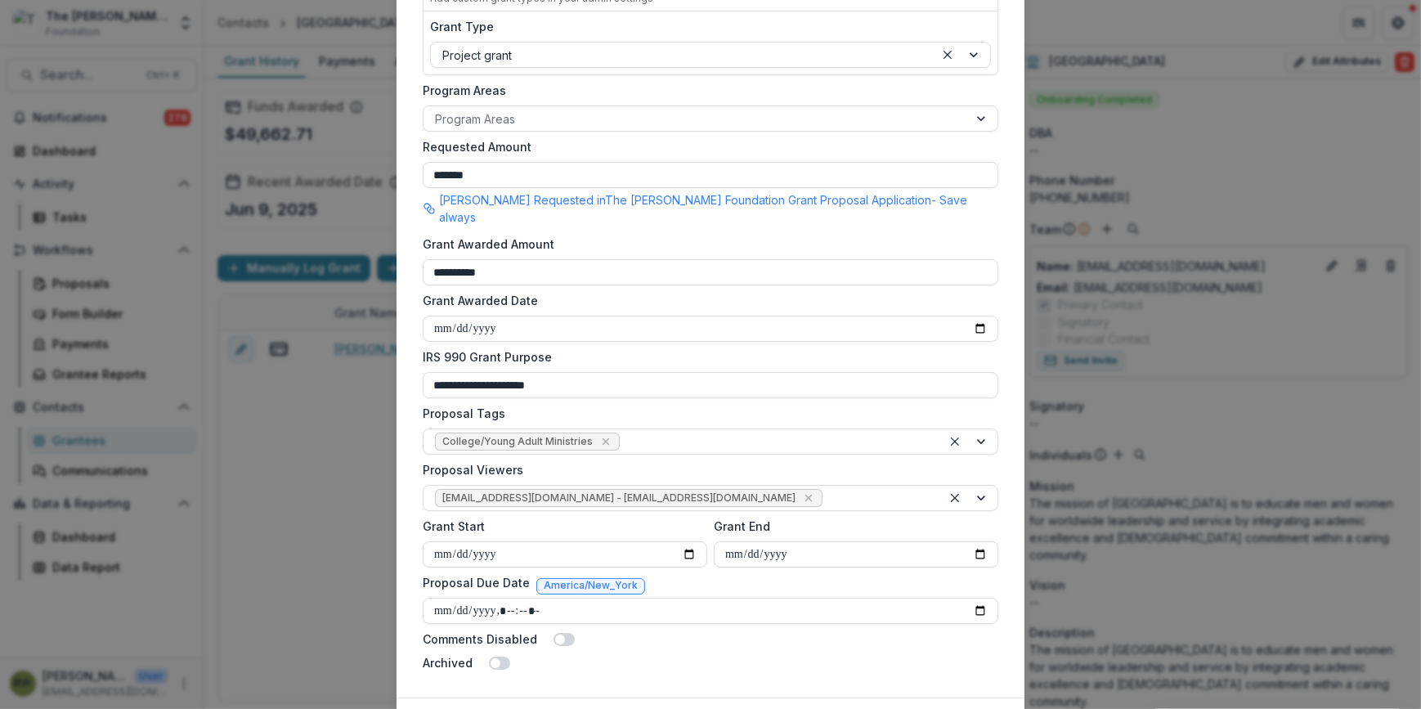
scroll to position [371, 0]
click at [805, 492] on icon "Remove jcline@bolickfoundation.org - jcline@bolickfoundation.org" at bounding box center [808, 495] width 7 height 7
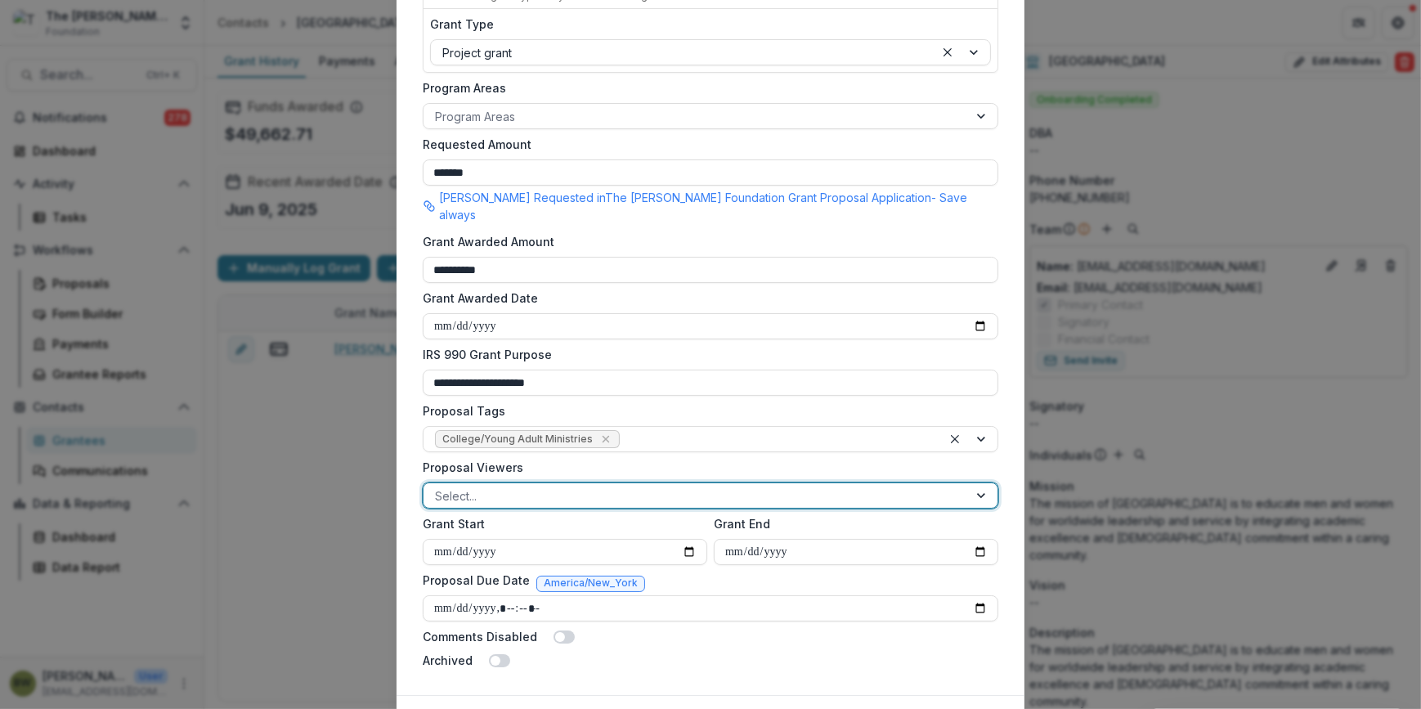
click at [976, 483] on div at bounding box center [982, 495] width 29 height 25
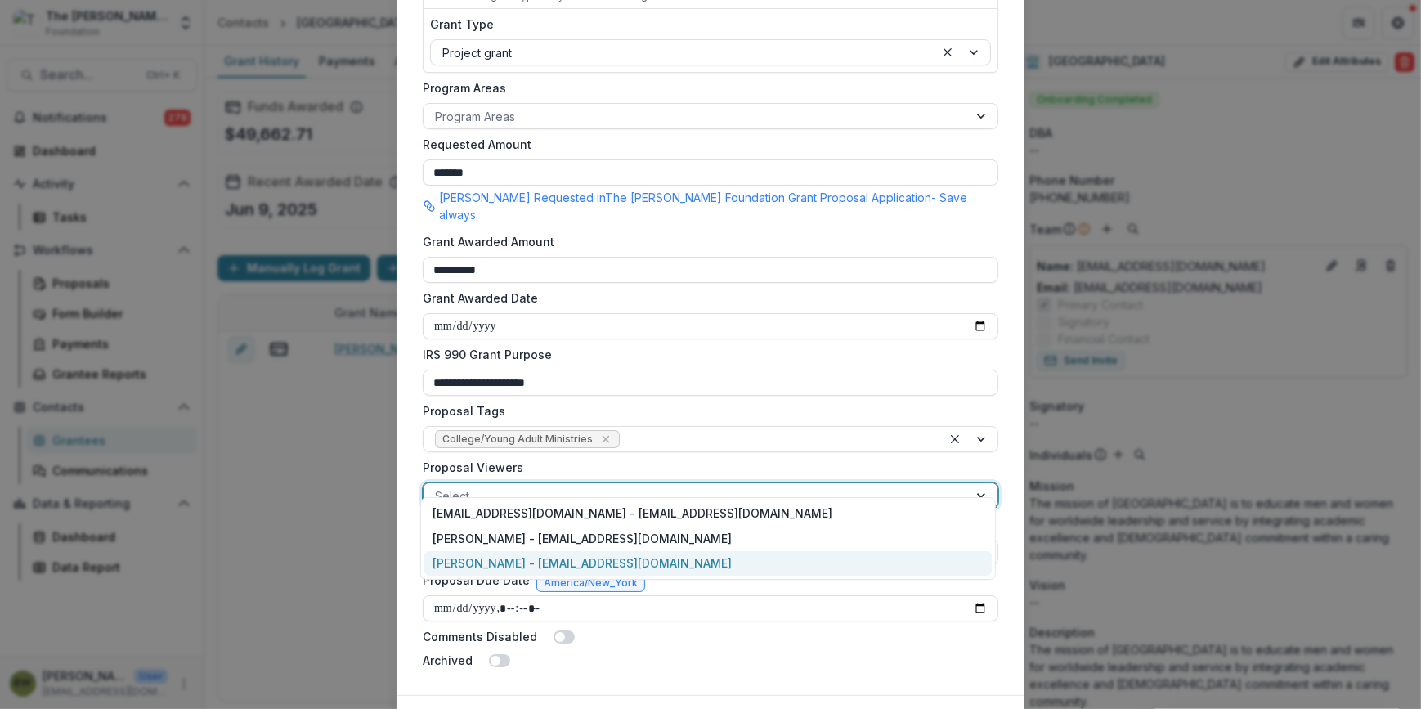
click at [486, 562] on div "[PERSON_NAME] - [EMAIL_ADDRESS][DOMAIN_NAME]" at bounding box center [708, 563] width 568 height 25
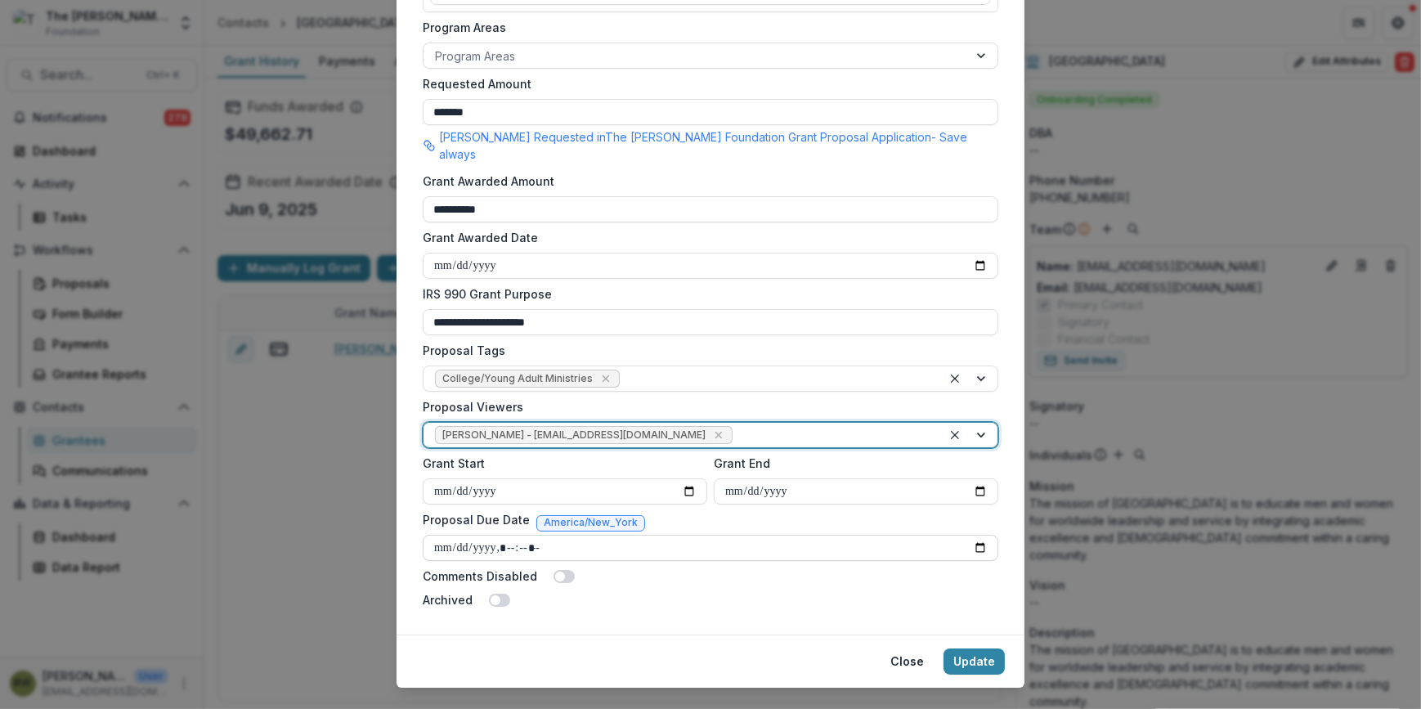
scroll to position [444, 0]
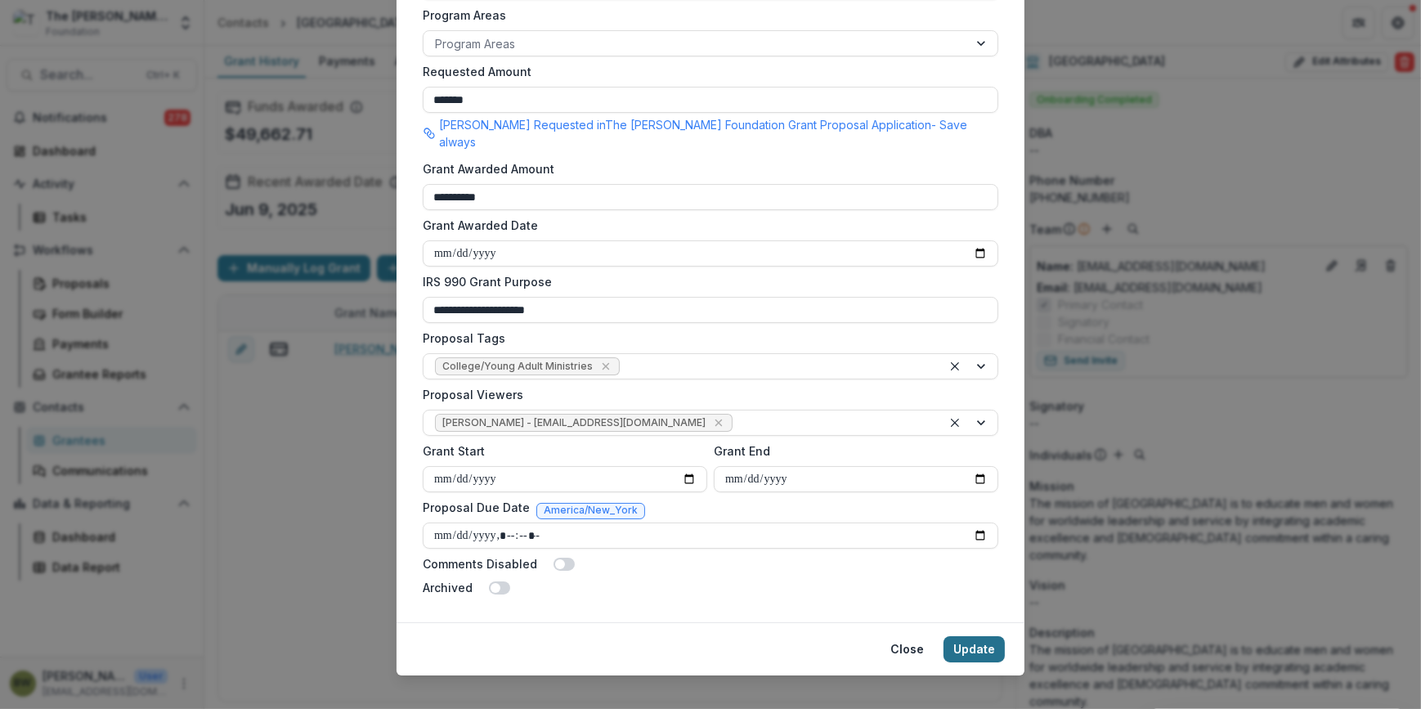
click at [989, 636] on button "Update" at bounding box center [974, 649] width 61 height 26
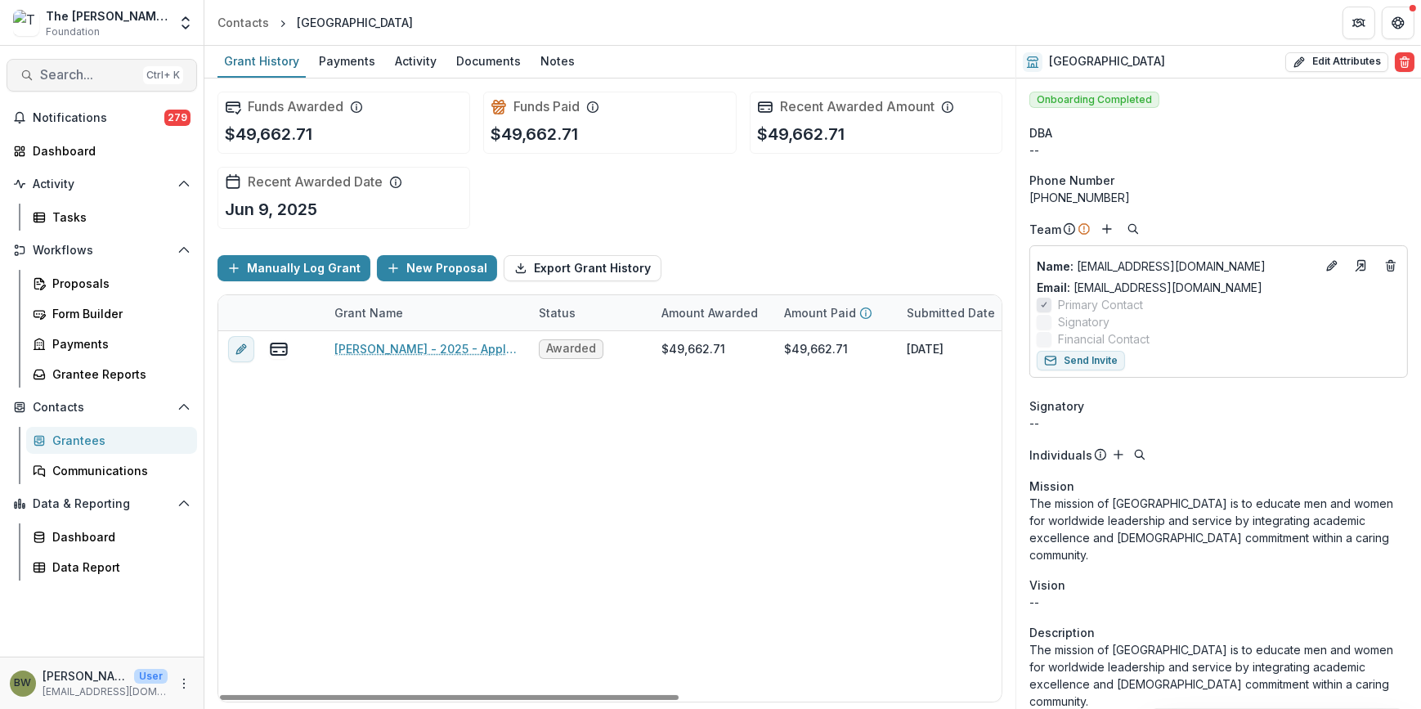
click at [79, 80] on span "Search..." at bounding box center [88, 75] width 96 height 16
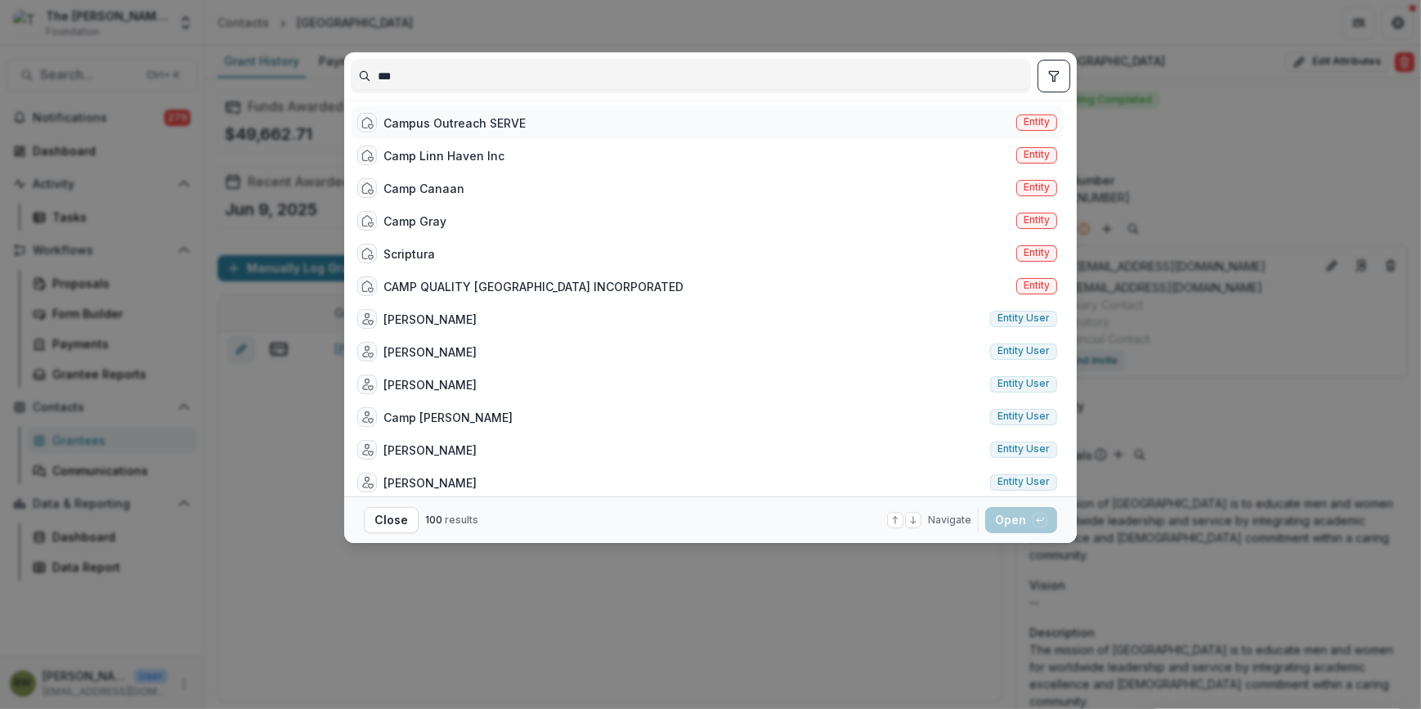
type input "***"
click at [473, 128] on div "Campus Outreach SERVE" at bounding box center [455, 122] width 142 height 17
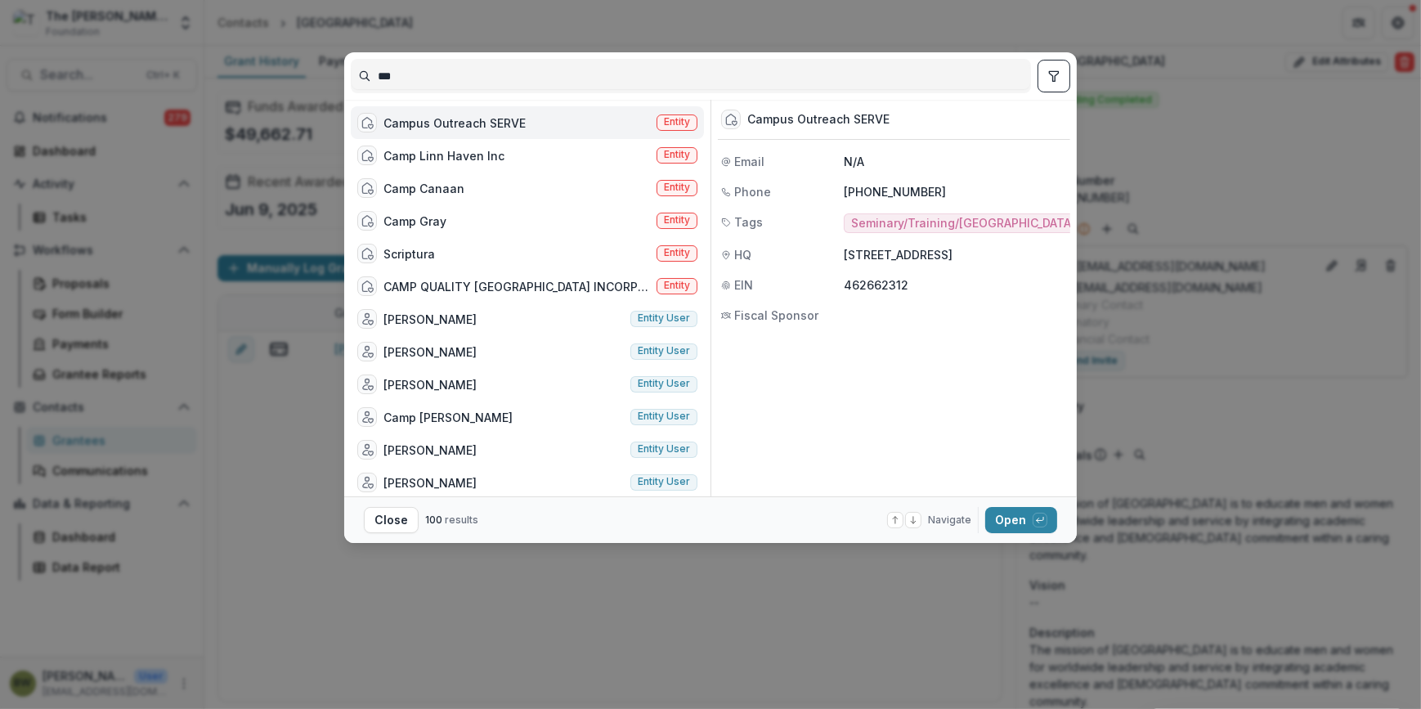
click at [657, 119] on span "Entity" at bounding box center [677, 122] width 41 height 16
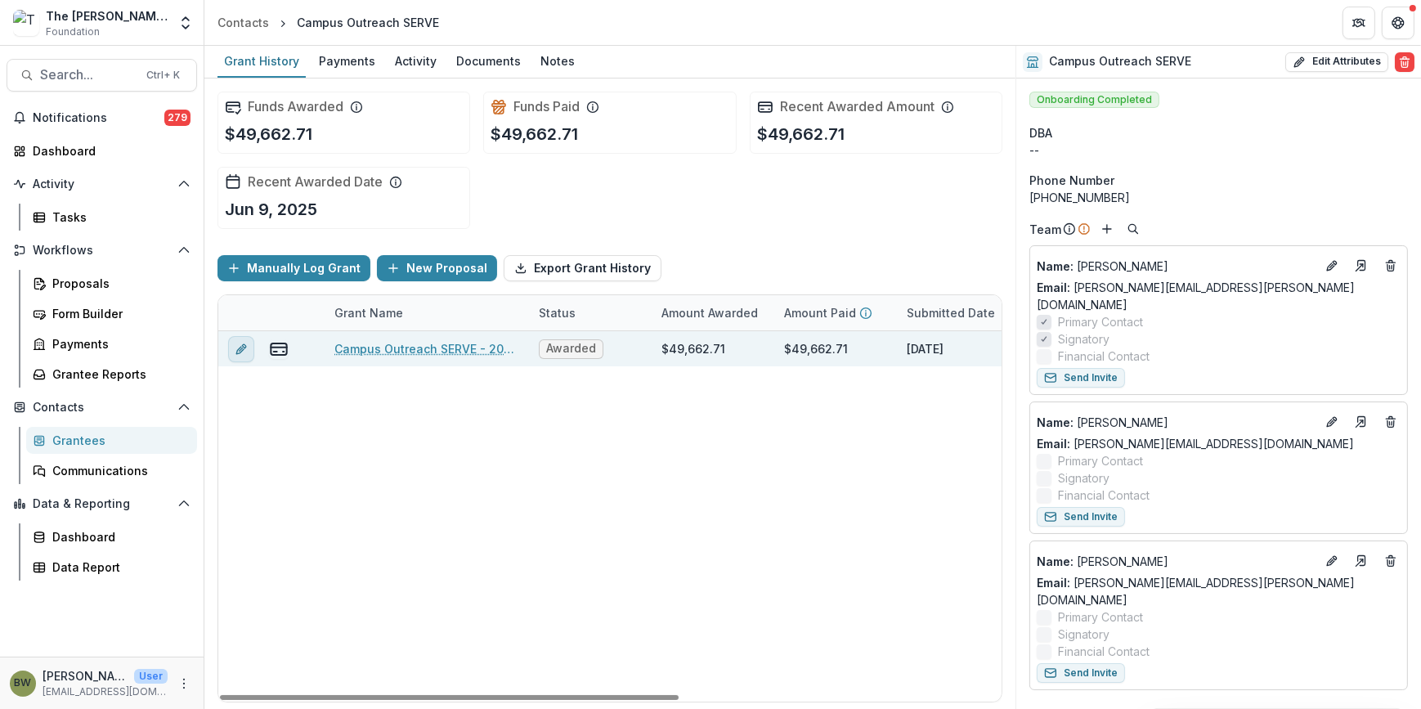
click at [239, 348] on icon "edit" at bounding box center [239, 349] width 7 height 7
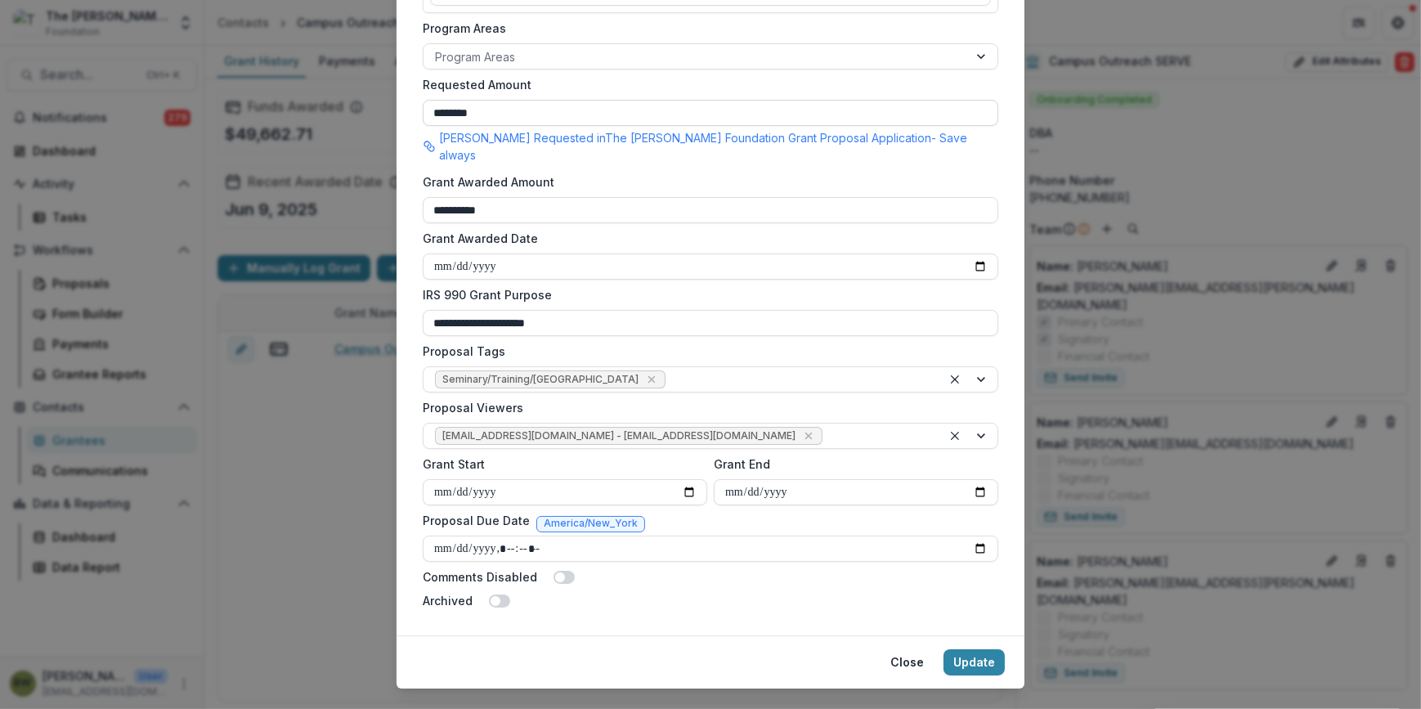
scroll to position [444, 0]
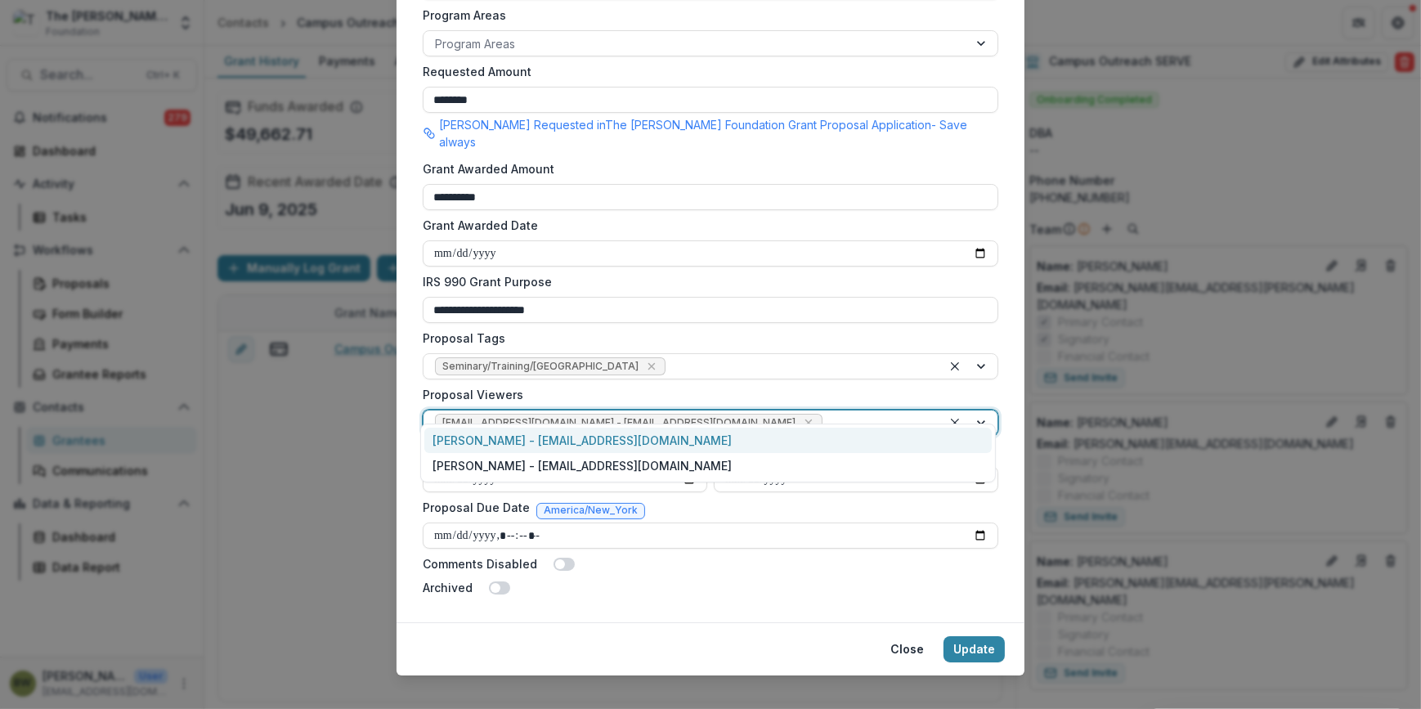
click at [975, 411] on div at bounding box center [970, 423] width 56 height 25
click at [971, 411] on div at bounding box center [970, 423] width 56 height 25
click at [980, 411] on div at bounding box center [970, 423] width 56 height 25
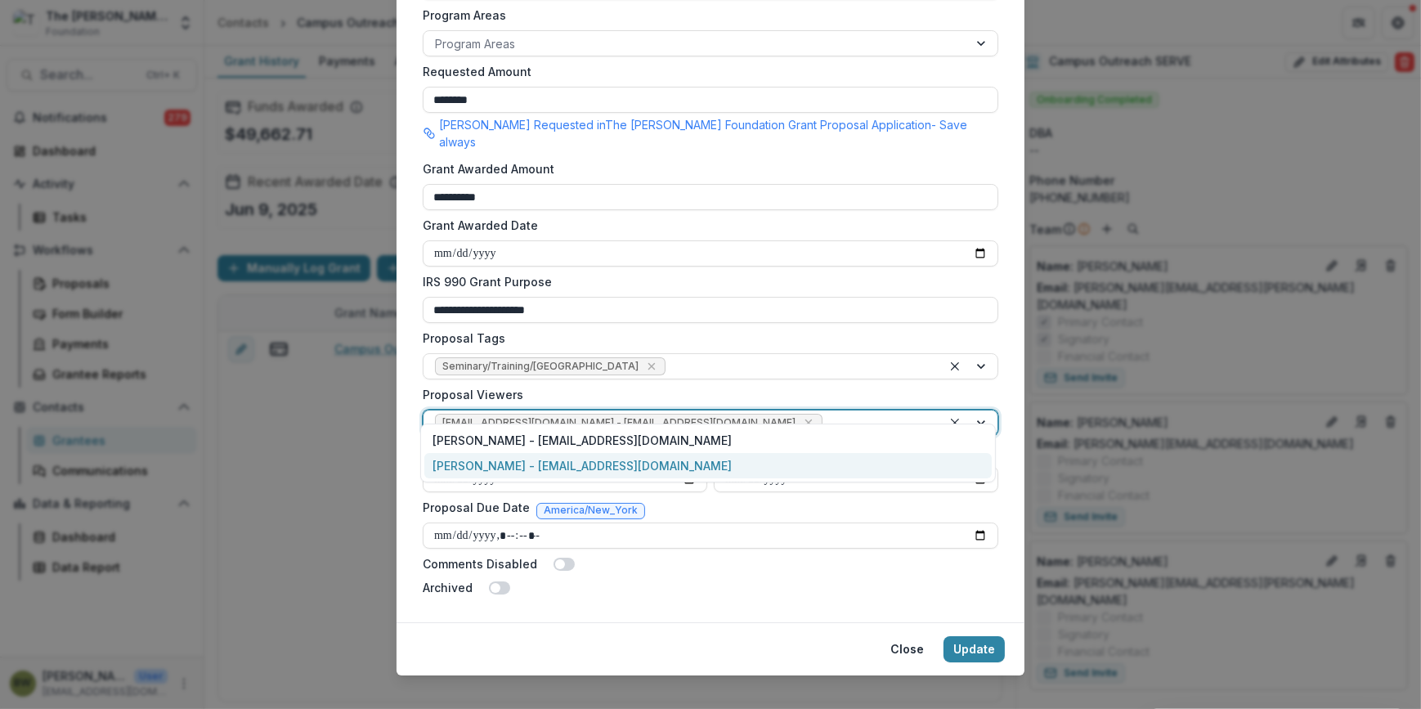
click at [654, 468] on div "[PERSON_NAME] - [EMAIL_ADDRESS][DOMAIN_NAME]" at bounding box center [708, 465] width 568 height 25
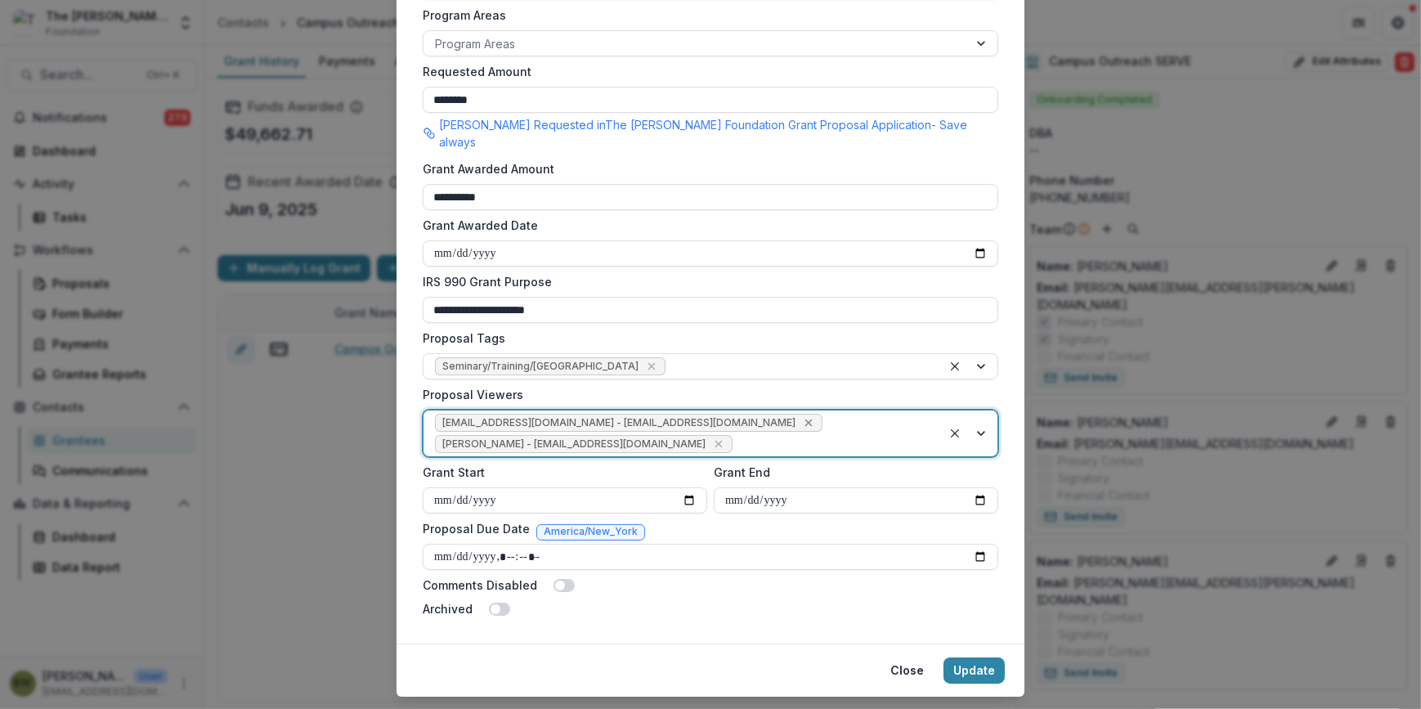
click at [802, 416] on icon "Remove jcline@bolickfoundation.org - jcline@bolickfoundation.org" at bounding box center [808, 422] width 13 height 13
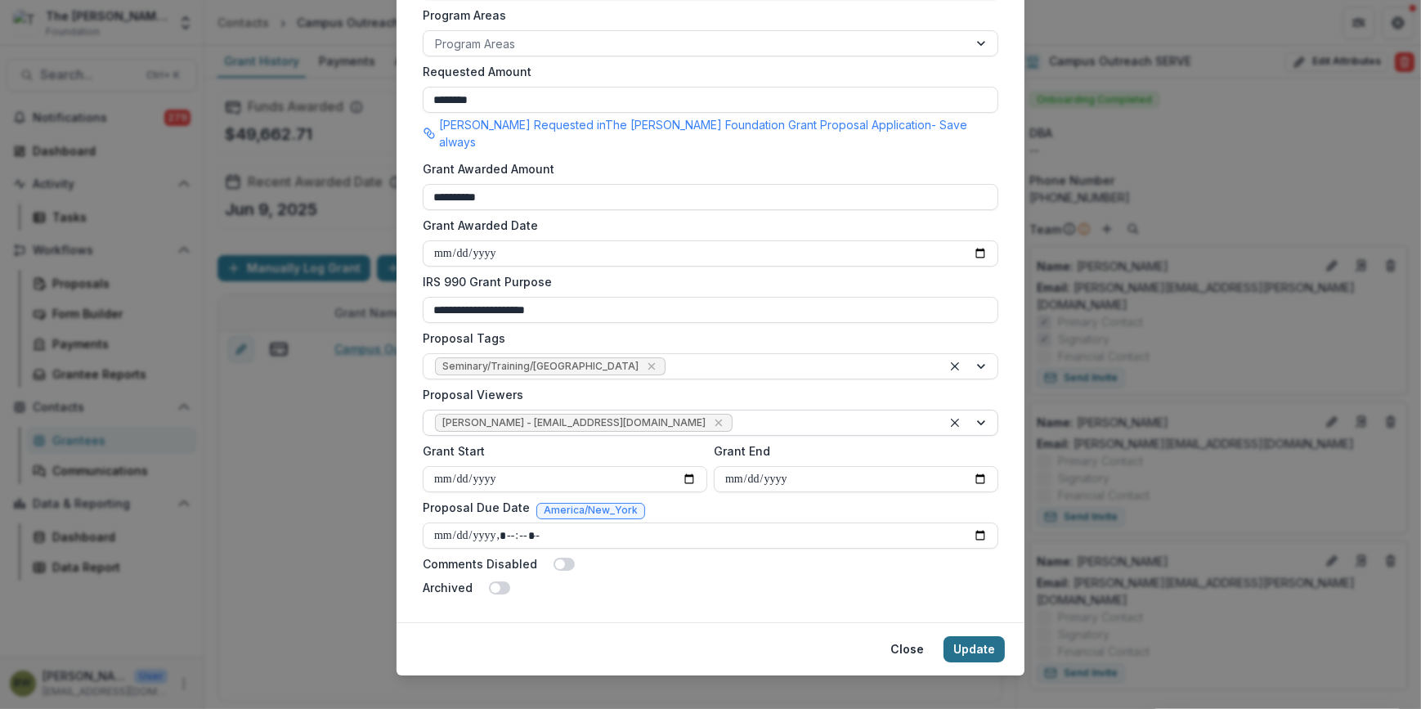
click at [965, 636] on button "Update" at bounding box center [974, 649] width 61 height 26
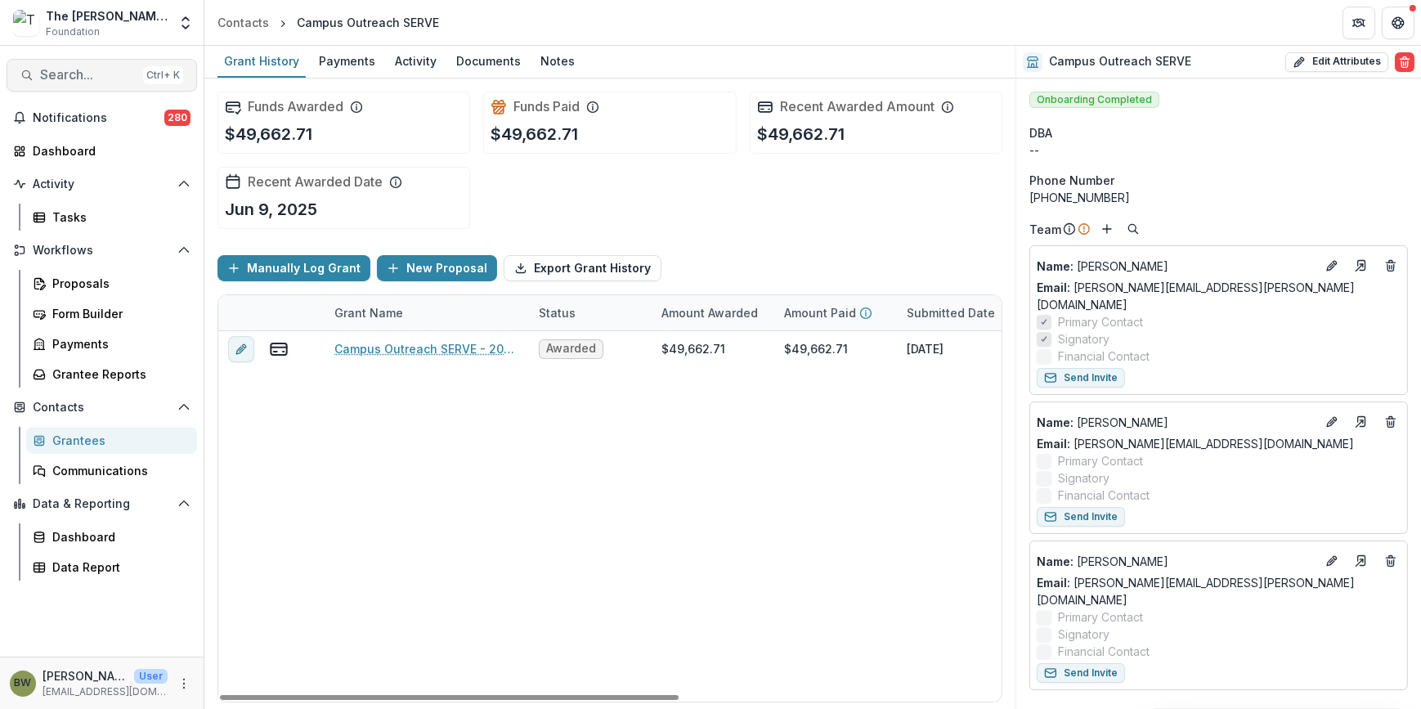
click at [89, 85] on button "Search... Ctrl + K" at bounding box center [102, 75] width 191 height 33
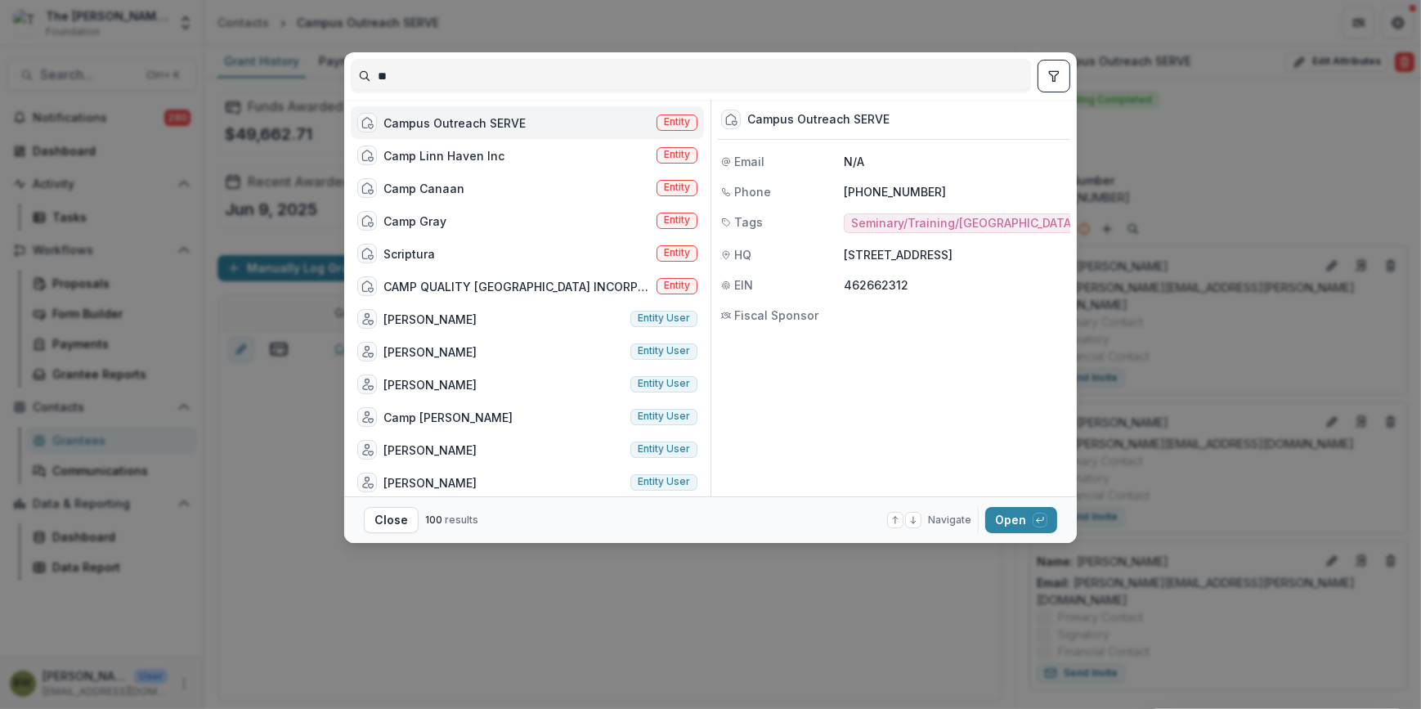
type input "*"
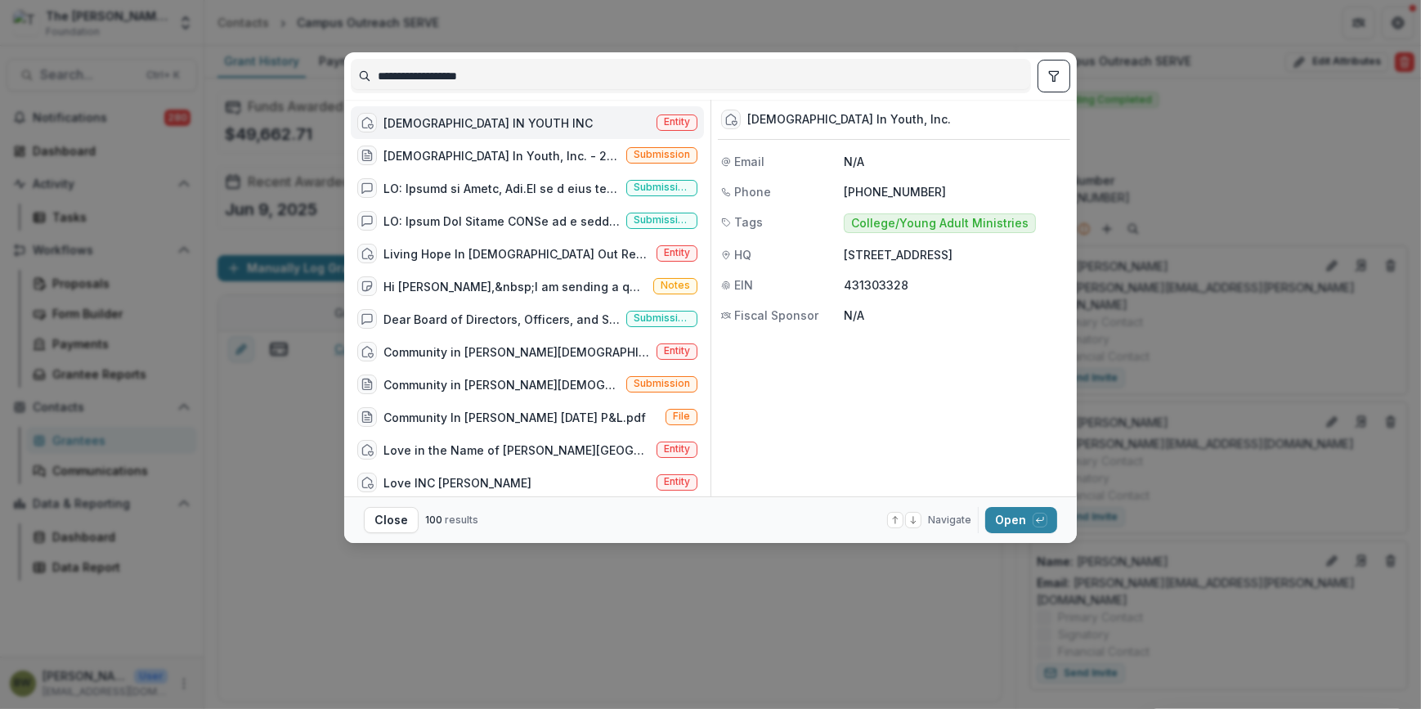
type input "**********"
click at [671, 118] on span "Entity" at bounding box center [677, 121] width 26 height 11
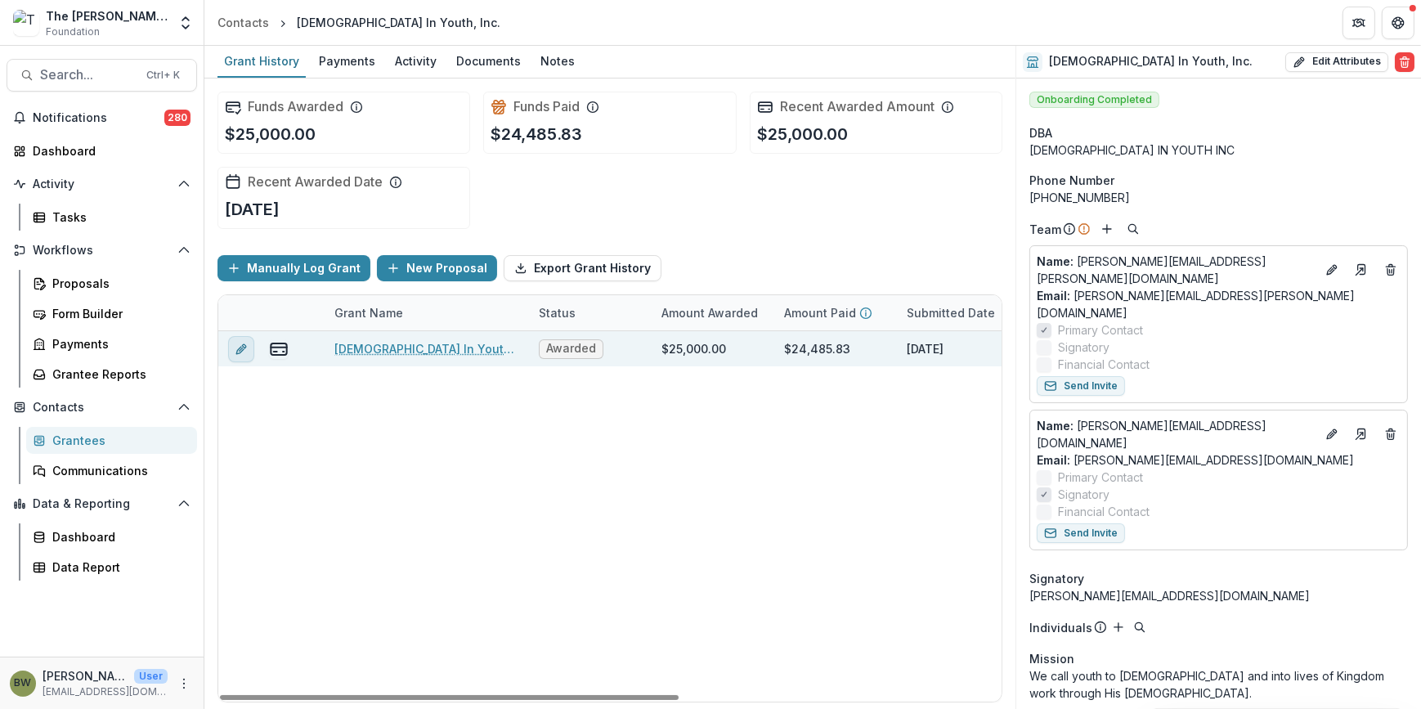
click at [238, 346] on icon "edit" at bounding box center [241, 349] width 13 height 13
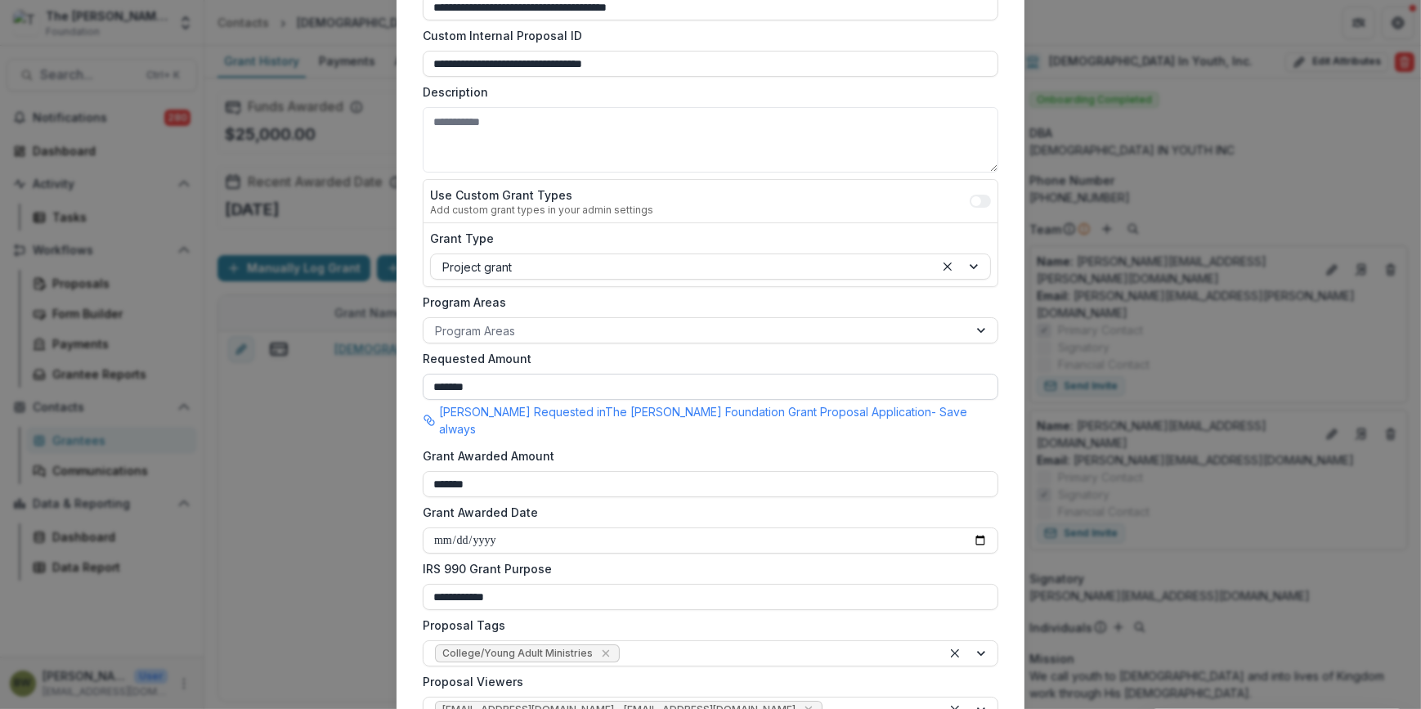
scroll to position [222, 0]
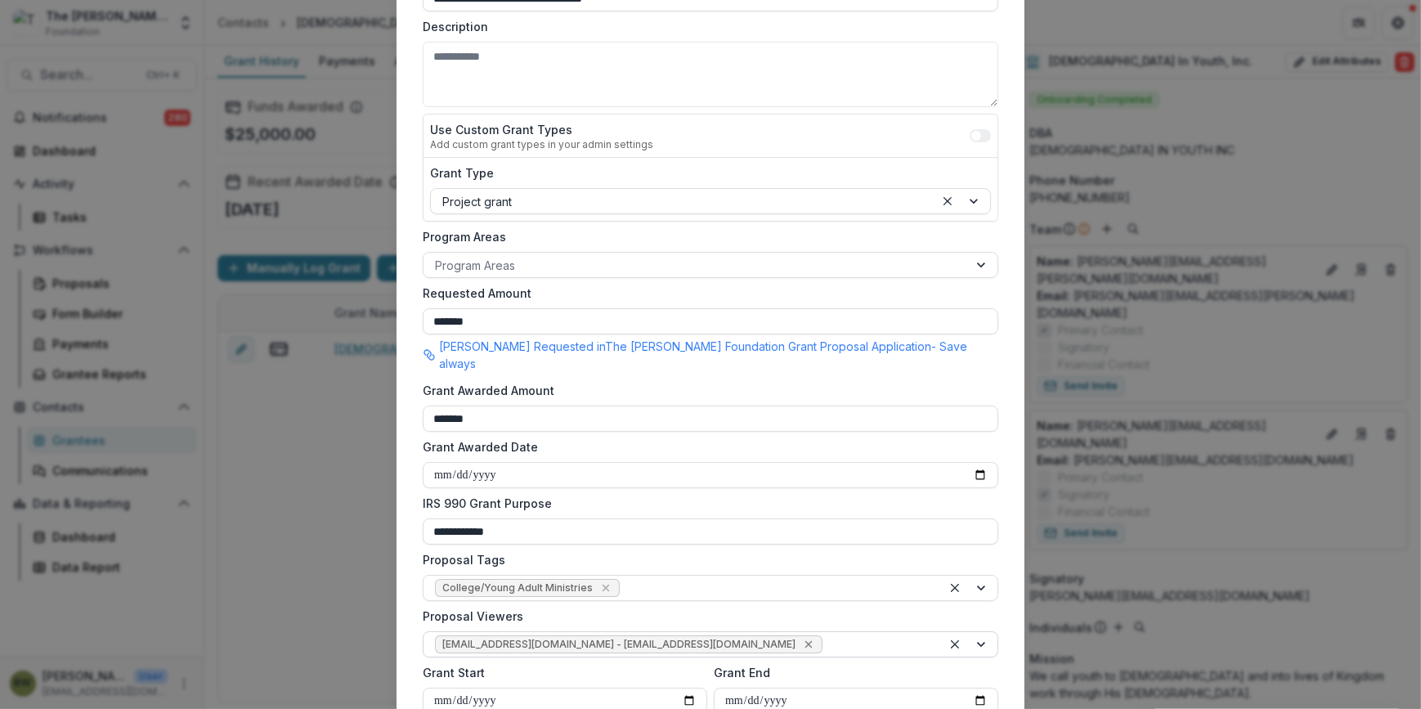
click at [805, 641] on icon "Remove jcline@bolickfoundation.org - jcline@bolickfoundation.org" at bounding box center [808, 644] width 7 height 7
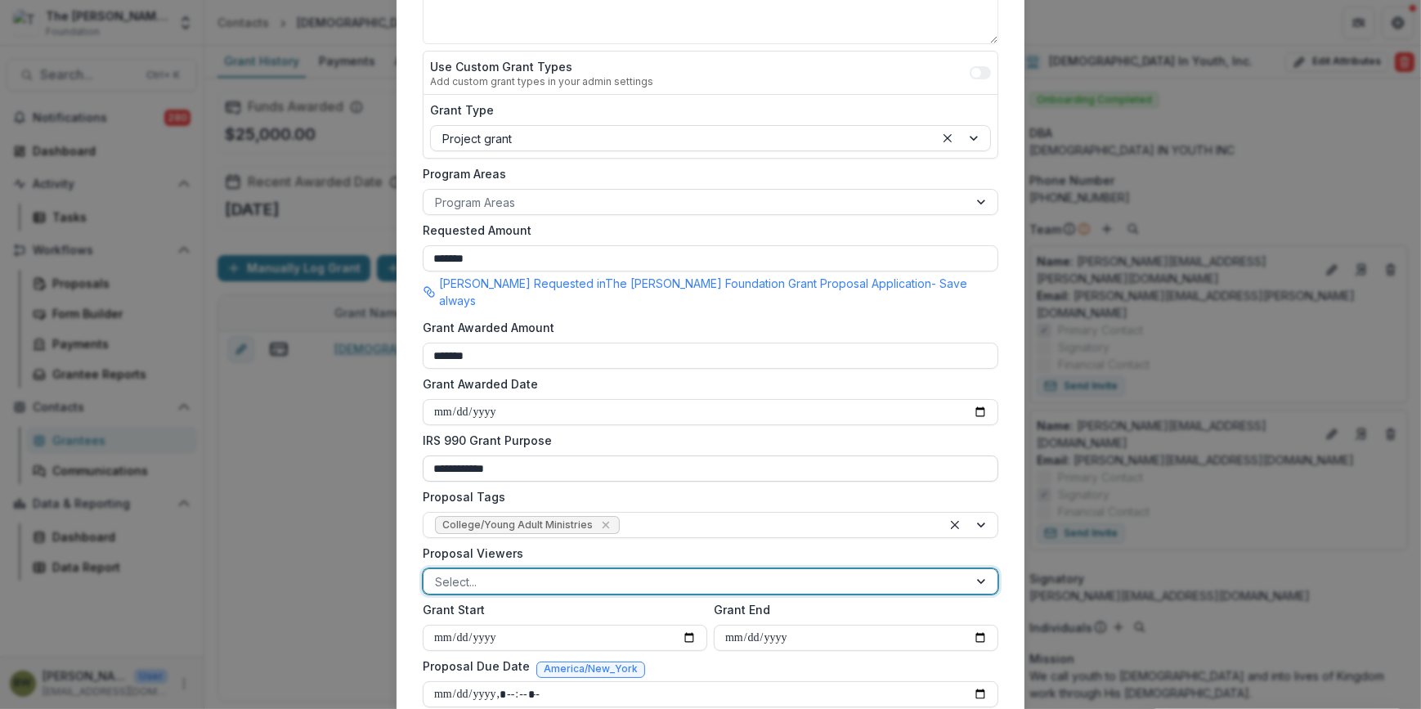
scroll to position [297, 0]
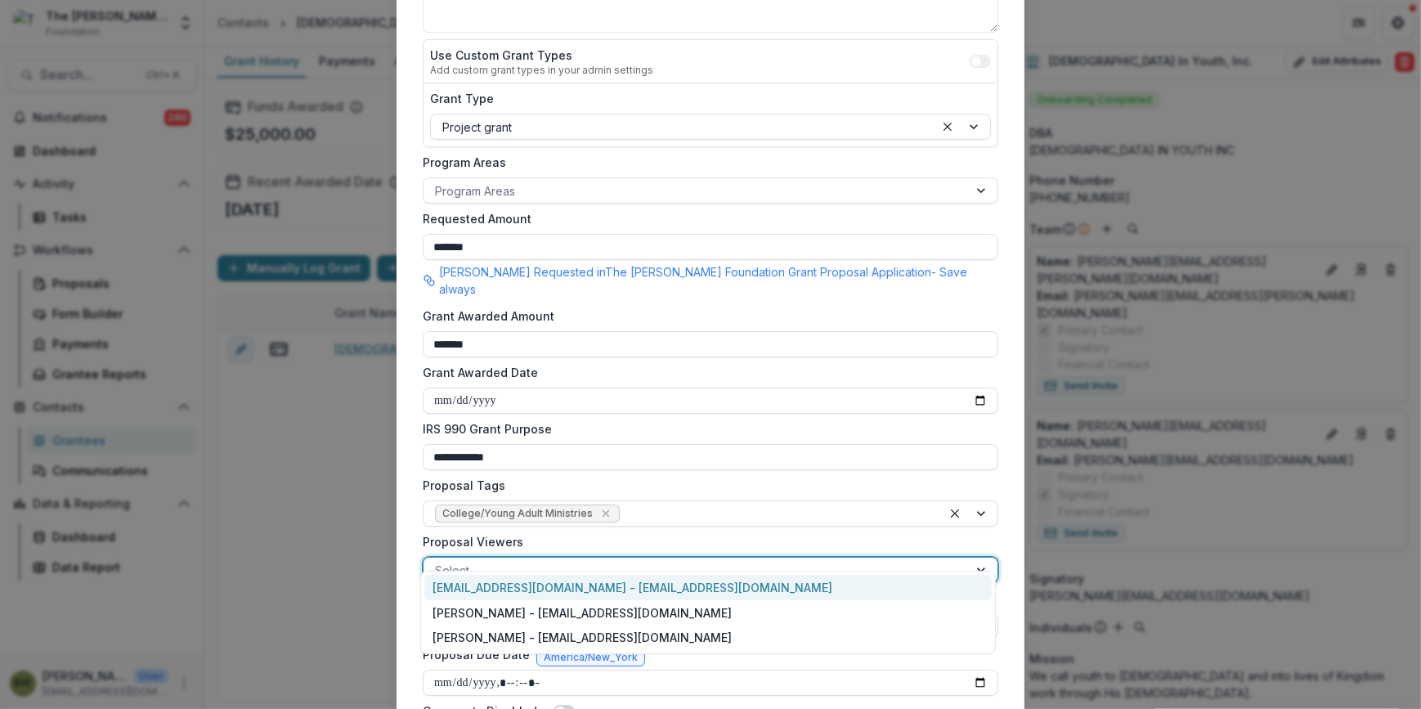
click at [586, 560] on div at bounding box center [696, 570] width 522 height 20
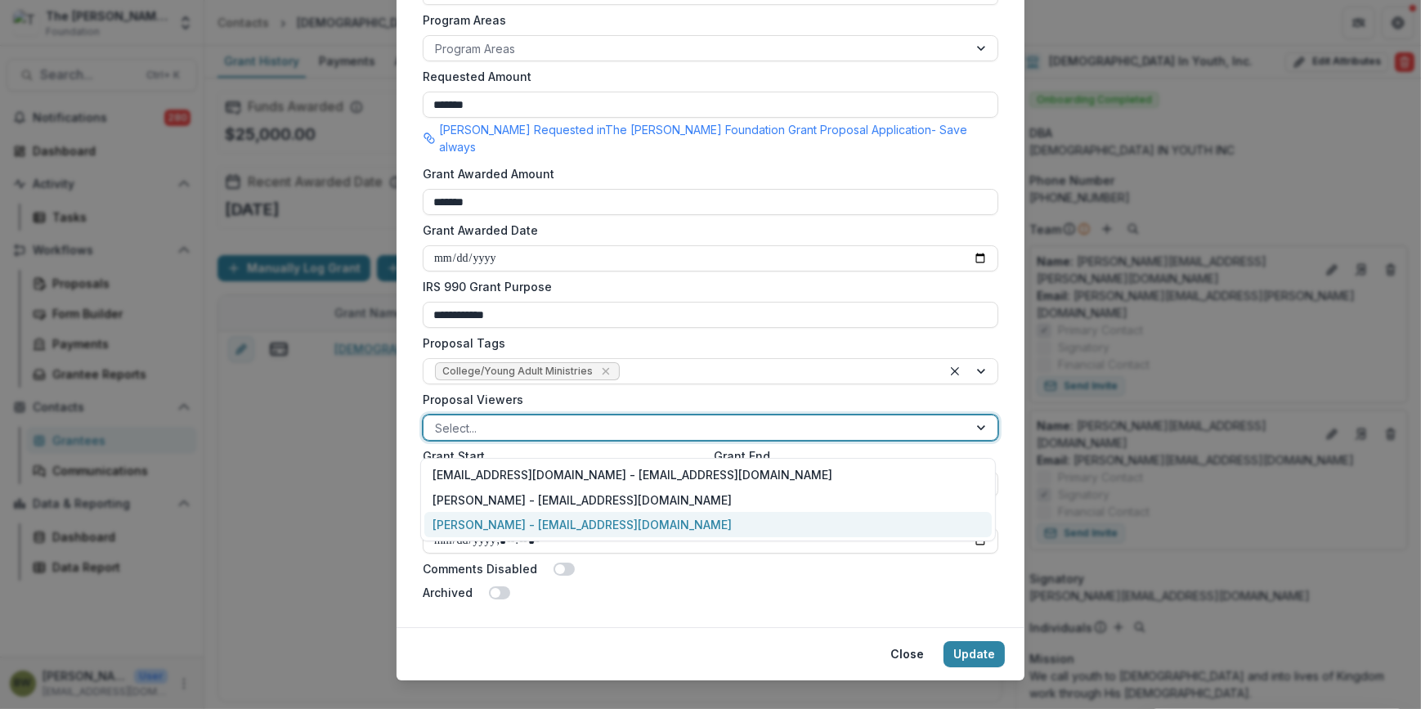
scroll to position [444, 0]
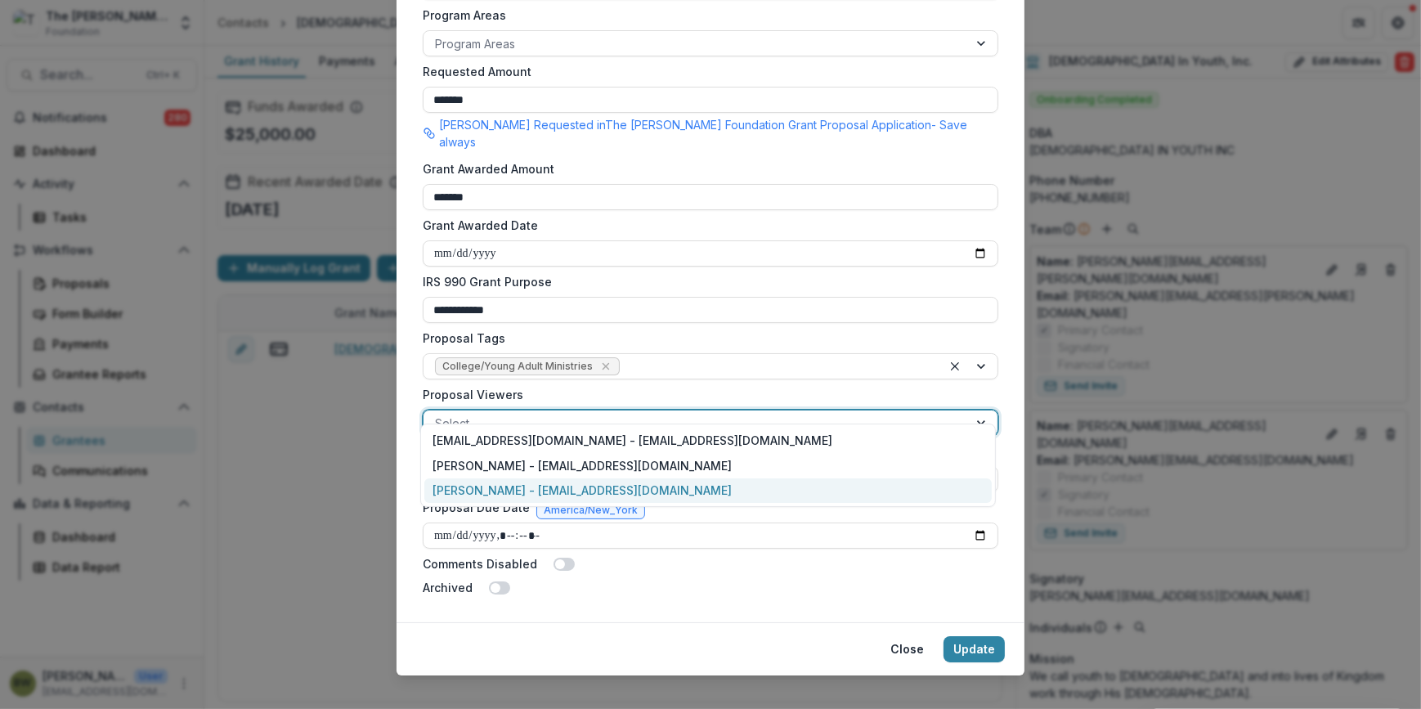
click at [521, 491] on div "[PERSON_NAME] - [EMAIL_ADDRESS][DOMAIN_NAME]" at bounding box center [708, 490] width 568 height 25
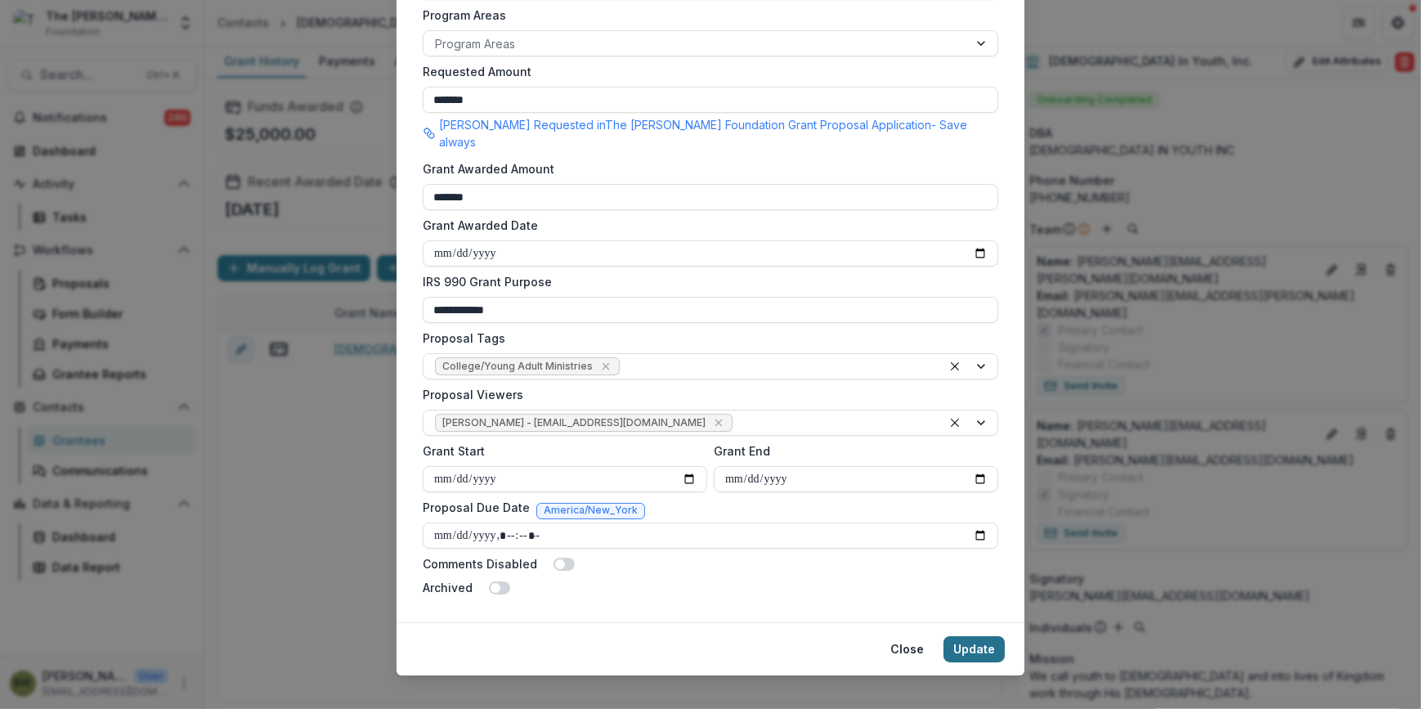
click at [983, 636] on button "Update" at bounding box center [974, 649] width 61 height 26
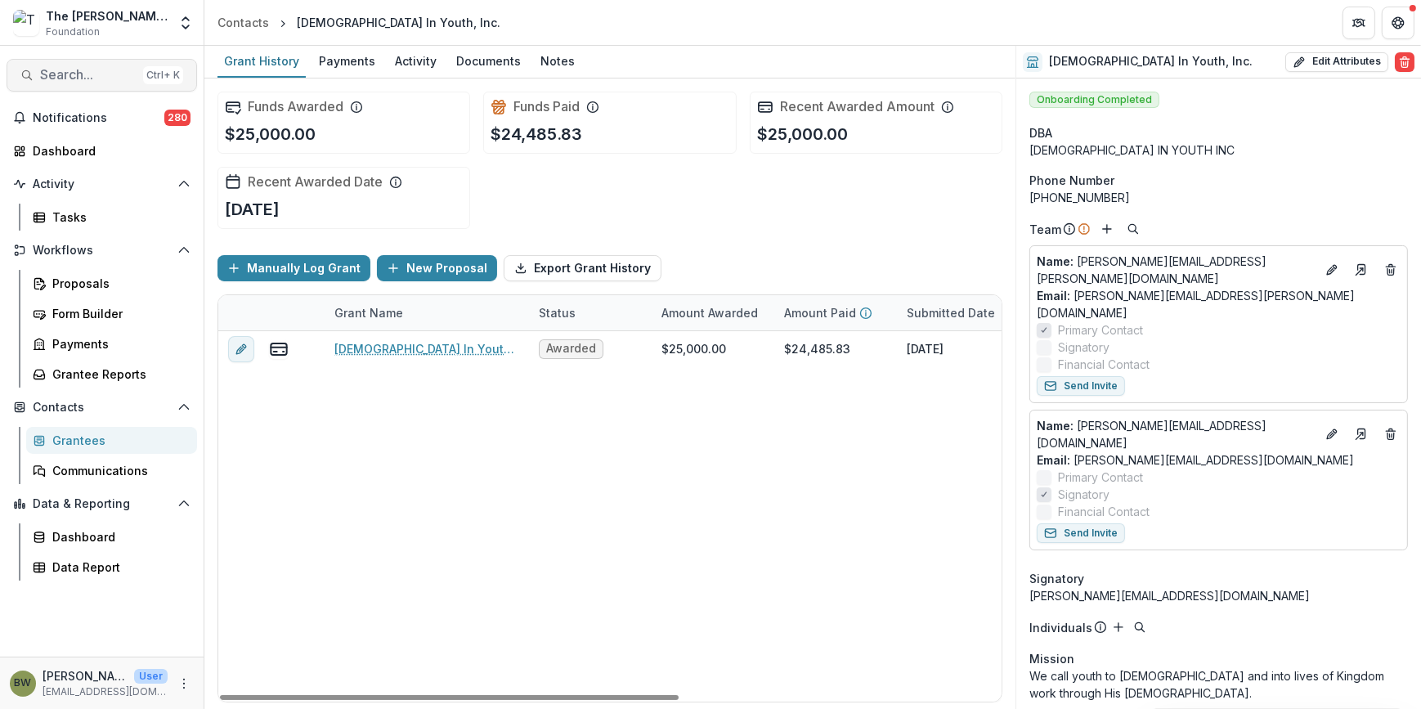
click at [53, 72] on span "Search..." at bounding box center [88, 75] width 96 height 16
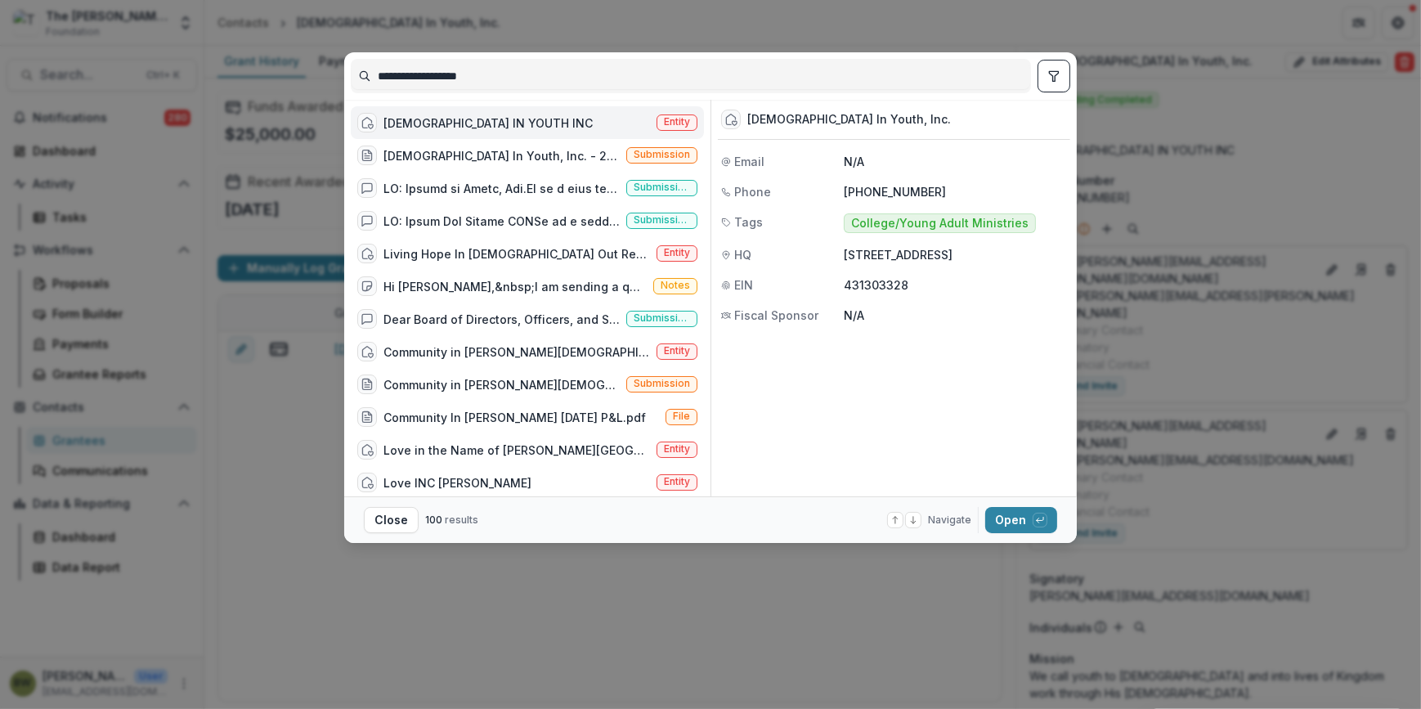
drag, startPoint x: 467, startPoint y: 70, endPoint x: 316, endPoint y: 74, distance: 150.5
click at [316, 74] on div "**********" at bounding box center [710, 354] width 1421 height 709
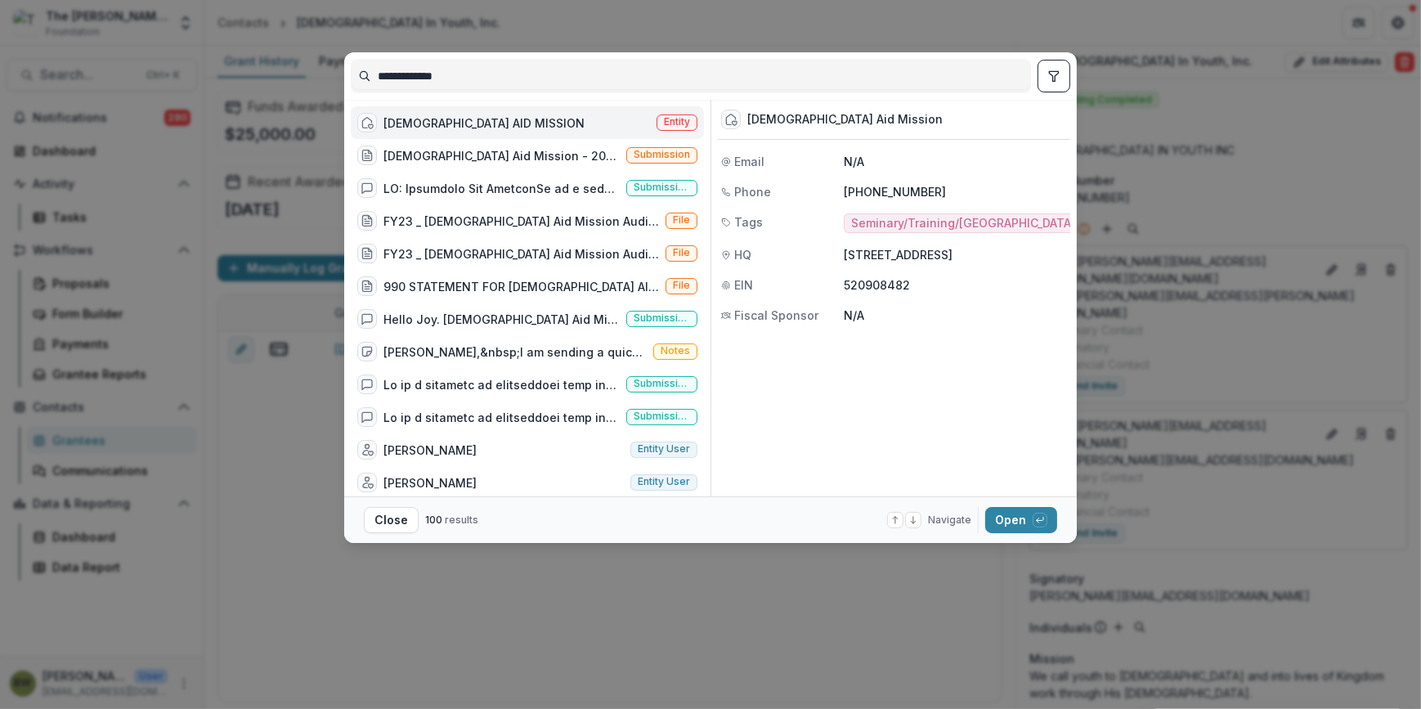
type input "**********"
click at [673, 120] on span "Entity" at bounding box center [677, 121] width 26 height 11
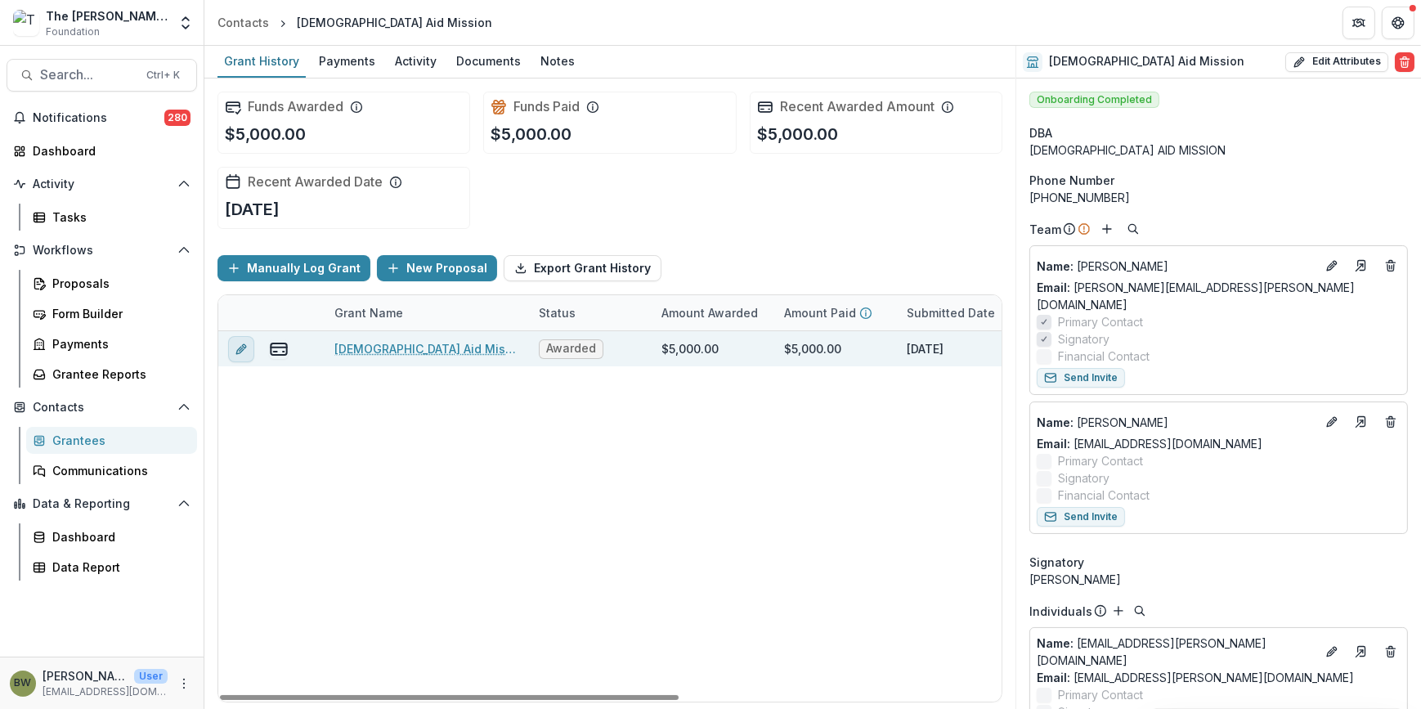
click at [232, 343] on button "edit" at bounding box center [241, 349] width 26 height 26
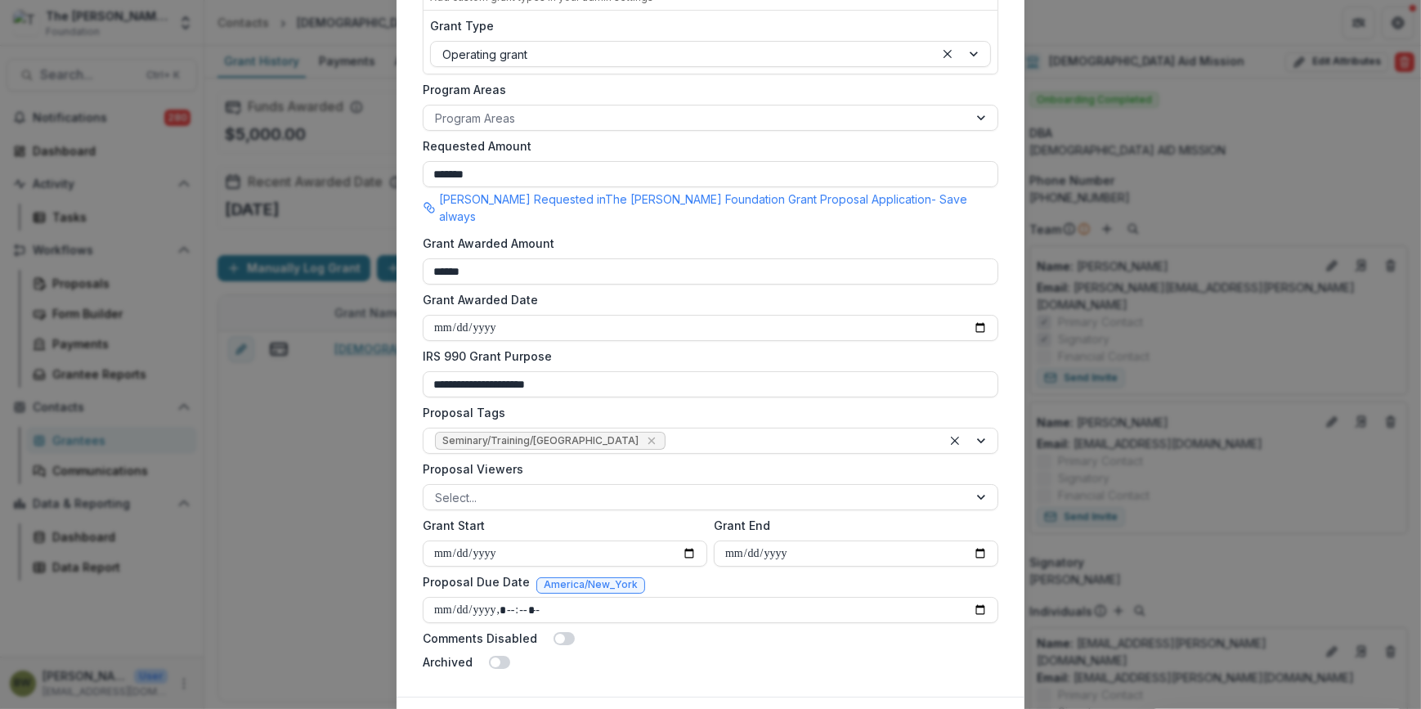
scroll to position [295, 0]
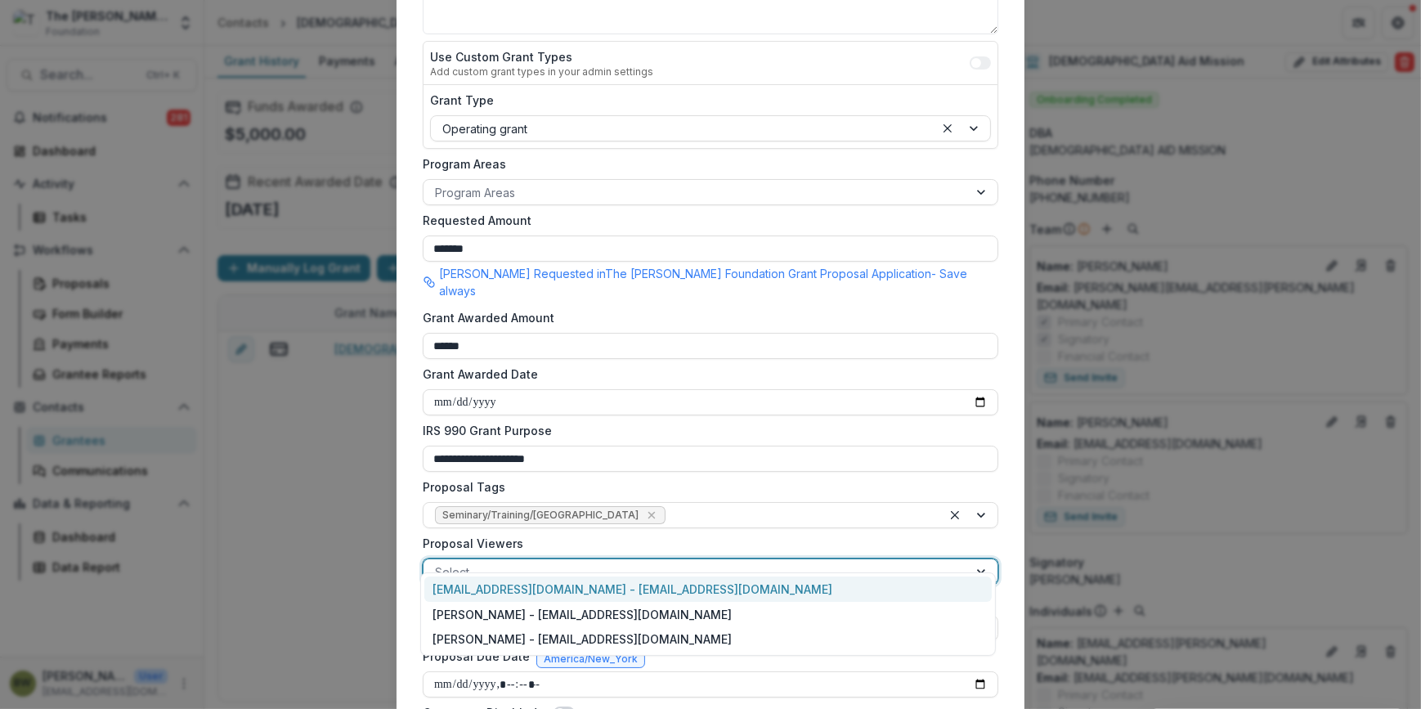
click at [630, 562] on div at bounding box center [696, 572] width 522 height 20
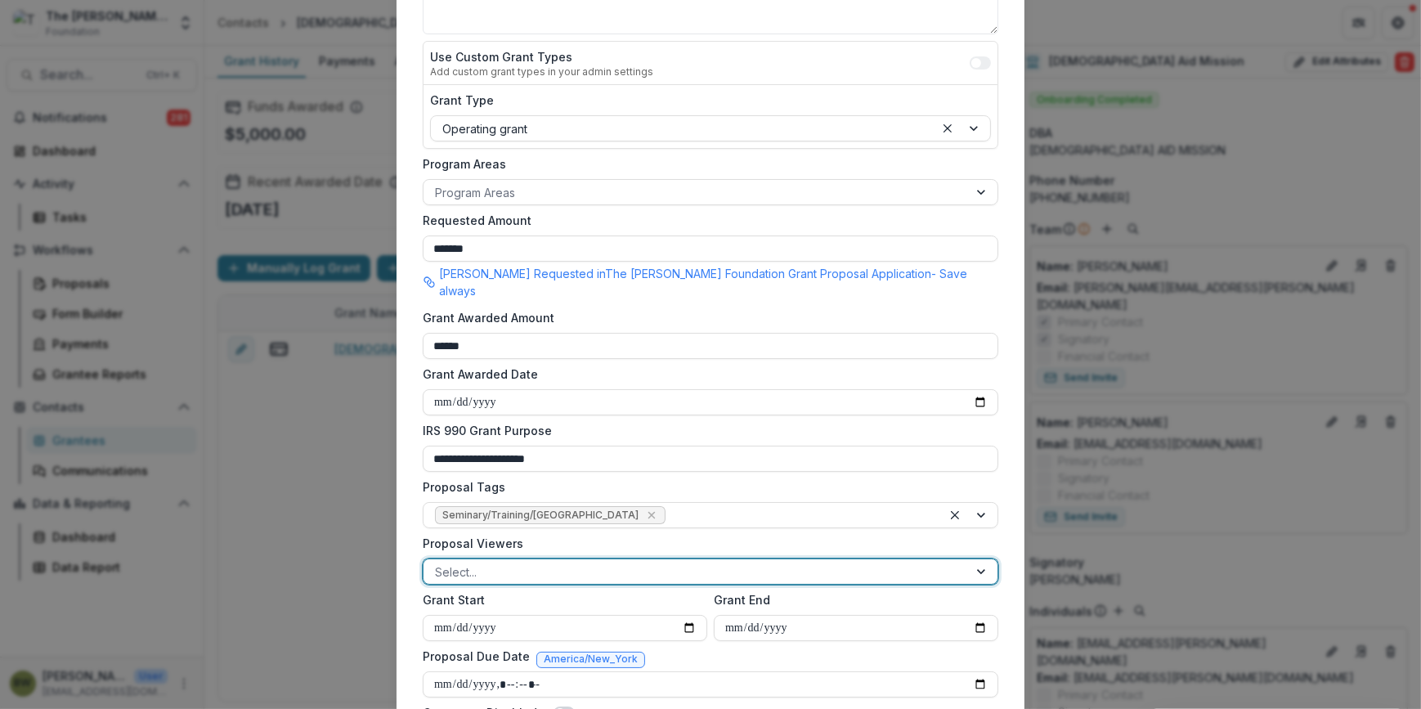
click at [980, 559] on div at bounding box center [982, 571] width 29 height 25
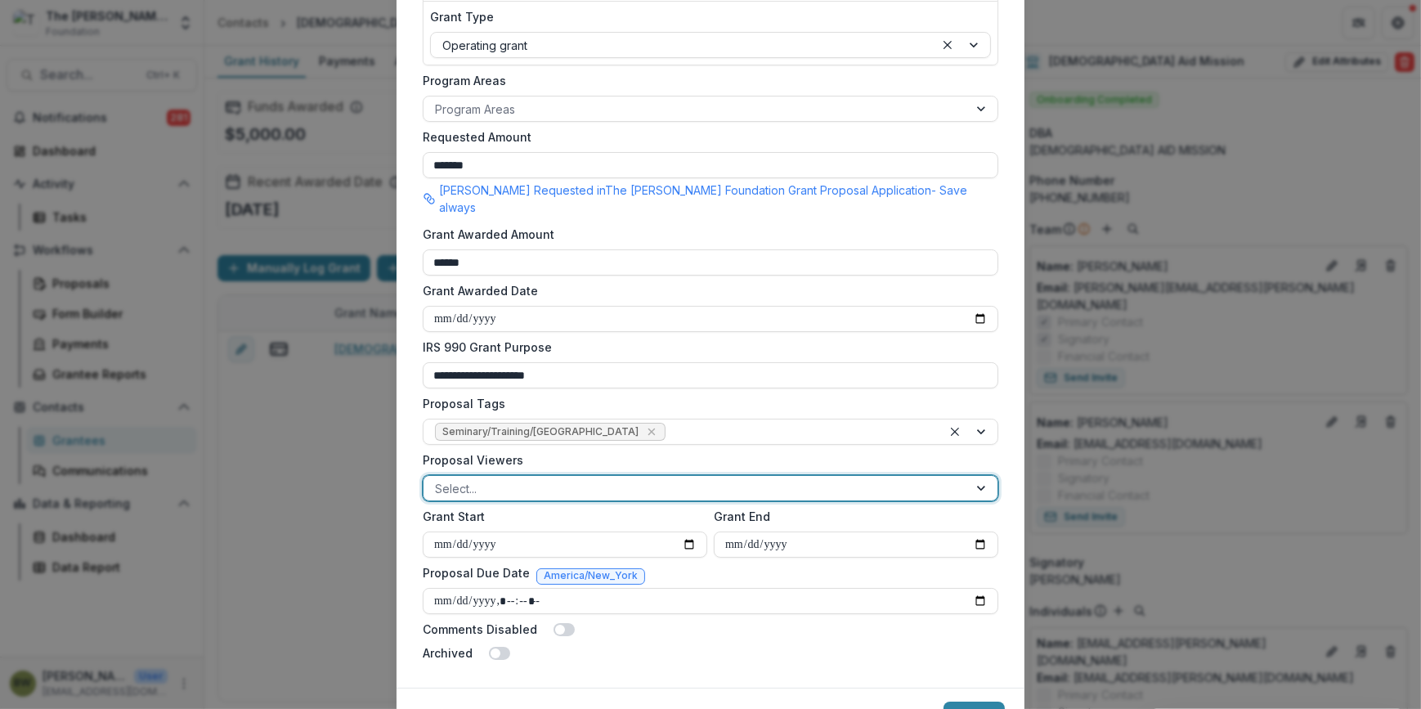
scroll to position [444, 0]
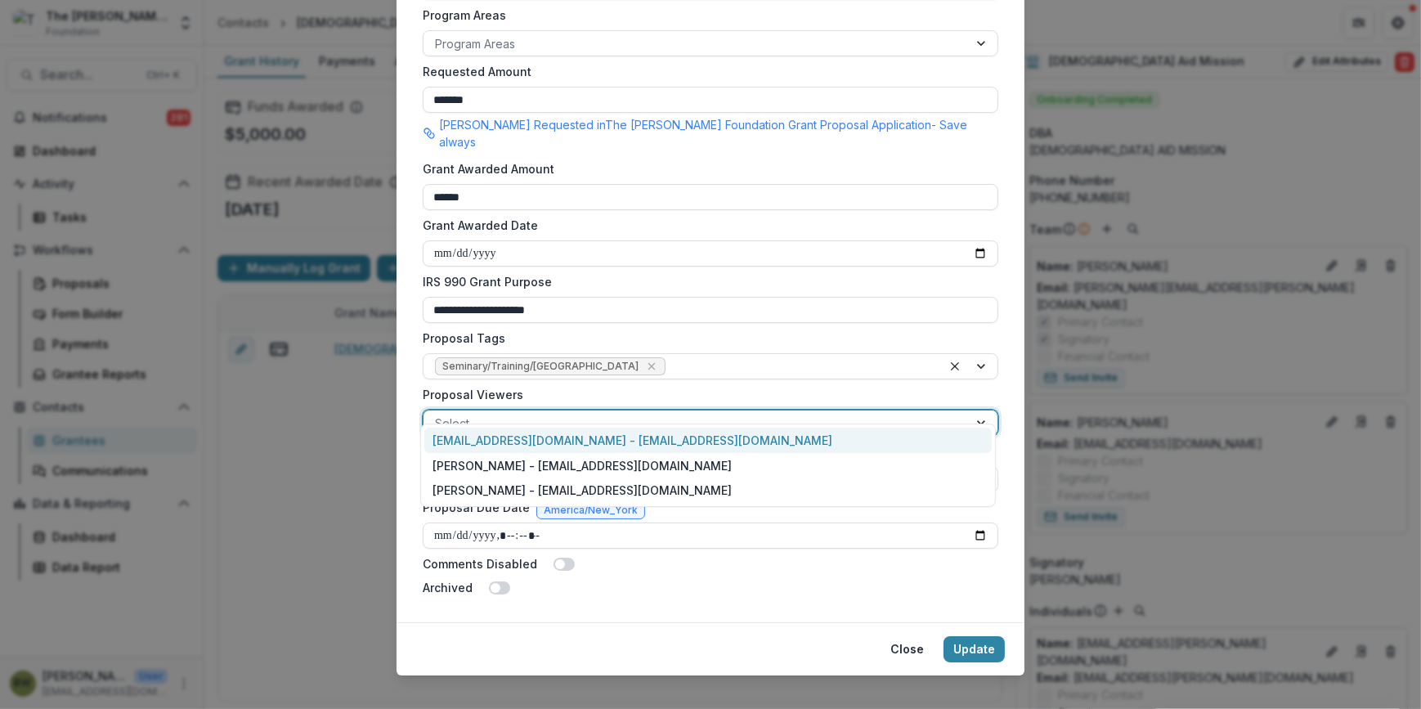
click at [973, 411] on div at bounding box center [982, 423] width 29 height 25
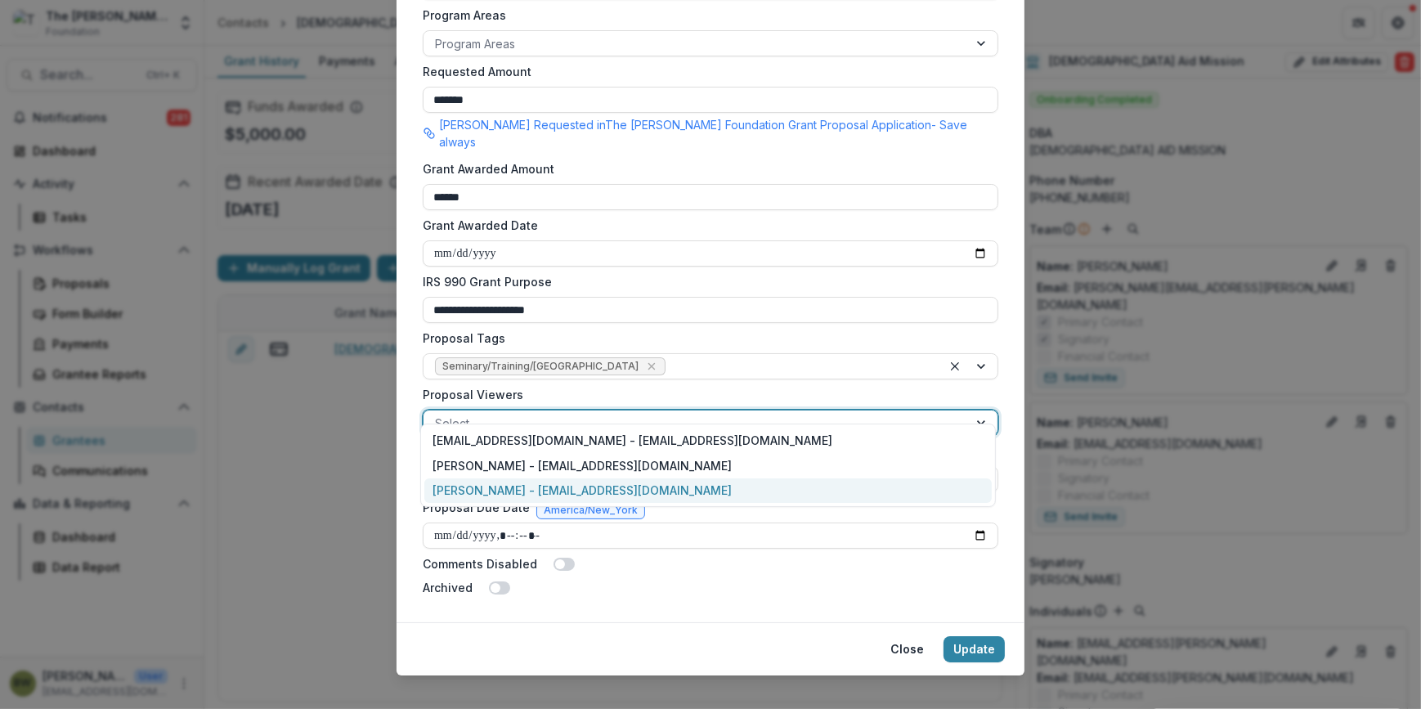
click at [652, 487] on div "[PERSON_NAME] - [EMAIL_ADDRESS][DOMAIN_NAME]" at bounding box center [708, 490] width 568 height 25
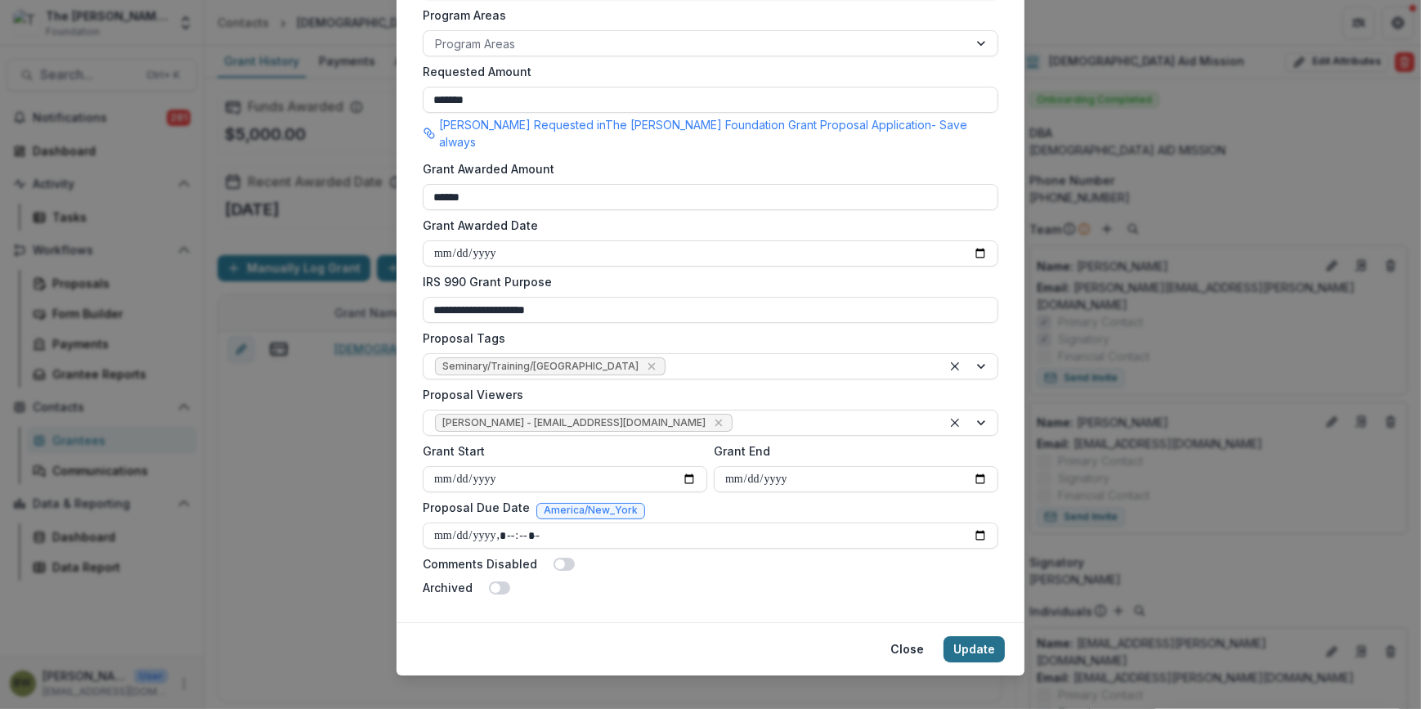
click at [981, 636] on button "Update" at bounding box center [974, 649] width 61 height 26
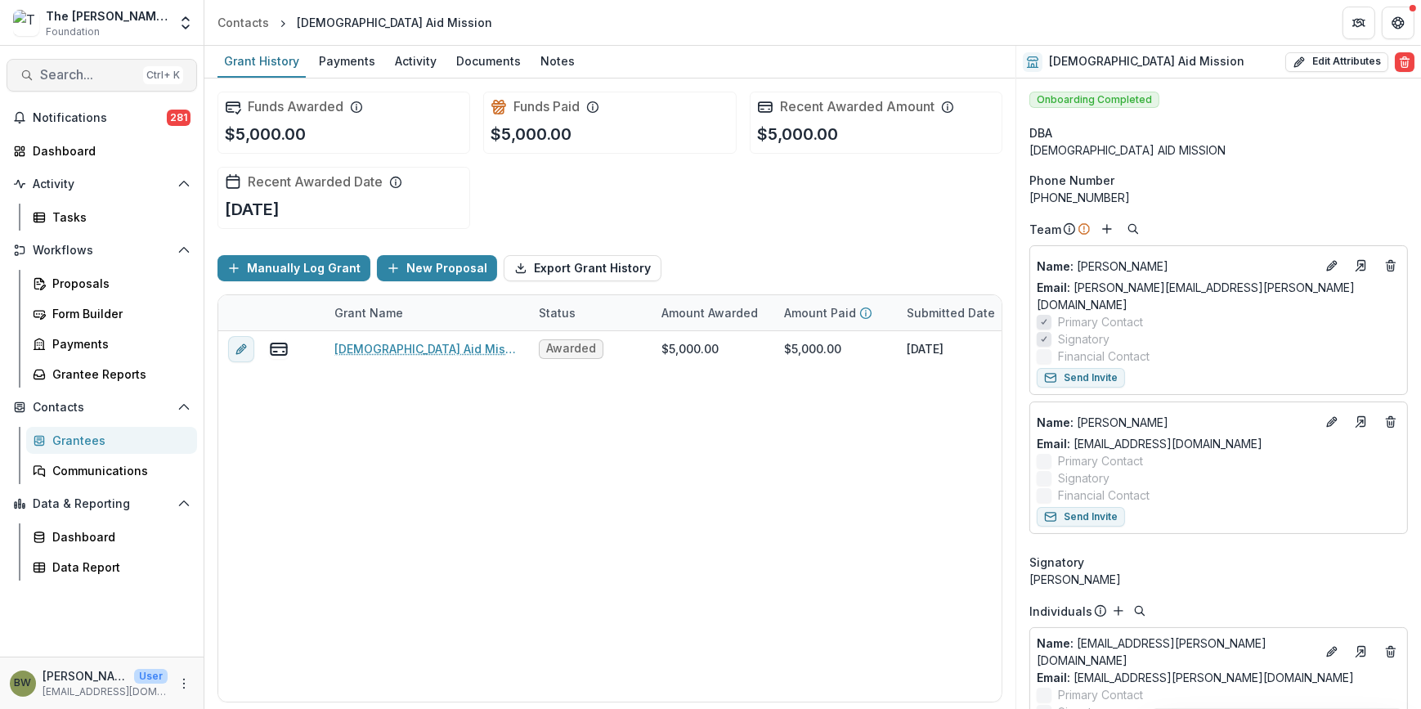
click at [46, 84] on button "Search... Ctrl + K" at bounding box center [102, 75] width 191 height 33
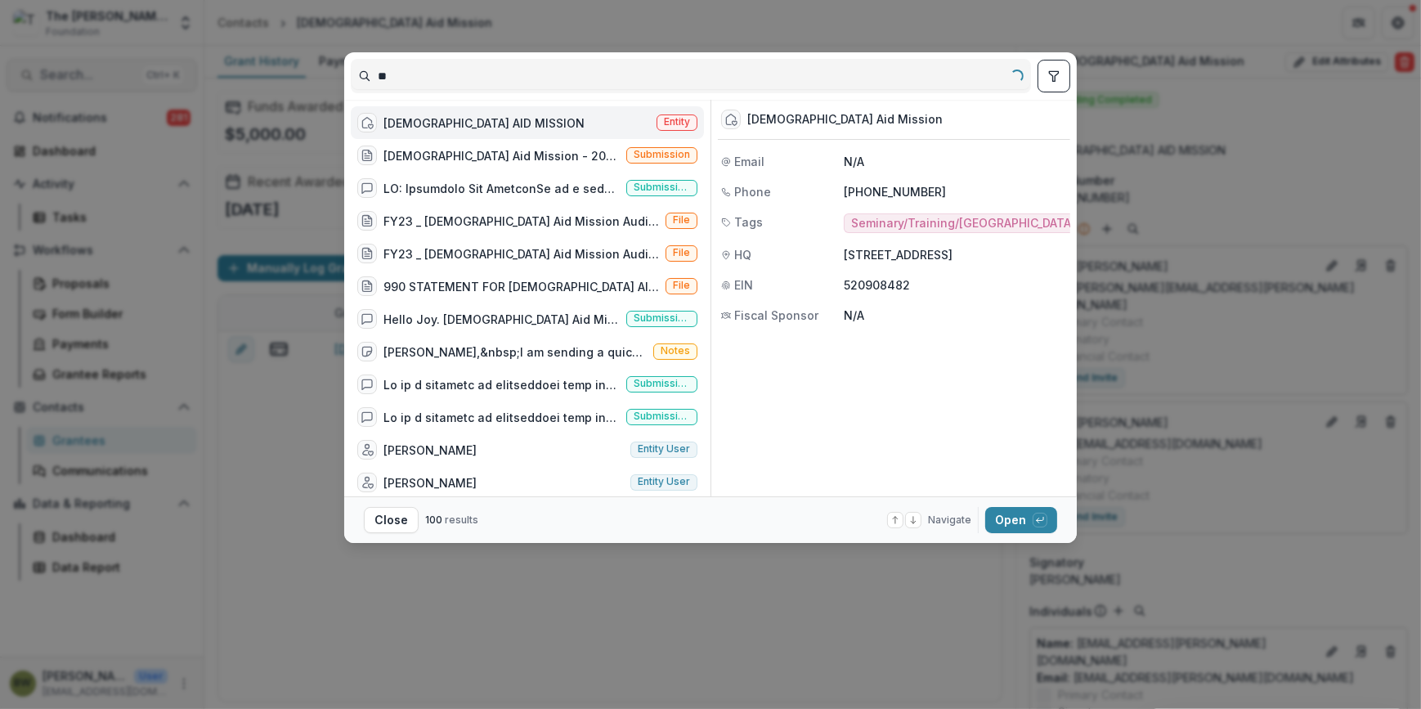
type input "*"
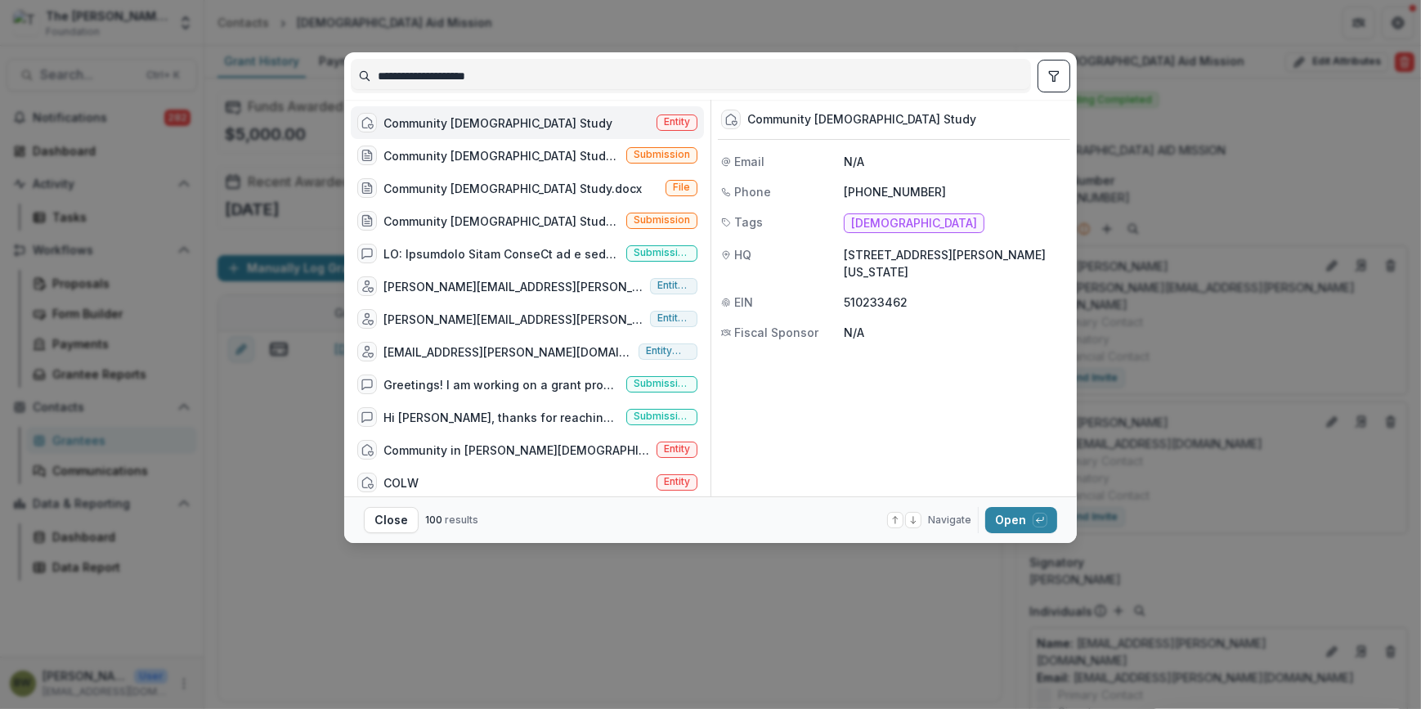
type input "**********"
click at [680, 123] on span "Entity" at bounding box center [677, 121] width 26 height 11
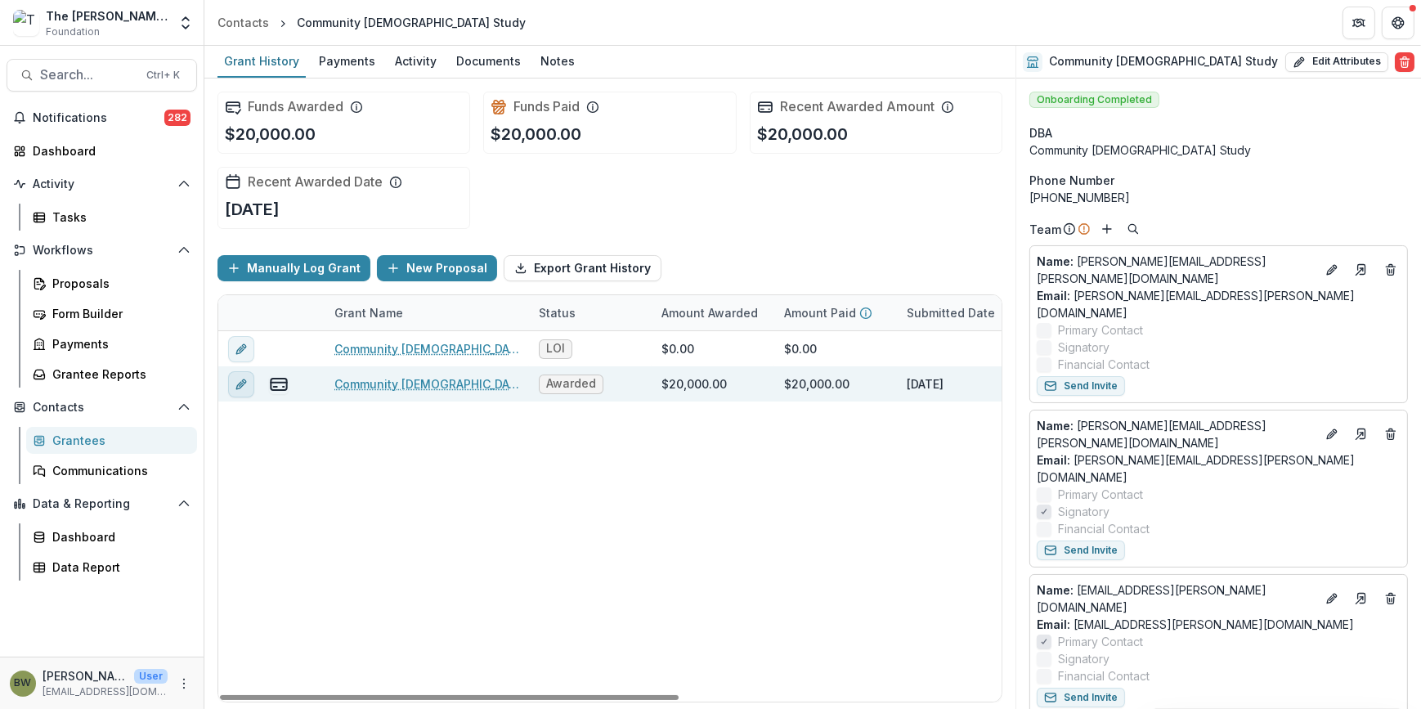
click at [245, 388] on icon "edit" at bounding box center [241, 384] width 13 height 13
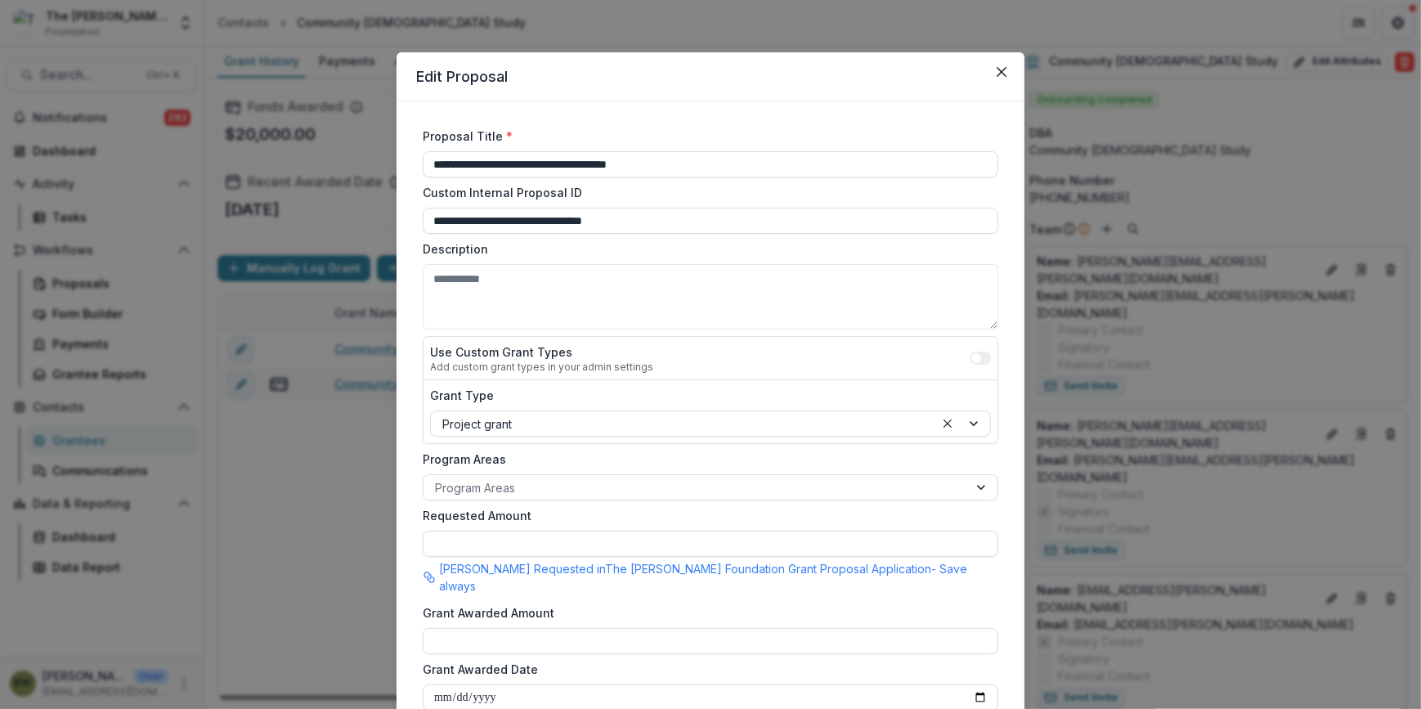
type input "*******"
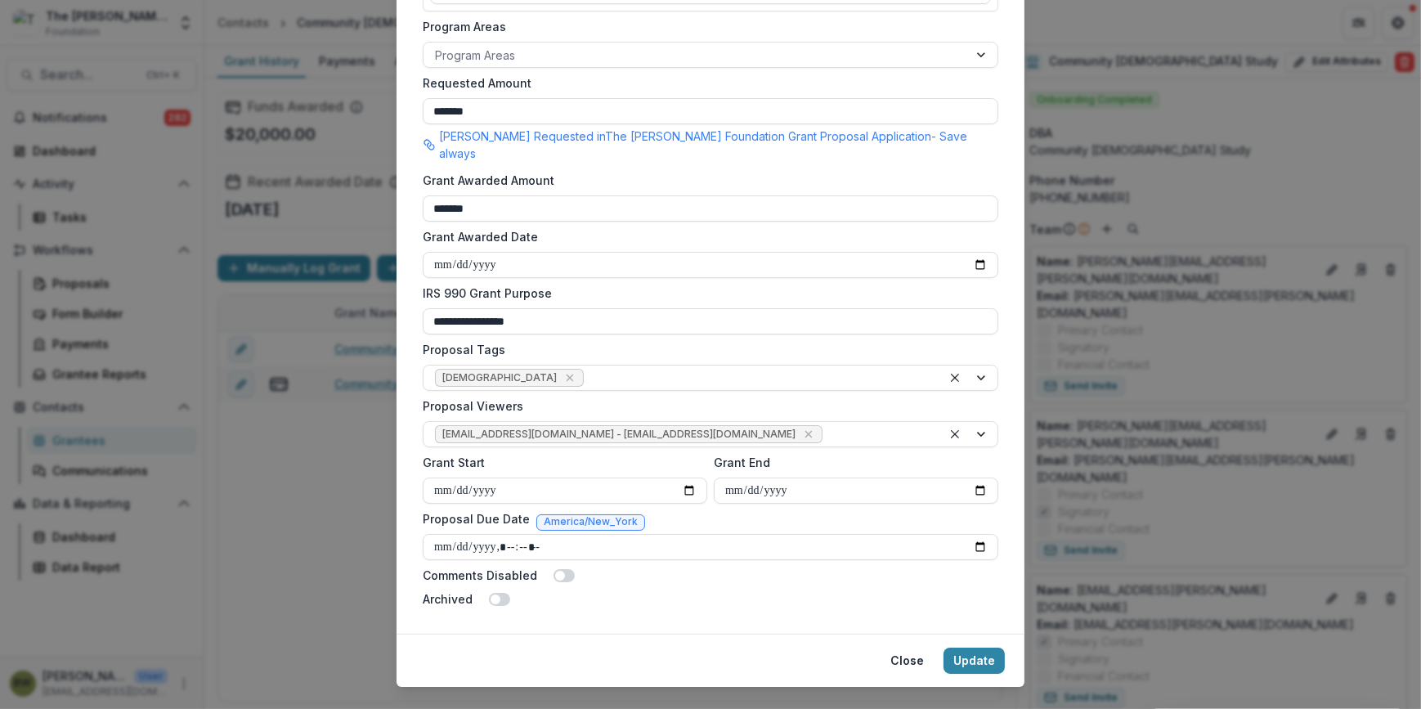
scroll to position [444, 0]
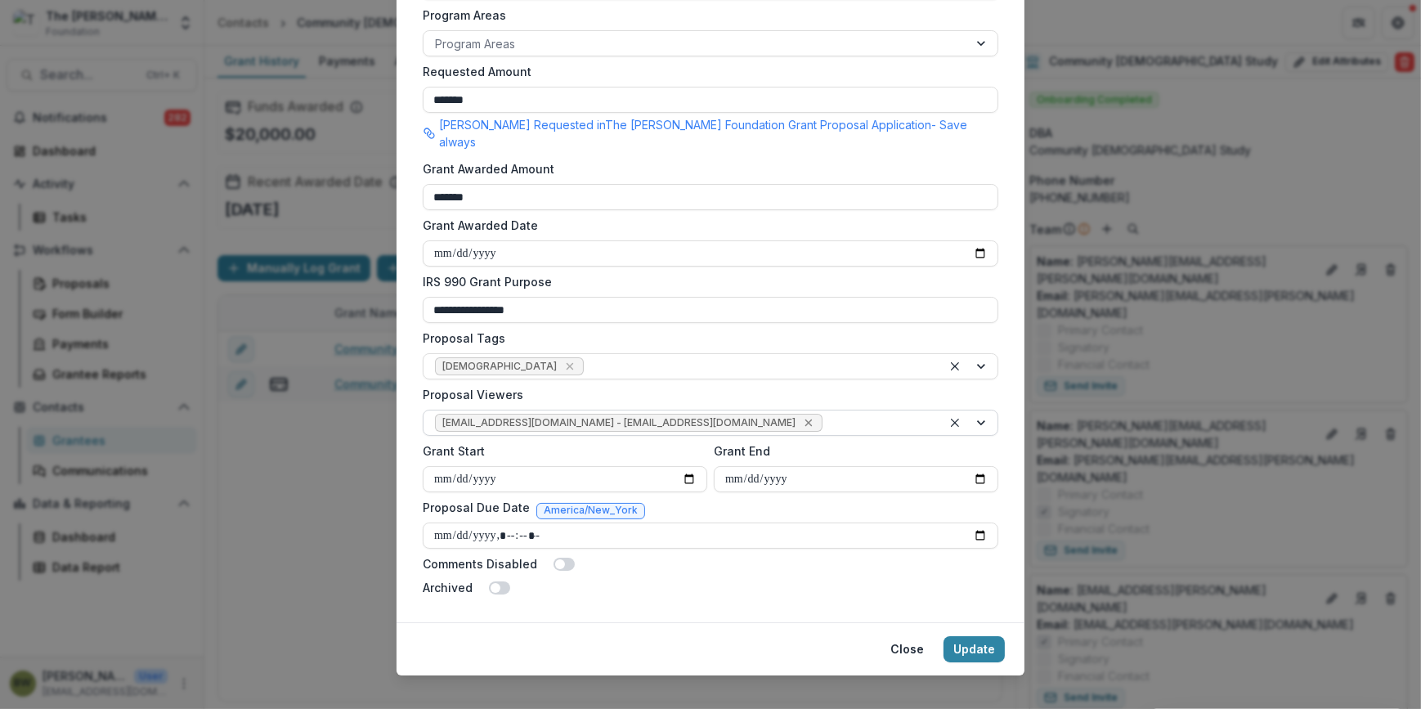
click at [802, 416] on icon "Remove jcline@bolickfoundation.org - jcline@bolickfoundation.org" at bounding box center [808, 422] width 13 height 13
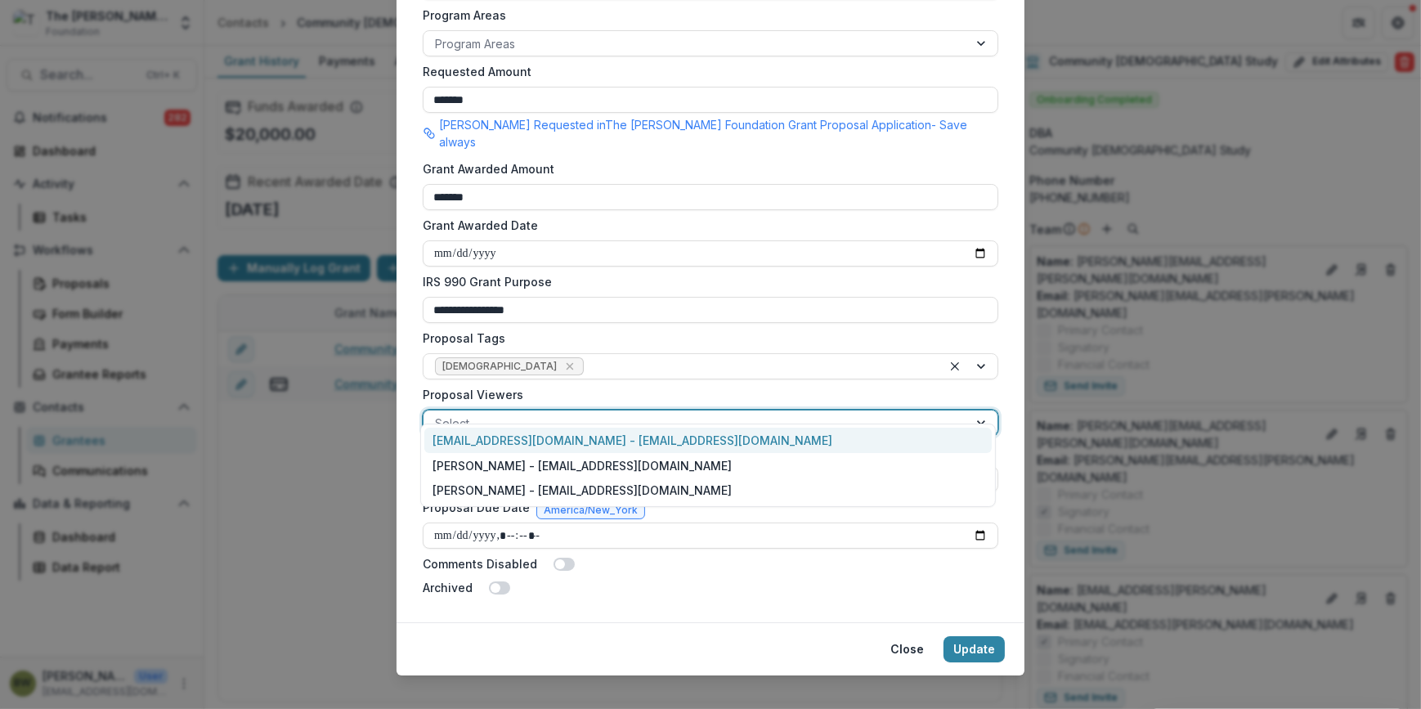
click at [980, 411] on div at bounding box center [982, 423] width 29 height 25
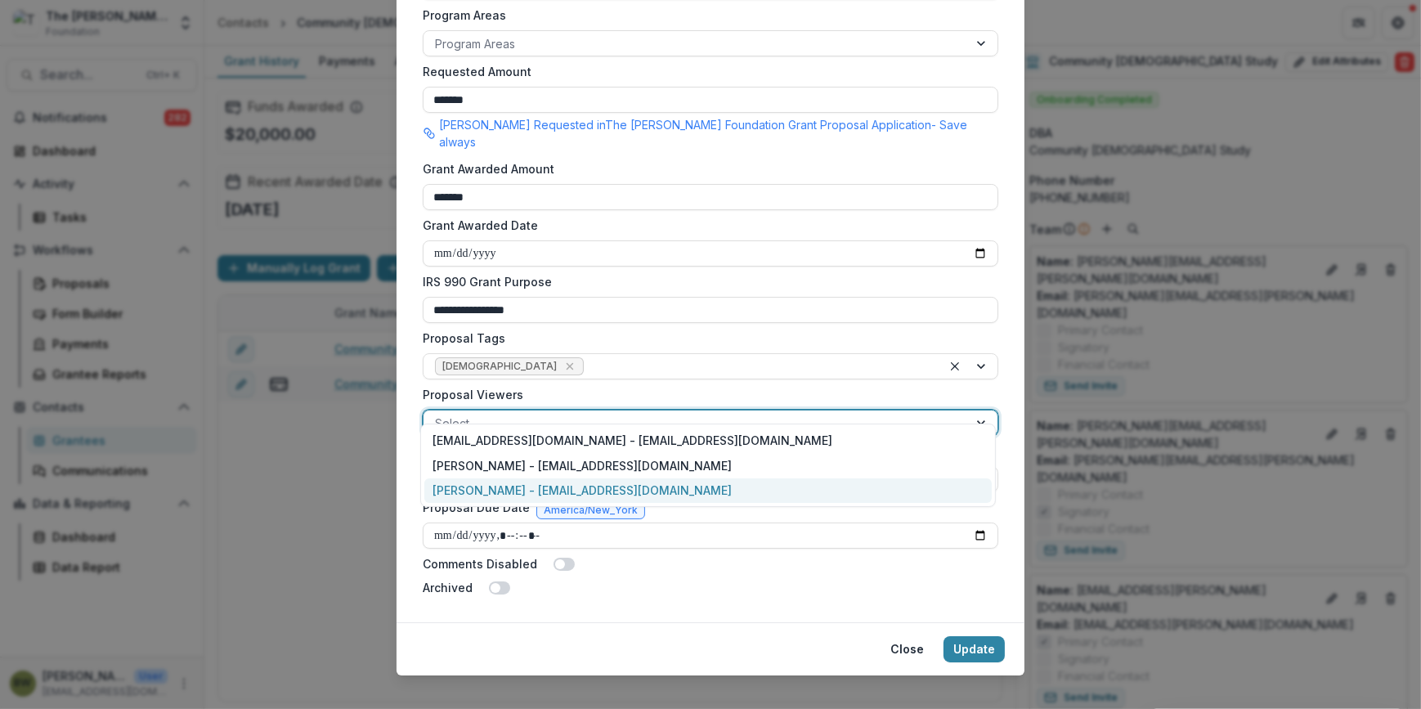
click at [720, 487] on div "[PERSON_NAME] - [EMAIL_ADDRESS][DOMAIN_NAME]" at bounding box center [708, 490] width 568 height 25
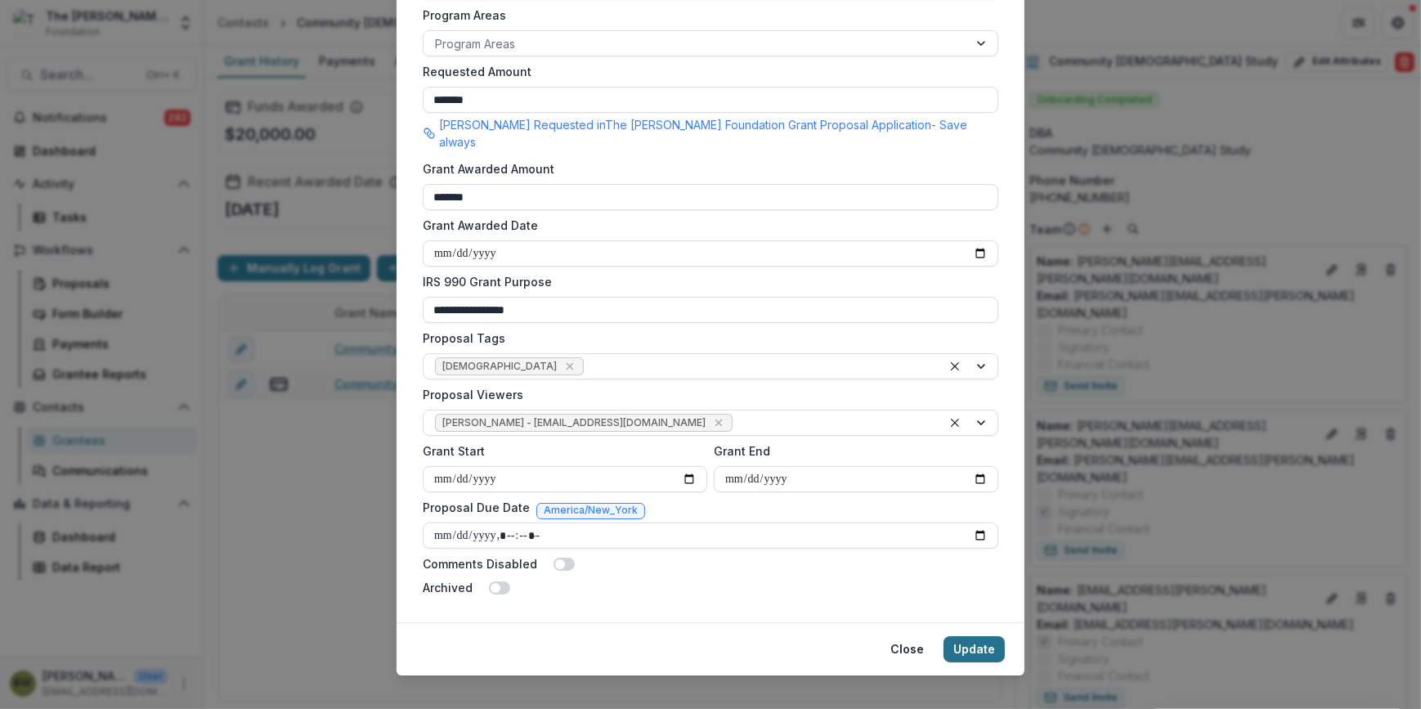
click at [967, 636] on button "Update" at bounding box center [974, 649] width 61 height 26
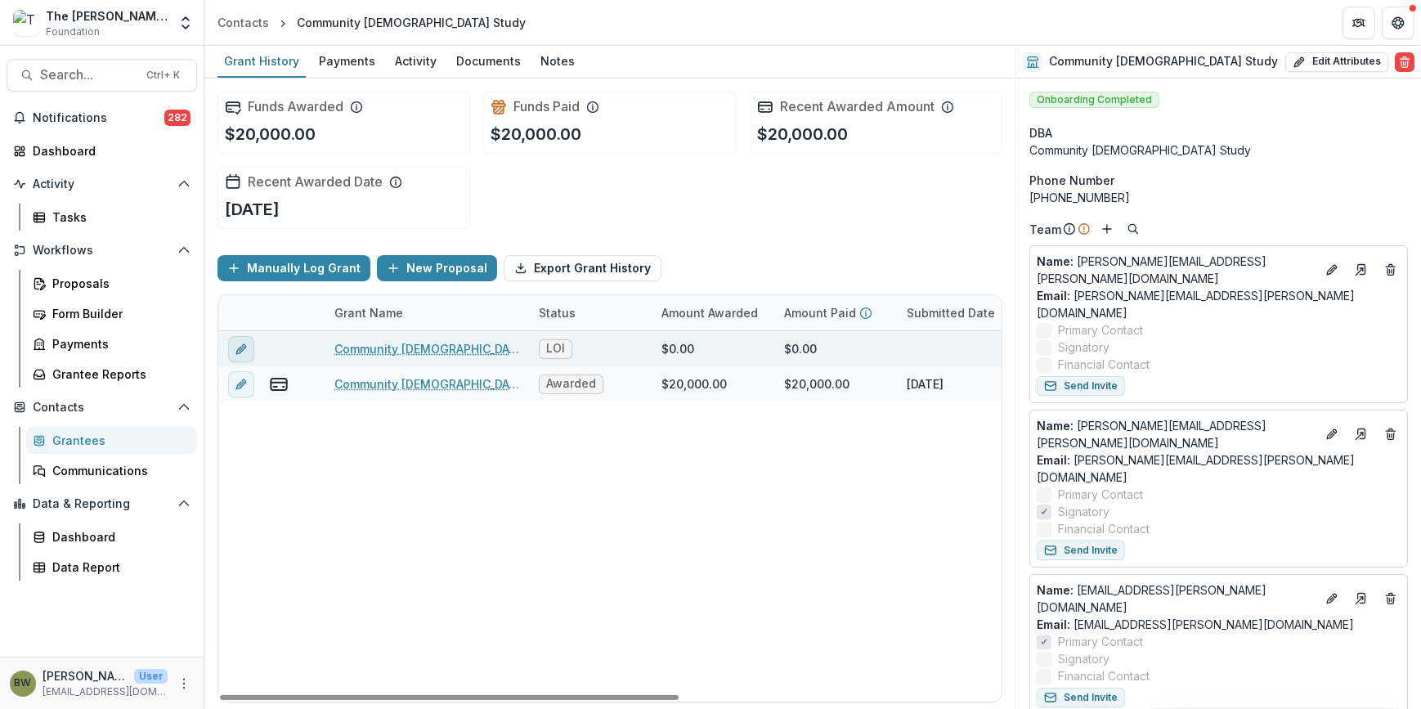
click at [244, 345] on icon "edit" at bounding box center [244, 346] width 4 height 4
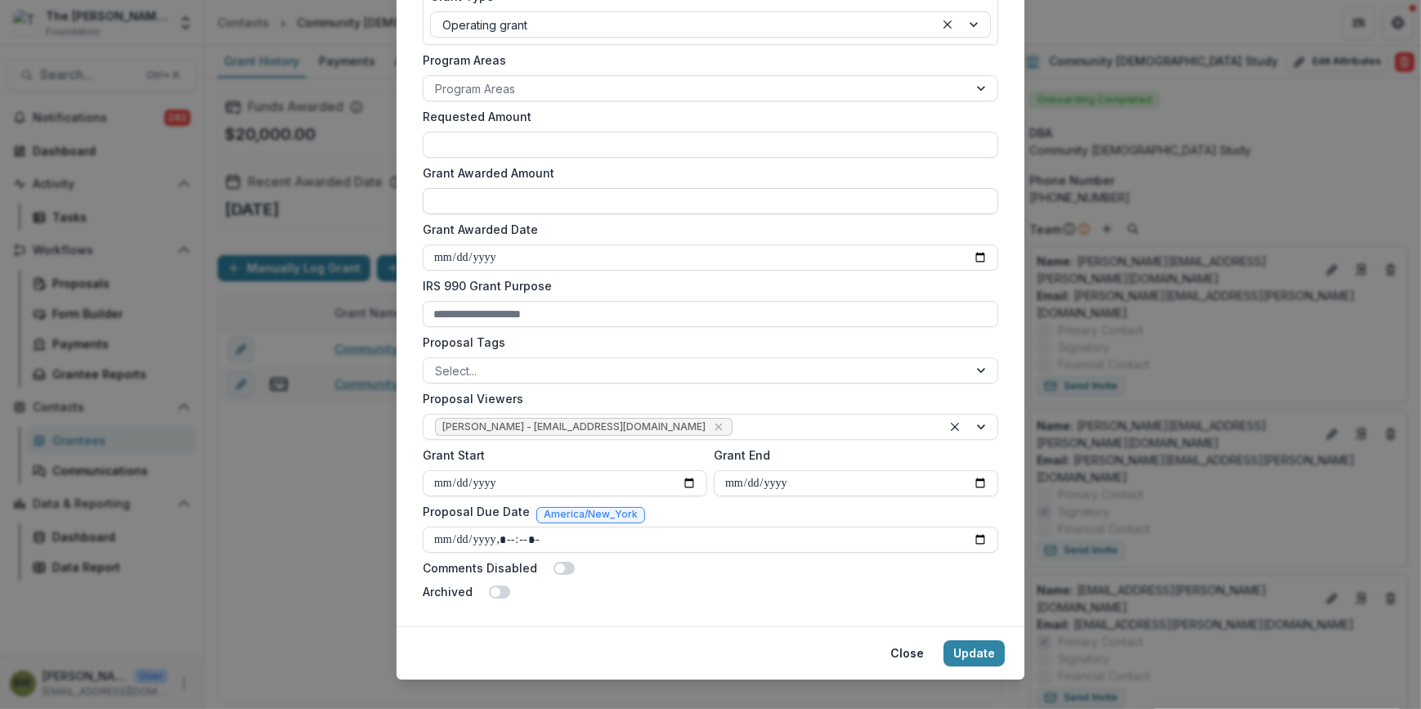
scroll to position [420, 0]
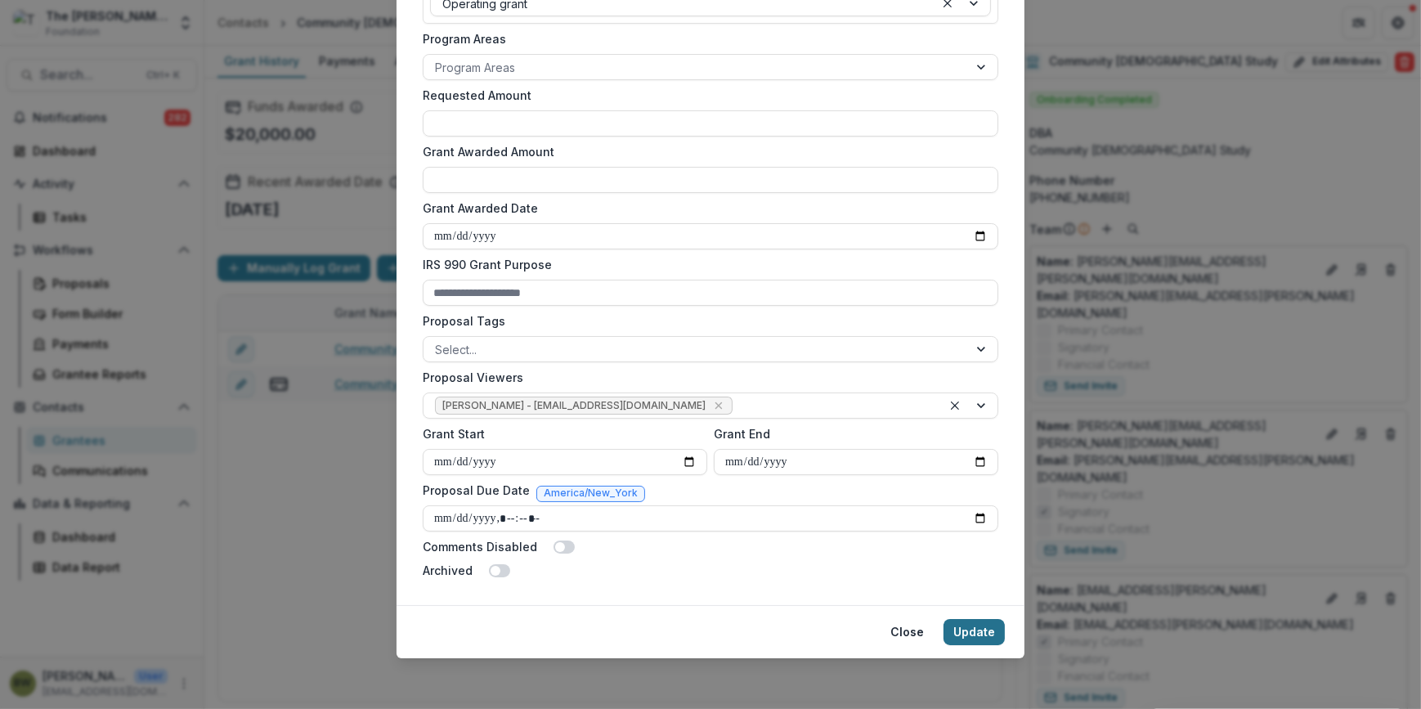
click at [962, 627] on button "Update" at bounding box center [974, 632] width 61 height 26
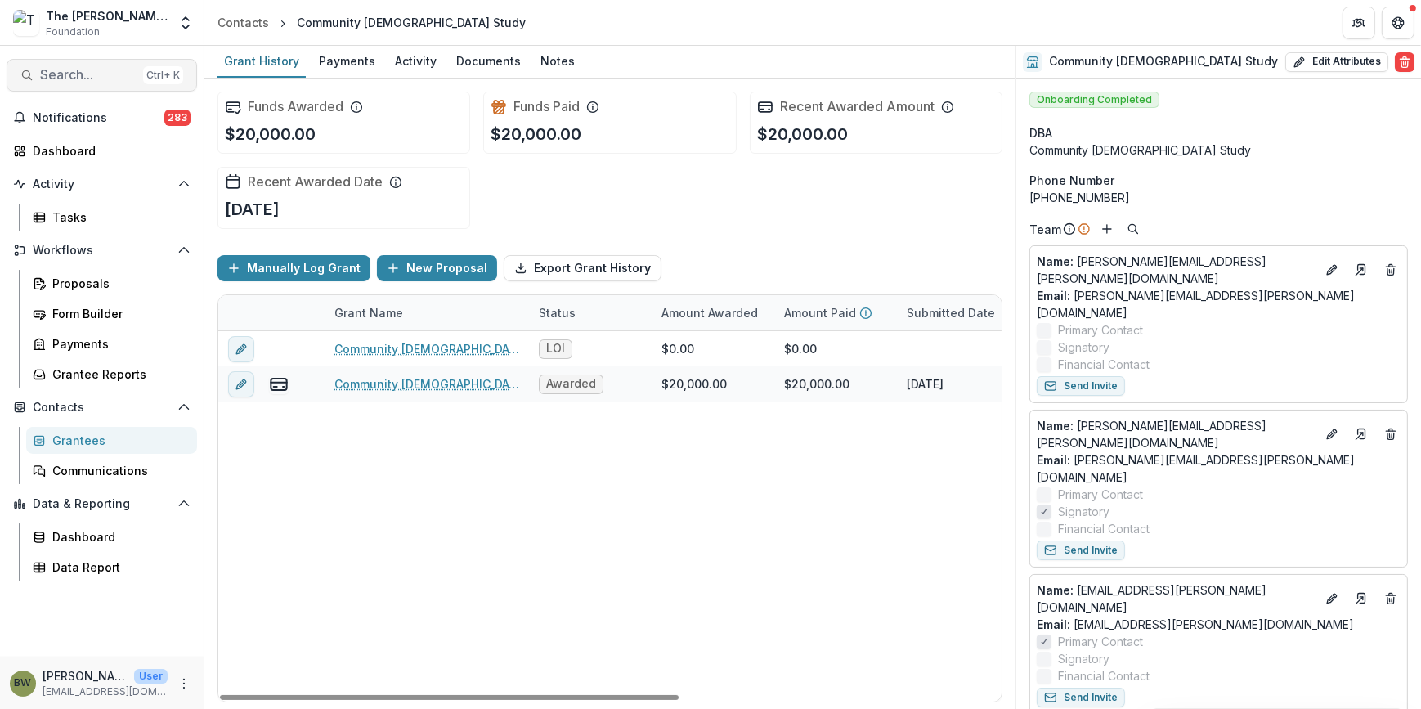
click at [77, 67] on span "Search..." at bounding box center [88, 75] width 96 height 16
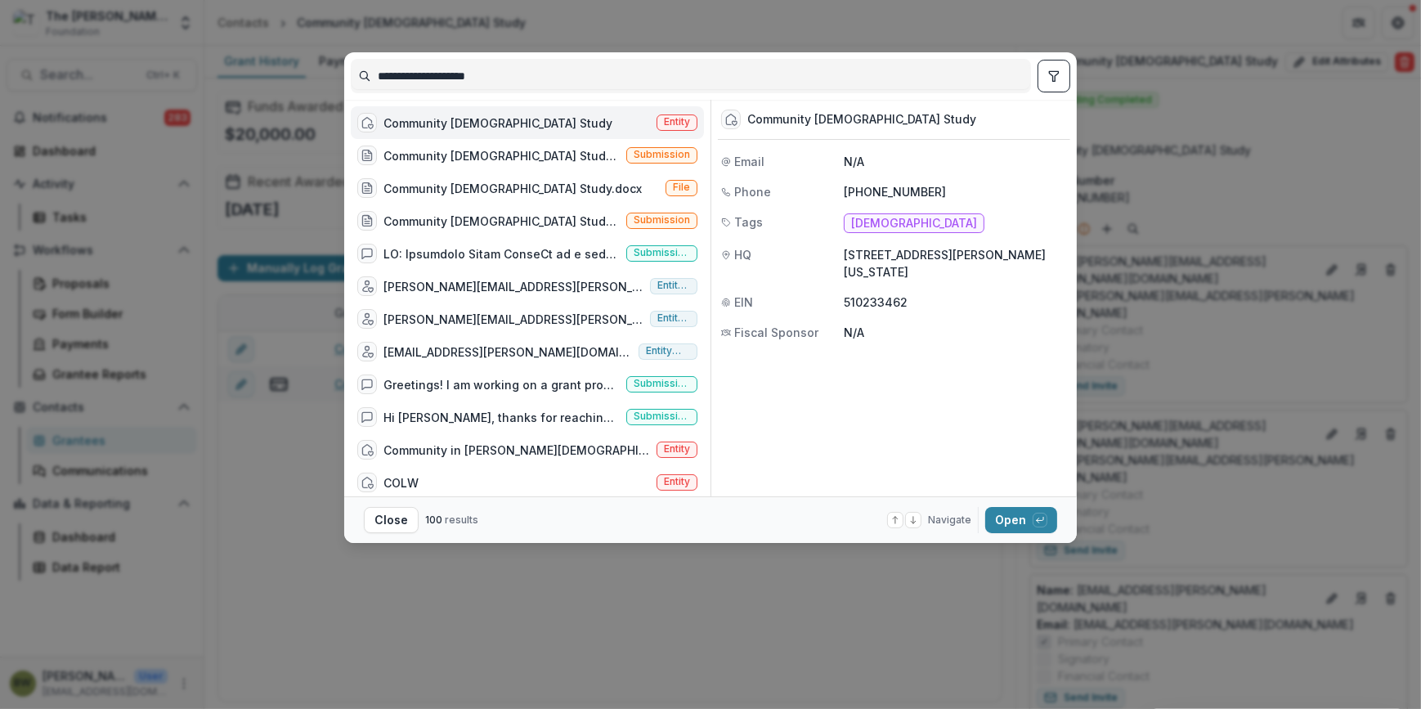
drag, startPoint x: 514, startPoint y: 80, endPoint x: 212, endPoint y: 74, distance: 302.6
click at [212, 74] on div "**********" at bounding box center [710, 354] width 1421 height 709
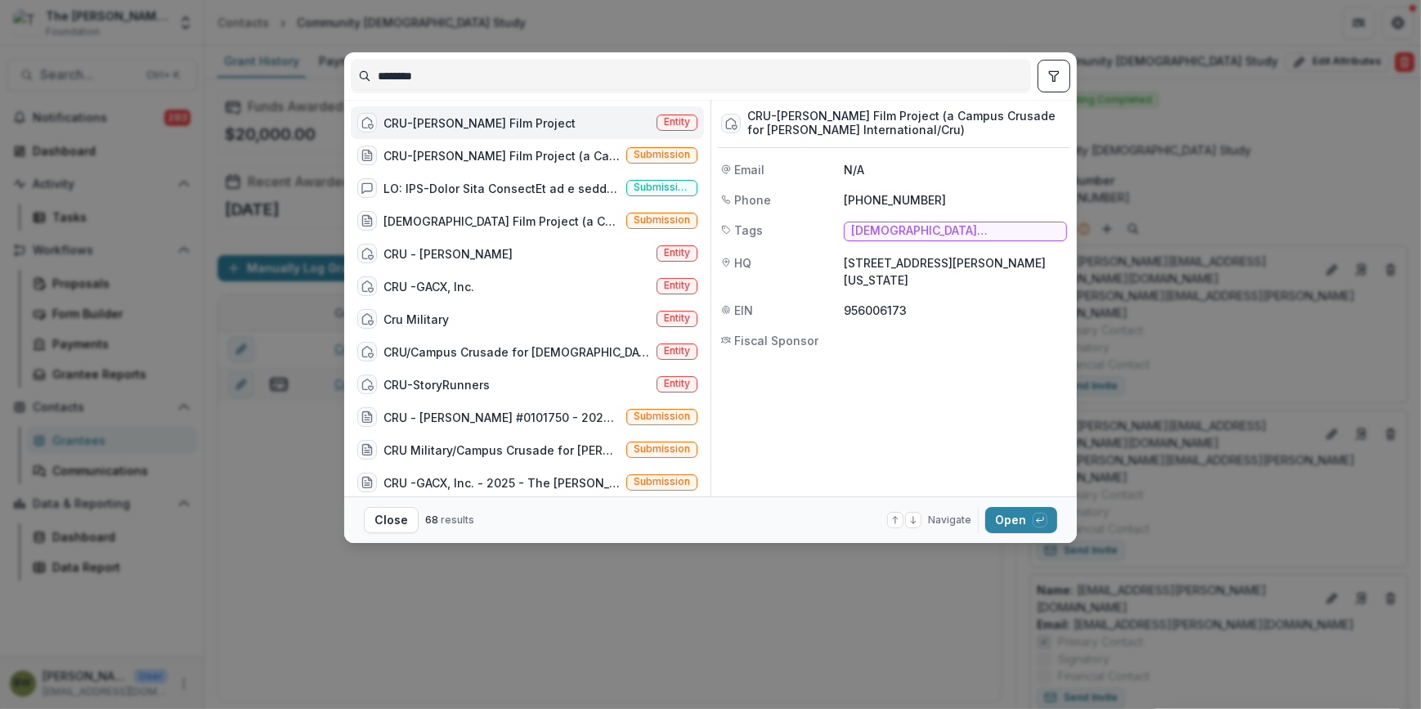
type input "********"
click at [664, 120] on span "Entity" at bounding box center [677, 121] width 26 height 11
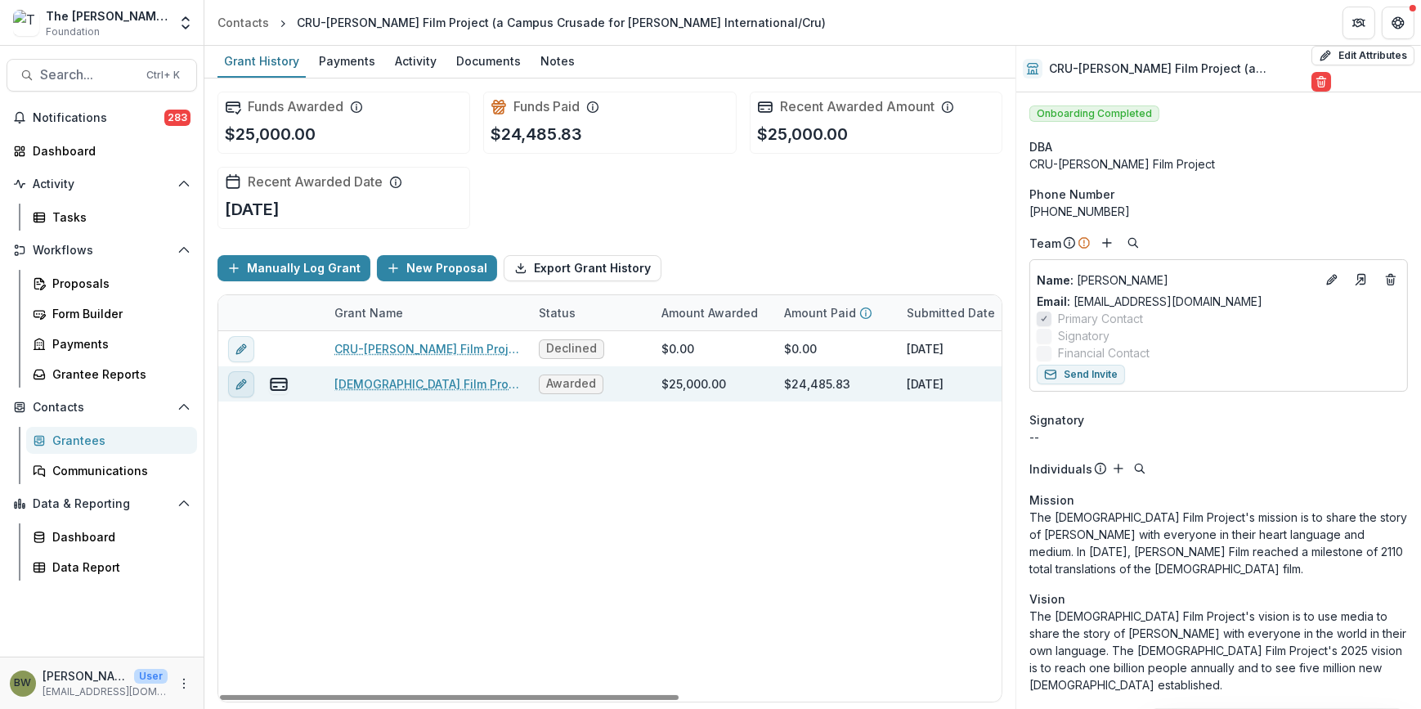
click at [242, 388] on icon "edit" at bounding box center [241, 384] width 13 height 13
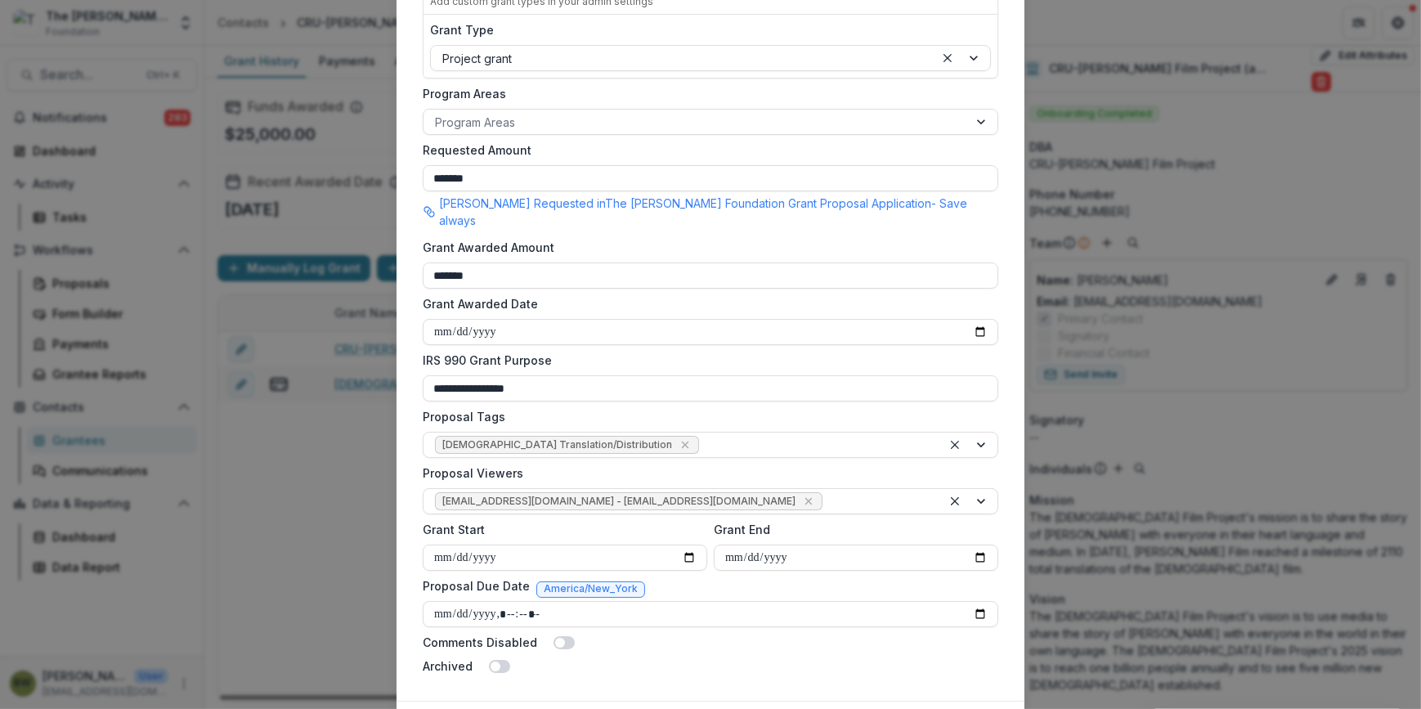
scroll to position [371, 0]
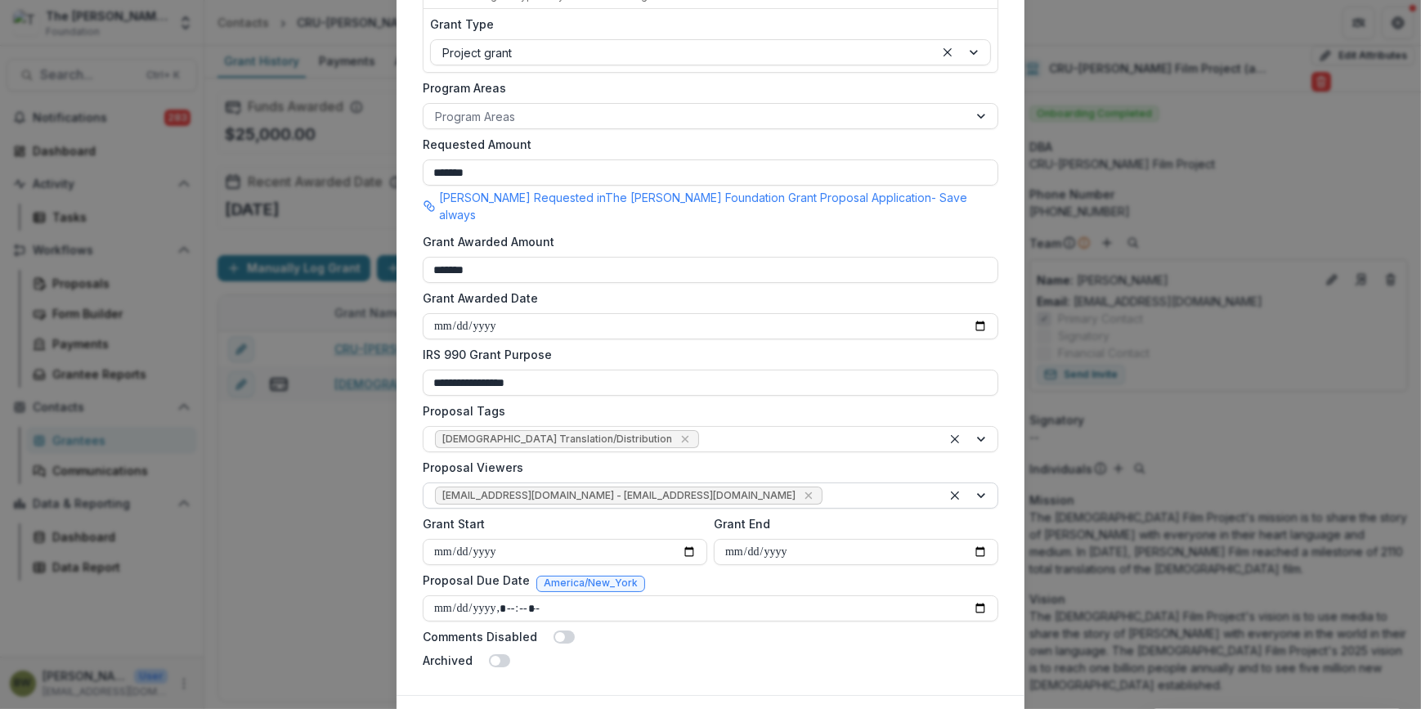
drag, startPoint x: 726, startPoint y: 478, endPoint x: 817, endPoint y: 483, distance: 90.9
click at [802, 489] on icon "Remove jcline@bolickfoundation.org - jcline@bolickfoundation.org" at bounding box center [808, 495] width 13 height 13
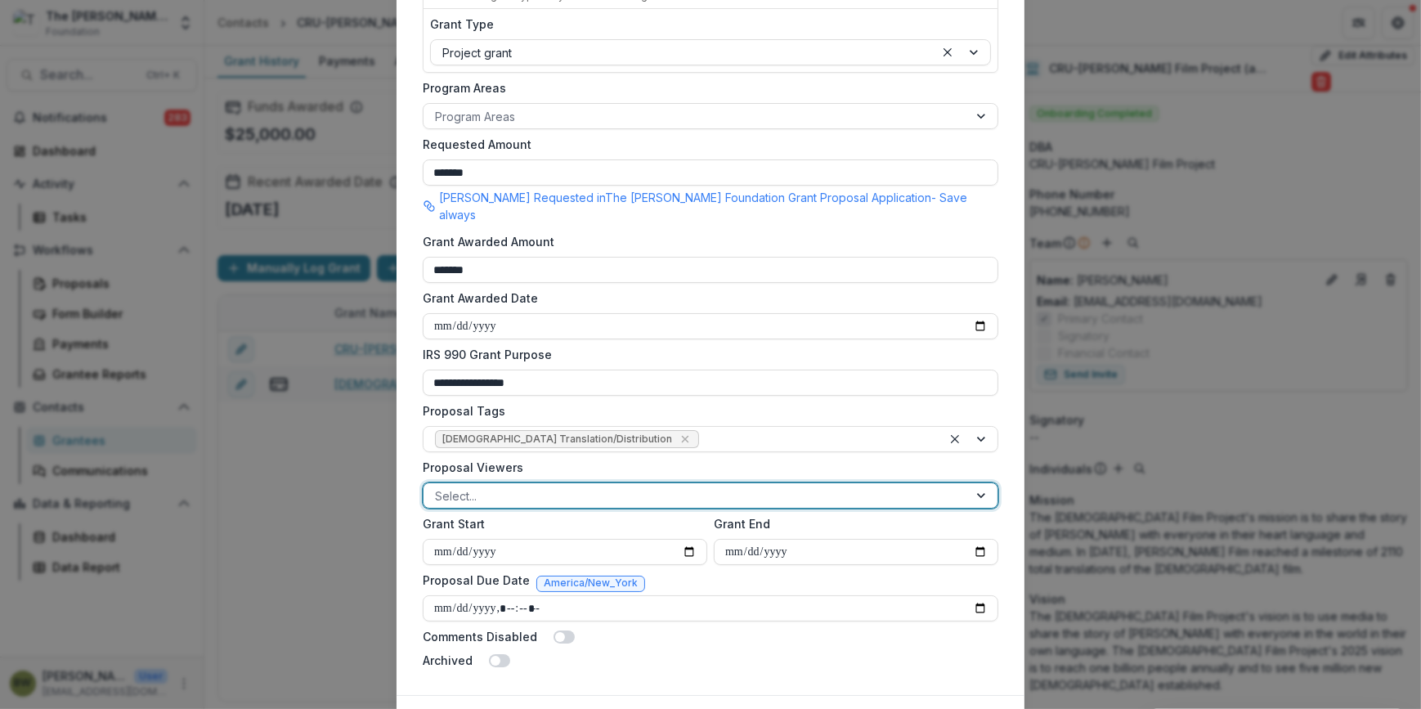
click at [981, 483] on div at bounding box center [982, 495] width 29 height 25
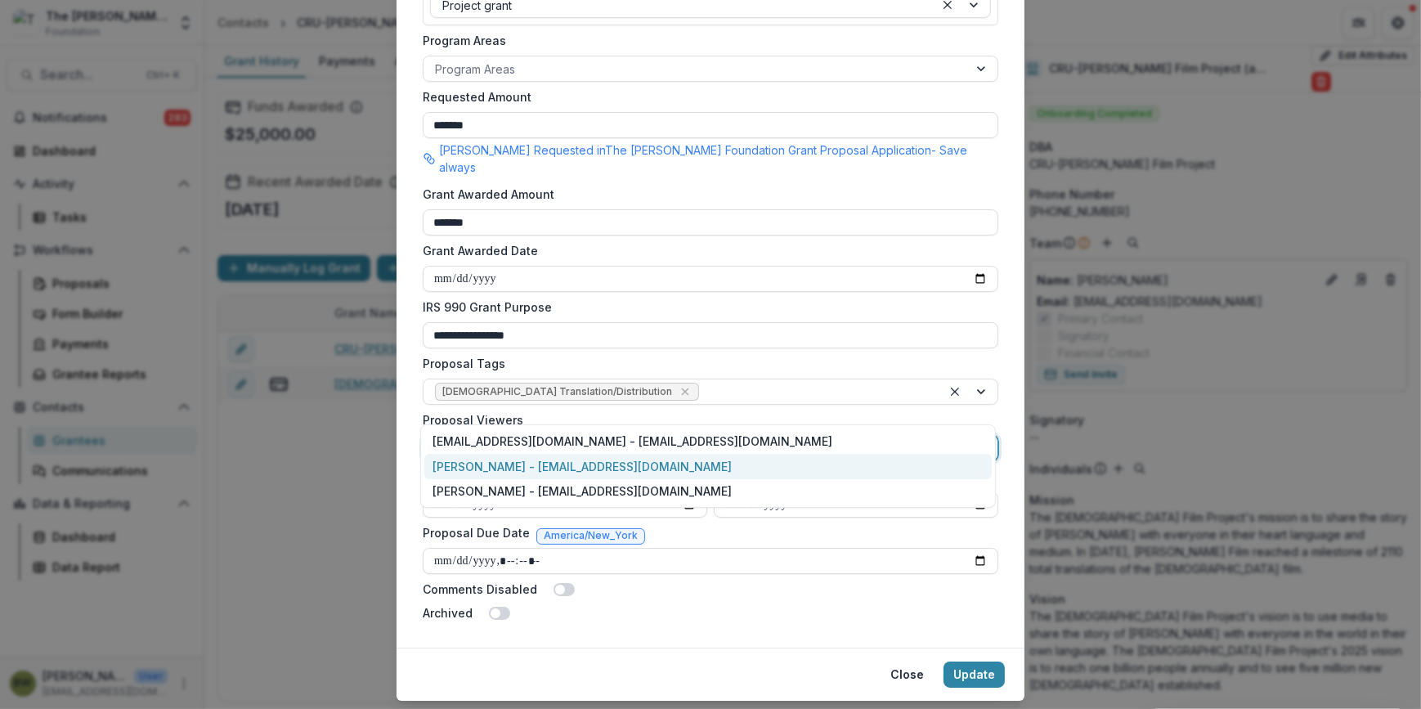
scroll to position [444, 0]
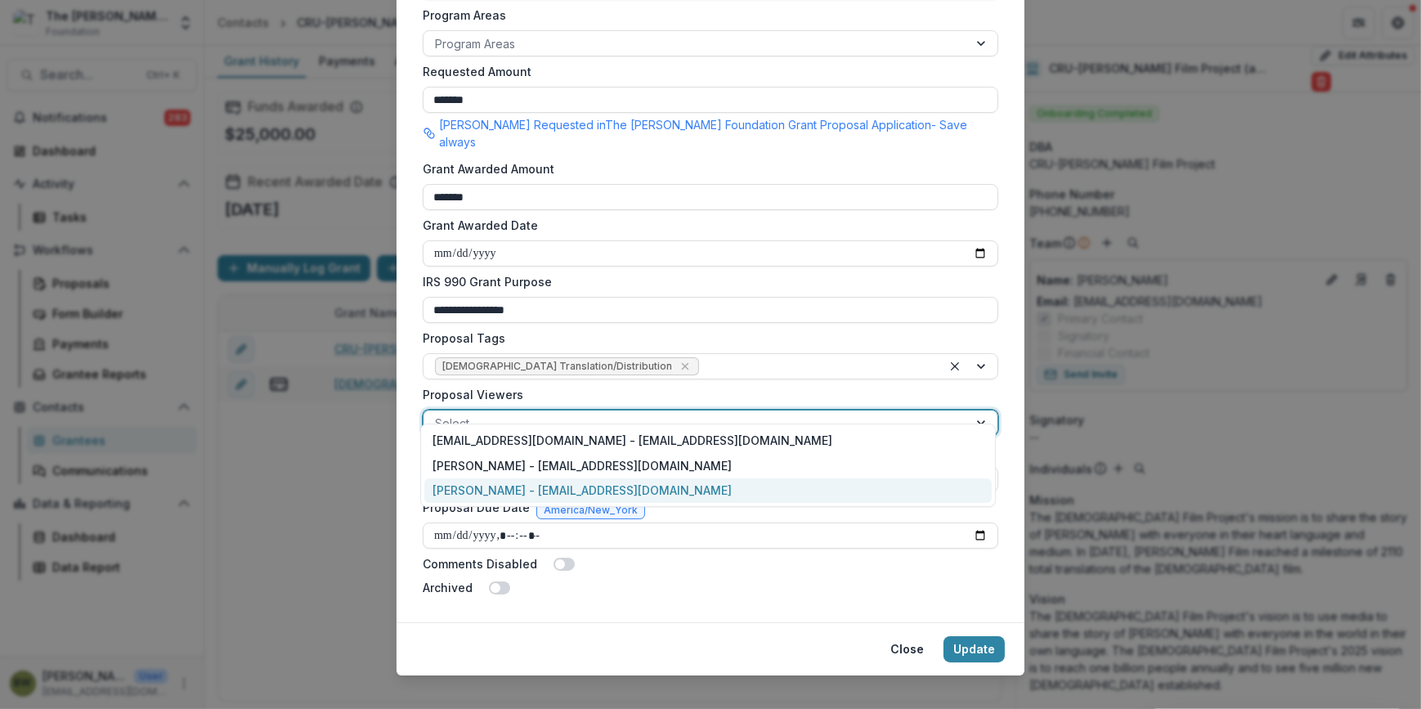
click at [627, 487] on div "[PERSON_NAME] - [EMAIL_ADDRESS][DOMAIN_NAME]" at bounding box center [708, 490] width 568 height 25
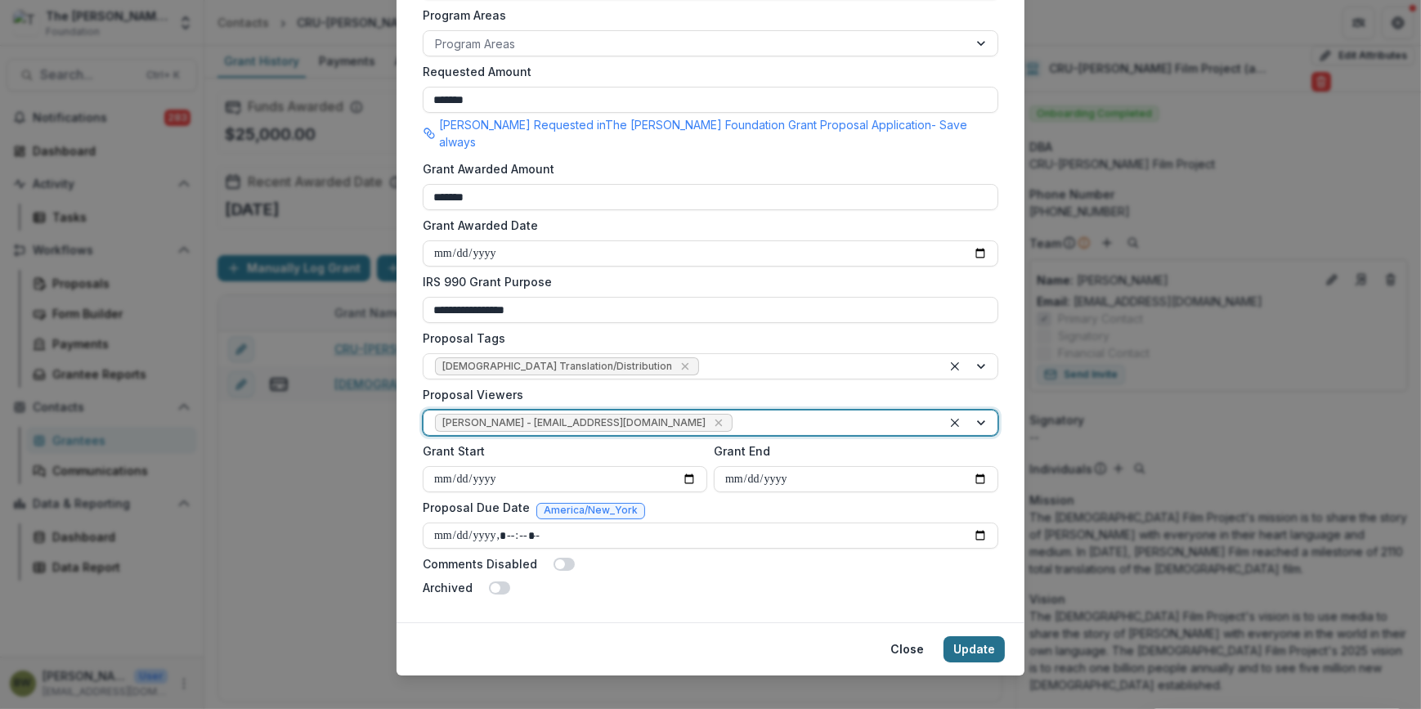
click at [977, 636] on button "Update" at bounding box center [974, 649] width 61 height 26
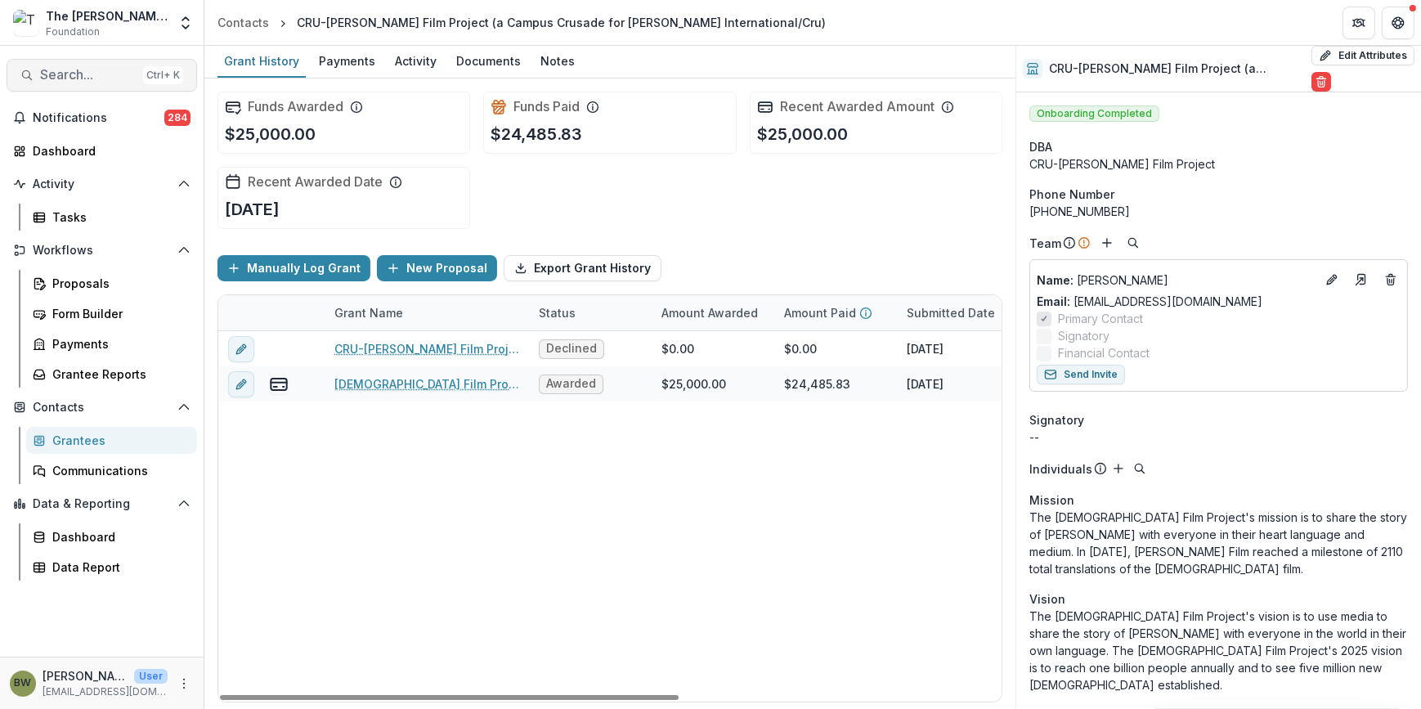
click at [66, 84] on button "Search... Ctrl + K" at bounding box center [102, 75] width 191 height 33
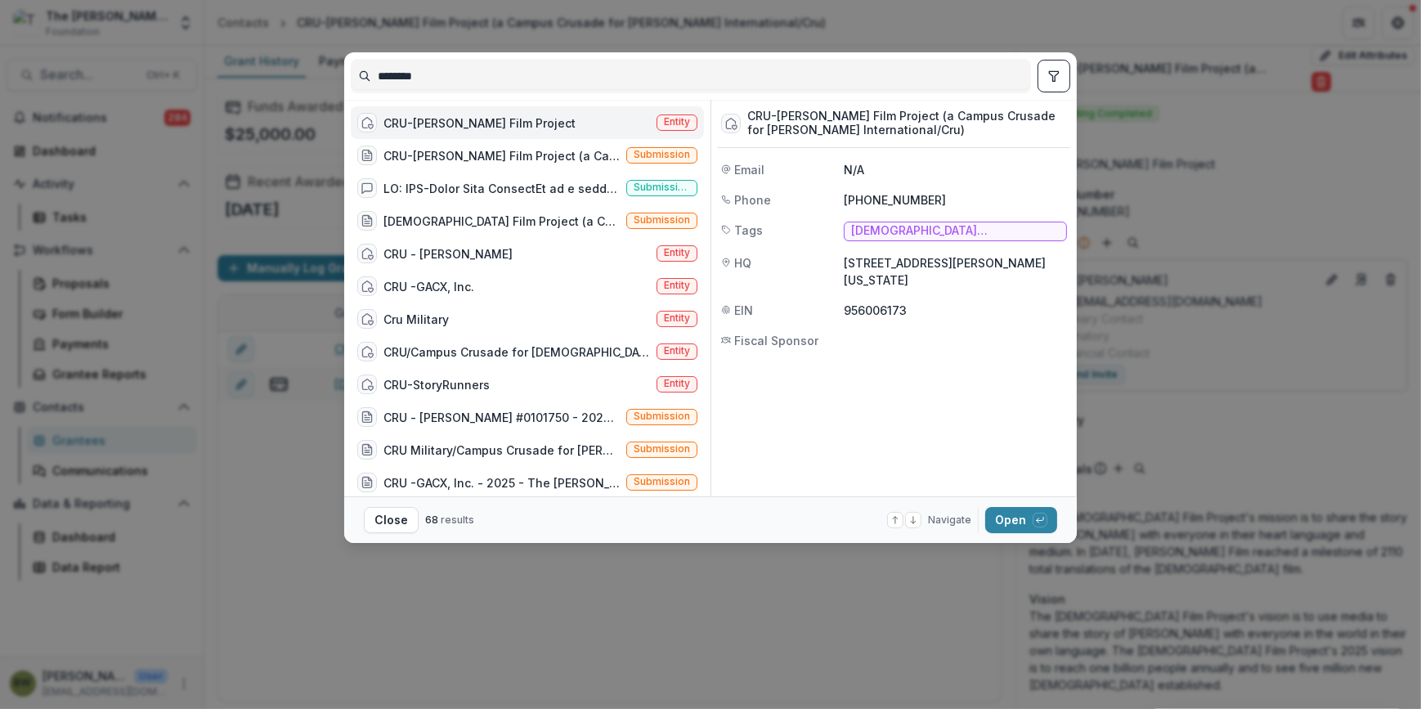
drag, startPoint x: 450, startPoint y: 74, endPoint x: 199, endPoint y: 80, distance: 251.1
click at [204, 81] on div "******** CRU-Jesus Film Project Entity CRU-Jesus Film Project (a Campus Crusade…" at bounding box center [710, 354] width 1421 height 709
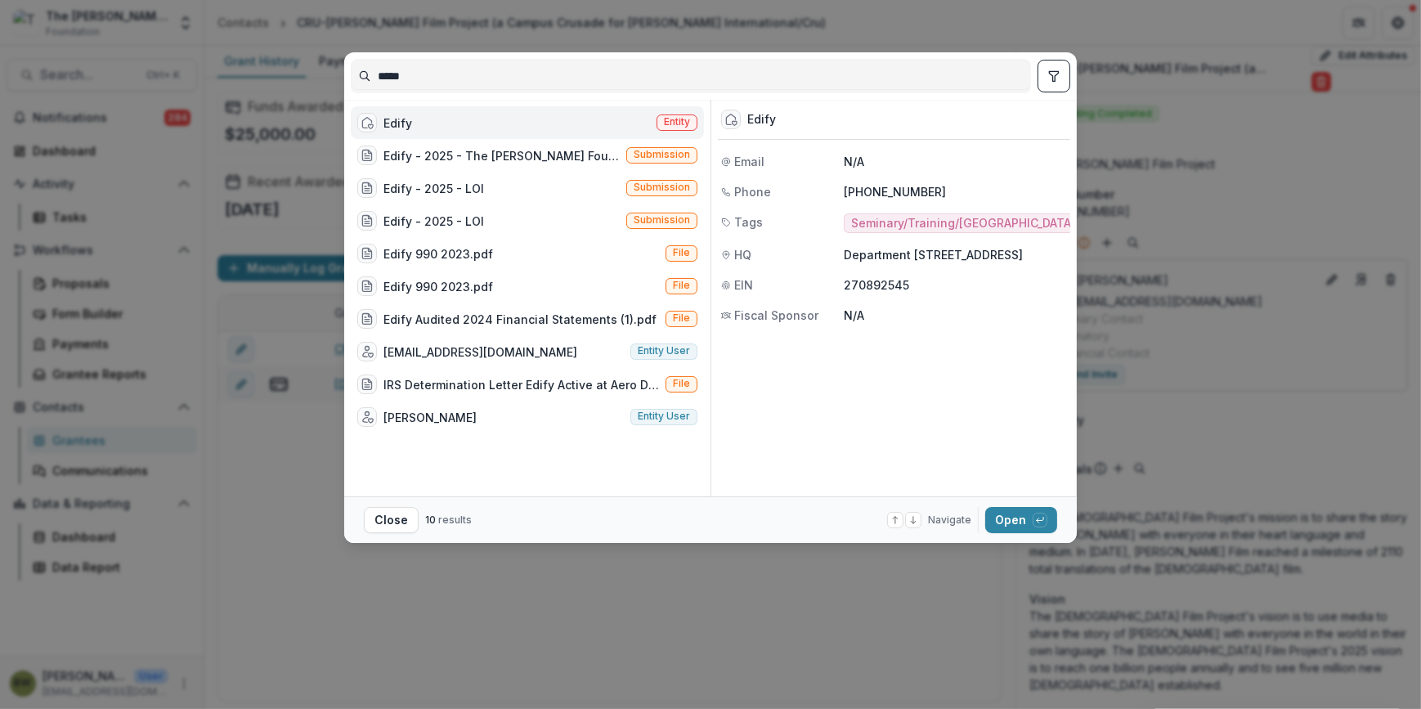
type input "*****"
click at [682, 123] on span "Entity" at bounding box center [677, 121] width 26 height 11
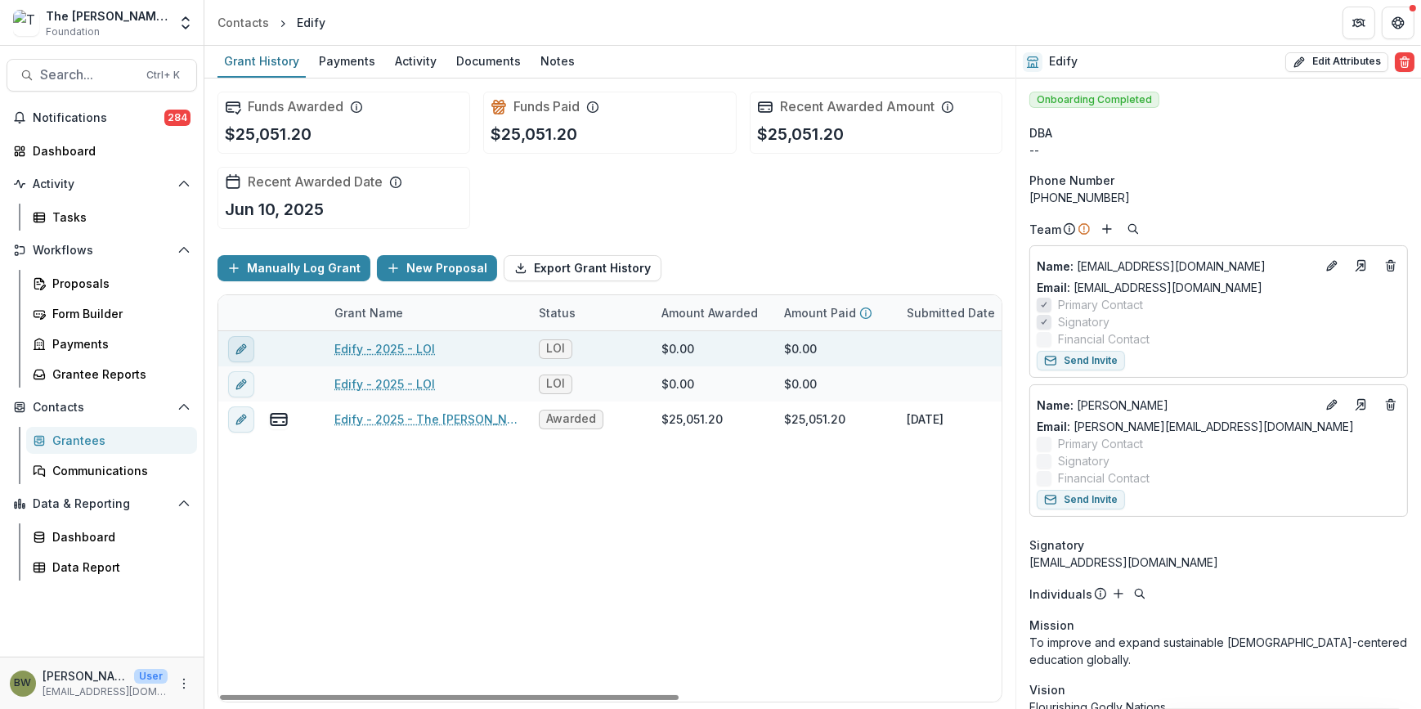
click at [246, 347] on icon "edit" at bounding box center [241, 349] width 13 height 13
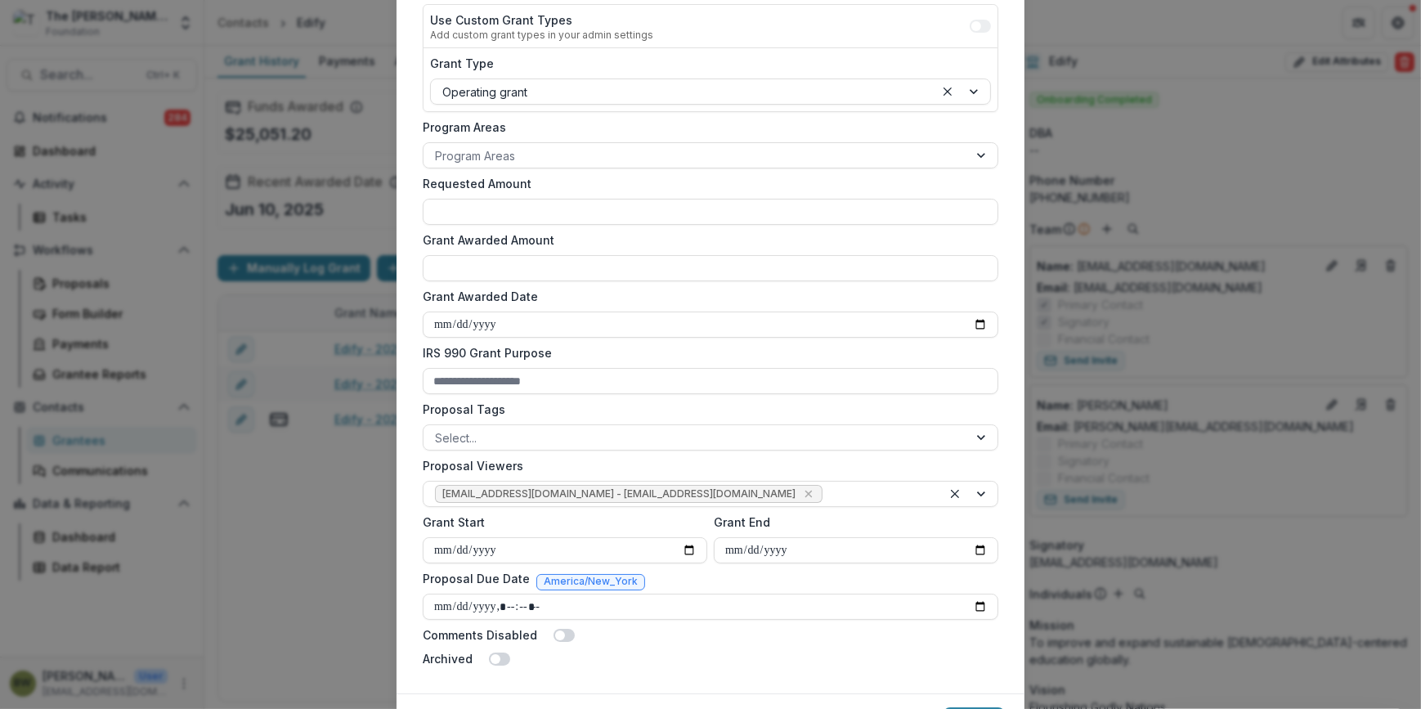
scroll to position [371, 0]
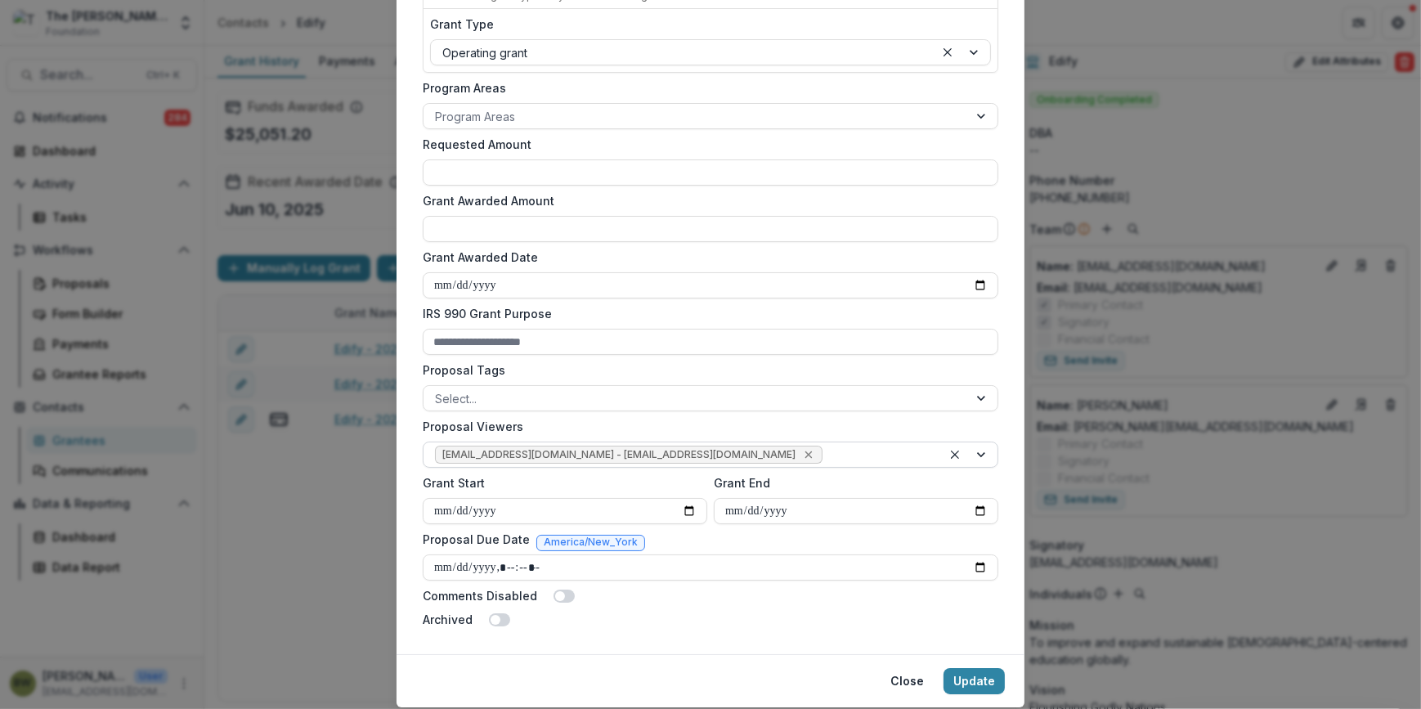
click at [802, 455] on icon "Remove jcline@bolickfoundation.org - jcline@bolickfoundation.org" at bounding box center [808, 454] width 13 height 13
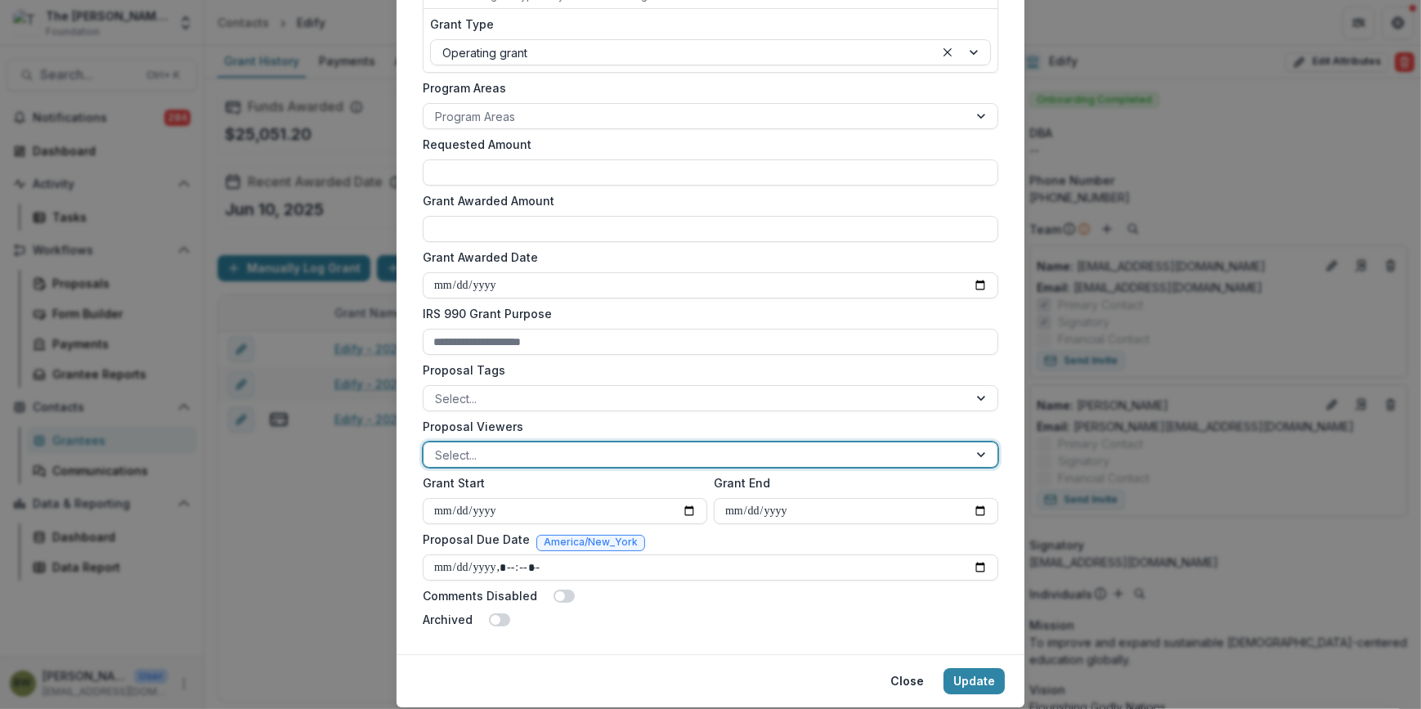
click at [709, 455] on div at bounding box center [696, 455] width 522 height 20
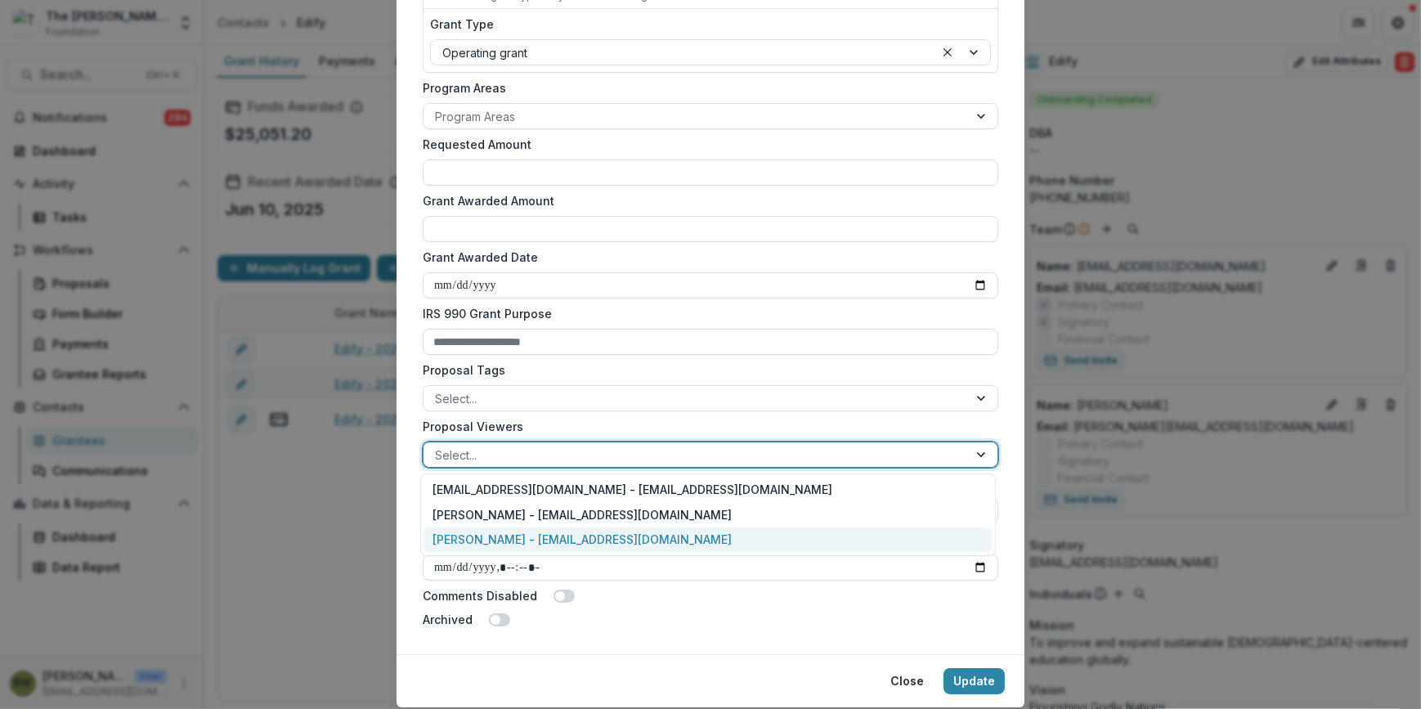
click at [605, 539] on div "[PERSON_NAME] - [EMAIL_ADDRESS][DOMAIN_NAME]" at bounding box center [708, 539] width 568 height 25
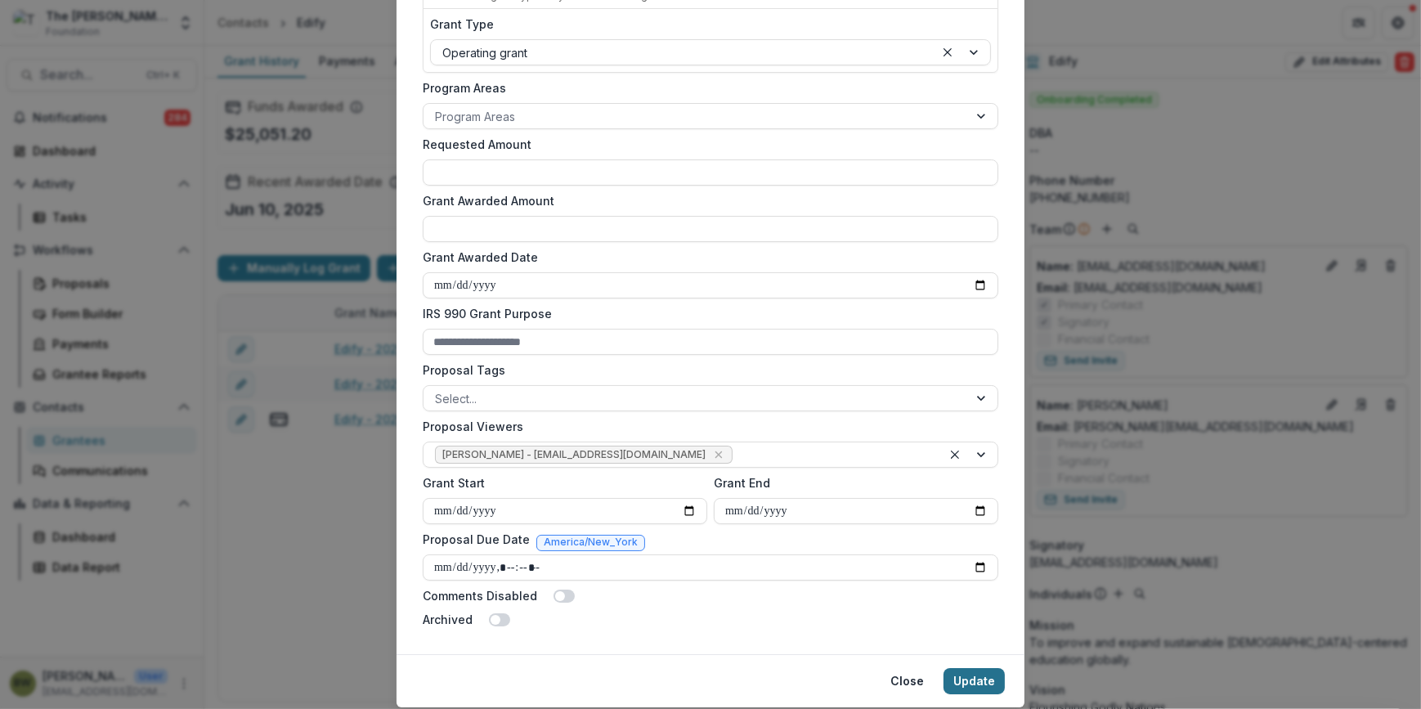
click at [975, 681] on button "Update" at bounding box center [974, 681] width 61 height 26
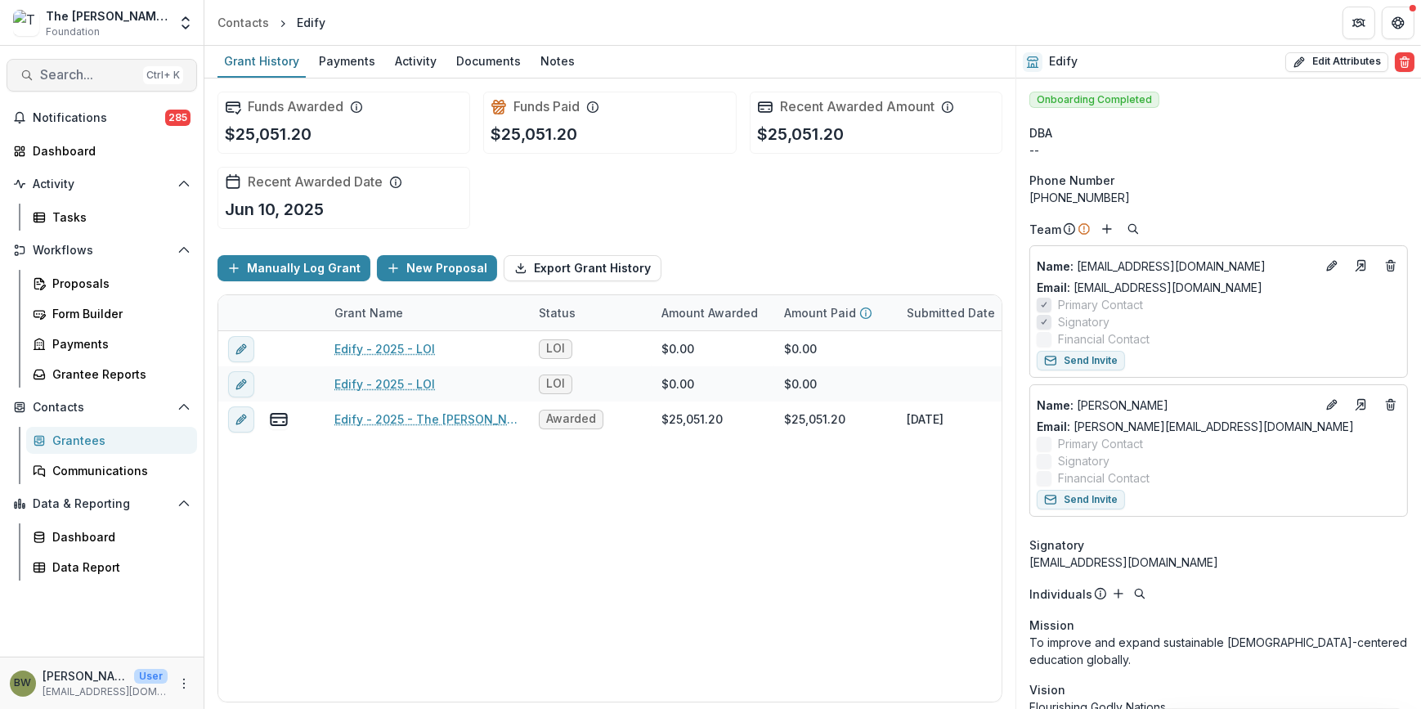
click at [83, 82] on span "Search..." at bounding box center [88, 75] width 96 height 16
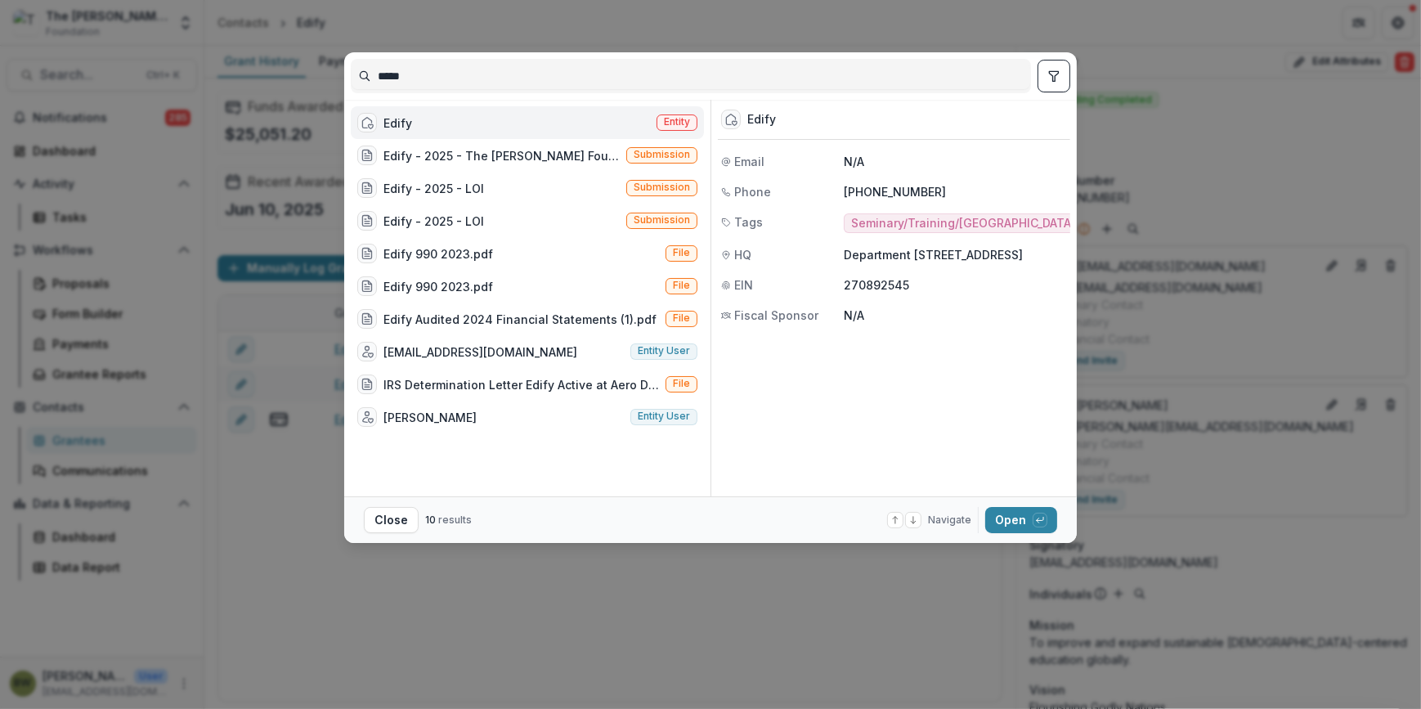
drag, startPoint x: 487, startPoint y: 82, endPoint x: 289, endPoint y: 79, distance: 197.1
click at [289, 79] on div "***** Edify Entity Edify - 2025 - The Bolick Foundation Grant Proposal Applicat…" at bounding box center [710, 354] width 1421 height 709
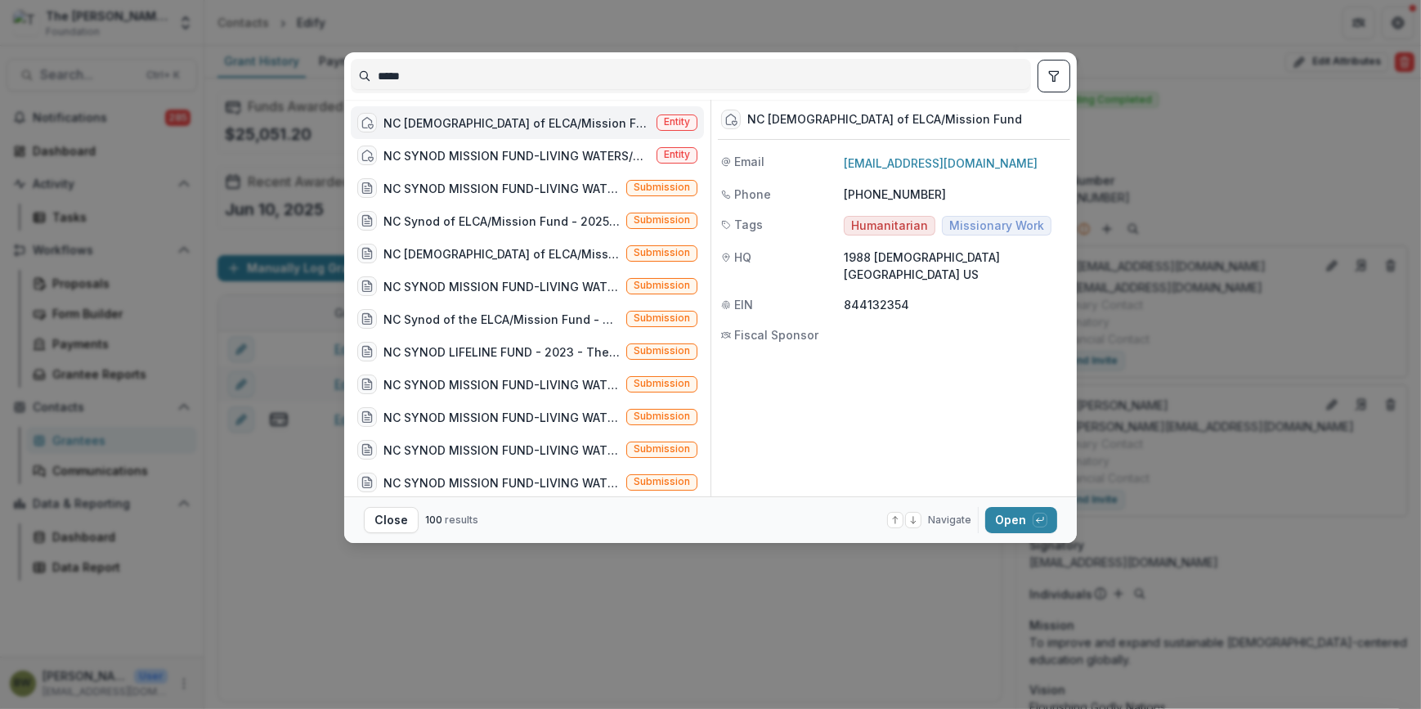
type input "*****"
click at [680, 119] on span "Entity" at bounding box center [677, 121] width 26 height 11
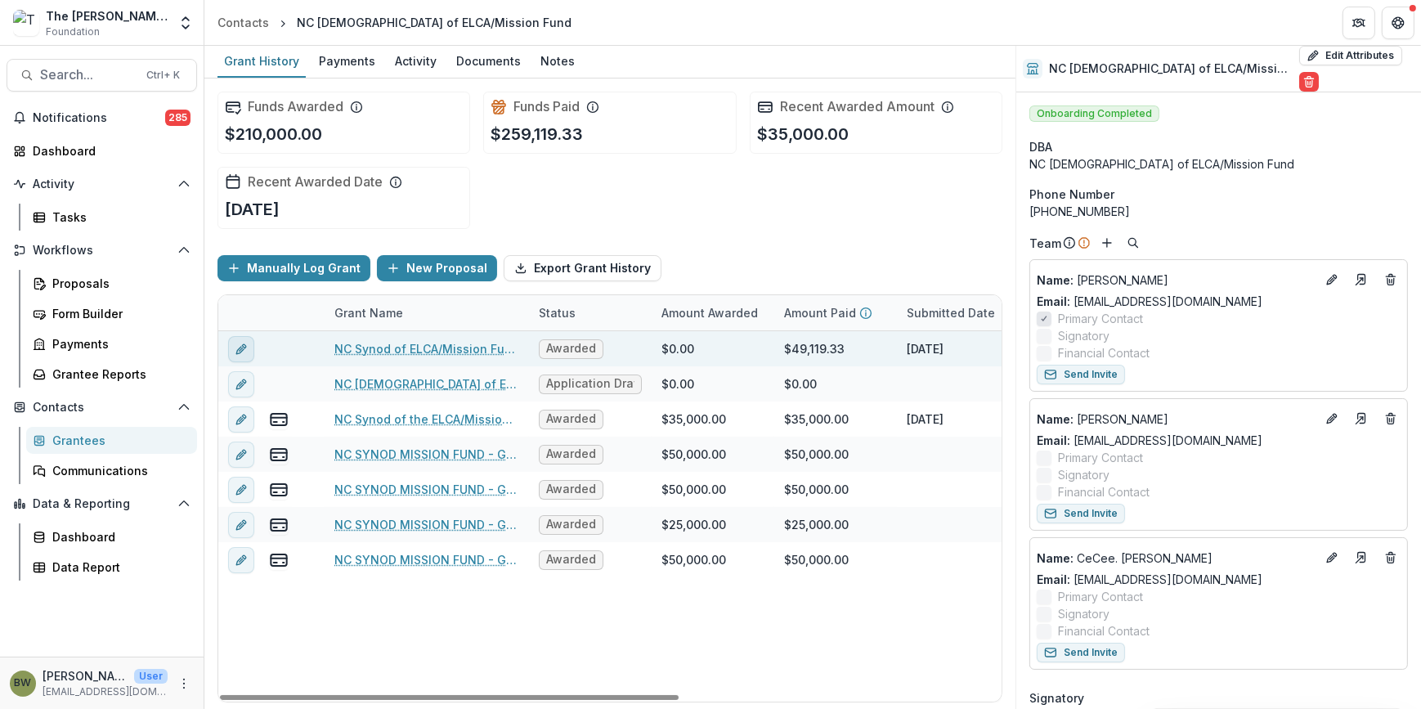
click at [240, 347] on icon "edit" at bounding box center [241, 349] width 13 height 13
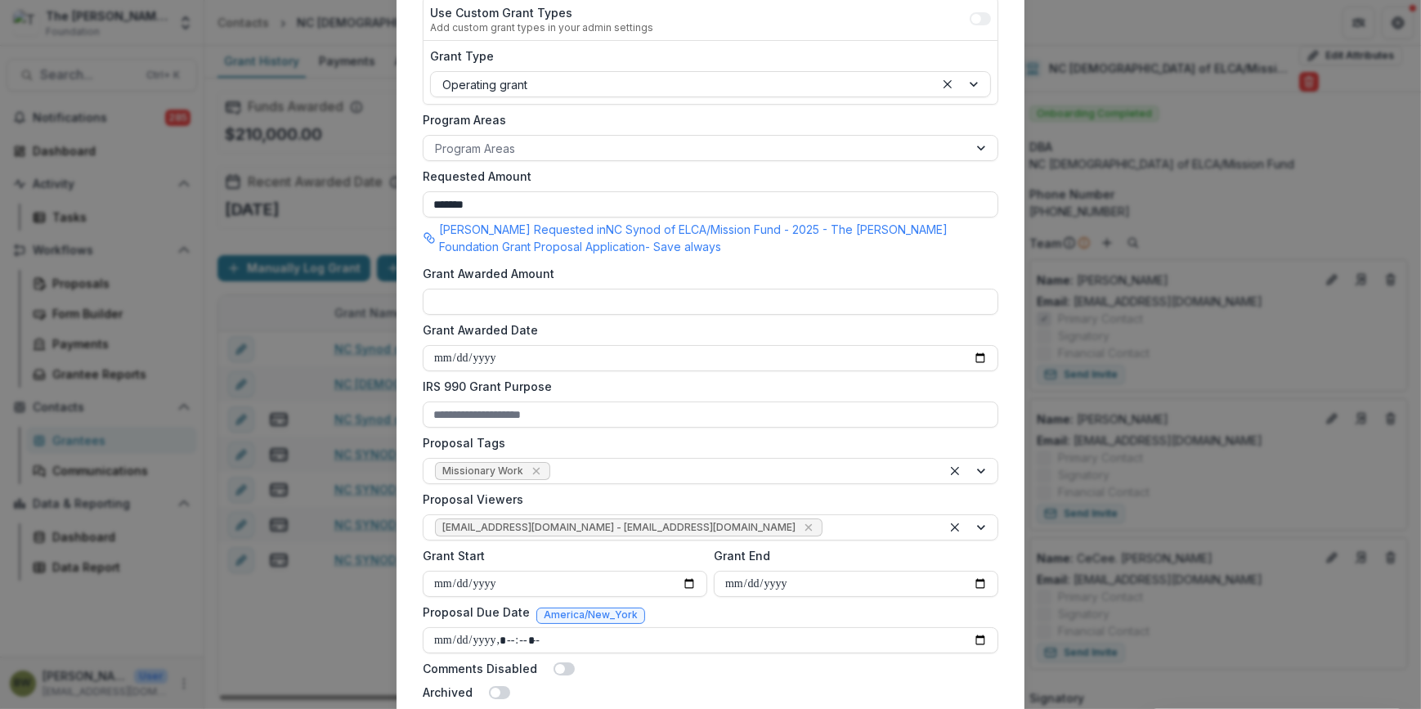
scroll to position [371, 0]
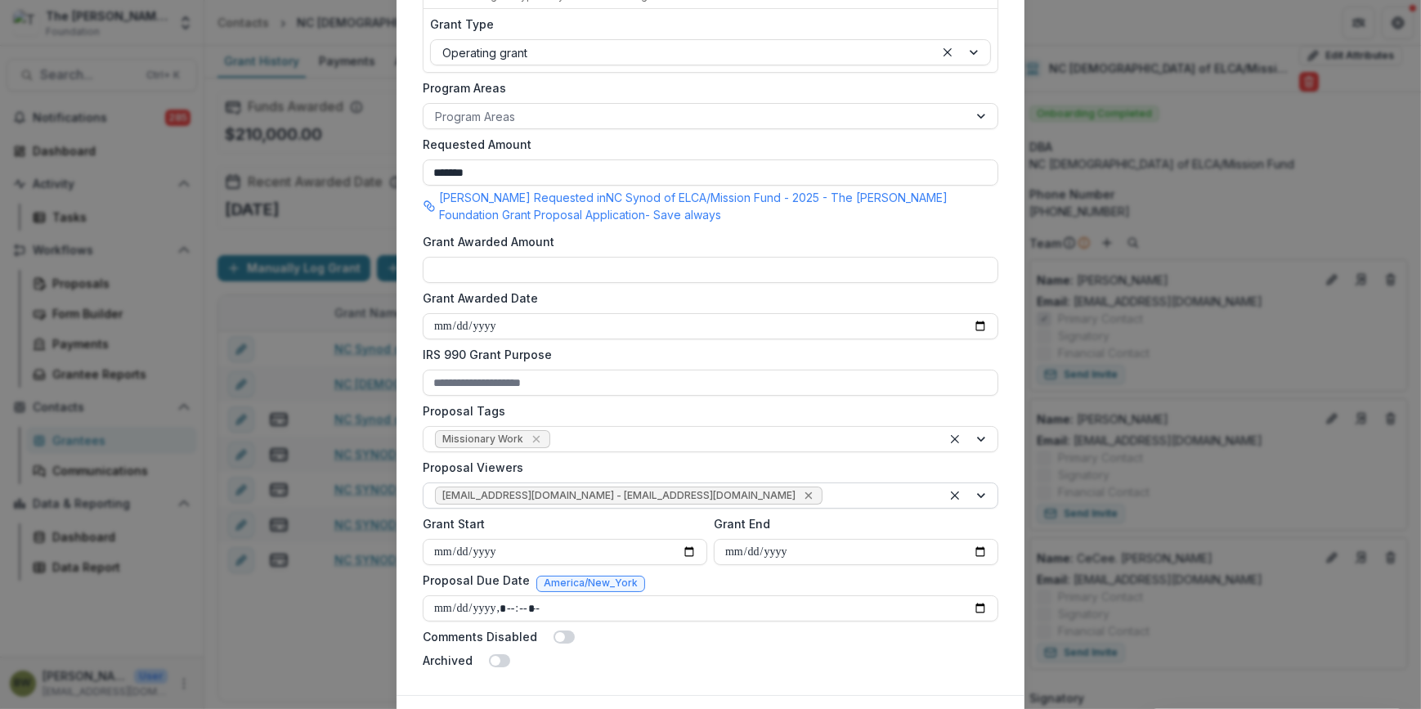
click at [805, 492] on icon "Remove jcline@bolickfoundation.org - jcline@bolickfoundation.org" at bounding box center [808, 495] width 7 height 7
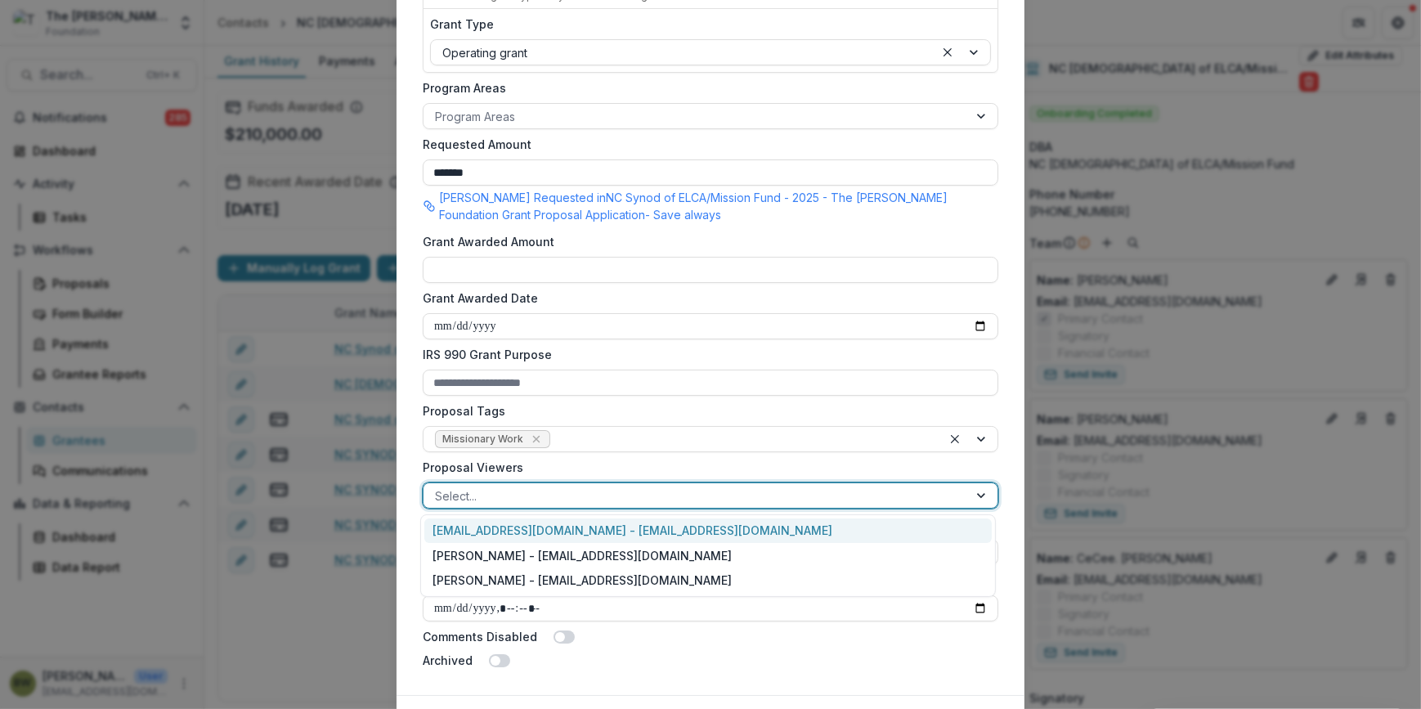
click at [743, 500] on div at bounding box center [696, 496] width 522 height 20
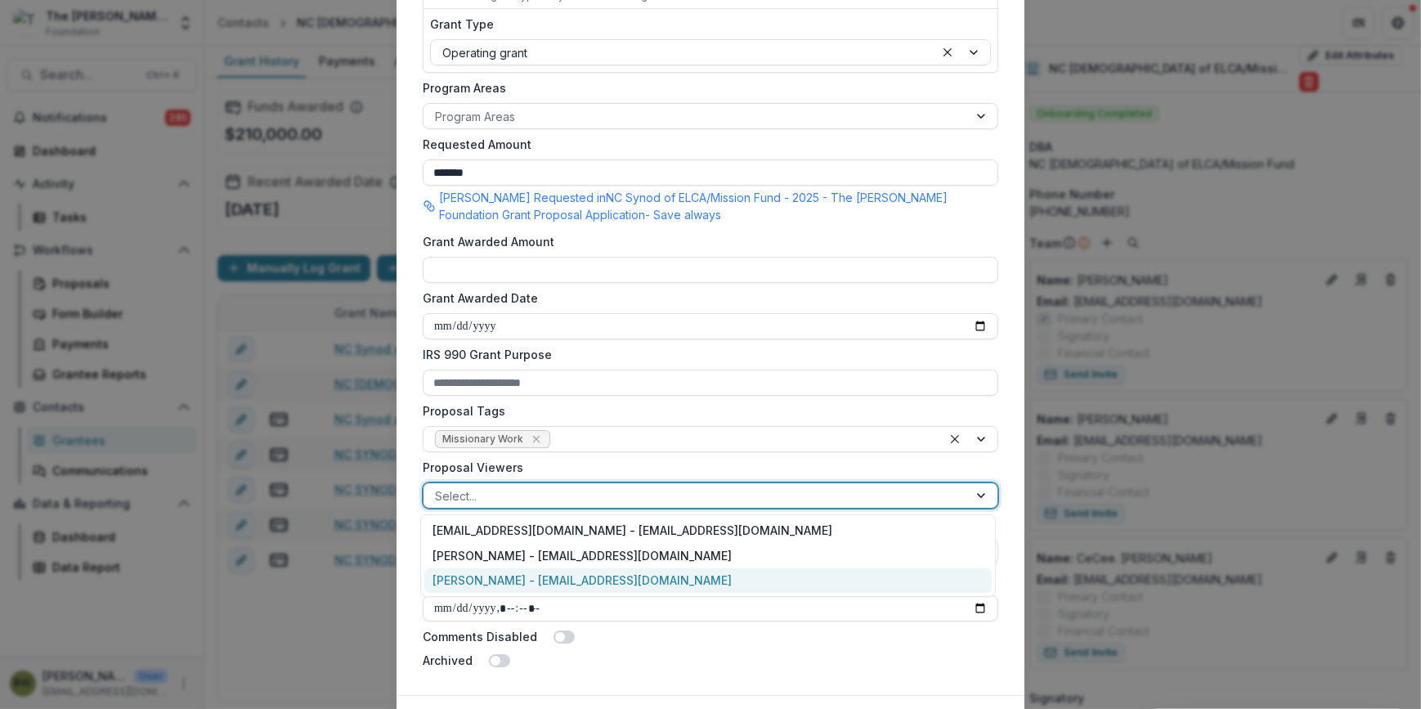
click at [709, 576] on div "[PERSON_NAME] - [EMAIL_ADDRESS][DOMAIN_NAME]" at bounding box center [708, 580] width 568 height 25
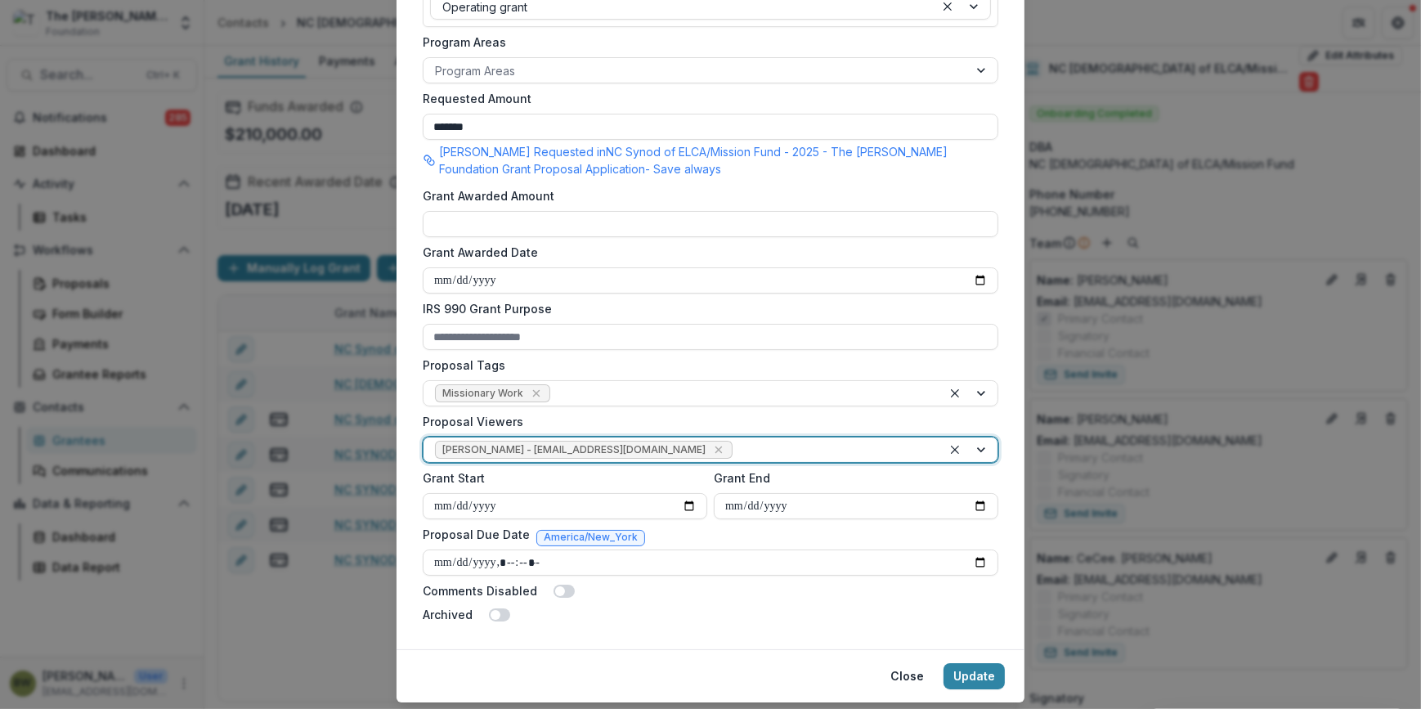
scroll to position [461, 0]
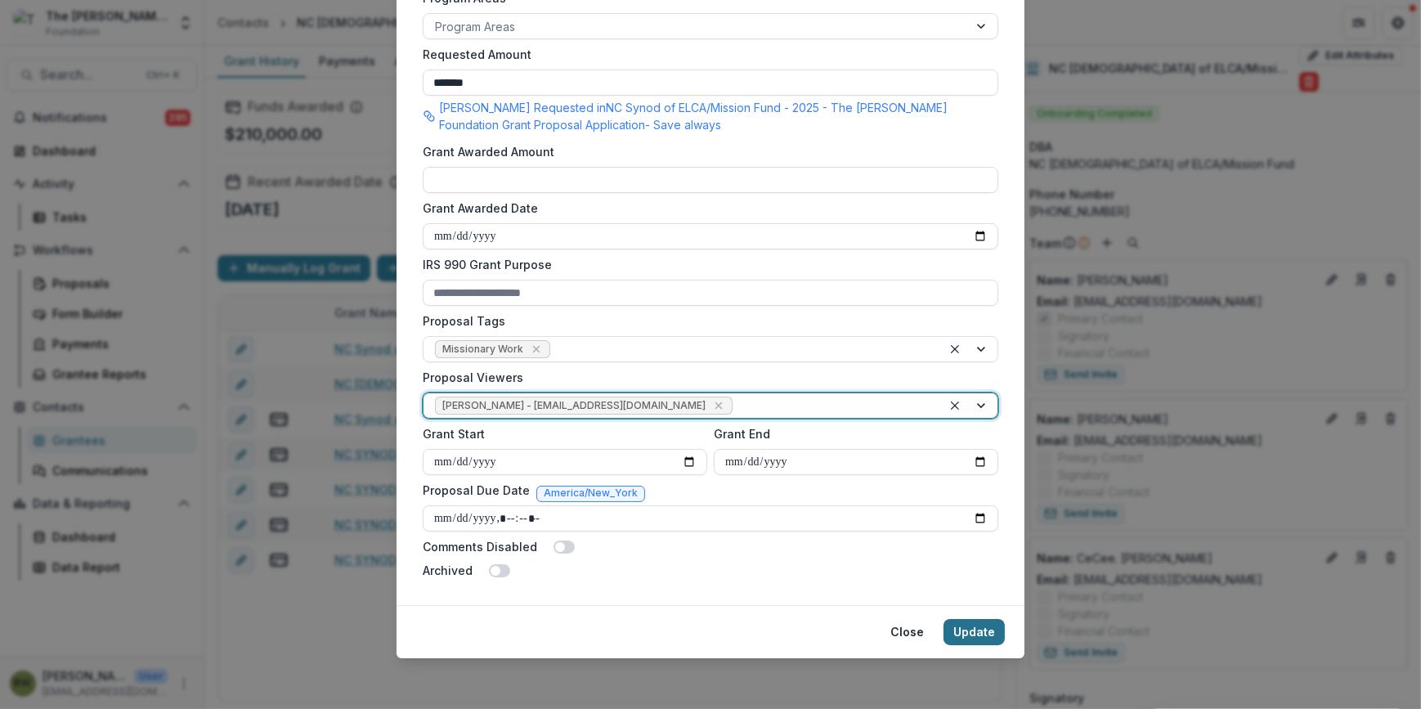
click at [966, 634] on button "Update" at bounding box center [974, 632] width 61 height 26
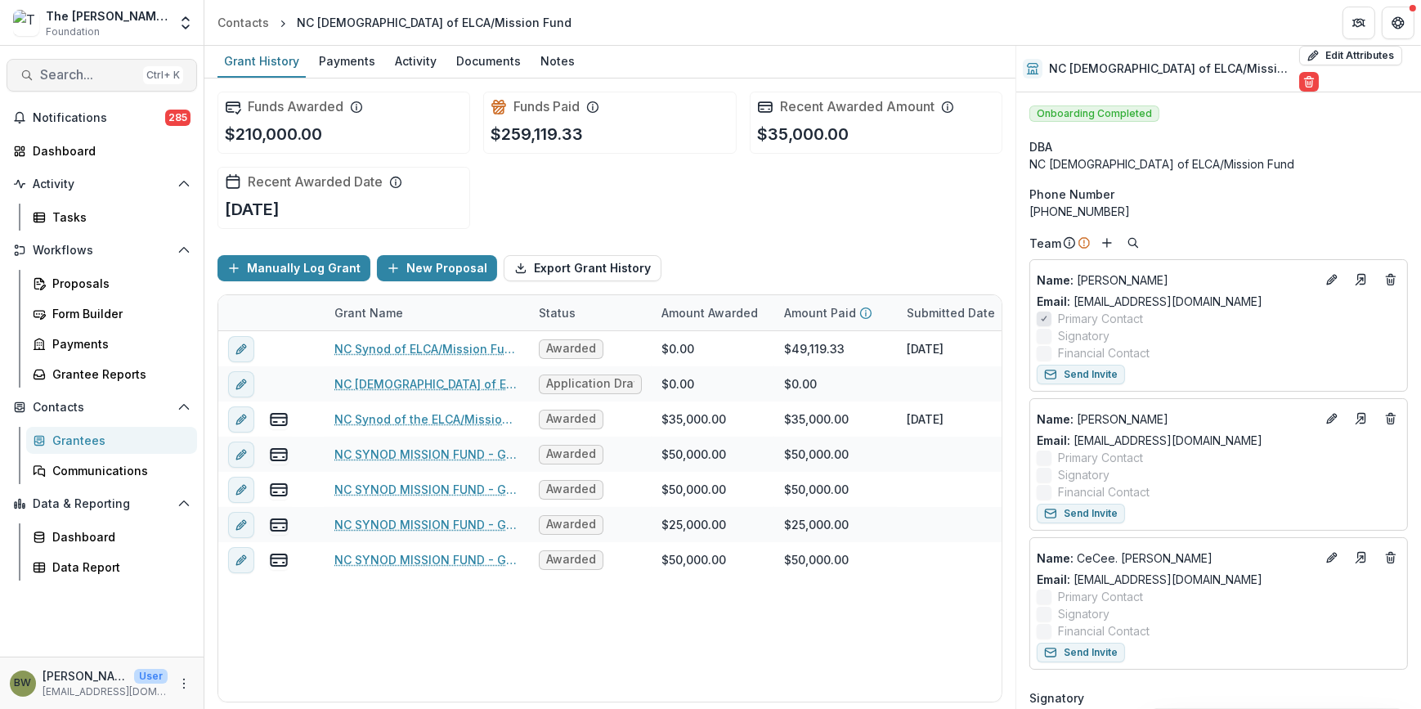
click at [88, 74] on span "Search..." at bounding box center [88, 75] width 96 height 16
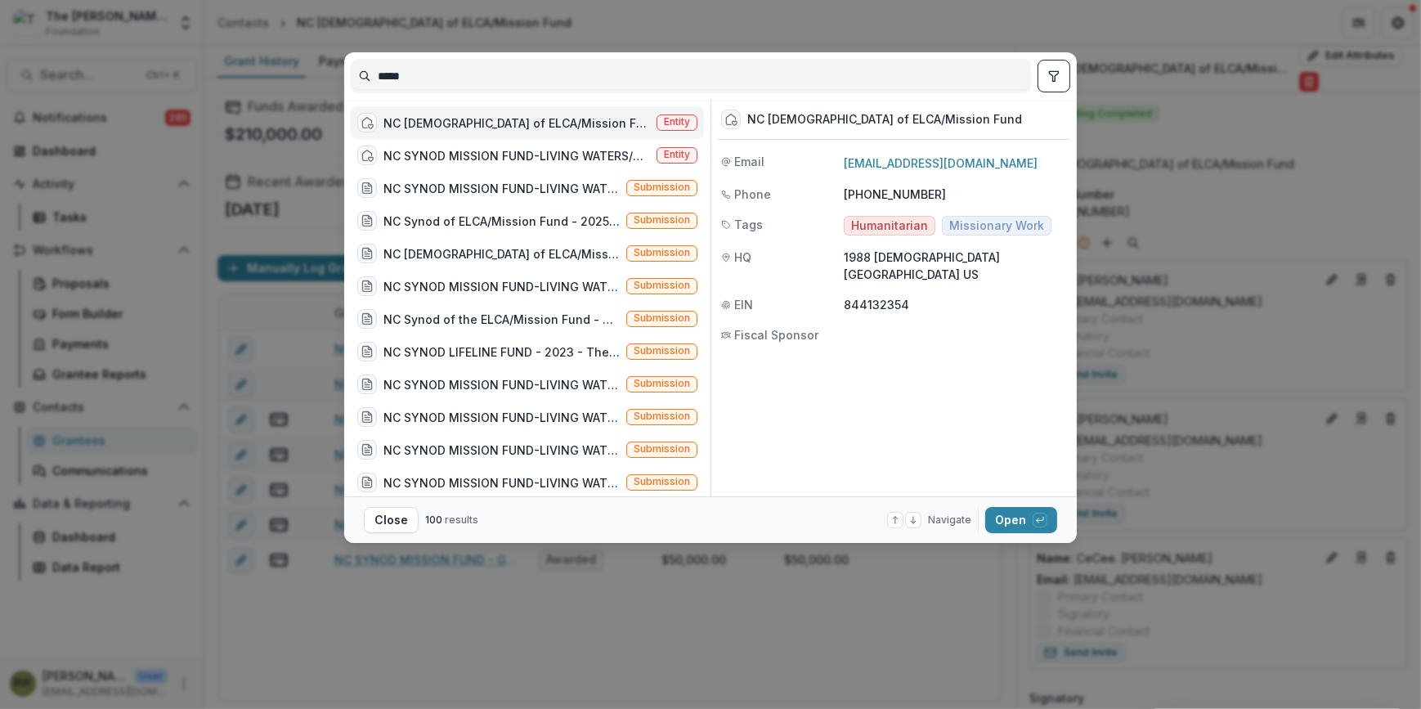
drag, startPoint x: 511, startPoint y: 74, endPoint x: 236, endPoint y: 75, distance: 274.8
click at [236, 75] on div "***** NC Synod of ELCA/Mission Fund Entity NC SYNOD MISSION FUND-LIVING WATERS/…" at bounding box center [710, 354] width 1421 height 709
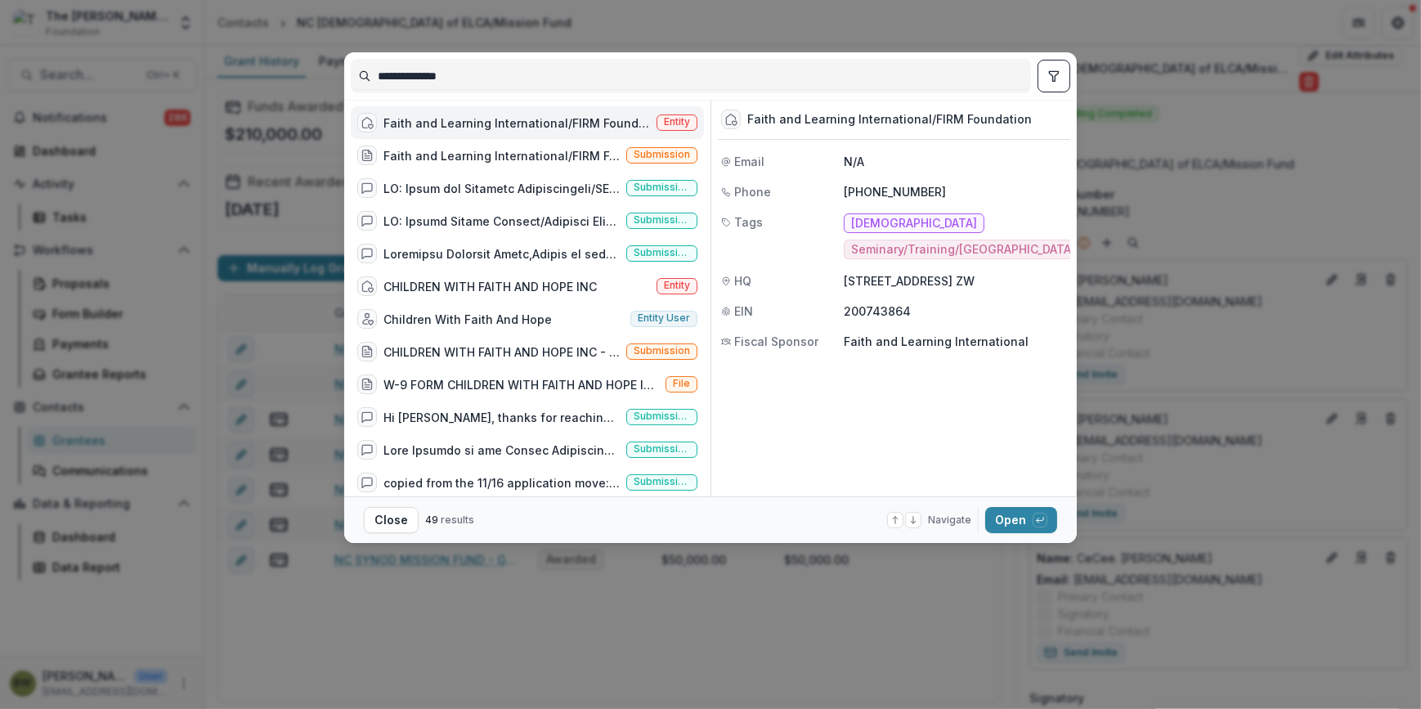
type input "**********"
click at [664, 116] on span "Entity" at bounding box center [677, 121] width 26 height 11
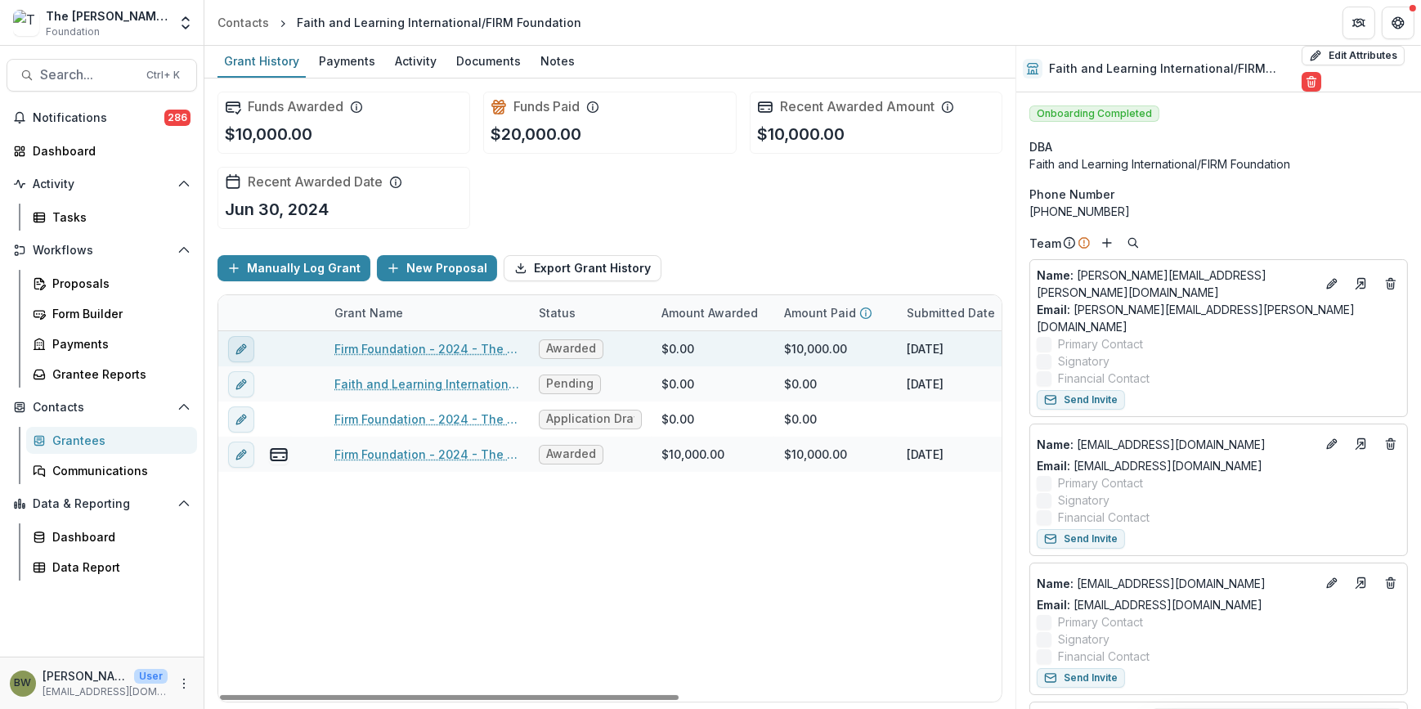
click at [236, 347] on icon "edit" at bounding box center [241, 349] width 13 height 13
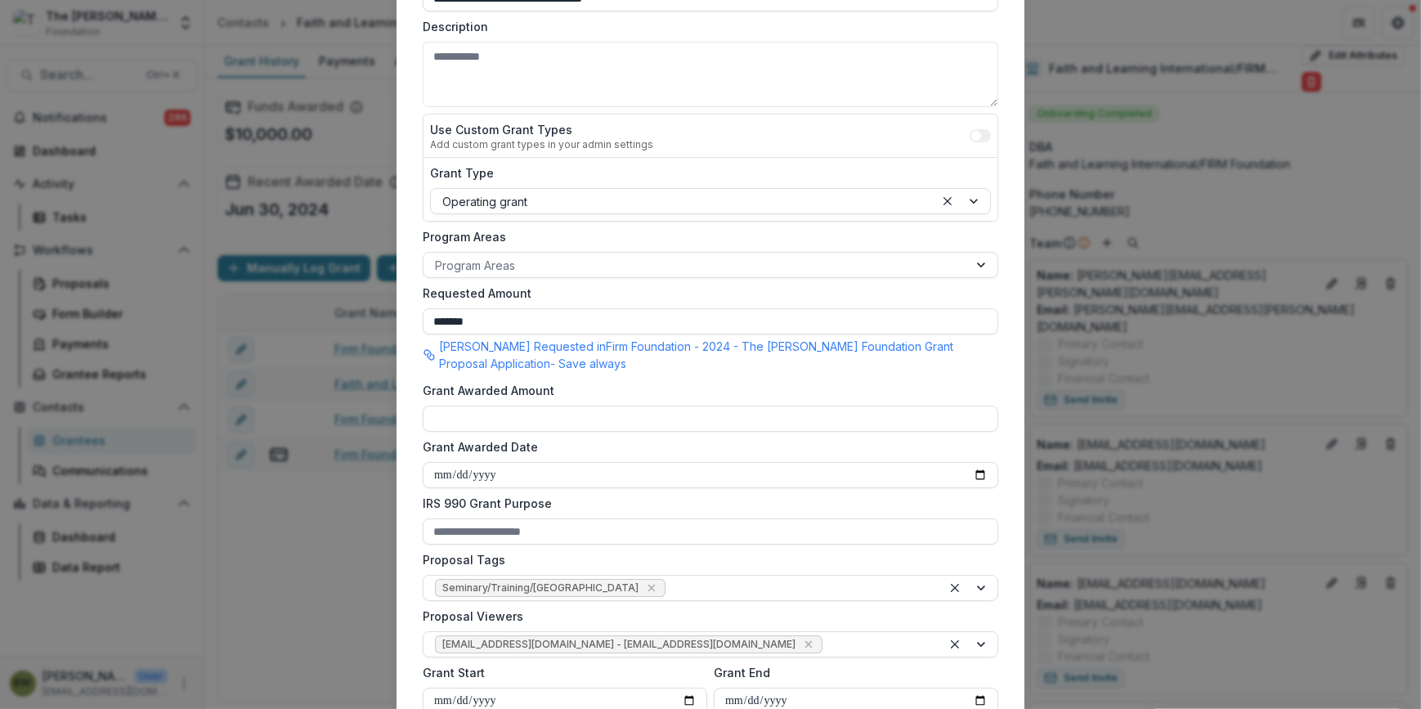
scroll to position [297, 0]
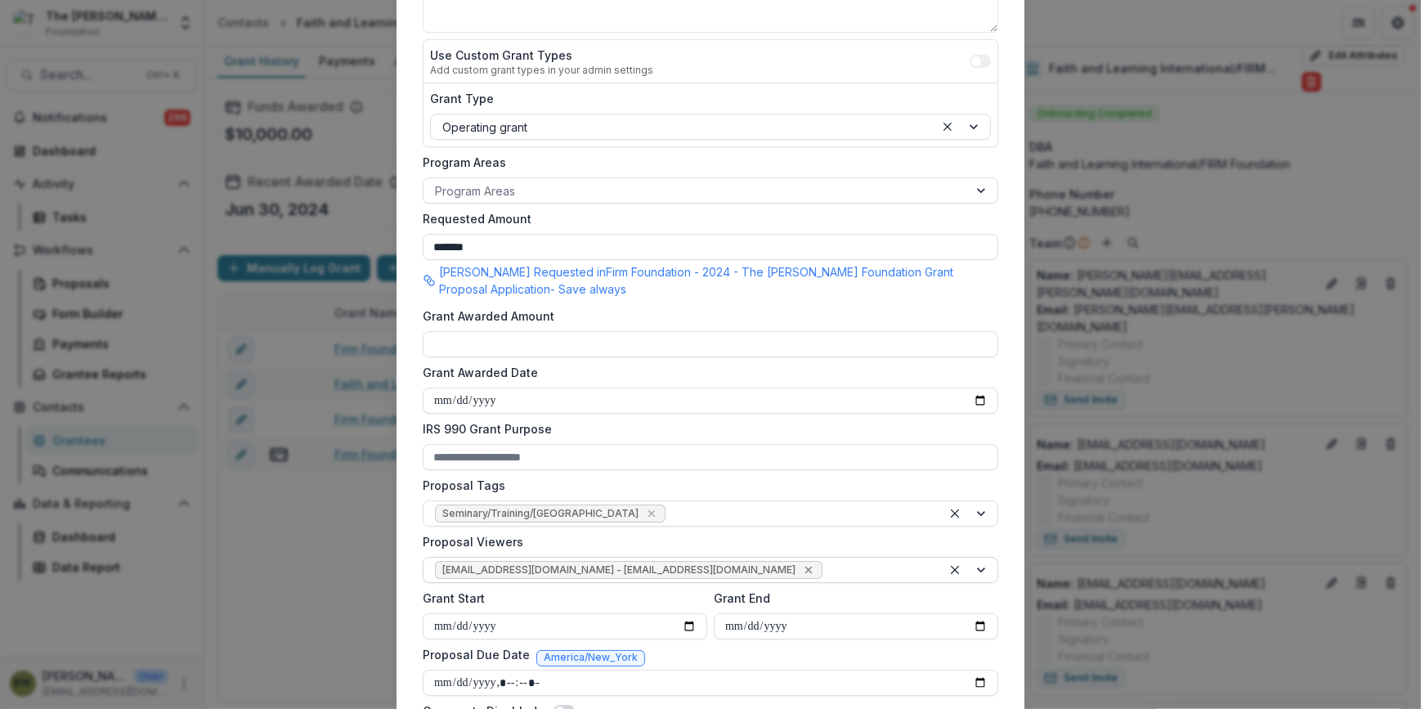
click at [805, 568] on icon "Remove jcline@bolickfoundation.org - jcline@bolickfoundation.org" at bounding box center [808, 570] width 7 height 7
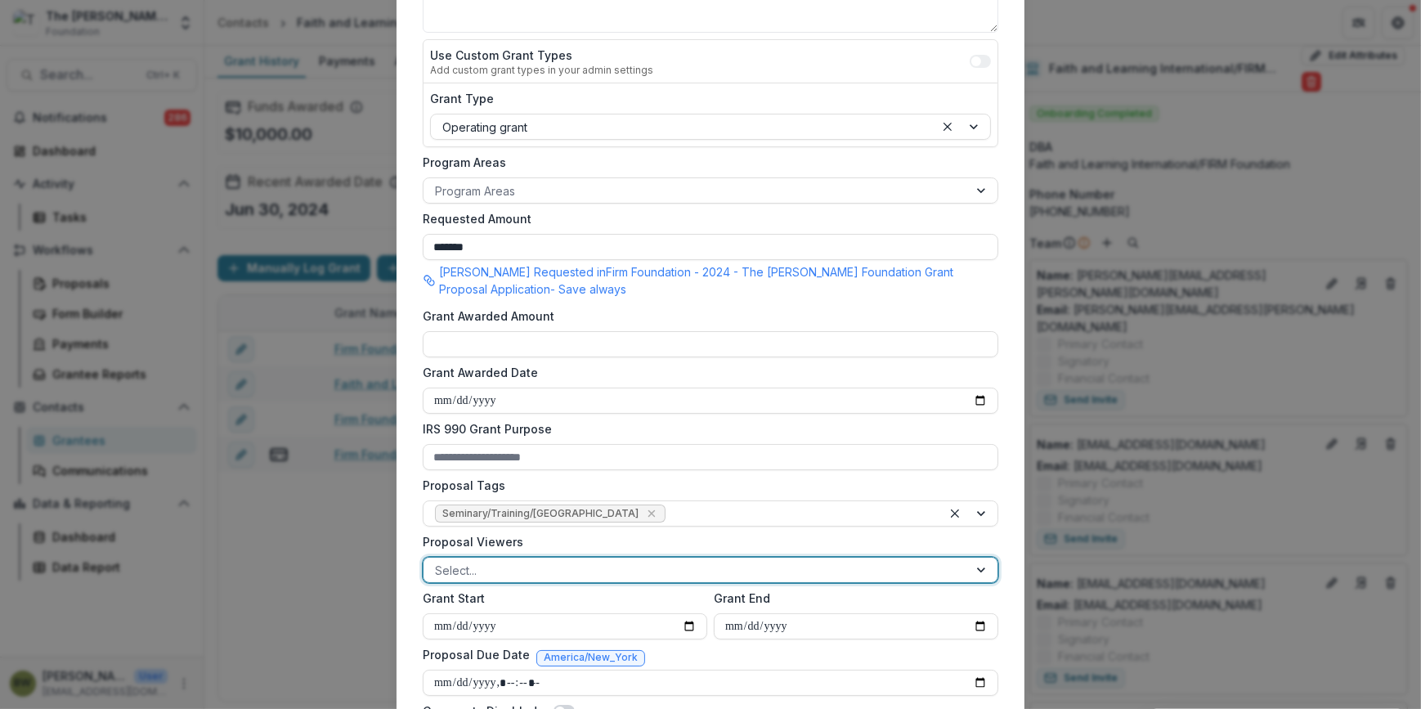
drag, startPoint x: 985, startPoint y: 572, endPoint x: 970, endPoint y: 572, distance: 14.7
click at [984, 572] on div at bounding box center [982, 570] width 29 height 25
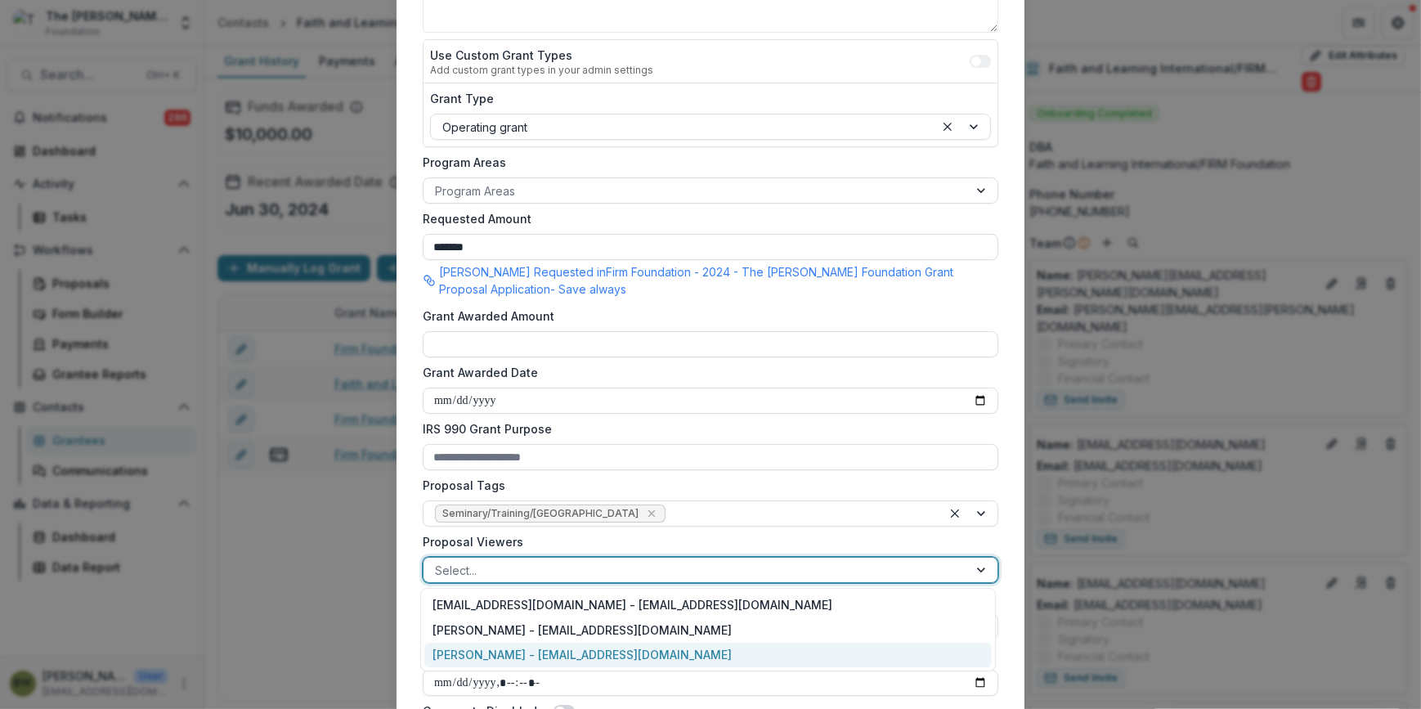
click at [597, 659] on div "[PERSON_NAME] - [EMAIL_ADDRESS][DOMAIN_NAME]" at bounding box center [708, 655] width 568 height 25
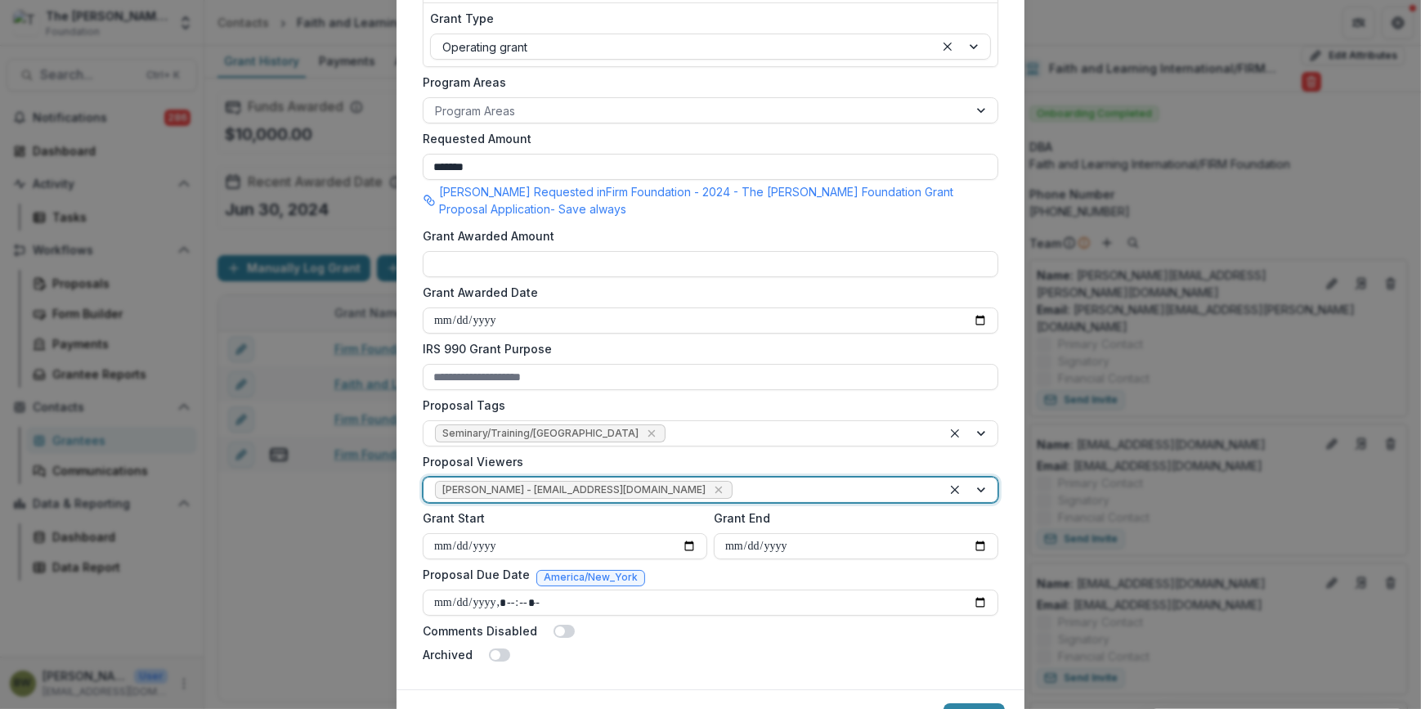
scroll to position [461, 0]
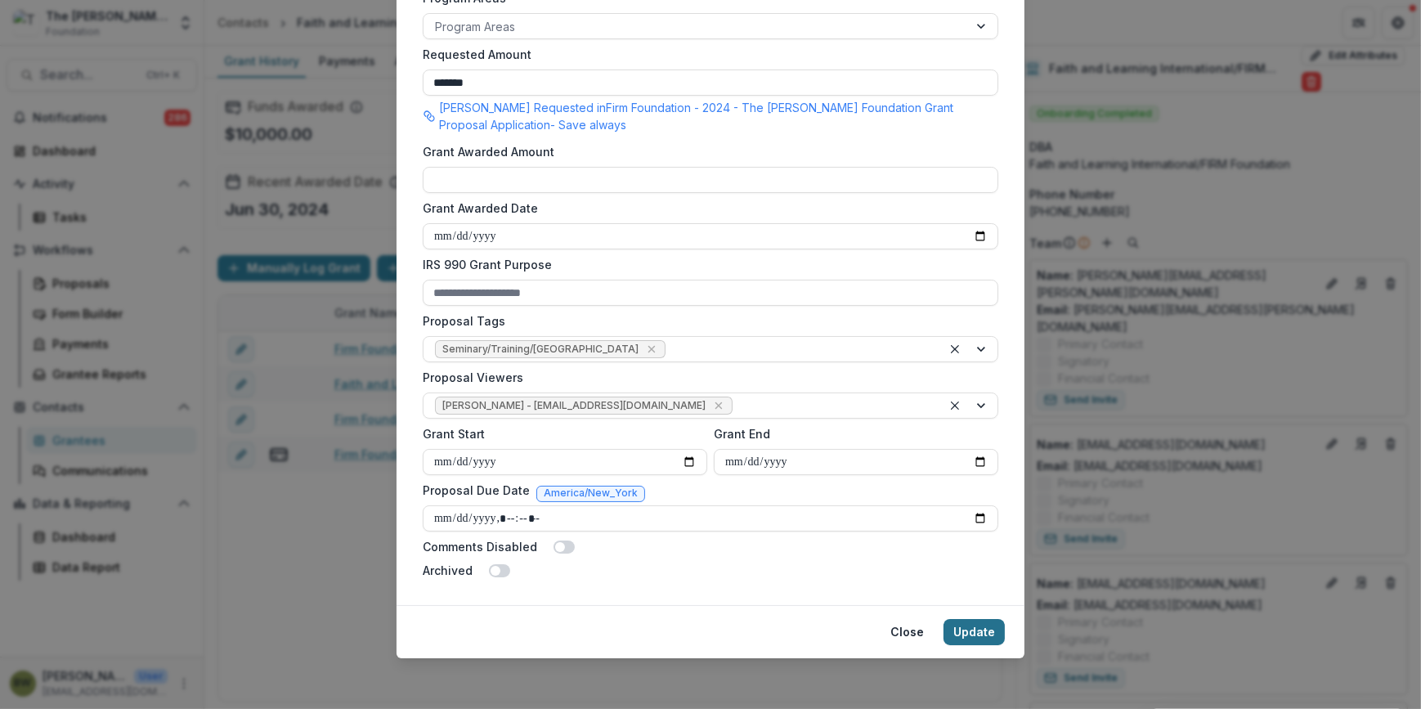
click at [980, 621] on button "Update" at bounding box center [974, 632] width 61 height 26
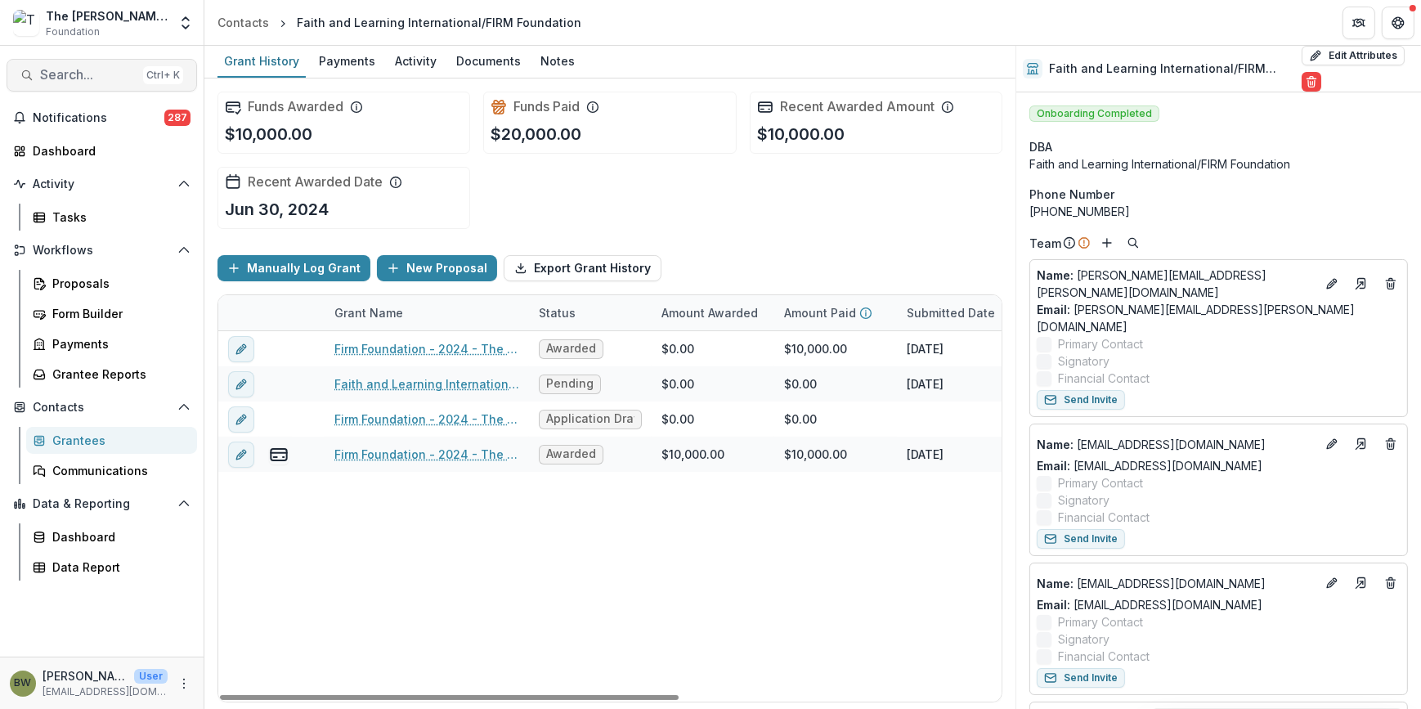
click at [110, 80] on span "Search..." at bounding box center [88, 75] width 96 height 16
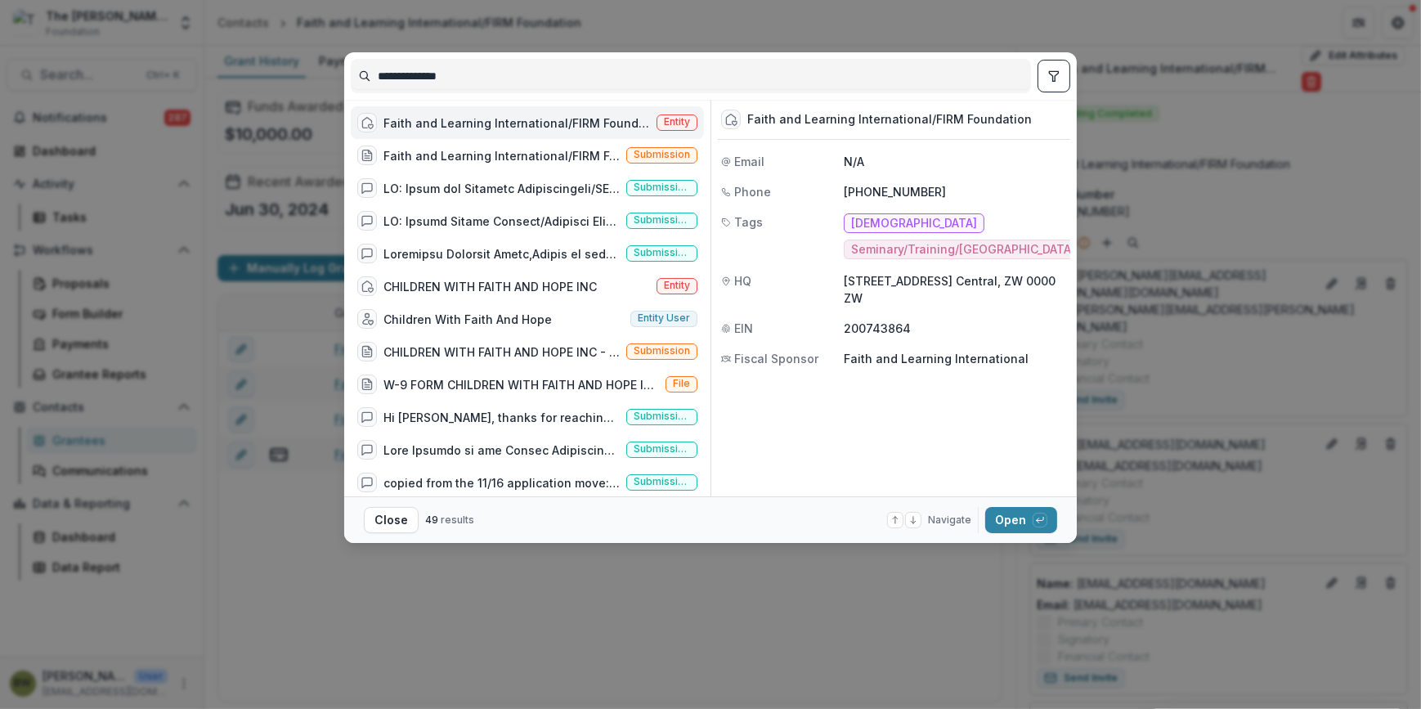
drag, startPoint x: 473, startPoint y: 78, endPoint x: 340, endPoint y: 74, distance: 132.5
click at [340, 74] on div "**********" at bounding box center [710, 354] width 1421 height 709
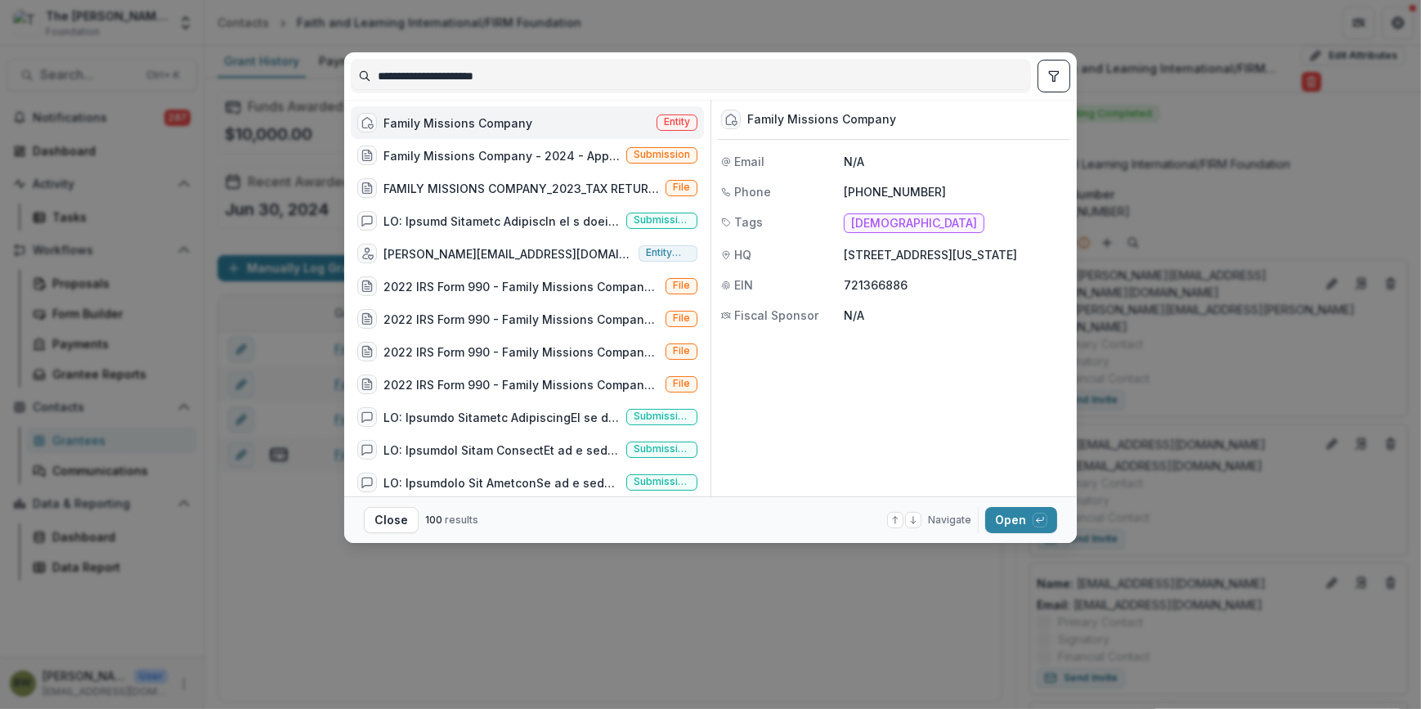
type input "**********"
click at [664, 119] on span "Entity" at bounding box center [677, 121] width 26 height 11
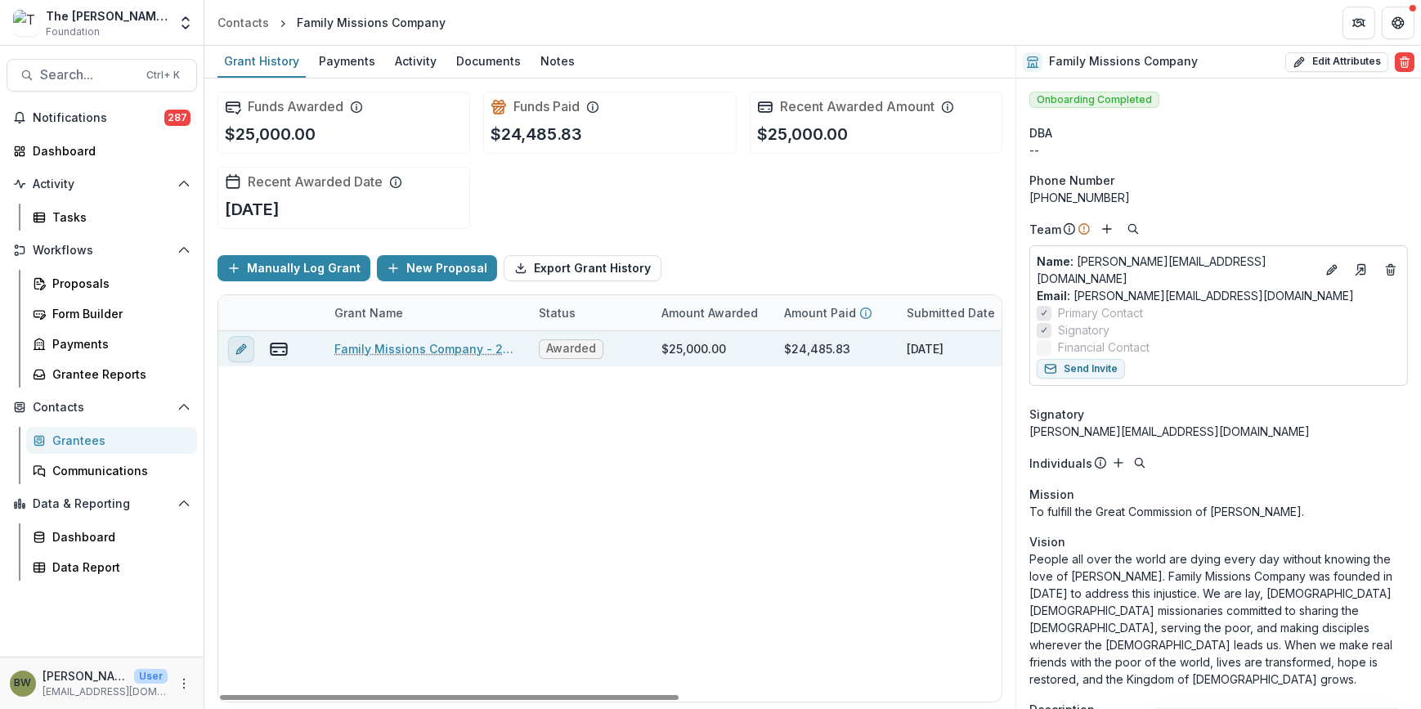
click at [246, 351] on icon "edit" at bounding box center [241, 349] width 13 height 13
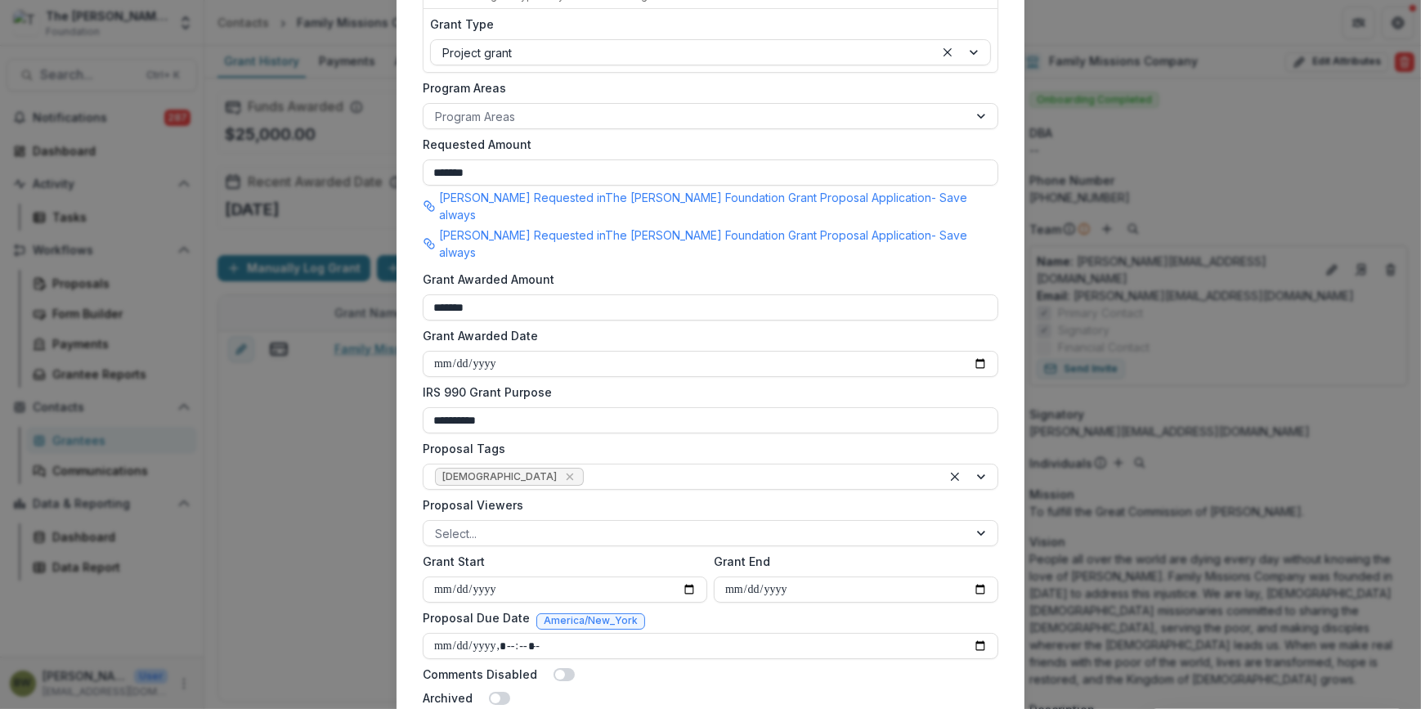
scroll to position [446, 0]
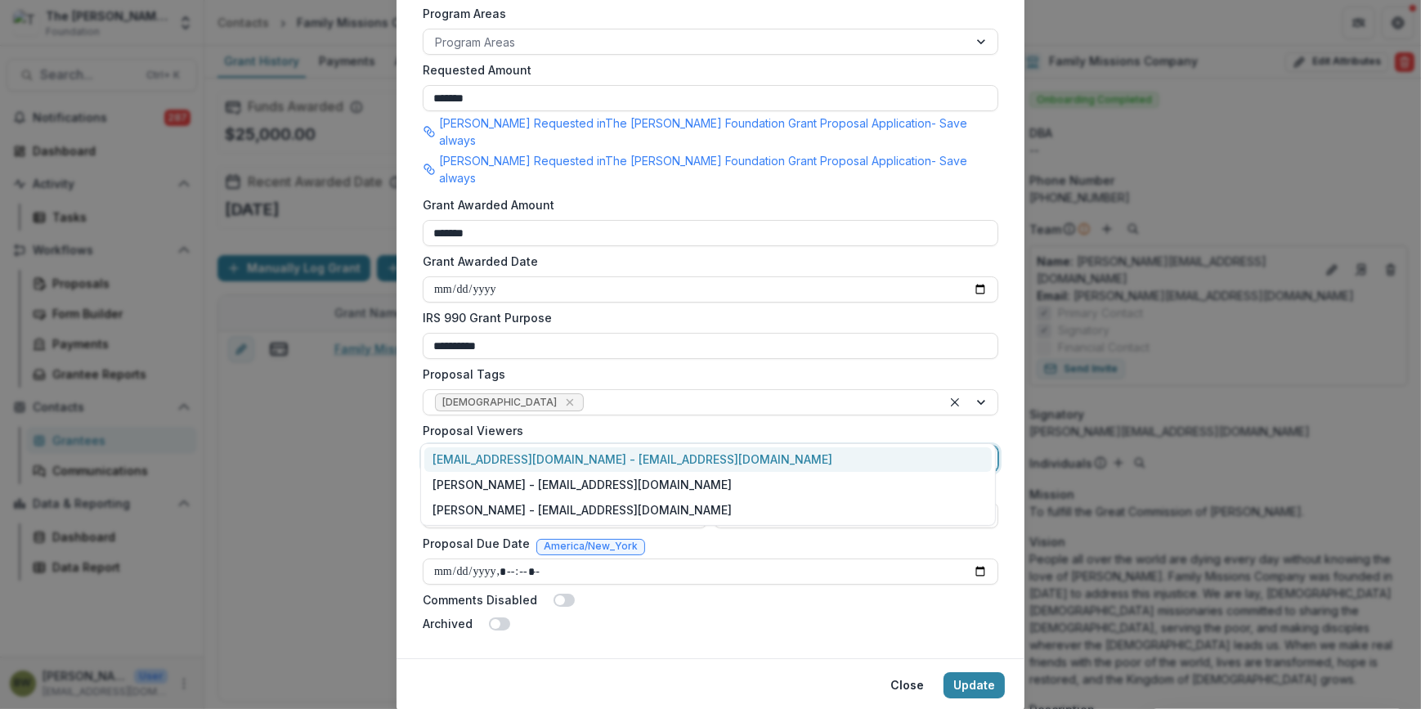
click at [515, 449] on div at bounding box center [696, 459] width 522 height 20
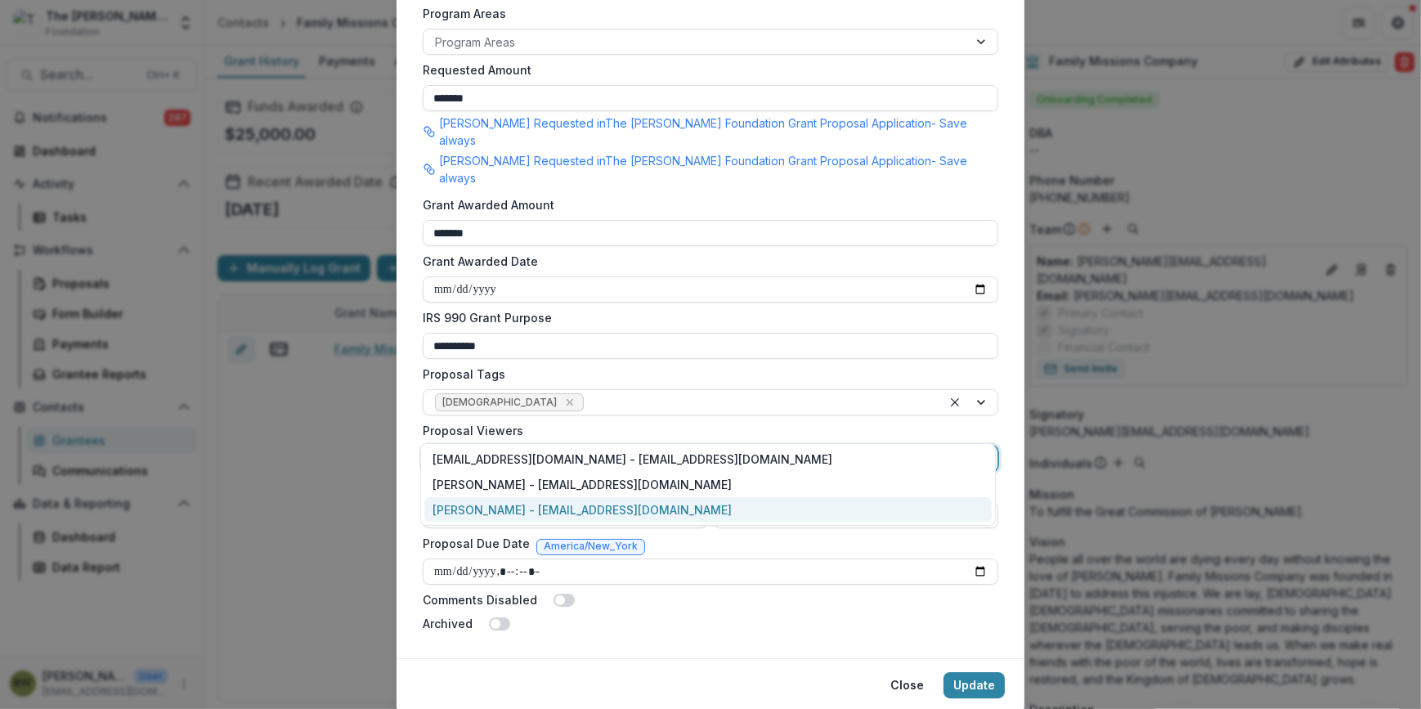
click at [557, 515] on div "[PERSON_NAME] - [EMAIL_ADDRESS][DOMAIN_NAME]" at bounding box center [708, 509] width 568 height 25
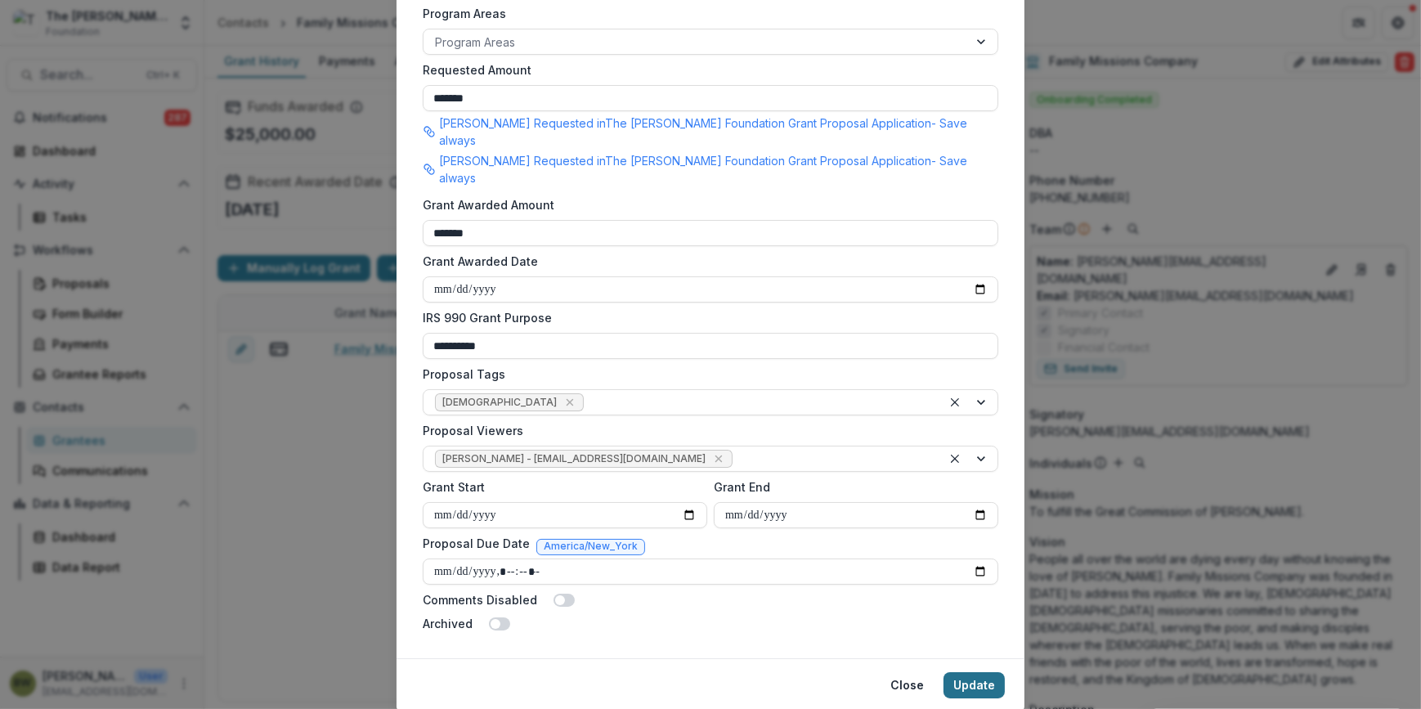
click at [977, 672] on button "Update" at bounding box center [974, 685] width 61 height 26
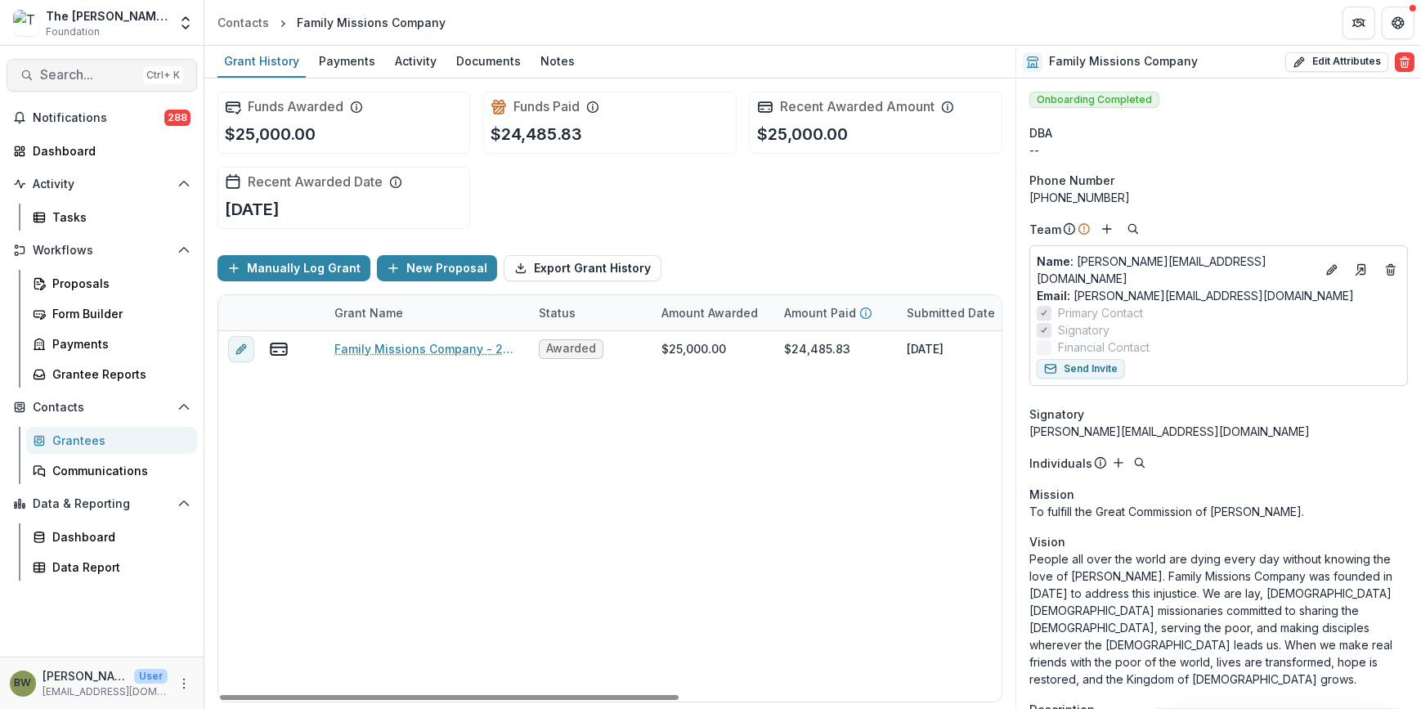
click at [85, 74] on span "Search..." at bounding box center [88, 75] width 96 height 16
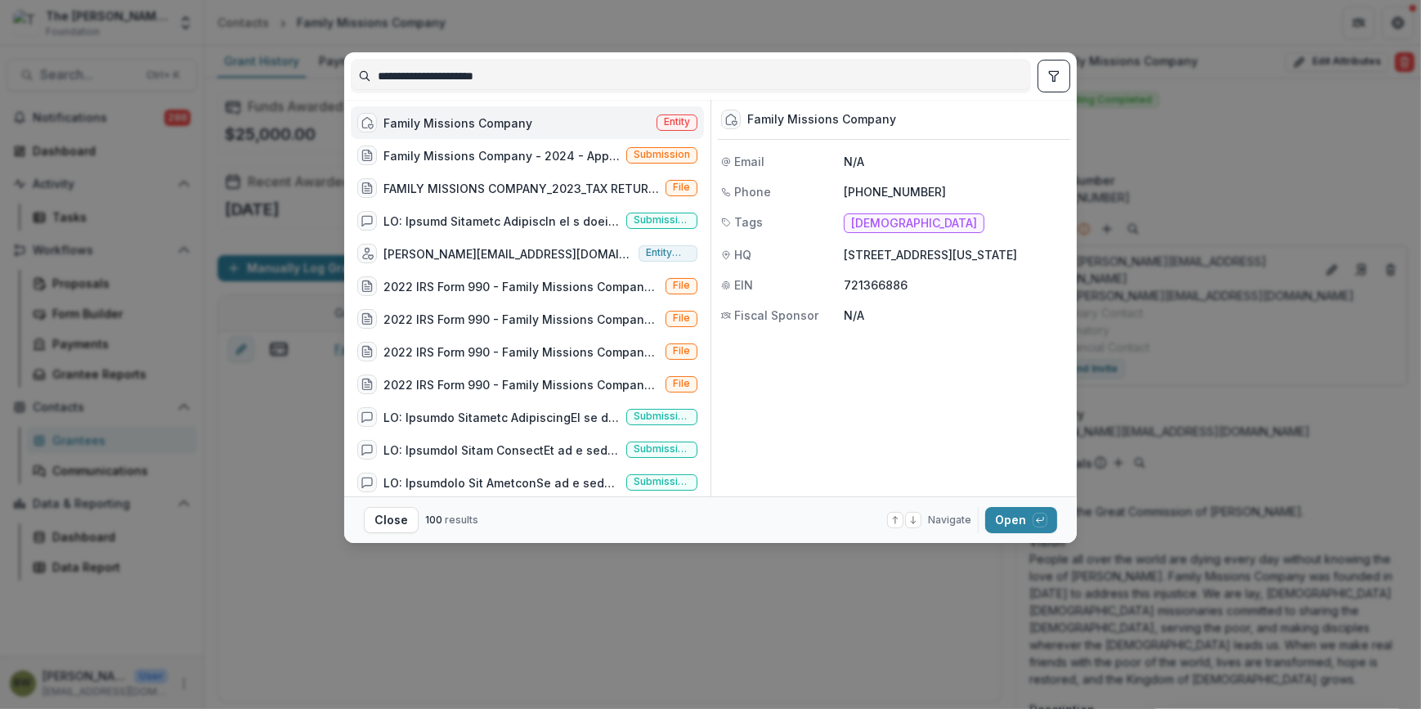
drag, startPoint x: 572, startPoint y: 69, endPoint x: 276, endPoint y: 65, distance: 296.1
click at [276, 65] on div "**********" at bounding box center [710, 354] width 1421 height 709
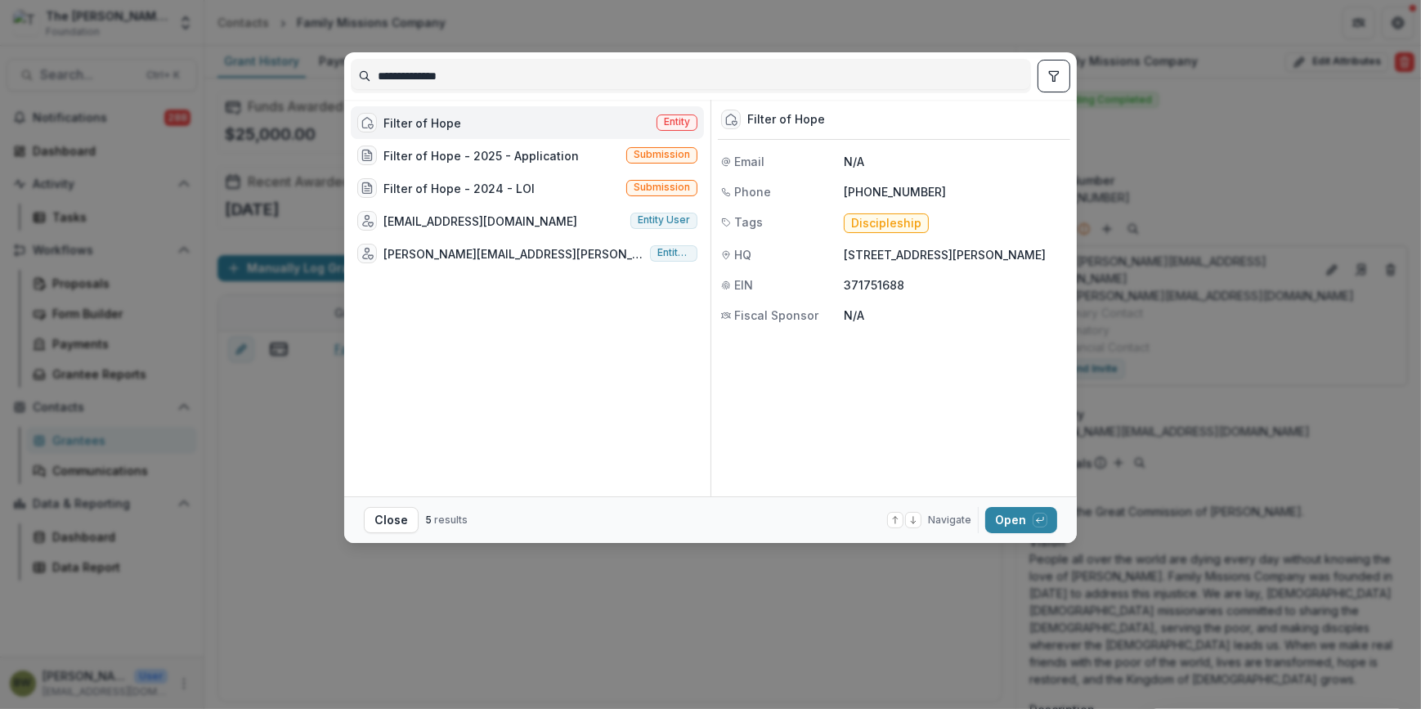
type input "**********"
click at [686, 118] on span "Entity" at bounding box center [677, 121] width 26 height 11
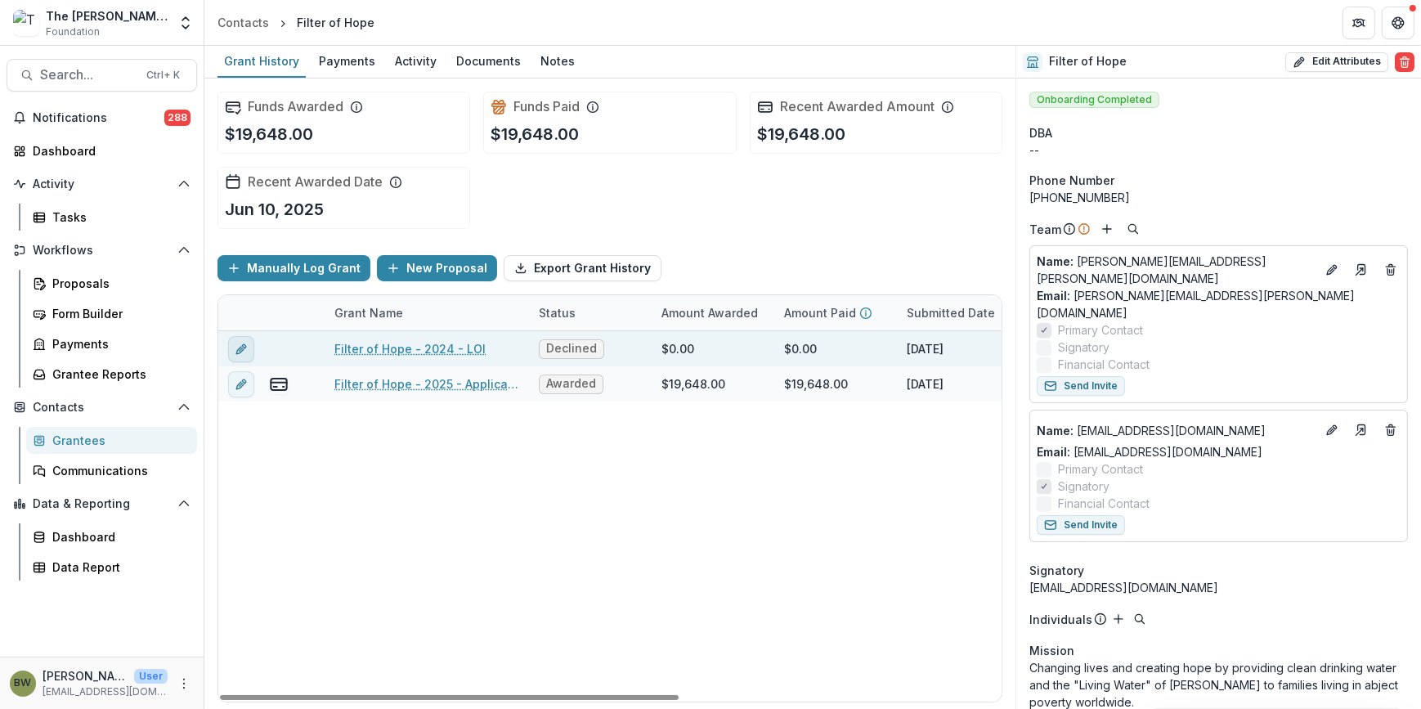
click at [236, 348] on button "edit" at bounding box center [241, 349] width 26 height 26
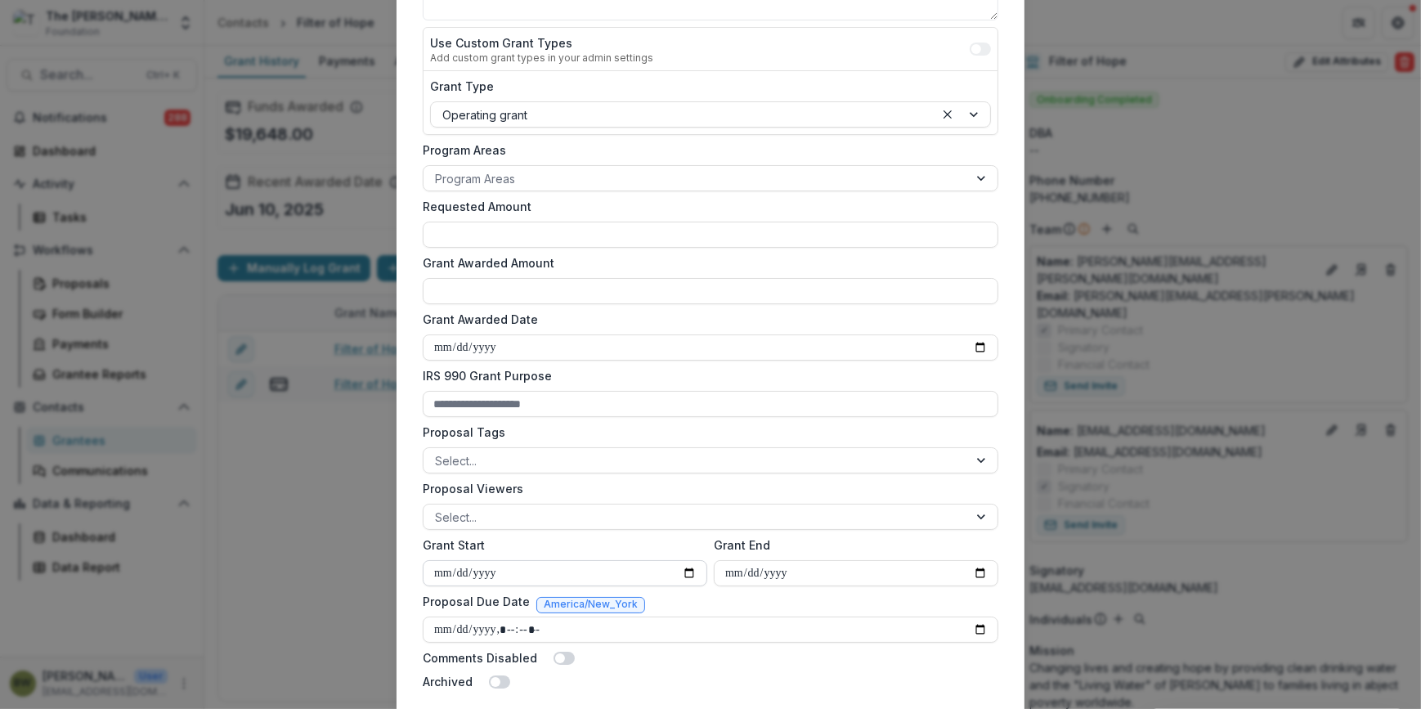
scroll to position [420, 0]
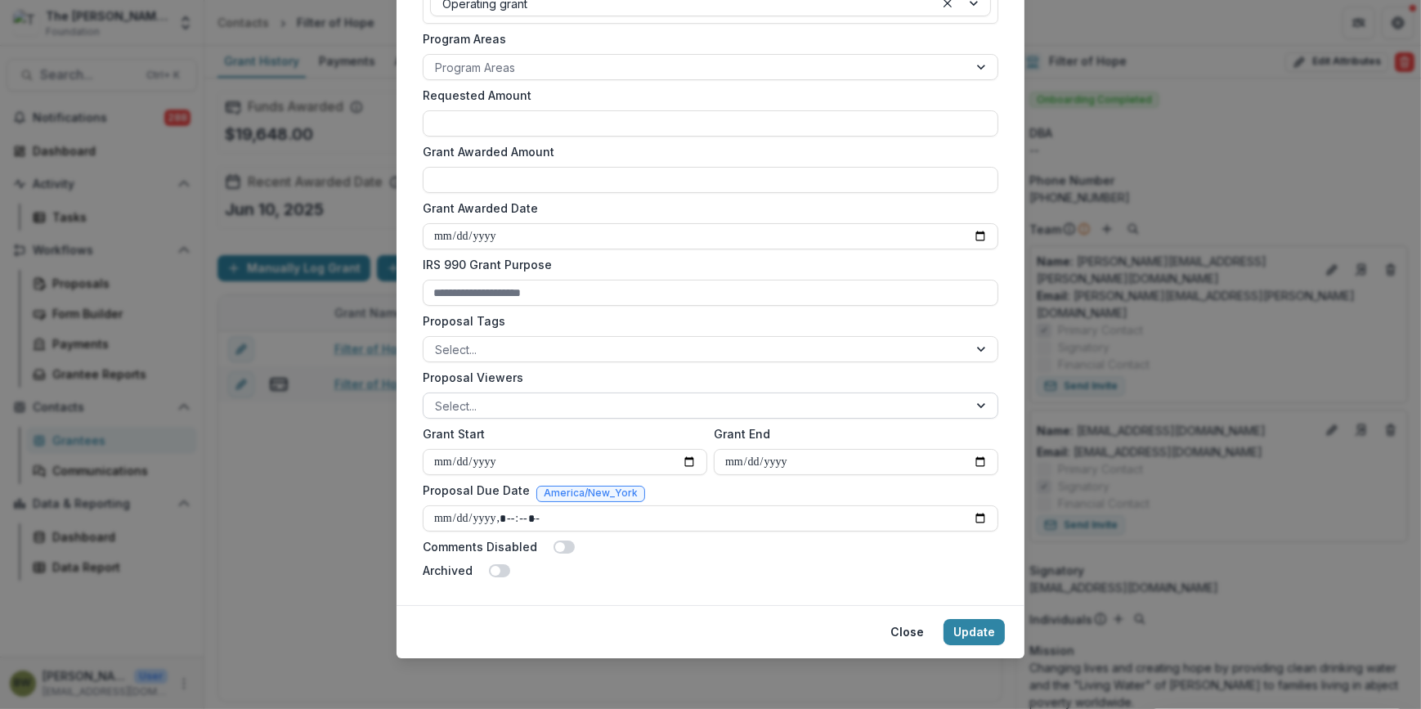
click at [489, 411] on div at bounding box center [696, 406] width 522 height 20
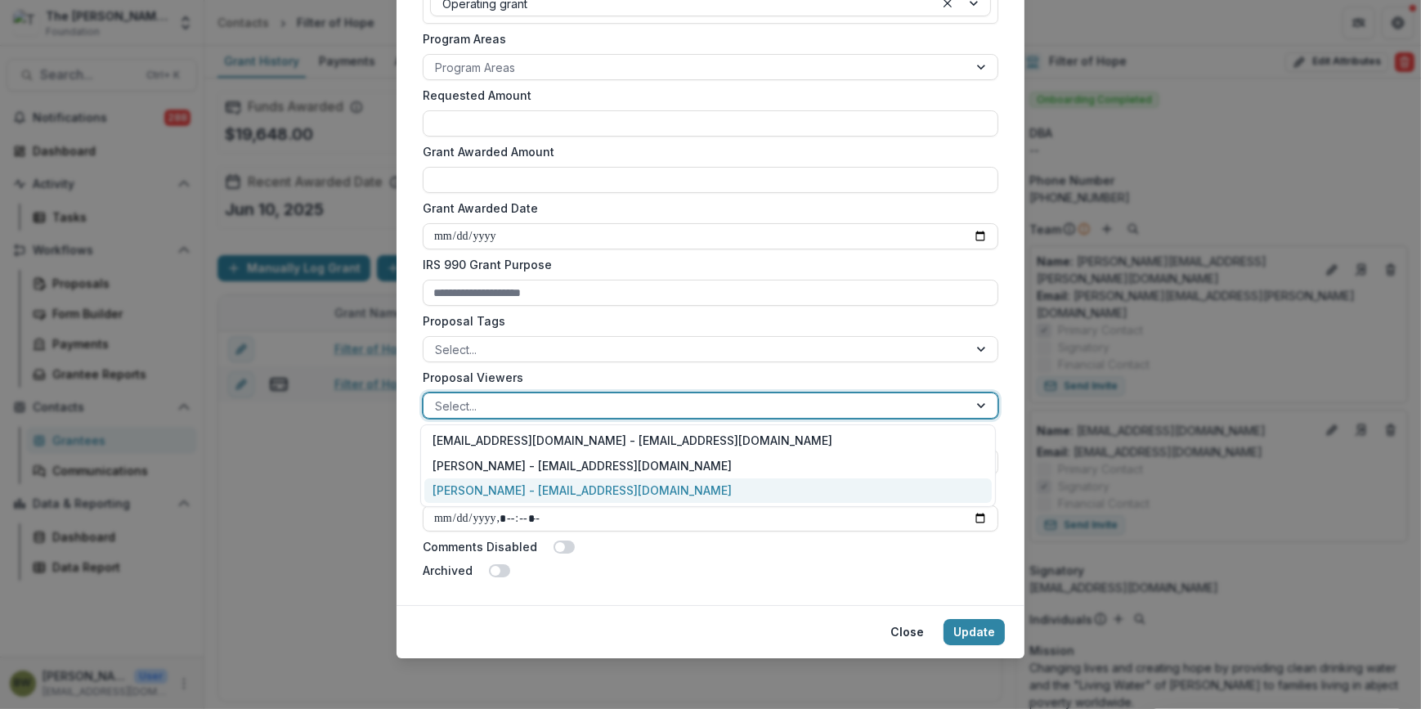
click at [498, 484] on div "[PERSON_NAME] - [EMAIL_ADDRESS][DOMAIN_NAME]" at bounding box center [708, 490] width 568 height 25
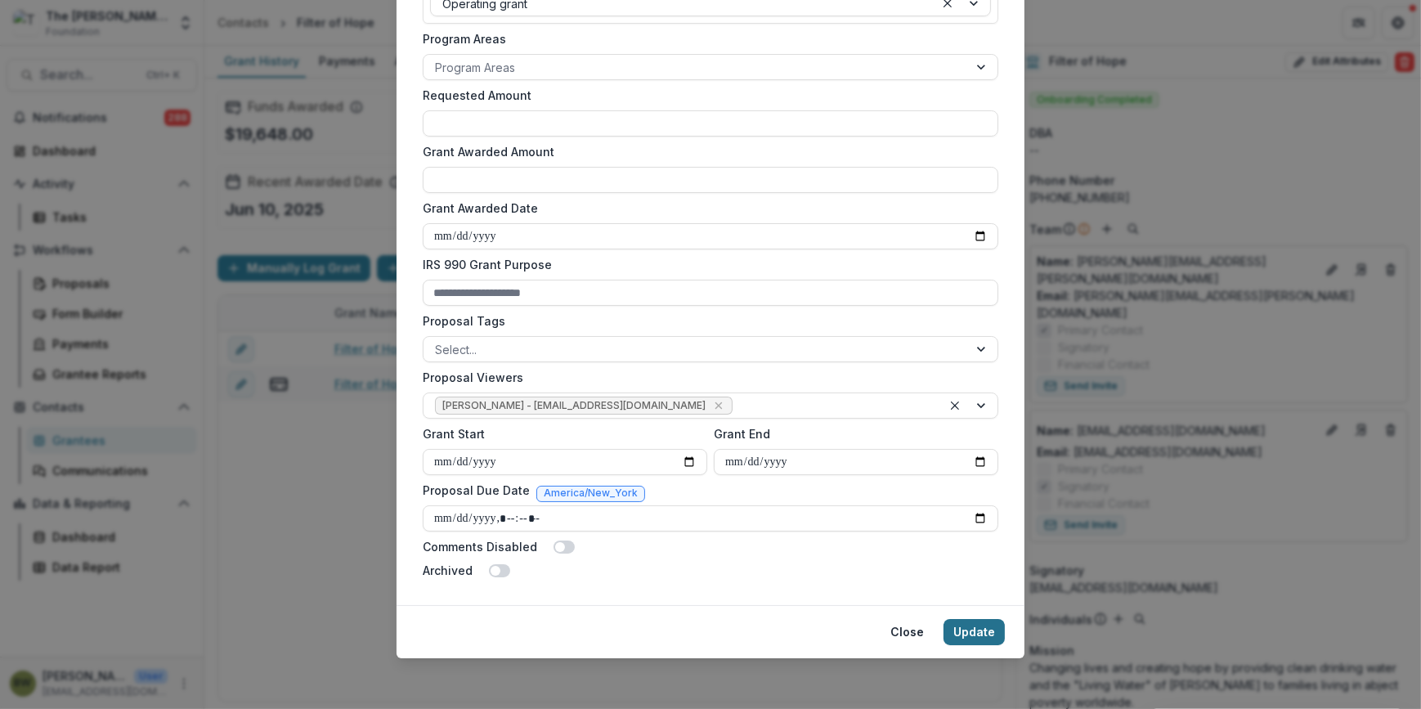
click at [975, 628] on button "Update" at bounding box center [974, 632] width 61 height 26
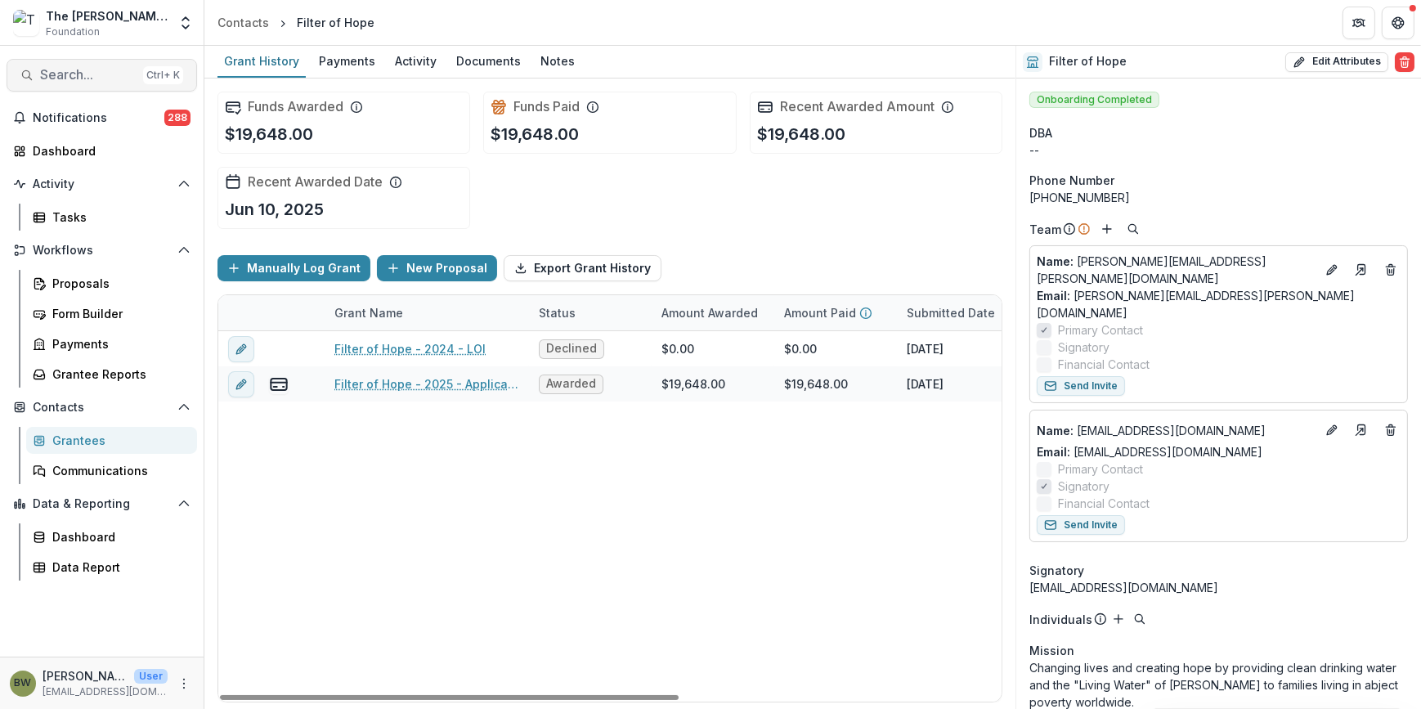
click at [65, 74] on span "Search..." at bounding box center [88, 75] width 96 height 16
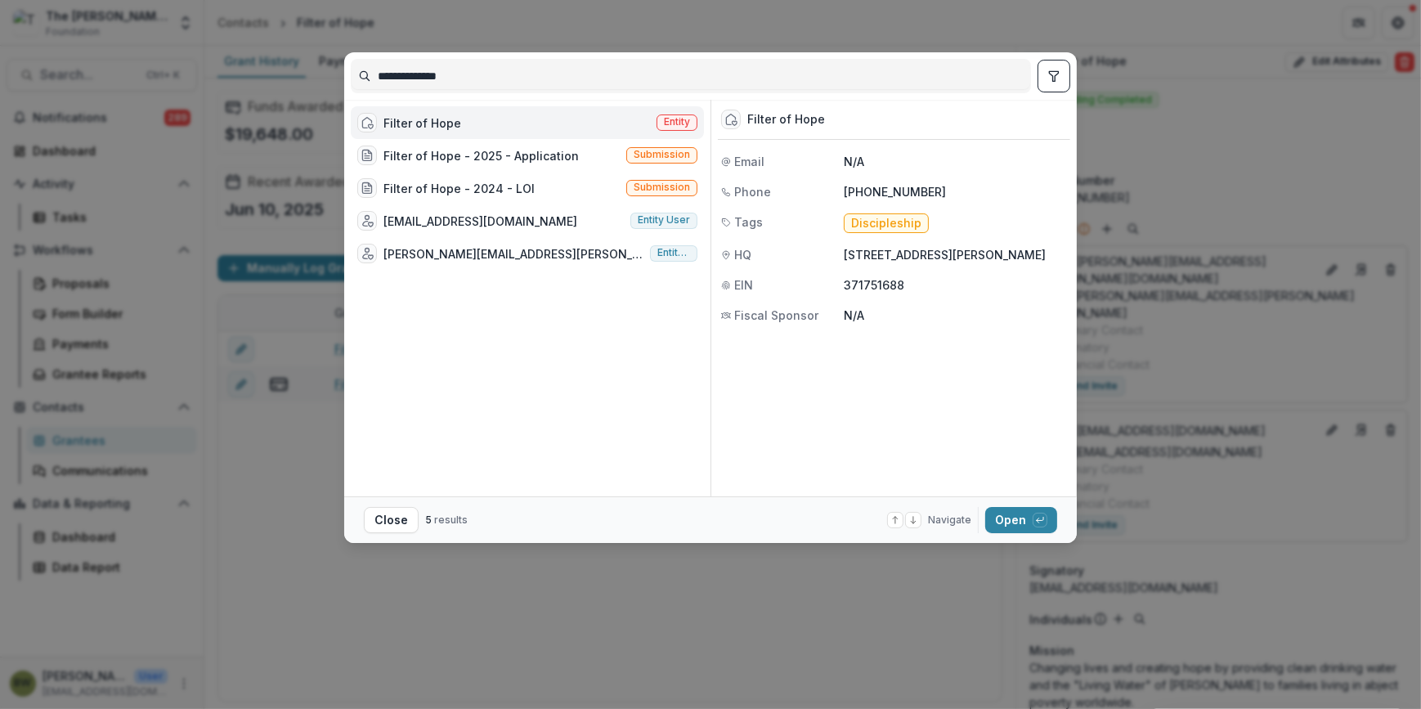
drag, startPoint x: 496, startPoint y: 75, endPoint x: 260, endPoint y: 71, distance: 236.4
click at [260, 71] on div "**********" at bounding box center [710, 354] width 1421 height 709
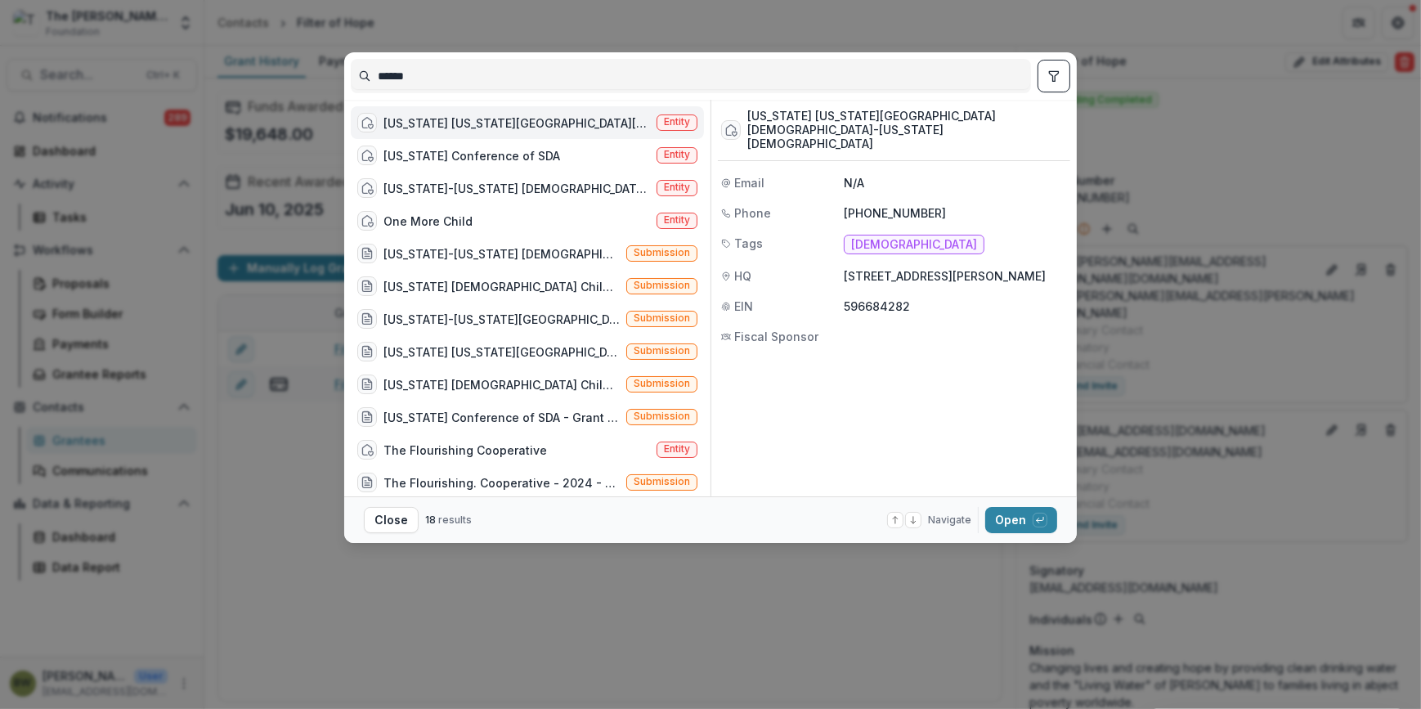
type input "******"
click at [673, 123] on span "Entity" at bounding box center [677, 121] width 26 height 11
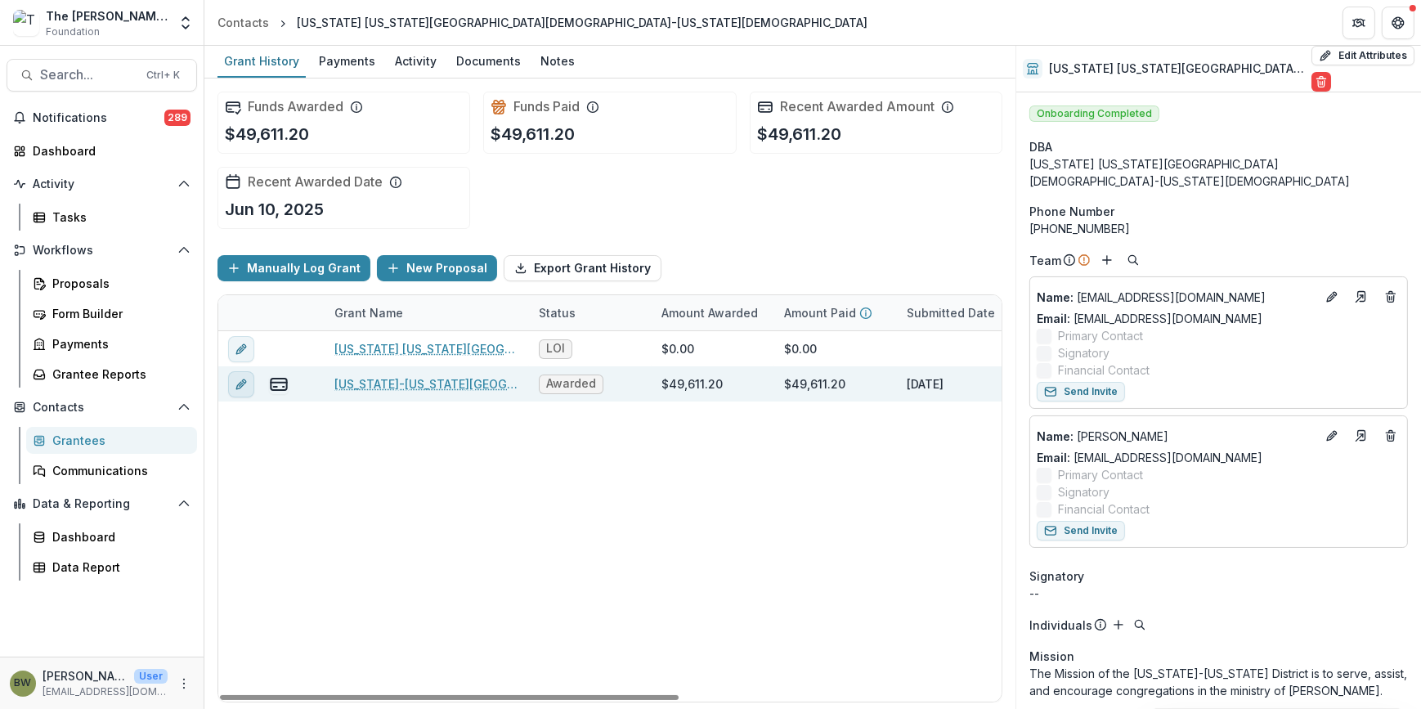
click at [240, 384] on line "edit" at bounding box center [241, 384] width 3 height 3
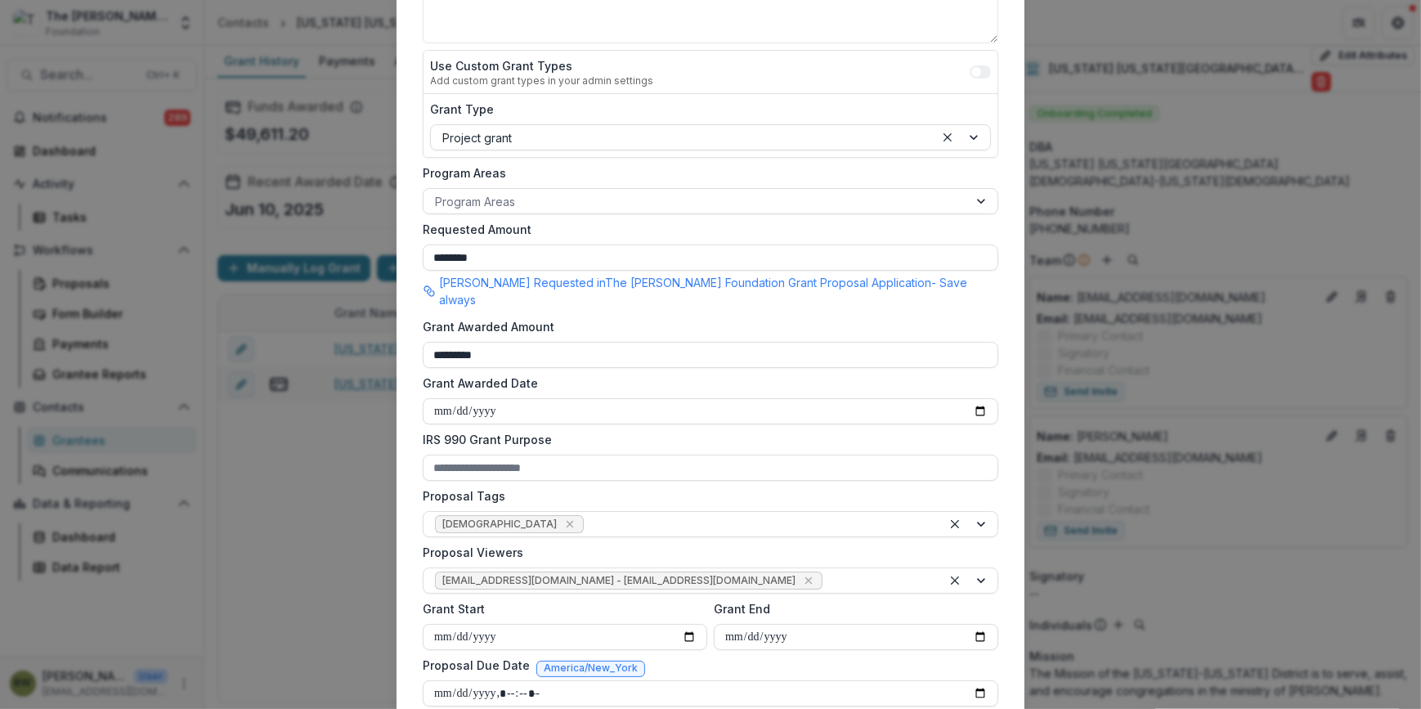
scroll to position [444, 0]
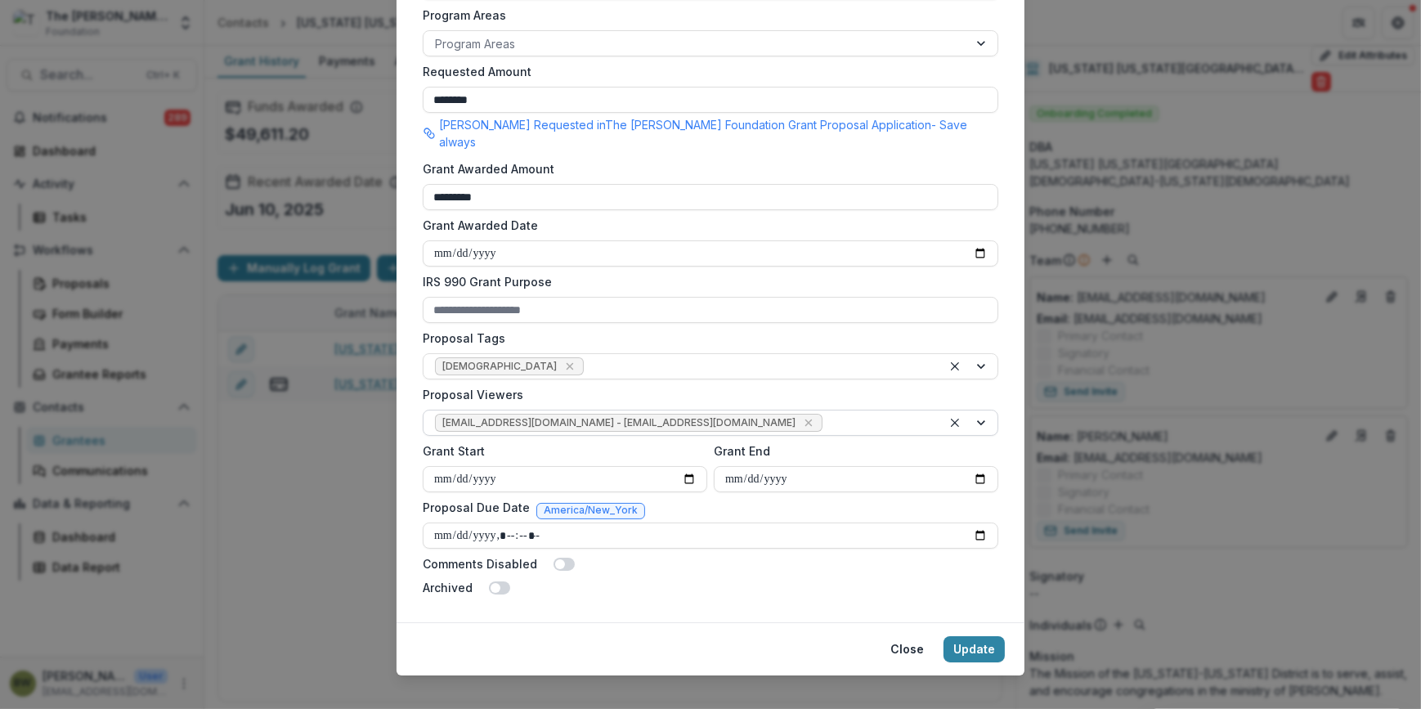
drag, startPoint x: 725, startPoint y: 399, endPoint x: 838, endPoint y: 404, distance: 113.0
click at [802, 416] on icon "Remove jcline@bolickfoundation.org - jcline@bolickfoundation.org" at bounding box center [808, 422] width 13 height 13
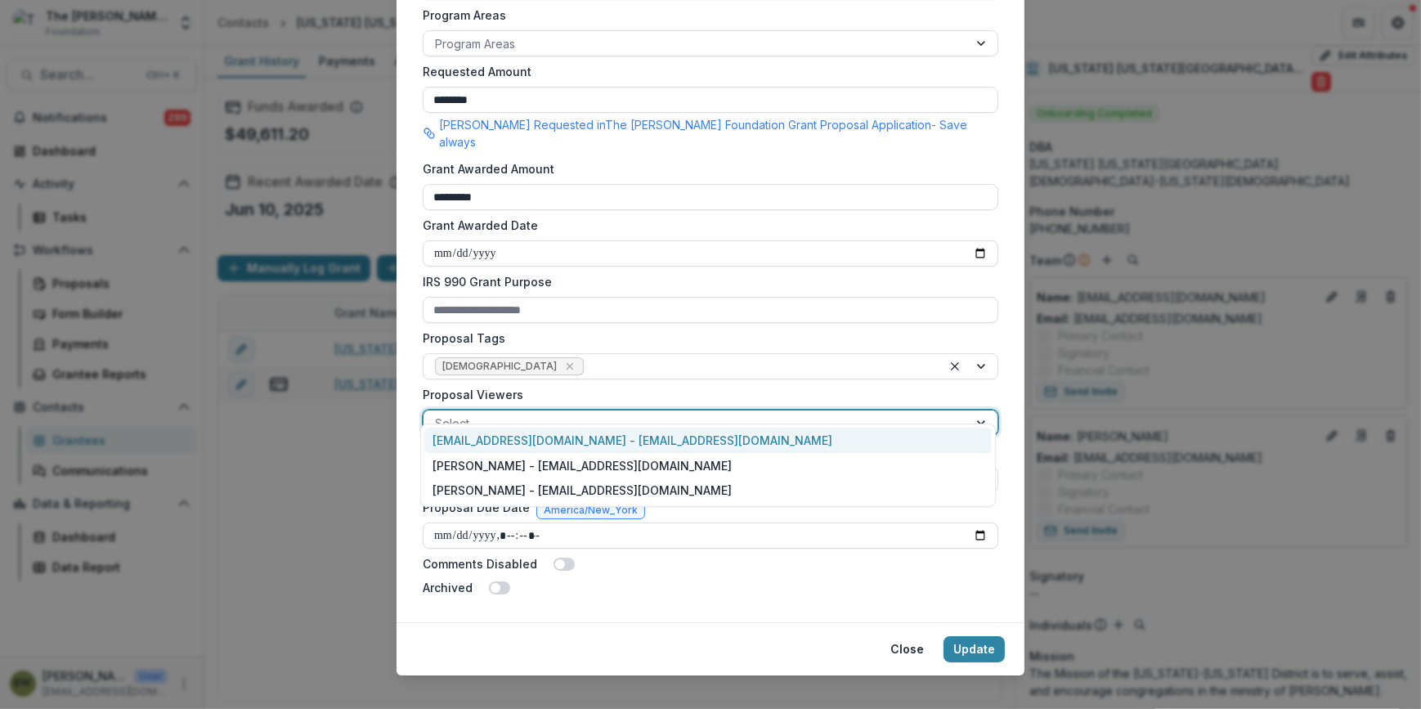
click at [976, 411] on div at bounding box center [982, 423] width 29 height 25
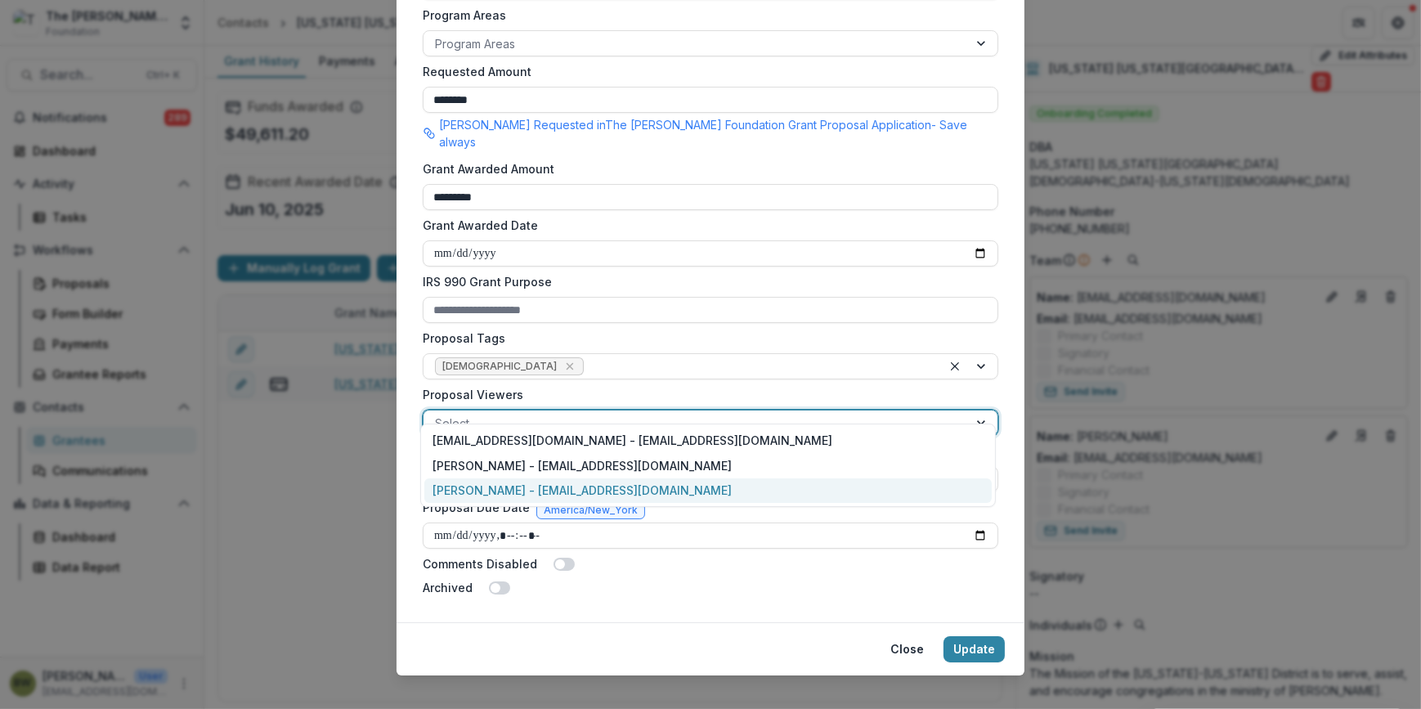
click at [842, 485] on div "[PERSON_NAME] - [EMAIL_ADDRESS][DOMAIN_NAME]" at bounding box center [708, 490] width 568 height 25
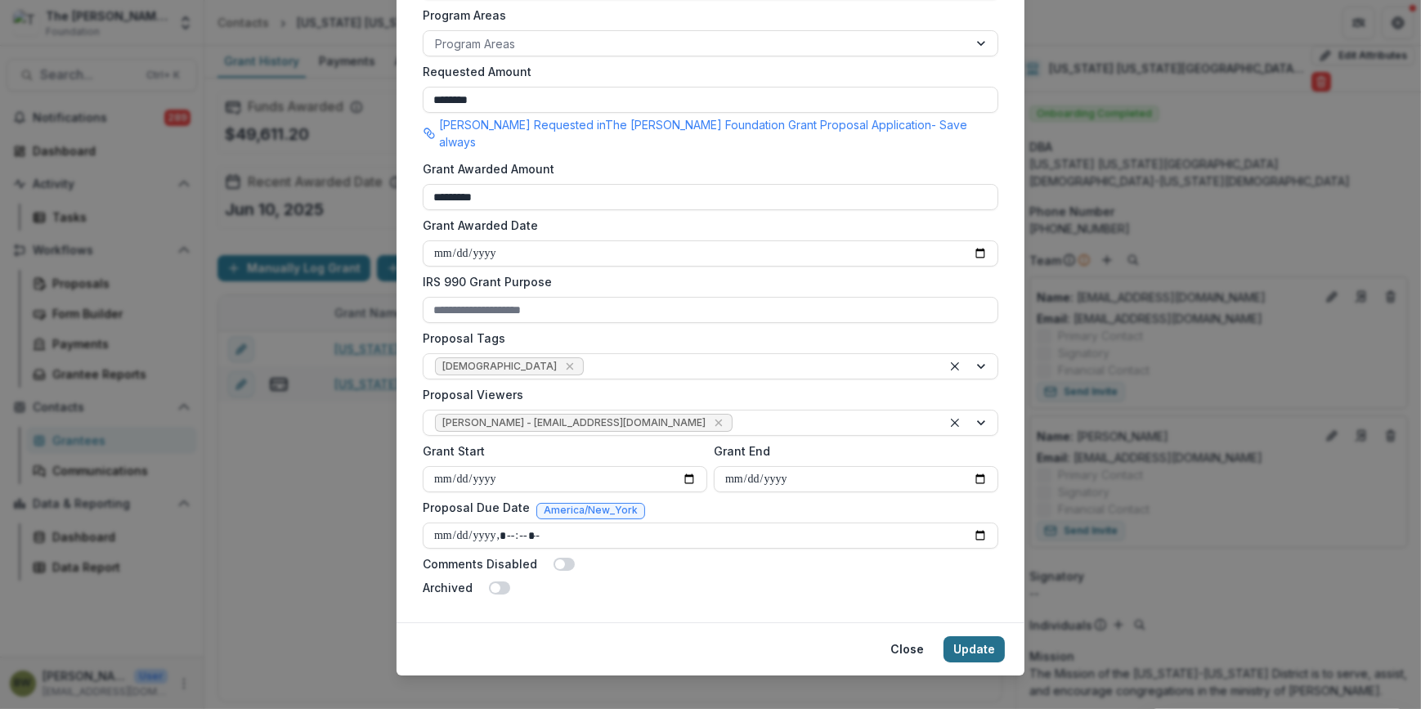
click at [969, 636] on button "Update" at bounding box center [974, 649] width 61 height 26
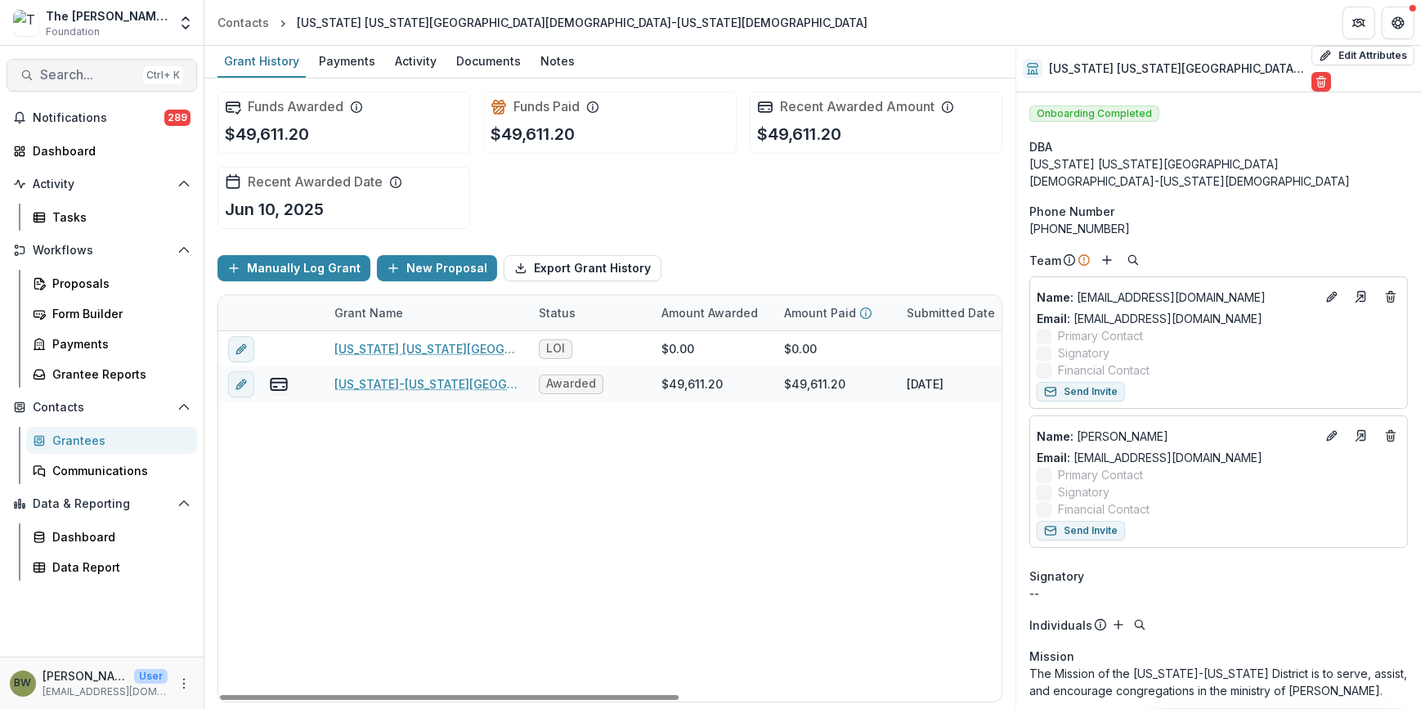
click at [74, 84] on button "Search... Ctrl + K" at bounding box center [102, 75] width 191 height 33
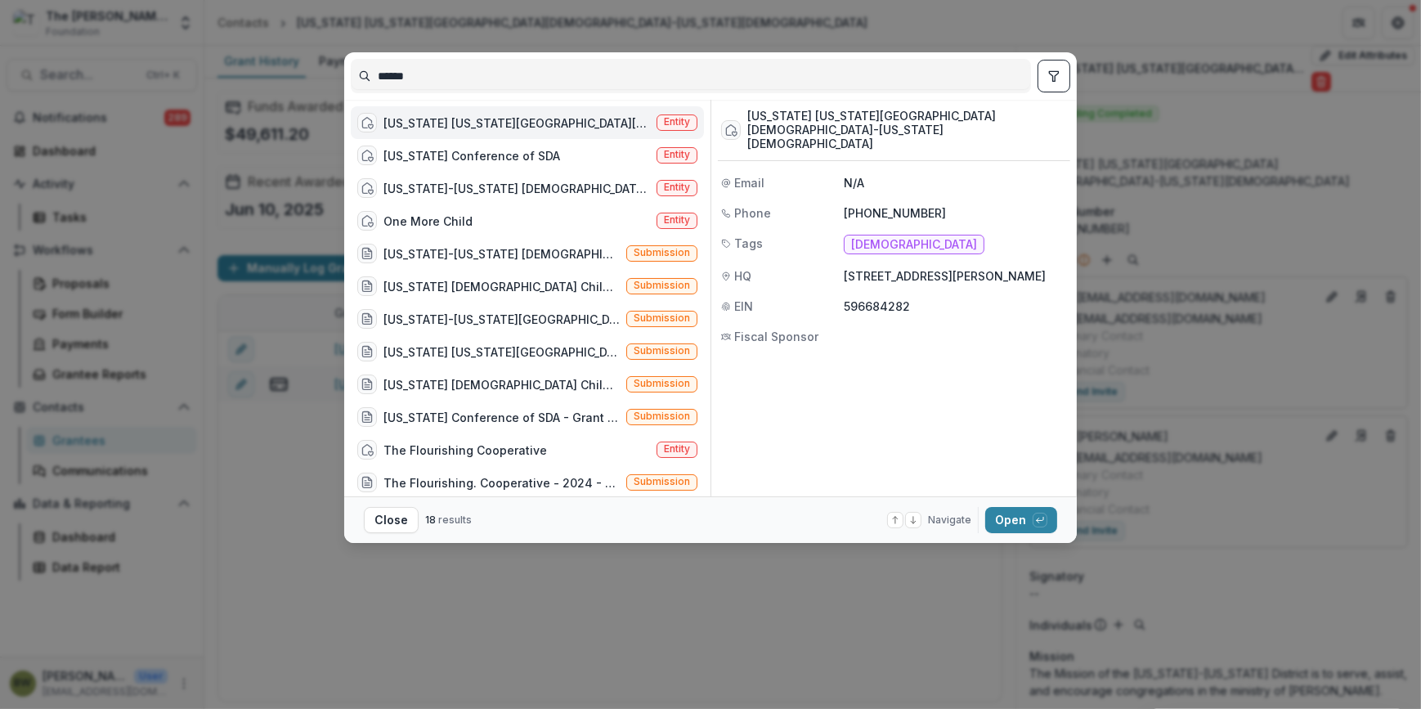
drag, startPoint x: 492, startPoint y: 79, endPoint x: 215, endPoint y: 56, distance: 278.1
click at [226, 57] on div "****** FLORIDA GEORGIA DISTRICT LUTHERAN CHURCH-MISSOURI SYNOD Entity Florida C…" at bounding box center [710, 354] width 1421 height 709
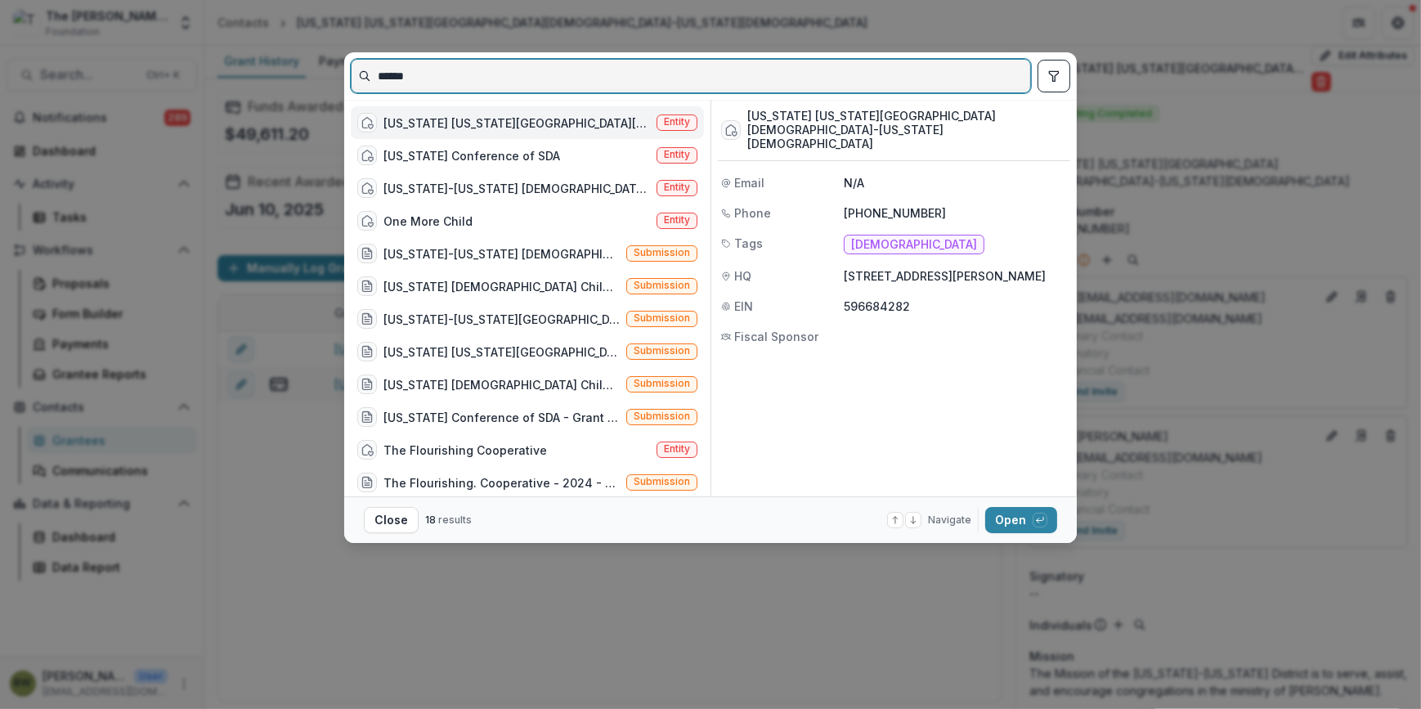
drag, startPoint x: 405, startPoint y: 78, endPoint x: 304, endPoint y: 74, distance: 100.6
click at [306, 74] on div "****** FLORIDA GEORGIA DISTRICT LUTHERAN CHURCH-MISSOURI SYNOD Entity Florida C…" at bounding box center [710, 354] width 1421 height 709
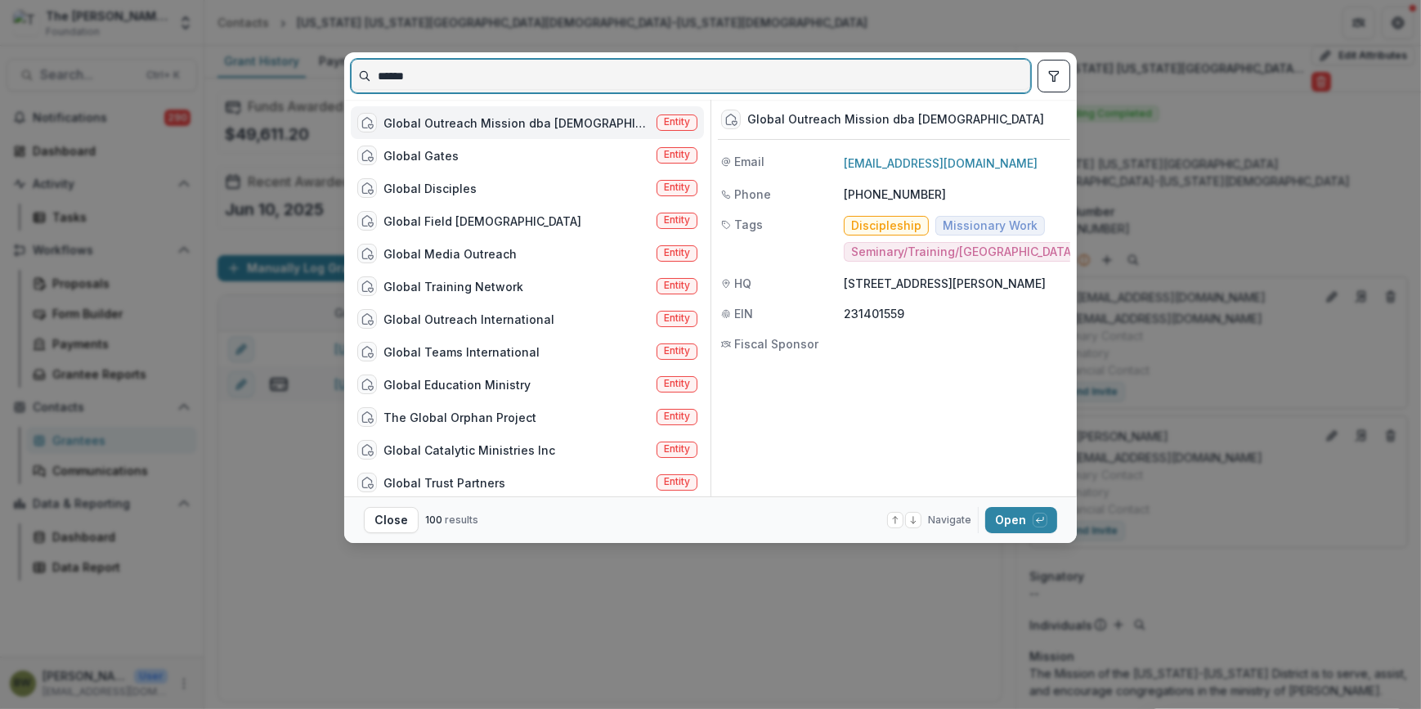
type input "******"
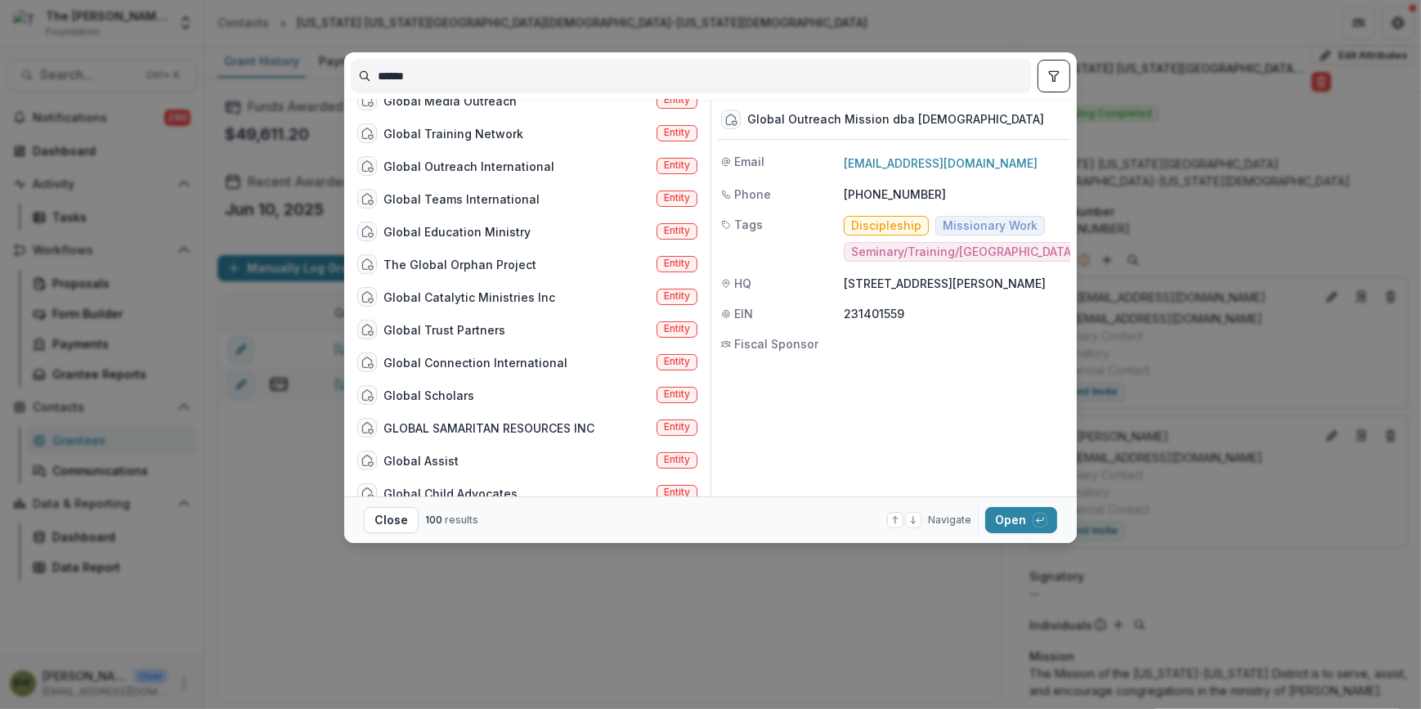
scroll to position [0, 0]
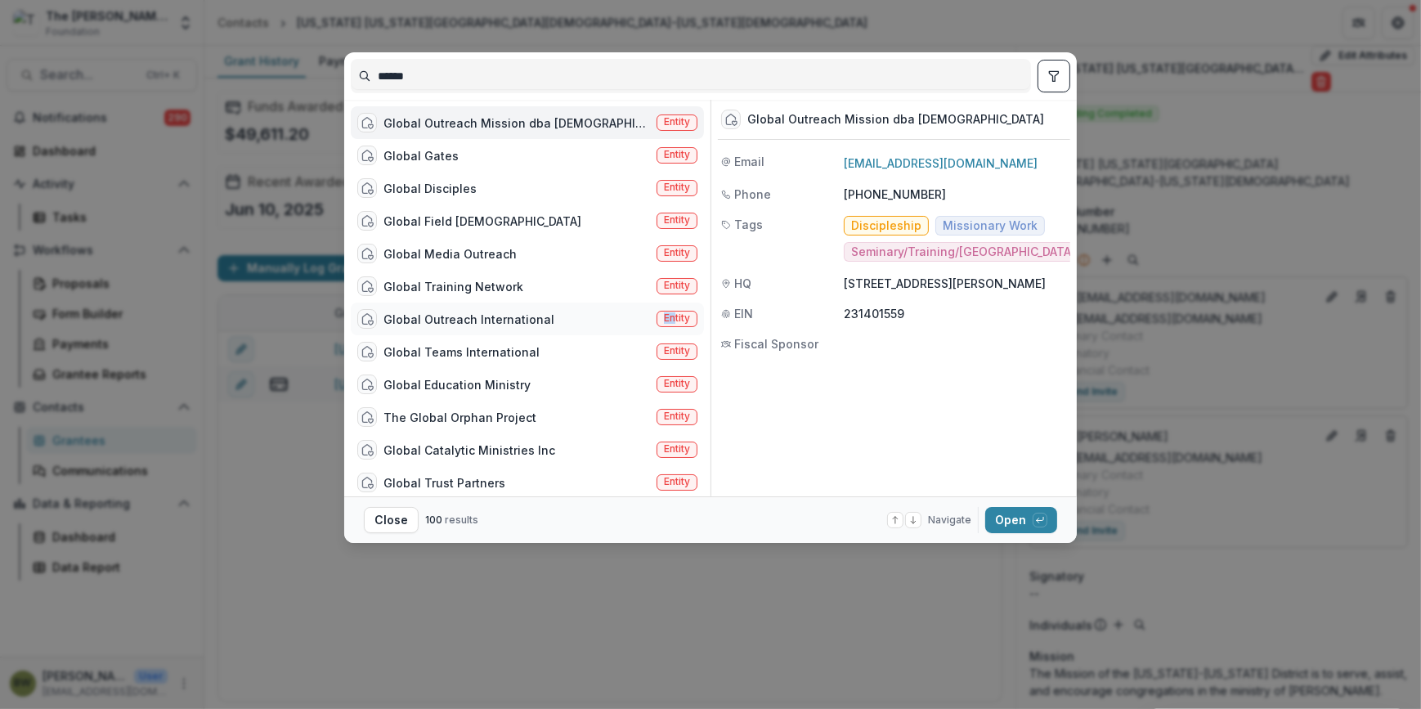
click at [668, 312] on span "Entity" at bounding box center [677, 319] width 41 height 16
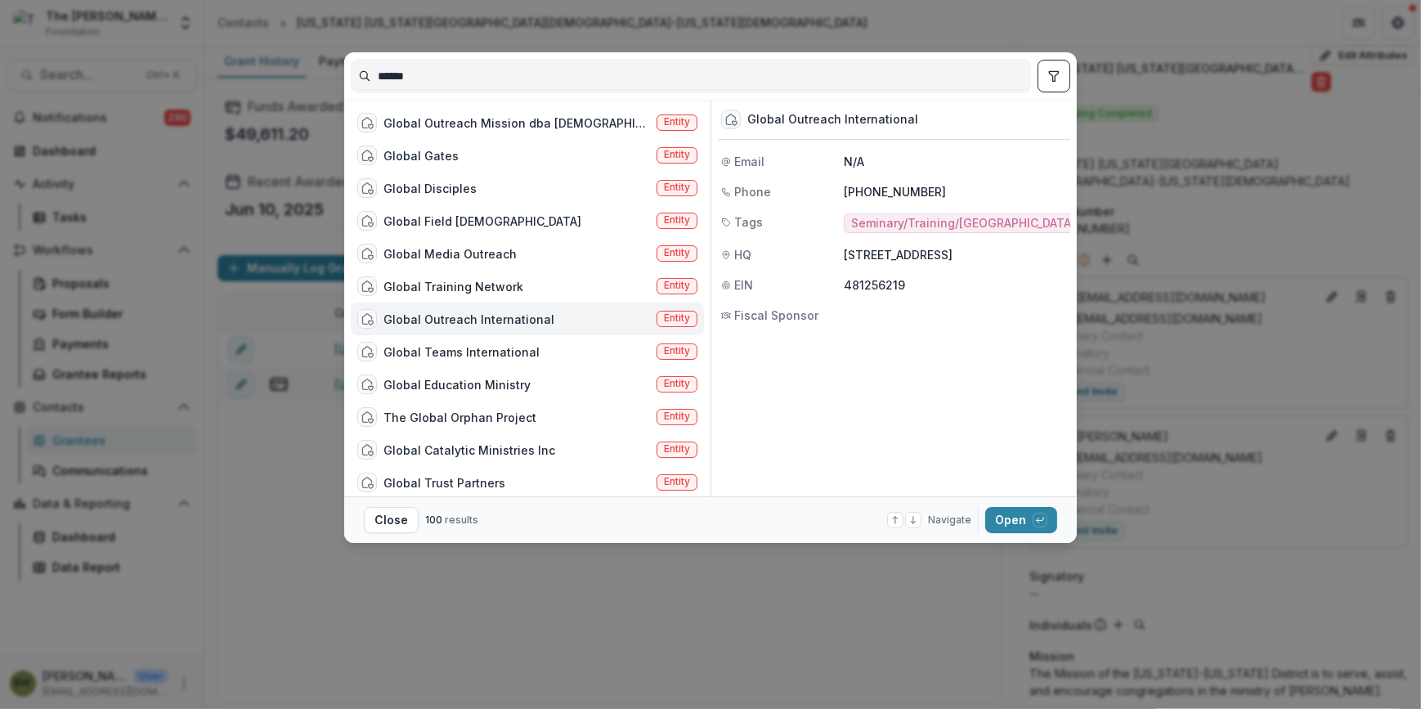
drag, startPoint x: 668, startPoint y: 312, endPoint x: 672, endPoint y: 320, distance: 8.4
click at [672, 320] on span "Entity" at bounding box center [677, 317] width 26 height 11
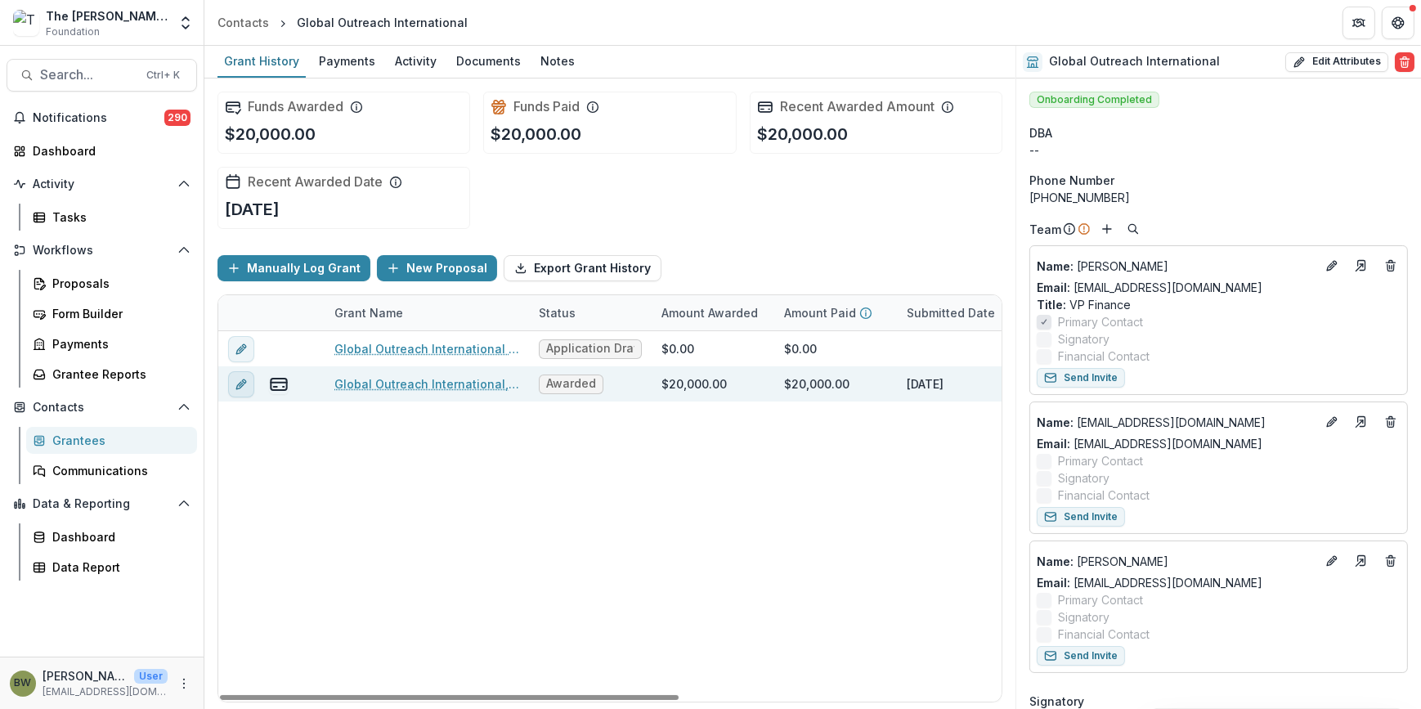
click at [240, 388] on icon "edit" at bounding box center [241, 384] width 13 height 13
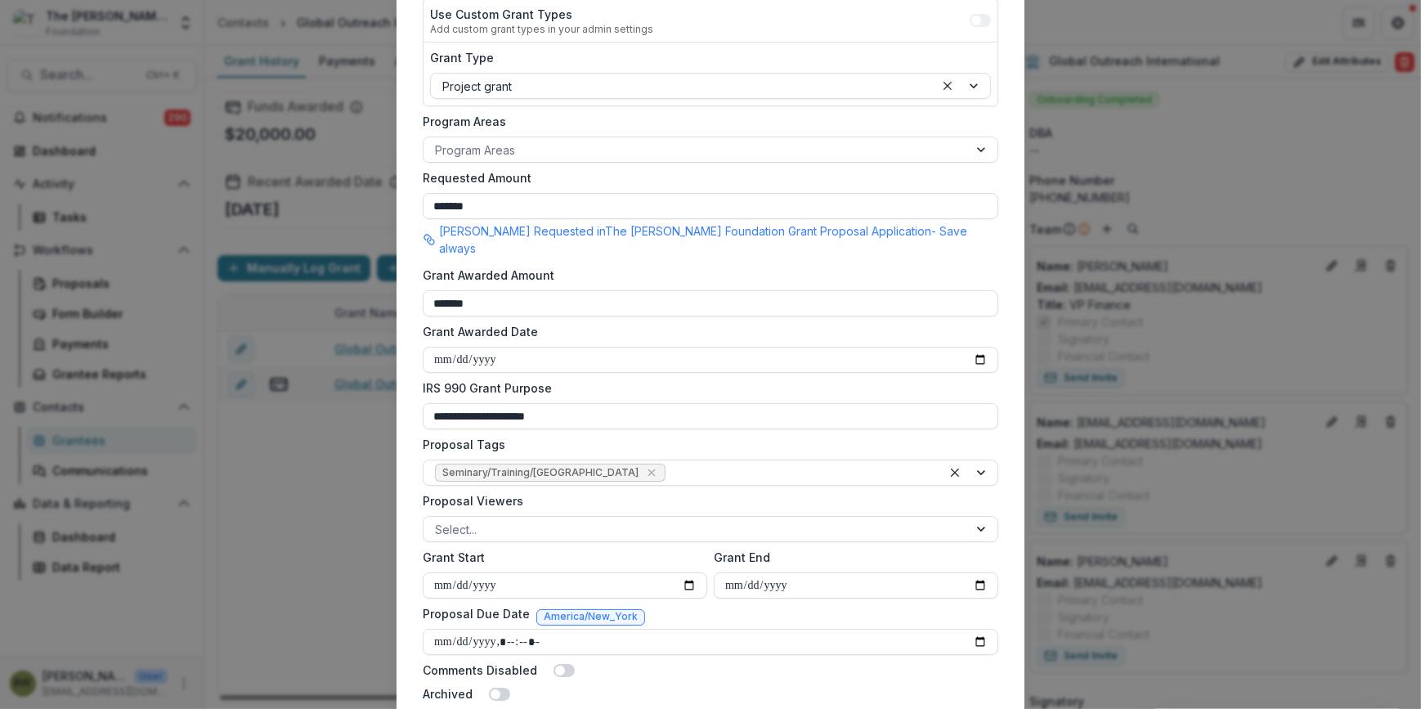
scroll to position [371, 0]
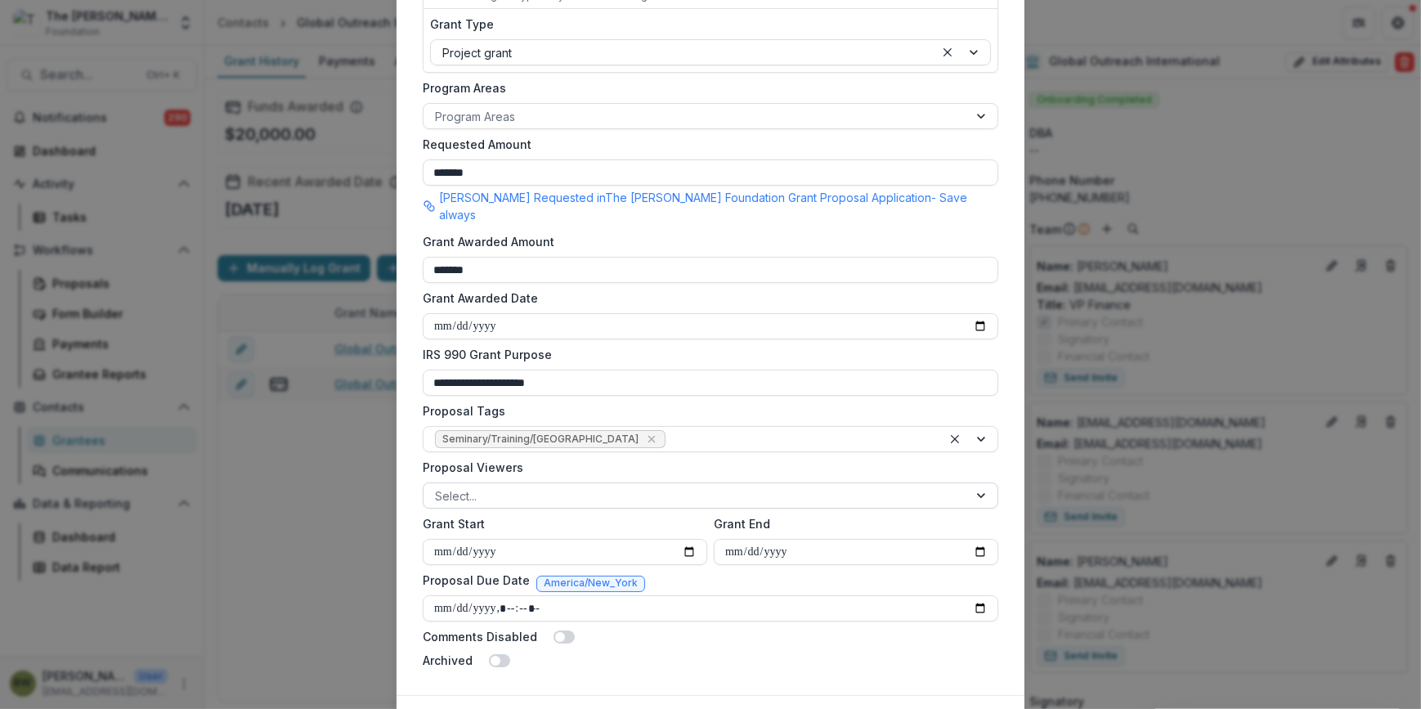
click at [584, 486] on div at bounding box center [696, 496] width 522 height 20
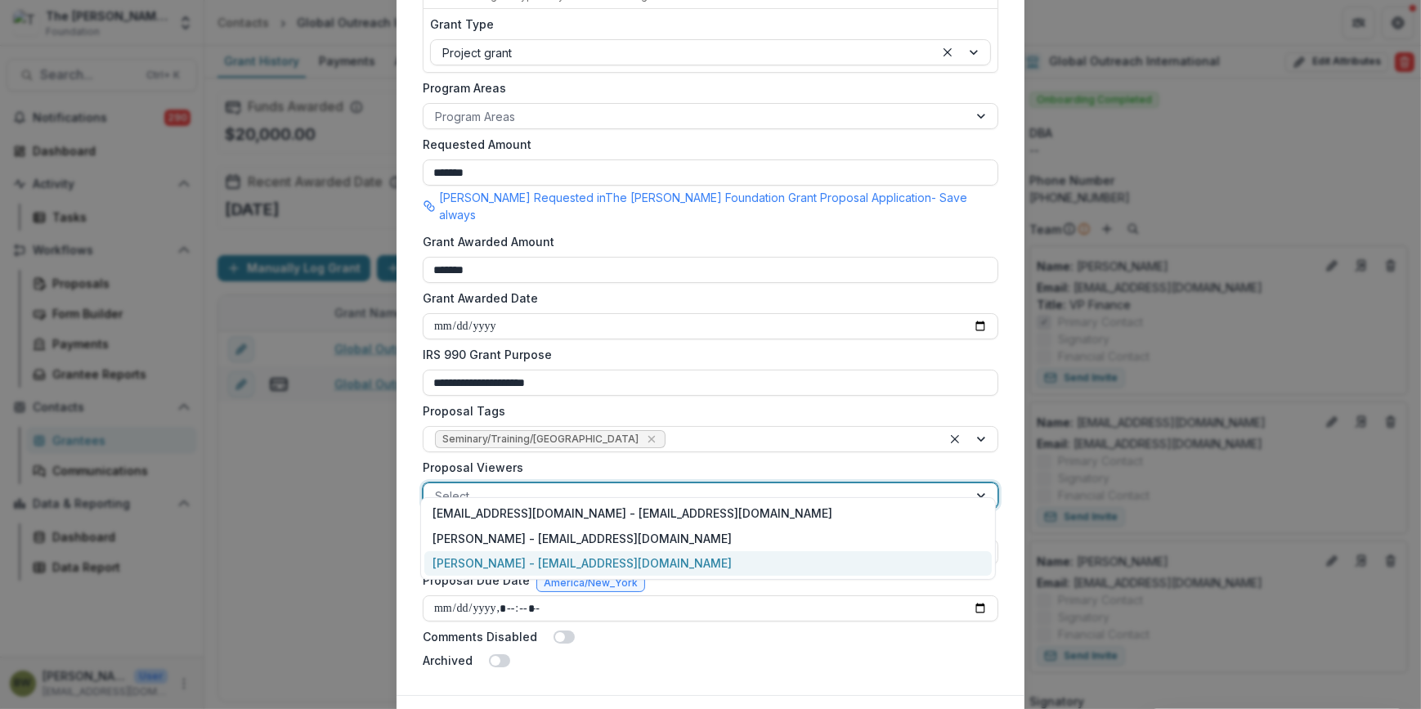
click at [587, 551] on div "[PERSON_NAME] - [EMAIL_ADDRESS][DOMAIN_NAME]" at bounding box center [708, 563] width 568 height 25
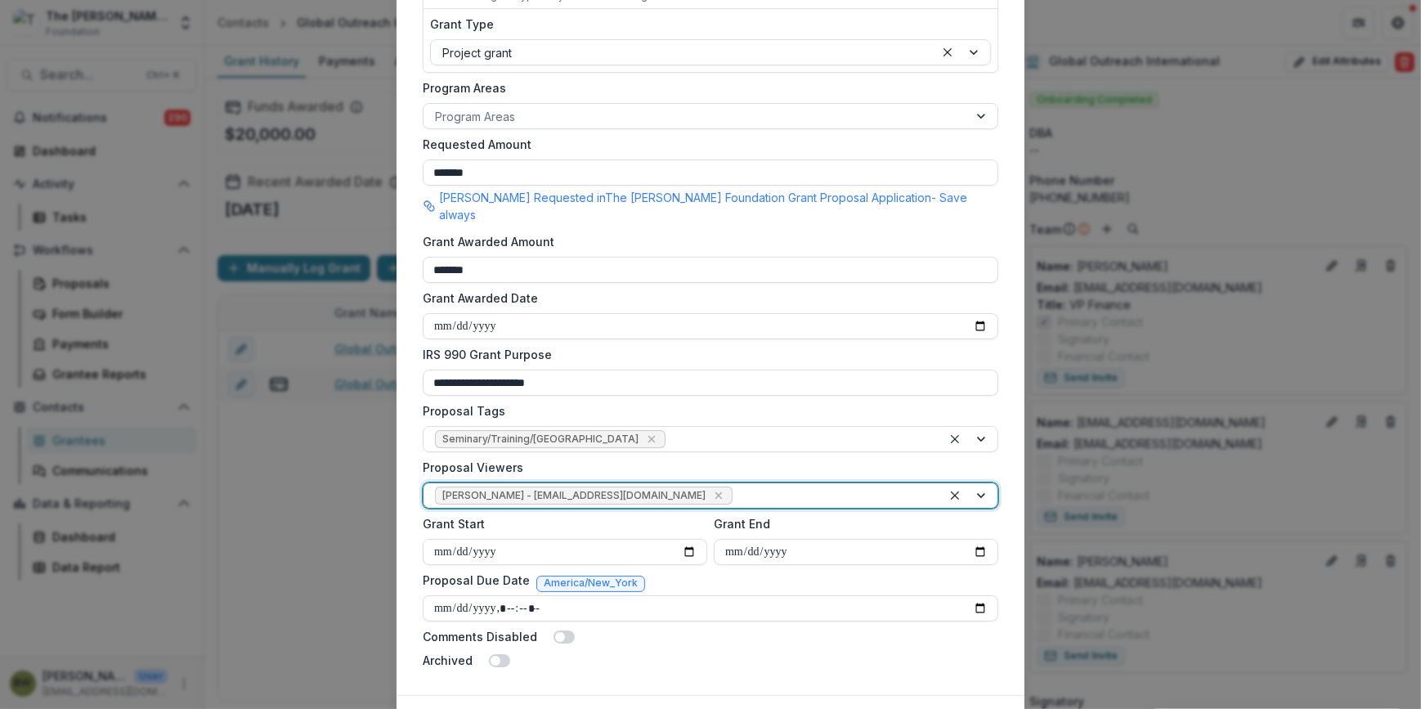
scroll to position [444, 0]
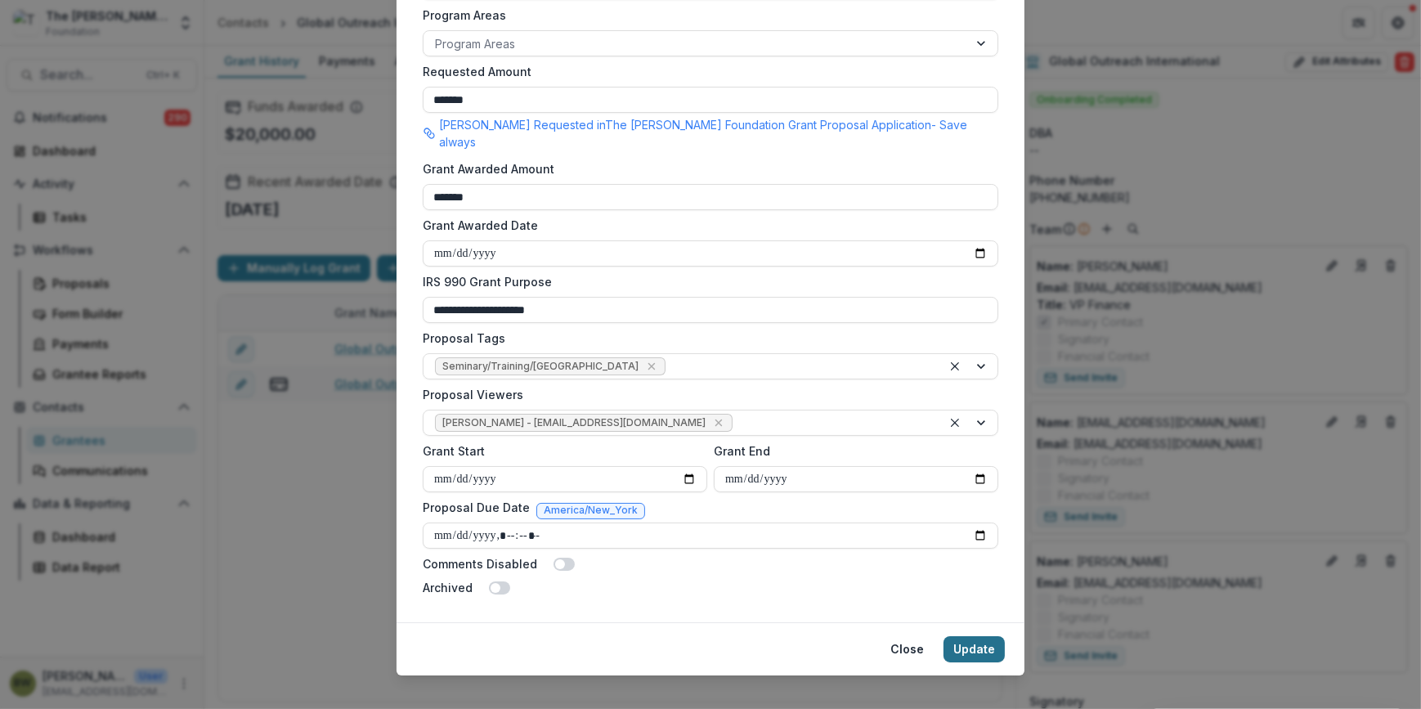
click at [985, 638] on button "Update" at bounding box center [974, 649] width 61 height 26
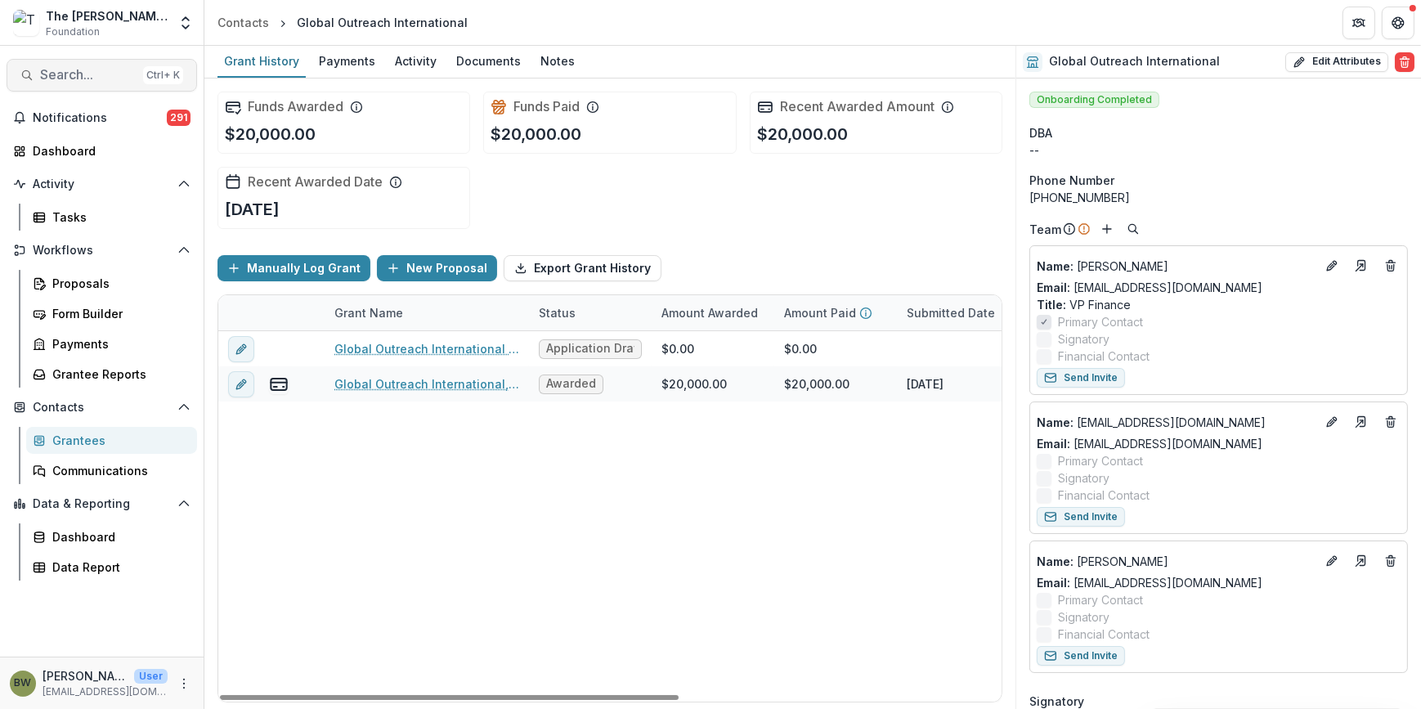
click at [57, 80] on span "Search..." at bounding box center [88, 75] width 96 height 16
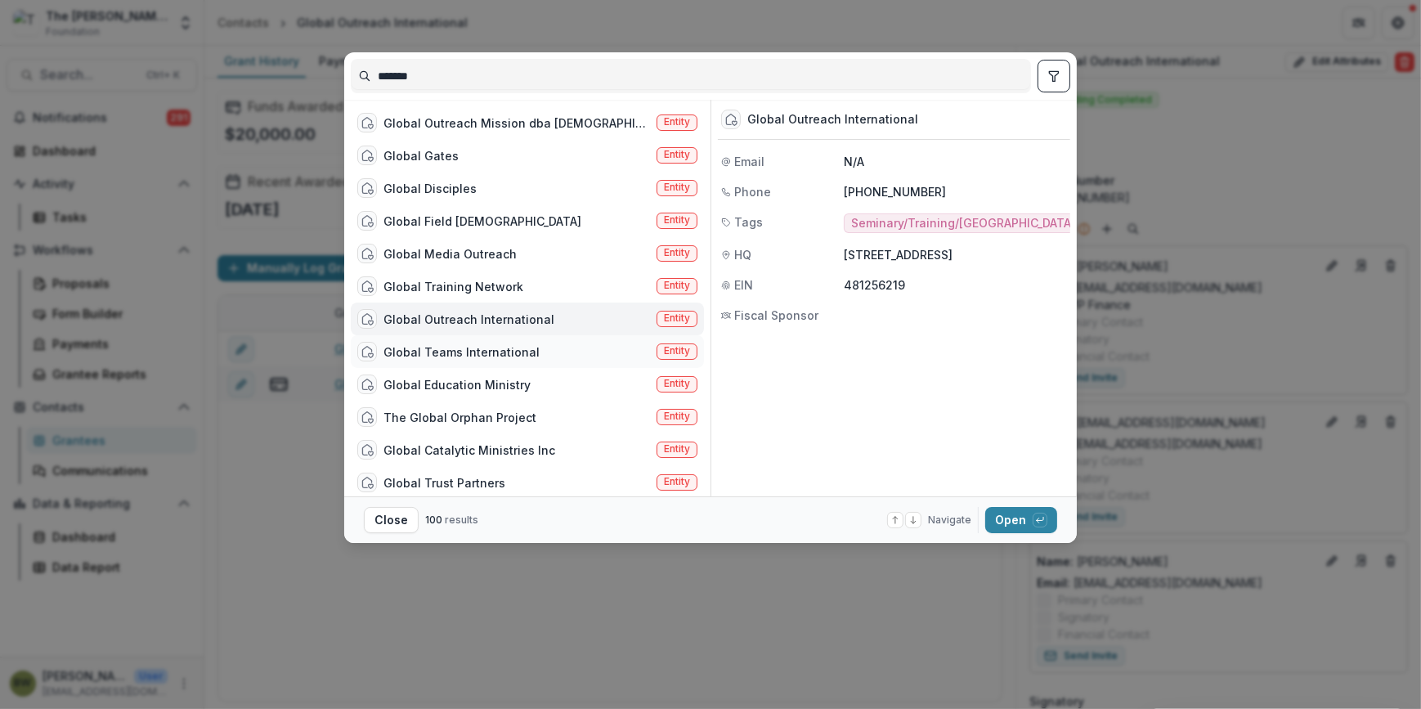
type input "******"
click at [664, 348] on span "Entity" at bounding box center [677, 350] width 26 height 11
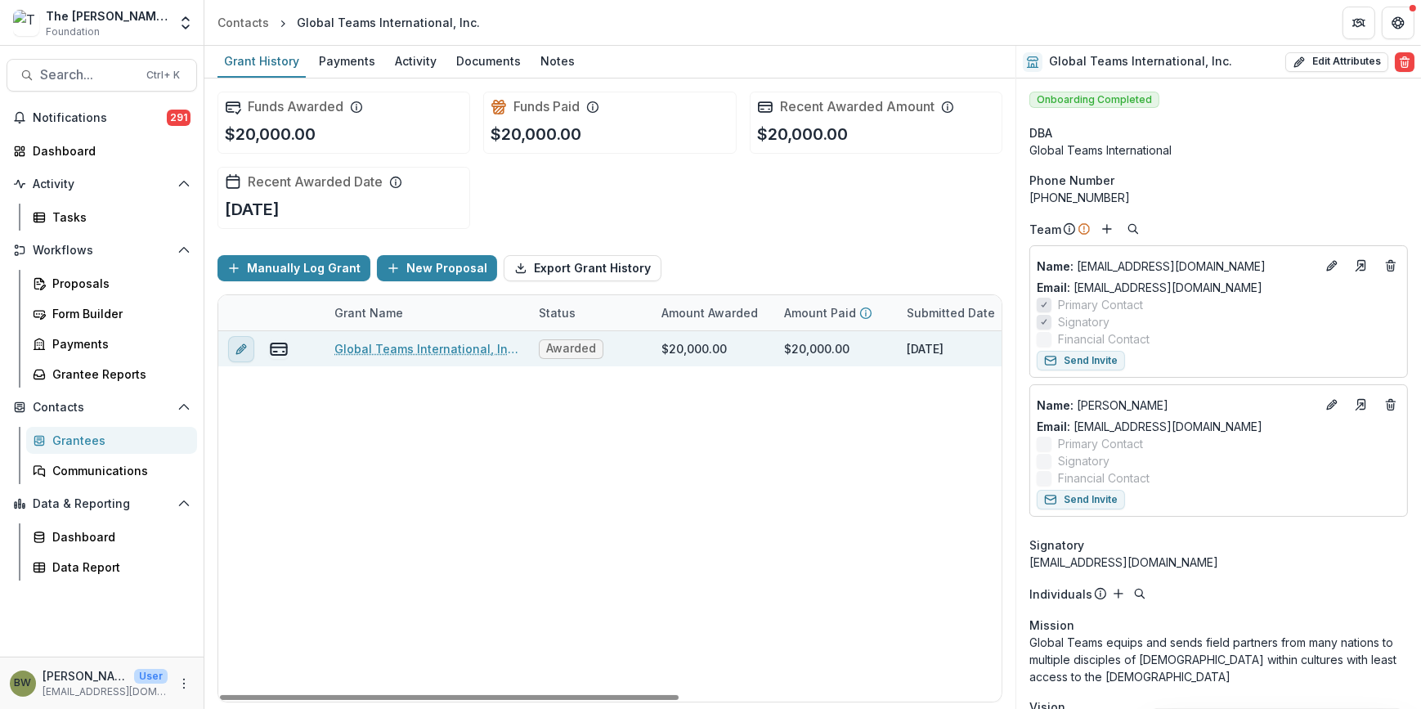
click at [239, 347] on icon "edit" at bounding box center [239, 349] width 7 height 7
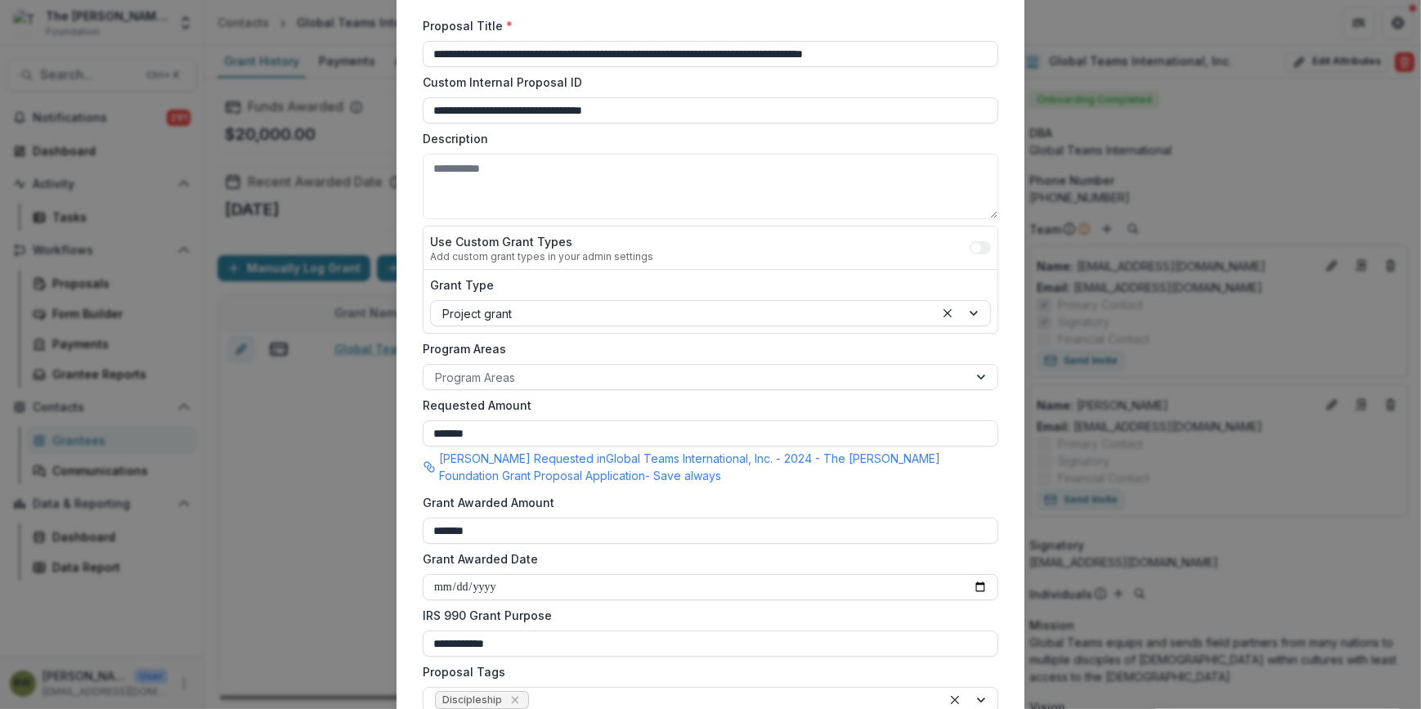
scroll to position [297, 0]
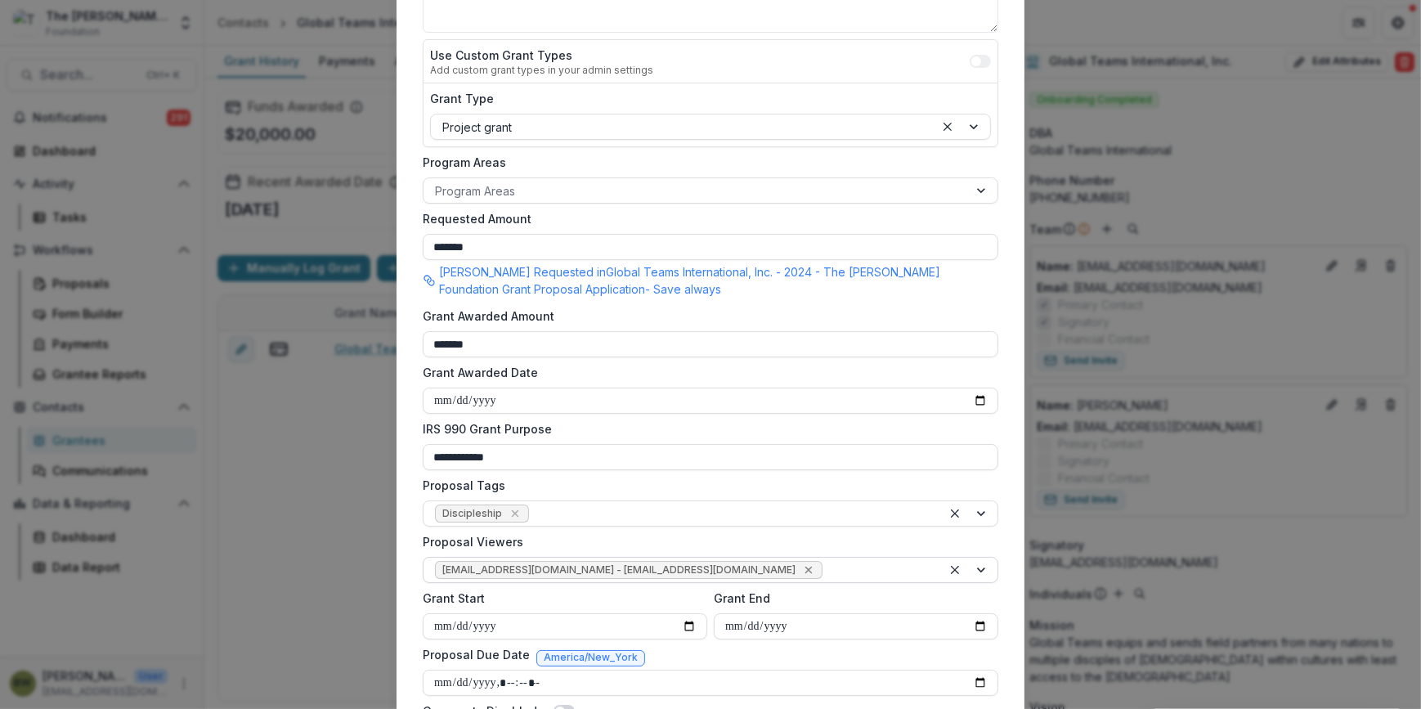
click at [802, 568] on icon "Remove jcline@bolickfoundation.org - jcline@bolickfoundation.org" at bounding box center [808, 569] width 13 height 13
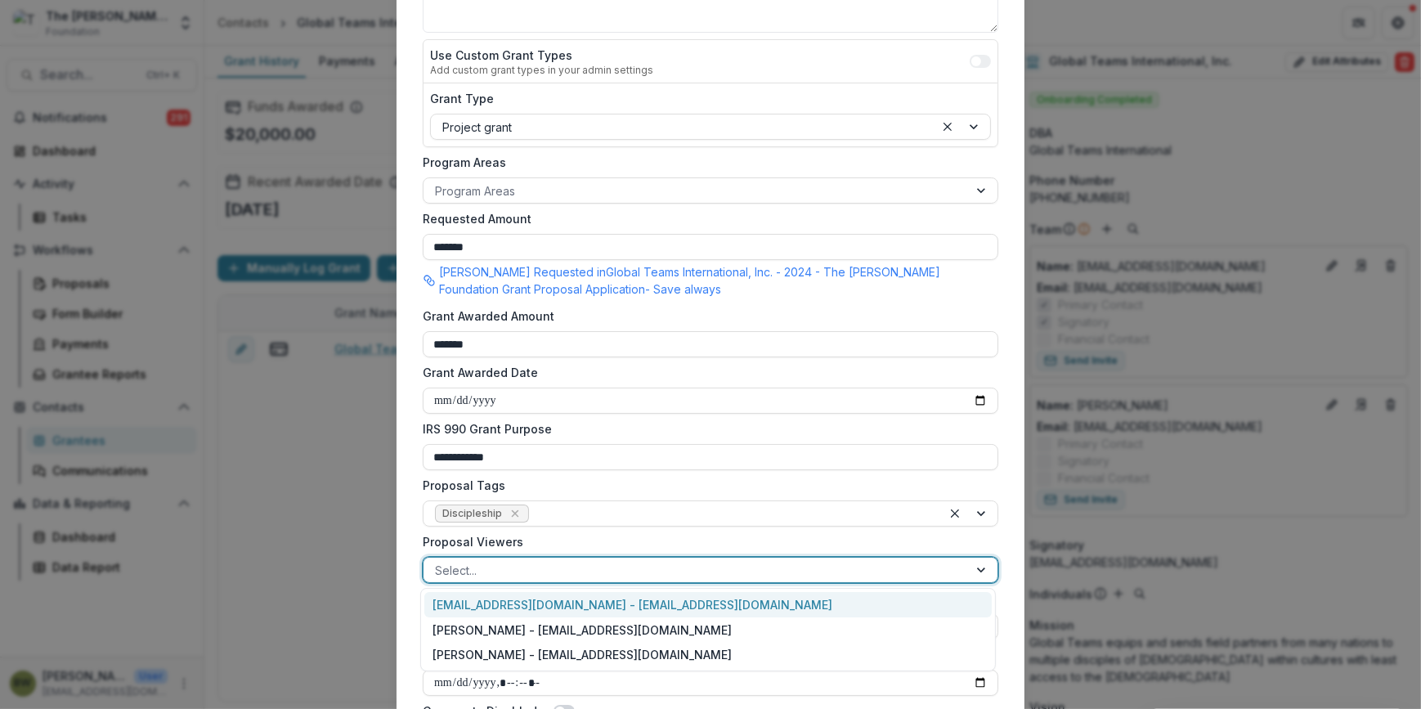
click at [737, 568] on div at bounding box center [696, 570] width 522 height 20
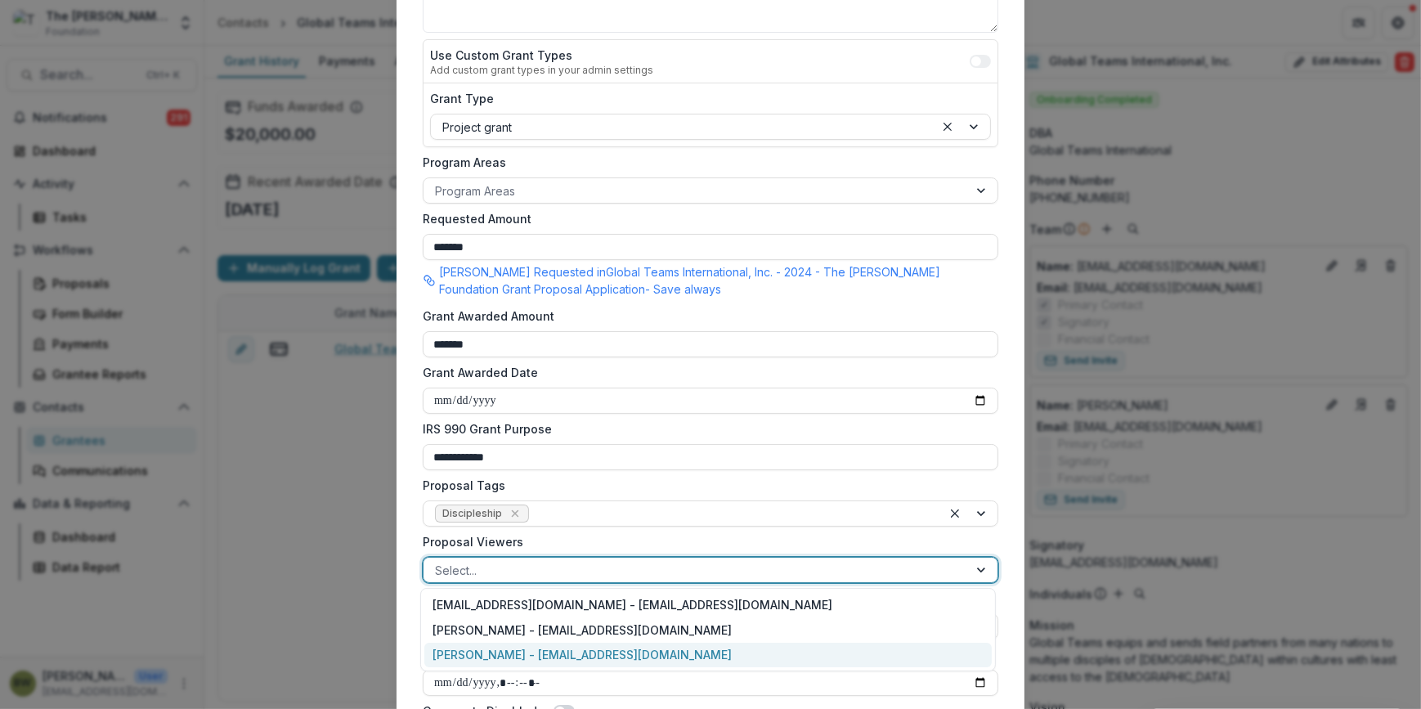
click at [692, 643] on div "[PERSON_NAME] - [EMAIL_ADDRESS][DOMAIN_NAME]" at bounding box center [708, 655] width 568 height 25
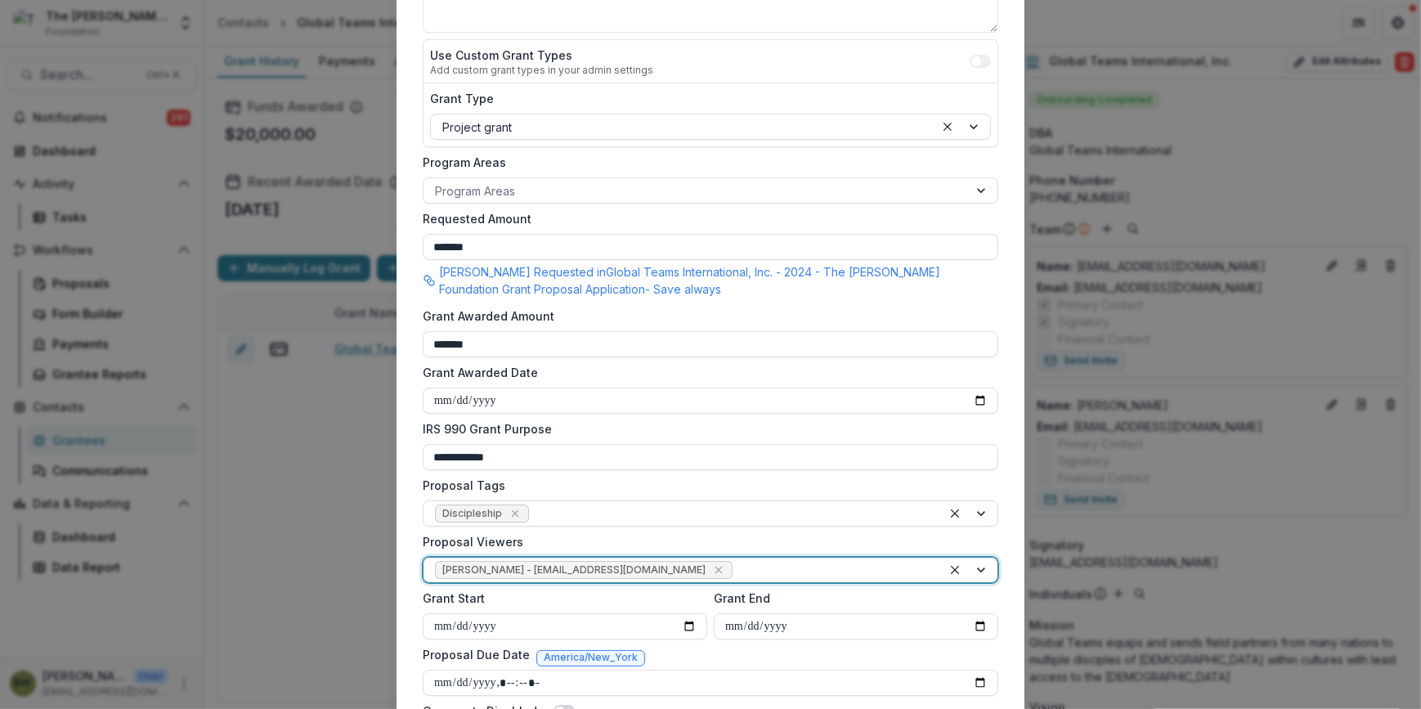
scroll to position [461, 0]
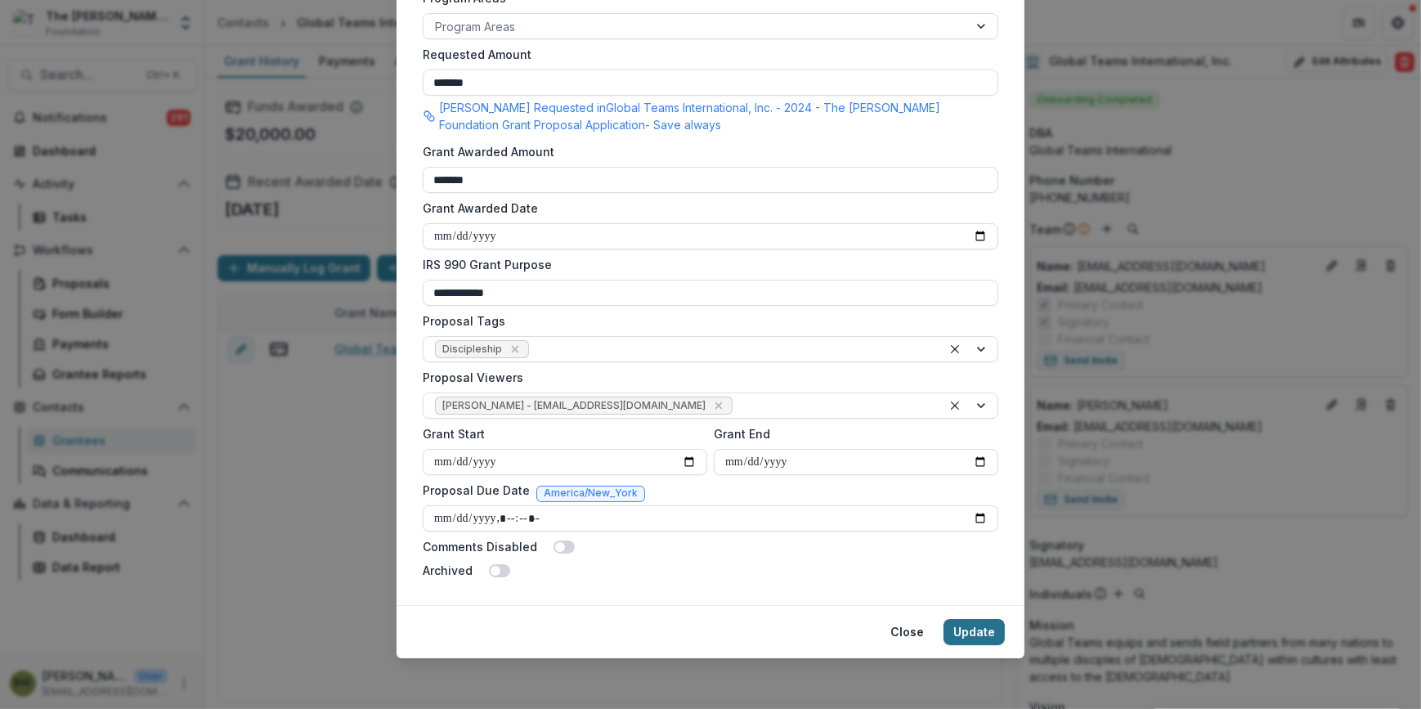
click at [983, 638] on button "Update" at bounding box center [974, 632] width 61 height 26
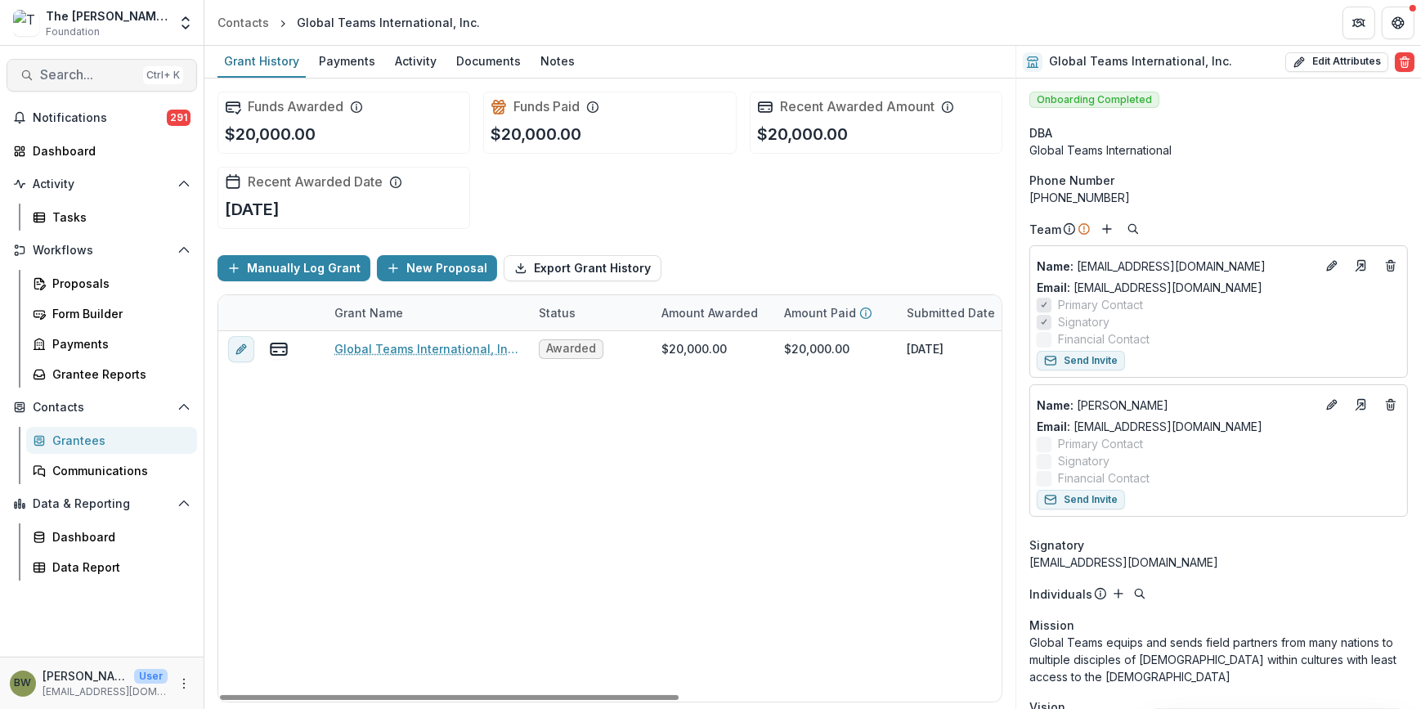
click at [105, 78] on span "Search..." at bounding box center [88, 75] width 96 height 16
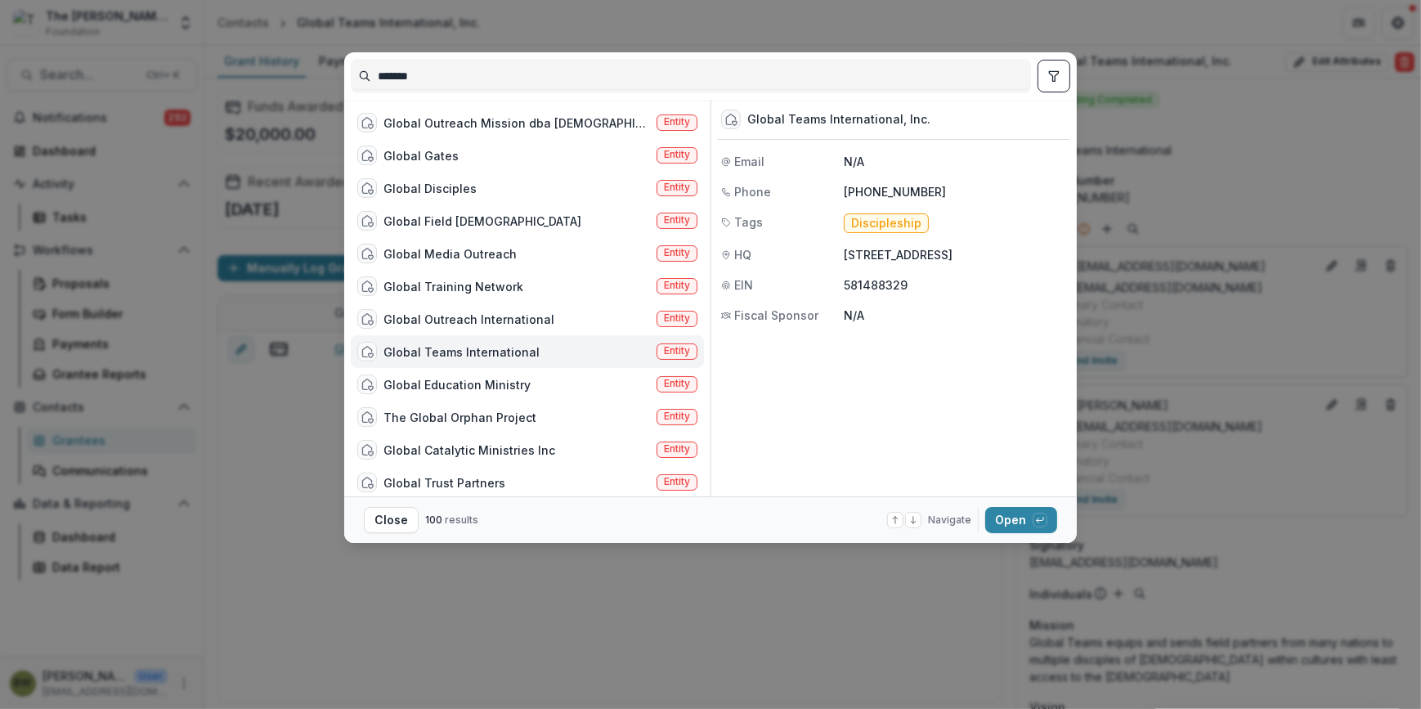
drag, startPoint x: 392, startPoint y: 72, endPoint x: 229, endPoint y: 73, distance: 162.7
click at [229, 73] on div "****** Global Outreach Mission dba MissionGO Entity Global Gates Entity Global …" at bounding box center [710, 354] width 1421 height 709
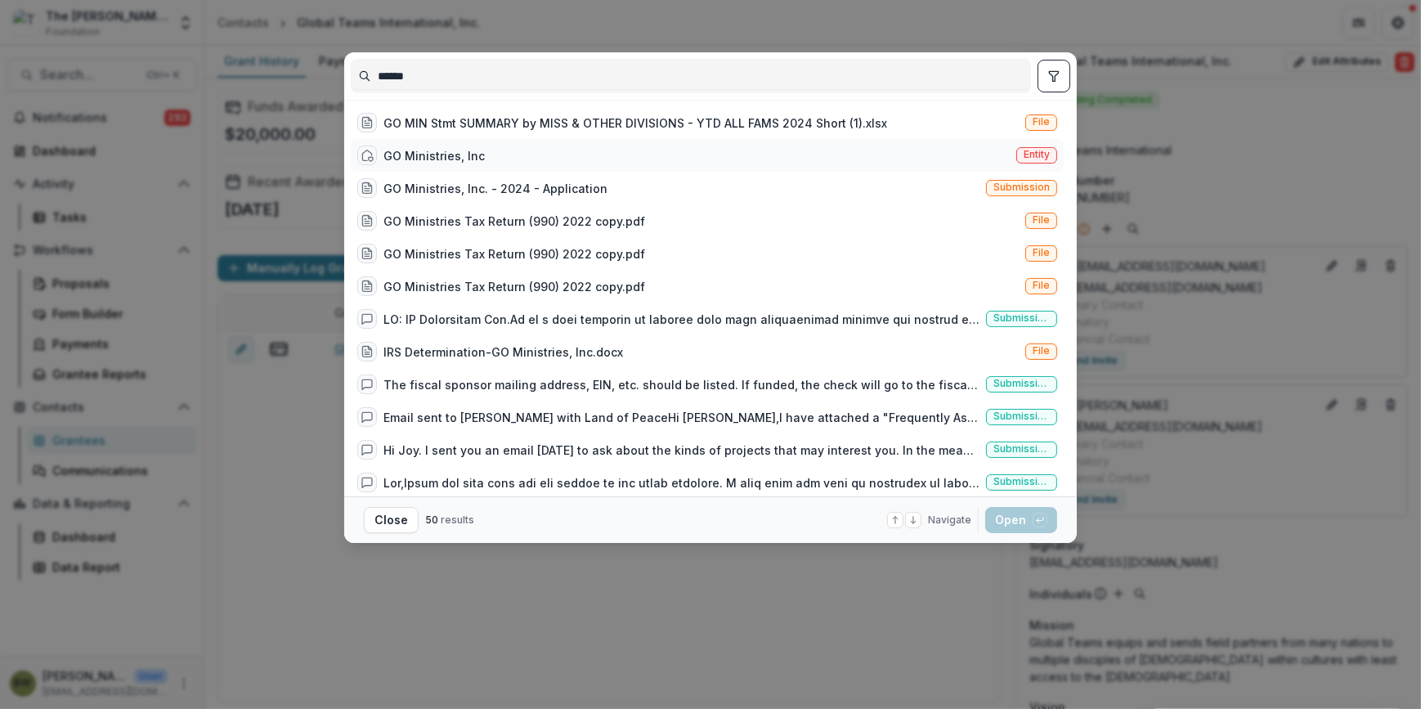
type input "******"
click at [433, 147] on div "GO Ministries, Inc" at bounding box center [434, 155] width 101 height 17
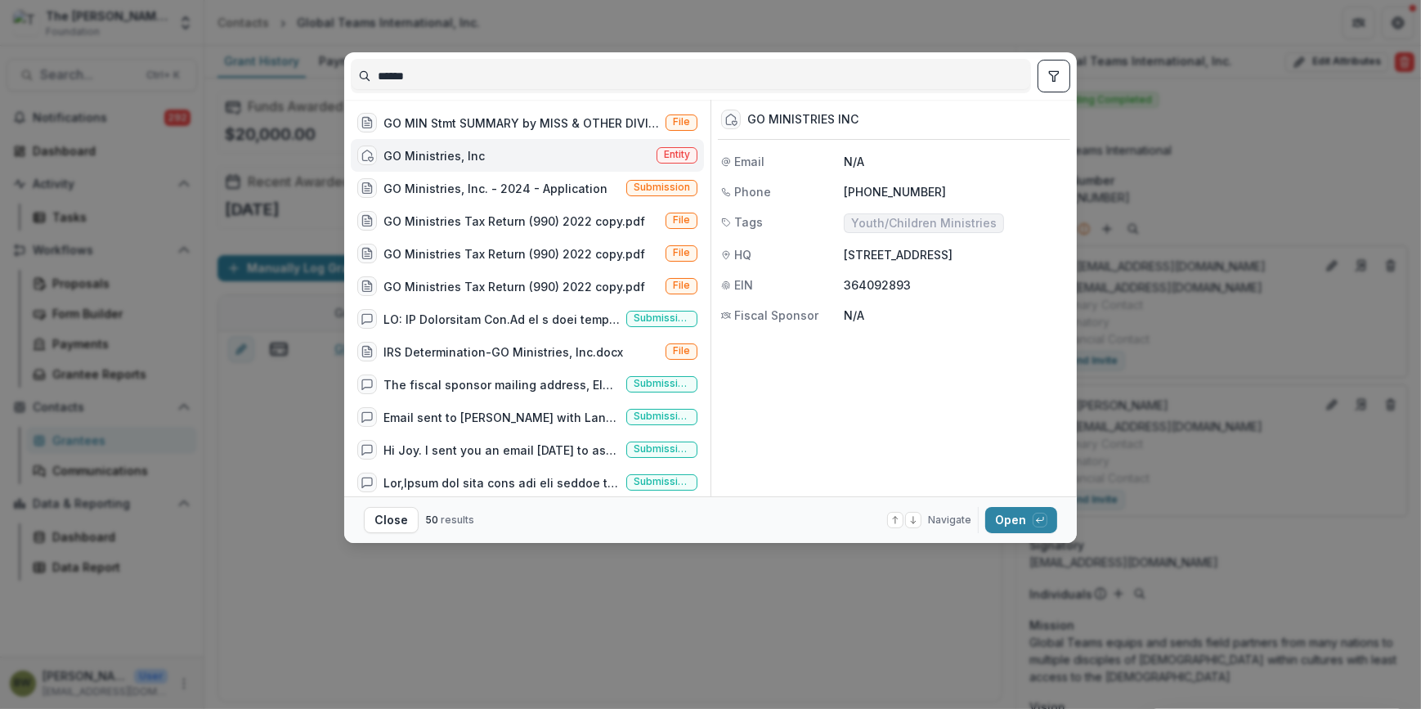
click at [671, 151] on span "Entity" at bounding box center [677, 154] width 26 height 11
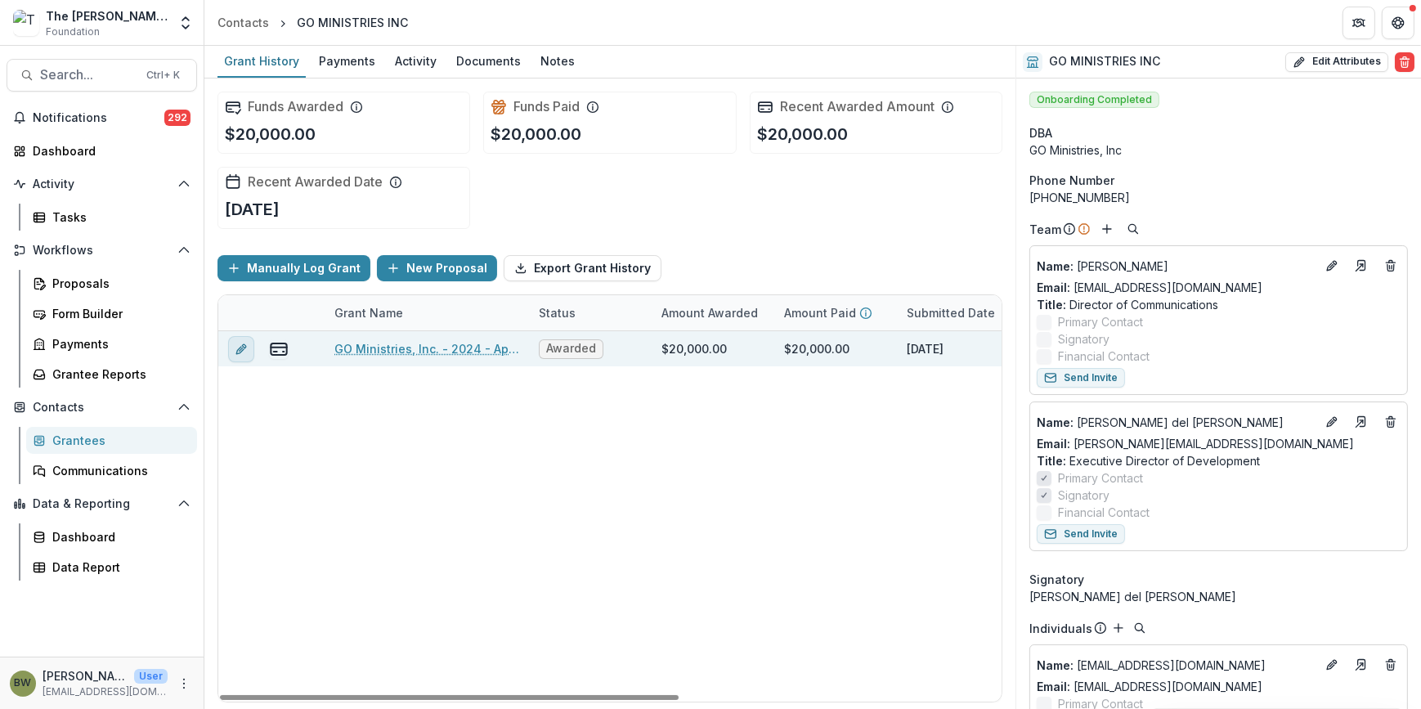
click at [249, 352] on button "edit" at bounding box center [241, 349] width 26 height 26
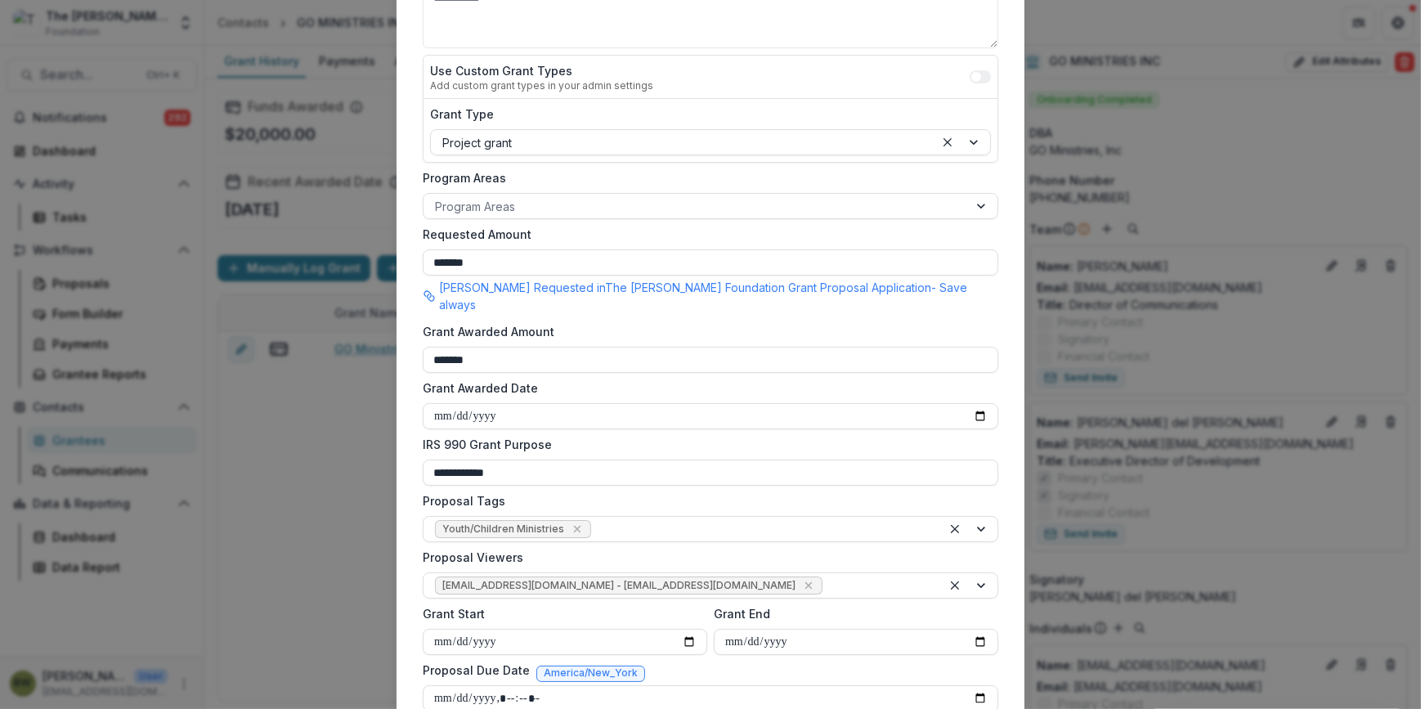
scroll to position [297, 0]
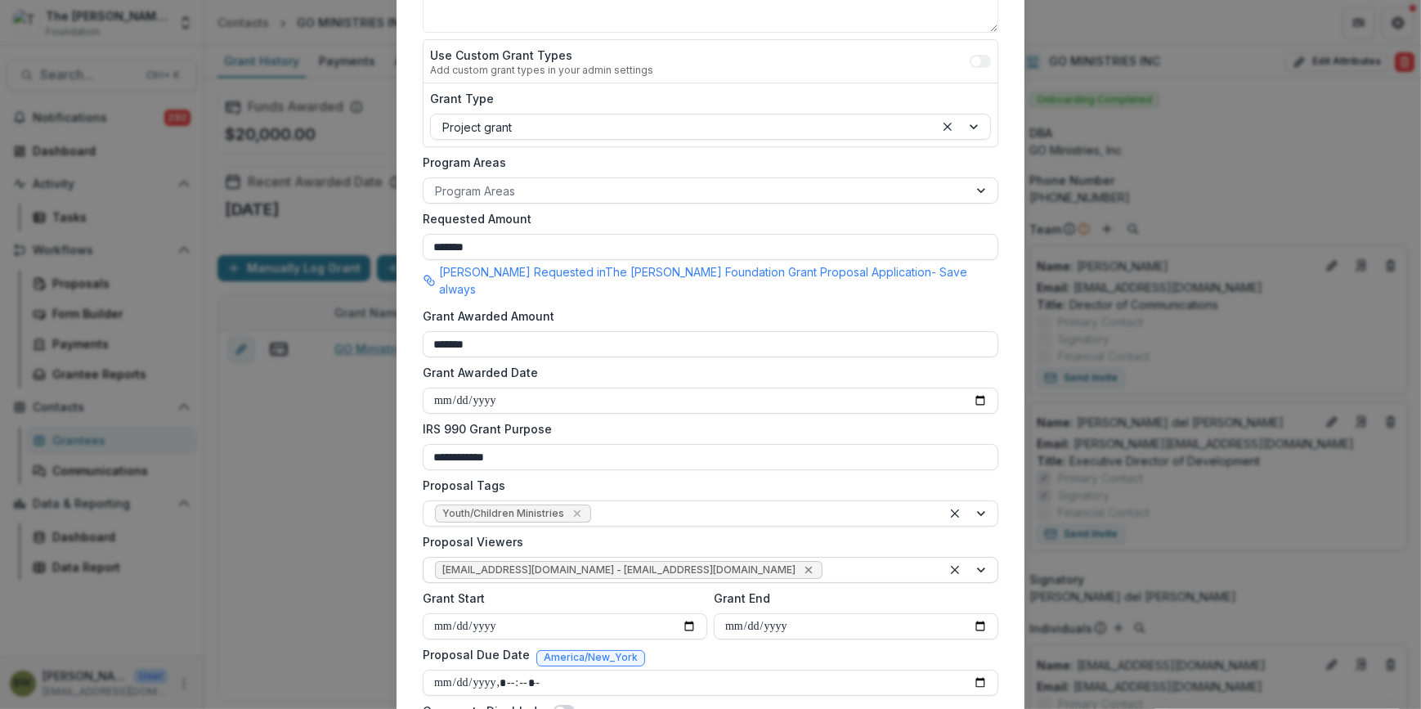
click at [802, 563] on icon "Remove jcline@bolickfoundation.org - jcline@bolickfoundation.org" at bounding box center [808, 569] width 13 height 13
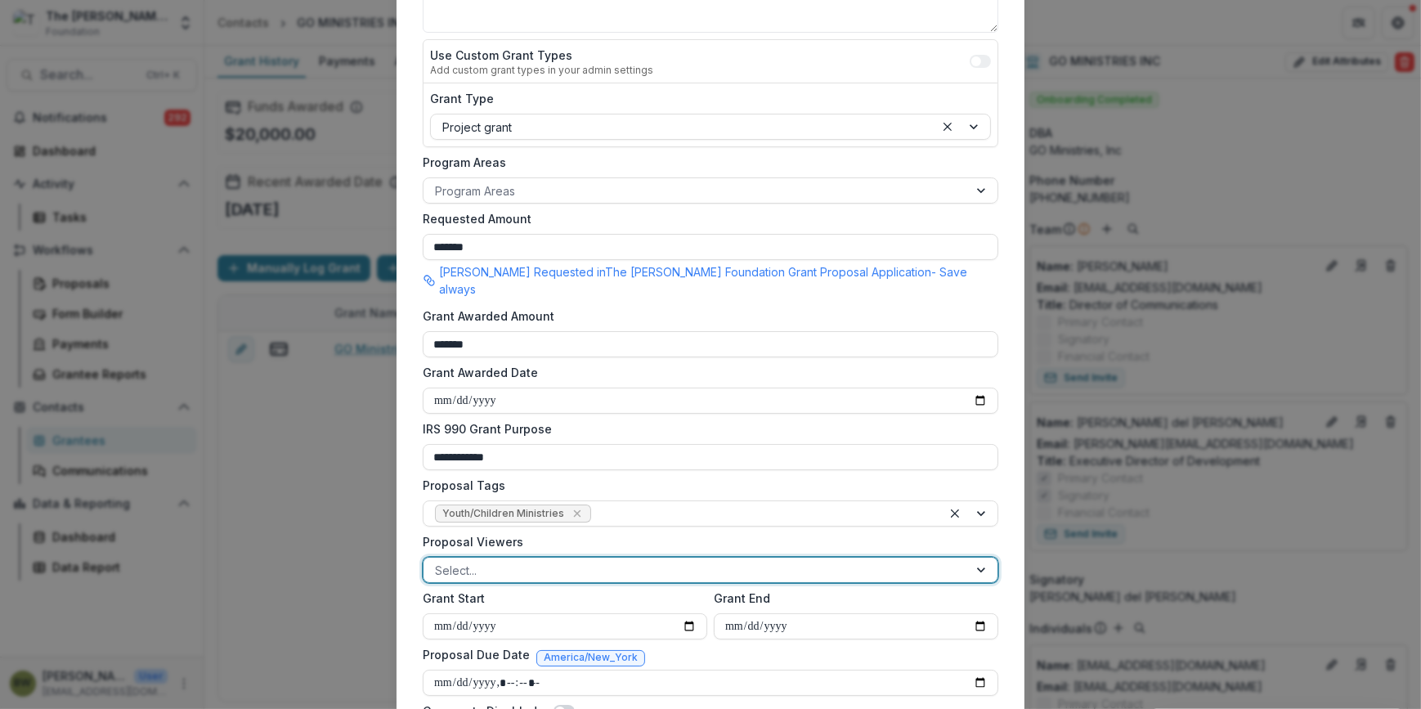
click at [715, 565] on form "**********" at bounding box center [710, 287] width 589 height 926
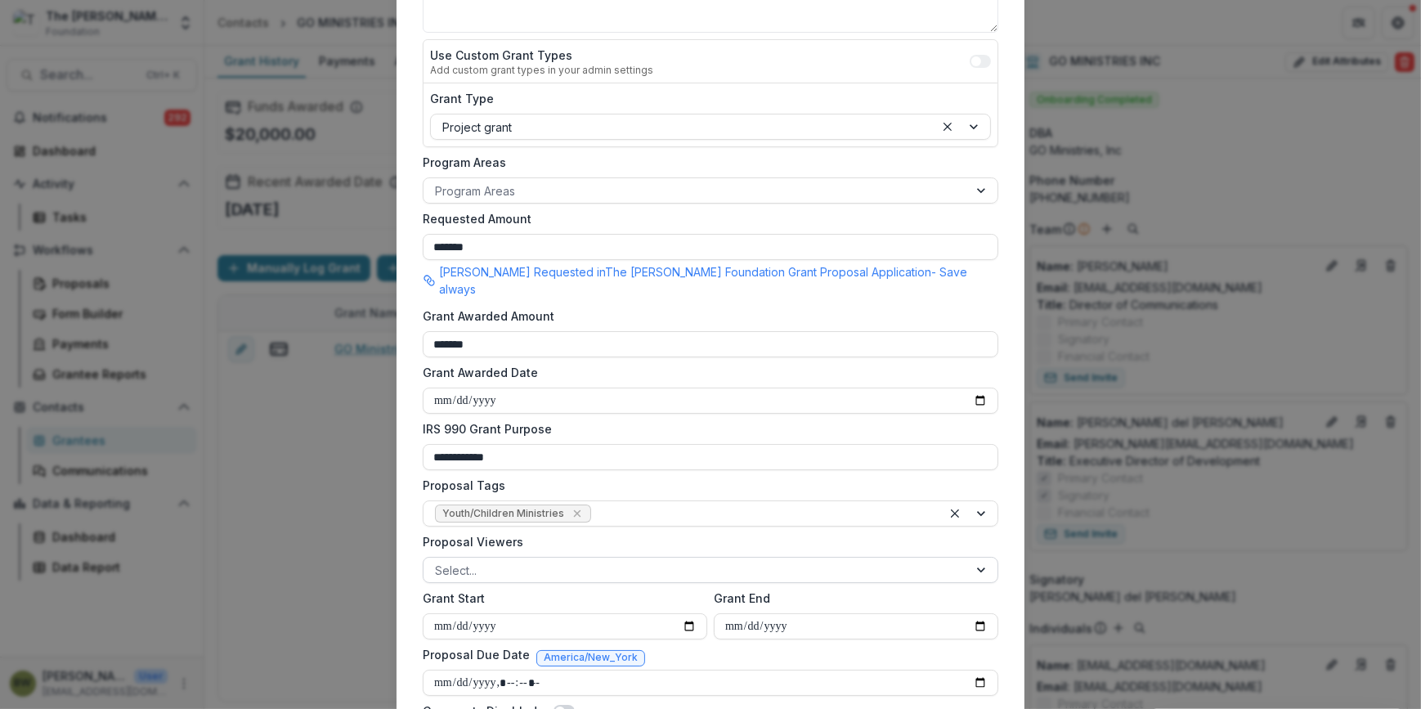
click at [687, 563] on div "Select..." at bounding box center [696, 571] width 545 height 24
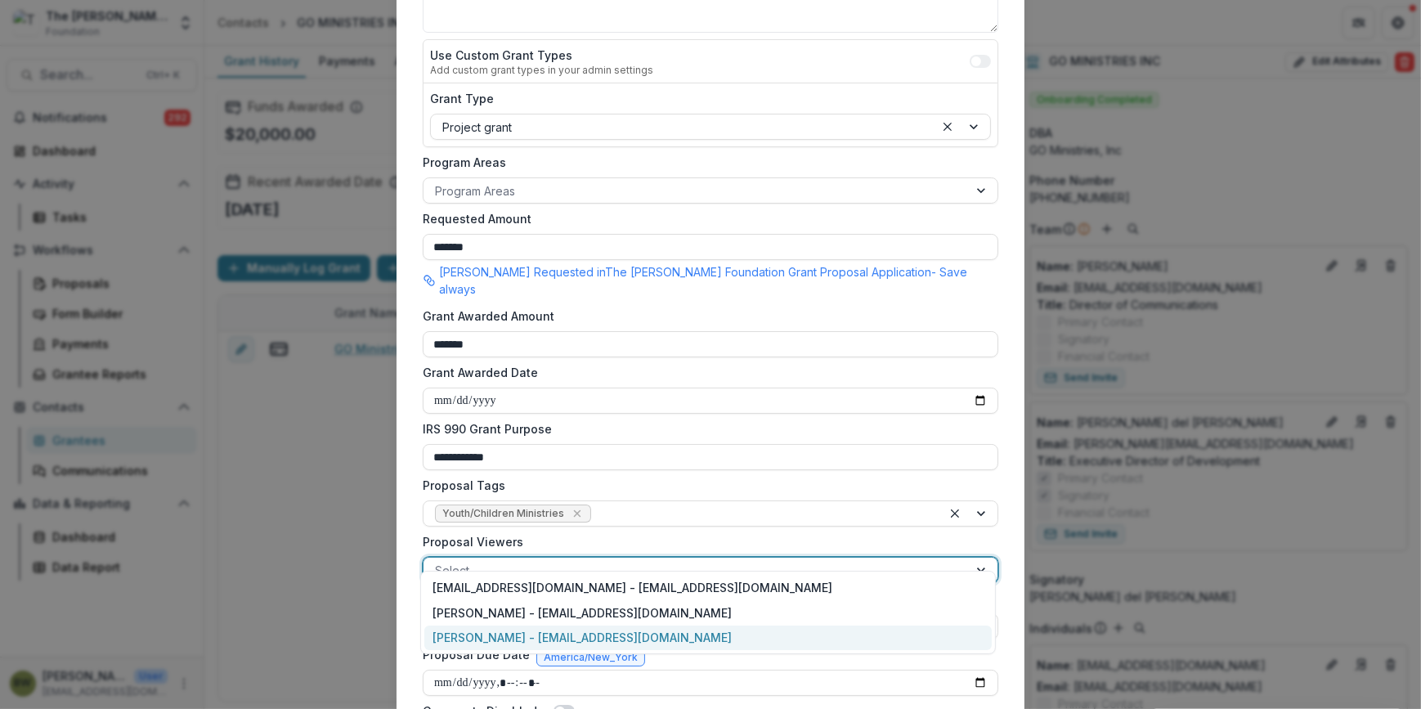
click at [652, 632] on div "[PERSON_NAME] - [EMAIL_ADDRESS][DOMAIN_NAME]" at bounding box center [708, 638] width 568 height 25
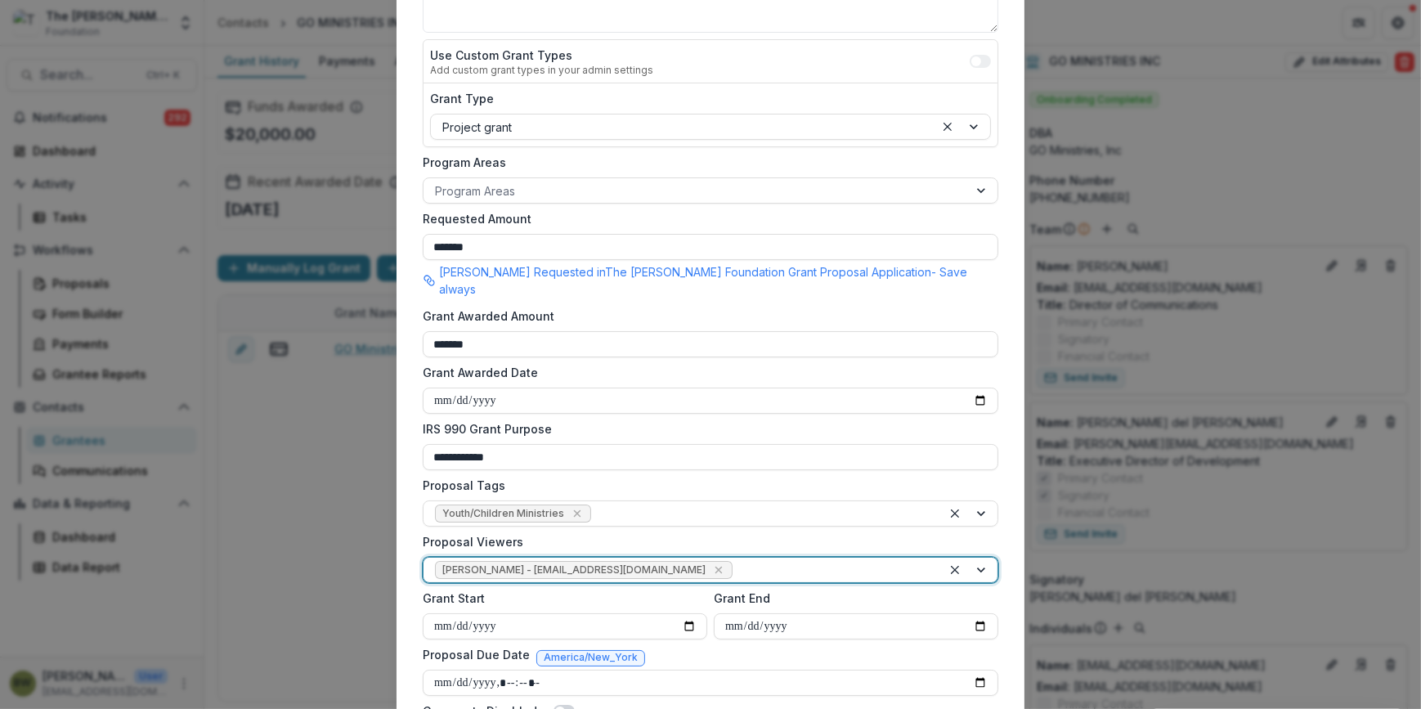
scroll to position [444, 0]
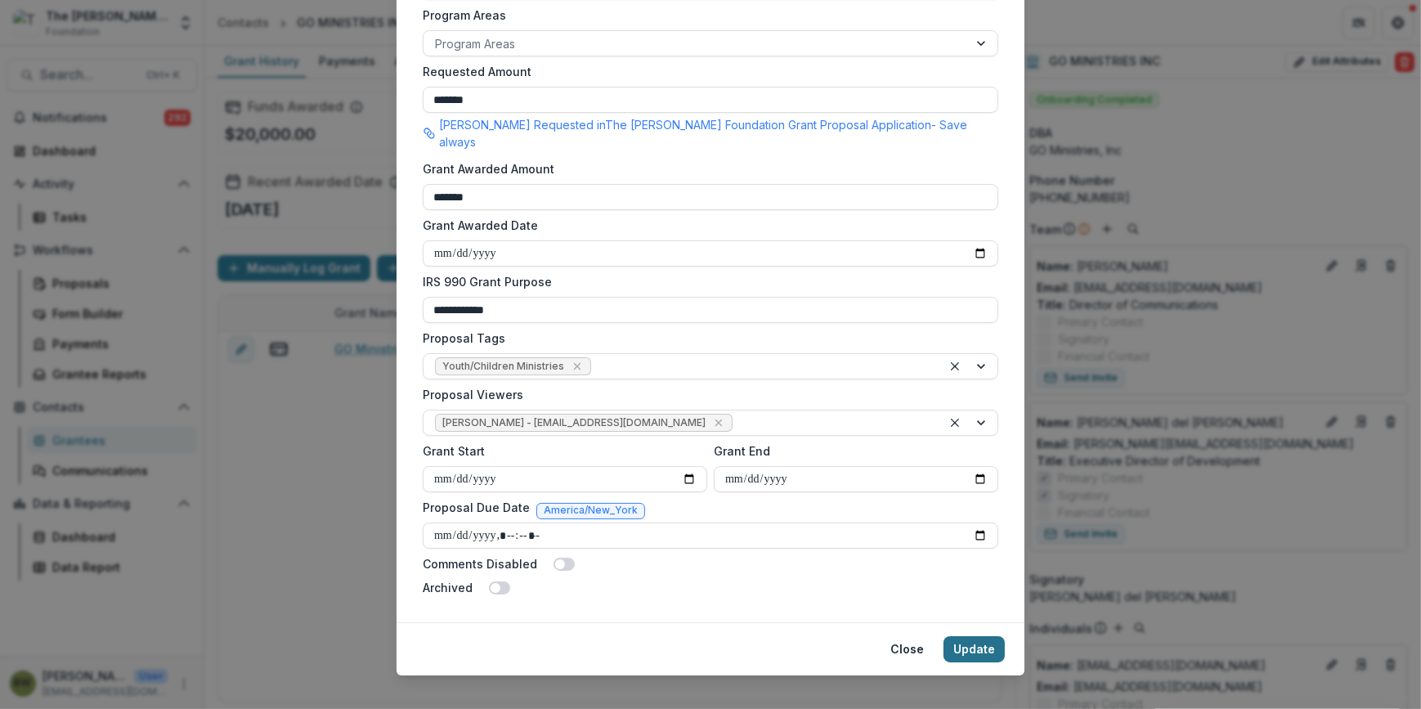
click at [958, 636] on button "Update" at bounding box center [974, 649] width 61 height 26
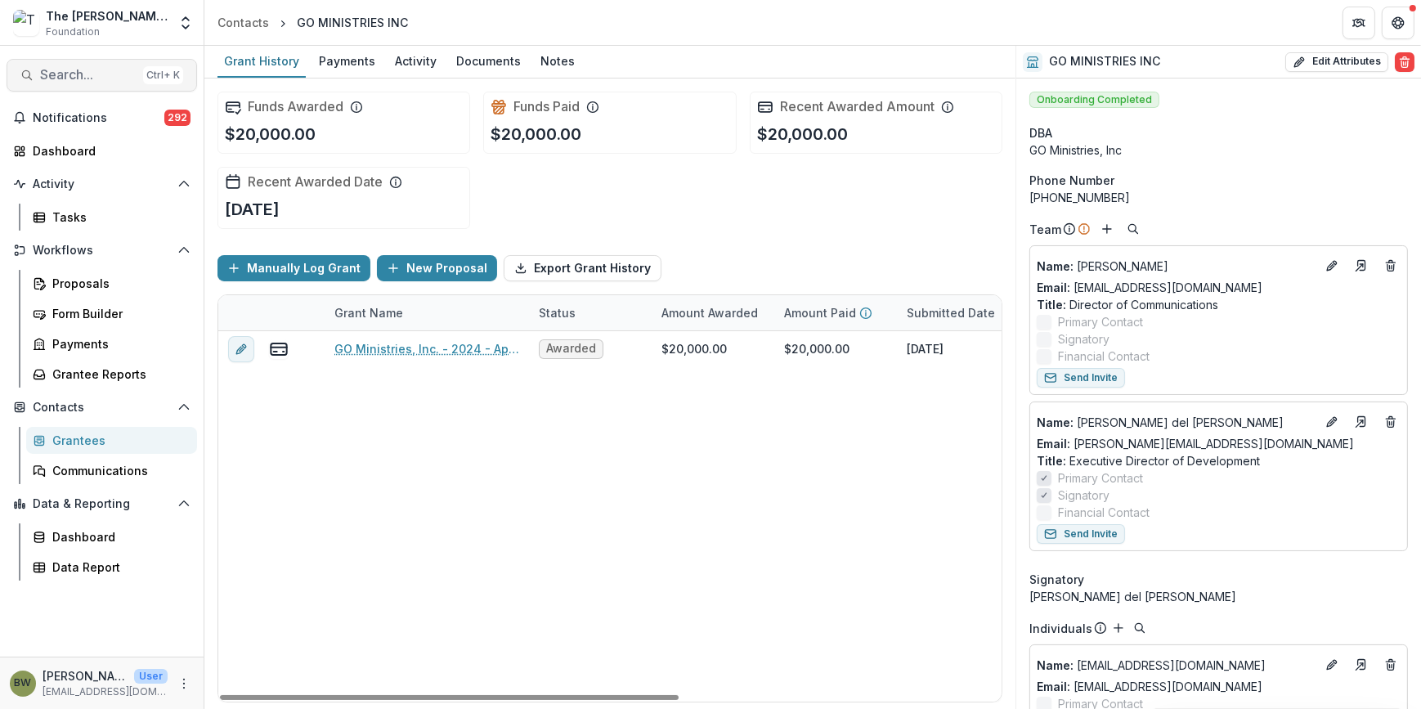
click at [101, 72] on span "Search..." at bounding box center [88, 75] width 96 height 16
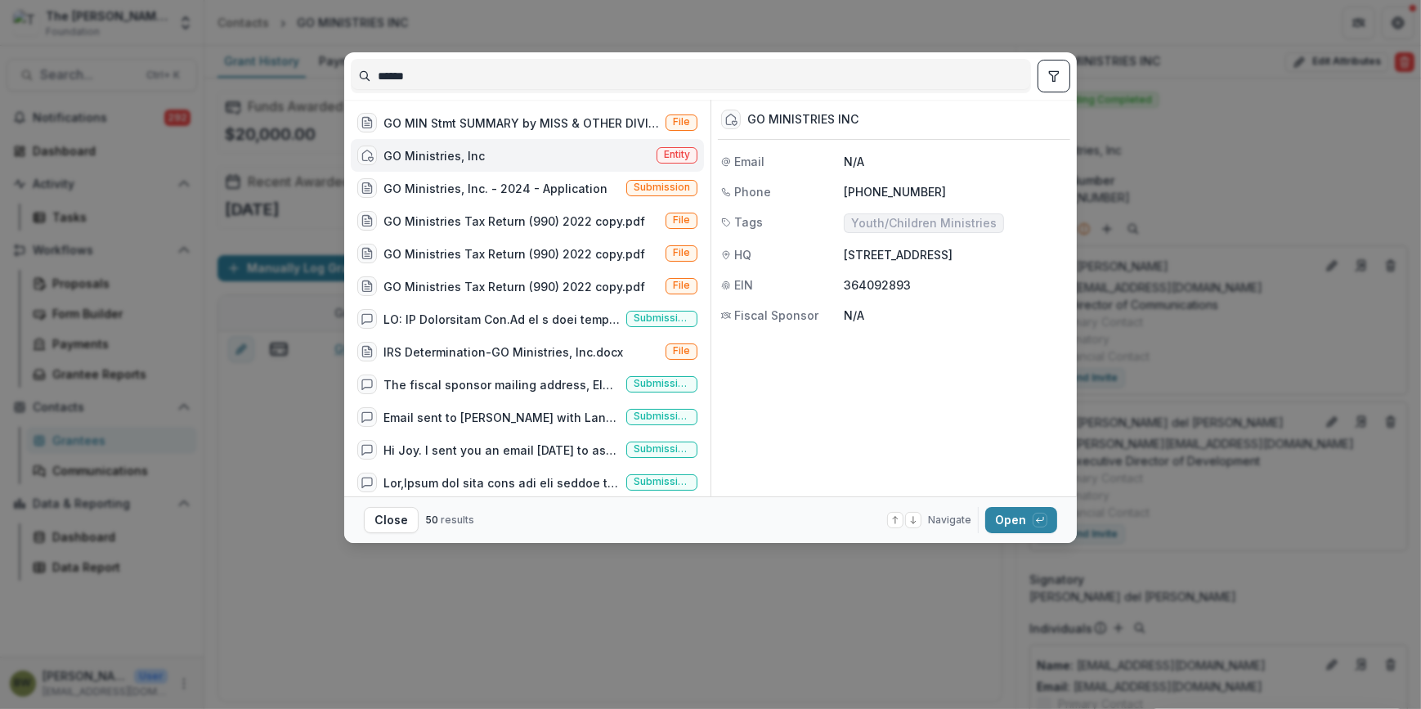
drag, startPoint x: 438, startPoint y: 74, endPoint x: 278, endPoint y: 74, distance: 159.5
click at [278, 74] on div "****** GO MIN Stmt SUMMARY by MISS & OTHER DIVISIONS - YTD ALL FAMS 2024 Short …" at bounding box center [710, 354] width 1421 height 709
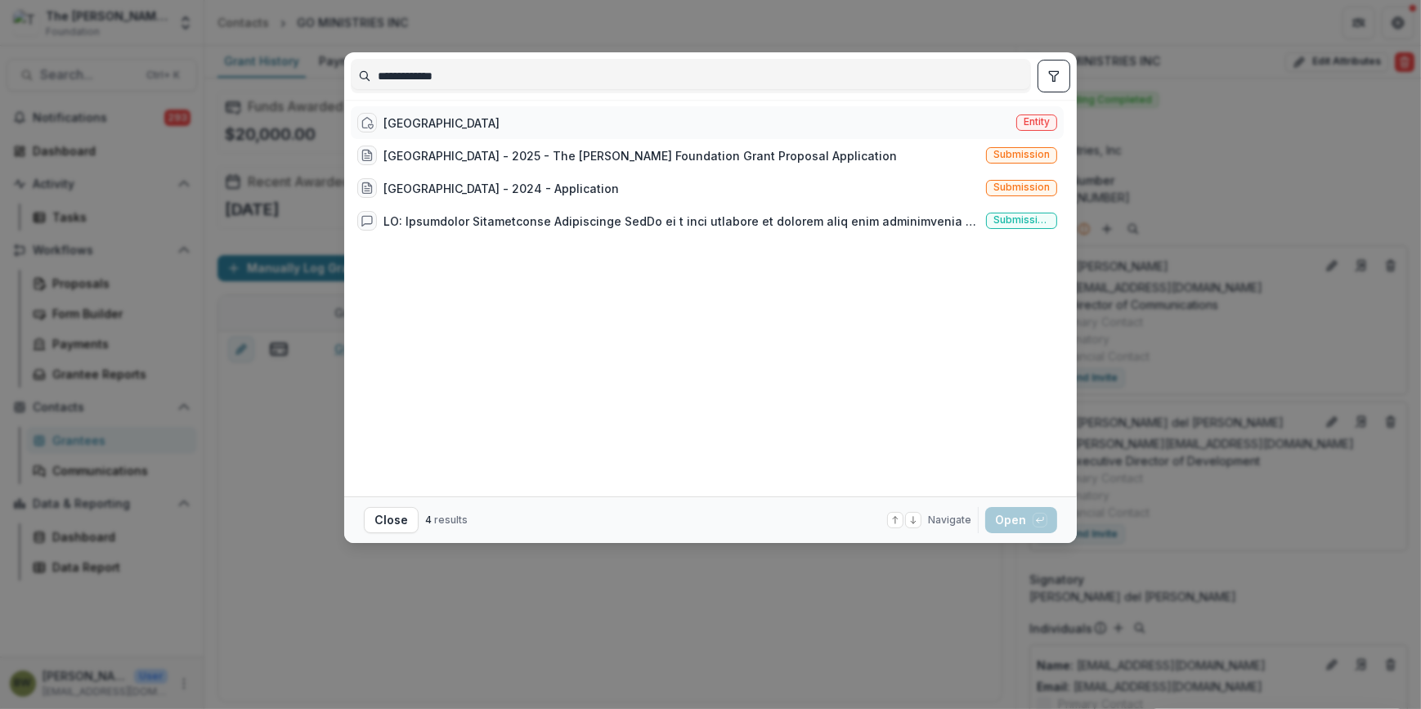
type input "**********"
click at [1045, 119] on span "Entity" at bounding box center [1037, 121] width 26 height 11
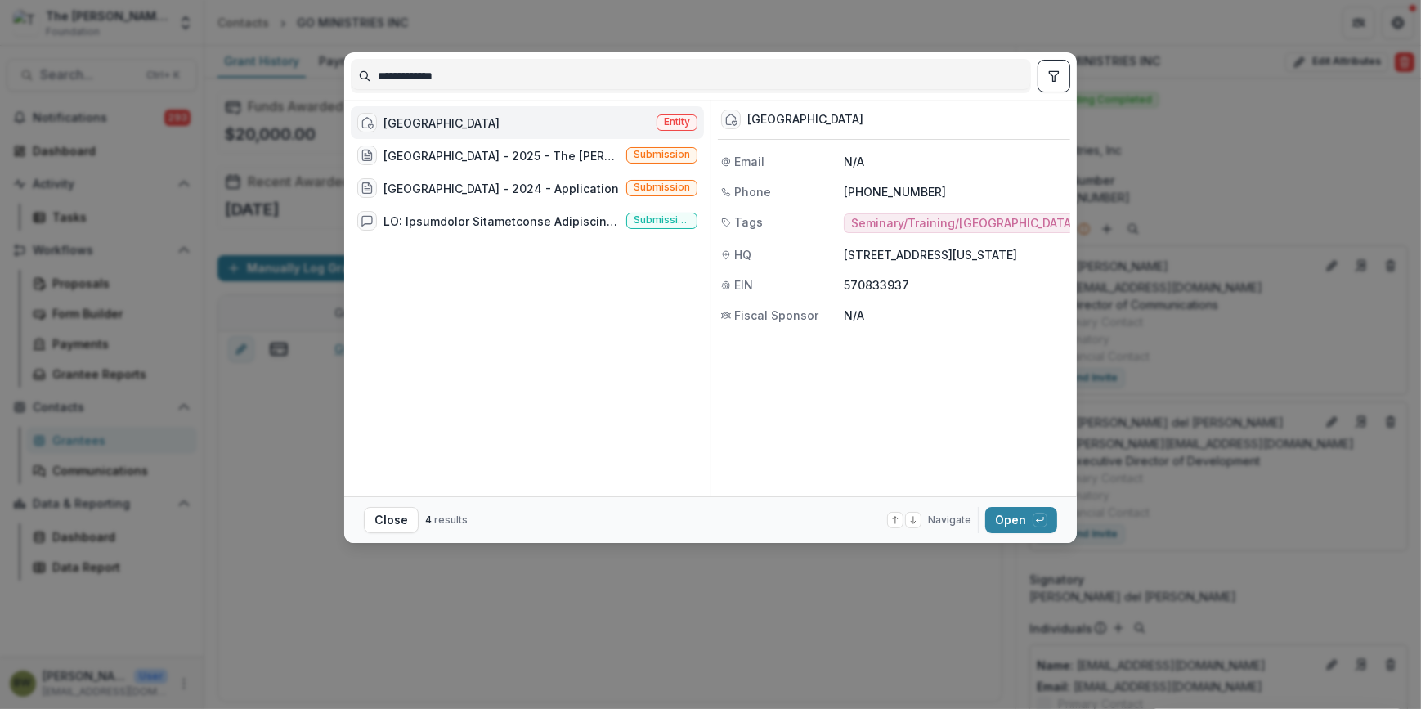
click at [679, 123] on span "Entity" at bounding box center [677, 121] width 26 height 11
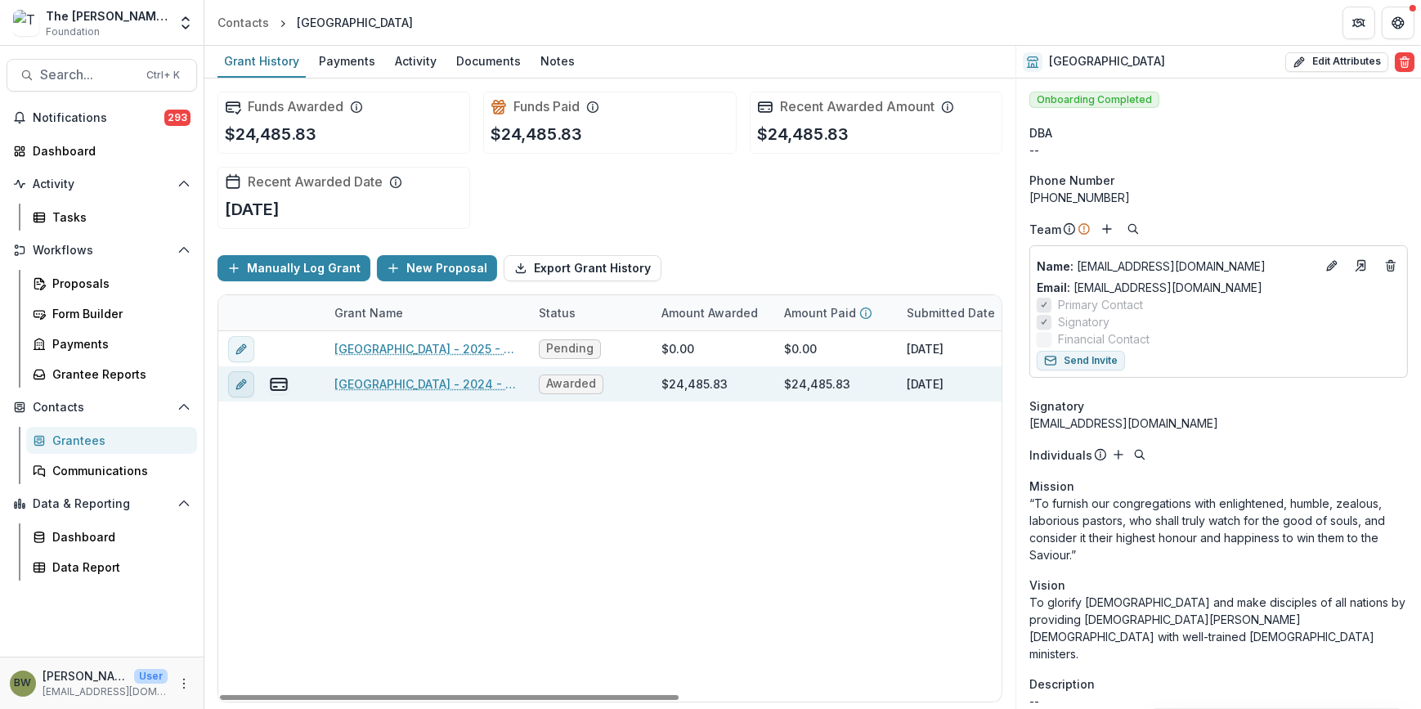
click at [240, 384] on line "edit" at bounding box center [241, 384] width 3 height 3
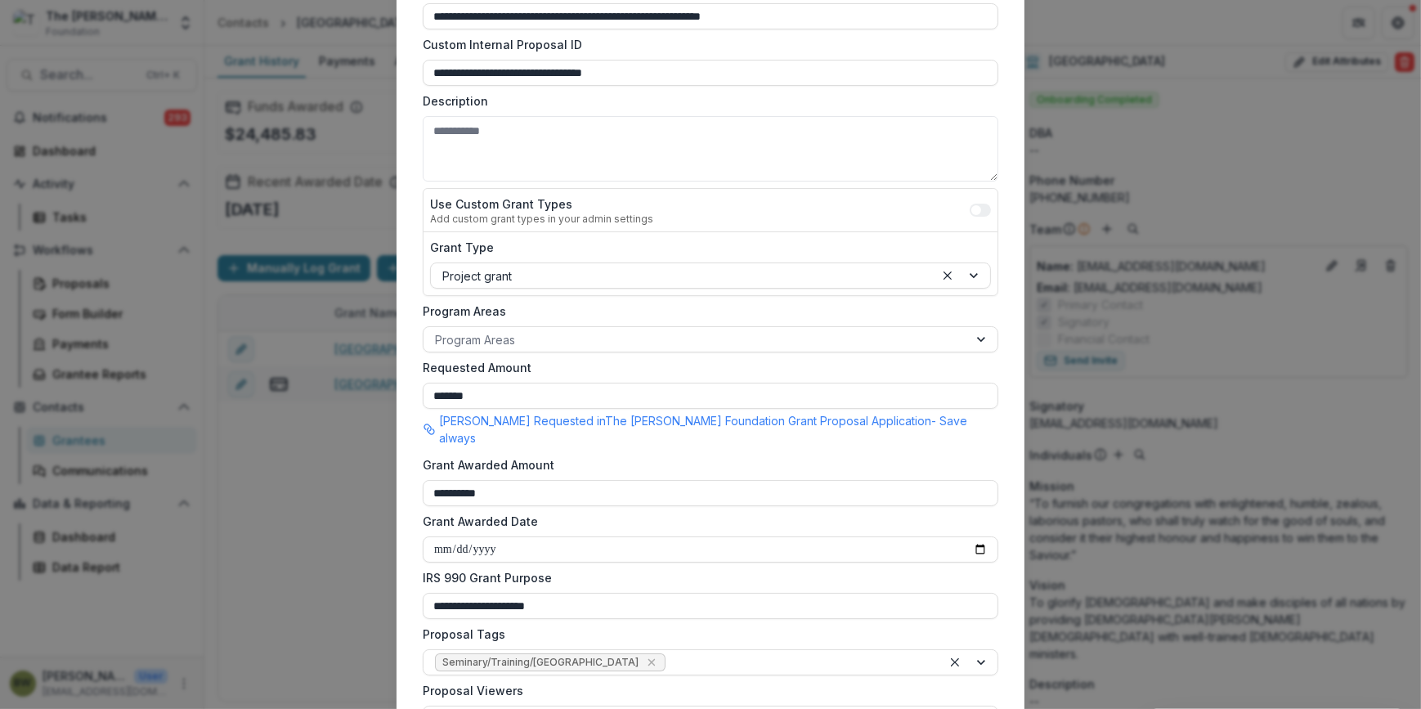
scroll to position [371, 0]
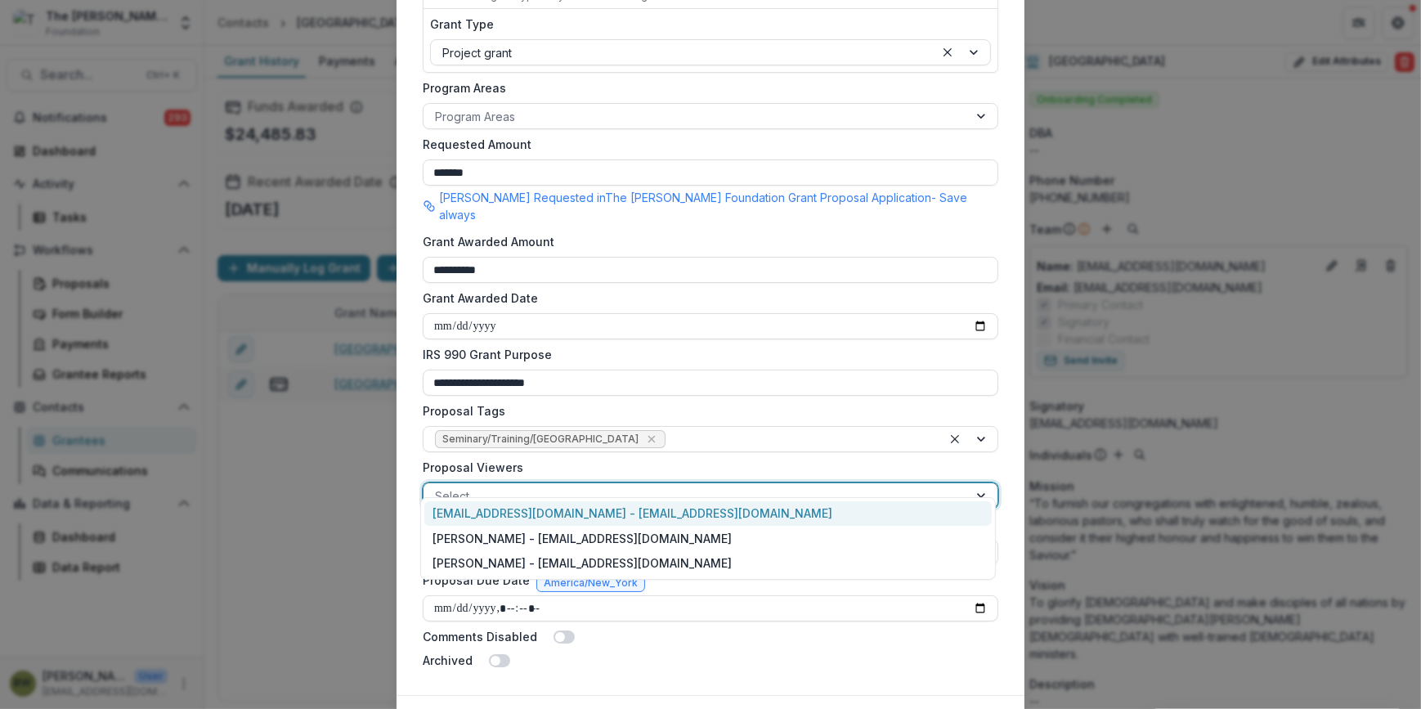
click at [505, 486] on div at bounding box center [696, 496] width 522 height 20
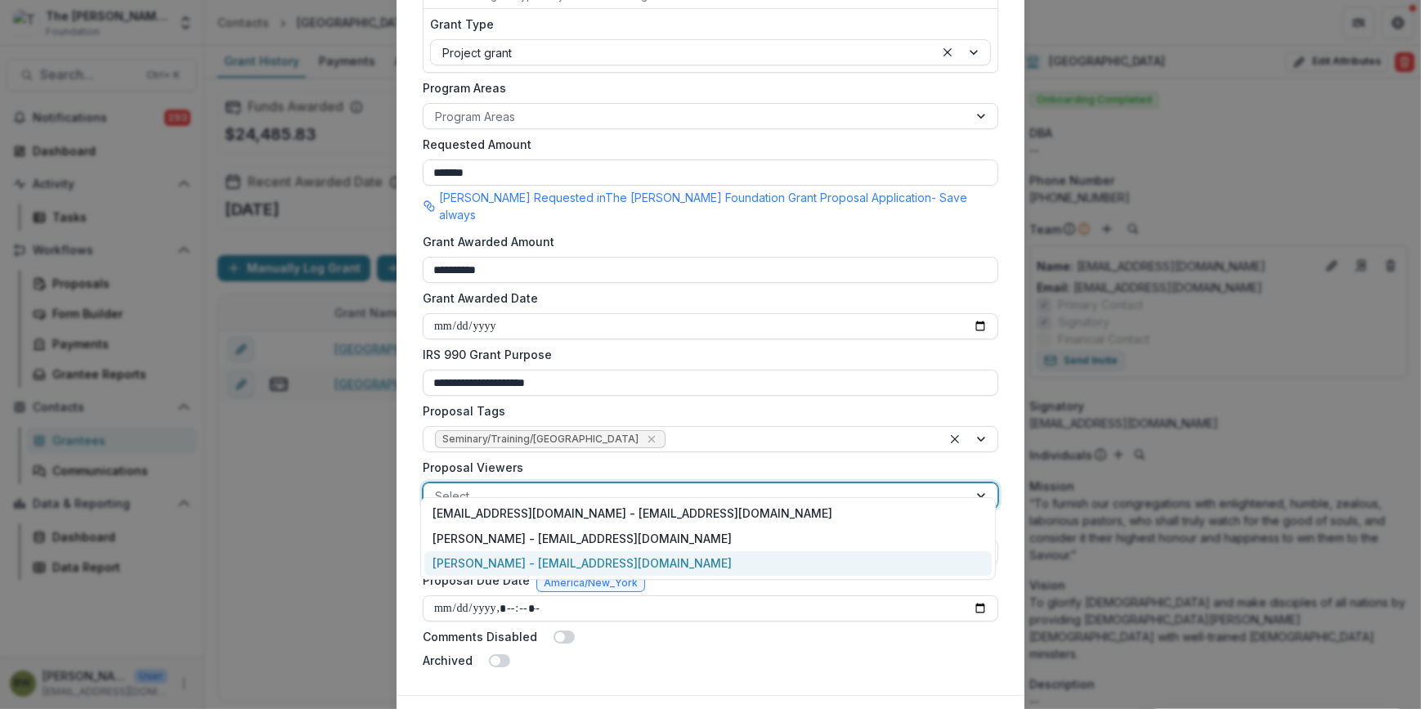
click at [500, 556] on div "[PERSON_NAME] - [EMAIL_ADDRESS][DOMAIN_NAME]" at bounding box center [708, 563] width 568 height 25
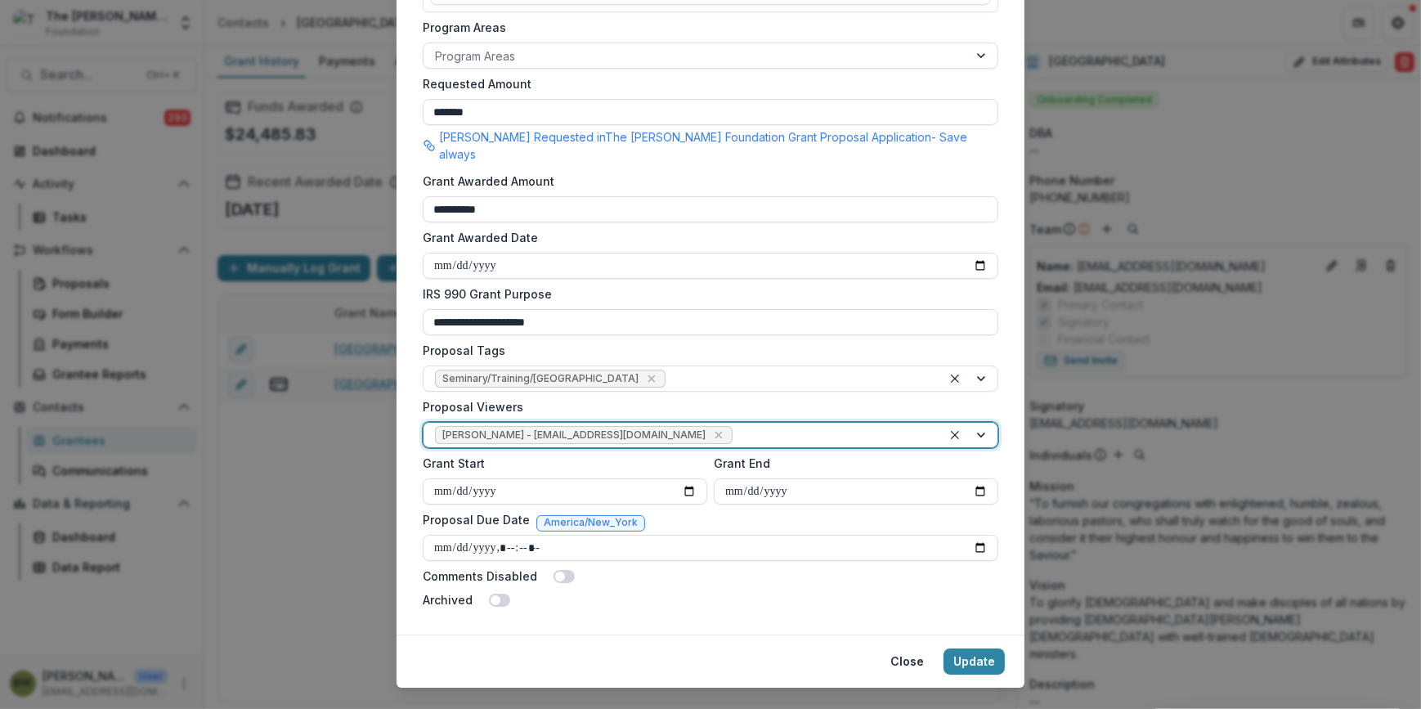
scroll to position [444, 0]
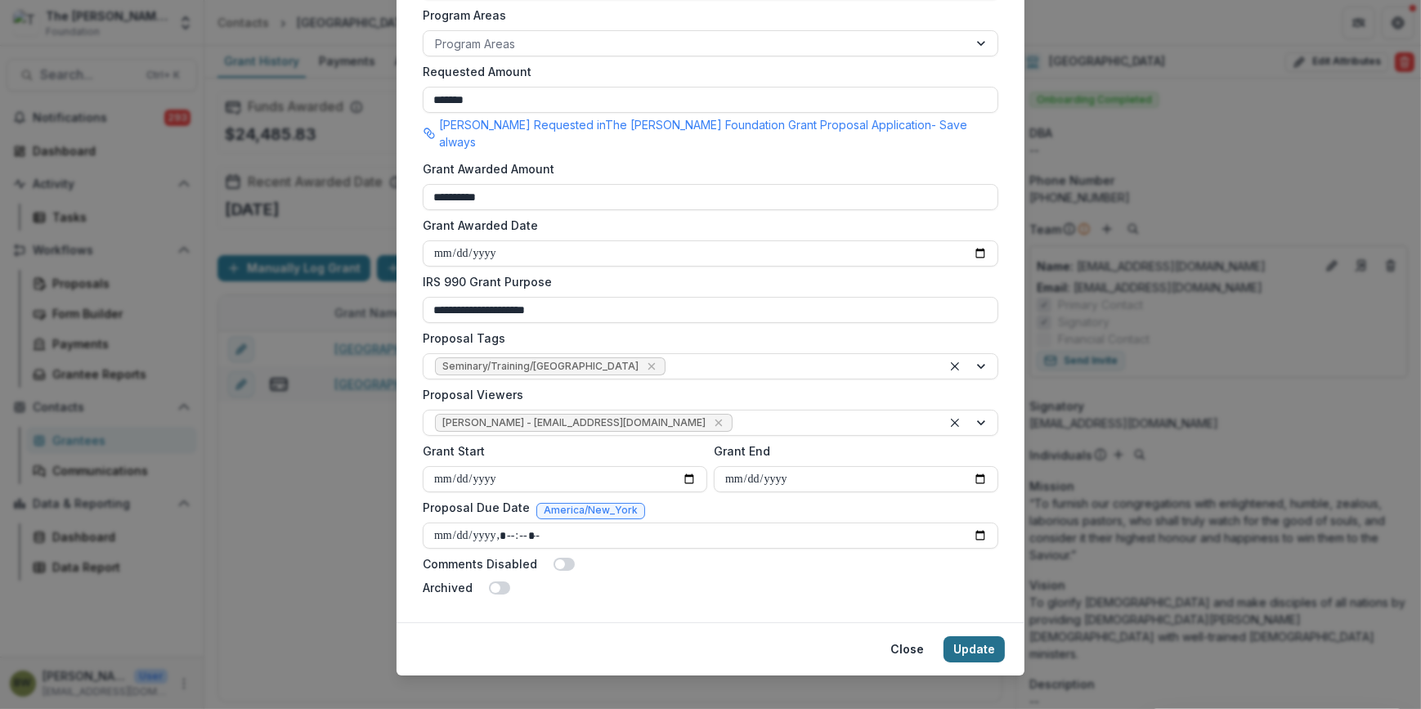
click at [981, 636] on button "Update" at bounding box center [974, 649] width 61 height 26
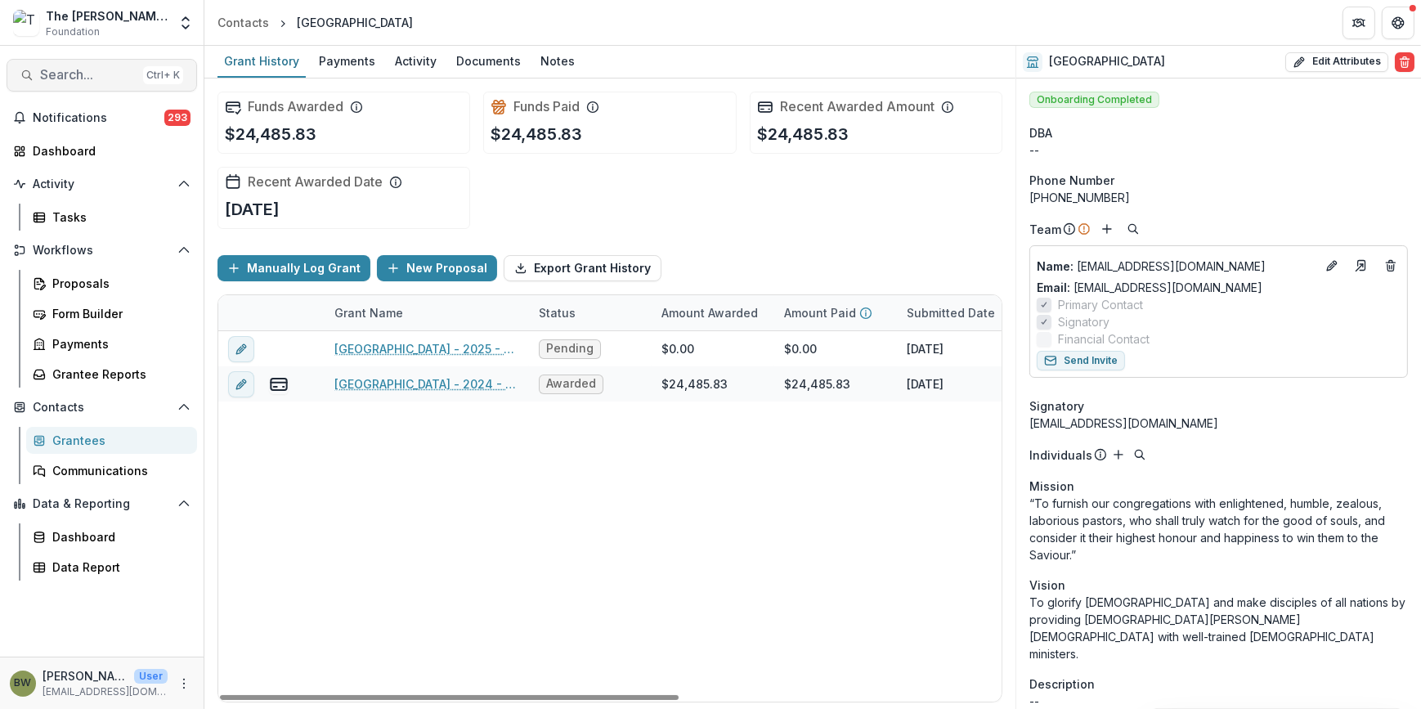
click at [68, 67] on button "Search... Ctrl + K" at bounding box center [102, 75] width 191 height 33
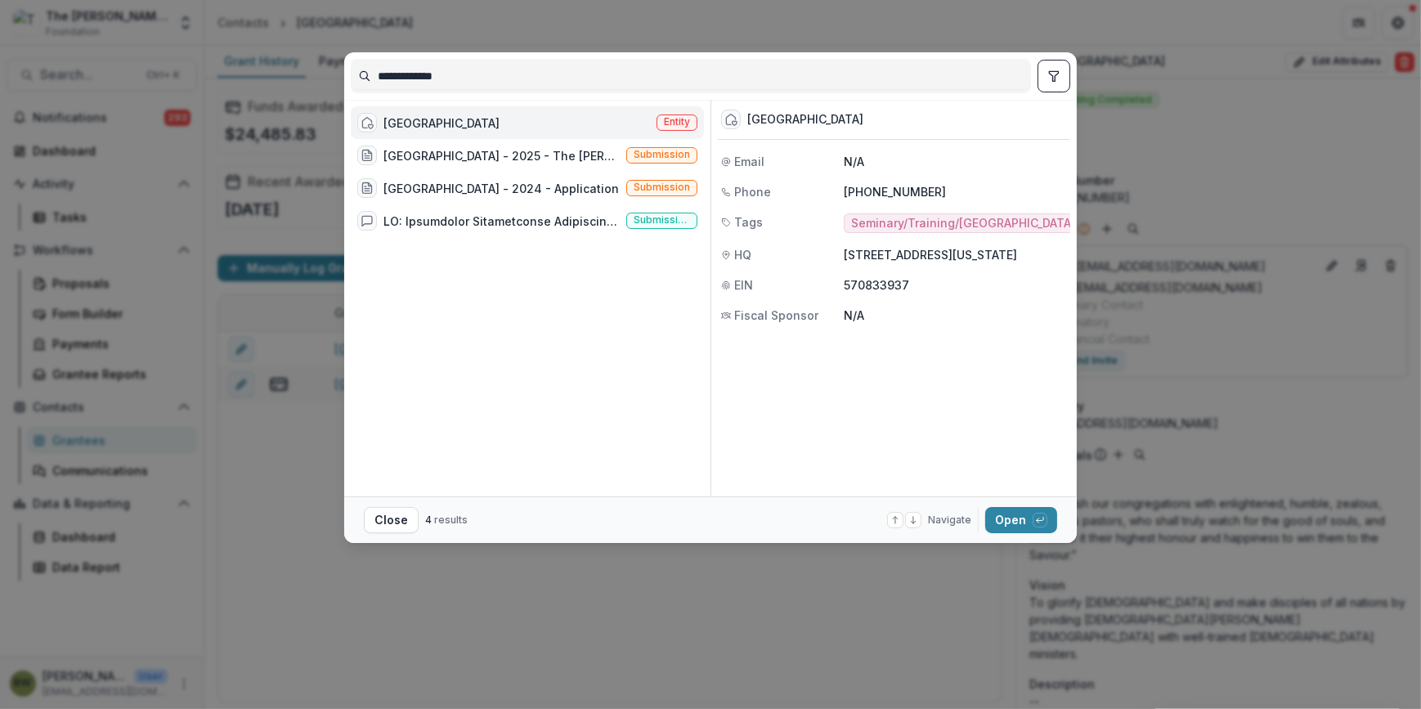
drag, startPoint x: 480, startPoint y: 69, endPoint x: 195, endPoint y: 80, distance: 285.6
click at [195, 80] on div "**********" at bounding box center [710, 354] width 1421 height 709
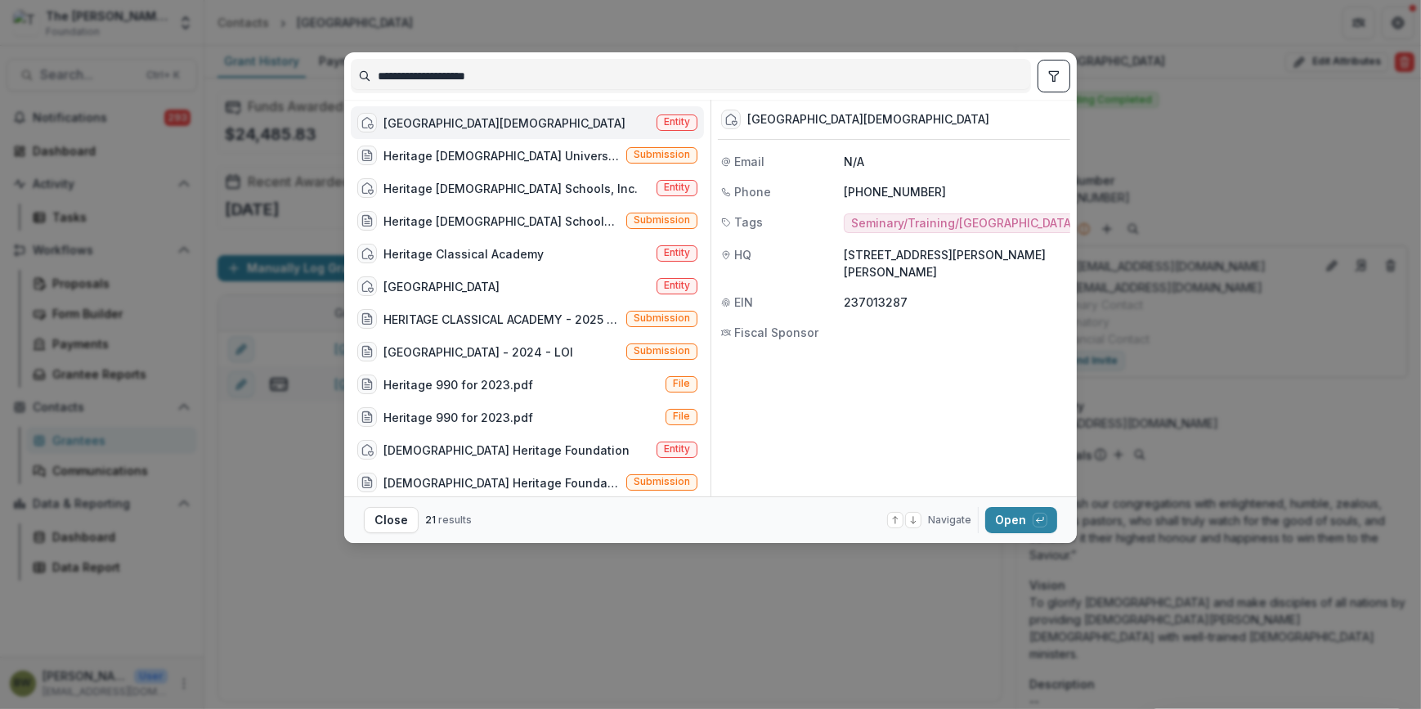
type input "**********"
click at [684, 111] on div "Heritage Christian University Entity" at bounding box center [527, 122] width 353 height 33
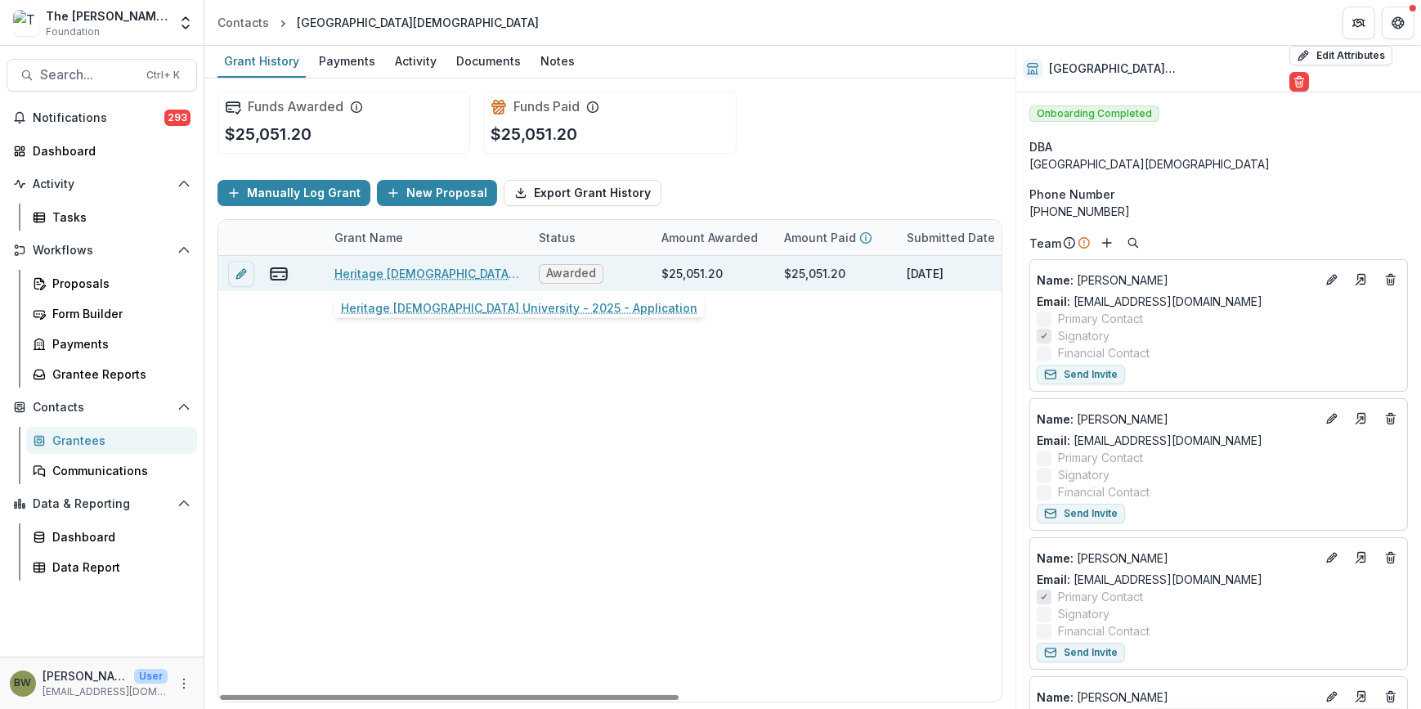
click at [379, 270] on link "Heritage Christian University - 2025 - Application" at bounding box center [426, 273] width 185 height 17
click at [236, 276] on icon "edit" at bounding box center [241, 273] width 13 height 13
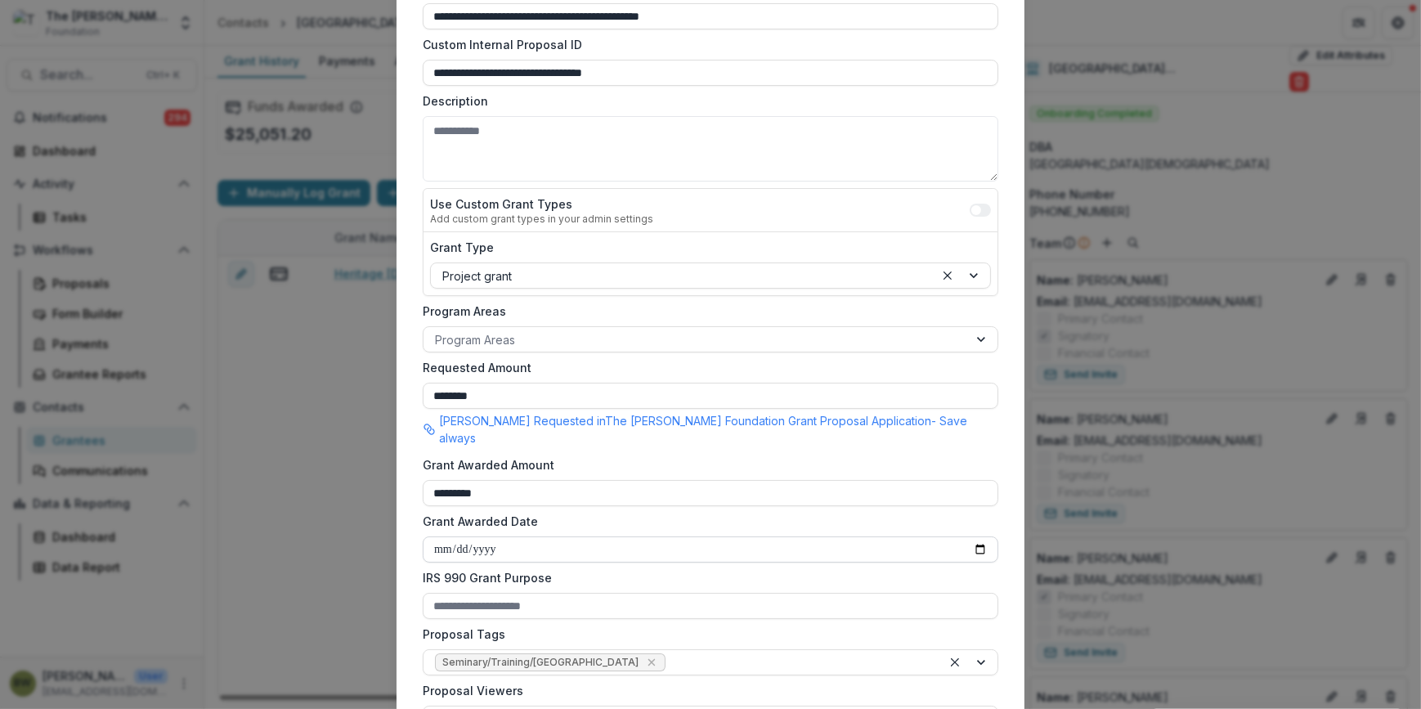
scroll to position [371, 0]
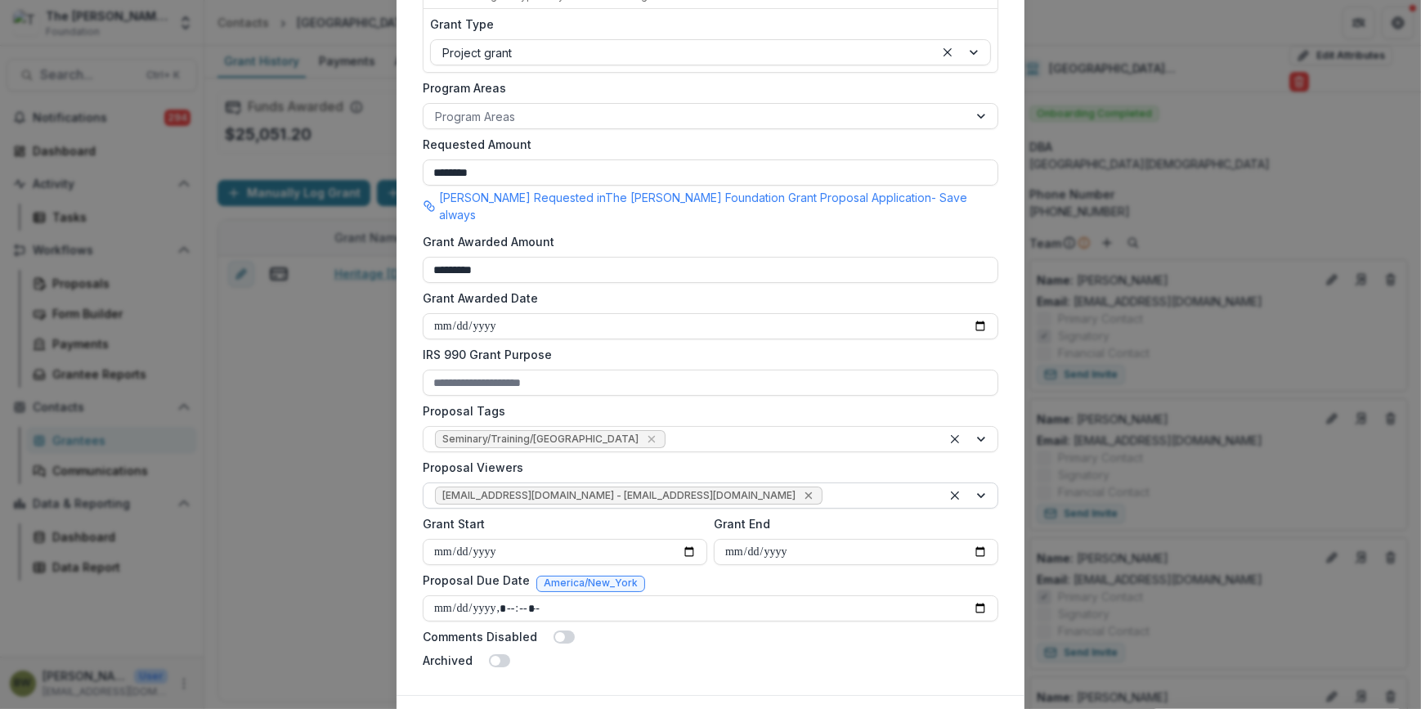
click at [802, 489] on icon "Remove jcline@bolickfoundation.org - jcline@bolickfoundation.org" at bounding box center [808, 495] width 13 height 13
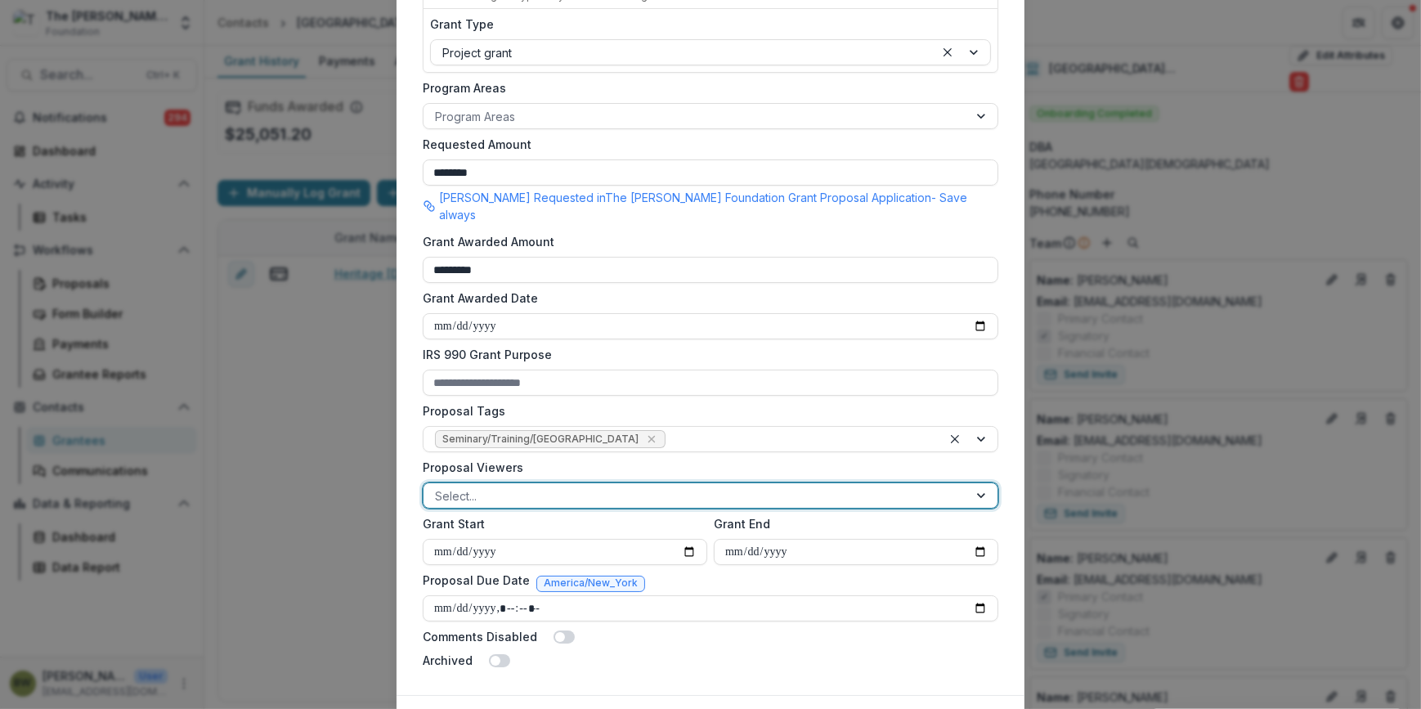
click at [784, 486] on div at bounding box center [696, 496] width 522 height 20
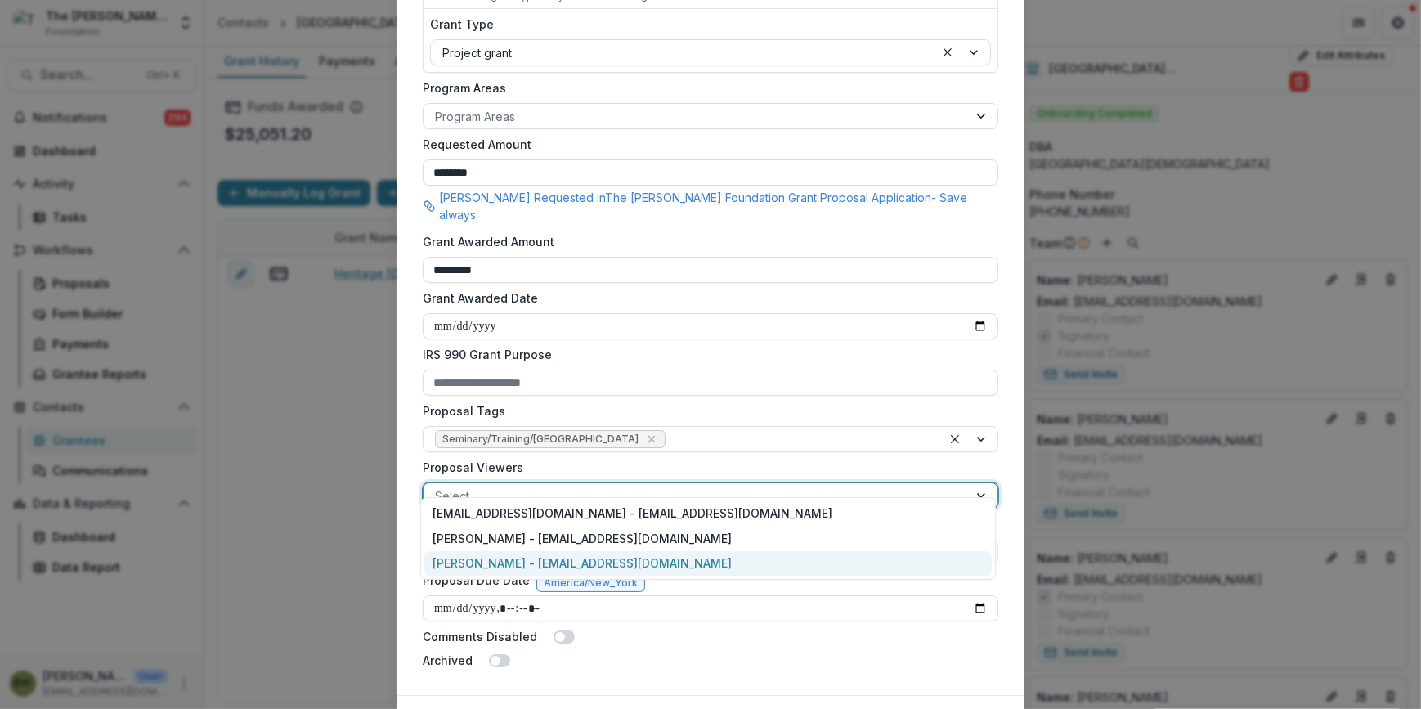
click at [692, 553] on div "[PERSON_NAME] - [EMAIL_ADDRESS][DOMAIN_NAME]" at bounding box center [708, 563] width 568 height 25
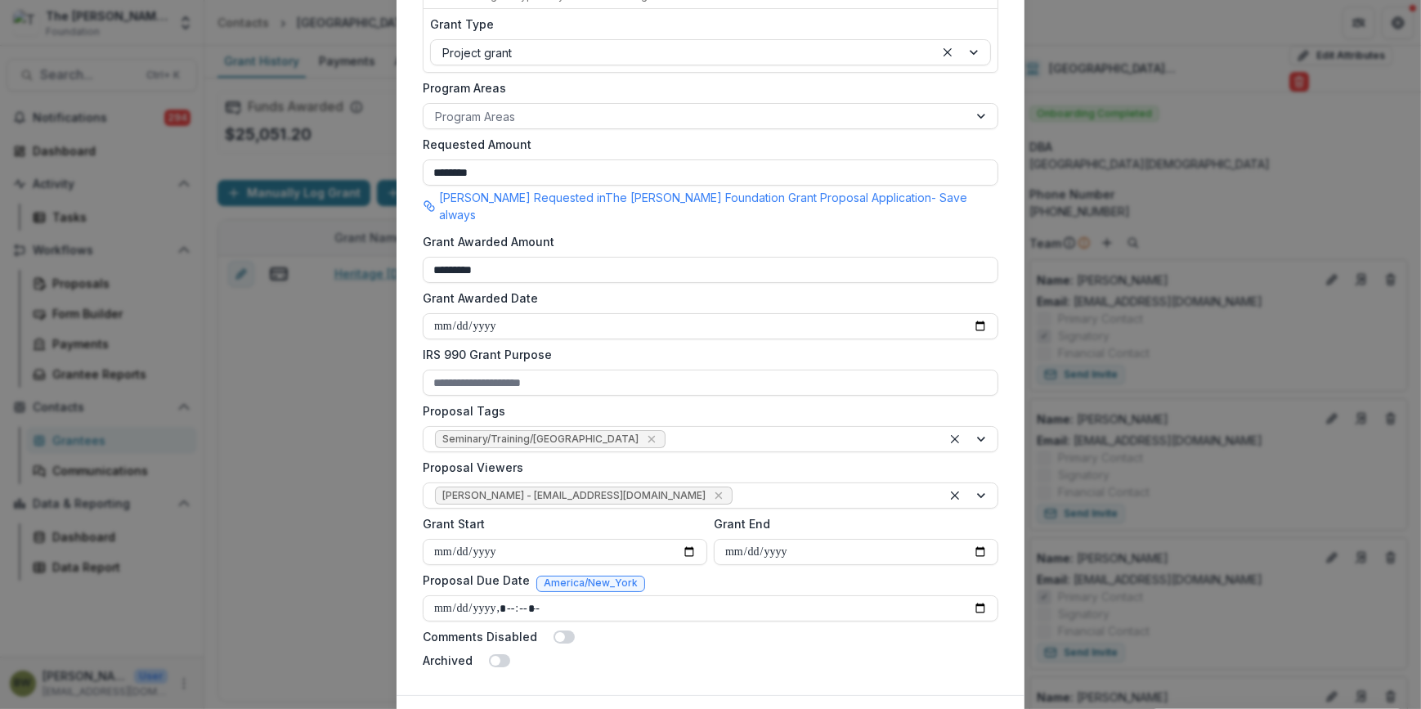
click at [979, 708] on button "Update" at bounding box center [974, 722] width 61 height 26
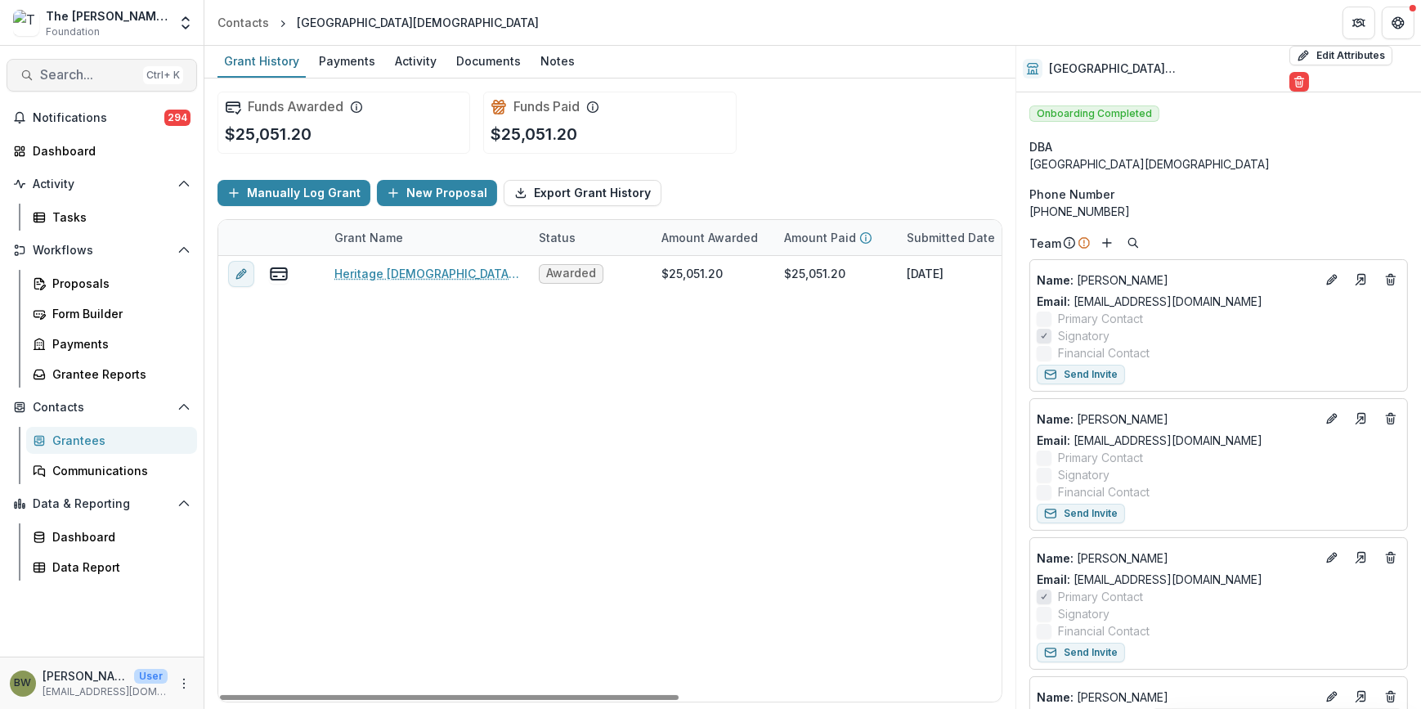
click at [49, 65] on button "Search... Ctrl + K" at bounding box center [102, 75] width 191 height 33
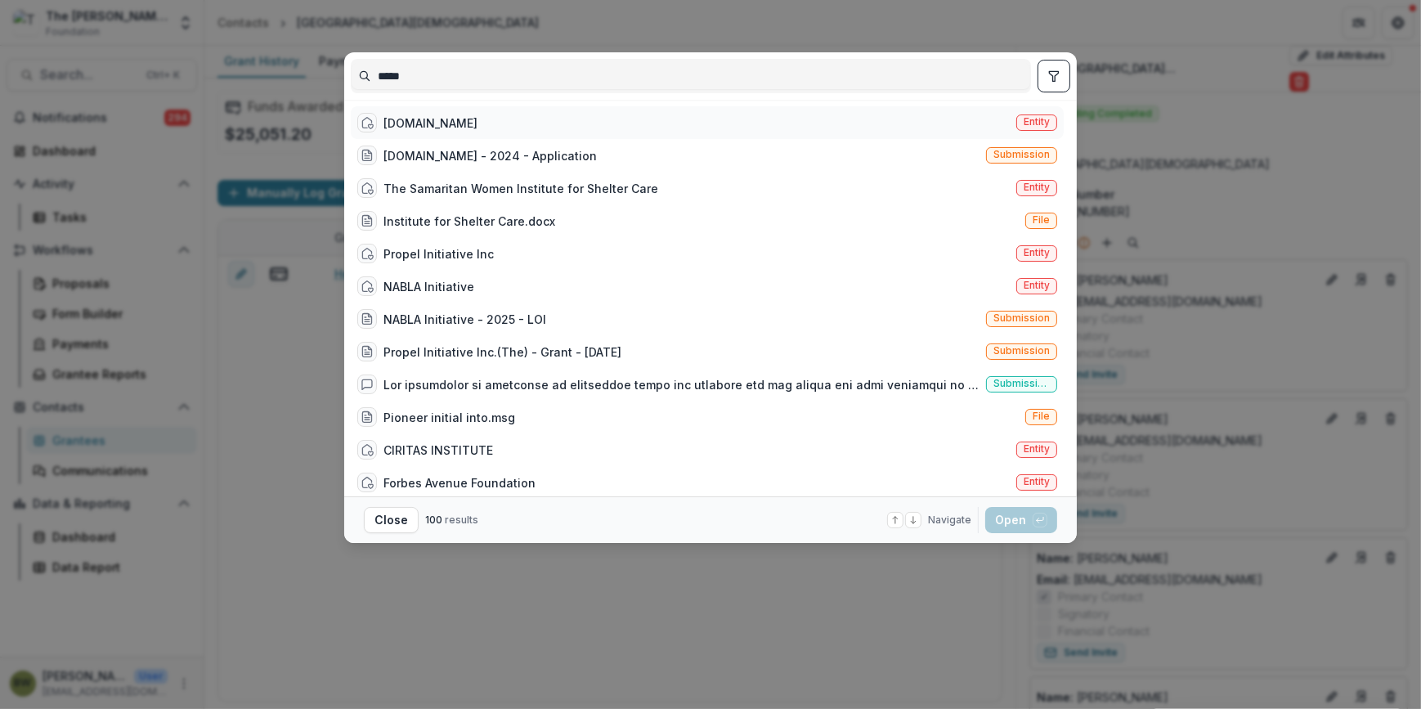
type input "*****"
click at [409, 126] on div "Initiative.Global" at bounding box center [431, 122] width 94 height 17
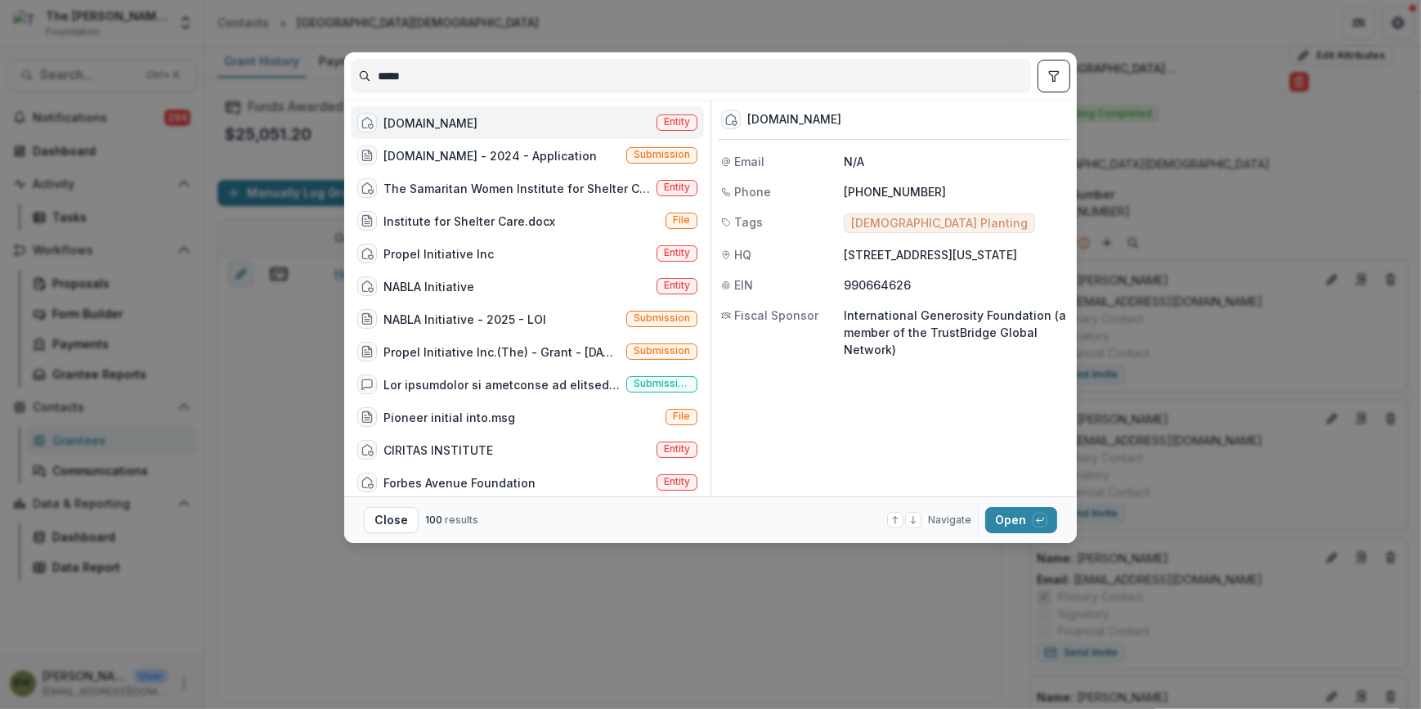
click at [668, 123] on span "Entity" at bounding box center [677, 121] width 26 height 11
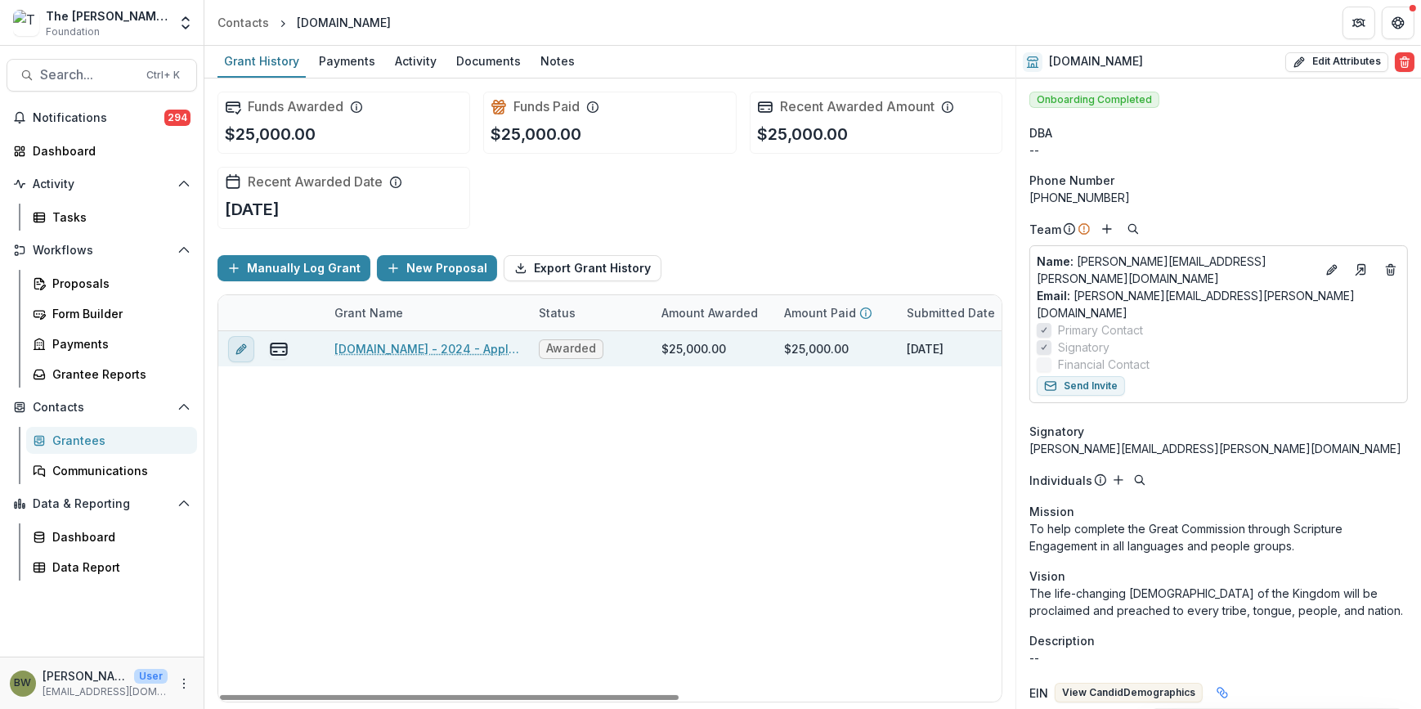
click at [235, 347] on icon "edit" at bounding box center [241, 349] width 13 height 13
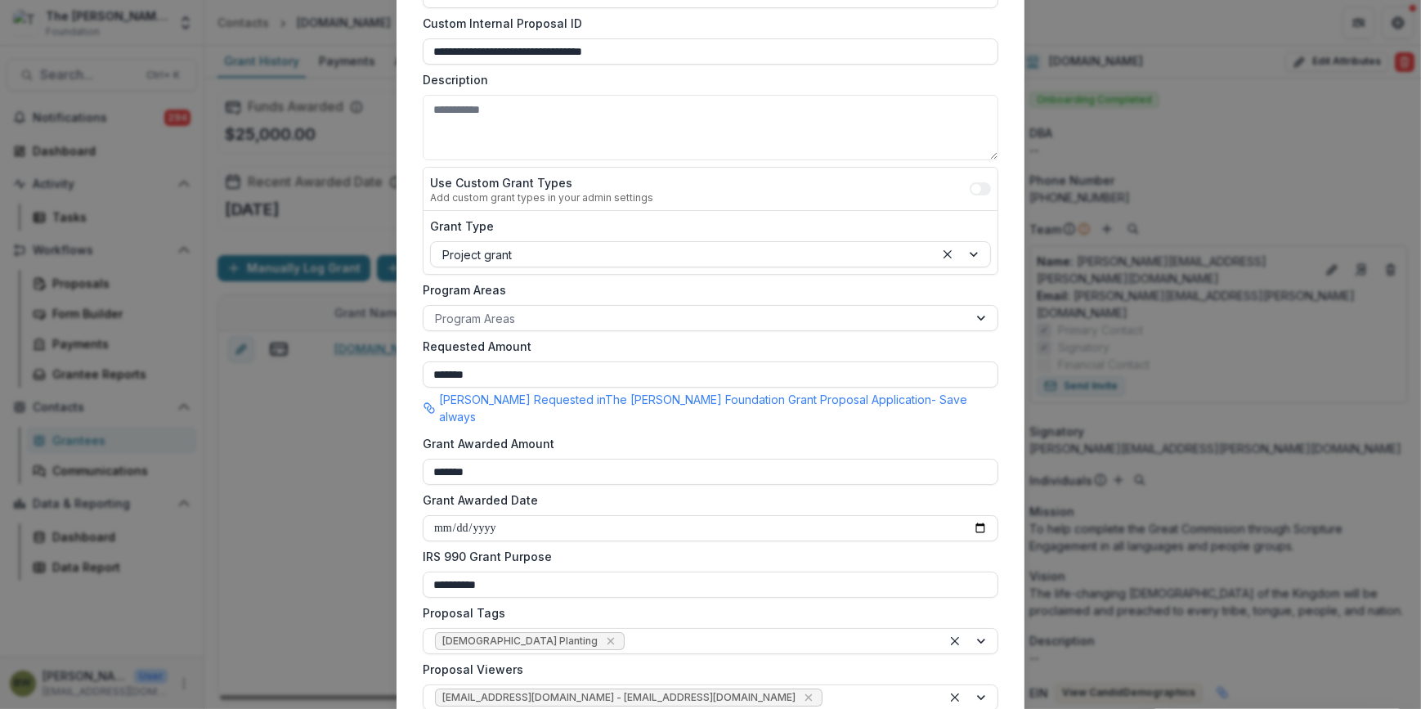
scroll to position [371, 0]
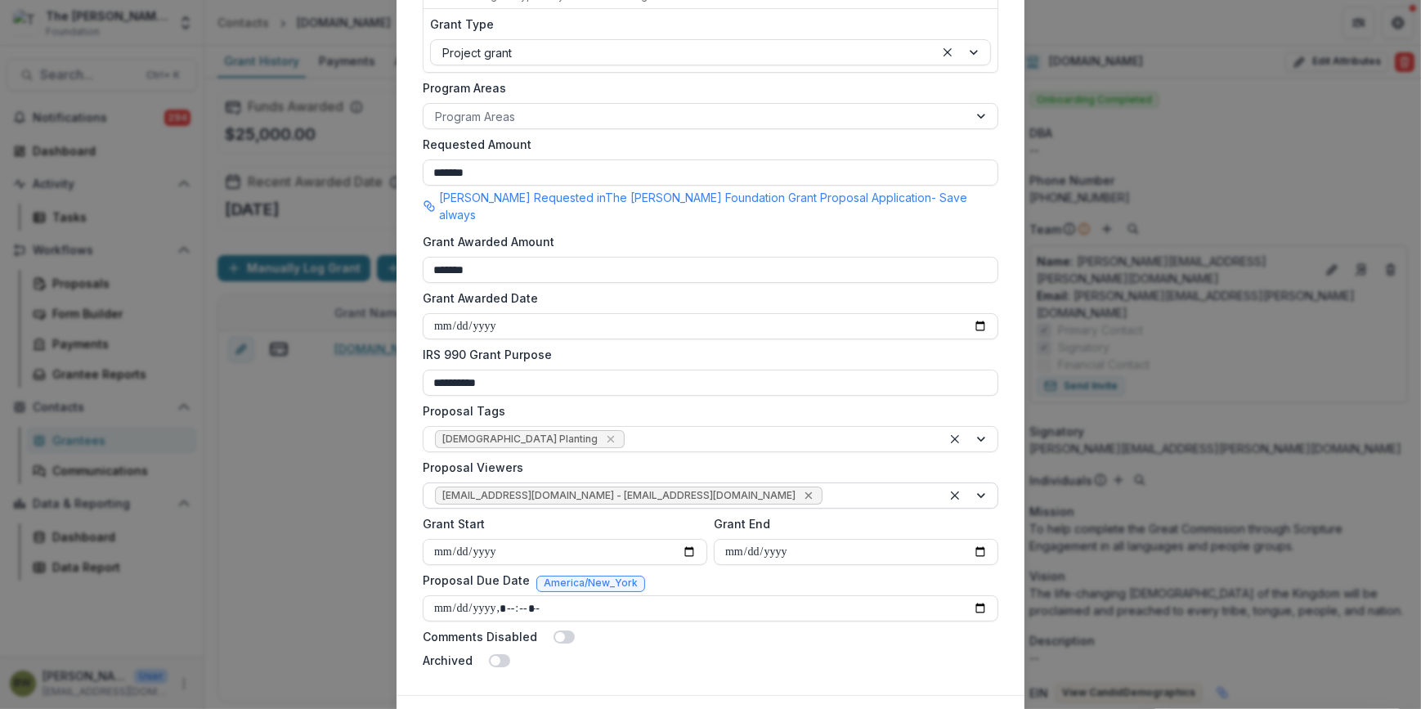
click at [802, 489] on icon "Remove jcline@bolickfoundation.org - jcline@bolickfoundation.org" at bounding box center [808, 495] width 13 height 13
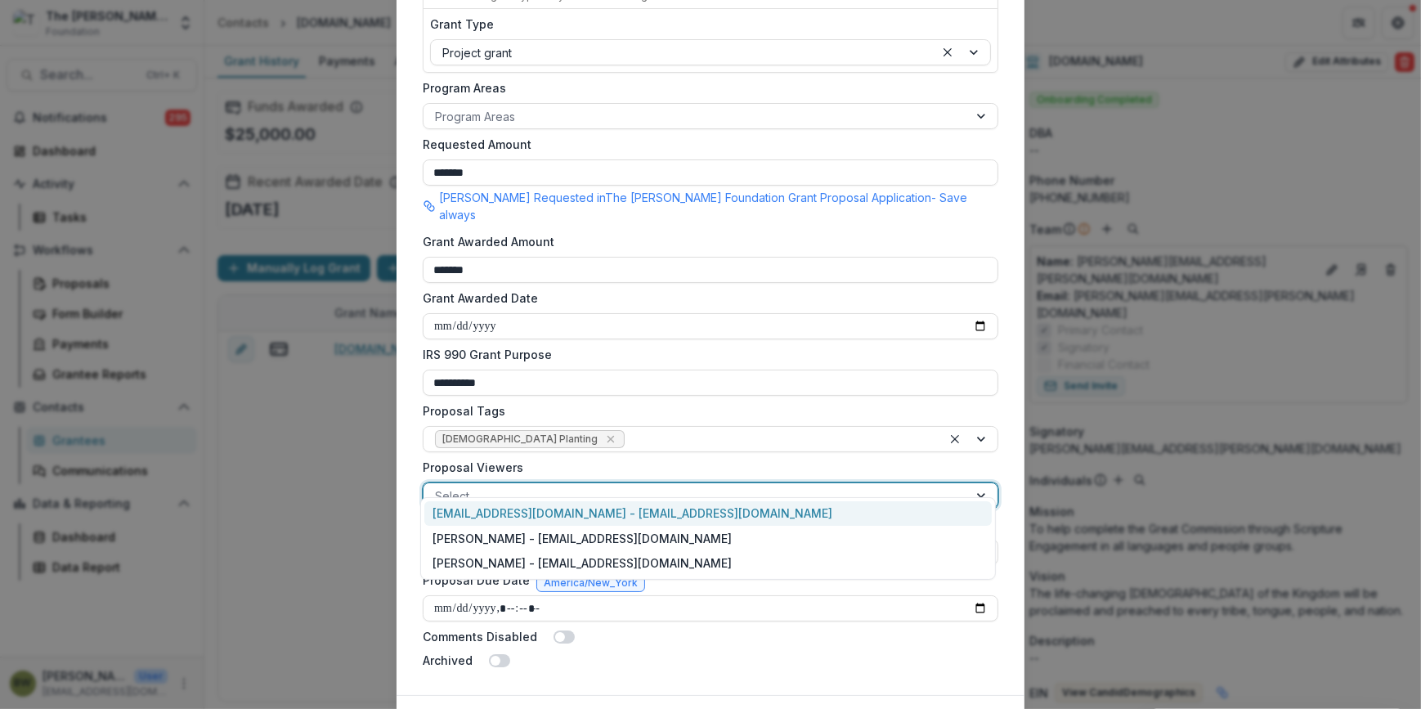
click at [726, 486] on div at bounding box center [696, 496] width 522 height 20
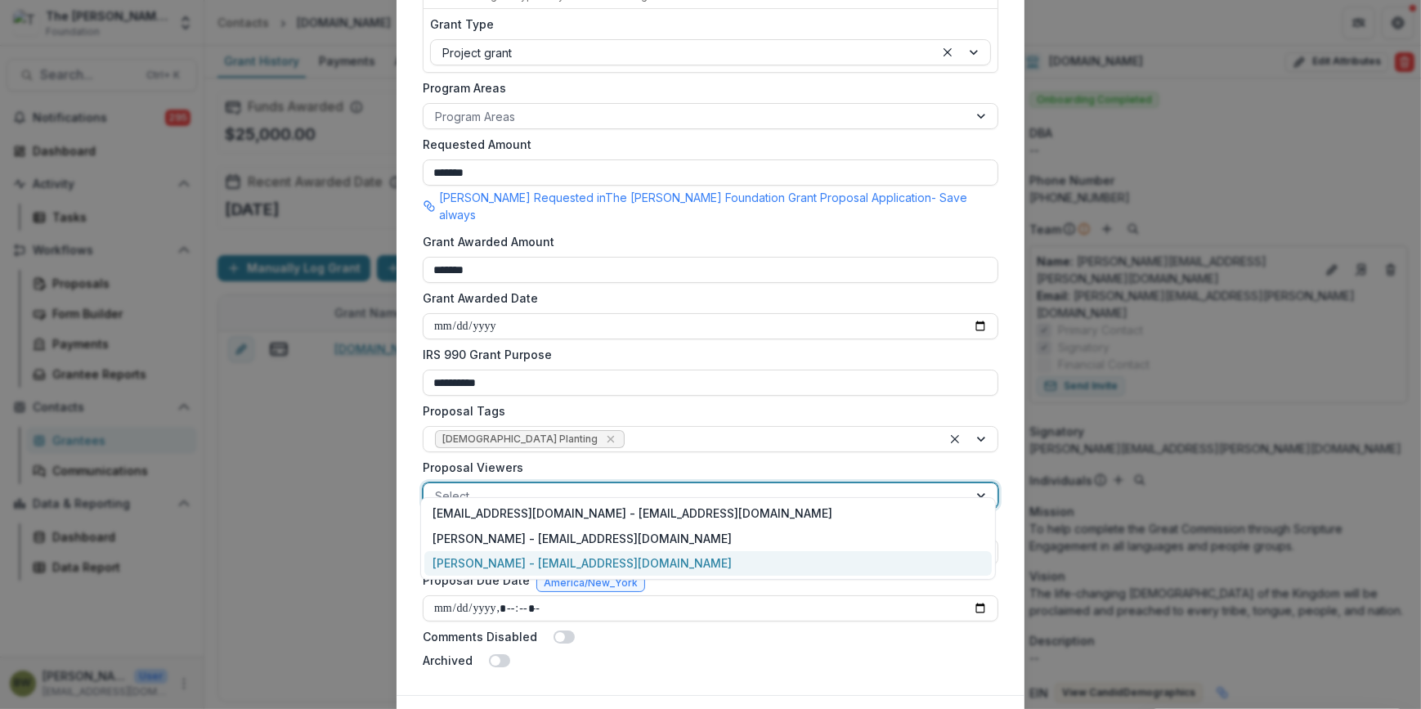
click at [615, 560] on div "[PERSON_NAME] - [EMAIL_ADDRESS][DOMAIN_NAME]" at bounding box center [708, 563] width 568 height 25
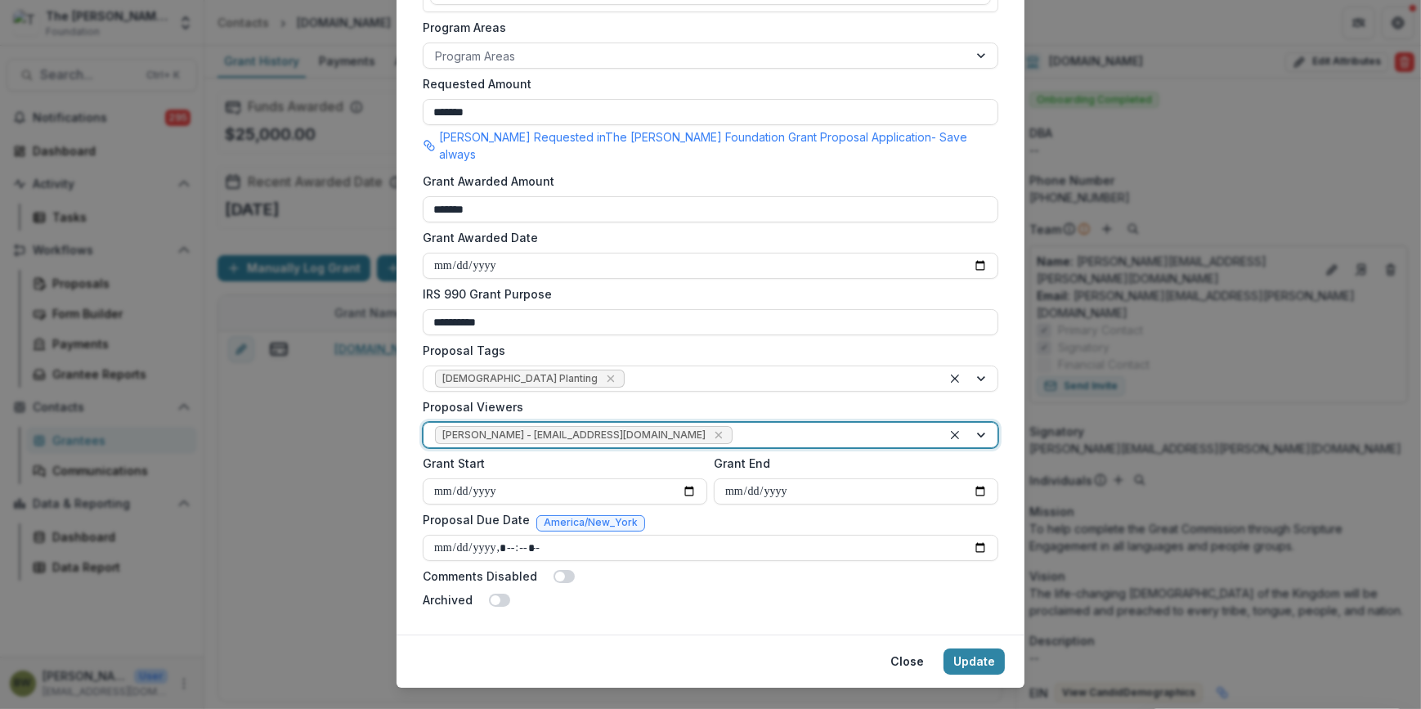
scroll to position [444, 0]
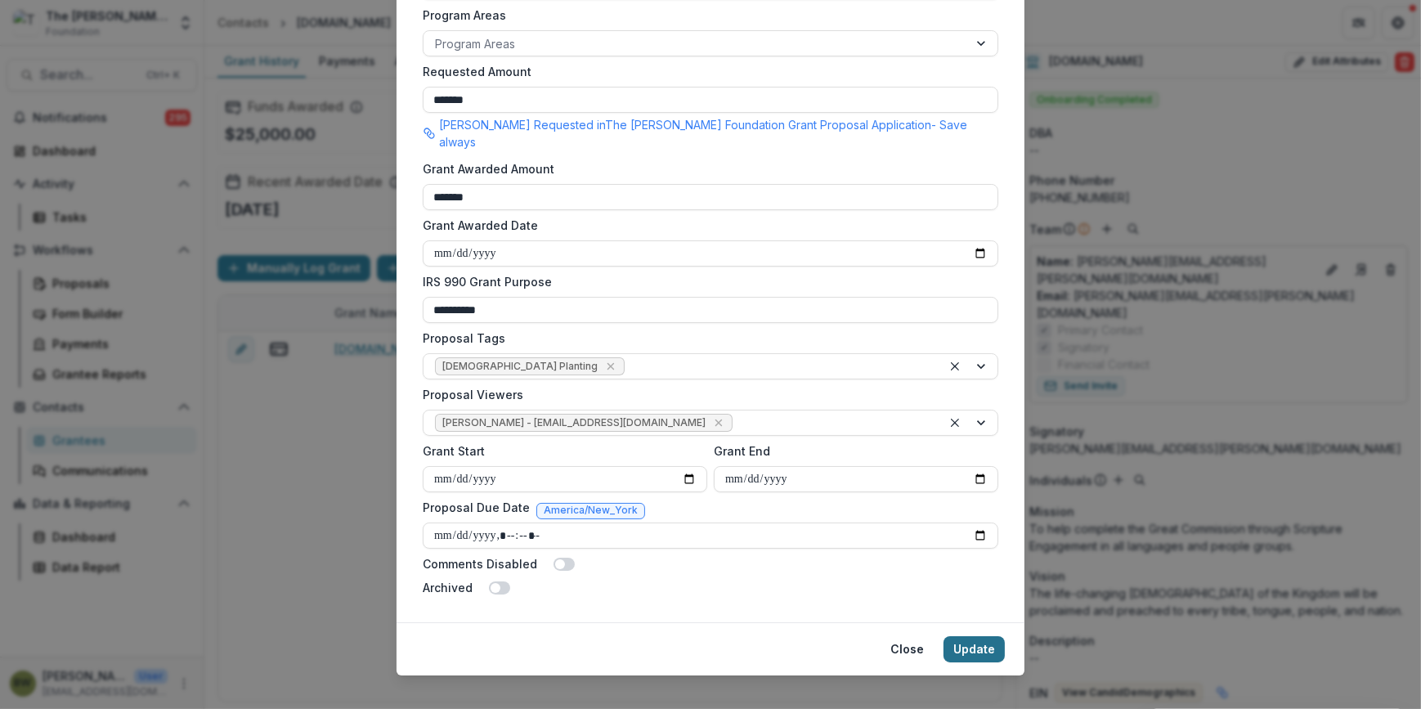
click at [973, 640] on button "Update" at bounding box center [974, 649] width 61 height 26
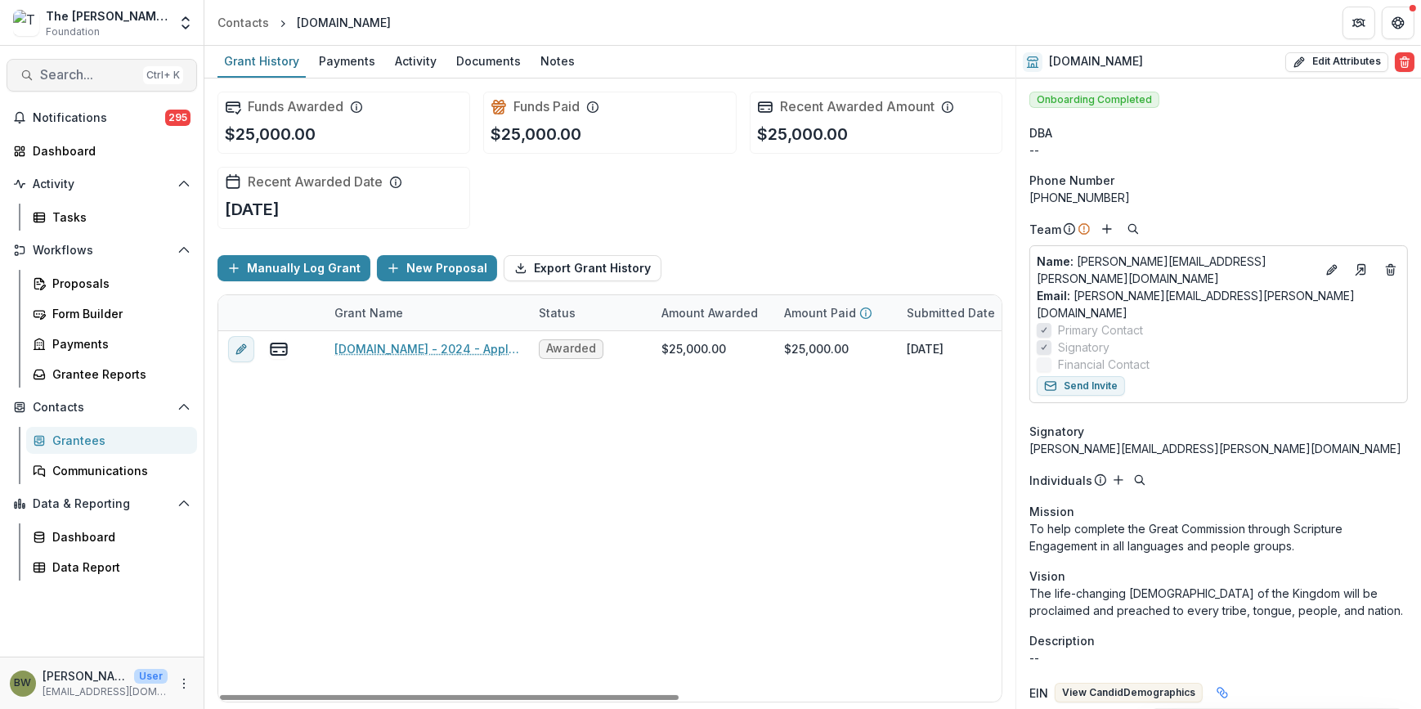
click at [65, 70] on span "Search..." at bounding box center [88, 75] width 96 height 16
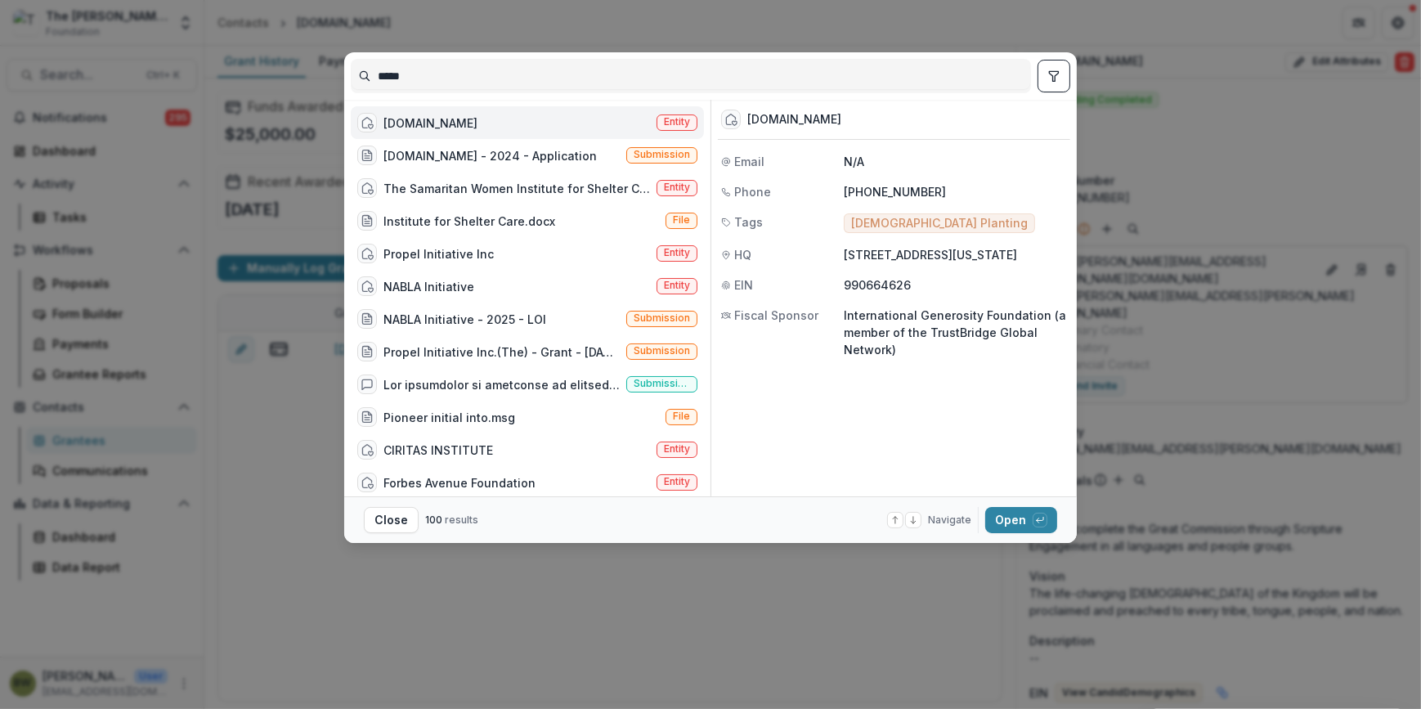
drag, startPoint x: 443, startPoint y: 70, endPoint x: 267, endPoint y: 82, distance: 177.1
click at [267, 82] on div "***** Initiative.Global Entity Initiative.Global - 2024 - Application Submissio…" at bounding box center [710, 354] width 1421 height 709
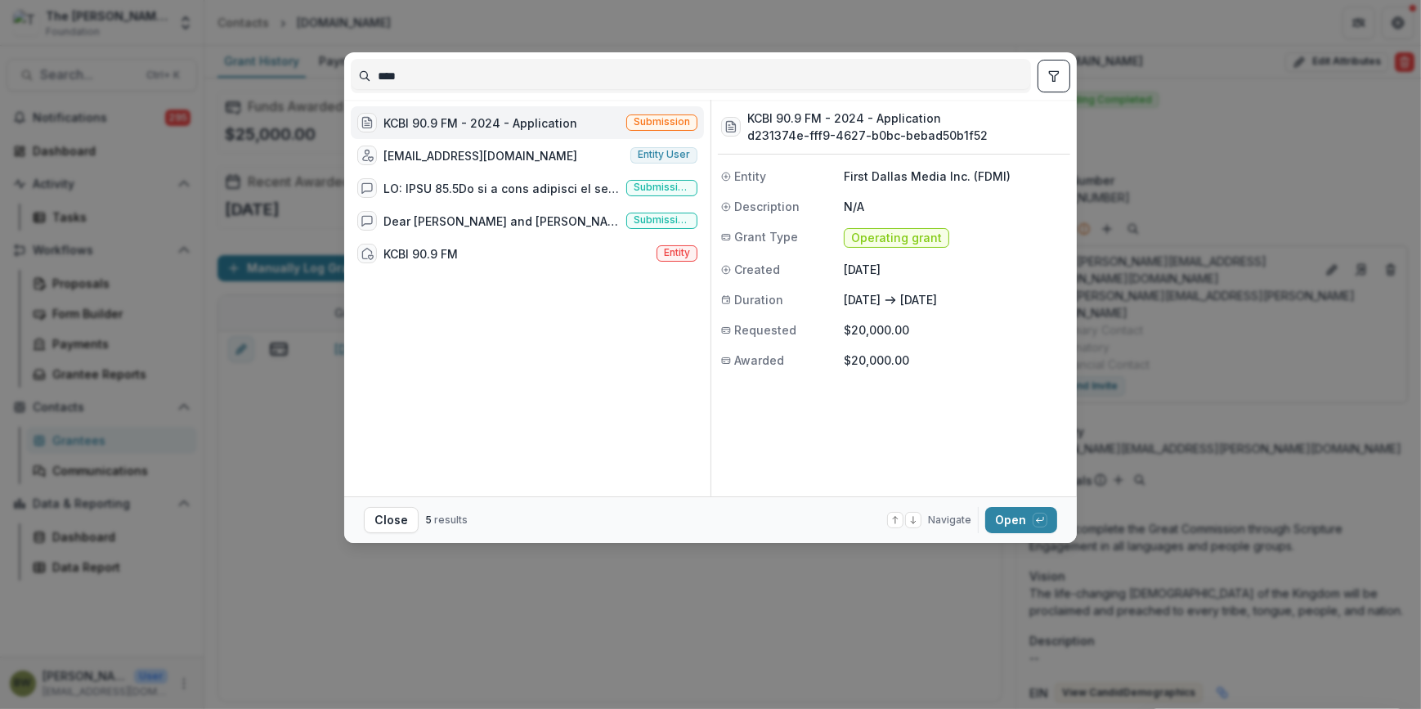
type input "****"
click at [548, 119] on div "KCBI 90.9 FM - 2024 - Application" at bounding box center [481, 122] width 194 height 17
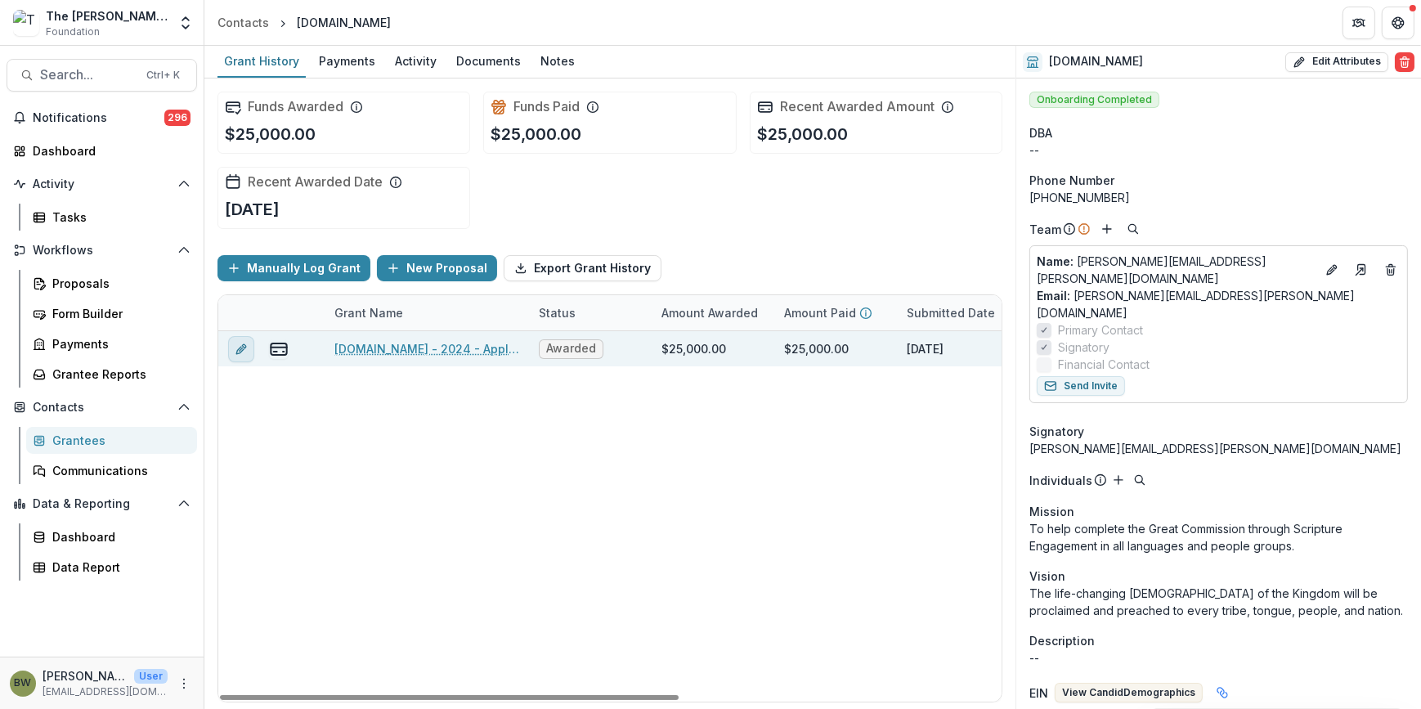
click at [241, 343] on icon "edit" at bounding box center [241, 349] width 13 height 13
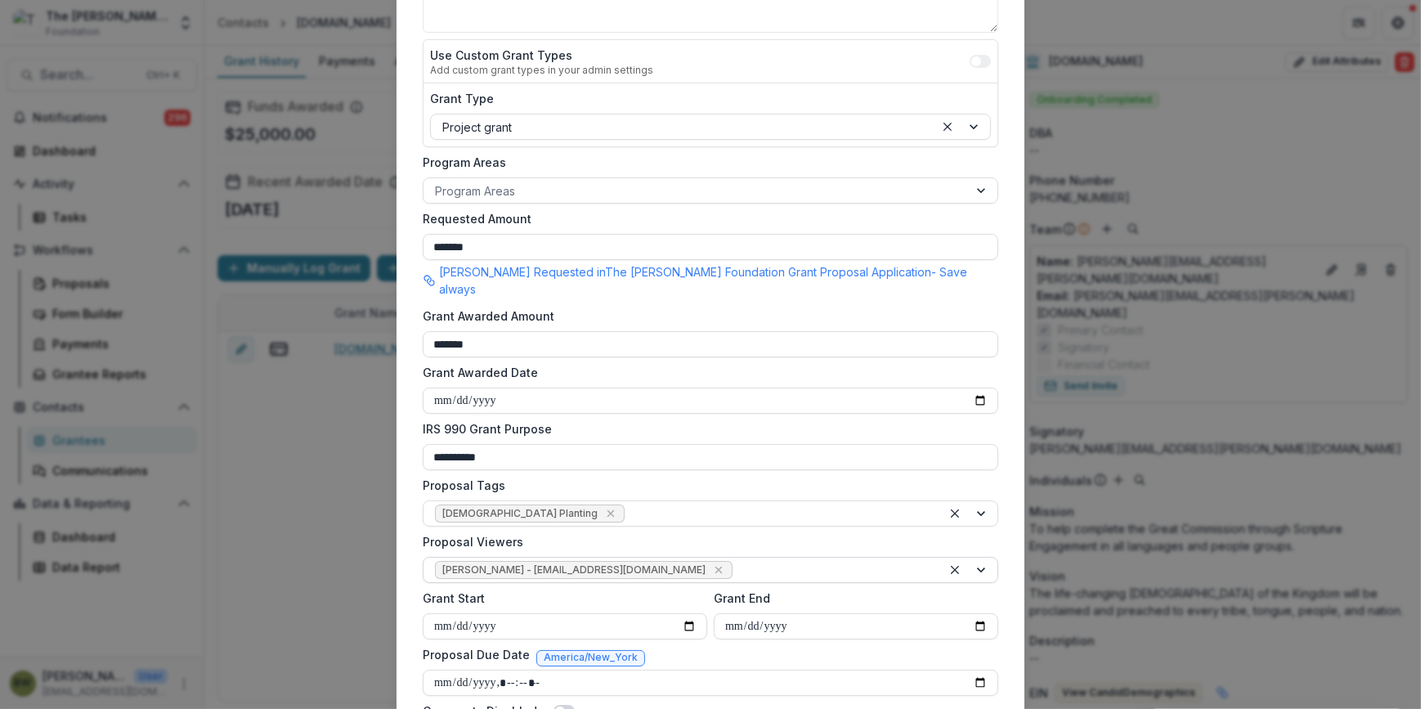
scroll to position [444, 0]
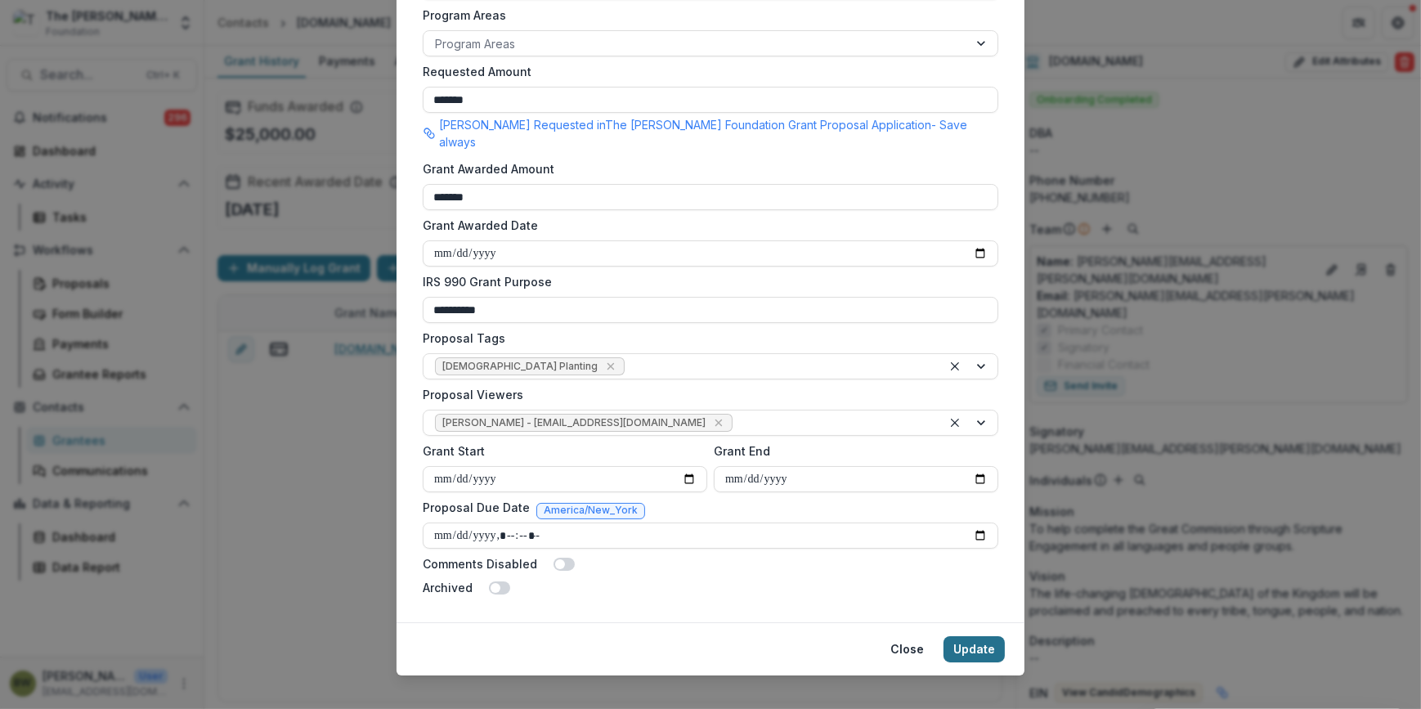
click at [973, 636] on button "Update" at bounding box center [974, 649] width 61 height 26
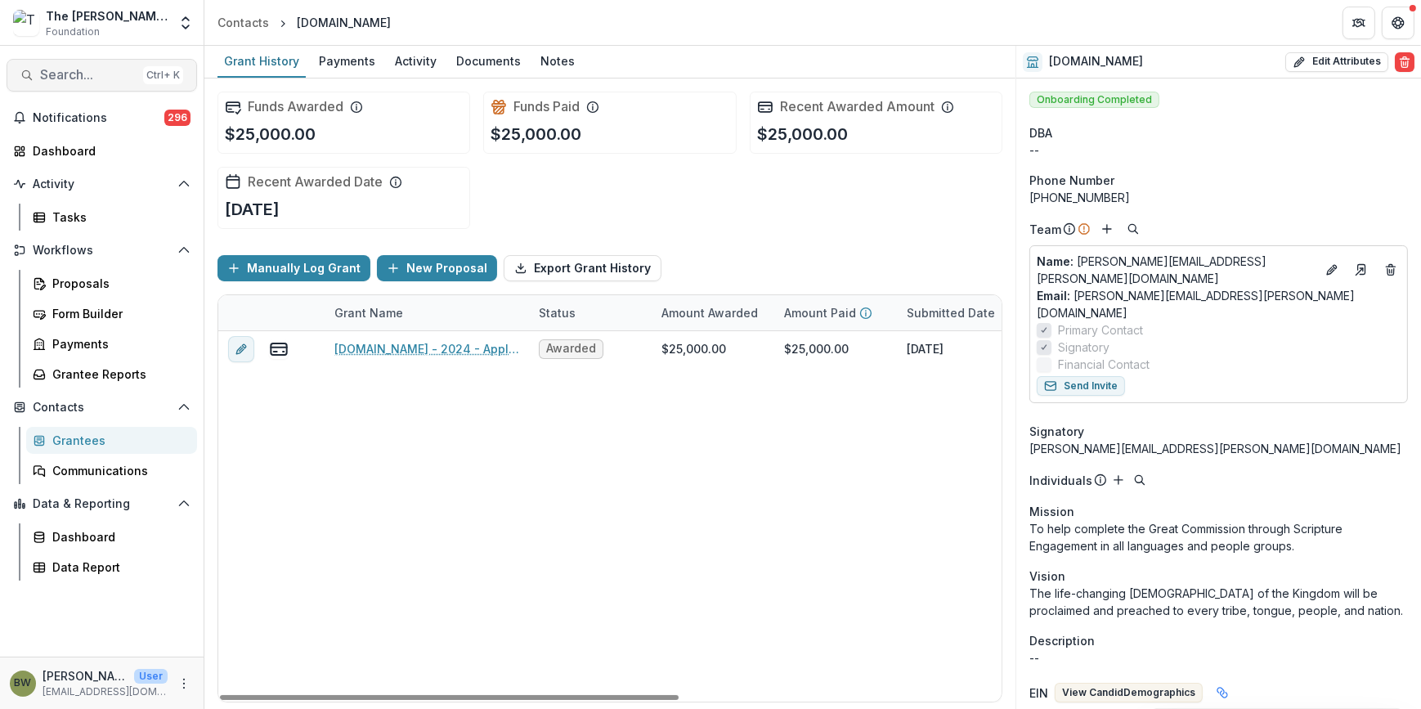
click at [38, 65] on button "Search... Ctrl + K" at bounding box center [102, 75] width 191 height 33
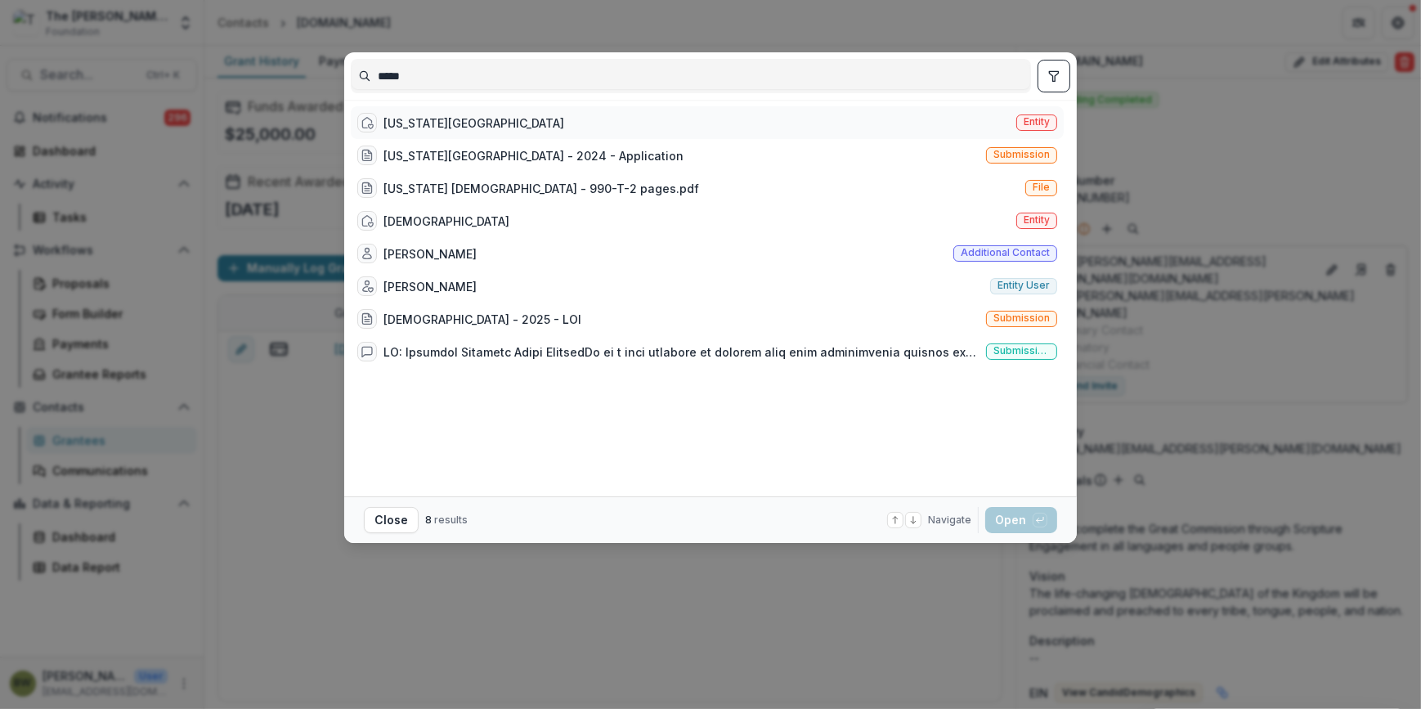
type input "*****"
click at [1038, 116] on span "Entity" at bounding box center [1037, 121] width 26 height 11
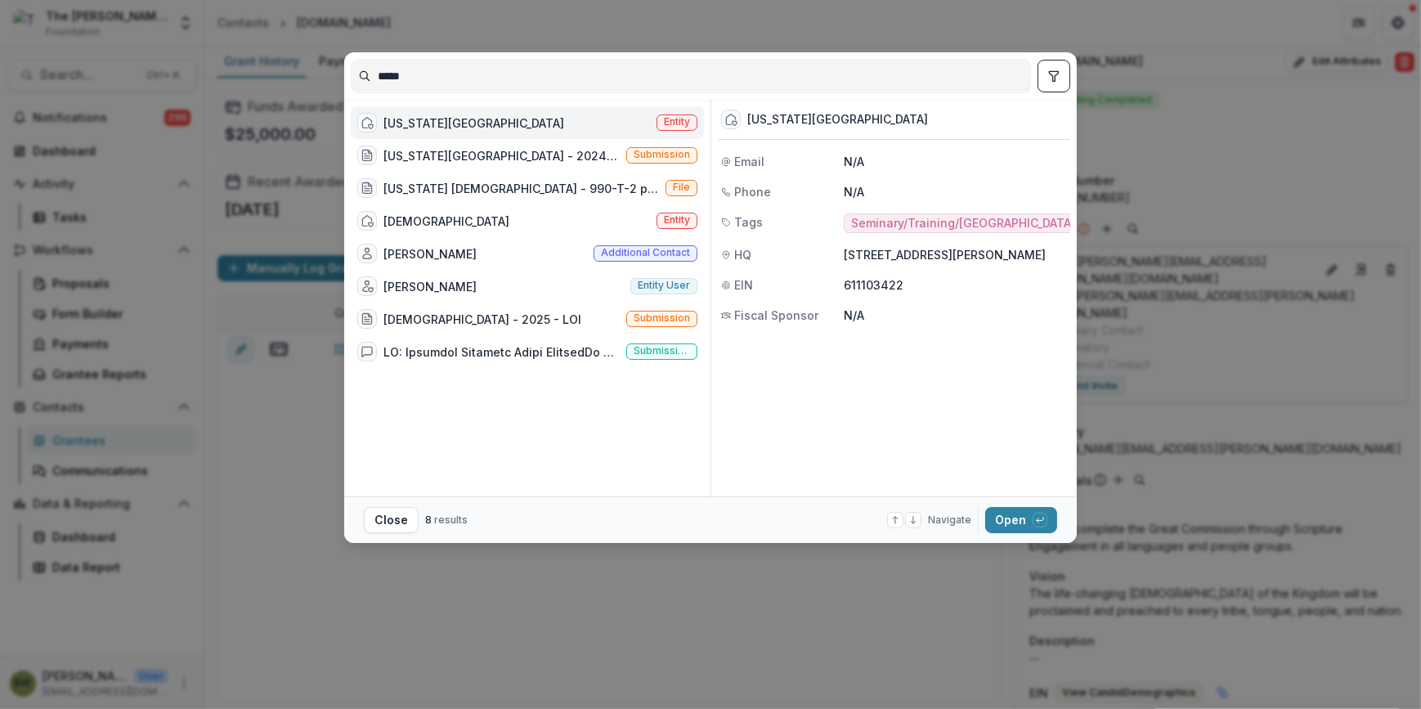
click at [684, 123] on span "Entity" at bounding box center [677, 121] width 26 height 11
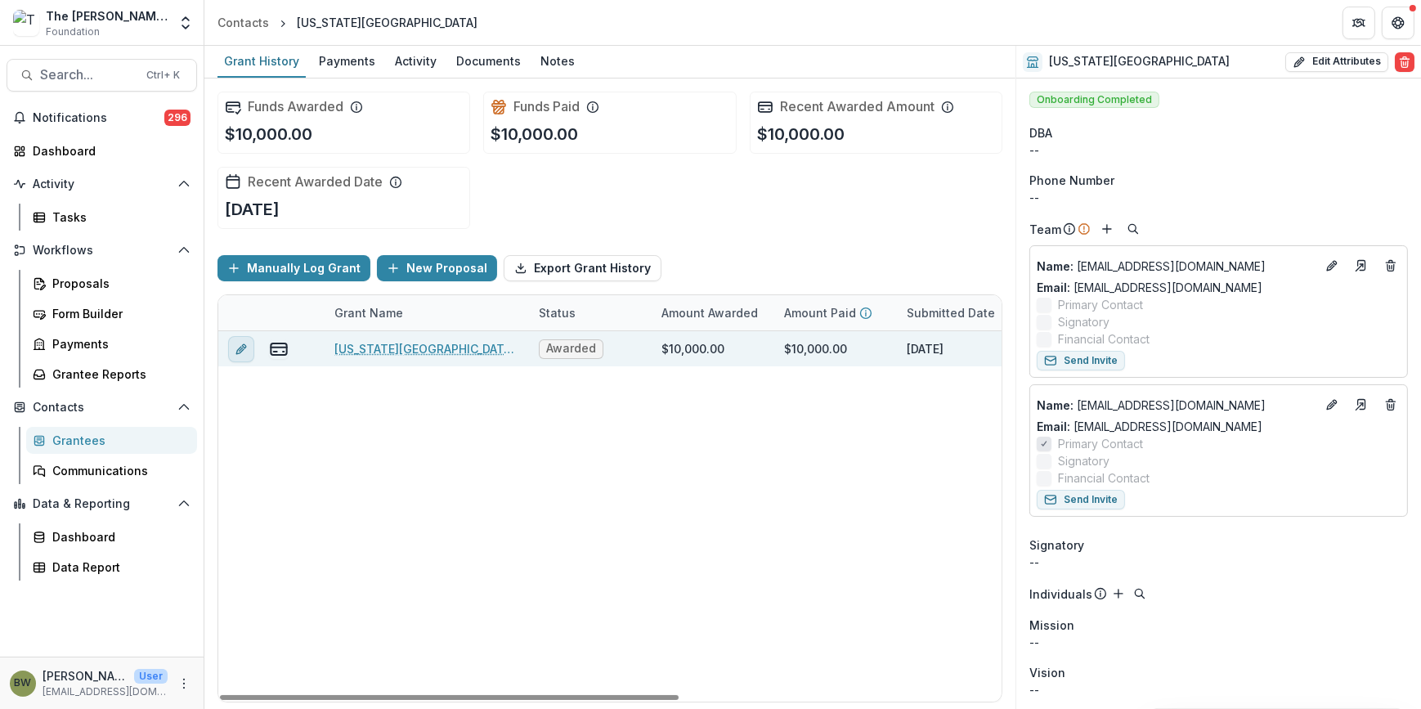
click at [243, 344] on icon "edit" at bounding box center [244, 346] width 4 height 4
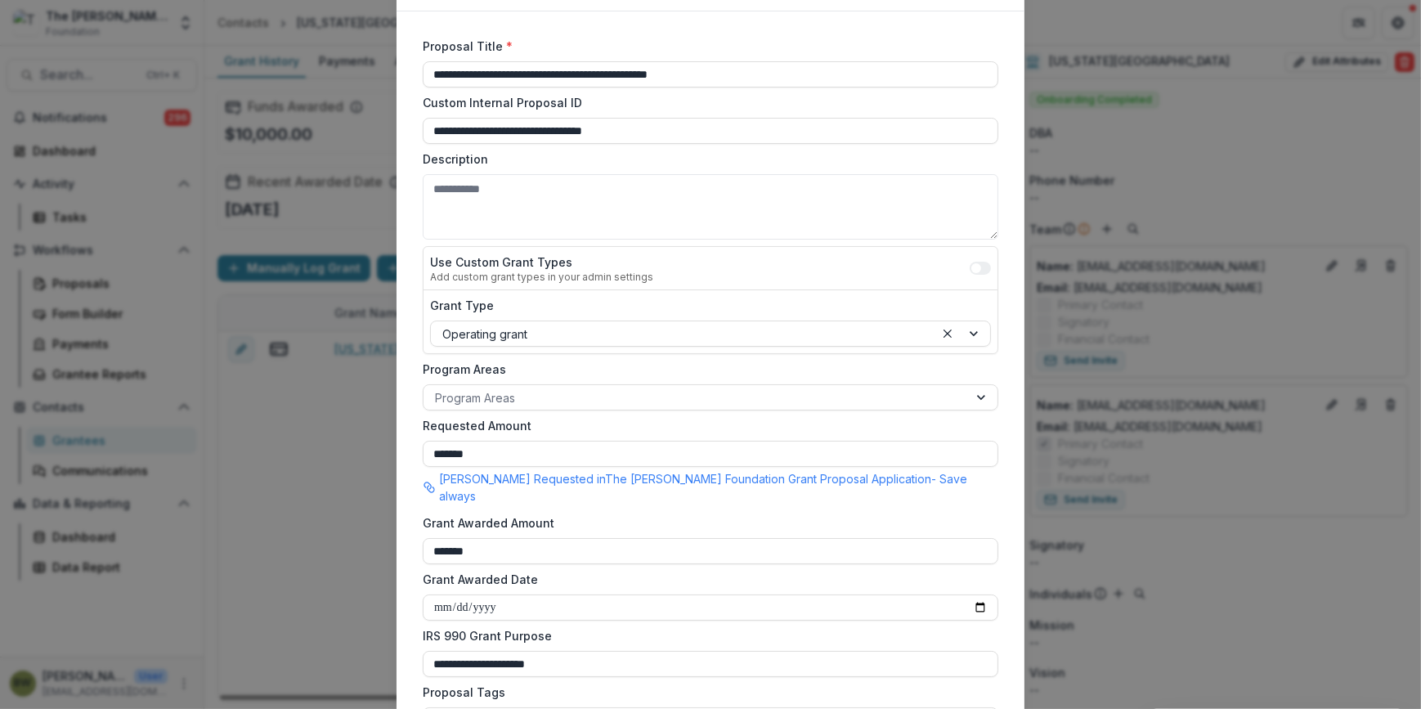
scroll to position [297, 0]
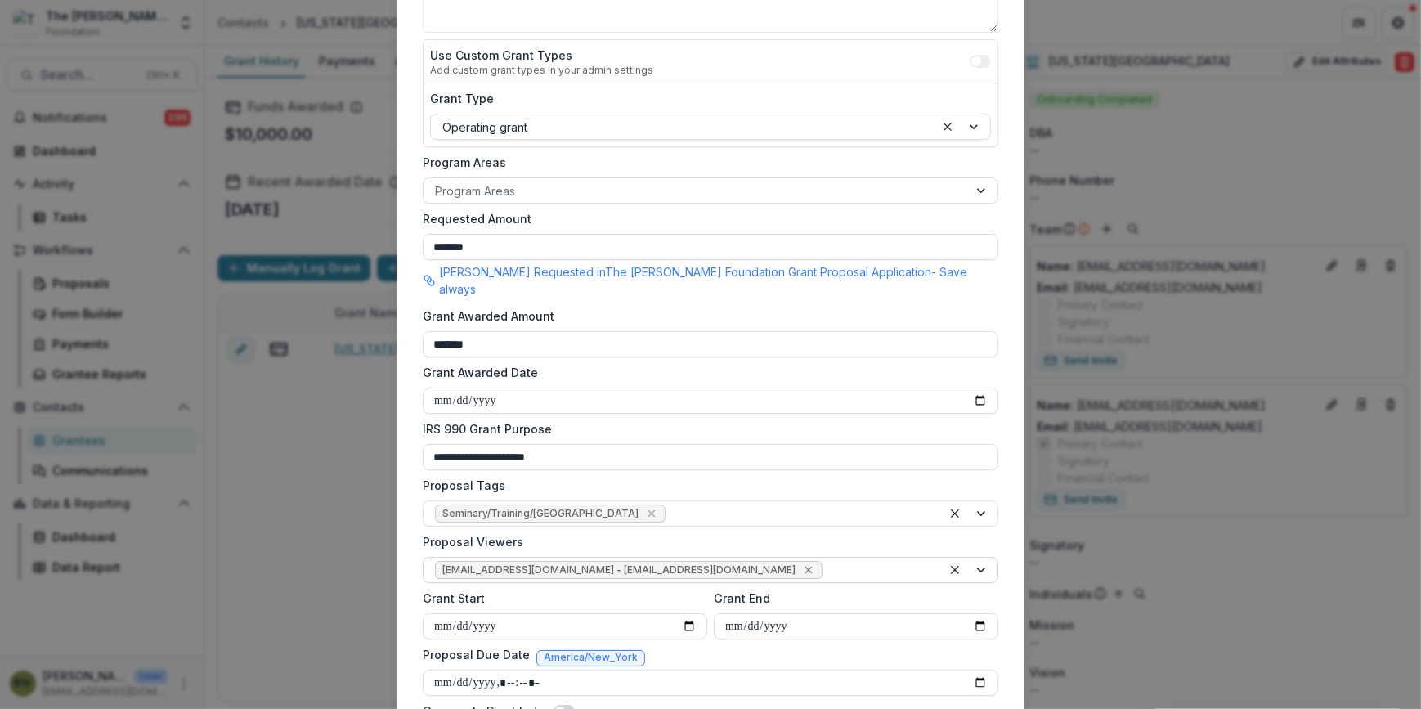
click at [802, 563] on icon "Remove jcline@bolickfoundation.org - jcline@bolickfoundation.org" at bounding box center [808, 569] width 13 height 13
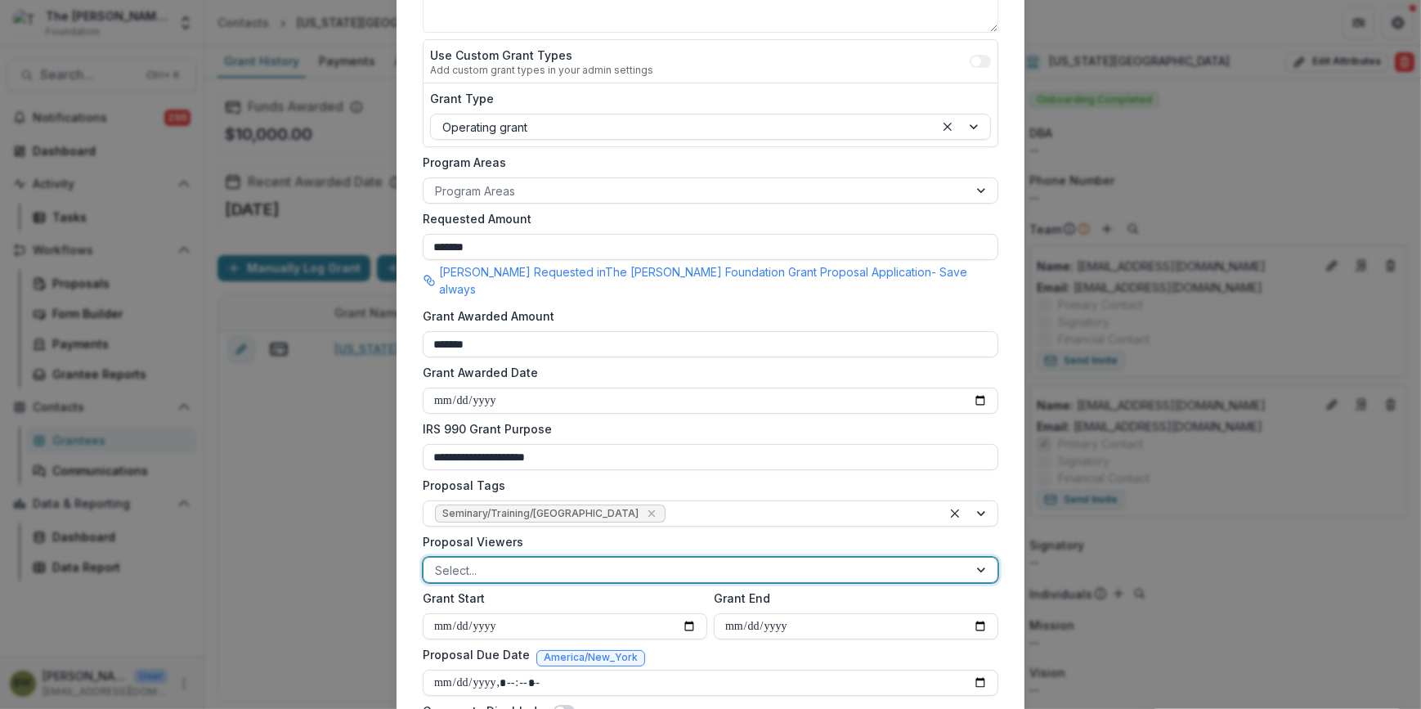
click at [716, 560] on div at bounding box center [696, 570] width 522 height 20
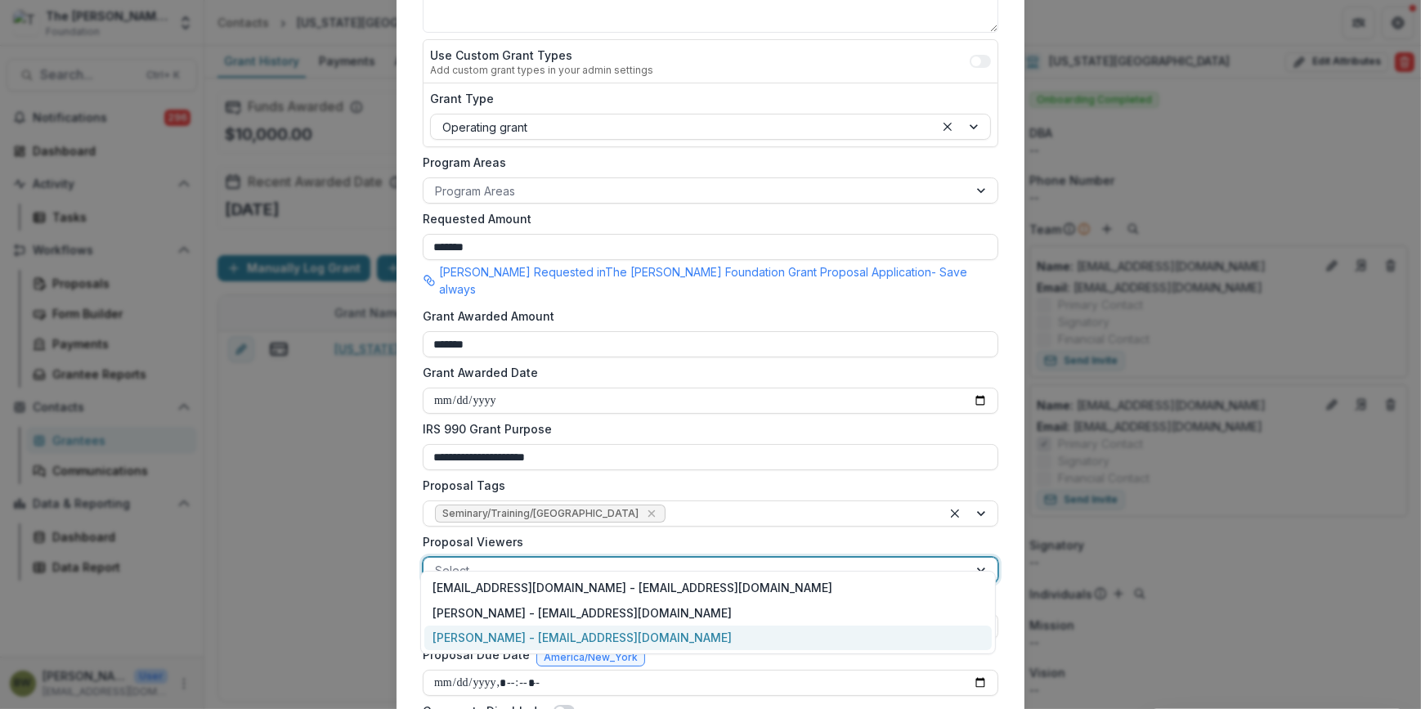
click at [702, 630] on div "[PERSON_NAME] - [EMAIL_ADDRESS][DOMAIN_NAME]" at bounding box center [708, 638] width 568 height 25
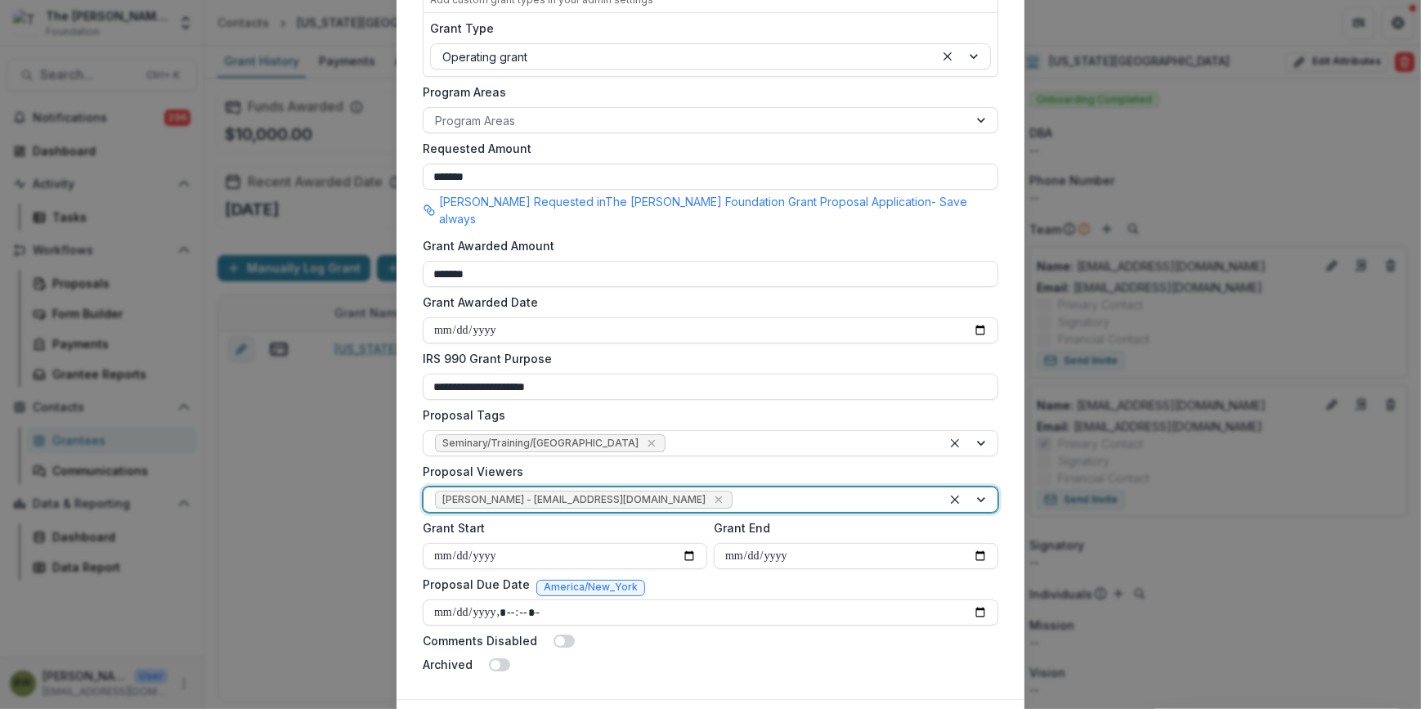
scroll to position [444, 0]
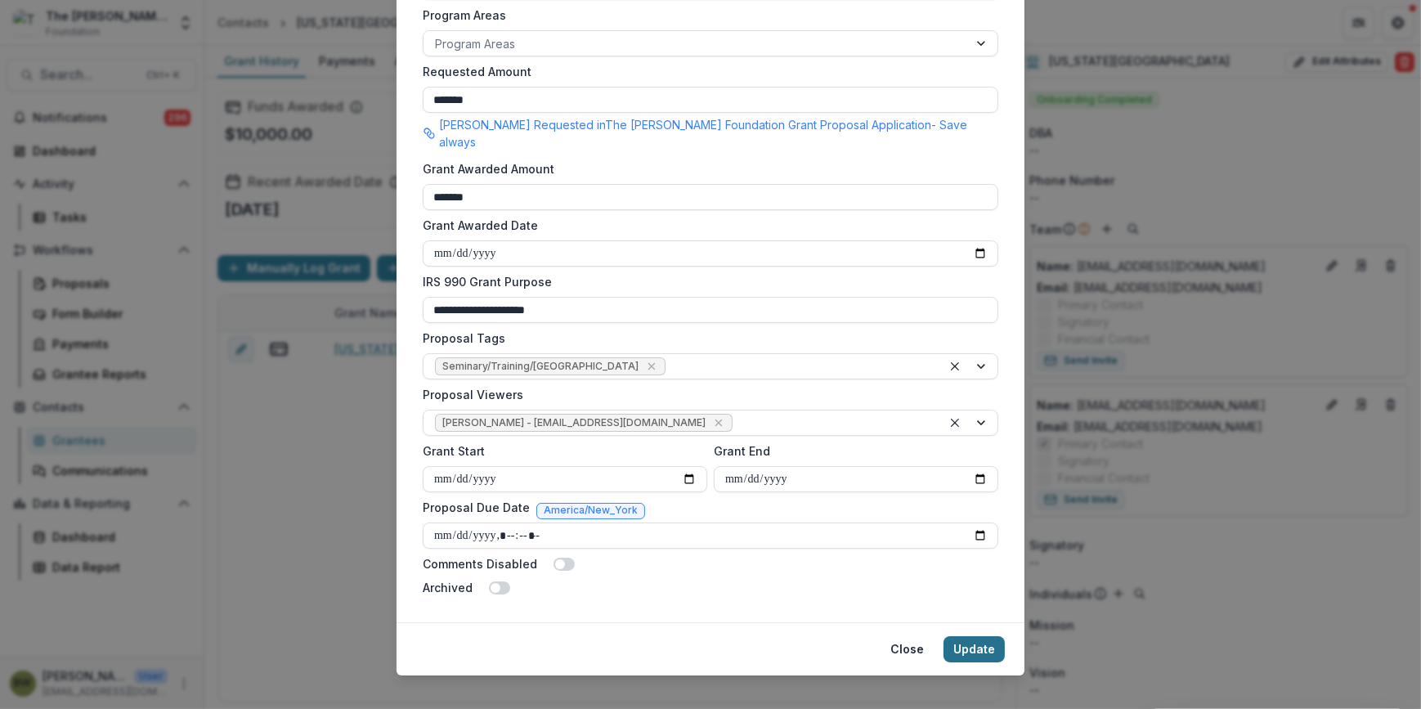
click at [974, 636] on button "Update" at bounding box center [974, 649] width 61 height 26
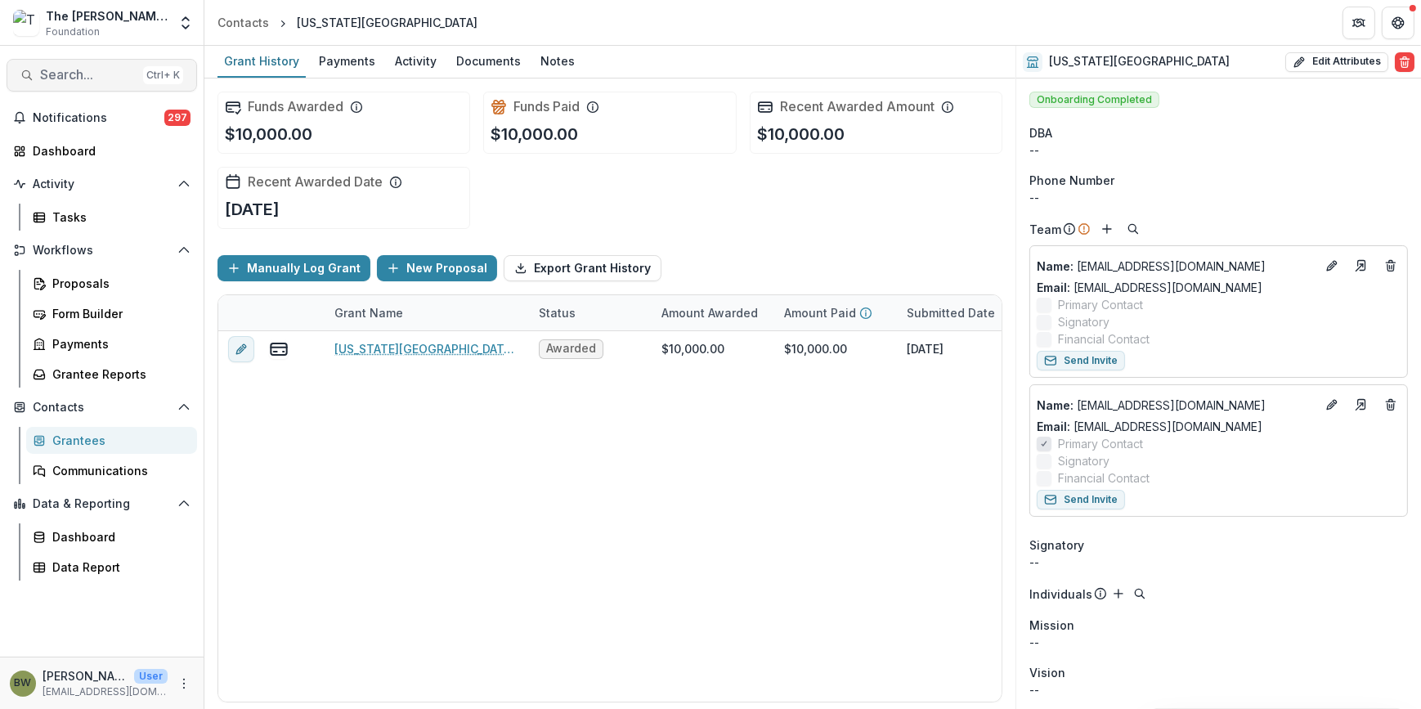
click at [60, 79] on span "Search..." at bounding box center [88, 75] width 96 height 16
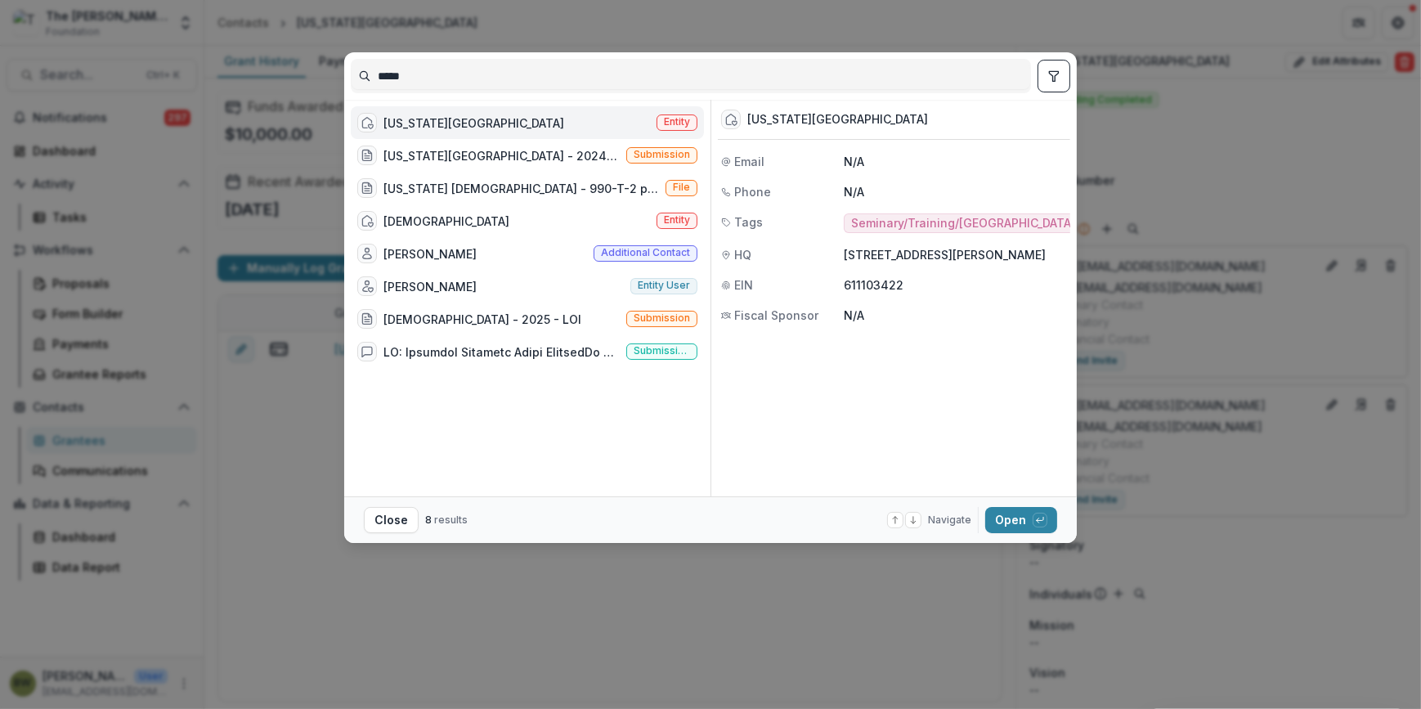
drag, startPoint x: 429, startPoint y: 78, endPoint x: 301, endPoint y: 71, distance: 128.6
click at [301, 71] on div "***** Kentucky Mountain Bible College Entity Kentucky Mountain Bible College - …" at bounding box center [710, 354] width 1421 height 709
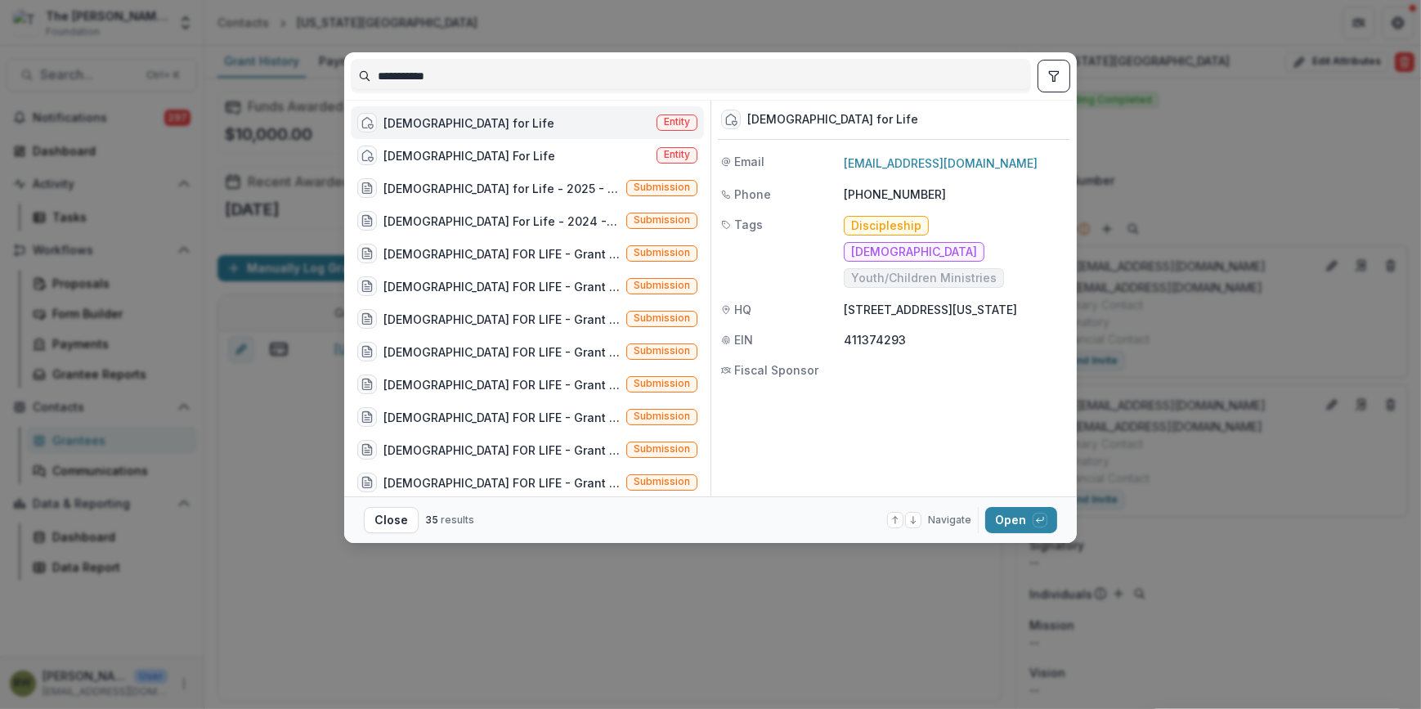
type input "**********"
click at [664, 122] on span "Entity" at bounding box center [677, 121] width 26 height 11
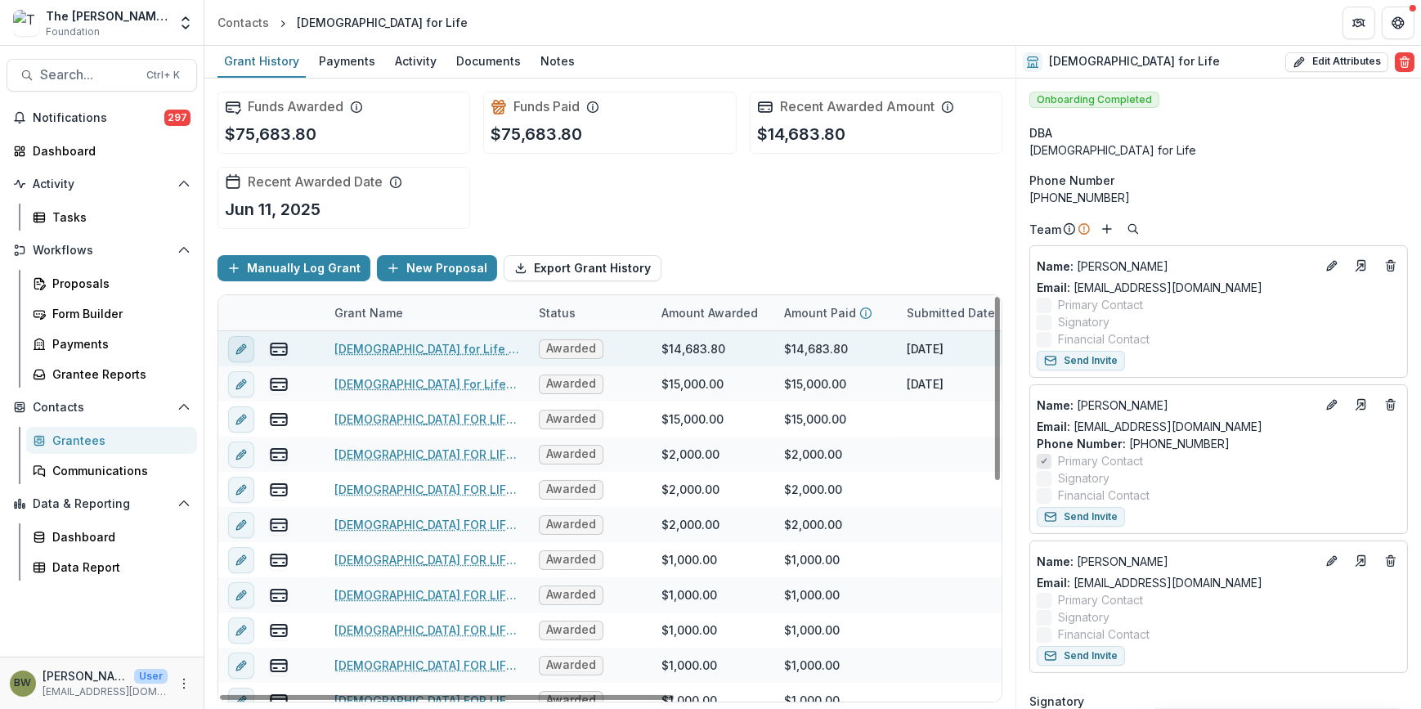
click at [242, 351] on icon "edit" at bounding box center [241, 349] width 13 height 13
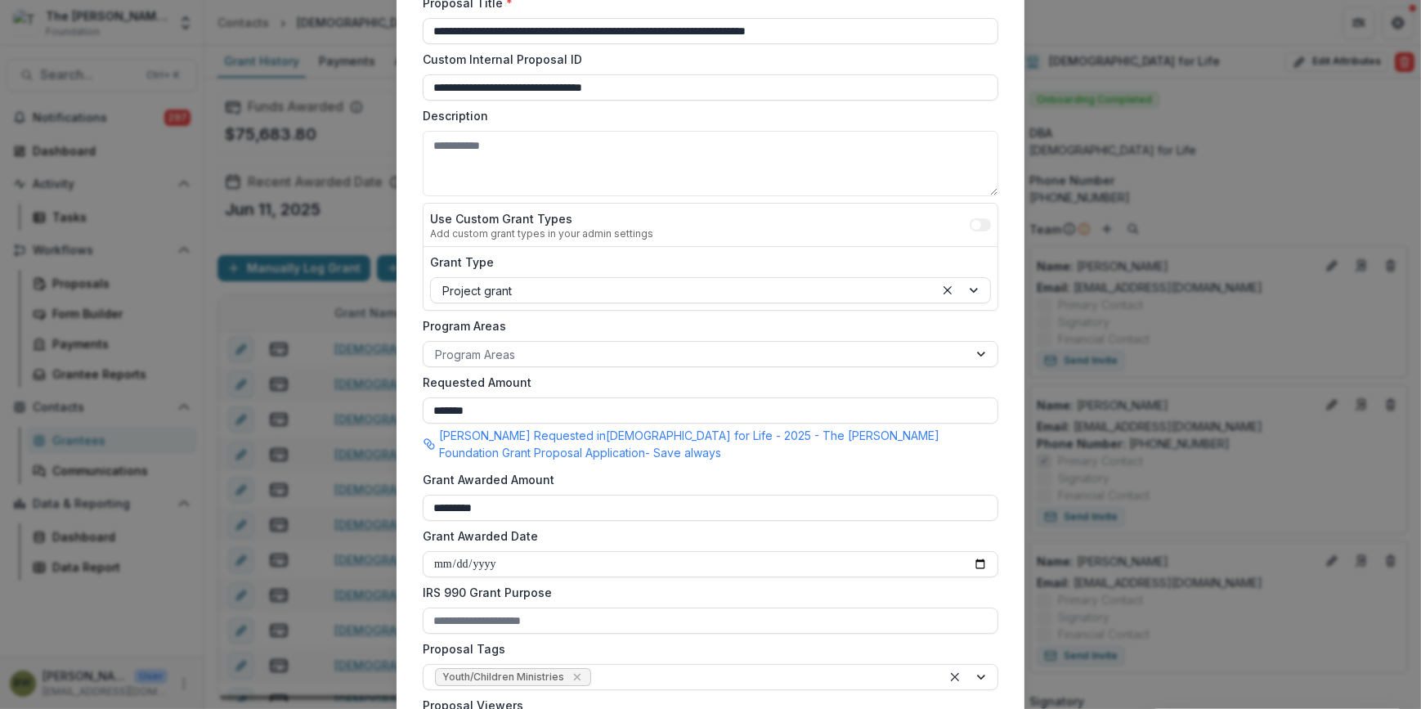
scroll to position [297, 0]
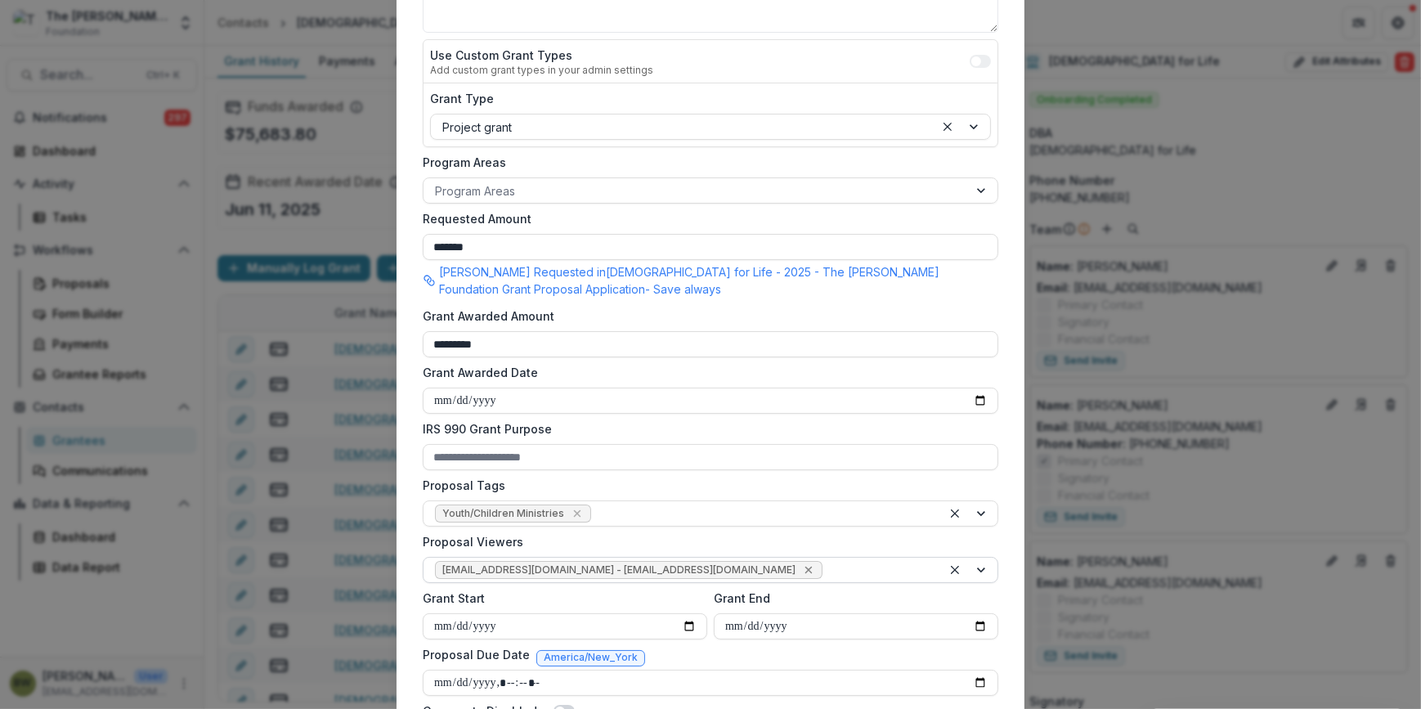
click at [805, 572] on icon "Remove jcline@bolickfoundation.org - jcline@bolickfoundation.org" at bounding box center [808, 570] width 7 height 7
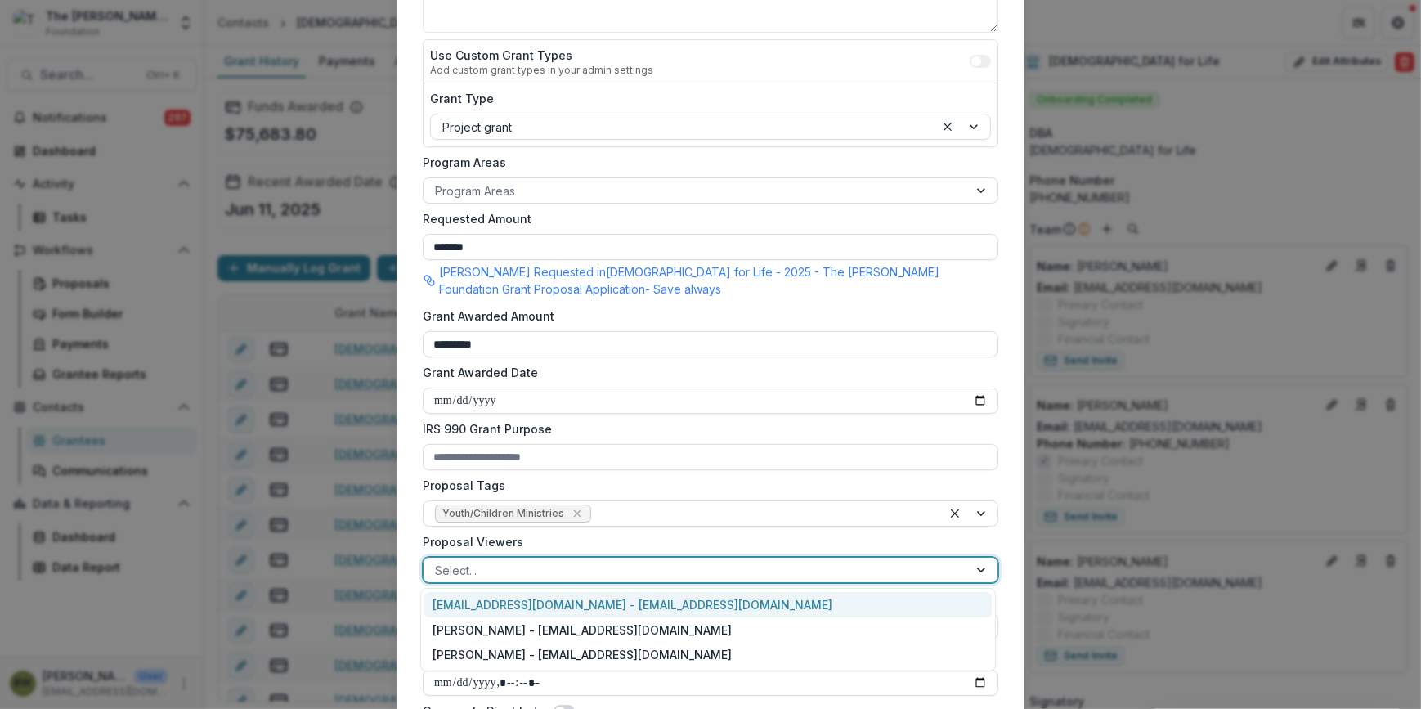
click at [728, 572] on div at bounding box center [696, 570] width 522 height 20
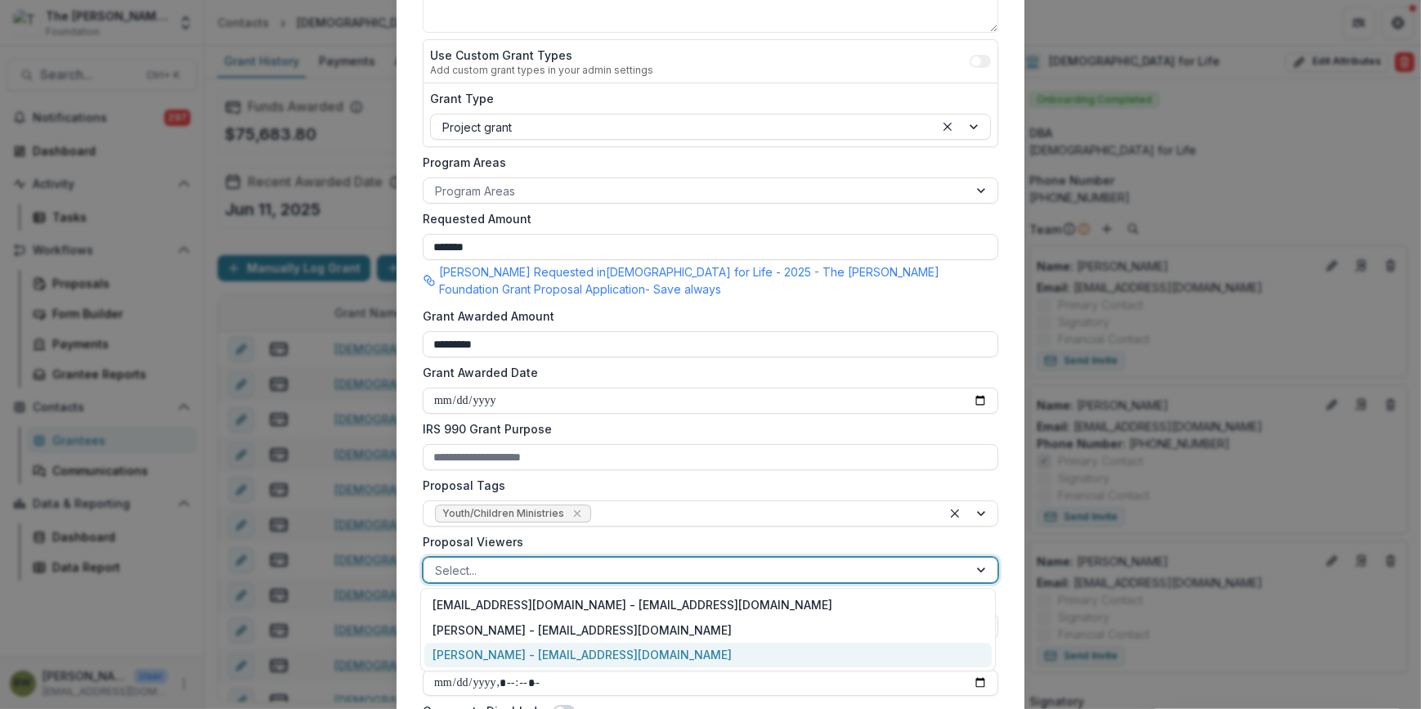
click at [702, 646] on div "[PERSON_NAME] - [EMAIL_ADDRESS][DOMAIN_NAME]" at bounding box center [708, 655] width 568 height 25
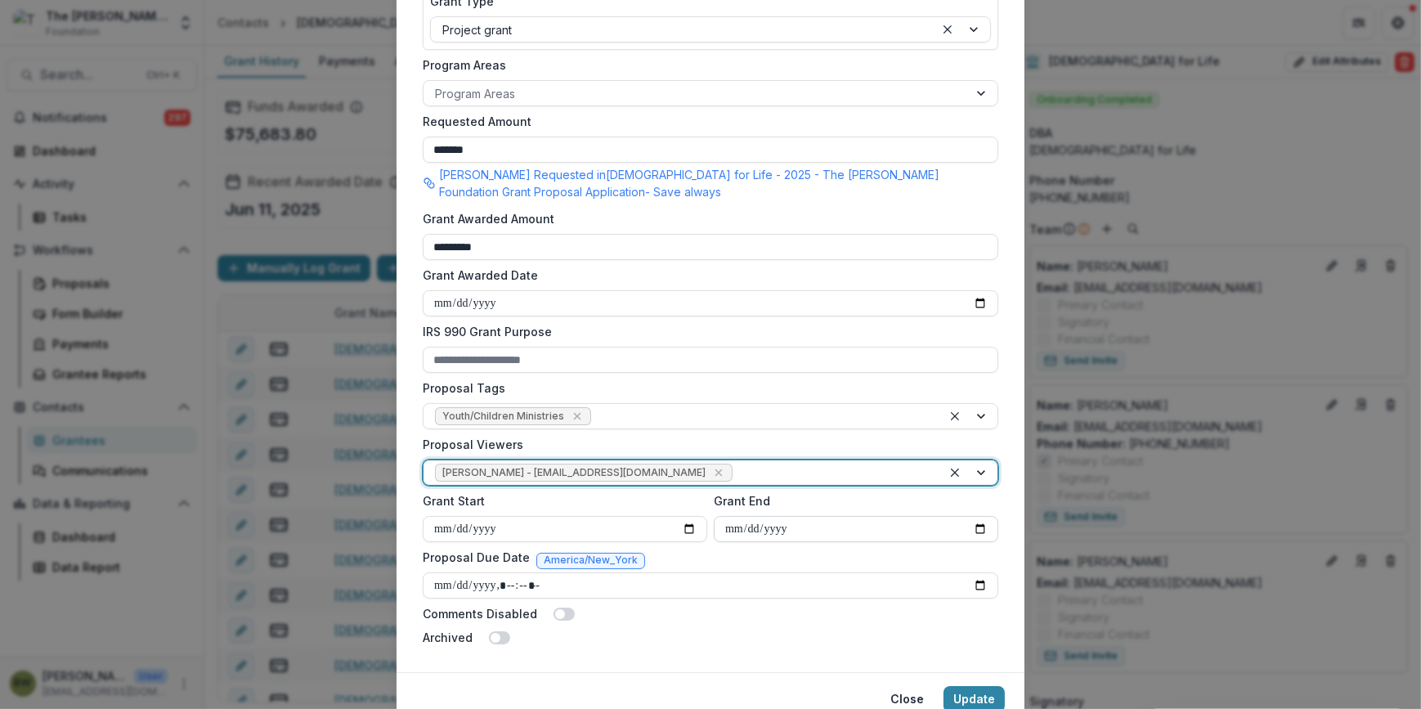
scroll to position [461, 0]
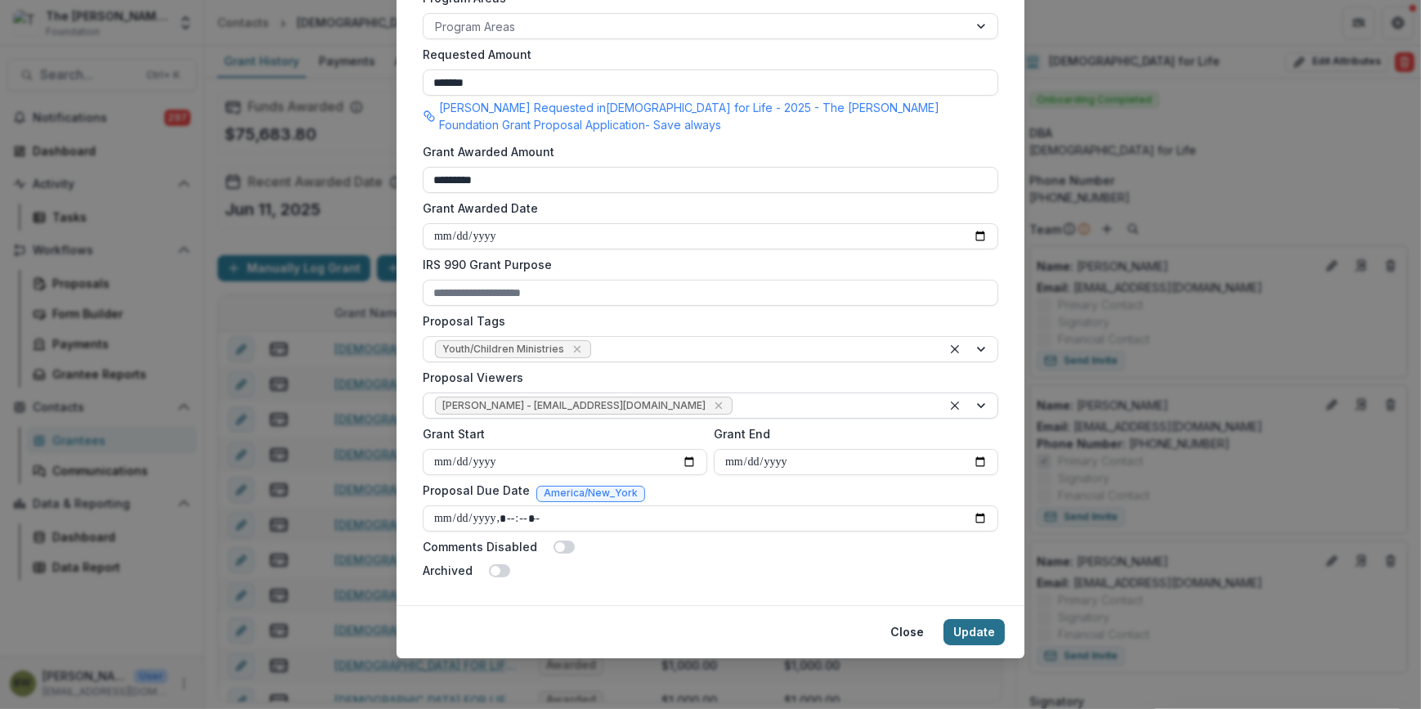
click at [972, 641] on button "Update" at bounding box center [974, 632] width 61 height 26
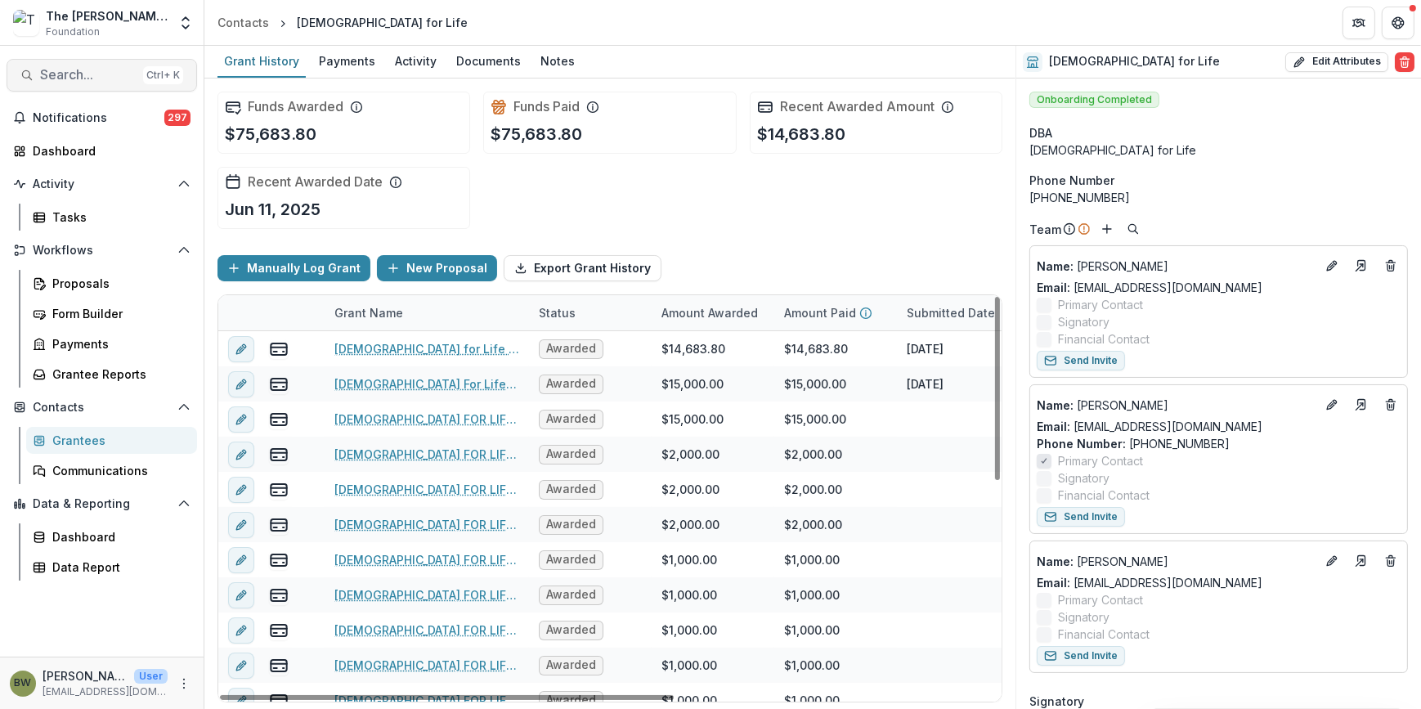
click at [80, 85] on button "Search... Ctrl + K" at bounding box center [102, 75] width 191 height 33
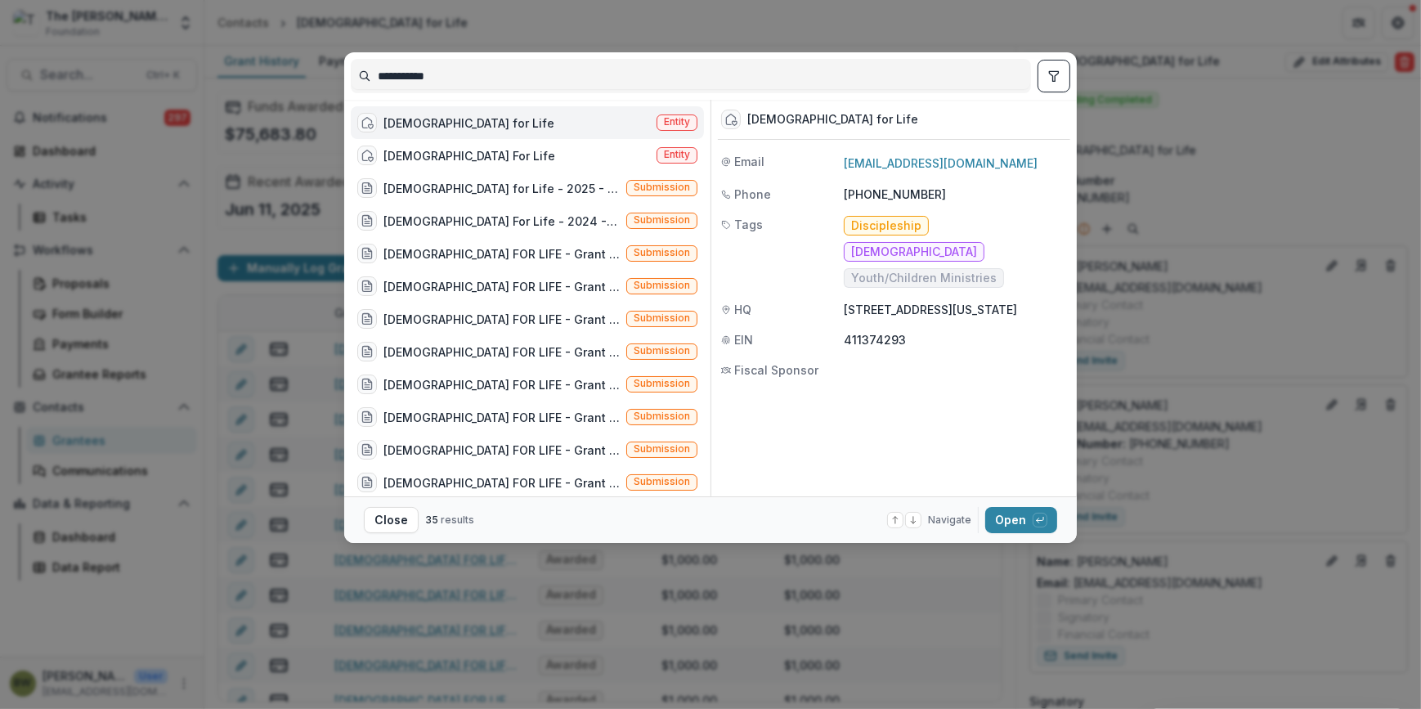
drag, startPoint x: 460, startPoint y: 80, endPoint x: 162, endPoint y: 74, distance: 298.6
click at [162, 74] on div "**********" at bounding box center [710, 354] width 1421 height 709
type input "*"
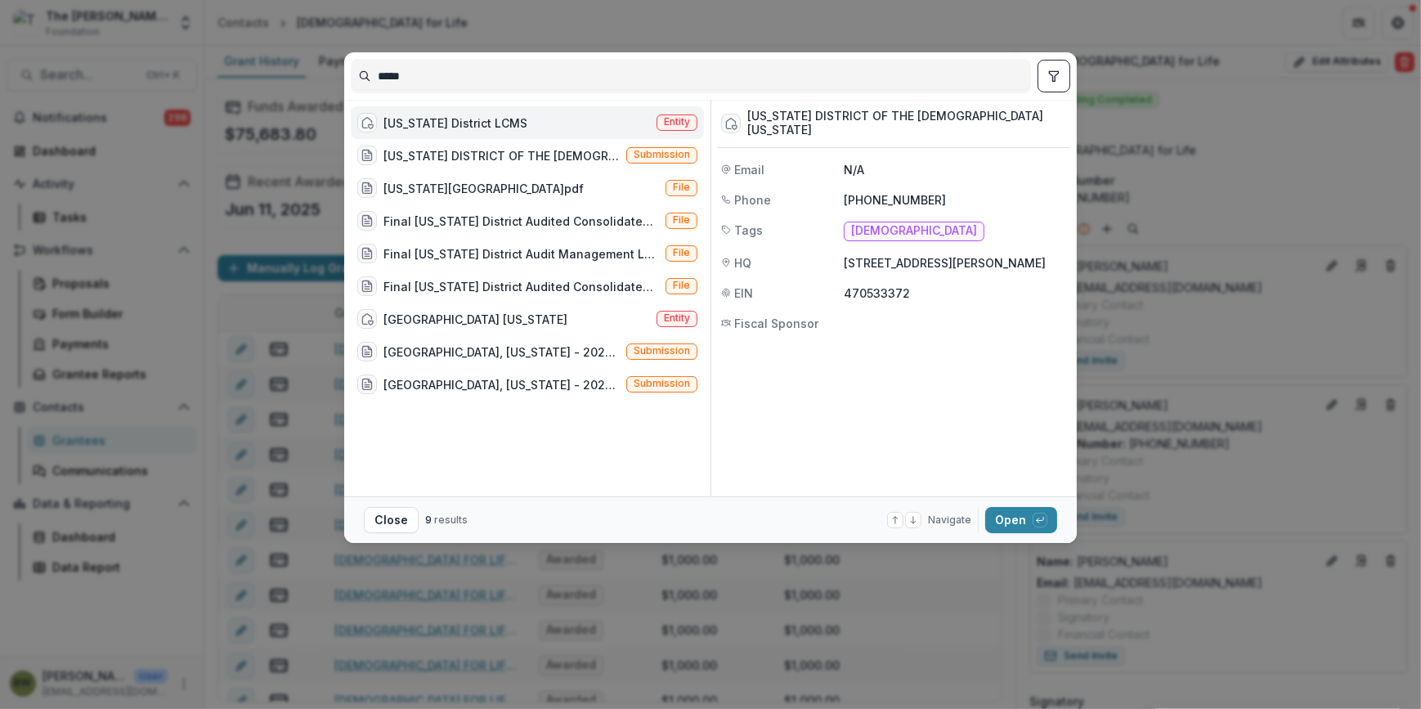
type input "*****"
click at [434, 129] on div "Nebraska District LCMS" at bounding box center [456, 122] width 144 height 17
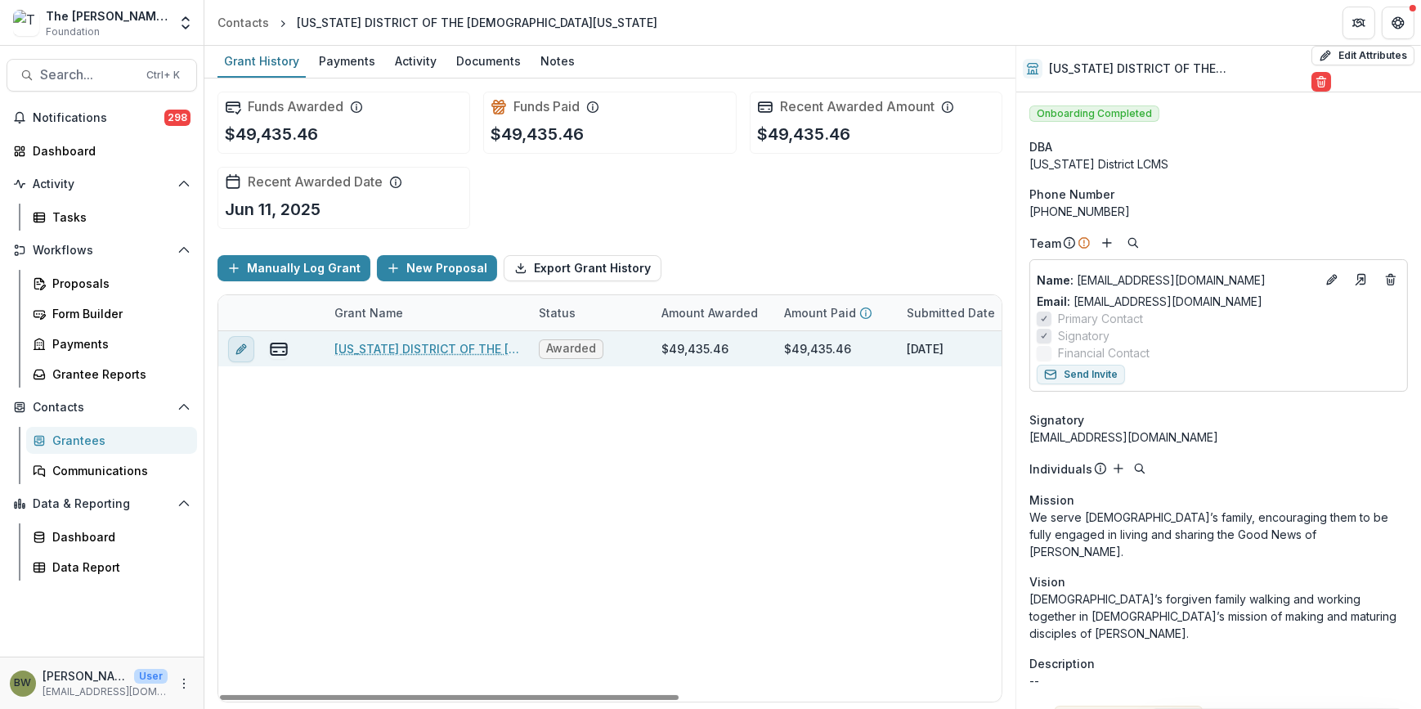
click at [235, 343] on icon "edit" at bounding box center [241, 349] width 13 height 13
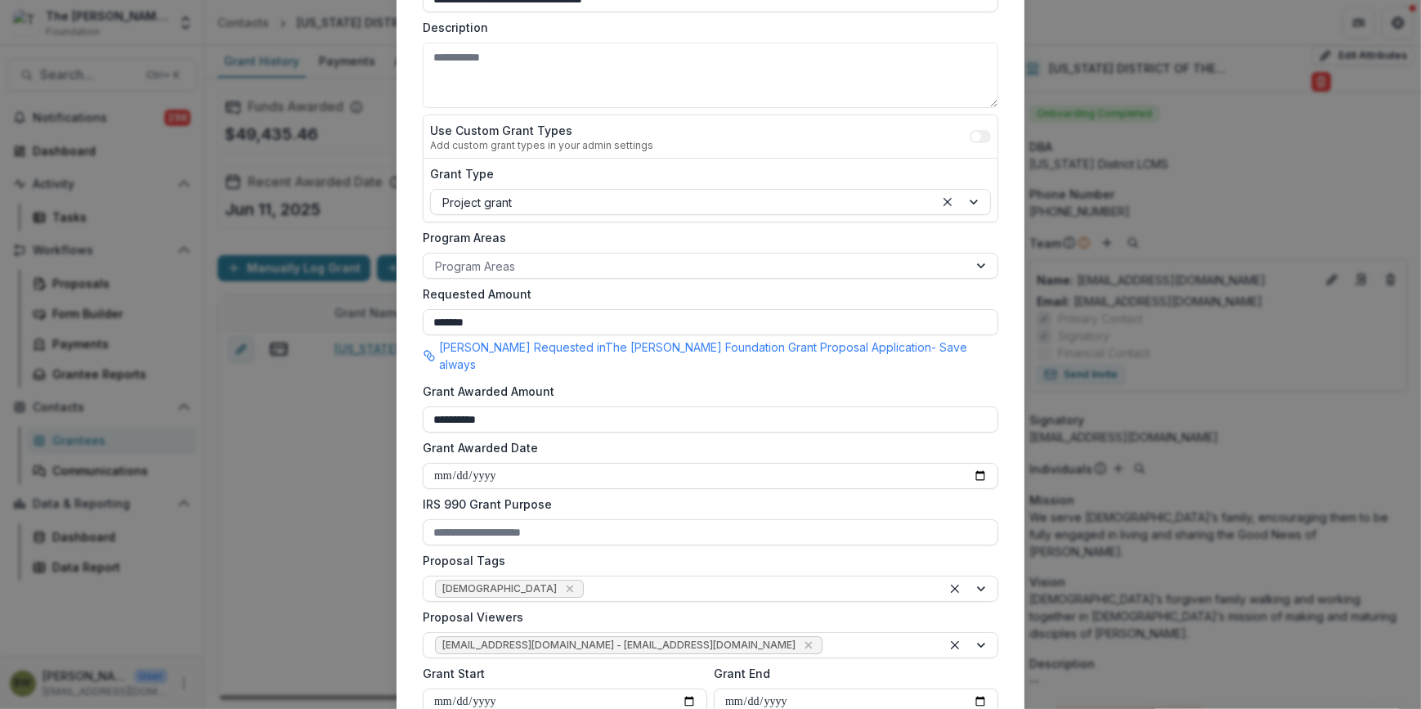
scroll to position [222, 0]
click at [802, 638] on icon "Remove jcline@bolickfoundation.org - jcline@bolickfoundation.org" at bounding box center [808, 644] width 13 height 13
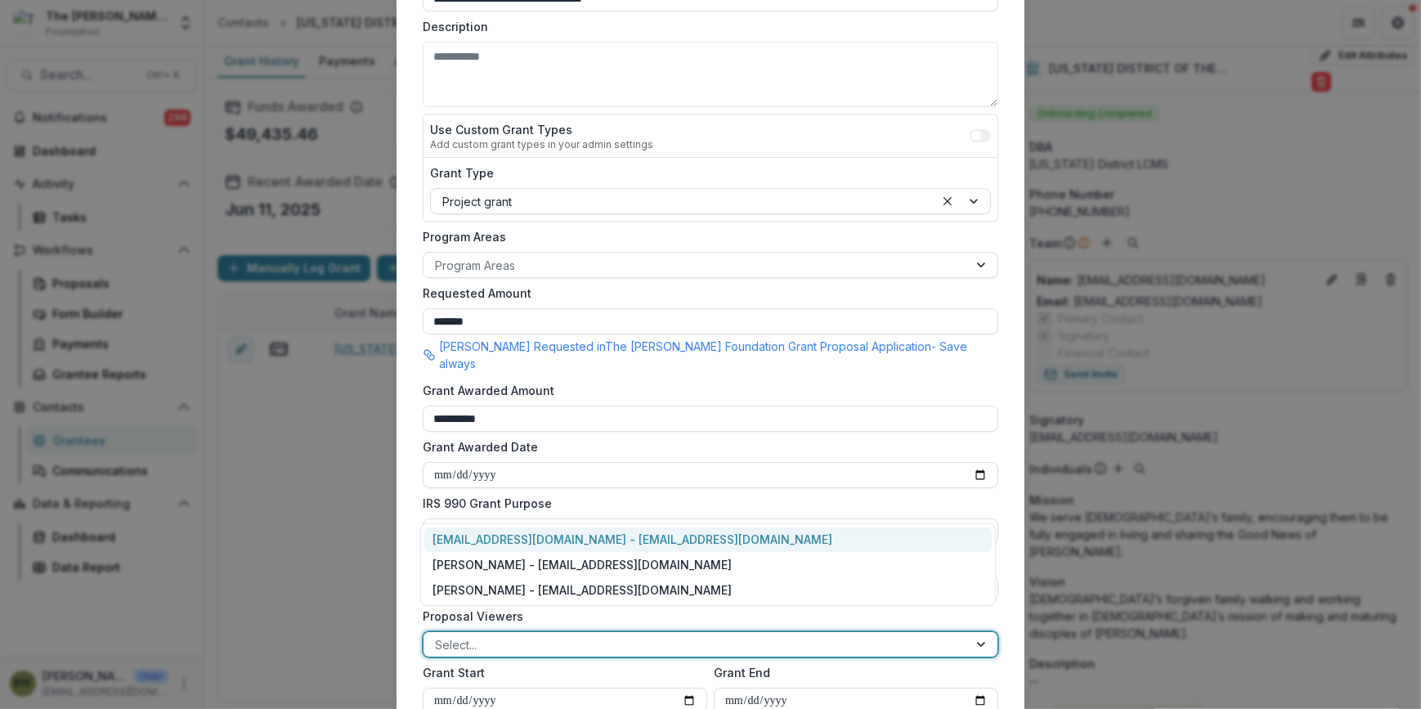
click at [725, 635] on div at bounding box center [696, 645] width 522 height 20
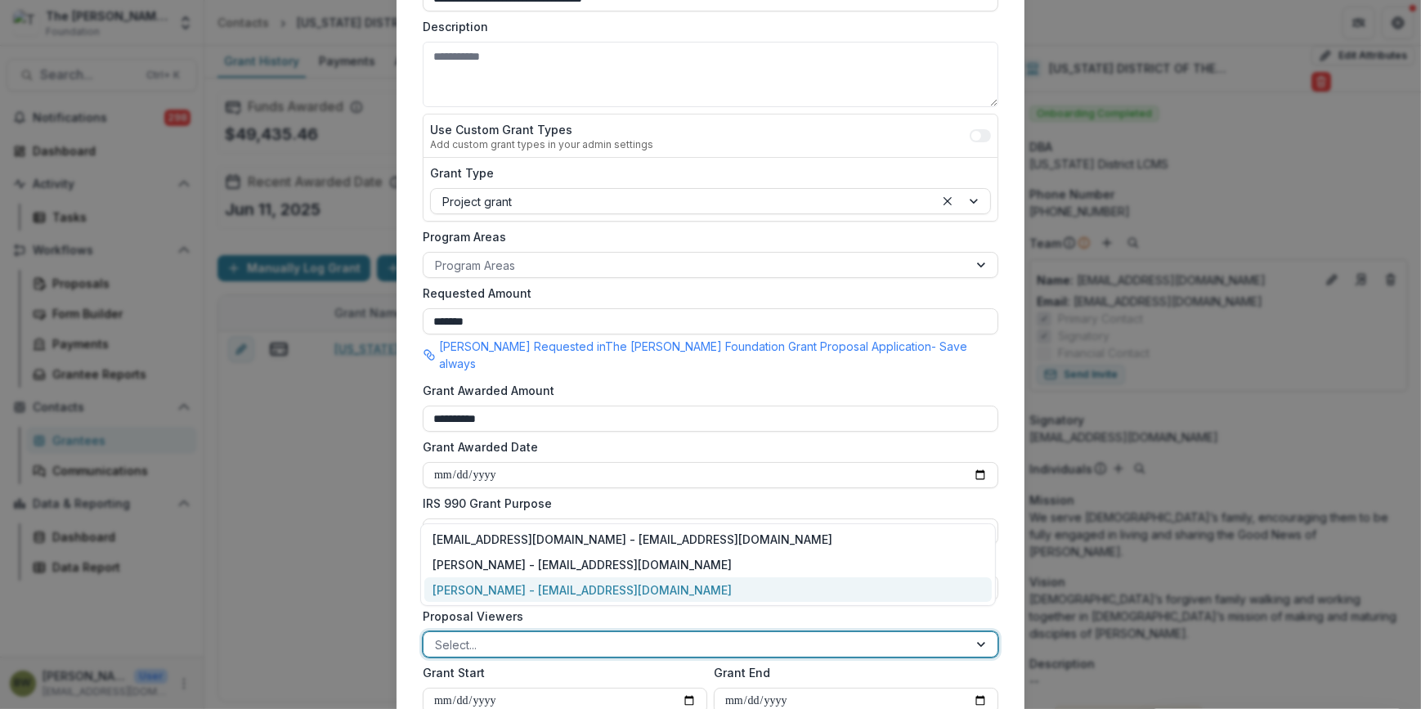
click at [705, 597] on div "[PERSON_NAME] - [EMAIL_ADDRESS][DOMAIN_NAME]" at bounding box center [708, 589] width 568 height 25
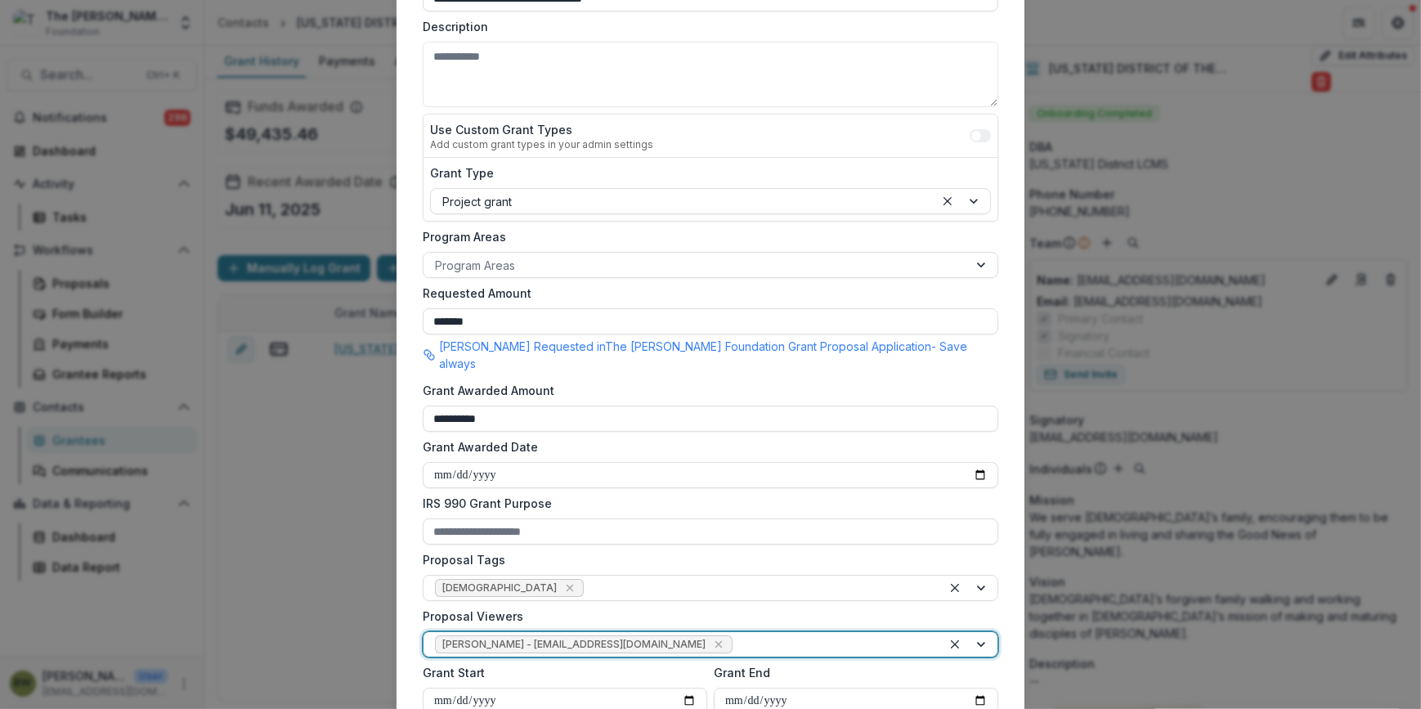
scroll to position [444, 0]
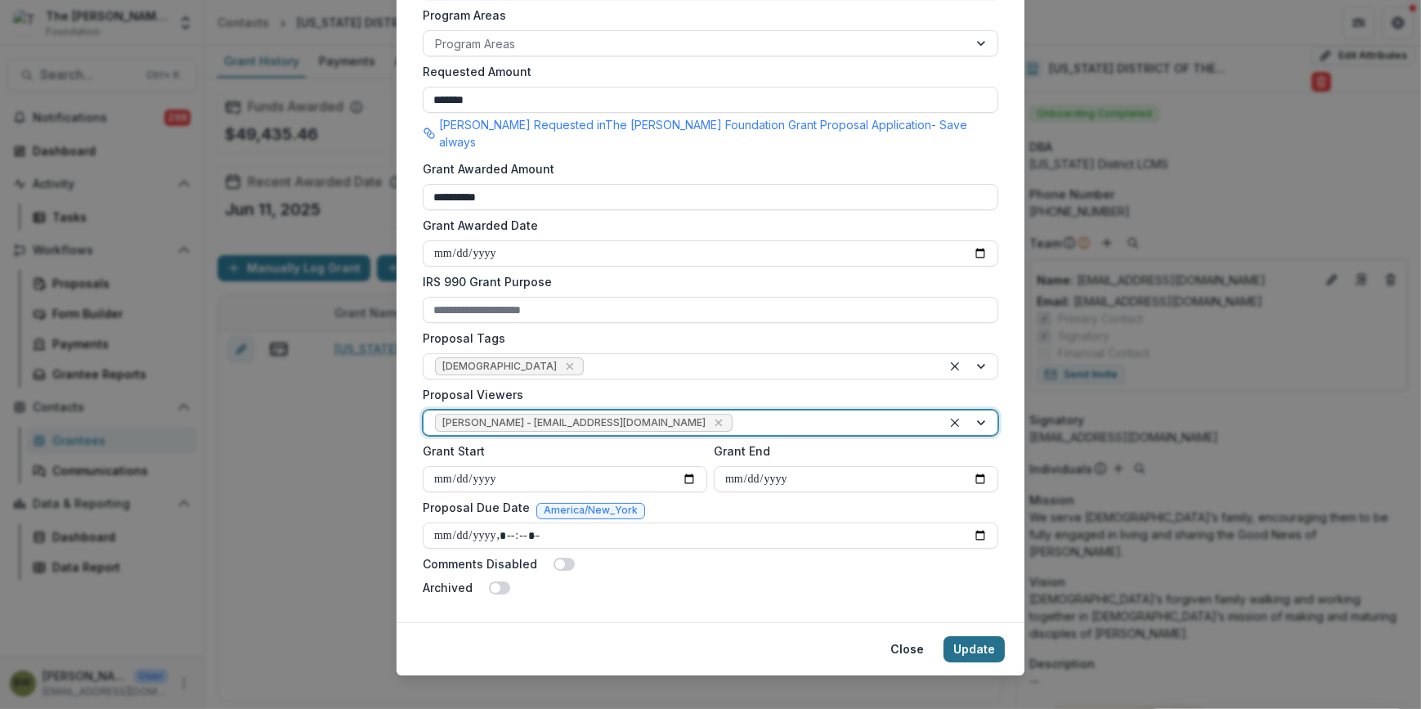
click at [973, 636] on button "Update" at bounding box center [974, 649] width 61 height 26
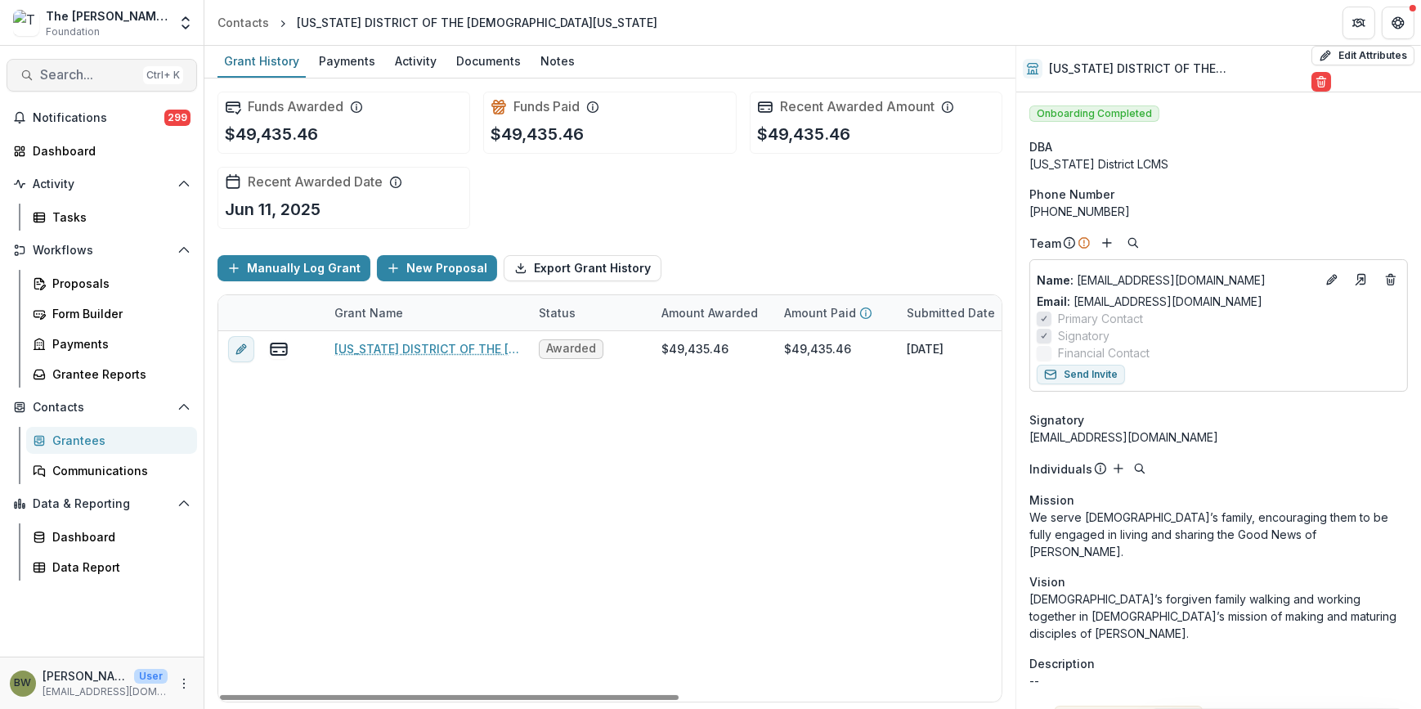
click at [79, 82] on span "Search..." at bounding box center [88, 75] width 96 height 16
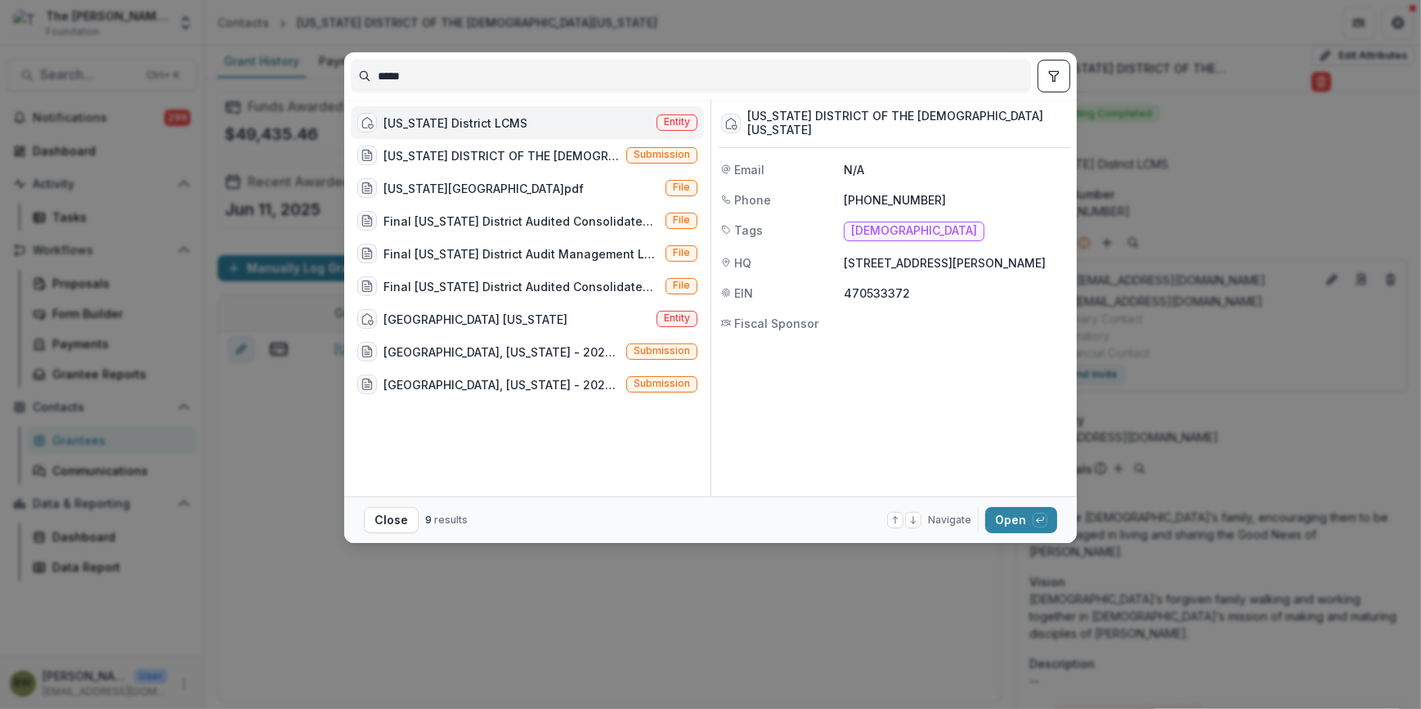
drag, startPoint x: 431, startPoint y: 77, endPoint x: 217, endPoint y: 65, distance: 214.6
click at [217, 65] on div "***** Nebraska District LCMS Entity NEBRASKA DISTRICT OF THE LUTHERAN CHURCH-MI…" at bounding box center [710, 354] width 1421 height 709
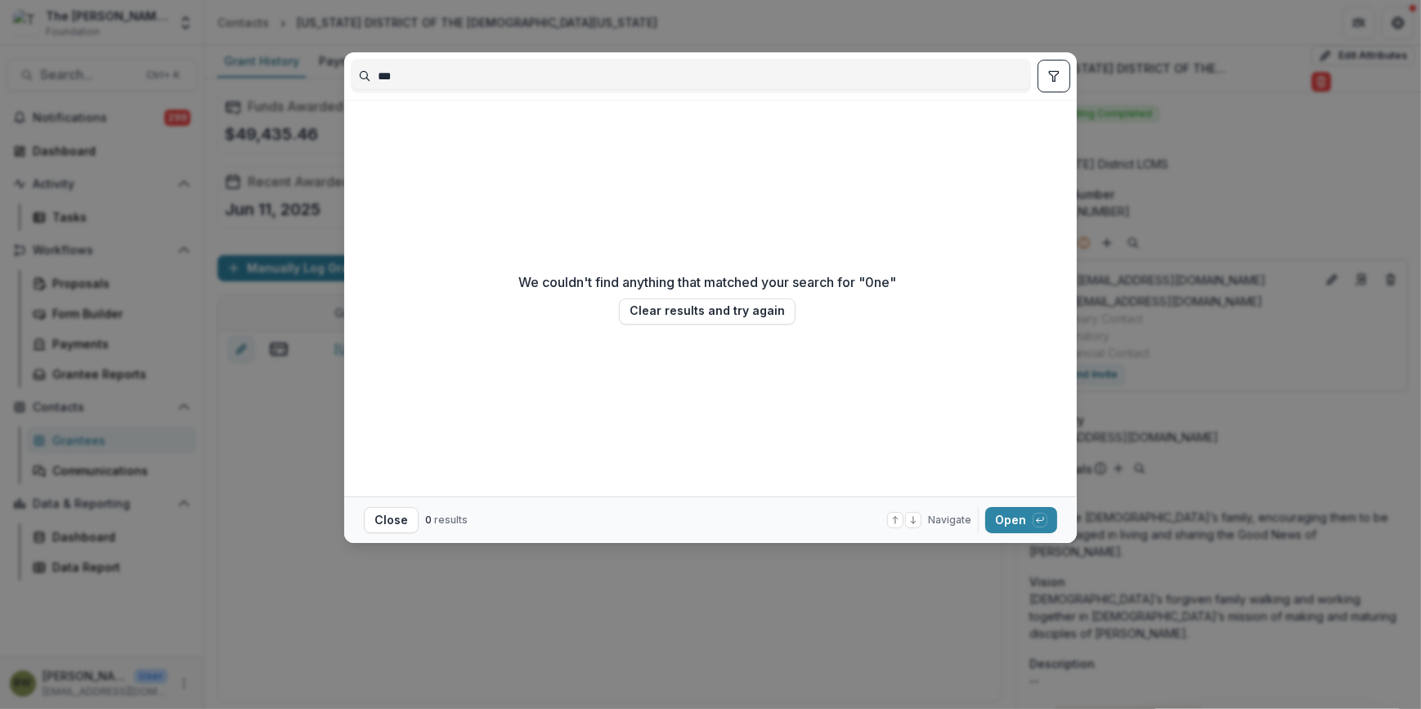
type input "***"
drag, startPoint x: 407, startPoint y: 70, endPoint x: 197, endPoint y: 96, distance: 211.7
click at [197, 96] on div "*** We couldn't find anything that matched your search for " 0ne " Clear result…" at bounding box center [710, 354] width 1421 height 709
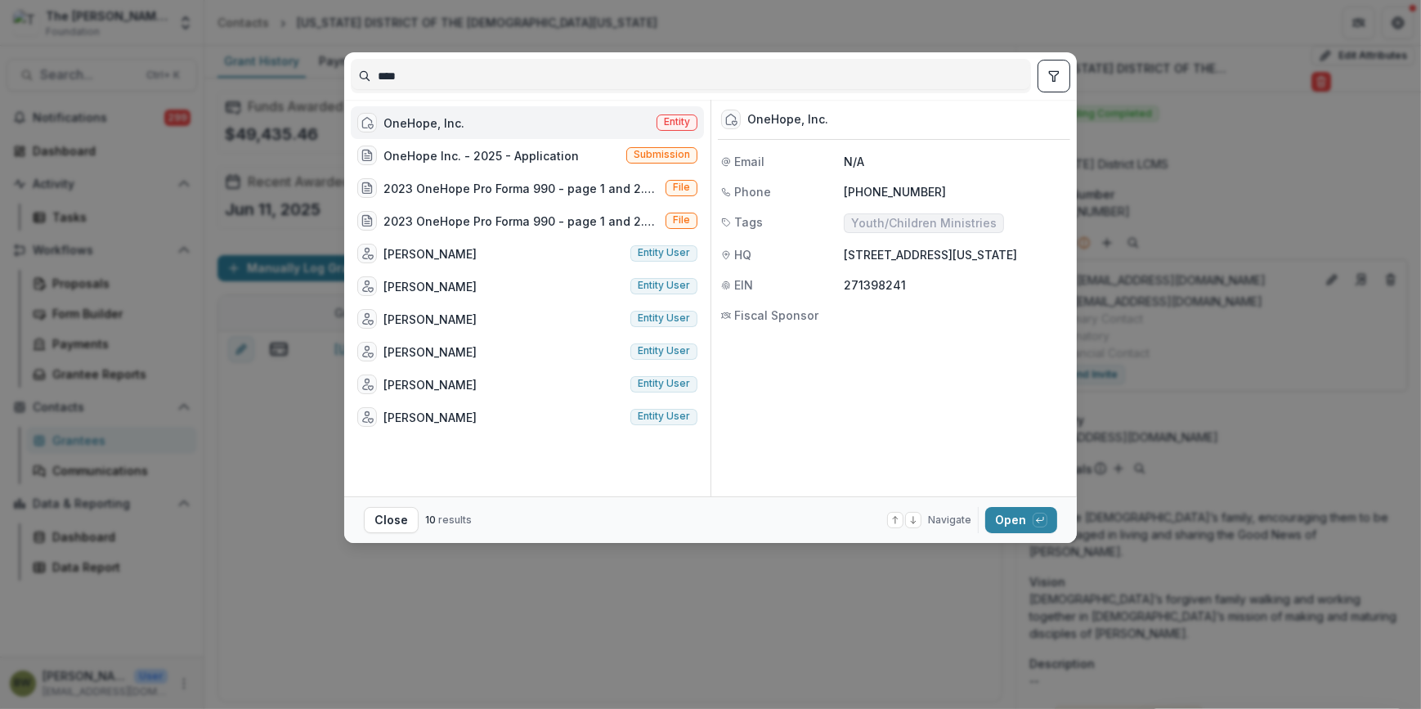
type input "****"
click at [693, 119] on span "Entity" at bounding box center [677, 122] width 41 height 16
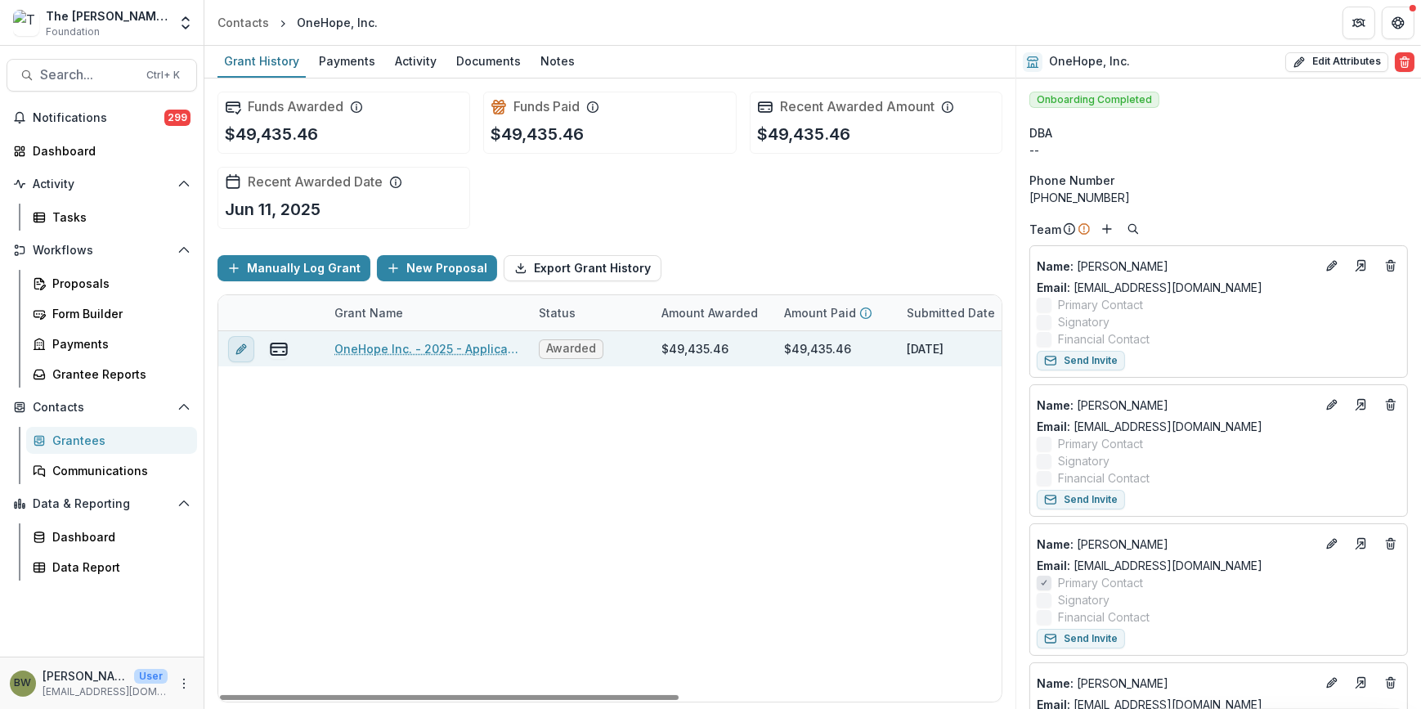
click at [241, 354] on button "edit" at bounding box center [241, 349] width 26 height 26
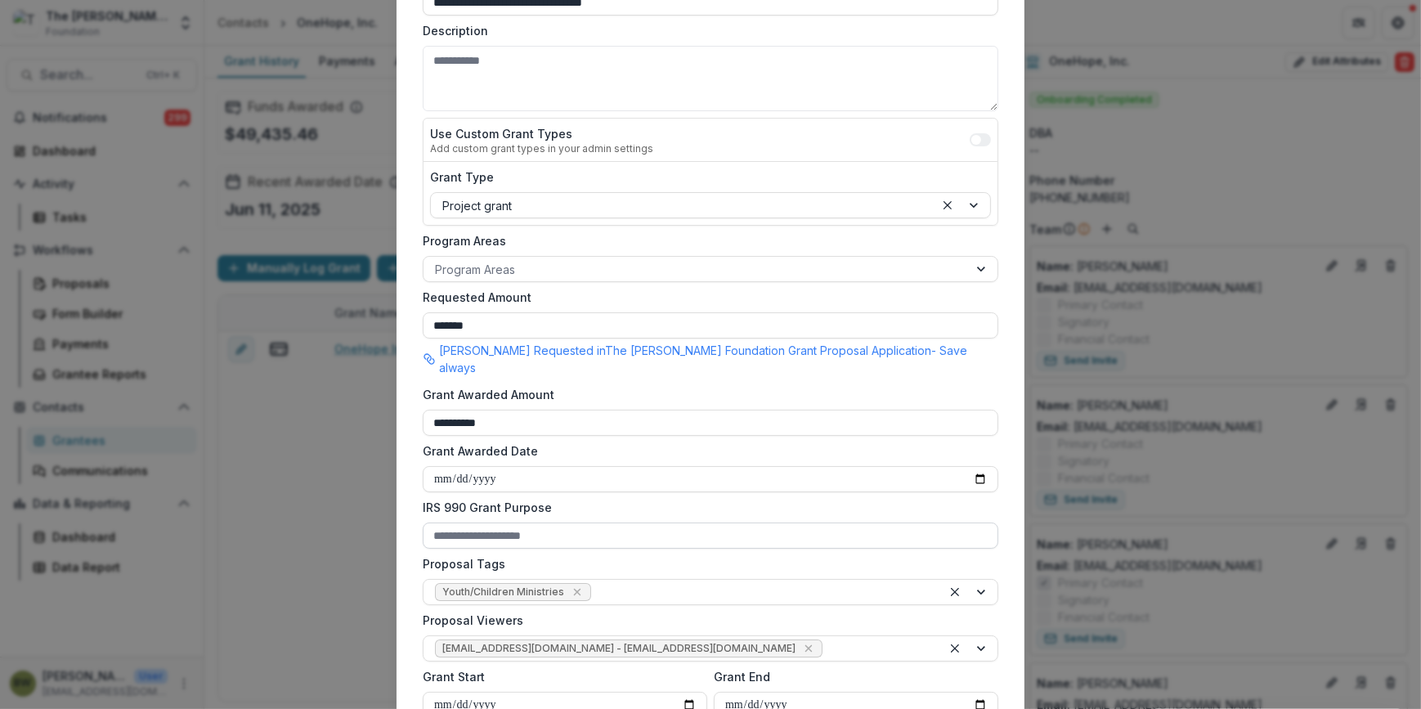
scroll to position [222, 0]
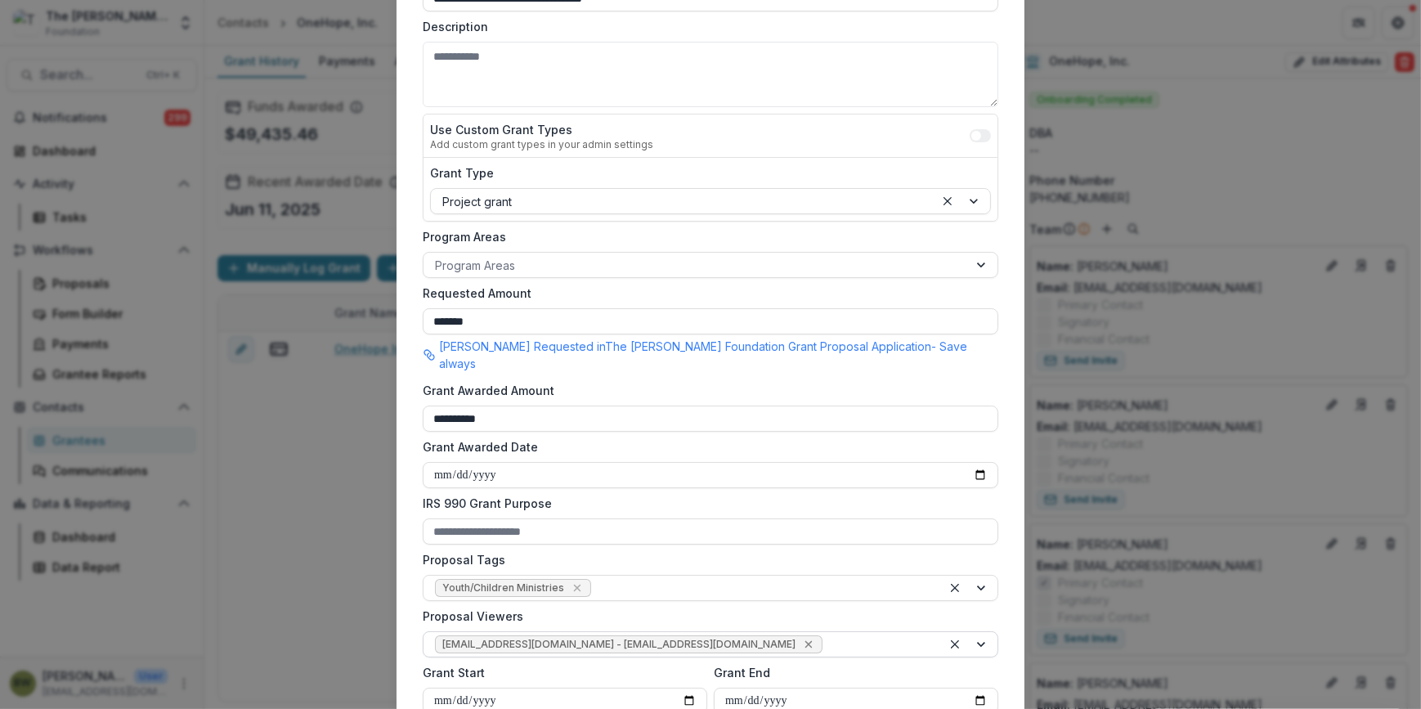
click at [802, 638] on icon "Remove jcline@bolickfoundation.org - jcline@bolickfoundation.org" at bounding box center [808, 644] width 13 height 13
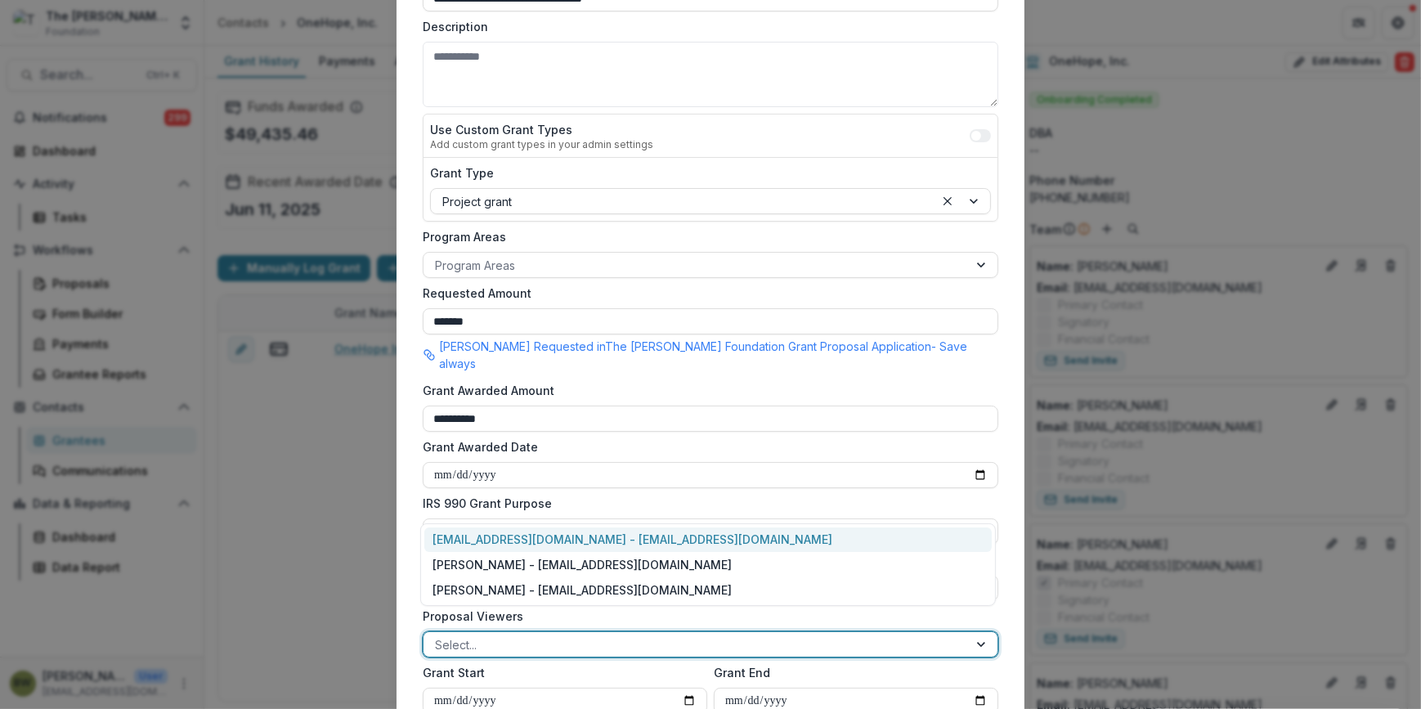
click at [709, 635] on div at bounding box center [696, 645] width 522 height 20
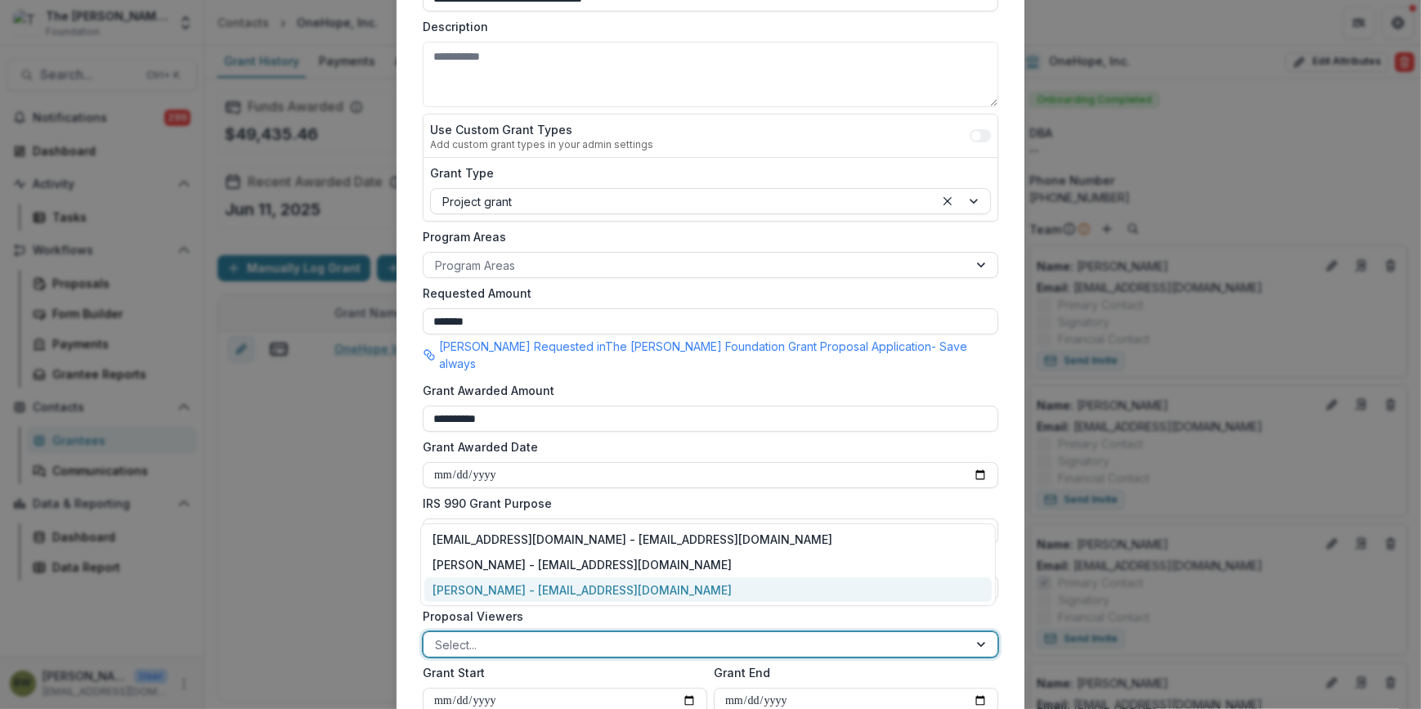
click at [671, 587] on div "[PERSON_NAME] - [EMAIL_ADDRESS][DOMAIN_NAME]" at bounding box center [708, 589] width 568 height 25
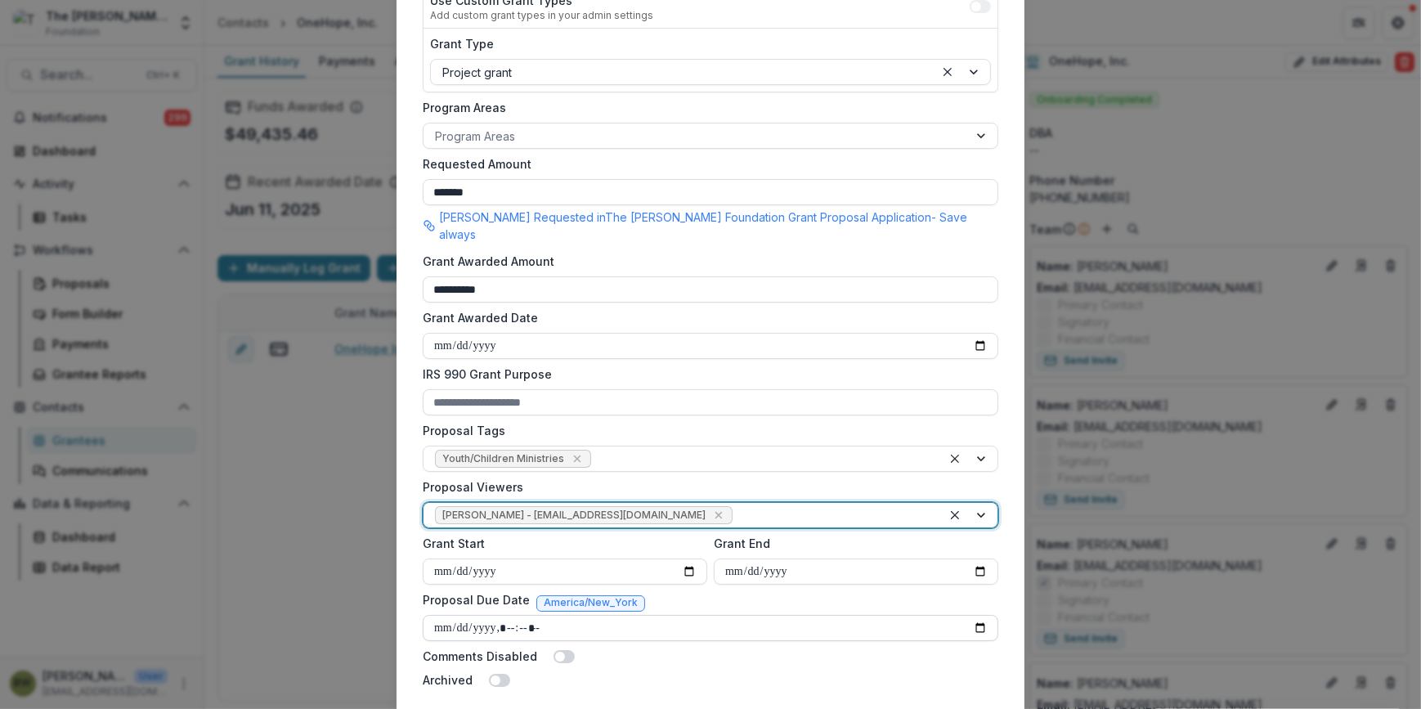
scroll to position [444, 0]
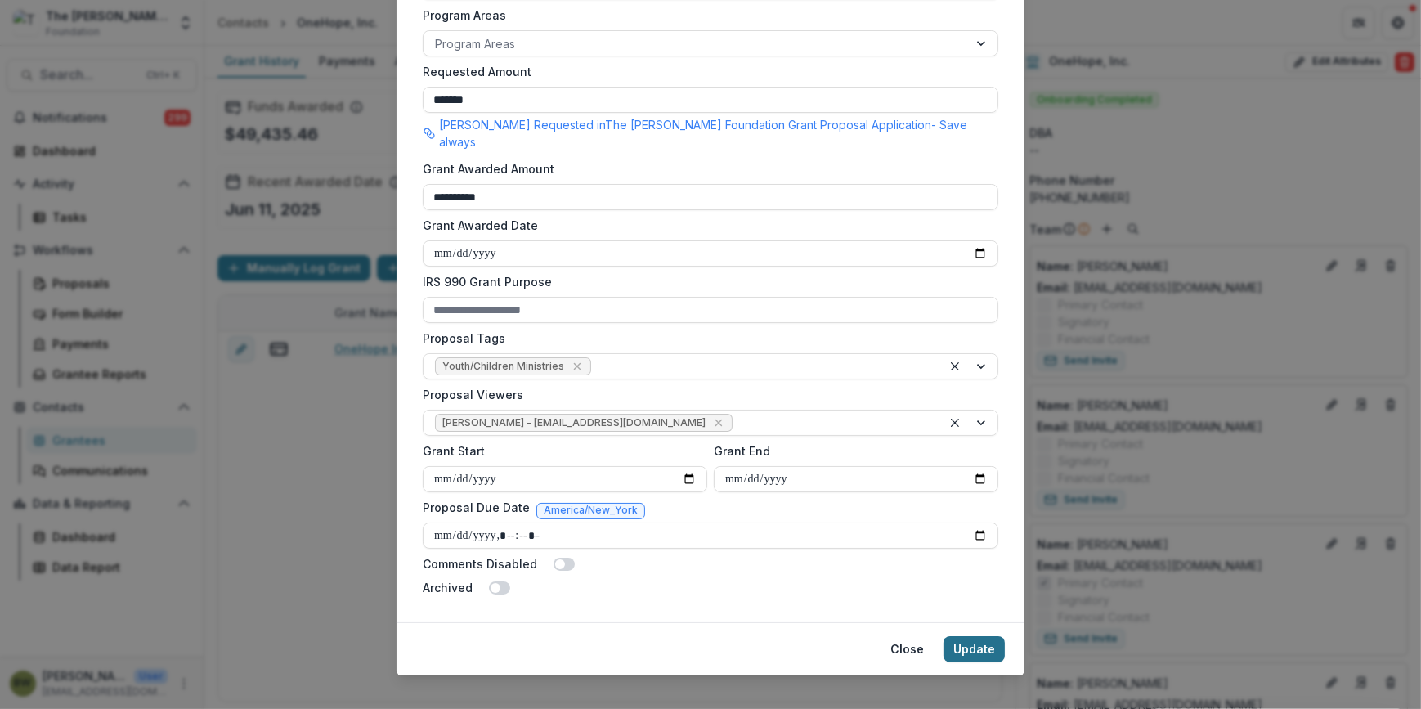
click at [972, 636] on button "Update" at bounding box center [974, 649] width 61 height 26
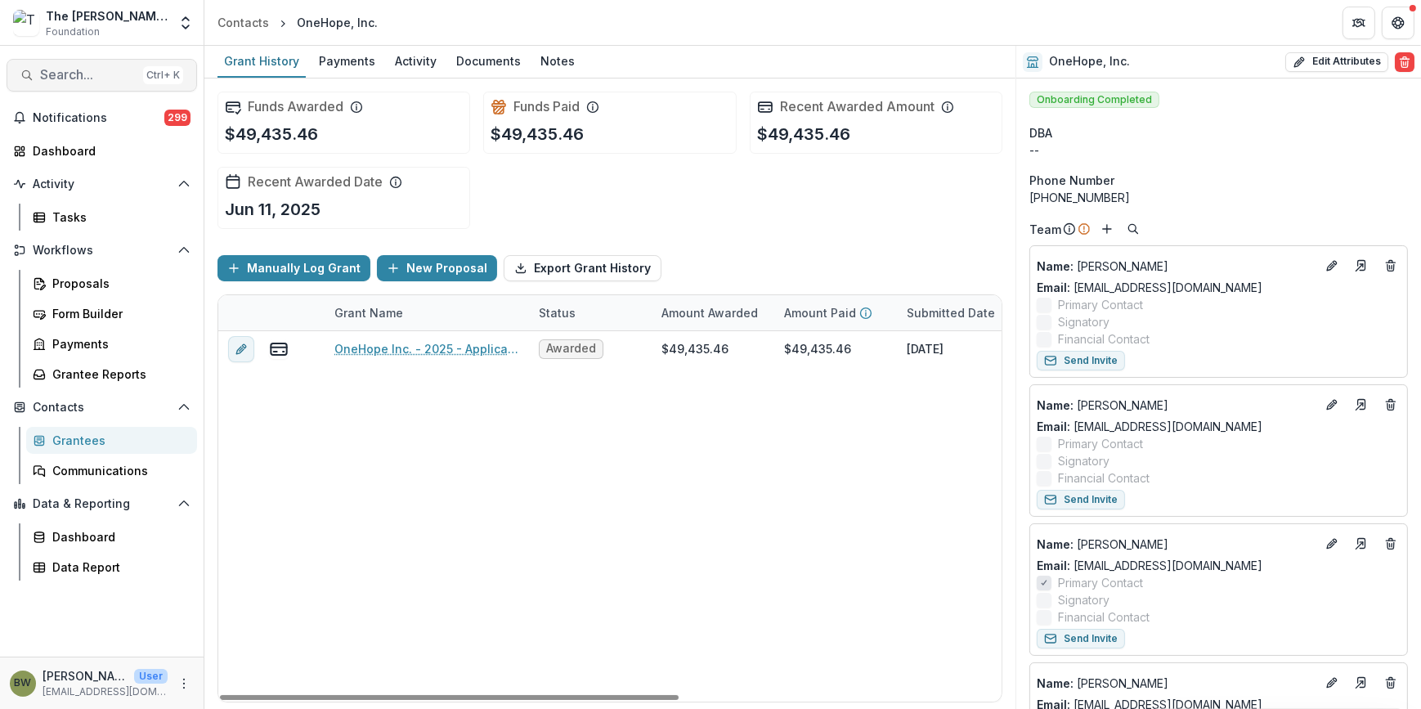
click at [53, 70] on span "Search..." at bounding box center [88, 75] width 96 height 16
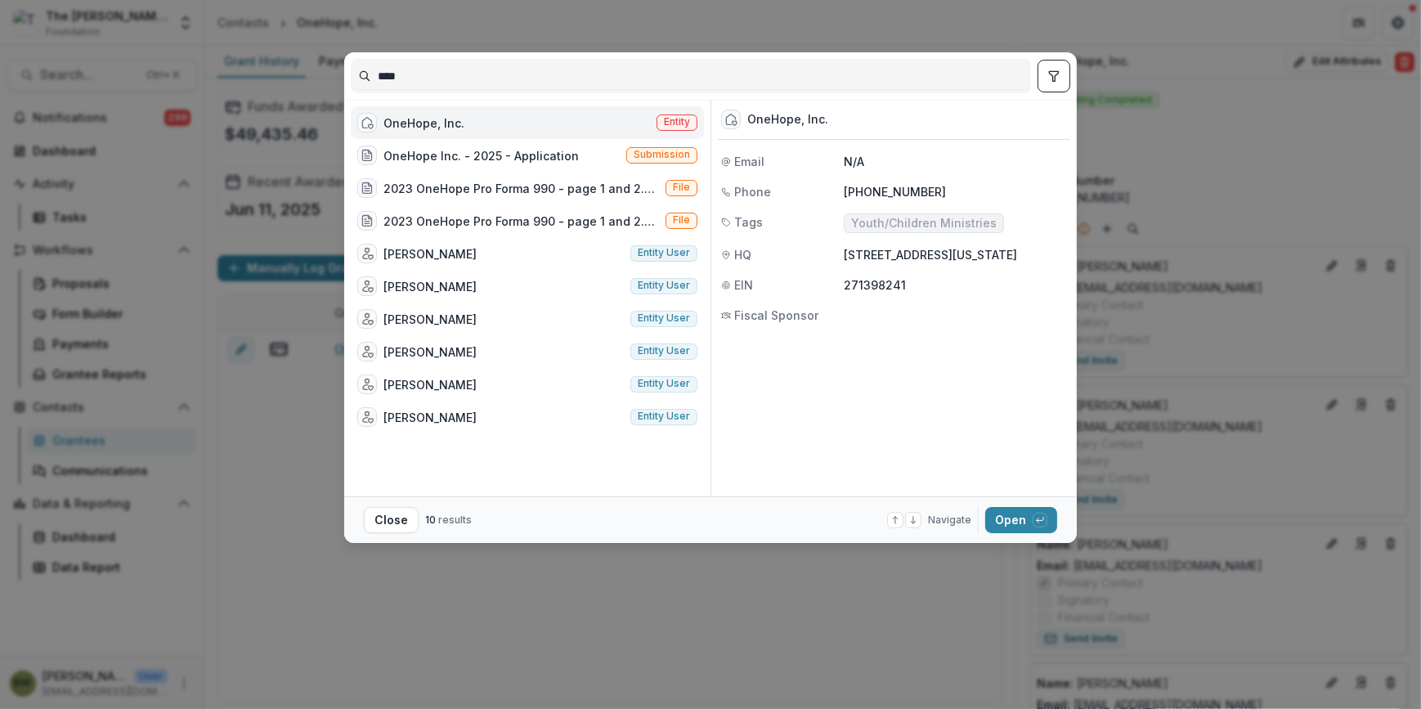
drag, startPoint x: 442, startPoint y: 84, endPoint x: 404, endPoint y: 80, distance: 37.8
click at [404, 80] on input "****" at bounding box center [691, 76] width 679 height 26
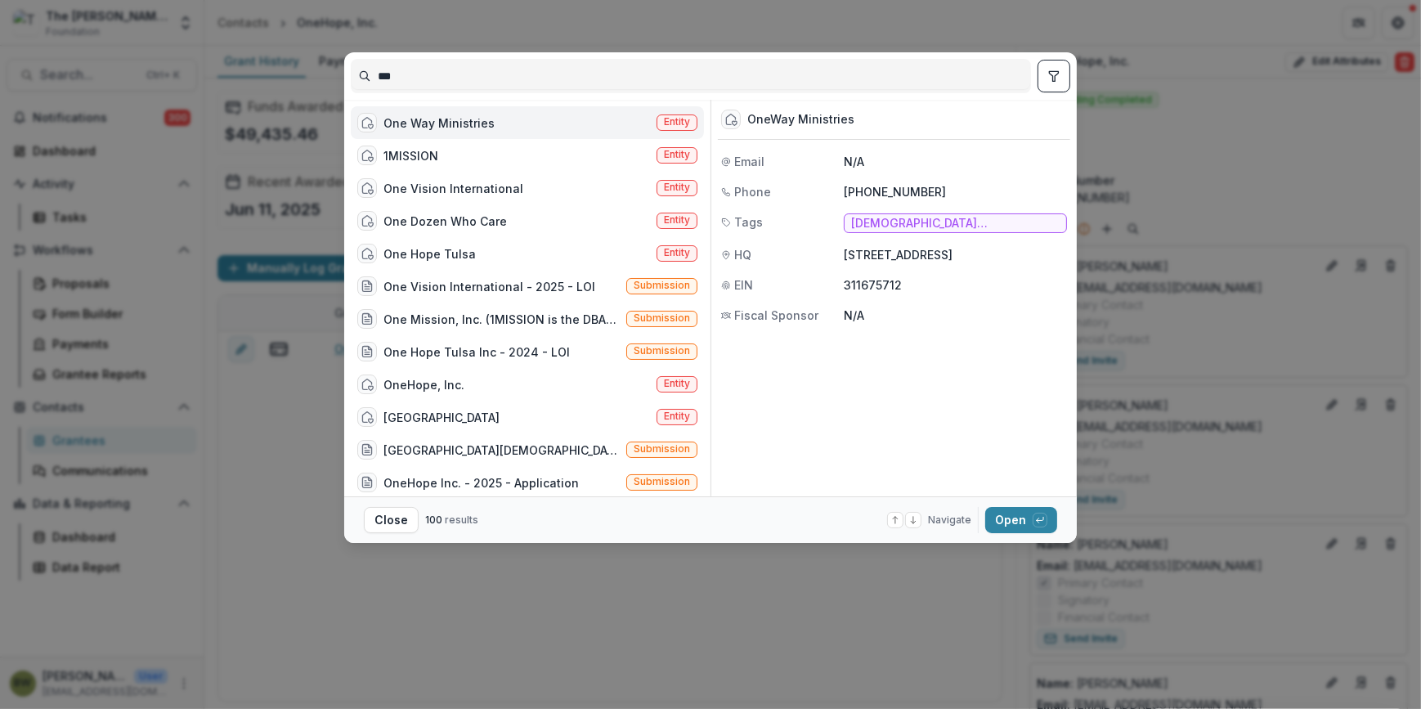
type input "***"
click at [667, 124] on span "Entity" at bounding box center [677, 121] width 26 height 11
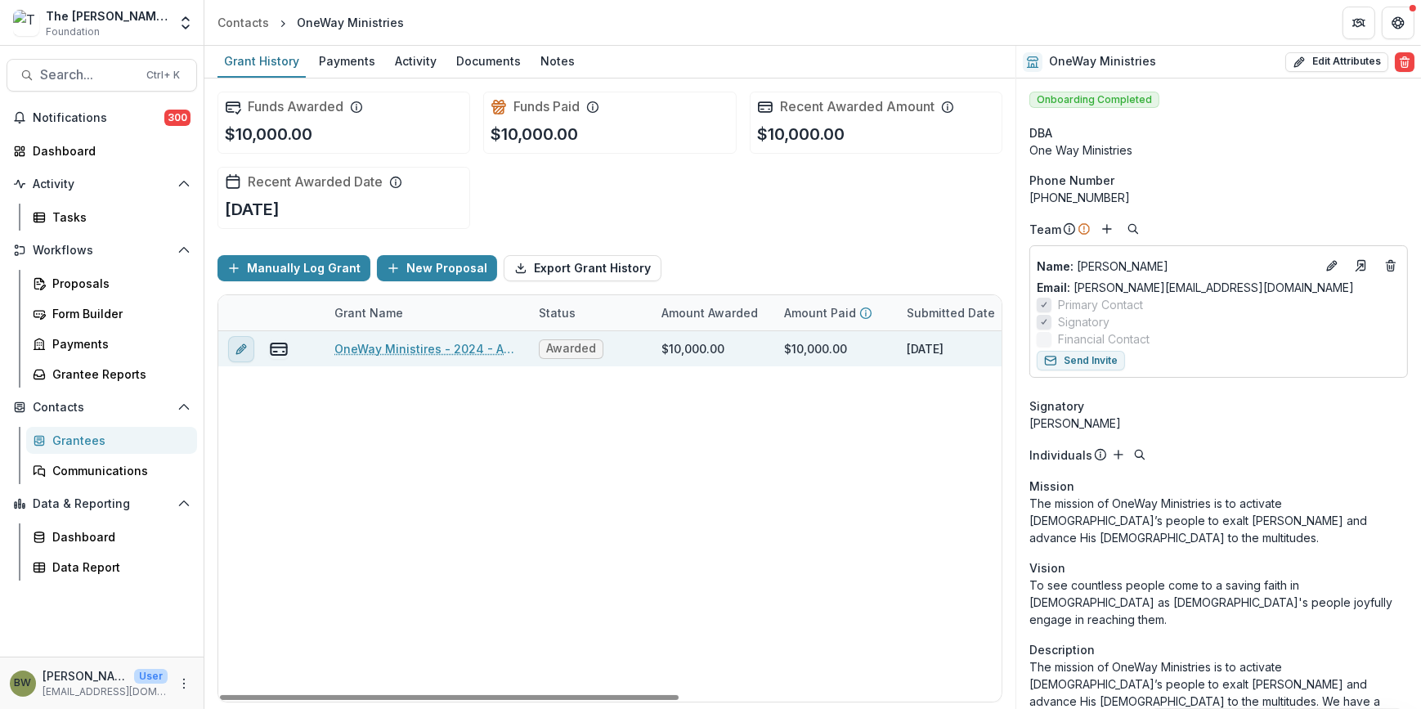
click at [247, 343] on icon "edit" at bounding box center [241, 349] width 13 height 13
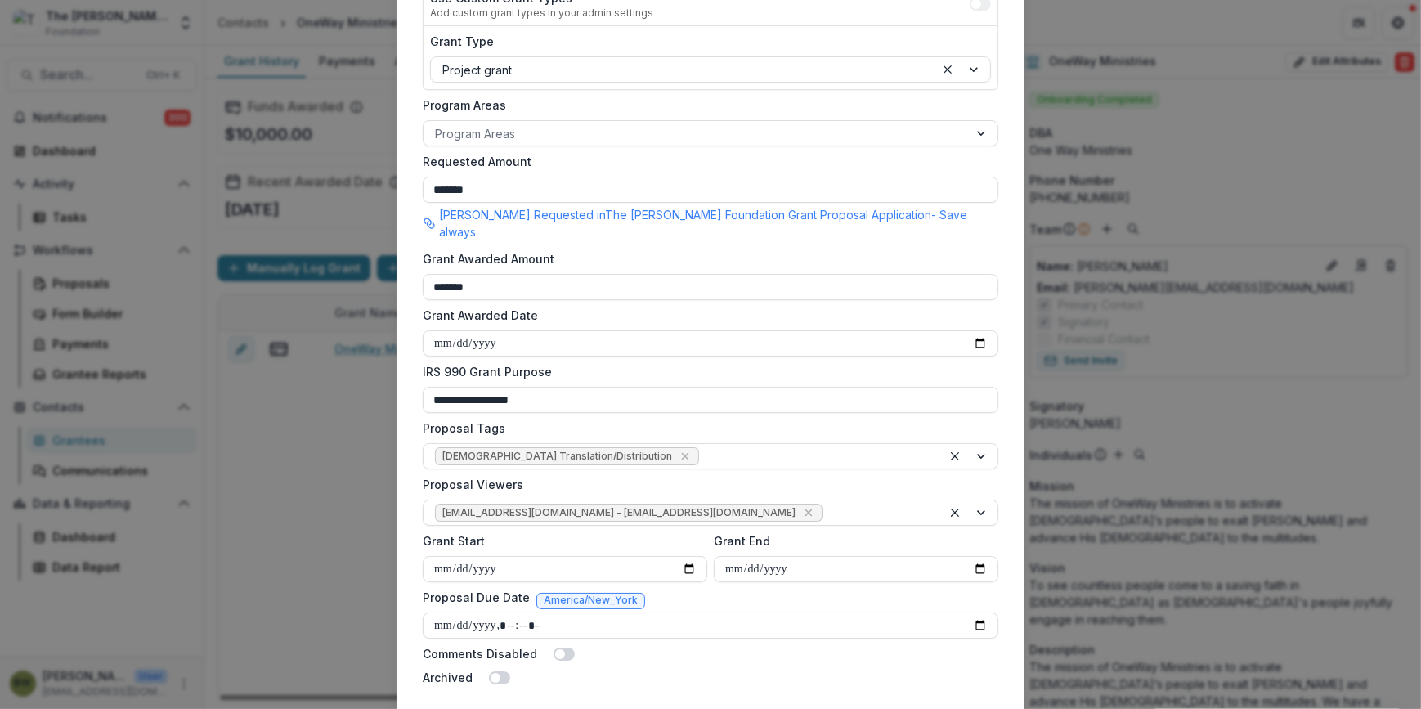
scroll to position [371, 0]
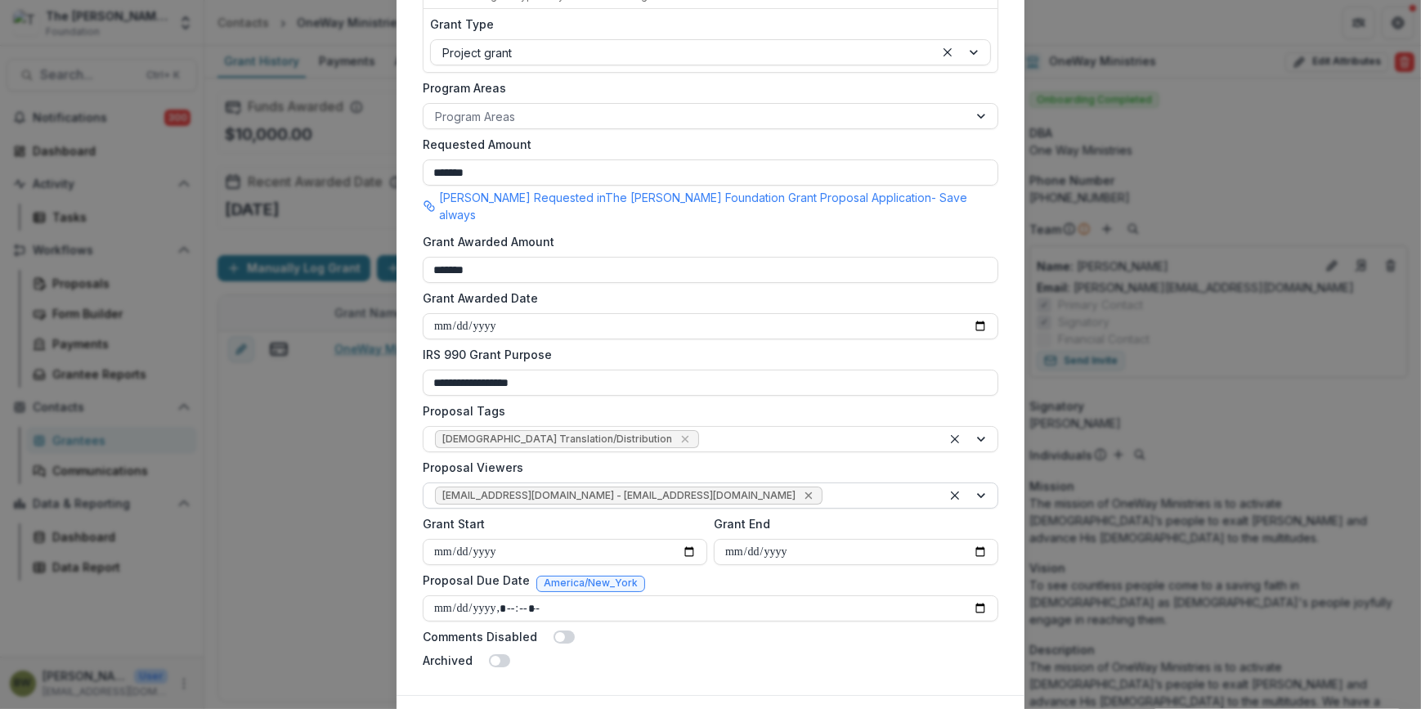
click at [802, 489] on icon "Remove jcline@bolickfoundation.org - jcline@bolickfoundation.org" at bounding box center [808, 495] width 13 height 13
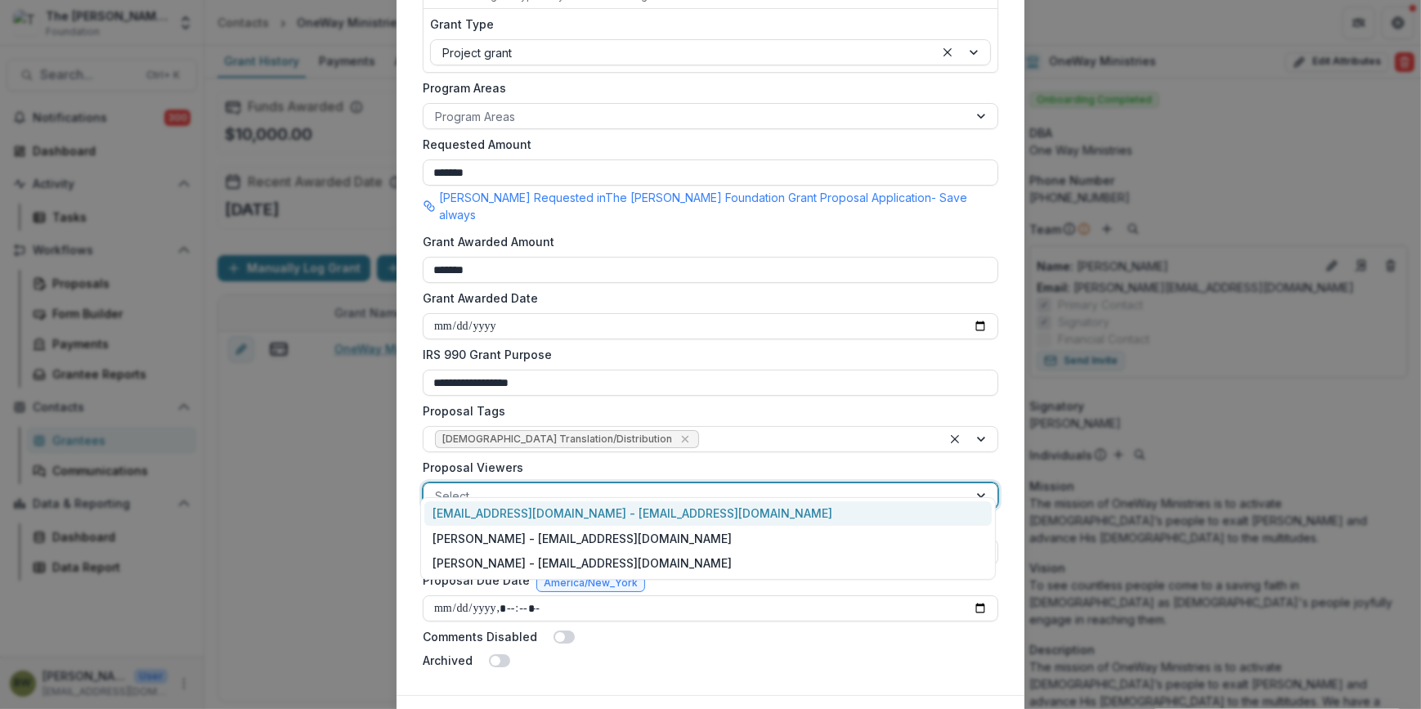
click at [727, 486] on div at bounding box center [696, 496] width 522 height 20
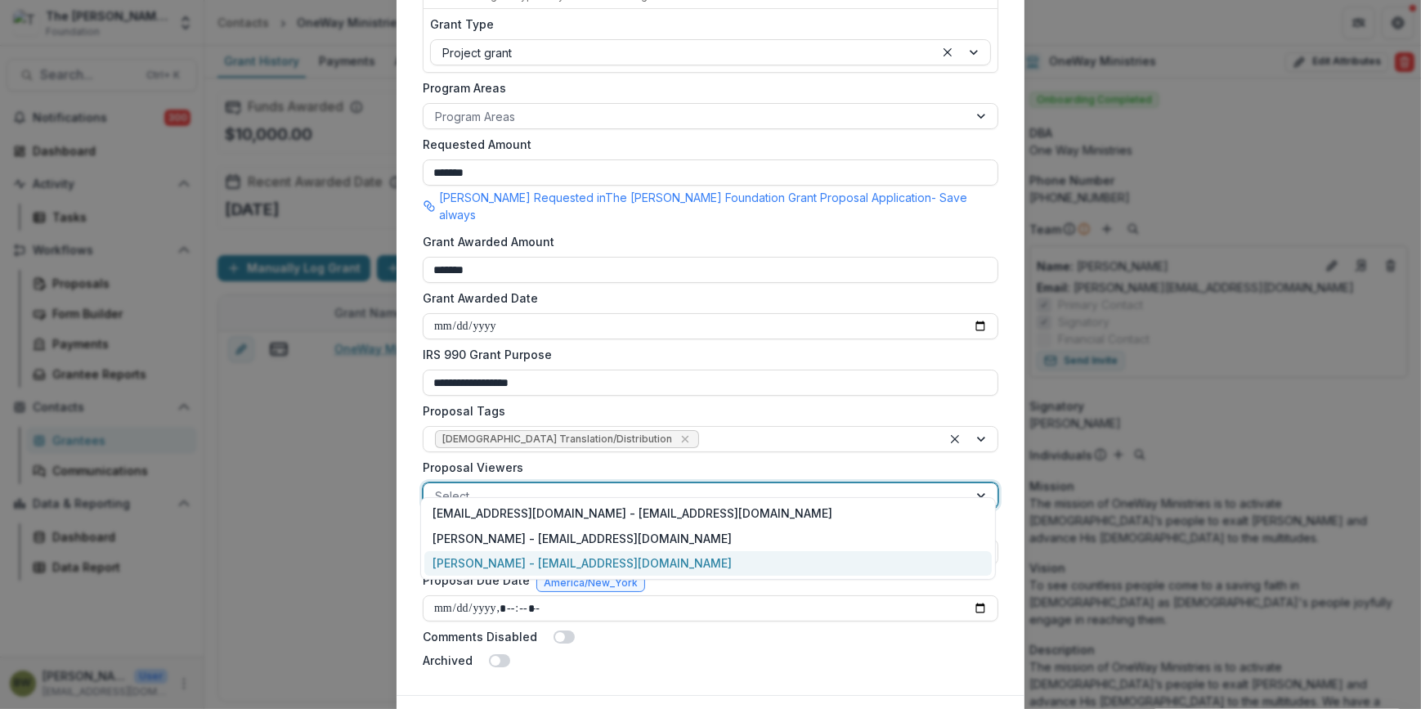
click at [714, 554] on div "[PERSON_NAME] - [EMAIL_ADDRESS][DOMAIN_NAME]" at bounding box center [708, 563] width 568 height 25
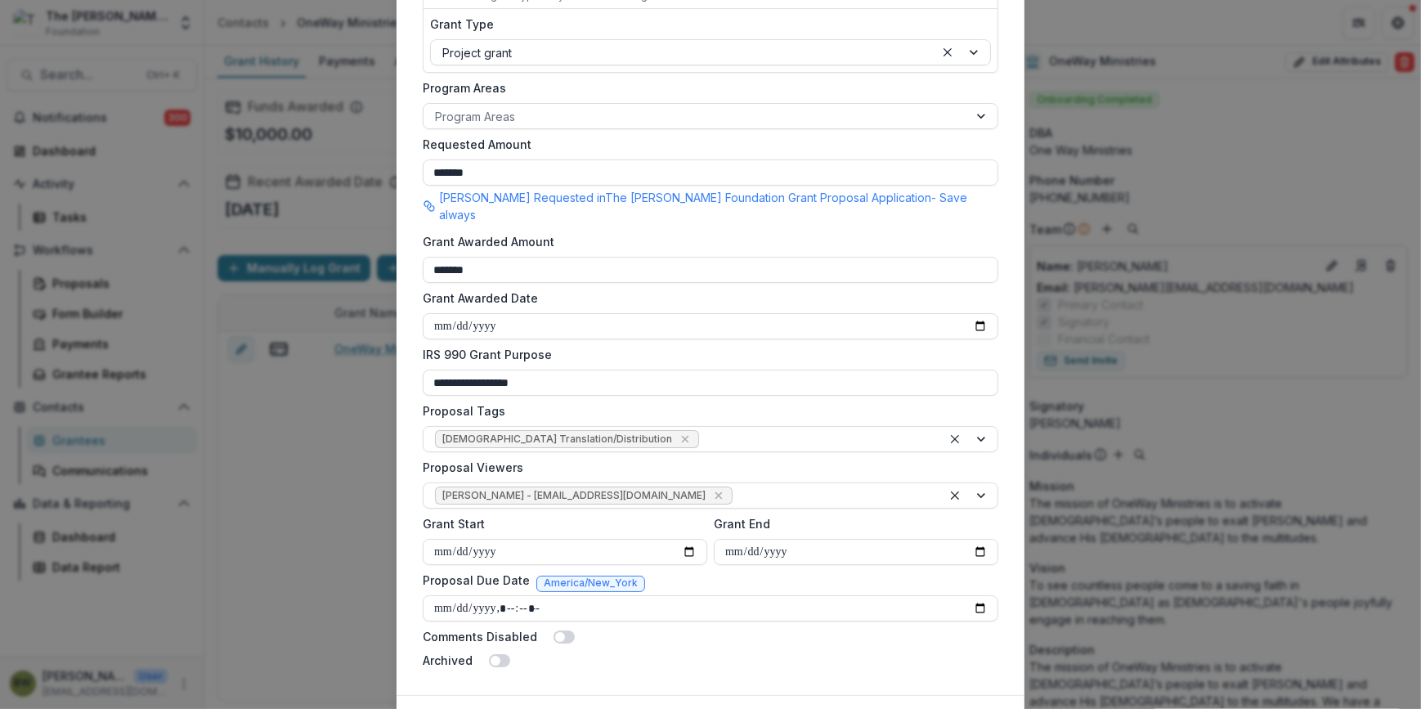
click at [980, 708] on button "Update" at bounding box center [974, 722] width 61 height 26
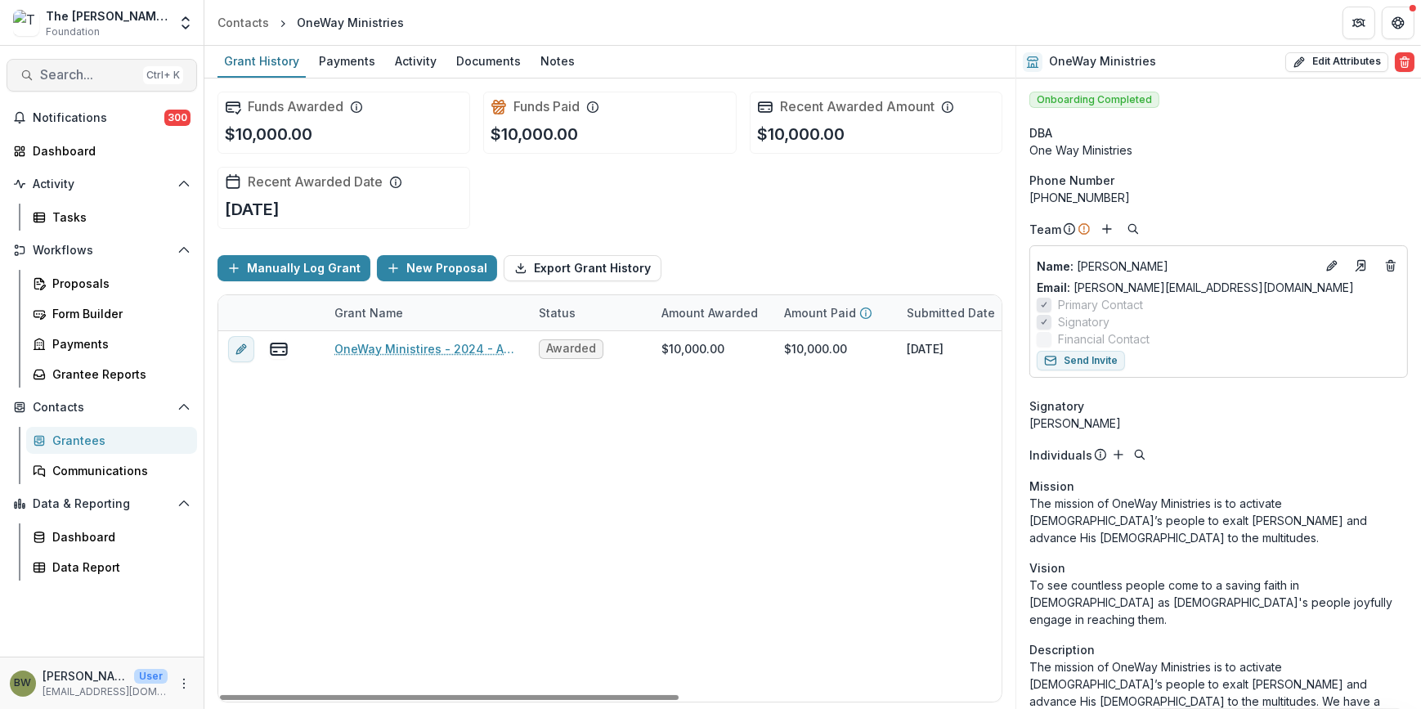
click at [105, 83] on button "Search... Ctrl + K" at bounding box center [102, 75] width 191 height 33
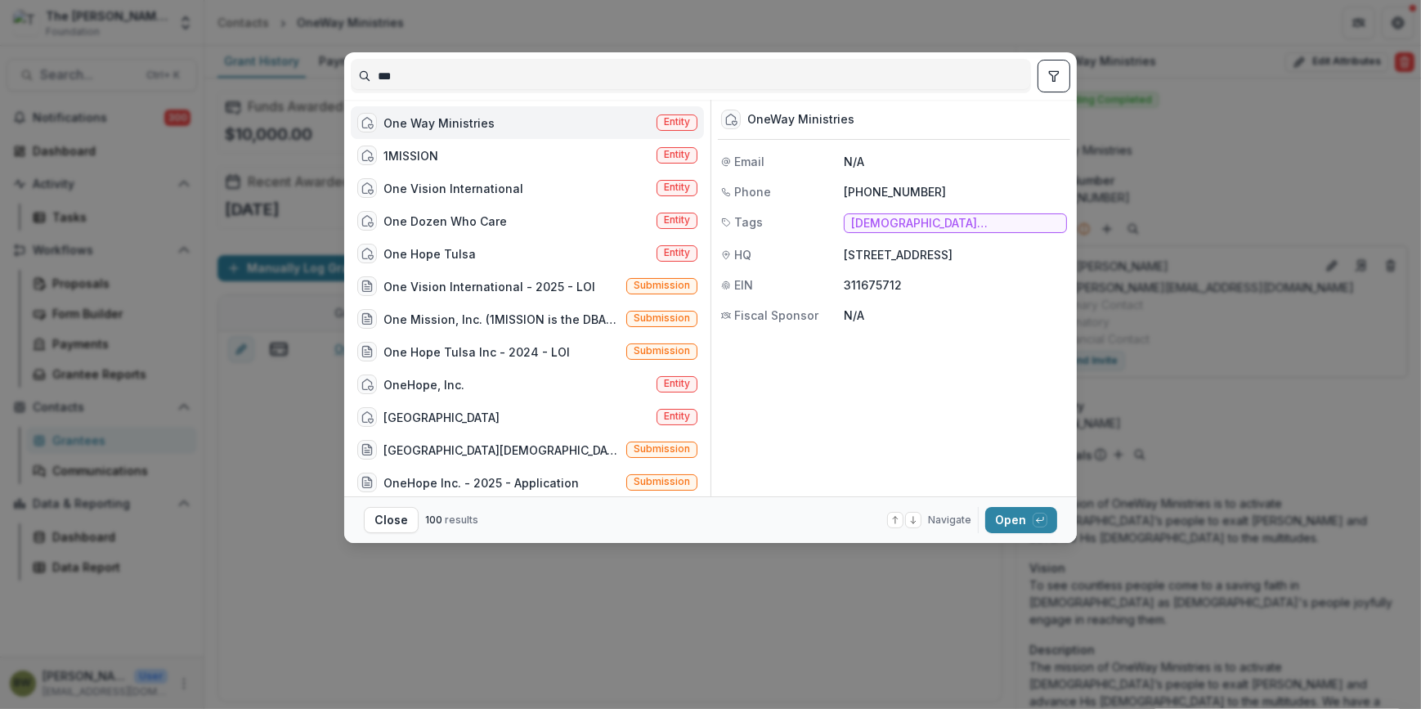
drag, startPoint x: 436, startPoint y: 70, endPoint x: 307, endPoint y: 82, distance: 129.8
click at [309, 82] on div "*** One Way Ministries Entity 1MISSION Entity One Vision International Entity O…" at bounding box center [710, 354] width 1421 height 709
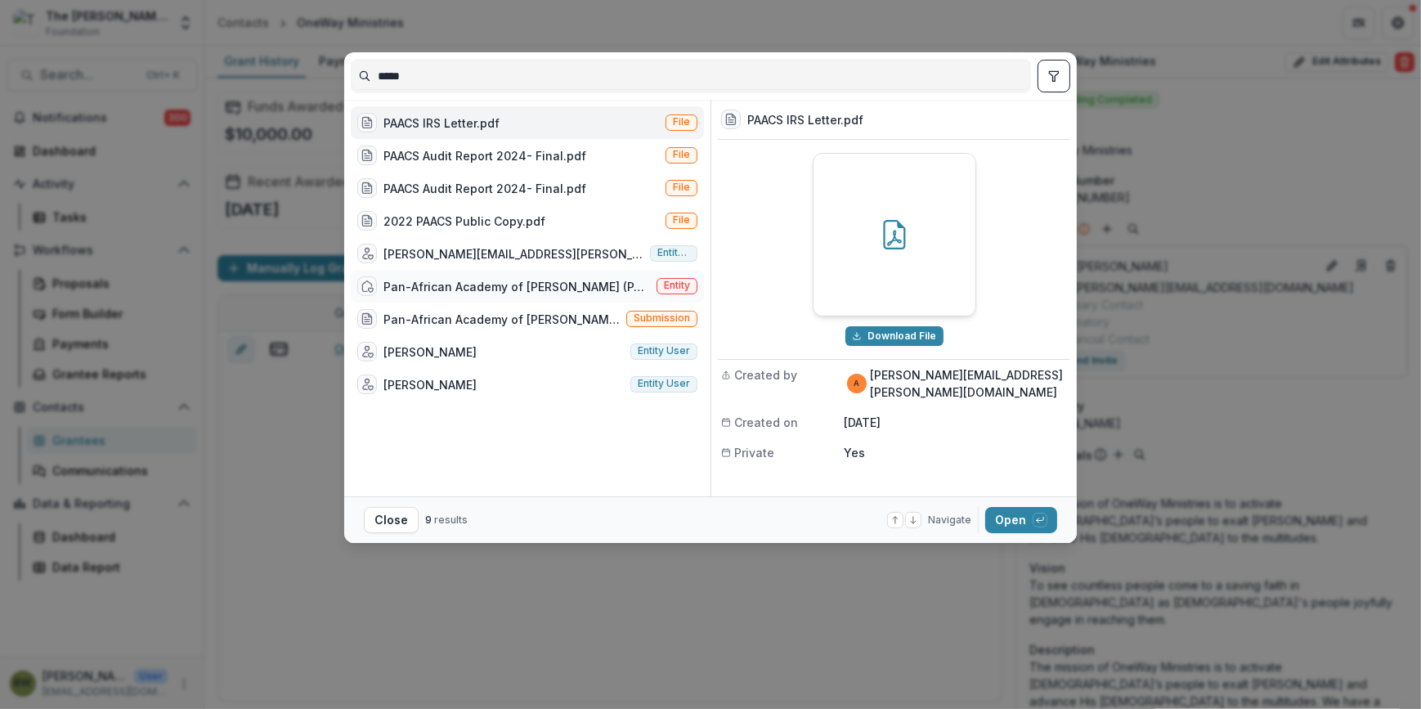
type input "*****"
click at [681, 288] on span "Entity" at bounding box center [677, 285] width 26 height 11
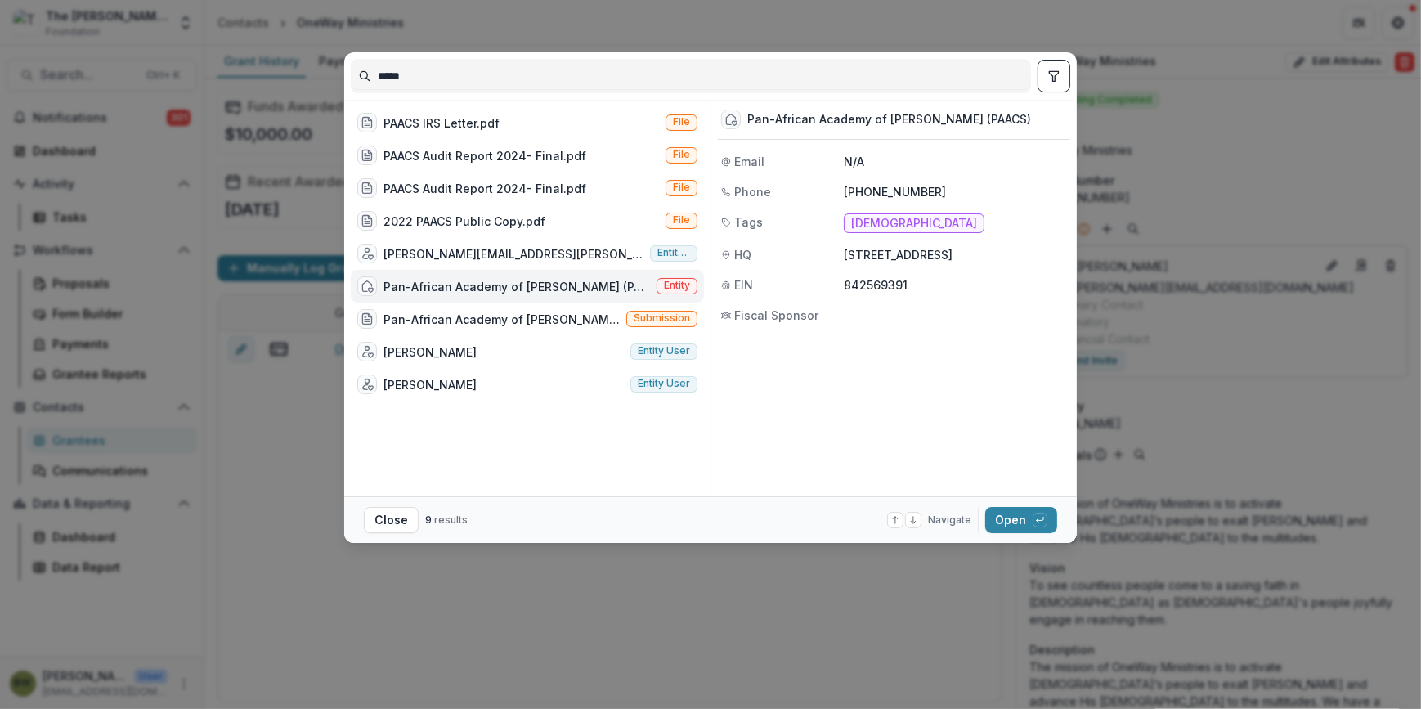
click at [680, 285] on span "Entity" at bounding box center [677, 285] width 26 height 11
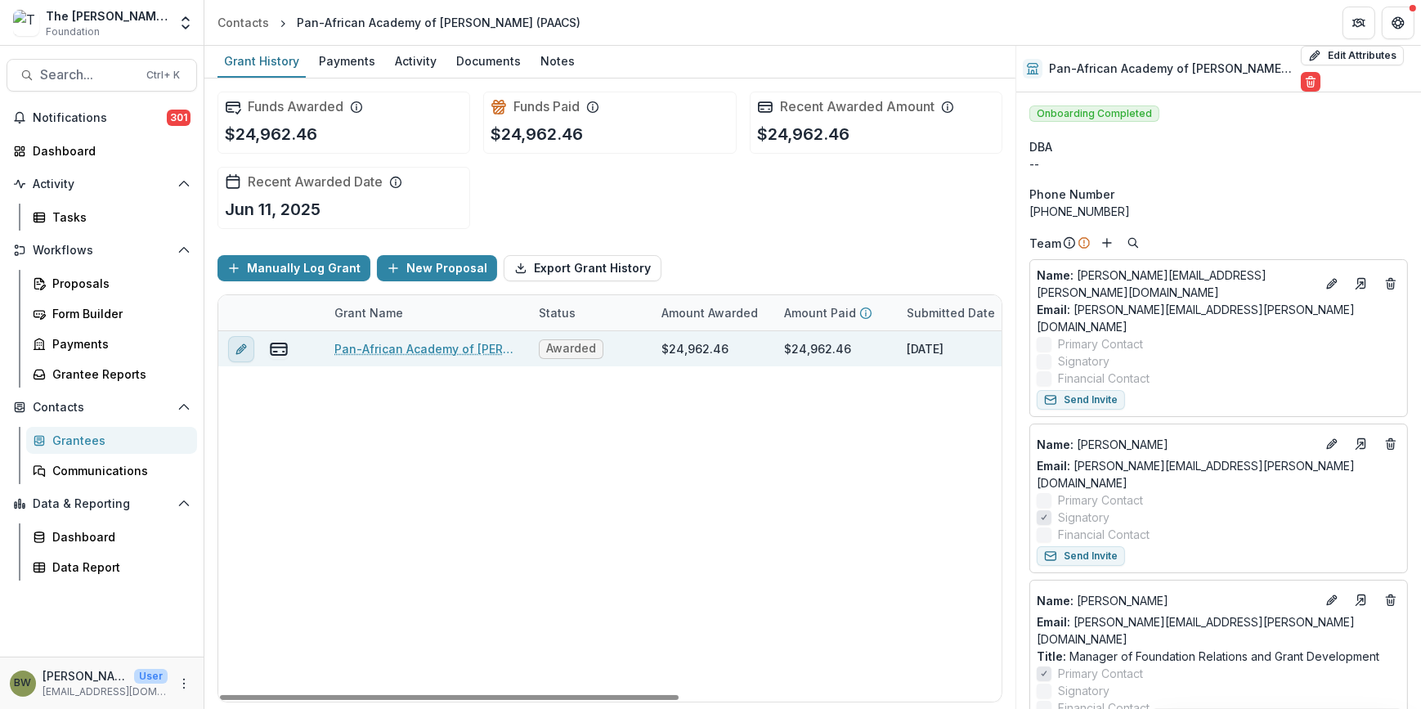
click at [238, 351] on icon "edit" at bounding box center [239, 349] width 7 height 7
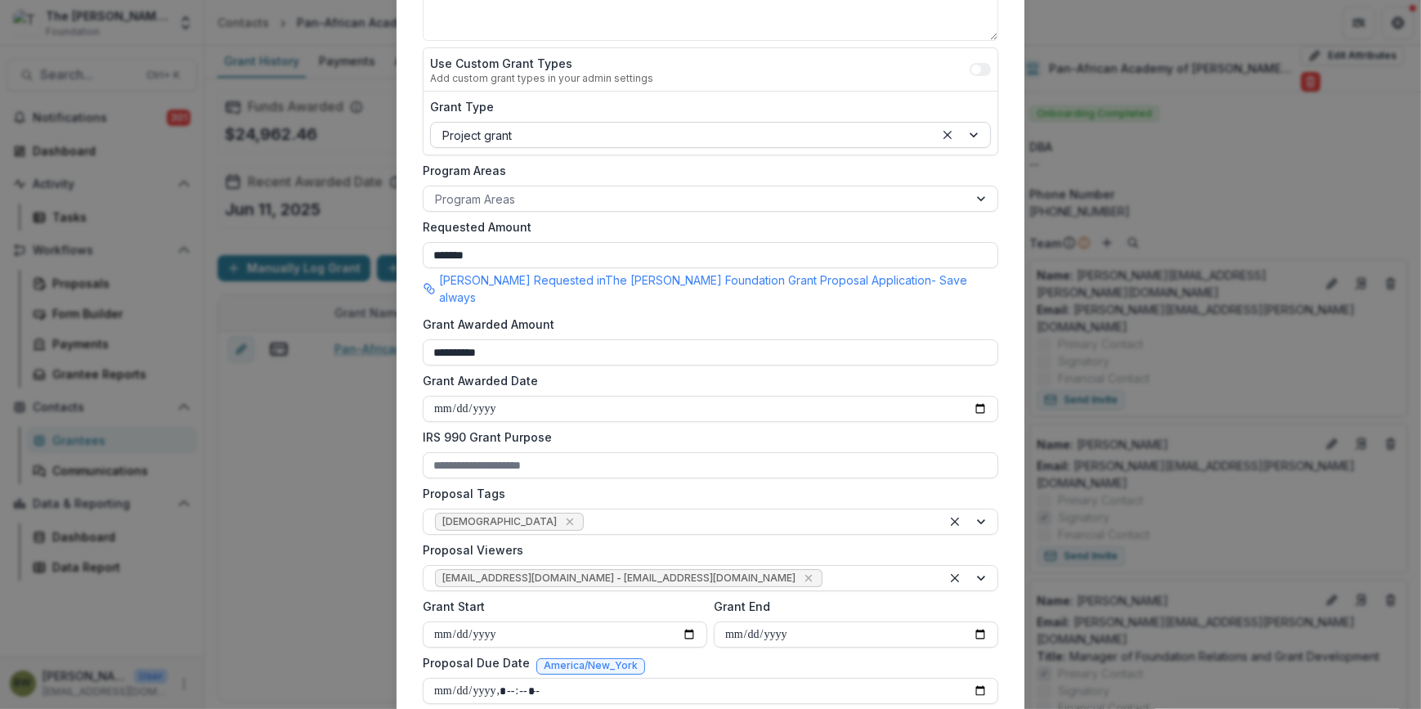
scroll to position [297, 0]
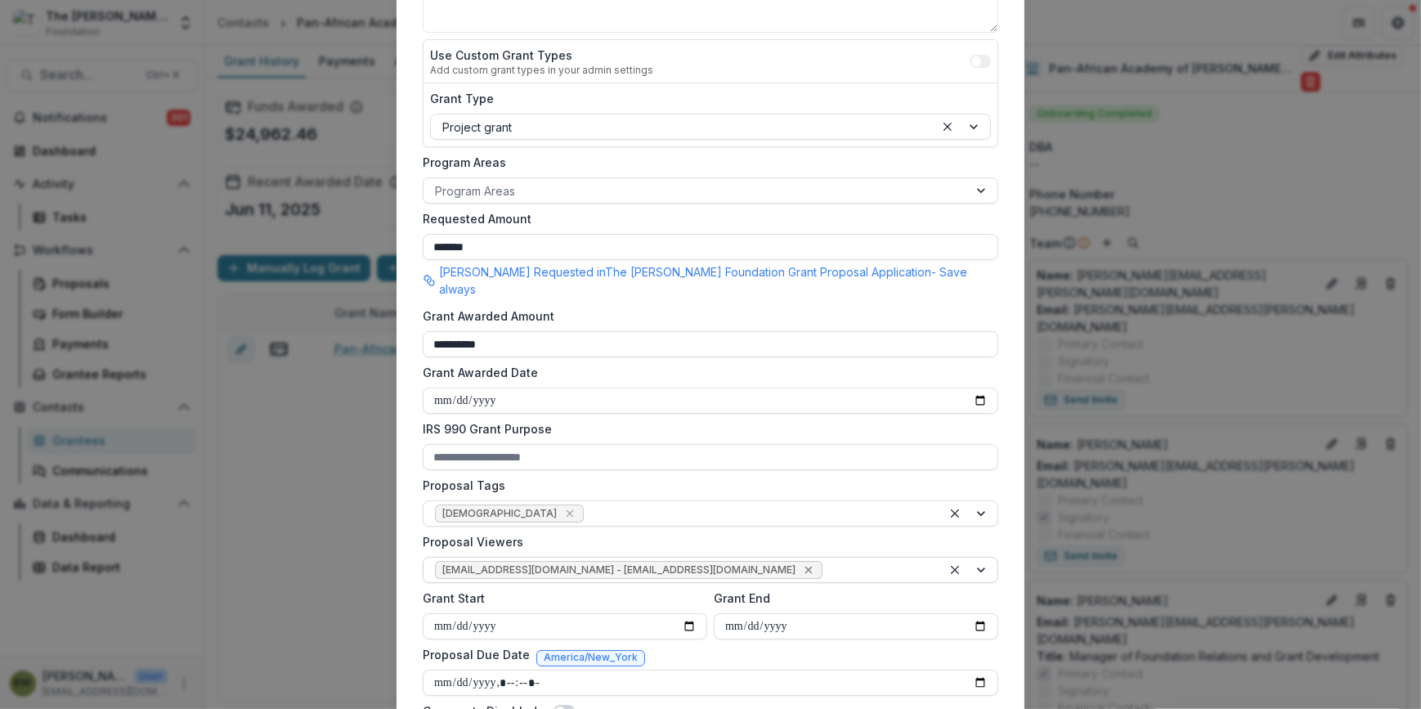
click at [802, 563] on icon "Remove jcline@bolickfoundation.org - jcline@bolickfoundation.org" at bounding box center [808, 569] width 13 height 13
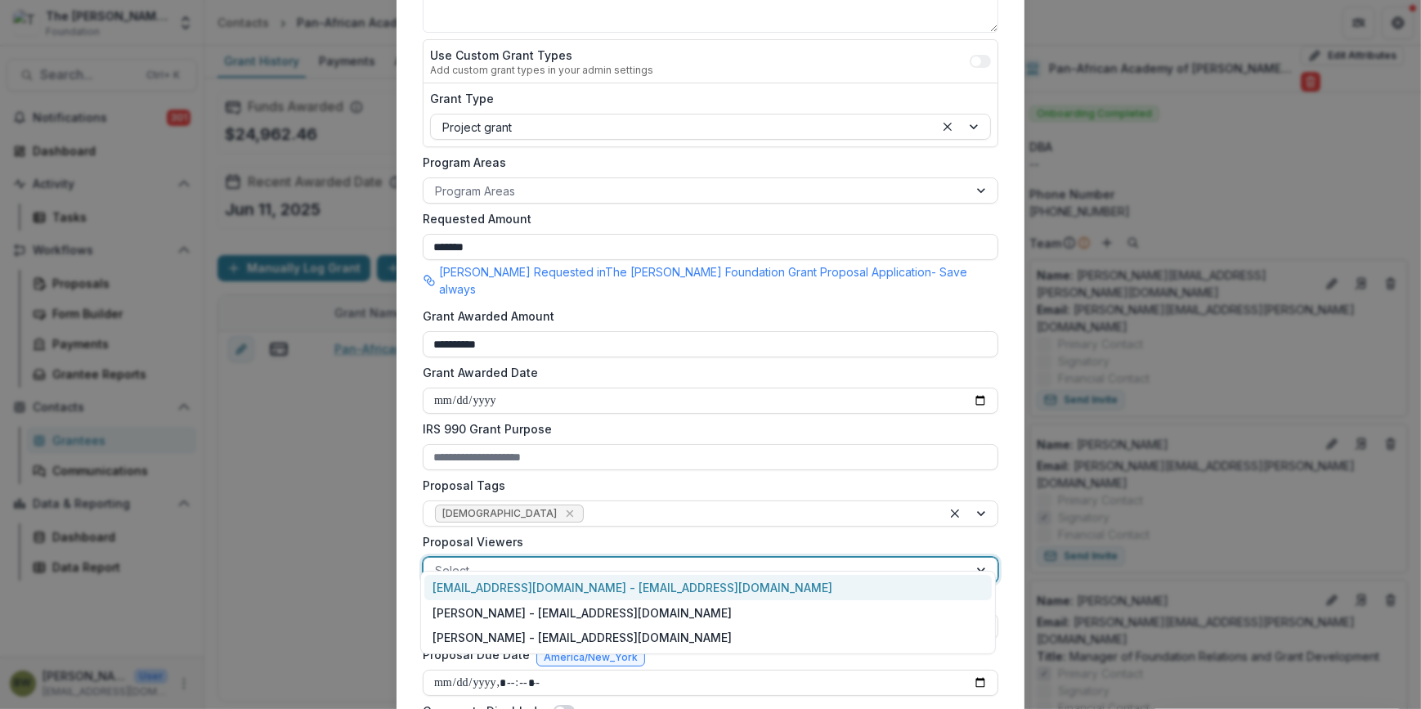
click at [679, 560] on div at bounding box center [696, 570] width 522 height 20
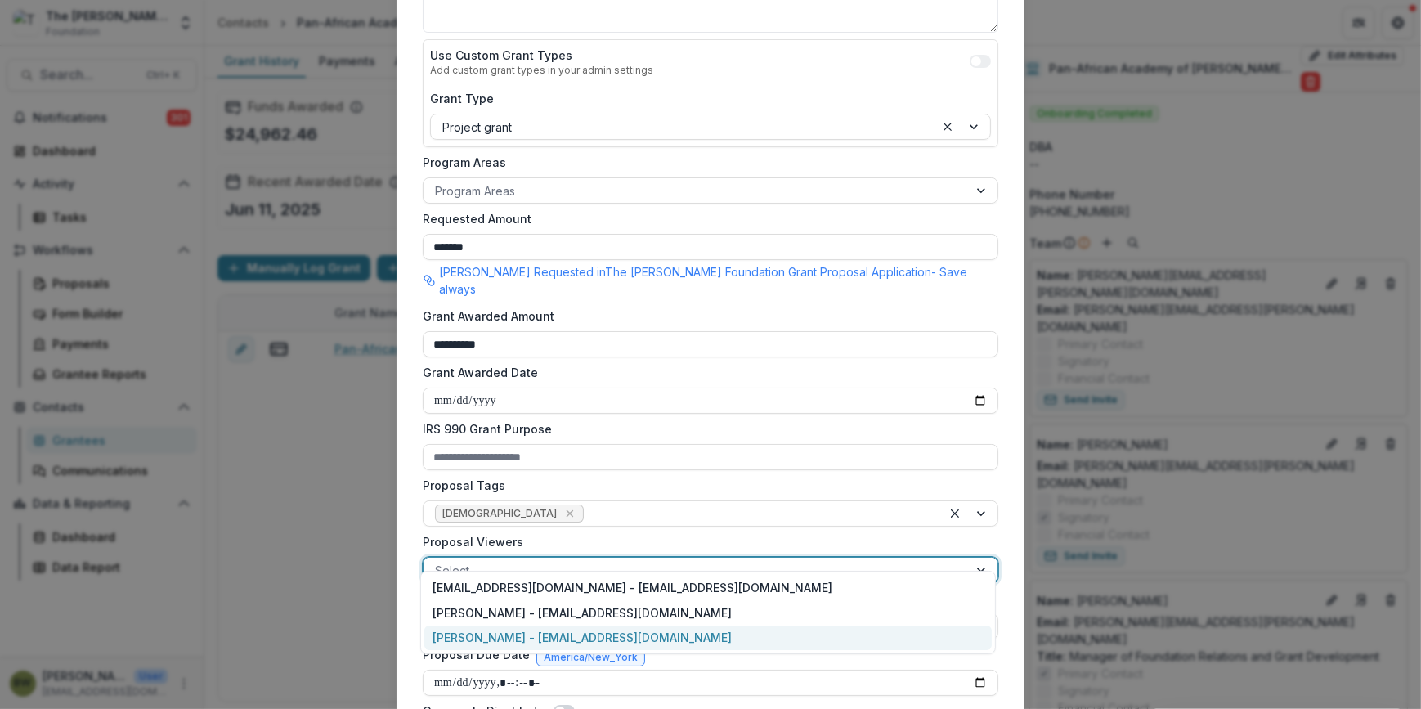
drag, startPoint x: 638, startPoint y: 630, endPoint x: 770, endPoint y: 532, distance: 164.2
click at [638, 630] on div "[PERSON_NAME] - [EMAIL_ADDRESS][DOMAIN_NAME]" at bounding box center [708, 638] width 568 height 25
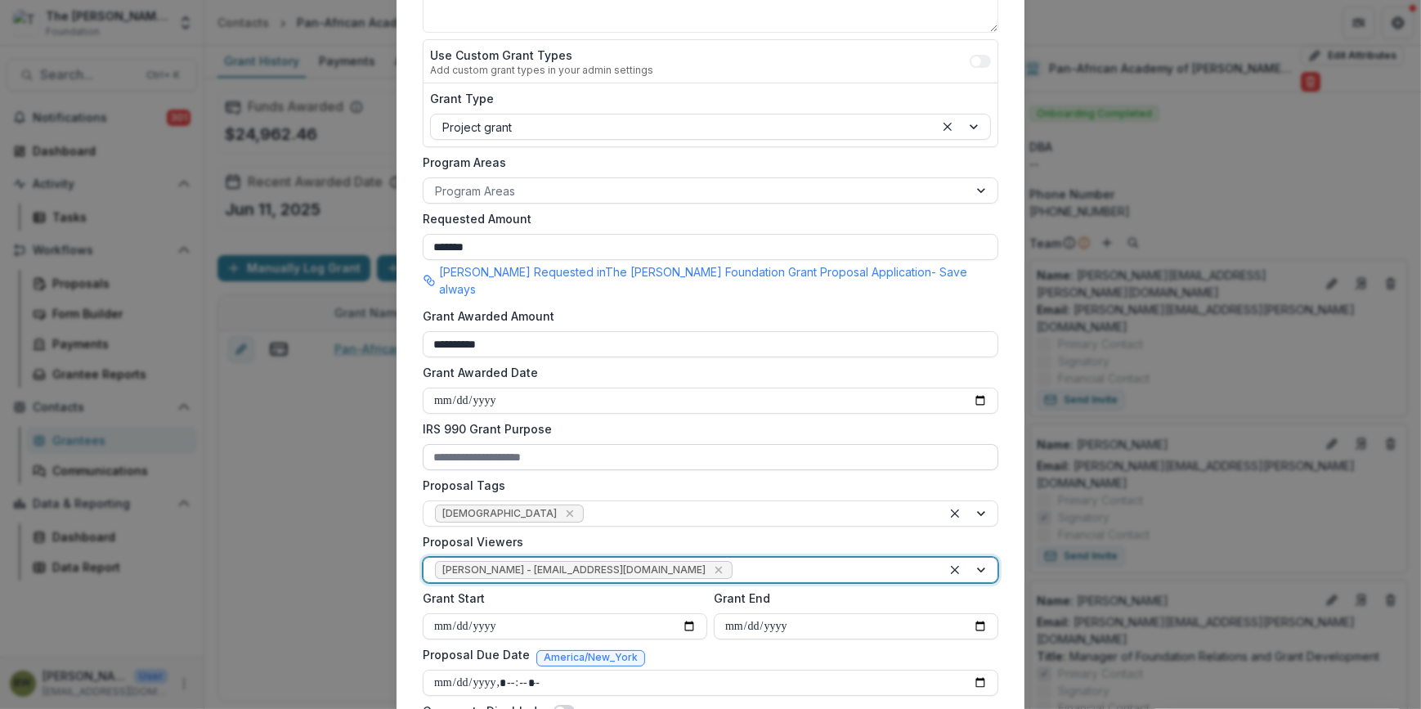
scroll to position [444, 0]
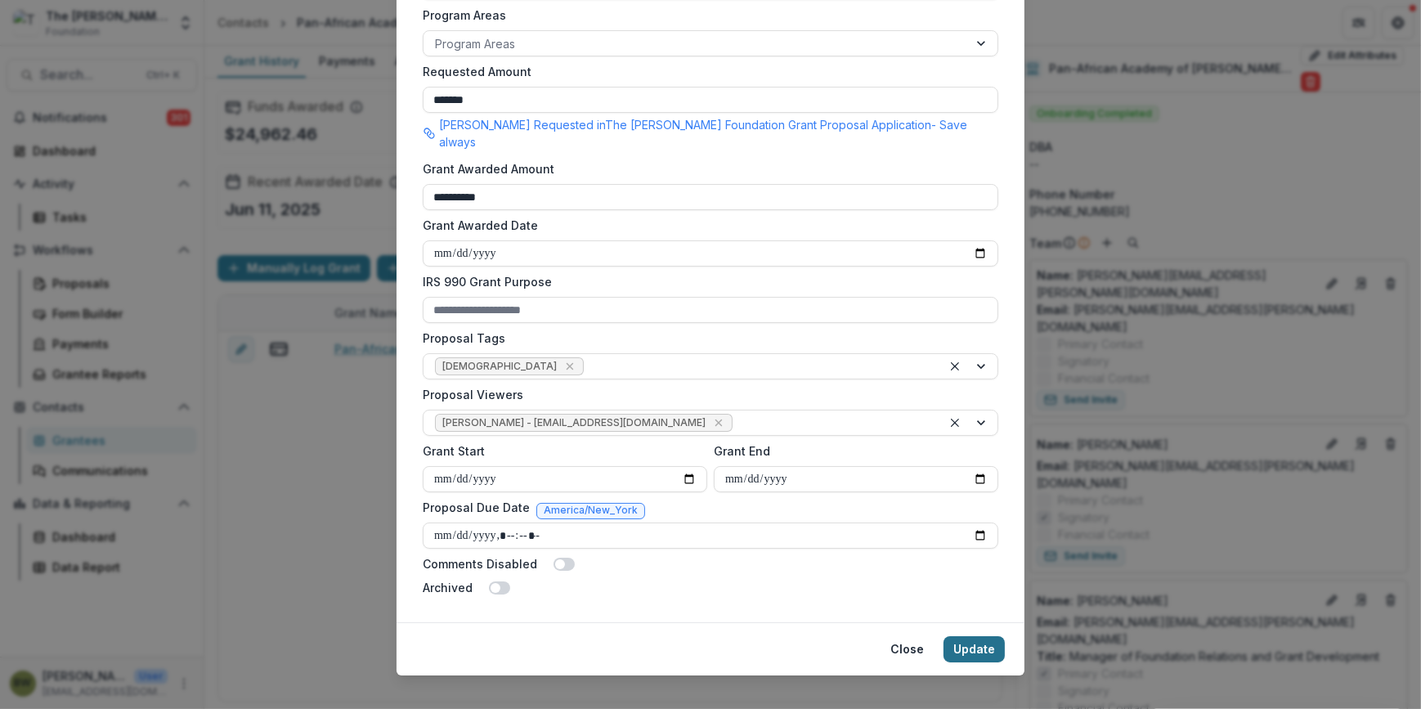
click at [968, 636] on button "Update" at bounding box center [974, 649] width 61 height 26
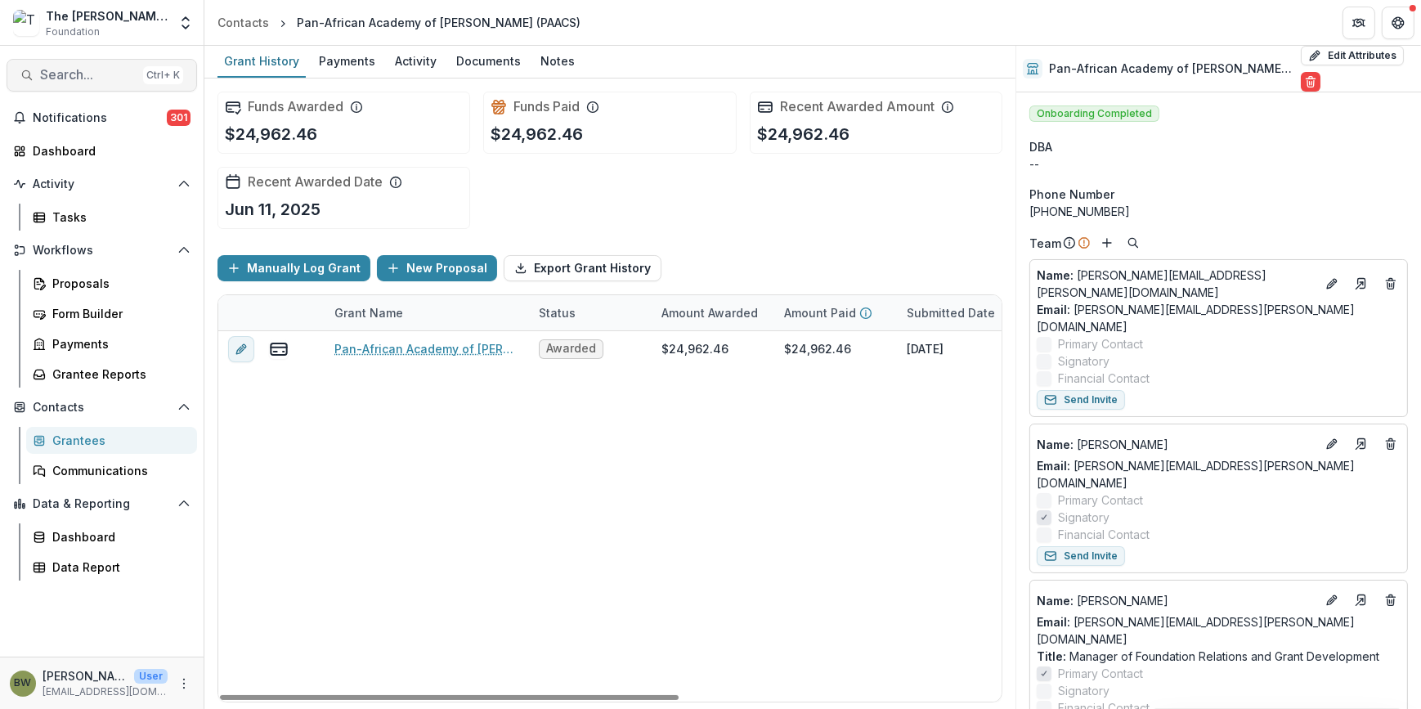
click at [43, 82] on span "Search..." at bounding box center [88, 75] width 96 height 16
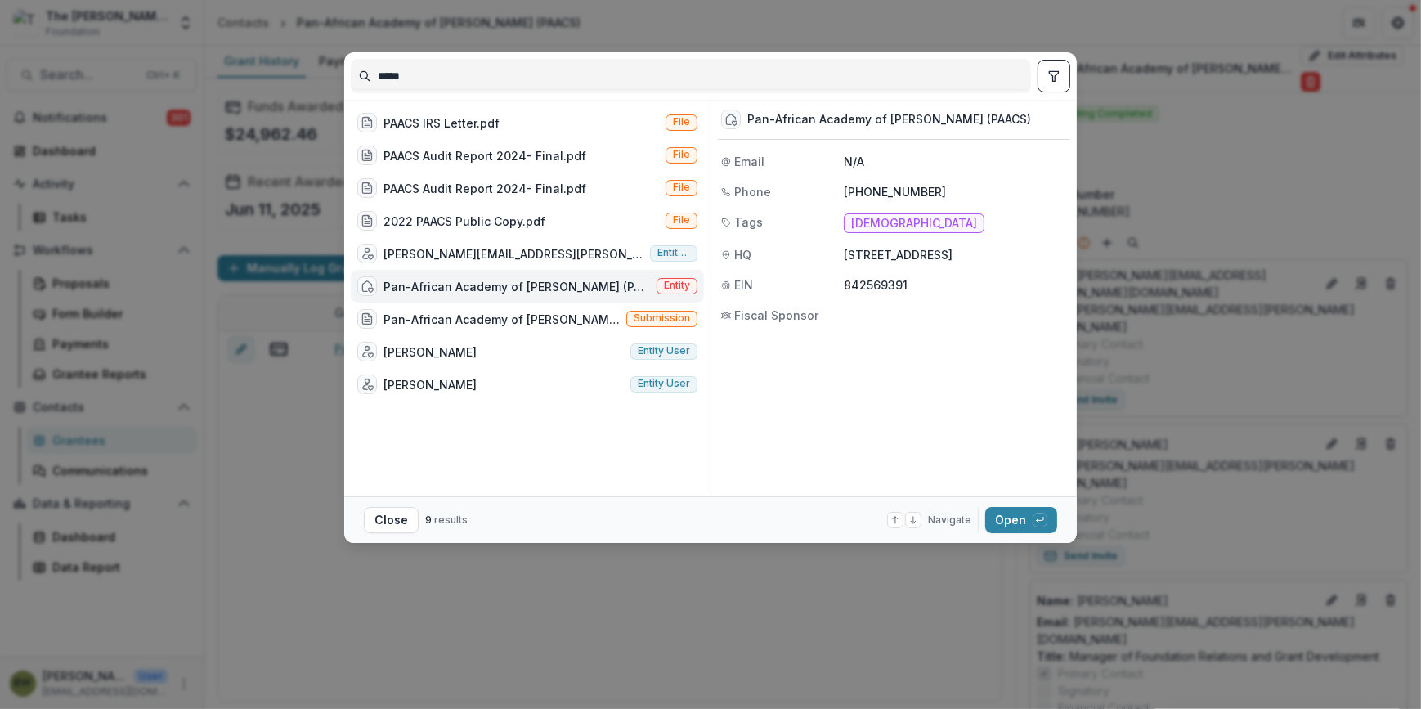
drag, startPoint x: 433, startPoint y: 79, endPoint x: 335, endPoint y: 79, distance: 97.3
click at [335, 79] on div "***** PAACS IRS Letter.pdf File PAACS Audit Report 2024- Final.pdf File PAACS A…" at bounding box center [710, 354] width 1421 height 709
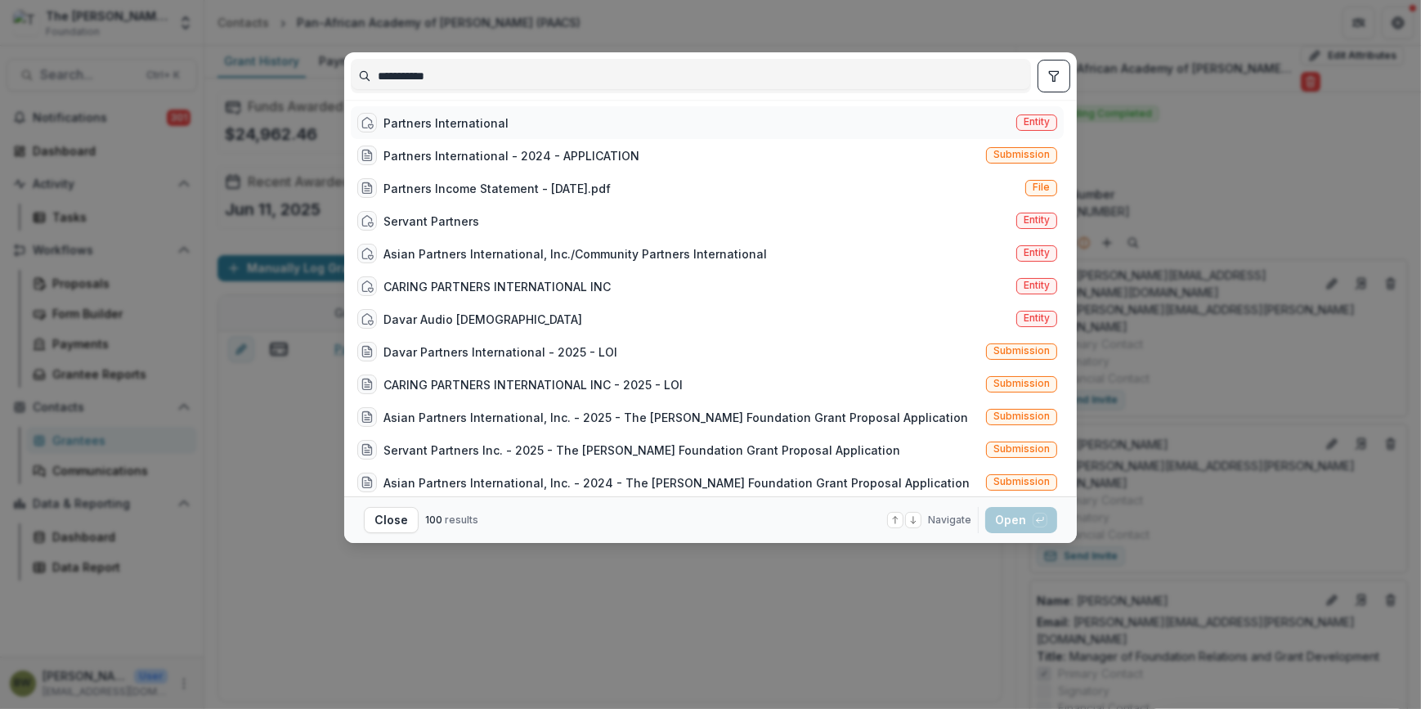
type input "**********"
click at [1028, 122] on span "Entity" at bounding box center [1037, 121] width 26 height 11
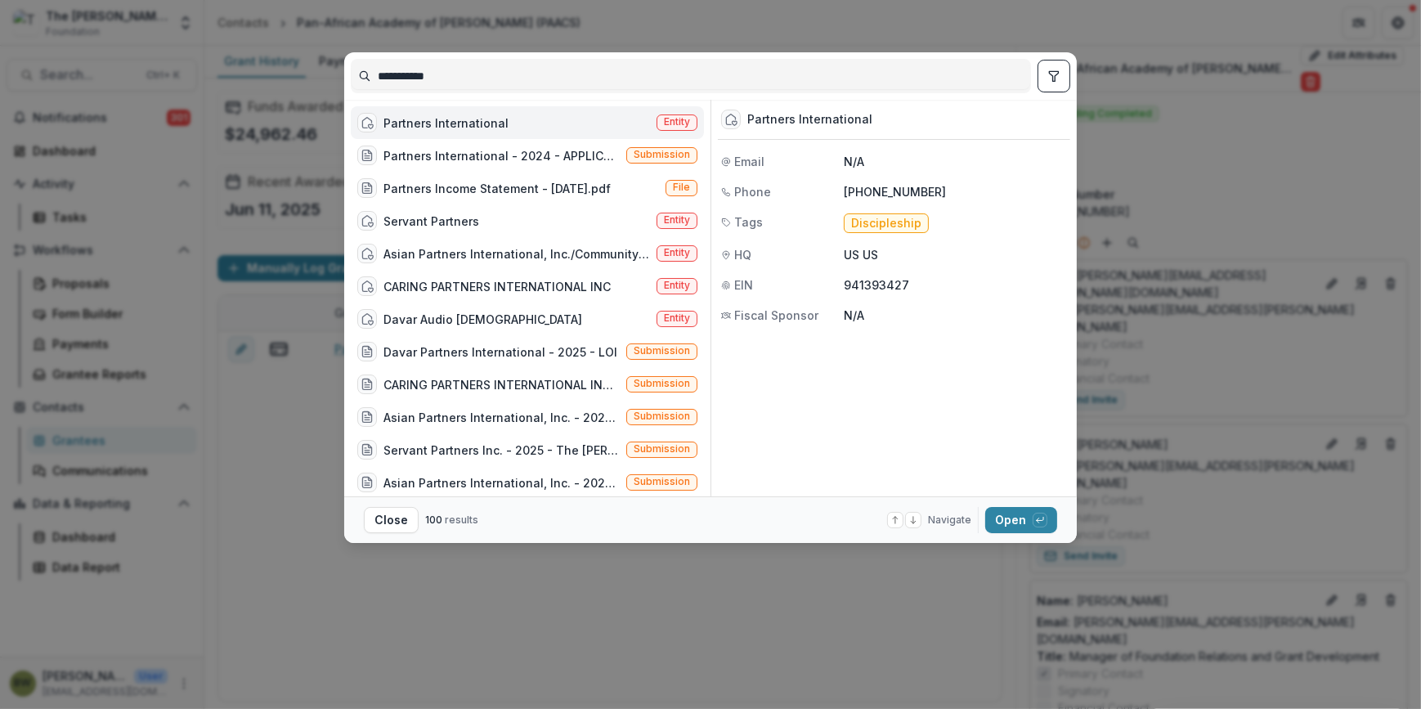
click at [676, 119] on span "Entity" at bounding box center [677, 121] width 26 height 11
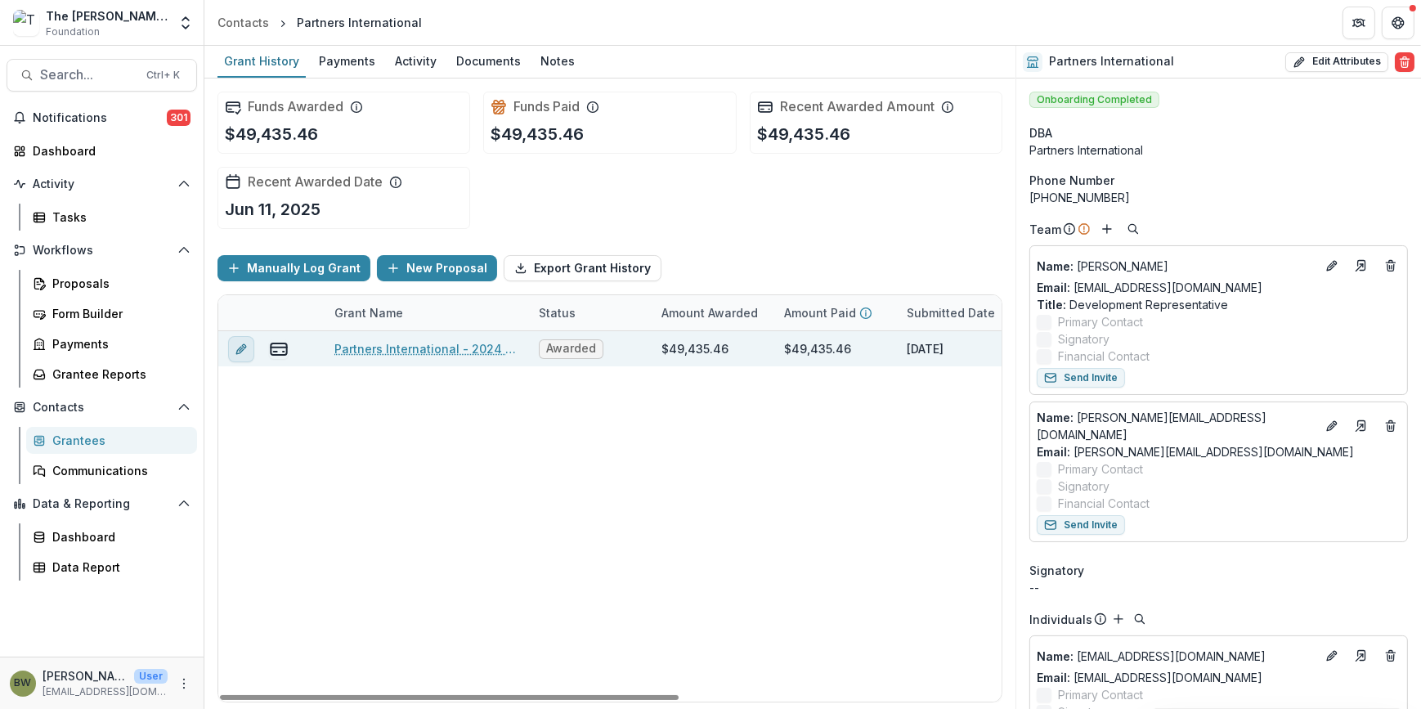
click at [245, 347] on icon "edit" at bounding box center [241, 349] width 13 height 13
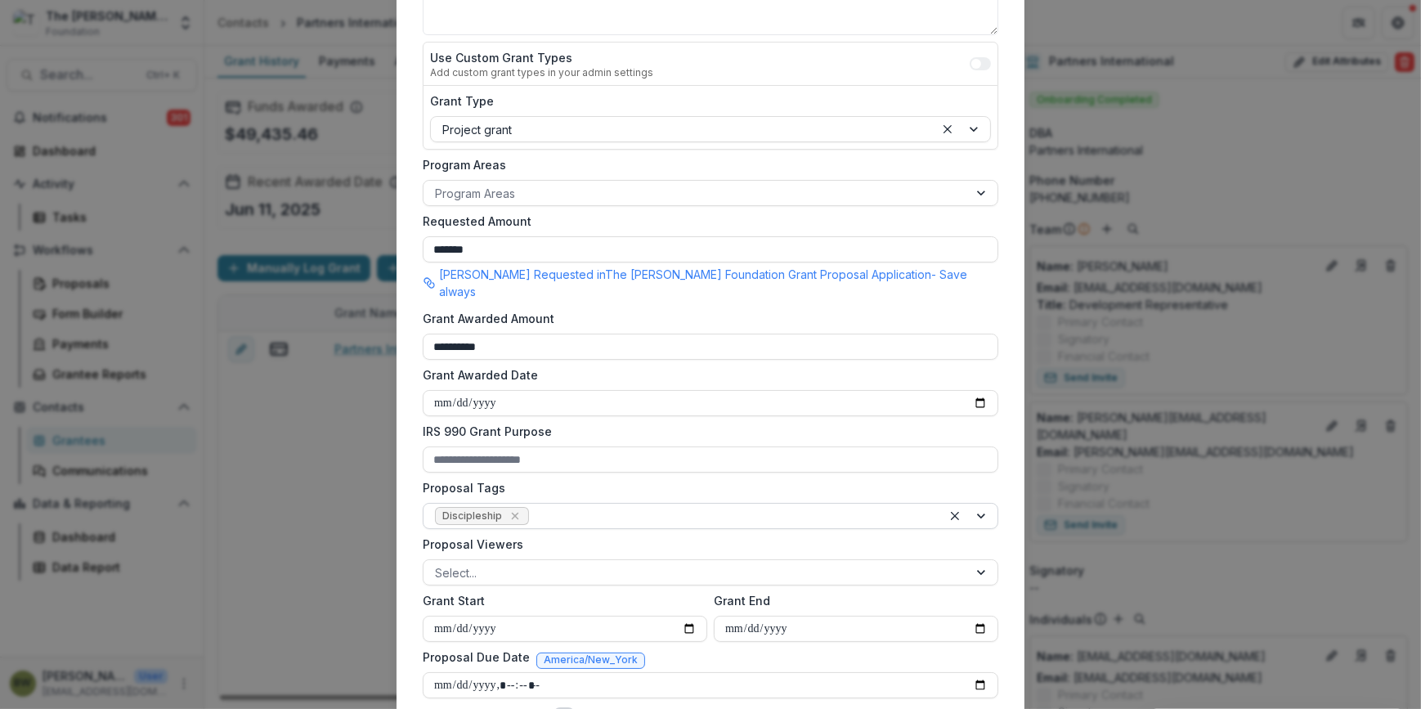
scroll to position [444, 0]
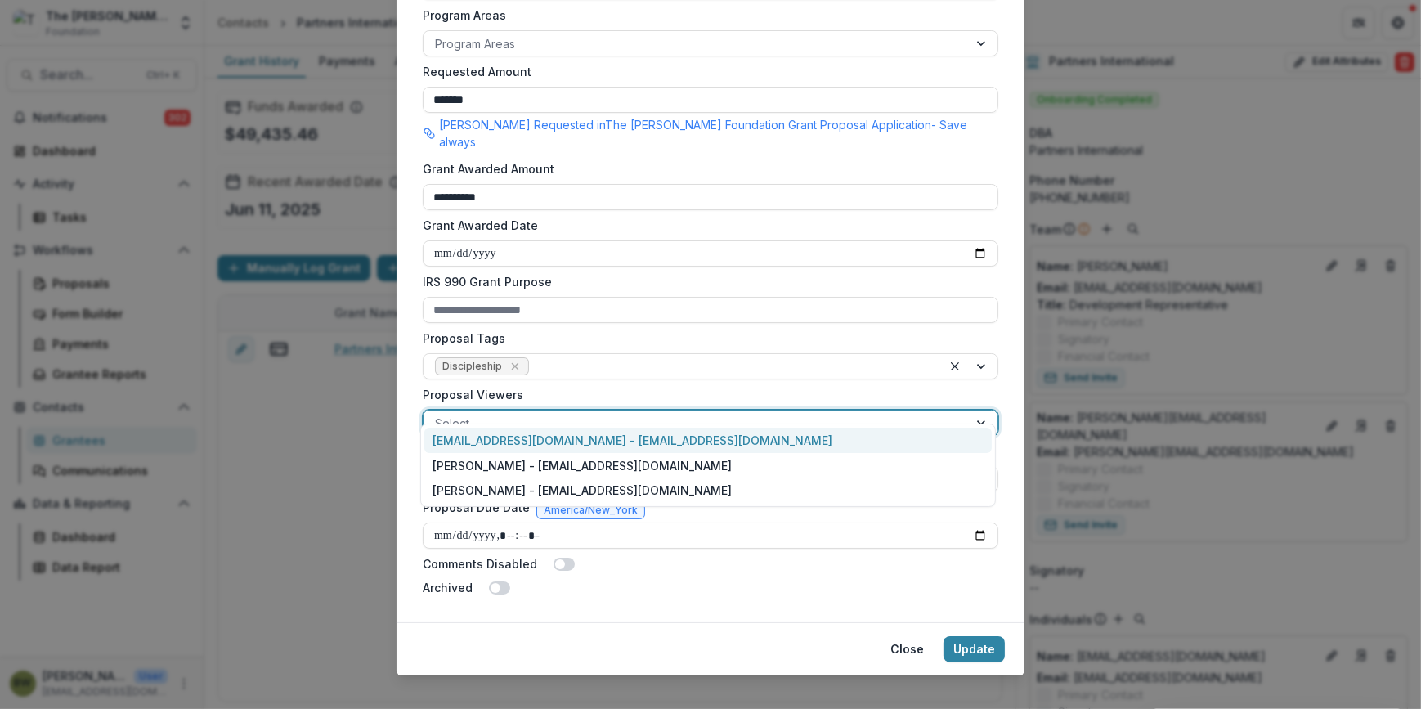
click at [501, 413] on div at bounding box center [696, 423] width 522 height 20
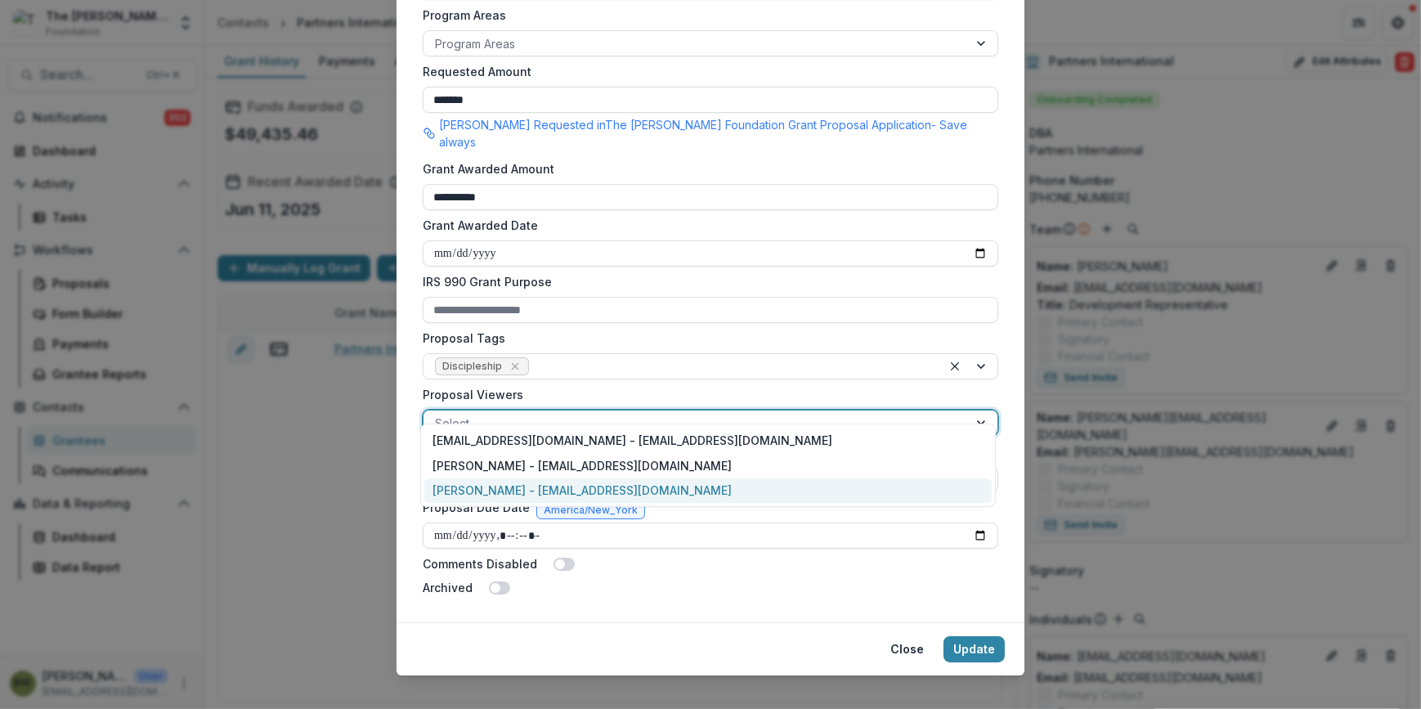
click at [500, 487] on div "[PERSON_NAME] - [EMAIL_ADDRESS][DOMAIN_NAME]" at bounding box center [708, 490] width 568 height 25
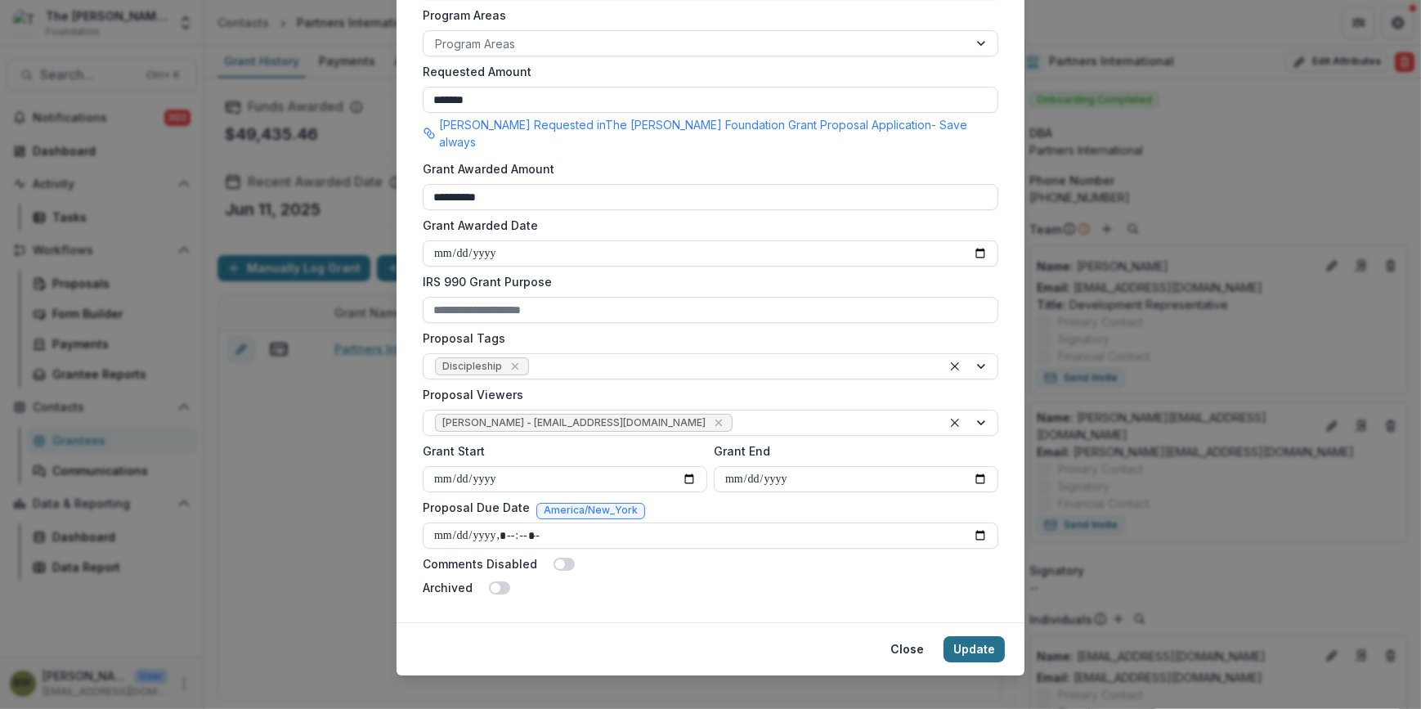
click at [988, 636] on button "Update" at bounding box center [974, 649] width 61 height 26
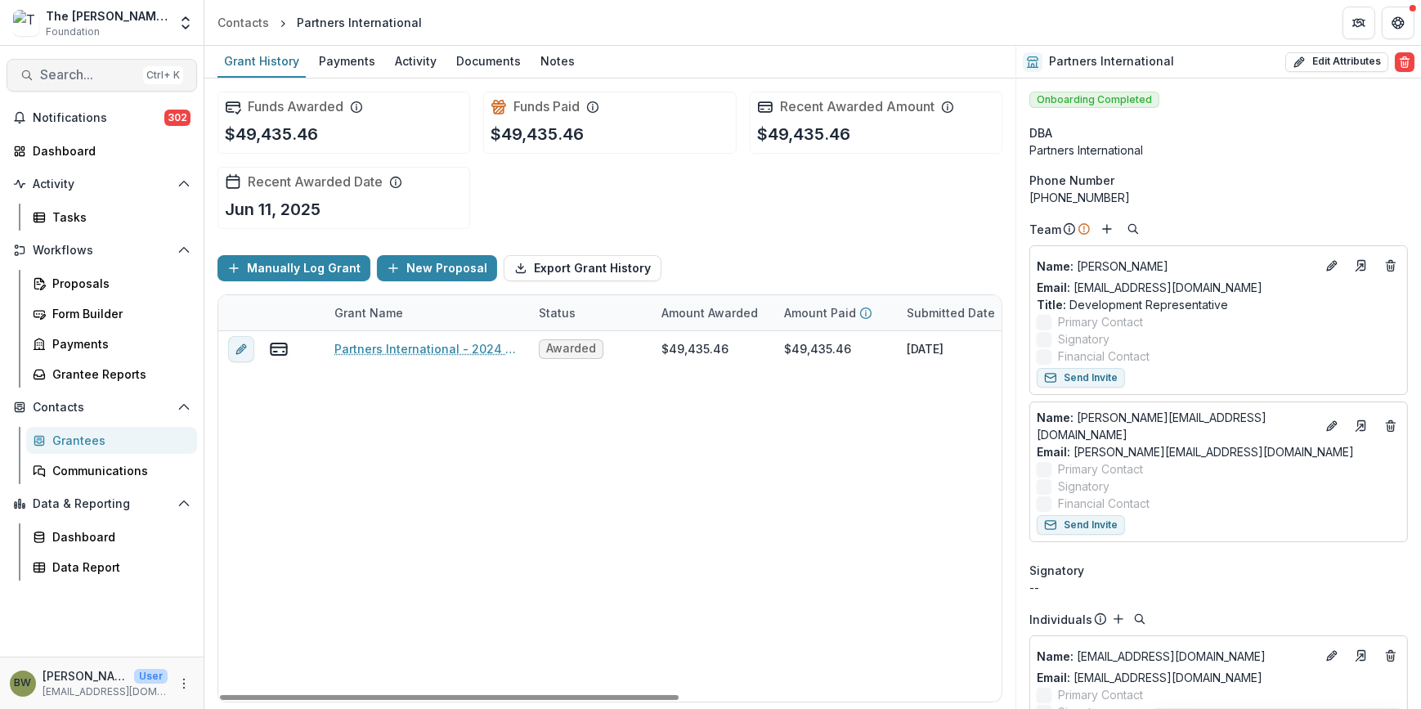
click at [71, 79] on span "Search..." at bounding box center [88, 75] width 96 height 16
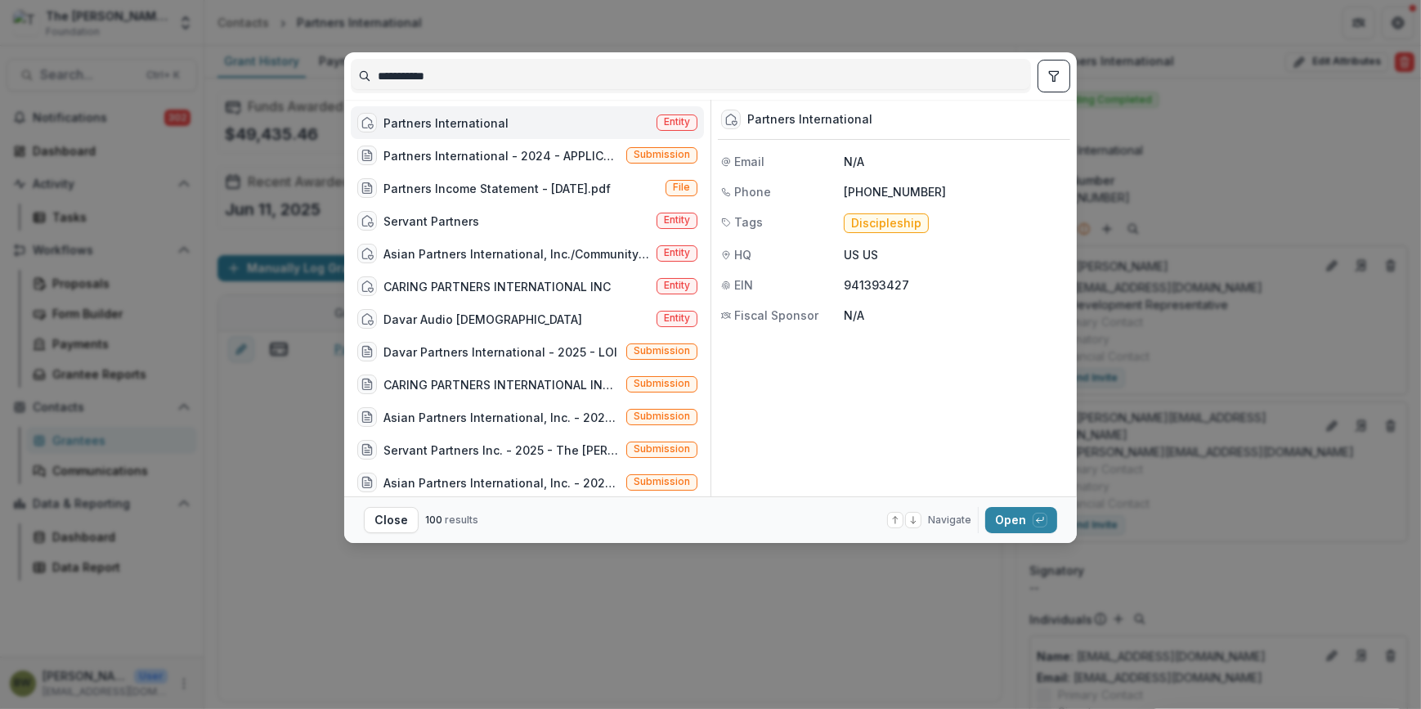
drag, startPoint x: 480, startPoint y: 73, endPoint x: 99, endPoint y: 70, distance: 381.1
click at [99, 70] on div "**********" at bounding box center [710, 354] width 1421 height 709
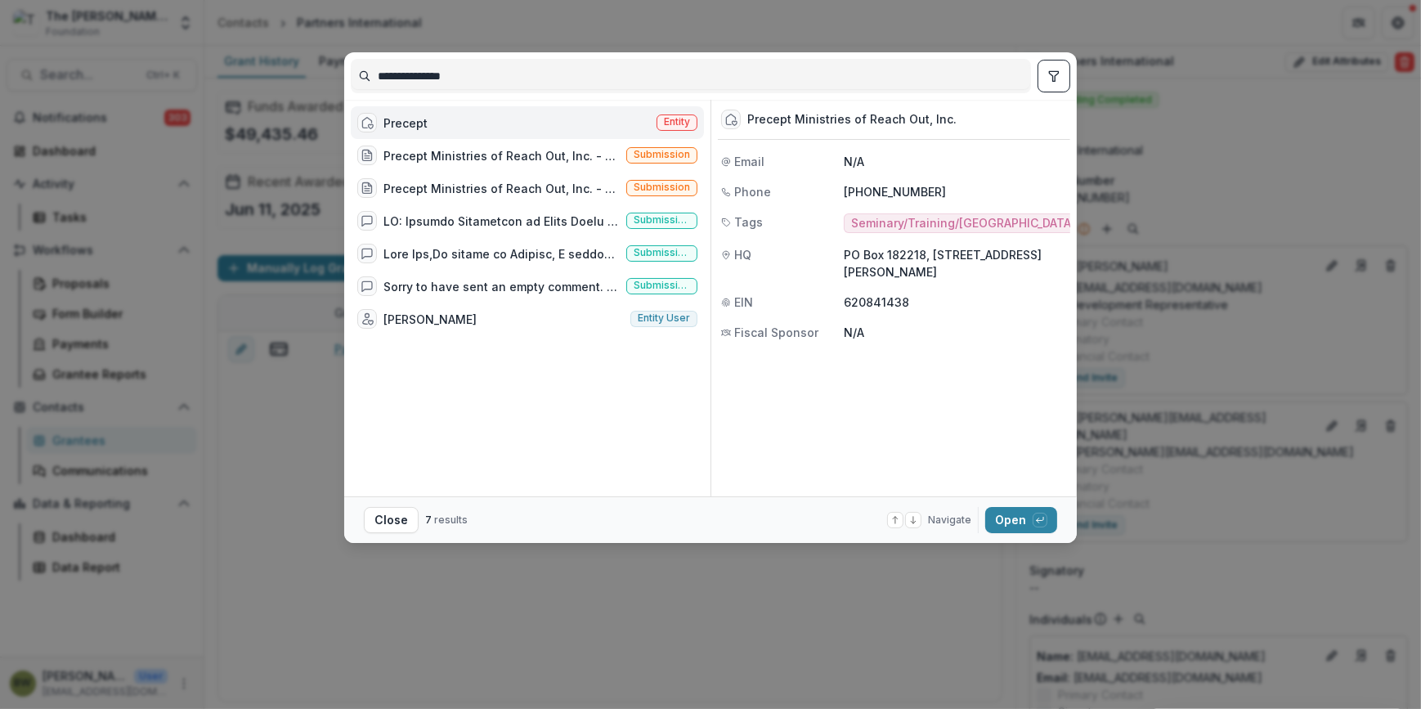
type input "**********"
click at [679, 114] on span "Entity" at bounding box center [677, 122] width 41 height 16
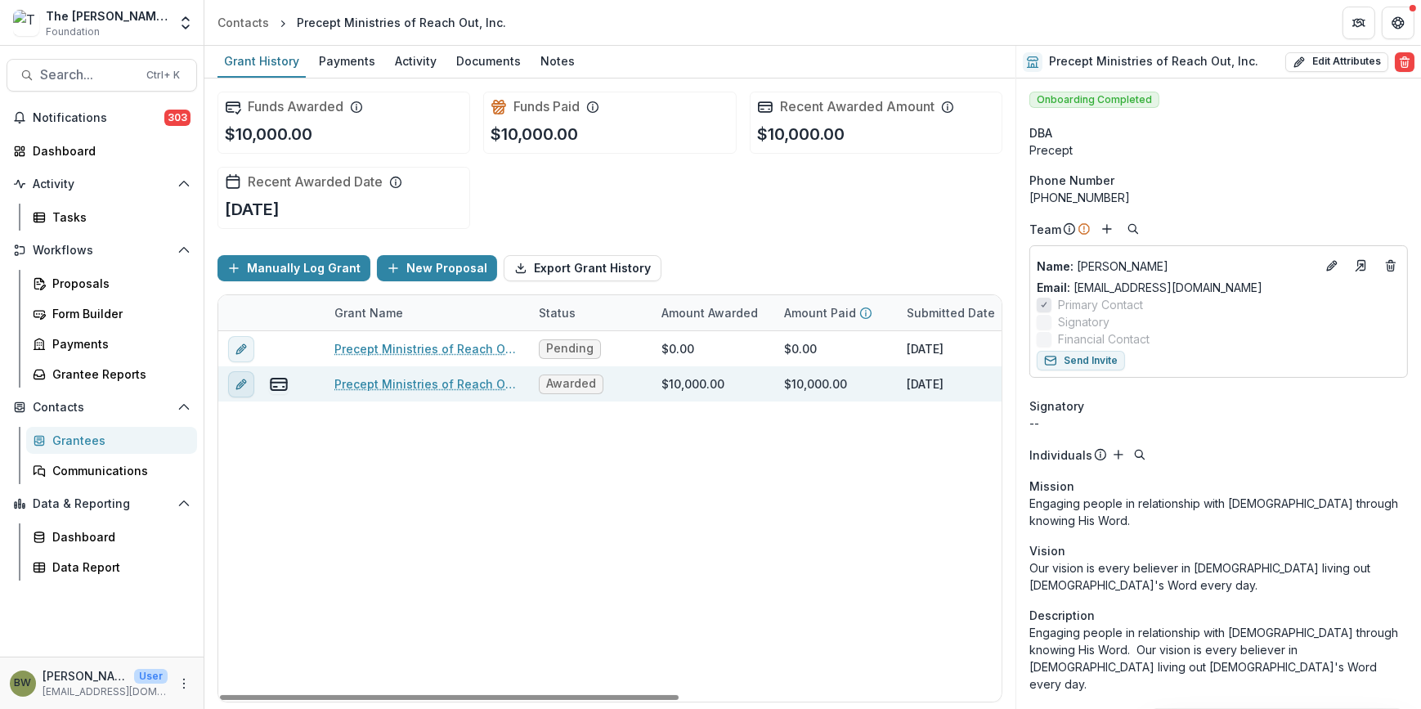
click at [245, 386] on icon "edit" at bounding box center [241, 384] width 13 height 13
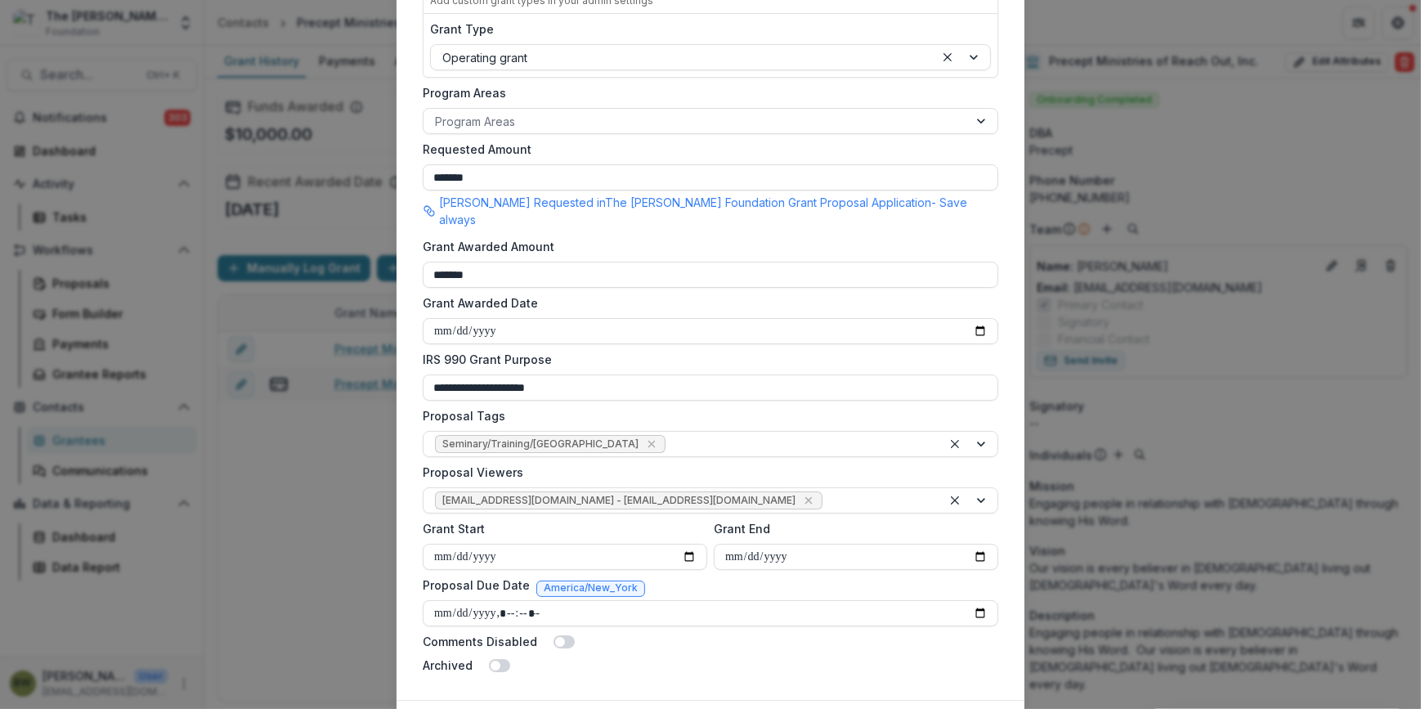
scroll to position [371, 0]
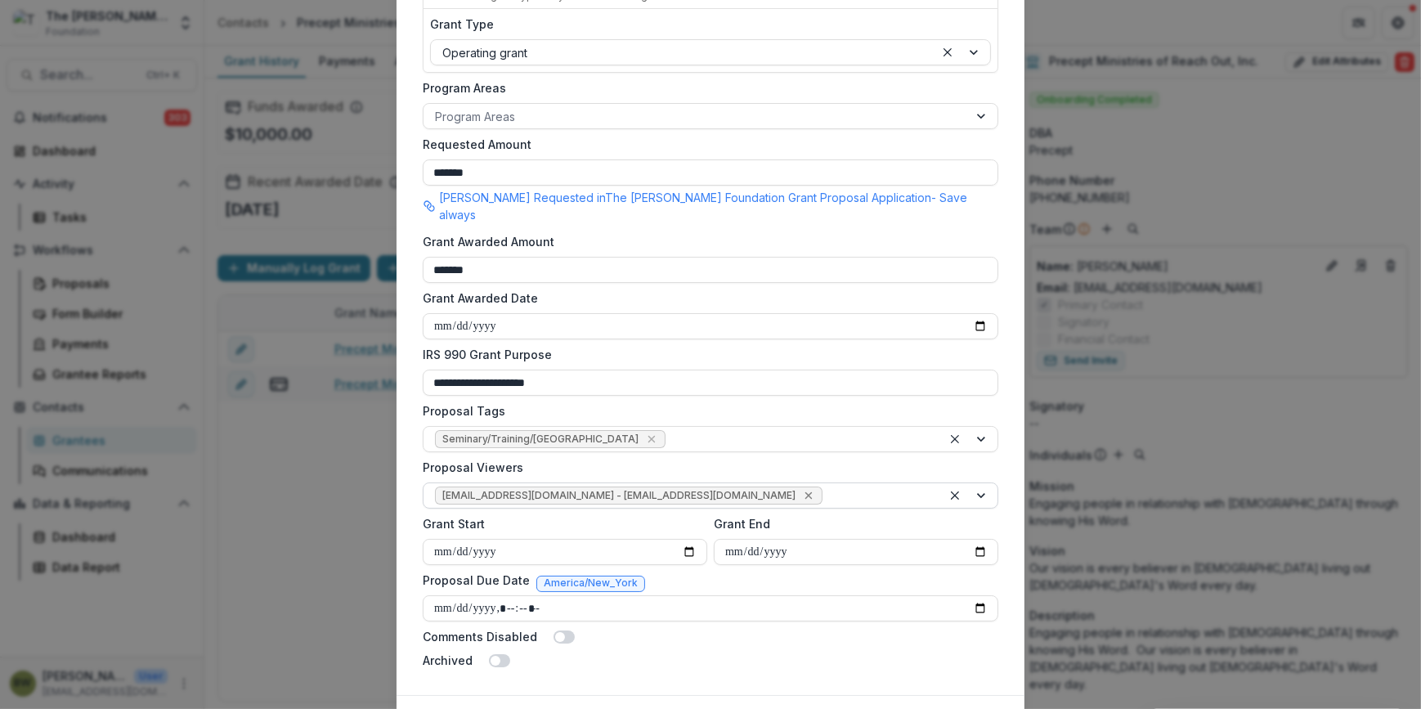
click at [802, 489] on icon "Remove jcline@bolickfoundation.org - jcline@bolickfoundation.org" at bounding box center [808, 495] width 13 height 13
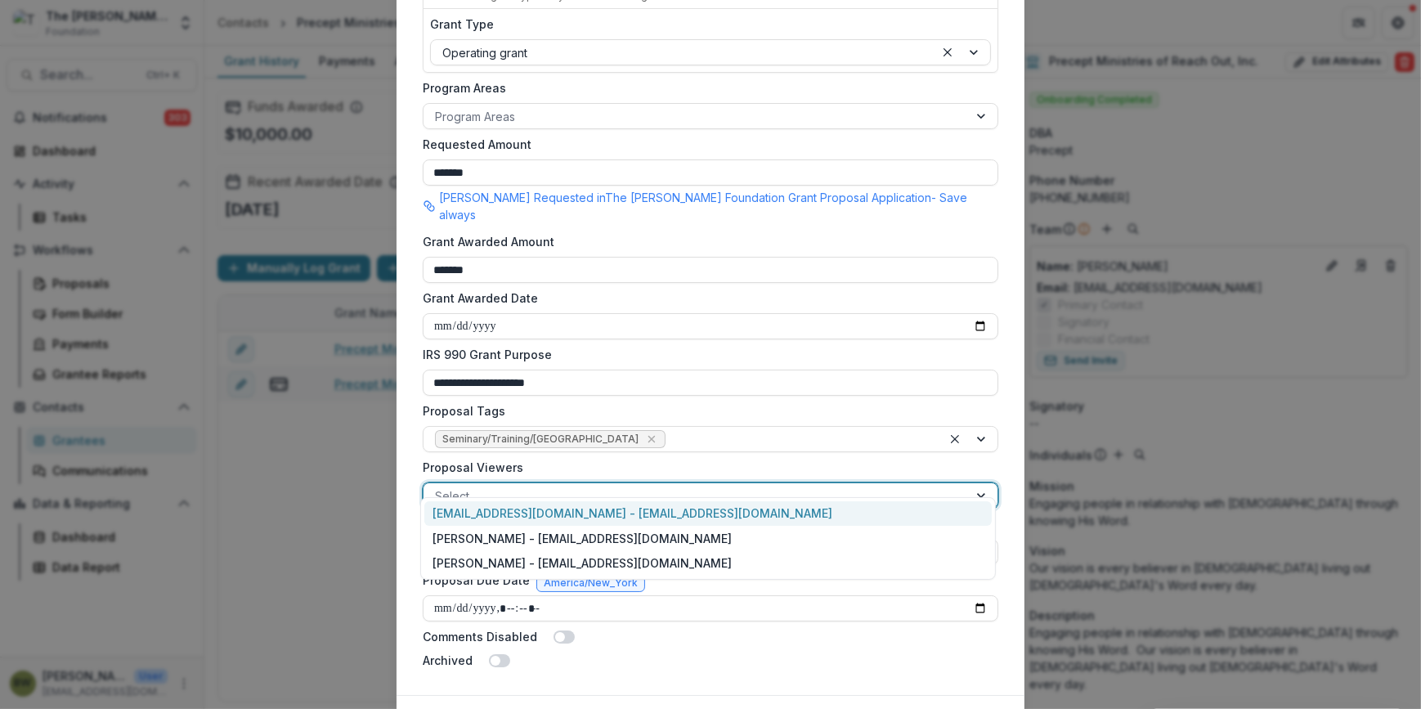
click at [722, 486] on div at bounding box center [696, 496] width 522 height 20
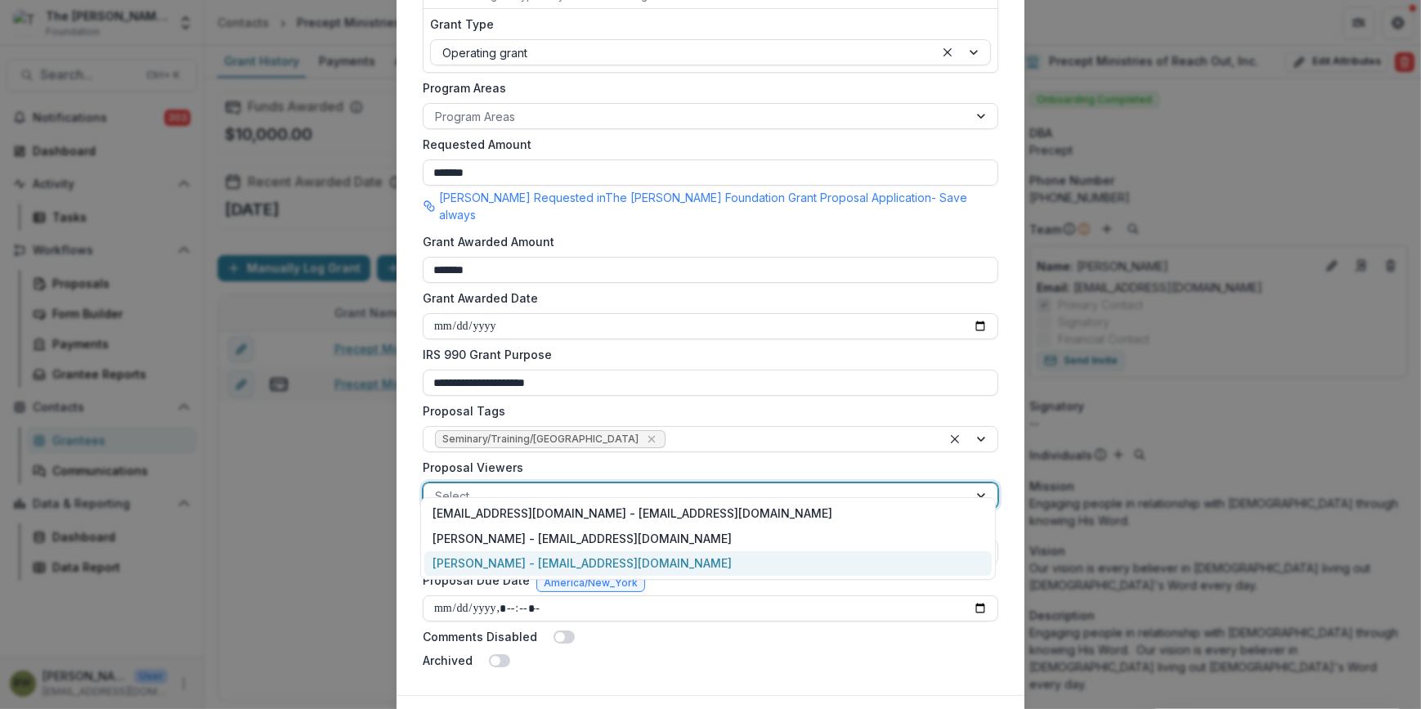
click at [675, 559] on div "[PERSON_NAME] - [EMAIL_ADDRESS][DOMAIN_NAME]" at bounding box center [708, 563] width 568 height 25
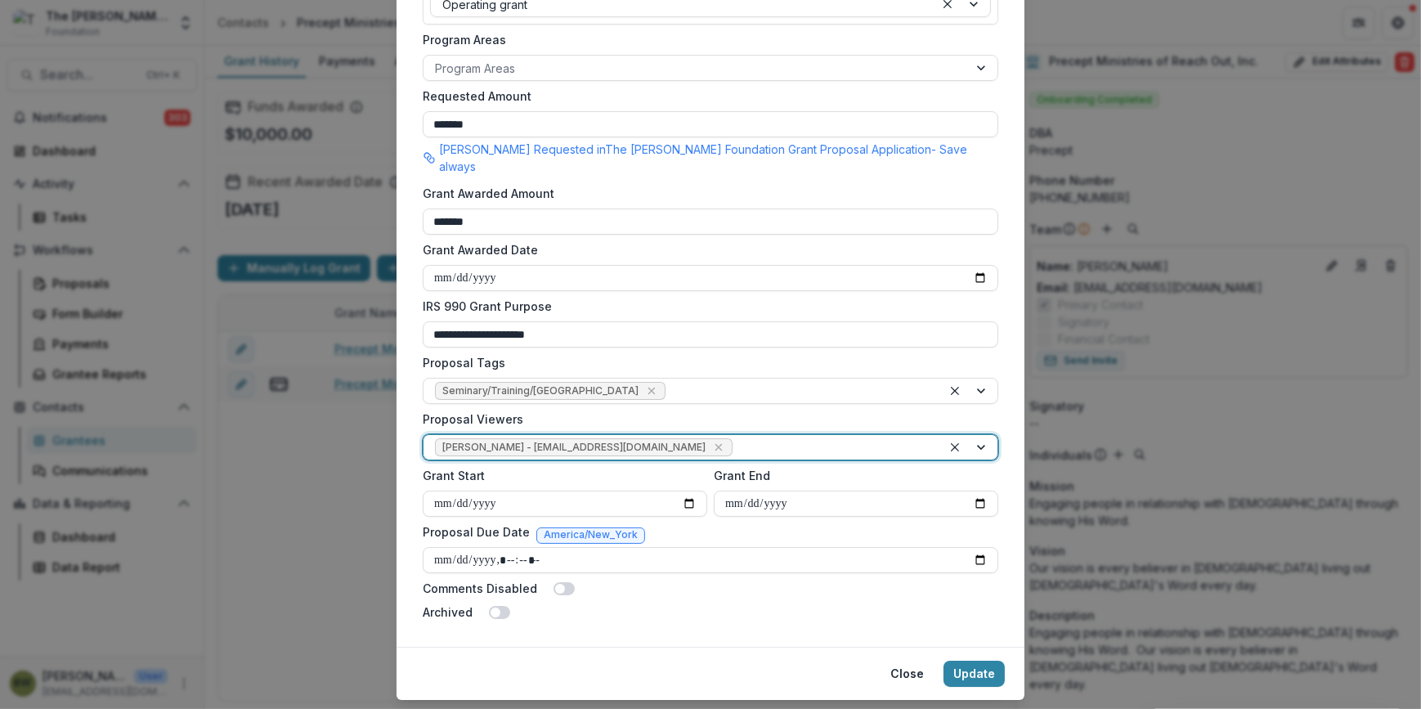
scroll to position [444, 0]
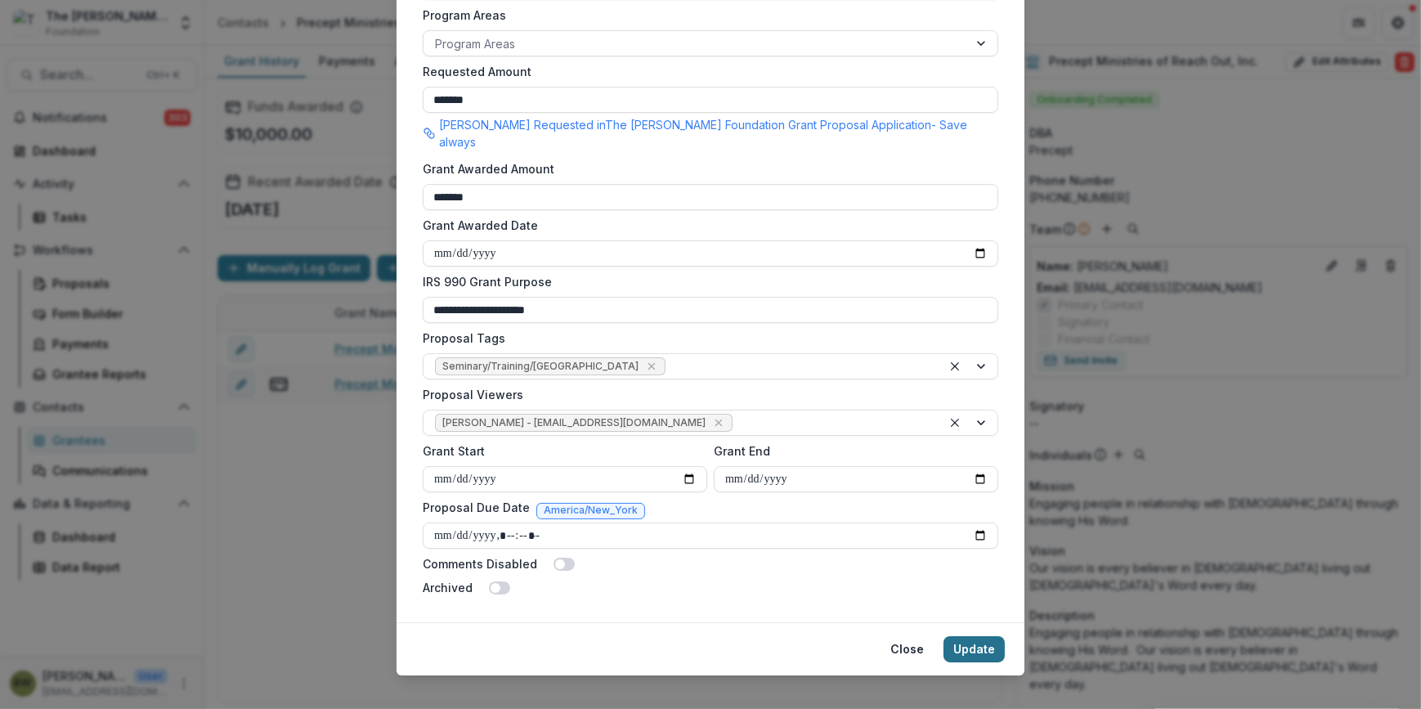
click at [985, 636] on button "Update" at bounding box center [974, 649] width 61 height 26
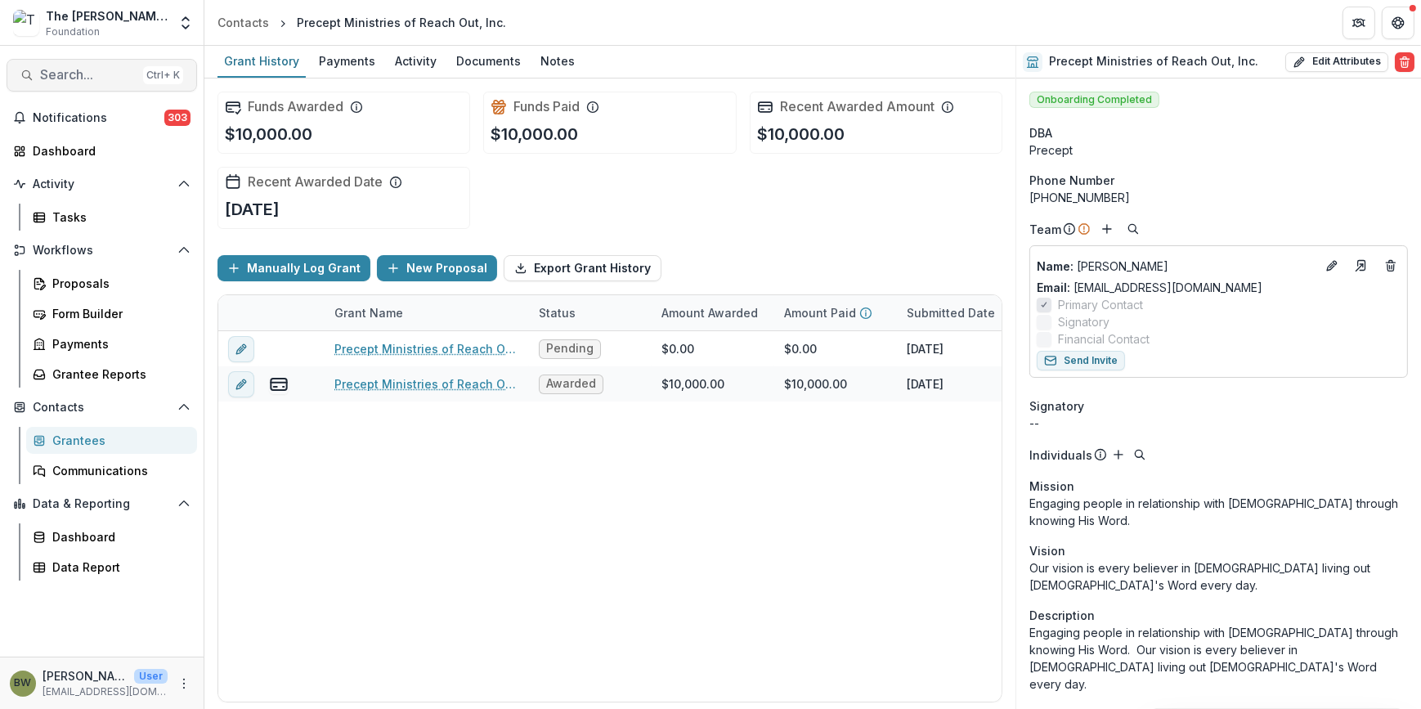
click at [107, 70] on span "Search..." at bounding box center [88, 75] width 96 height 16
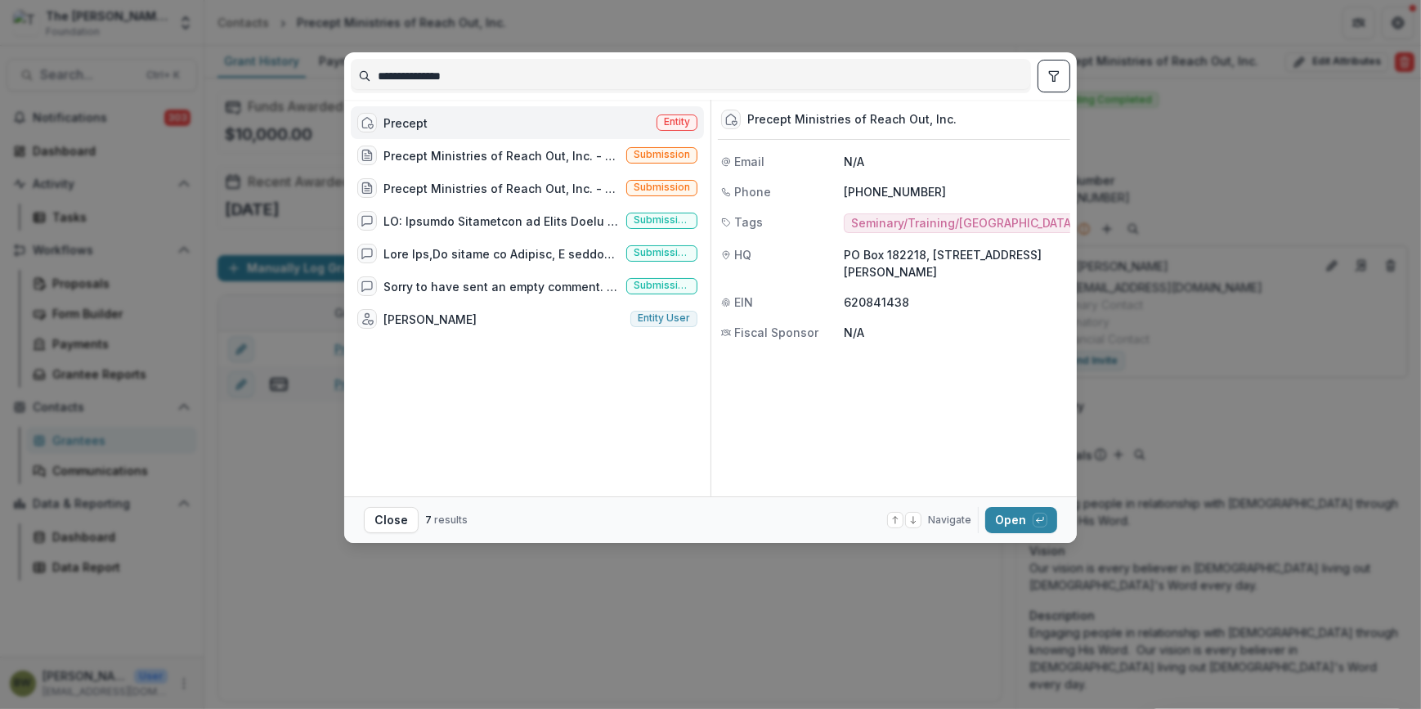
drag, startPoint x: 473, startPoint y: 75, endPoint x: 227, endPoint y: 61, distance: 245.7
click at [227, 61] on div "**********" at bounding box center [710, 354] width 1421 height 709
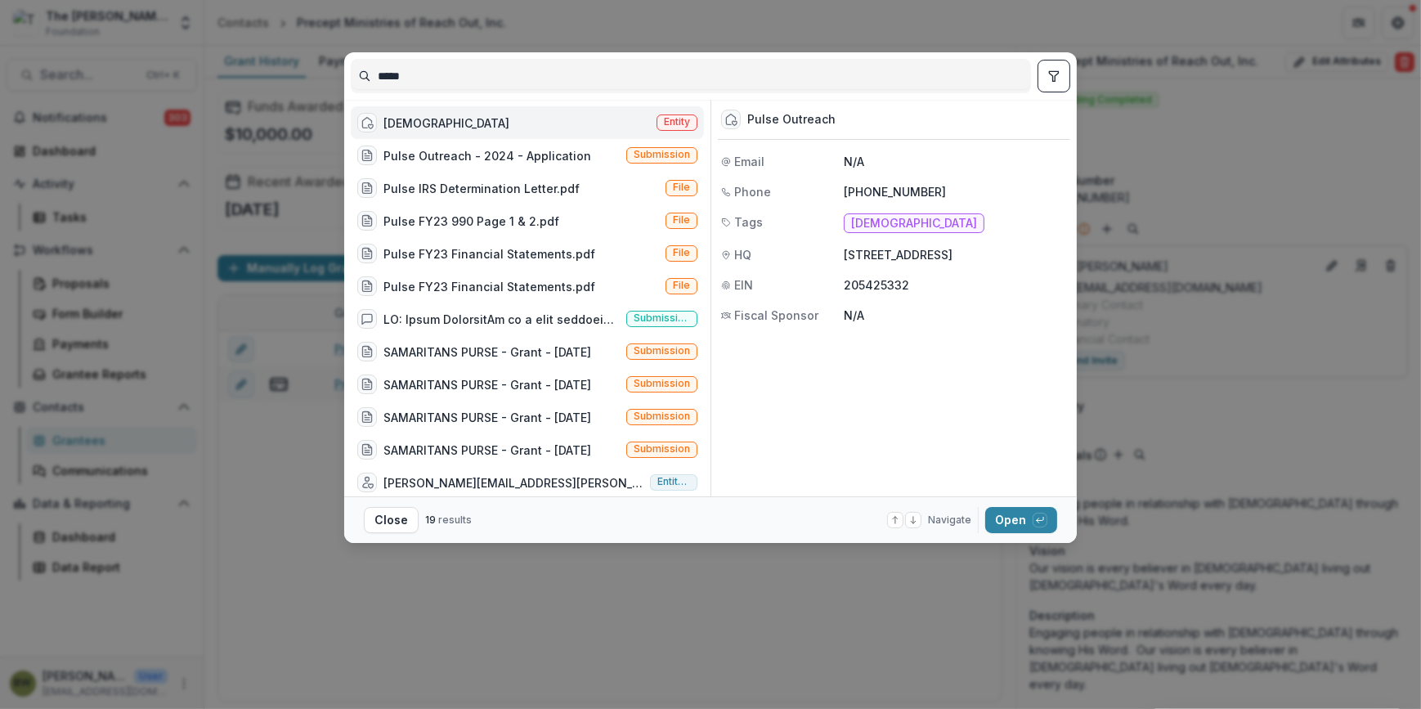
type input "*****"
click at [684, 123] on span "Entity" at bounding box center [677, 121] width 26 height 11
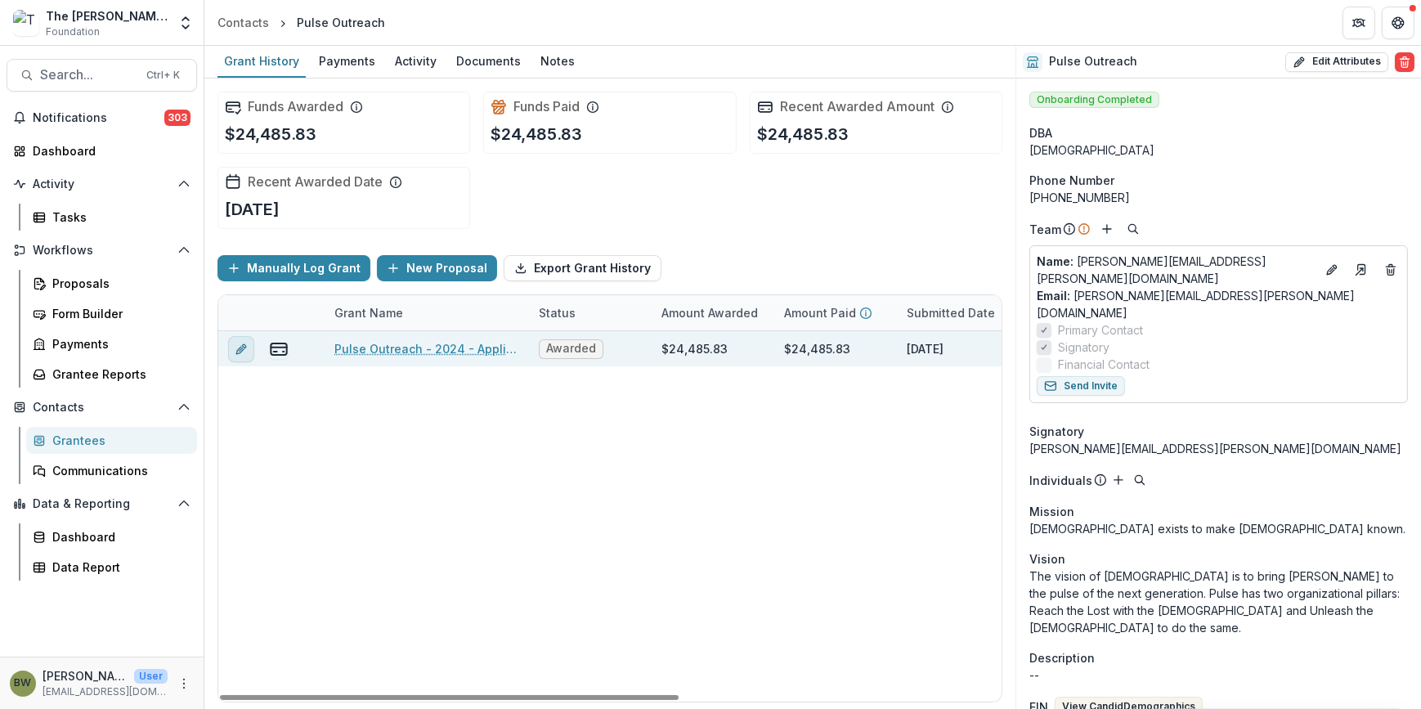
click at [242, 351] on icon "edit" at bounding box center [241, 349] width 13 height 13
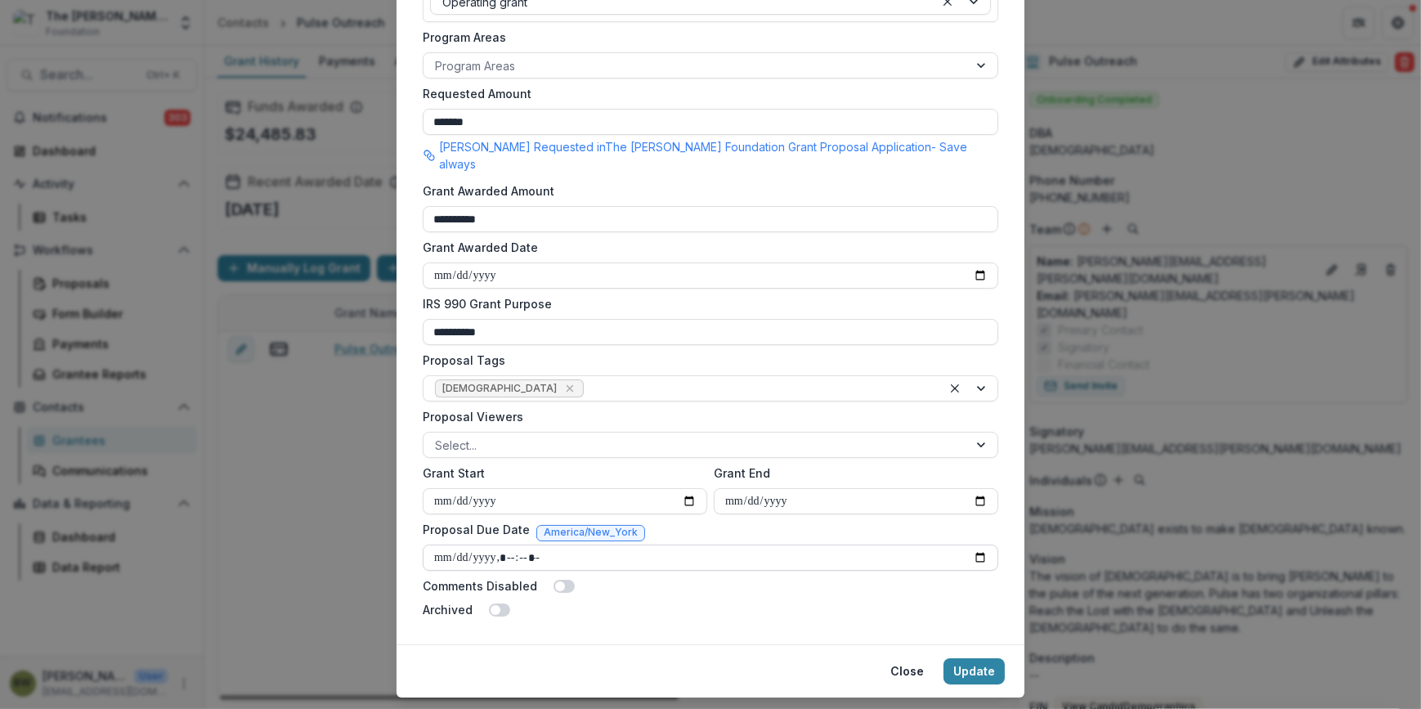
scroll to position [444, 0]
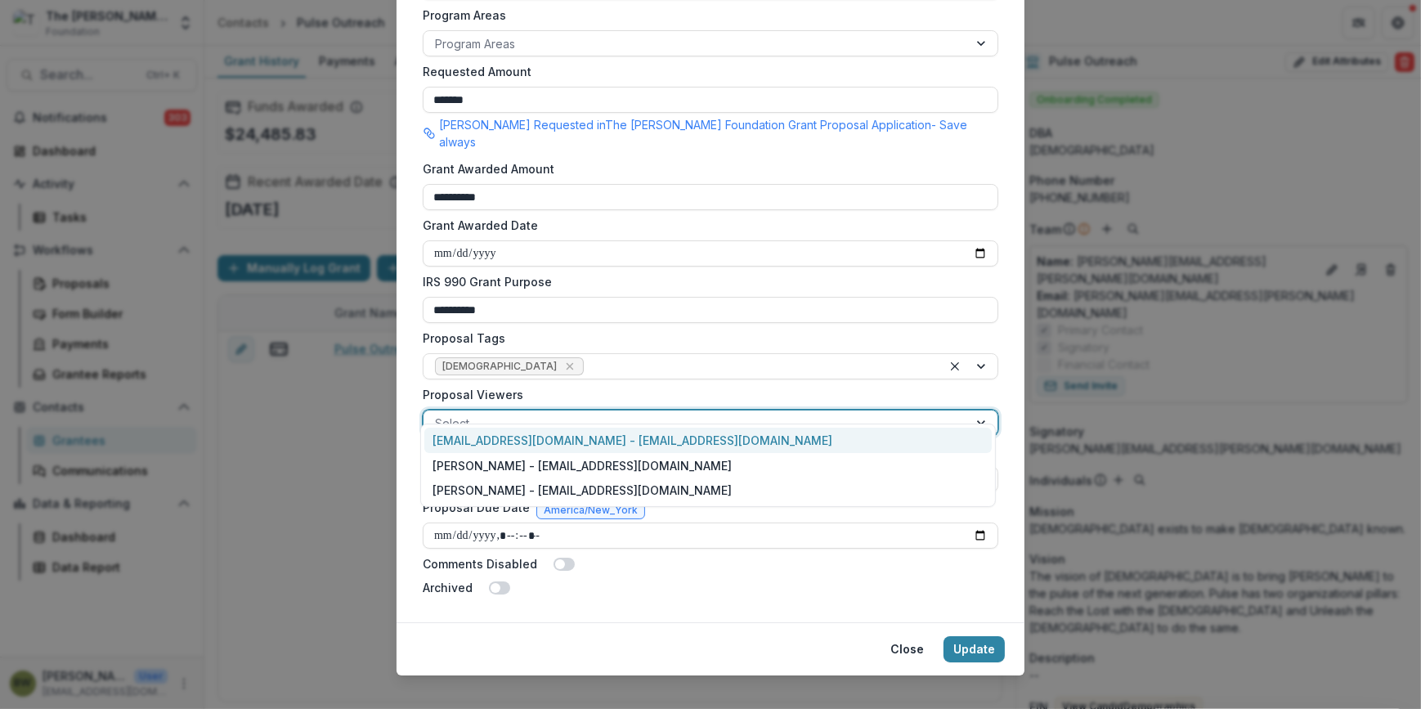
click at [494, 413] on div at bounding box center [696, 423] width 522 height 20
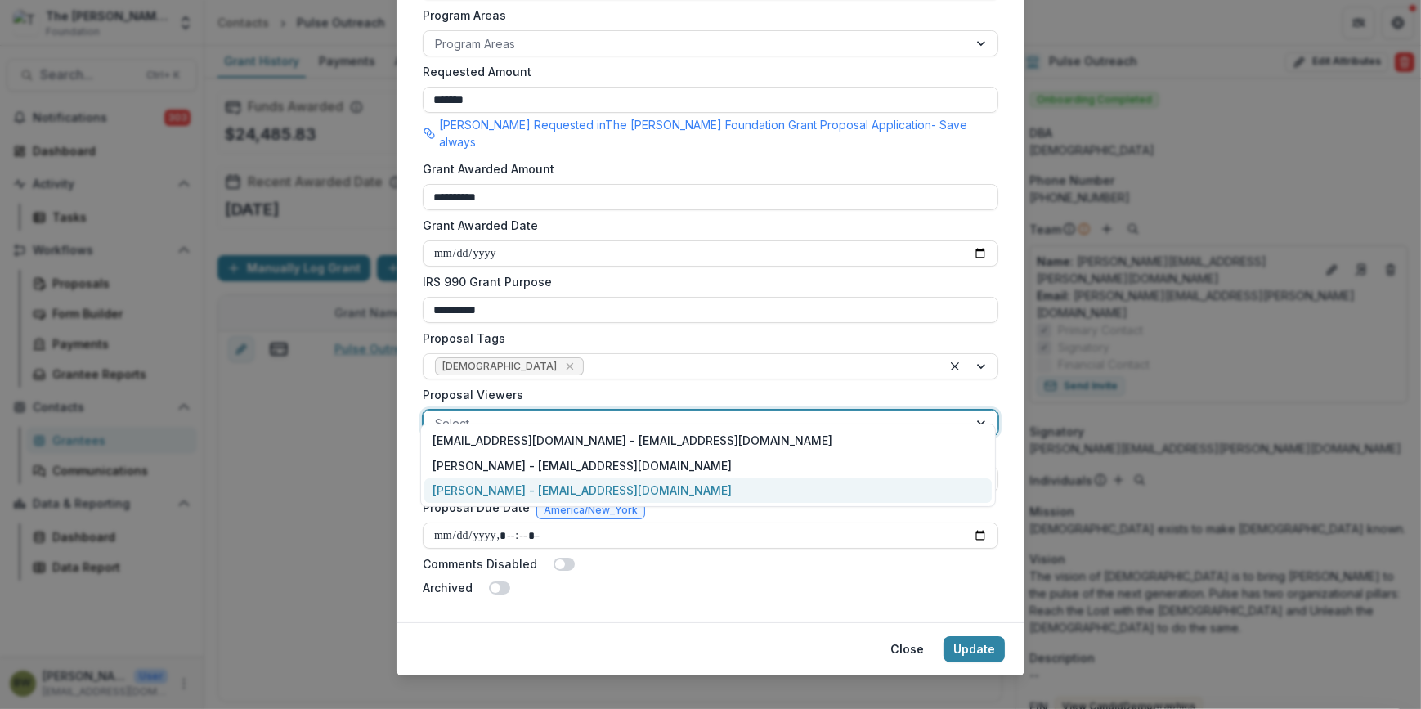
click at [503, 486] on div "[PERSON_NAME] - [EMAIL_ADDRESS][DOMAIN_NAME]" at bounding box center [708, 490] width 568 height 25
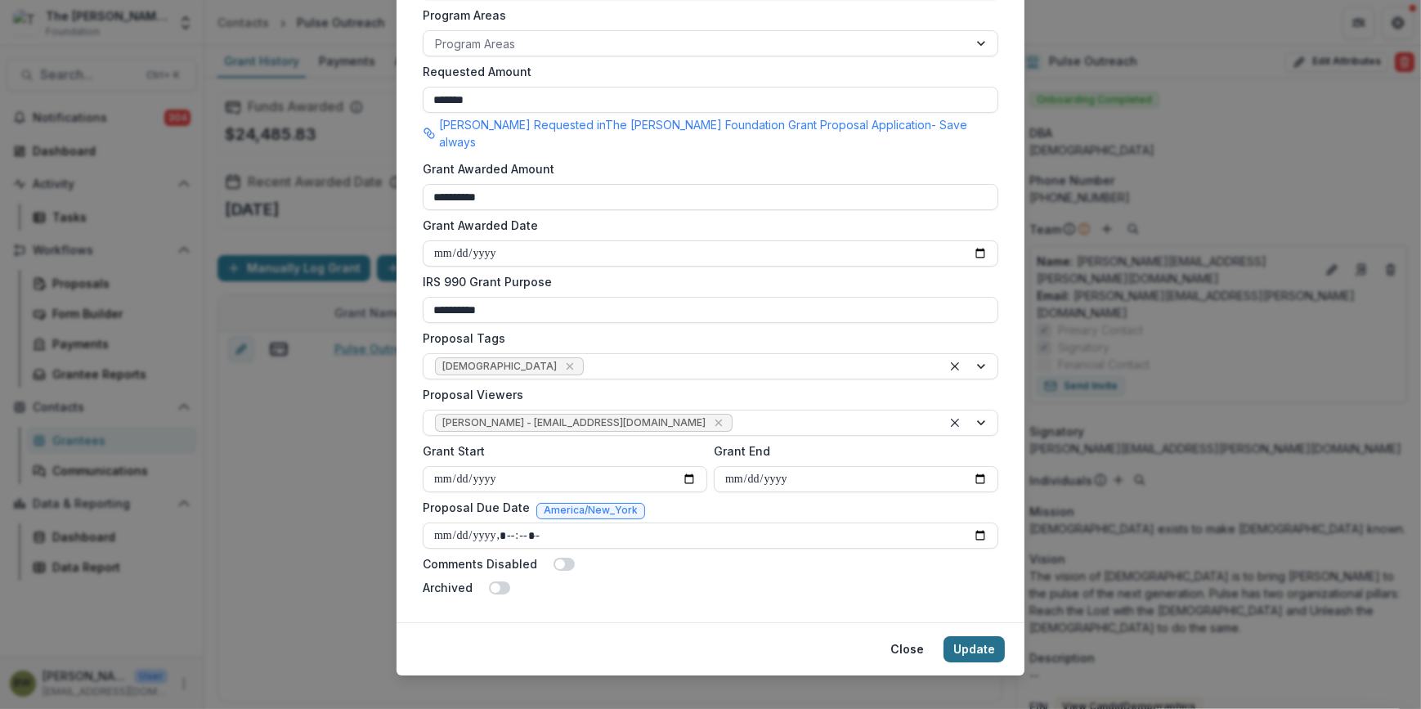
click at [949, 636] on button "Update" at bounding box center [974, 649] width 61 height 26
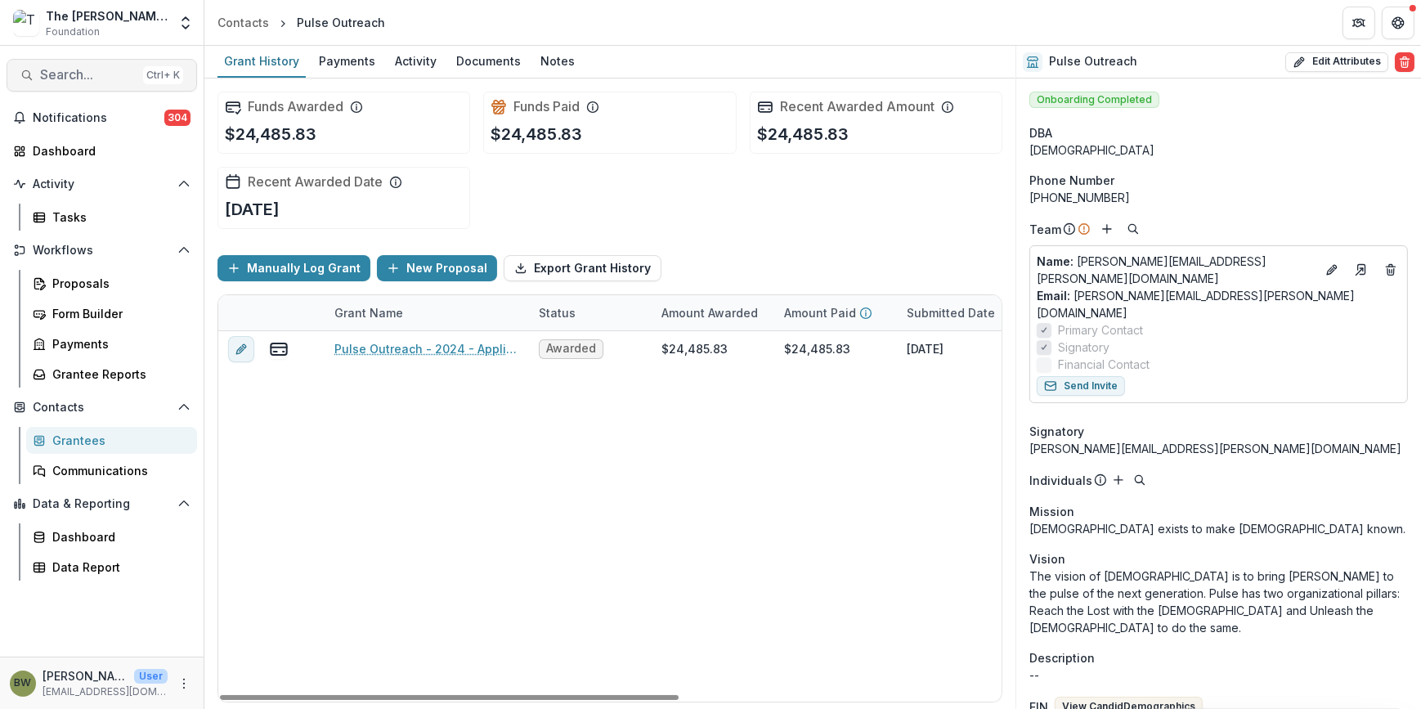
click at [97, 79] on span "Search..." at bounding box center [88, 75] width 96 height 16
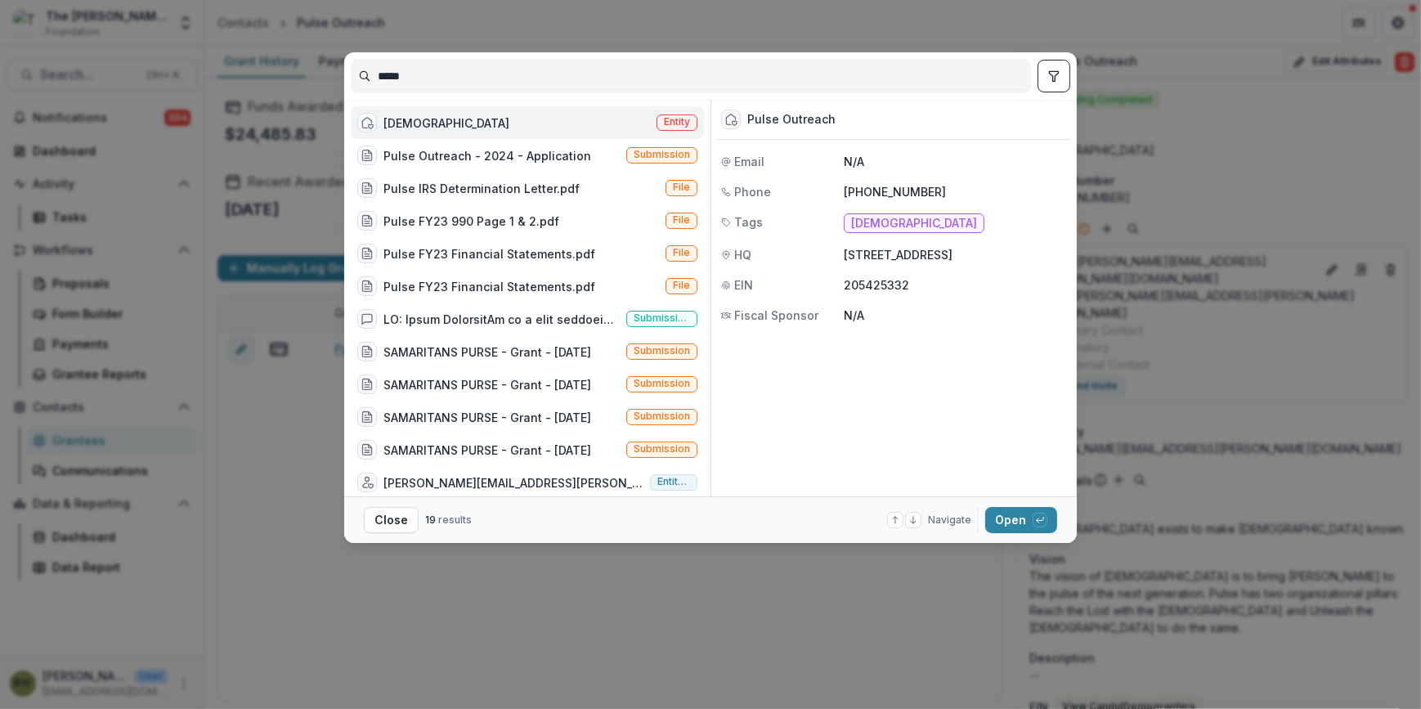
drag, startPoint x: 529, startPoint y: 79, endPoint x: 236, endPoint y: 80, distance: 293.6
click at [236, 80] on div "***** Pulse Evangelism Entity Pulse Outreach - 2024 - Application Submission Pu…" at bounding box center [710, 354] width 1421 height 709
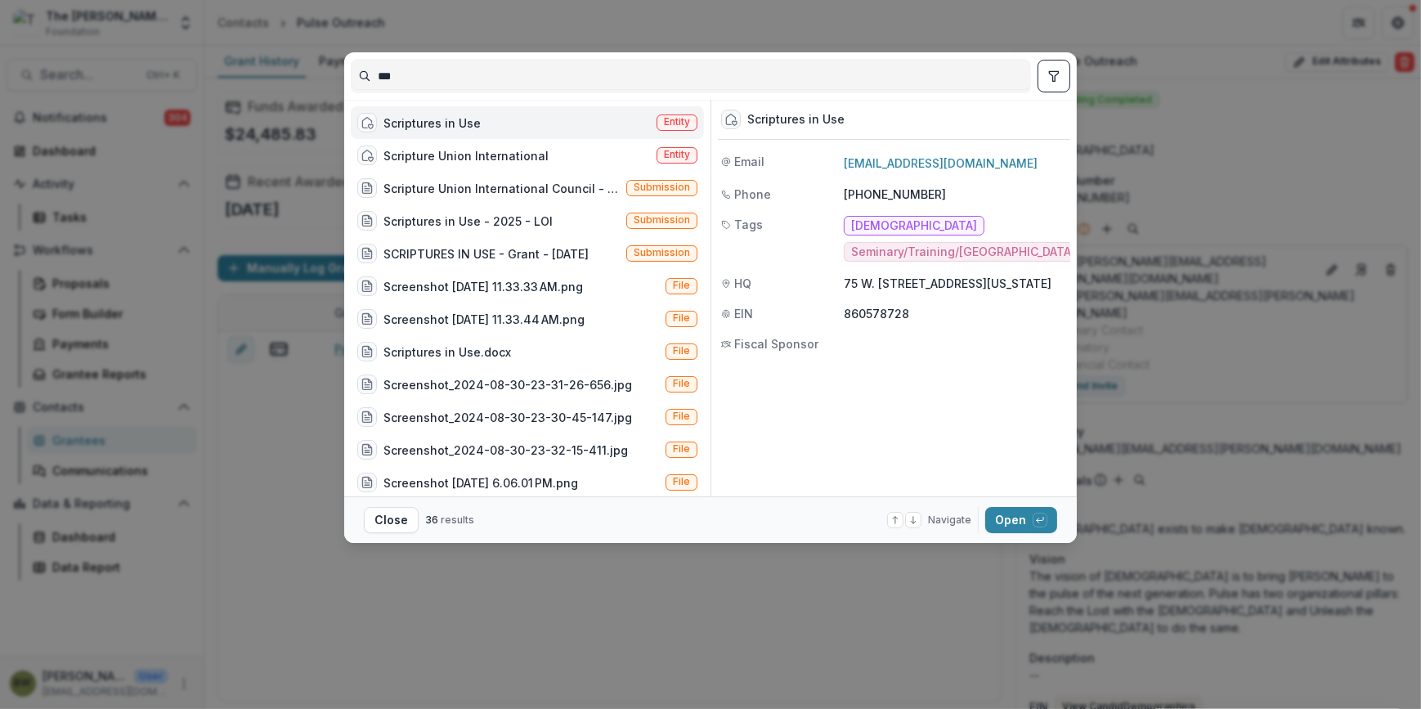
type input "***"
click at [649, 115] on div "Scriptures in Use Entity" at bounding box center [527, 122] width 353 height 33
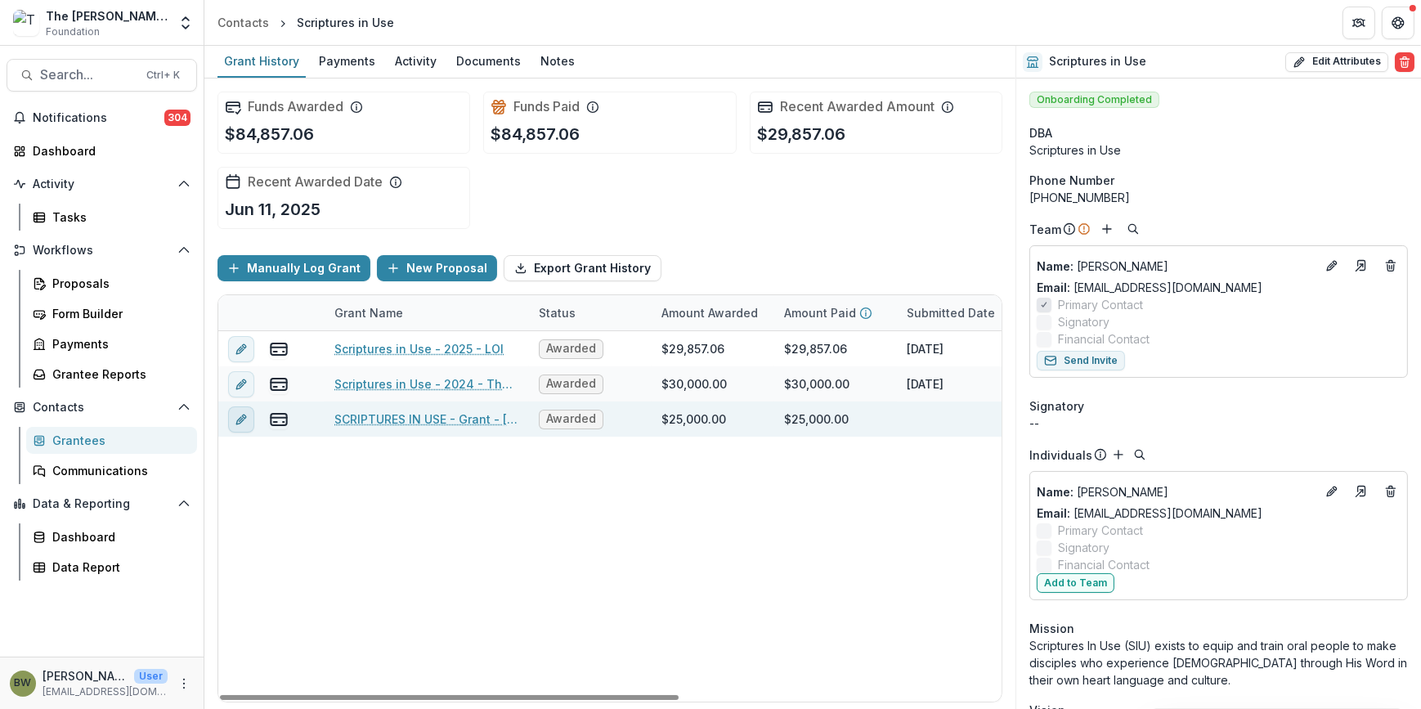
click at [244, 413] on icon "edit" at bounding box center [241, 419] width 13 height 13
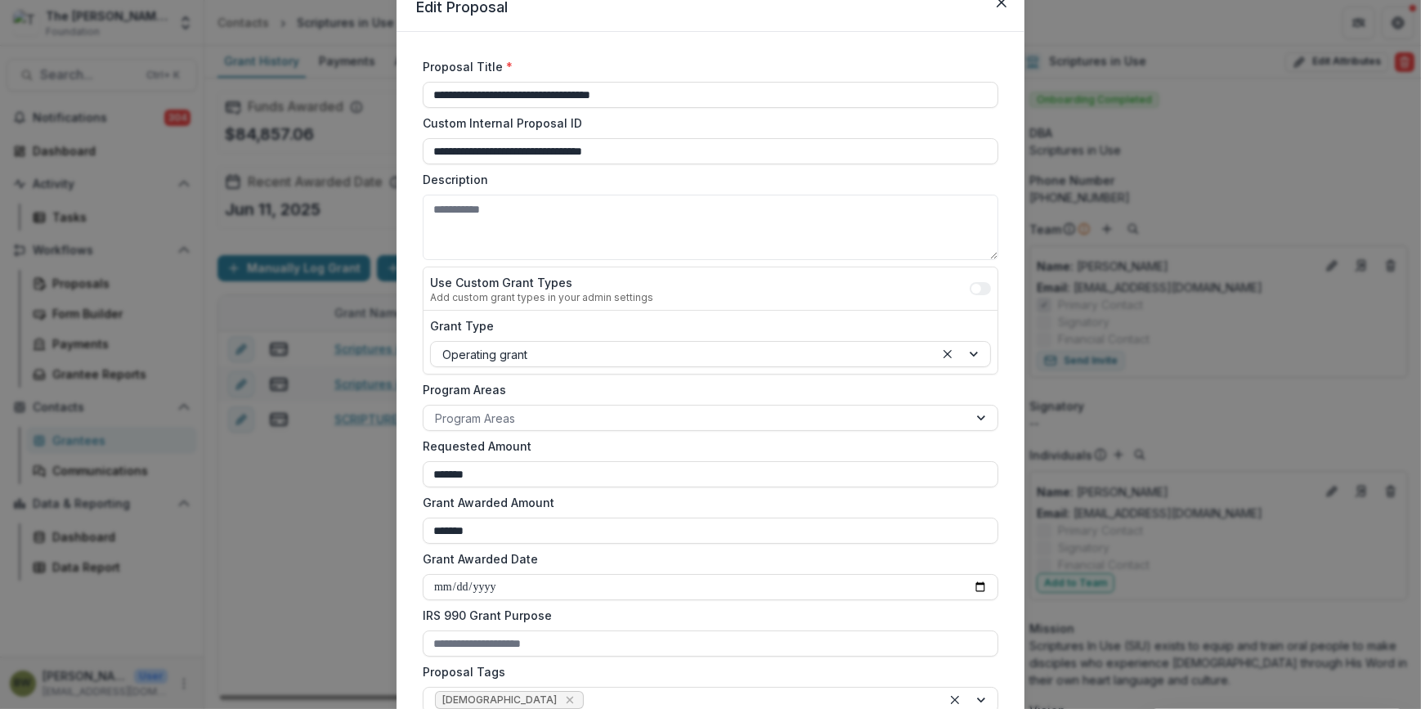
scroll to position [371, 0]
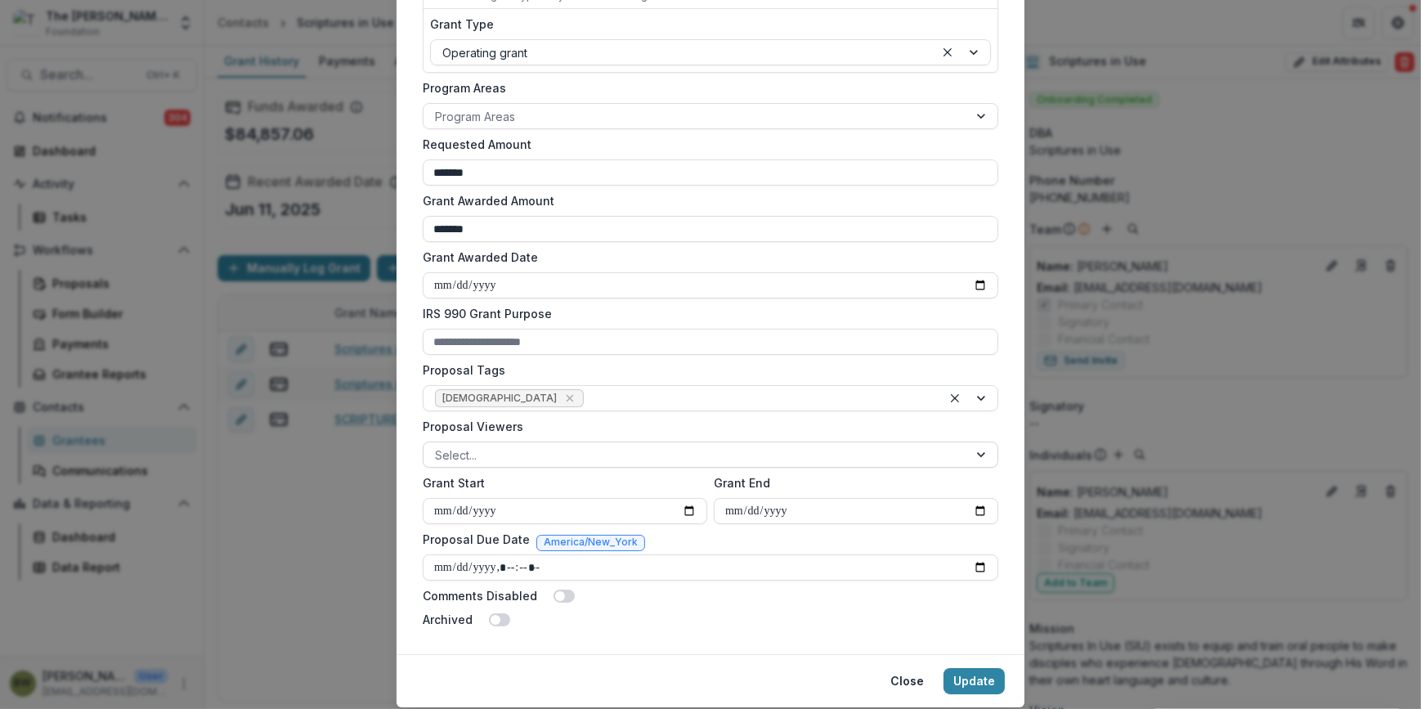
click at [491, 445] on div at bounding box center [696, 455] width 522 height 20
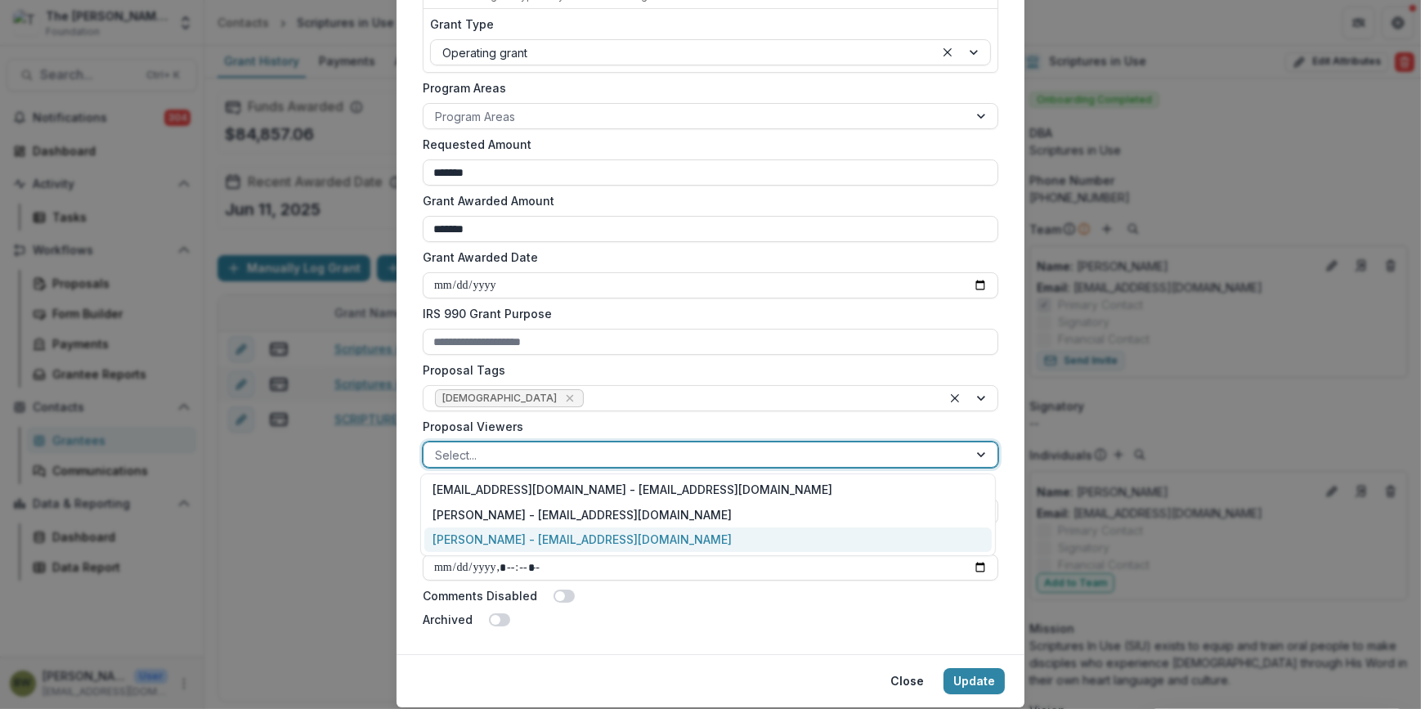
click at [504, 536] on div "[PERSON_NAME] - [EMAIL_ADDRESS][DOMAIN_NAME]" at bounding box center [708, 539] width 568 height 25
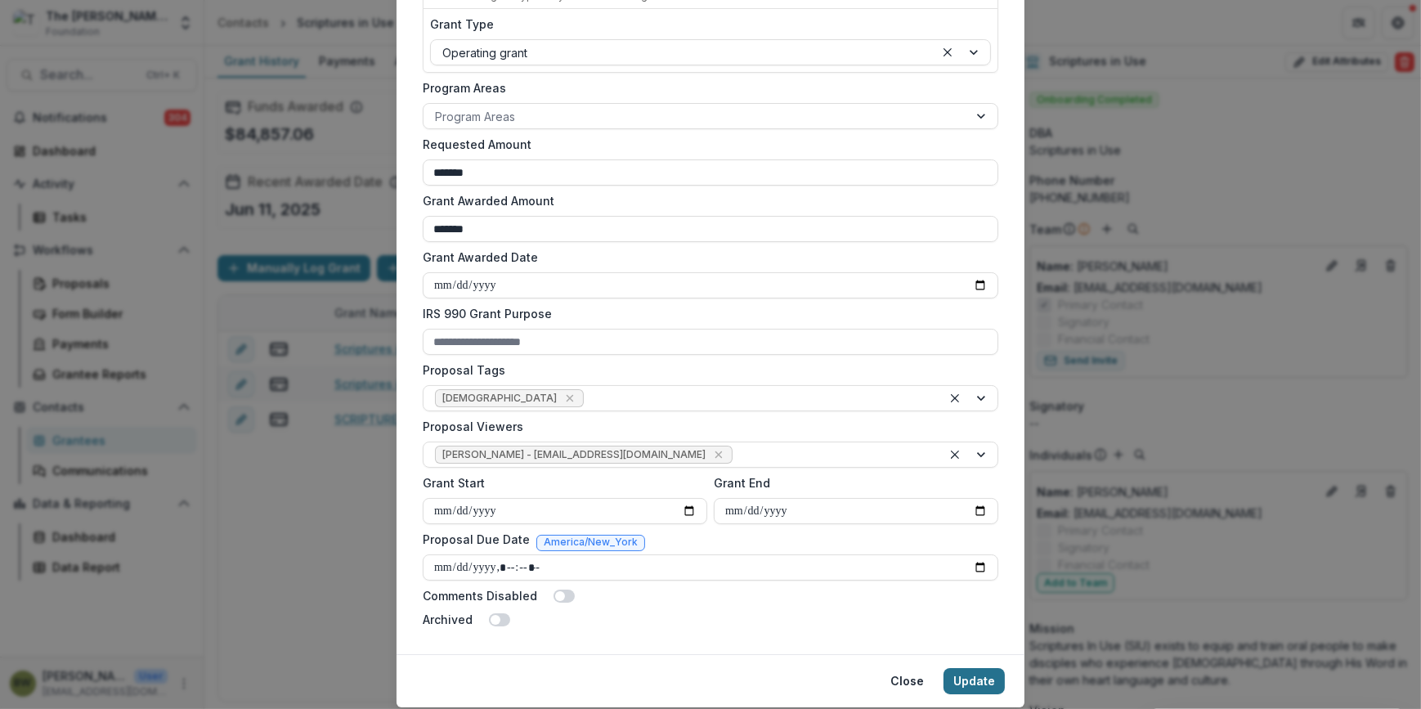
click at [989, 675] on button "Update" at bounding box center [974, 681] width 61 height 26
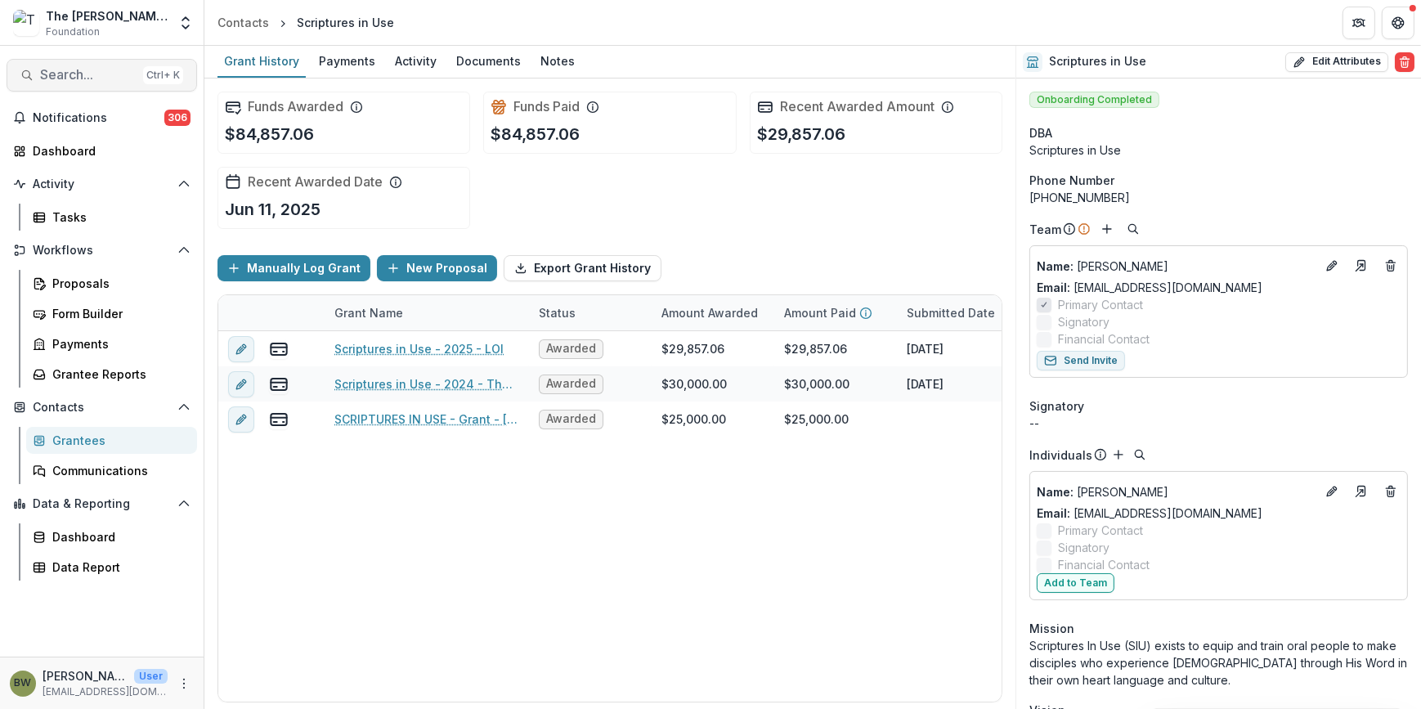
click at [88, 82] on span "Search..." at bounding box center [88, 75] width 96 height 16
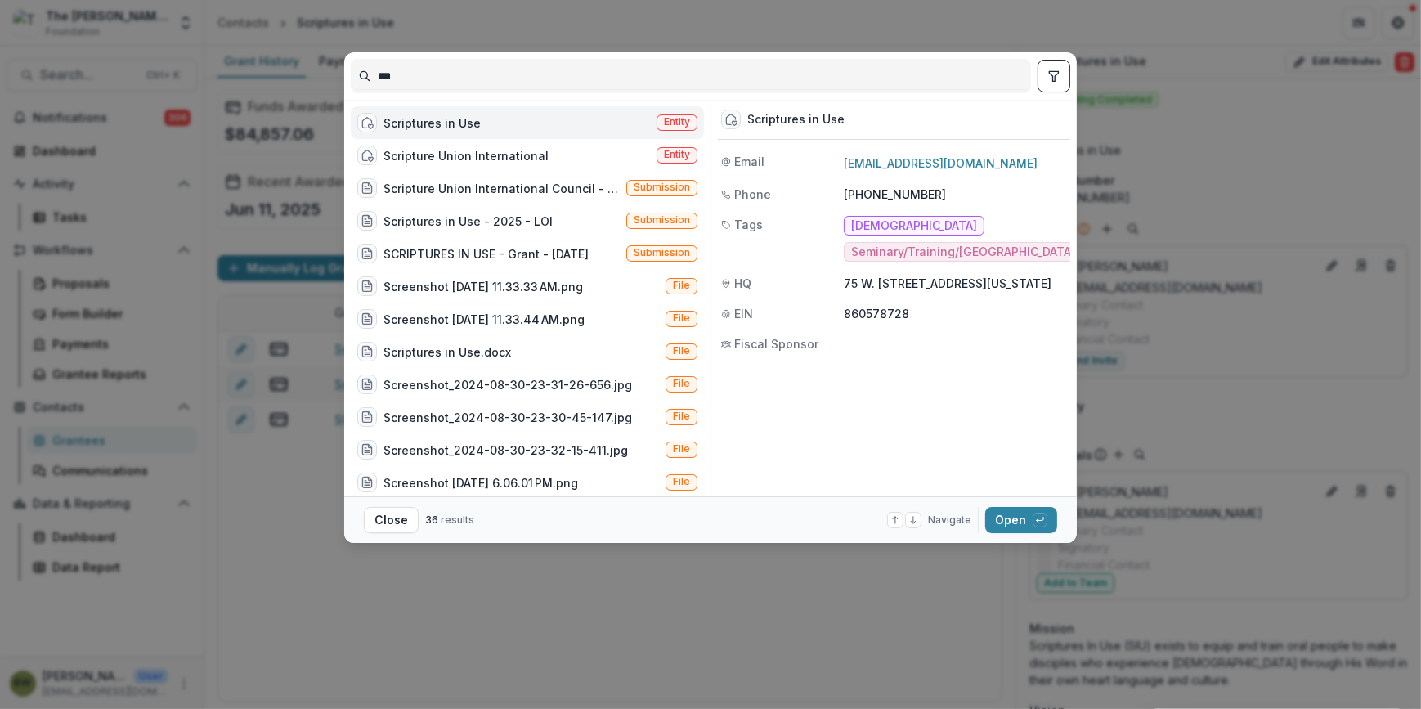
drag, startPoint x: 425, startPoint y: 75, endPoint x: 222, endPoint y: 61, distance: 203.3
click at [222, 61] on div "*** Scriptures in Use Entity Scripture Union International Entity Scripture Uni…" at bounding box center [710, 354] width 1421 height 709
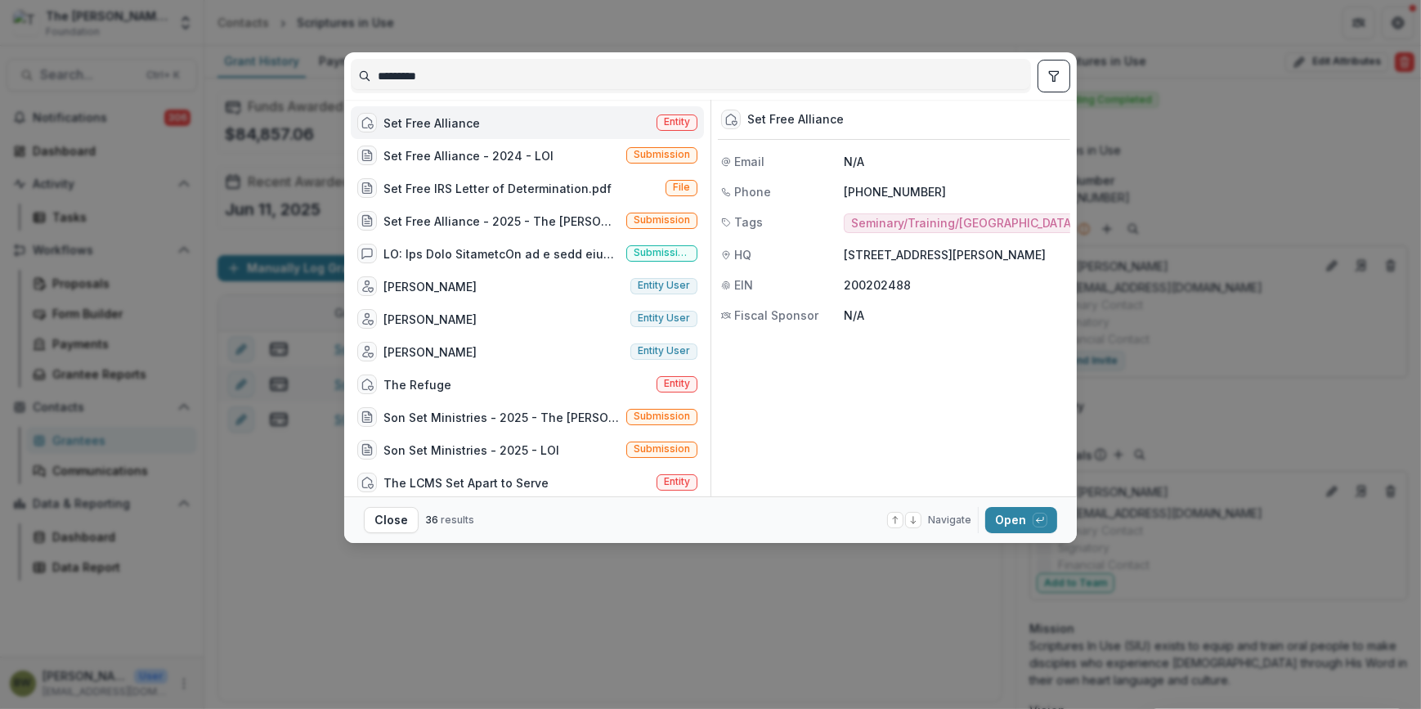
type input "********"
click at [664, 125] on span "Entity" at bounding box center [677, 121] width 26 height 11
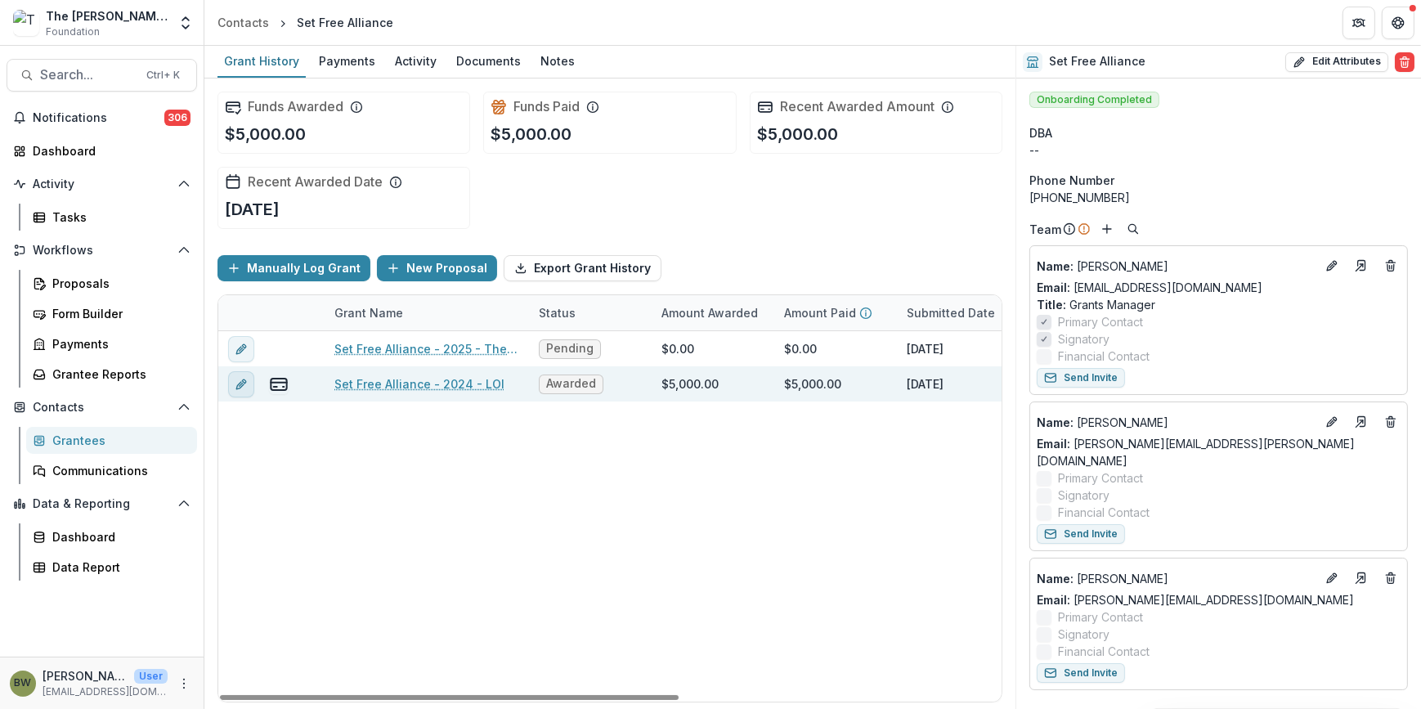
click at [230, 379] on button "edit" at bounding box center [241, 384] width 26 height 26
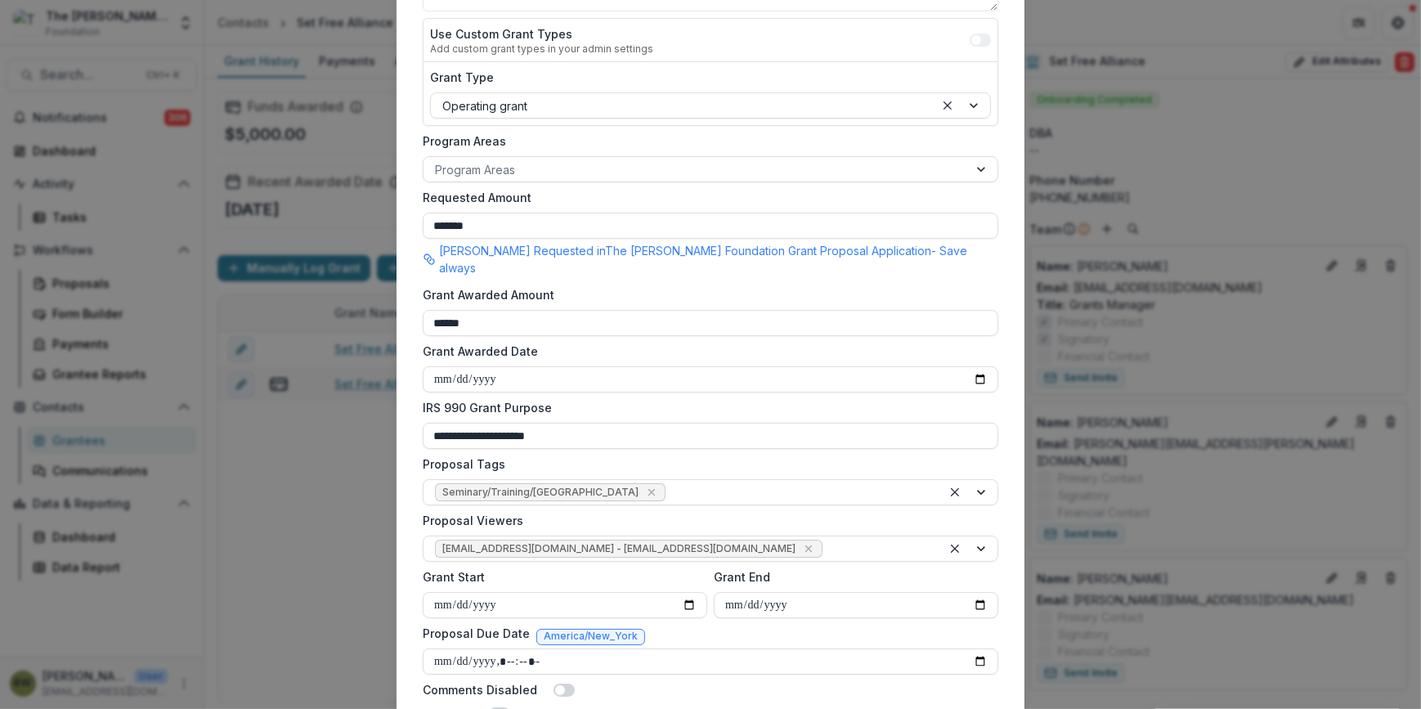
scroll to position [444, 0]
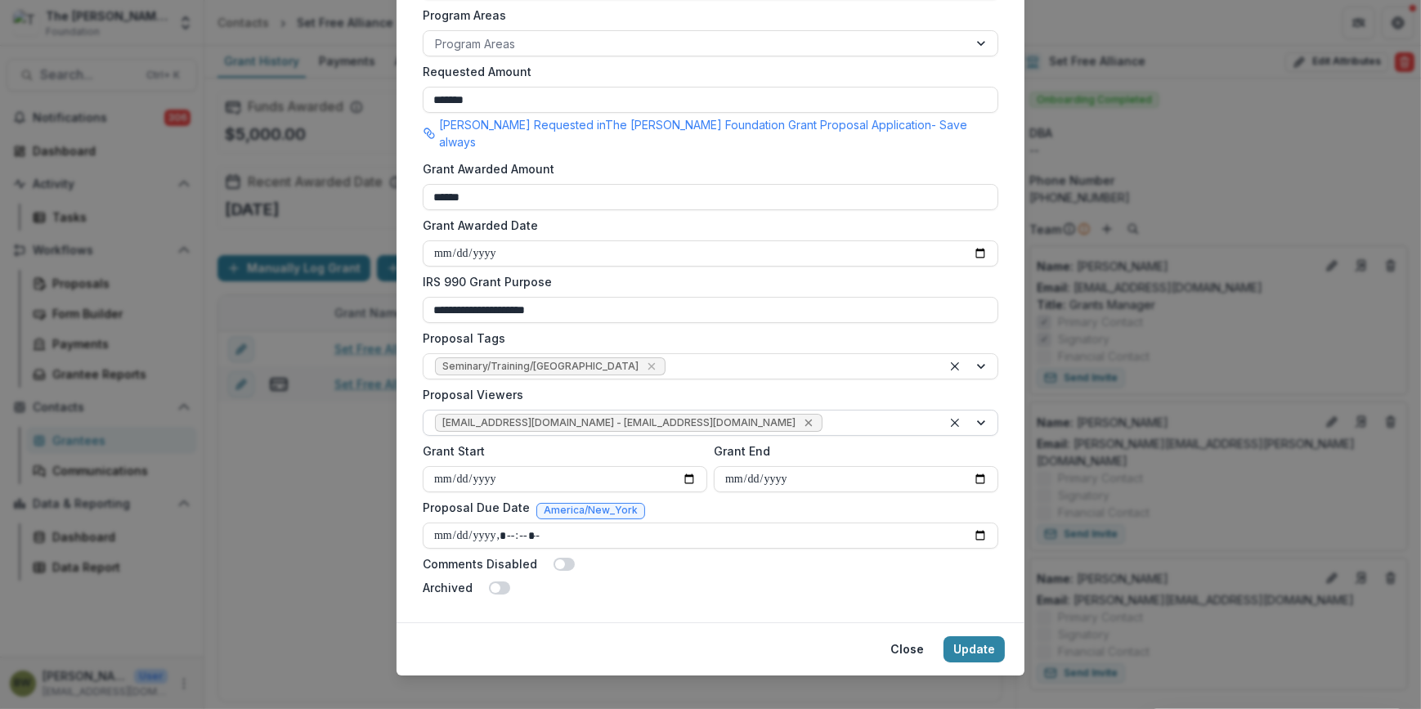
click at [802, 416] on icon "Remove jcline@bolickfoundation.org - jcline@bolickfoundation.org" at bounding box center [808, 422] width 13 height 13
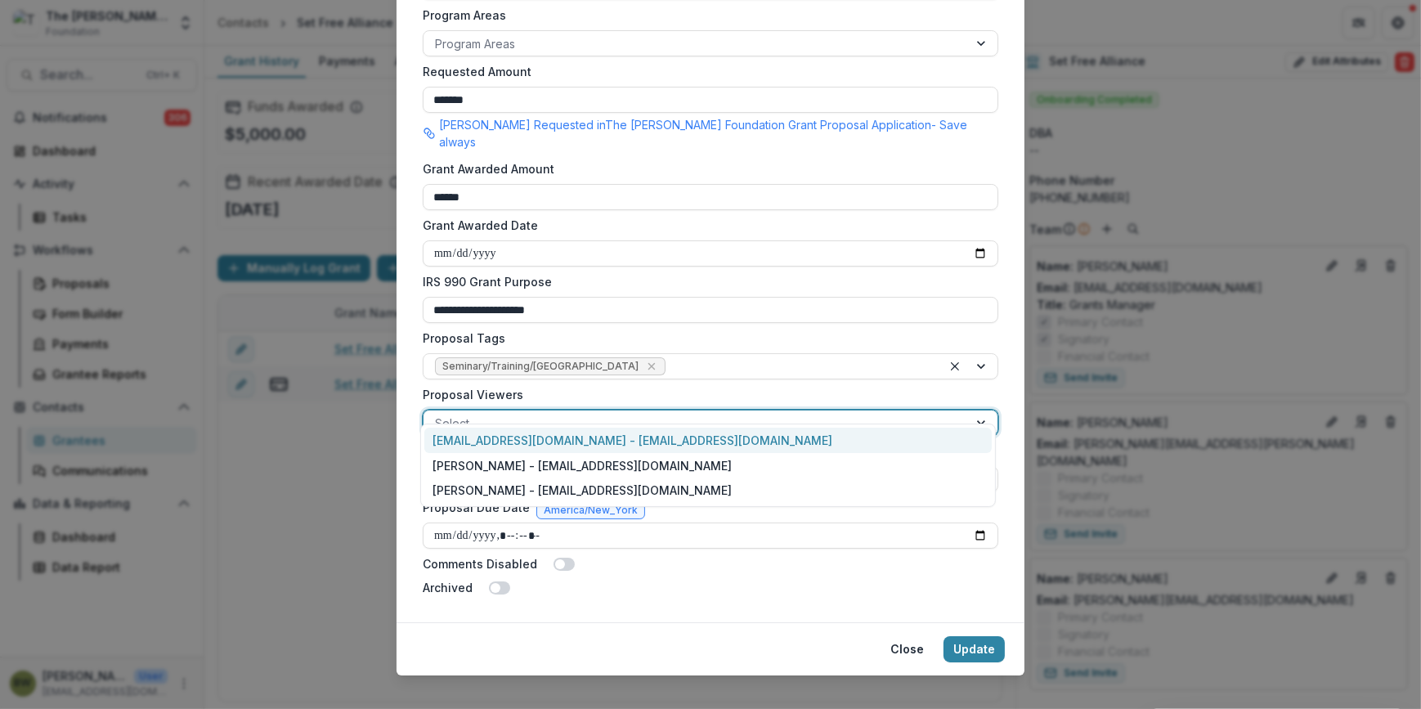
click at [727, 413] on div at bounding box center [696, 423] width 522 height 20
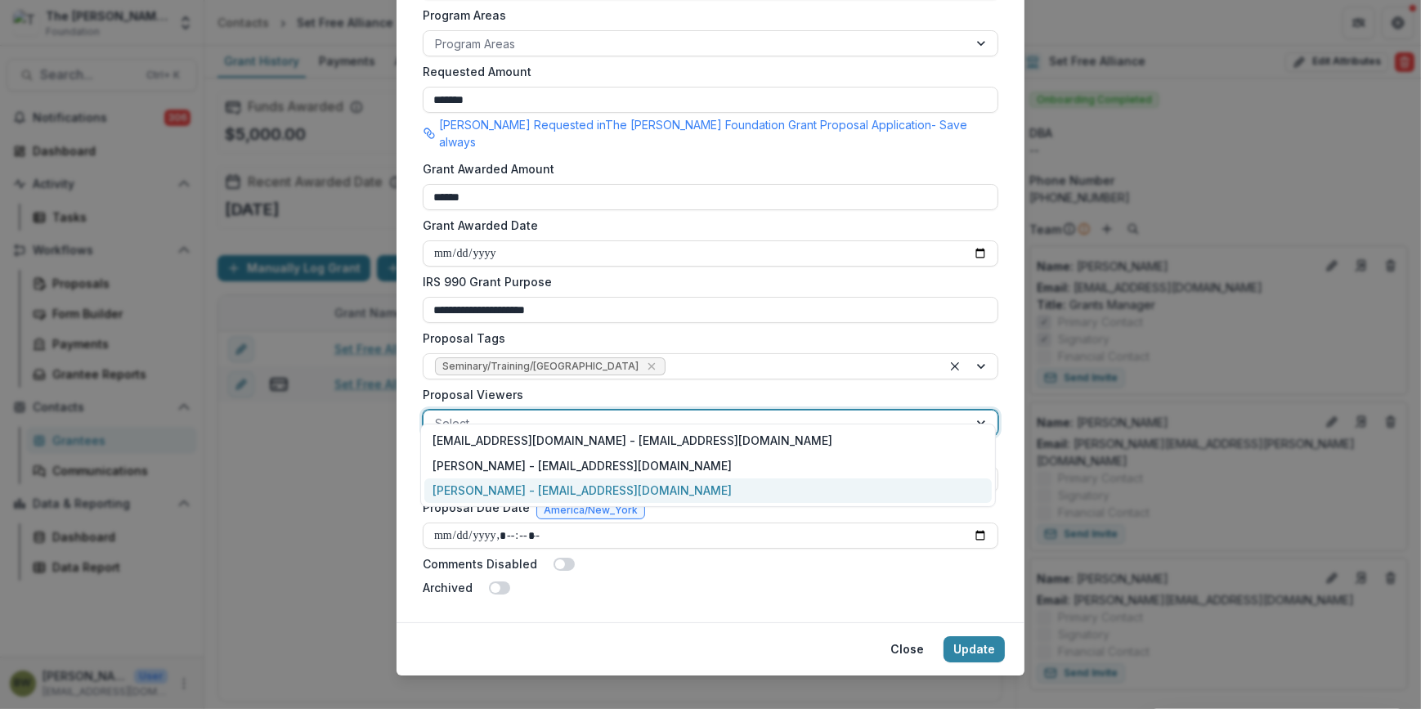
click at [657, 485] on div "[PERSON_NAME] - [EMAIL_ADDRESS][DOMAIN_NAME]" at bounding box center [708, 490] width 568 height 25
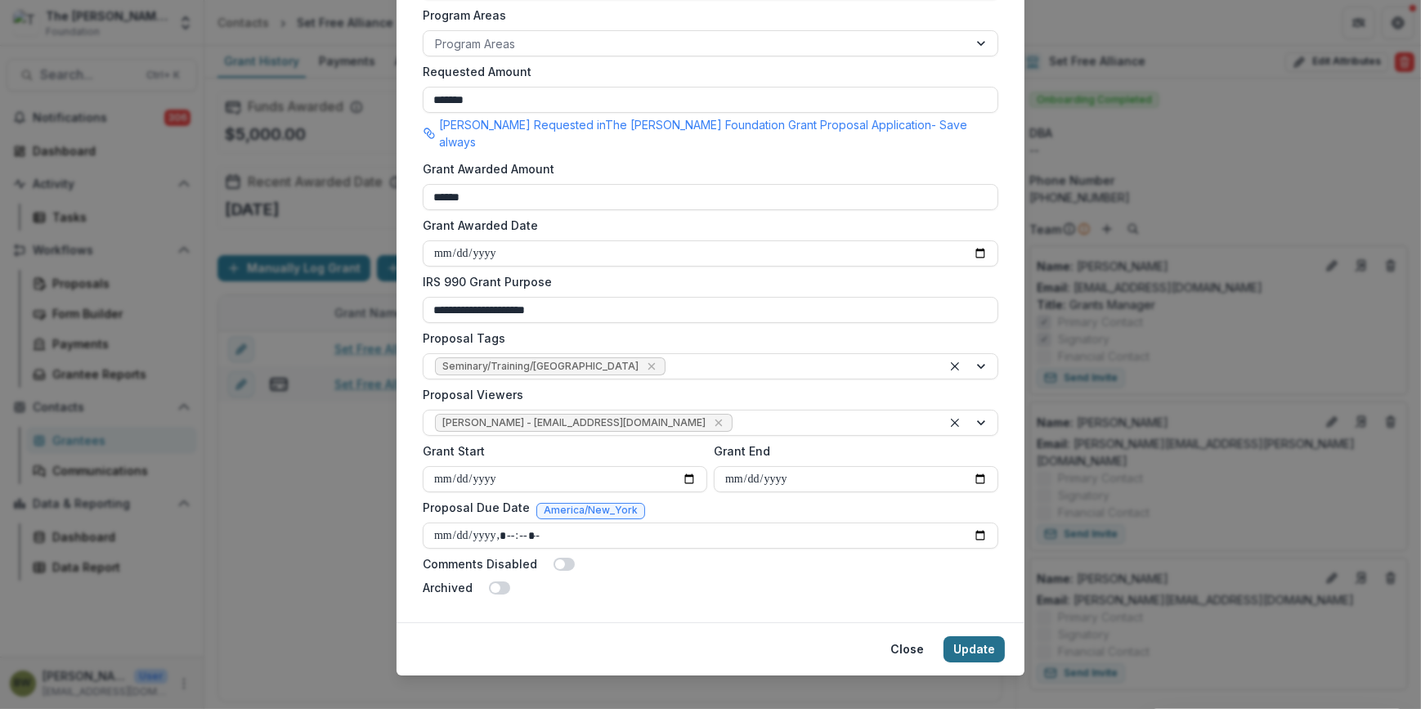
click at [968, 636] on button "Update" at bounding box center [974, 649] width 61 height 26
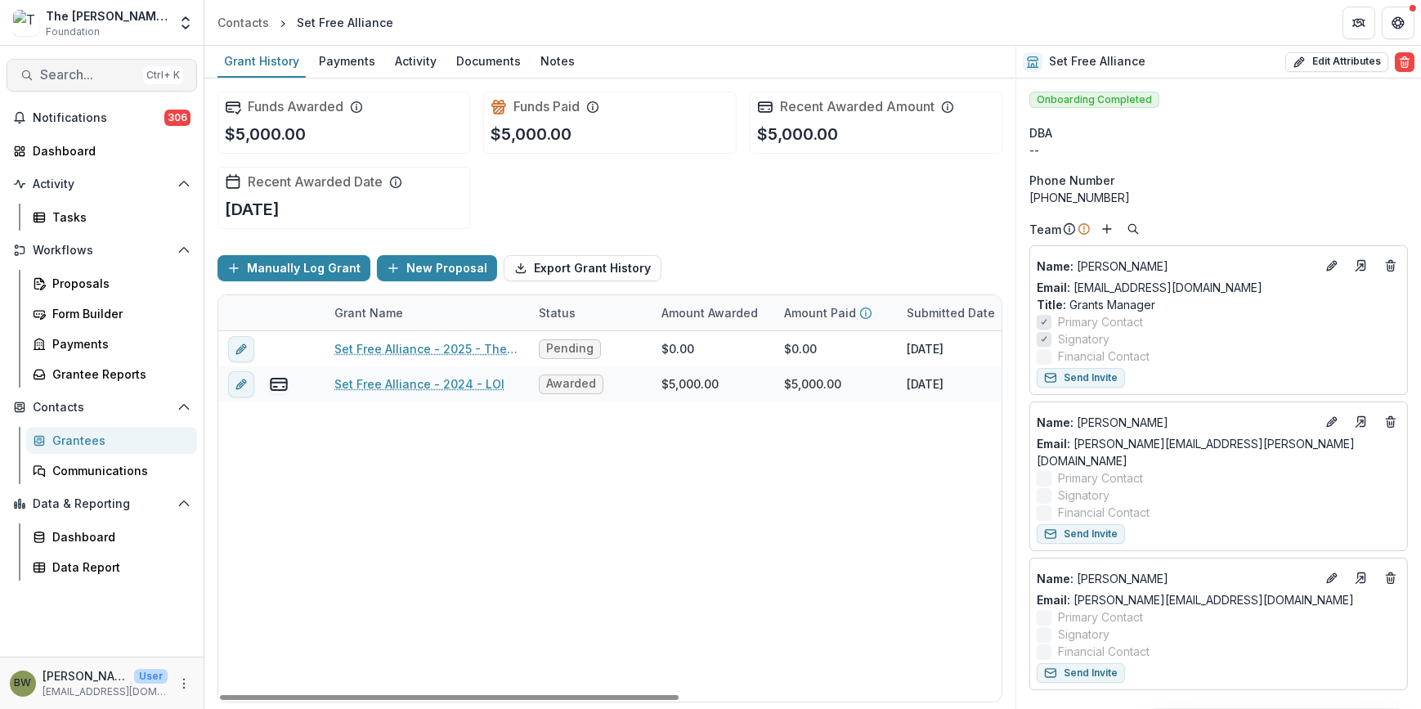
click at [87, 68] on span "Search..." at bounding box center [88, 75] width 96 height 16
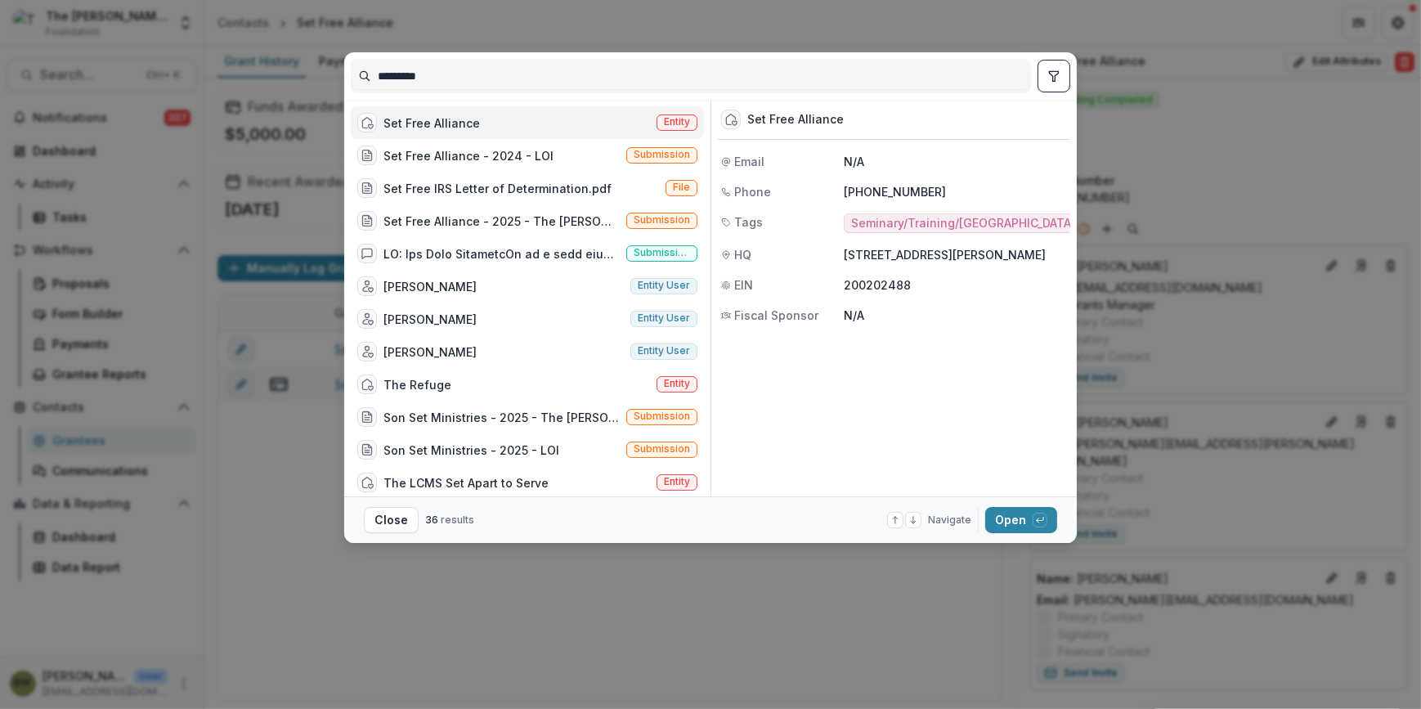
drag, startPoint x: 465, startPoint y: 81, endPoint x: 292, endPoint y: 84, distance: 173.4
click at [292, 84] on div "******** Set Free Alliance Entity Set Free Alliance - 2024 - LOI Submission Set…" at bounding box center [710, 354] width 1421 height 709
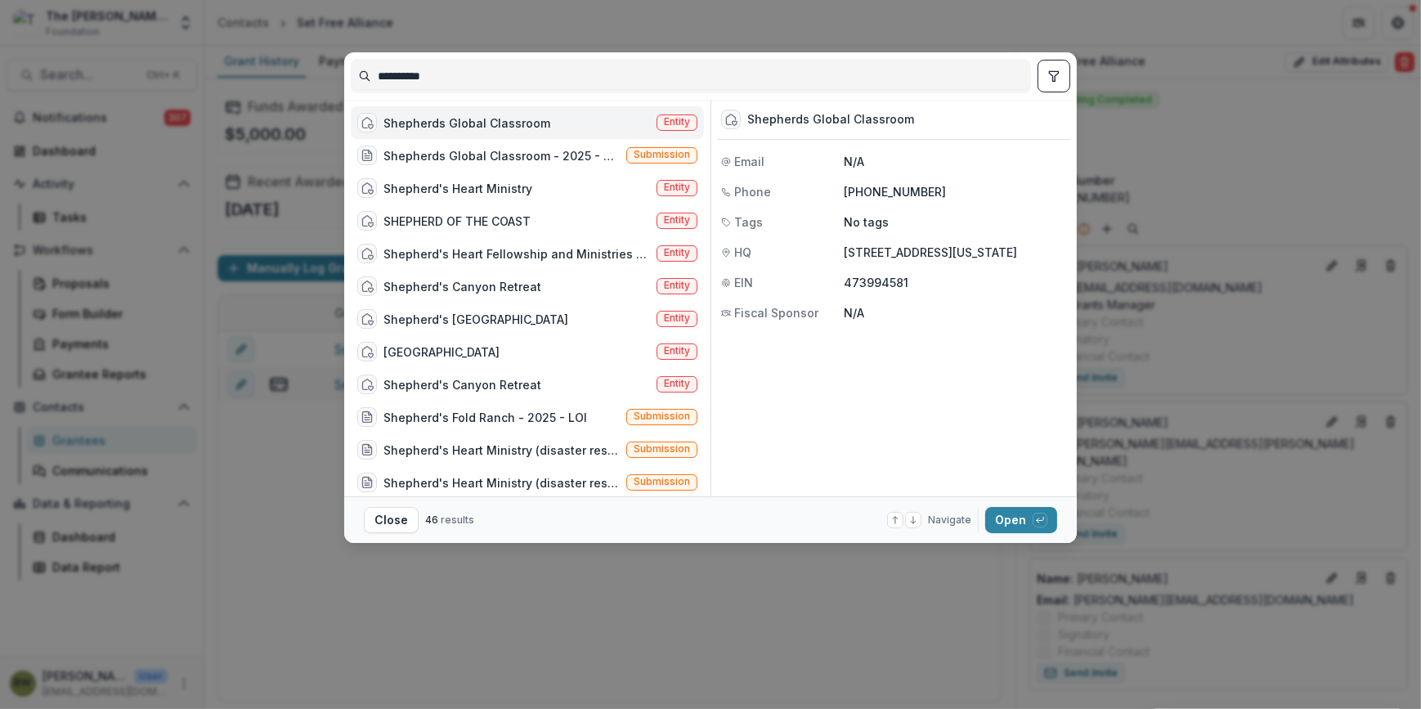
type input "*********"
click at [691, 123] on span "Entity" at bounding box center [677, 122] width 41 height 16
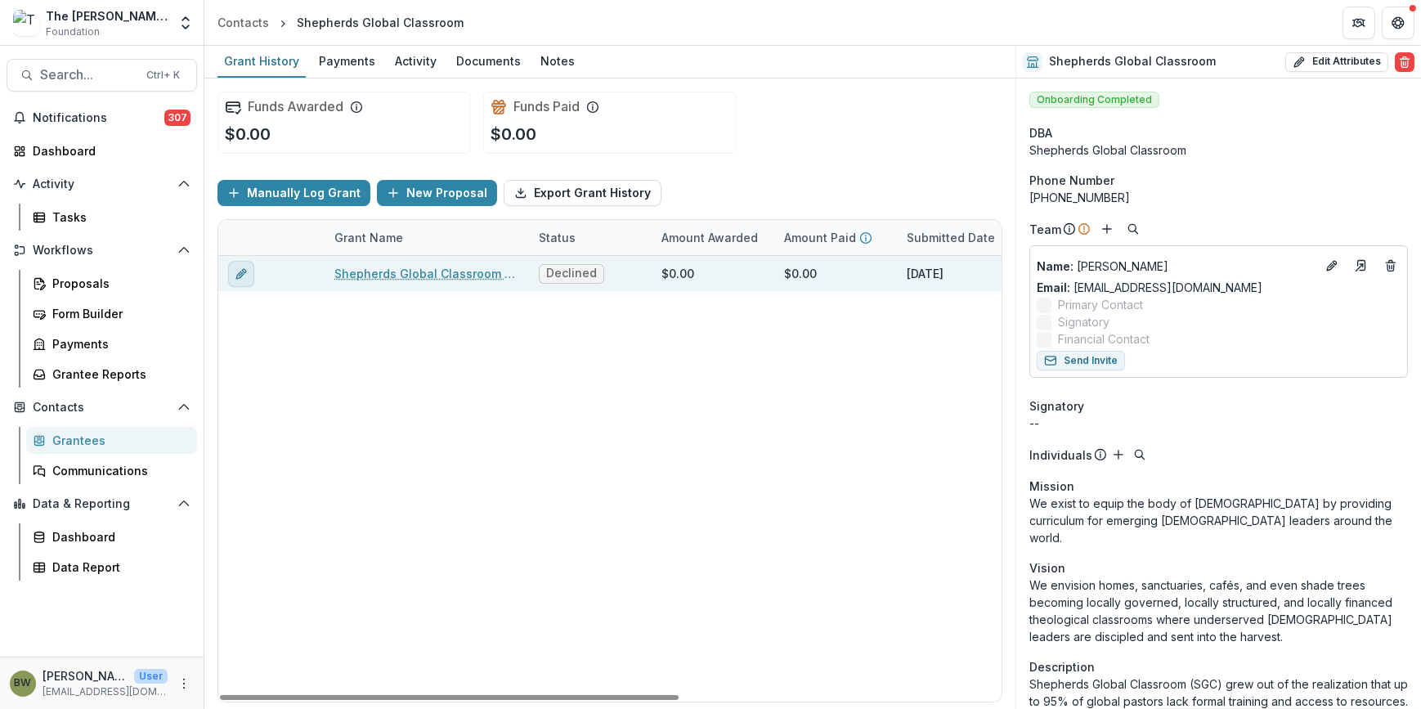
click at [237, 276] on icon "edit" at bounding box center [239, 274] width 7 height 7
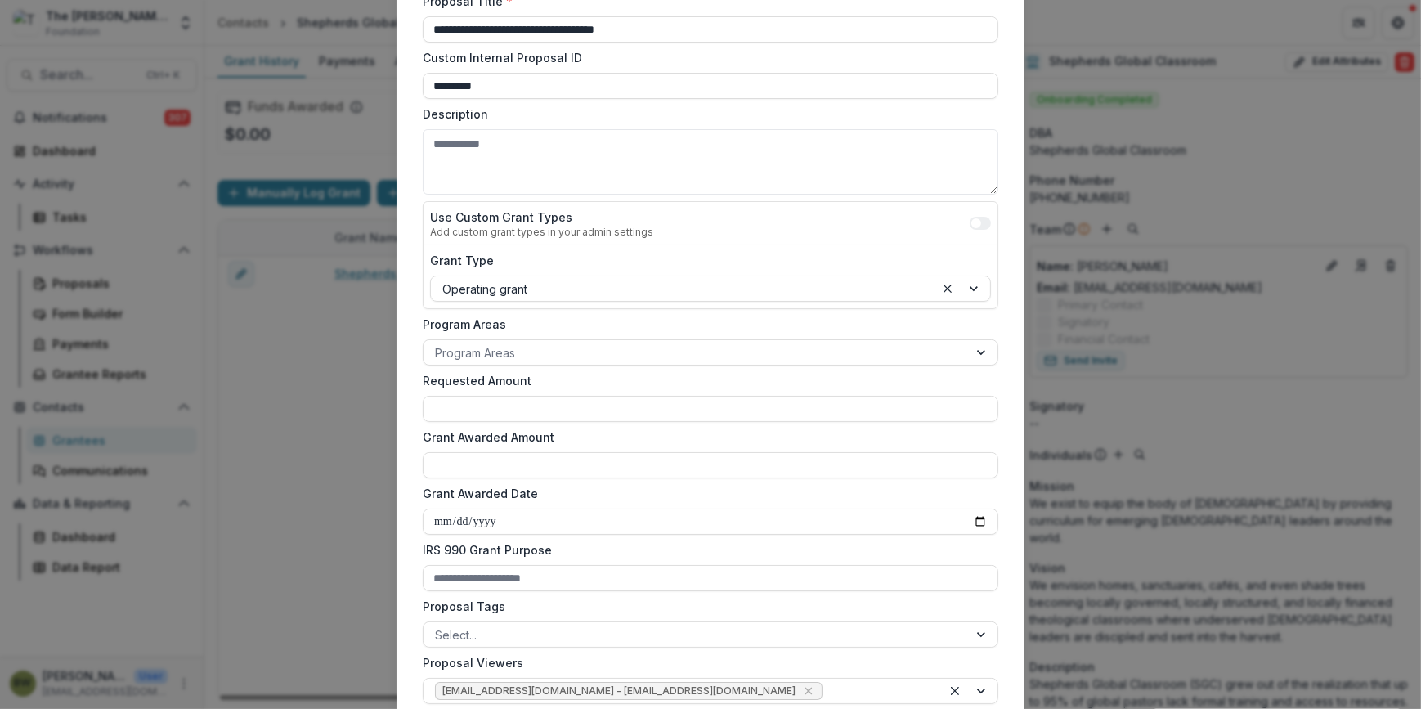
scroll to position [297, 0]
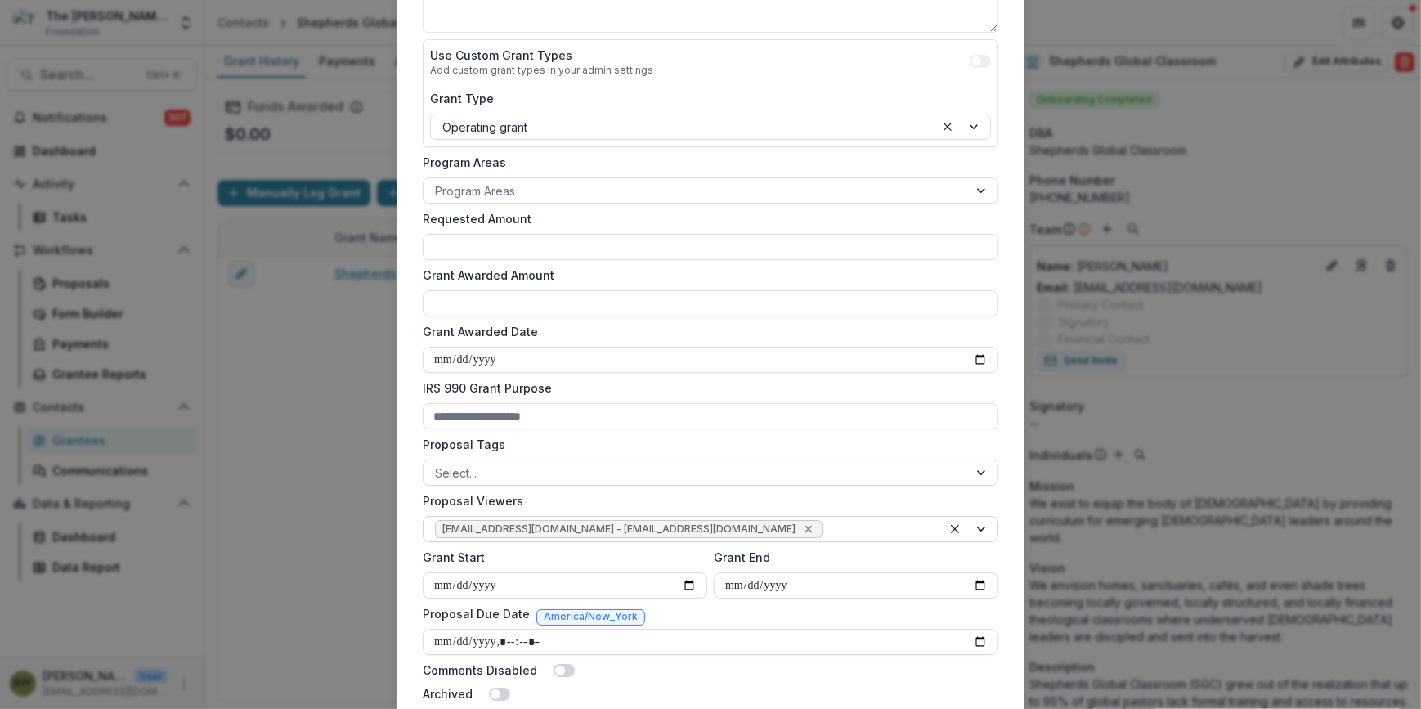
click at [805, 526] on icon "Remove jcline@bolickfoundation.org - jcline@bolickfoundation.org" at bounding box center [808, 529] width 7 height 7
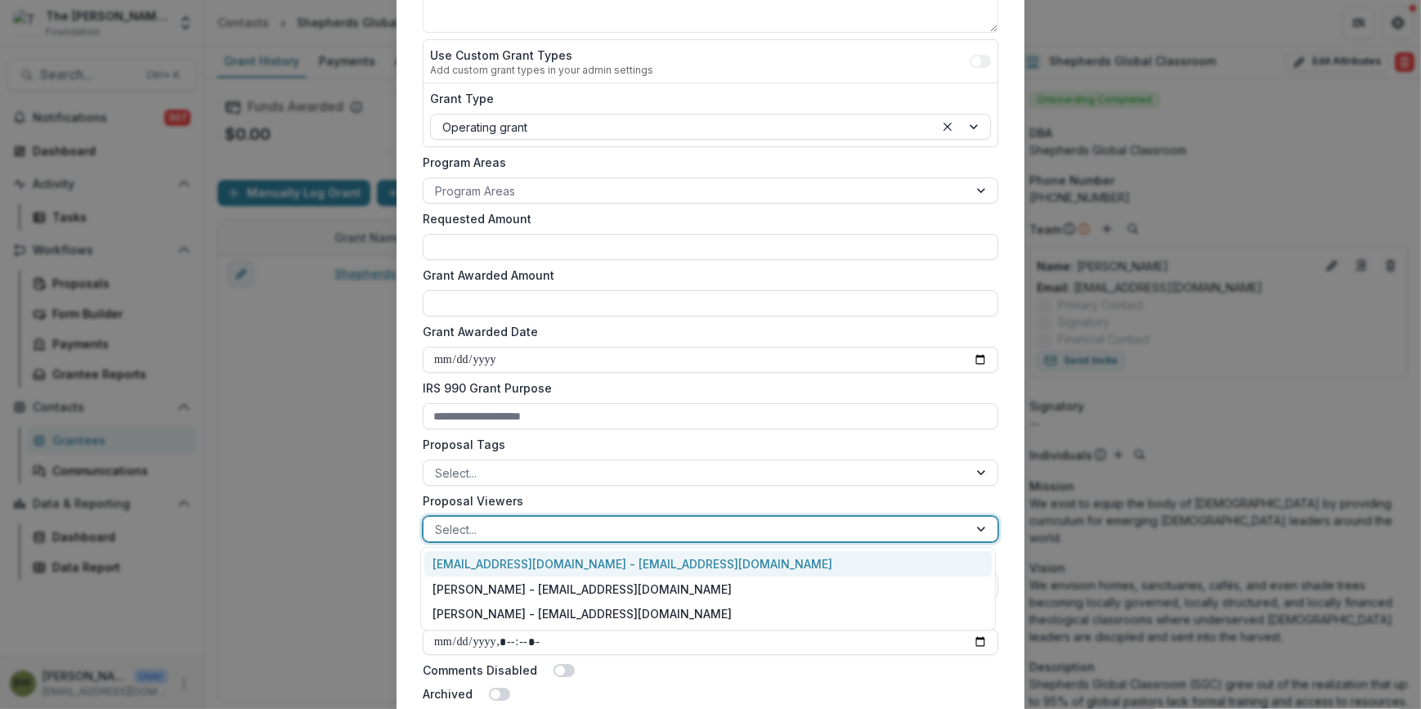
click at [724, 527] on div at bounding box center [696, 529] width 522 height 20
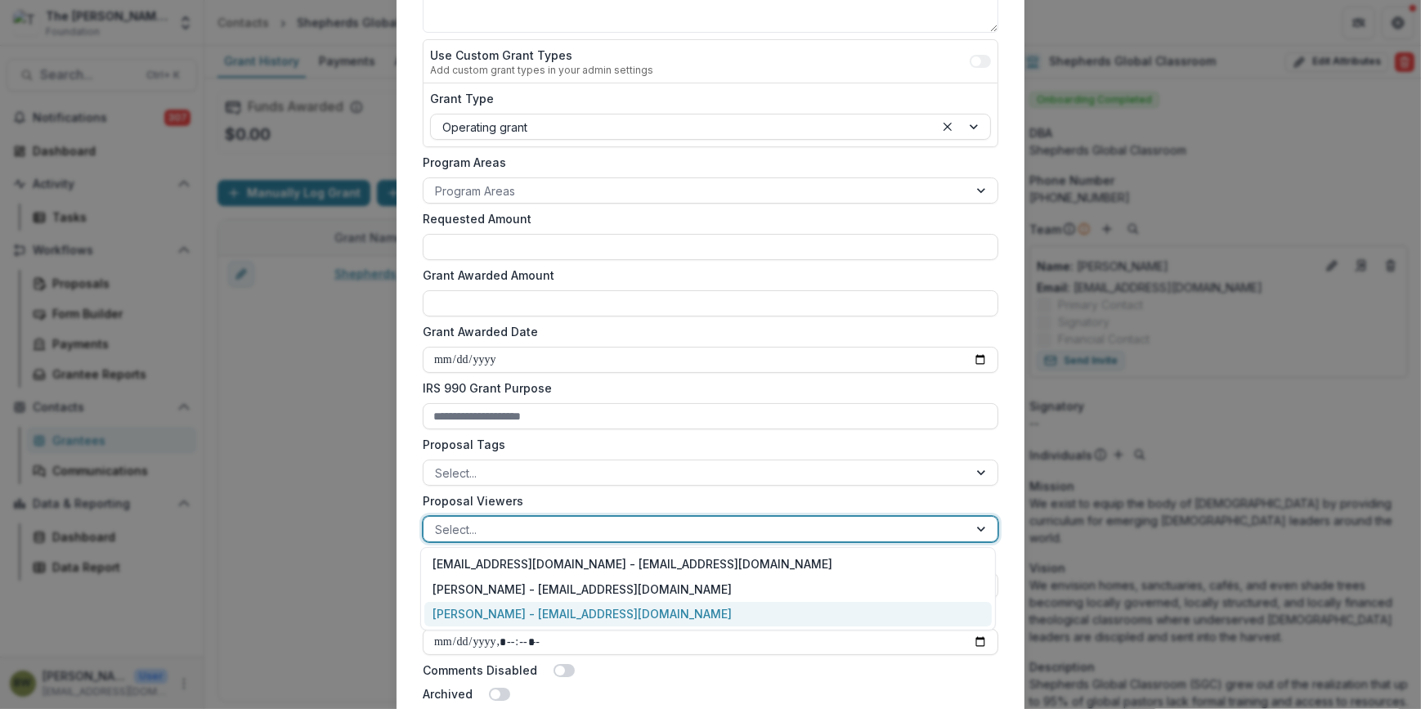
click at [654, 616] on div "[PERSON_NAME] - [EMAIL_ADDRESS][DOMAIN_NAME]" at bounding box center [708, 614] width 568 height 25
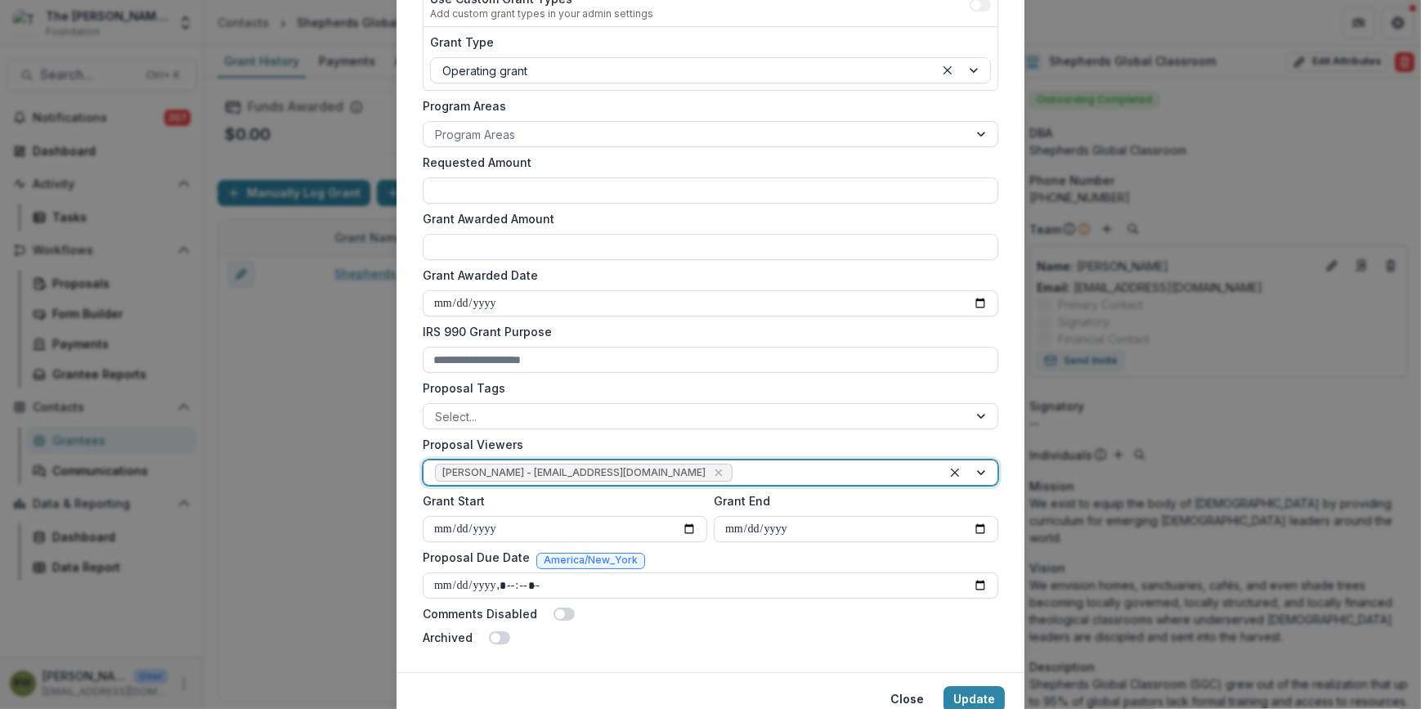
scroll to position [420, 0]
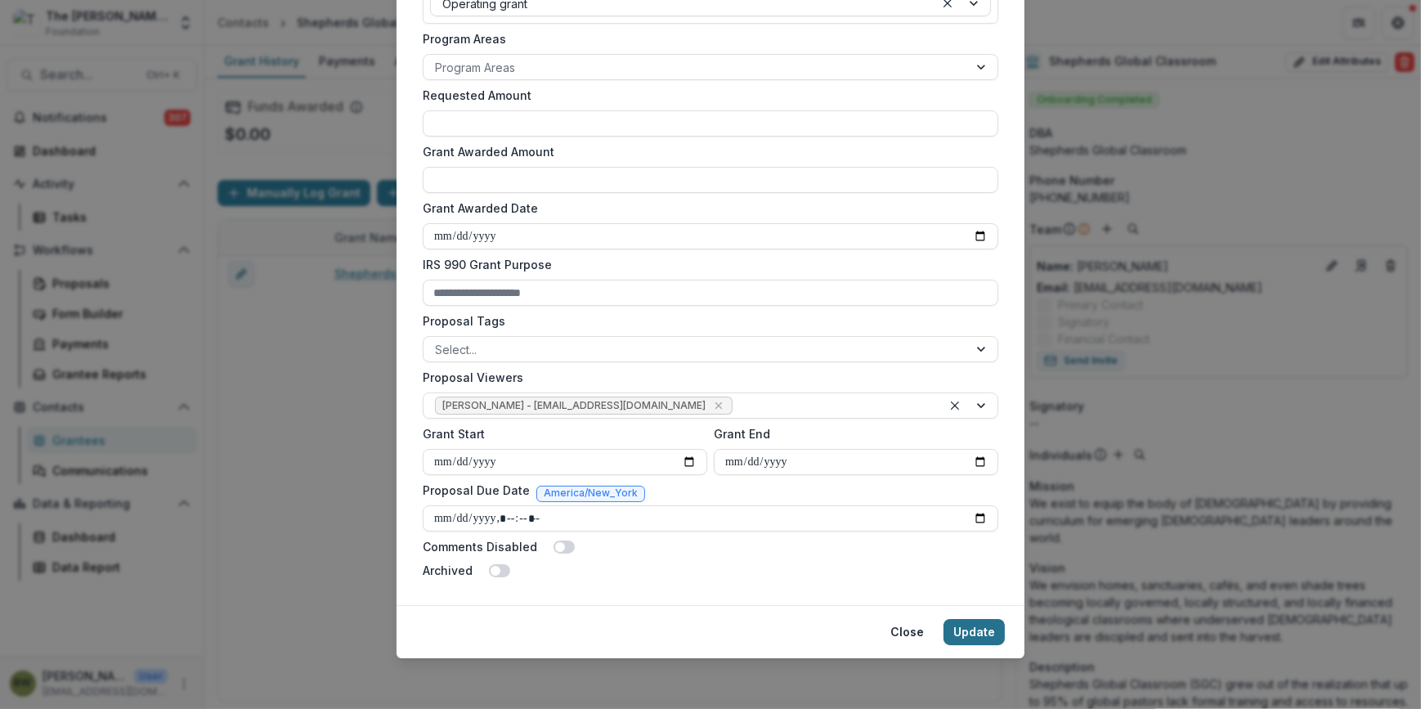
click at [962, 635] on button "Update" at bounding box center [974, 632] width 61 height 26
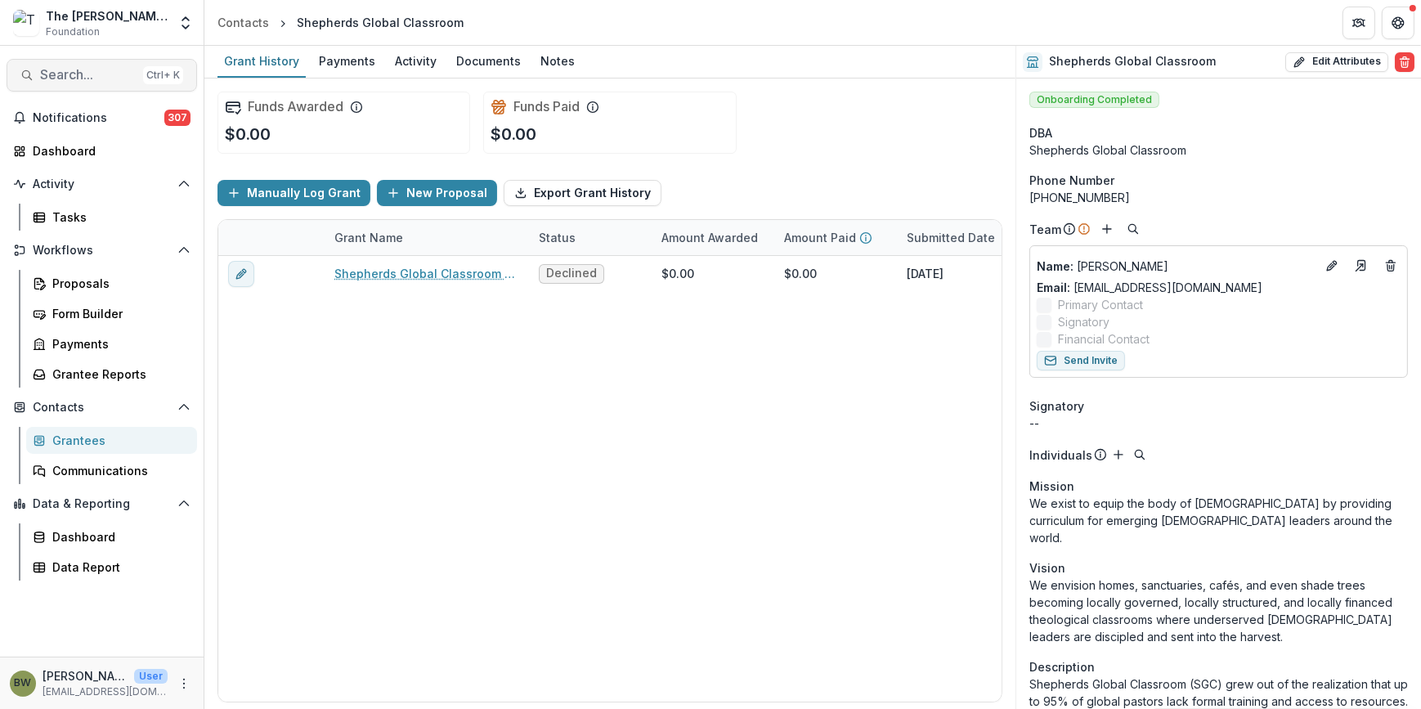
click at [58, 81] on span "Search..." at bounding box center [88, 75] width 96 height 16
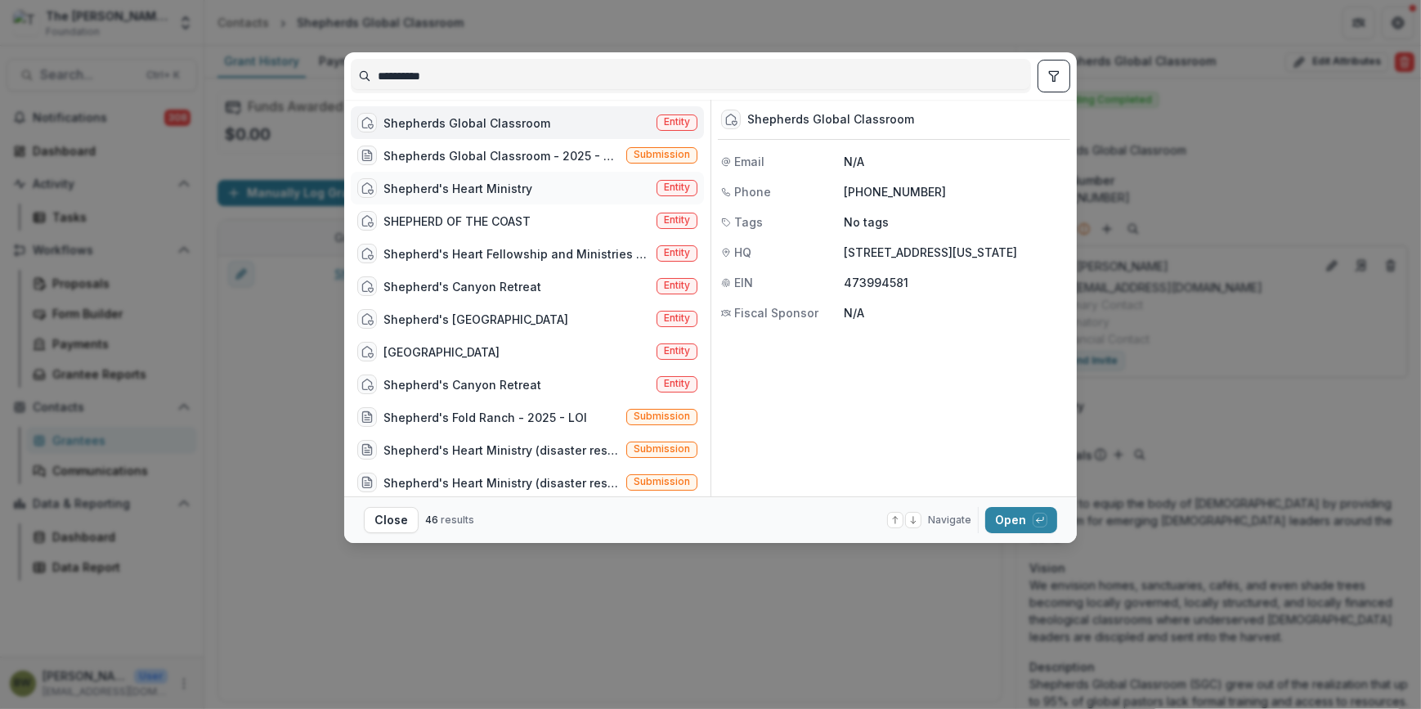
click at [667, 190] on span "Entity" at bounding box center [677, 187] width 26 height 11
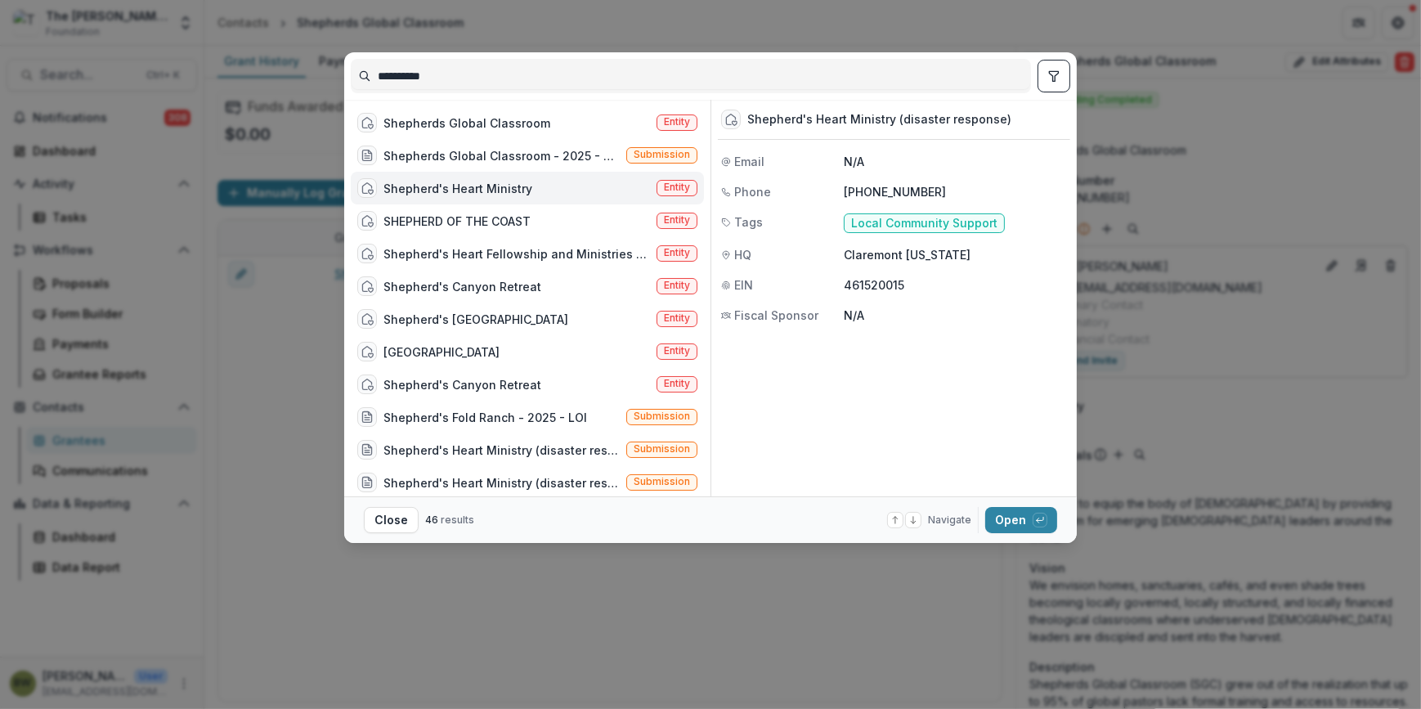
click at [667, 190] on span "Entity" at bounding box center [677, 187] width 26 height 11
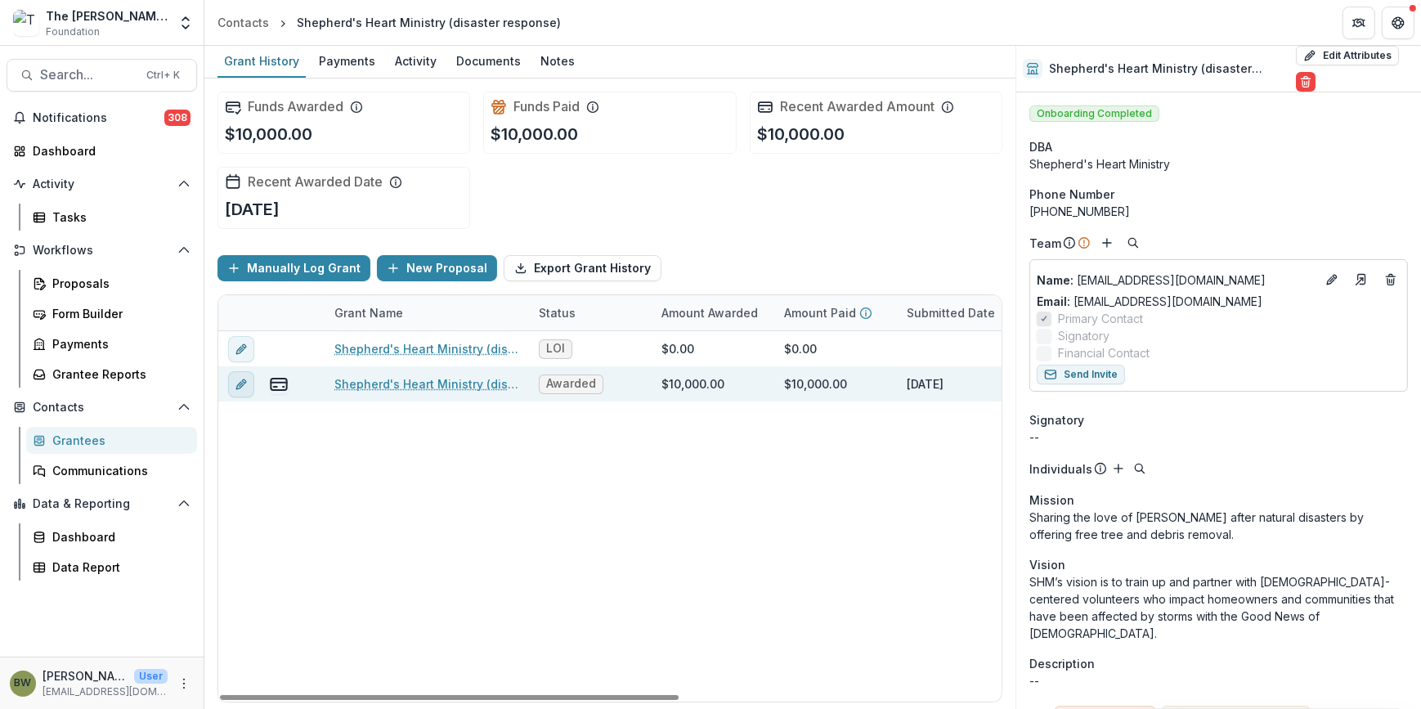
click at [235, 383] on icon "edit" at bounding box center [241, 384] width 13 height 13
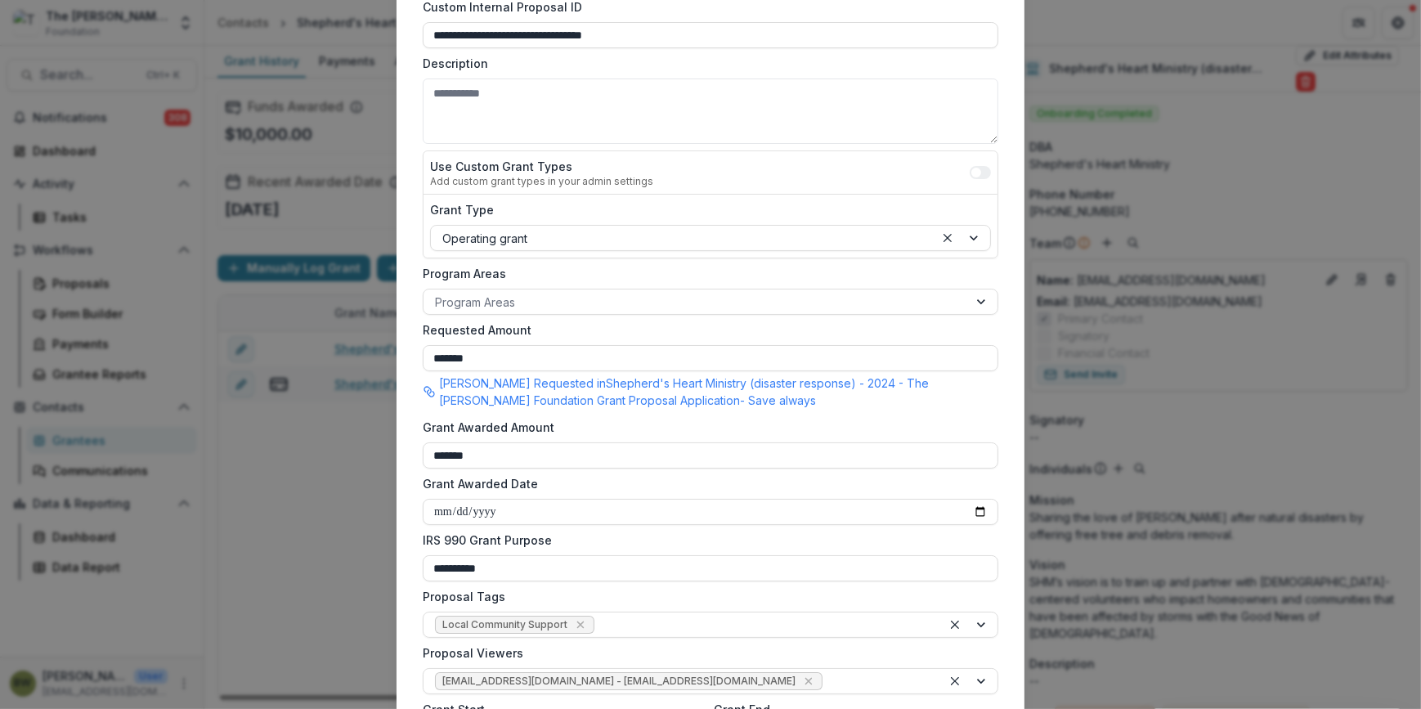
scroll to position [446, 0]
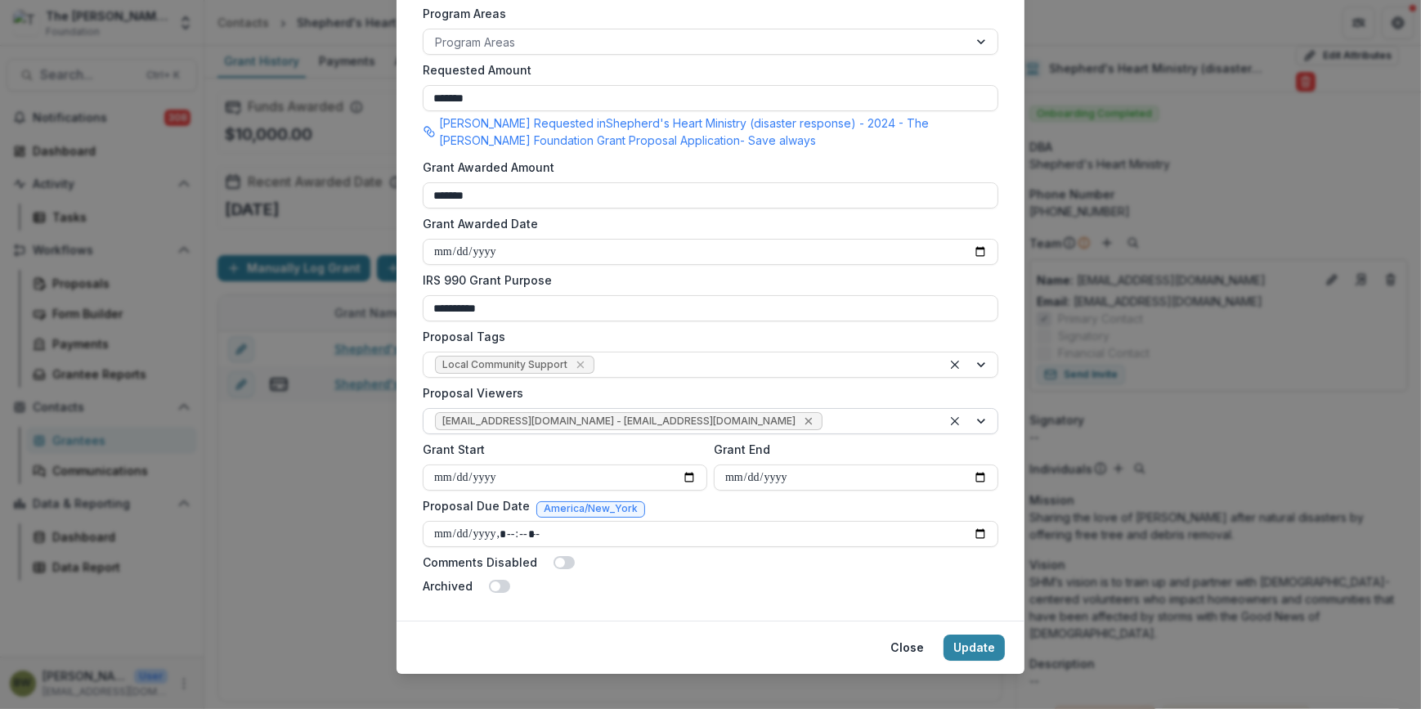
click at [802, 424] on icon "Remove jcline@bolickfoundation.org - jcline@bolickfoundation.org" at bounding box center [808, 421] width 13 height 13
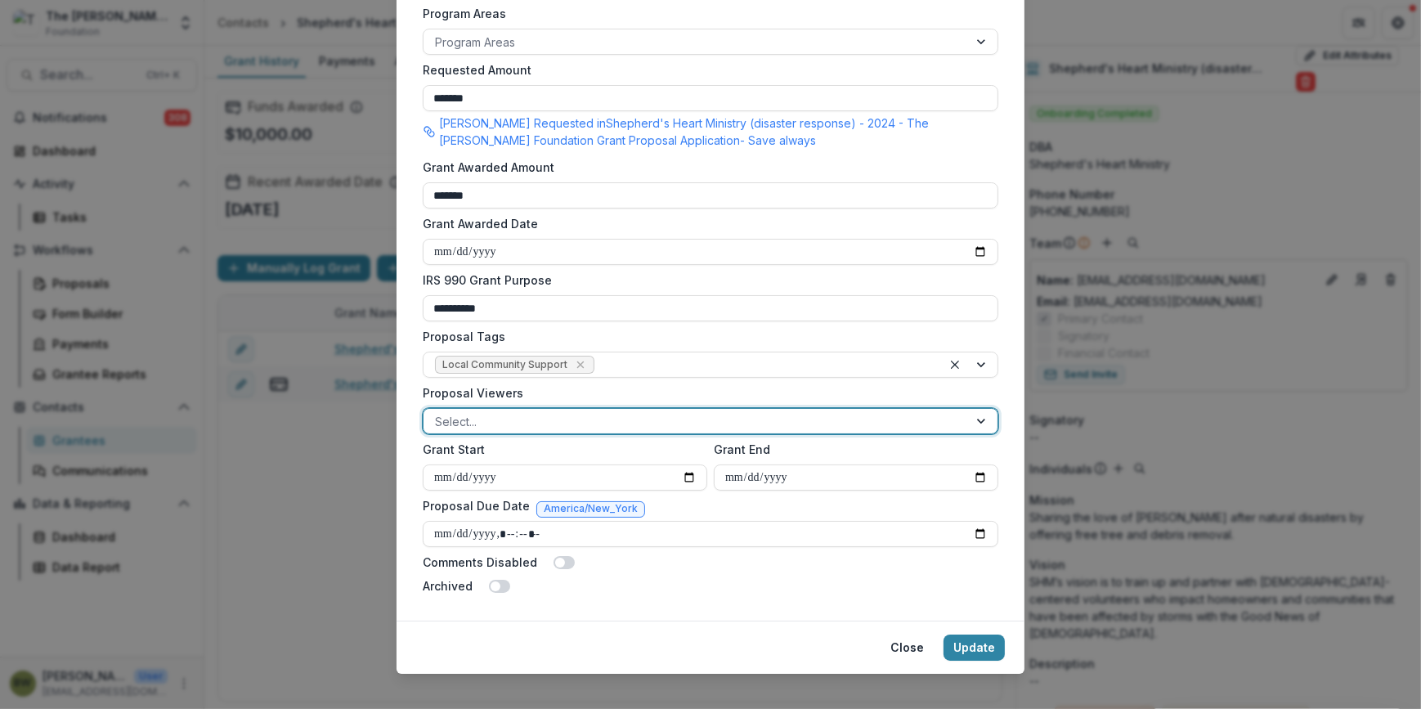
click at [725, 424] on div at bounding box center [696, 421] width 522 height 20
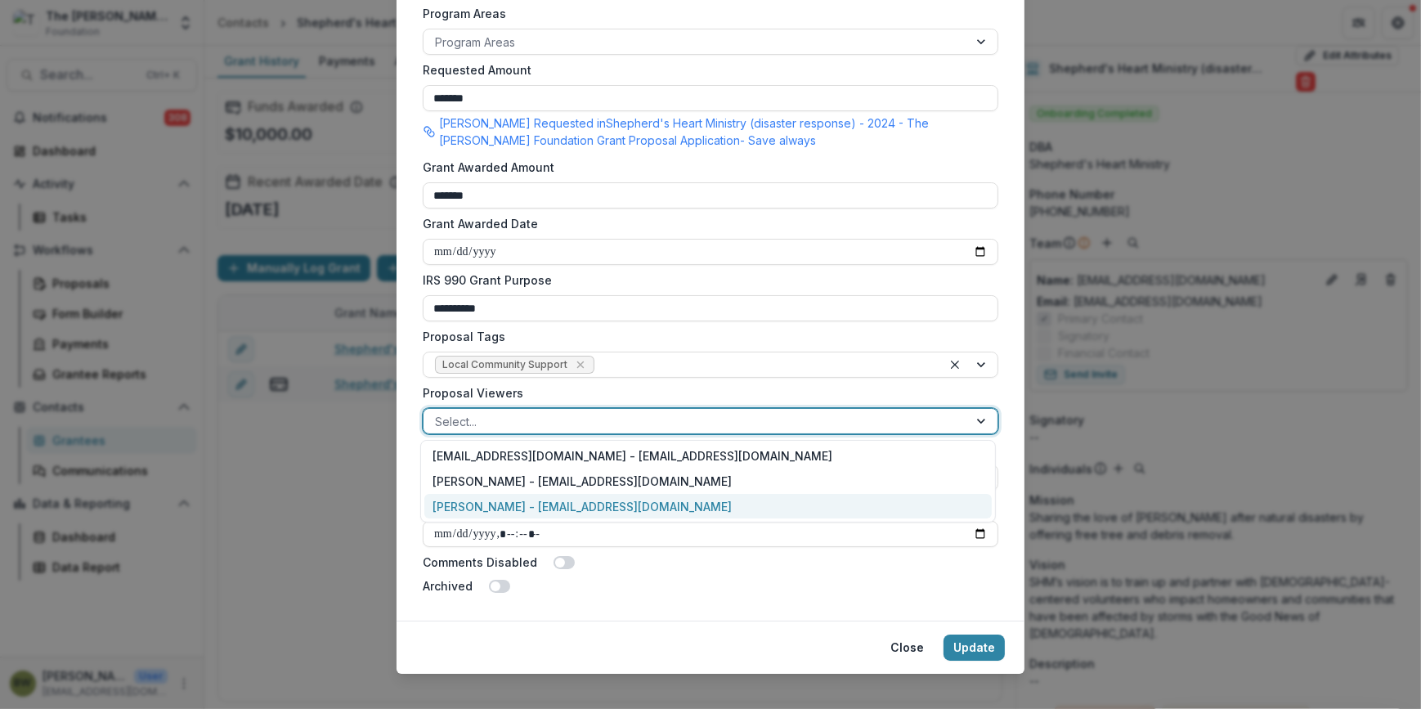
click at [707, 503] on div "[PERSON_NAME] - [EMAIL_ADDRESS][DOMAIN_NAME]" at bounding box center [708, 506] width 568 height 25
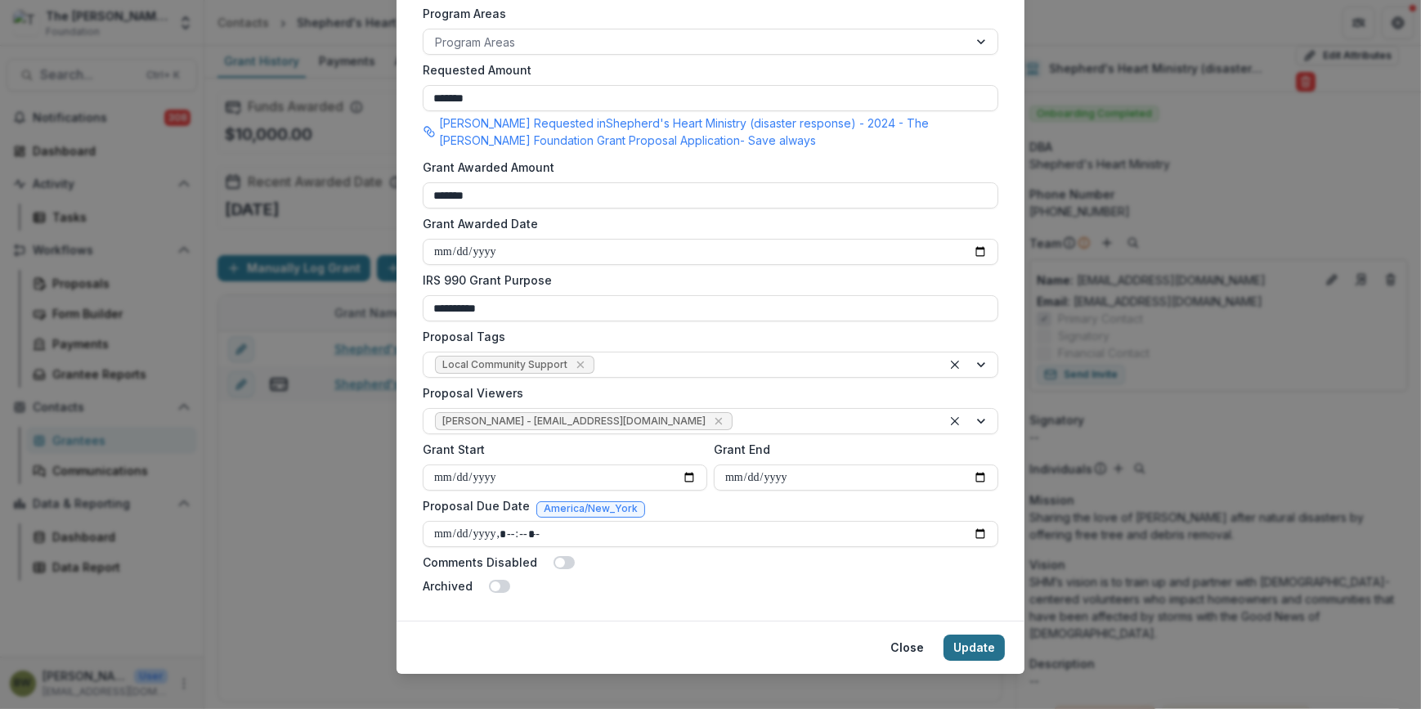
click at [967, 648] on button "Update" at bounding box center [974, 648] width 61 height 26
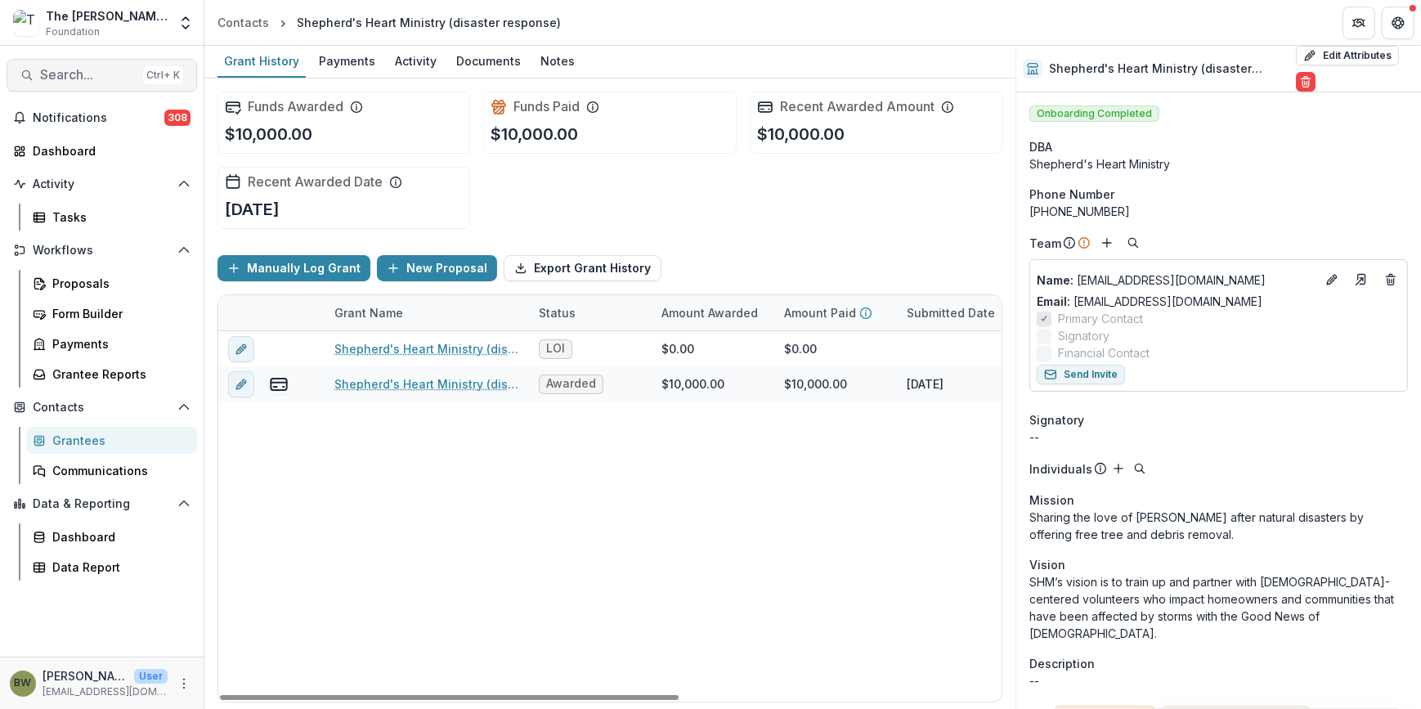
click at [124, 83] on button "Search... Ctrl + K" at bounding box center [102, 75] width 191 height 33
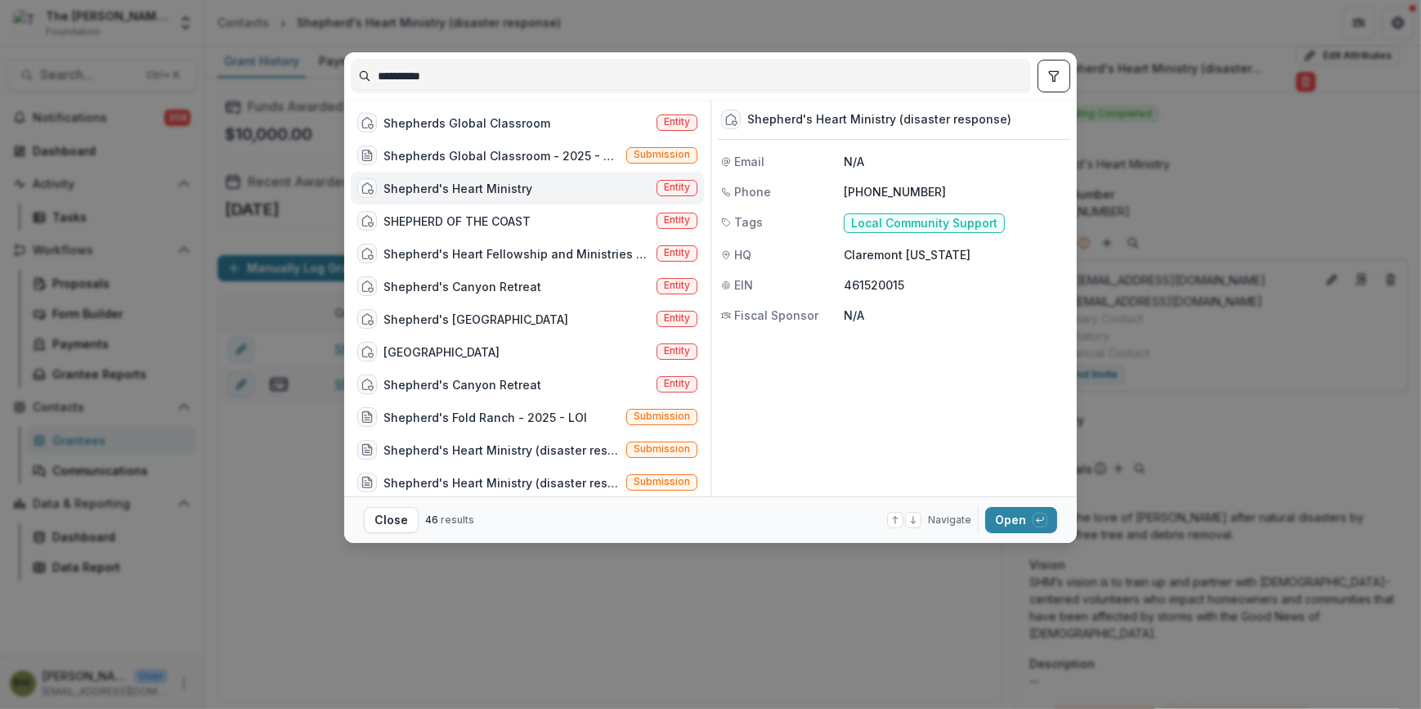
drag, startPoint x: 434, startPoint y: 74, endPoint x: 276, endPoint y: 74, distance: 158.6
click at [276, 74] on div "********* Shepherds Global Classroom Entity Shepherds Global Classroom - 2025 -…" at bounding box center [710, 354] width 1421 height 709
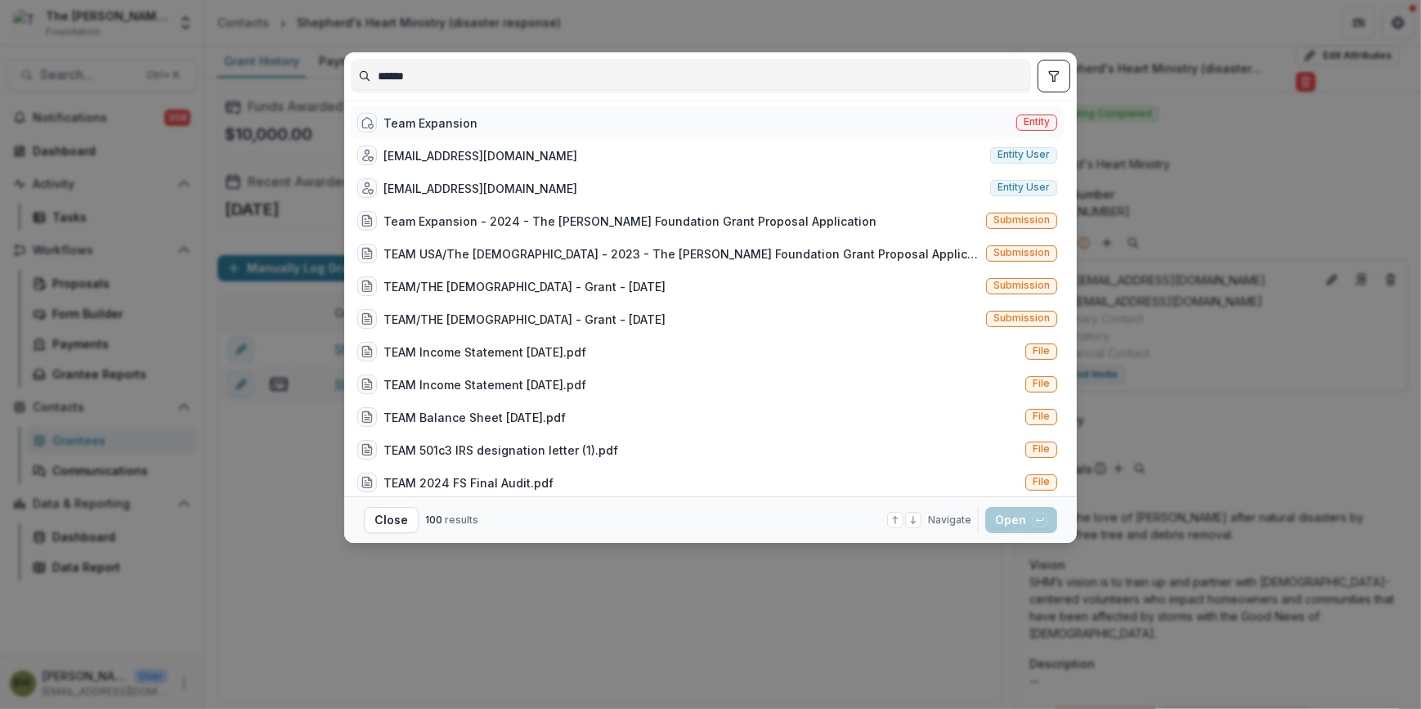
type input "****"
click at [1040, 125] on span "Entity" at bounding box center [1037, 121] width 26 height 11
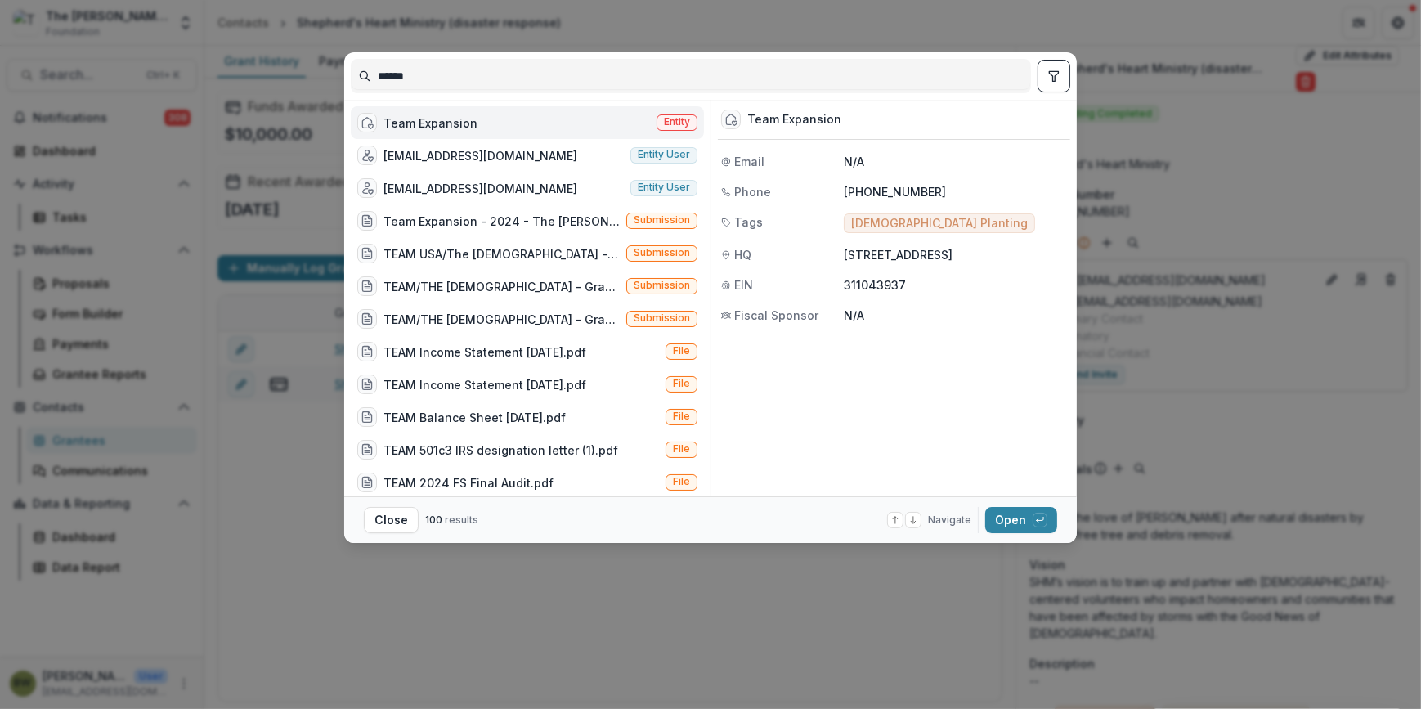
click at [671, 123] on span "Entity" at bounding box center [677, 121] width 26 height 11
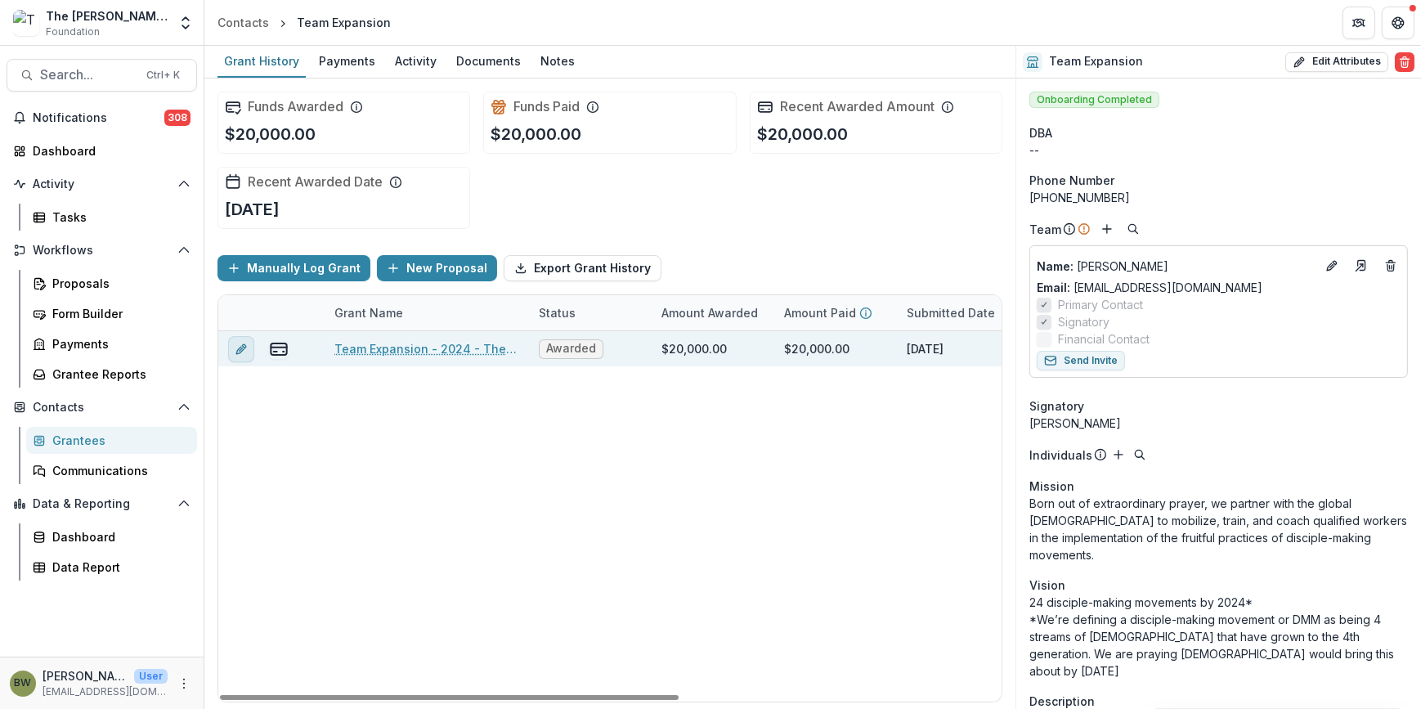
click at [233, 347] on button "edit" at bounding box center [241, 349] width 26 height 26
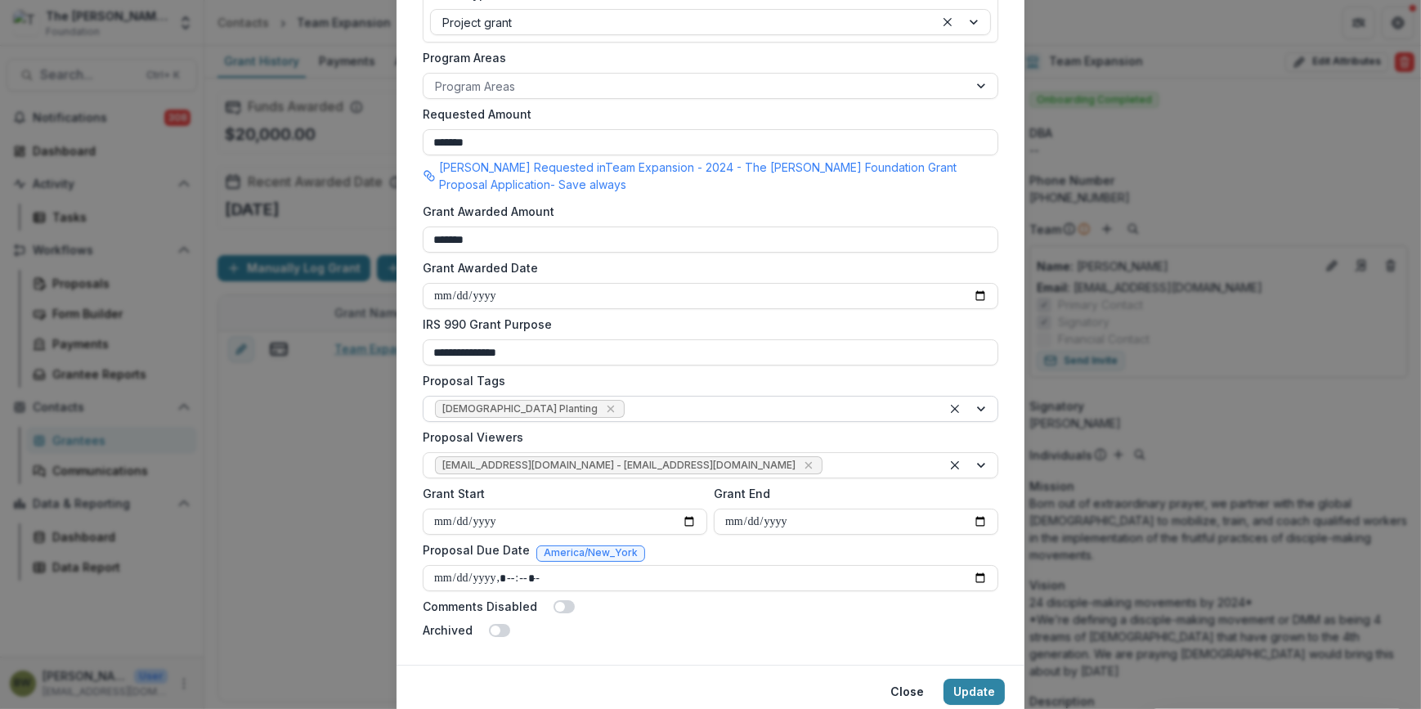
scroll to position [446, 0]
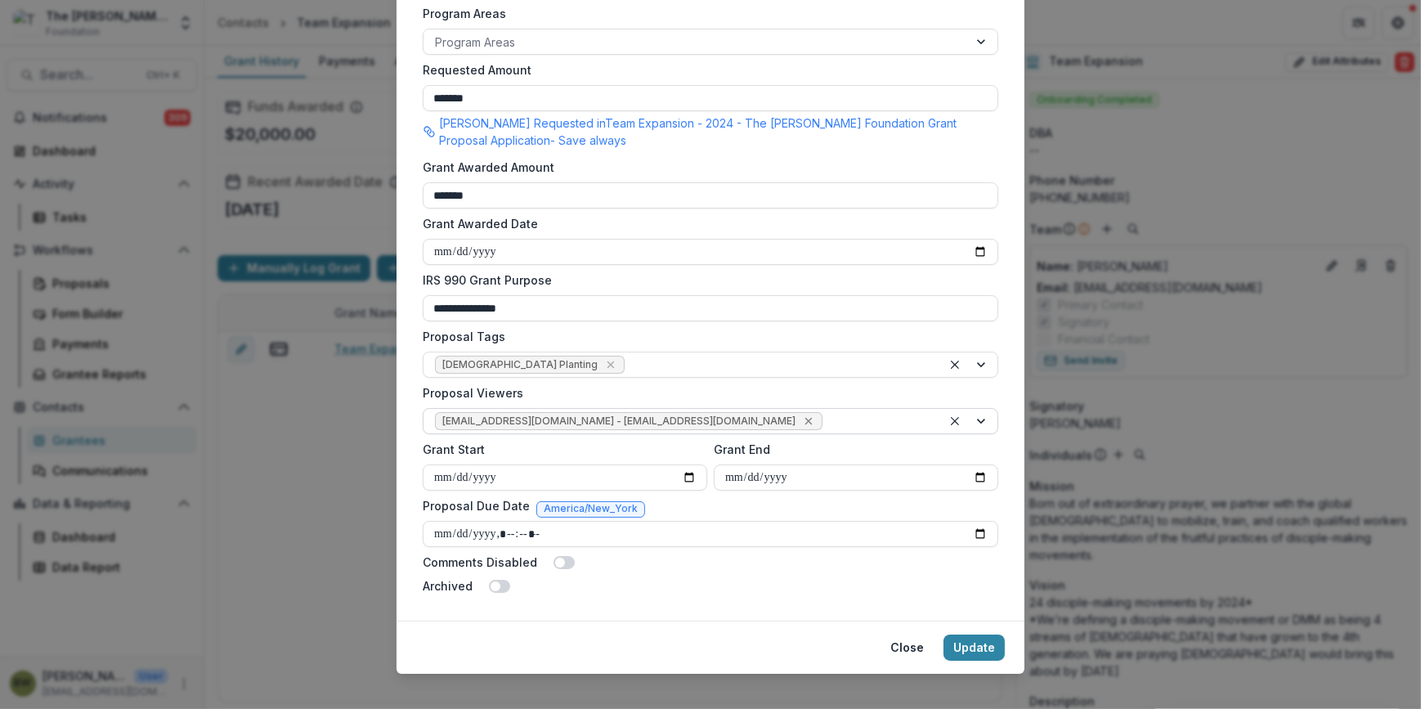
click at [802, 420] on icon "Remove jcline@bolickfoundation.org - jcline@bolickfoundation.org" at bounding box center [808, 421] width 13 height 13
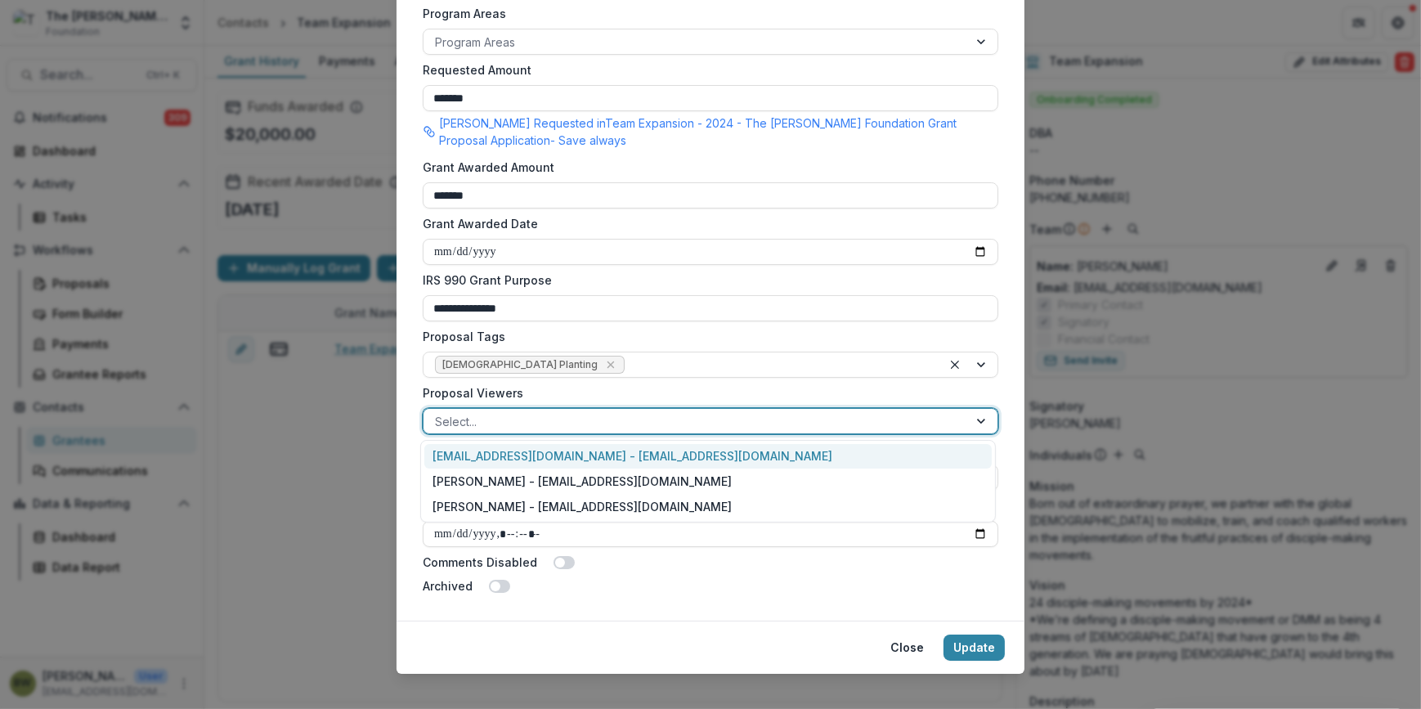
click at [728, 420] on div at bounding box center [696, 421] width 522 height 20
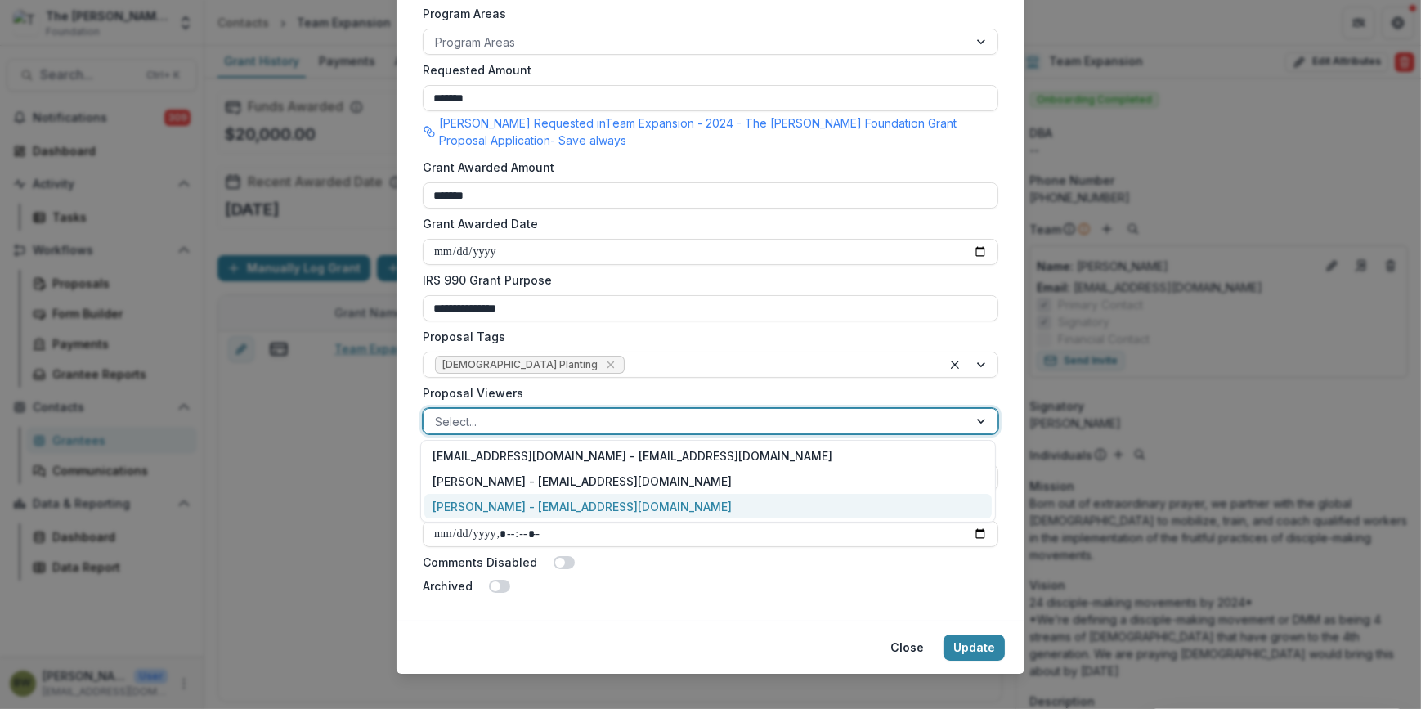
click at [639, 510] on div "[PERSON_NAME] - [EMAIL_ADDRESS][DOMAIN_NAME]" at bounding box center [708, 506] width 568 height 25
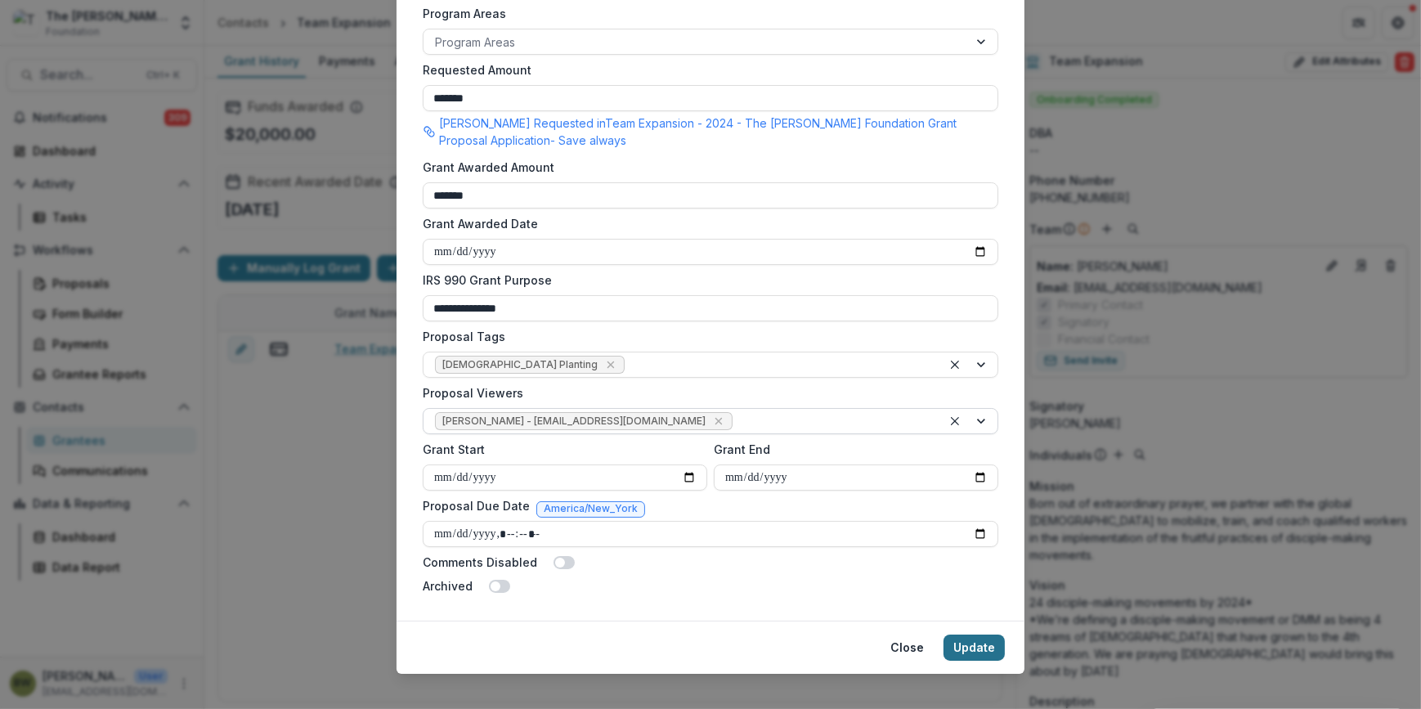
click at [978, 647] on button "Update" at bounding box center [974, 648] width 61 height 26
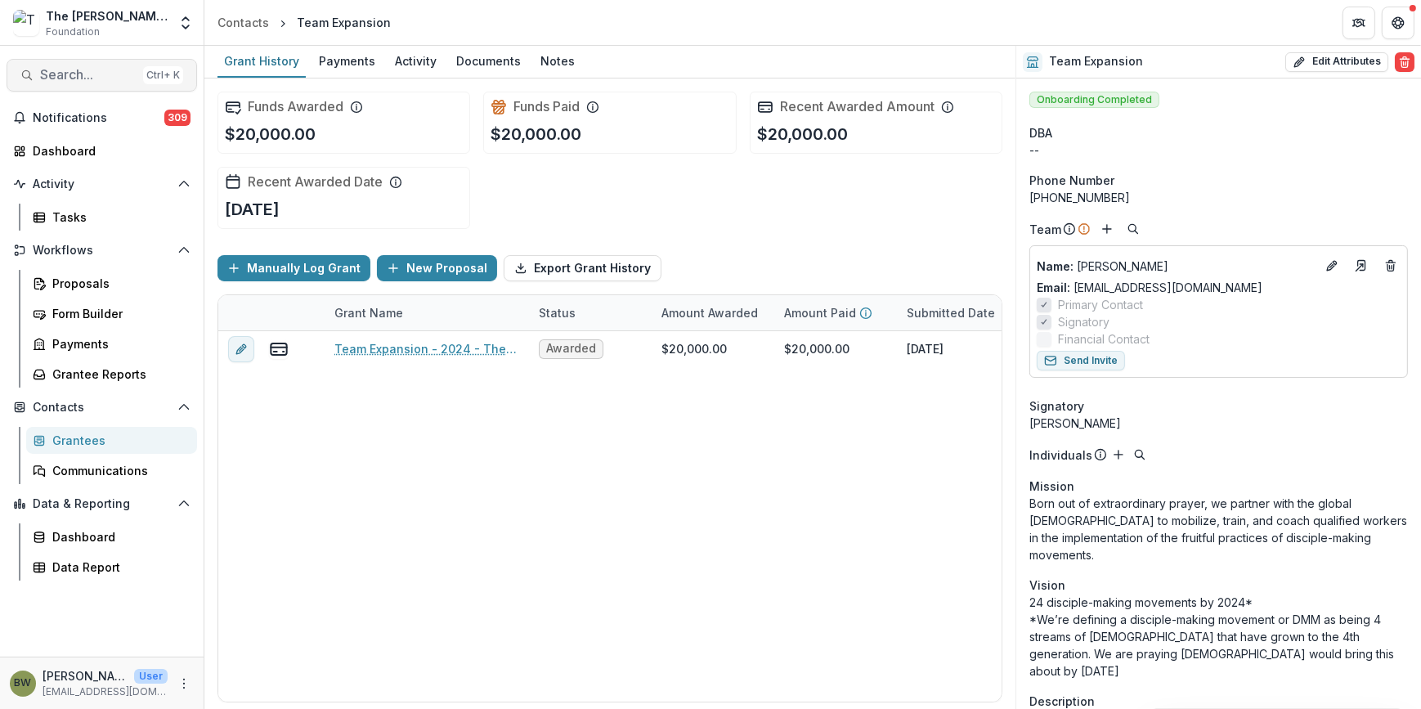
click at [114, 83] on button "Search... Ctrl + K" at bounding box center [102, 75] width 191 height 33
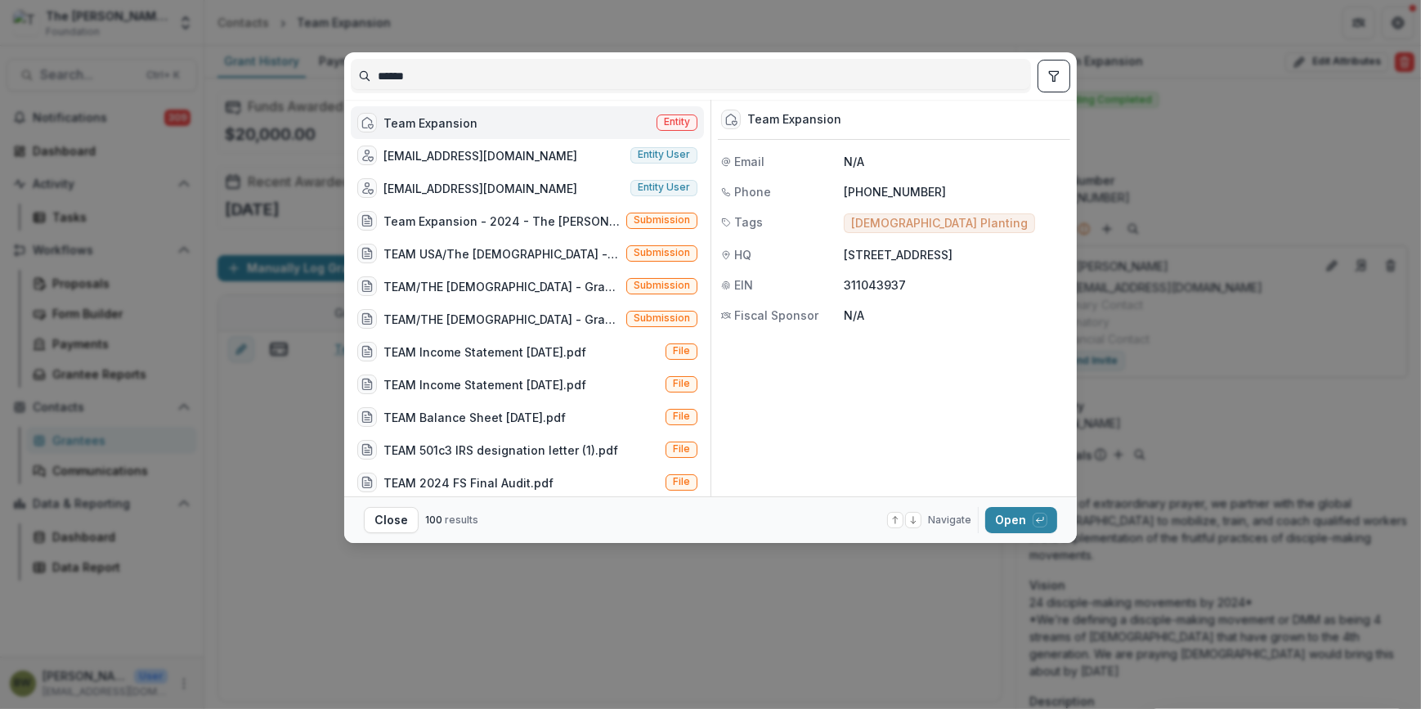
drag, startPoint x: 460, startPoint y: 73, endPoint x: 315, endPoint y: 74, distance: 145.6
click at [315, 74] on div "**** Team Expansion Entity team@association3535.com Entity user team@adinkrafel…" at bounding box center [710, 354] width 1421 height 709
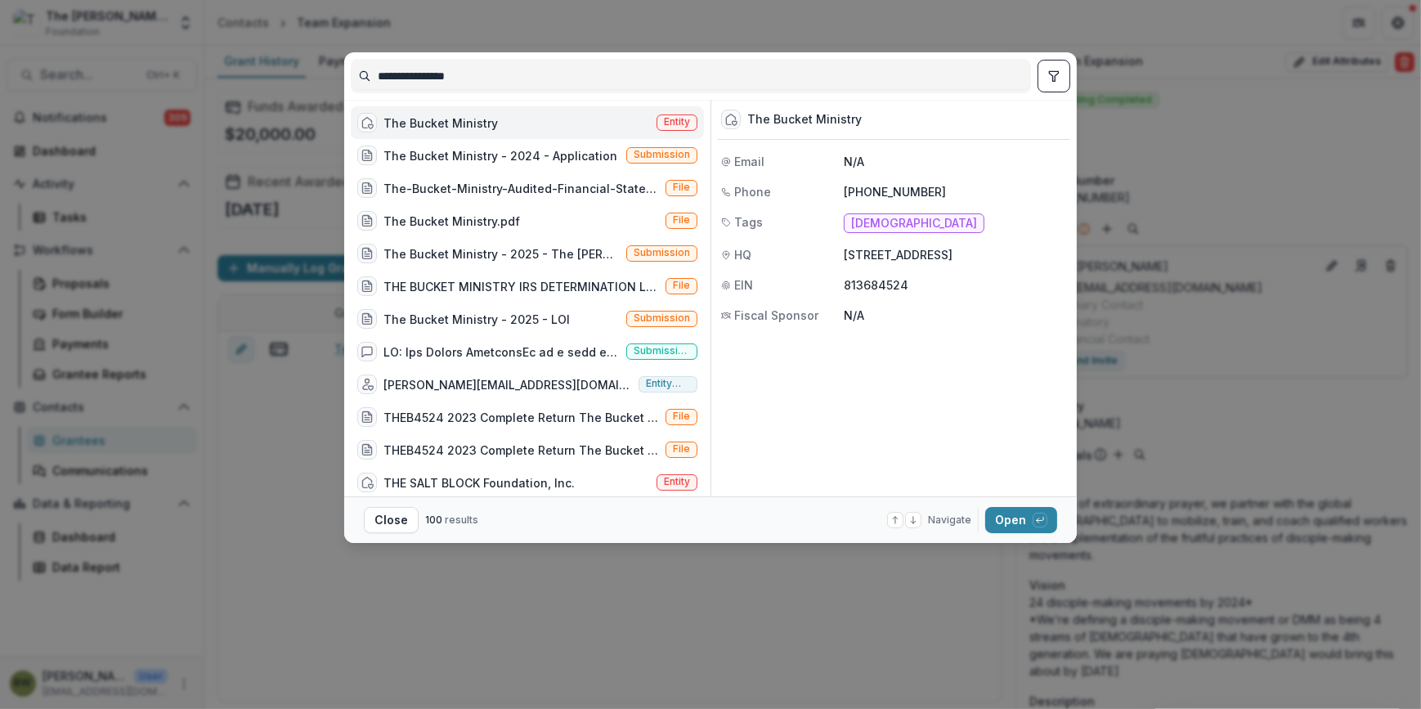
type input "**********"
click at [689, 123] on span "Entity" at bounding box center [677, 122] width 41 height 16
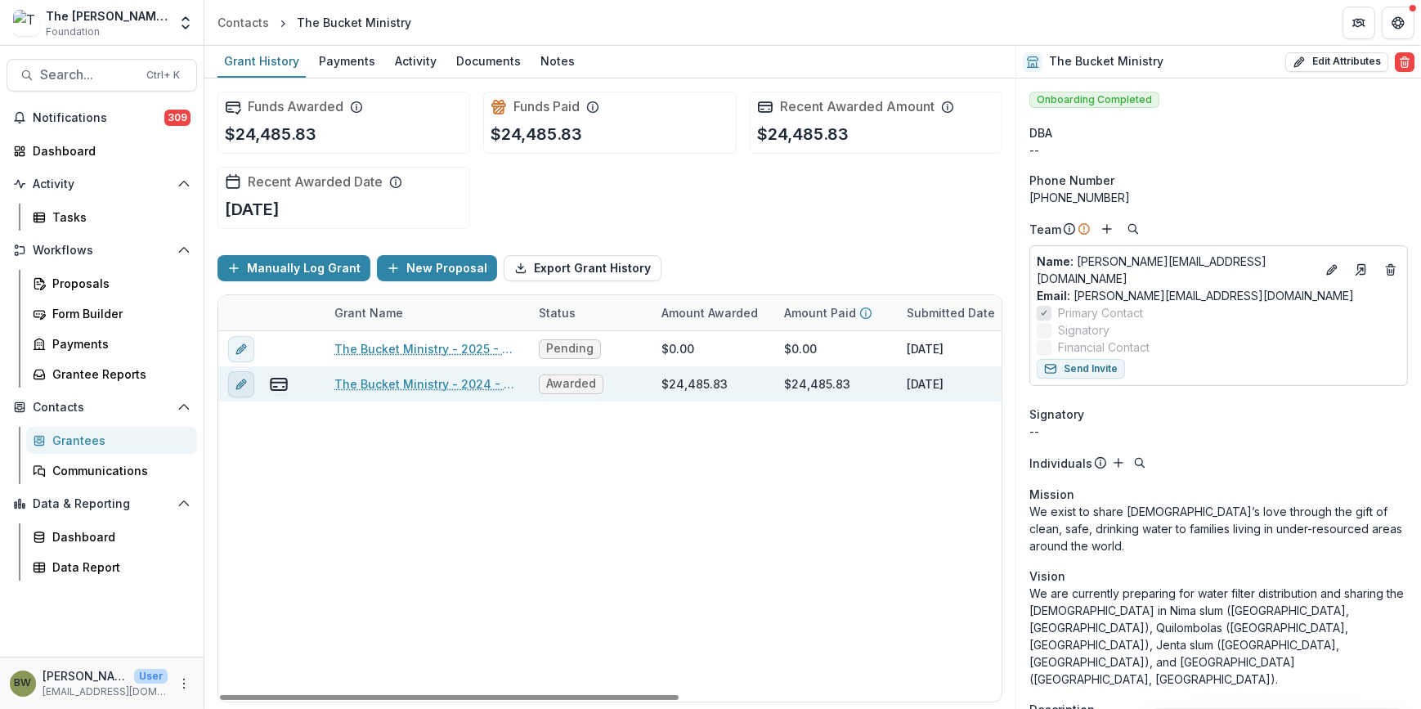
click at [236, 384] on button "edit" at bounding box center [241, 384] width 26 height 26
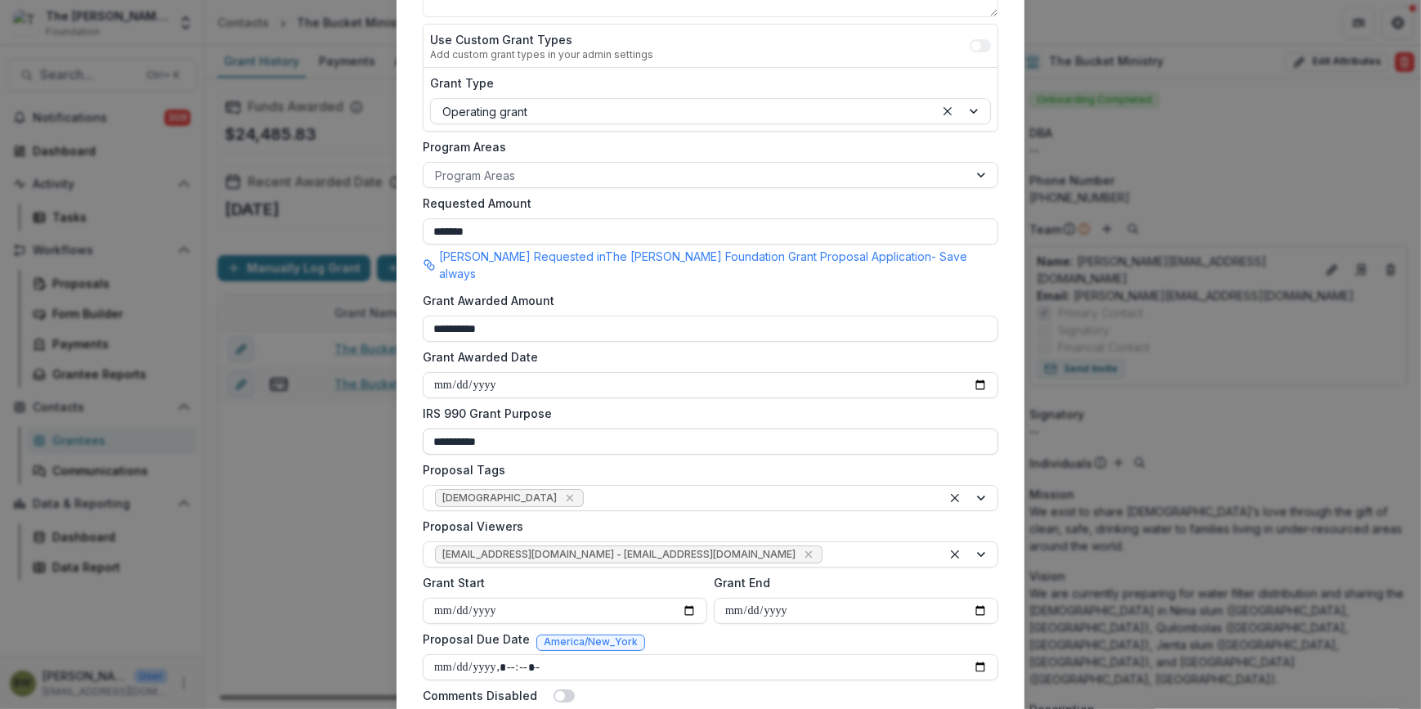
scroll to position [371, 0]
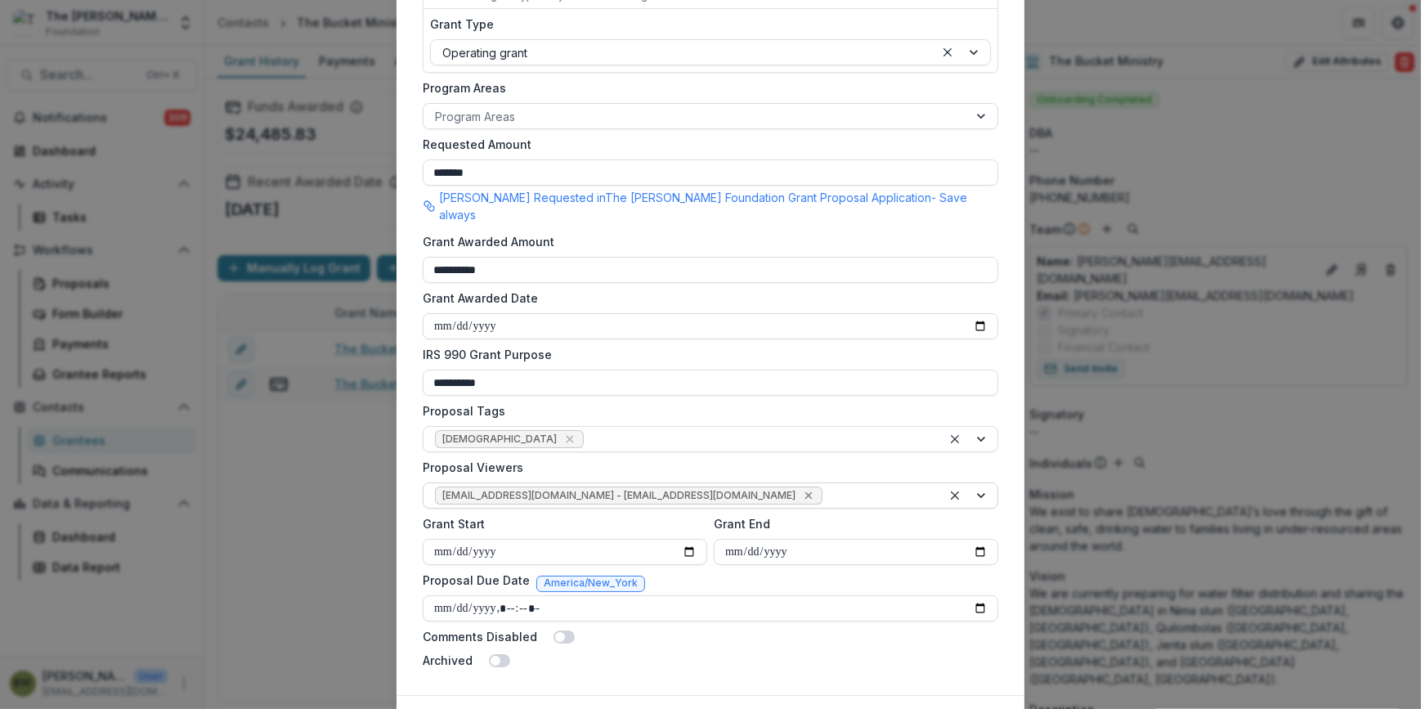
click at [805, 492] on icon "Remove jcline@bolickfoundation.org - jcline@bolickfoundation.org" at bounding box center [808, 495] width 7 height 7
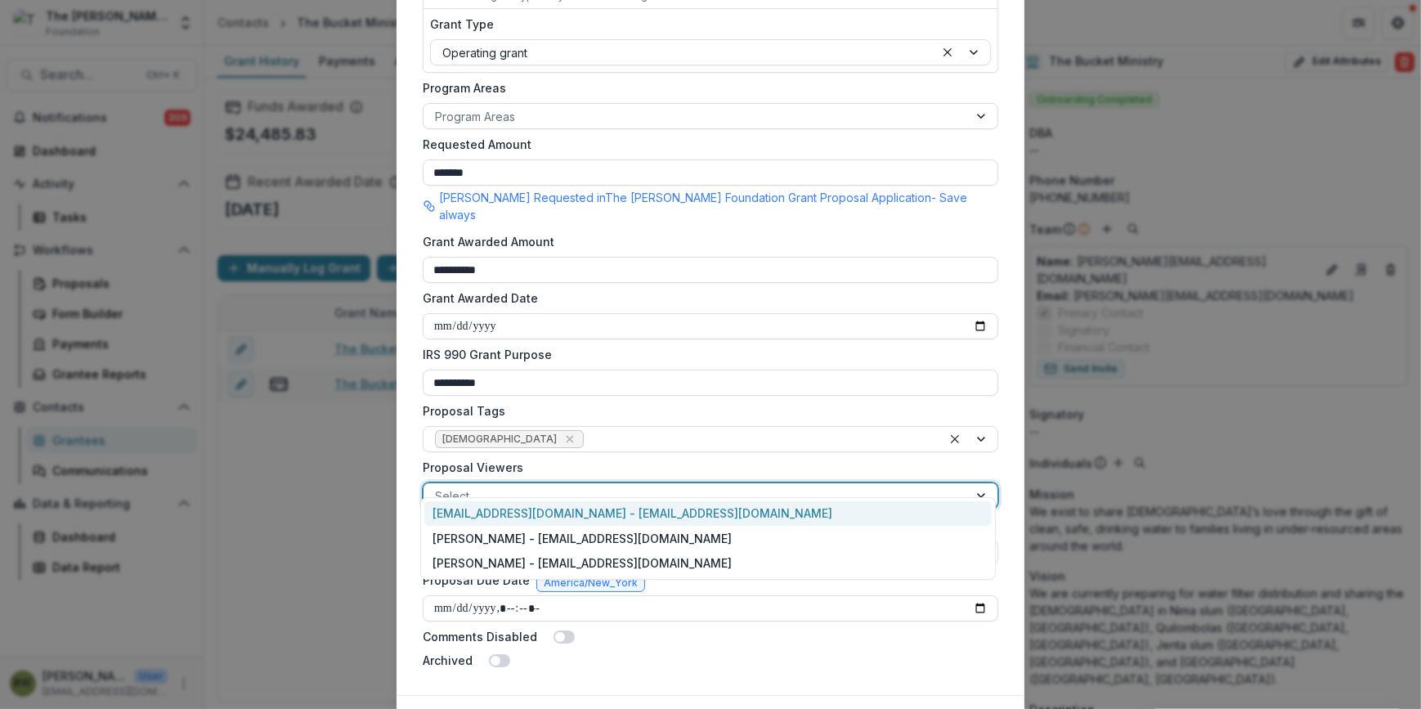
click at [723, 486] on div at bounding box center [696, 496] width 522 height 20
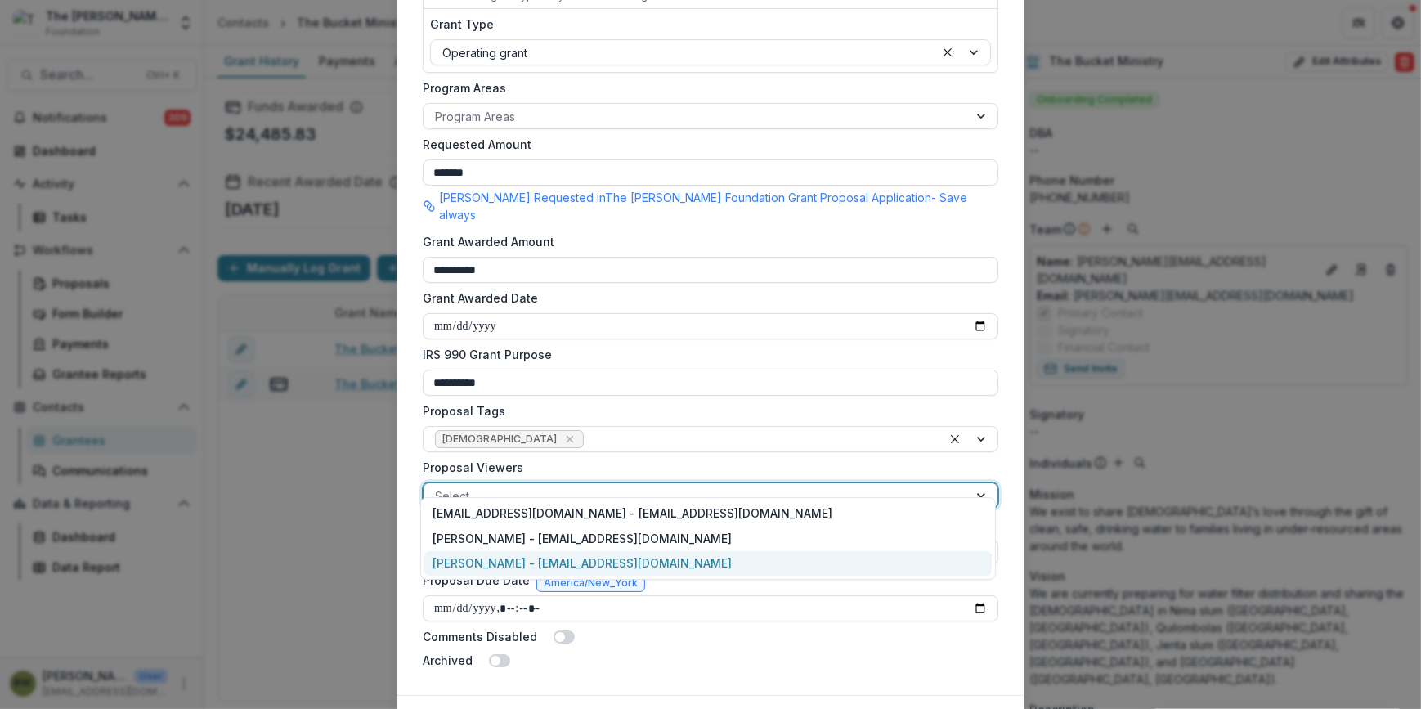
click at [678, 557] on div "[PERSON_NAME] - [EMAIL_ADDRESS][DOMAIN_NAME]" at bounding box center [708, 563] width 568 height 25
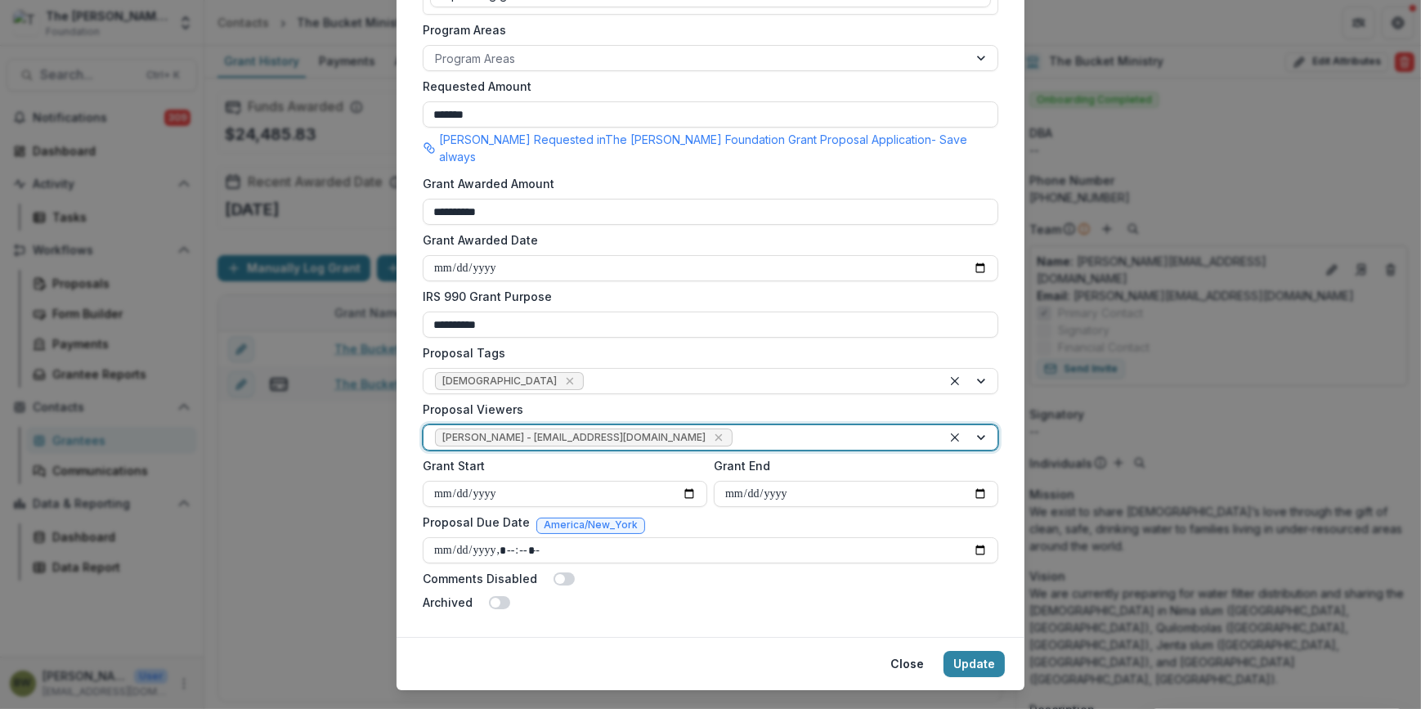
scroll to position [444, 0]
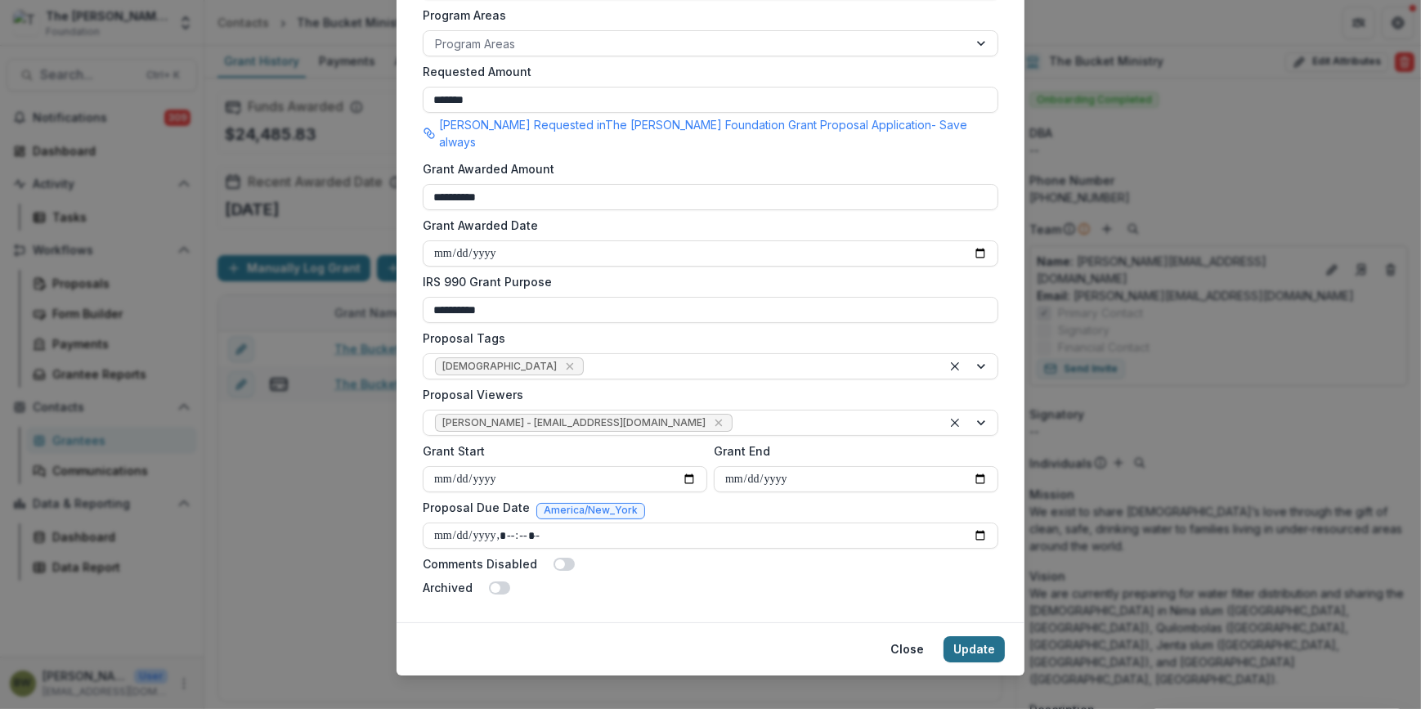
click at [978, 636] on button "Update" at bounding box center [974, 649] width 61 height 26
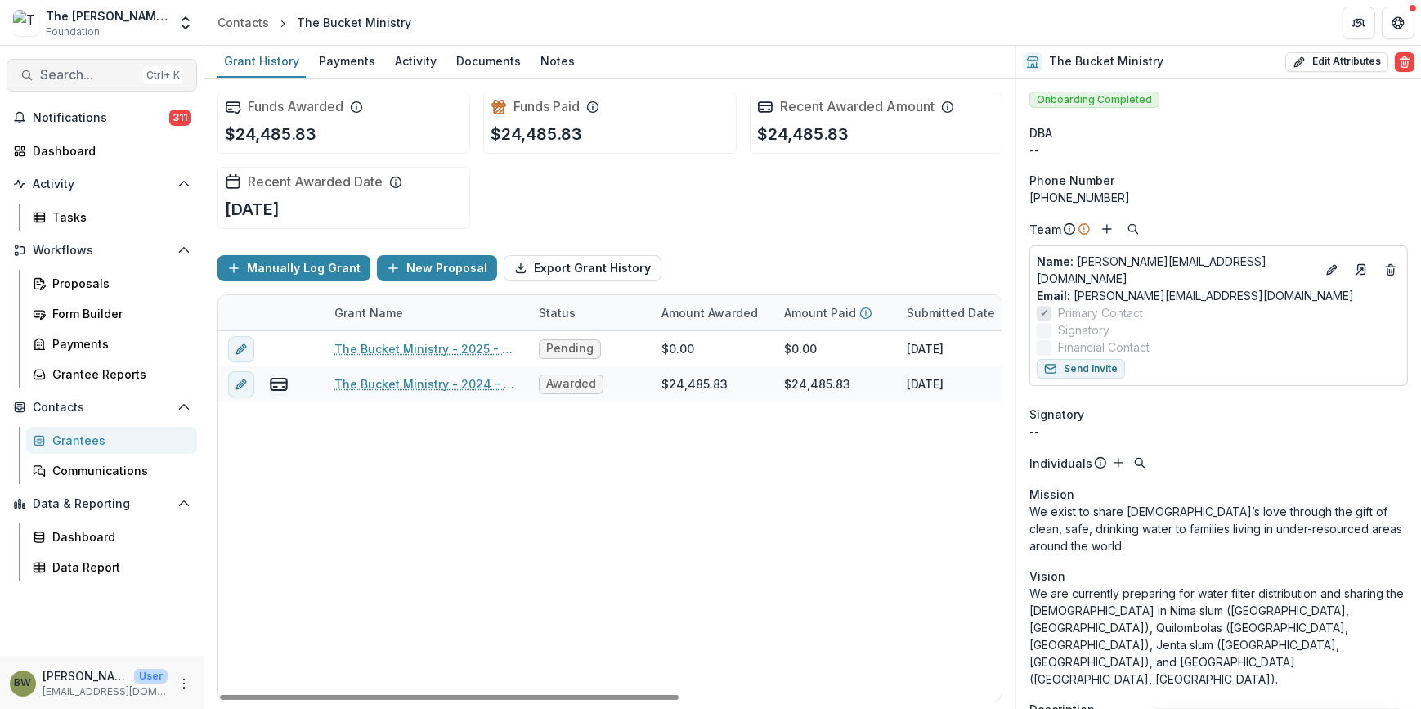
click at [65, 82] on span "Search..." at bounding box center [88, 75] width 96 height 16
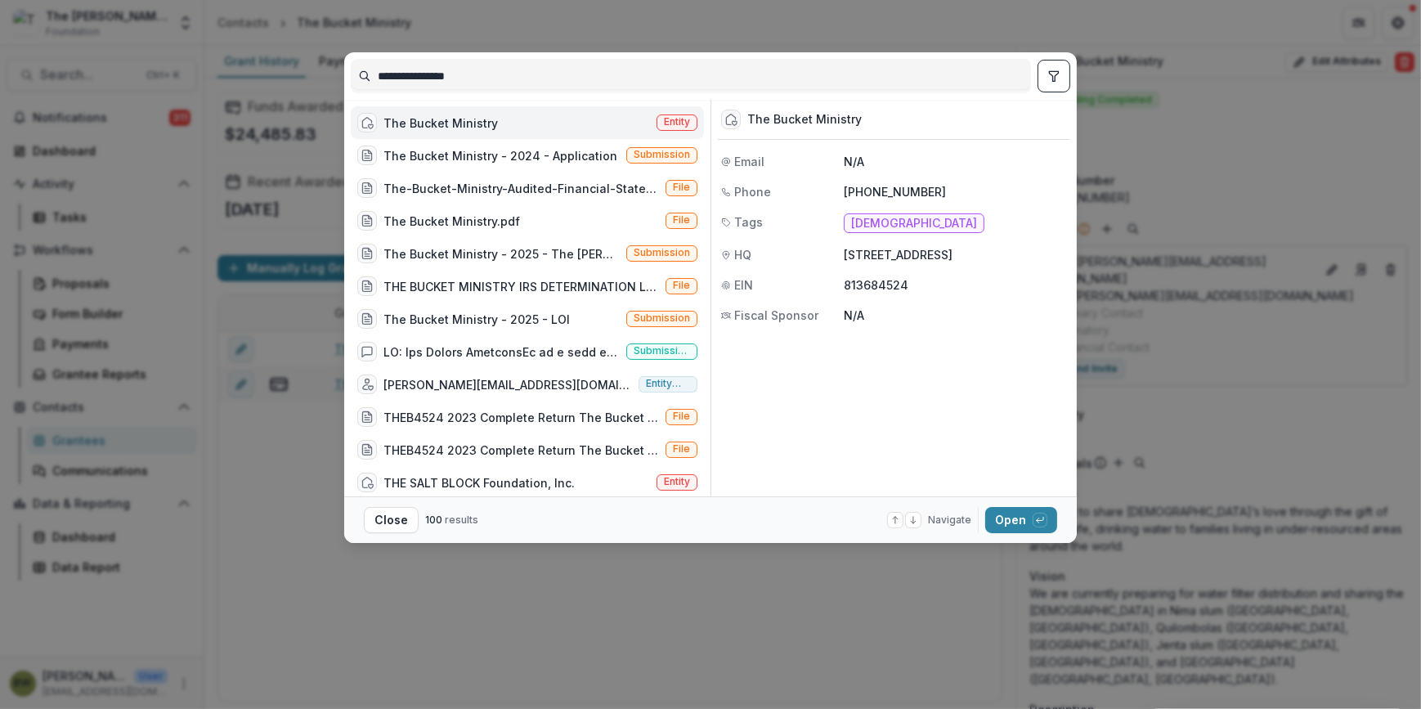
drag, startPoint x: 508, startPoint y: 81, endPoint x: 181, endPoint y: 76, distance: 327.1
click at [181, 76] on div "**********" at bounding box center [710, 354] width 1421 height 709
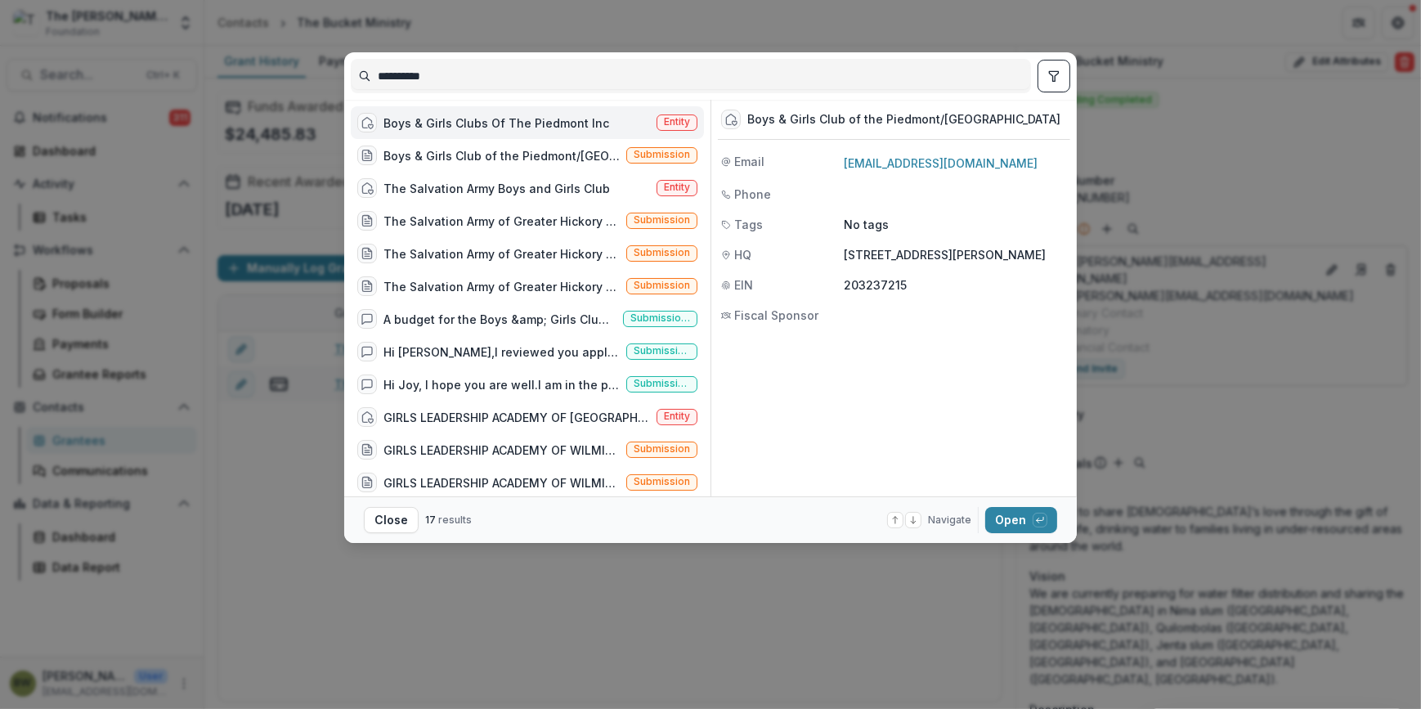
type input "**********"
click at [679, 122] on span "Entity" at bounding box center [677, 121] width 26 height 11
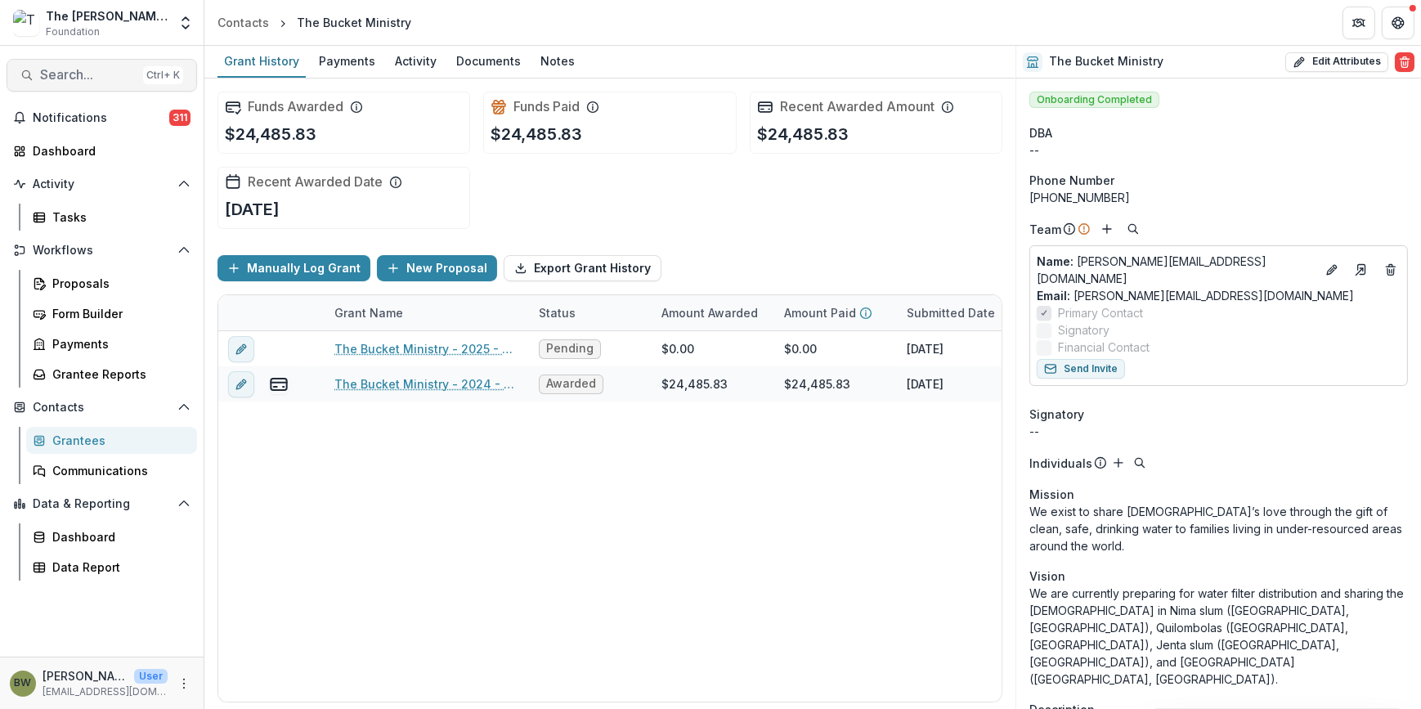
click at [131, 71] on span "Search..." at bounding box center [88, 75] width 96 height 16
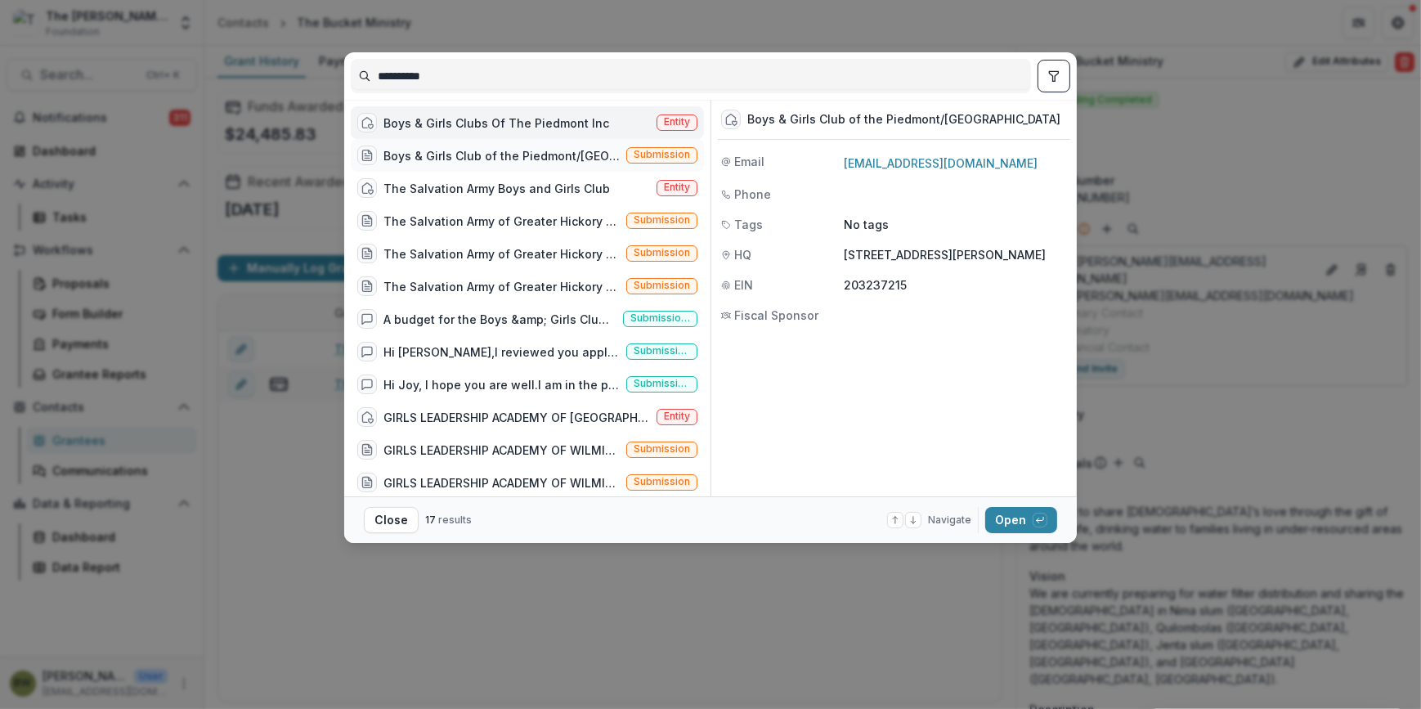
scroll to position [74, 0]
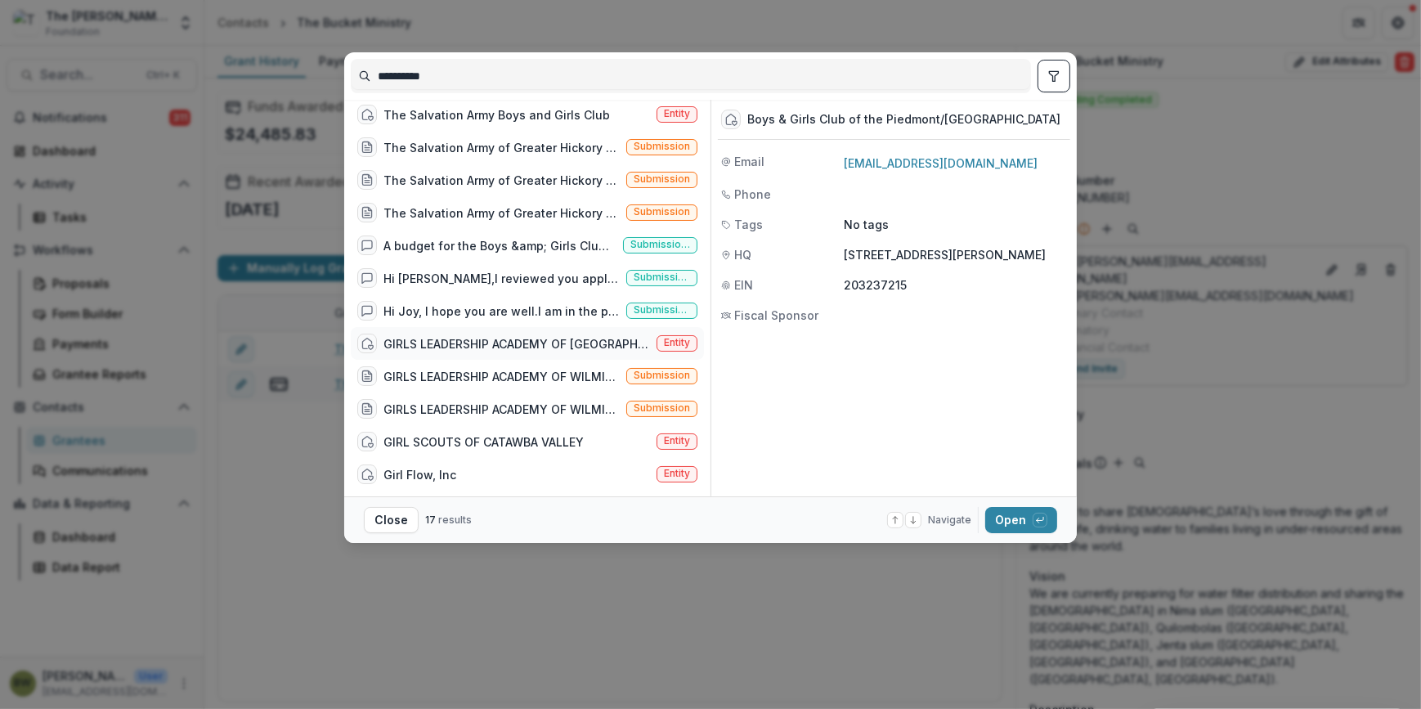
click at [684, 340] on span "Entity" at bounding box center [677, 342] width 26 height 11
click at [683, 340] on span "Entity" at bounding box center [677, 342] width 26 height 11
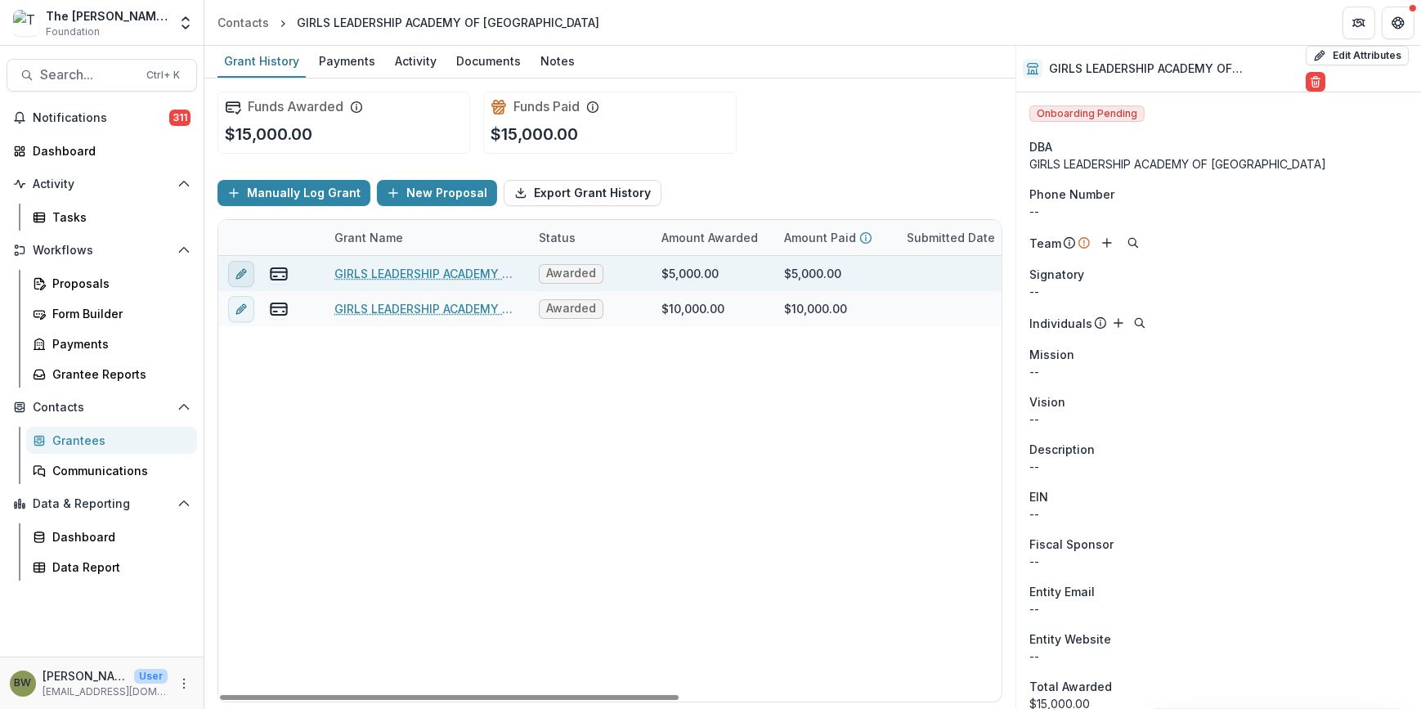
click at [245, 278] on icon "edit" at bounding box center [241, 273] width 13 height 13
type input "******"
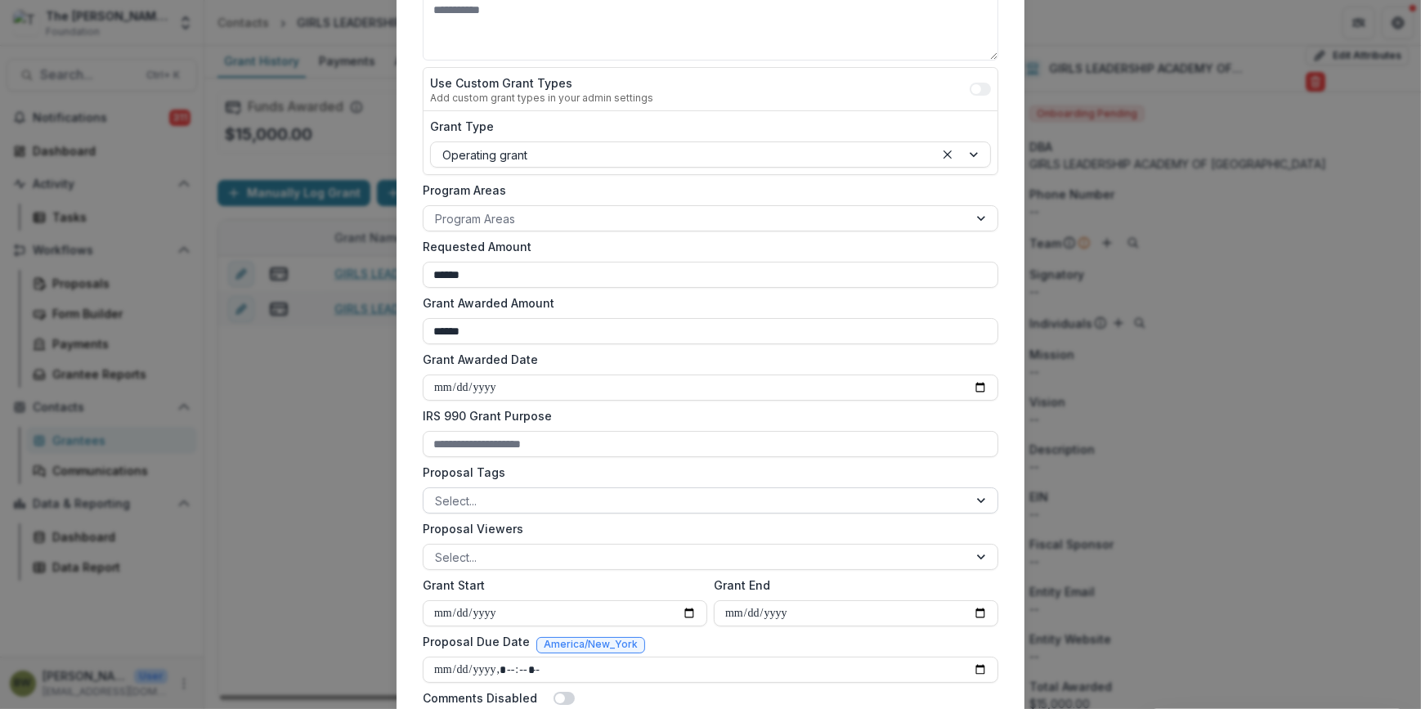
scroll to position [297, 0]
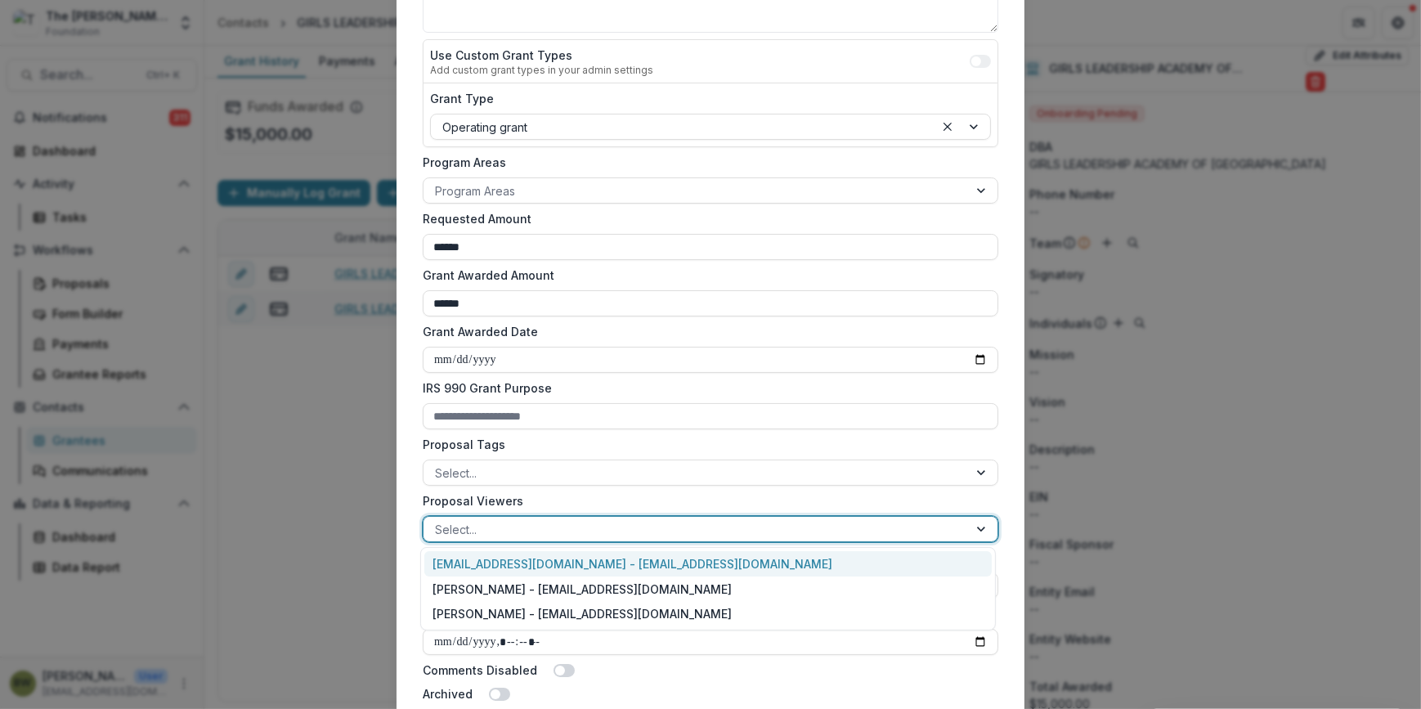
click at [491, 527] on div at bounding box center [696, 529] width 522 height 20
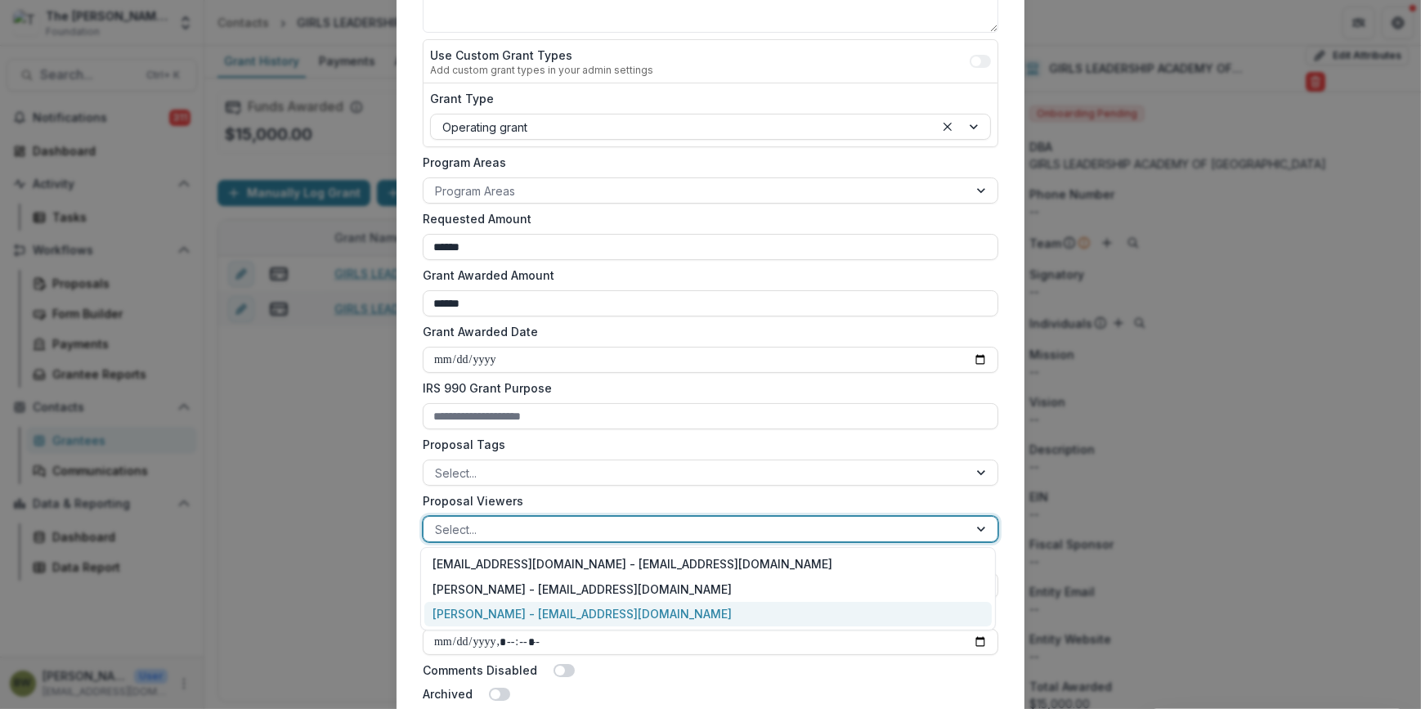
click at [514, 611] on div "[PERSON_NAME] - [EMAIL_ADDRESS][DOMAIN_NAME]" at bounding box center [708, 614] width 568 height 25
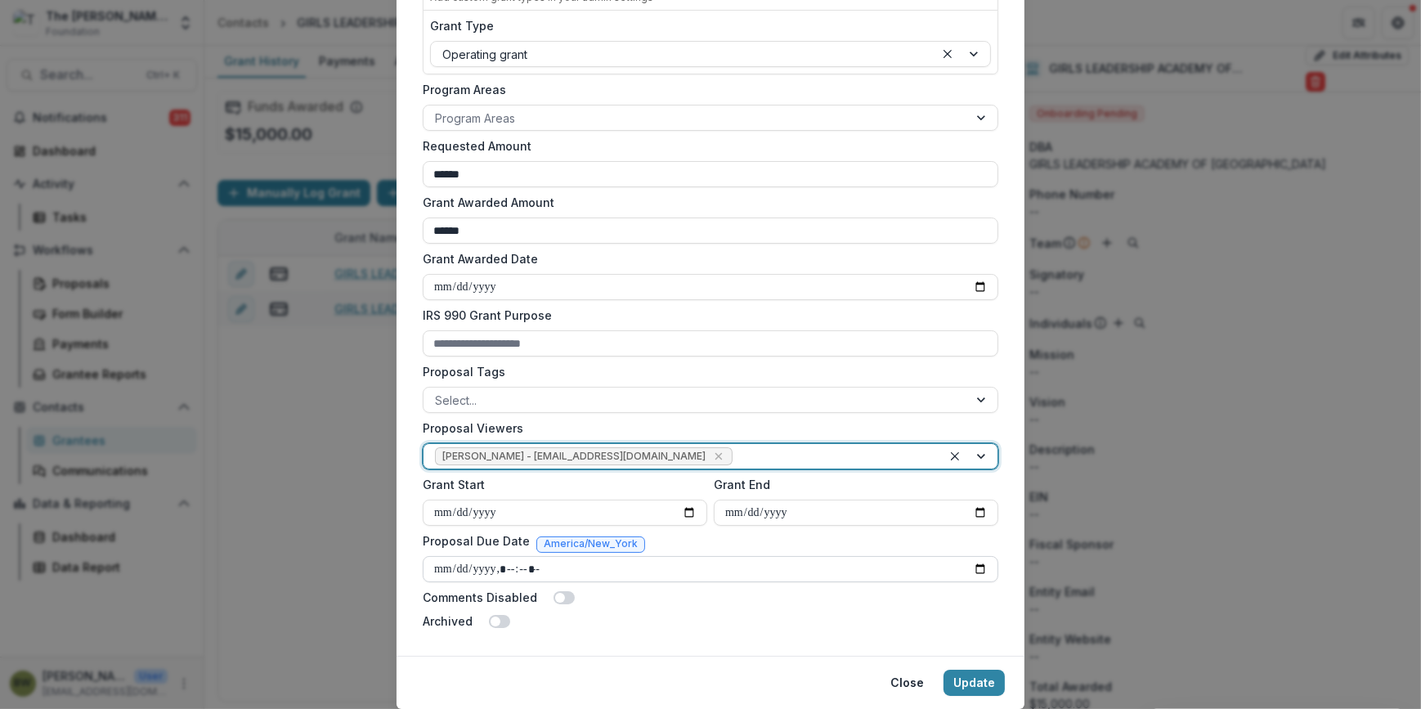
scroll to position [420, 0]
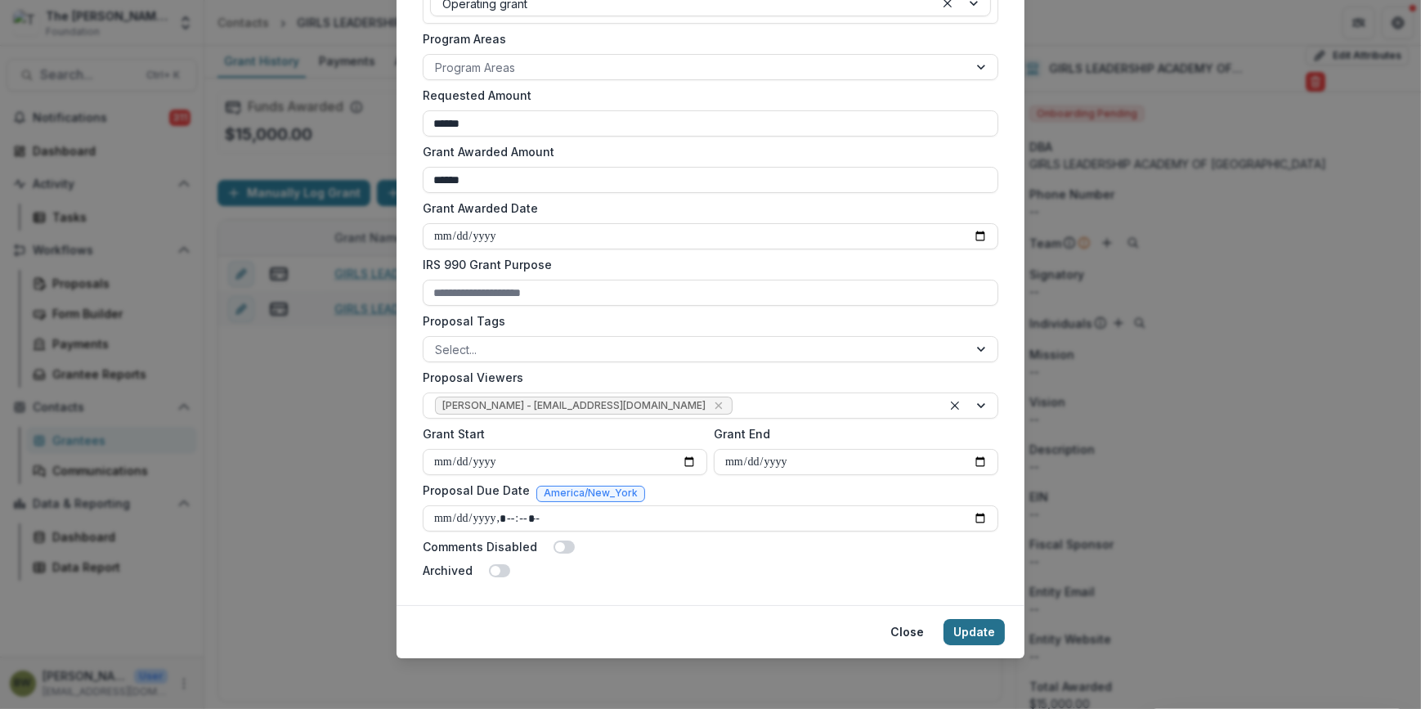
click at [965, 625] on button "Update" at bounding box center [974, 632] width 61 height 26
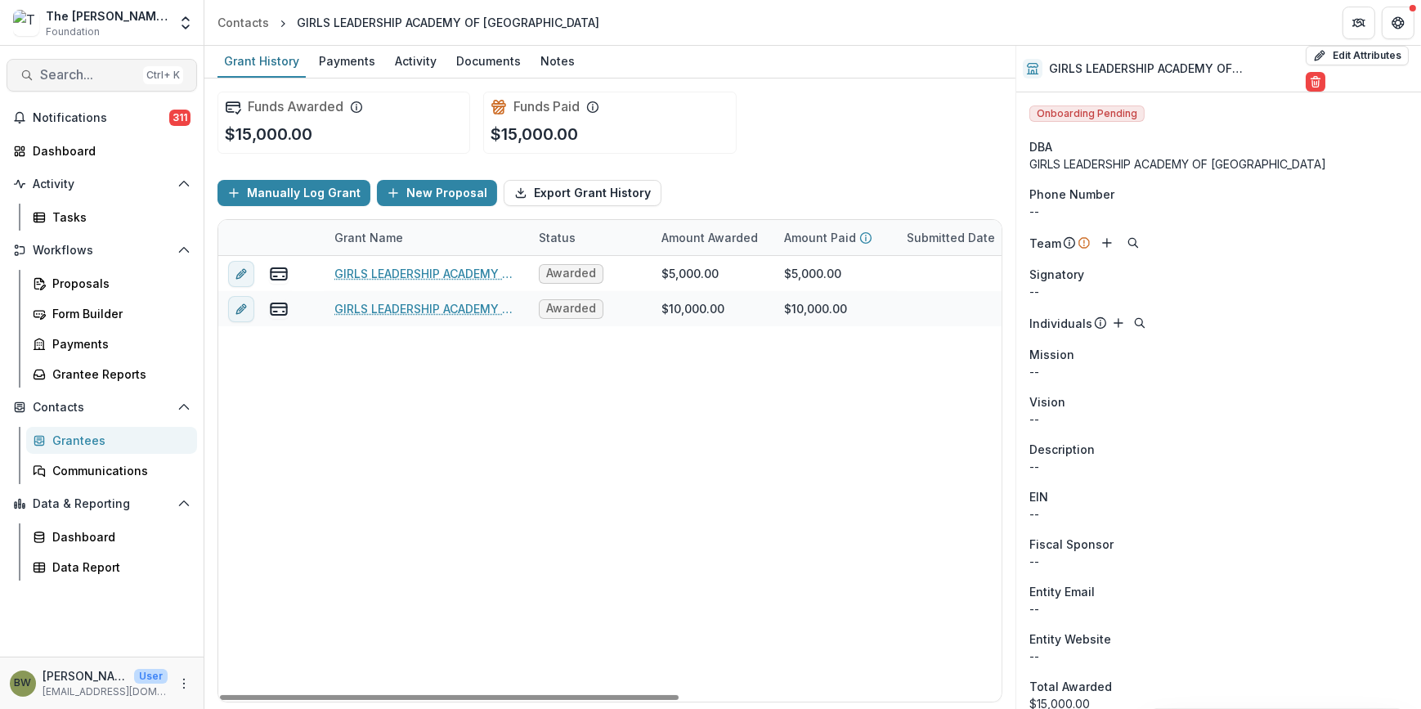
click at [48, 77] on span "Search..." at bounding box center [88, 75] width 96 height 16
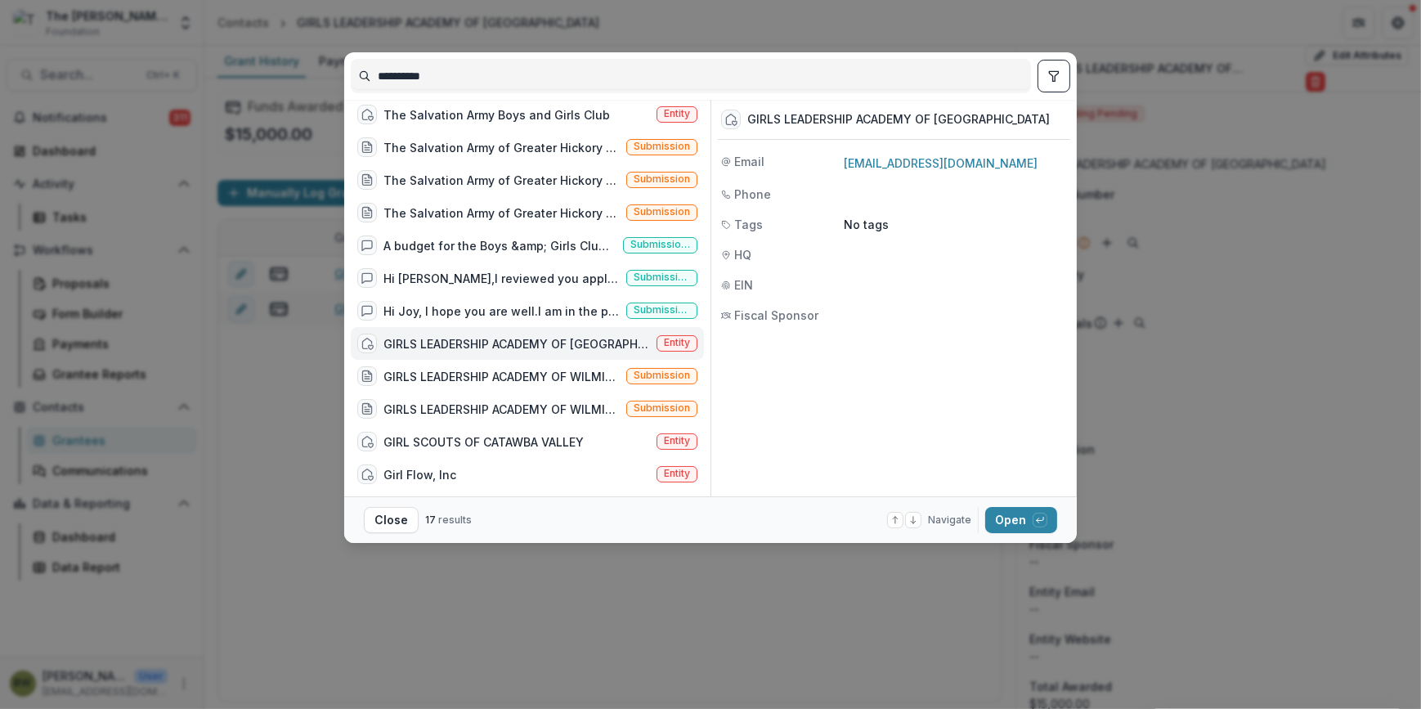
drag, startPoint x: 505, startPoint y: 77, endPoint x: 179, endPoint y: 78, distance: 326.3
click at [179, 78] on div "**********" at bounding box center [710, 354] width 1421 height 709
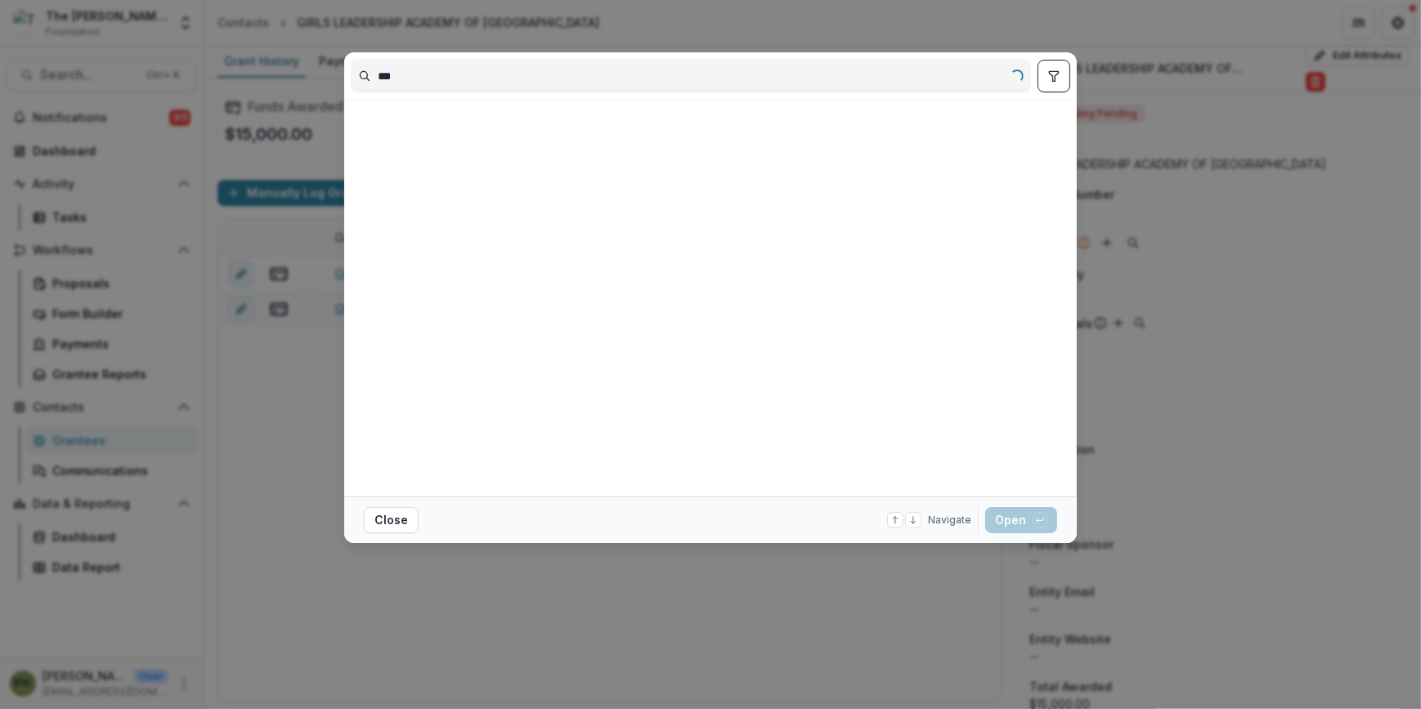
scroll to position [0, 0]
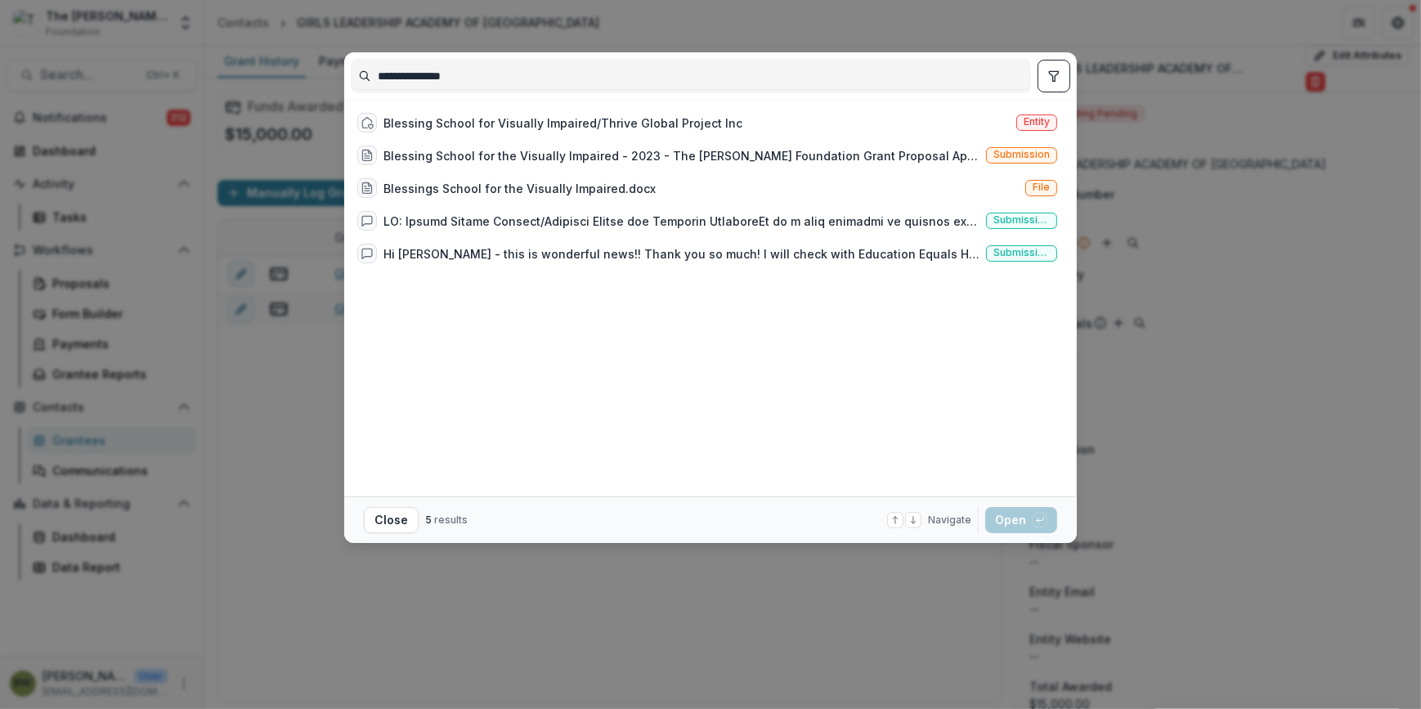
drag, startPoint x: 485, startPoint y: 64, endPoint x: 424, endPoint y: 67, distance: 61.4
click at [424, 67] on input "**********" at bounding box center [691, 76] width 679 height 26
type input "********"
click at [1036, 120] on span "Entity" at bounding box center [1037, 121] width 26 height 11
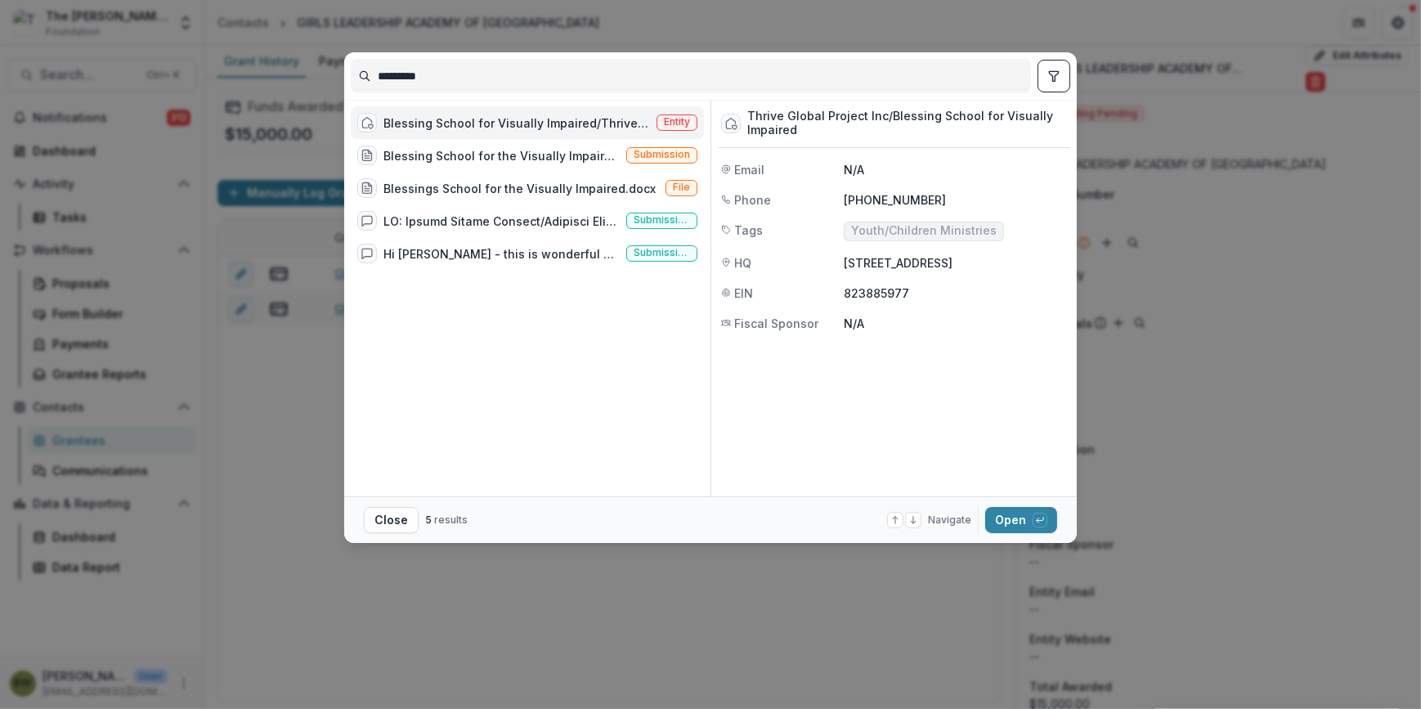
click at [664, 116] on span "Entity" at bounding box center [677, 121] width 26 height 11
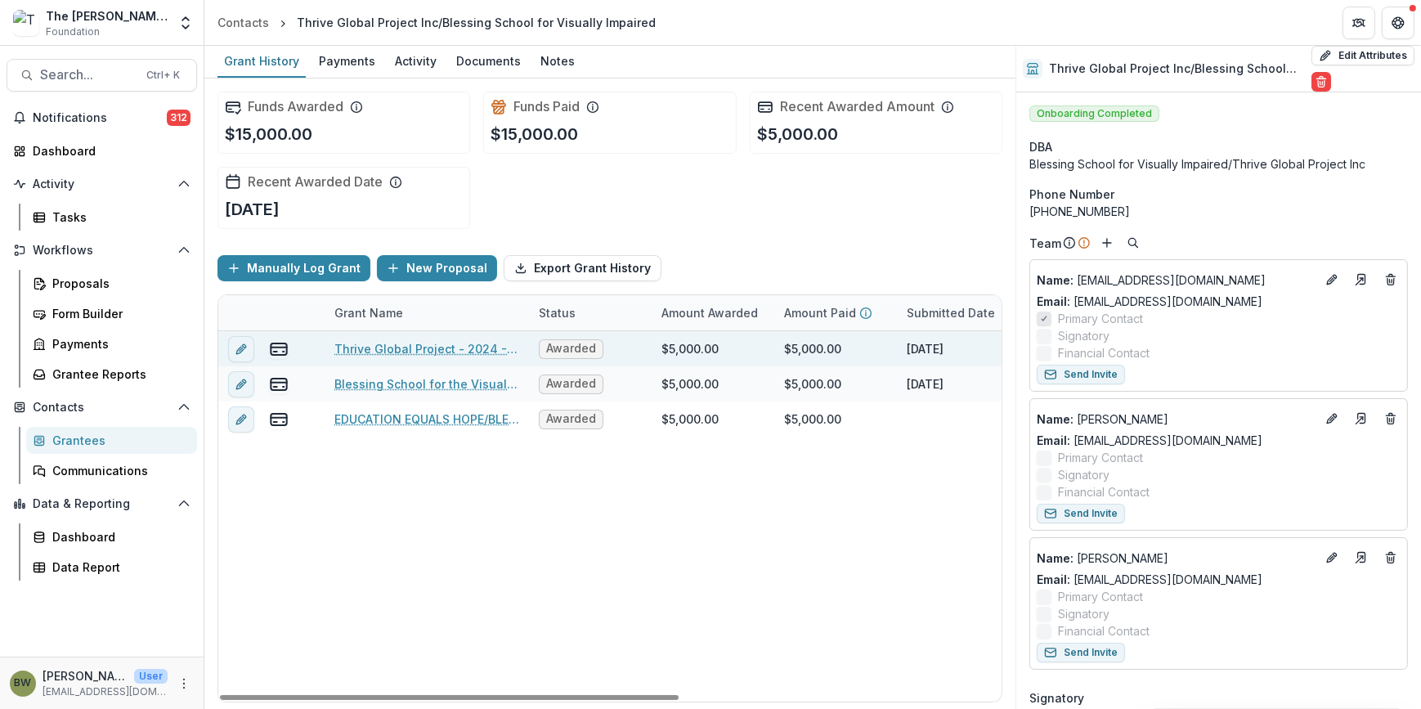
click at [556, 343] on span "Awarded" at bounding box center [571, 349] width 50 height 14
click at [247, 352] on icon "edit" at bounding box center [241, 349] width 13 height 13
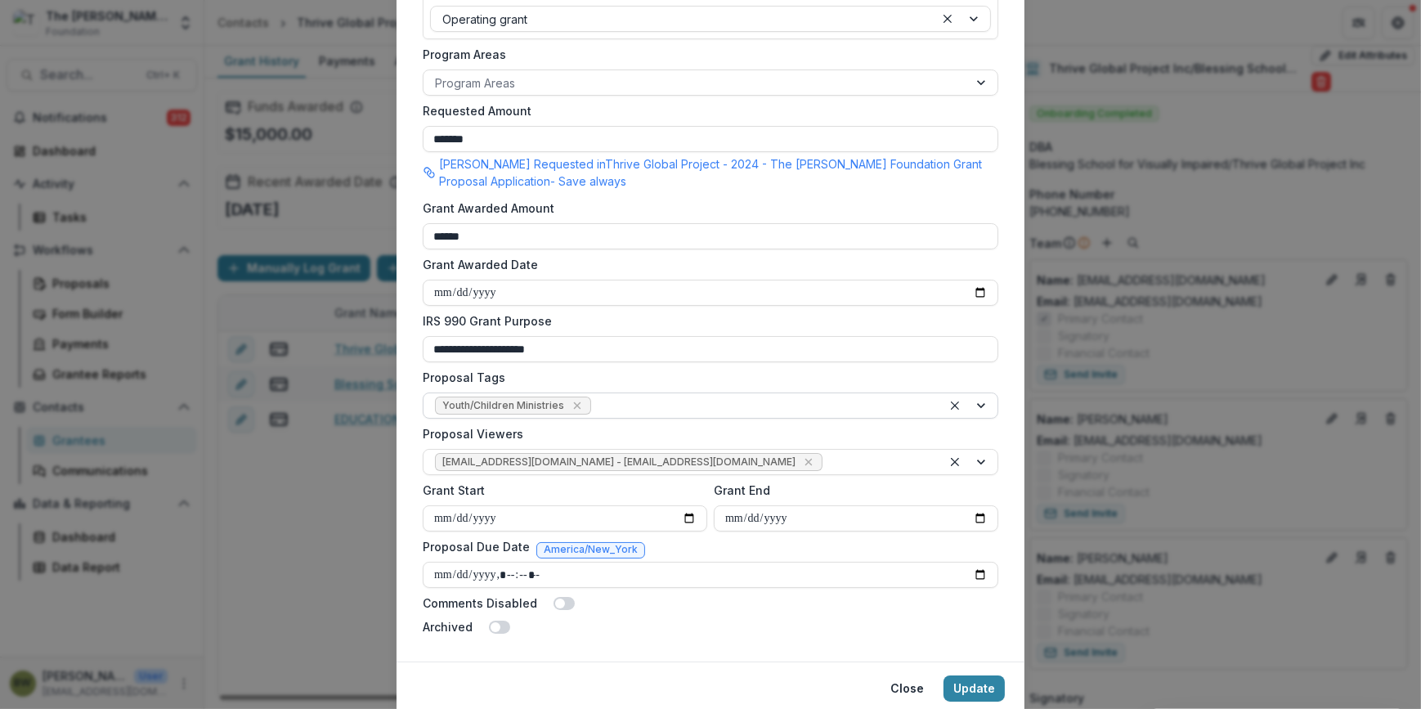
scroll to position [446, 0]
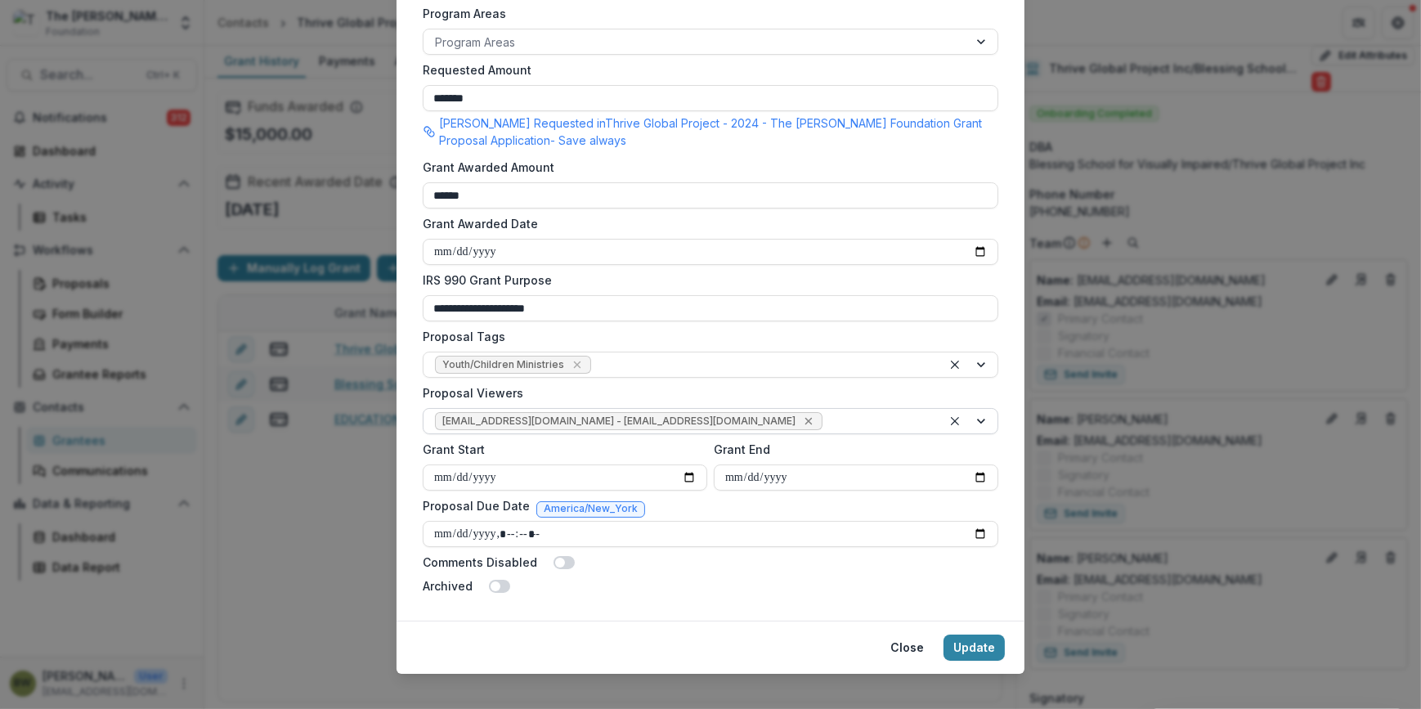
click at [805, 420] on icon "Remove jcline@bolickfoundation.org - jcline@bolickfoundation.org" at bounding box center [808, 421] width 7 height 7
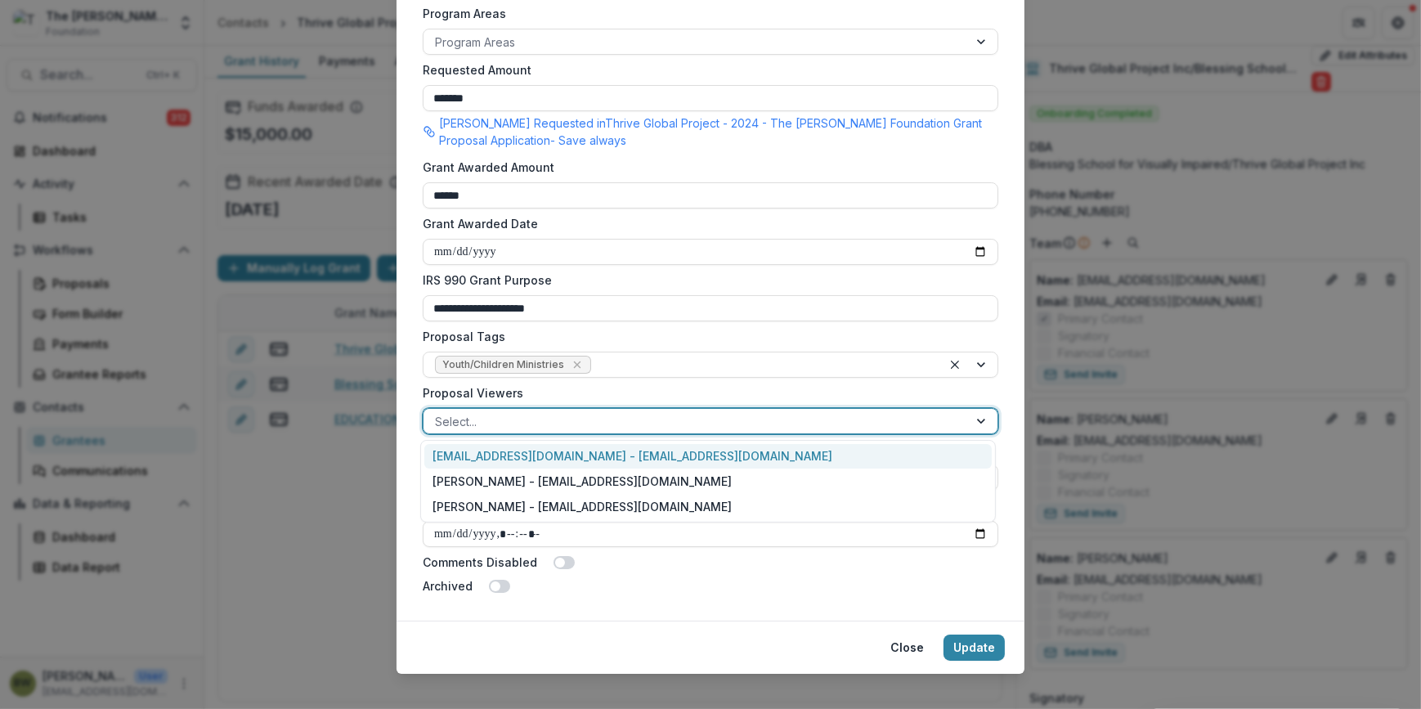
click at [722, 422] on div at bounding box center [696, 421] width 522 height 20
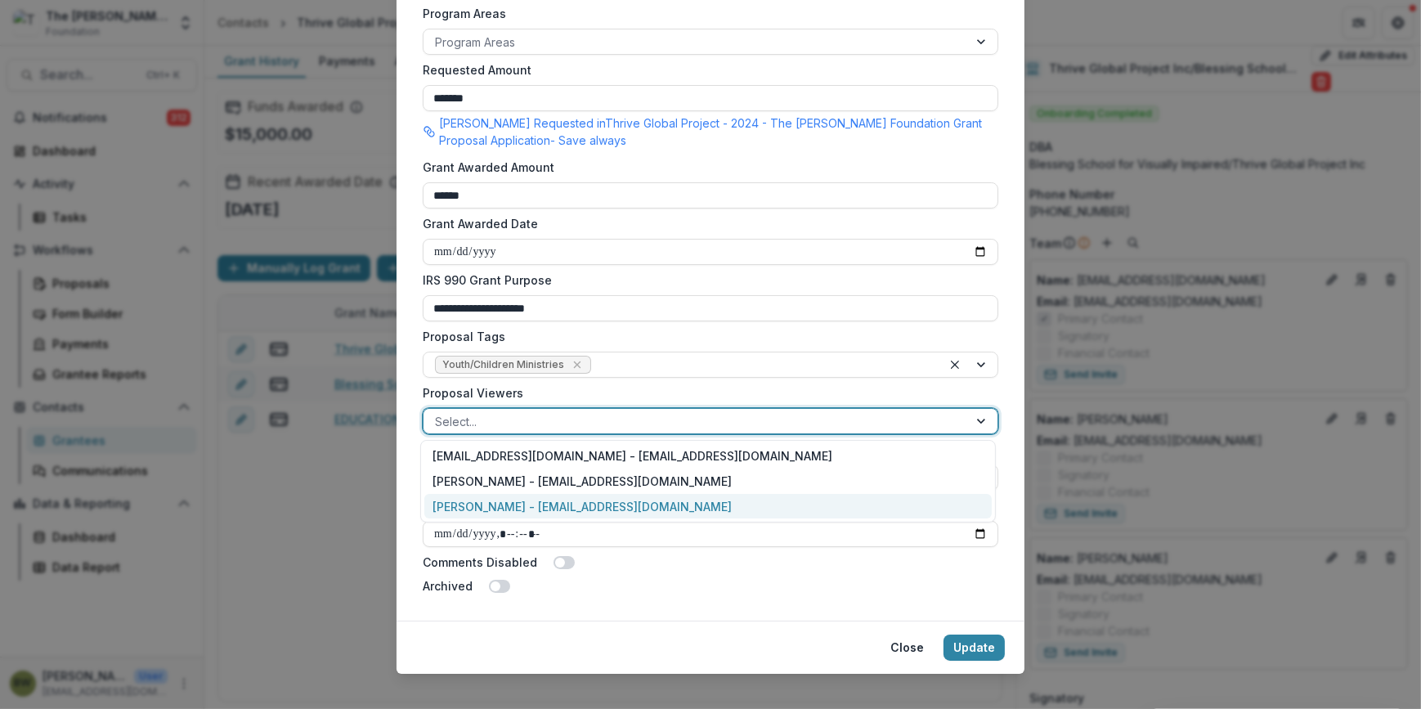
click at [702, 499] on div "[PERSON_NAME] - [EMAIL_ADDRESS][DOMAIN_NAME]" at bounding box center [708, 506] width 568 height 25
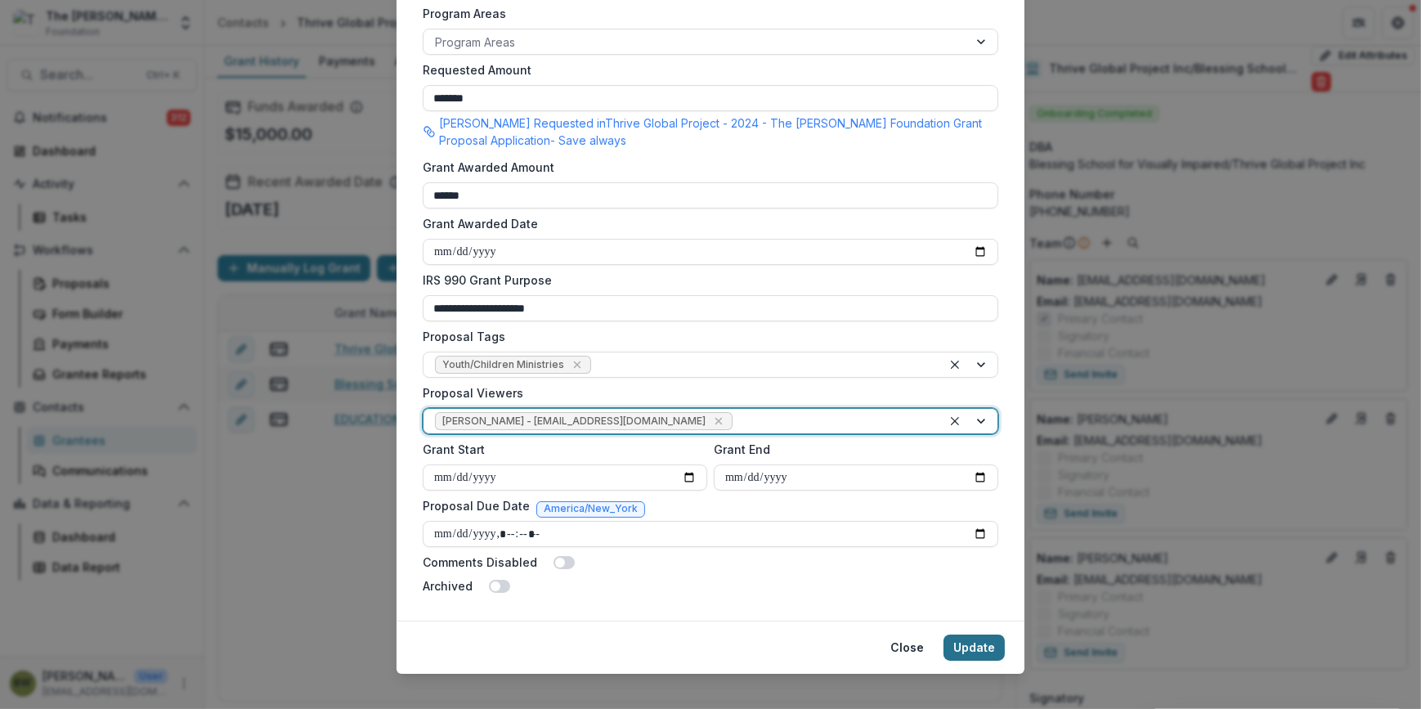
click at [962, 642] on button "Update" at bounding box center [974, 648] width 61 height 26
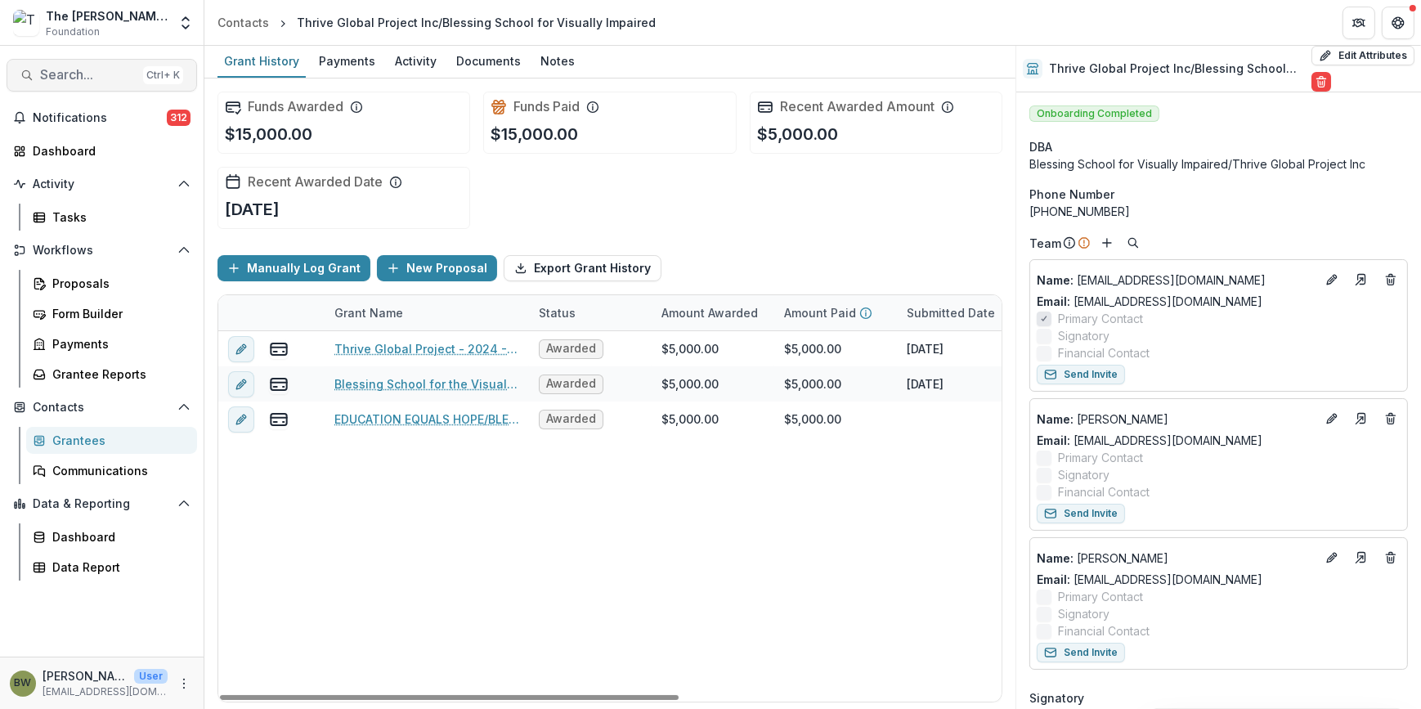
click at [92, 84] on button "Search... Ctrl + K" at bounding box center [102, 75] width 191 height 33
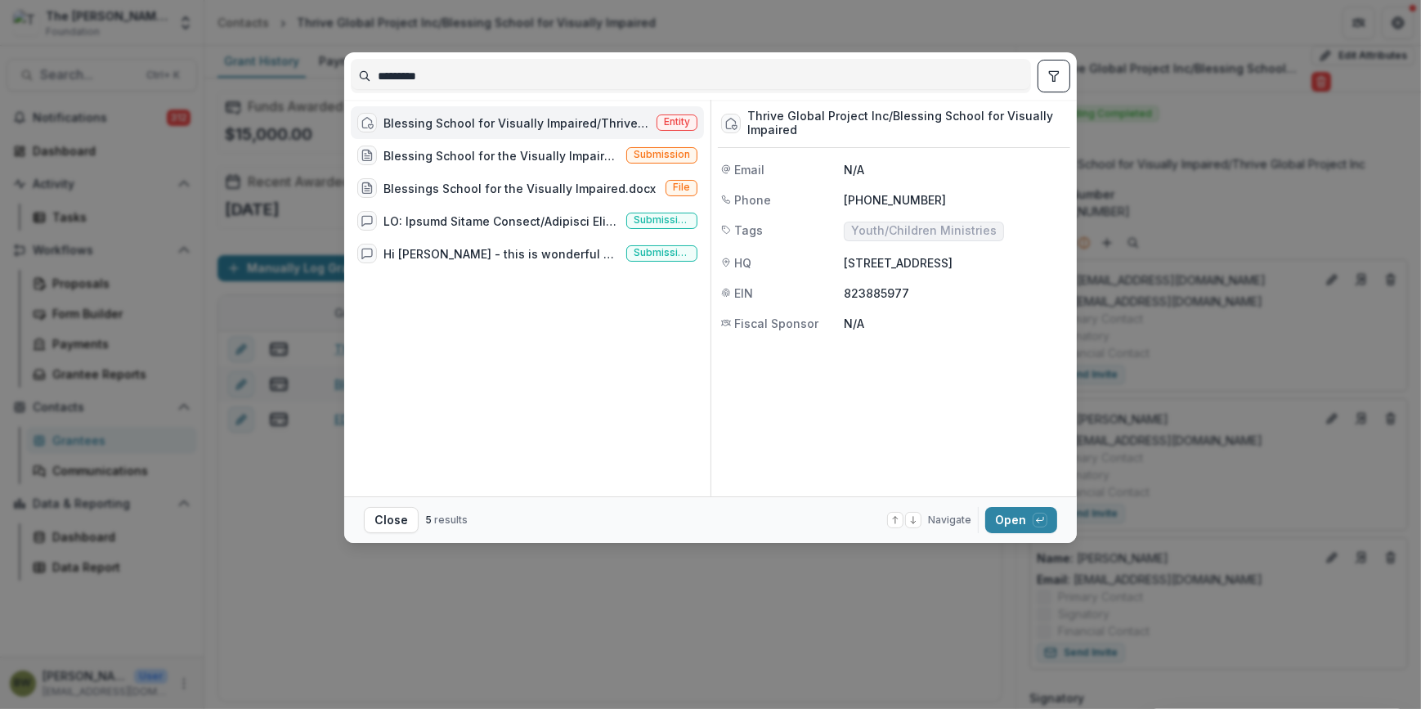
drag, startPoint x: 439, startPoint y: 77, endPoint x: 187, endPoint y: 63, distance: 252.3
click at [187, 63] on div "******** Blessing School for Visually Impaired/Thrive Global Project Inc Entity…" at bounding box center [710, 354] width 1421 height 709
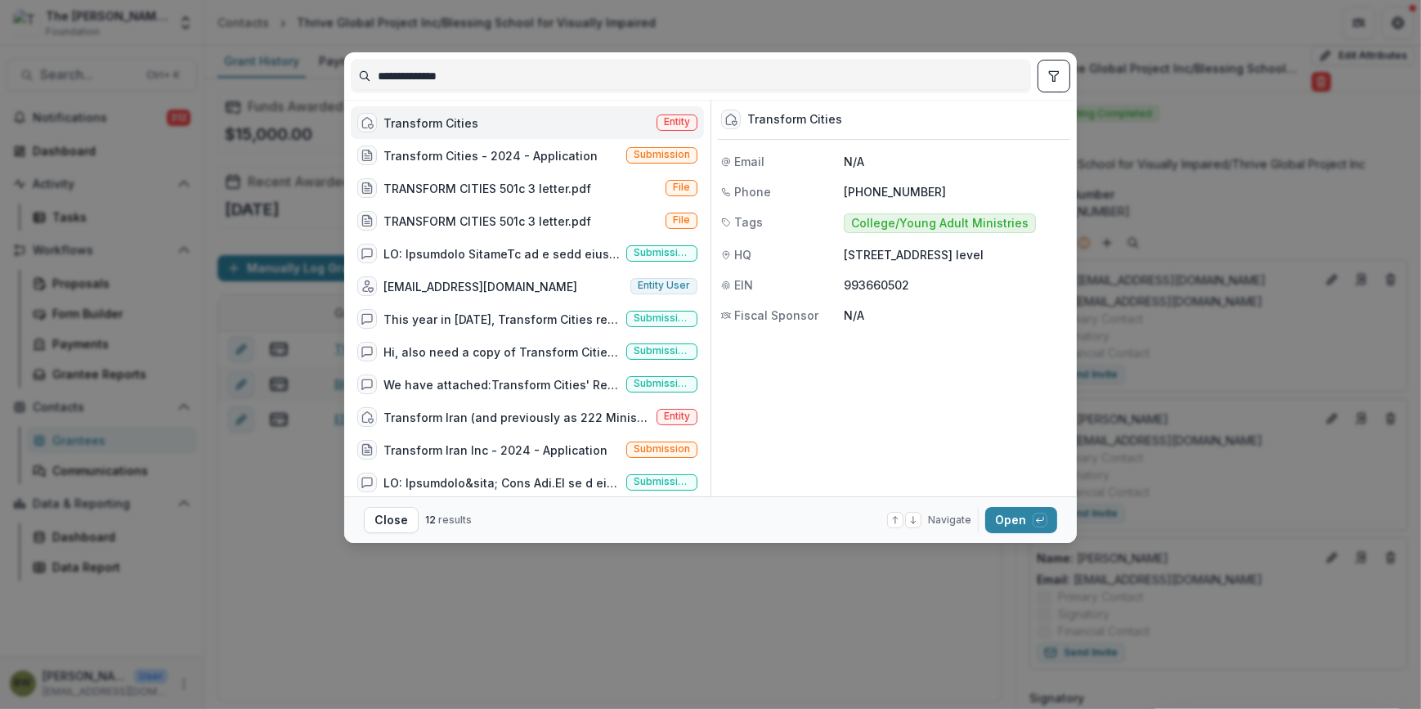
type input "**********"
click at [675, 123] on span "Entity" at bounding box center [677, 121] width 26 height 11
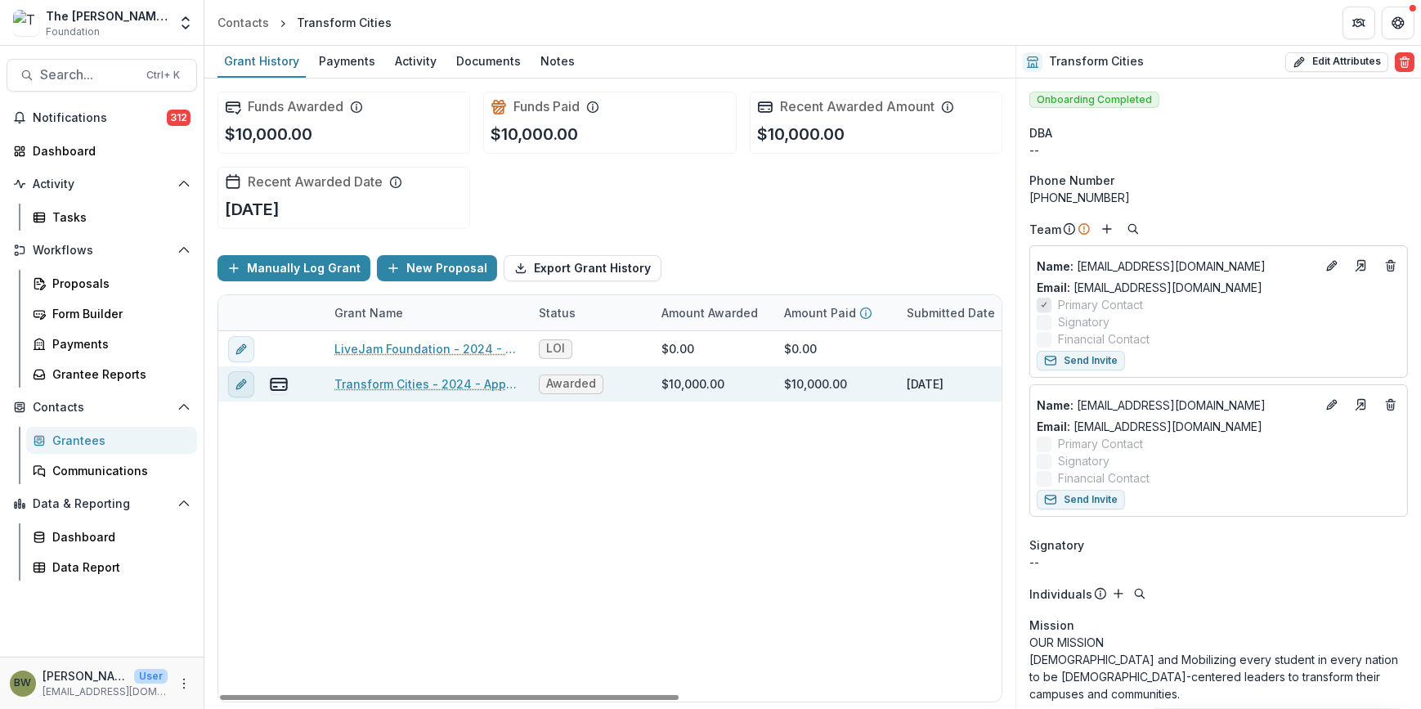
click at [237, 381] on icon "edit" at bounding box center [241, 384] width 13 height 13
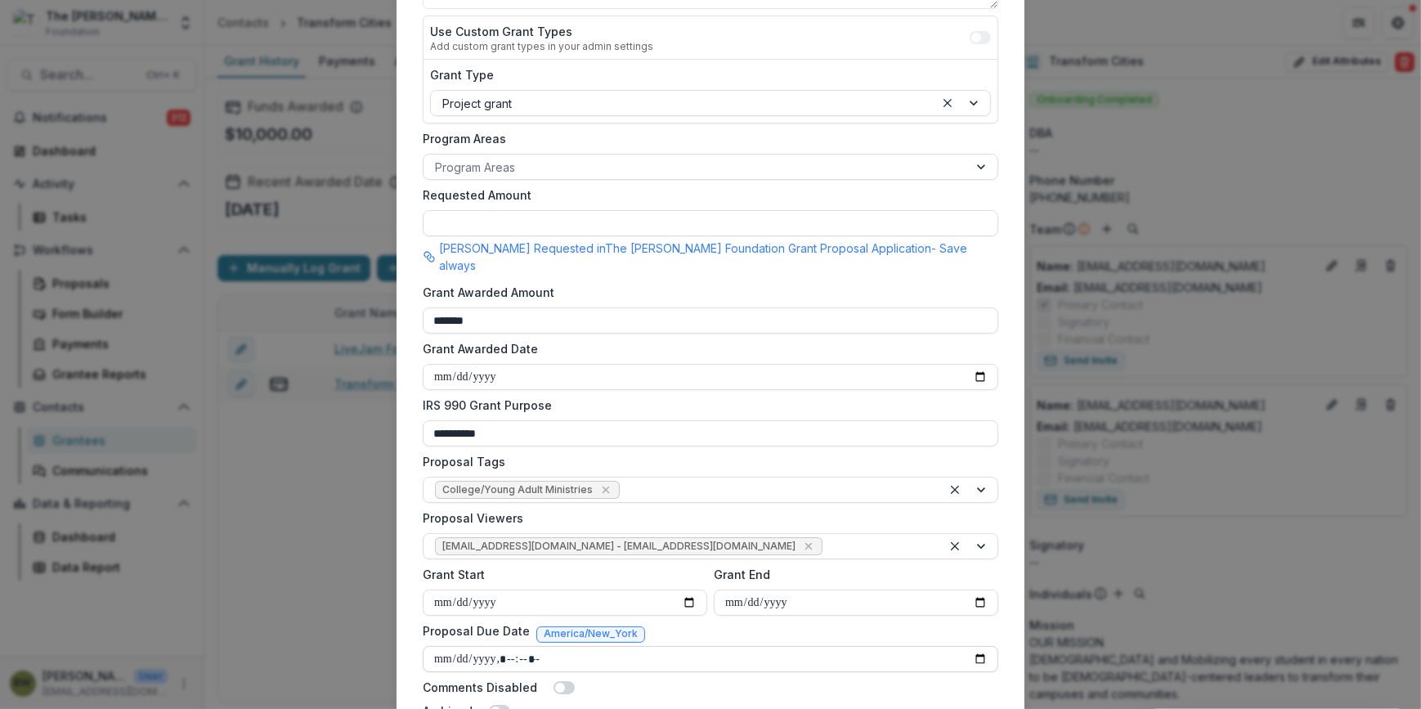
scroll to position [371, 0]
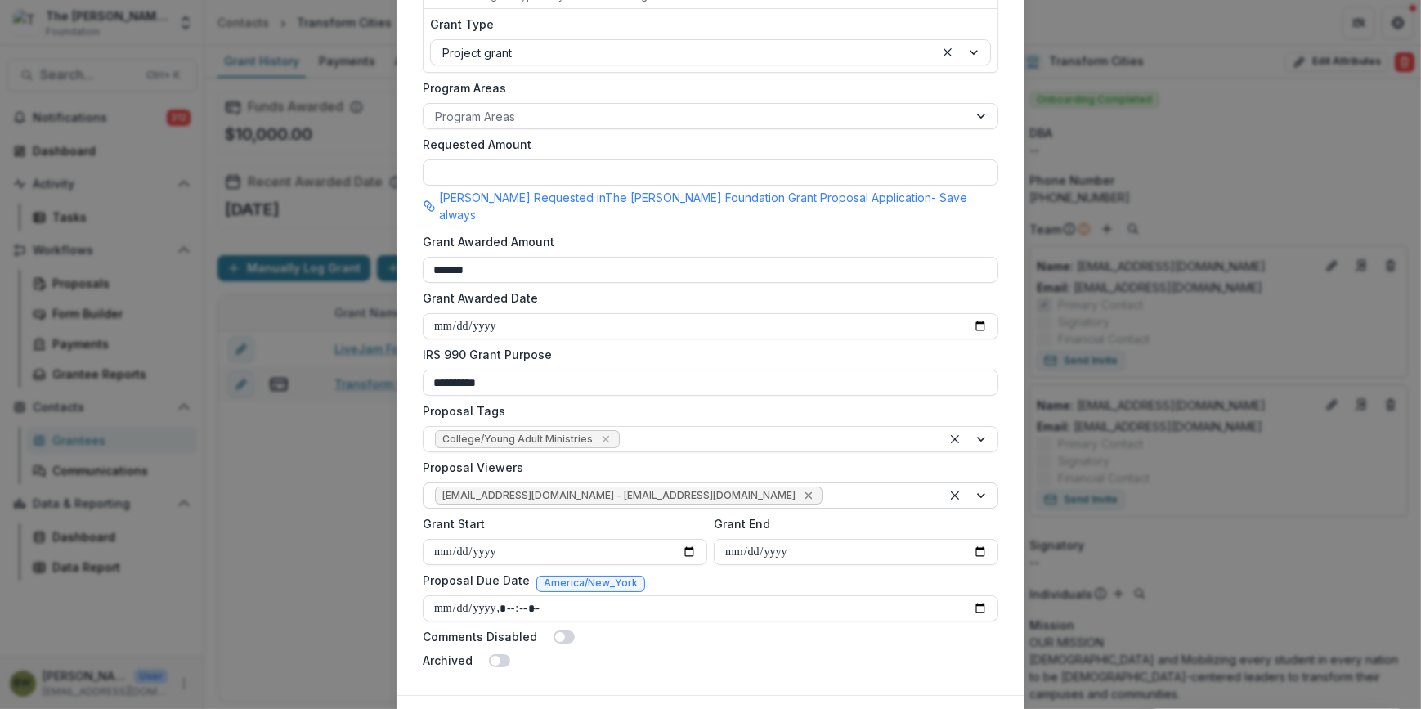
click at [802, 489] on icon "Remove jcline@bolickfoundation.org - jcline@bolickfoundation.org" at bounding box center [808, 495] width 13 height 13
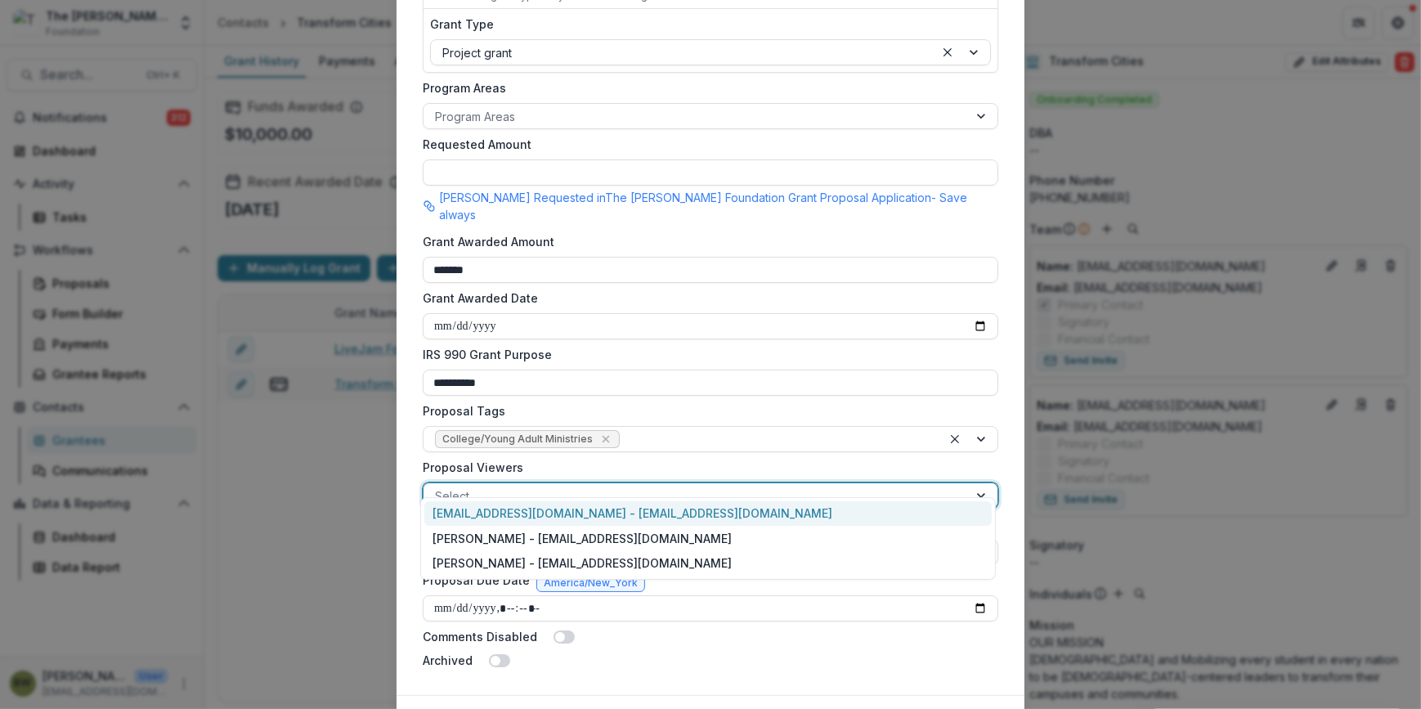
click at [724, 486] on div at bounding box center [696, 496] width 522 height 20
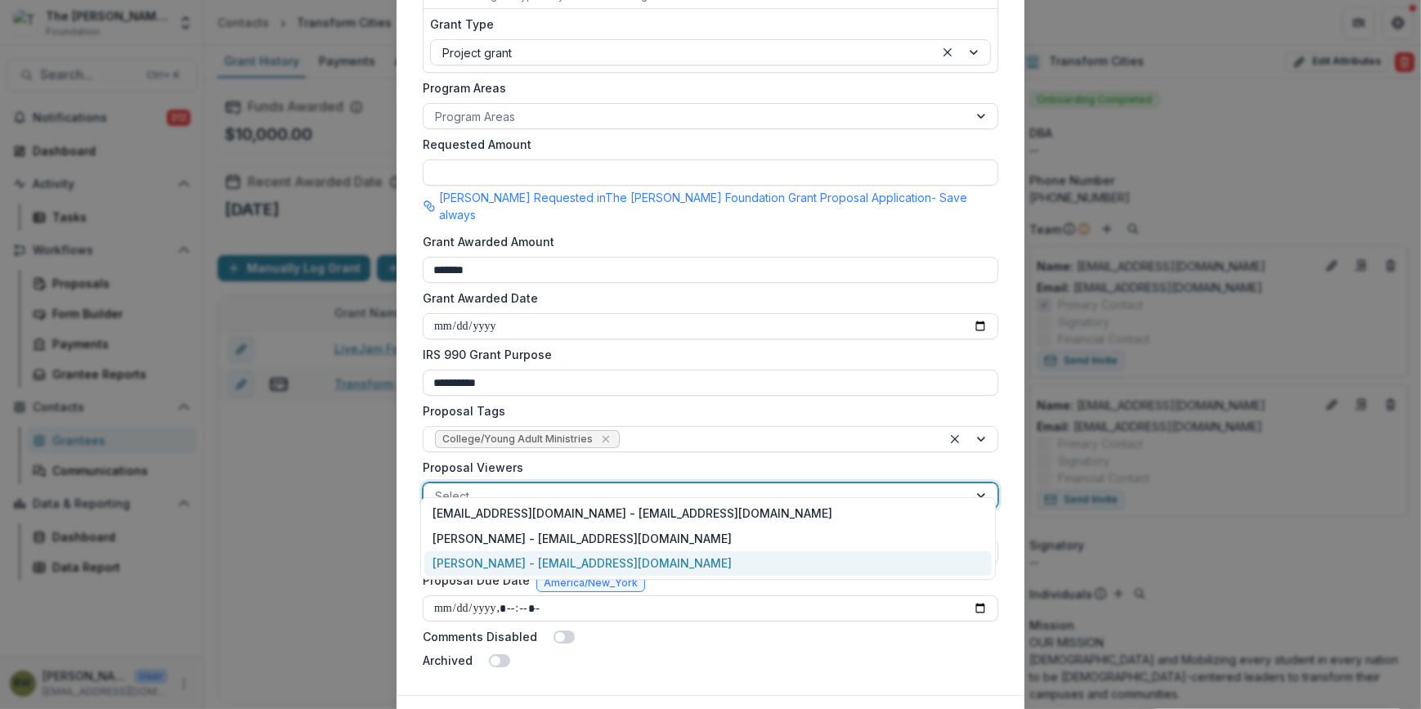
click at [668, 557] on div "[PERSON_NAME] - [EMAIL_ADDRESS][DOMAIN_NAME]" at bounding box center [708, 563] width 568 height 25
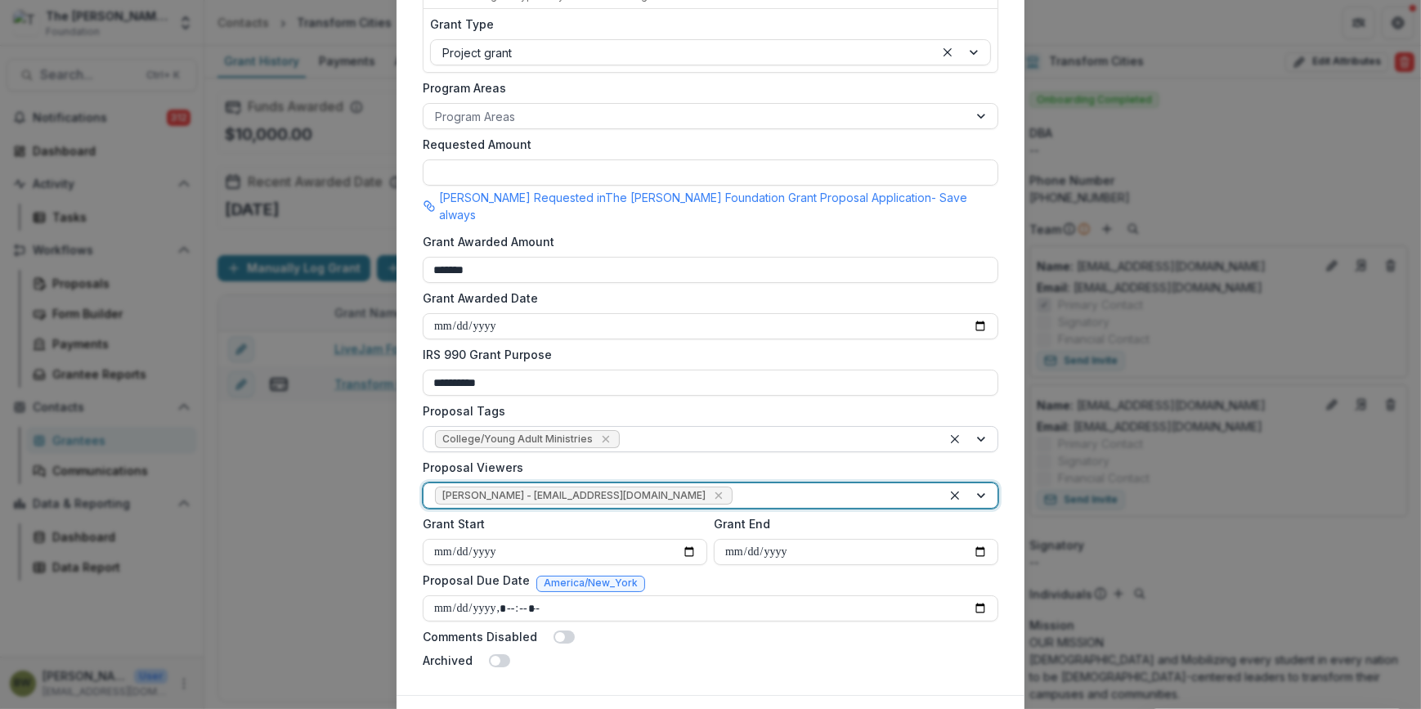
scroll to position [444, 0]
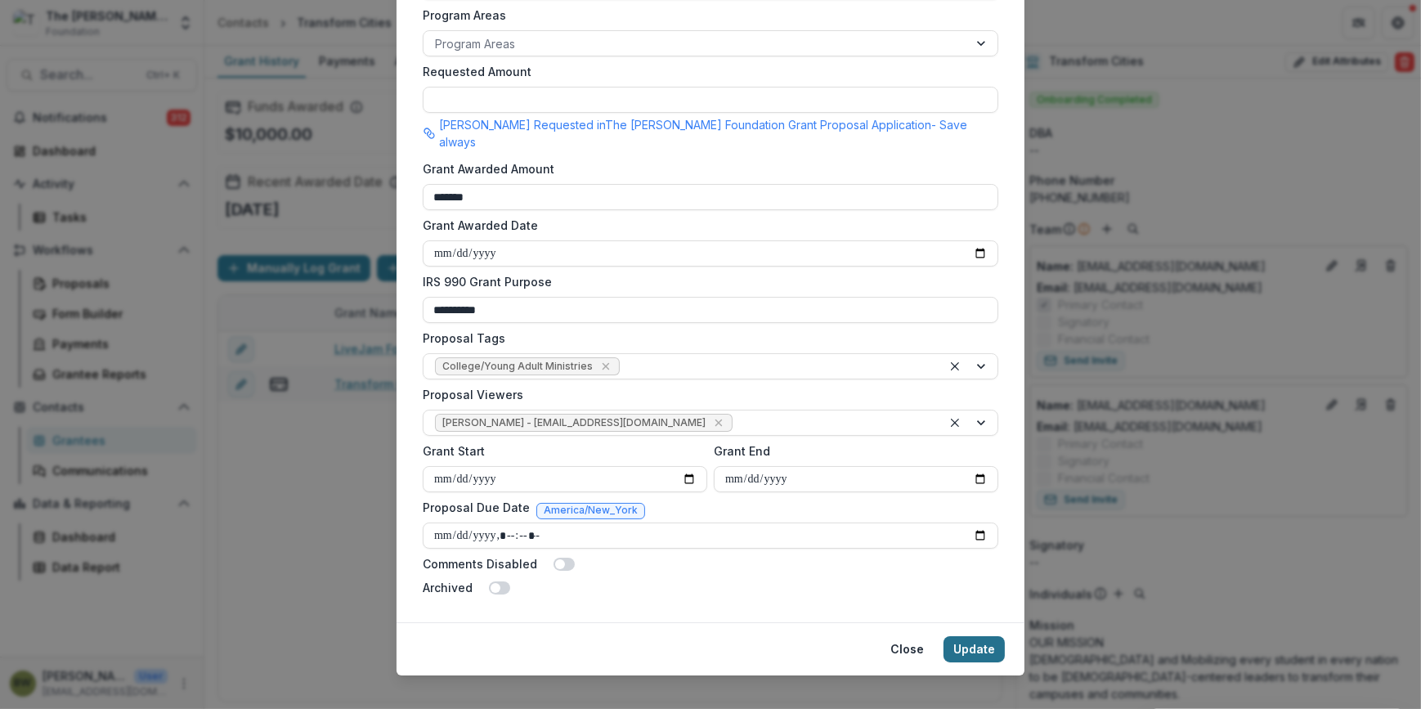
click at [976, 636] on button "Update" at bounding box center [974, 649] width 61 height 26
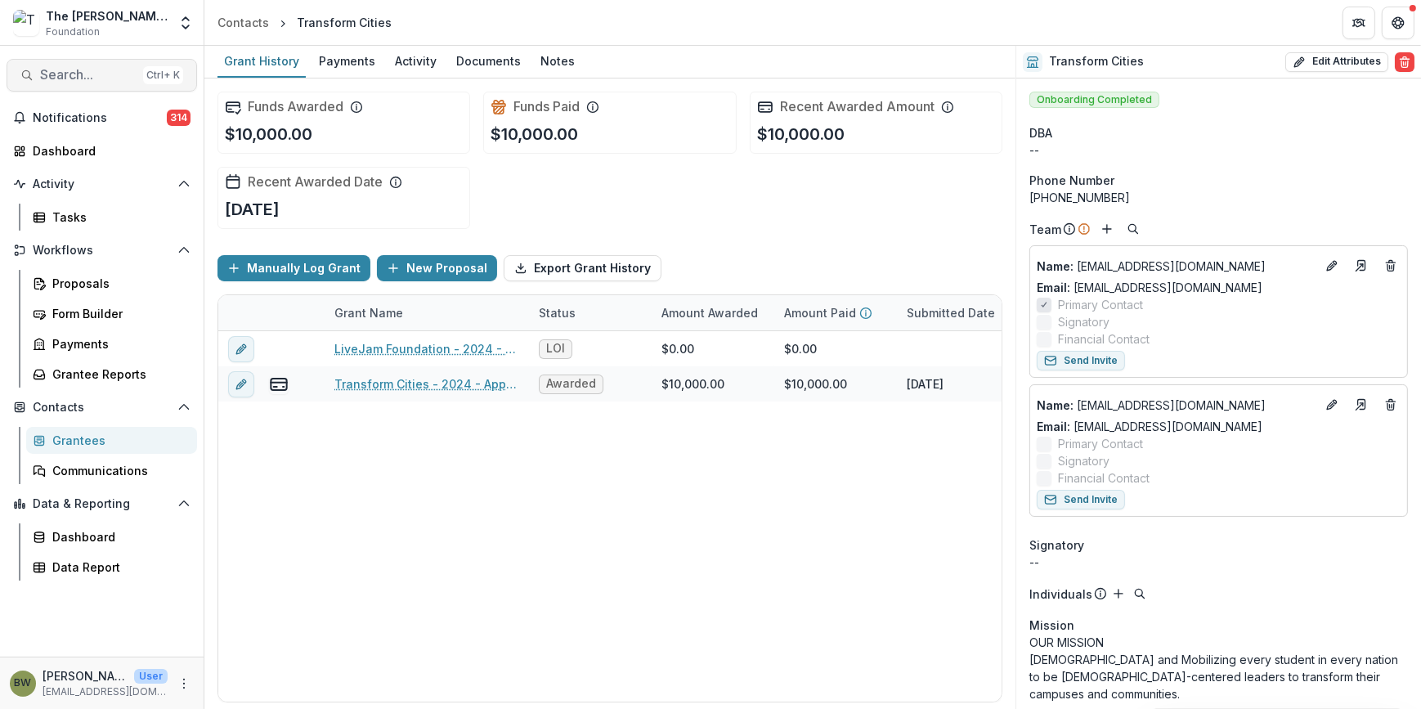
click at [43, 65] on button "Search... Ctrl + K" at bounding box center [102, 75] width 191 height 33
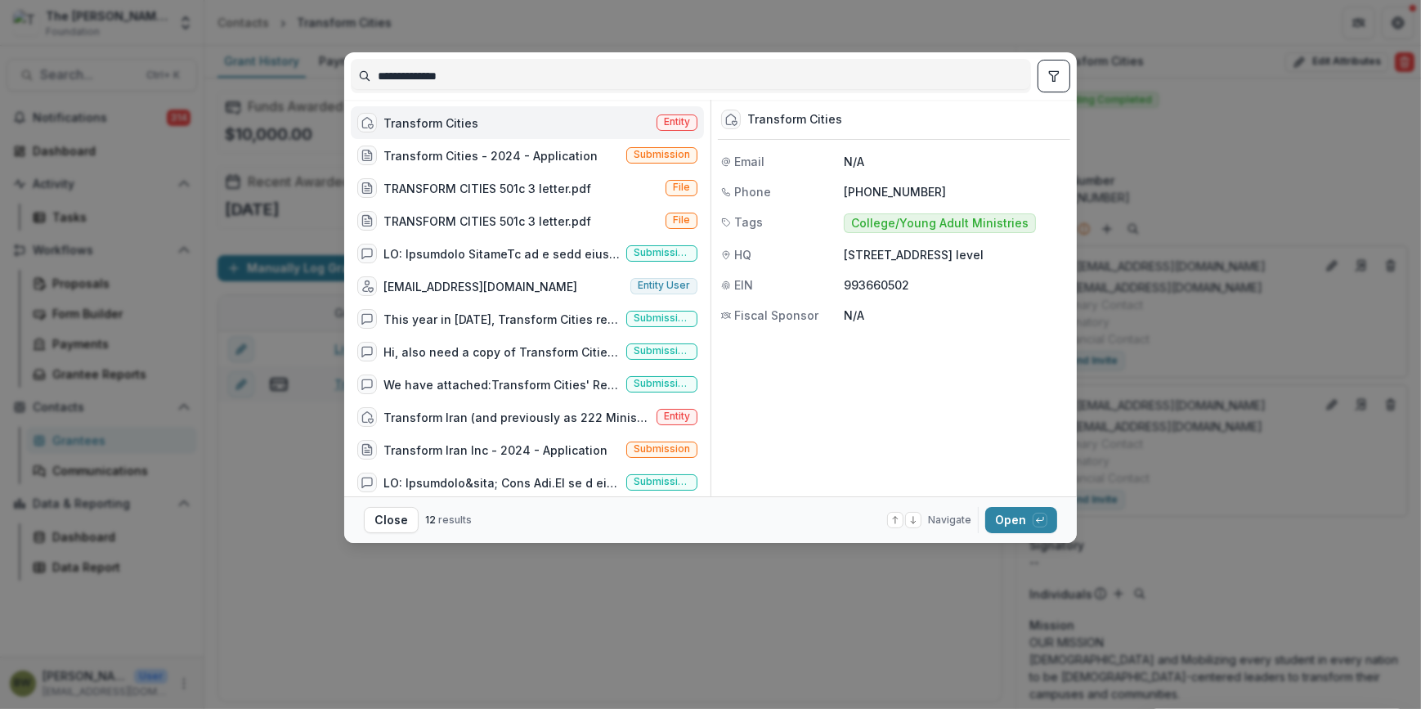
drag, startPoint x: 473, startPoint y: 79, endPoint x: 210, endPoint y: 72, distance: 263.4
click at [210, 72] on div "**********" at bounding box center [710, 354] width 1421 height 709
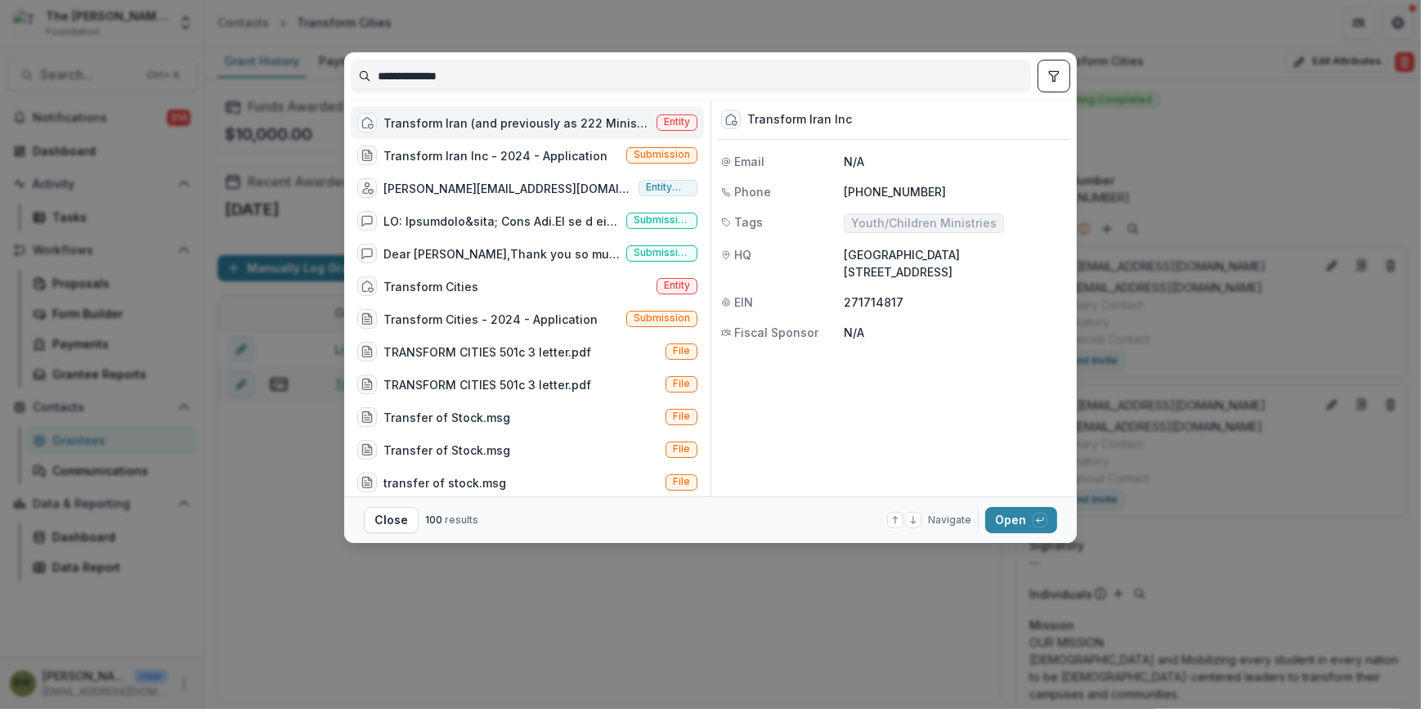
type input "**********"
click at [670, 123] on span "Entity" at bounding box center [677, 121] width 26 height 11
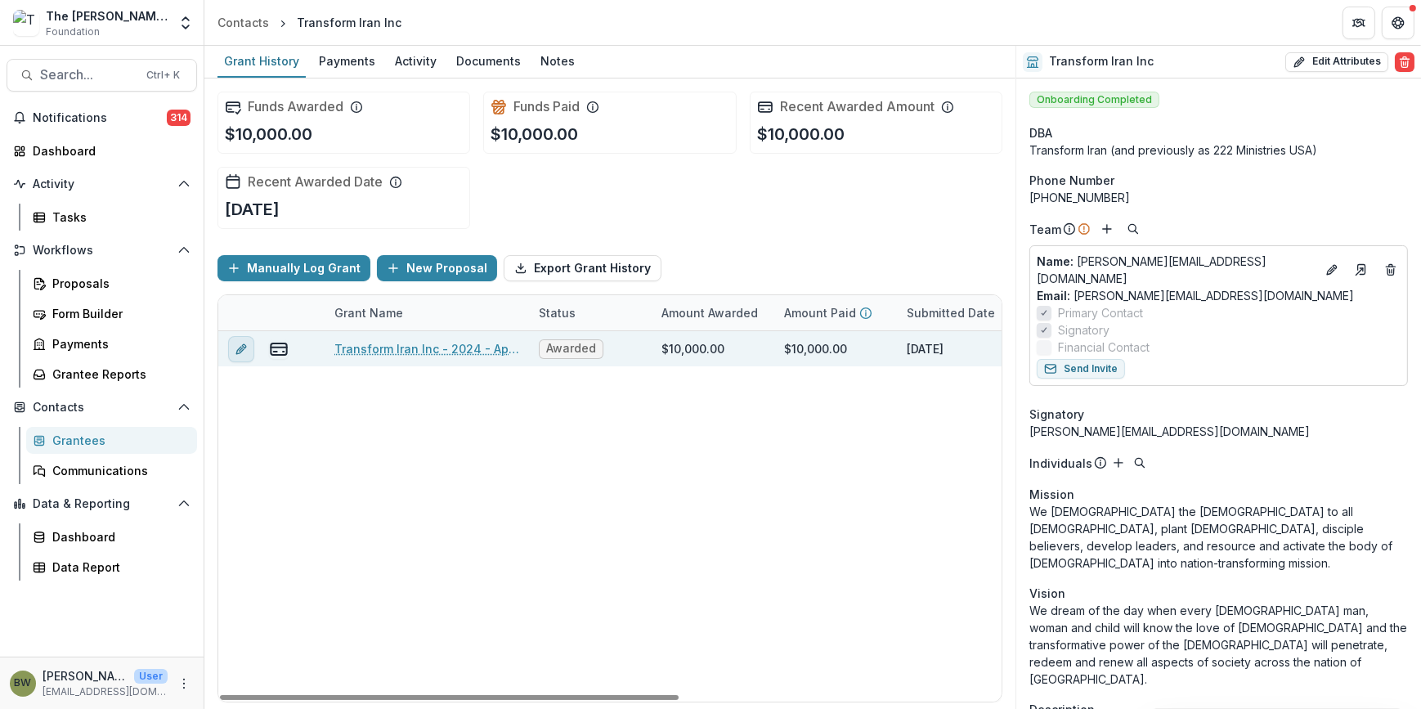
click at [250, 349] on button "edit" at bounding box center [241, 349] width 26 height 26
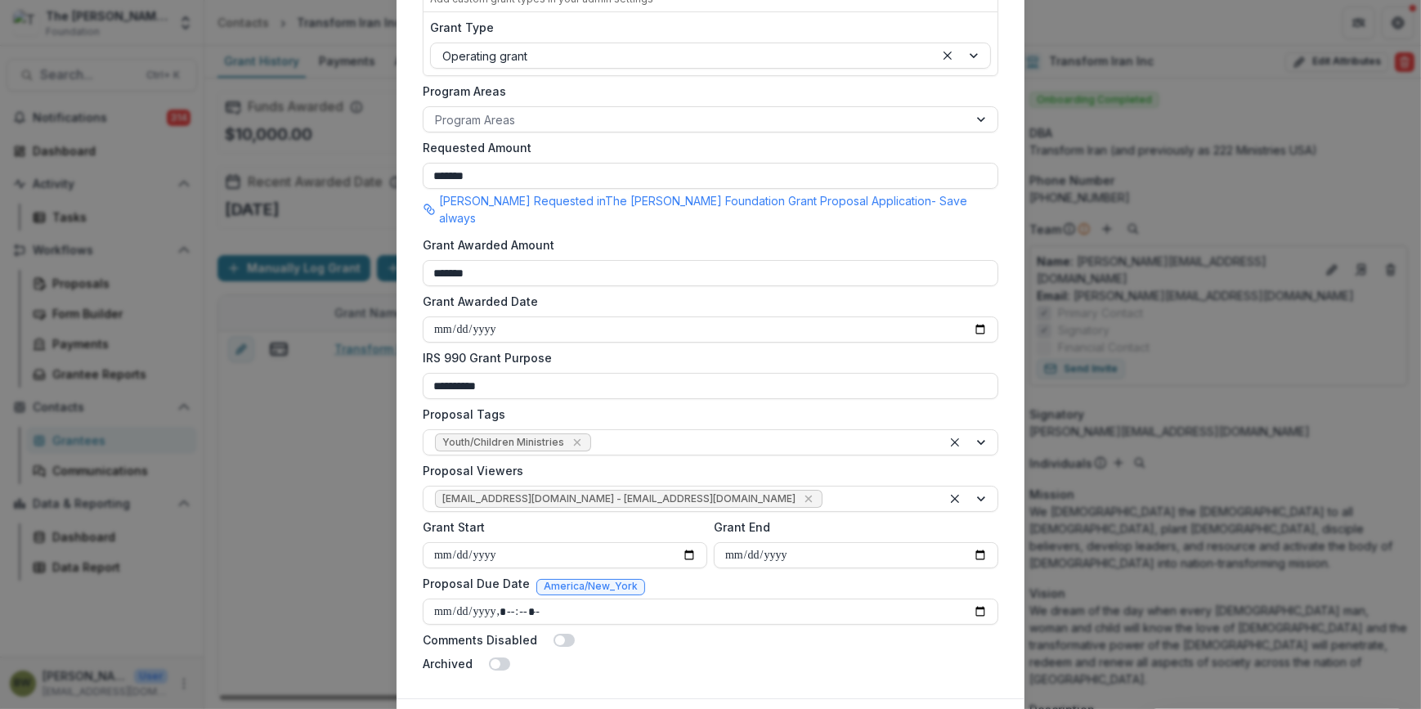
scroll to position [371, 0]
click at [805, 492] on icon "Remove jcline@bolickfoundation.org - jcline@bolickfoundation.org" at bounding box center [808, 495] width 7 height 7
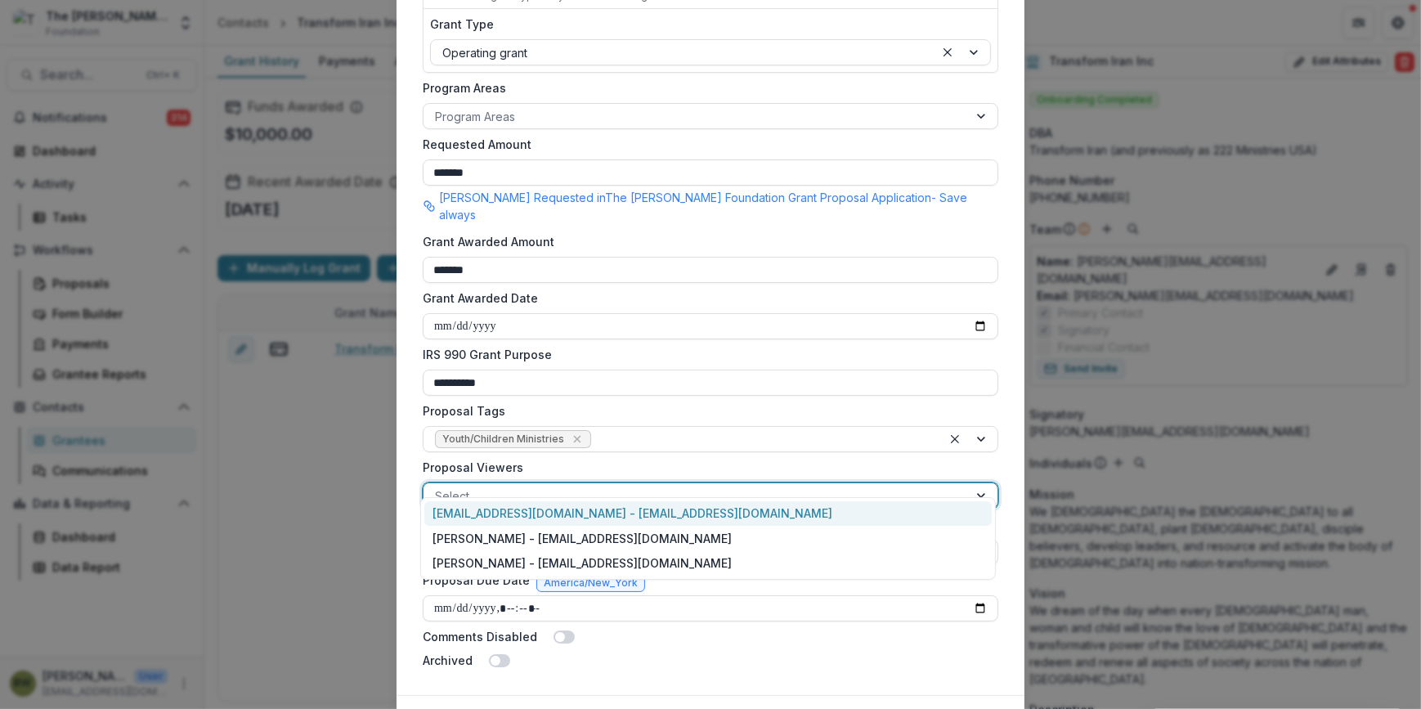
click at [724, 486] on div at bounding box center [696, 496] width 522 height 20
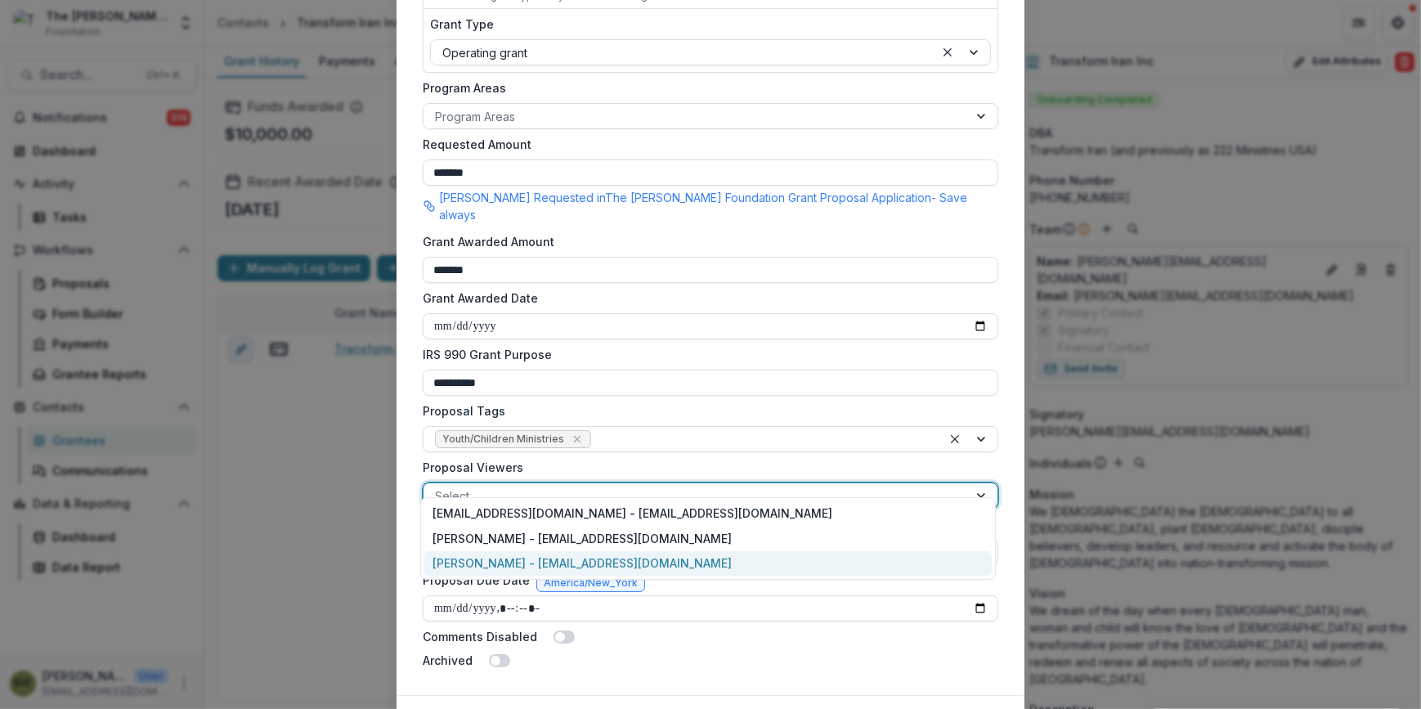
click at [452, 564] on div "[PERSON_NAME] - [EMAIL_ADDRESS][DOMAIN_NAME]" at bounding box center [708, 563] width 568 height 25
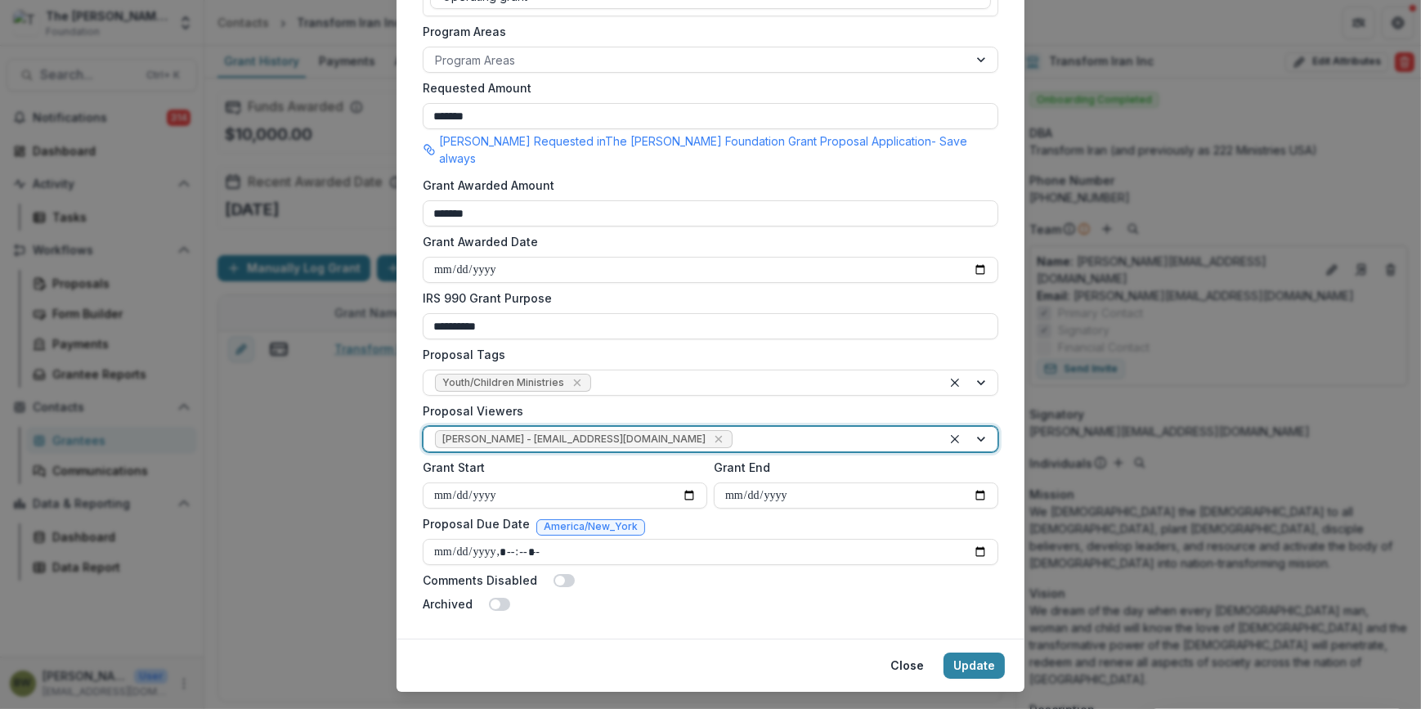
scroll to position [444, 0]
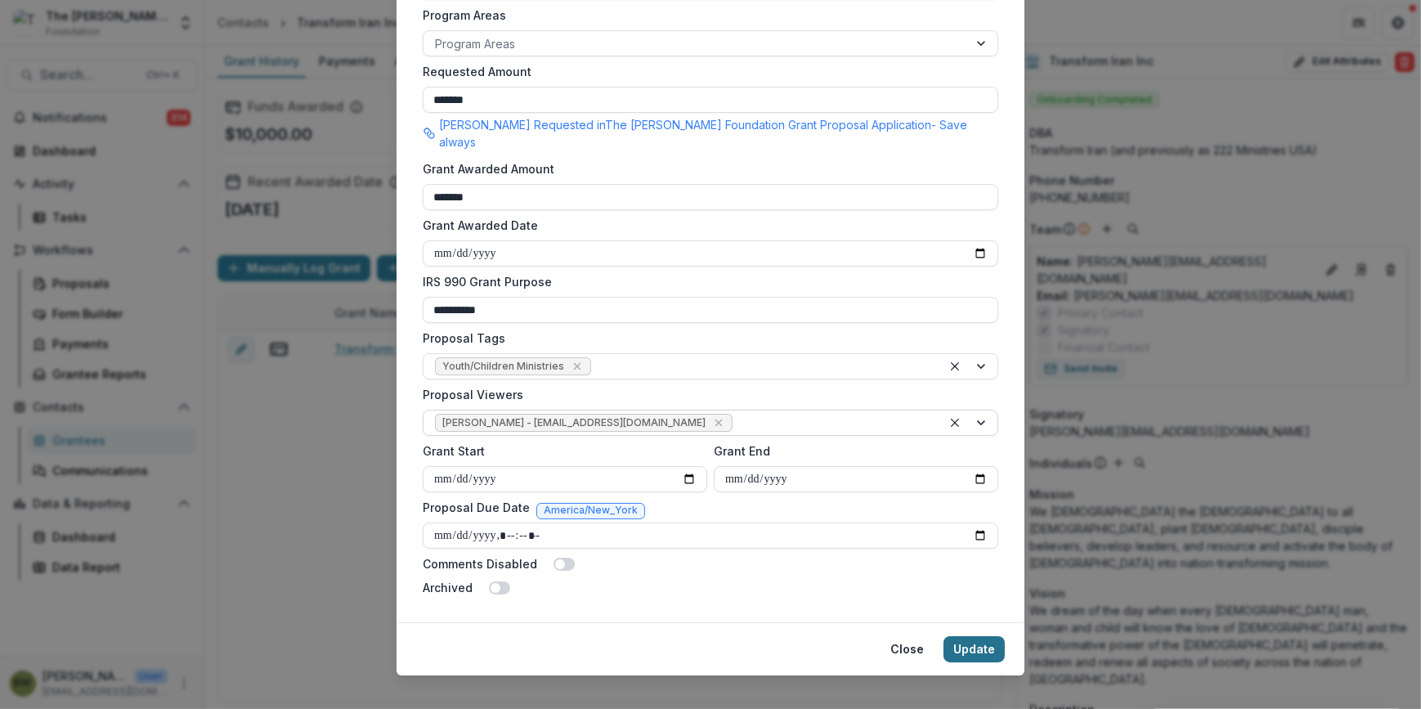
click at [988, 636] on button "Update" at bounding box center [974, 649] width 61 height 26
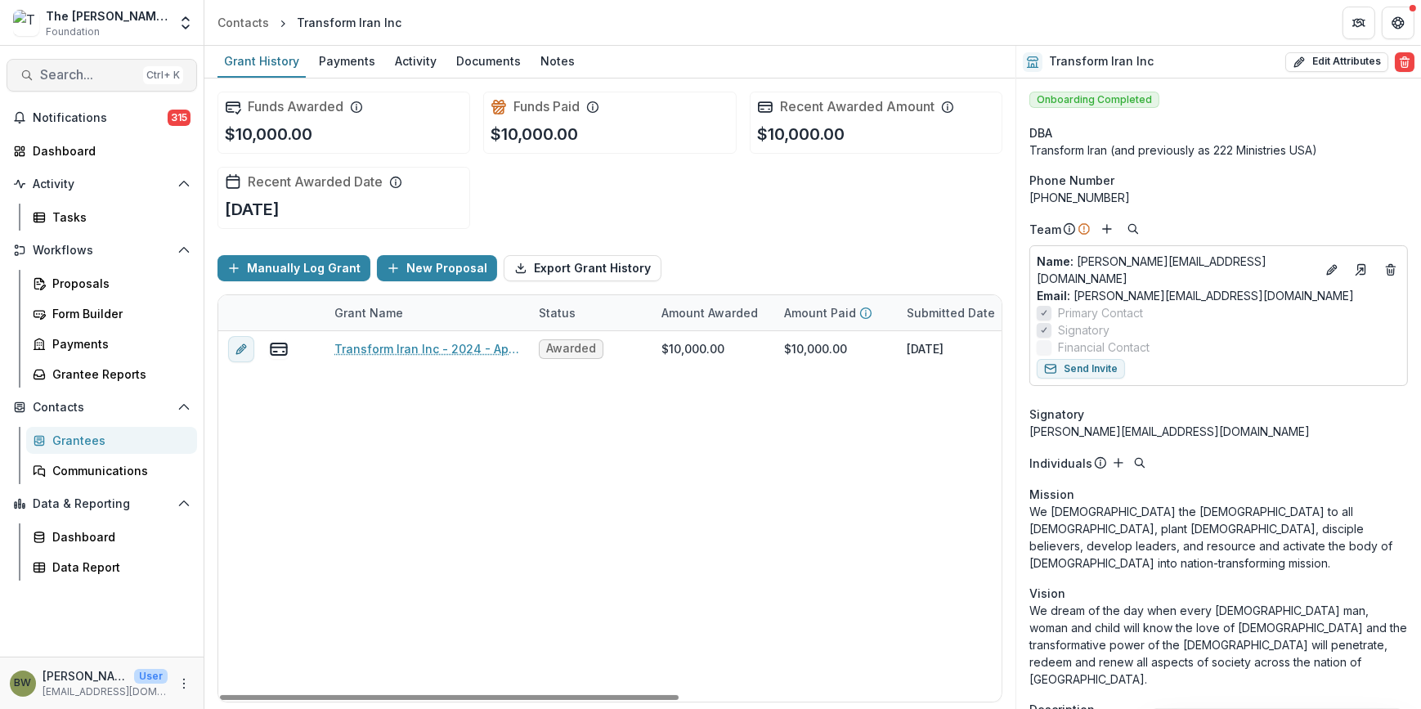
click at [83, 65] on button "Search... Ctrl + K" at bounding box center [102, 75] width 191 height 33
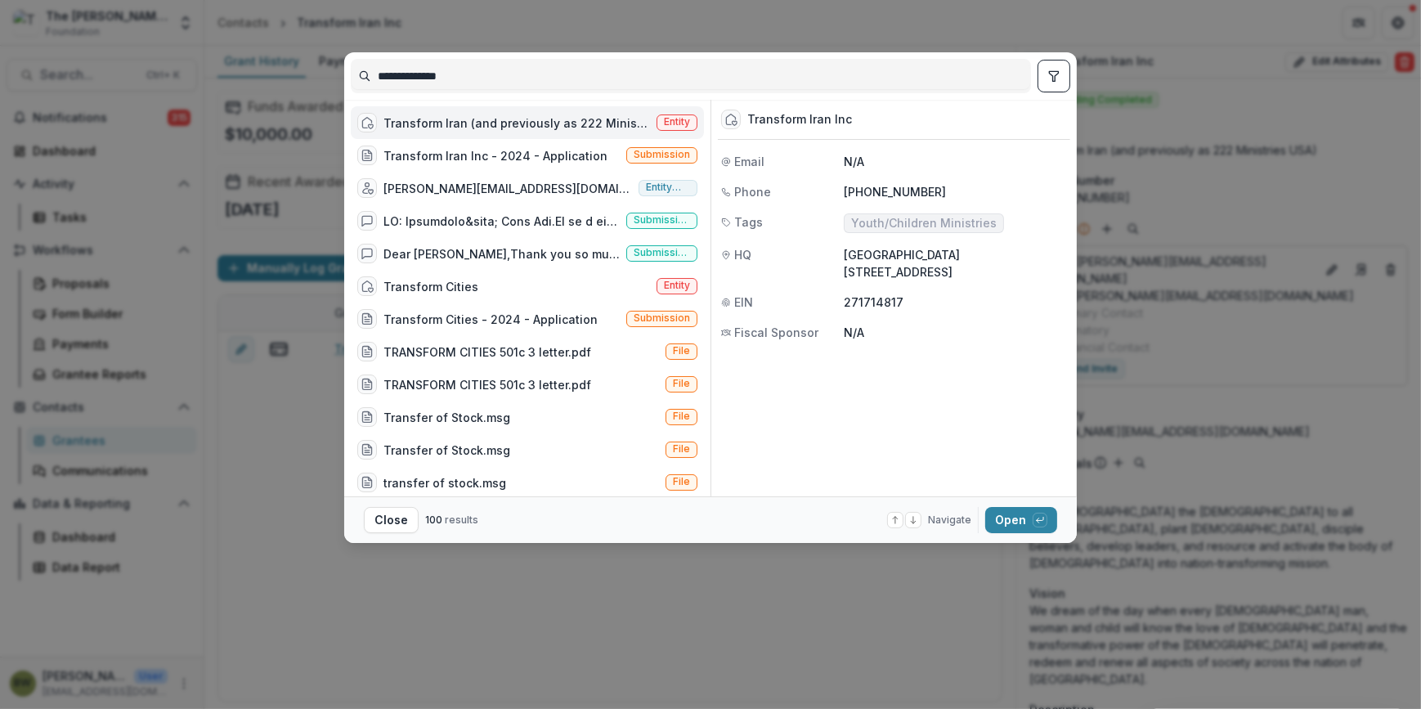
drag, startPoint x: 546, startPoint y: 74, endPoint x: 260, endPoint y: 82, distance: 286.3
click at [260, 82] on div "**********" at bounding box center [710, 354] width 1421 height 709
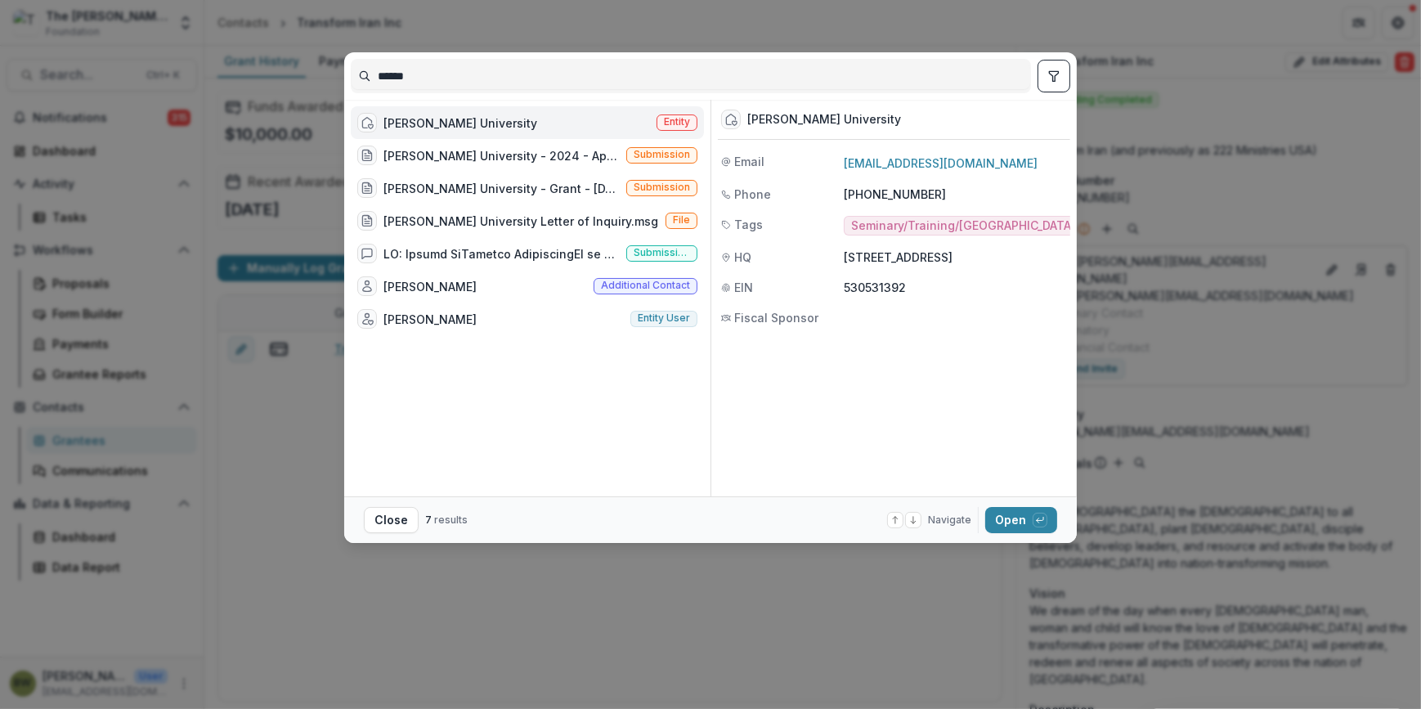
type input "******"
click at [666, 123] on span "Entity" at bounding box center [677, 121] width 26 height 11
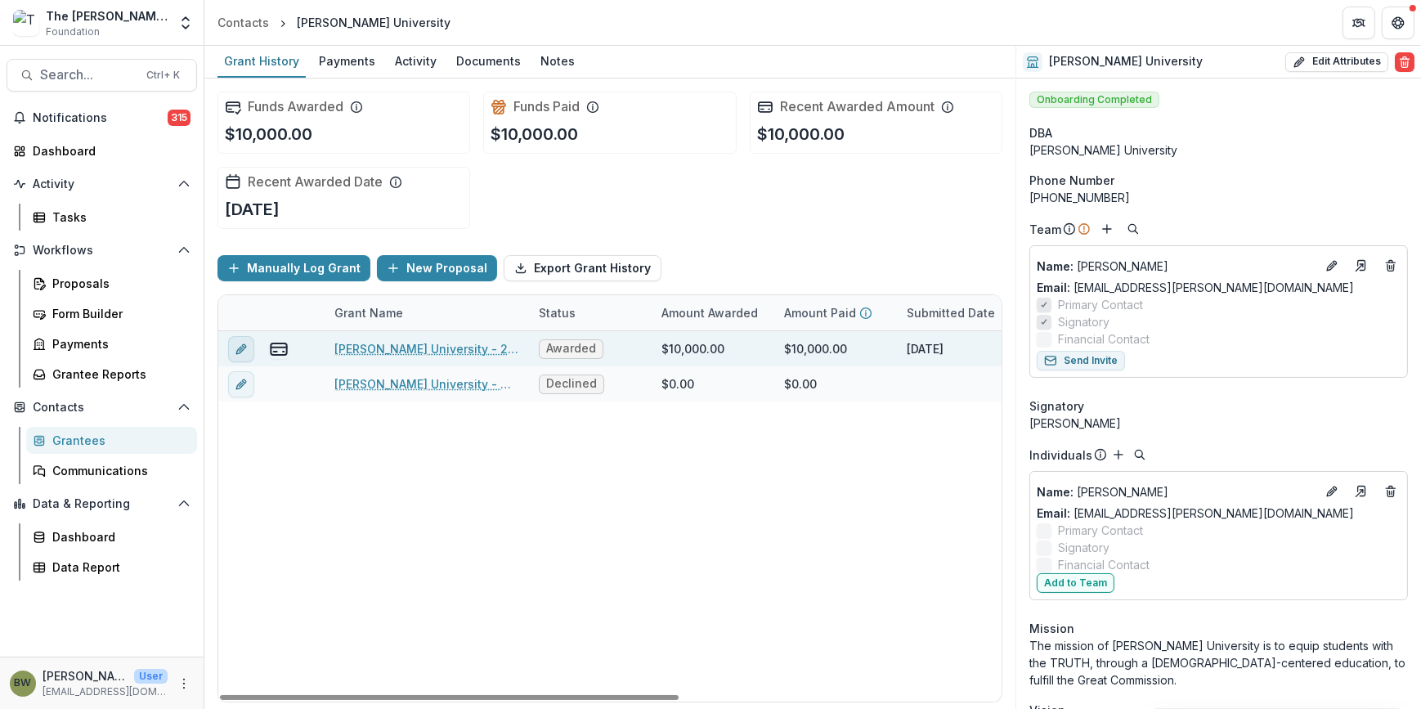
click at [234, 339] on button "edit" at bounding box center [241, 349] width 26 height 26
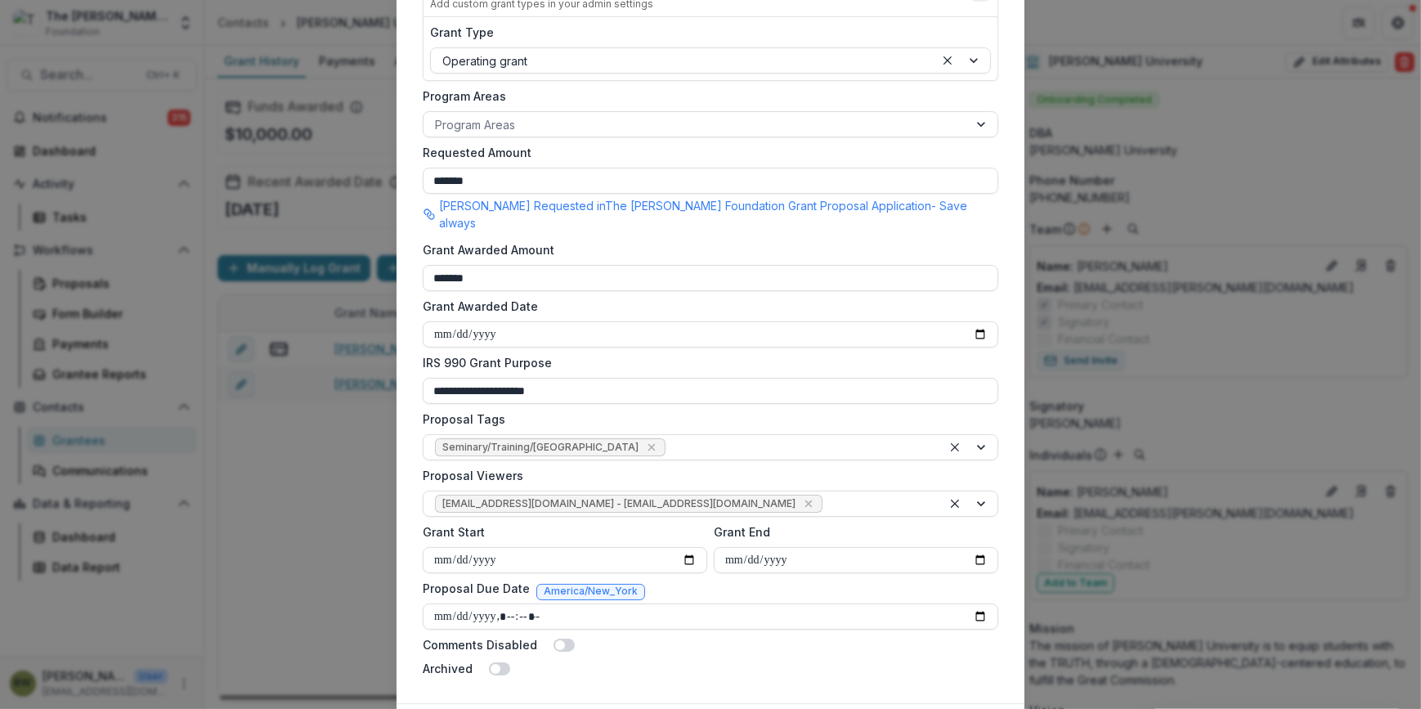
scroll to position [371, 0]
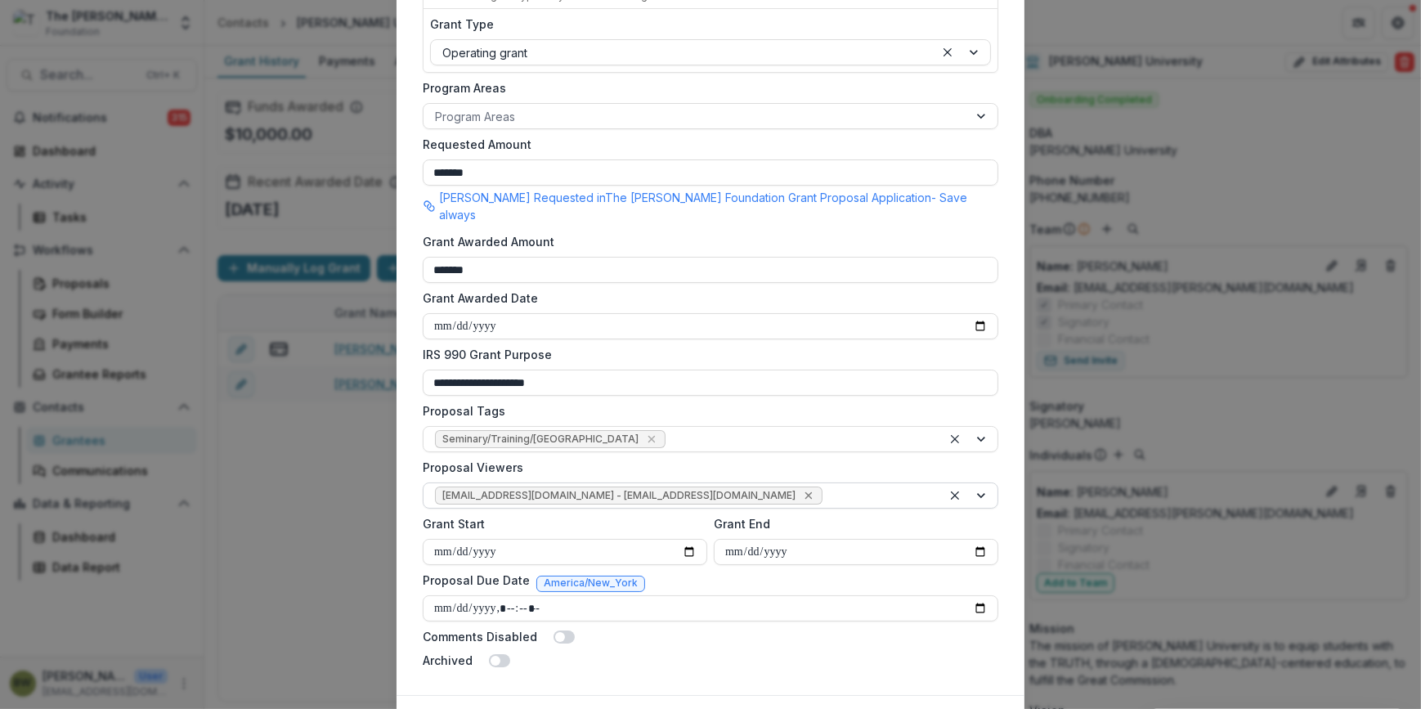
click at [802, 489] on icon "Remove jcline@bolickfoundation.org - jcline@bolickfoundation.org" at bounding box center [808, 495] width 13 height 13
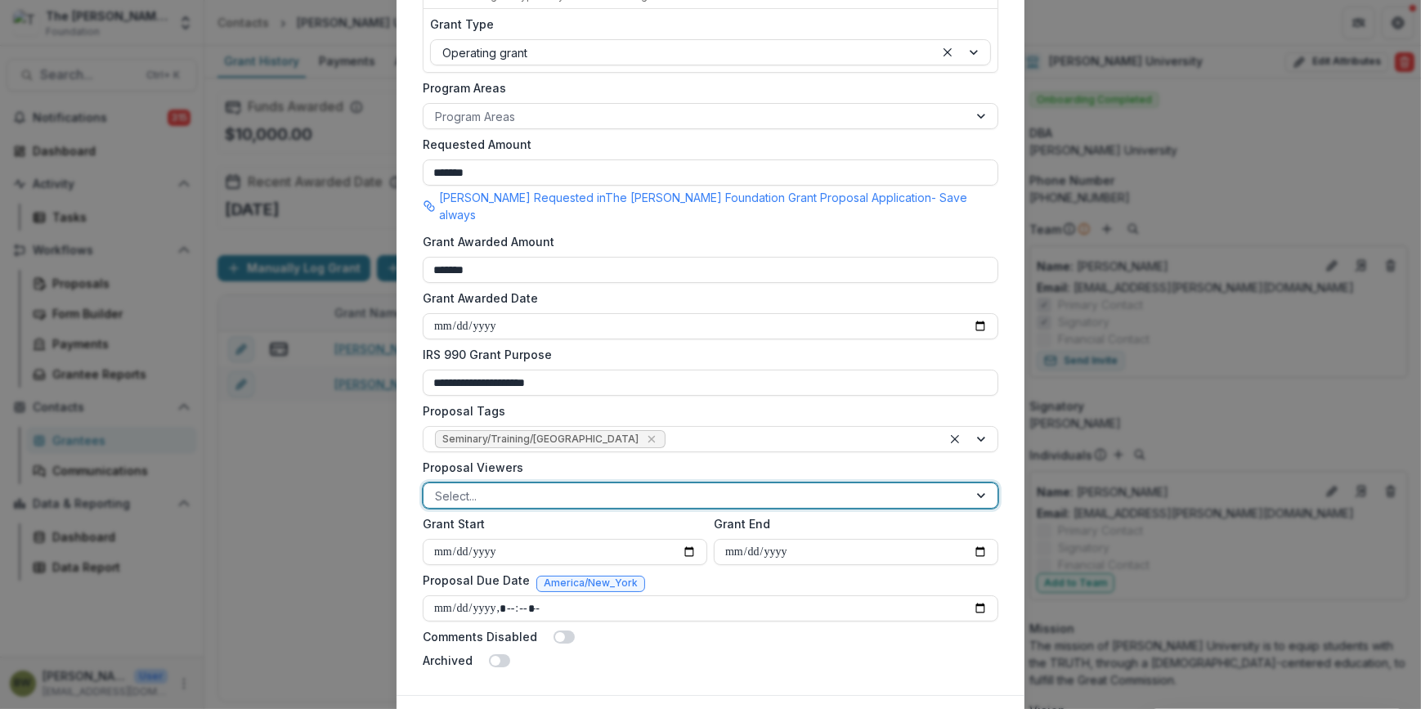
click at [702, 486] on div at bounding box center [696, 496] width 522 height 20
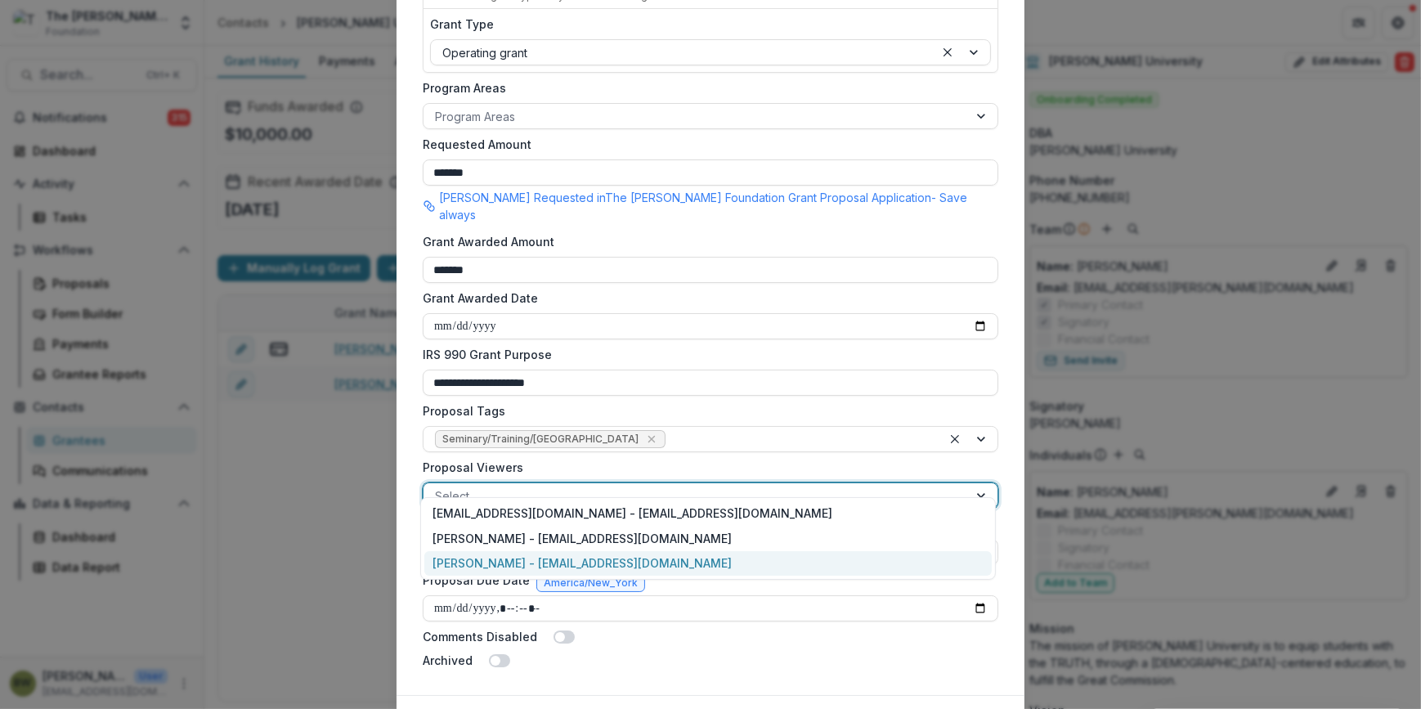
click at [641, 559] on div "[PERSON_NAME] - [EMAIL_ADDRESS][DOMAIN_NAME]" at bounding box center [708, 563] width 568 height 25
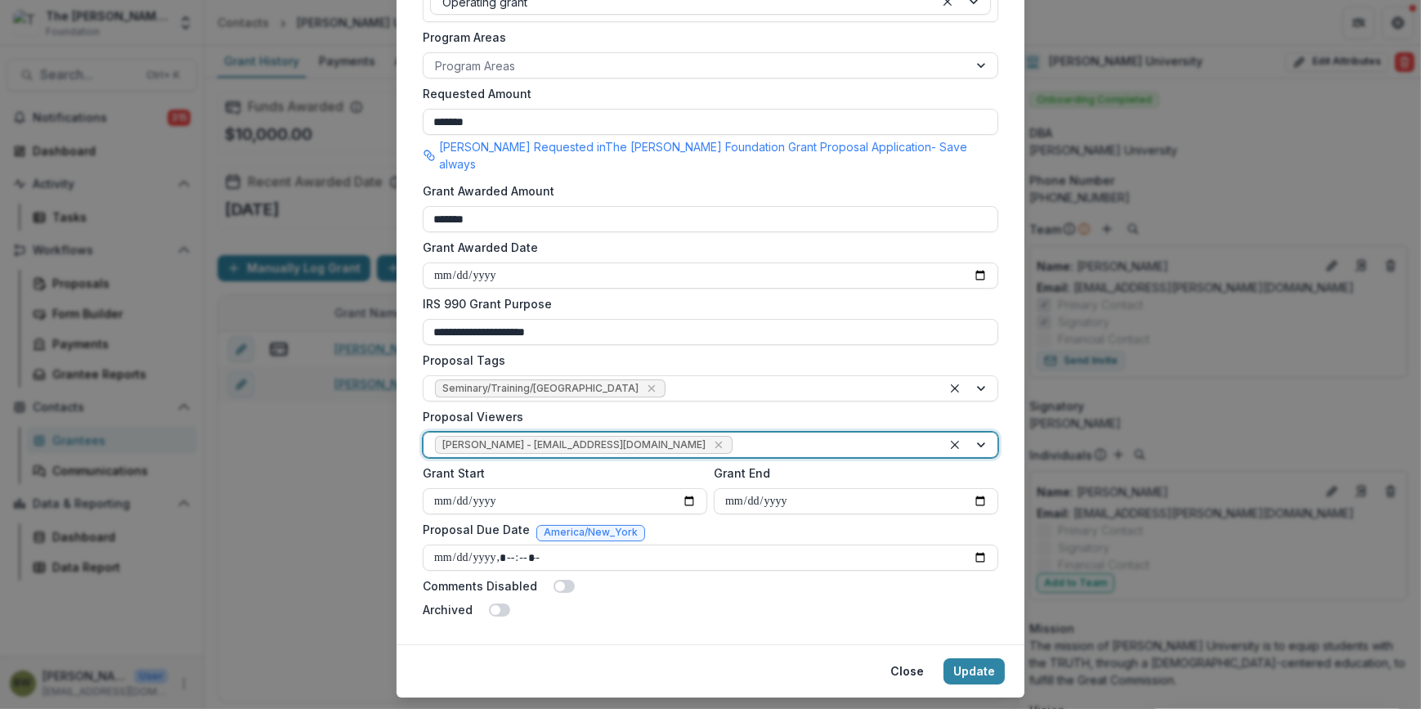
scroll to position [444, 0]
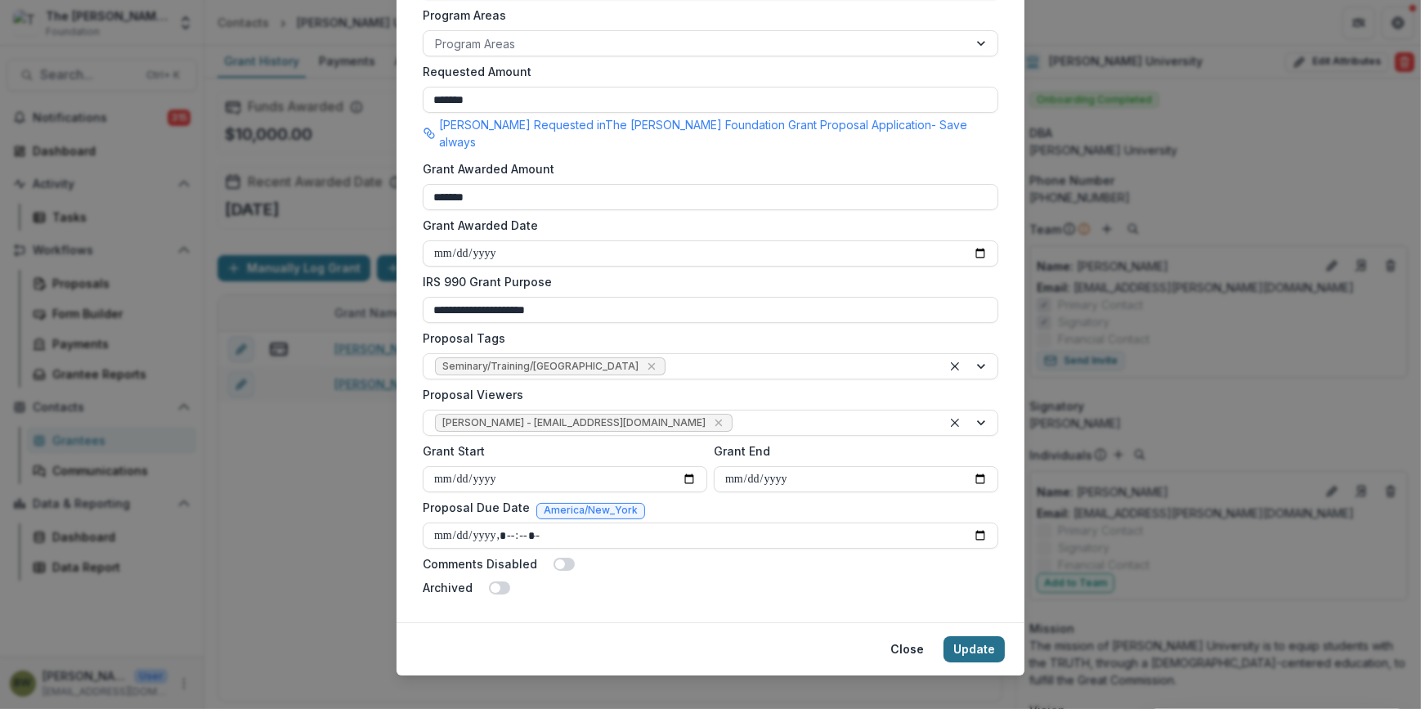
click at [973, 636] on button "Update" at bounding box center [974, 649] width 61 height 26
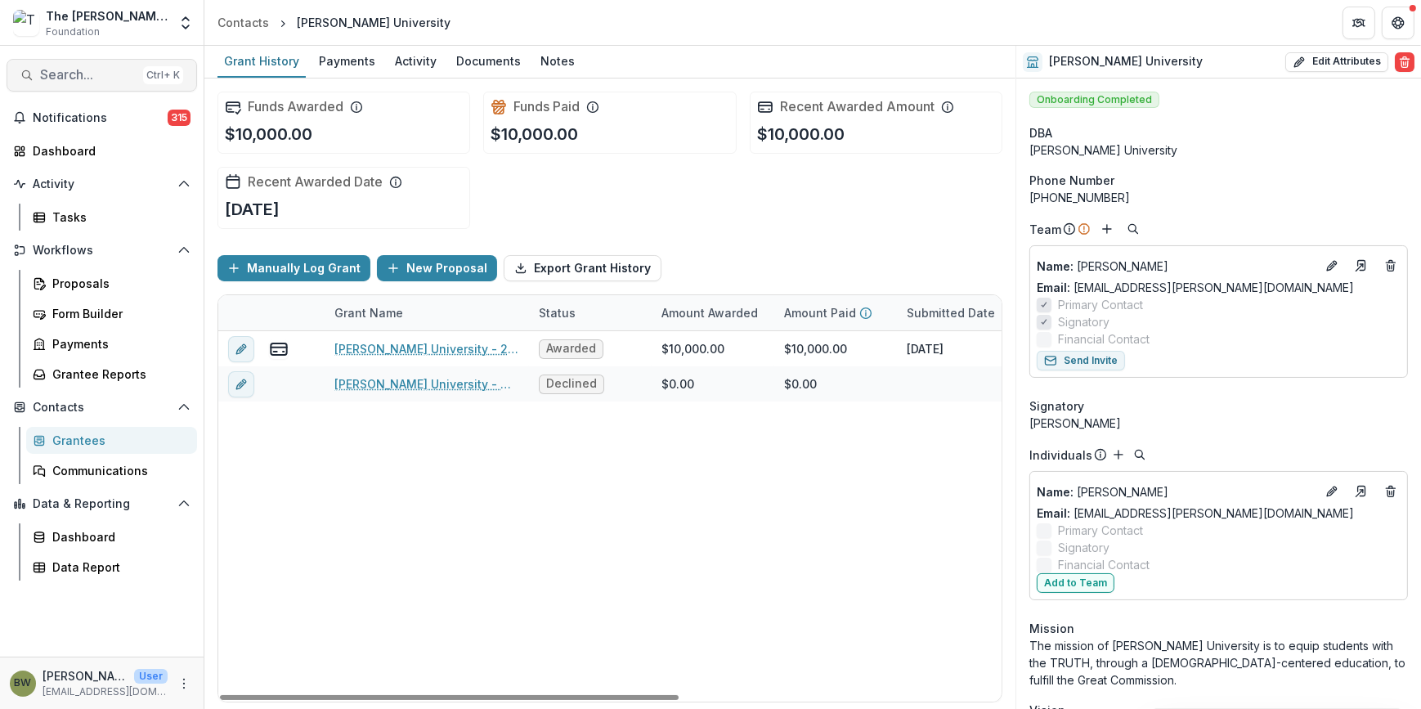
click at [88, 79] on span "Search..." at bounding box center [88, 75] width 96 height 16
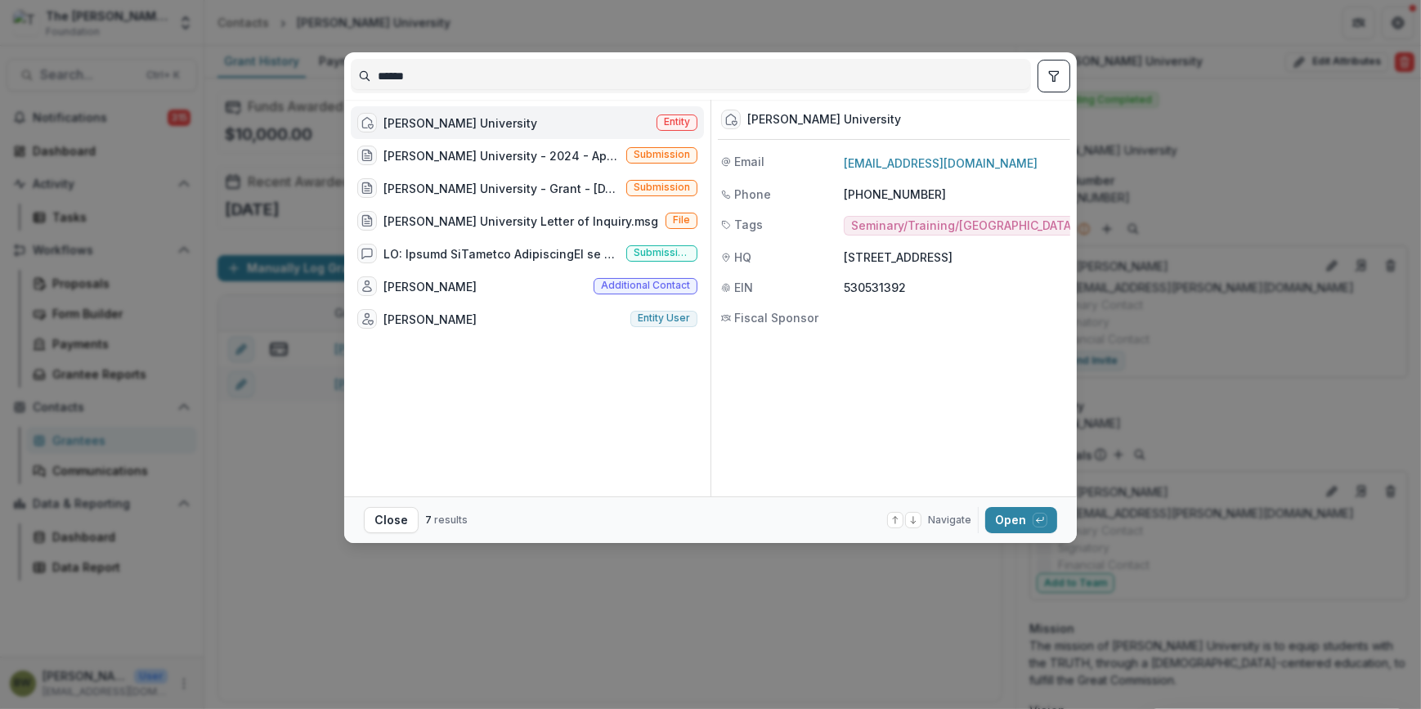
drag, startPoint x: 408, startPoint y: 76, endPoint x: 279, endPoint y: 81, distance: 129.3
click at [279, 81] on div "****** [PERSON_NAME] University Entity [PERSON_NAME] University - 2024 - Applic…" at bounding box center [710, 354] width 1421 height 709
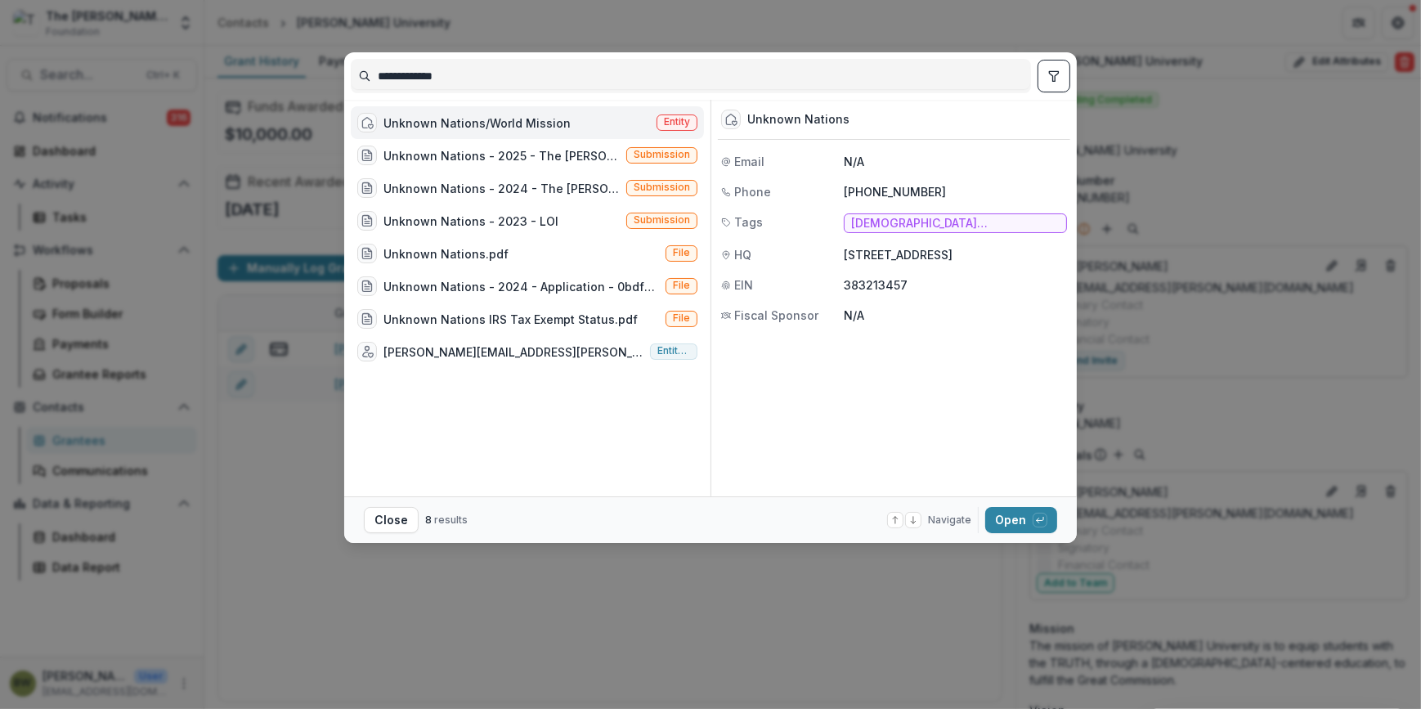
type input "**********"
click at [666, 125] on span "Entity" at bounding box center [677, 121] width 26 height 11
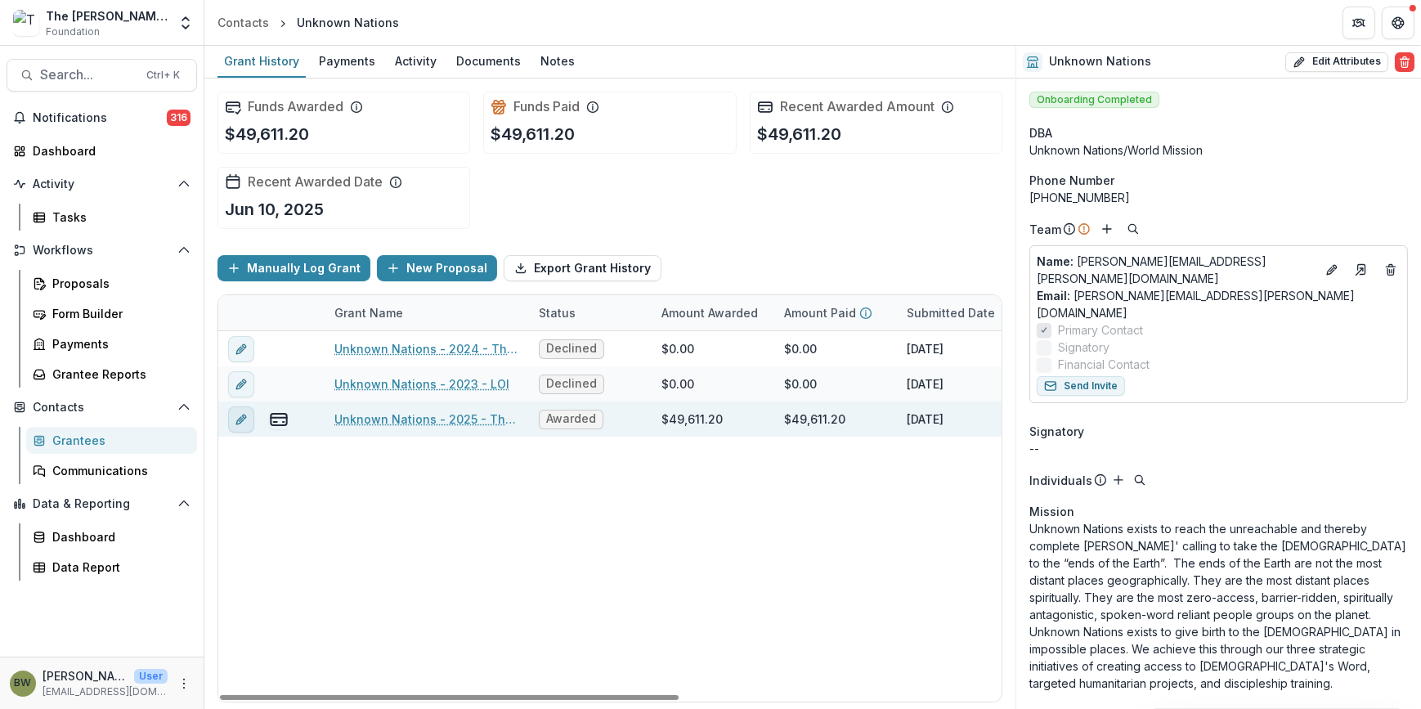
click at [240, 419] on line "edit" at bounding box center [241, 419] width 3 height 3
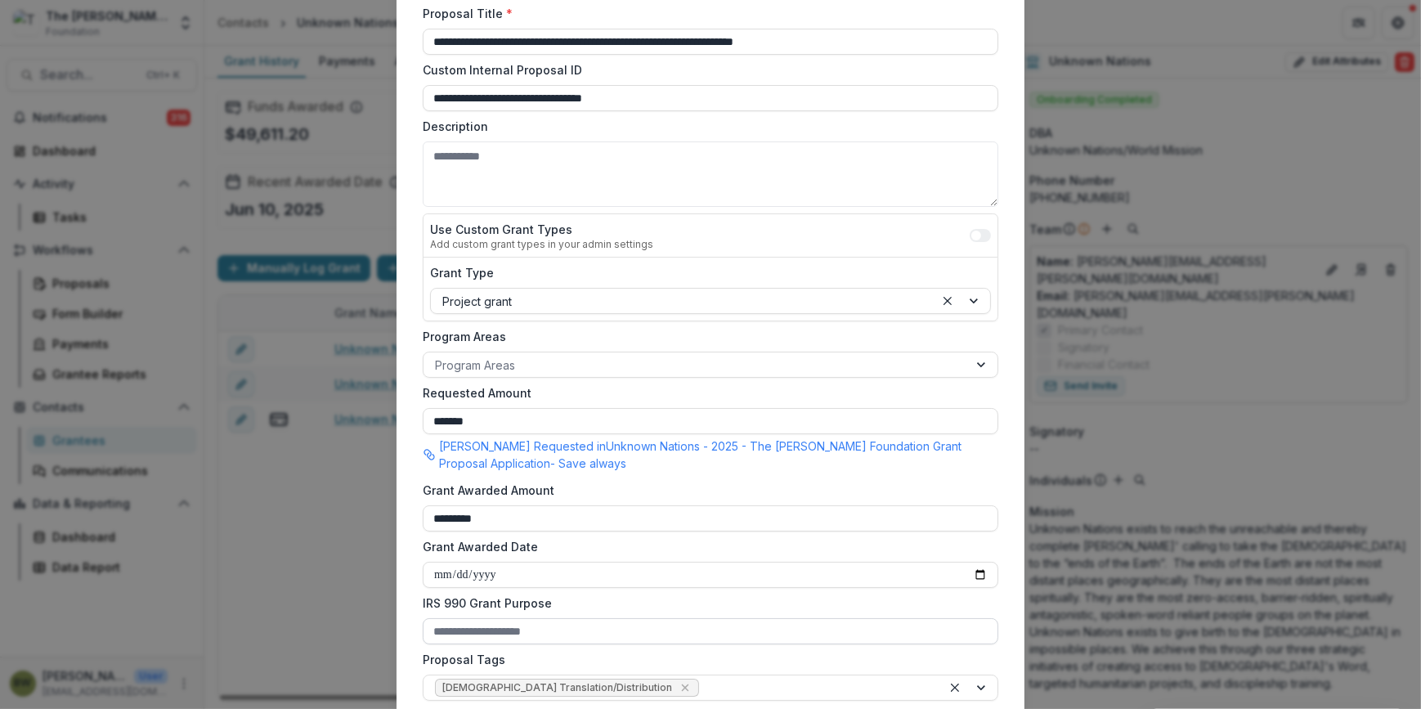
scroll to position [371, 0]
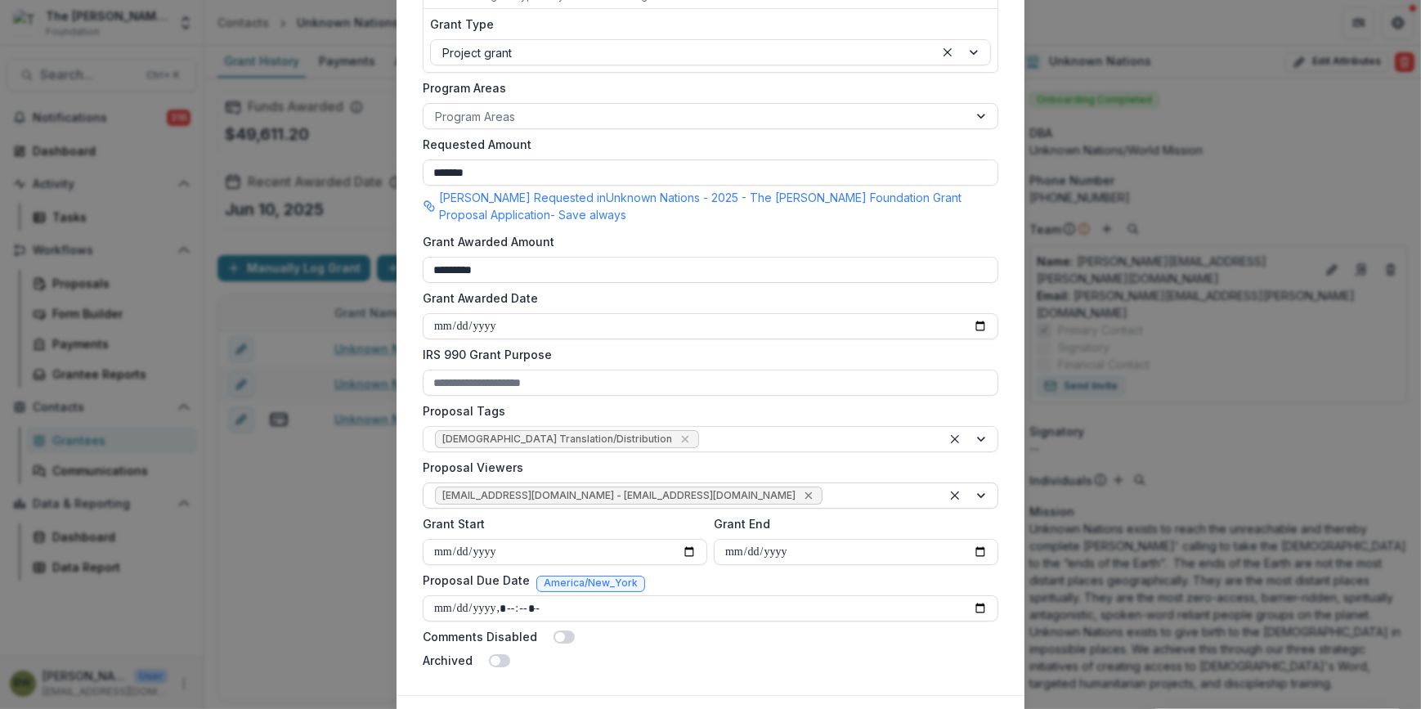
click at [802, 496] on icon "Remove jcline@bolickfoundation.org - jcline@bolickfoundation.org" at bounding box center [808, 495] width 13 height 13
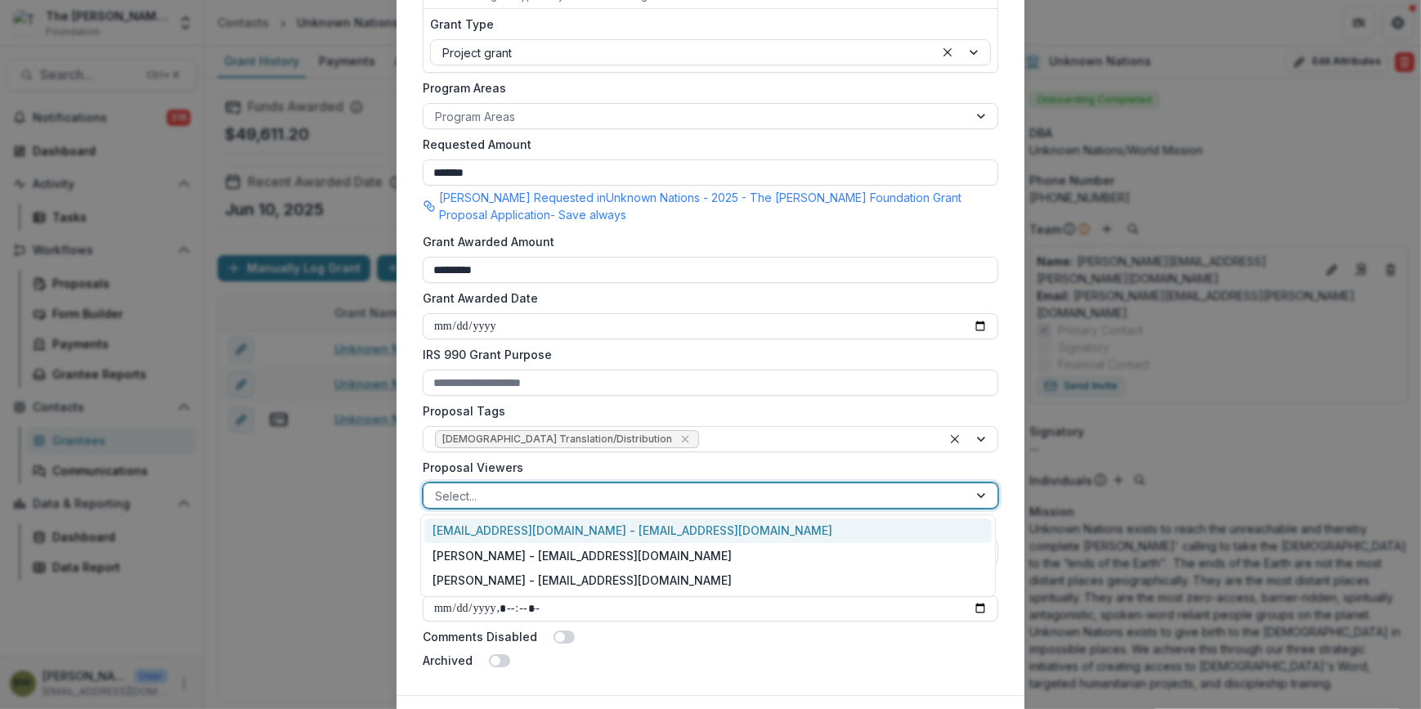
click at [712, 499] on div at bounding box center [696, 496] width 522 height 20
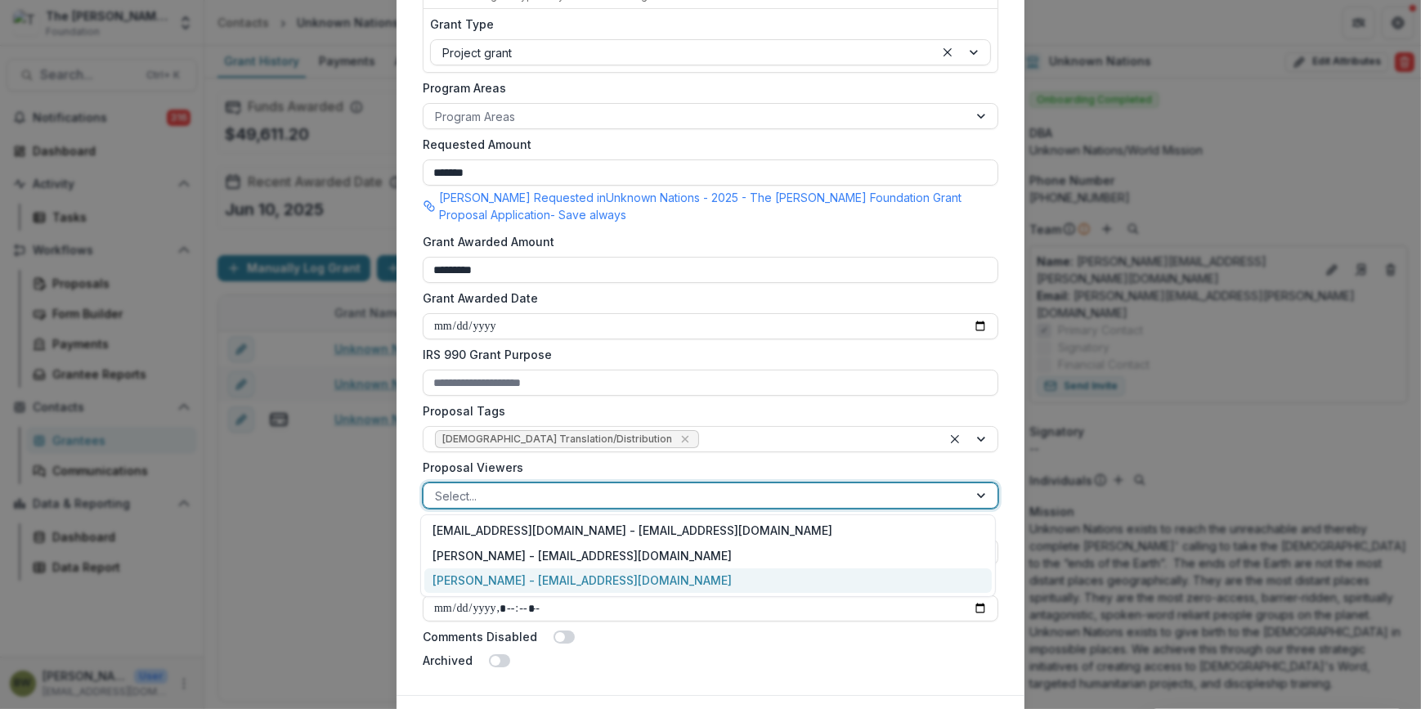
click at [653, 577] on div "[PERSON_NAME] - [EMAIL_ADDRESS][DOMAIN_NAME]" at bounding box center [708, 580] width 568 height 25
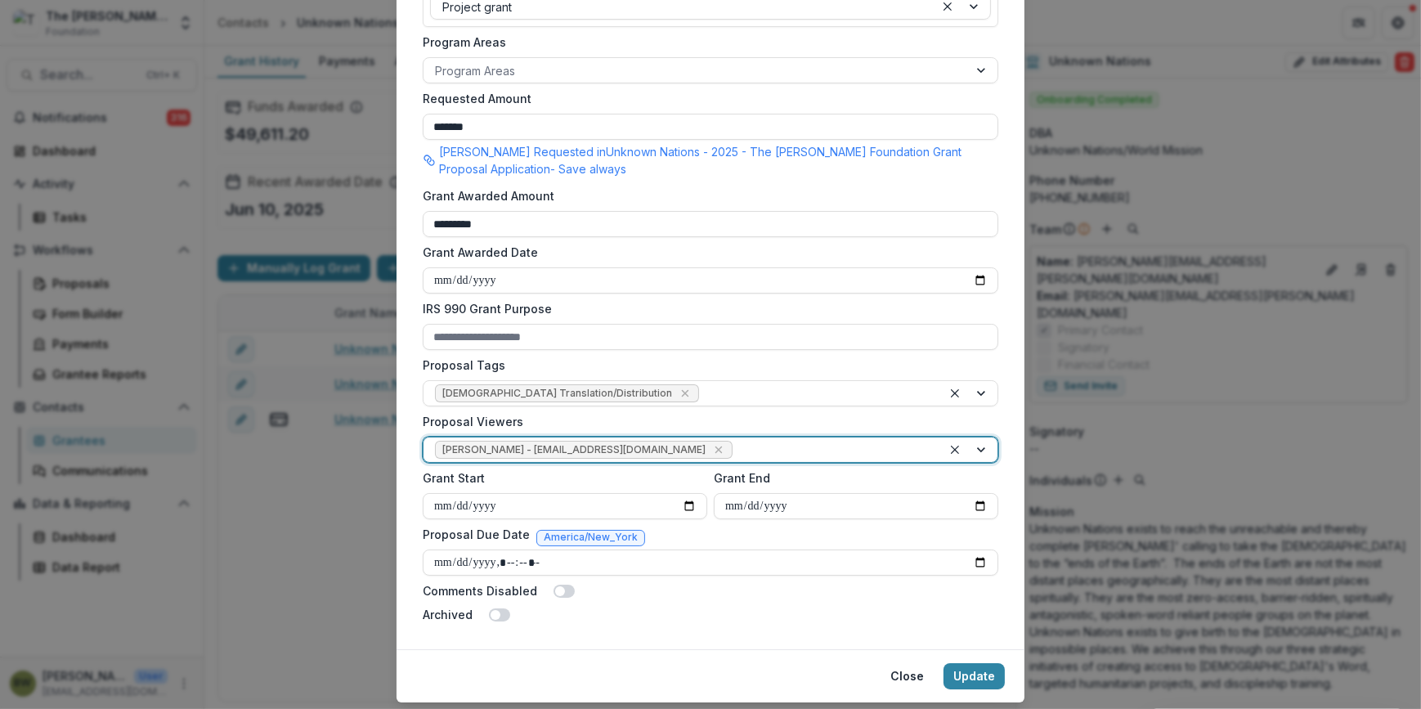
scroll to position [461, 0]
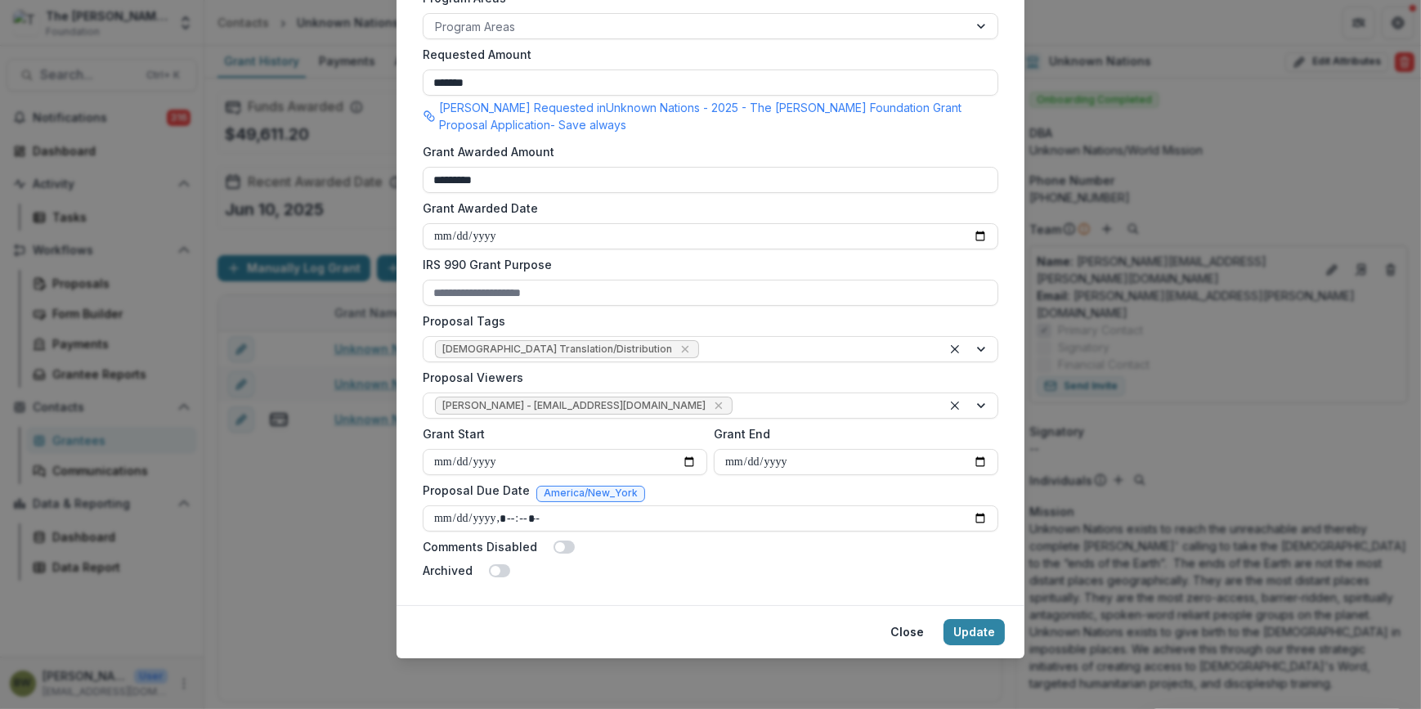
drag, startPoint x: 956, startPoint y: 624, endPoint x: 944, endPoint y: 611, distance: 17.9
click at [957, 624] on button "Update" at bounding box center [974, 632] width 61 height 26
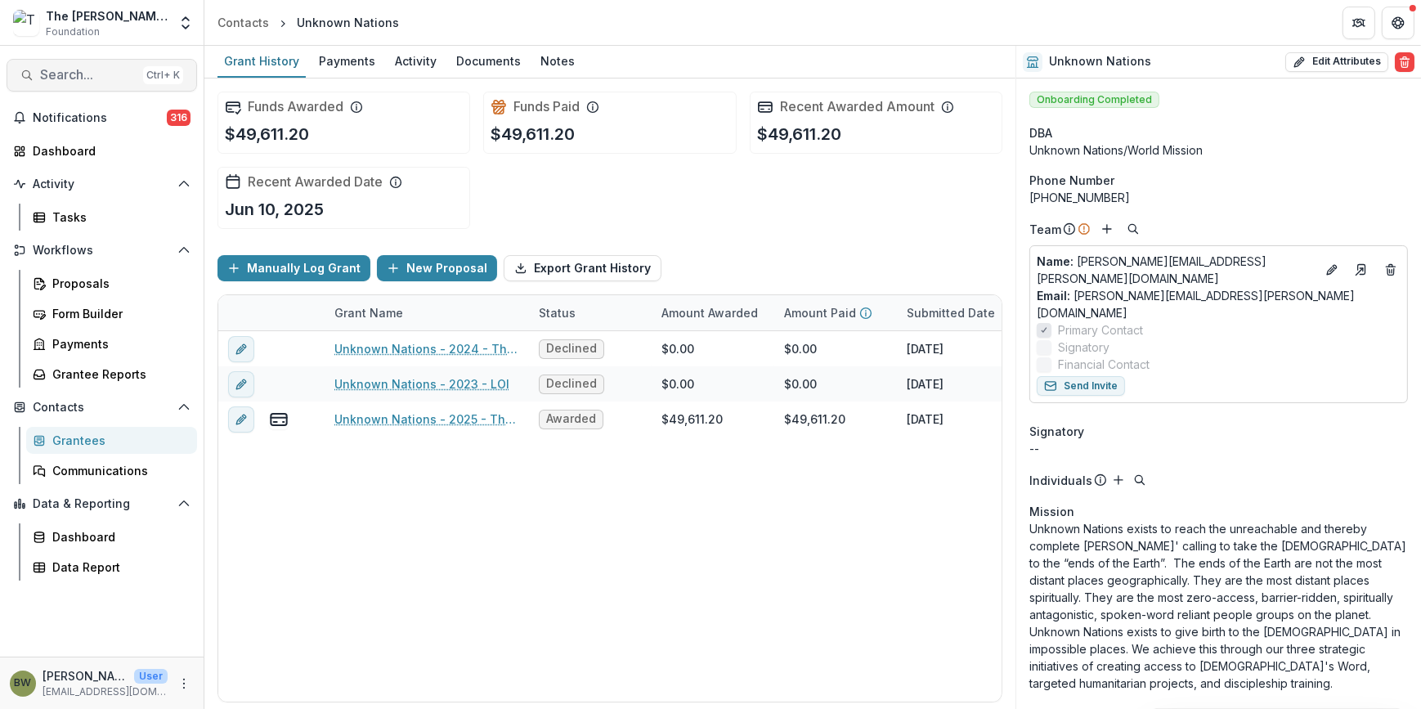
click at [97, 81] on span "Search..." at bounding box center [88, 75] width 96 height 16
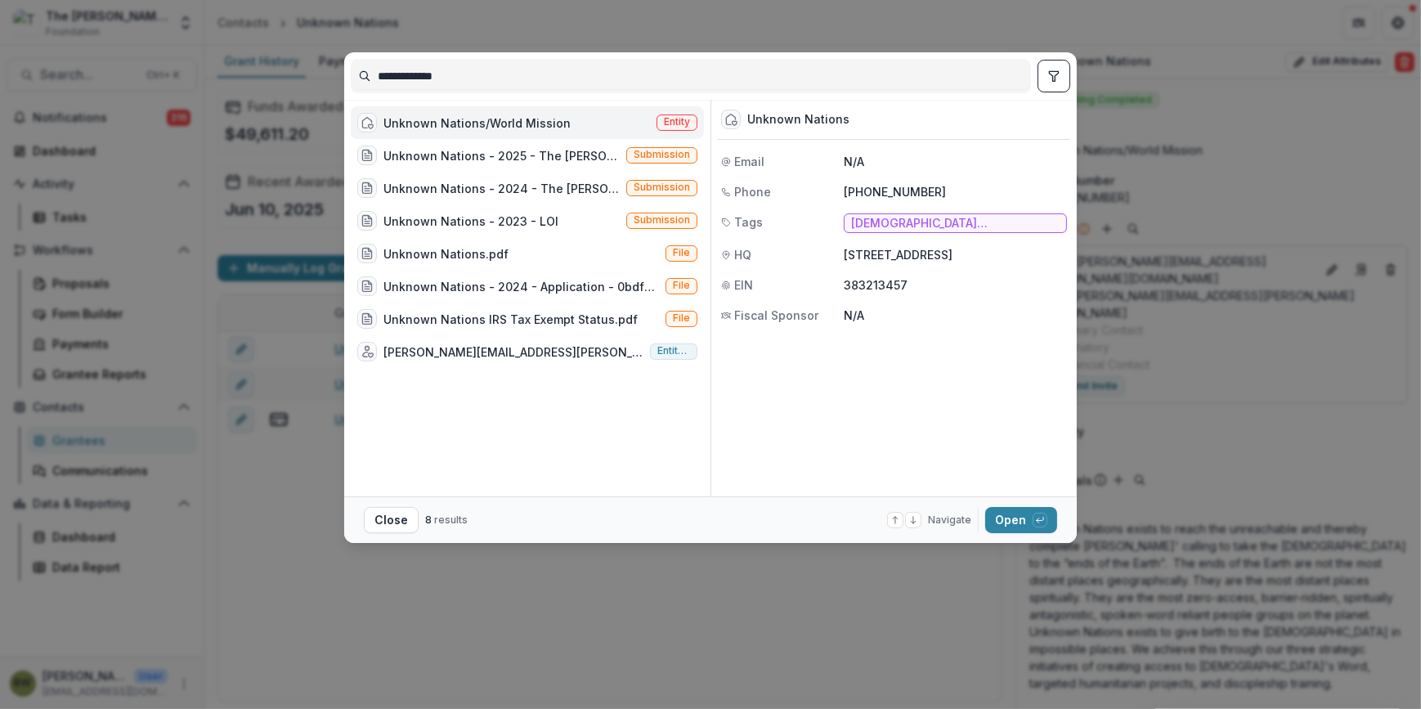
drag, startPoint x: 516, startPoint y: 80, endPoint x: 252, endPoint y: 76, distance: 264.2
click at [252, 76] on div "**********" at bounding box center [710, 354] width 1421 height 709
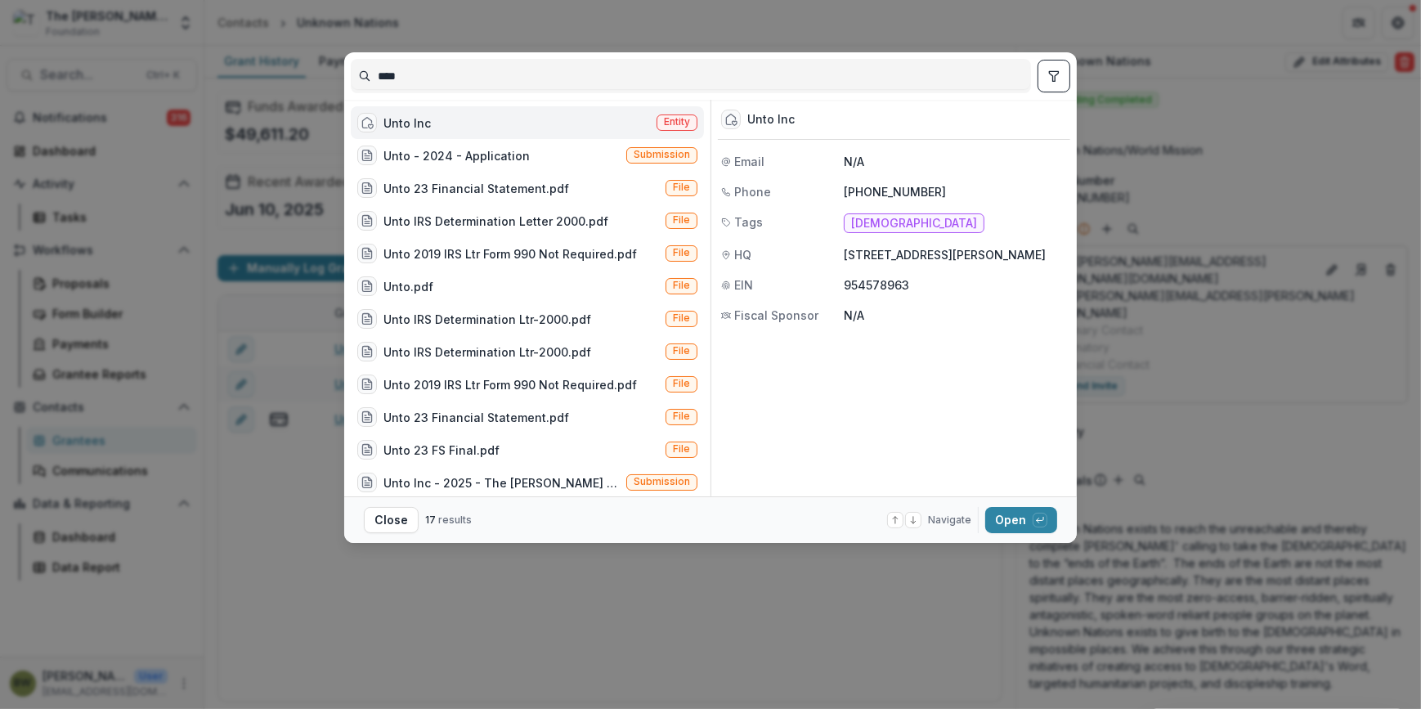
type input "****"
click at [671, 122] on span "Entity" at bounding box center [677, 121] width 26 height 11
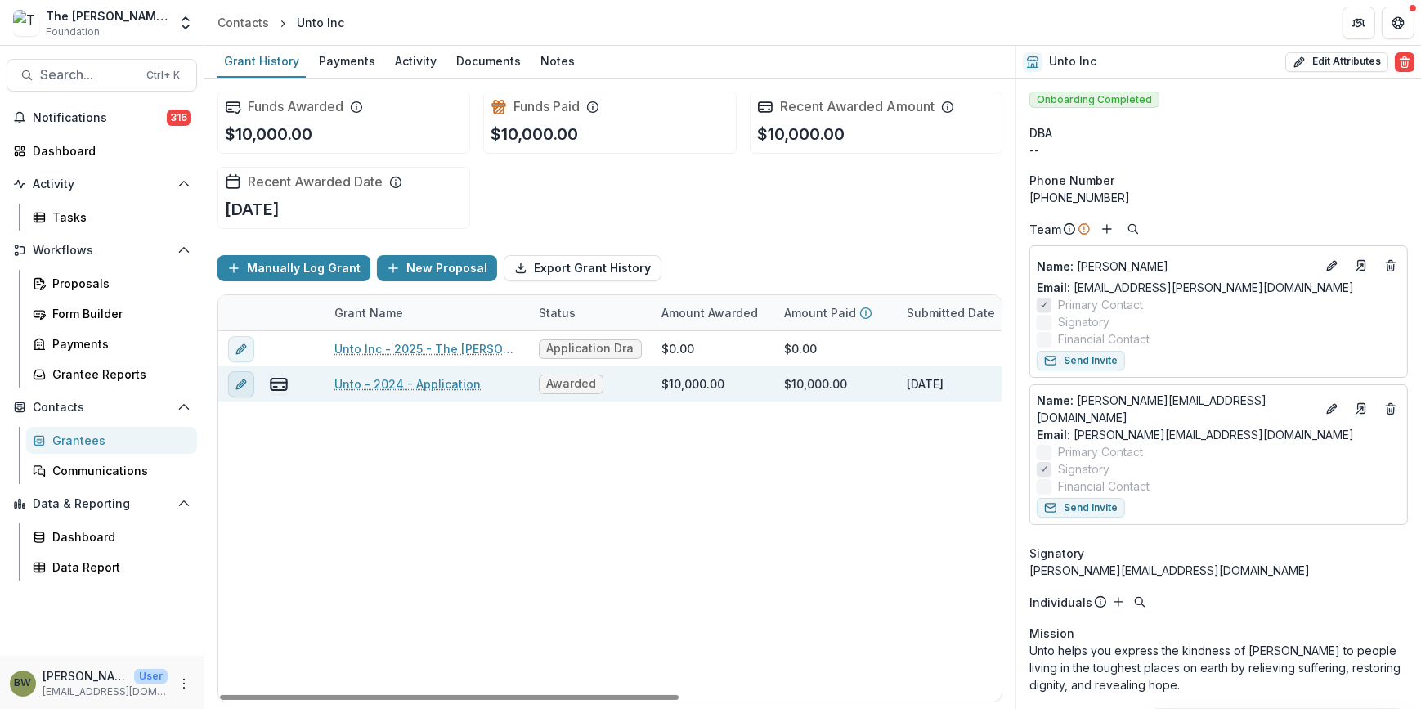
click at [237, 385] on icon "edit" at bounding box center [239, 384] width 7 height 7
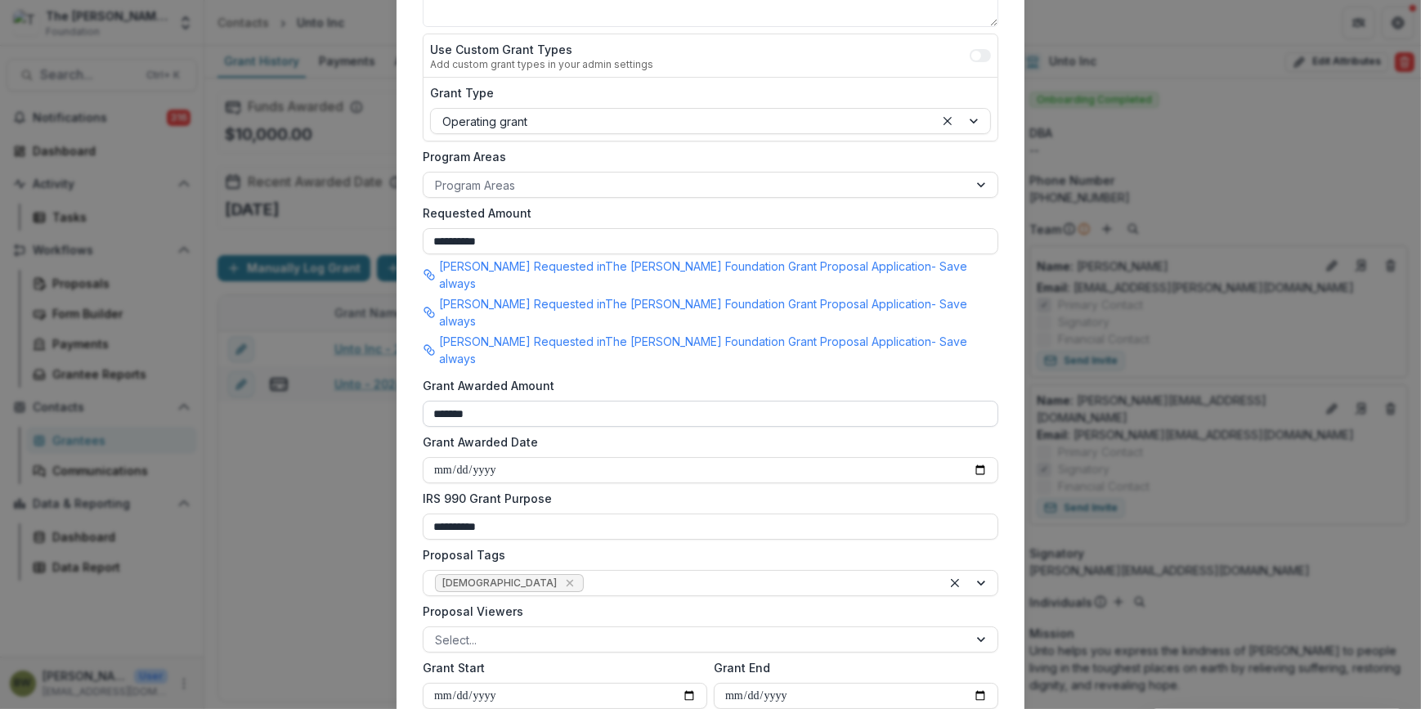
scroll to position [446, 0]
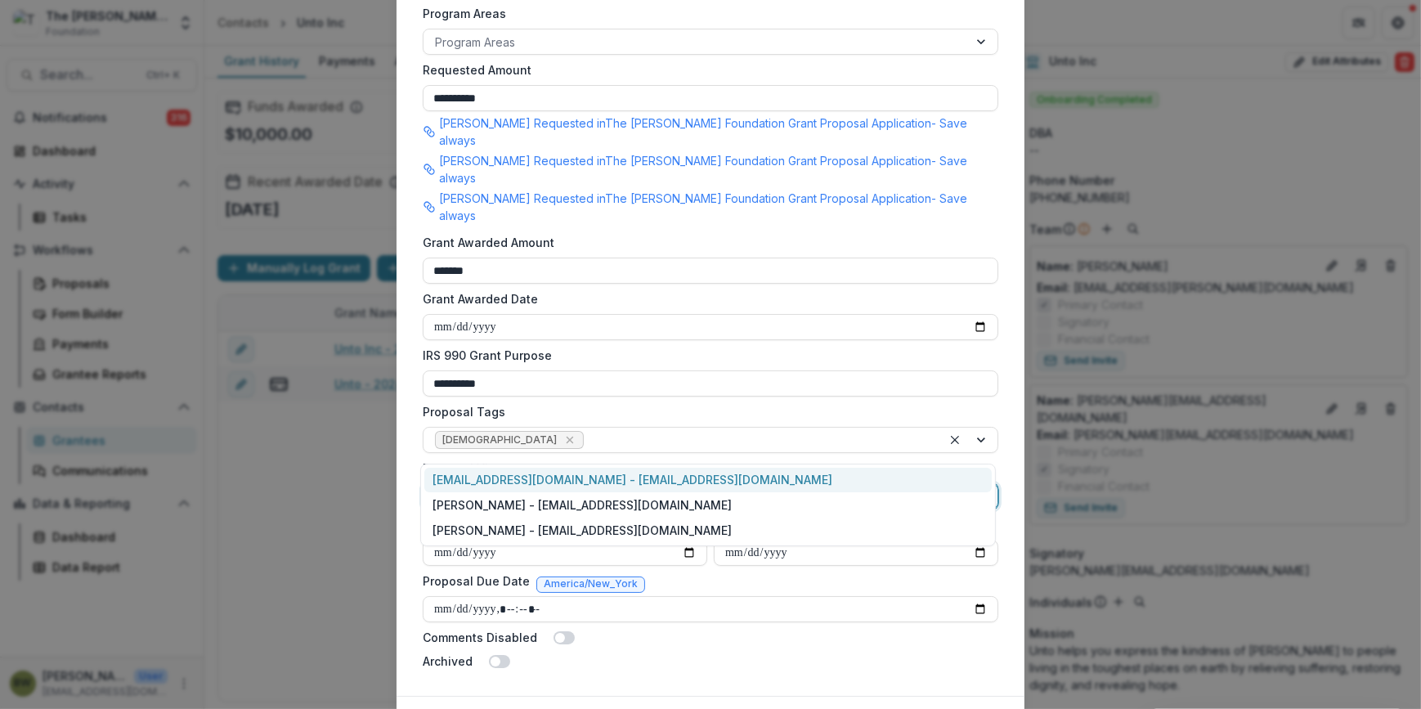
click at [511, 487] on div at bounding box center [696, 497] width 522 height 20
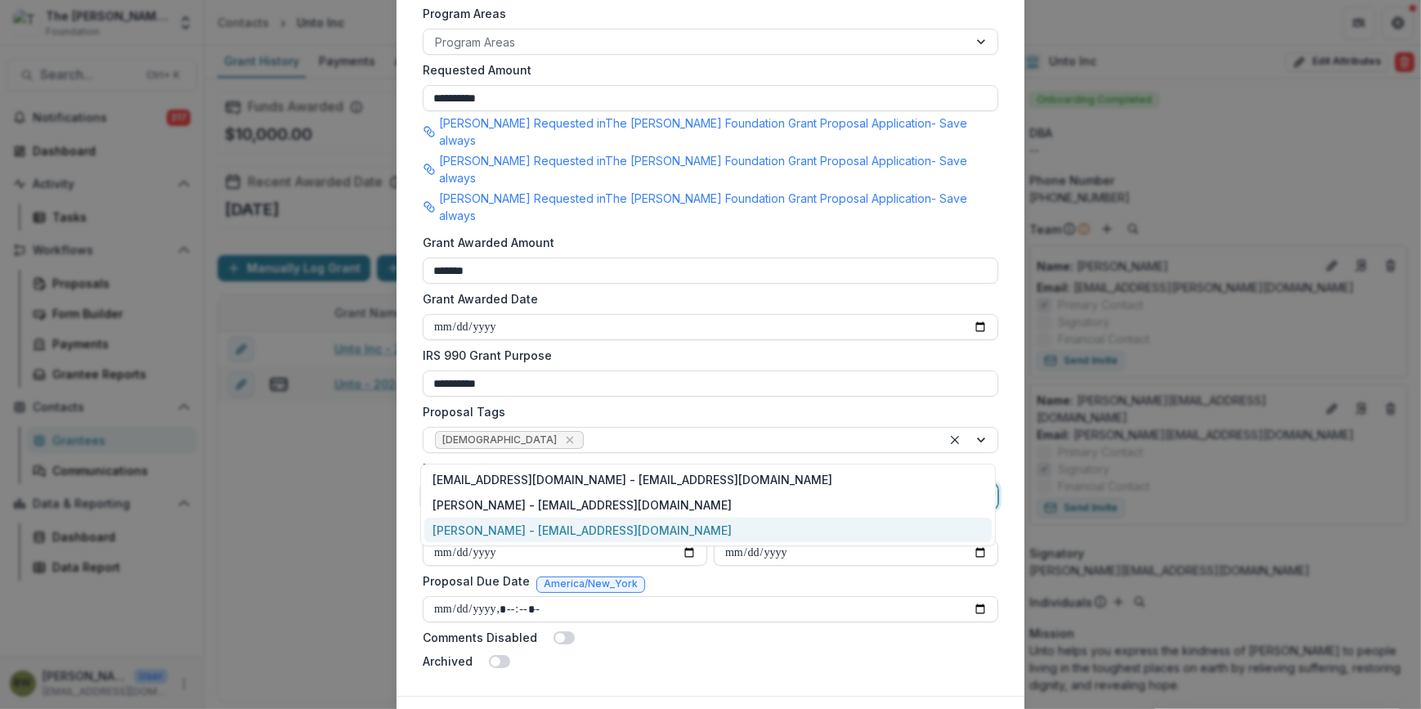
click at [503, 534] on div "[PERSON_NAME] - [EMAIL_ADDRESS][DOMAIN_NAME]" at bounding box center [708, 530] width 568 height 25
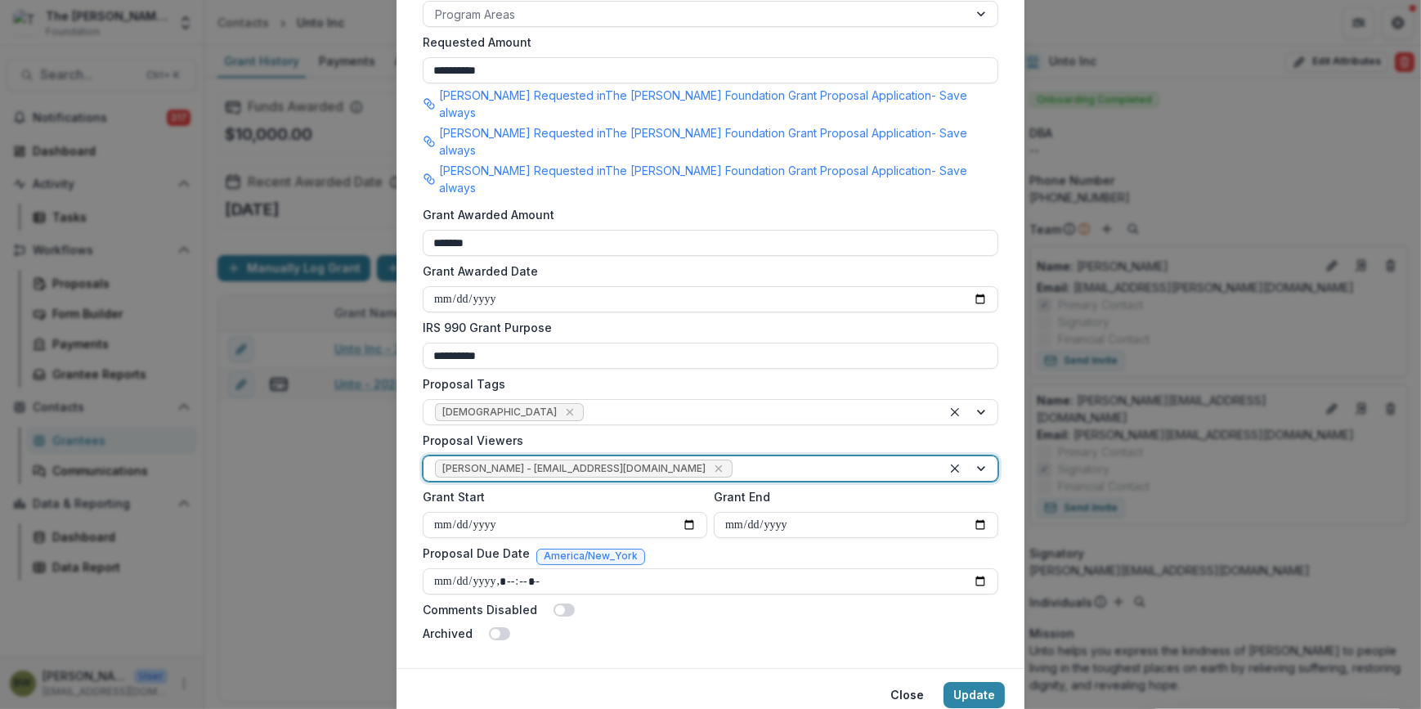
scroll to position [485, 0]
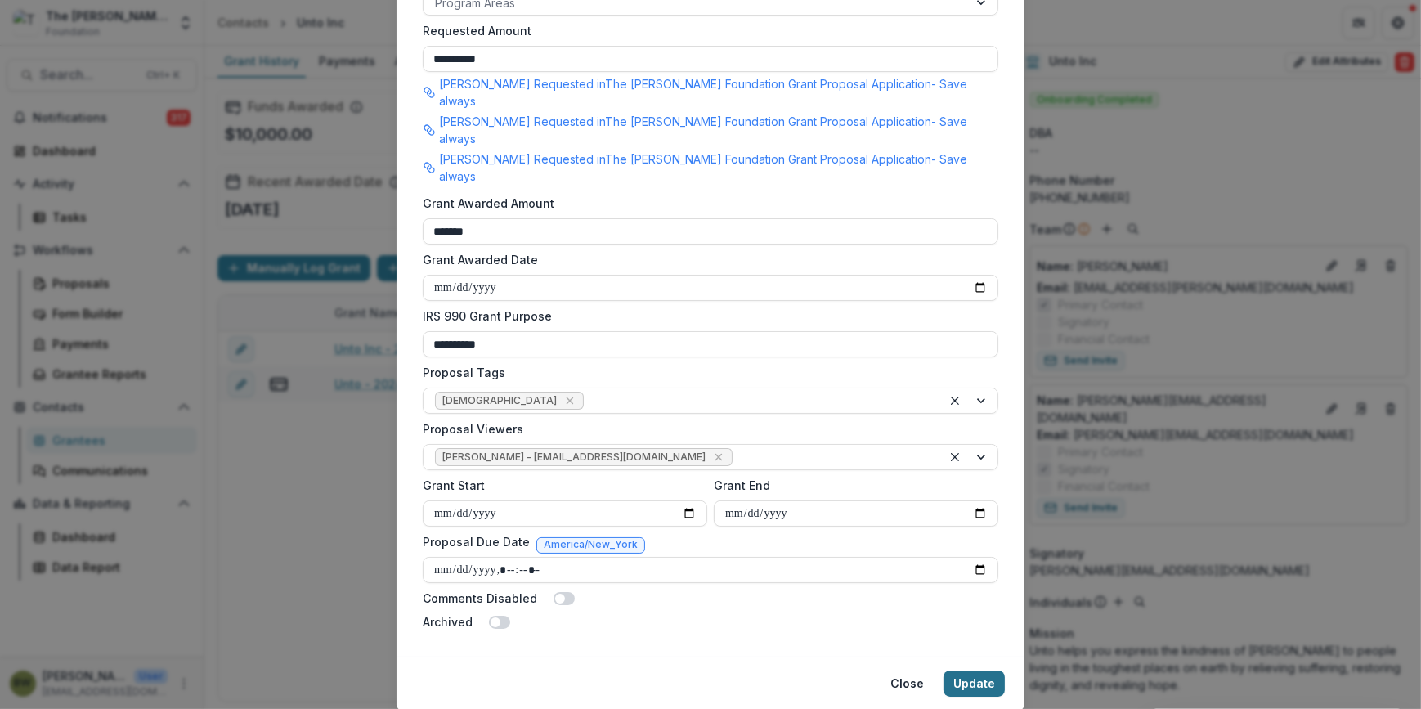
click at [985, 671] on button "Update" at bounding box center [974, 684] width 61 height 26
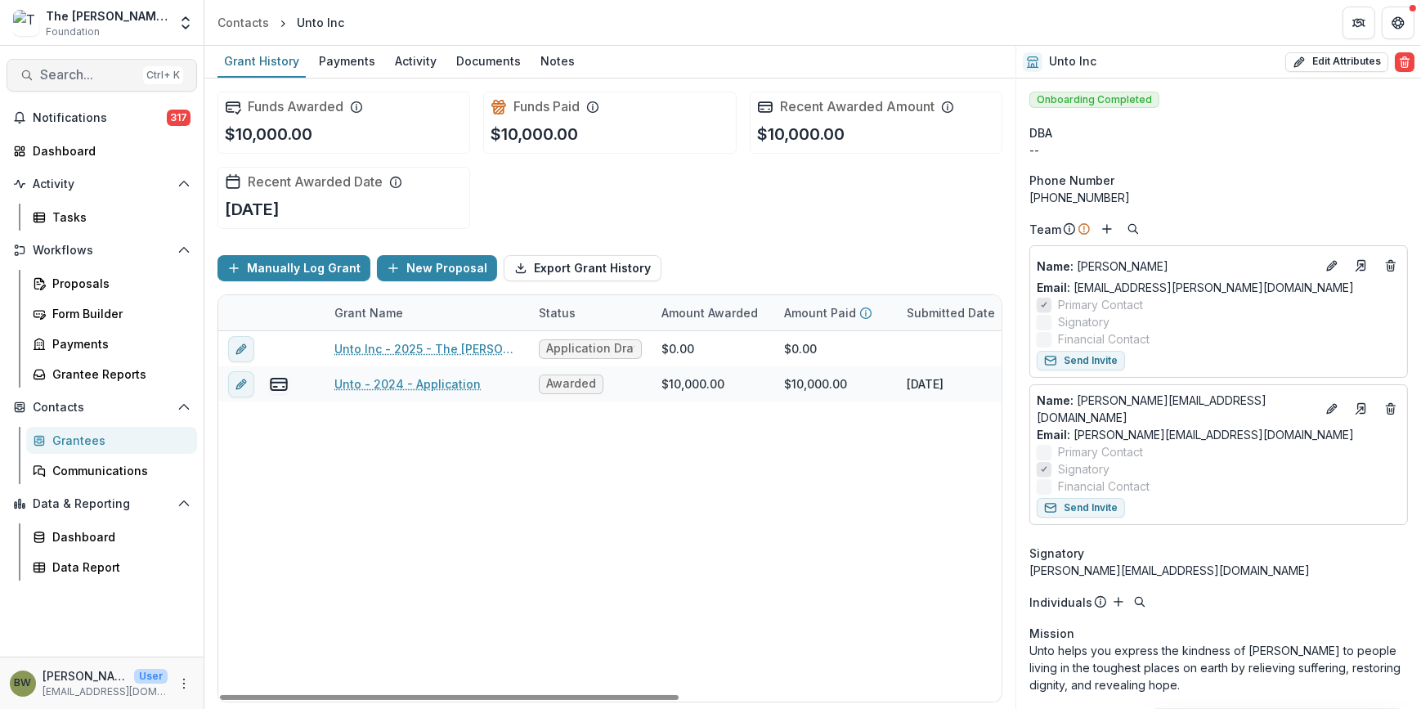
click at [109, 67] on span "Search..." at bounding box center [88, 75] width 96 height 16
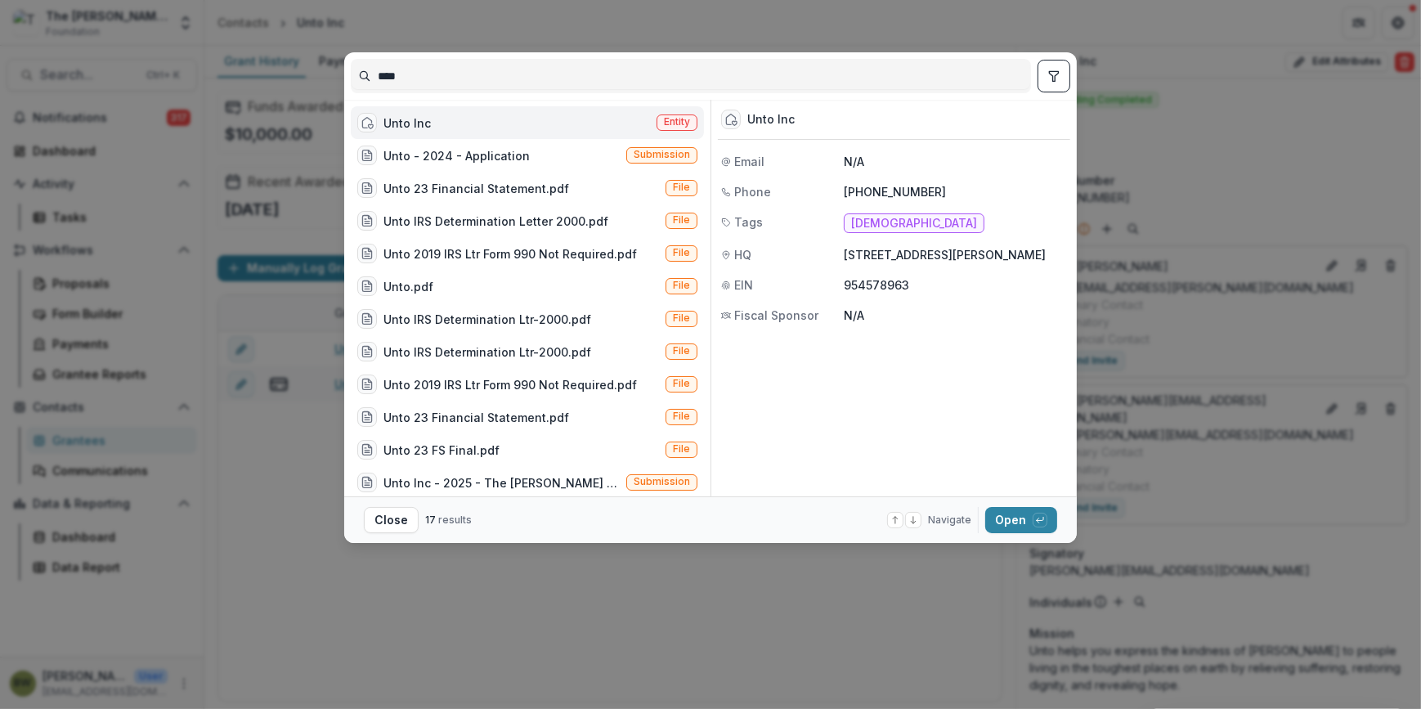
drag, startPoint x: 433, startPoint y: 75, endPoint x: 215, endPoint y: 83, distance: 218.5
click at [215, 83] on div "**** Unto Inc Entity Unto - 2024 - Application Submission Unto 23 Financial Sta…" at bounding box center [710, 354] width 1421 height 709
type input "*********"
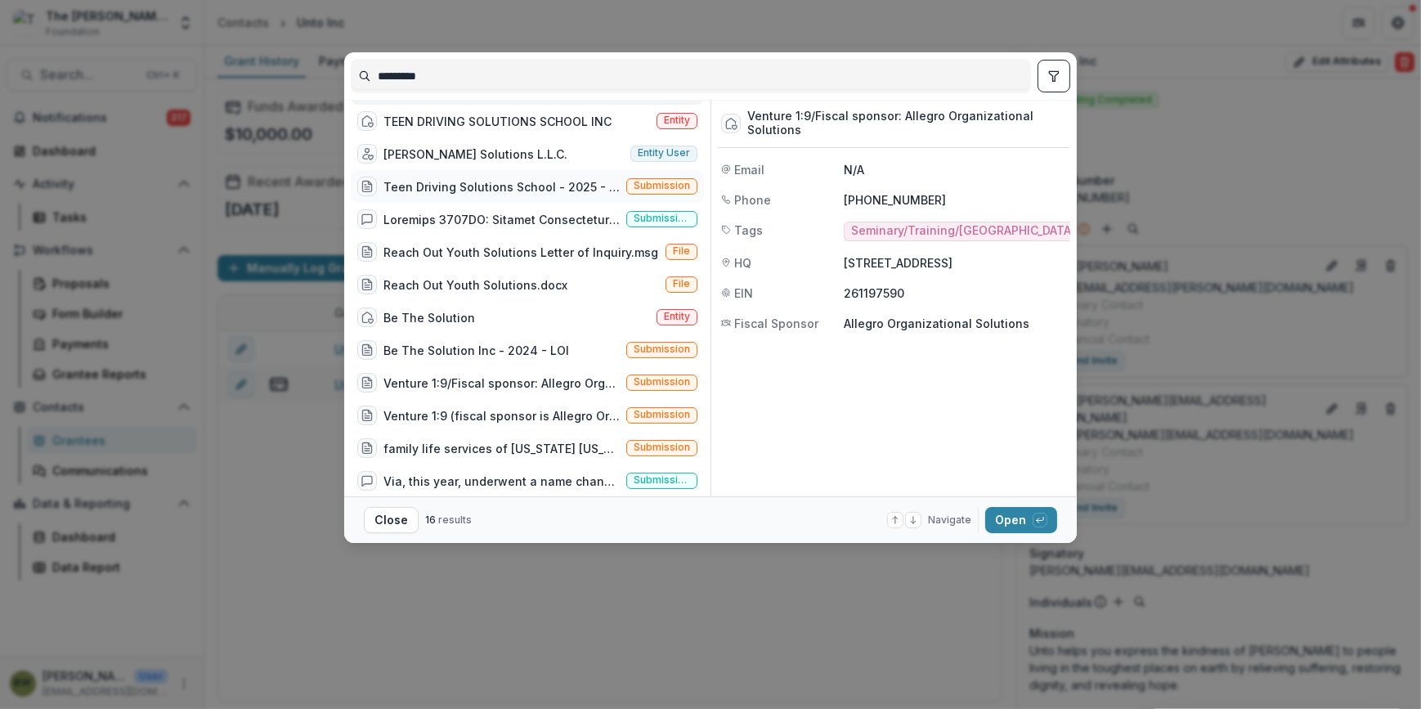
scroll to position [0, 0]
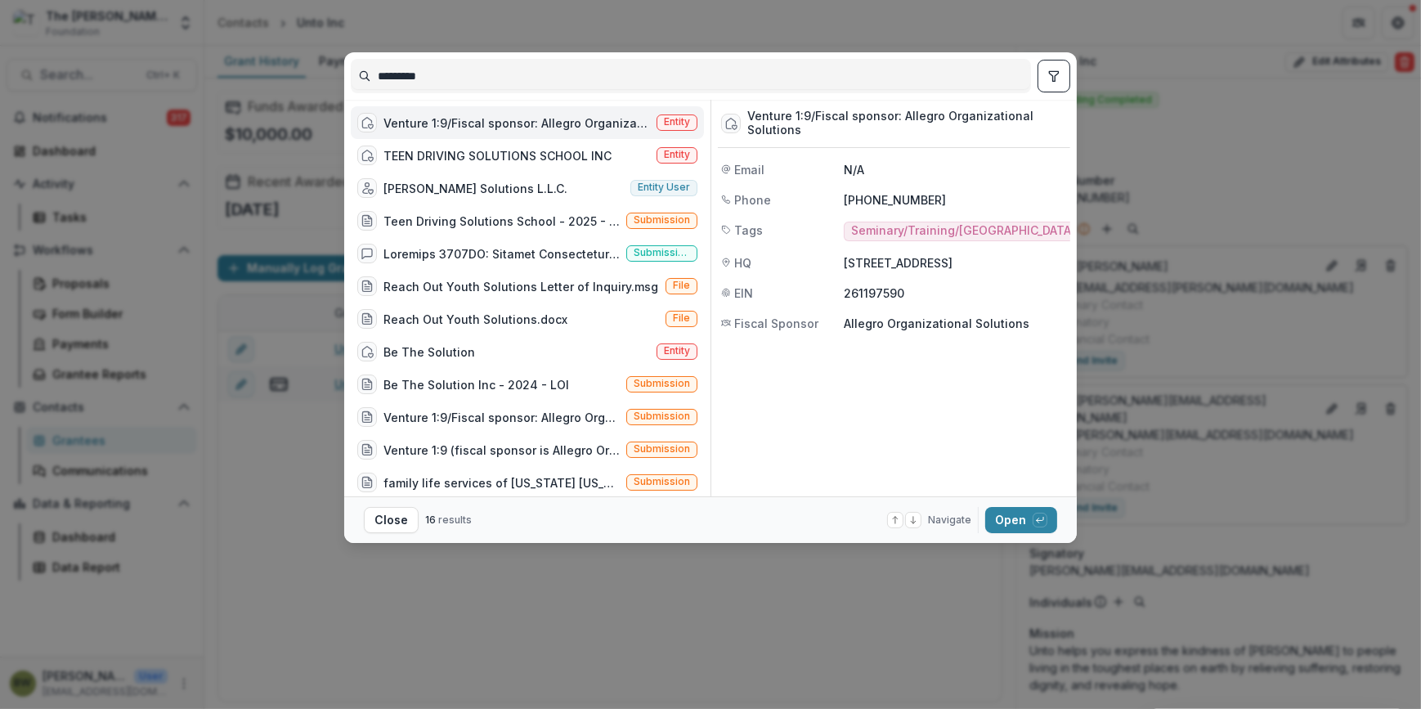
drag, startPoint x: 494, startPoint y: 65, endPoint x: 307, endPoint y: 60, distance: 187.4
click at [307, 60] on div "********* Venture 1:9/Fiscal sponsor: Allegro Organizational Solutions Entity T…" at bounding box center [710, 354] width 1421 height 709
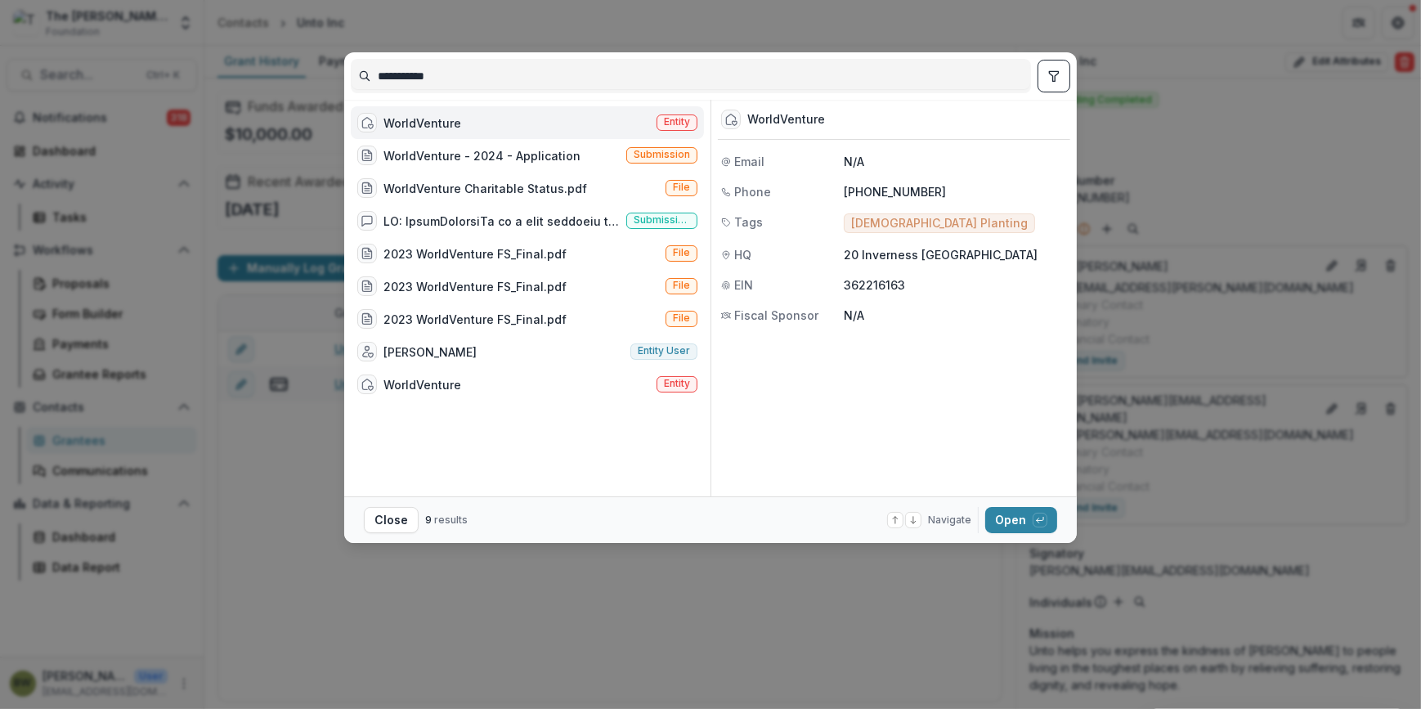
type input "**********"
click at [670, 123] on span "Entity" at bounding box center [677, 121] width 26 height 11
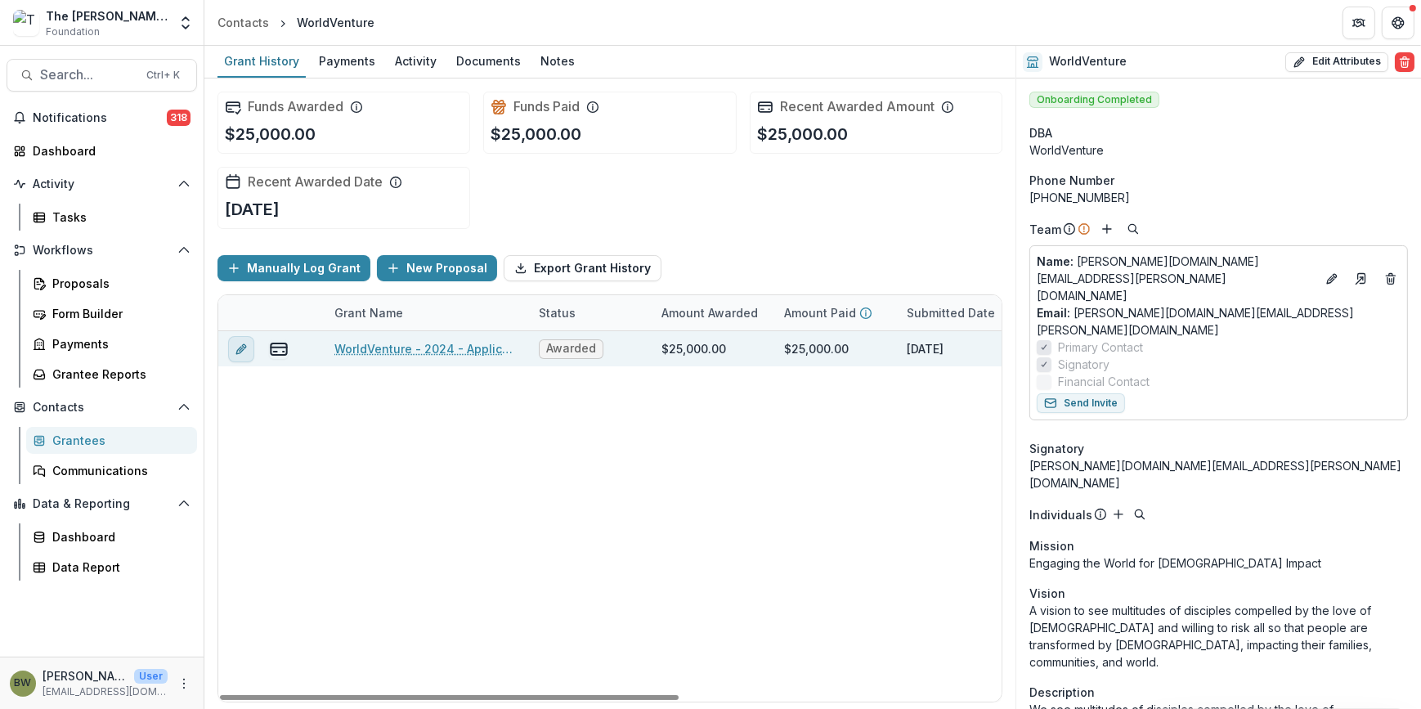
click at [233, 342] on button "edit" at bounding box center [241, 349] width 26 height 26
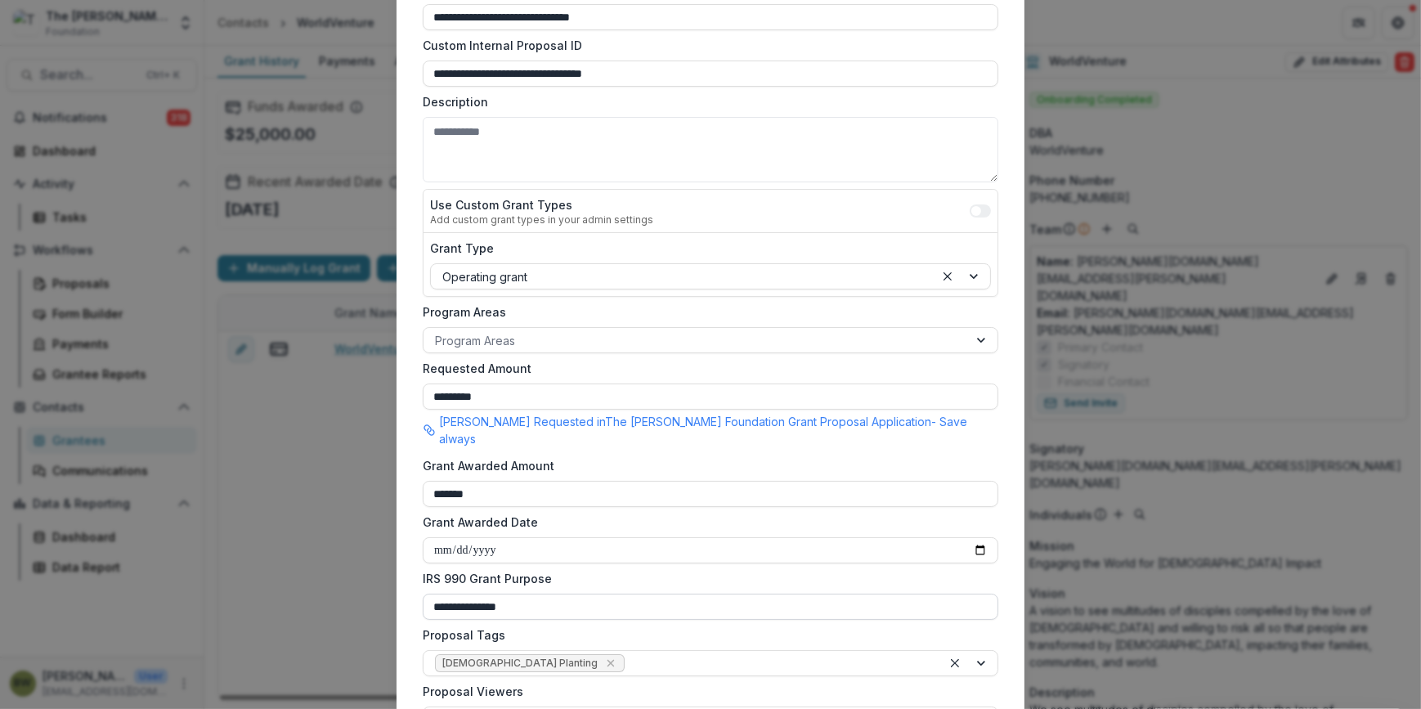
scroll to position [444, 0]
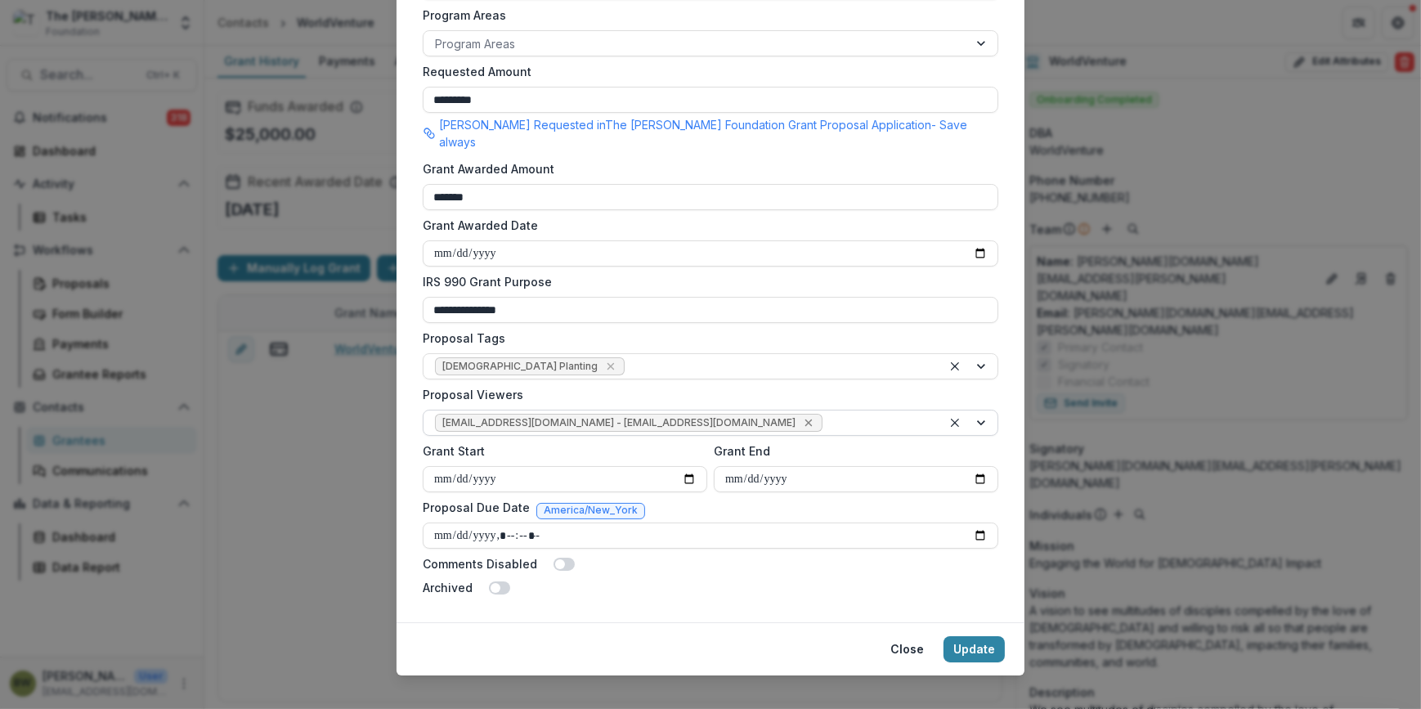
click at [805, 420] on icon "Remove jcline@bolickfoundation.org - jcline@bolickfoundation.org" at bounding box center [808, 423] width 7 height 7
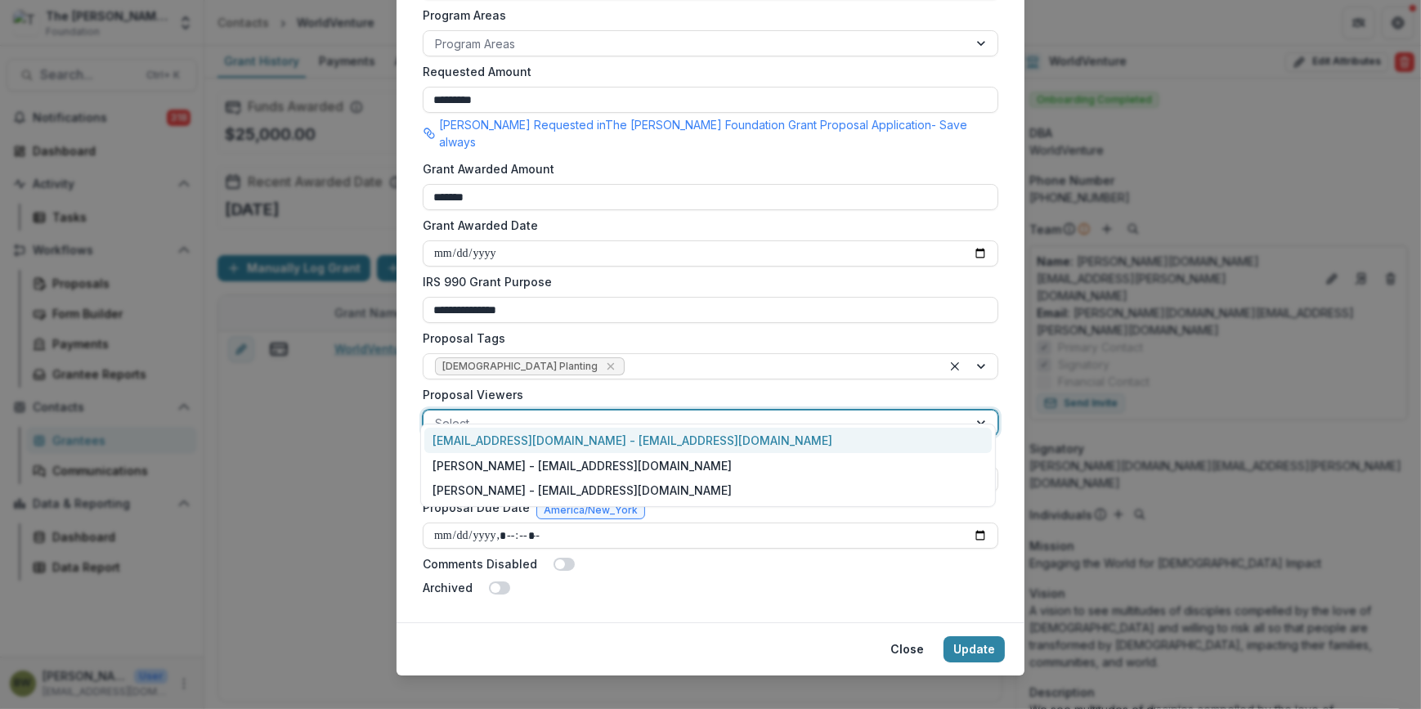
click at [724, 413] on div at bounding box center [696, 423] width 522 height 20
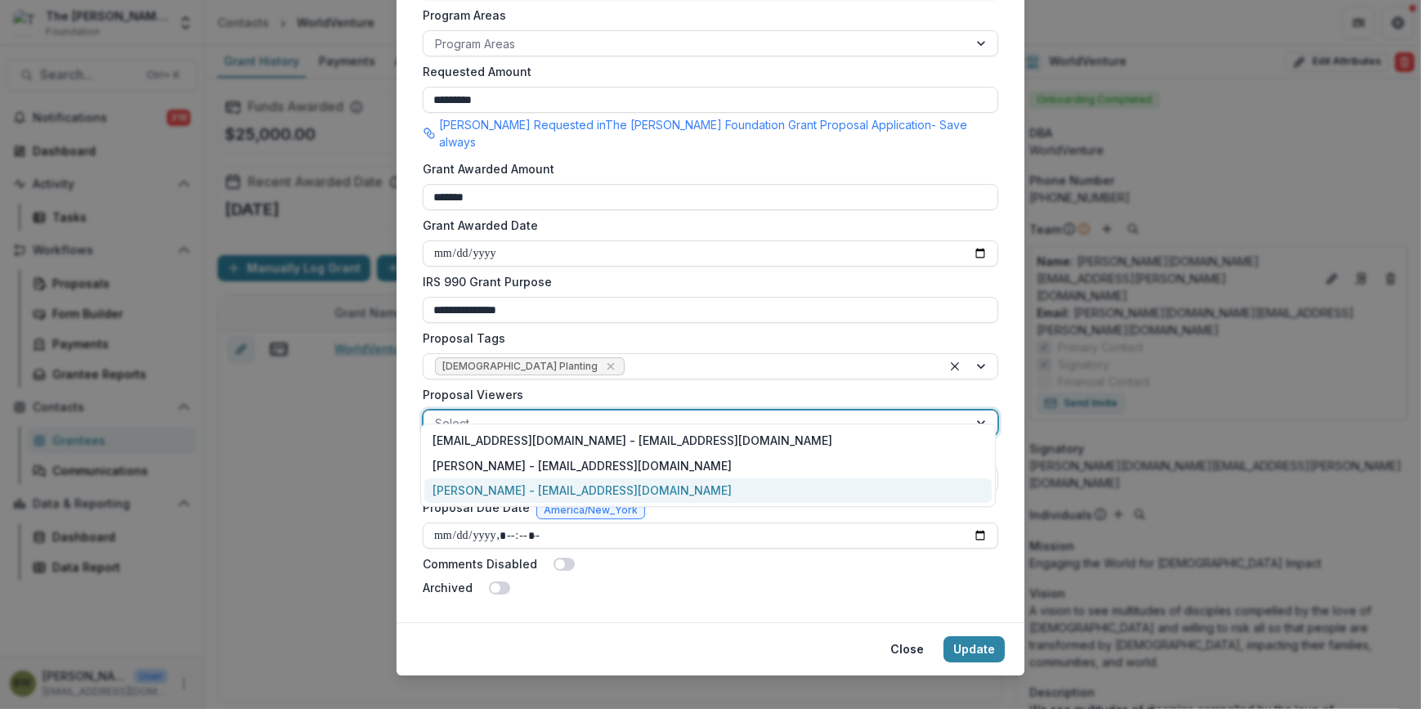
click at [682, 495] on div "[PERSON_NAME] - [EMAIL_ADDRESS][DOMAIN_NAME]" at bounding box center [708, 490] width 568 height 25
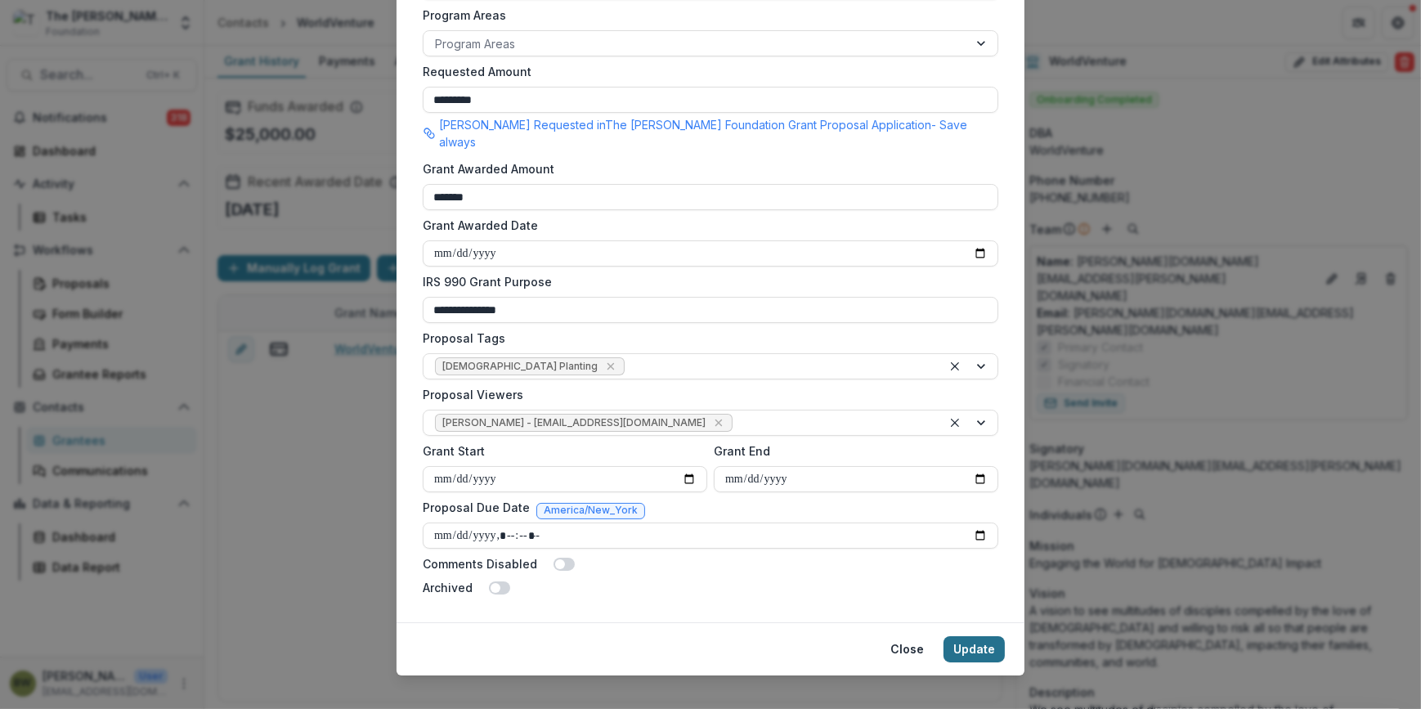
click at [983, 636] on button "Update" at bounding box center [974, 649] width 61 height 26
